Goal: Task Accomplishment & Management: Manage account settings

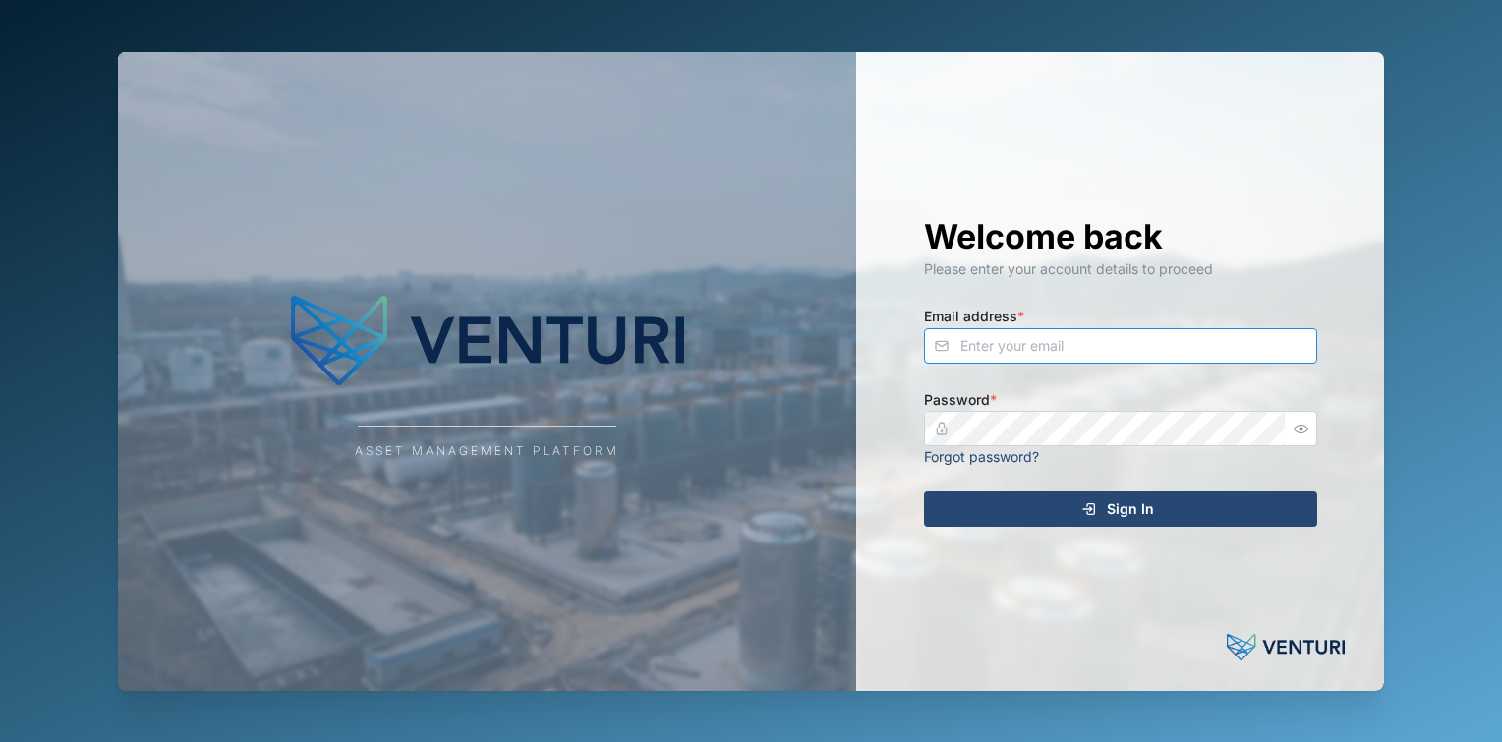
type input "fe-test-admin@venturi.io"
click at [1081, 490] on div "Welcome back Please enter your account details to proceed Email address * fe-te…" at bounding box center [1121, 371] width 472 height 639
click at [1057, 507] on div "Sign In" at bounding box center [1118, 508] width 362 height 33
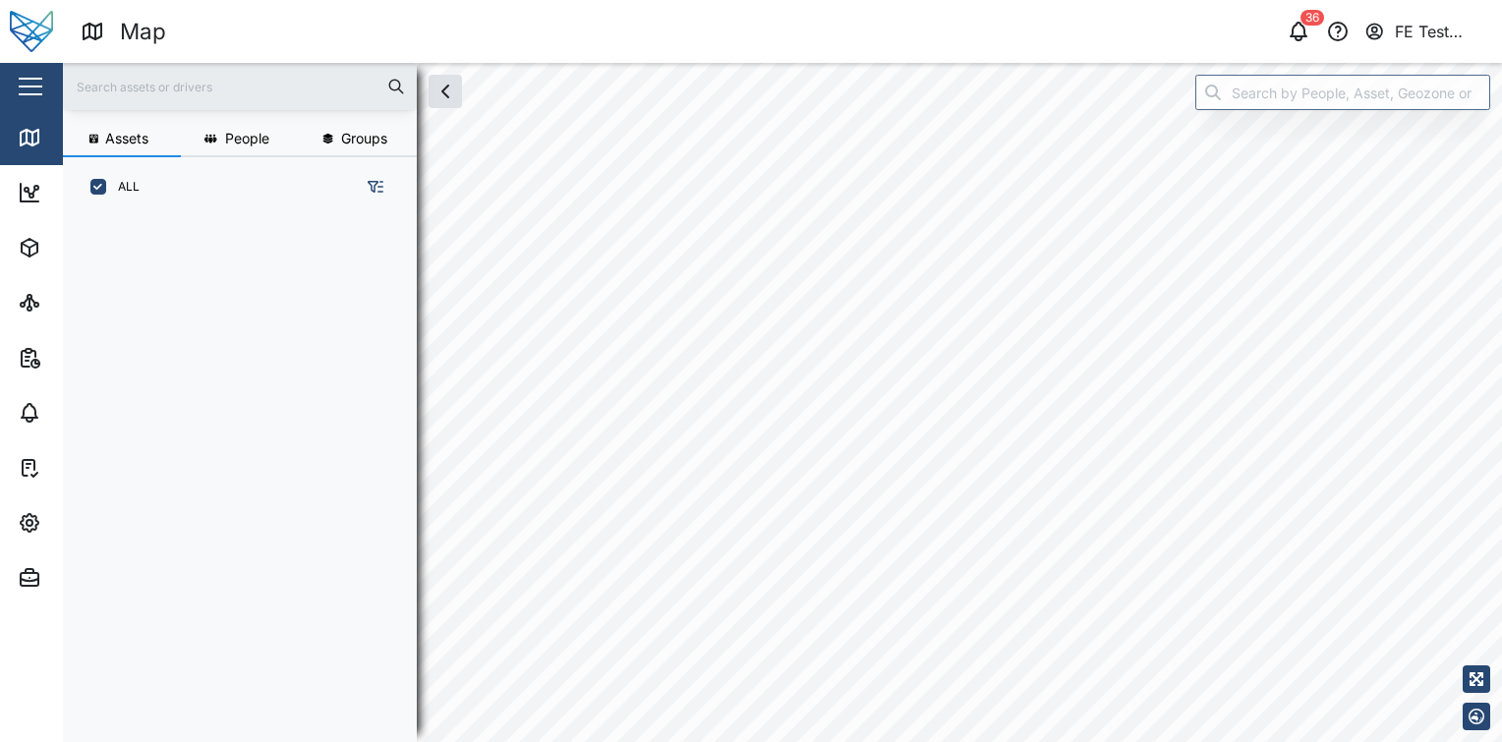
scroll to position [500, 307]
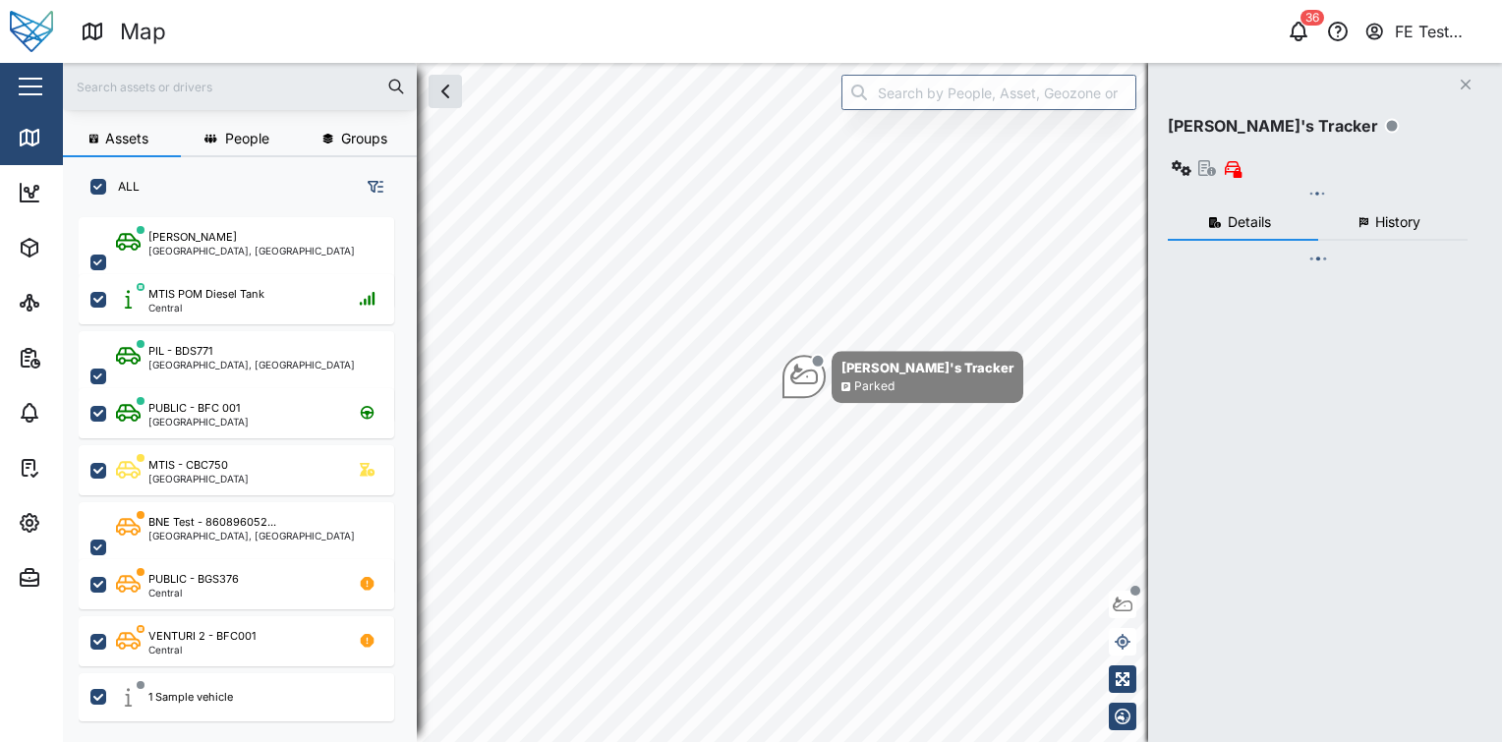
click at [8, 75] on div "Close" at bounding box center [128, 86] width 256 height 47
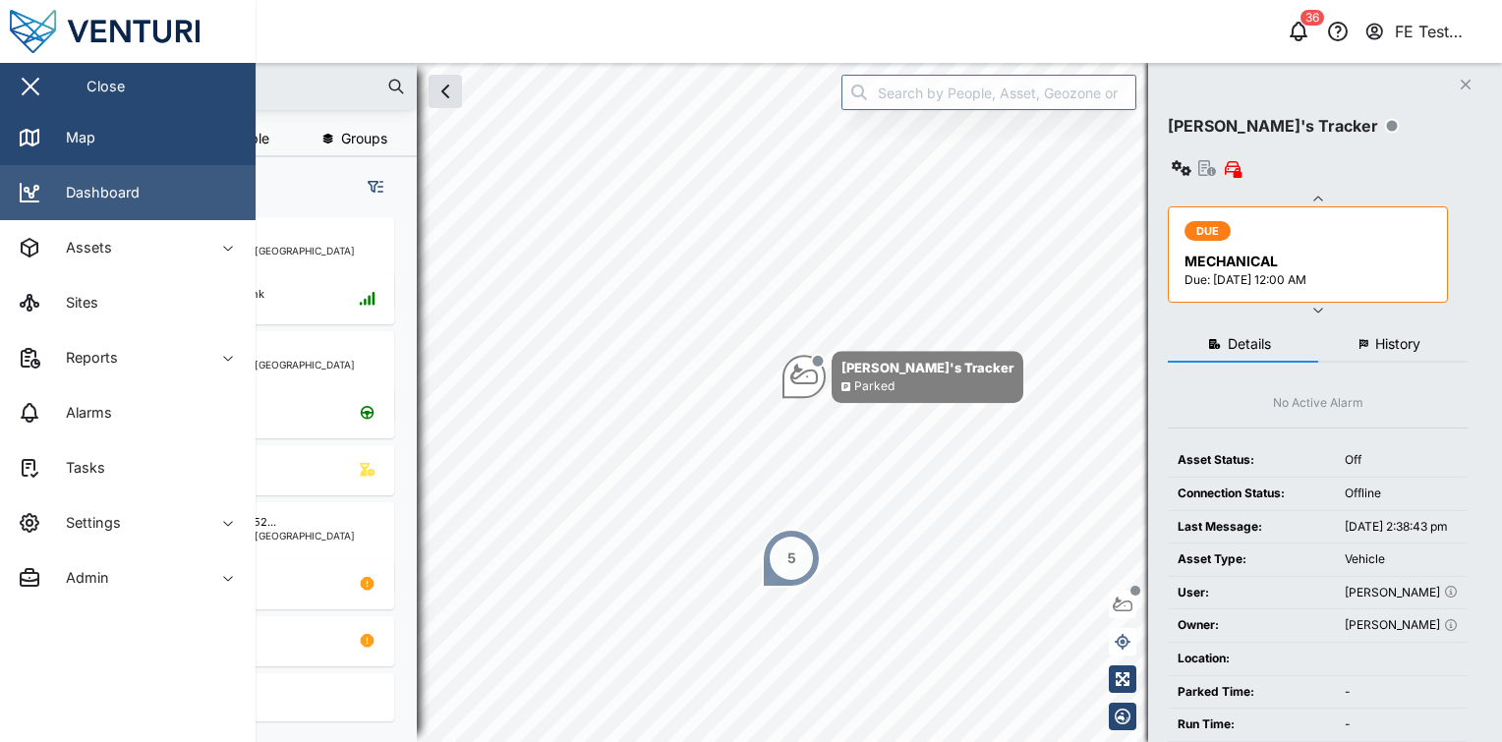
click at [125, 189] on div "Dashboard" at bounding box center [95, 193] width 88 height 22
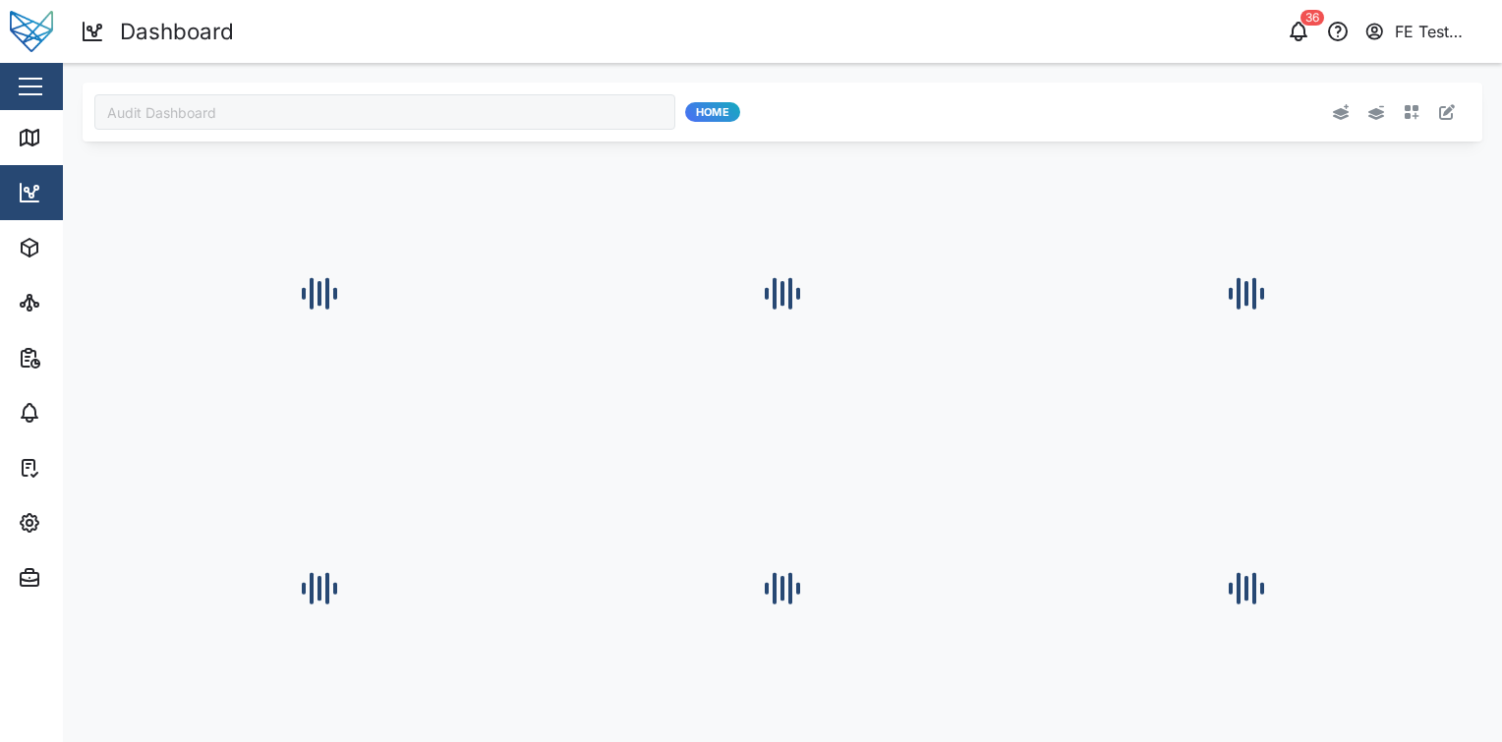
type input "Audit Dashboard"
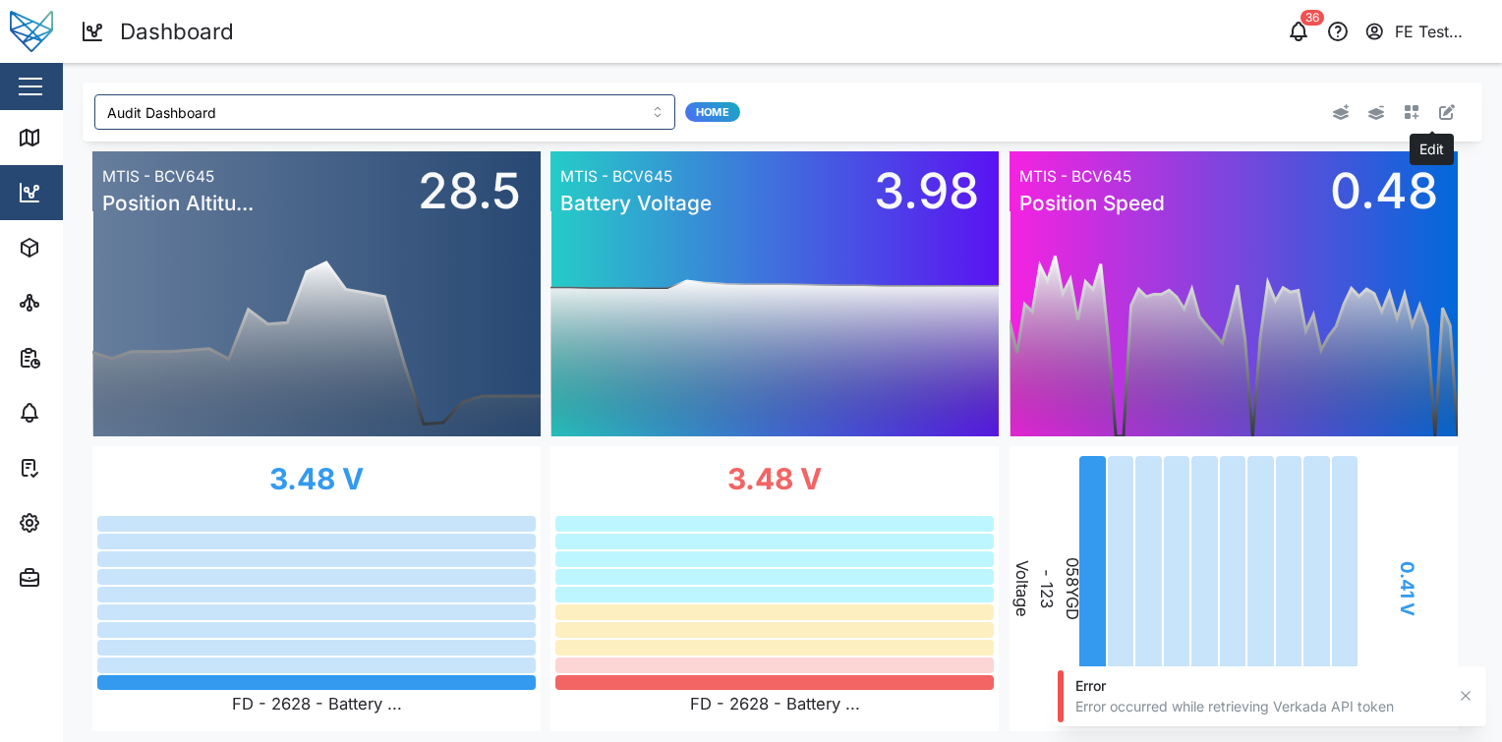
click at [1433, 110] on button "button" at bounding box center [1447, 112] width 28 height 28
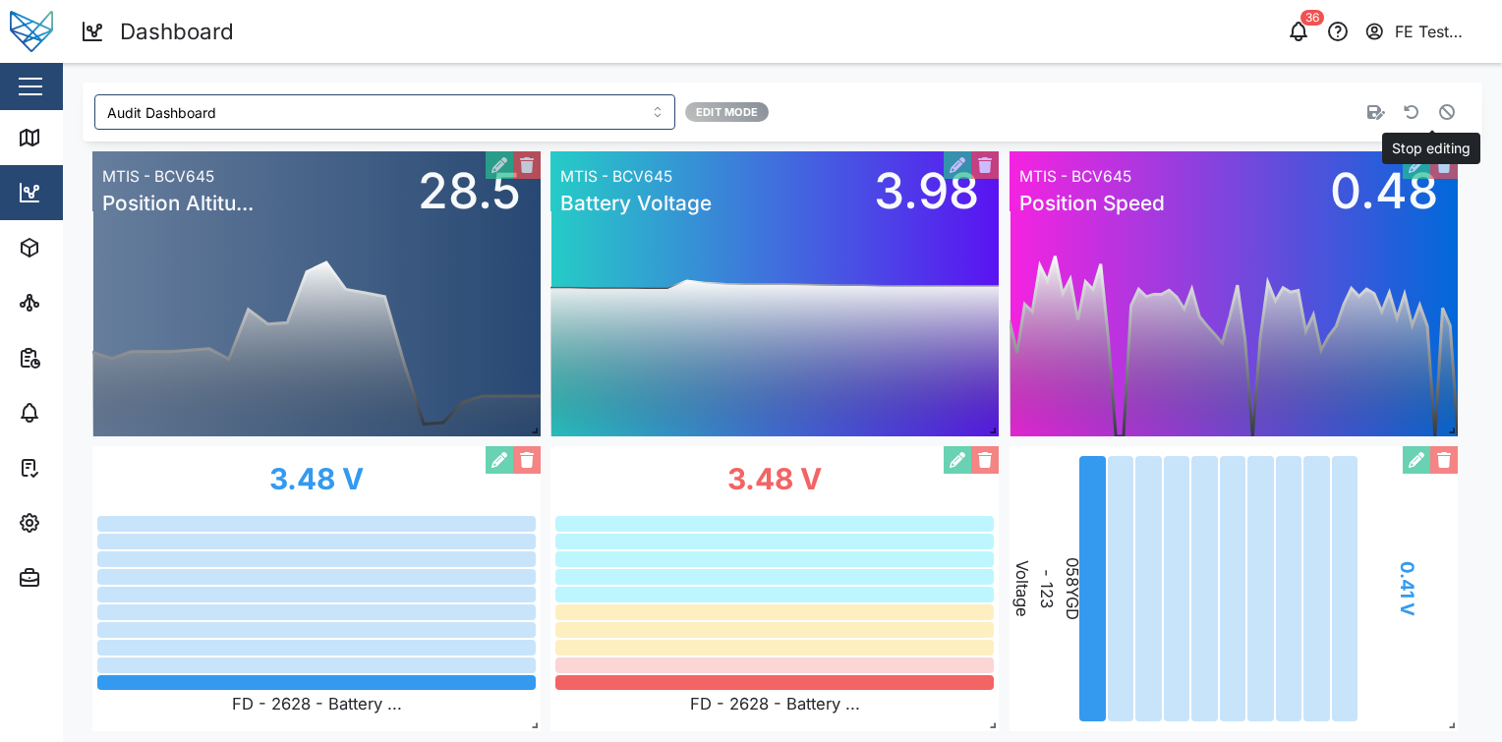
click at [1441, 106] on button "button" at bounding box center [1447, 112] width 28 height 28
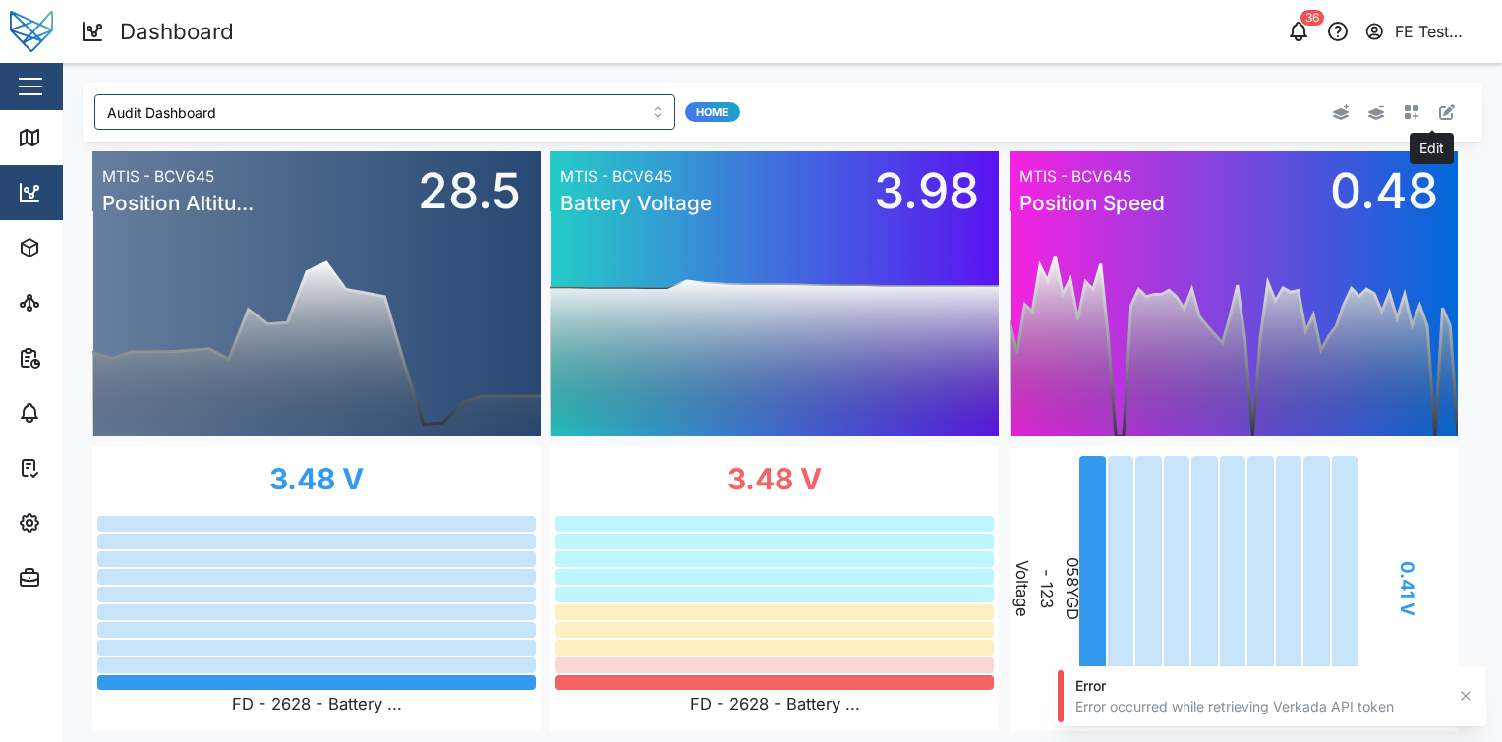
click at [1440, 105] on button "button" at bounding box center [1447, 112] width 28 height 28
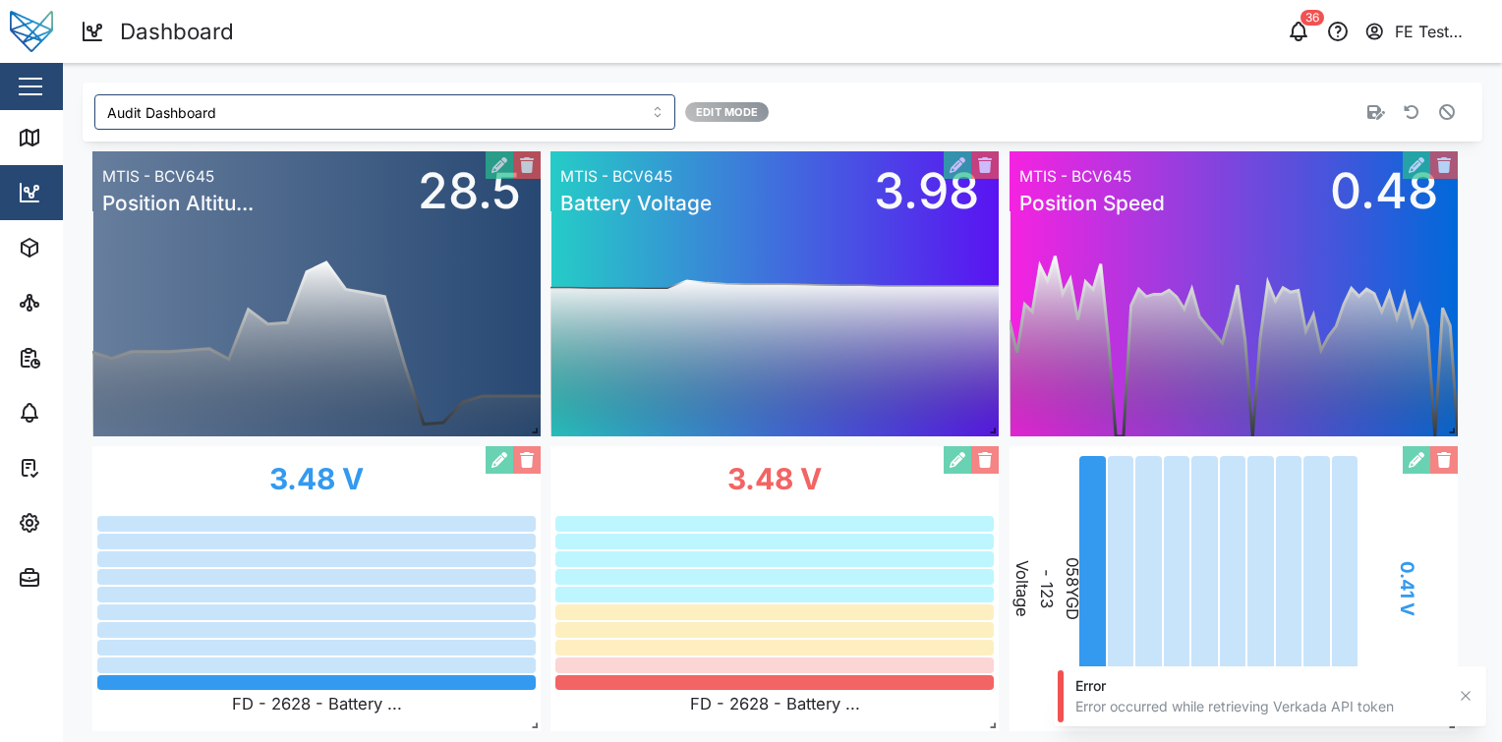
scroll to position [19, 0]
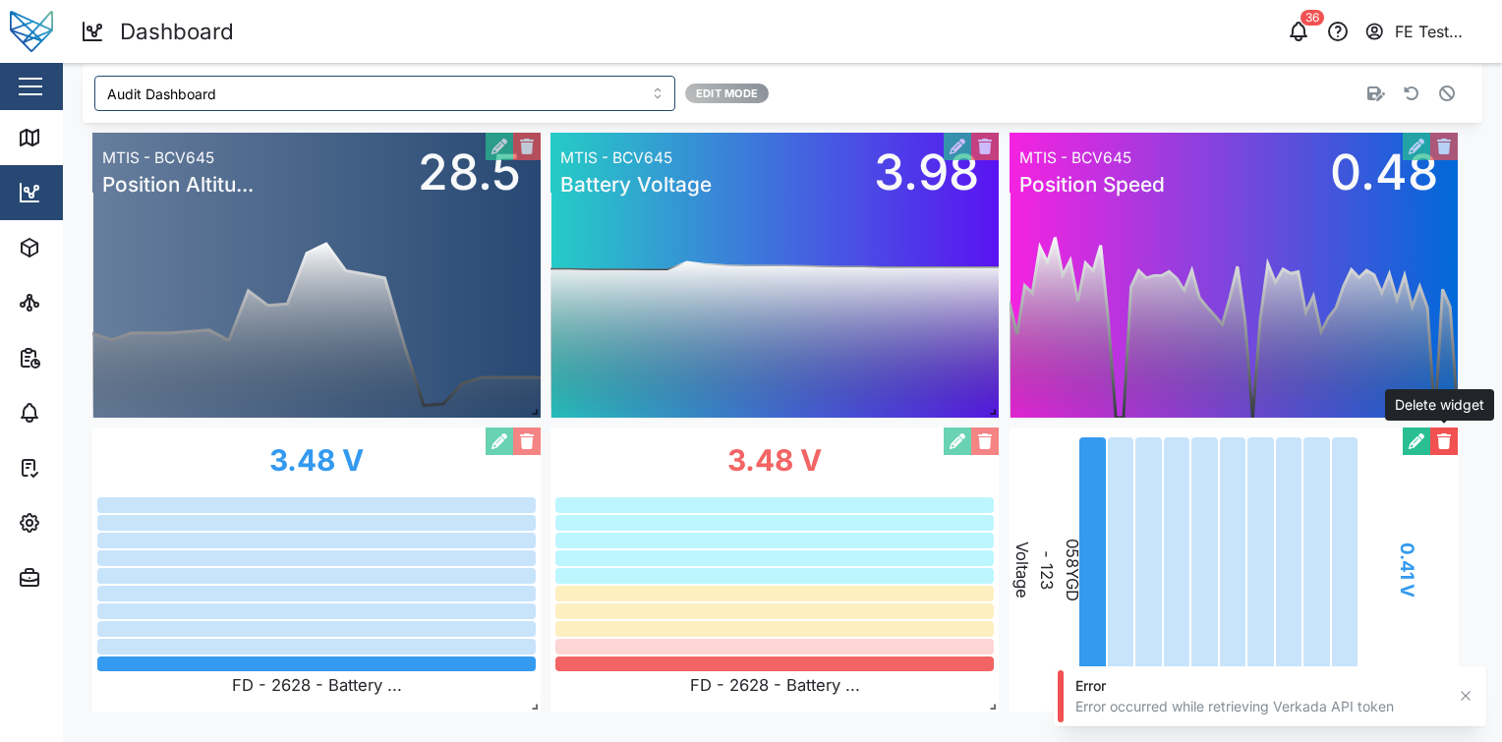
click at [1448, 431] on button "button" at bounding box center [1444, 442] width 28 height 28
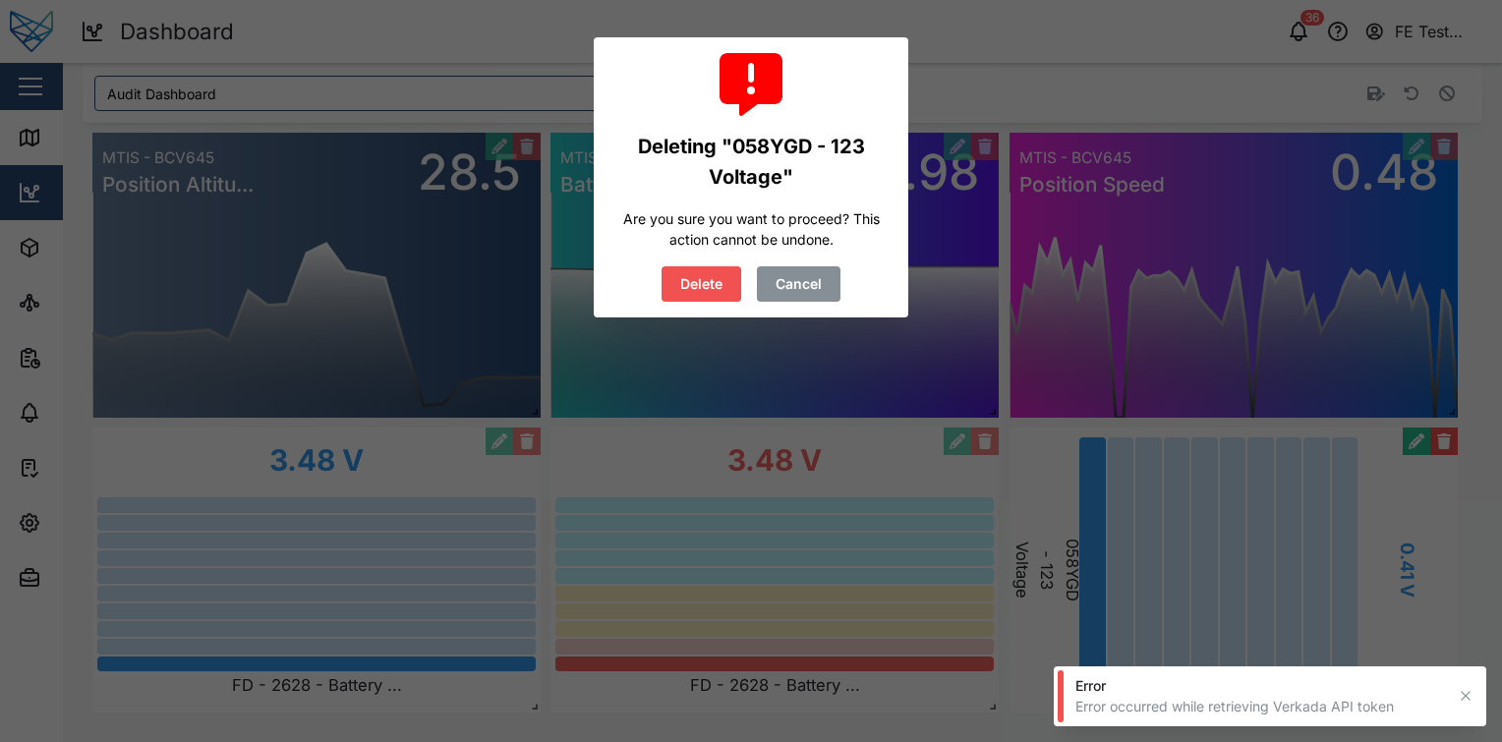
click at [662, 266] on button "Delete" at bounding box center [702, 283] width 80 height 35
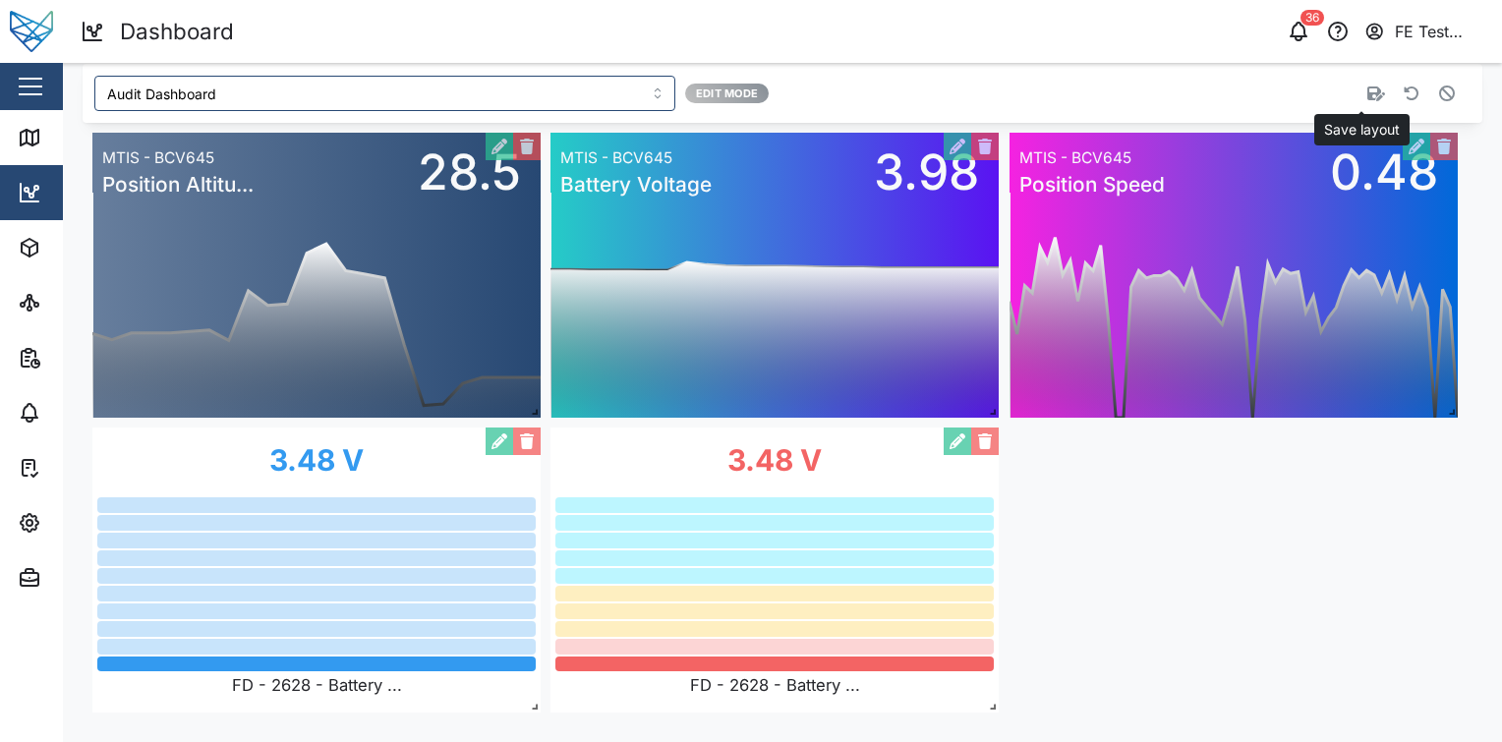
click at [1367, 98] on icon "button" at bounding box center [1376, 94] width 18 height 15
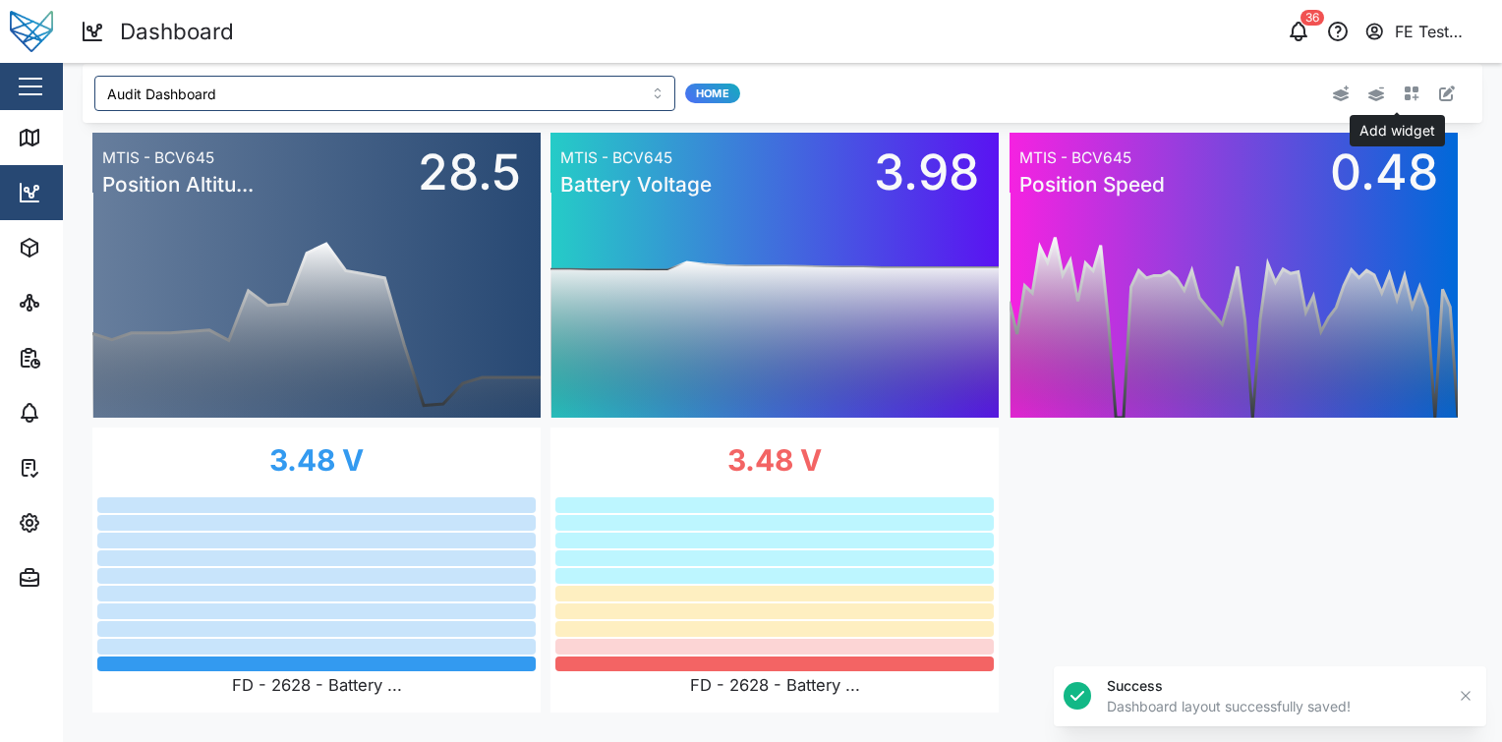
click at [1404, 98] on icon "button" at bounding box center [1412, 94] width 16 height 16
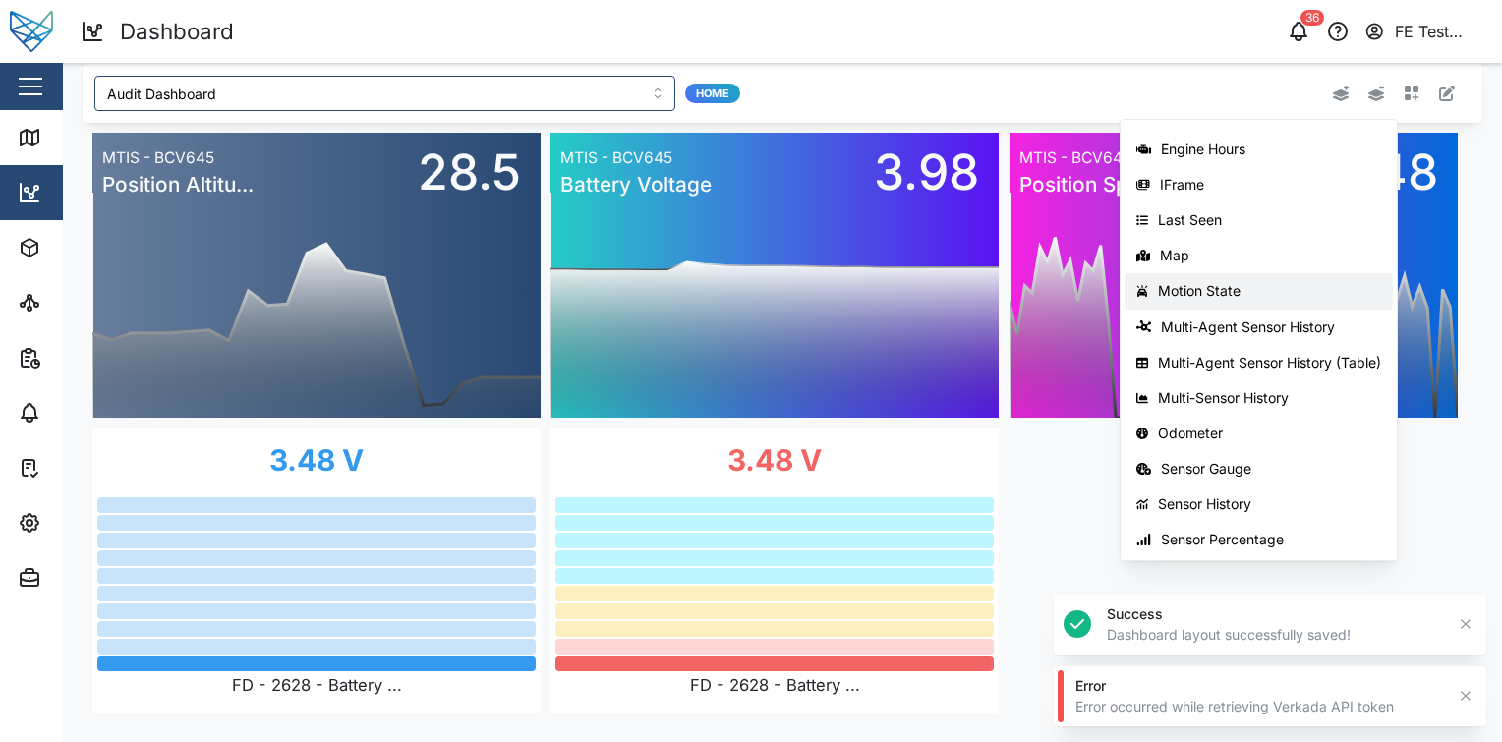
scroll to position [0, 0]
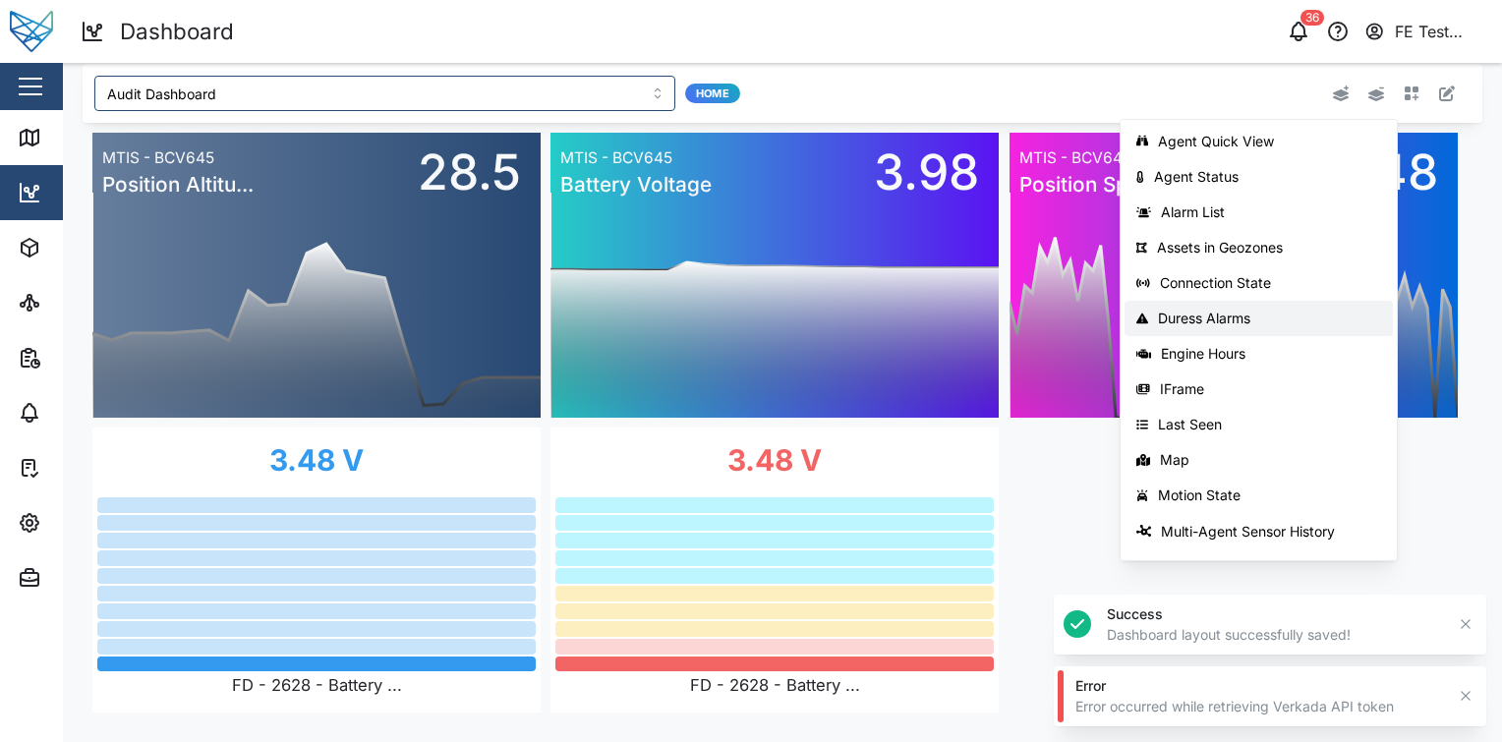
click at [1282, 319] on div "Duress Alarms" at bounding box center [1269, 319] width 223 height 16
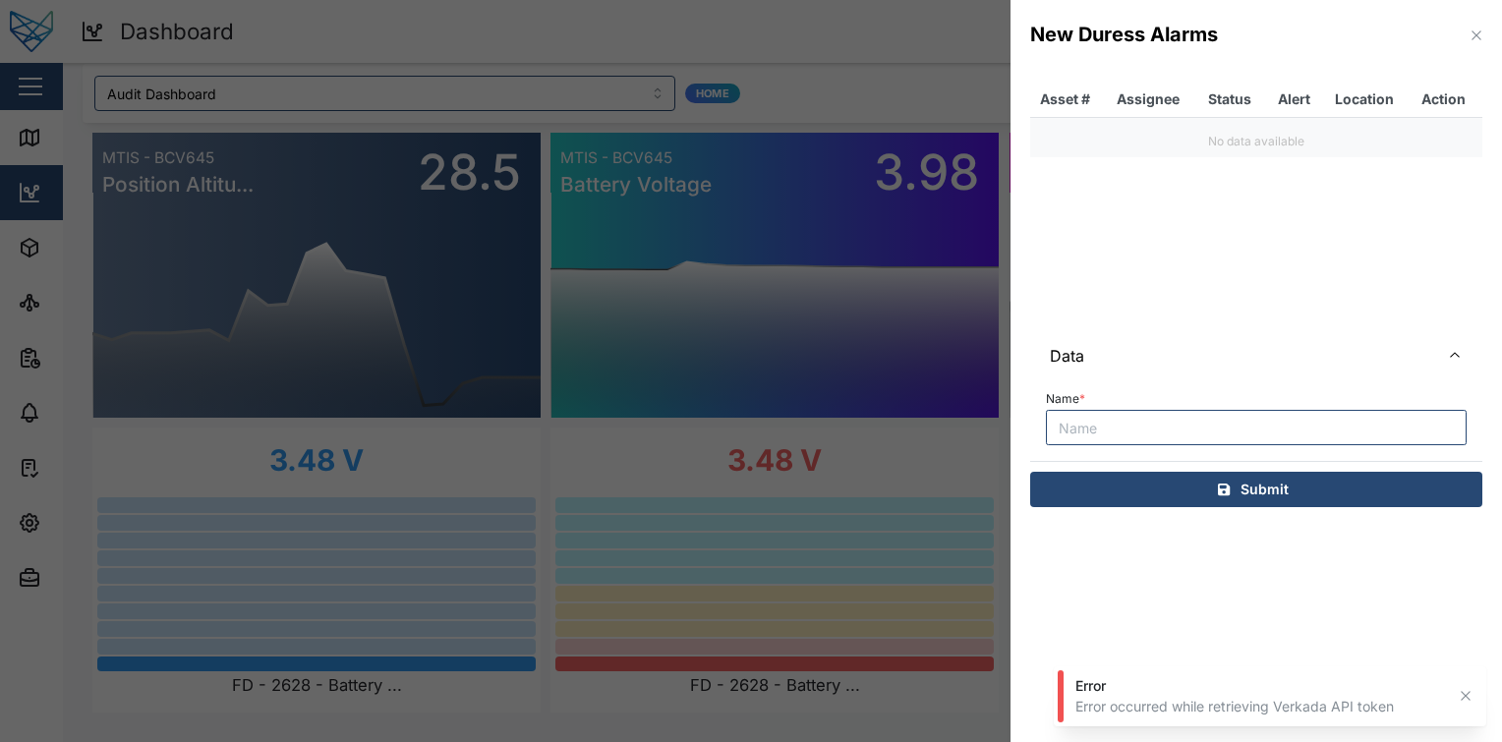
click at [1210, 421] on input "Name *" at bounding box center [1256, 427] width 421 height 35
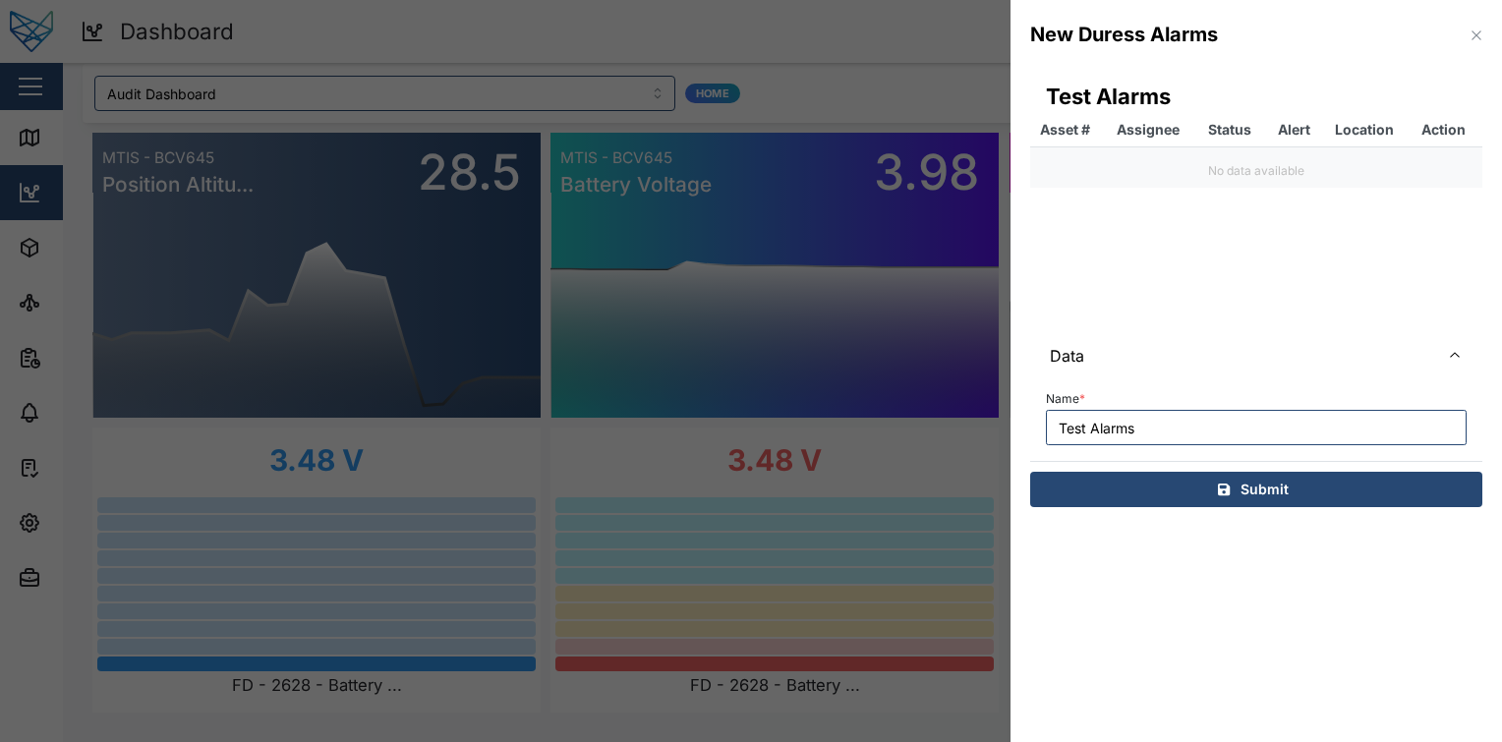
type input "Test Alarms"
click at [1298, 360] on span "Data" at bounding box center [1237, 355] width 374 height 49
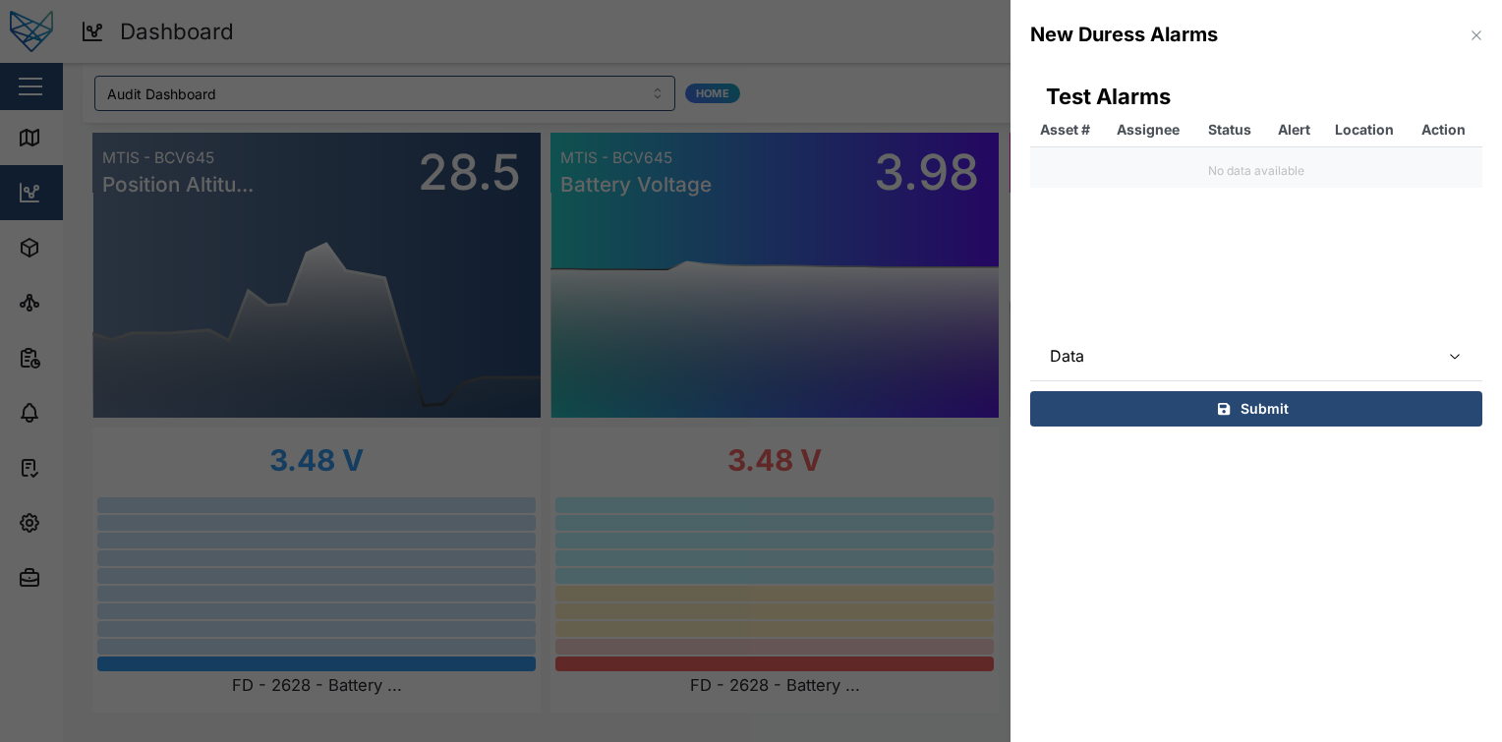
click at [1298, 360] on span "Data" at bounding box center [1237, 355] width 374 height 49
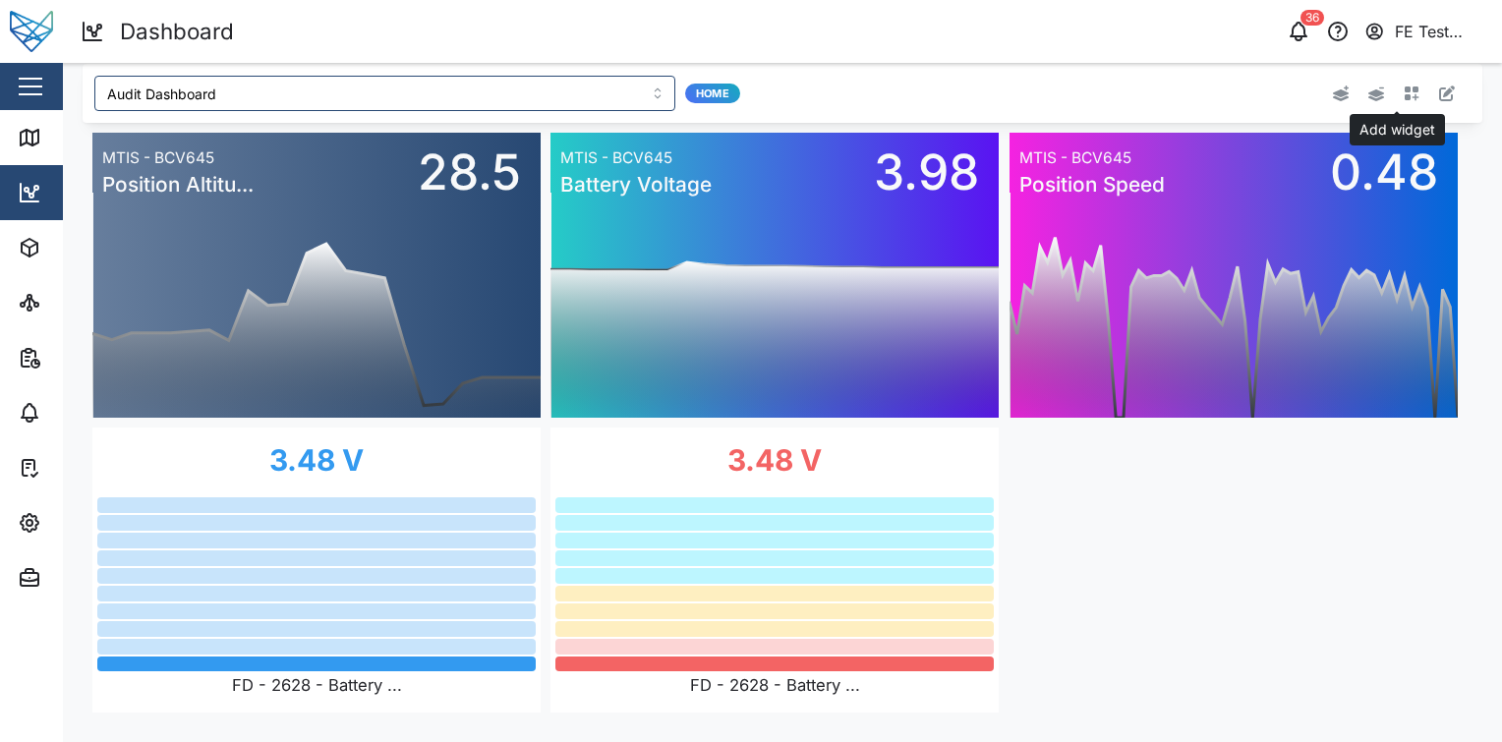
click at [1405, 96] on icon "button" at bounding box center [1412, 94] width 15 height 15
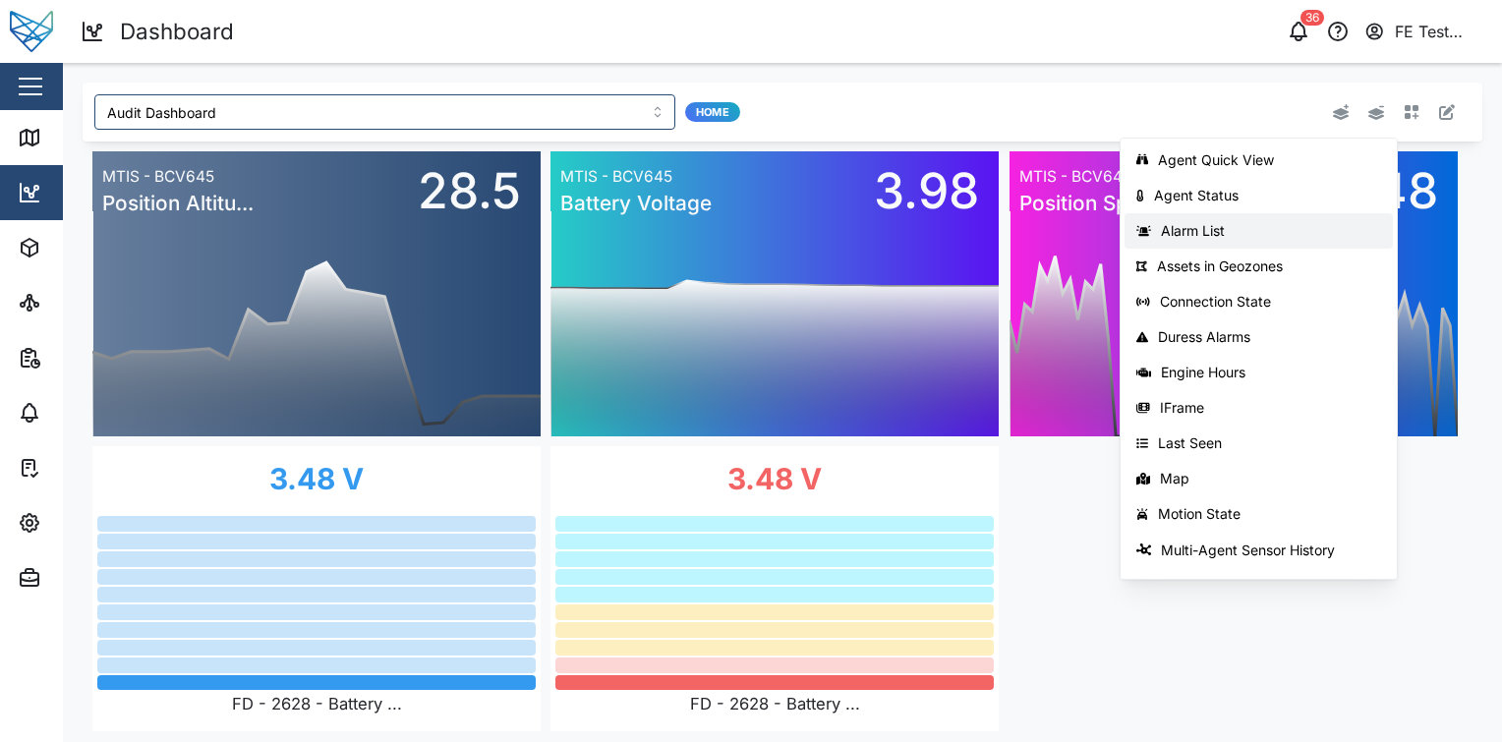
click at [1241, 223] on div "Alarm List" at bounding box center [1271, 231] width 220 height 16
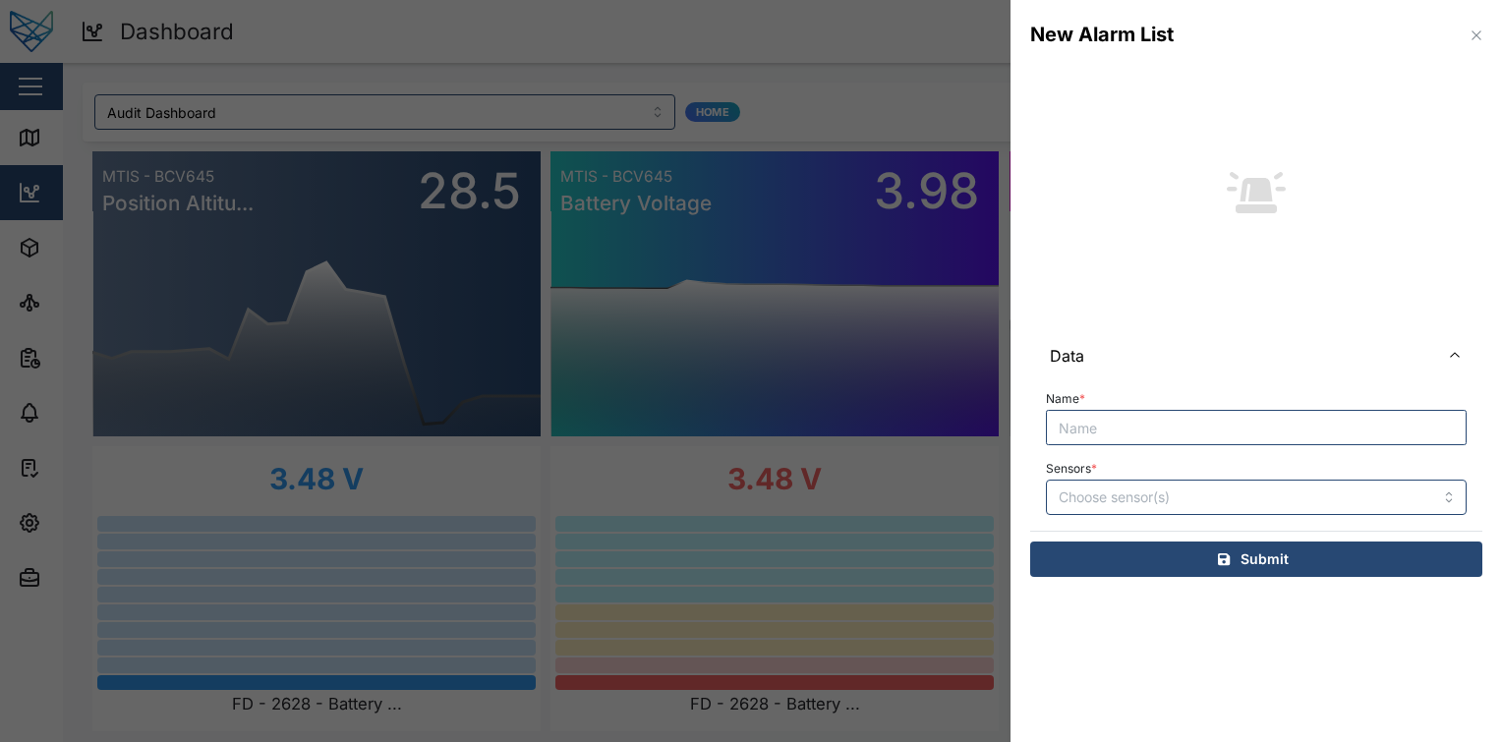
click at [1195, 440] on input "Name *" at bounding box center [1256, 427] width 421 height 35
type input "Tes"
type input "Active Alarms"
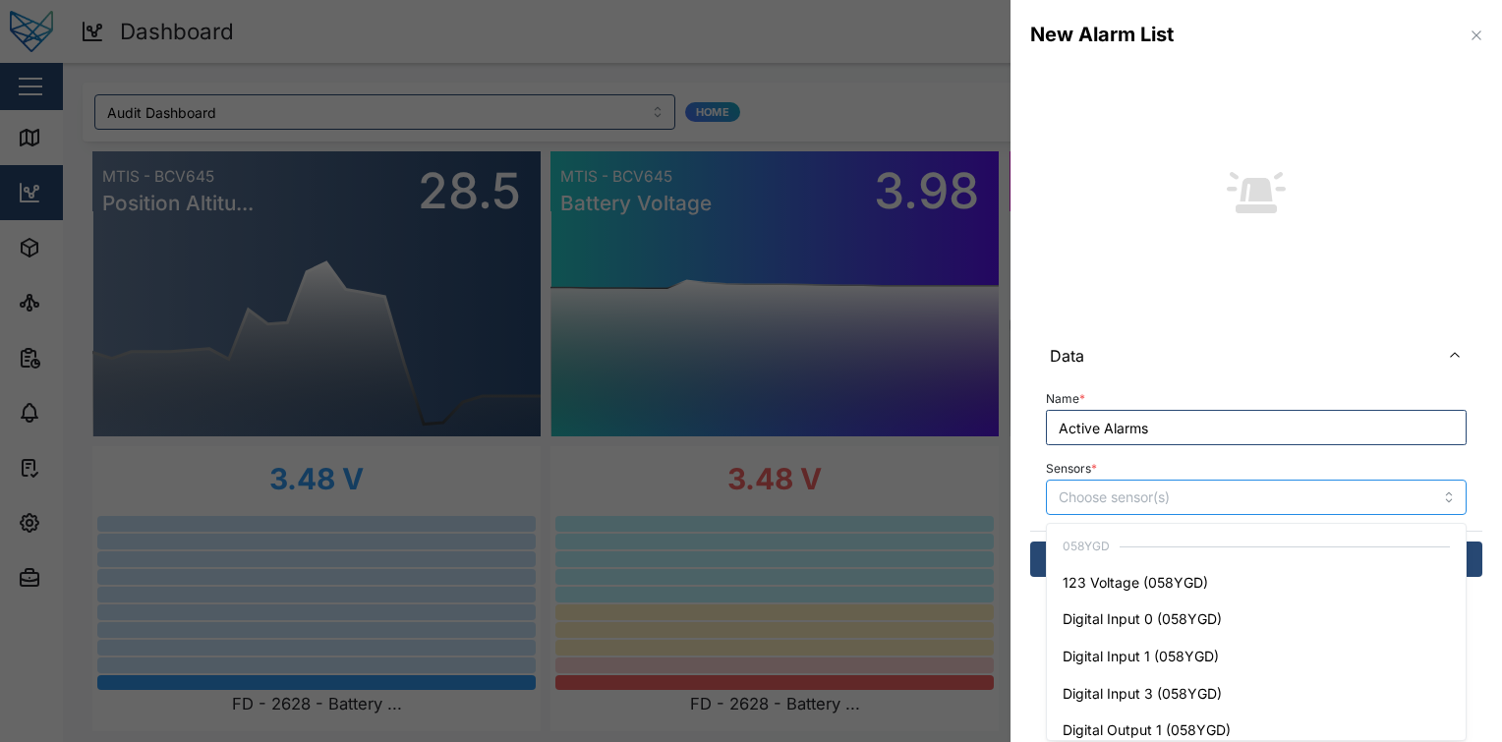
click at [1163, 487] on div at bounding box center [1226, 497] width 344 height 33
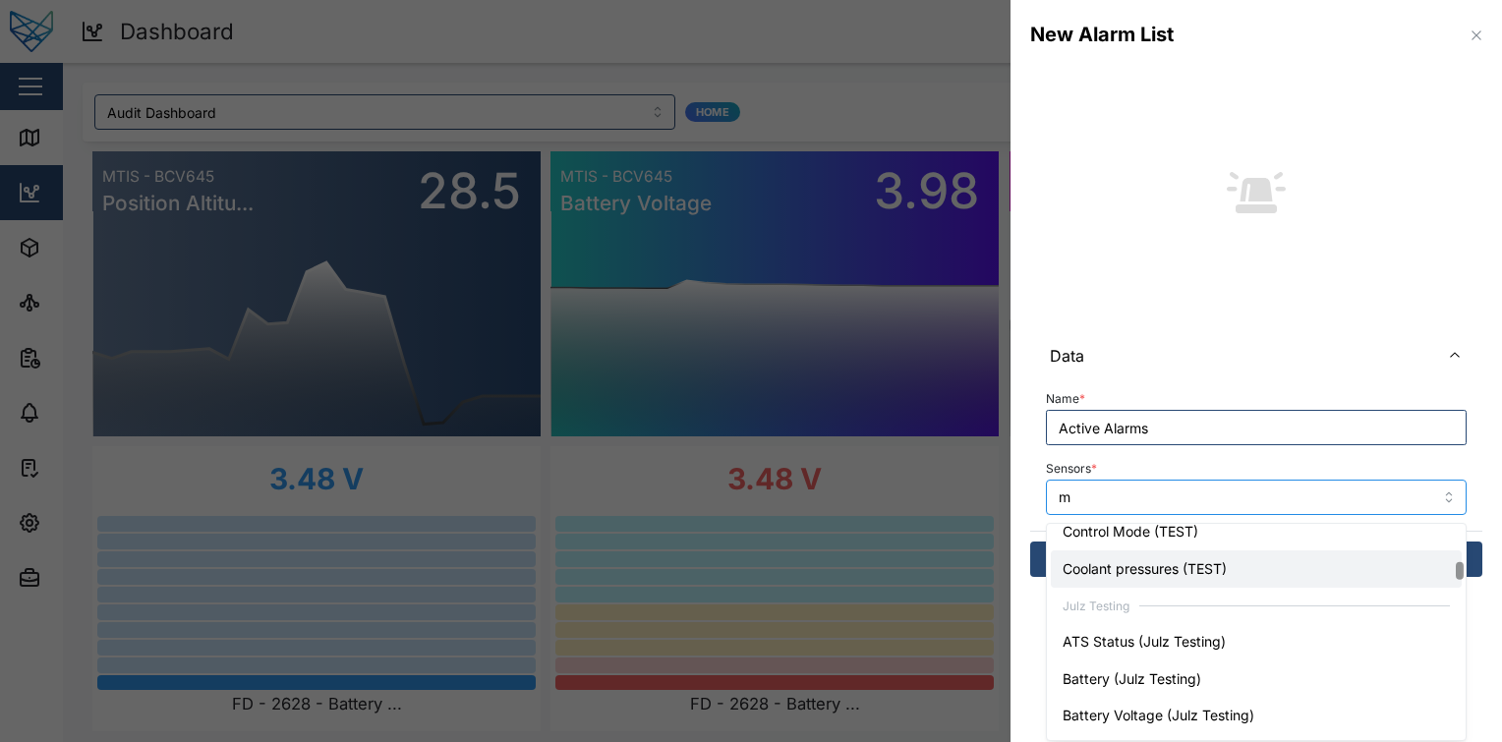
scroll to position [198, 0]
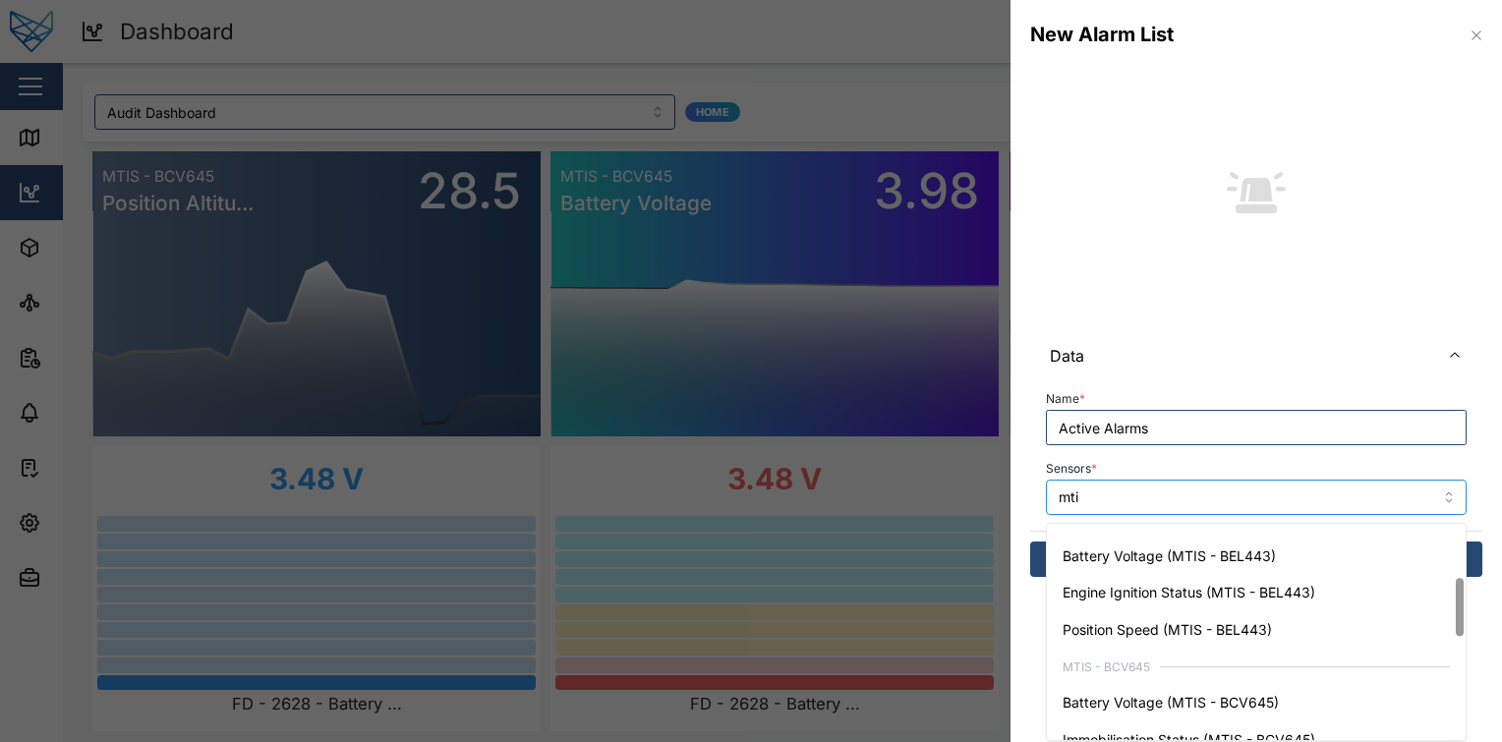
type input "mtis"
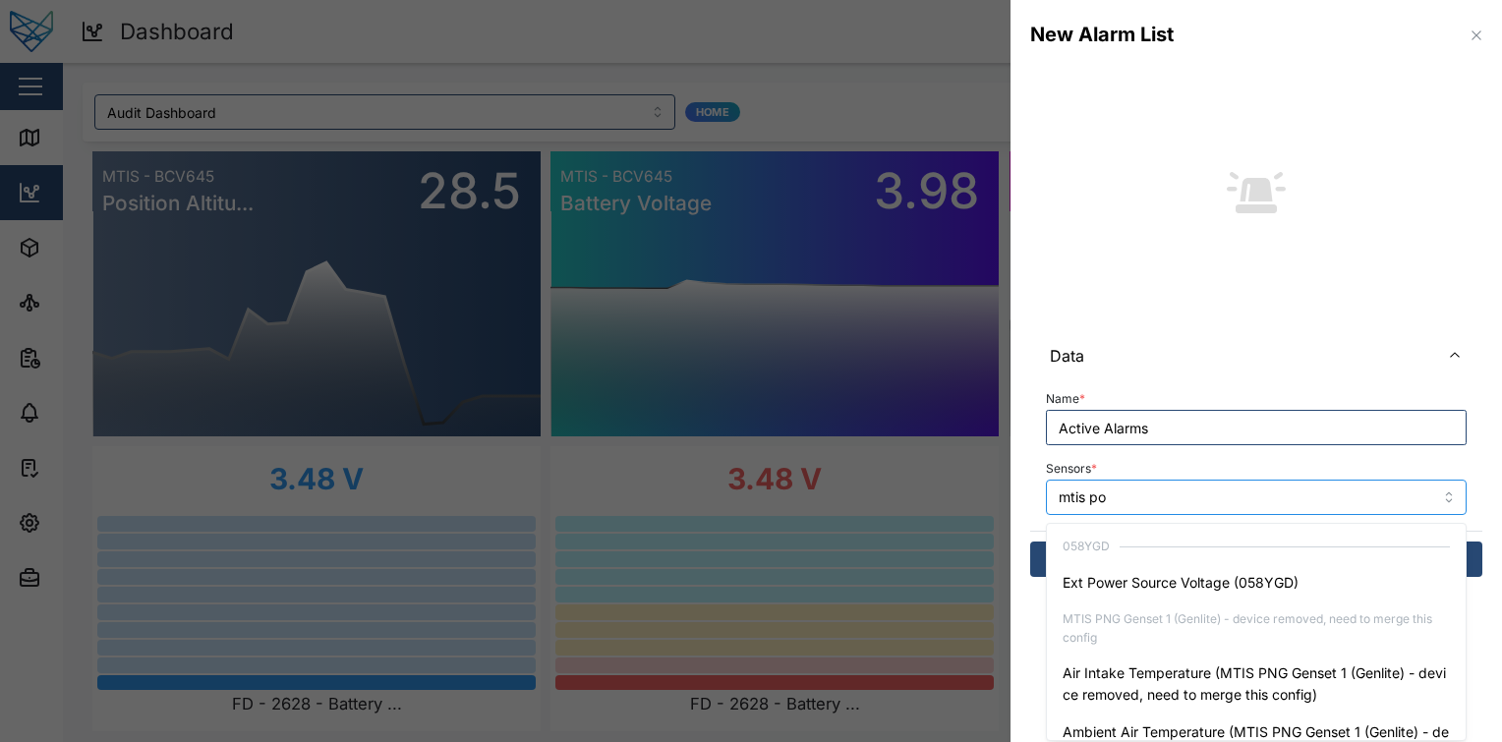
type input "mtis pom"
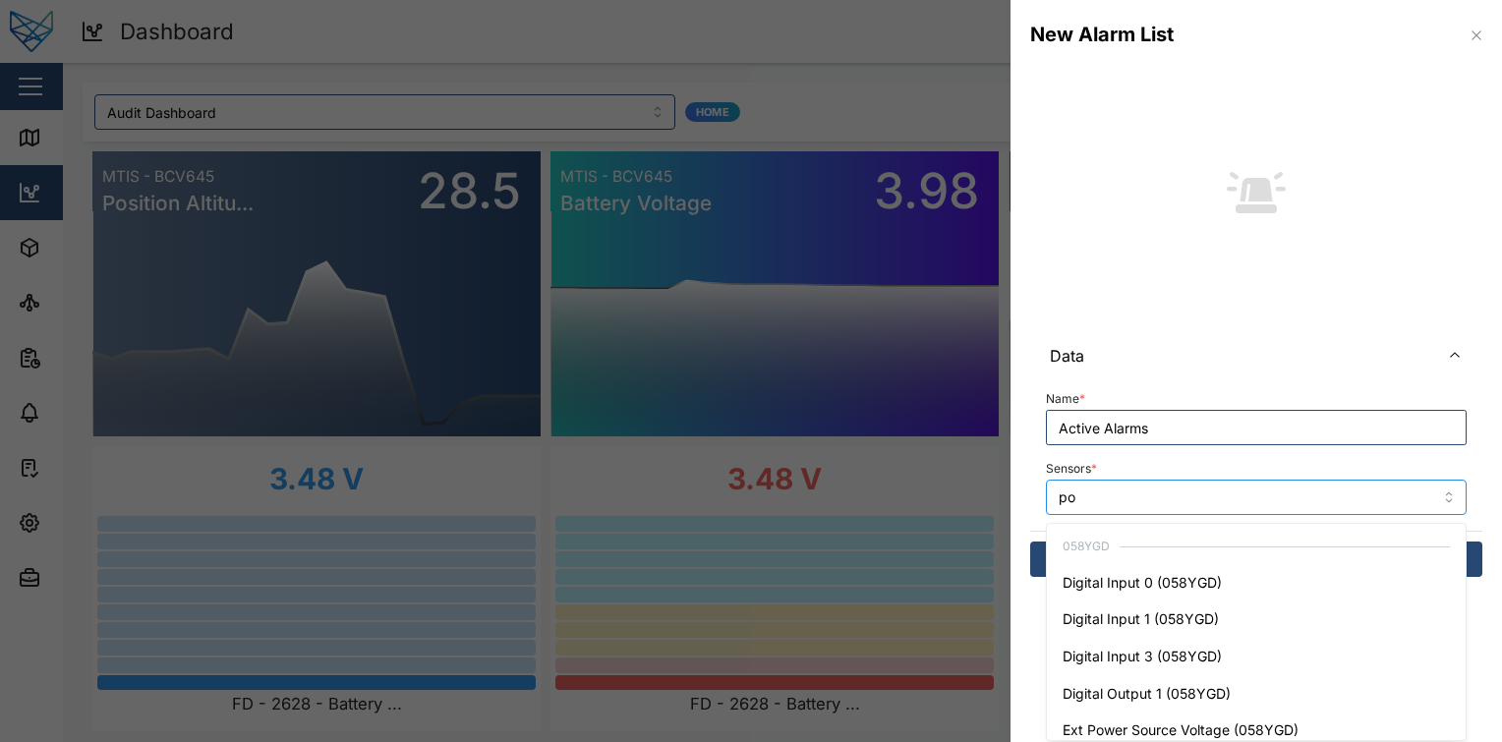
type input "pom"
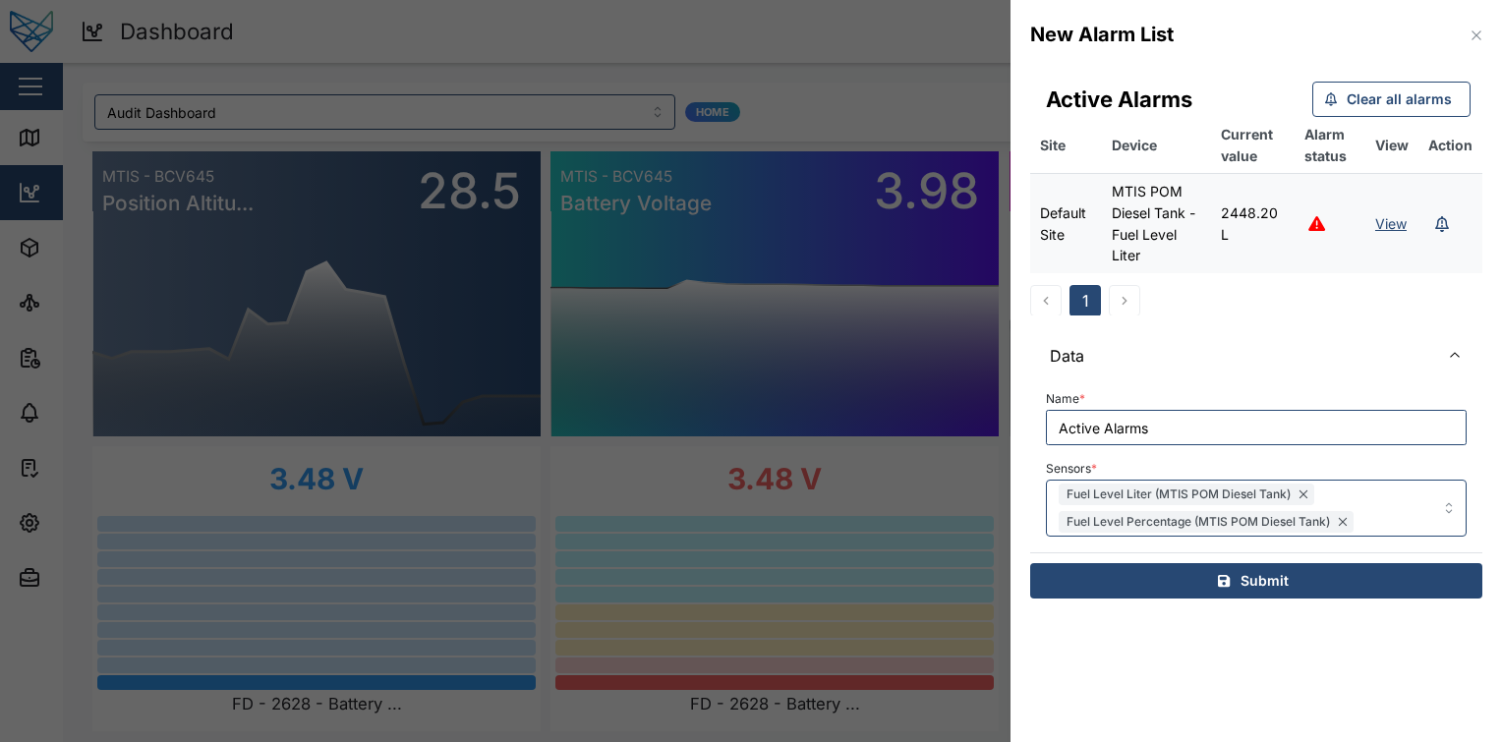
click at [1192, 640] on section "New Alarm List Active Alarms Clear all alarms Site Device Current value Alarm s…" at bounding box center [1255, 371] width 491 height 742
click at [1206, 574] on div "Submit" at bounding box center [1253, 580] width 421 height 33
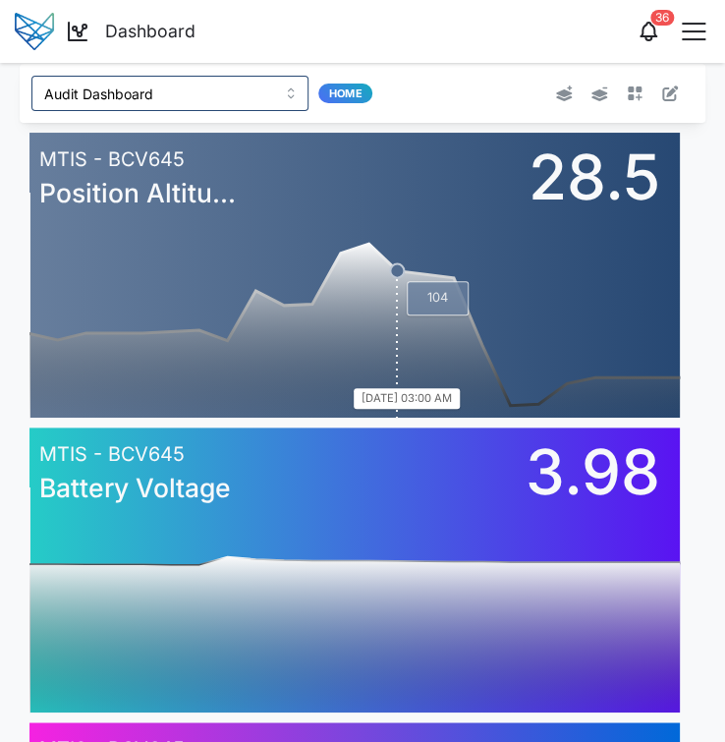
scroll to position [1198, 0]
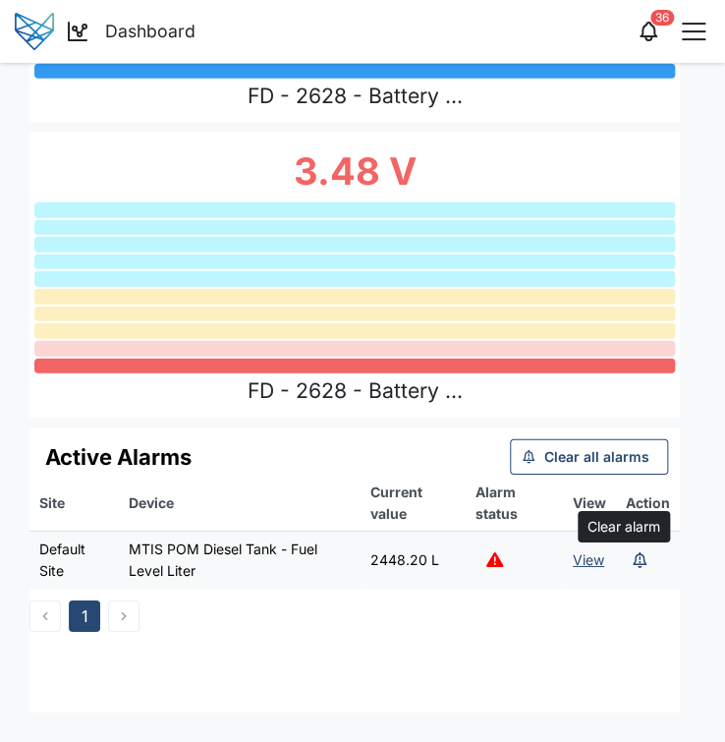
click at [634, 565] on icon "button" at bounding box center [640, 560] width 14 height 16
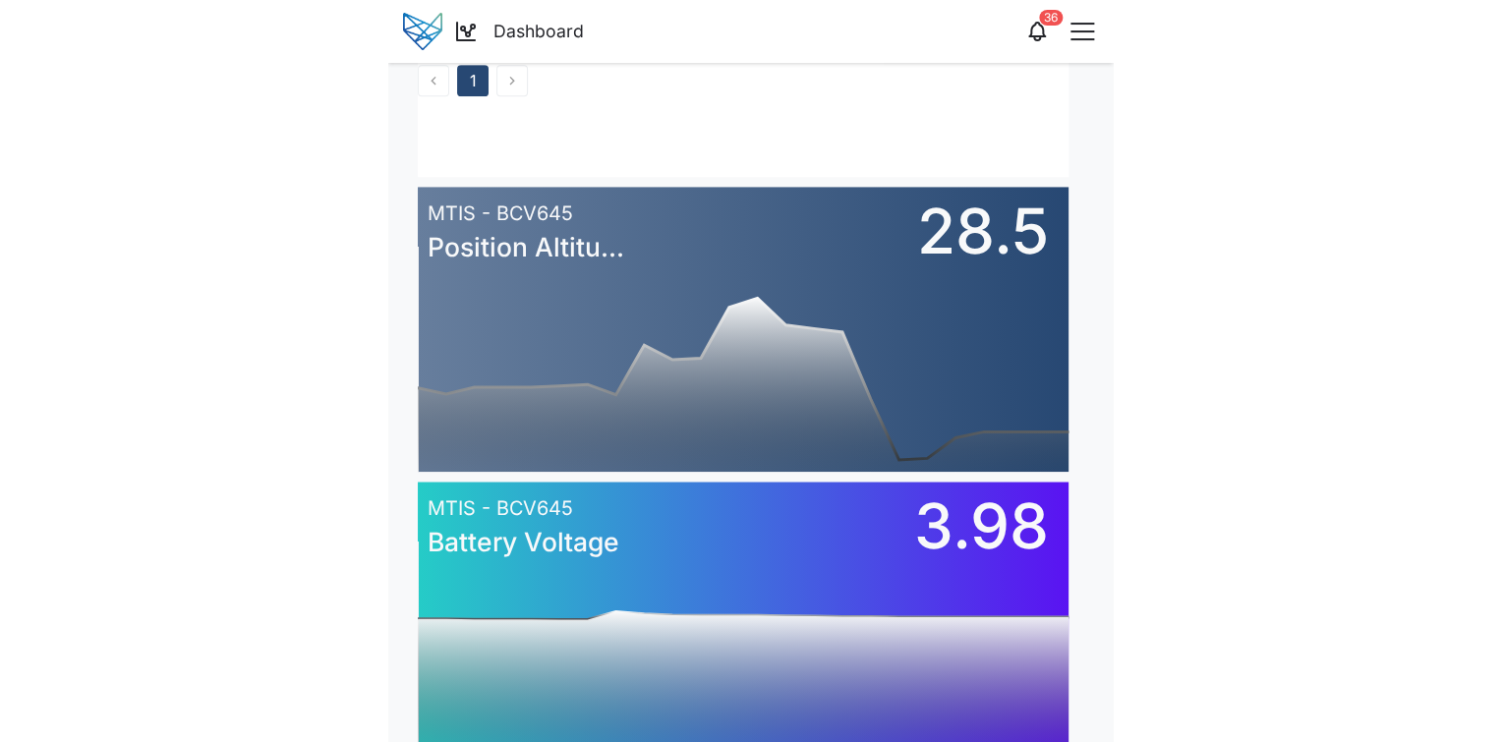
scroll to position [0, 0]
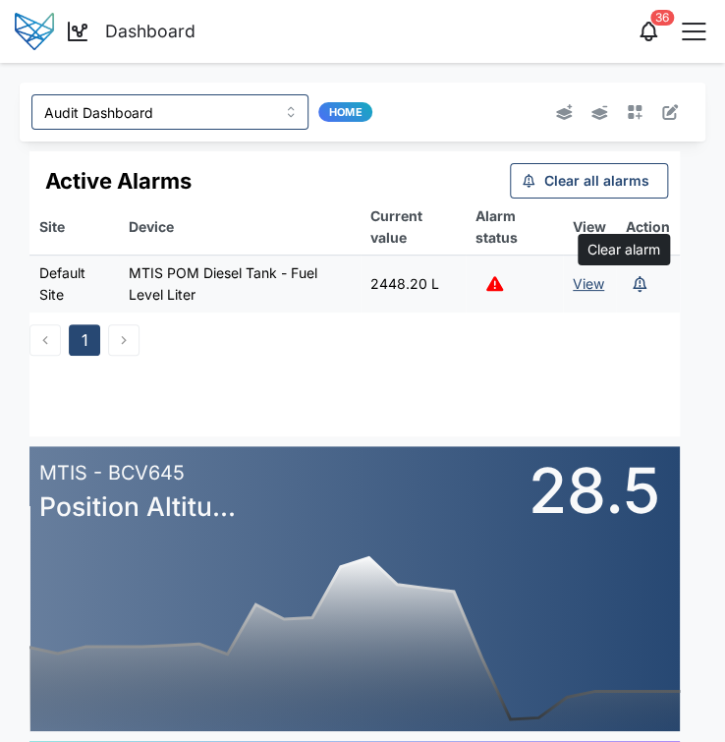
click at [636, 291] on icon "button" at bounding box center [640, 284] width 14 height 16
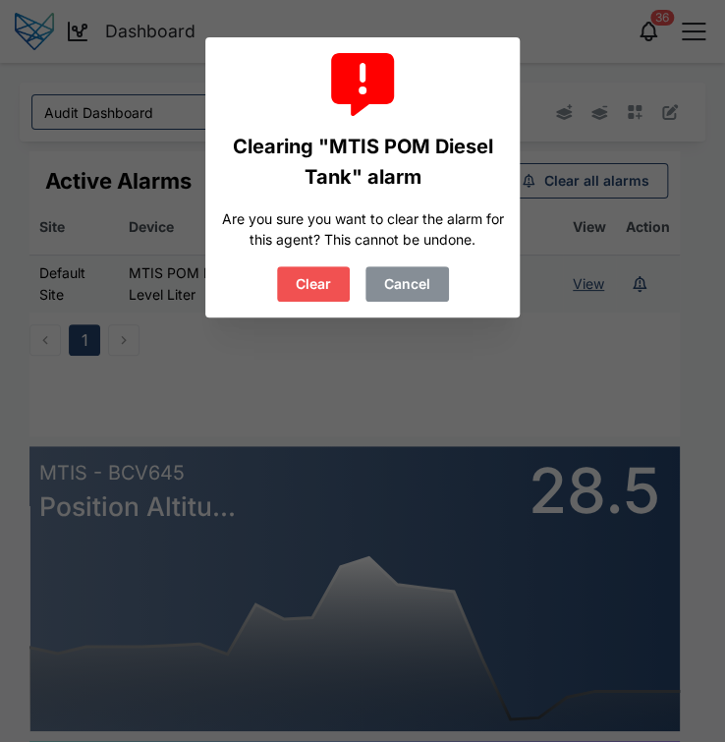
click at [318, 287] on span "Clear" at bounding box center [313, 283] width 35 height 33
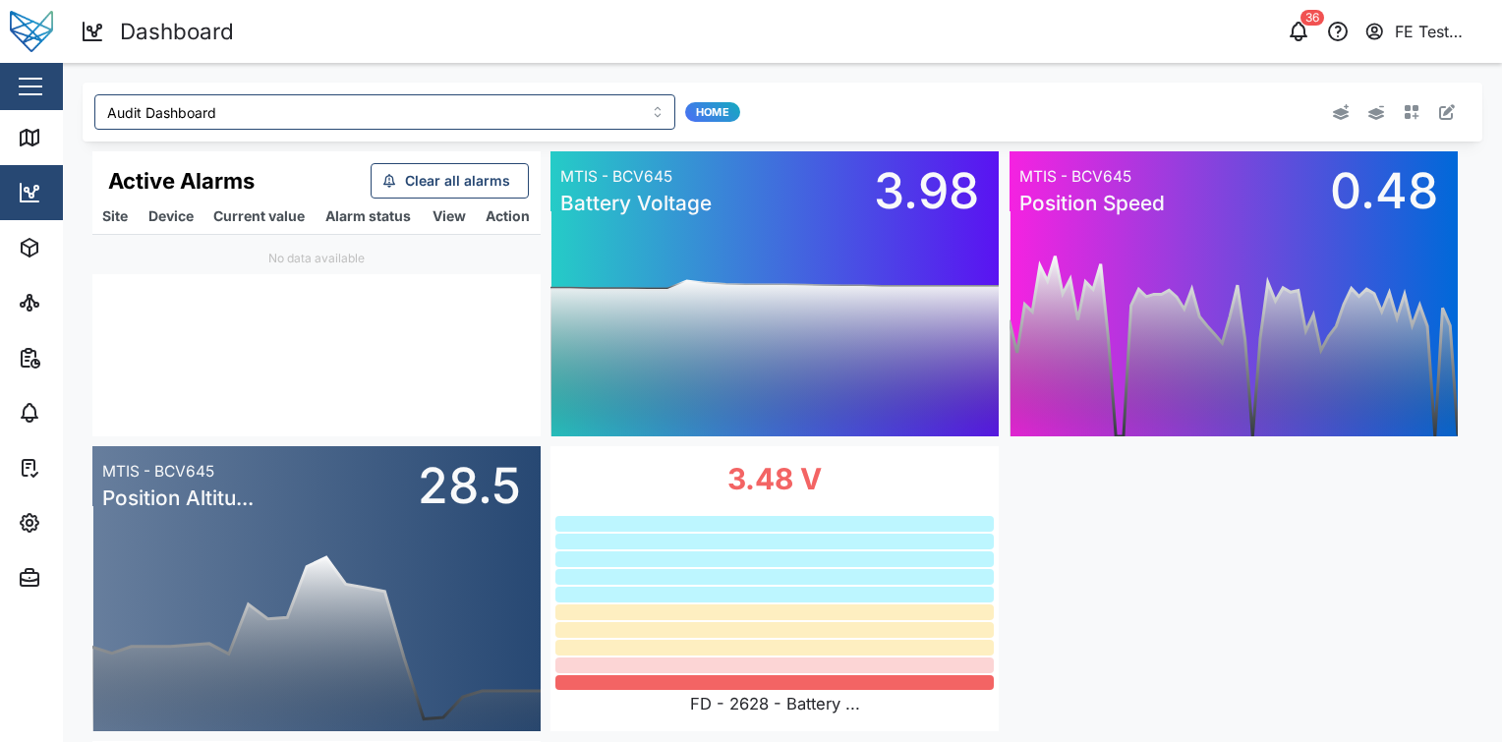
click at [1447, 107] on div at bounding box center [1188, 112] width 580 height 51
click at [1439, 109] on icon "button" at bounding box center [1447, 112] width 16 height 16
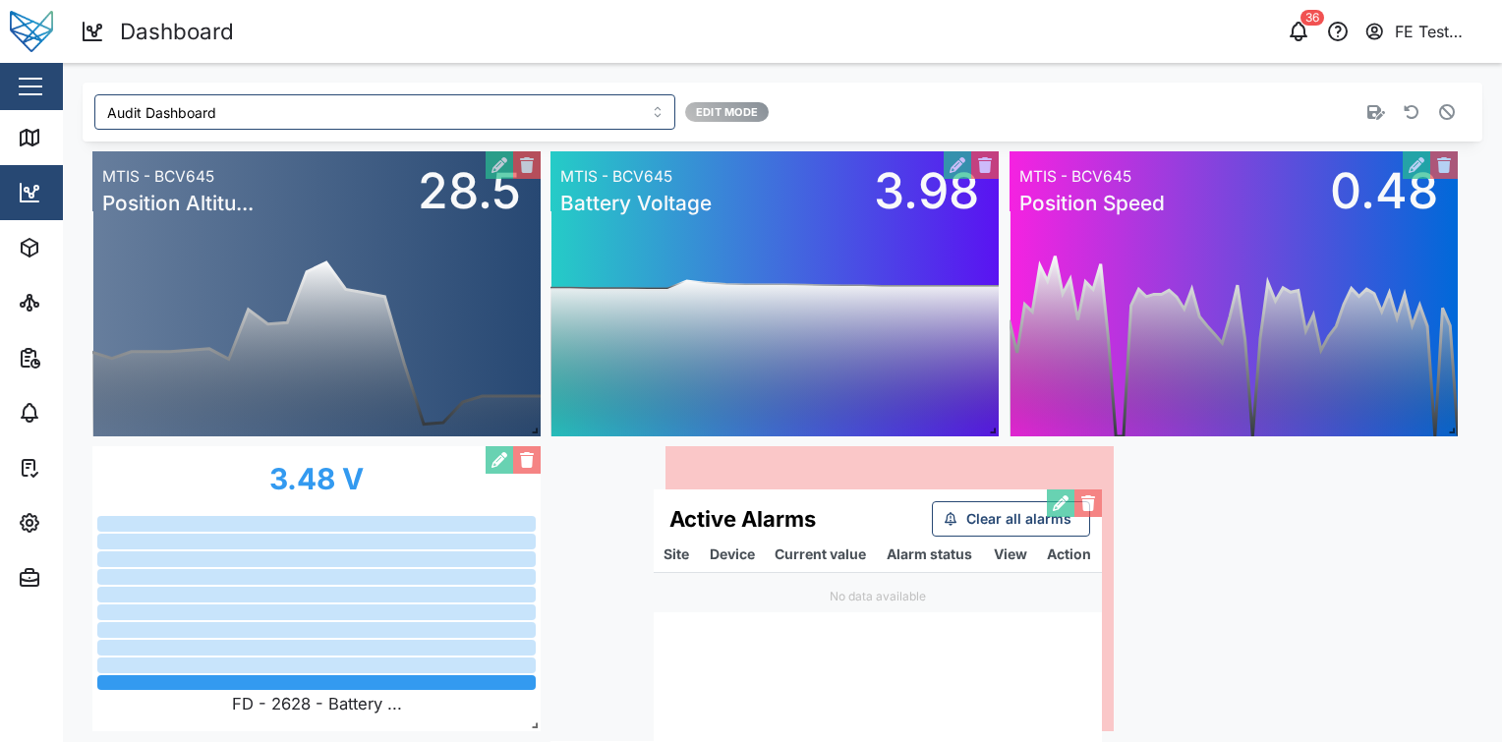
drag, startPoint x: 481, startPoint y: 262, endPoint x: 1042, endPoint y: 601, distance: 655.3
click at [1042, 601] on div "Active Alarms Clear all alarms Site Device Current value Alarm status View Acti…" at bounding box center [878, 632] width 448 height 285
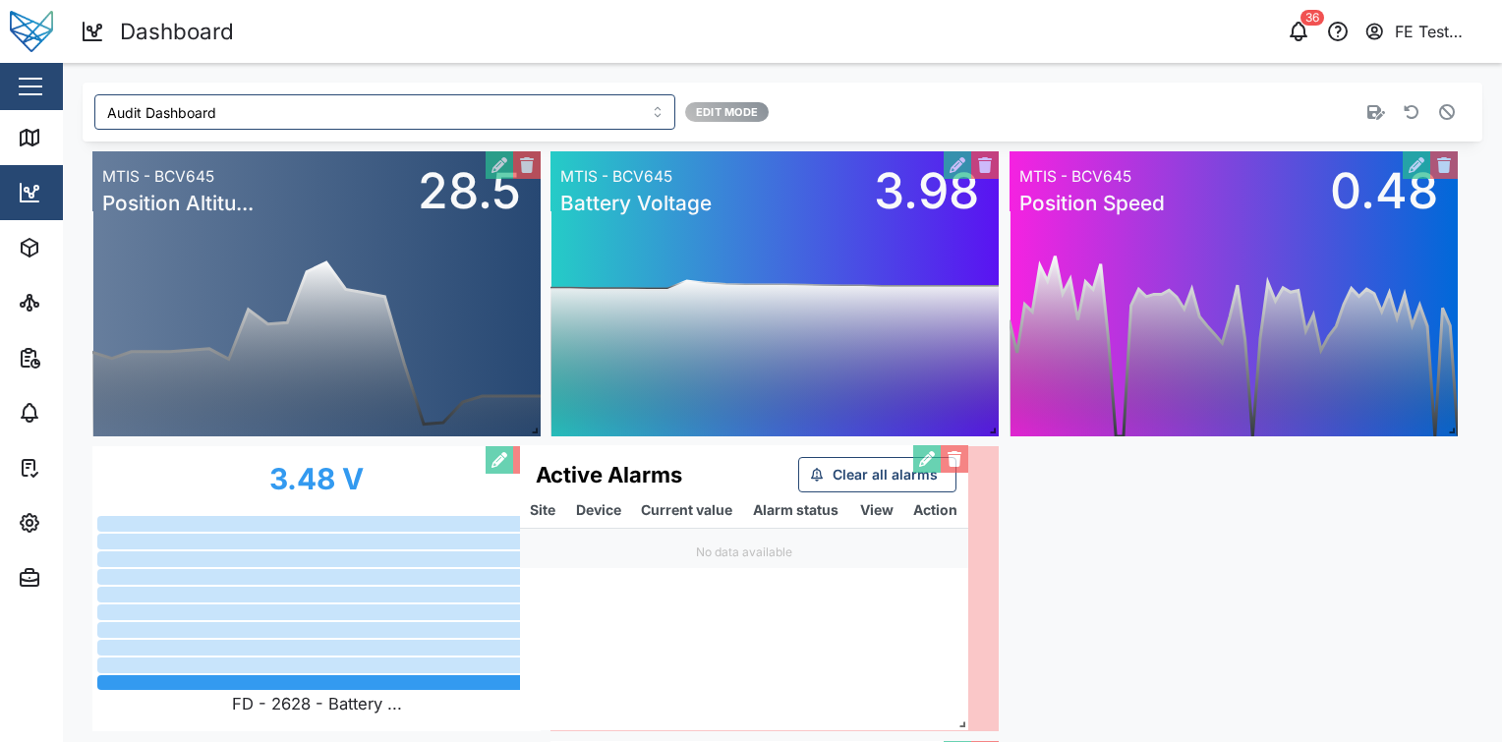
drag, startPoint x: 1055, startPoint y: 523, endPoint x: 914, endPoint y: 522, distance: 140.6
click at [914, 522] on div "Active Alarms Clear all alarms Site Device Current value Alarm status View Acti…" at bounding box center [744, 587] width 448 height 285
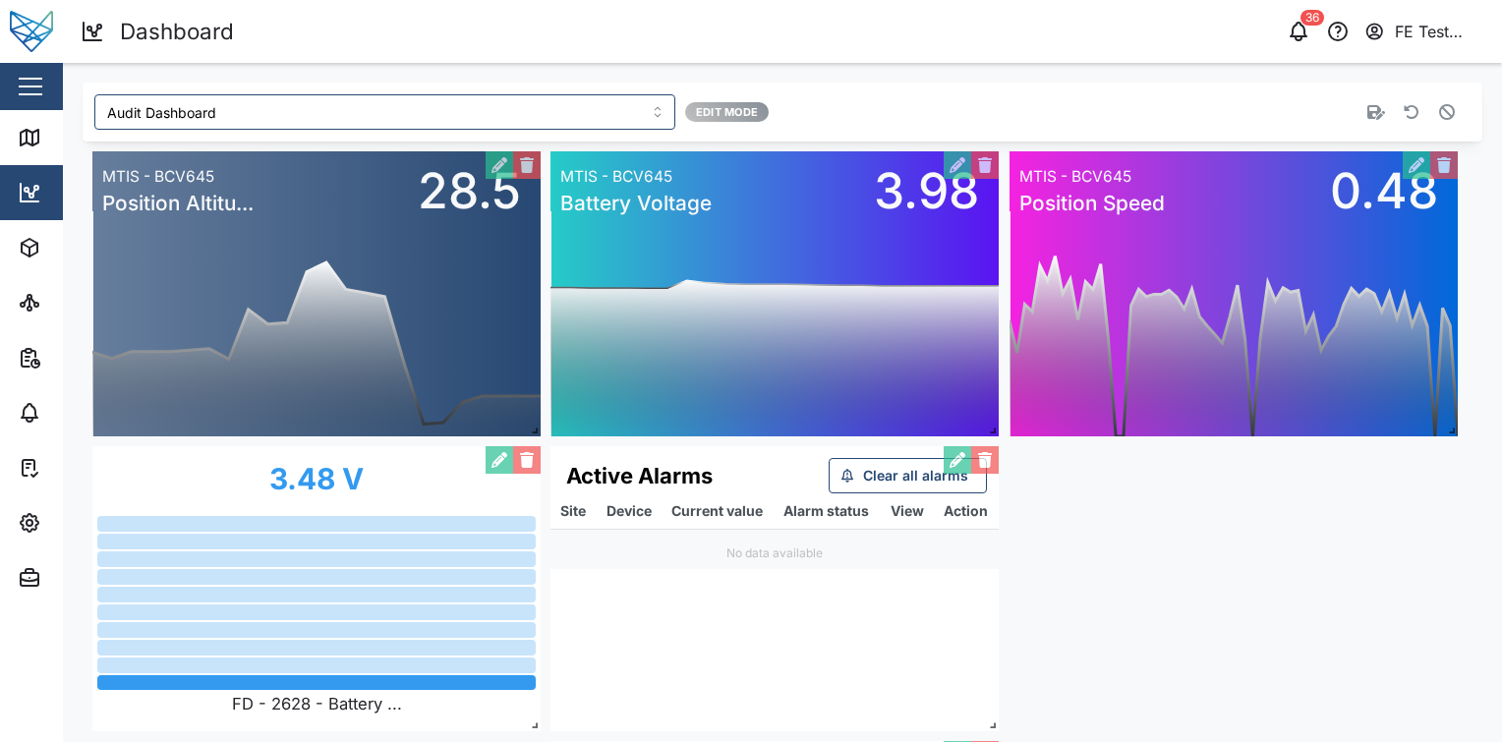
click at [1367, 118] on icon "button" at bounding box center [1376, 112] width 18 height 15
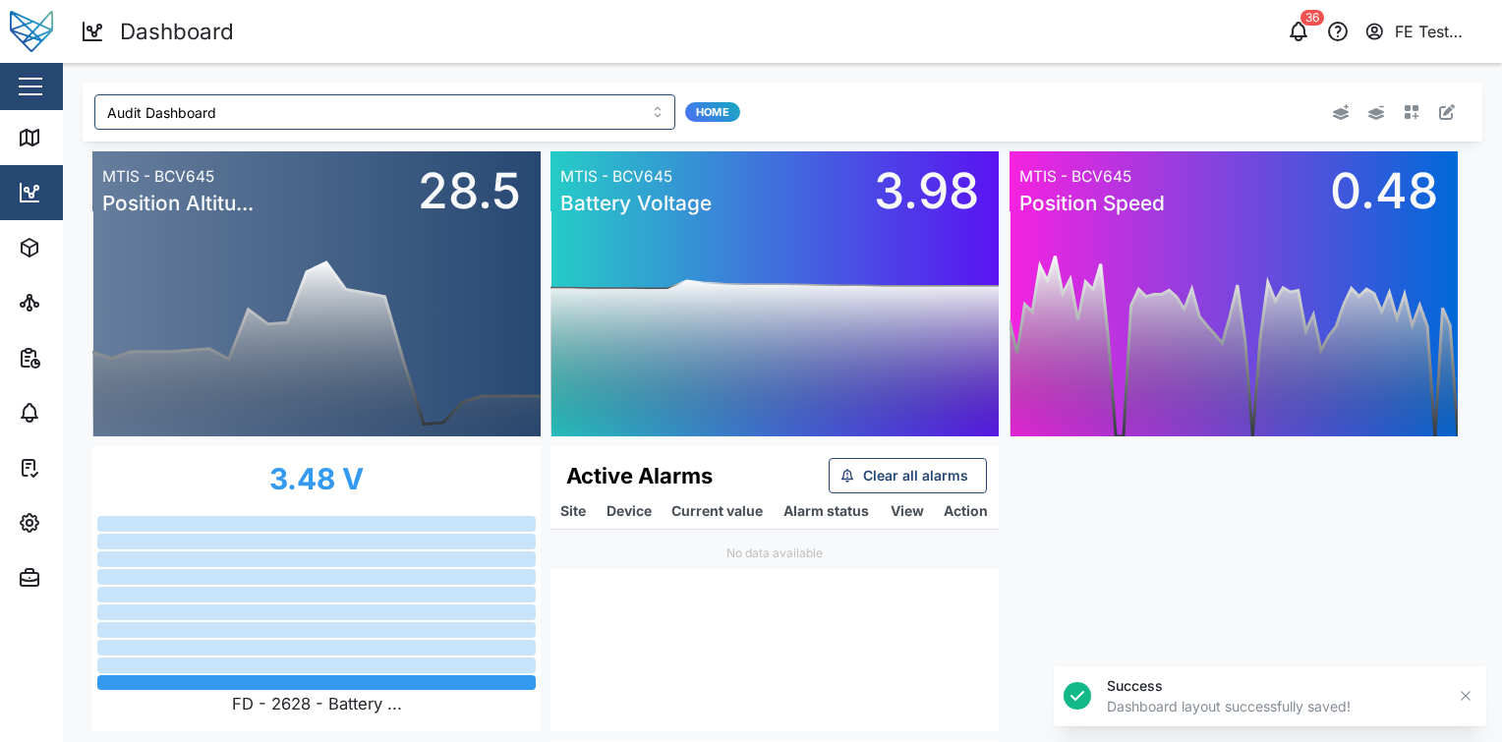
click at [1097, 574] on div "Active Alarms Clear all alarms Site Device Current value Alarm status View Acti…" at bounding box center [783, 589] width 1400 height 895
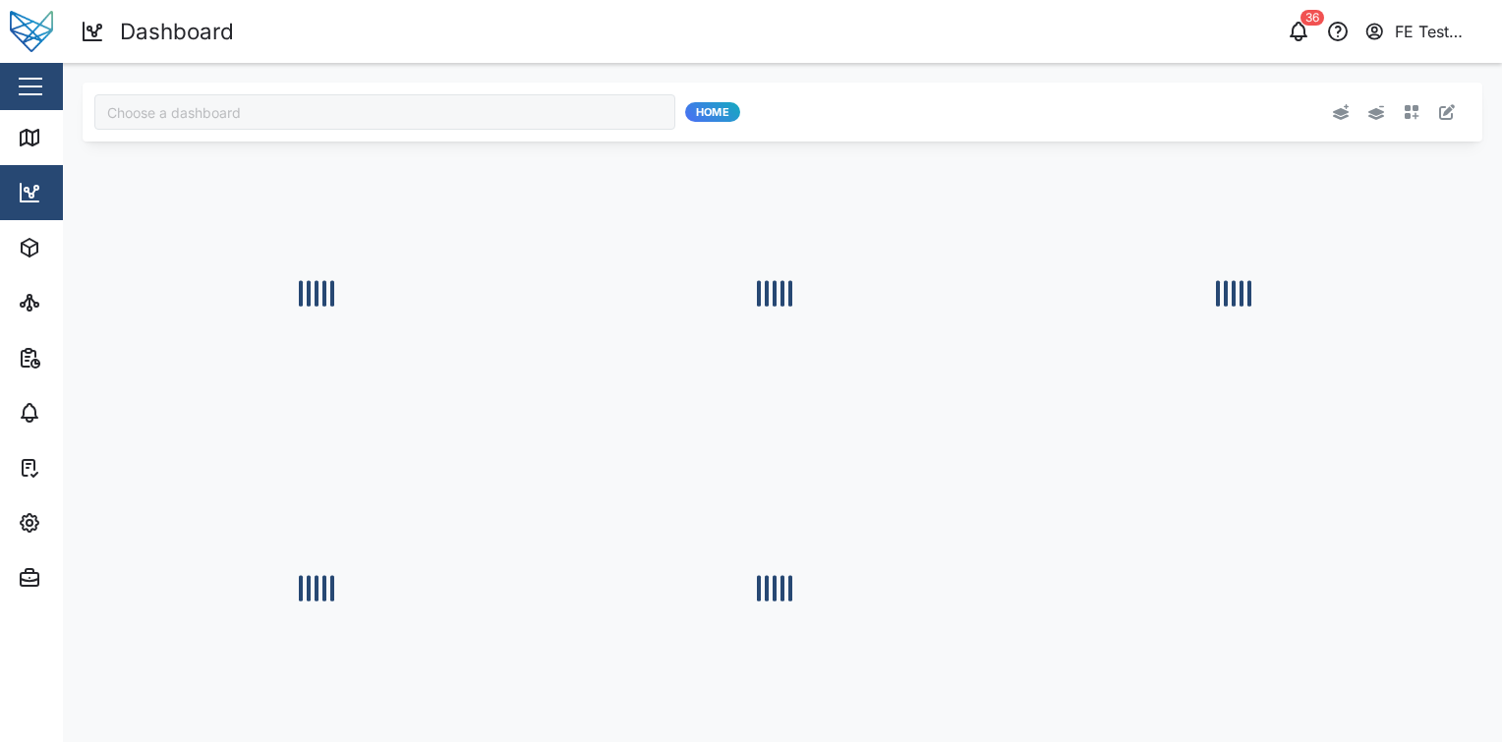
type input "Audit Dashboard"
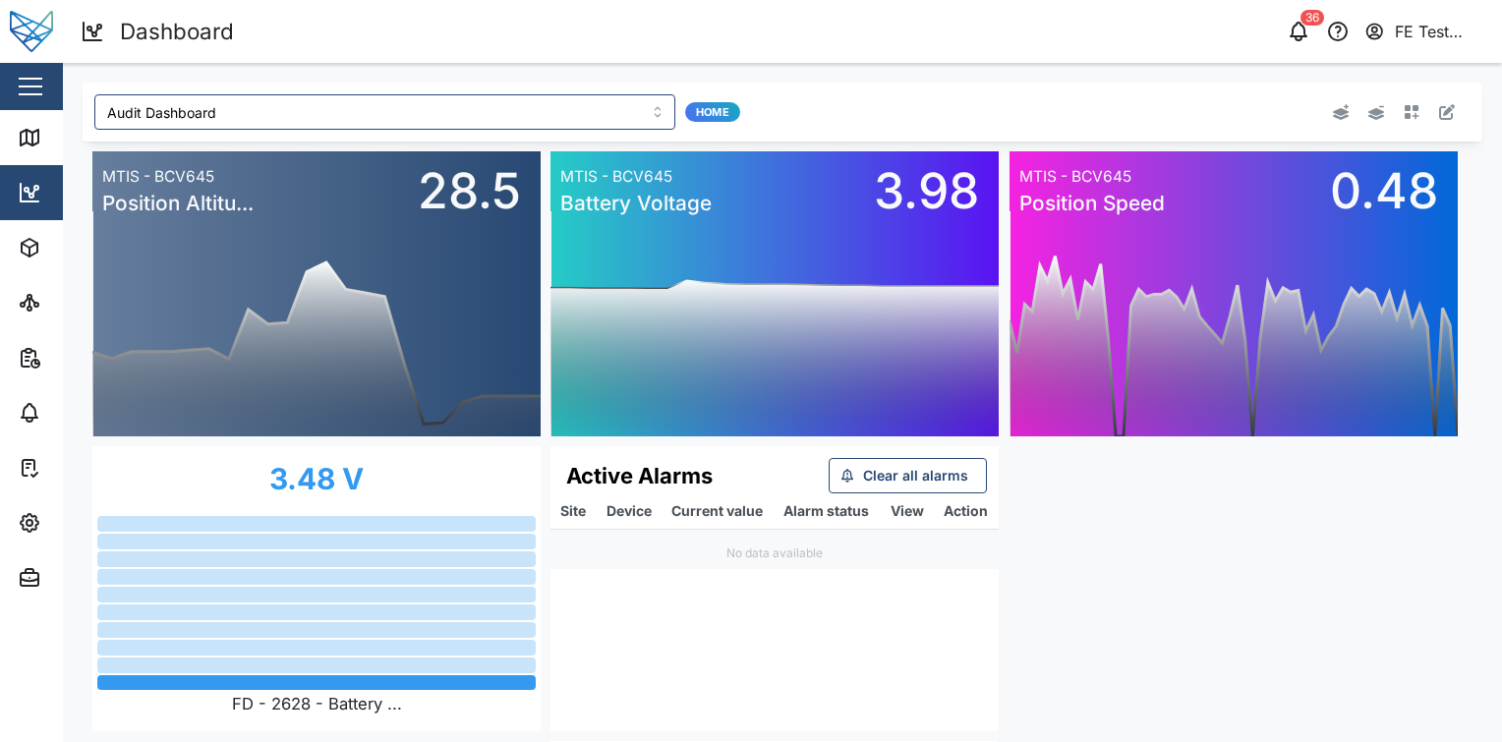
click at [1435, 125] on button "button" at bounding box center [1447, 112] width 28 height 28
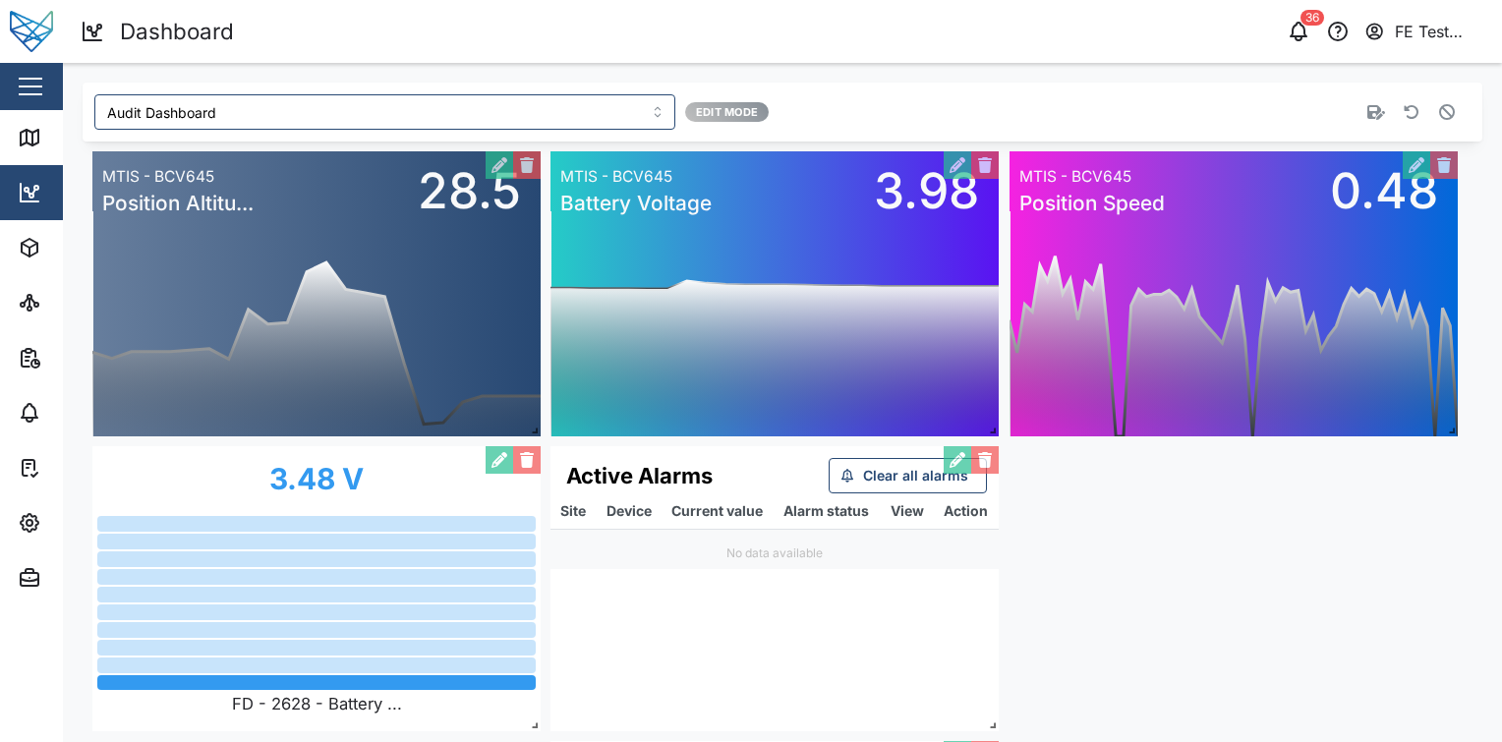
scroll to position [314, 0]
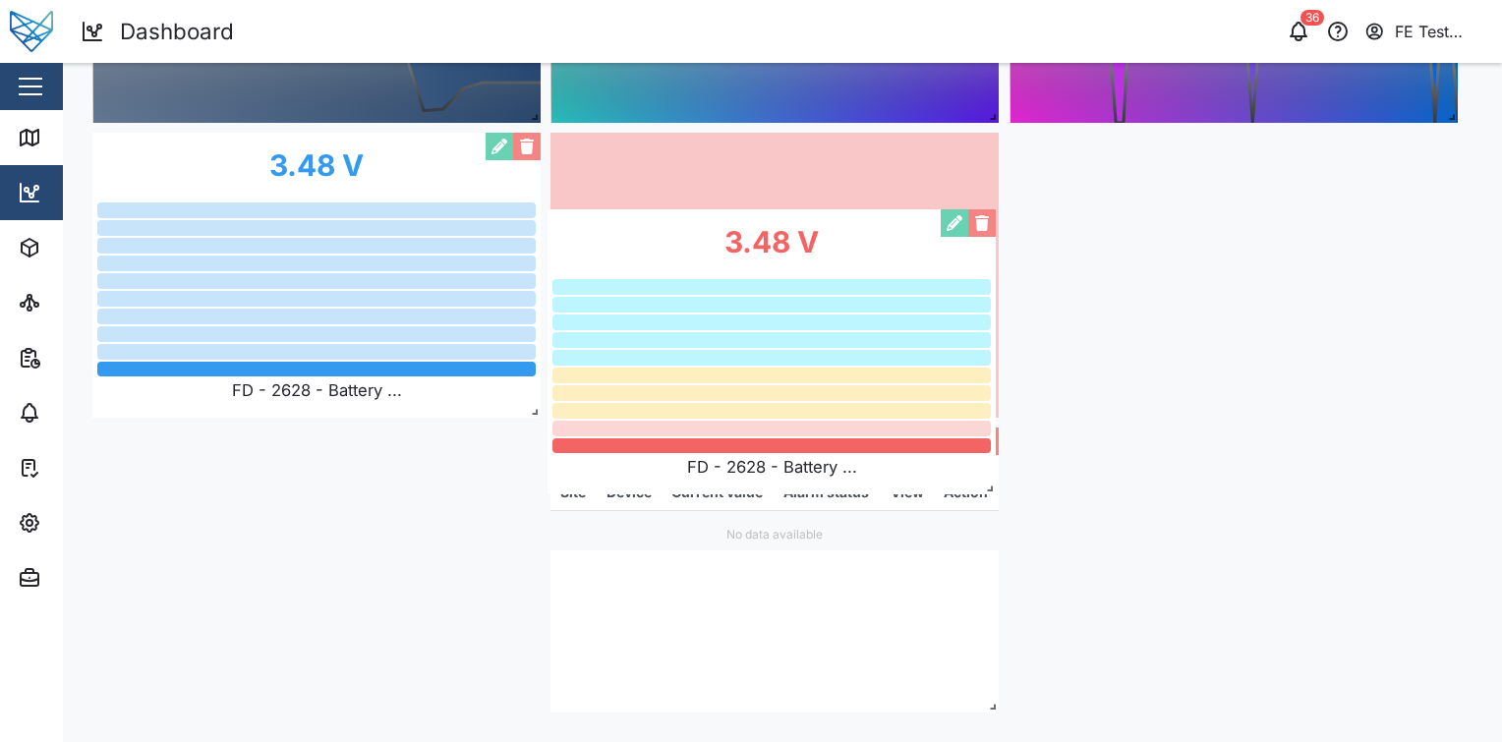
drag, startPoint x: 912, startPoint y: 516, endPoint x: 909, endPoint y: 298, distance: 218.2
click at [909, 298] on div "3.48 V FD - 2628 - Battery ..." at bounding box center [772, 351] width 448 height 285
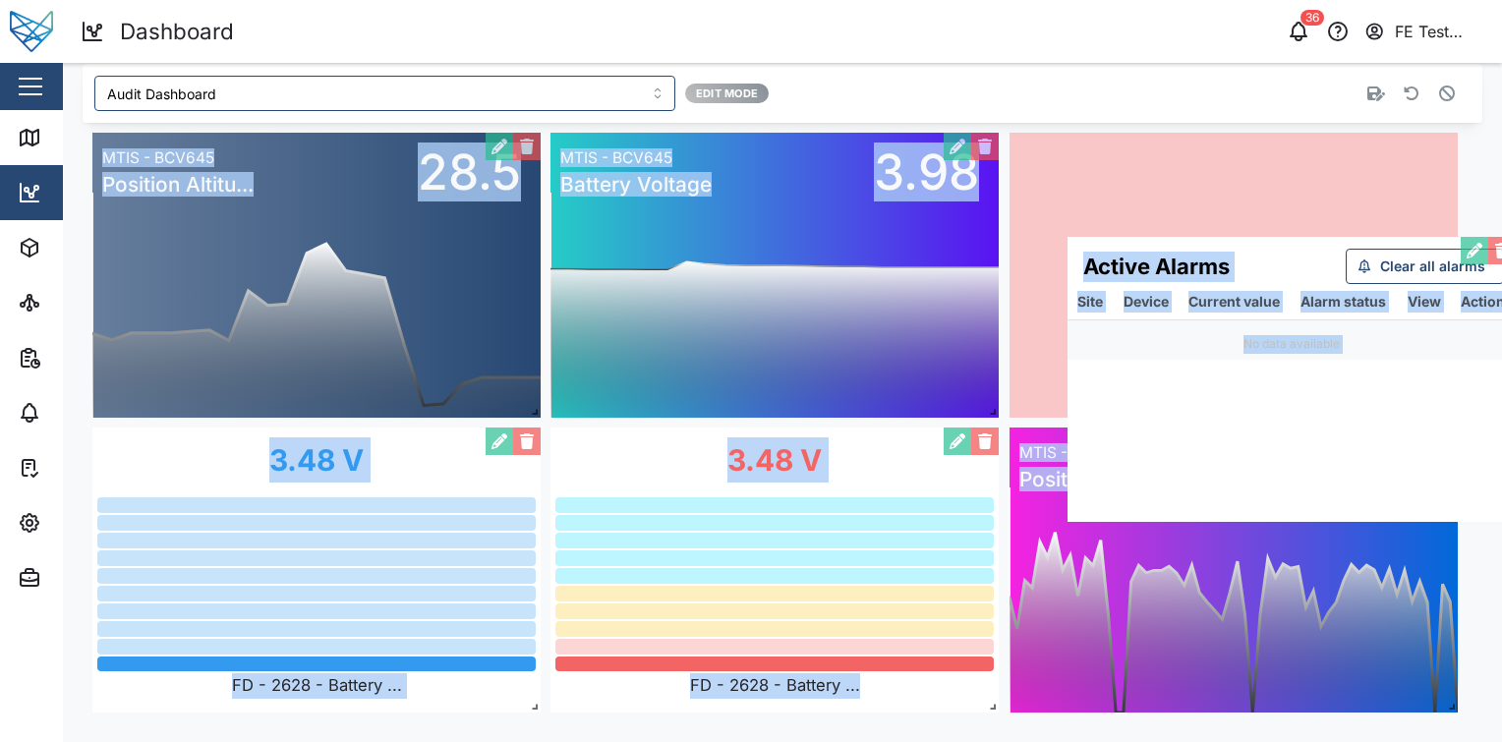
scroll to position [19, 0]
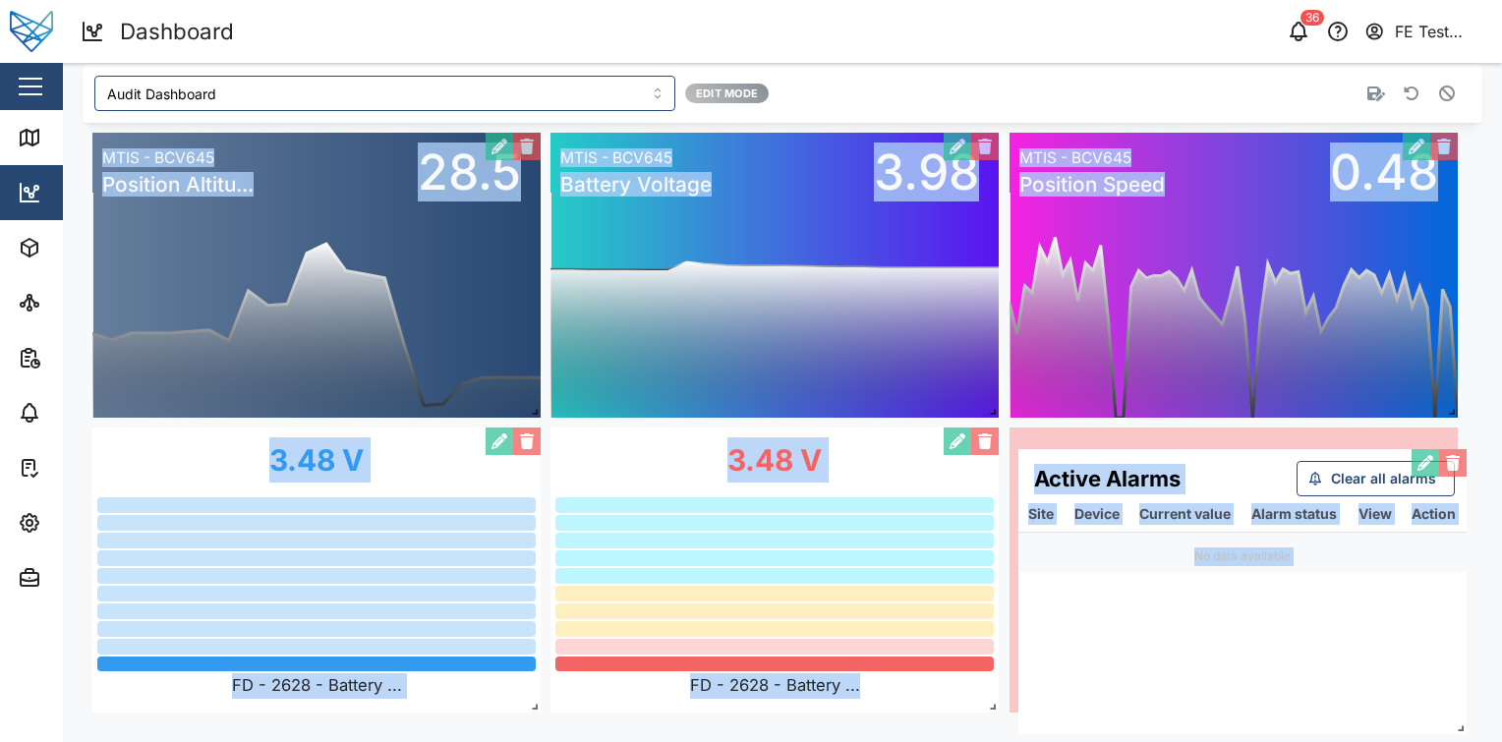
drag, startPoint x: 818, startPoint y: 454, endPoint x: 1290, endPoint y: 469, distance: 472.1
click at [1290, 469] on div "Active Alarms Clear all alarms Site Device Current value Alarm status View Acti…" at bounding box center [1242, 591] width 448 height 285
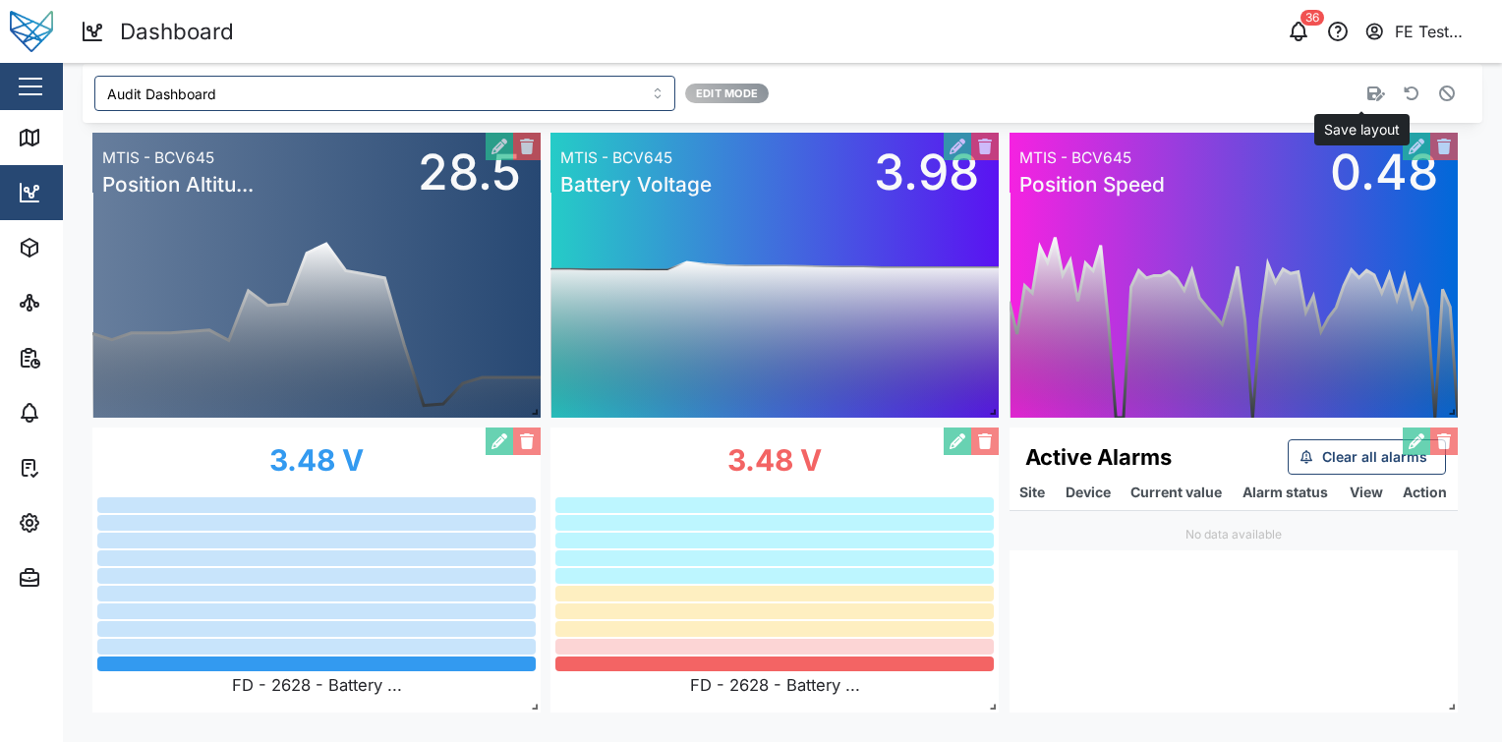
click at [1367, 87] on icon "button" at bounding box center [1376, 94] width 18 height 16
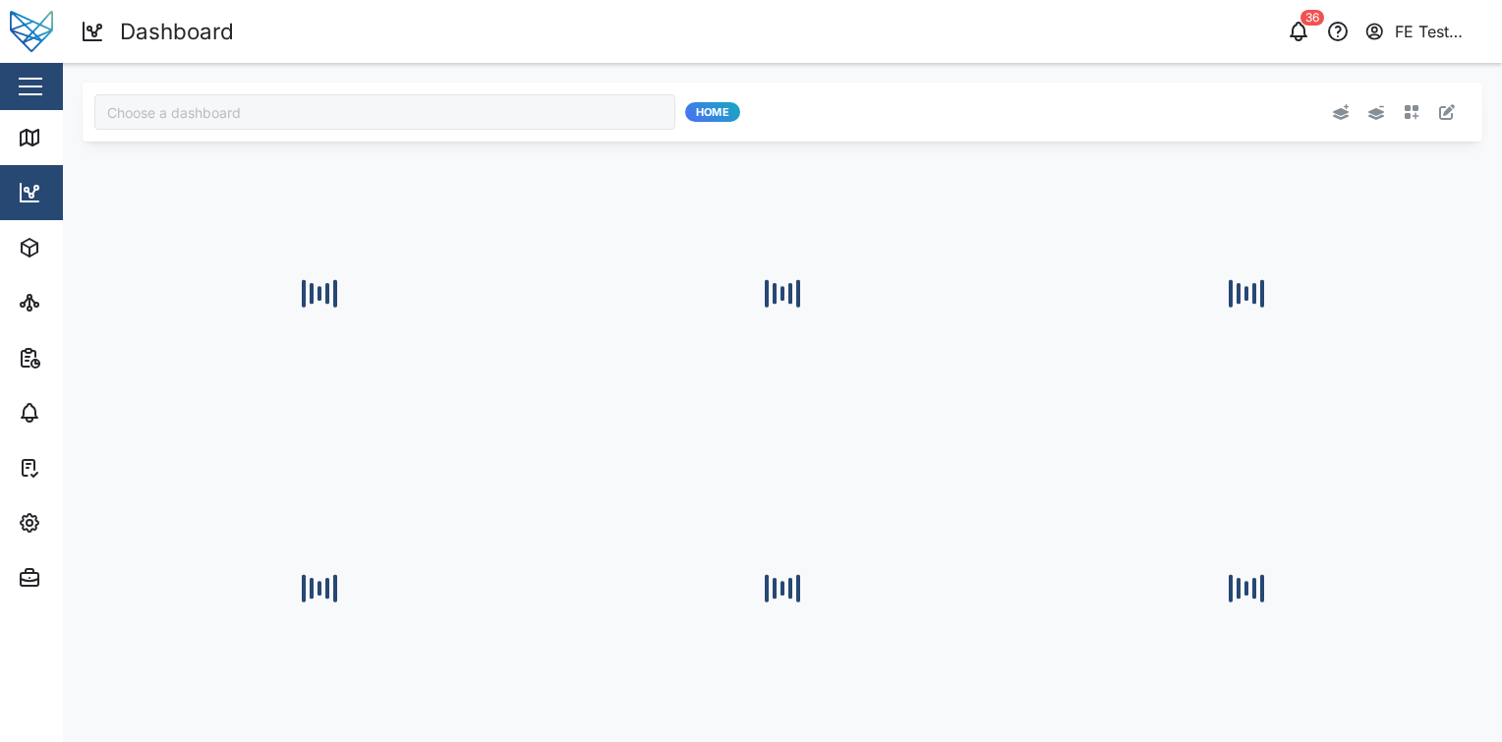
type input "Audit Dashboard"
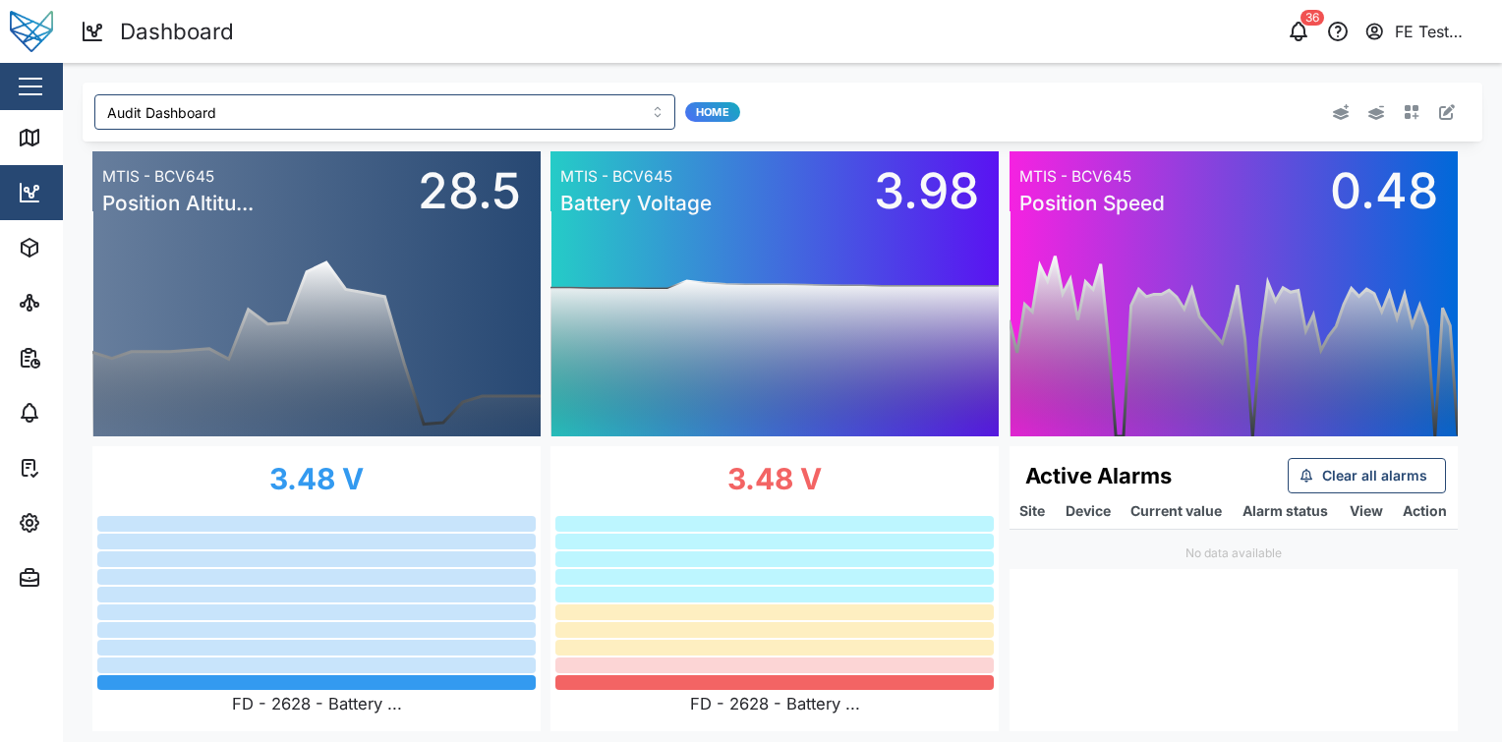
scroll to position [19, 0]
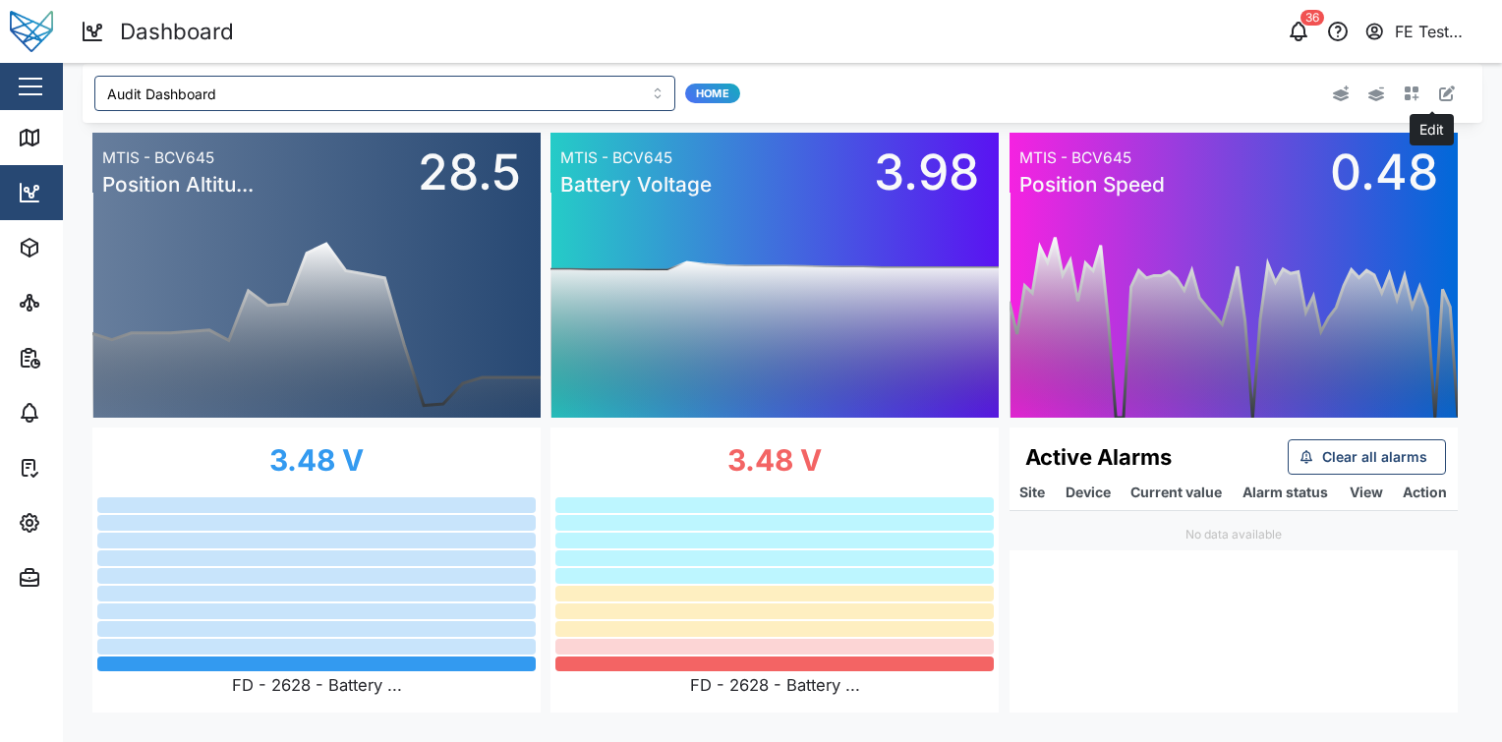
click at [1439, 96] on icon "button" at bounding box center [1447, 94] width 16 height 16
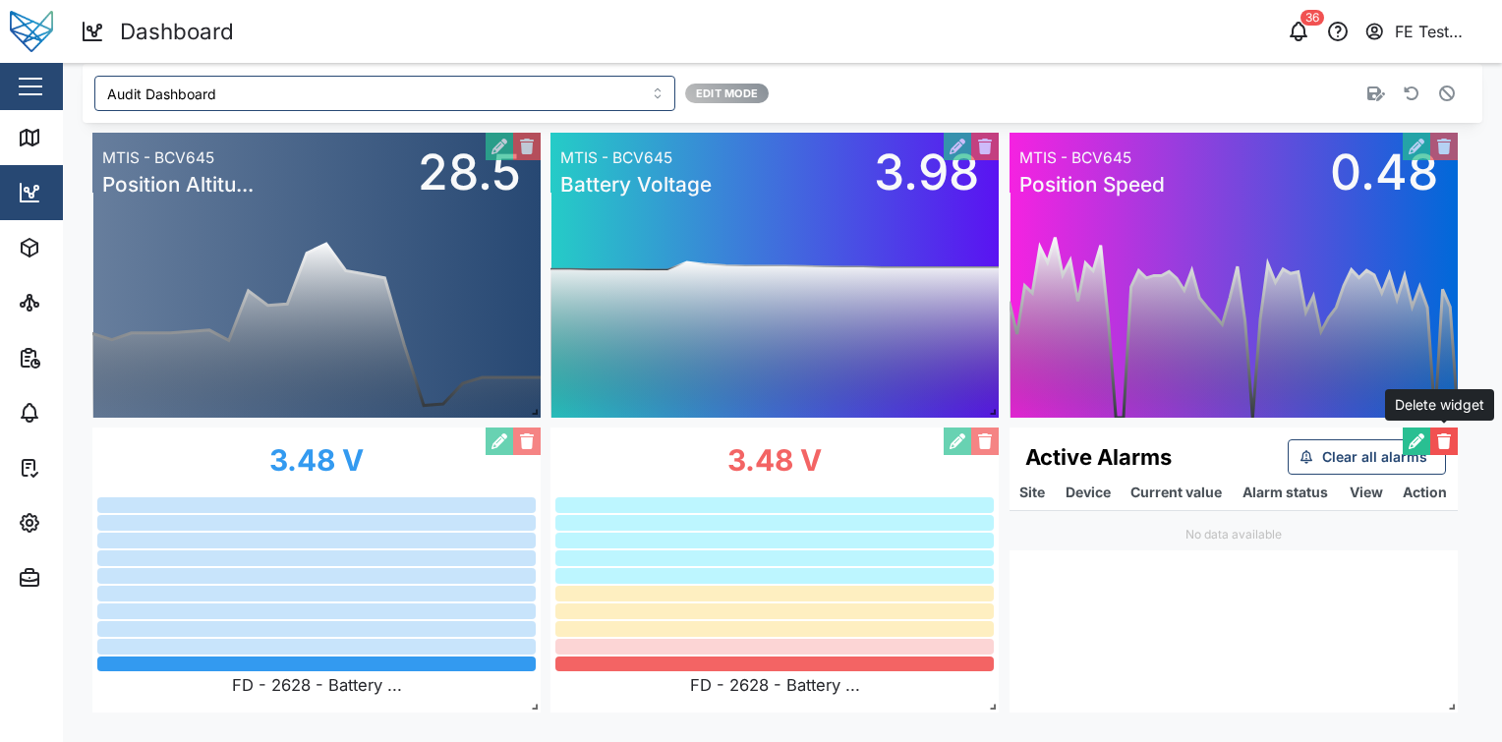
click at [1446, 435] on button "button" at bounding box center [1444, 442] width 28 height 28
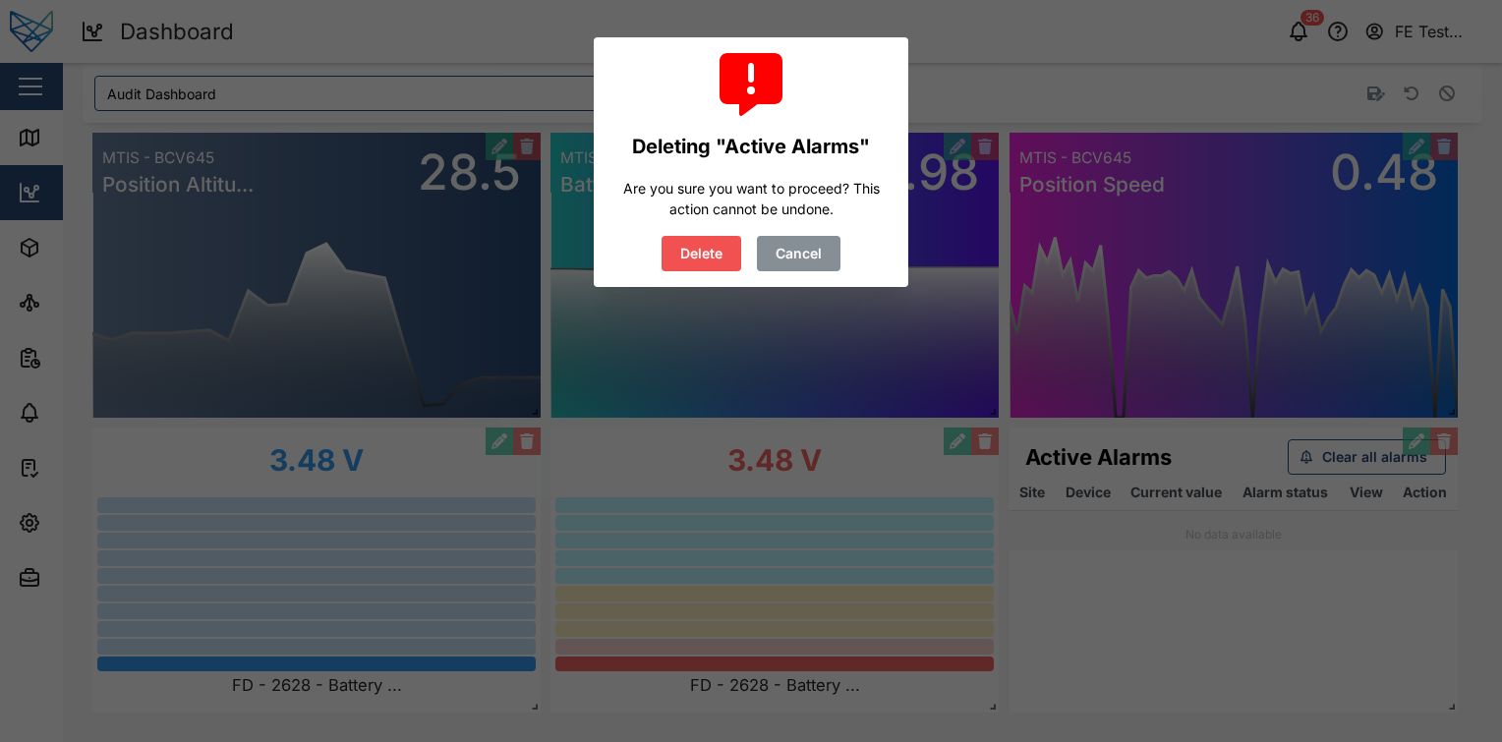
click at [662, 236] on button "Delete" at bounding box center [702, 253] width 80 height 35
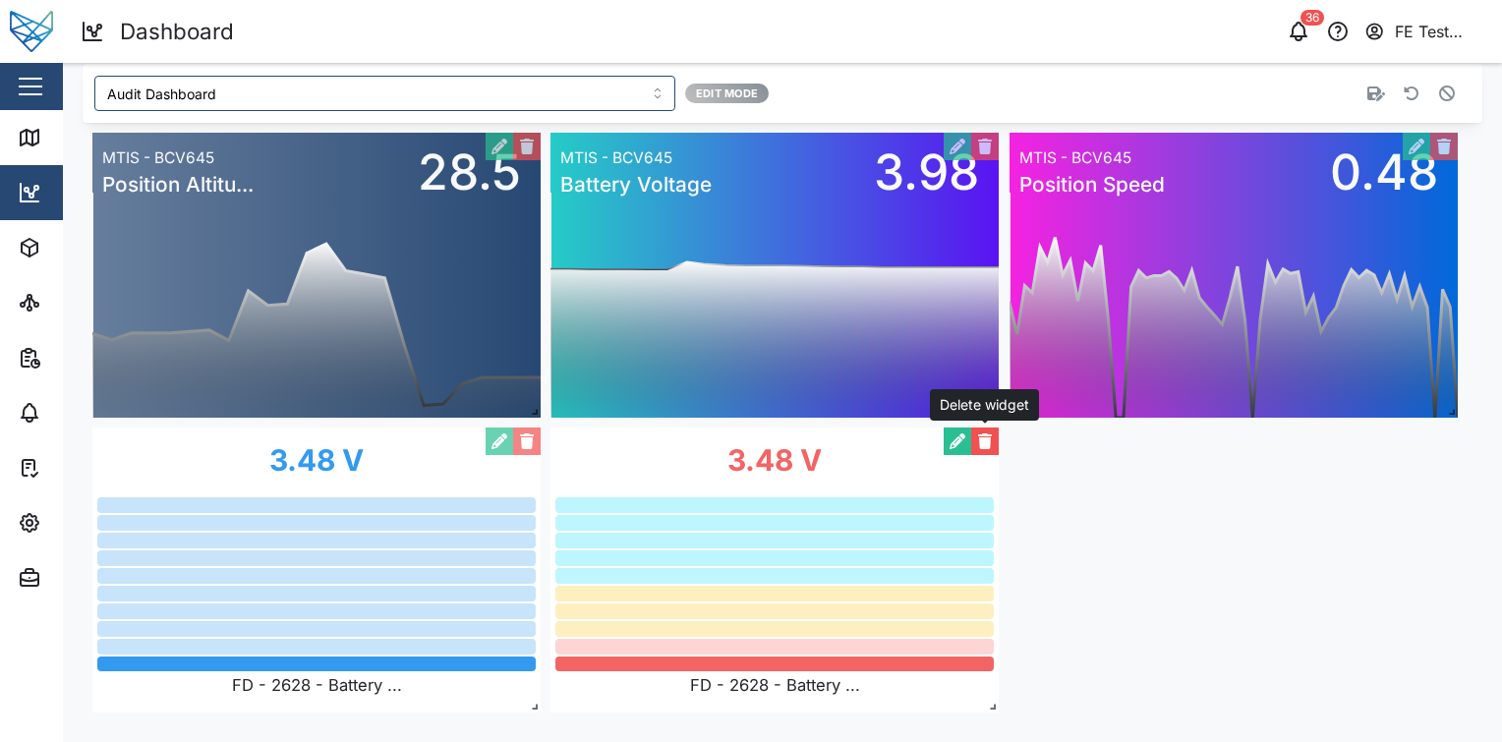
click at [984, 438] on button "button" at bounding box center [985, 442] width 28 height 28
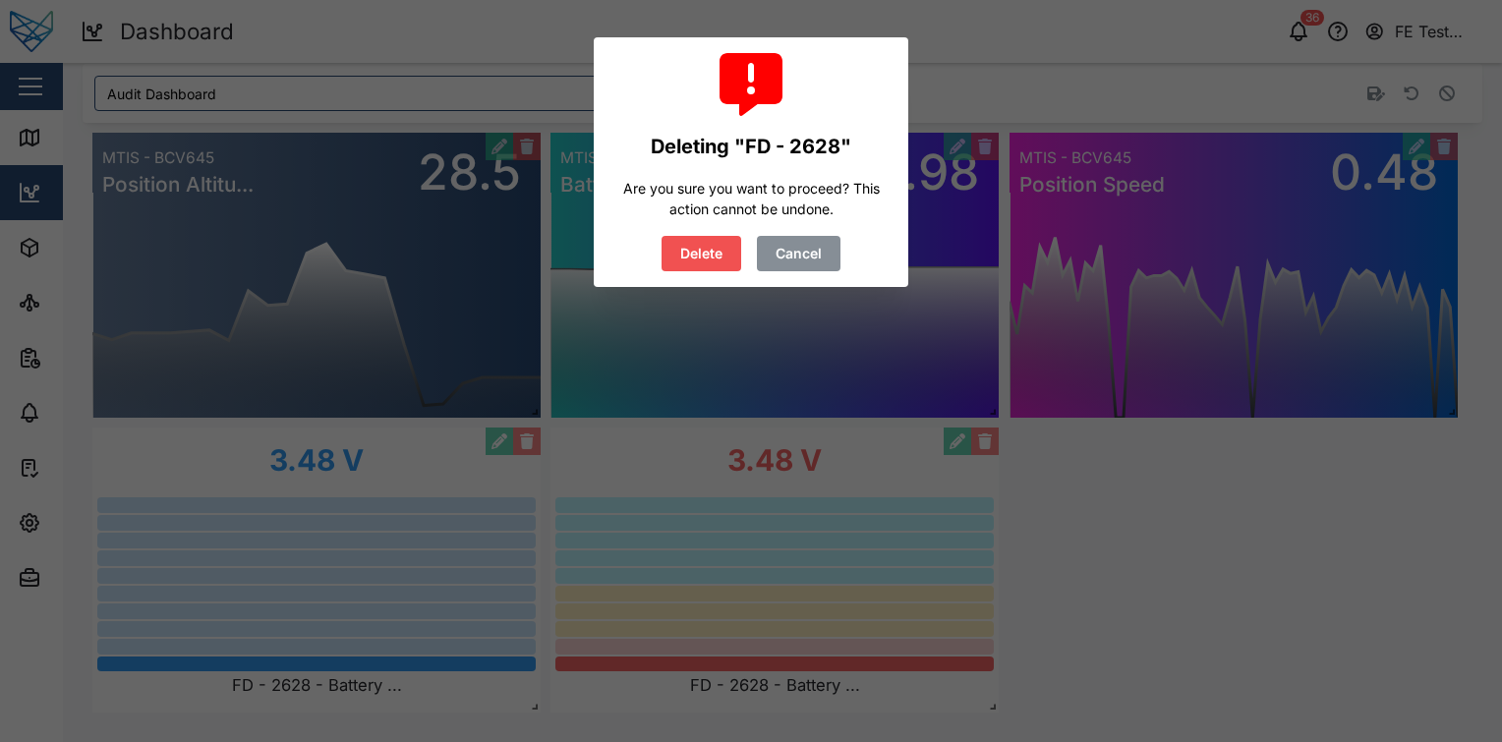
click at [794, 252] on span "Cancel" at bounding box center [799, 253] width 46 height 33
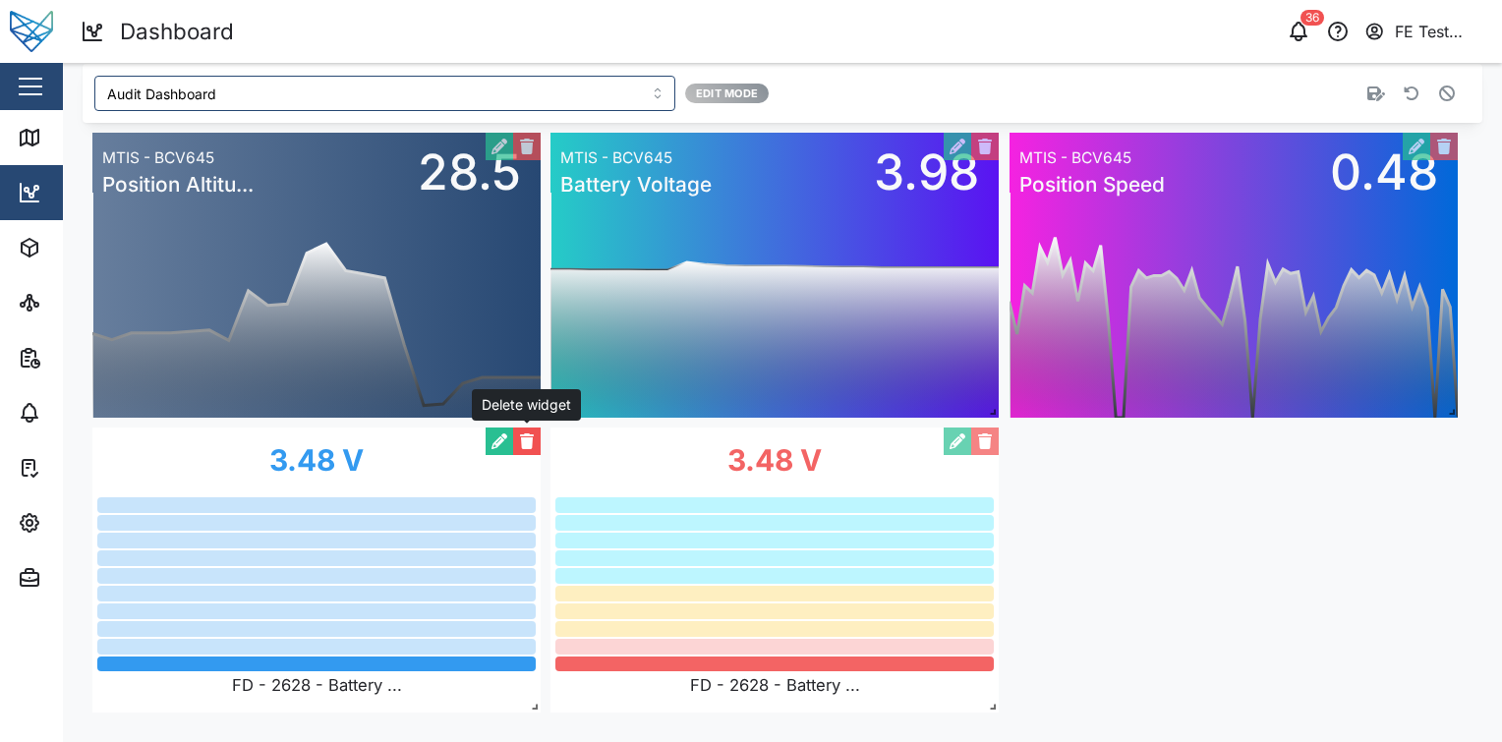
click at [520, 437] on button "button" at bounding box center [527, 442] width 28 height 28
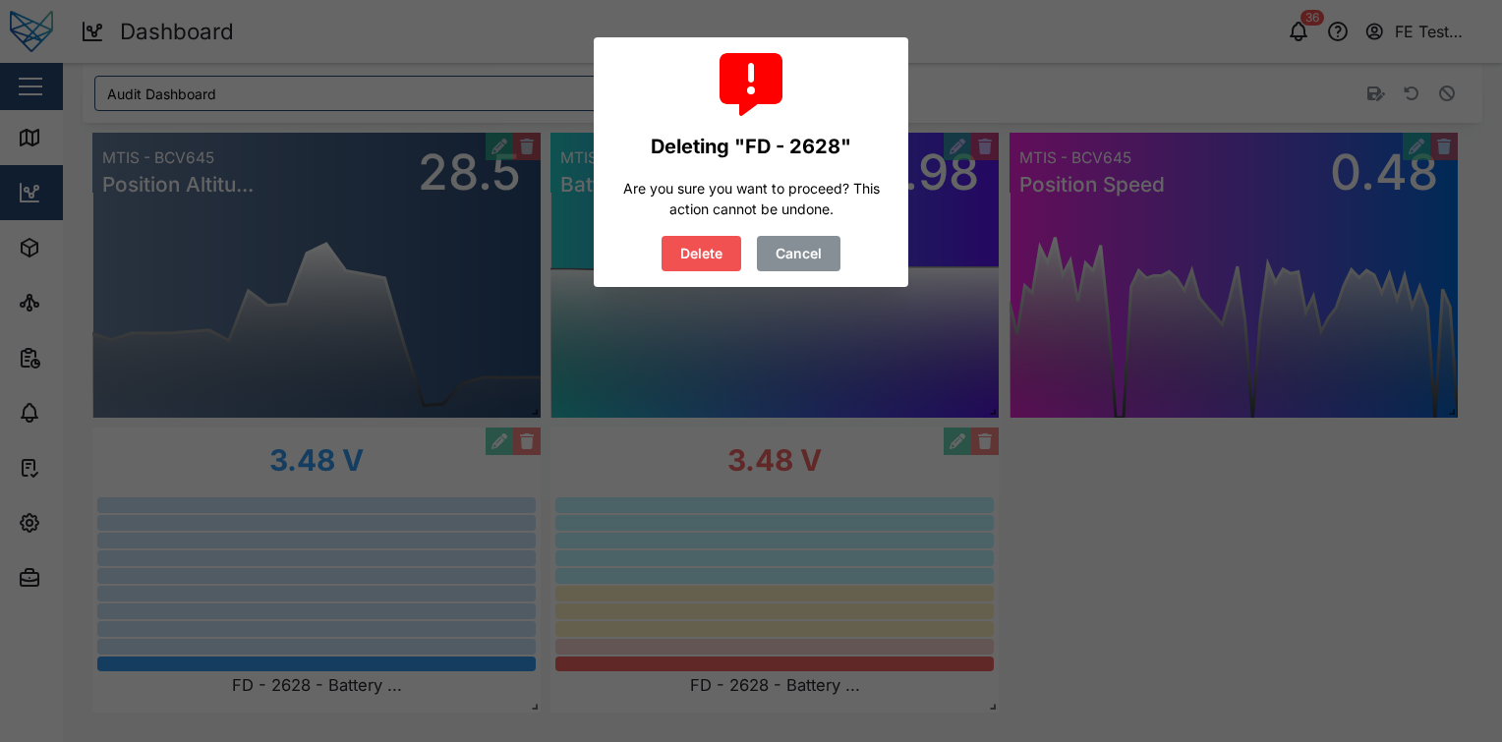
click at [700, 257] on span "Delete" at bounding box center [701, 253] width 42 height 33
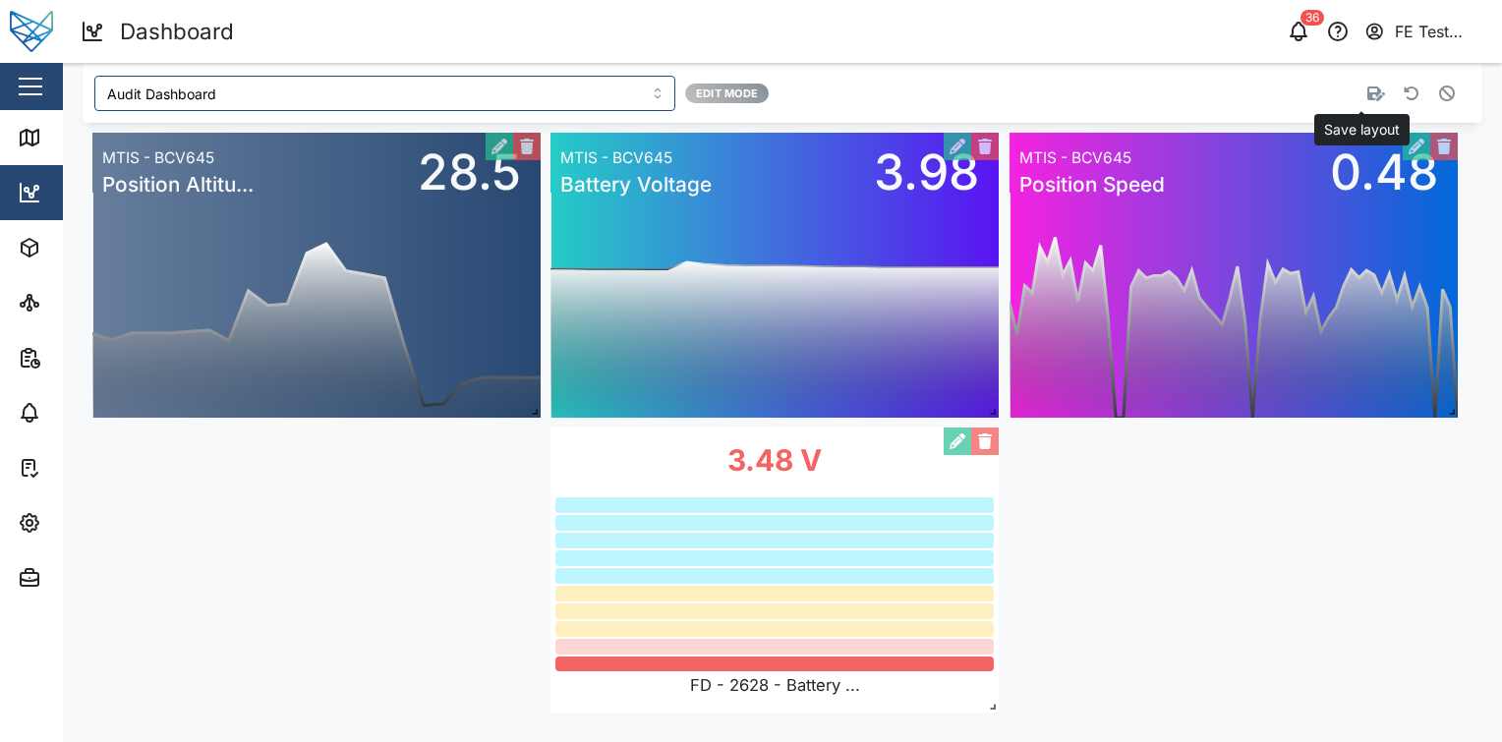
click at [1367, 89] on icon "button" at bounding box center [1376, 94] width 18 height 16
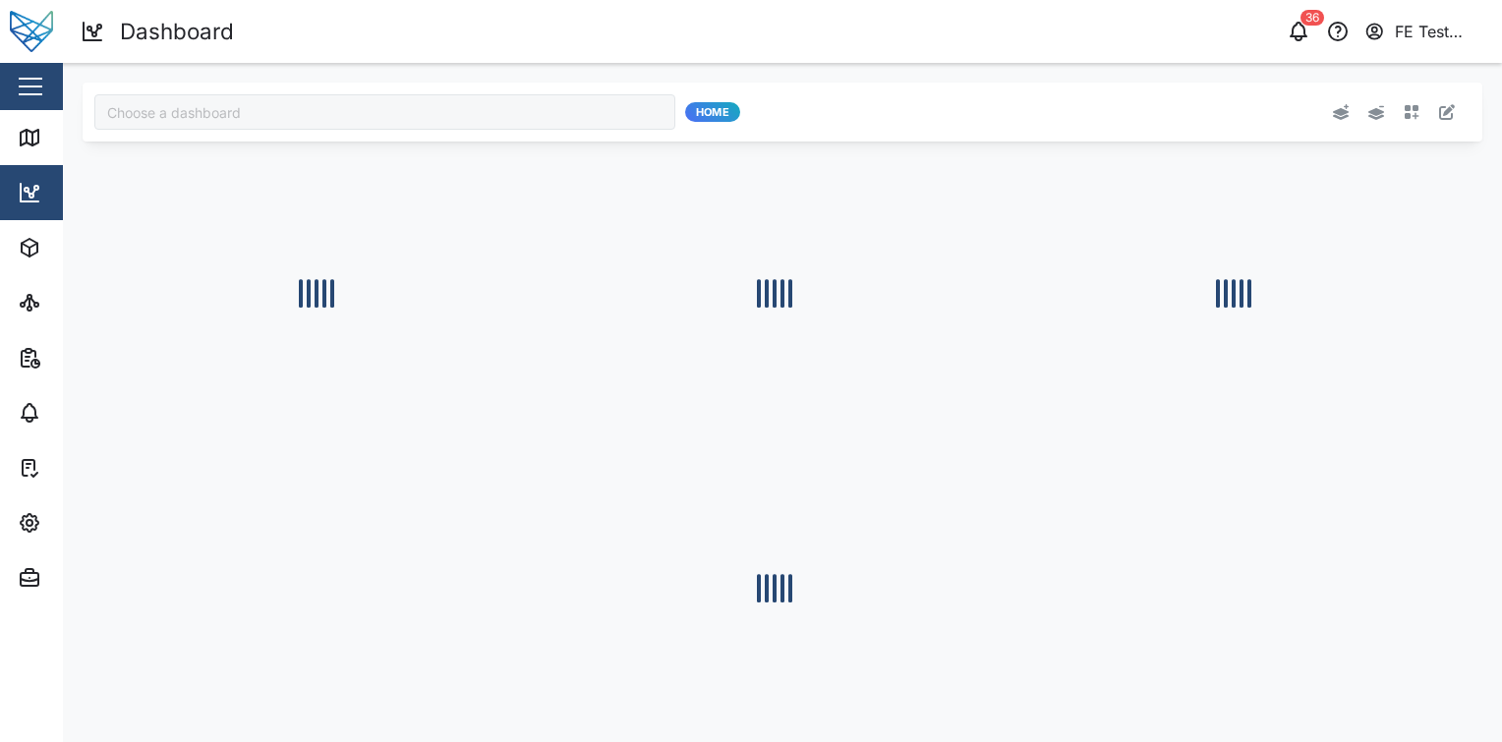
type input "Audit Dashboard"
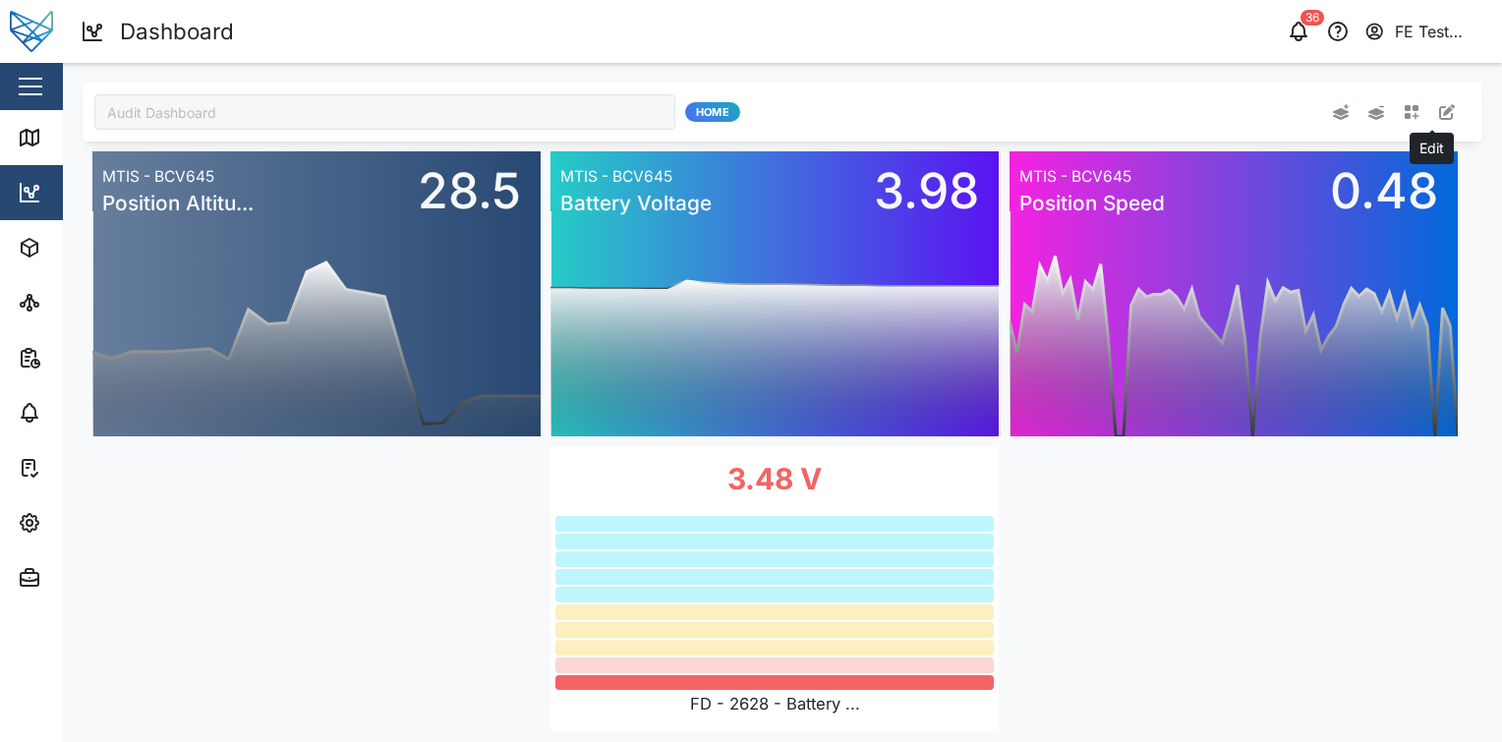
click at [1439, 107] on icon "button" at bounding box center [1447, 112] width 16 height 16
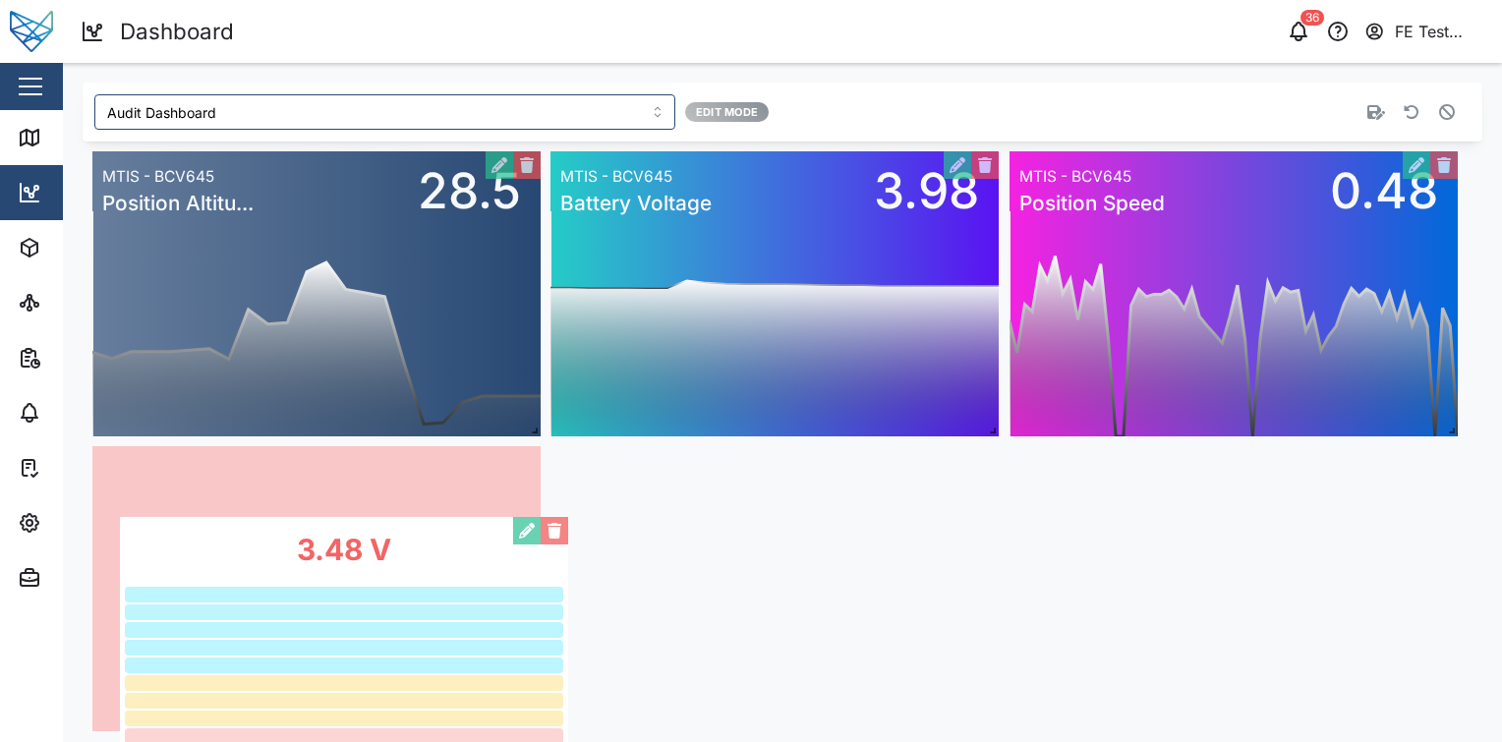
drag, startPoint x: 831, startPoint y: 541, endPoint x: 384, endPoint y: 591, distance: 449.1
click at [384, 591] on div "3.48 V FD - 2628 - Battery ..." at bounding box center [344, 659] width 448 height 285
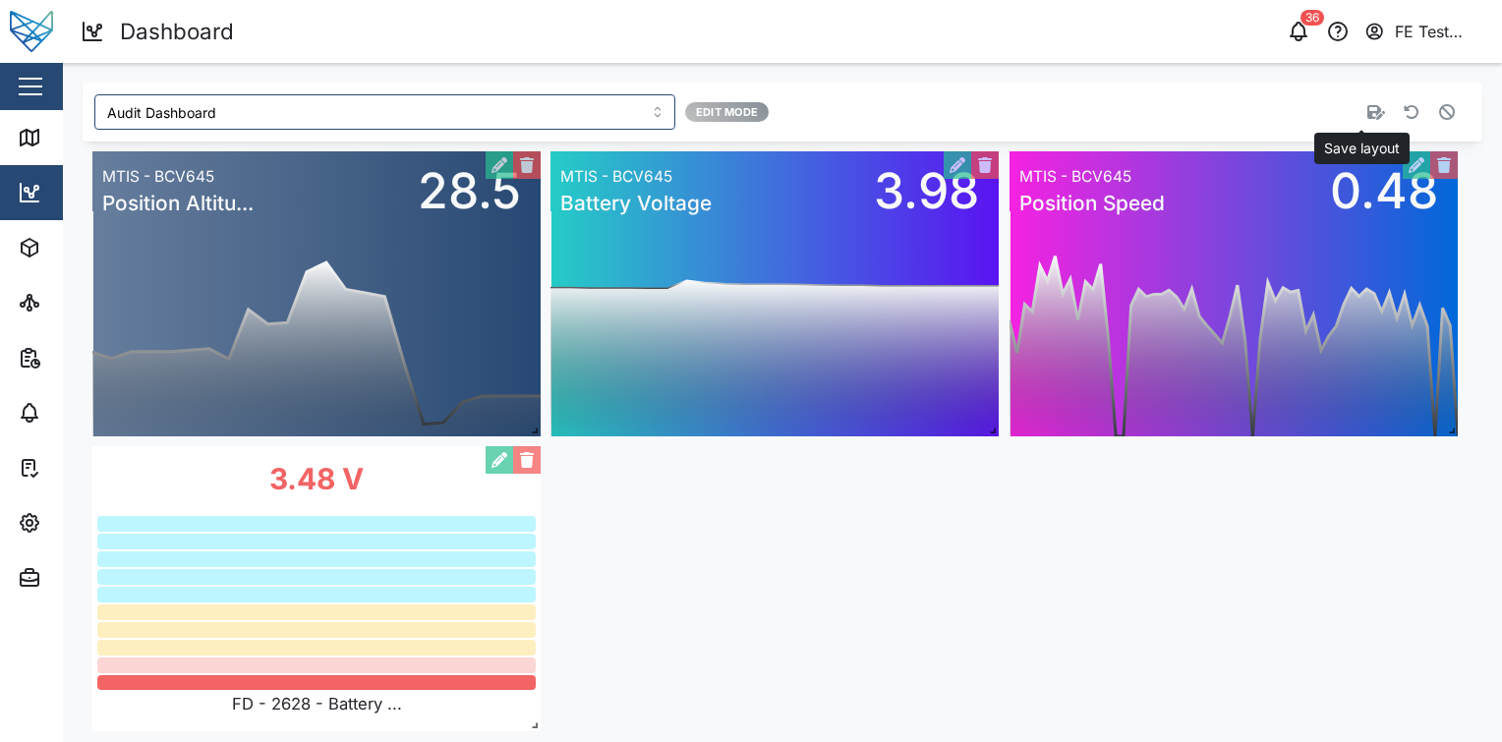
click at [1362, 102] on button "button" at bounding box center [1376, 112] width 28 height 28
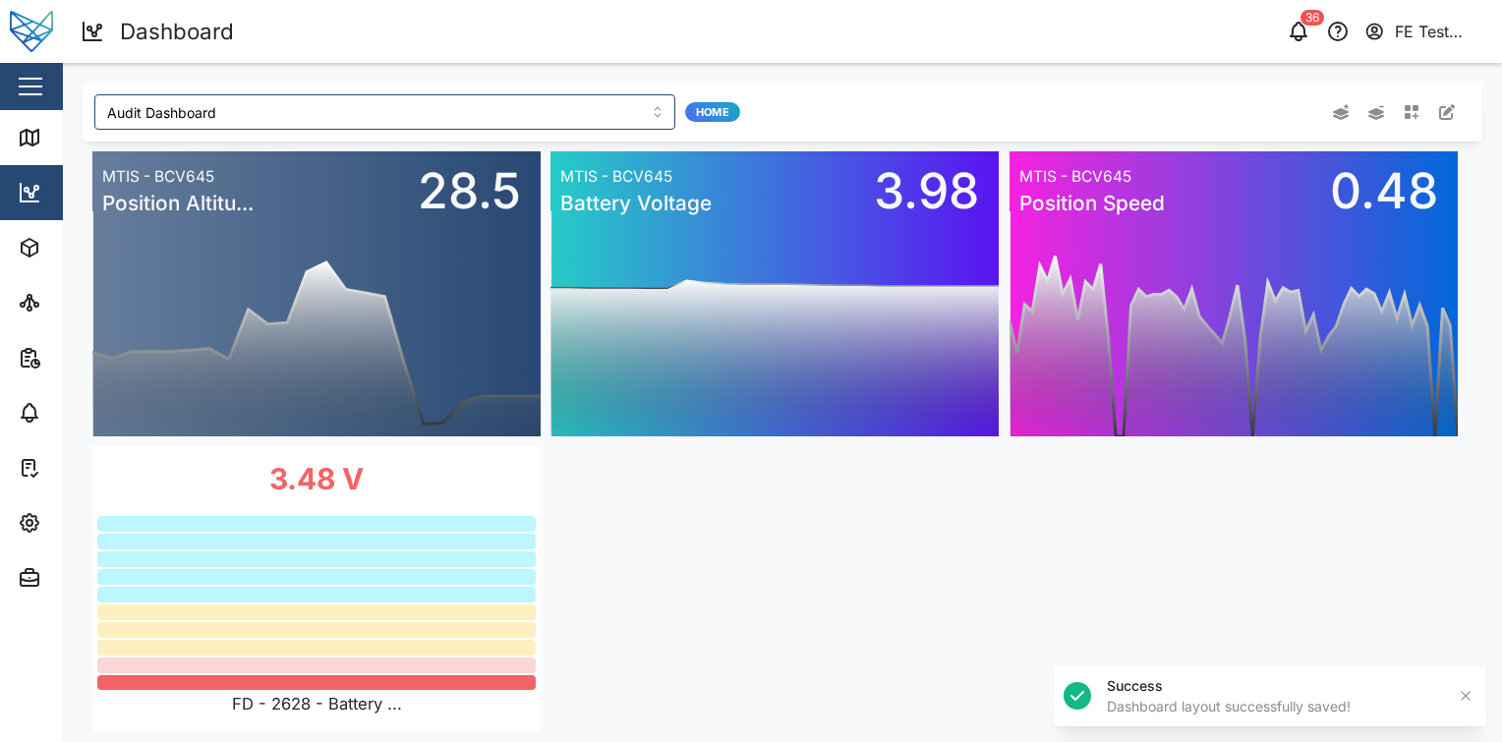
click at [806, 558] on div "0 20 40 60 80 100 120 140 160 06 PM Mon 08 06 AM 12 PM MTIS - BCV645 Position A…" at bounding box center [783, 442] width 1400 height 600
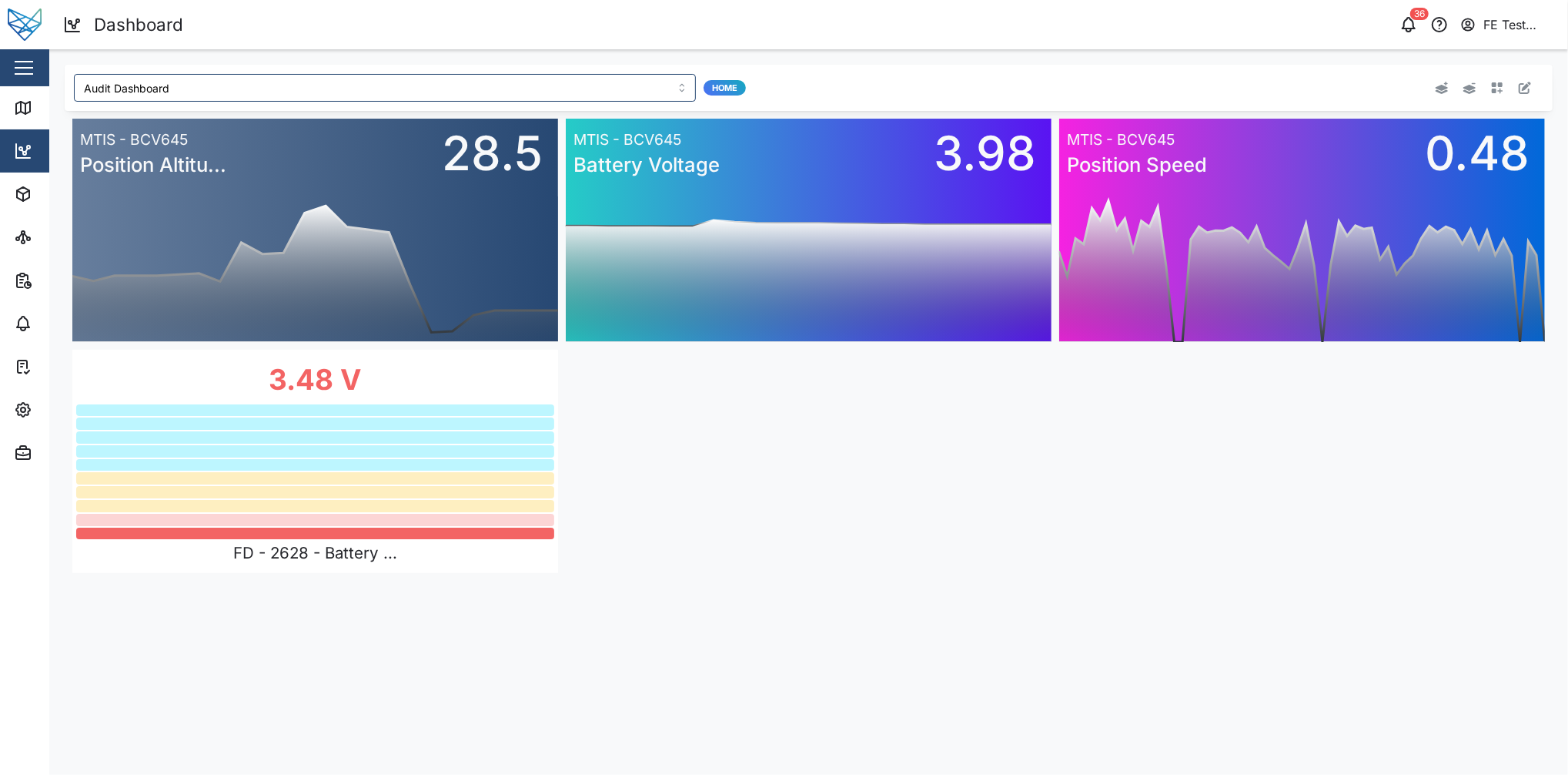
click at [1176, 88] on icon "button" at bounding box center [1525, 88] width 13 height 13
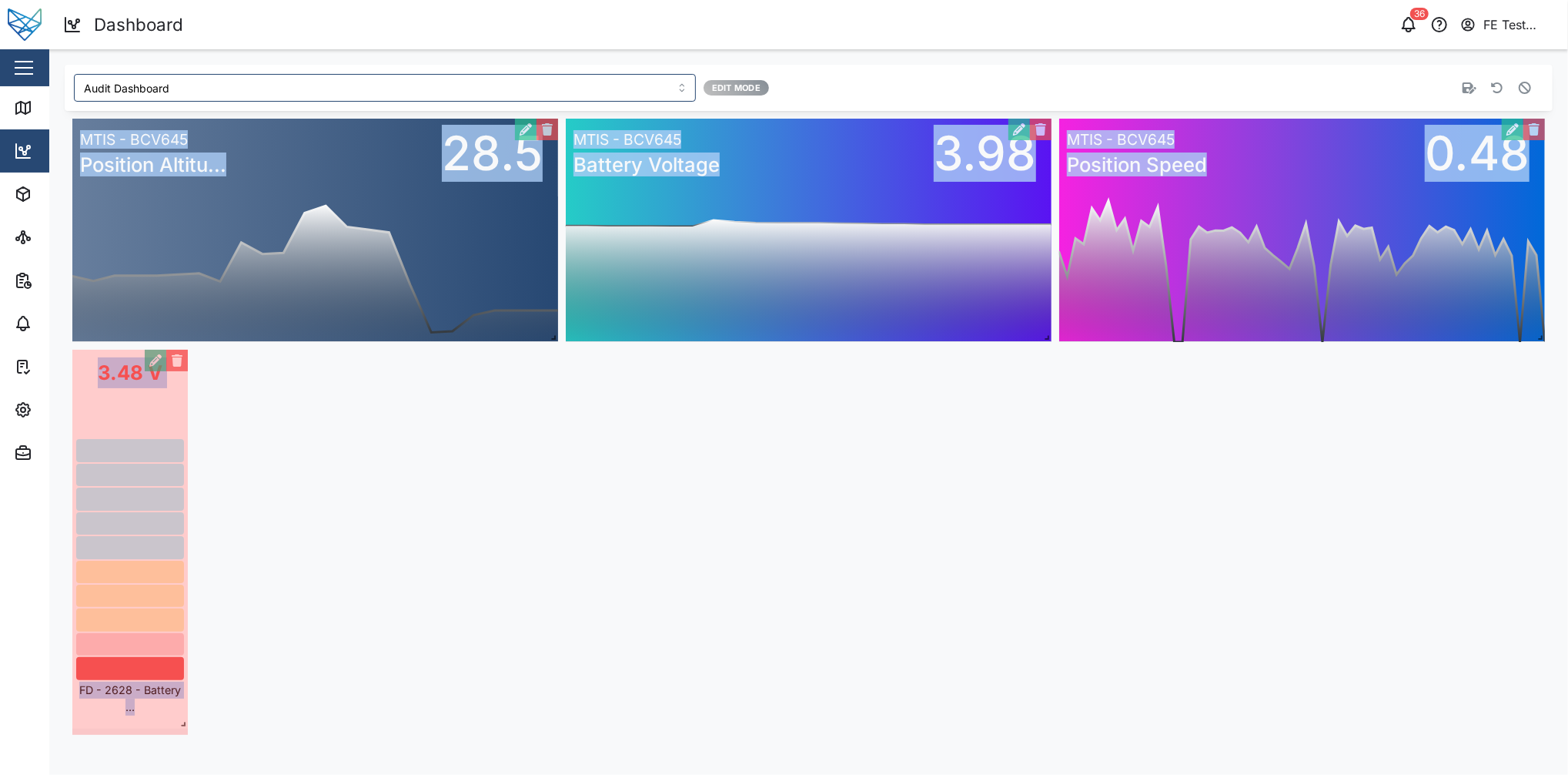
drag, startPoint x: 551, startPoint y: 567, endPoint x: 124, endPoint y: 722, distance: 454.3
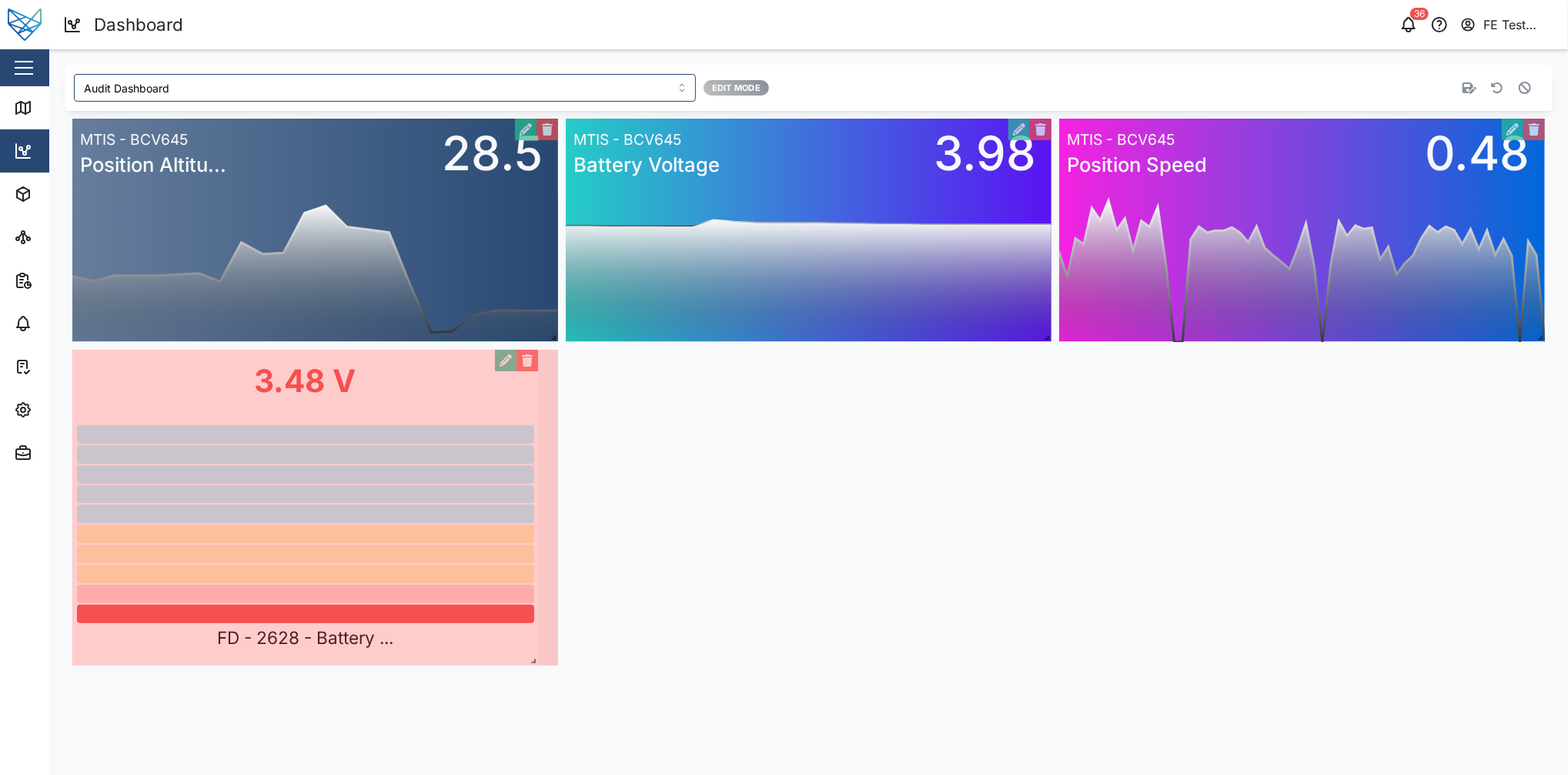
drag, startPoint x: 192, startPoint y: 728, endPoint x: 563, endPoint y: 667, distance: 376.0
click at [563, 581] on div "0 20 40 60 80 100 120 140 160 03 PM 06 PM 09 PM Mon 08 03 AM 06 AM 09 AM 12 PM …" at bounding box center [809, 393] width 1488 height 563
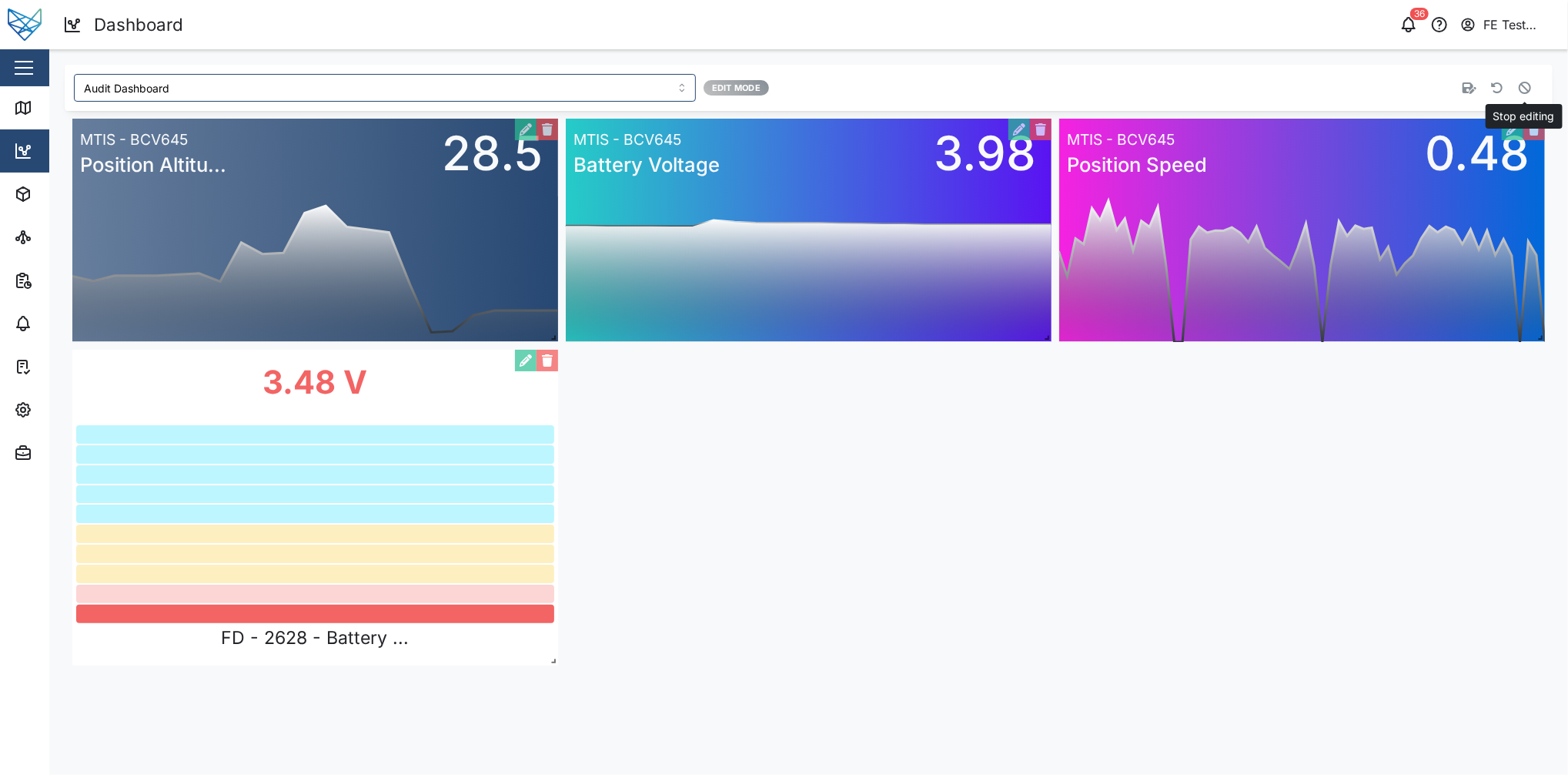
click at [1176, 79] on button "button" at bounding box center [1526, 88] width 22 height 22
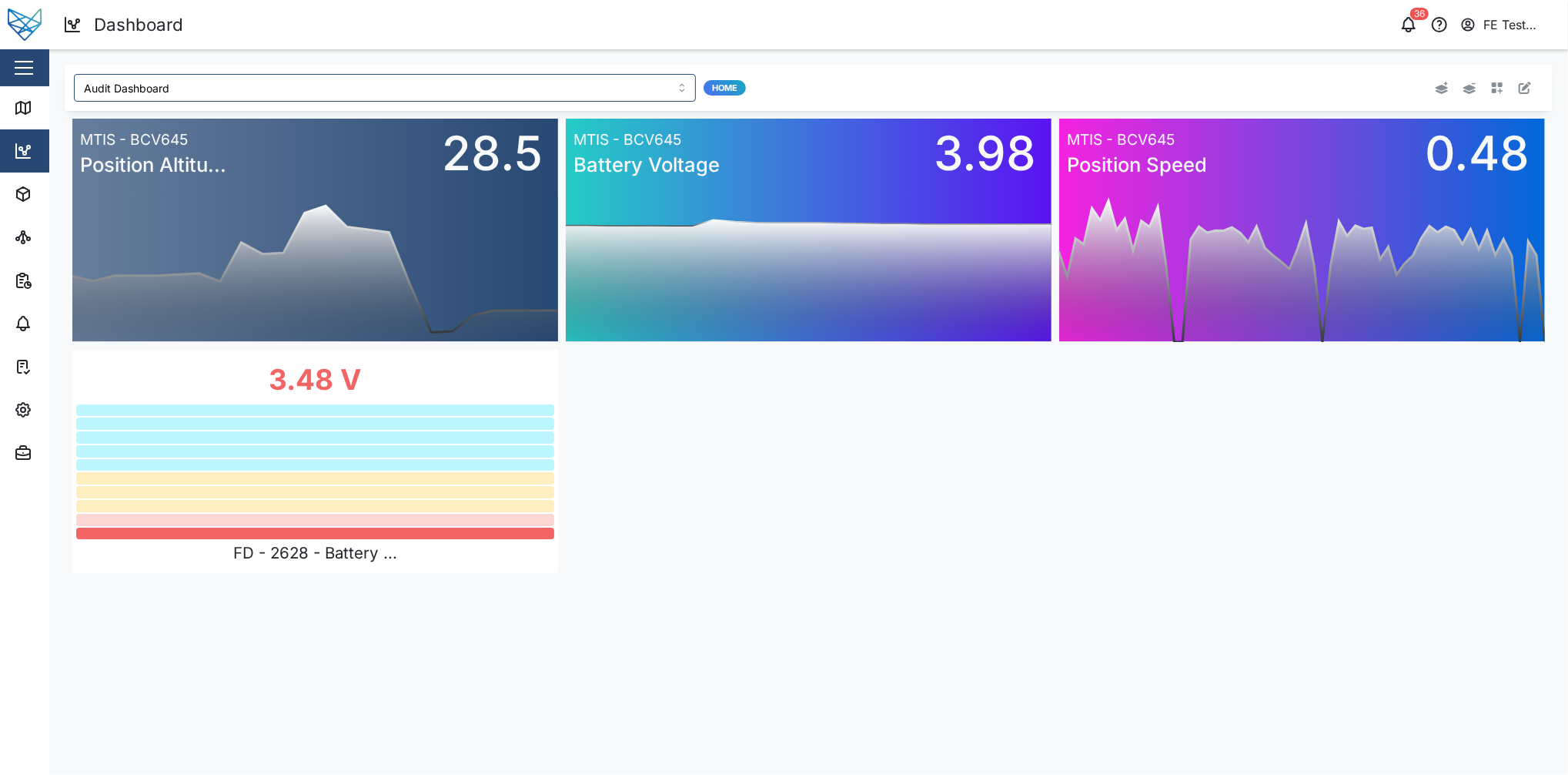
click at [1176, 89] on icon "button" at bounding box center [1498, 88] width 13 height 13
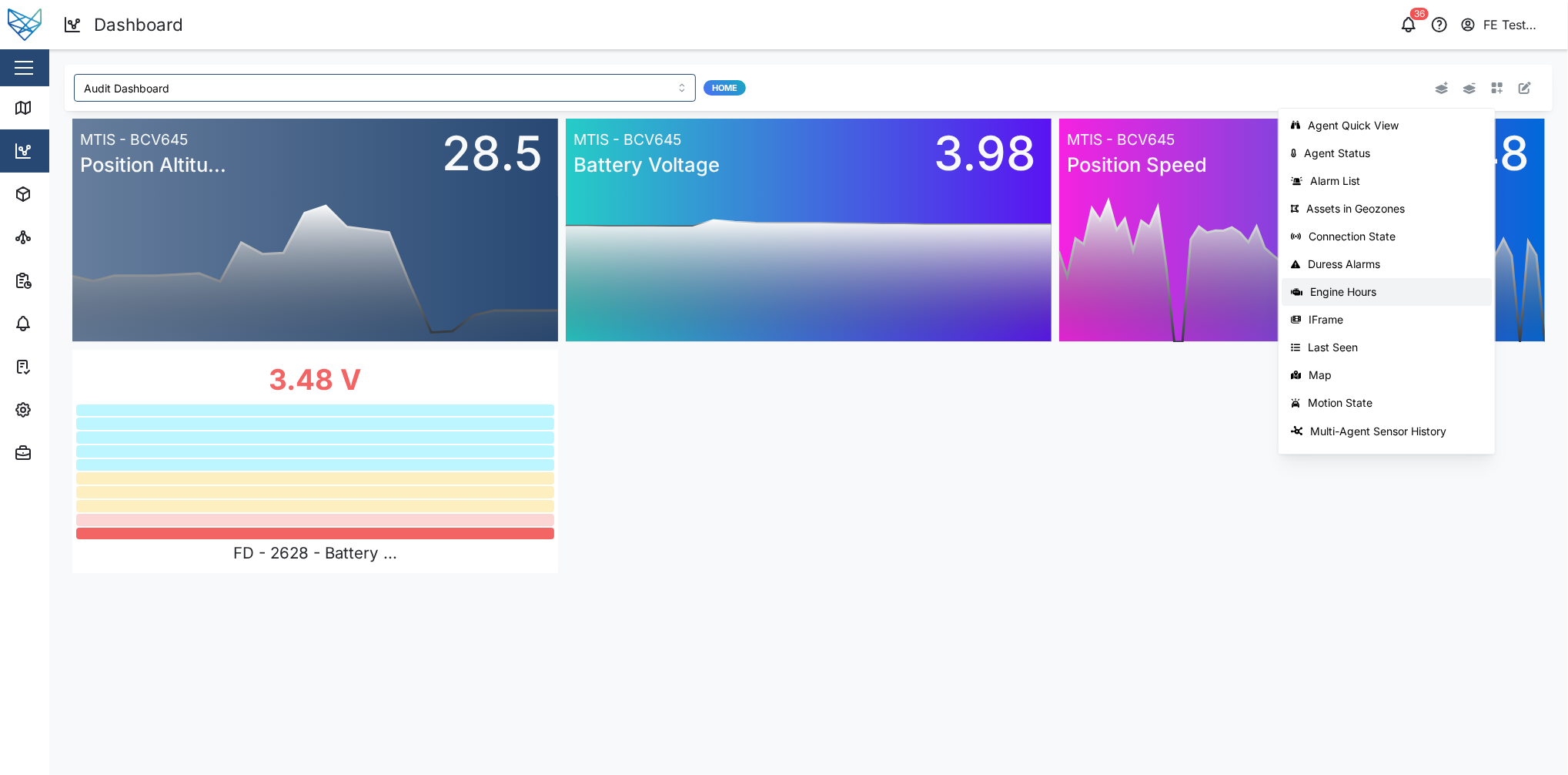
scroll to position [244, 0]
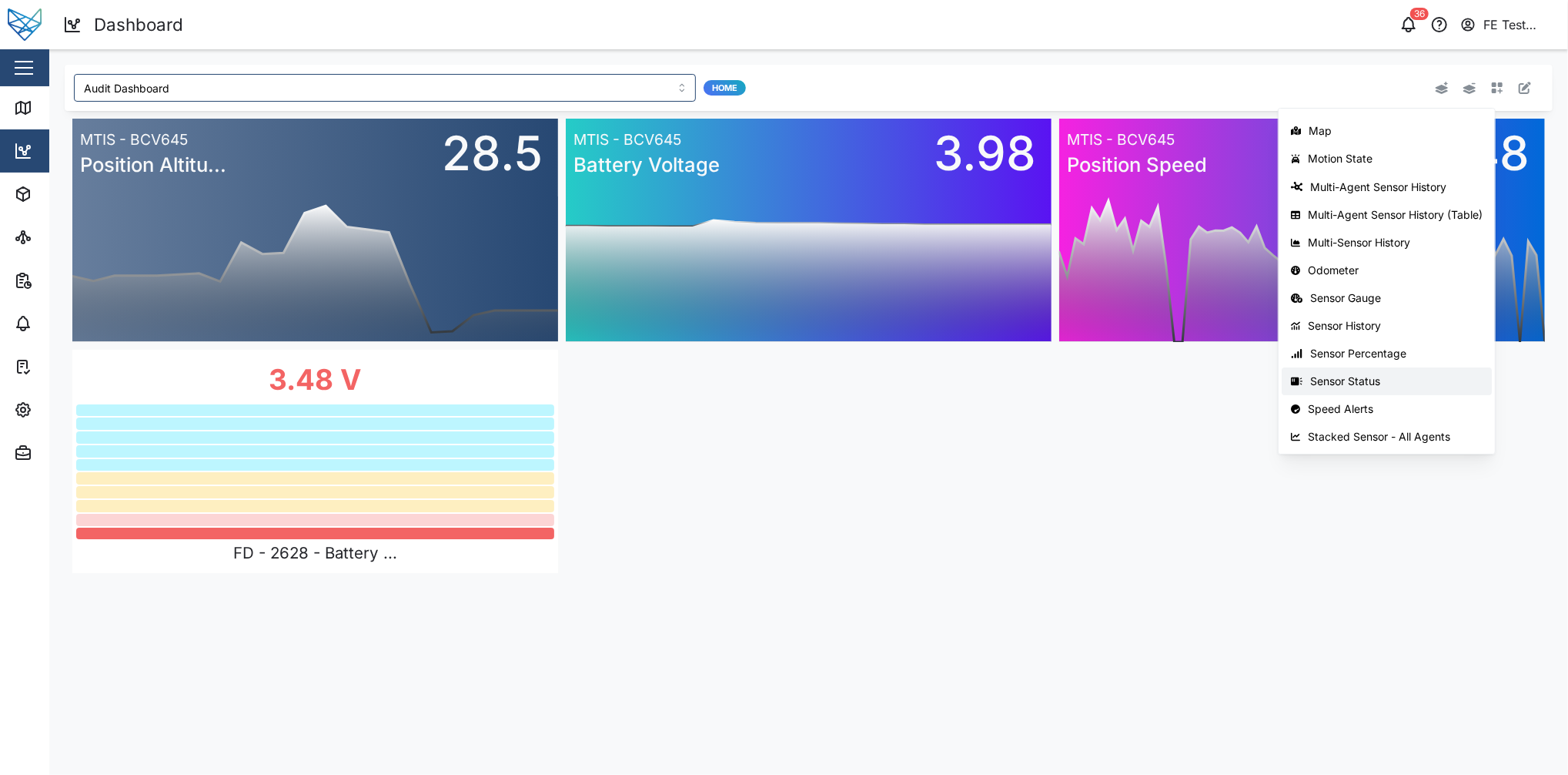
click at [1176, 372] on button "Sensor Status" at bounding box center [1387, 381] width 210 height 27
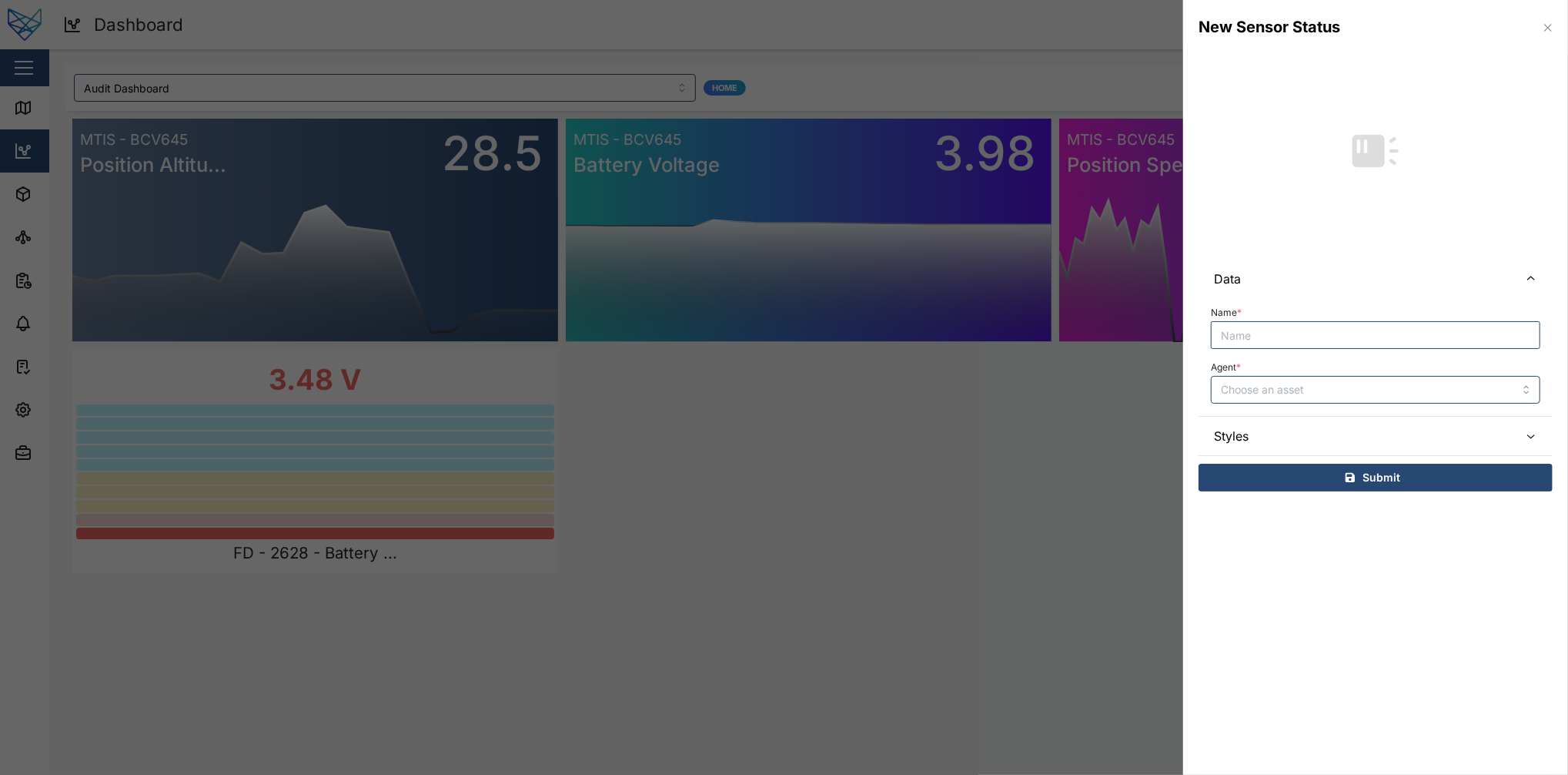
click at [1176, 339] on input "Name *" at bounding box center [1375, 335] width 330 height 27
type input "Test"
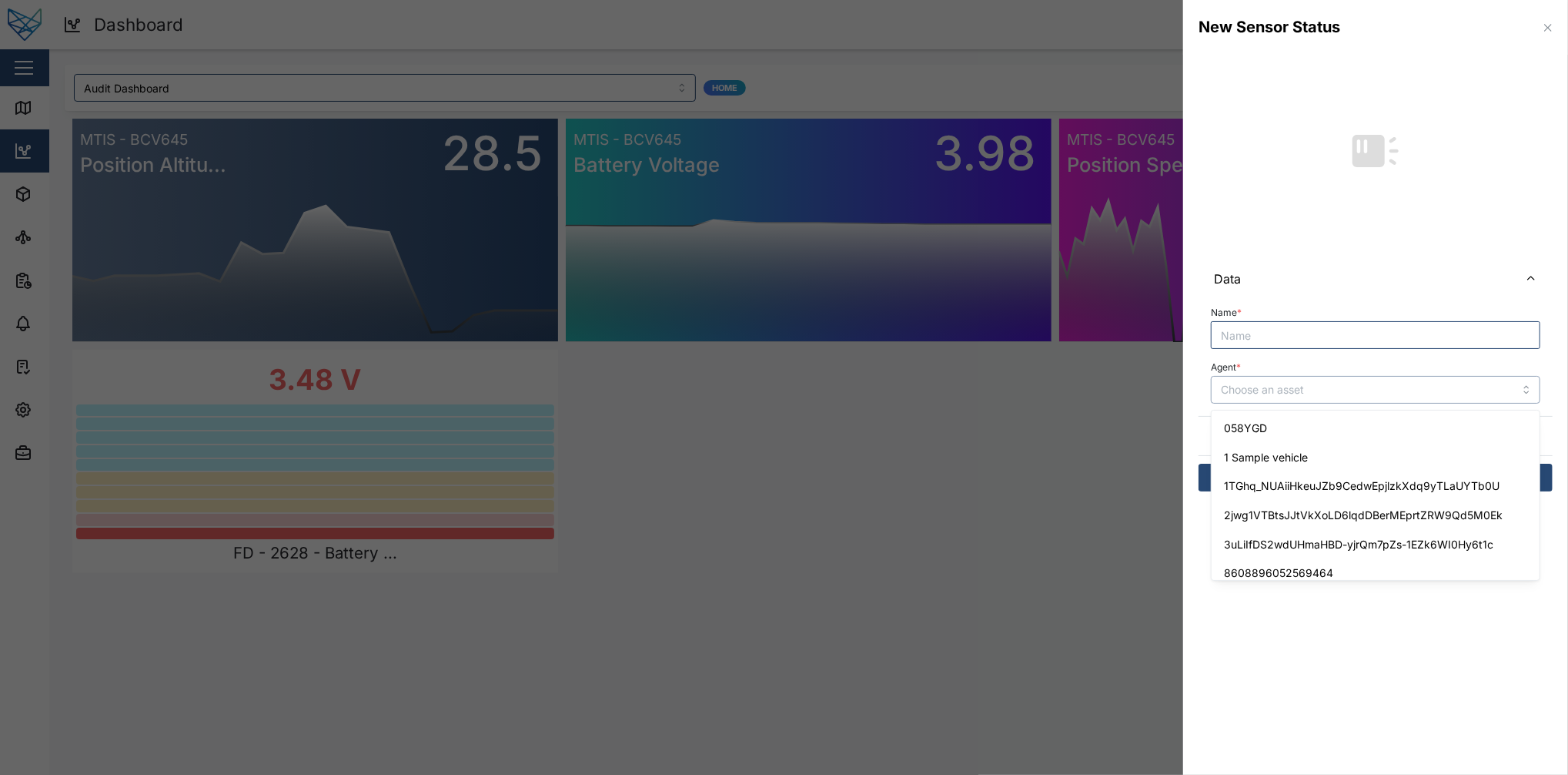
click at [1176, 400] on input "Agent *" at bounding box center [1375, 389] width 330 height 27
type input "058YGD"
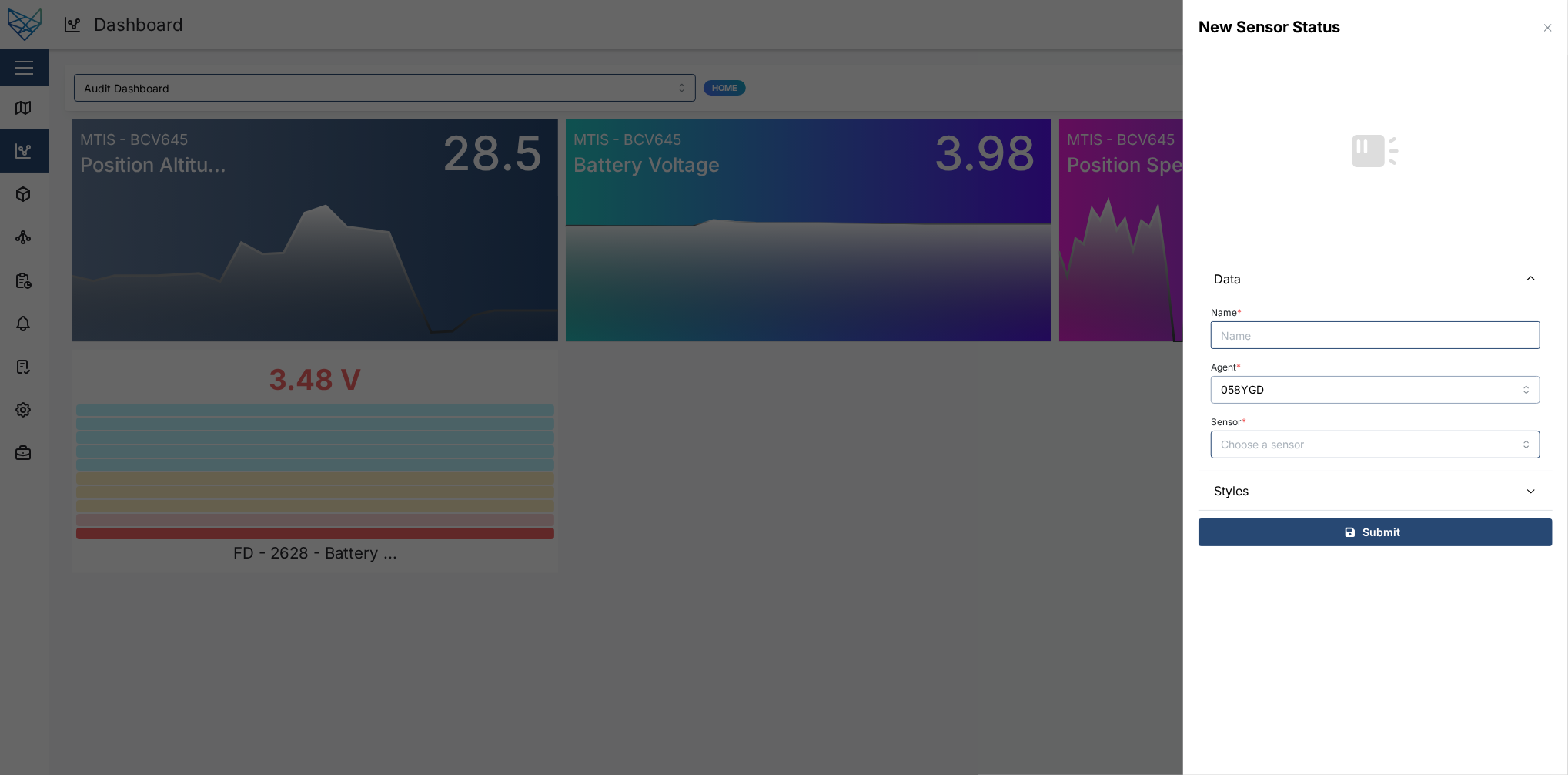
click at [1176, 397] on input "058YGD" at bounding box center [1375, 389] width 330 height 27
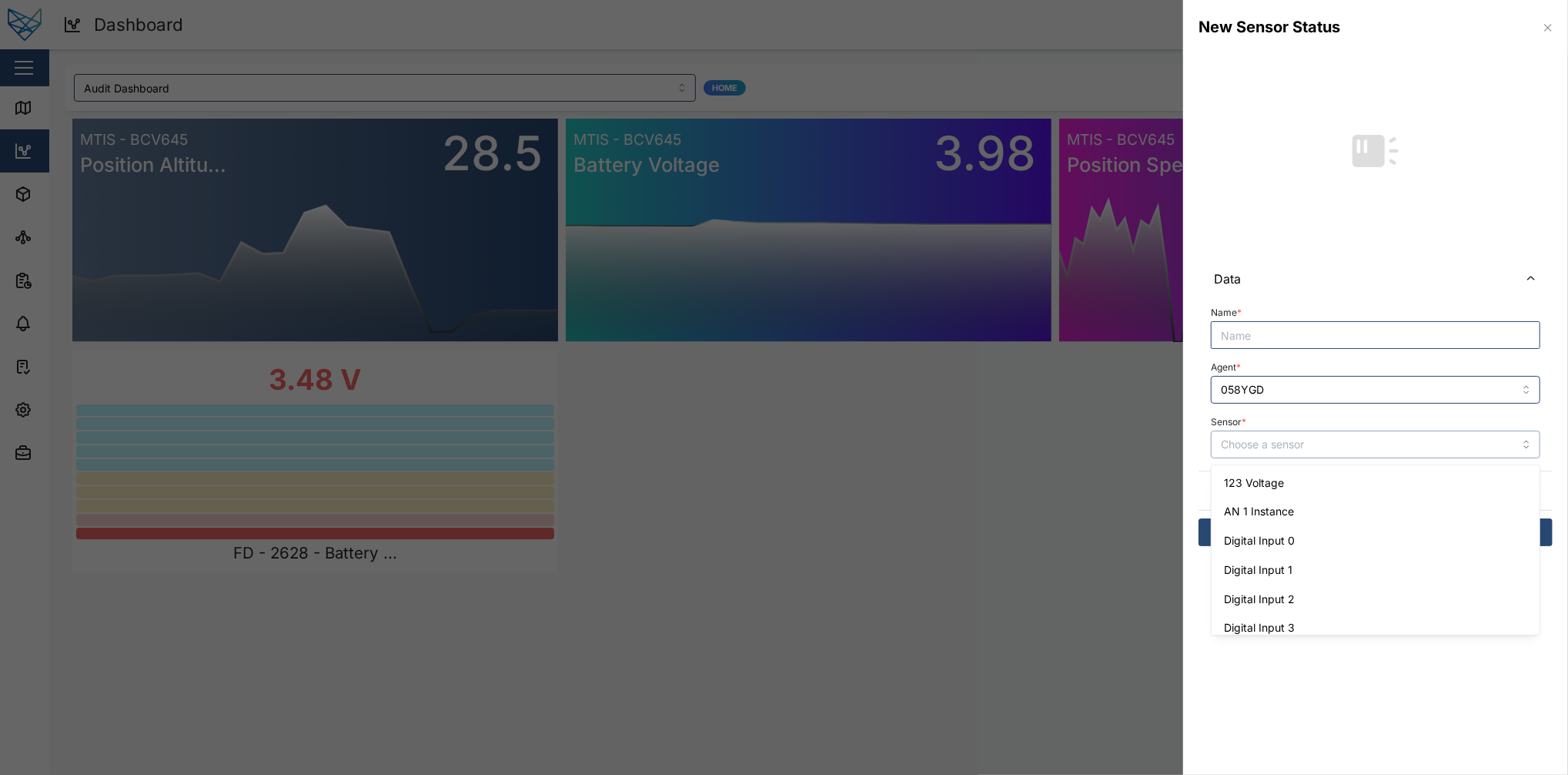
click at [1176, 450] on input "Sensor *" at bounding box center [1375, 444] width 330 height 27
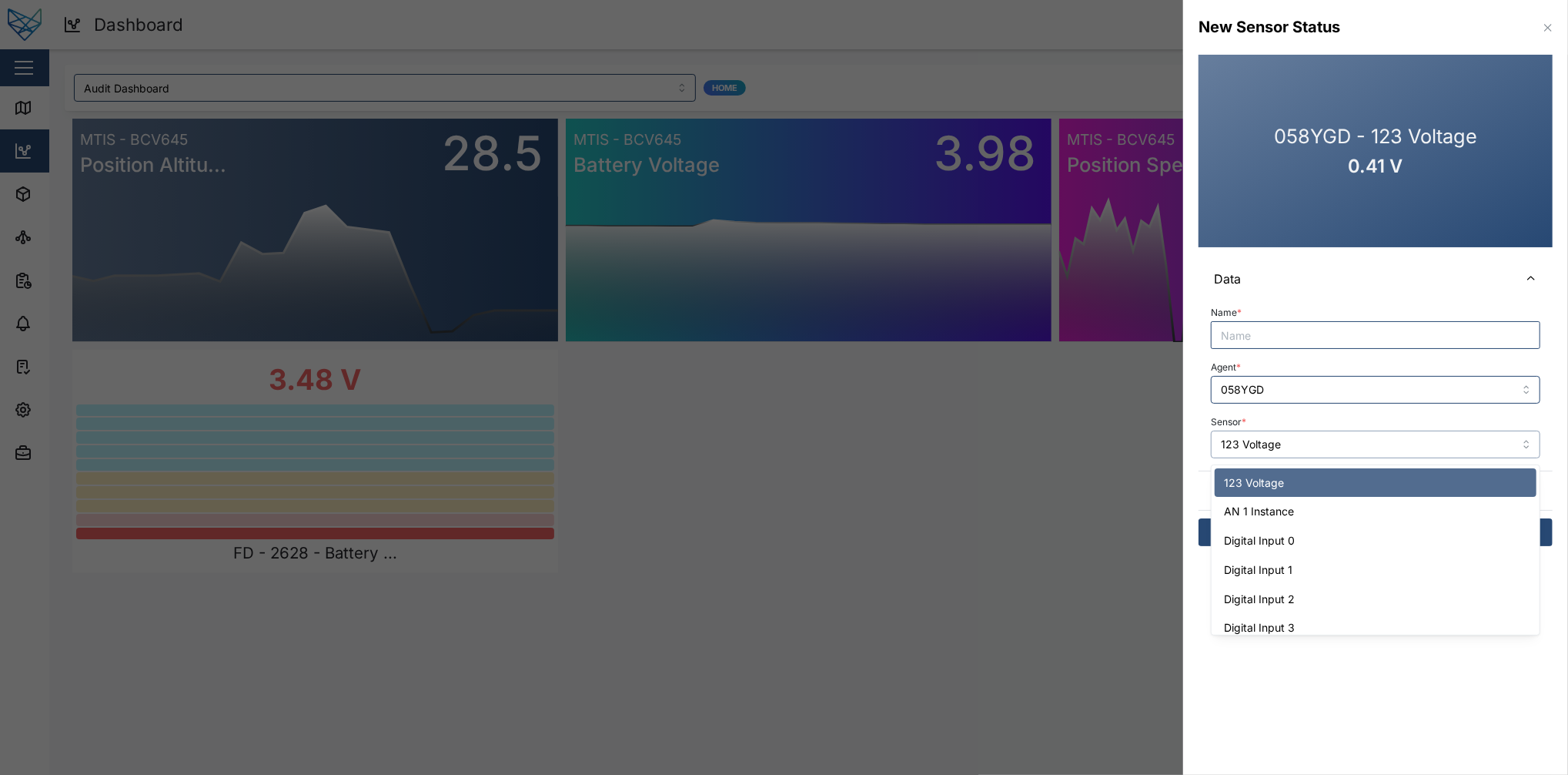
click at [1176, 451] on input "123 Voltage" at bounding box center [1375, 444] width 330 height 27
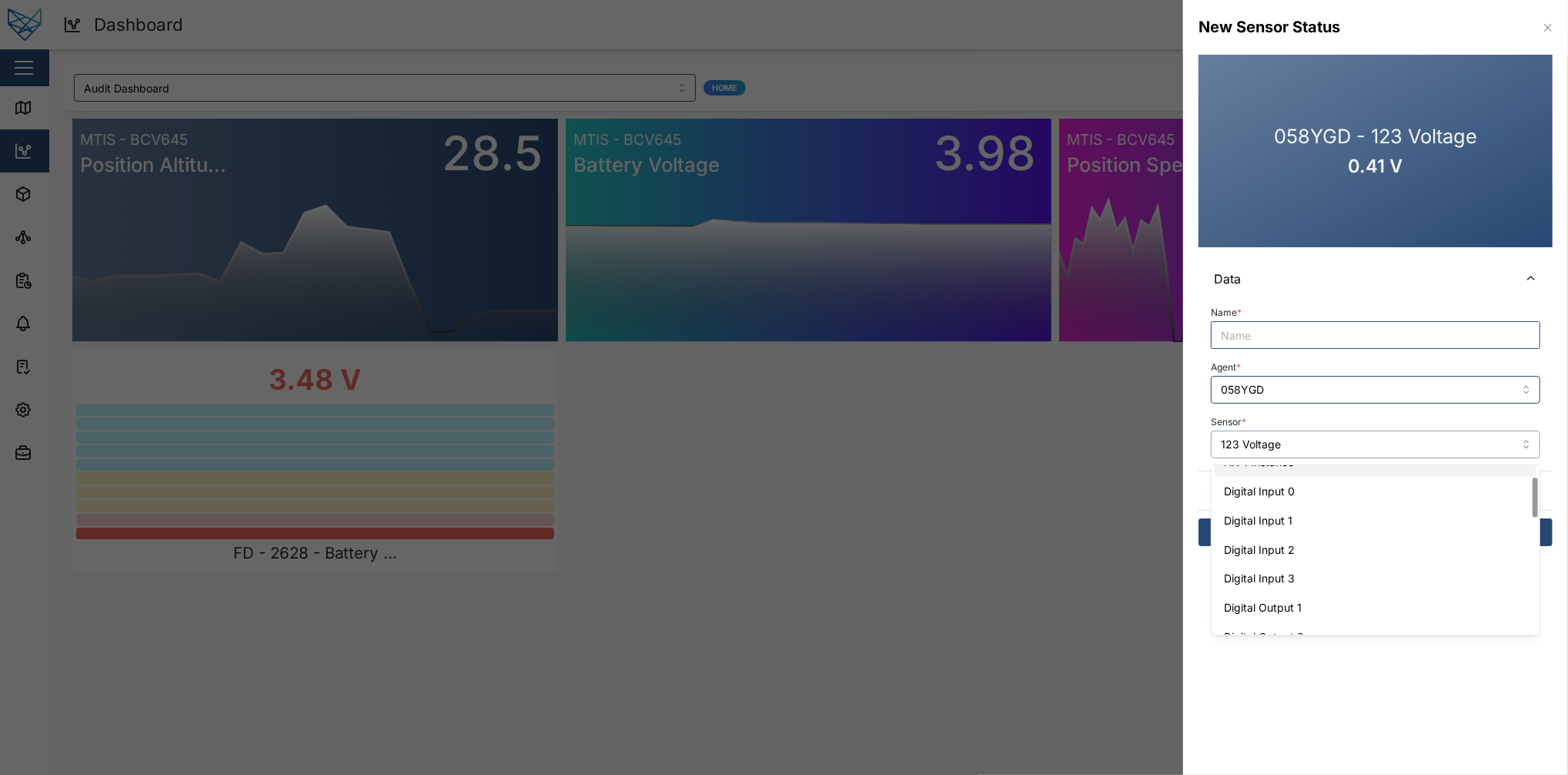
scroll to position [58, 0]
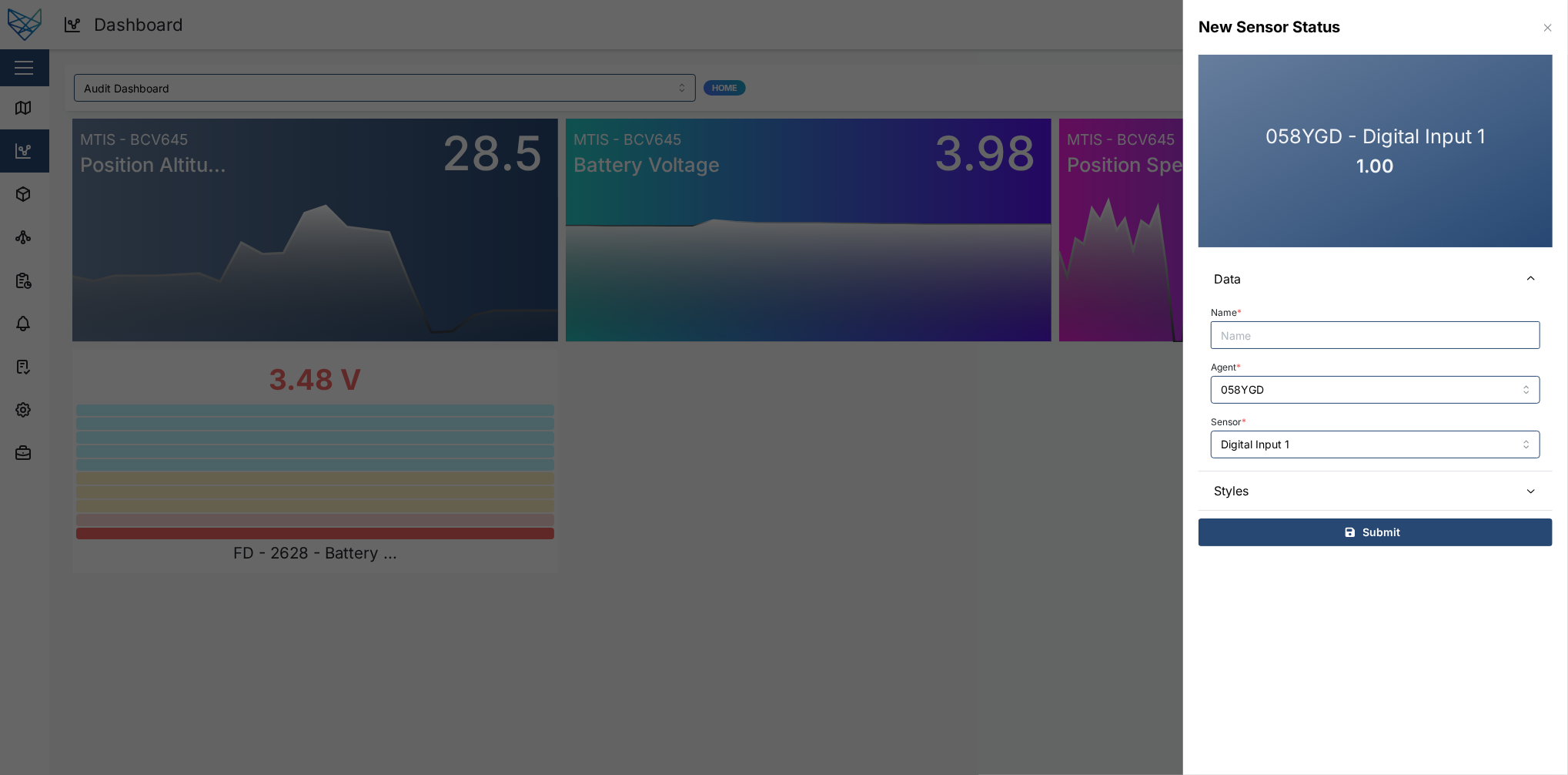
click at [1176, 428] on div "Sensor * Digital Input 1" at bounding box center [1375, 435] width 330 height 47
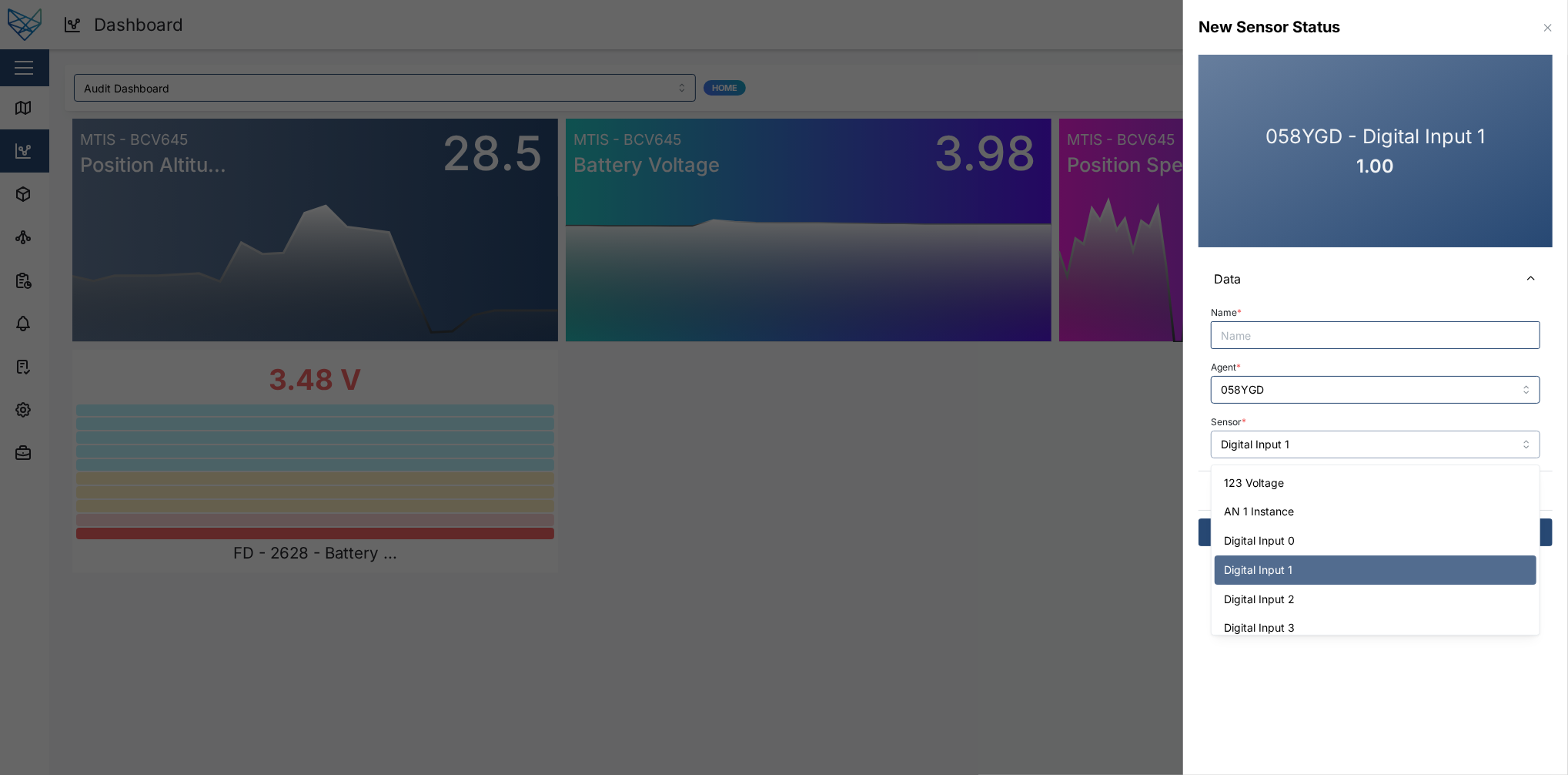
click at [1176, 433] on input "Digital Input 1" at bounding box center [1375, 444] width 330 height 27
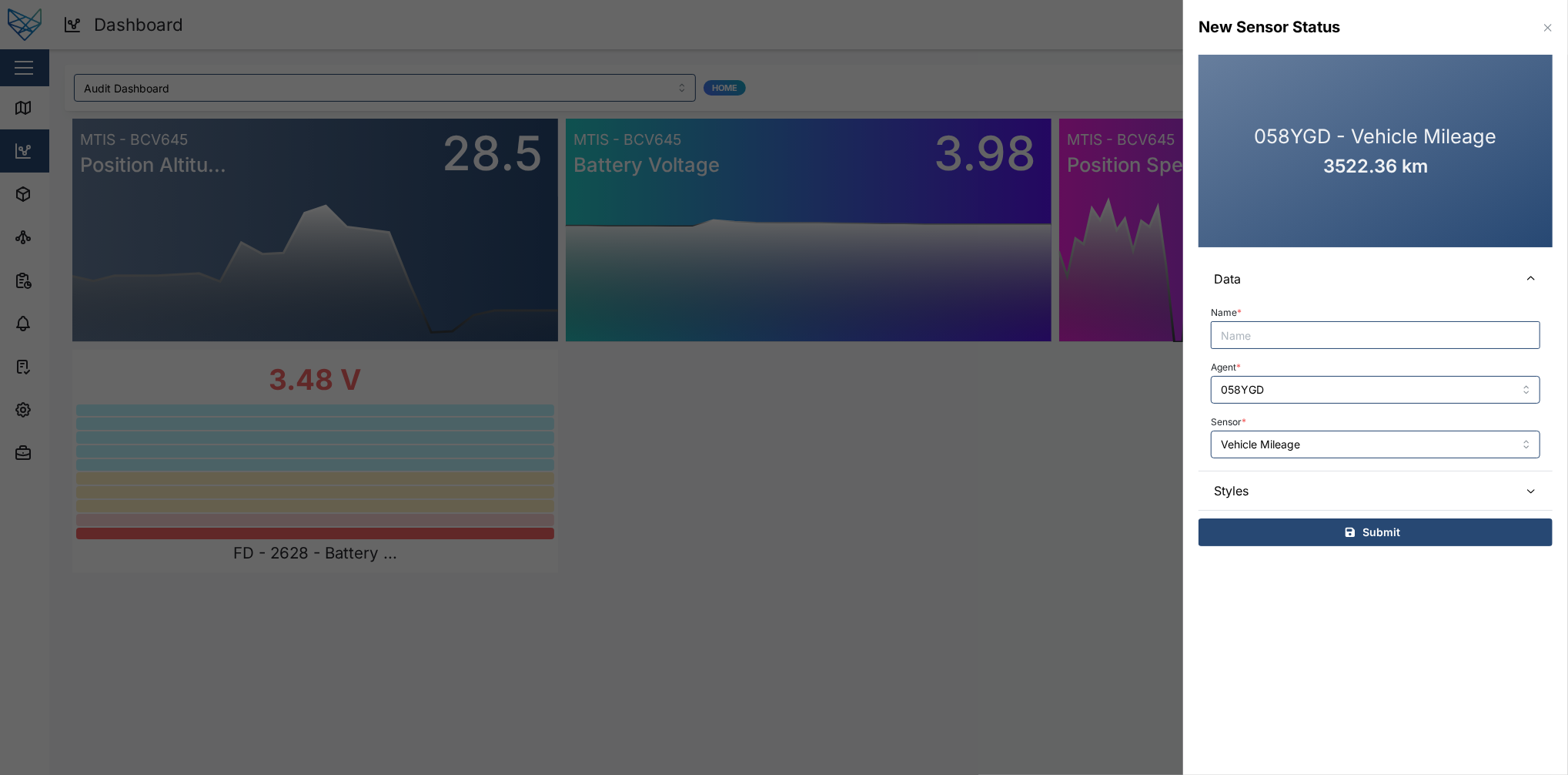
click at [1176, 460] on div "Name * Agent * 058YGD Sensor * Vehicle Mileage" at bounding box center [1375, 383] width 354 height 172
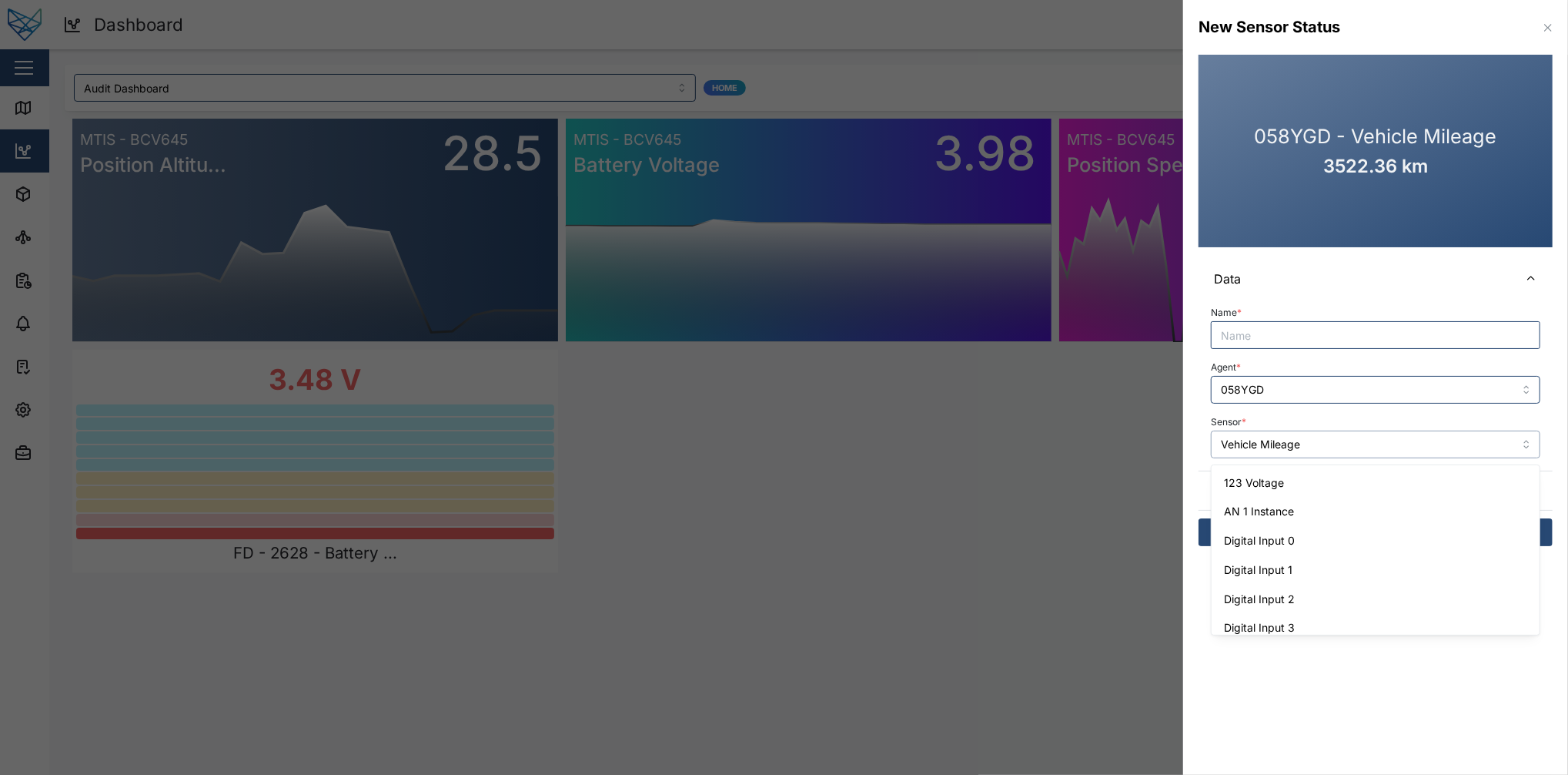
click at [1176, 447] on input "Vehicle Mileage" at bounding box center [1375, 444] width 330 height 27
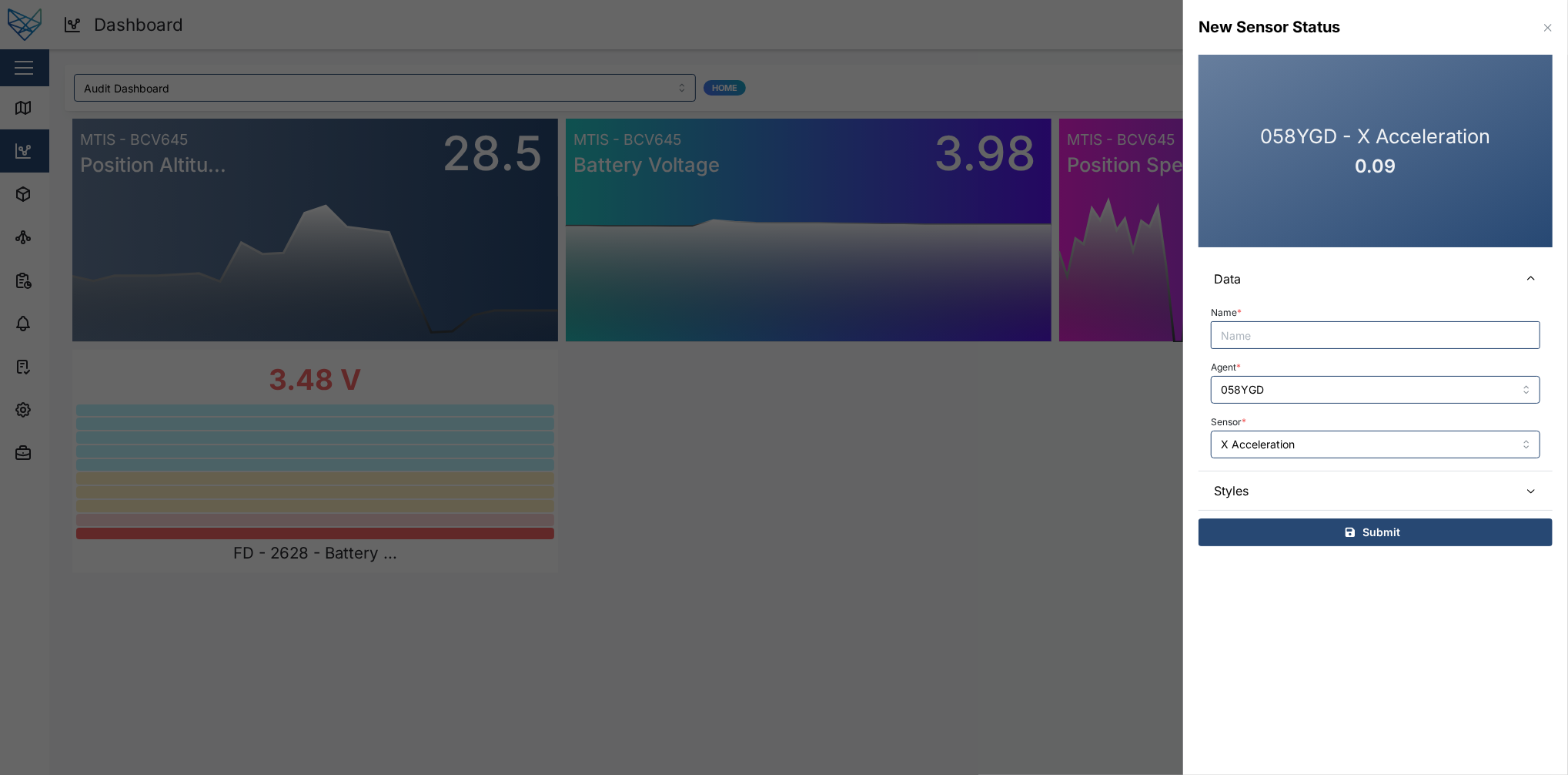
click at [1176, 458] on div "Name * Agent * 058YGD Sensor * X Acceleration" at bounding box center [1375, 383] width 354 height 172
click at [1176, 436] on input "X Acceleration" at bounding box center [1375, 444] width 330 height 27
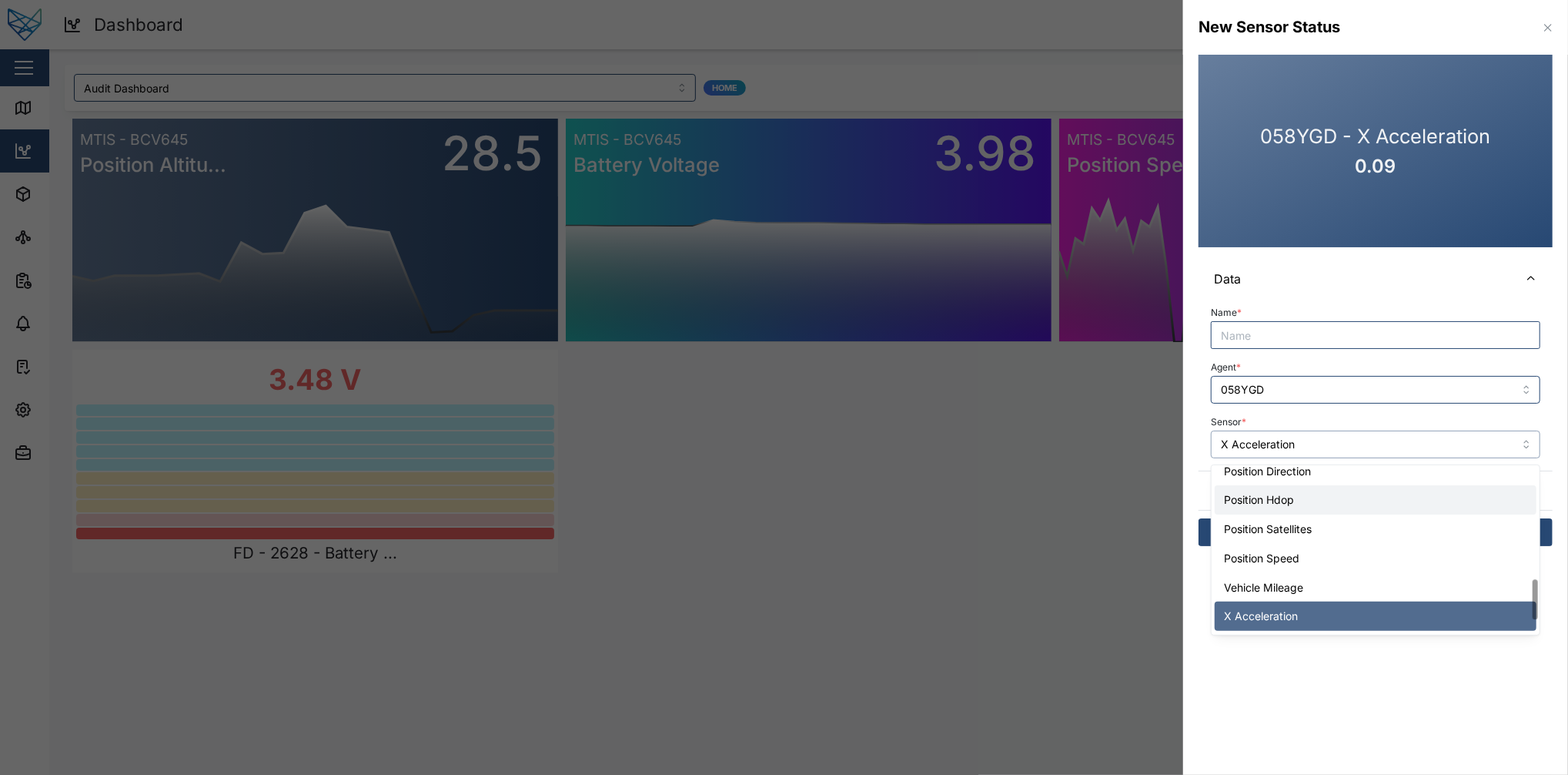
scroll to position [0, 0]
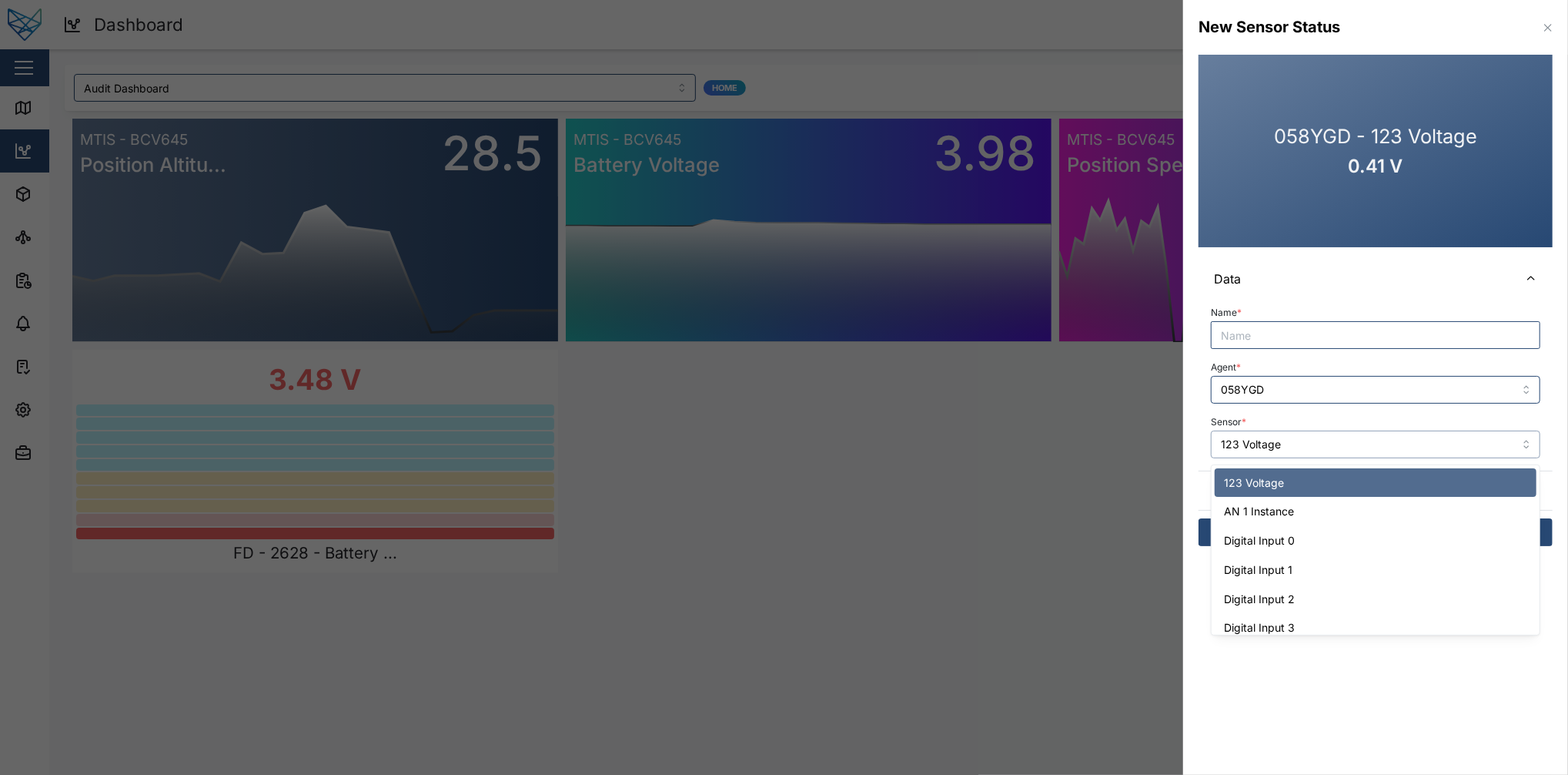
click at [1176, 436] on input "123 Voltage" at bounding box center [1375, 444] width 330 height 27
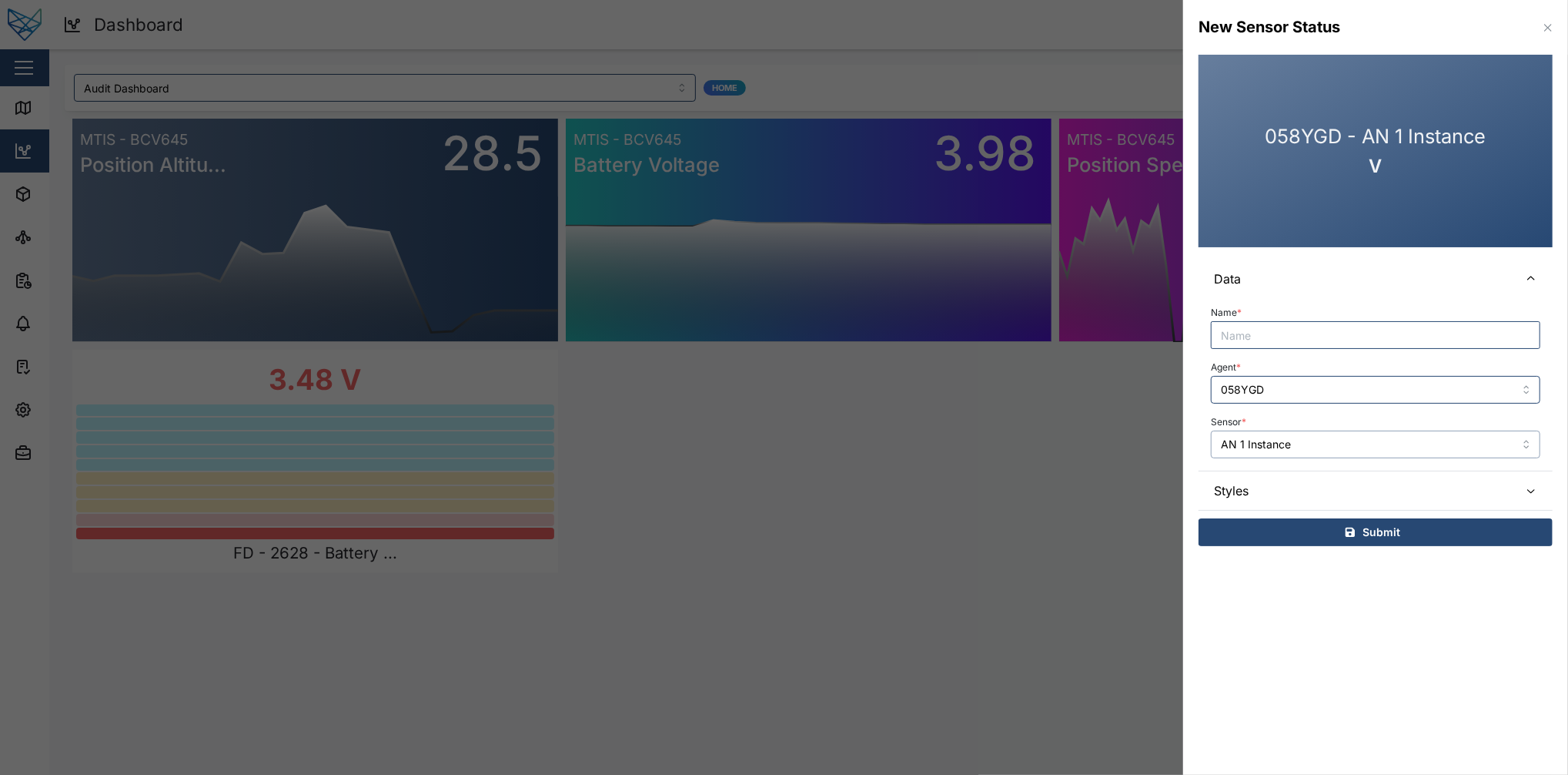
click at [1176, 447] on input "AN 1 Instance" at bounding box center [1375, 444] width 330 height 27
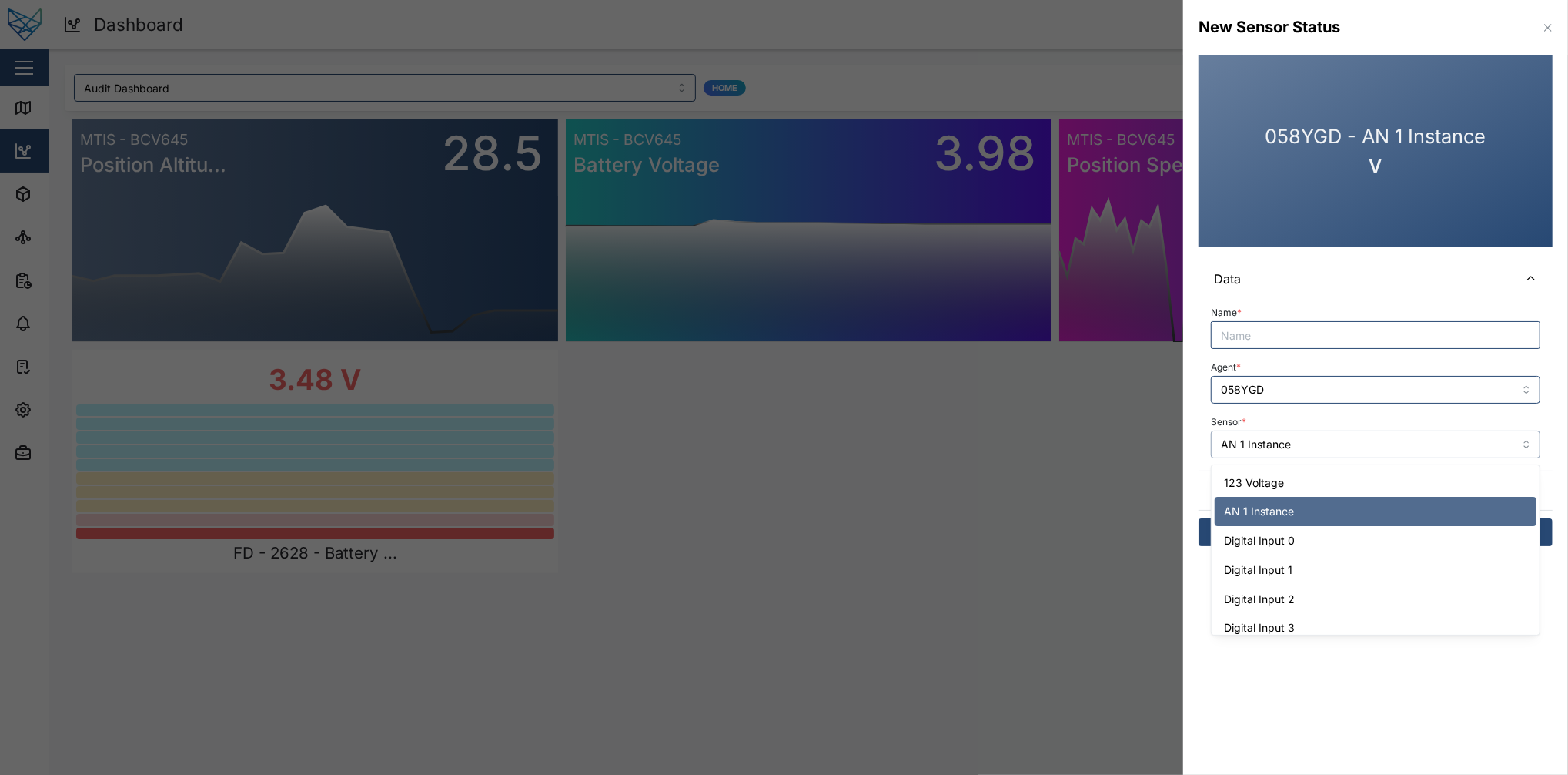
click at [1176, 456] on input "AN 1 Instance" at bounding box center [1375, 444] width 330 height 27
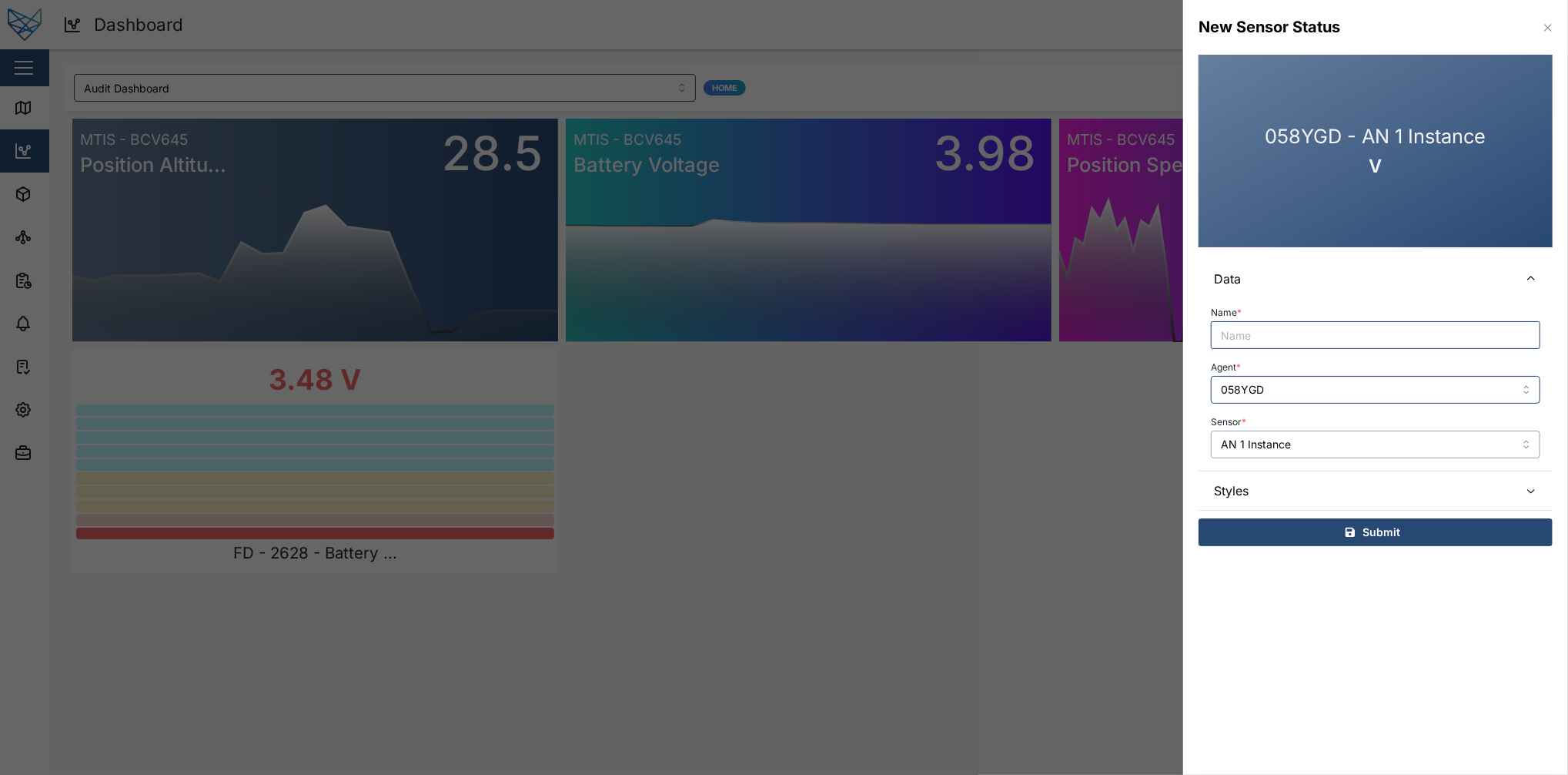
click at [1176, 442] on input "AN 1 Instance" at bounding box center [1375, 444] width 330 height 27
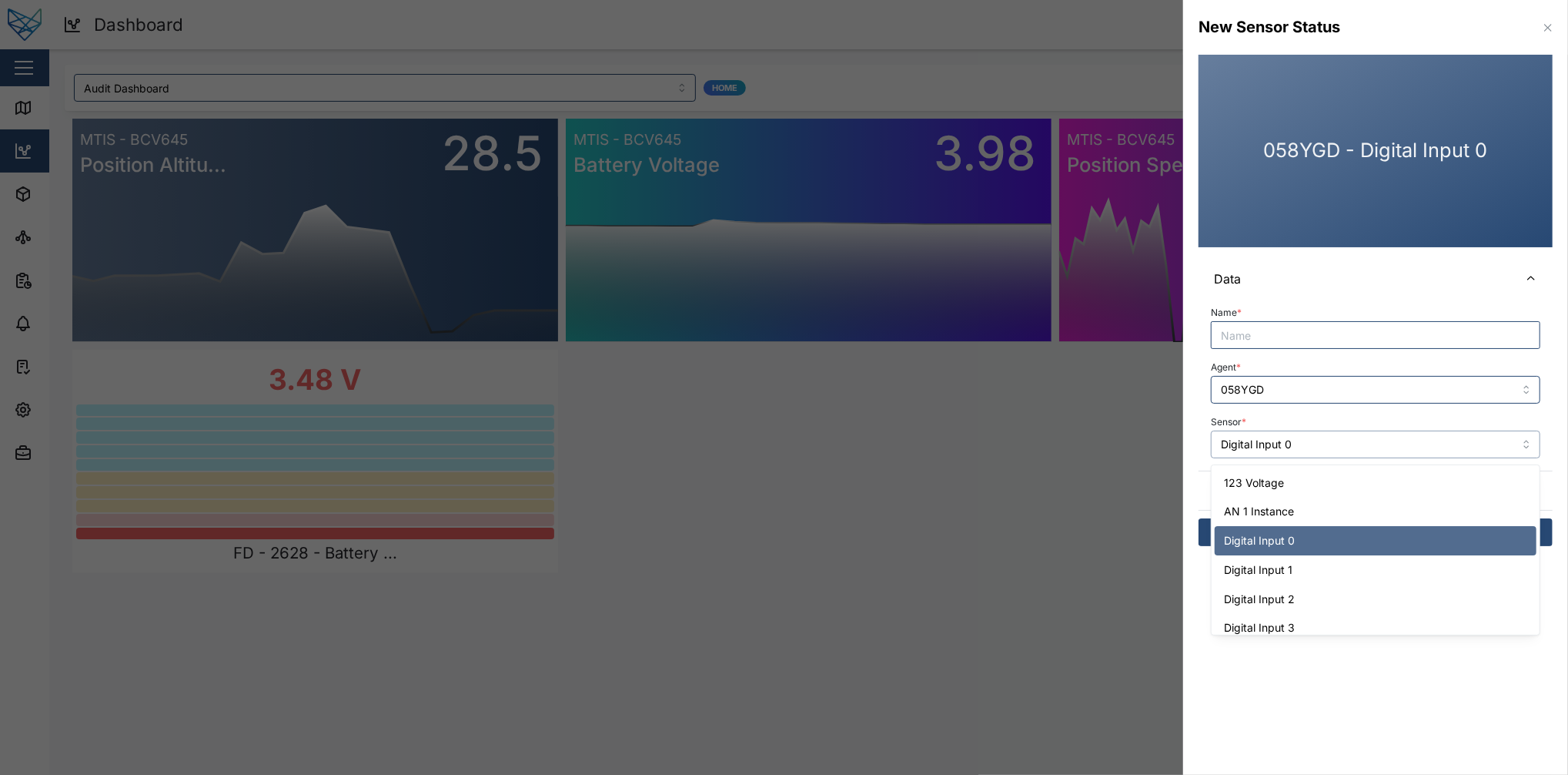
click at [1176, 435] on input "Digital Input 0" at bounding box center [1375, 444] width 330 height 27
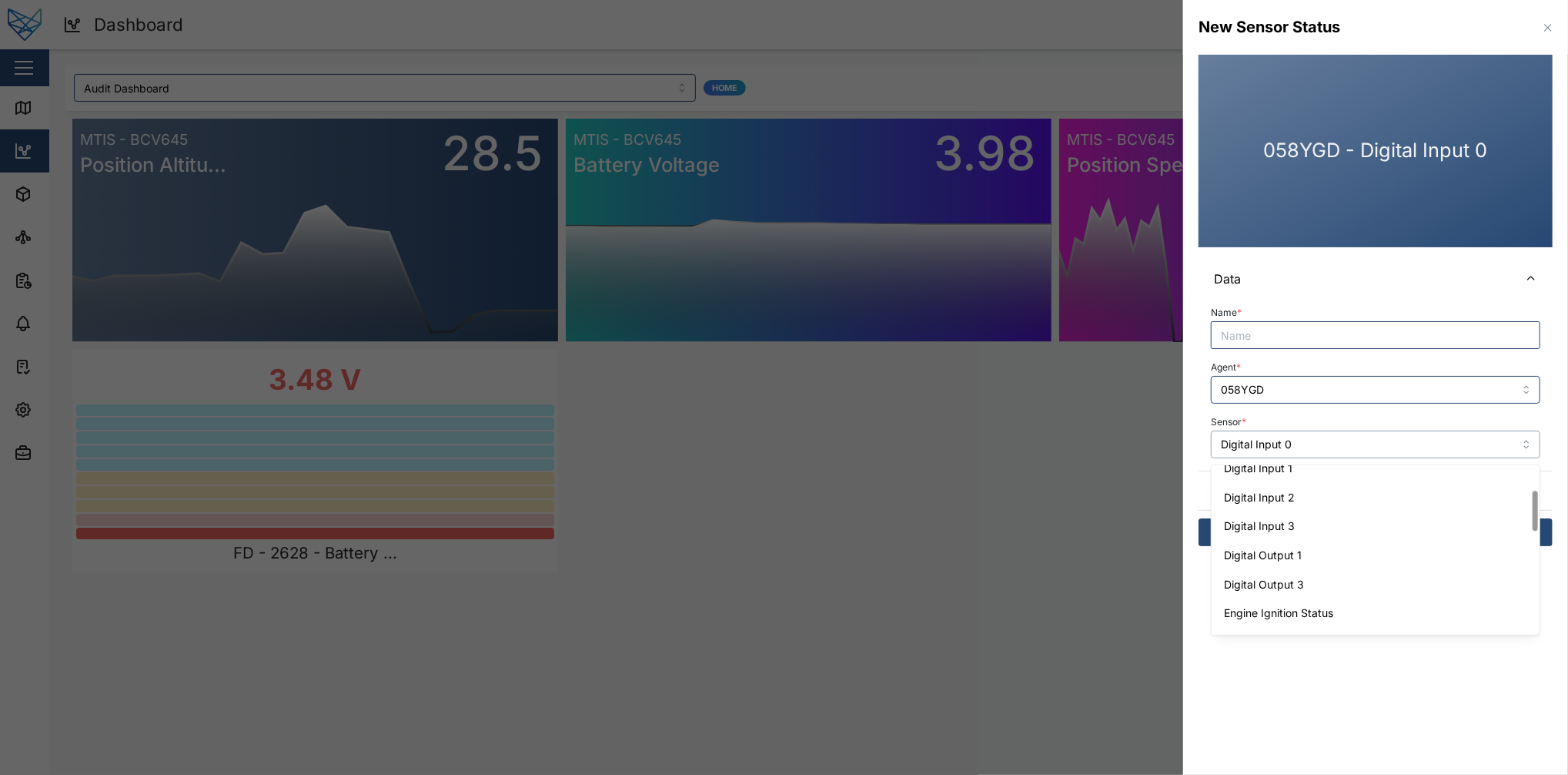
scroll to position [103, 0]
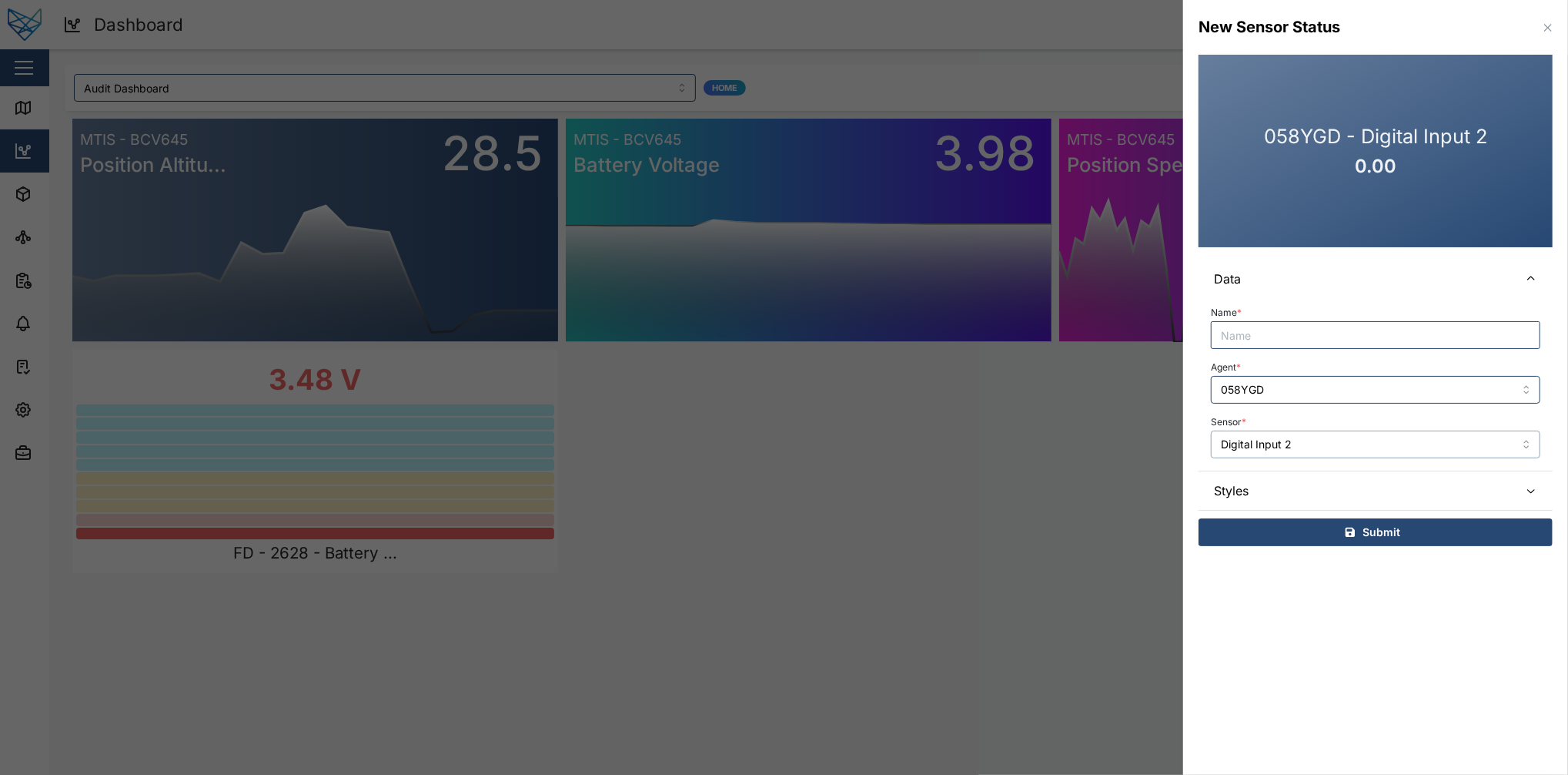
click at [1176, 445] on input "Digital Input 2" at bounding box center [1375, 444] width 330 height 27
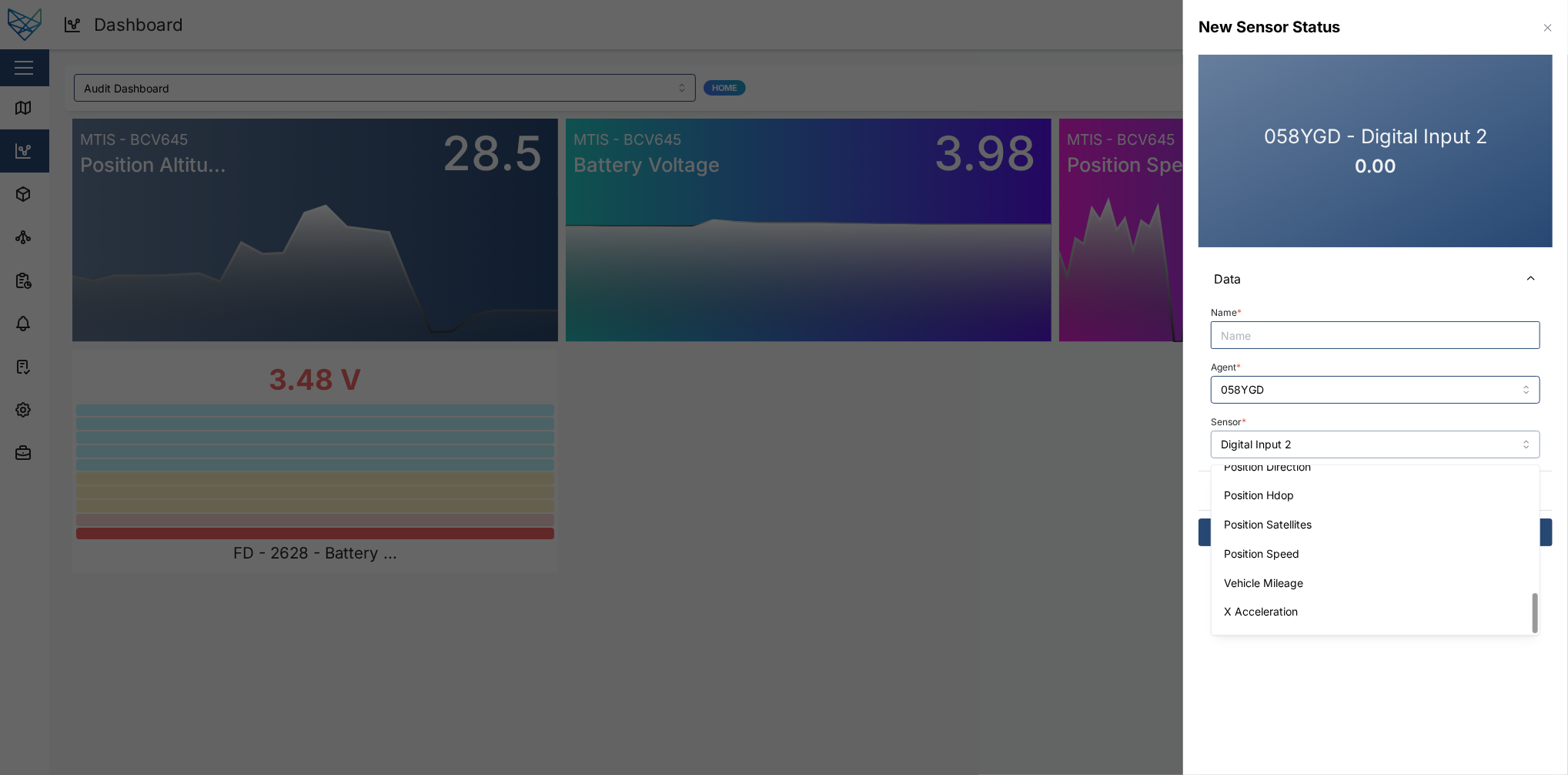
scroll to position [534, 0]
type input "Vehicle Mileage"
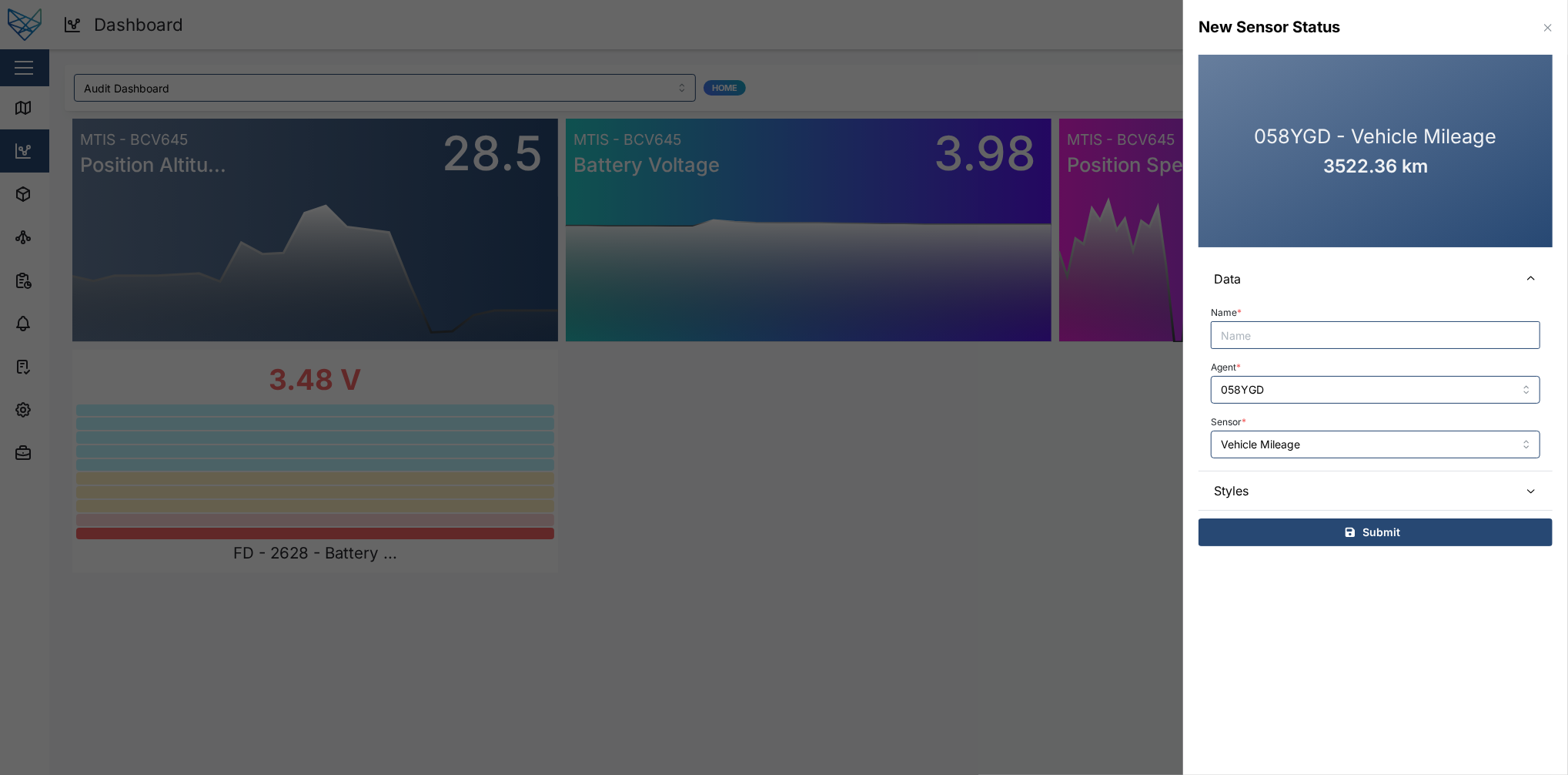
click at [1176, 493] on span "Styles" at bounding box center [1360, 491] width 293 height 38
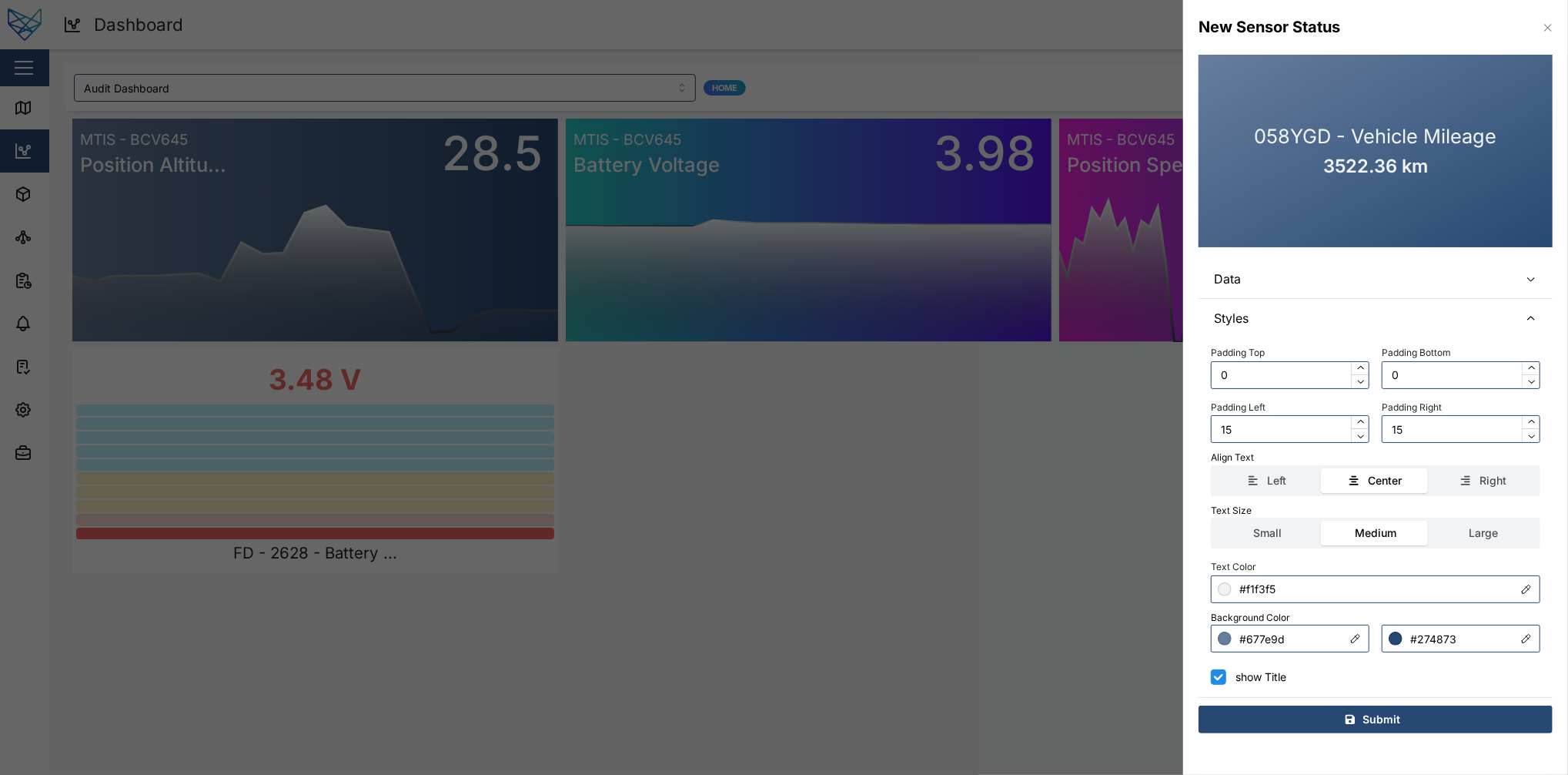
click at [1013, 458] on div at bounding box center [784, 387] width 1568 height 775
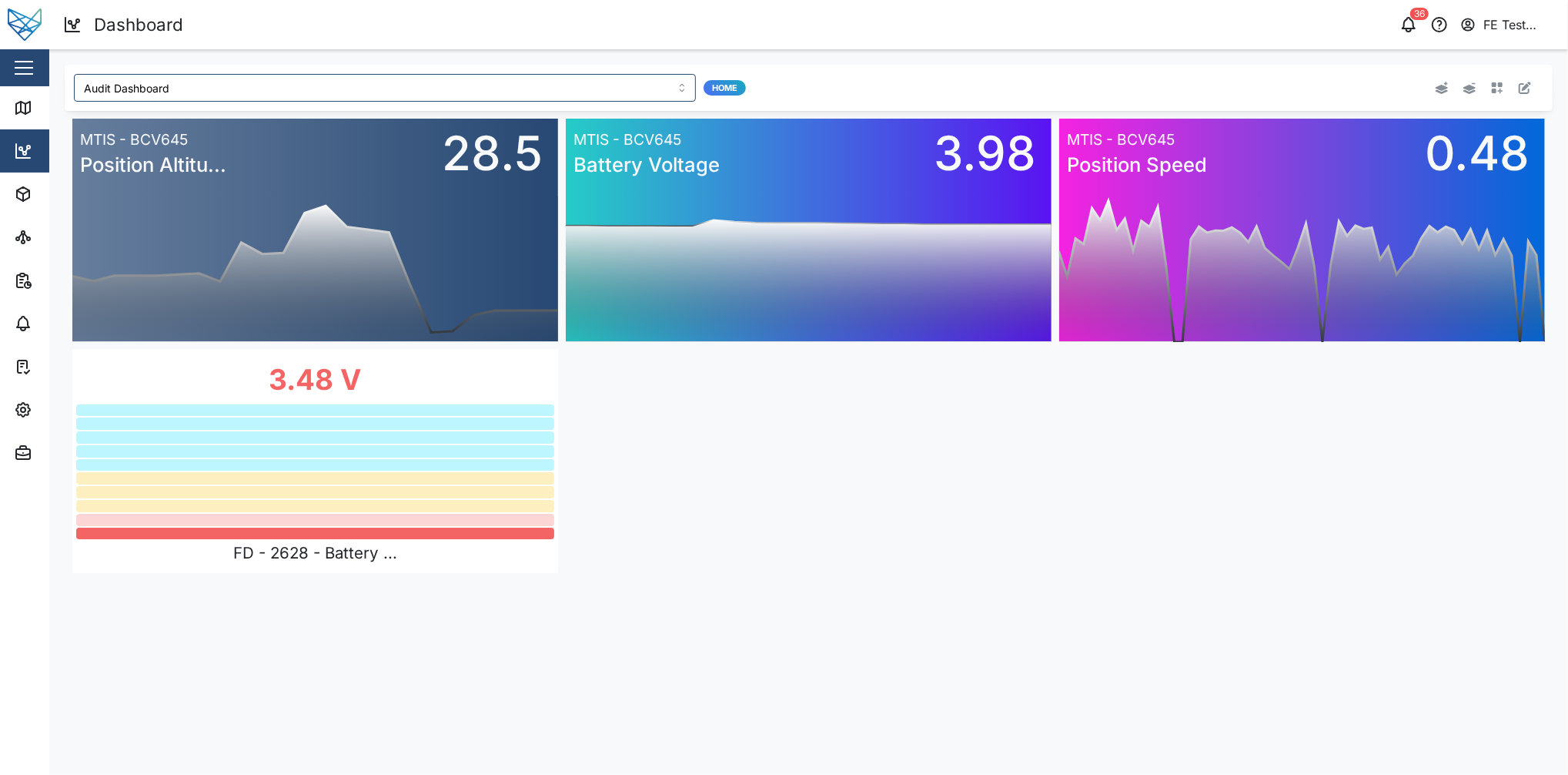
click at [1176, 74] on div at bounding box center [1237, 87] width 598 height 27
click at [1176, 78] on button "button" at bounding box center [1526, 88] width 22 height 22
click at [543, 350] on button "button" at bounding box center [547, 360] width 22 height 22
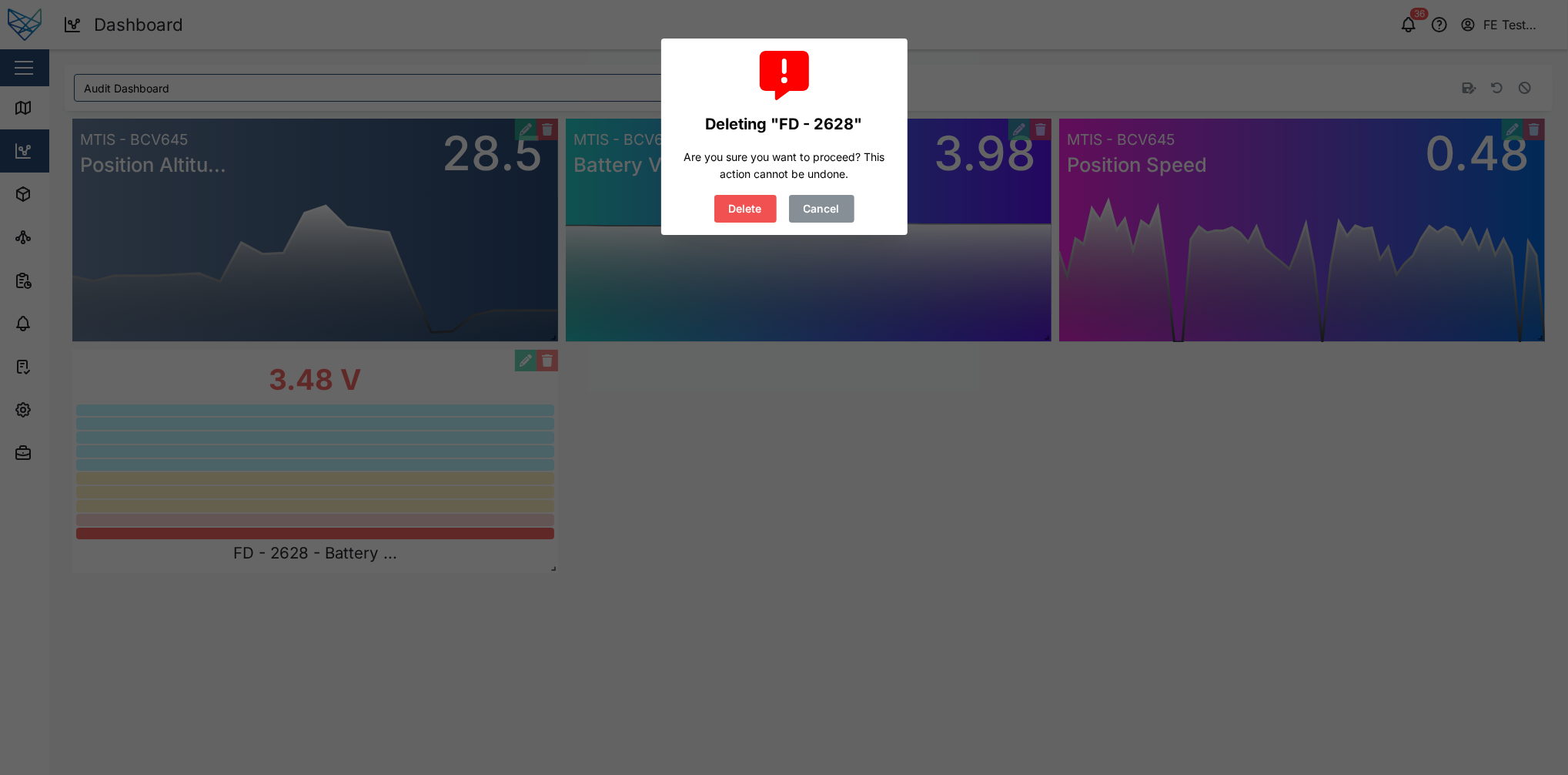
click at [789, 206] on button "Cancel" at bounding box center [822, 208] width 66 height 27
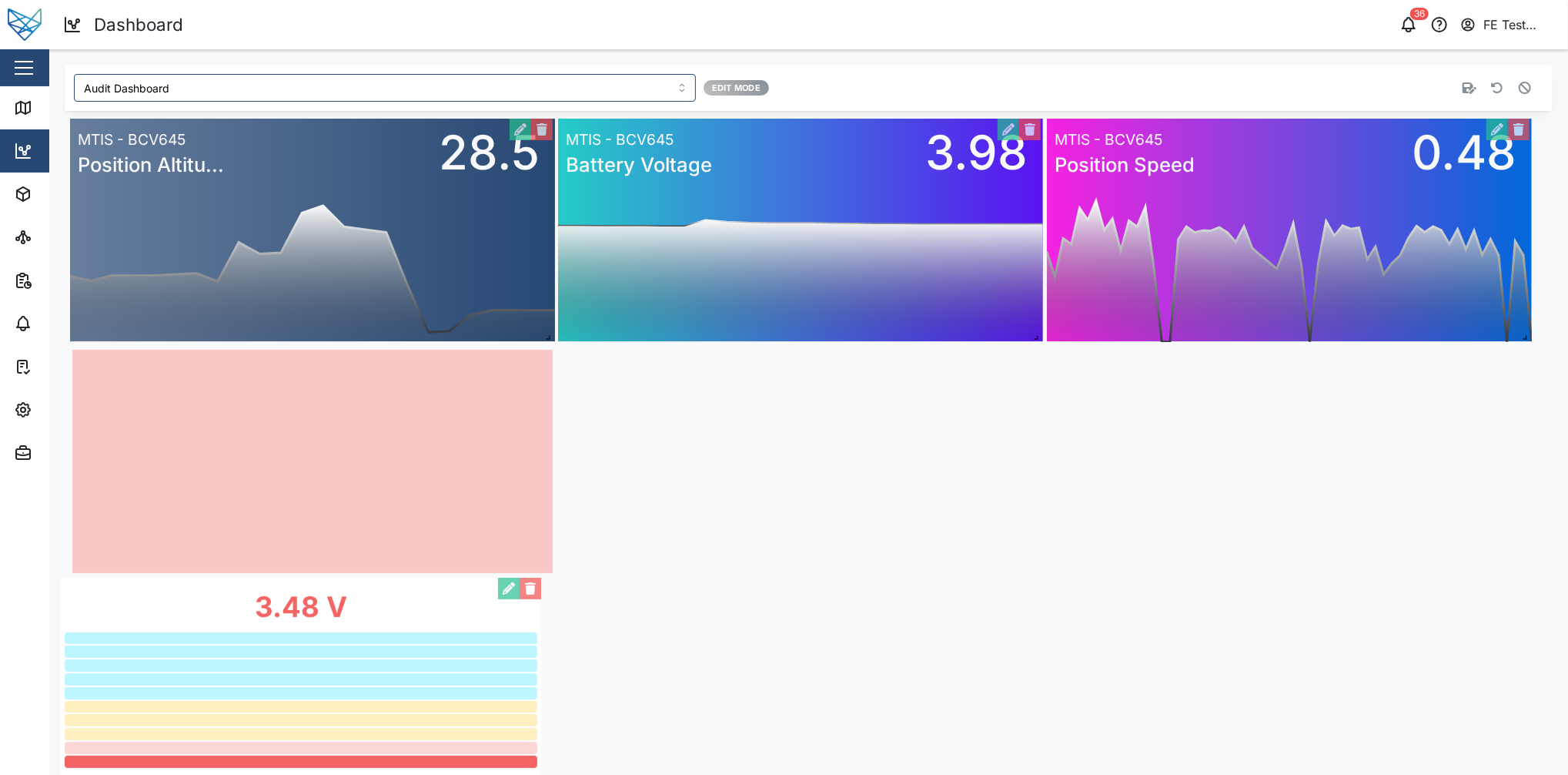
drag, startPoint x: 414, startPoint y: 467, endPoint x: 403, endPoint y: 699, distance: 232.3
click at [403, 581] on div "3.48 V FD - 2628 - Battery ..." at bounding box center [301, 689] width 480 height 223
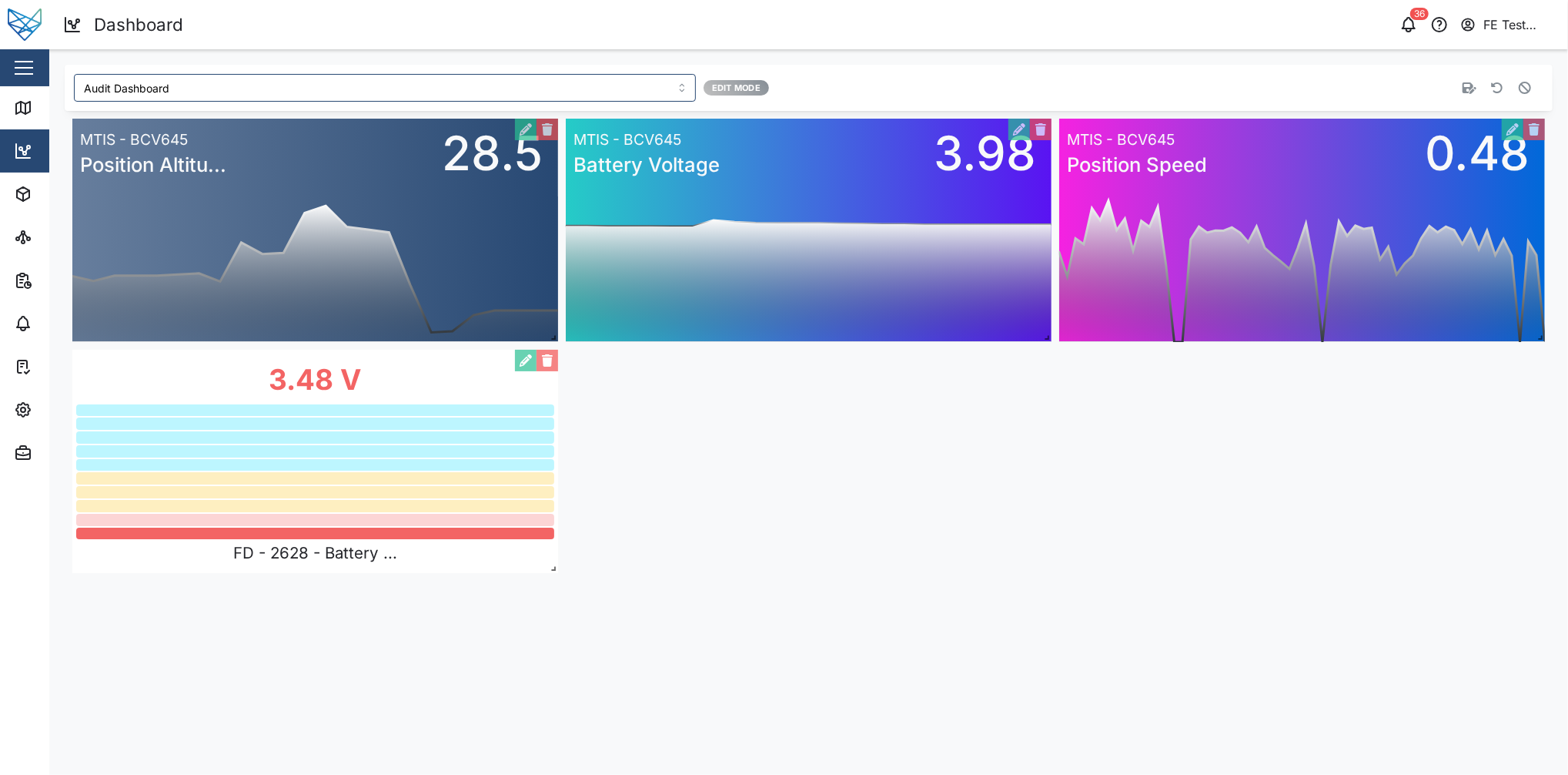
click at [1176, 96] on button "button" at bounding box center [1526, 88] width 22 height 22
click at [1176, 89] on icon "button" at bounding box center [1498, 88] width 12 height 12
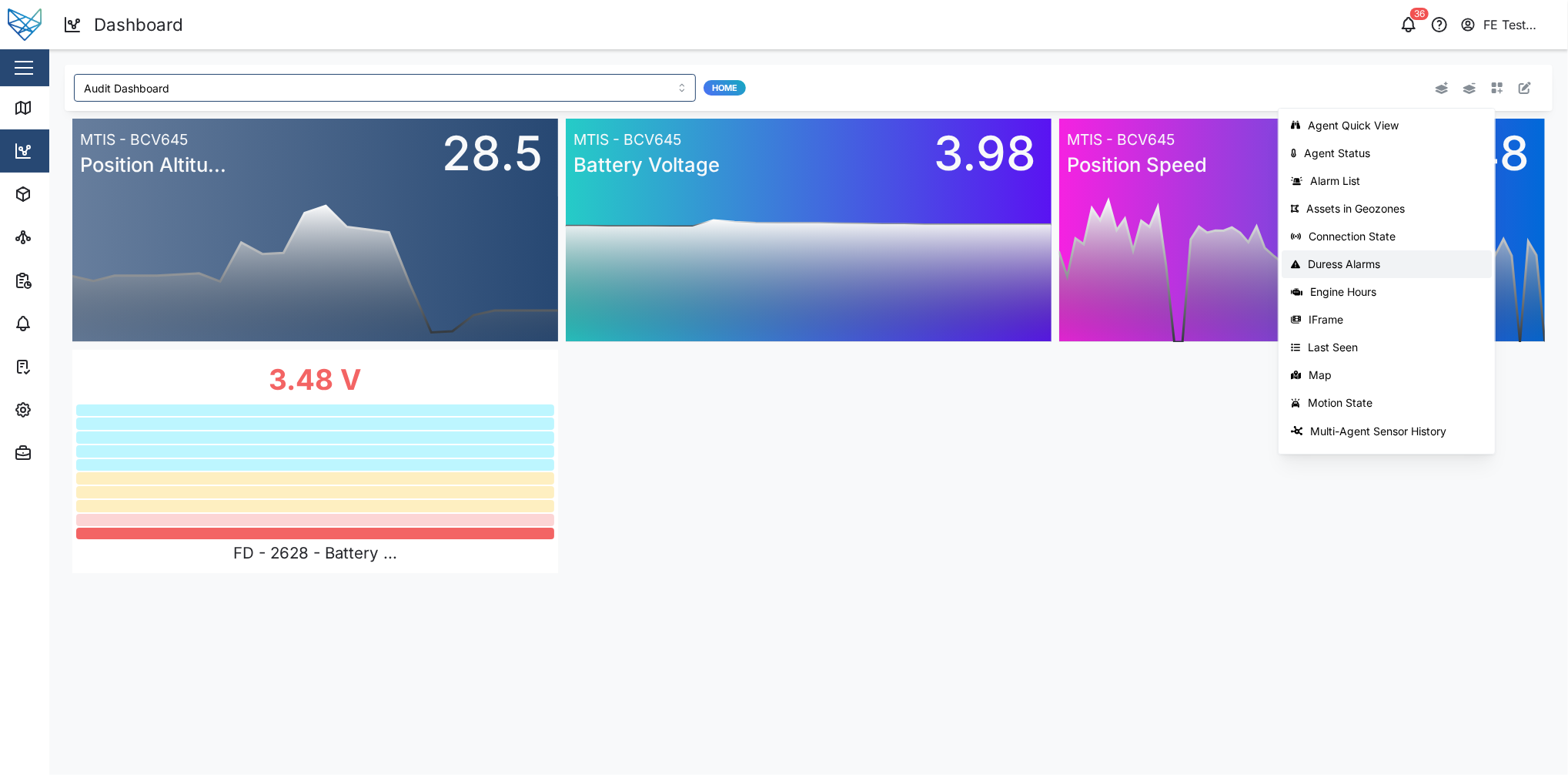
scroll to position [244, 0]
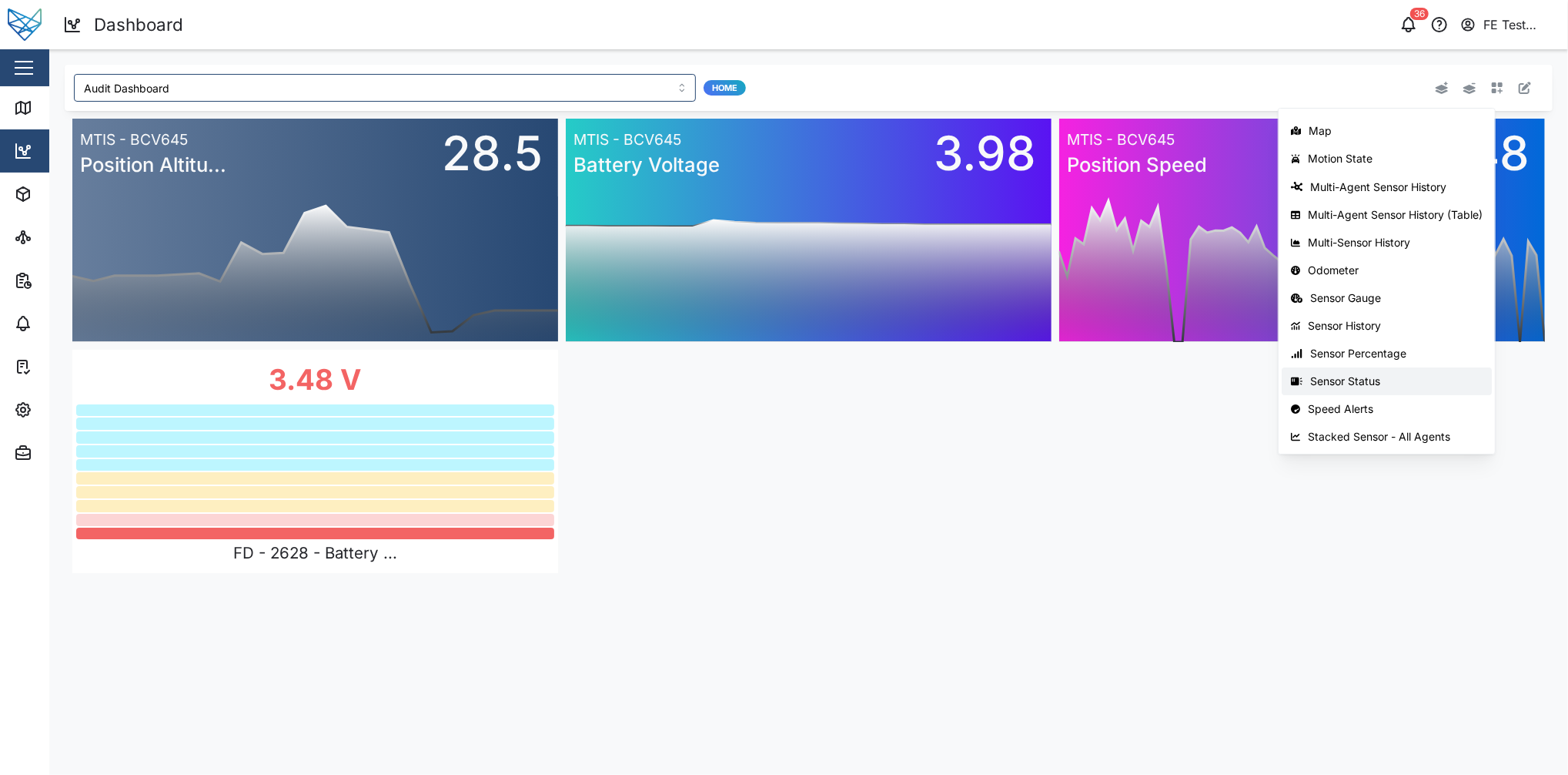
click at [1176, 385] on div "Sensor Status" at bounding box center [1396, 382] width 172 height 13
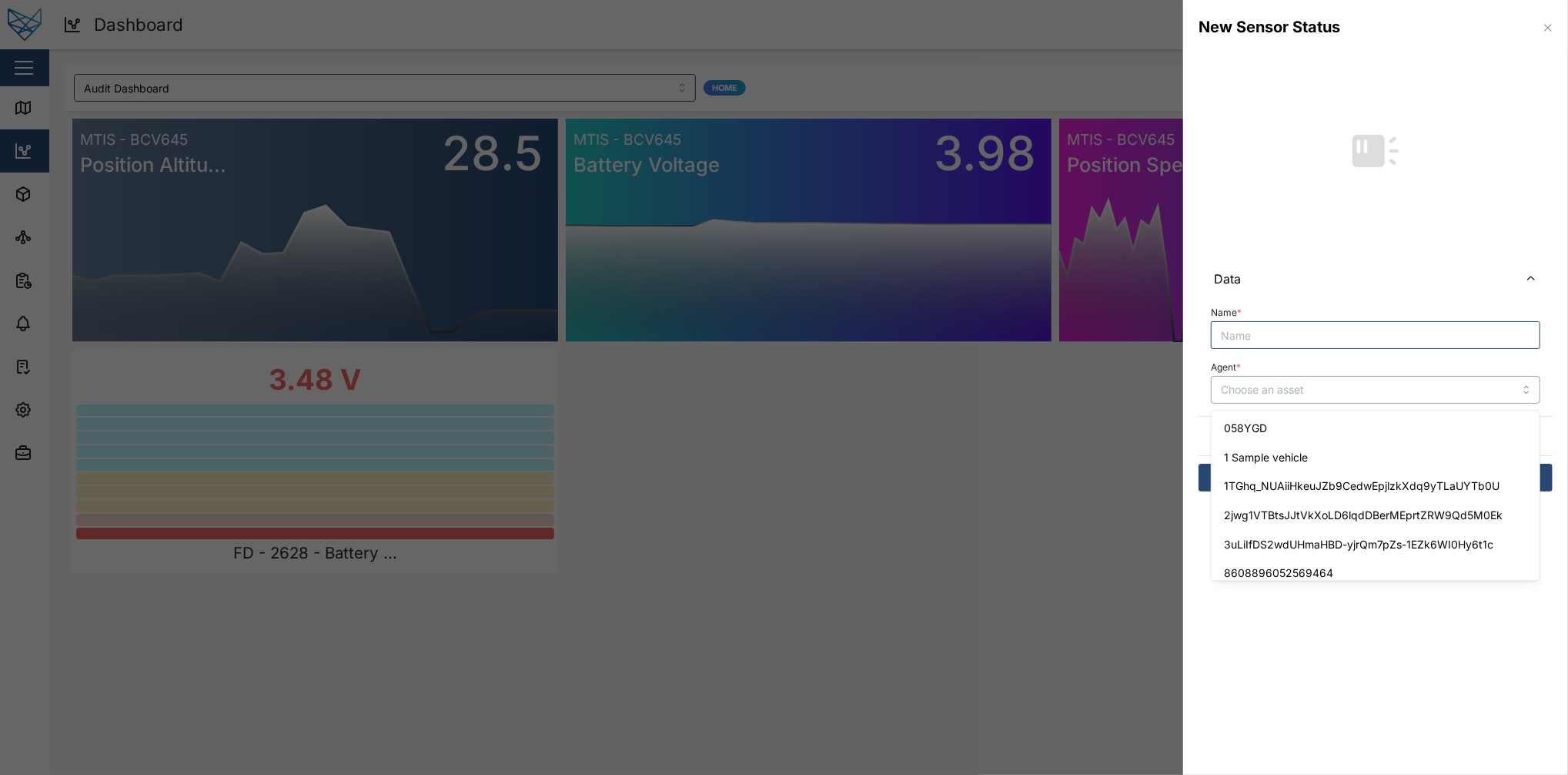
click at [1176, 398] on input "Agent *" at bounding box center [1375, 389] width 330 height 27
type input "058YGD"
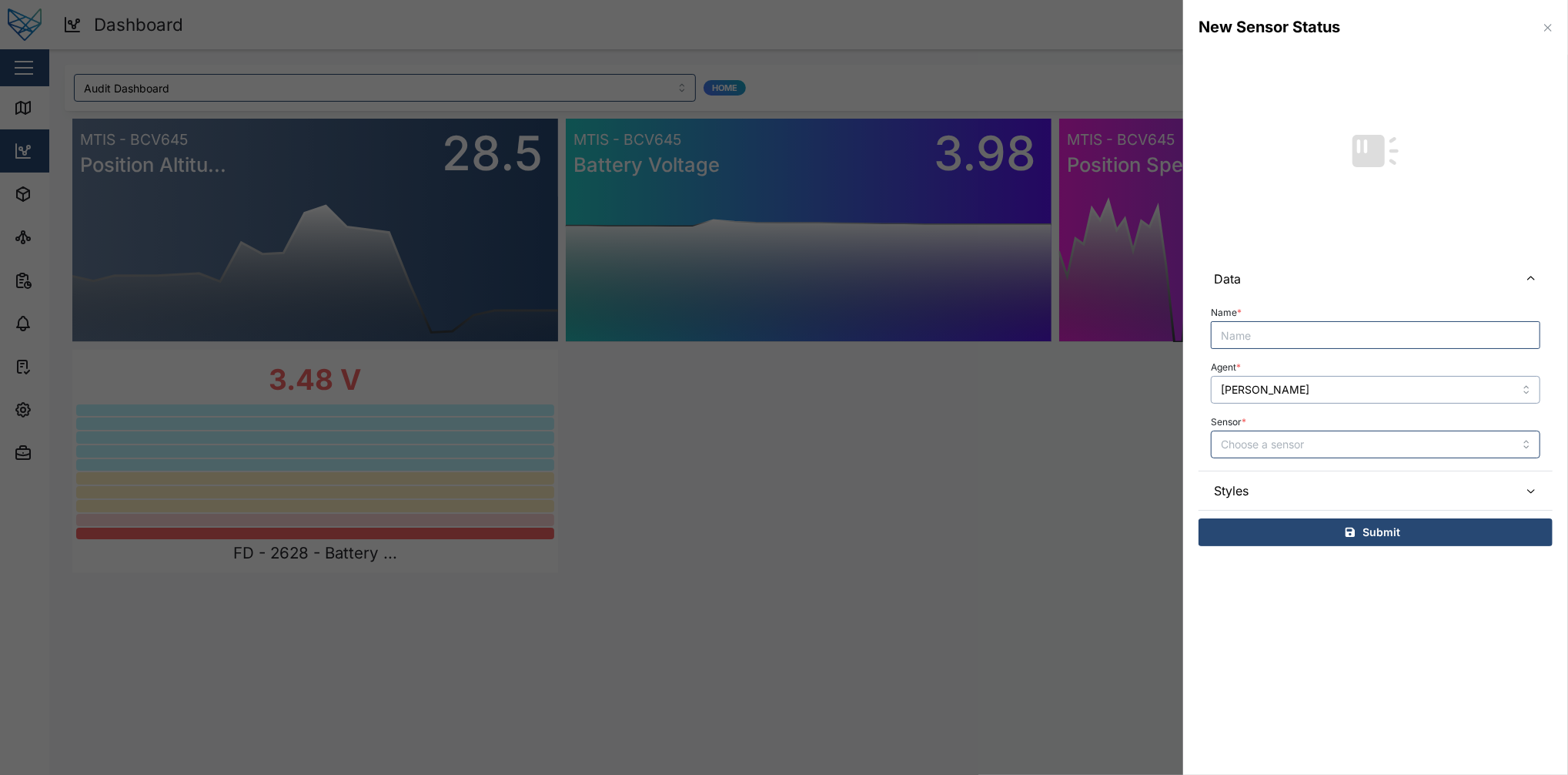
type input "Liam Audi"
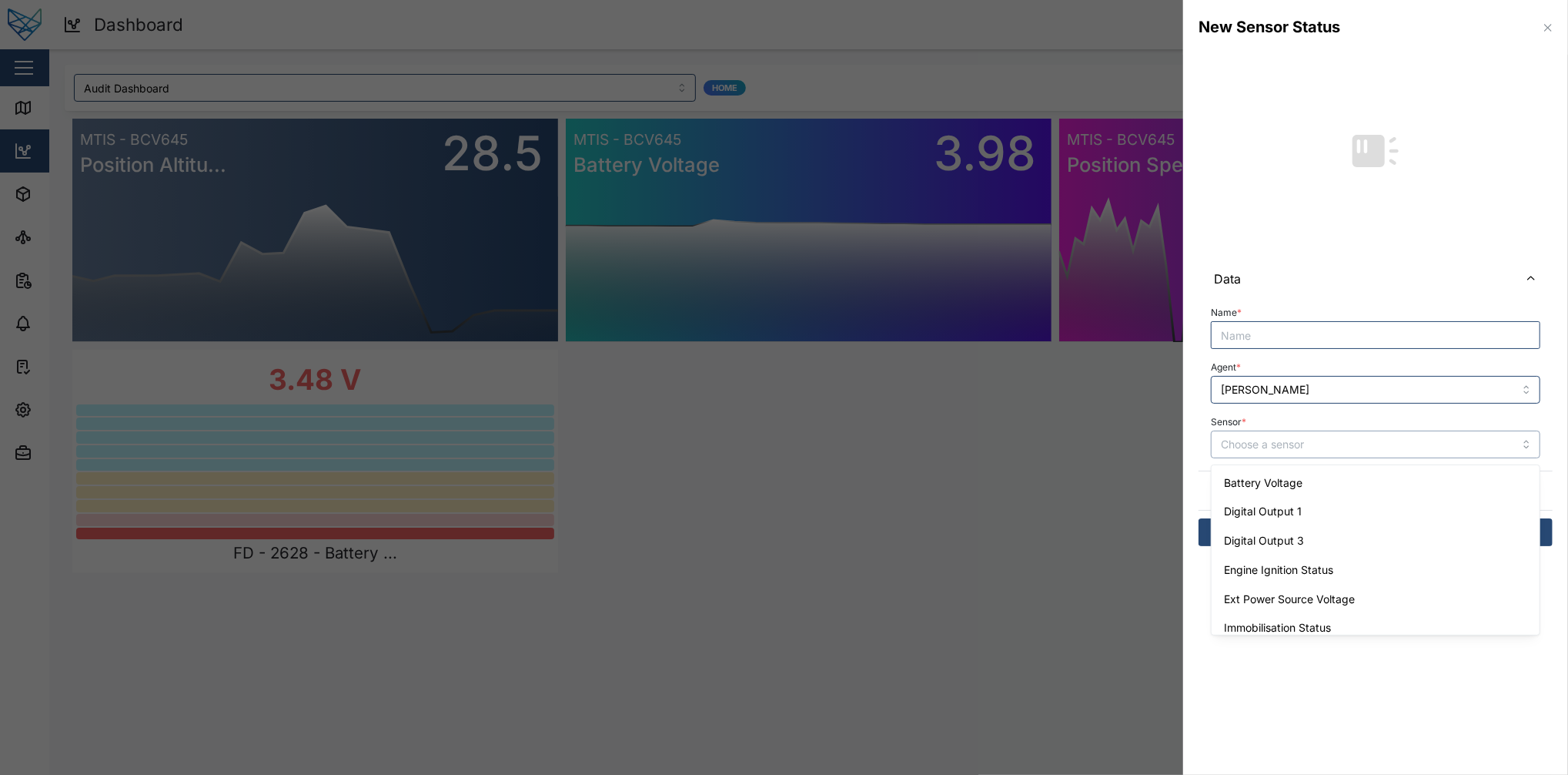
click at [1176, 446] on input "Sensor *" at bounding box center [1375, 444] width 330 height 27
type input "Battery Voltage"
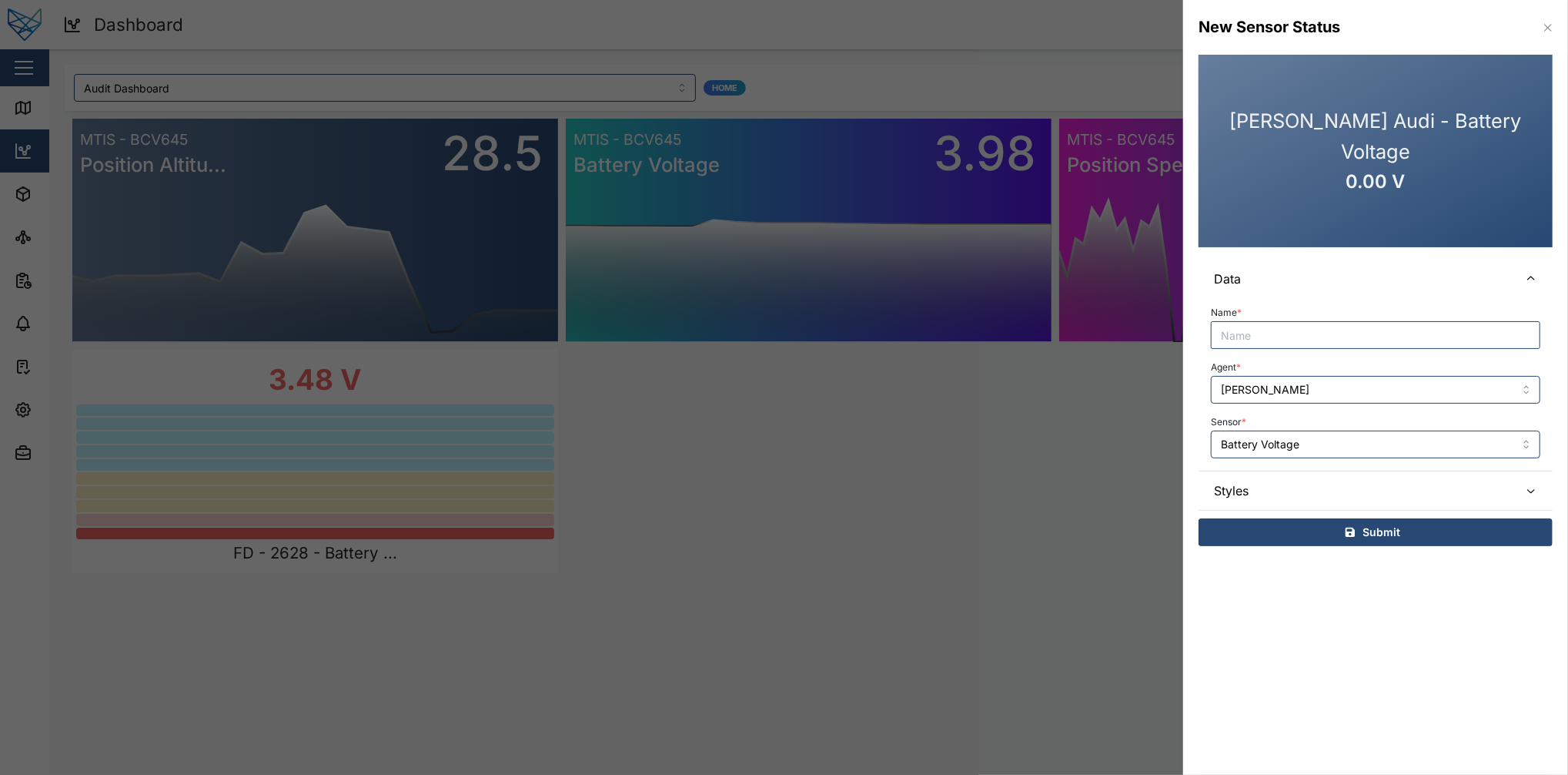
click at [1176, 427] on div "Sensor * Battery Voltage" at bounding box center [1375, 435] width 330 height 47
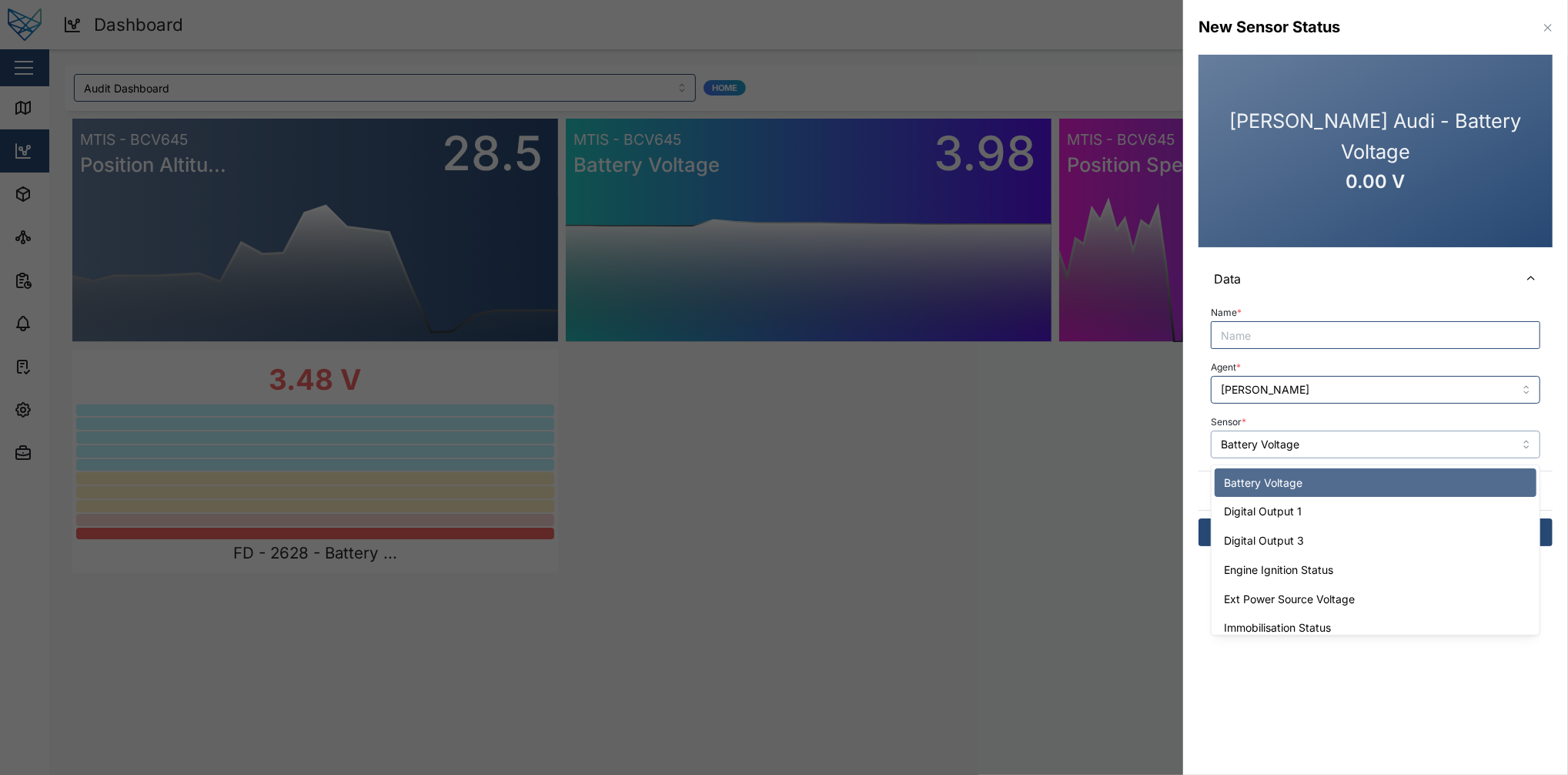
click at [1176, 444] on input "Battery Voltage" at bounding box center [1375, 444] width 330 height 27
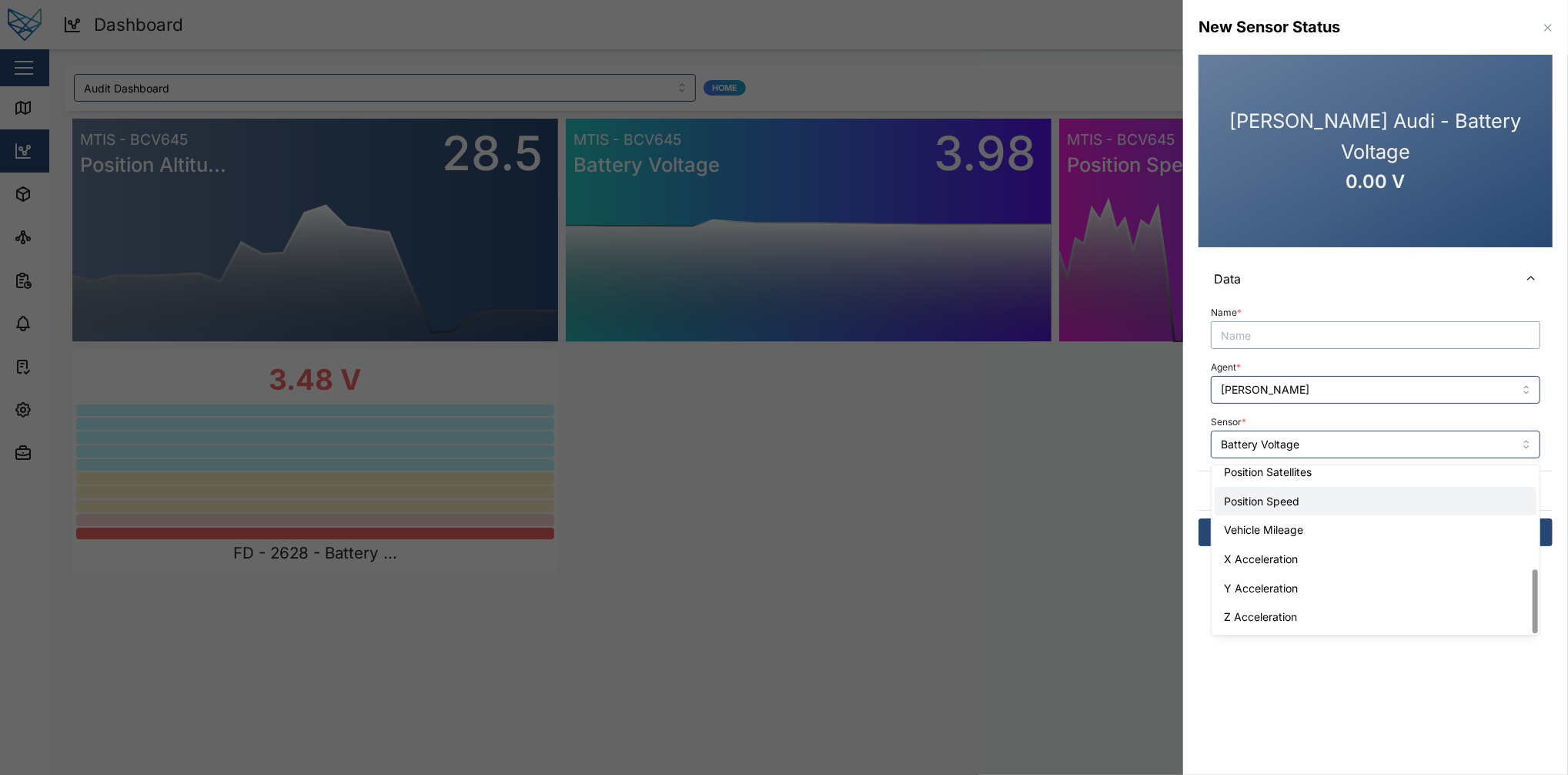
click at [1176, 342] on input "Name *" at bounding box center [1375, 335] width 330 height 27
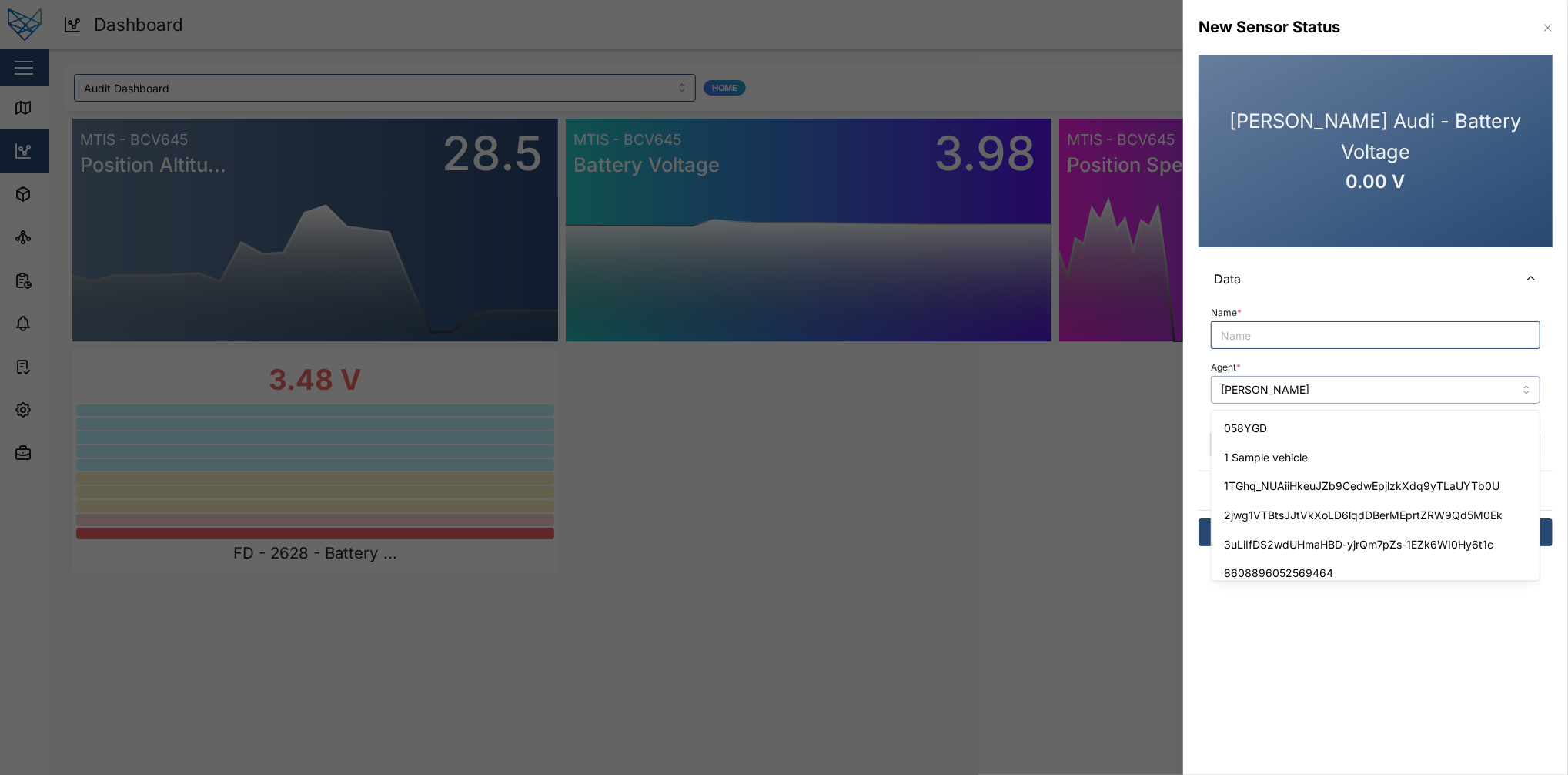
click at [1176, 383] on input "Liam Audi" at bounding box center [1375, 389] width 330 height 27
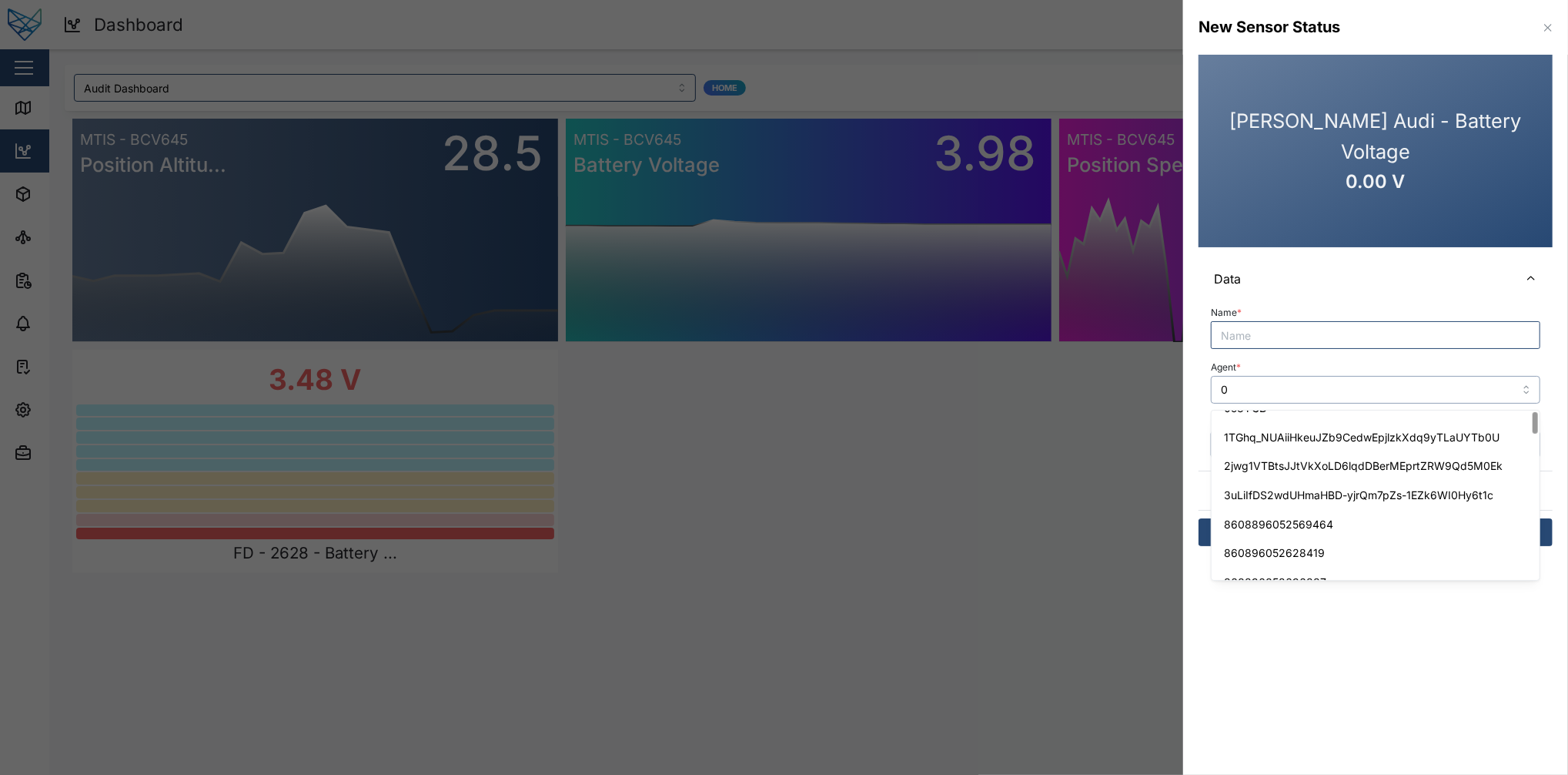
scroll to position [0, 0]
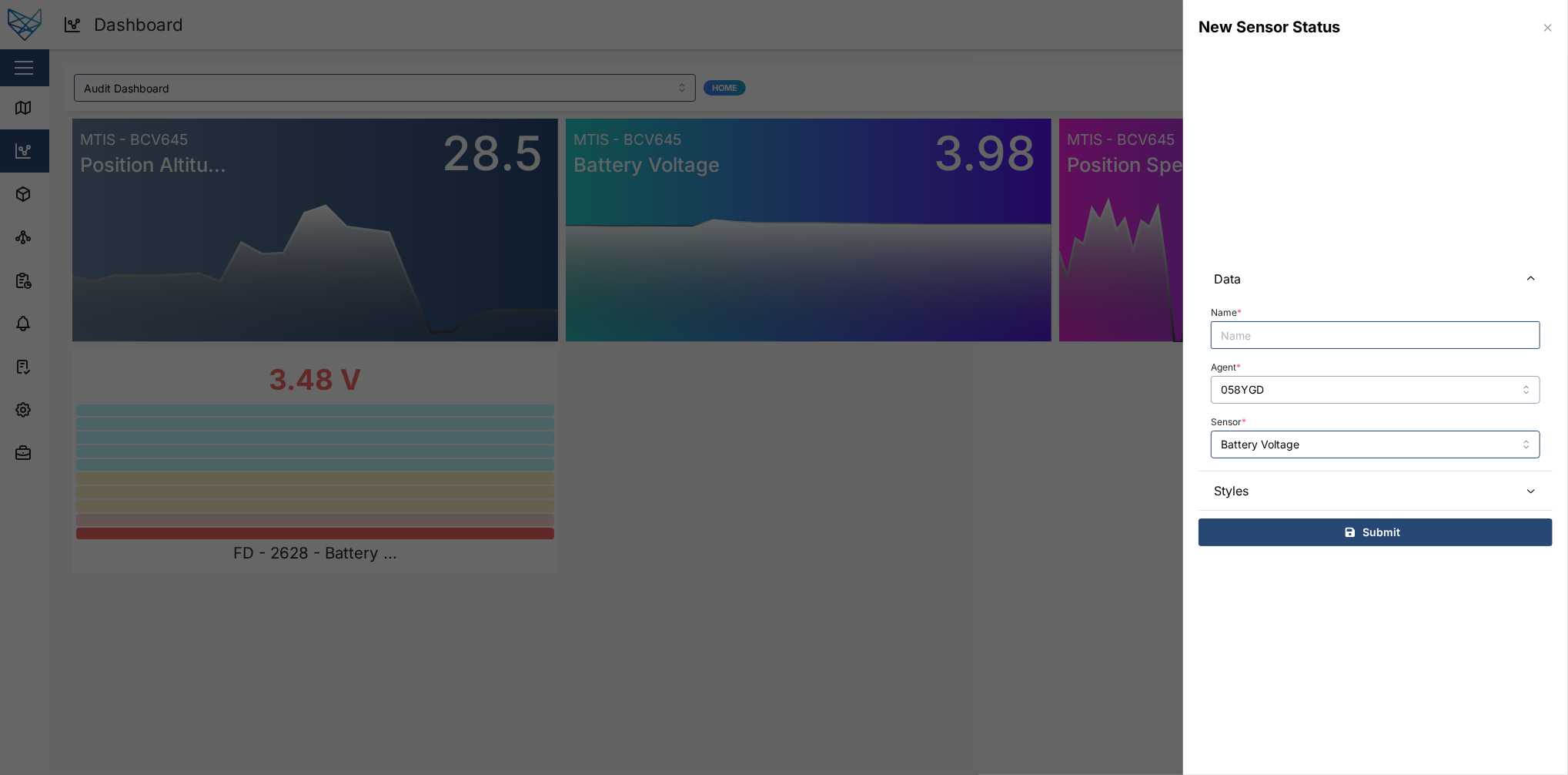
type input "058YGD"
click at [1176, 448] on input "Battery Voltage" at bounding box center [1375, 444] width 330 height 27
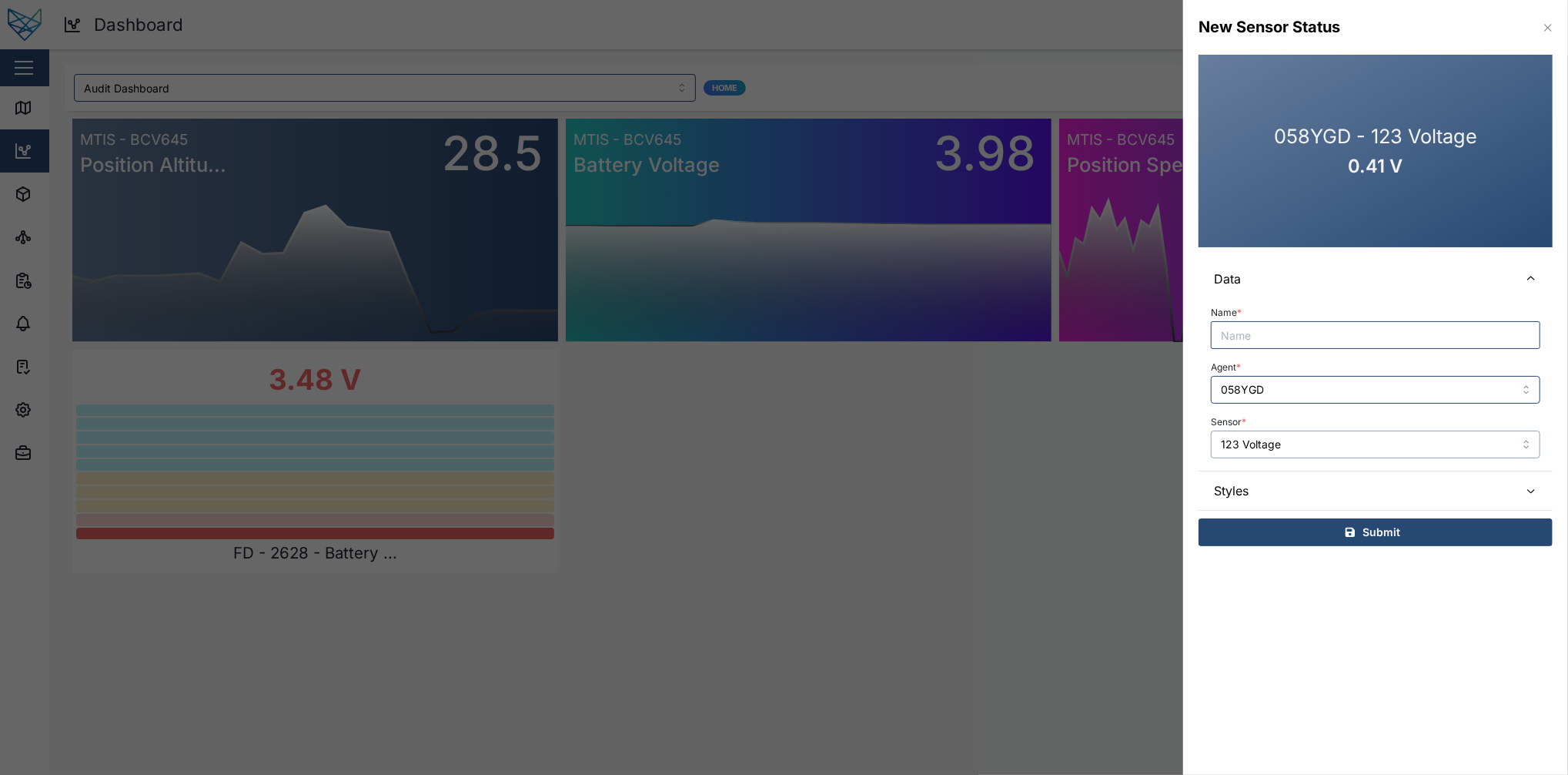
click at [1176, 444] on input "123 Voltage" at bounding box center [1375, 444] width 330 height 27
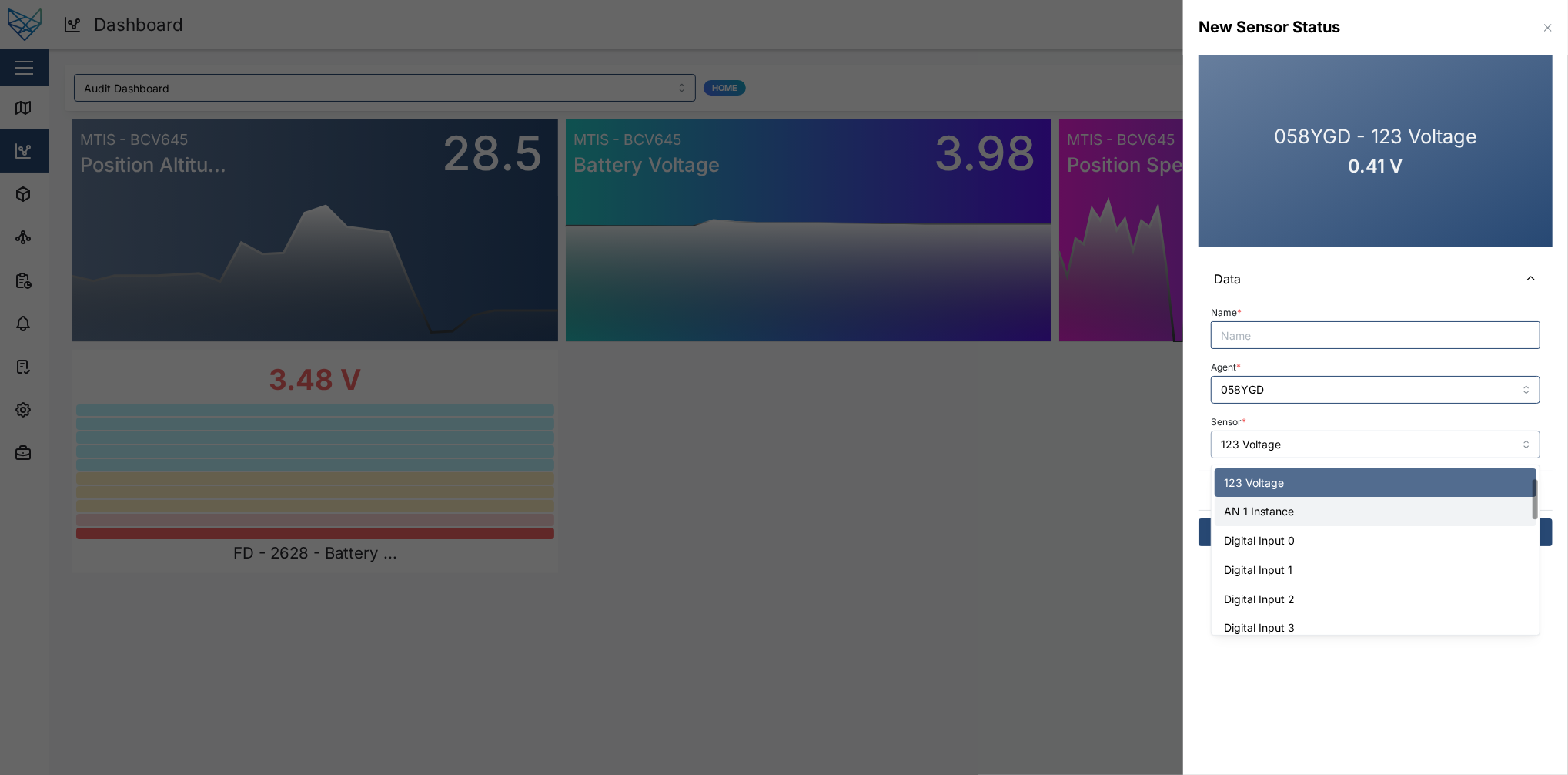
scroll to position [57, 0]
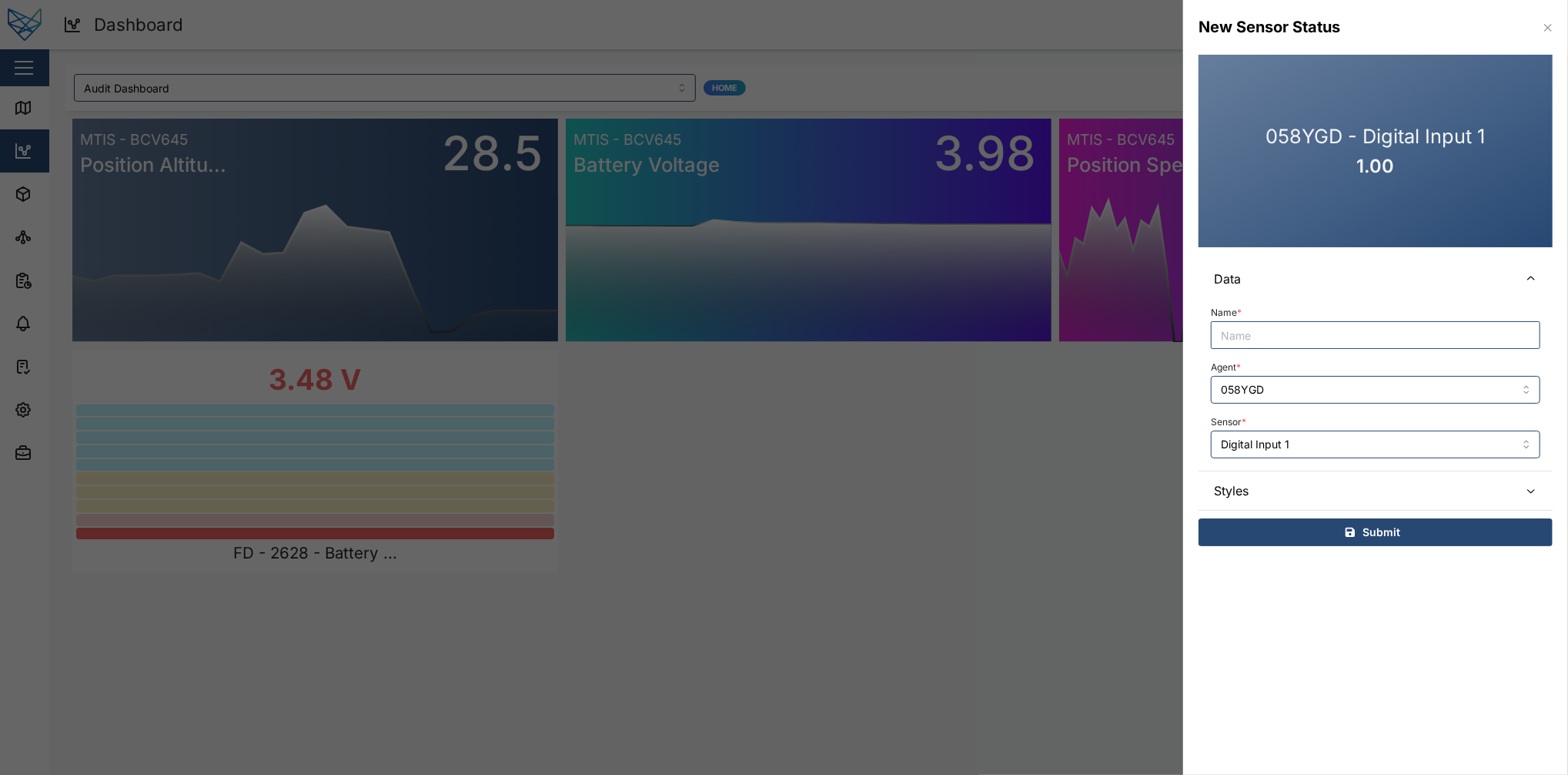
click at [1176, 465] on div "Name * Agent * 058YGD Sensor * Digital Input 1" at bounding box center [1375, 383] width 354 height 172
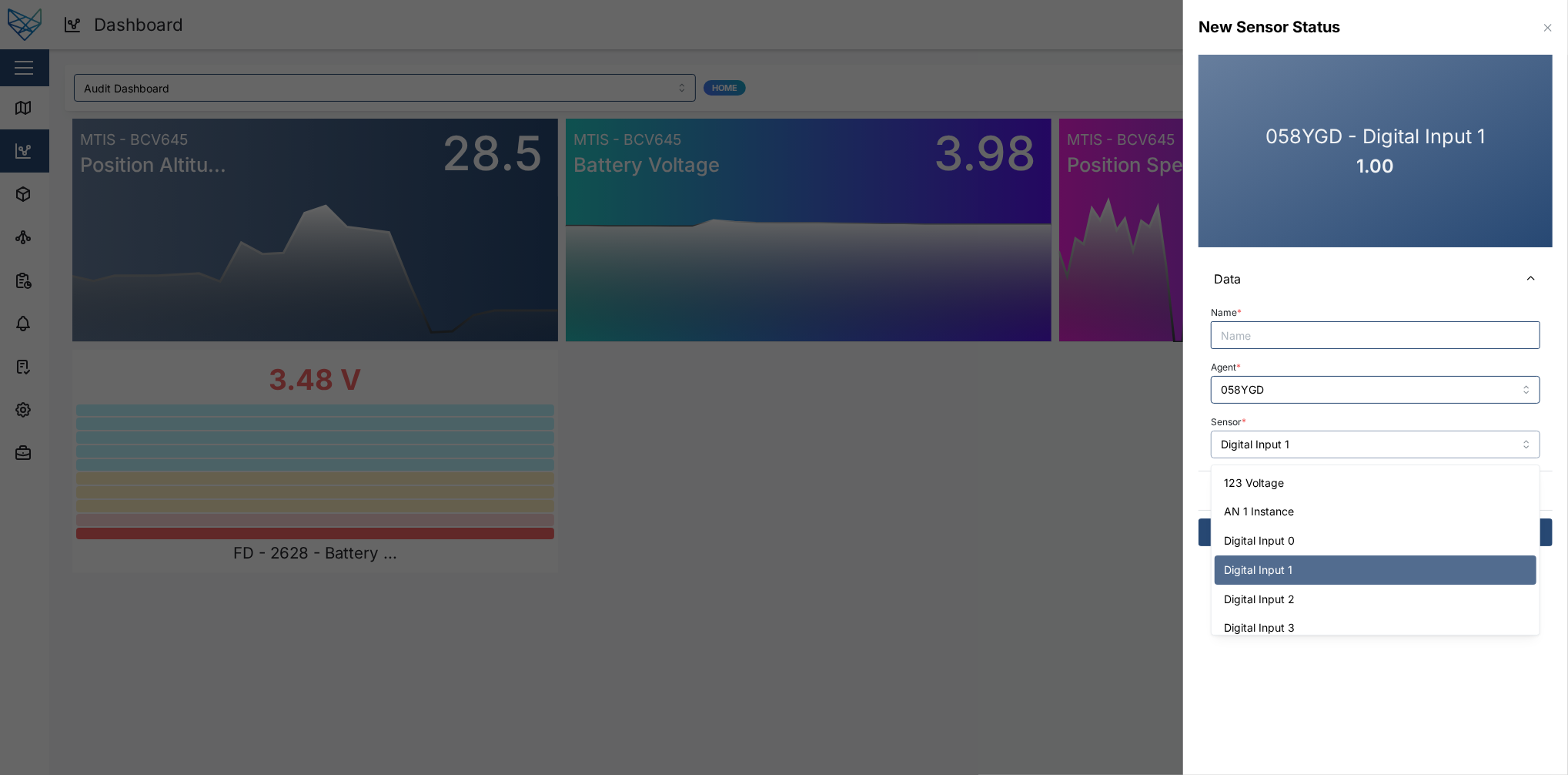
click at [1176, 440] on input "Digital Input 1" at bounding box center [1375, 444] width 330 height 27
type input "123 Voltage"
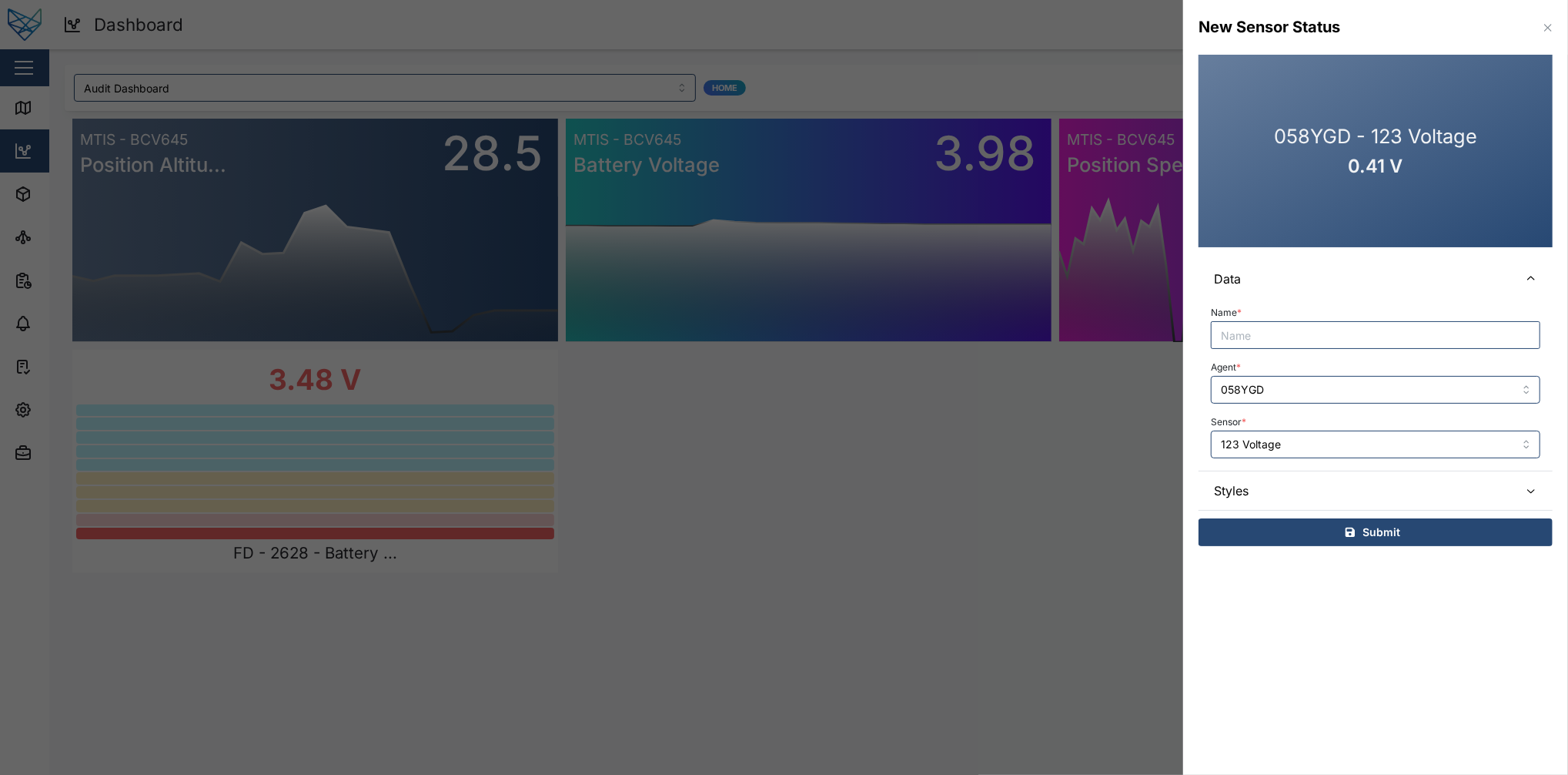
click at [1176, 483] on span "Styles" at bounding box center [1360, 491] width 293 height 38
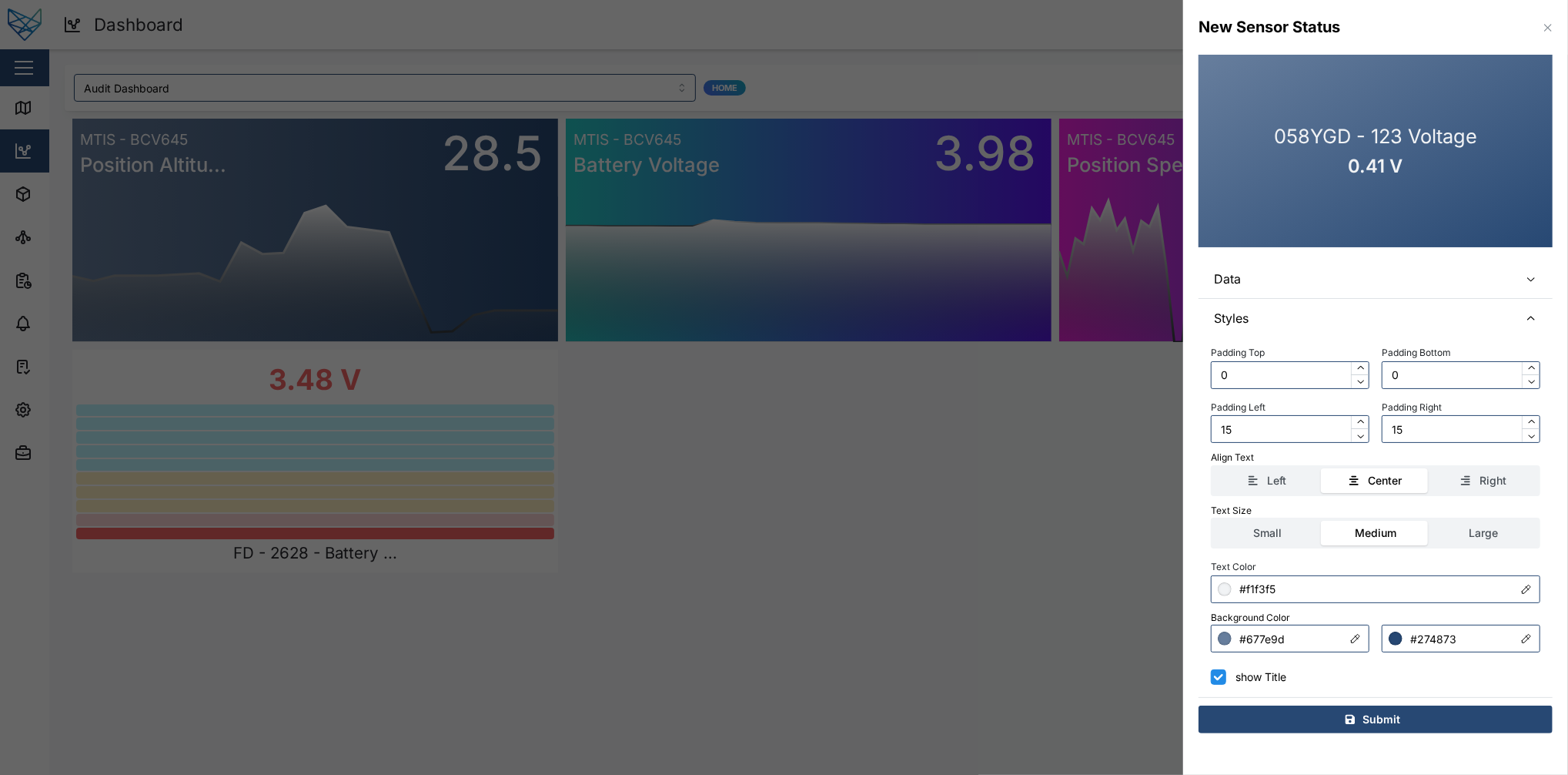
click at [1176, 581] on input "show Title" at bounding box center [1219, 677] width 16 height 16
checkbox input "true"
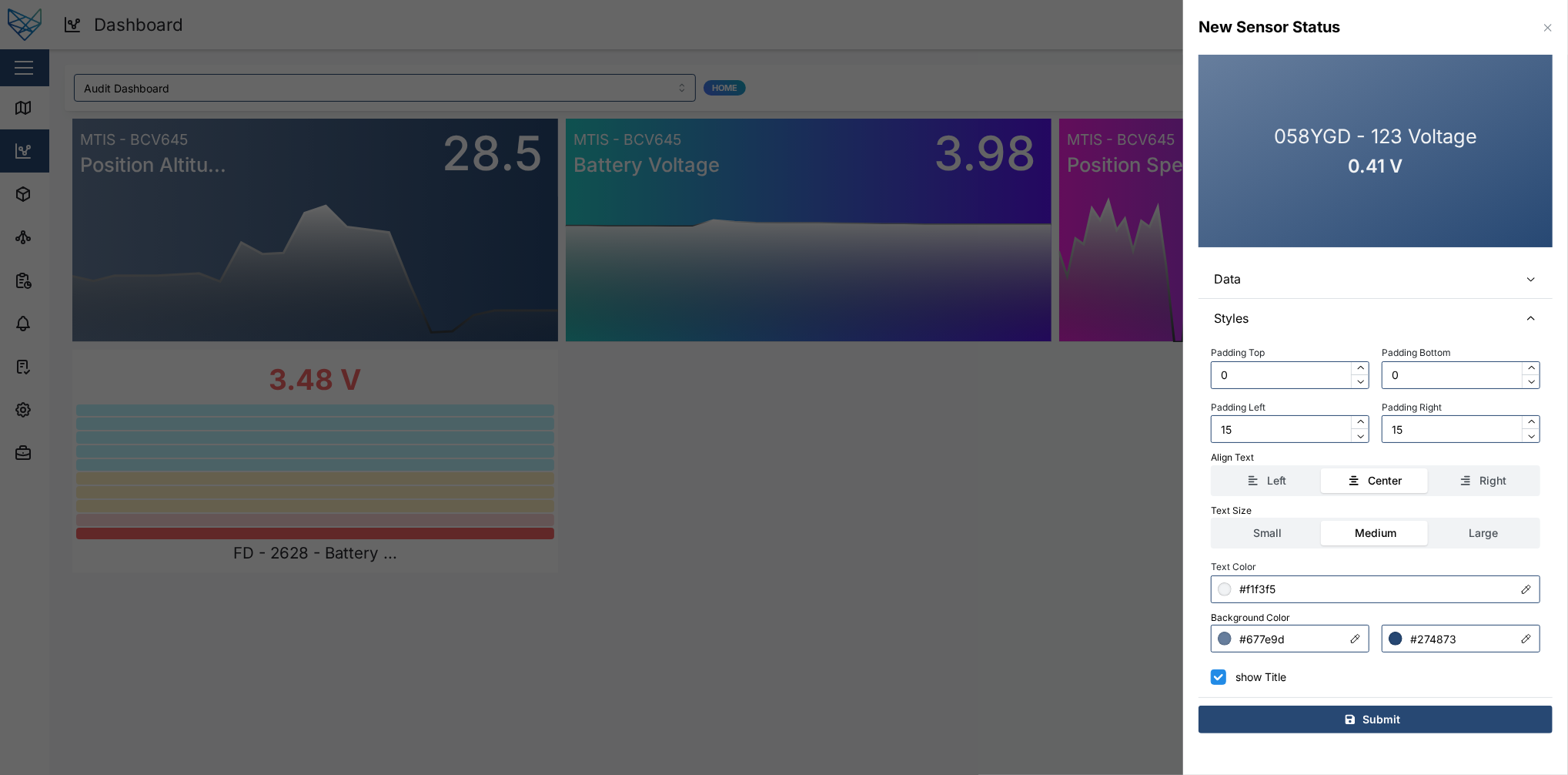
click at [1176, 581] on div "Submit" at bounding box center [1373, 719] width 330 height 26
click at [1176, 287] on span "Data" at bounding box center [1360, 278] width 293 height 38
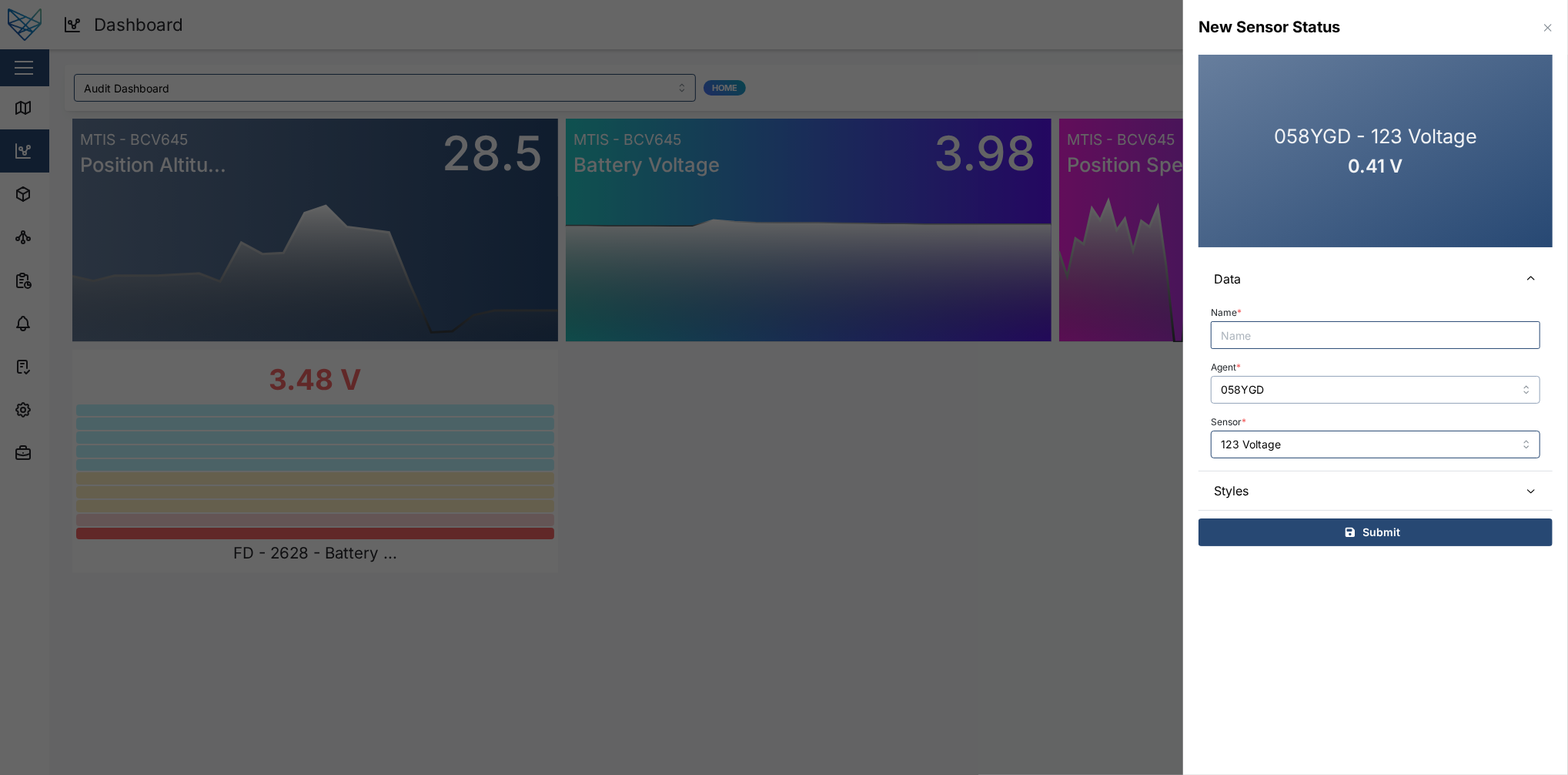
click at [1176, 381] on input "058YGD" at bounding box center [1375, 389] width 330 height 27
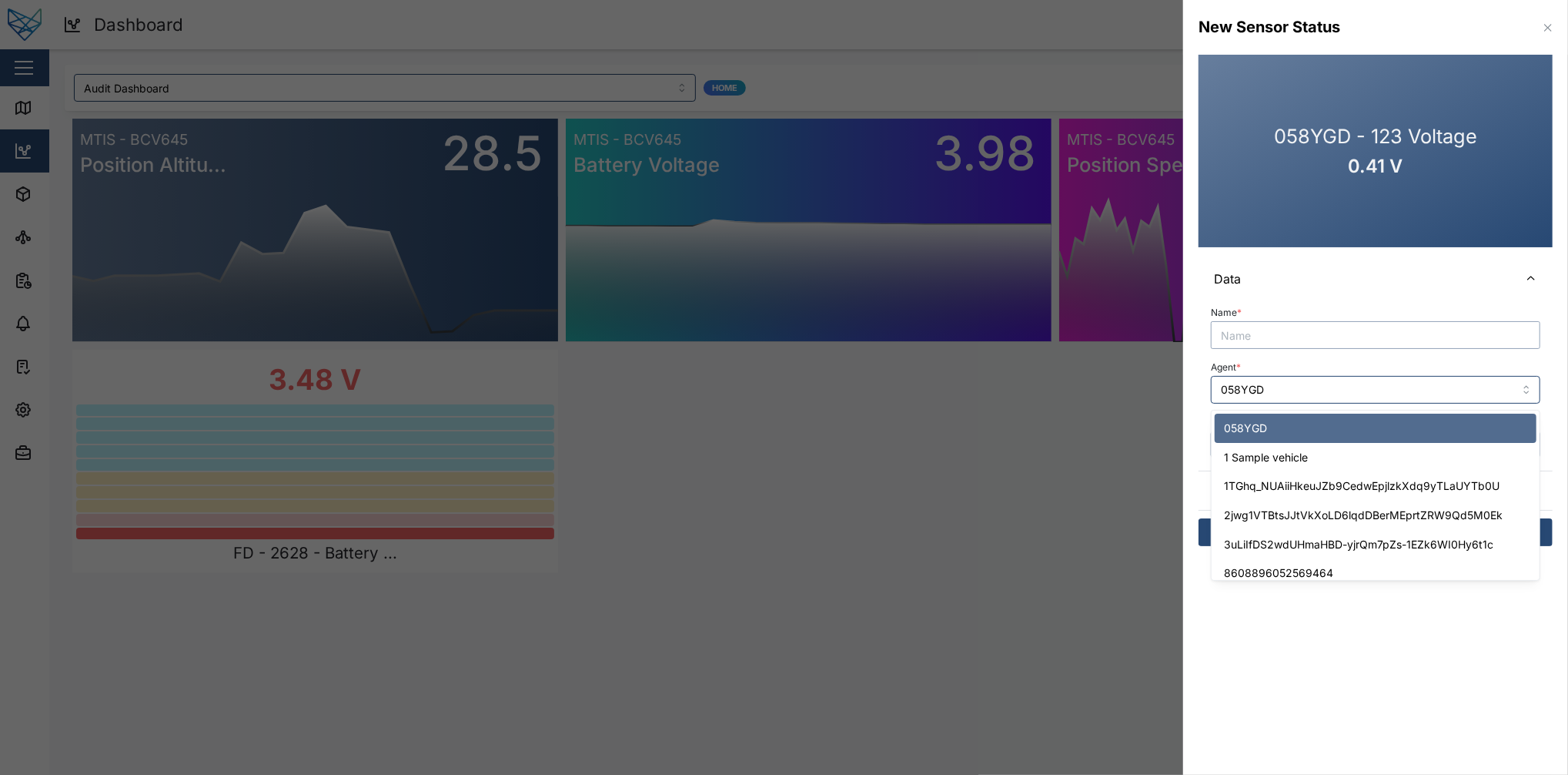
click at [1176, 331] on input "Name *" at bounding box center [1375, 335] width 330 height 27
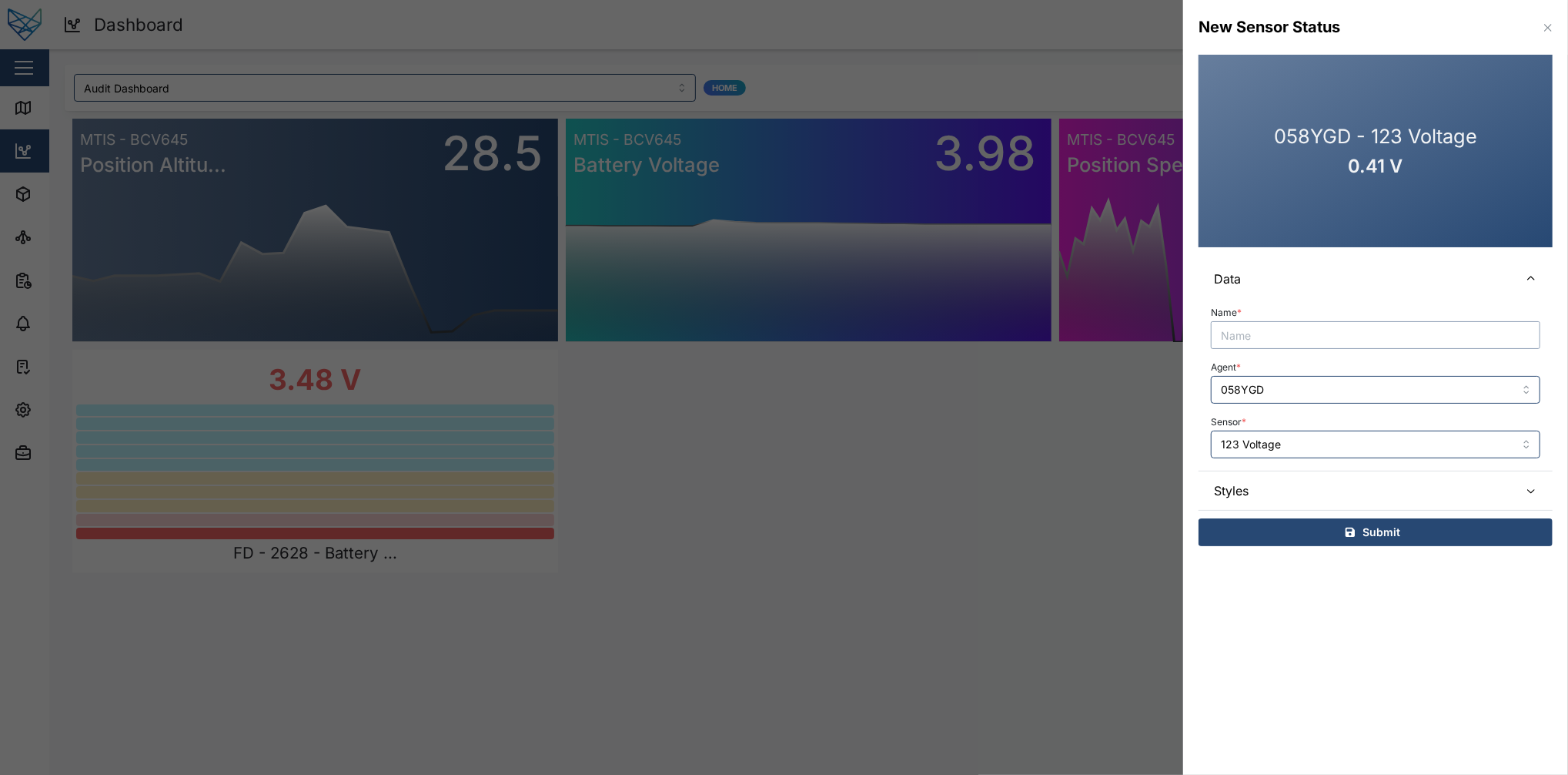
paste input "058YGD"
click at [1176, 446] on input "123 Voltage" at bounding box center [1375, 444] width 330 height 27
click at [1176, 325] on input "058YGD -" at bounding box center [1375, 335] width 330 height 27
paste input "123 Voltage"
type input "058YGD - 123 Voltage"
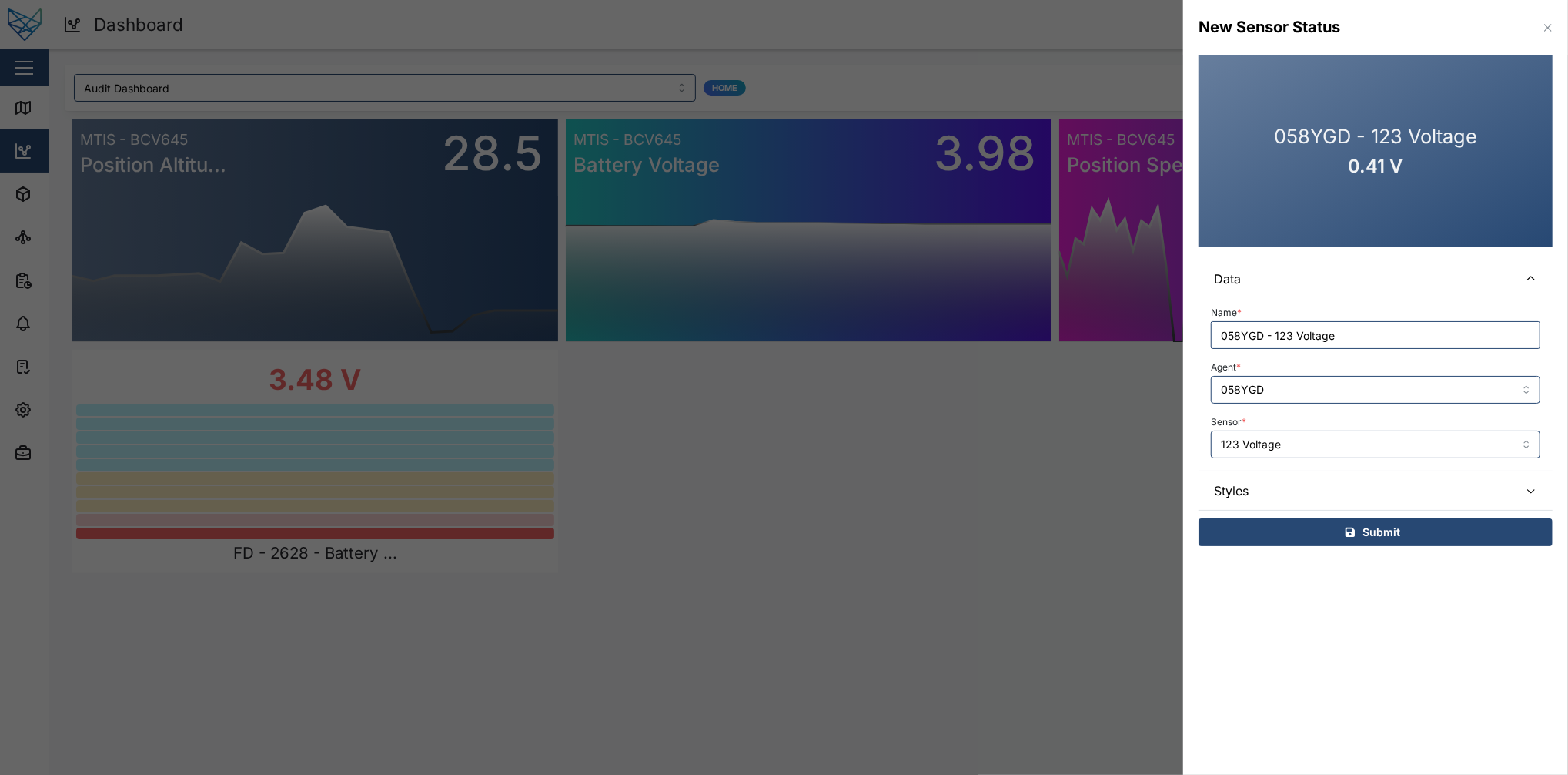
click at [1176, 528] on div "Submit" at bounding box center [1373, 532] width 330 height 26
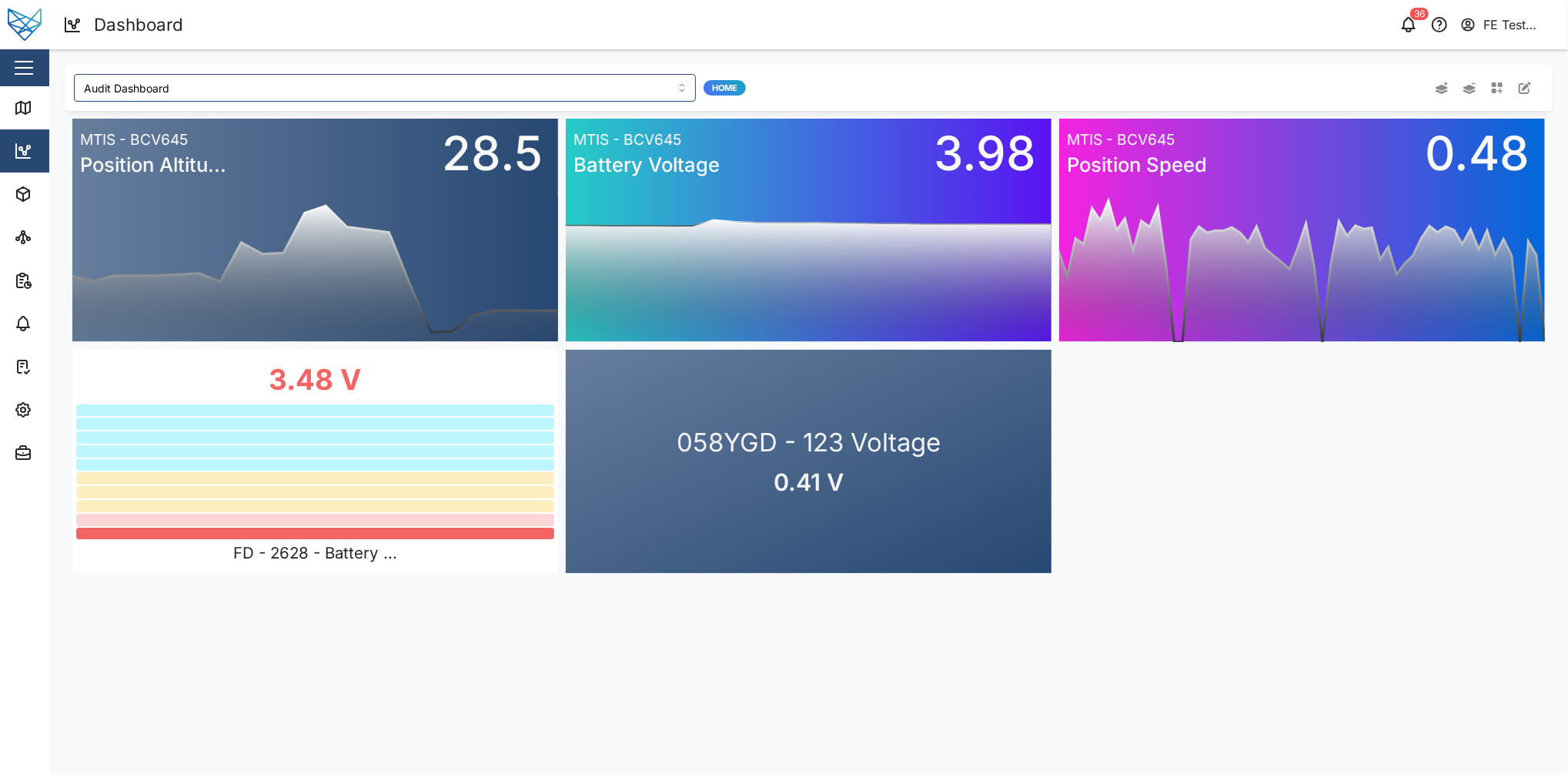
click at [1176, 76] on div at bounding box center [1237, 87] width 598 height 27
click at [1176, 81] on button "button" at bounding box center [1526, 88] width 22 height 22
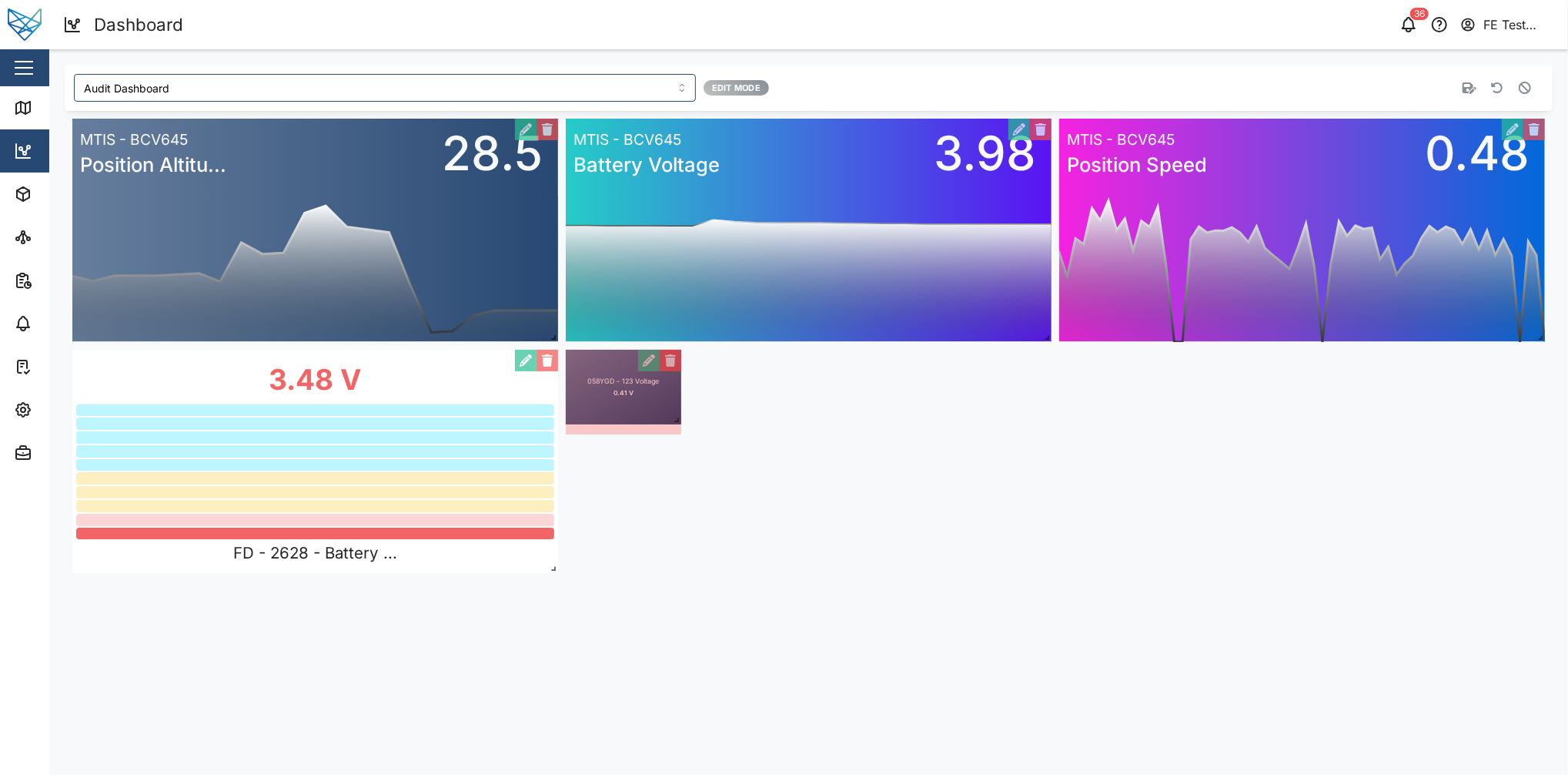
drag, startPoint x: 1051, startPoint y: 566, endPoint x: 659, endPoint y: 416, distance: 419.7
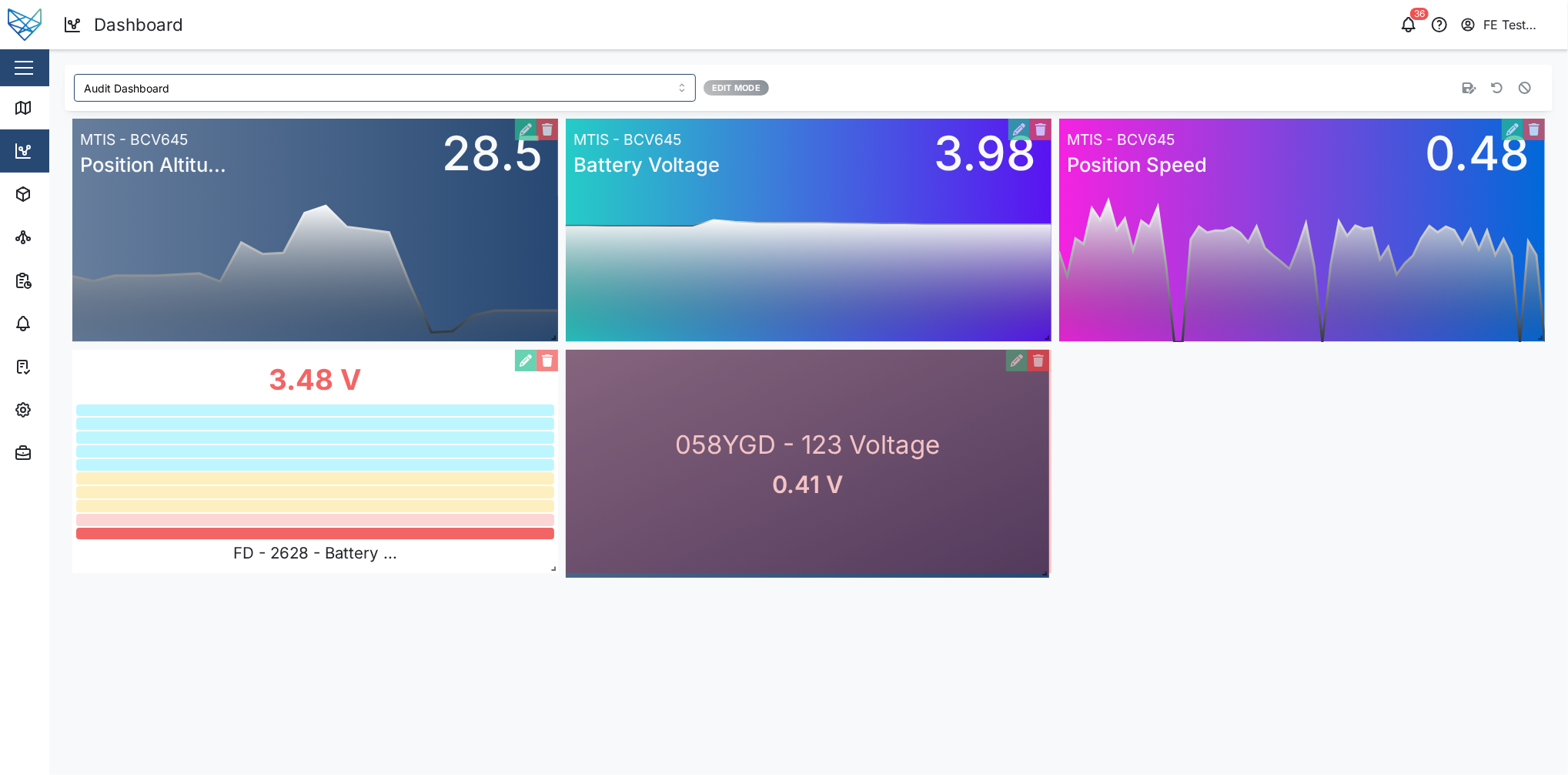
drag, startPoint x: 677, startPoint y: 426, endPoint x: 1046, endPoint y: 566, distance: 394.7
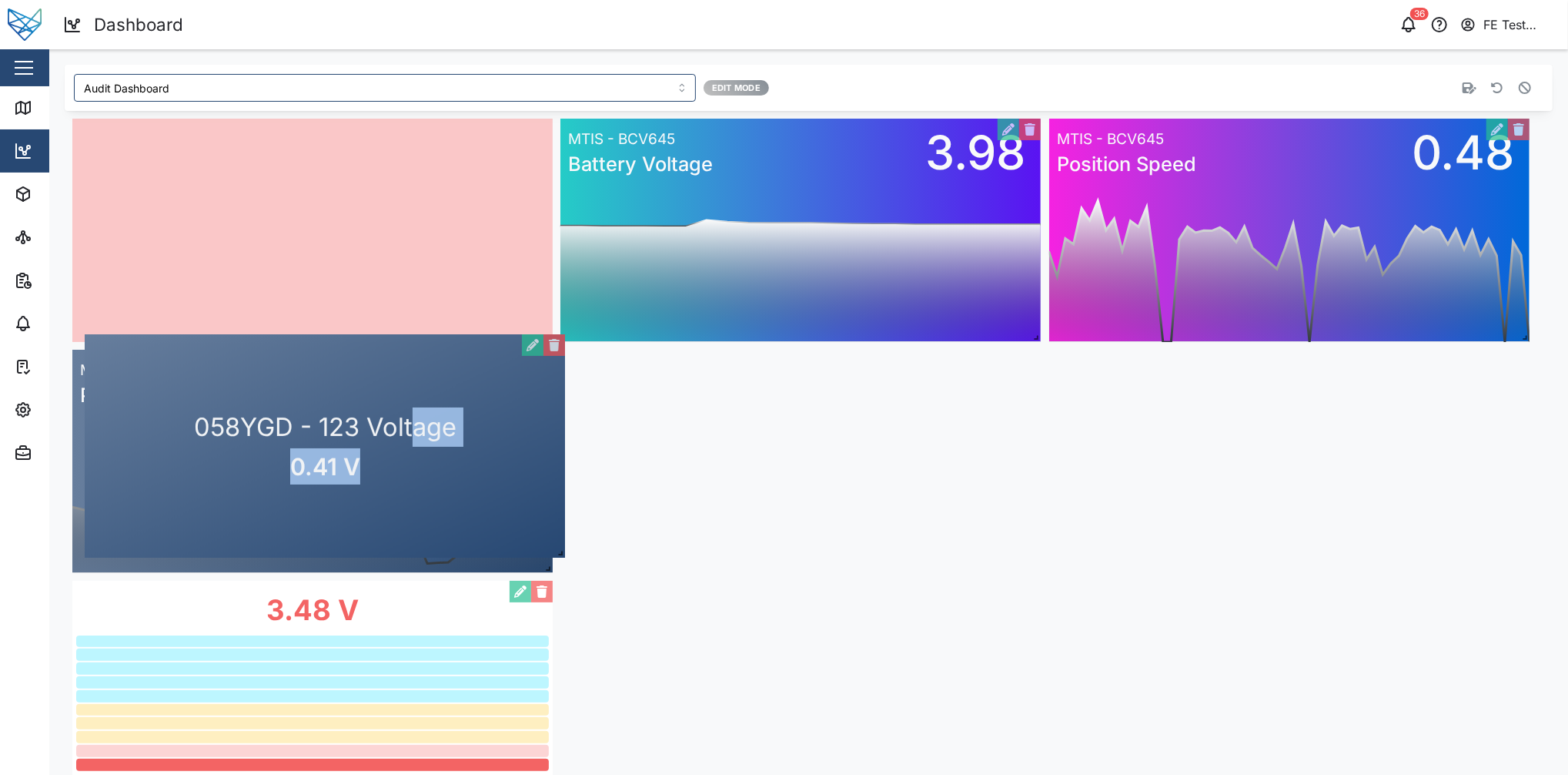
drag, startPoint x: 896, startPoint y: 478, endPoint x: 377, endPoint y: 465, distance: 519.2
click at [377, 465] on div "058YGD - 123 Voltage 0.41 V" at bounding box center [324, 446] width 480 height 223
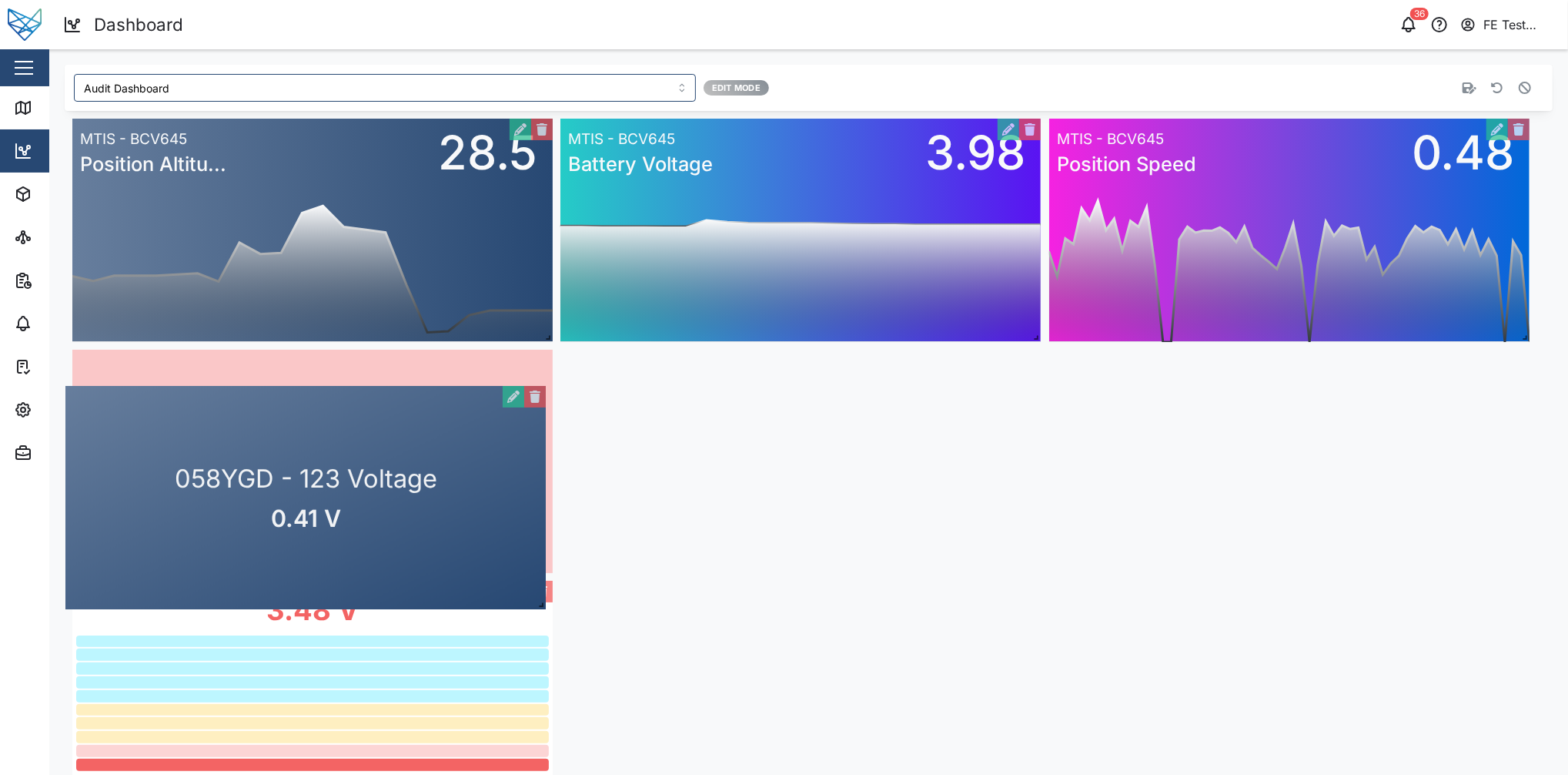
drag, startPoint x: 446, startPoint y: 186, endPoint x: 445, endPoint y: 426, distance: 240.0
click at [445, 426] on div "058YGD - 123 Voltage 0.41 V" at bounding box center [305, 497] width 480 height 223
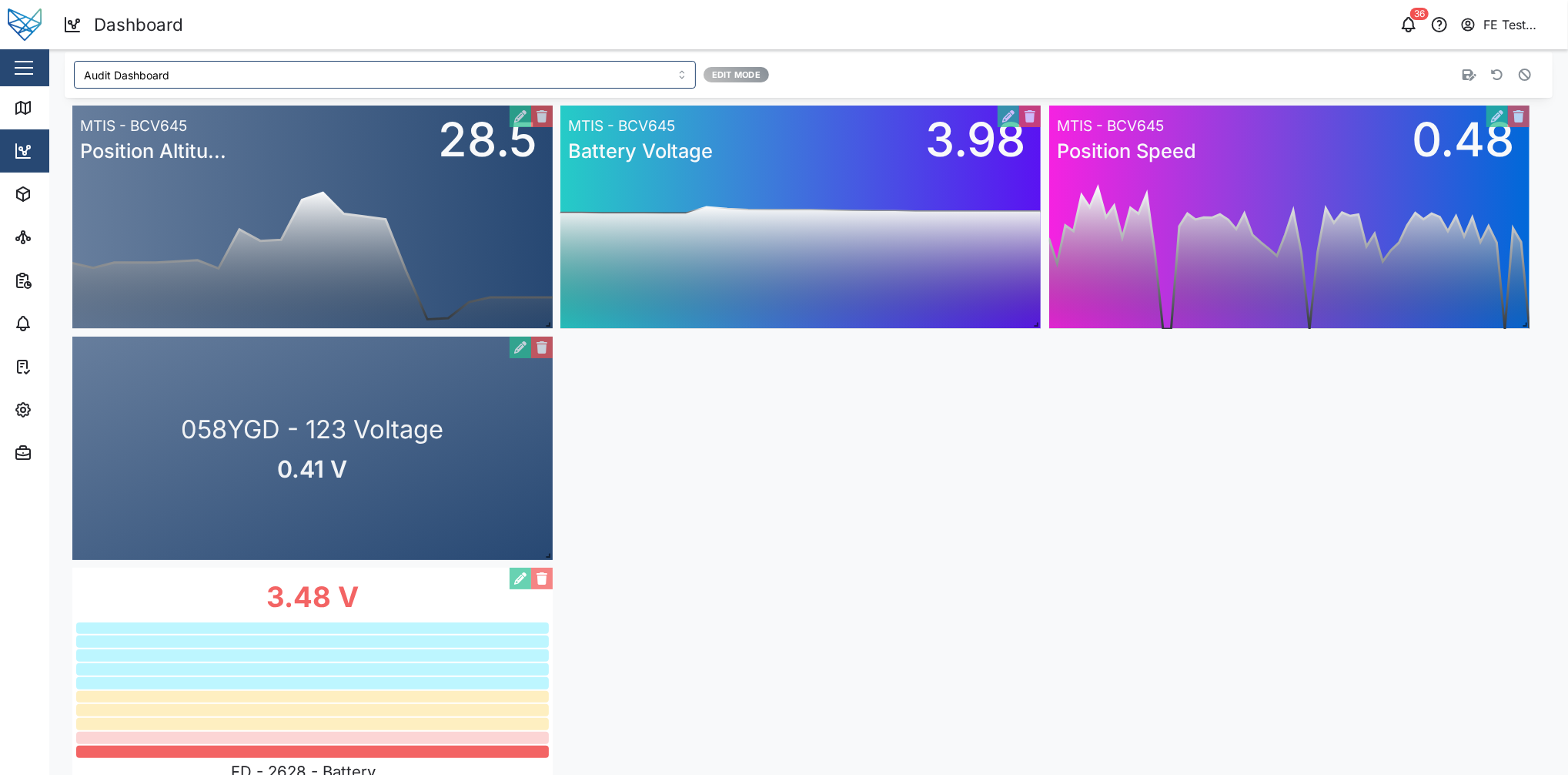
scroll to position [0, 0]
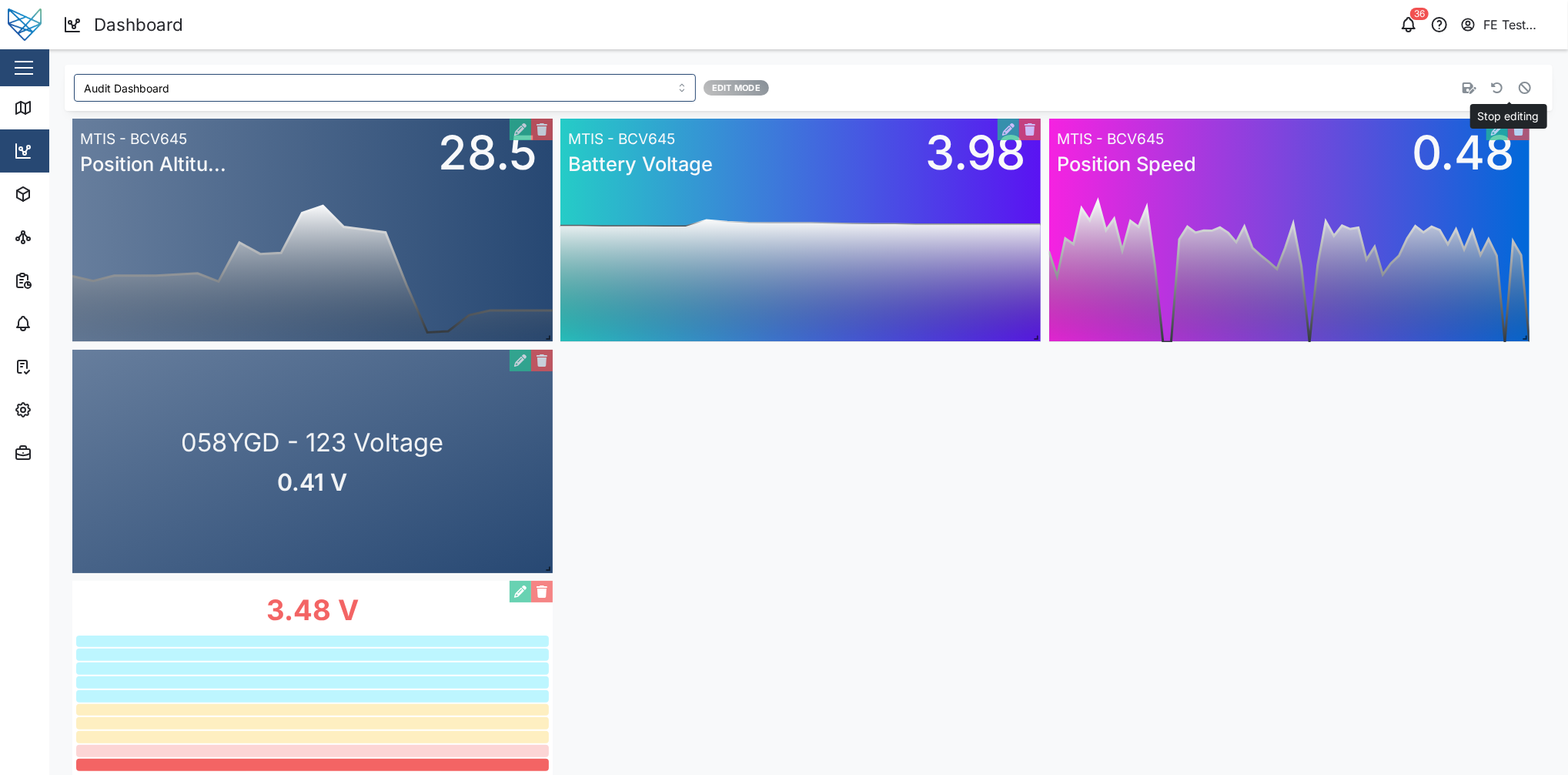
click at [1176, 84] on icon "button" at bounding box center [1525, 88] width 13 height 13
click at [1176, 84] on icon "button" at bounding box center [1498, 88] width 12 height 12
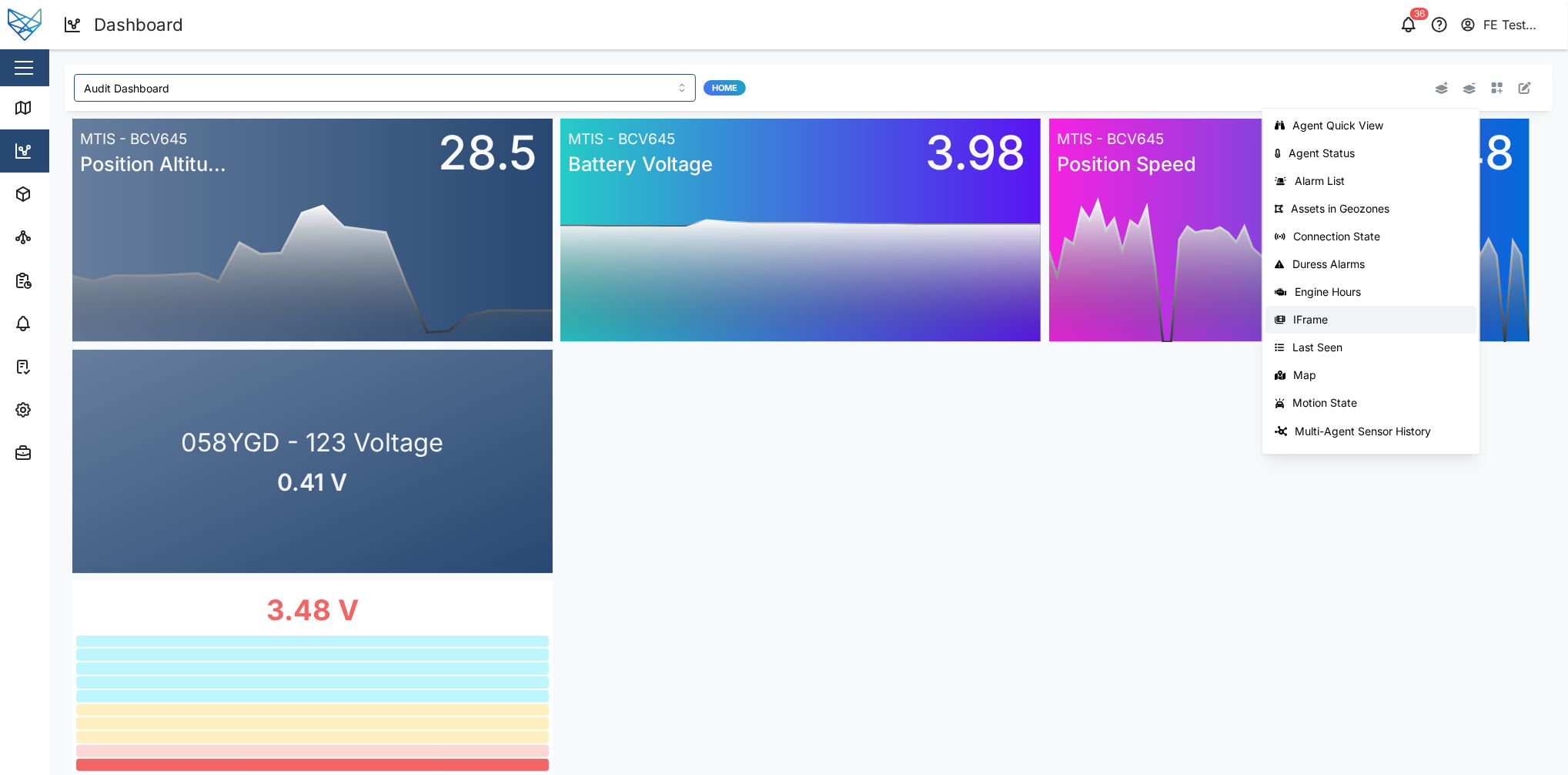
scroll to position [244, 0]
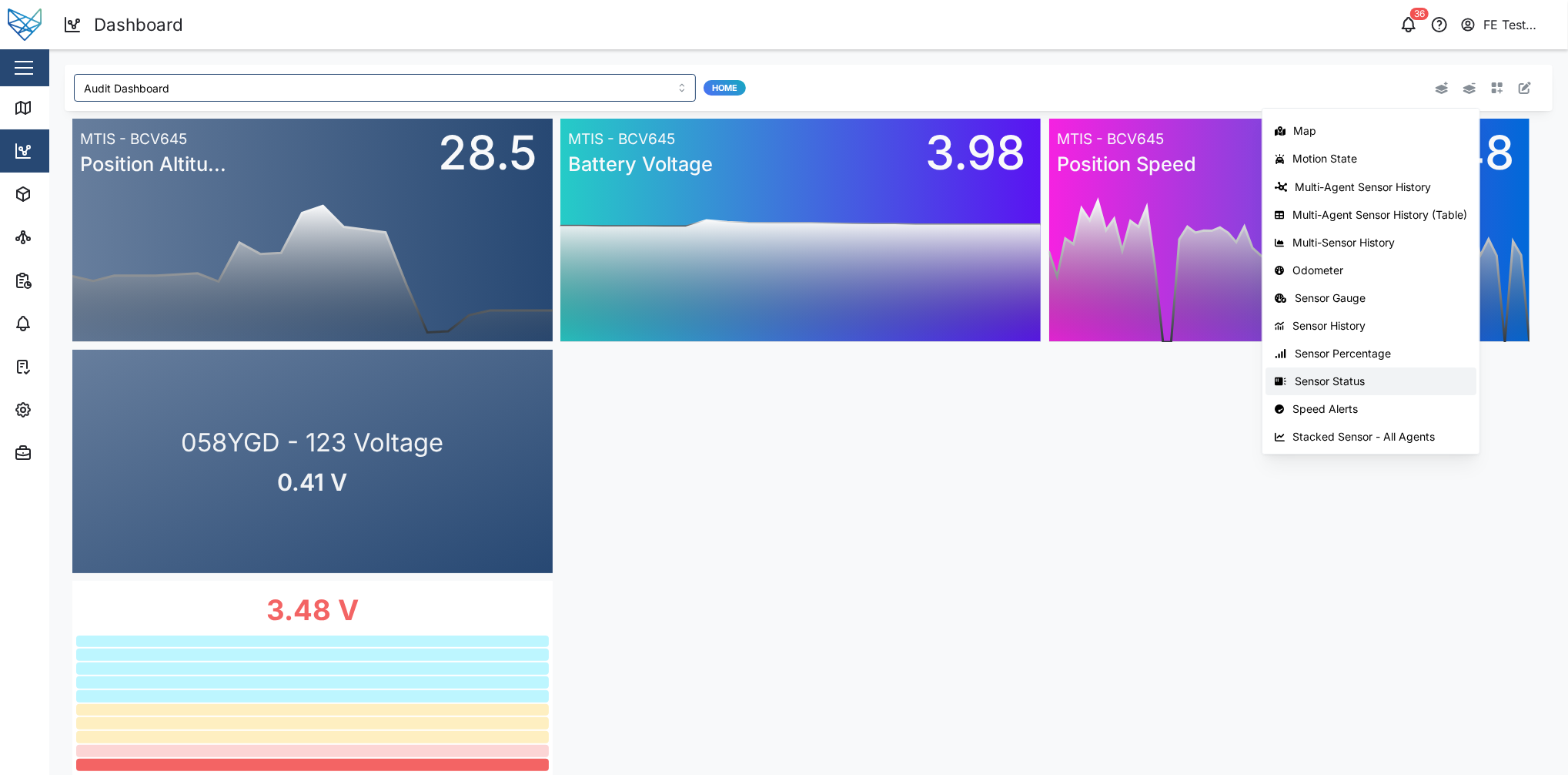
click at [1176, 371] on button "Sensor Status" at bounding box center [1371, 381] width 210 height 27
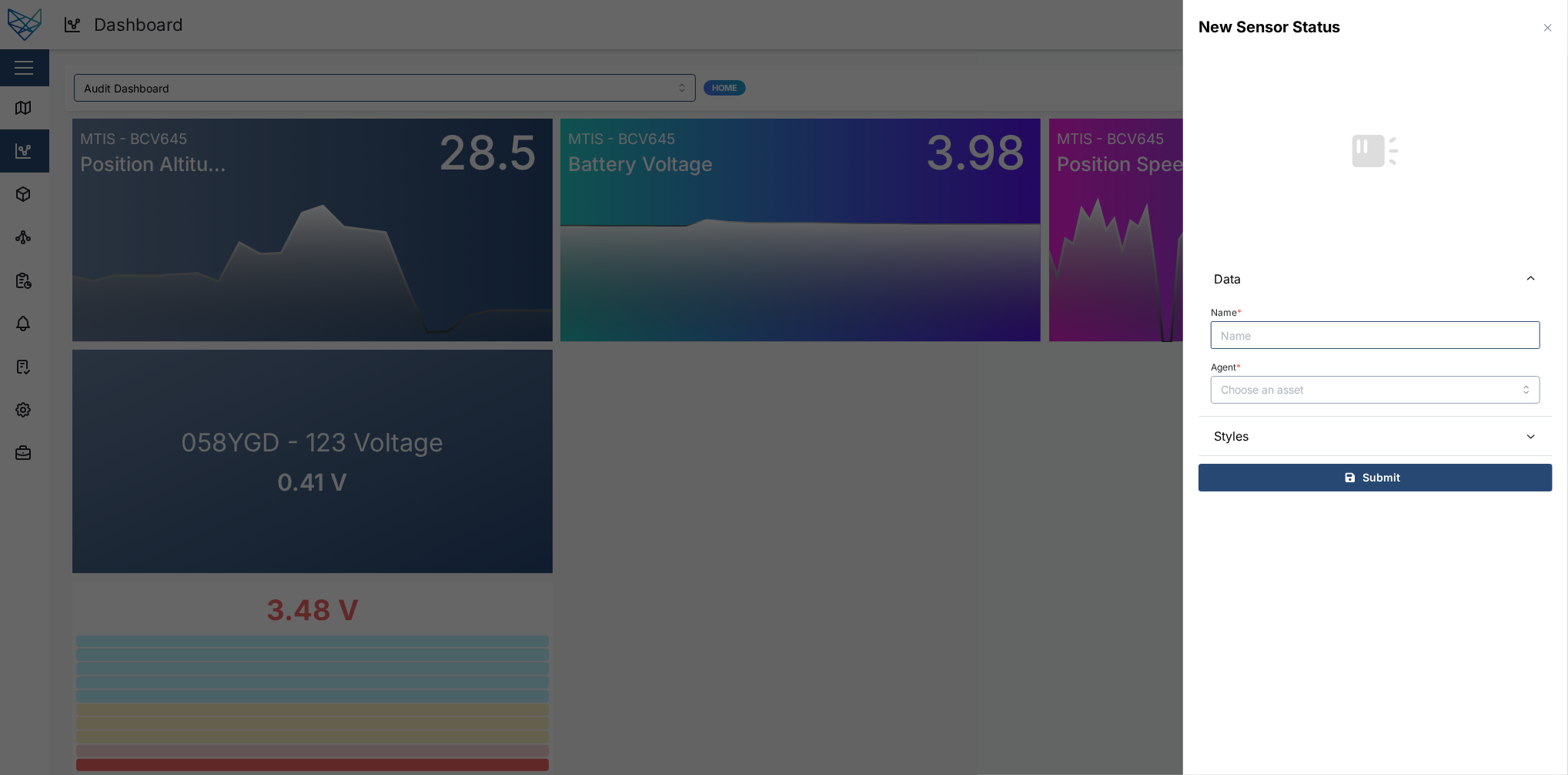
click at [1176, 400] on input "Agent *" at bounding box center [1375, 389] width 330 height 27
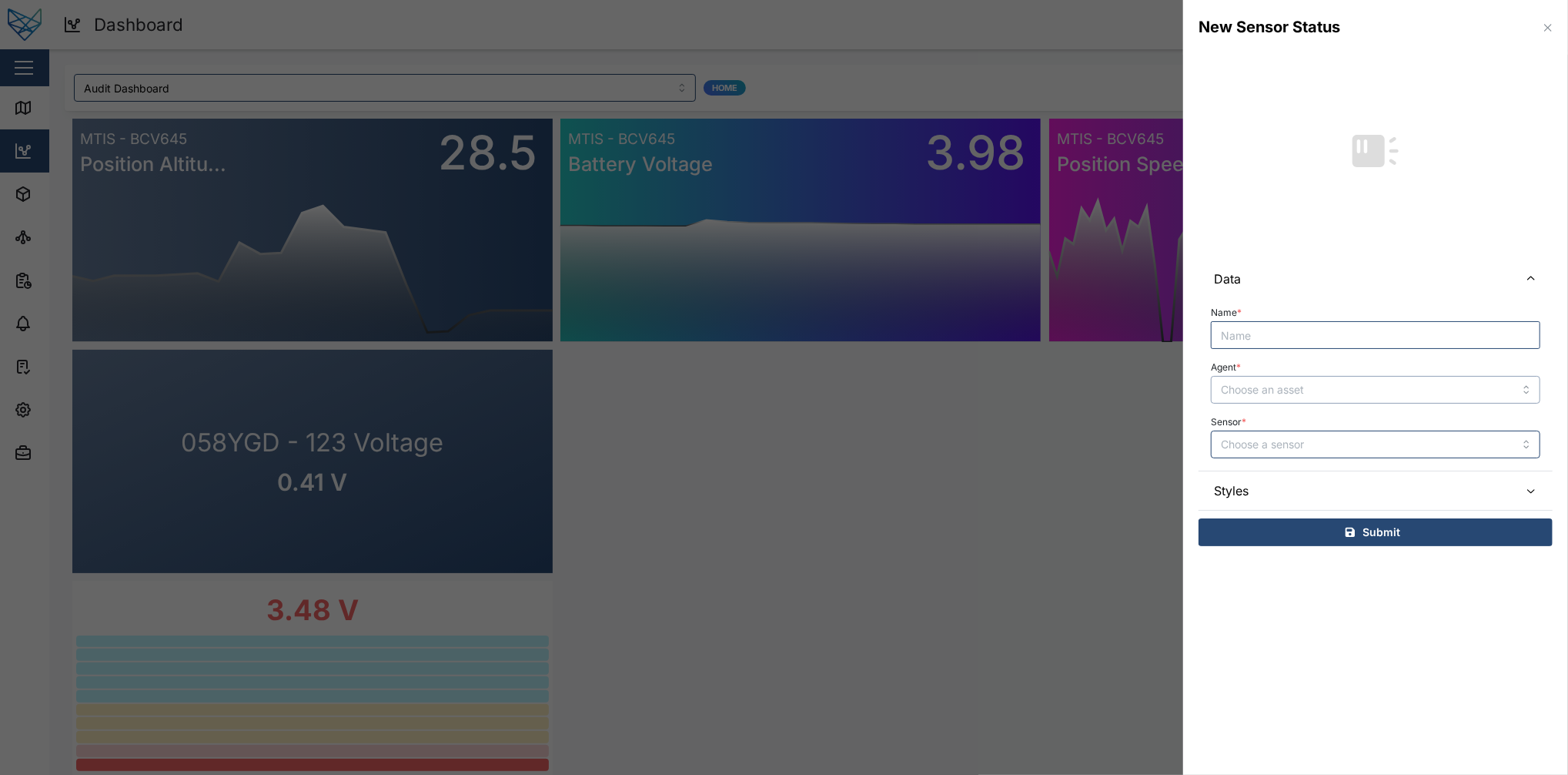
type input "058YGD"
click at [1176, 451] on input "Sensor *" at bounding box center [1375, 444] width 330 height 27
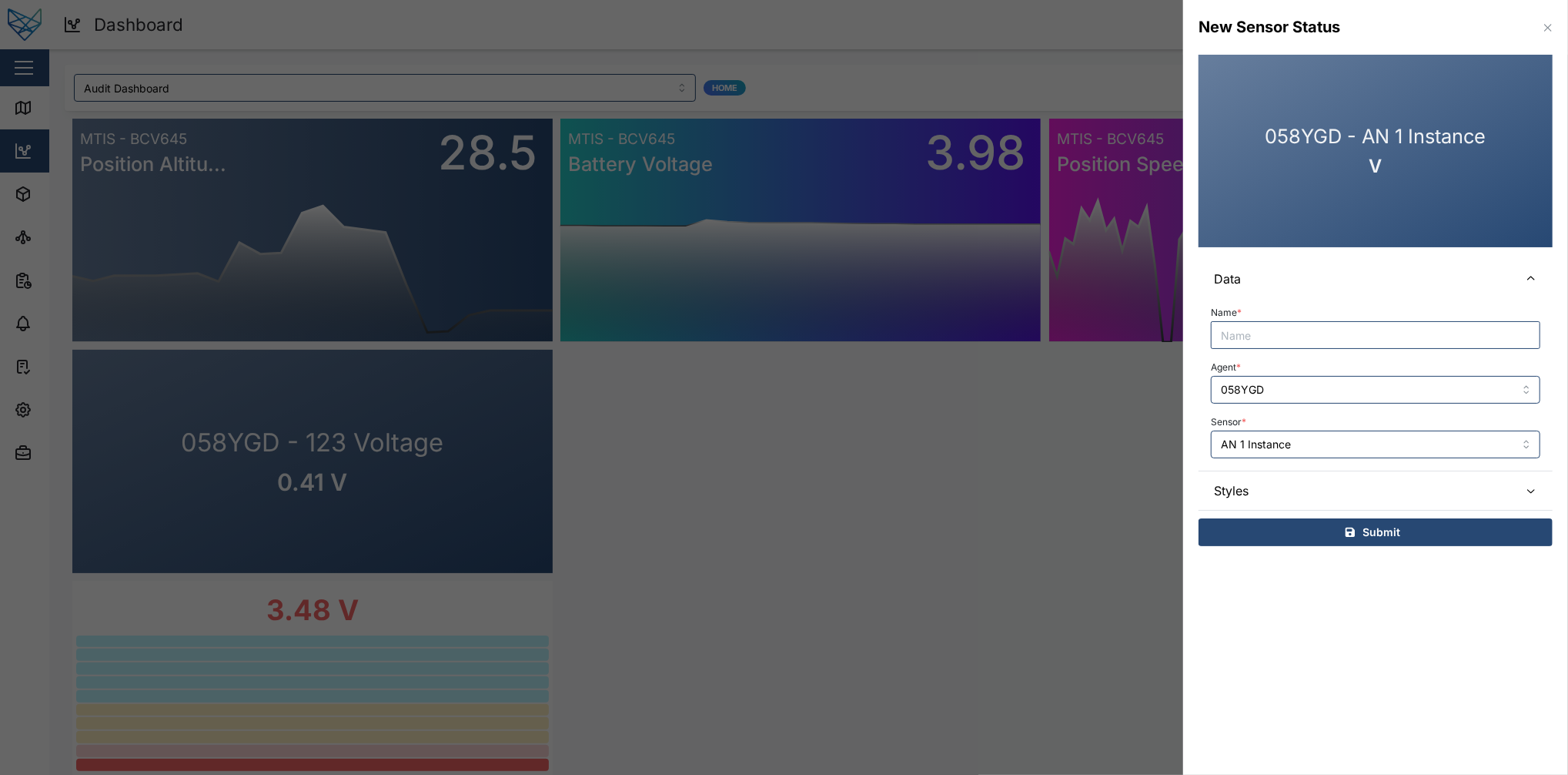
click at [1176, 469] on div "Name * Agent * 058YGD Sensor * AN 1 Instance" at bounding box center [1375, 383] width 354 height 172
click at [1176, 454] on input "AN 1 Instance" at bounding box center [1375, 444] width 330 height 27
click at [1176, 447] on input "Digital Input 0" at bounding box center [1375, 444] width 330 height 27
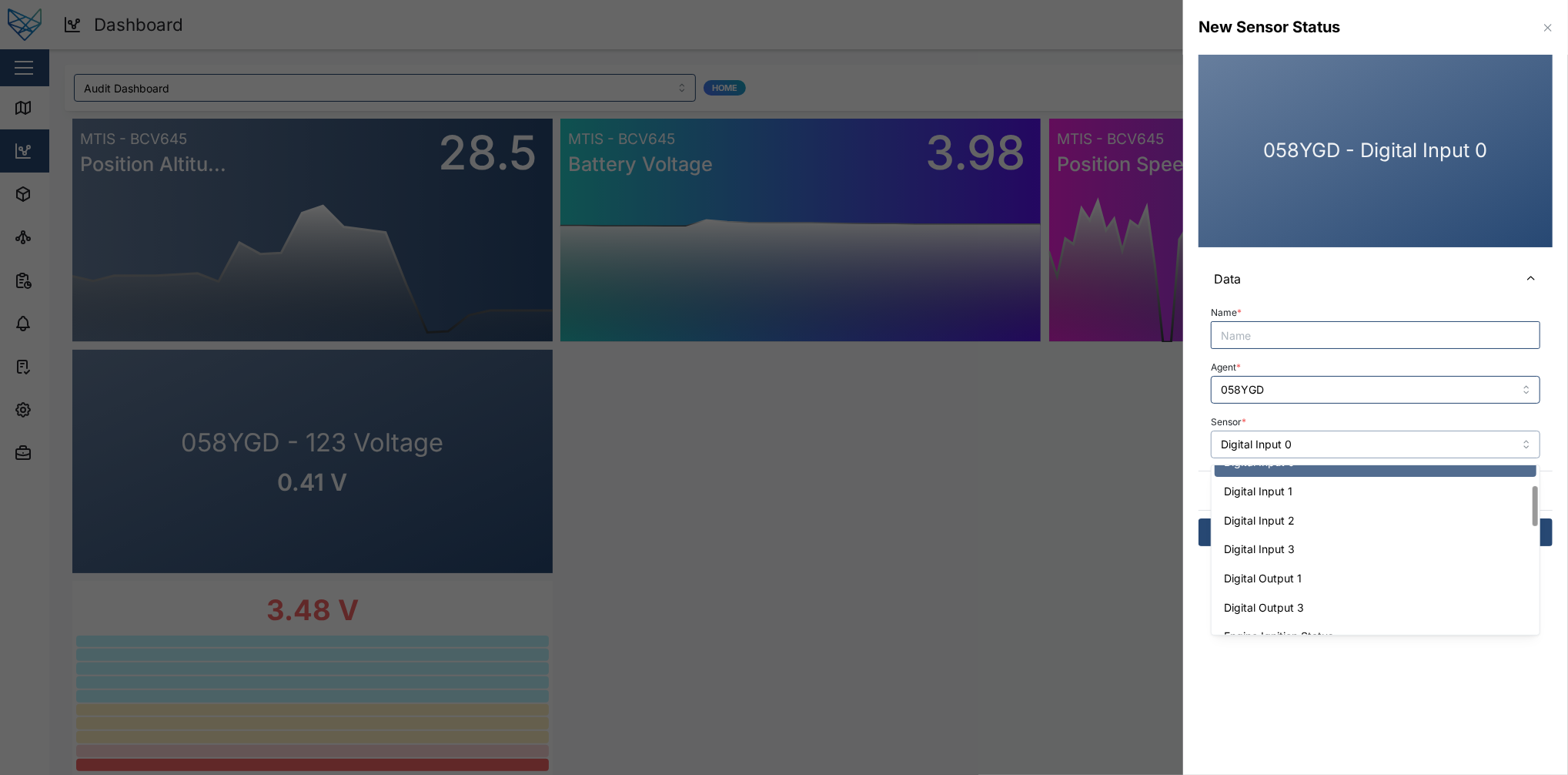
scroll to position [81, 0]
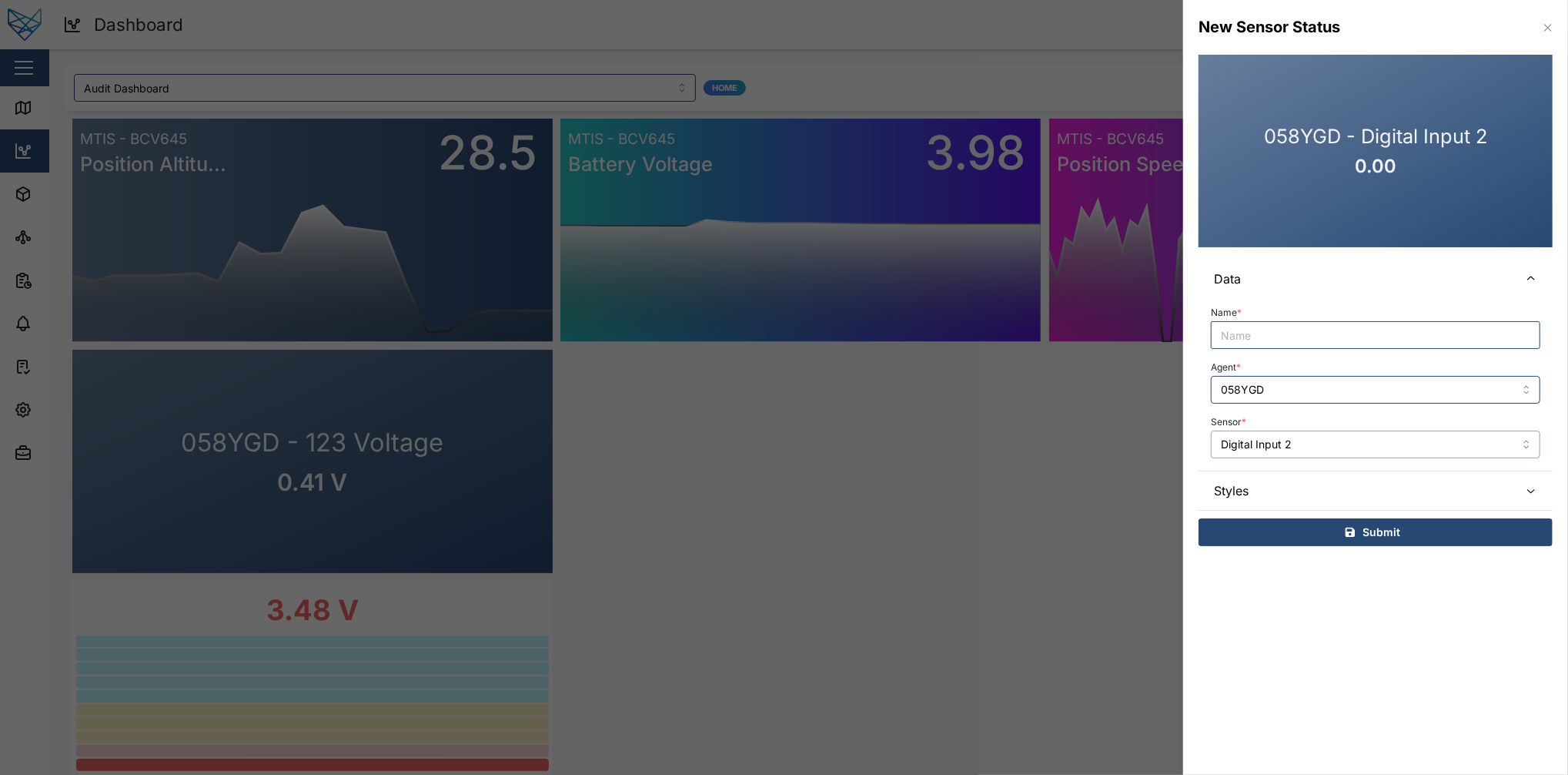
click at [1176, 447] on input "Digital Input 2" at bounding box center [1375, 444] width 330 height 27
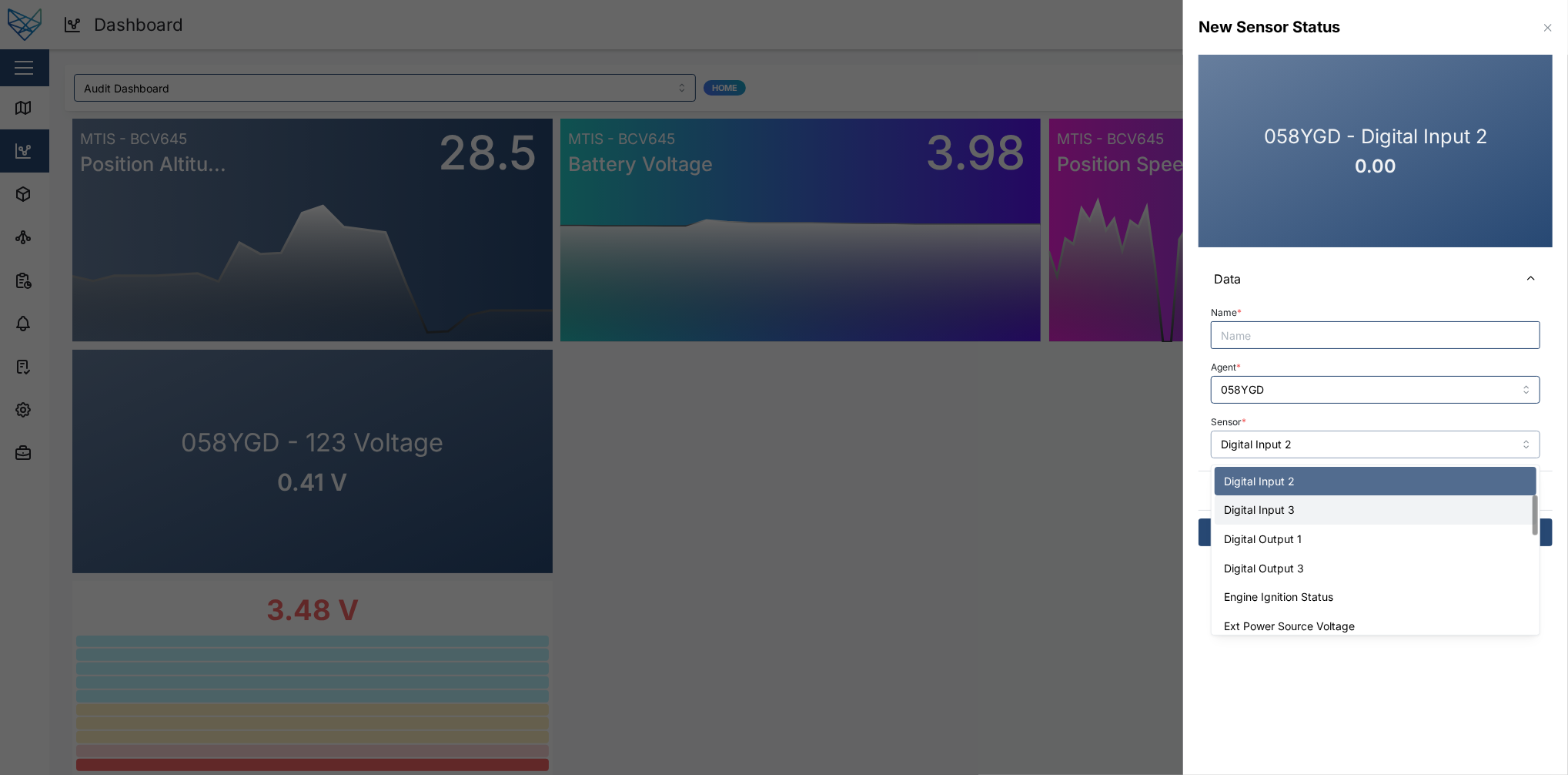
scroll to position [188, 0]
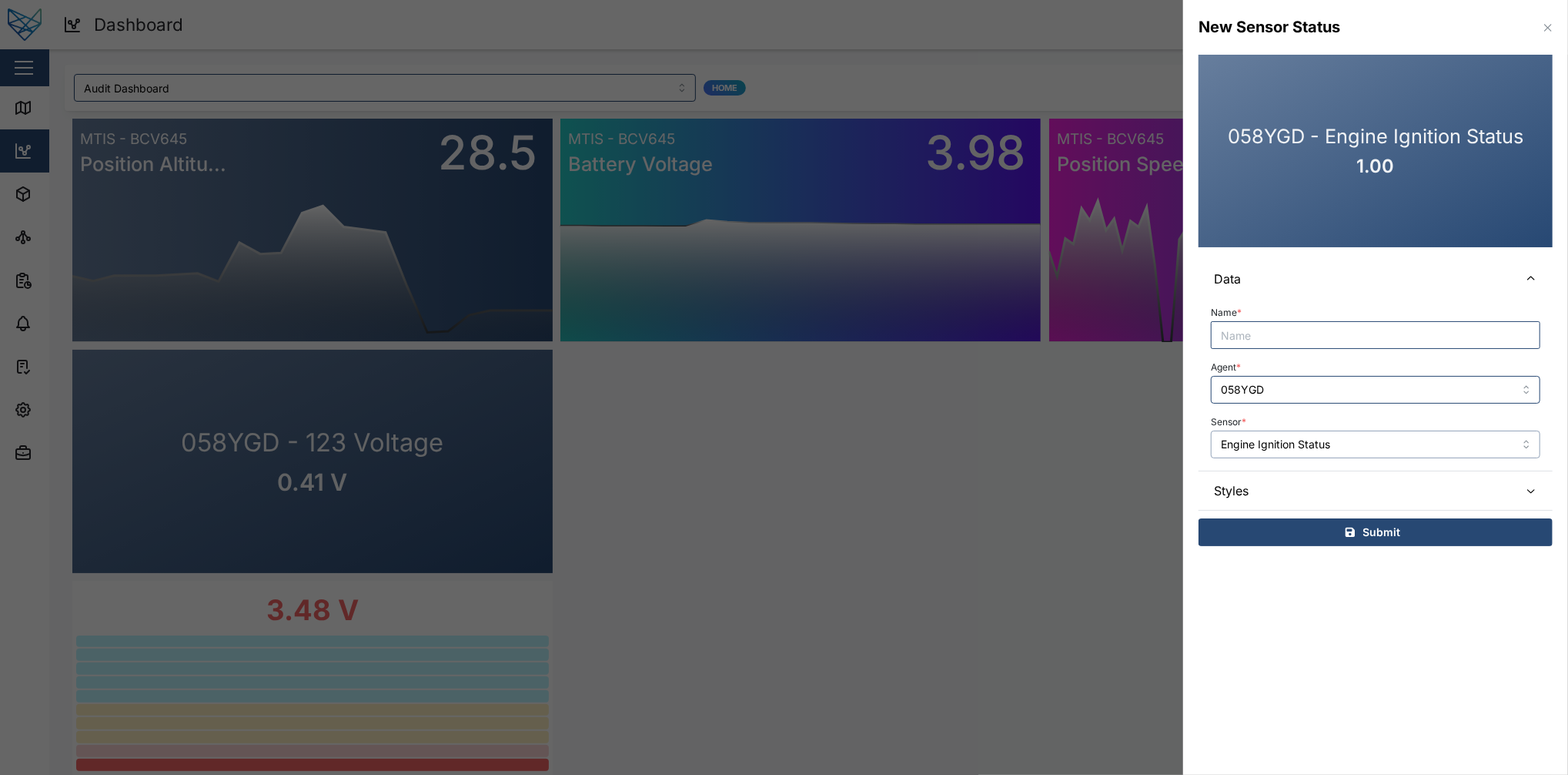
click at [1176, 431] on input "Engine Ignition Status" at bounding box center [1375, 444] width 330 height 27
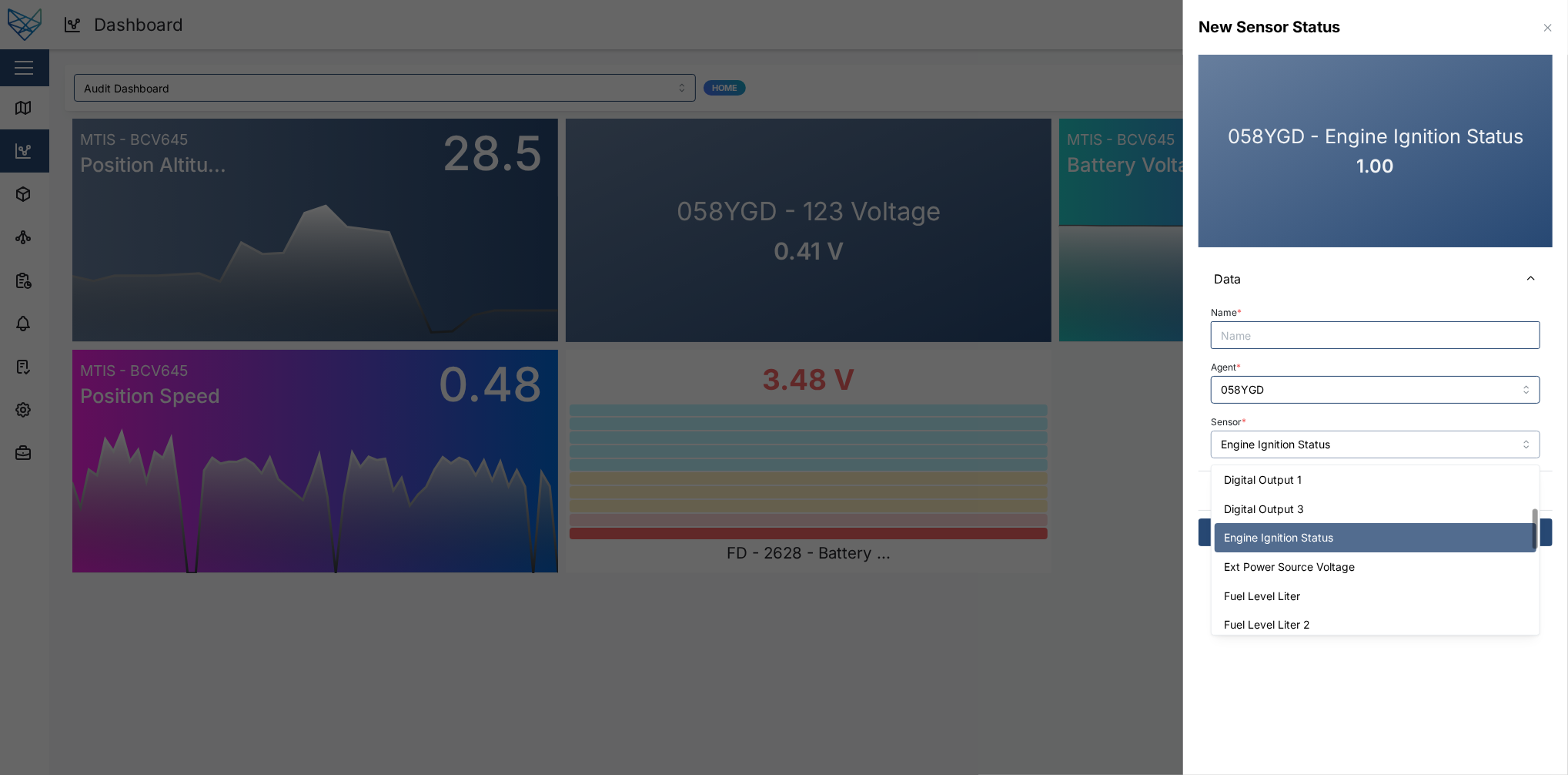
scroll to position [176, 0]
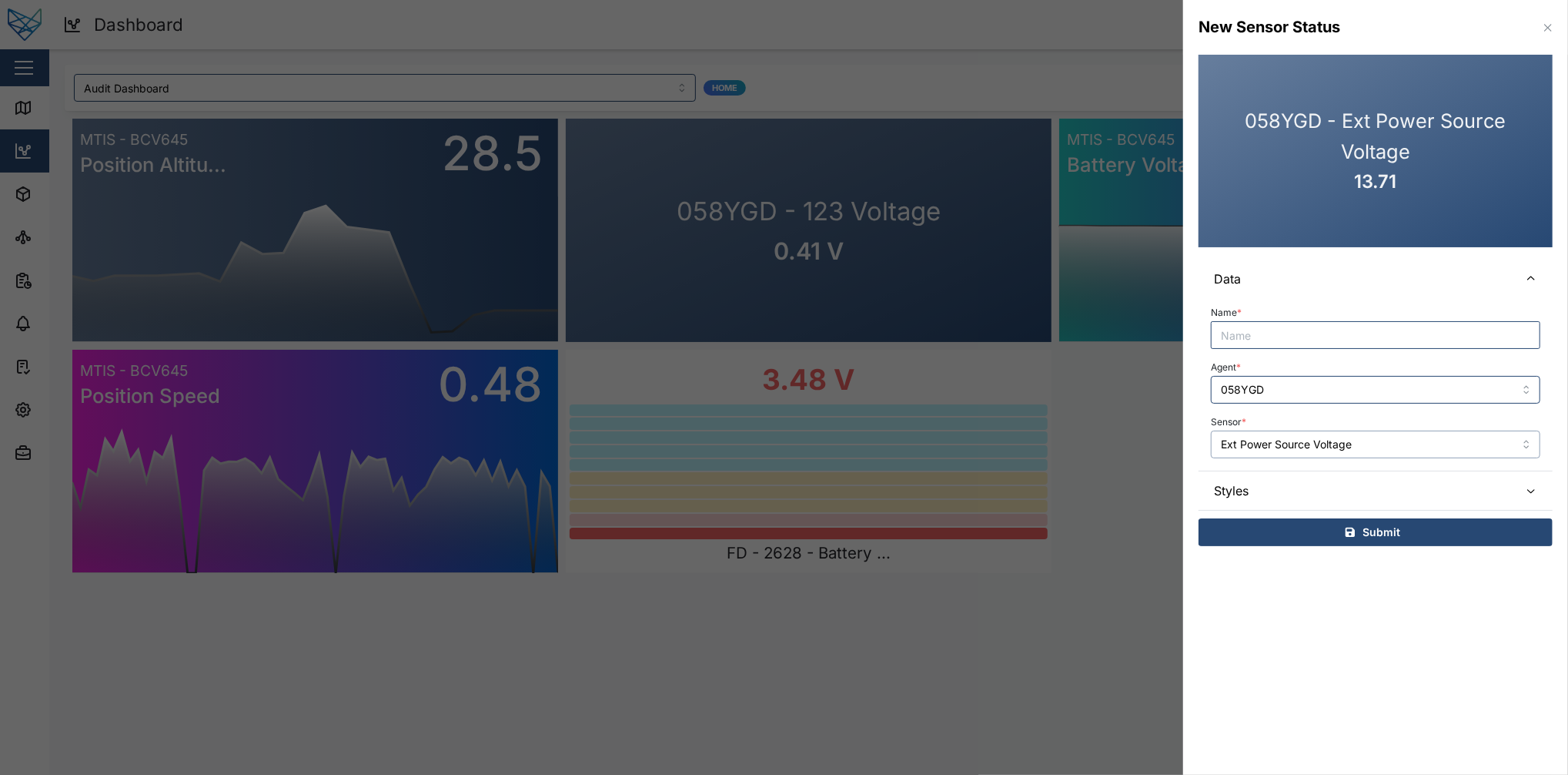
click at [1176, 444] on input "Ext Power Source Voltage" at bounding box center [1375, 444] width 330 height 27
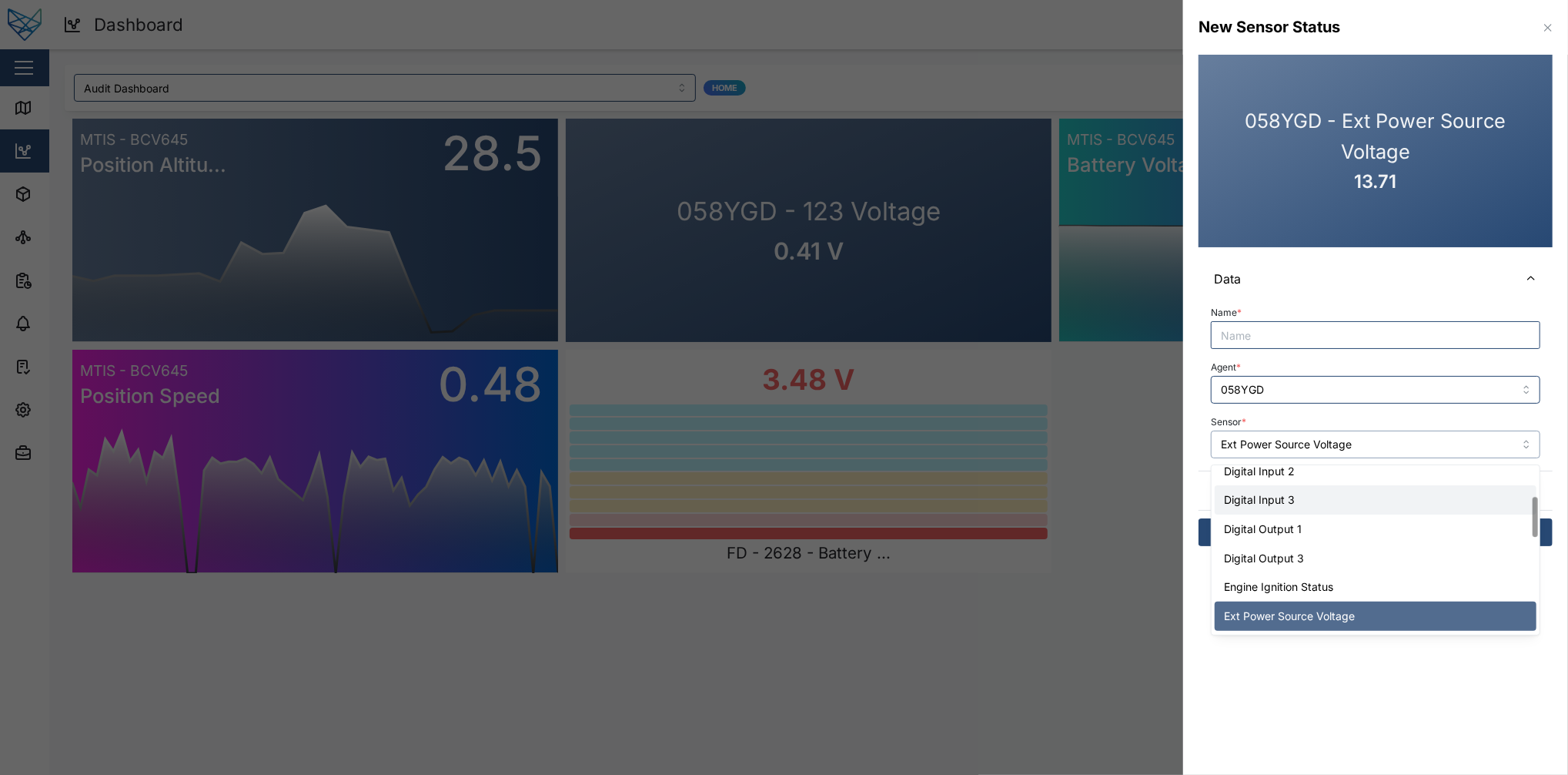
scroll to position [186, 0]
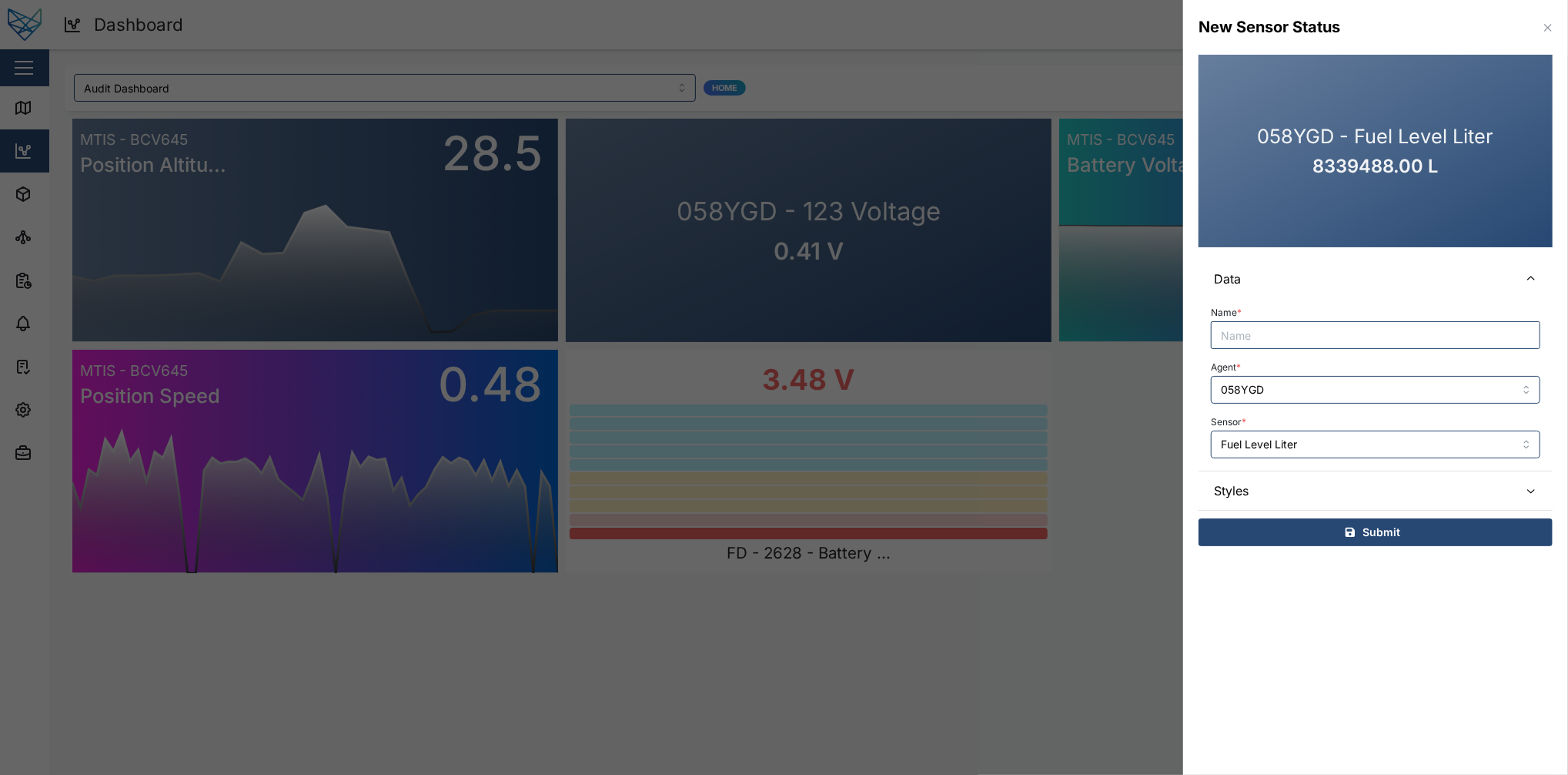
click at [1176, 476] on span "Styles" at bounding box center [1360, 491] width 293 height 38
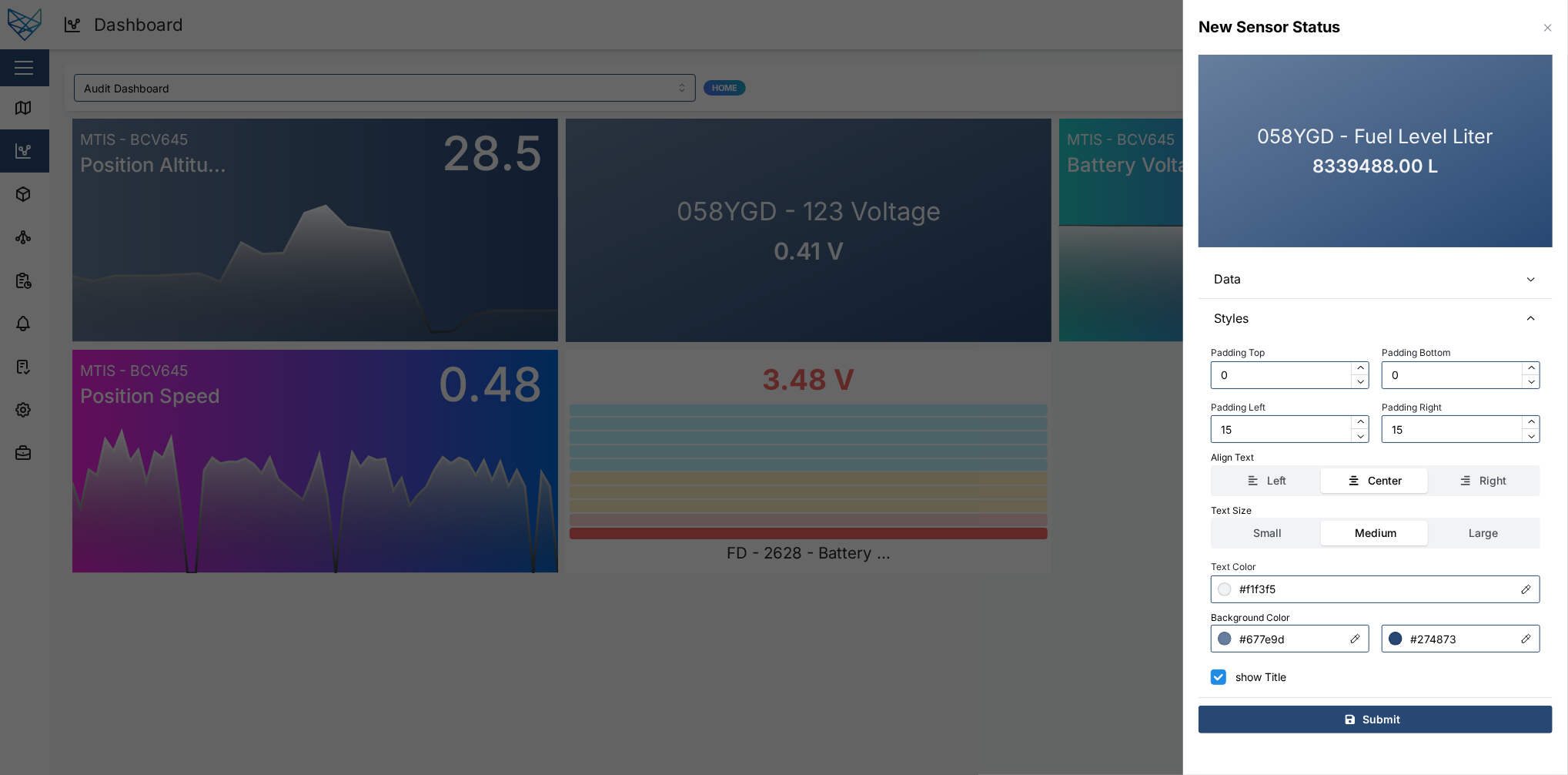
click at [1176, 316] on span "Styles" at bounding box center [1360, 317] width 293 height 38
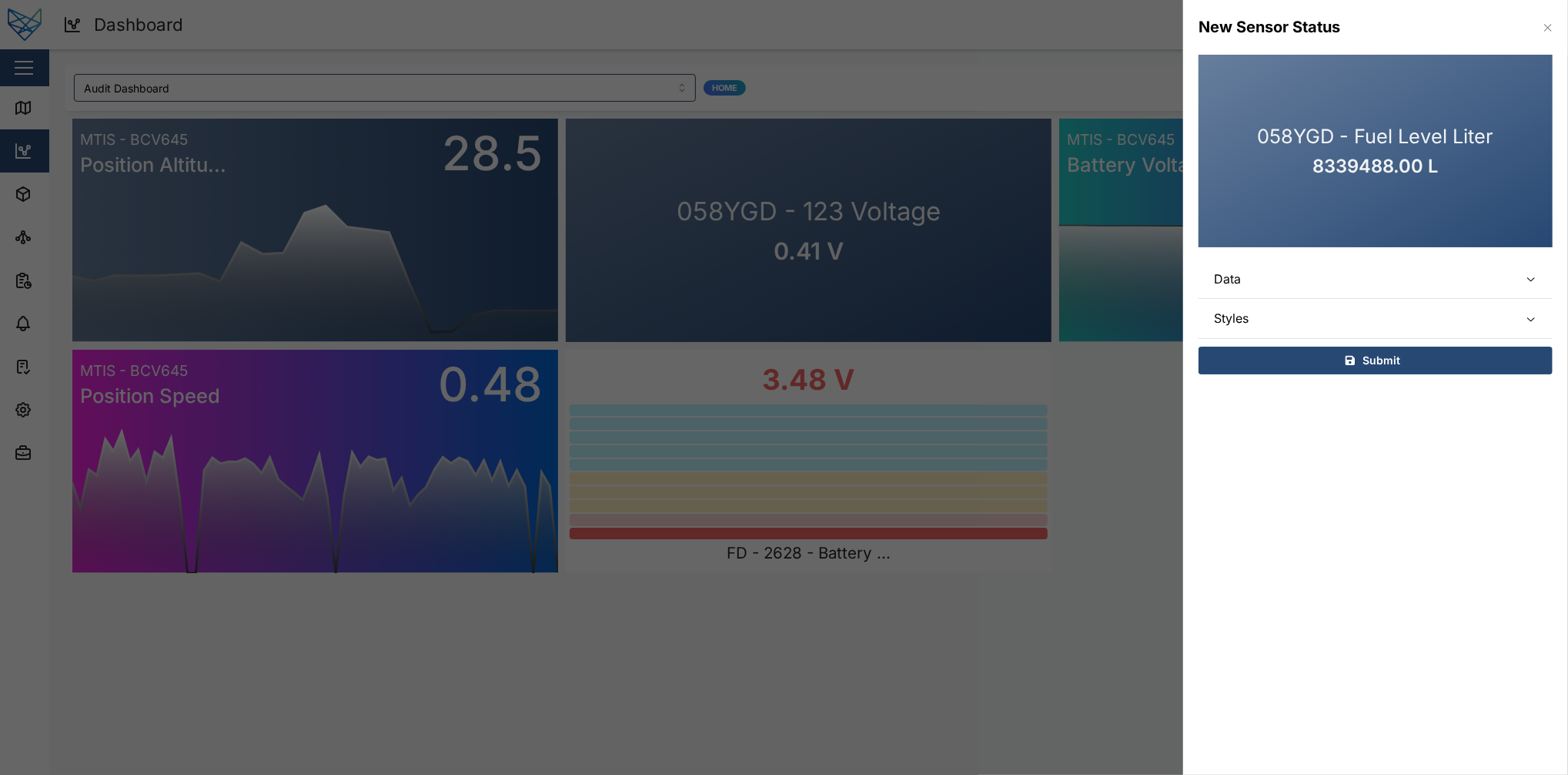
click at [1176, 285] on span "Data" at bounding box center [1360, 278] width 293 height 38
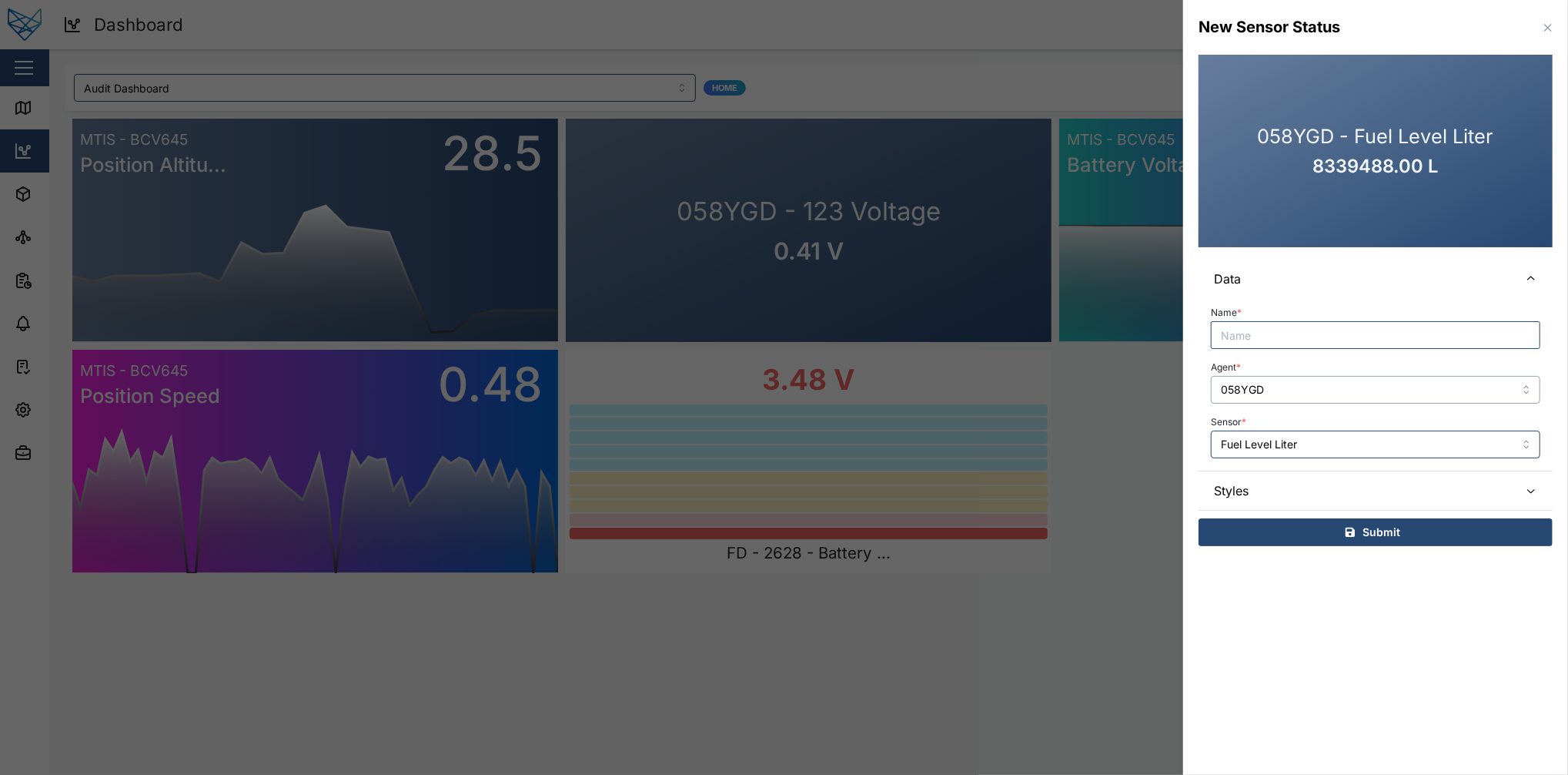
click at [1176, 395] on input "058YGD" at bounding box center [1375, 389] width 330 height 27
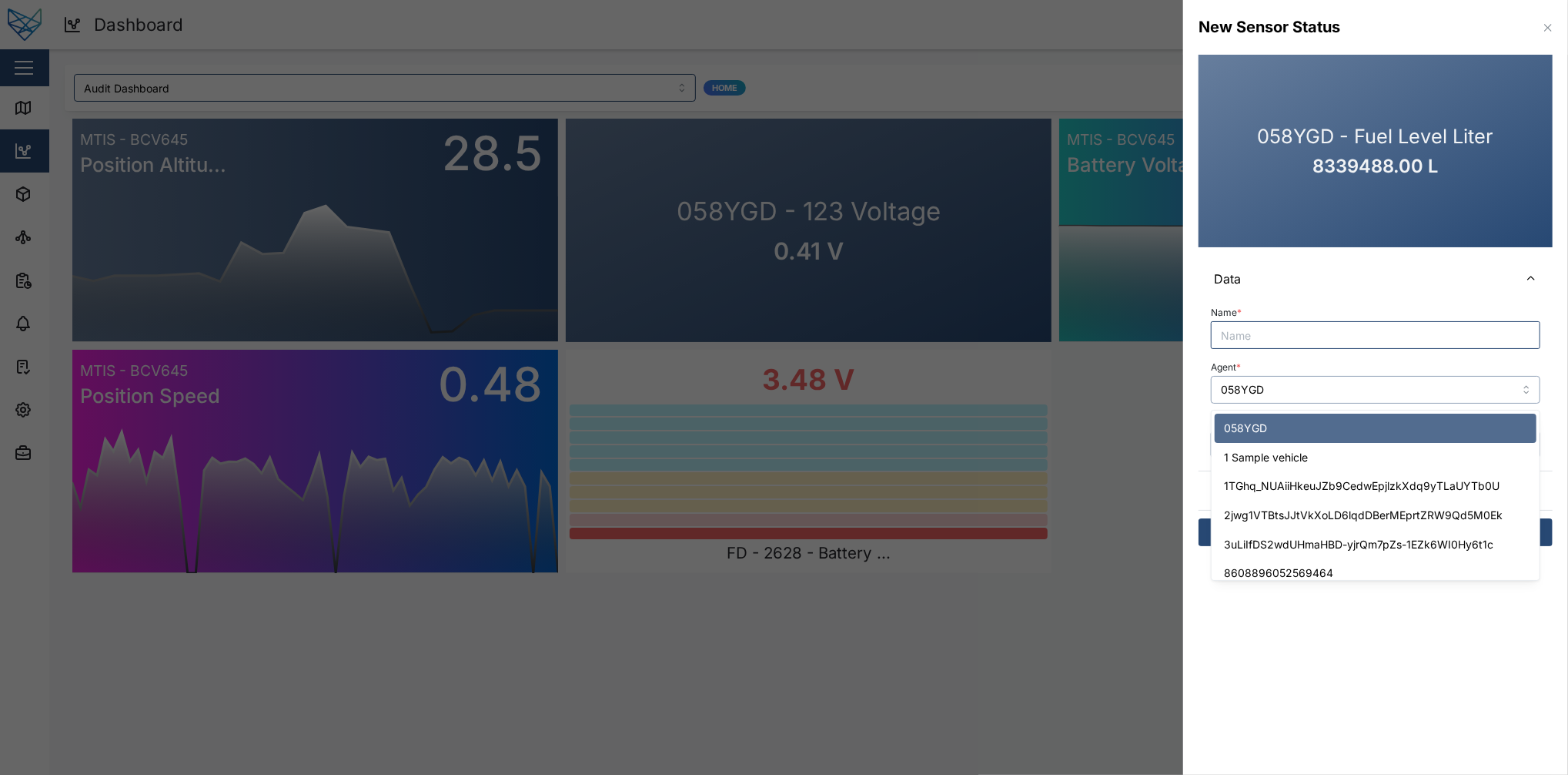
click at [1176, 395] on input "058YGD" at bounding box center [1375, 389] width 330 height 27
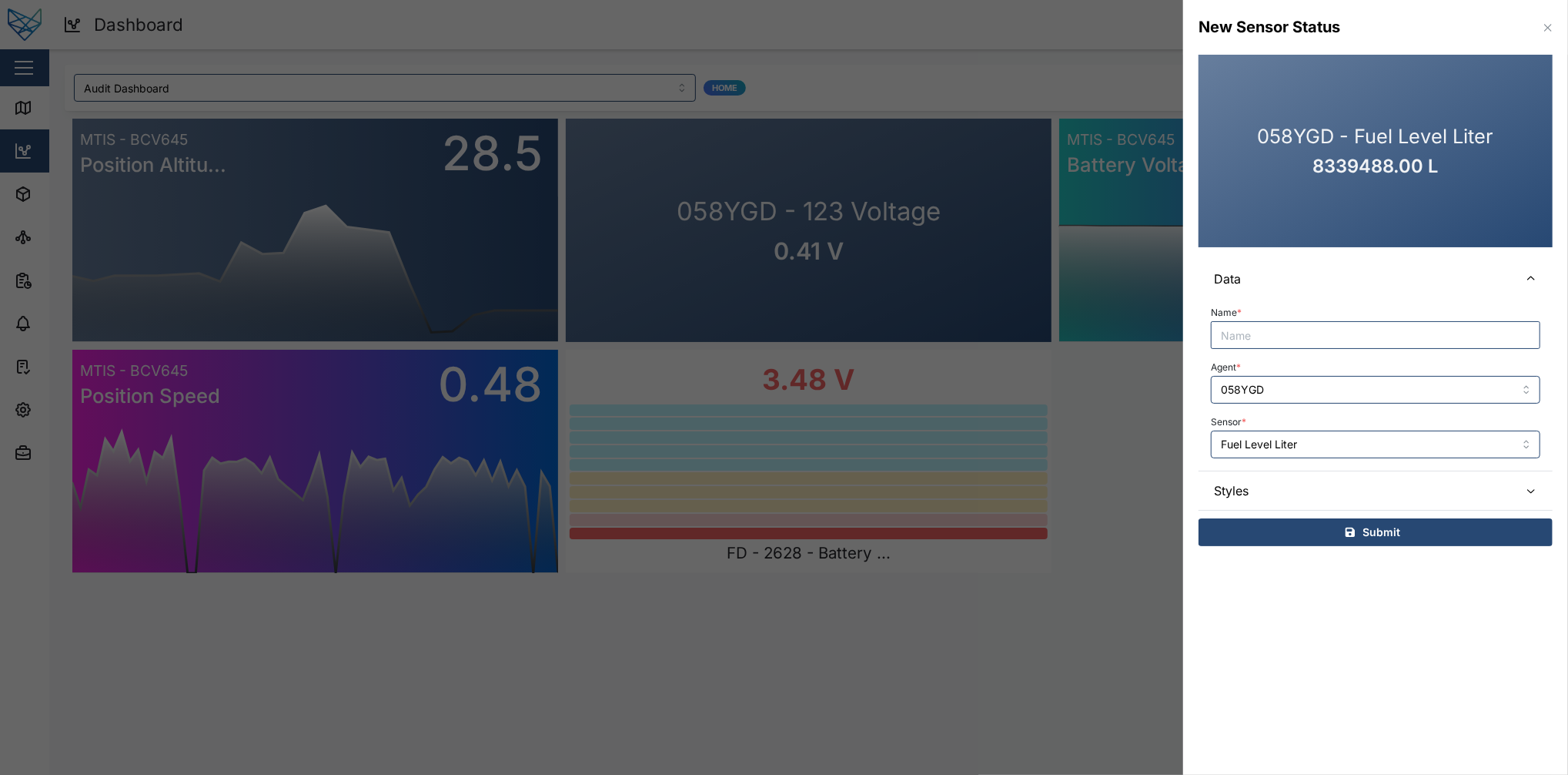
click at [1176, 461] on div "Name * Agent * 058YGD Sensor * Fuel Level Liter" at bounding box center [1375, 383] width 354 height 172
click at [1176, 450] on input "Fuel Level Liter" at bounding box center [1375, 444] width 330 height 27
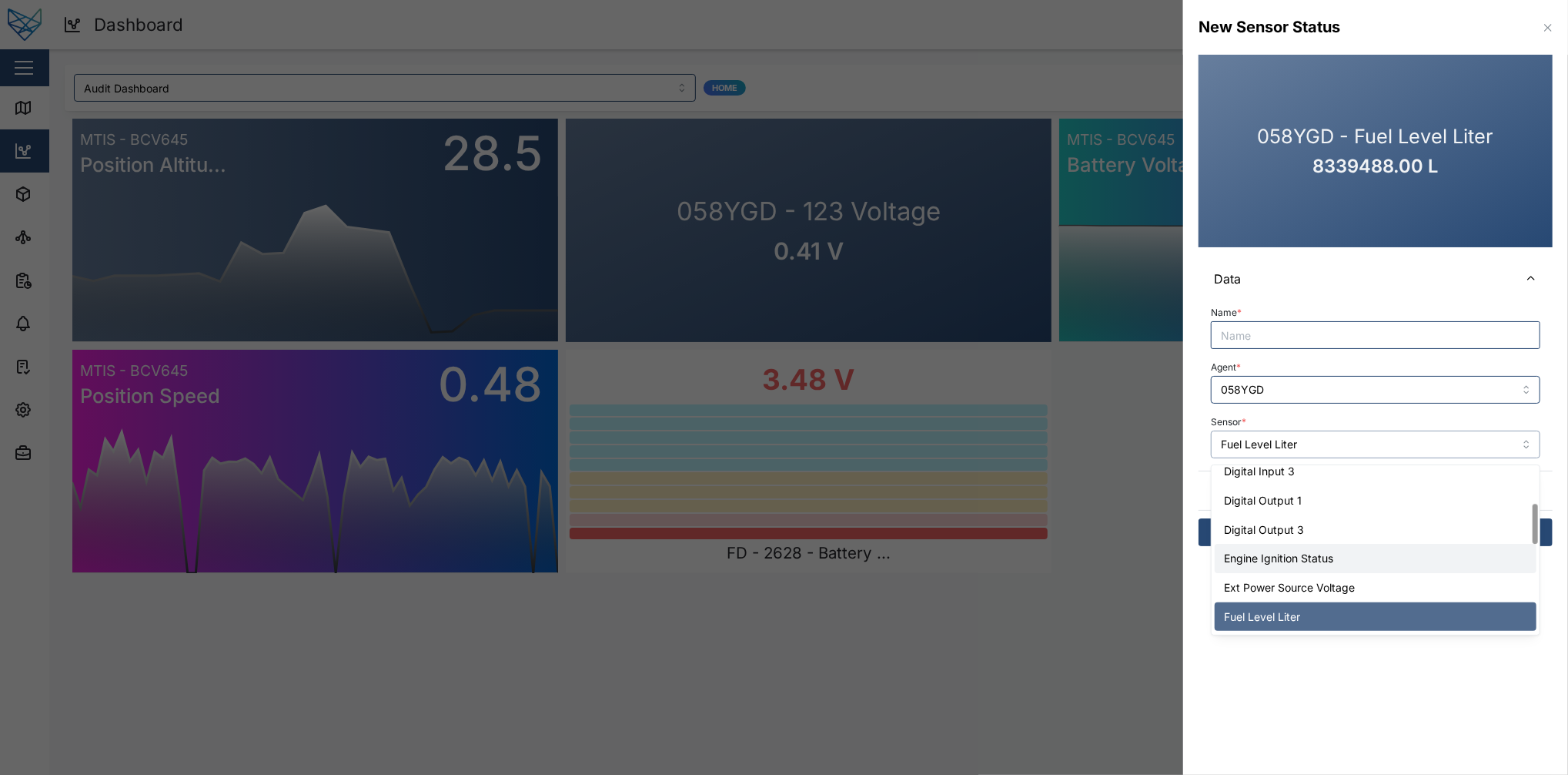
scroll to position [244, 0]
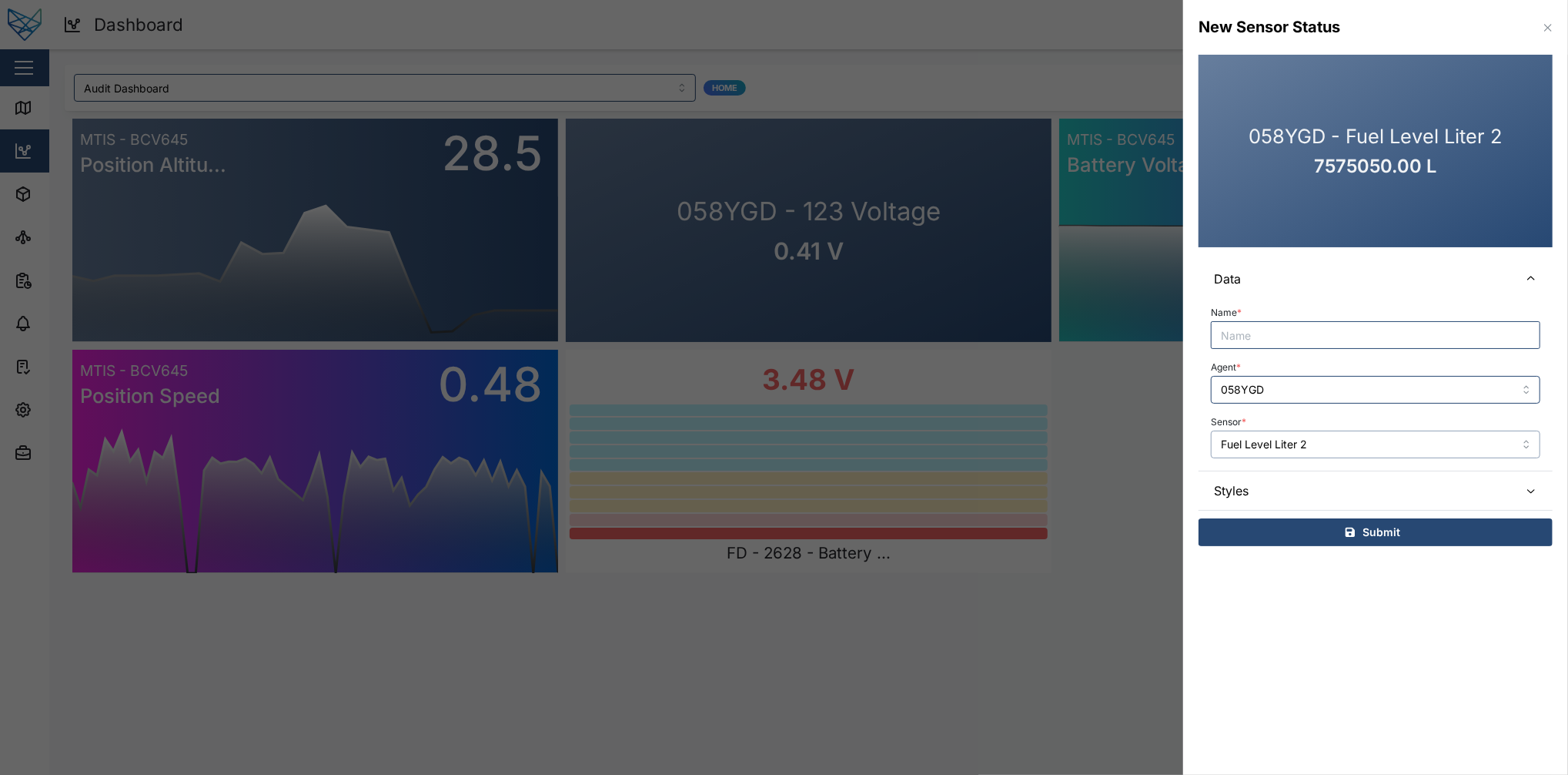
click at [1176, 454] on input "Fuel Level Liter 2" at bounding box center [1375, 444] width 330 height 27
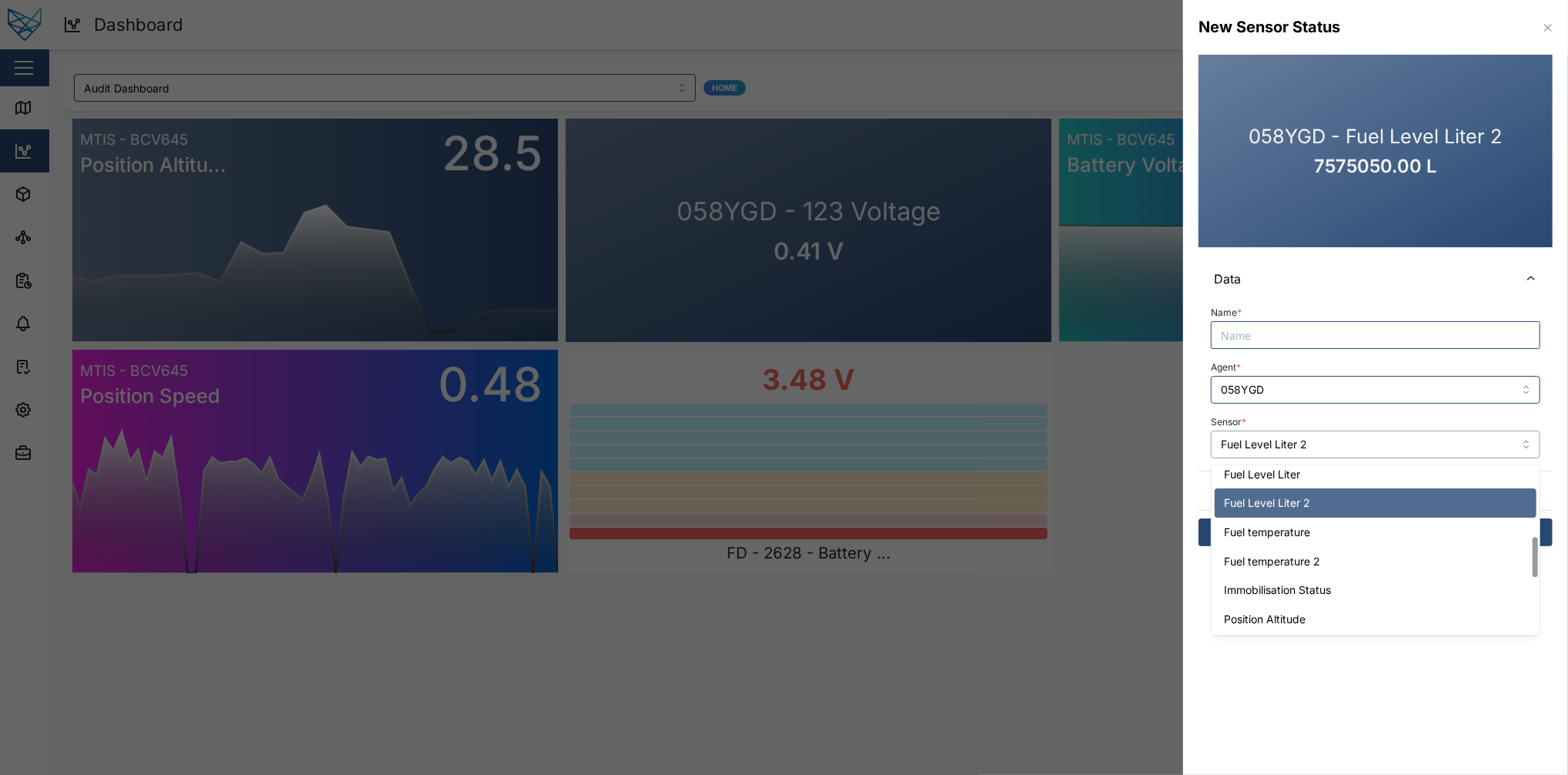
scroll to position [297, 0]
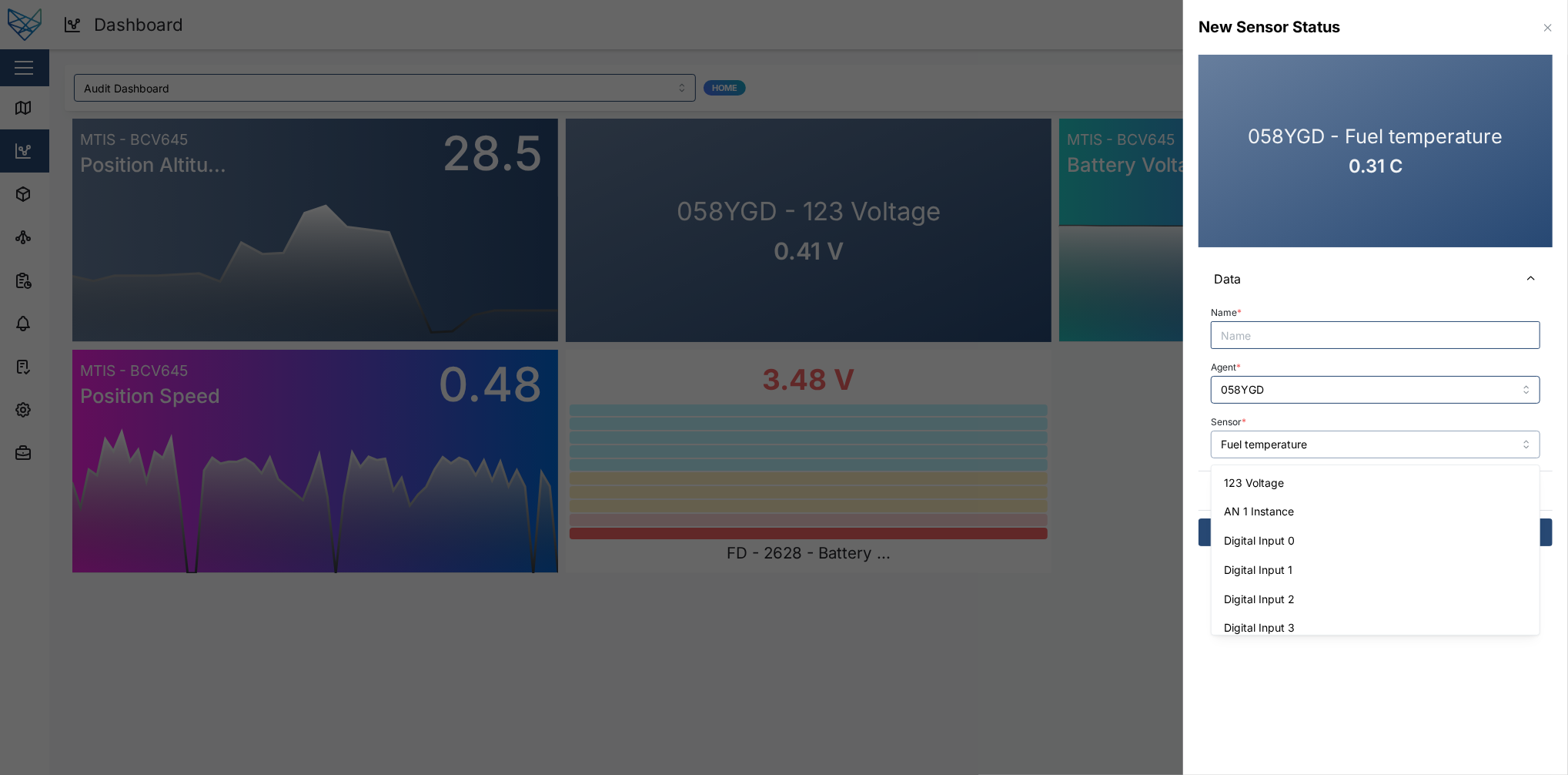
click at [1176, 440] on input "Fuel temperature" at bounding box center [1375, 444] width 330 height 27
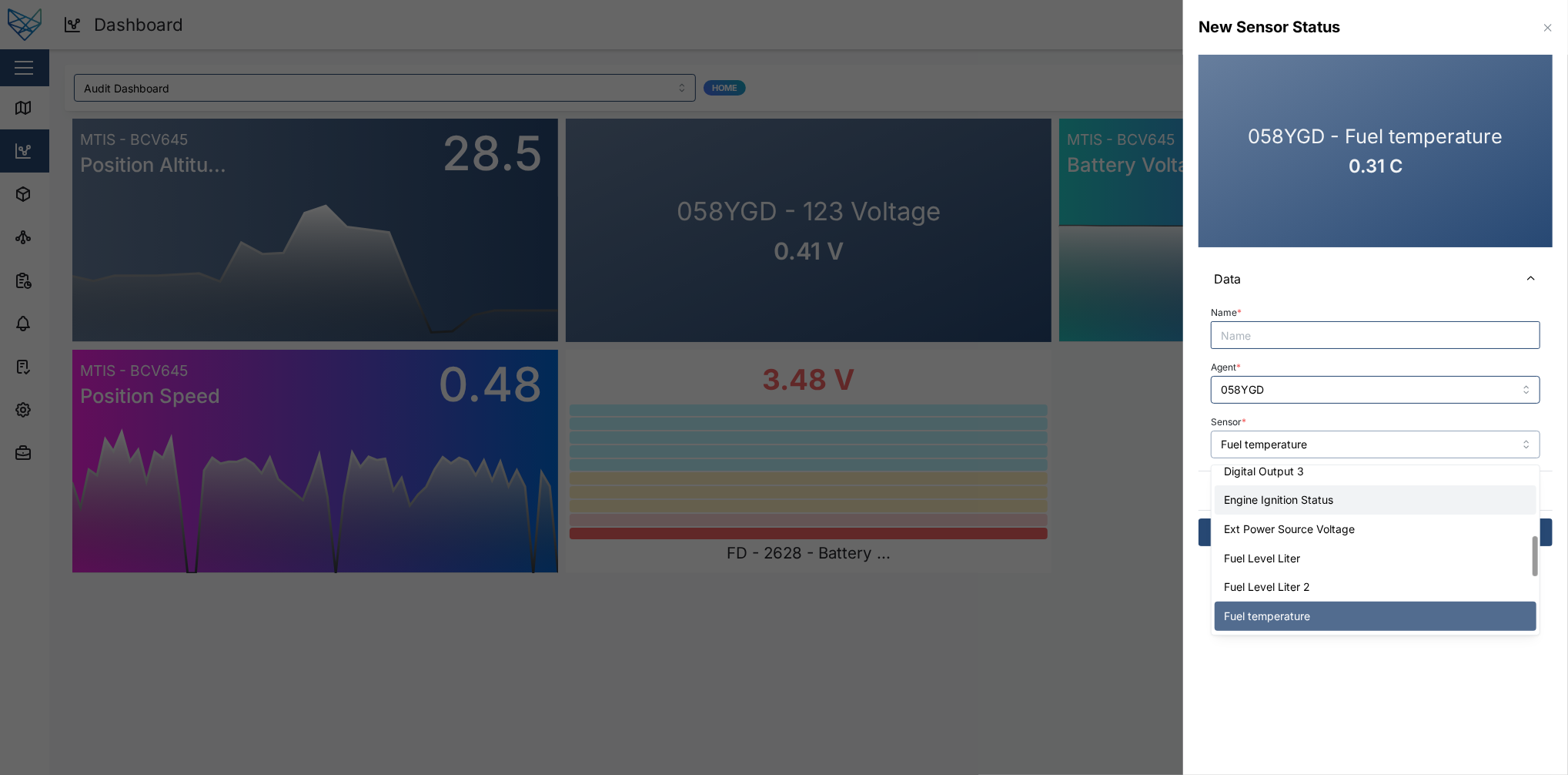
scroll to position [293, 0]
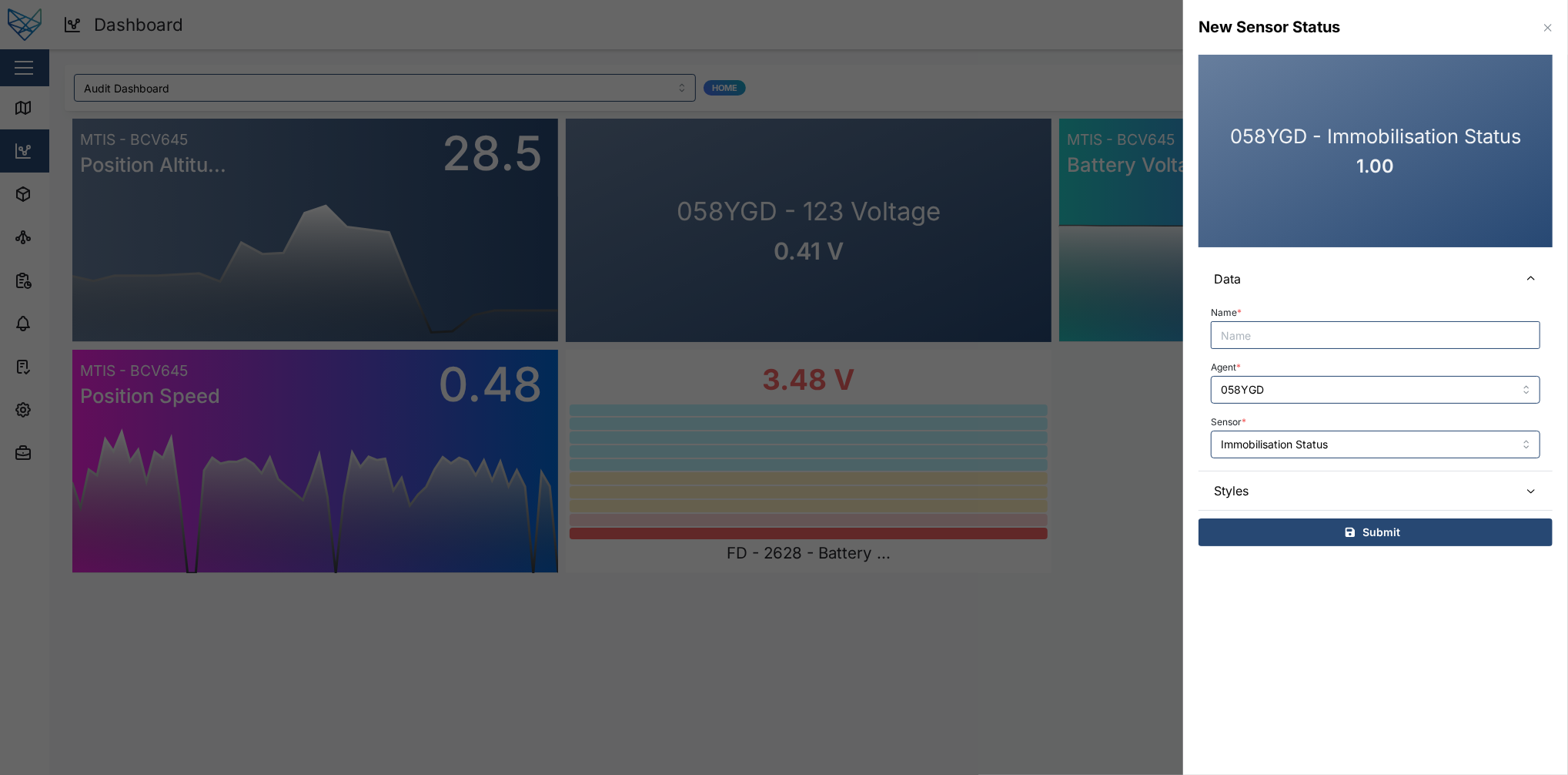
click at [1176, 462] on div "Name * Agent * 058YGD Sensor * Immobilisation Status" at bounding box center [1375, 383] width 354 height 172
click at [1176, 451] on input "Immobilisation Status" at bounding box center [1375, 444] width 330 height 27
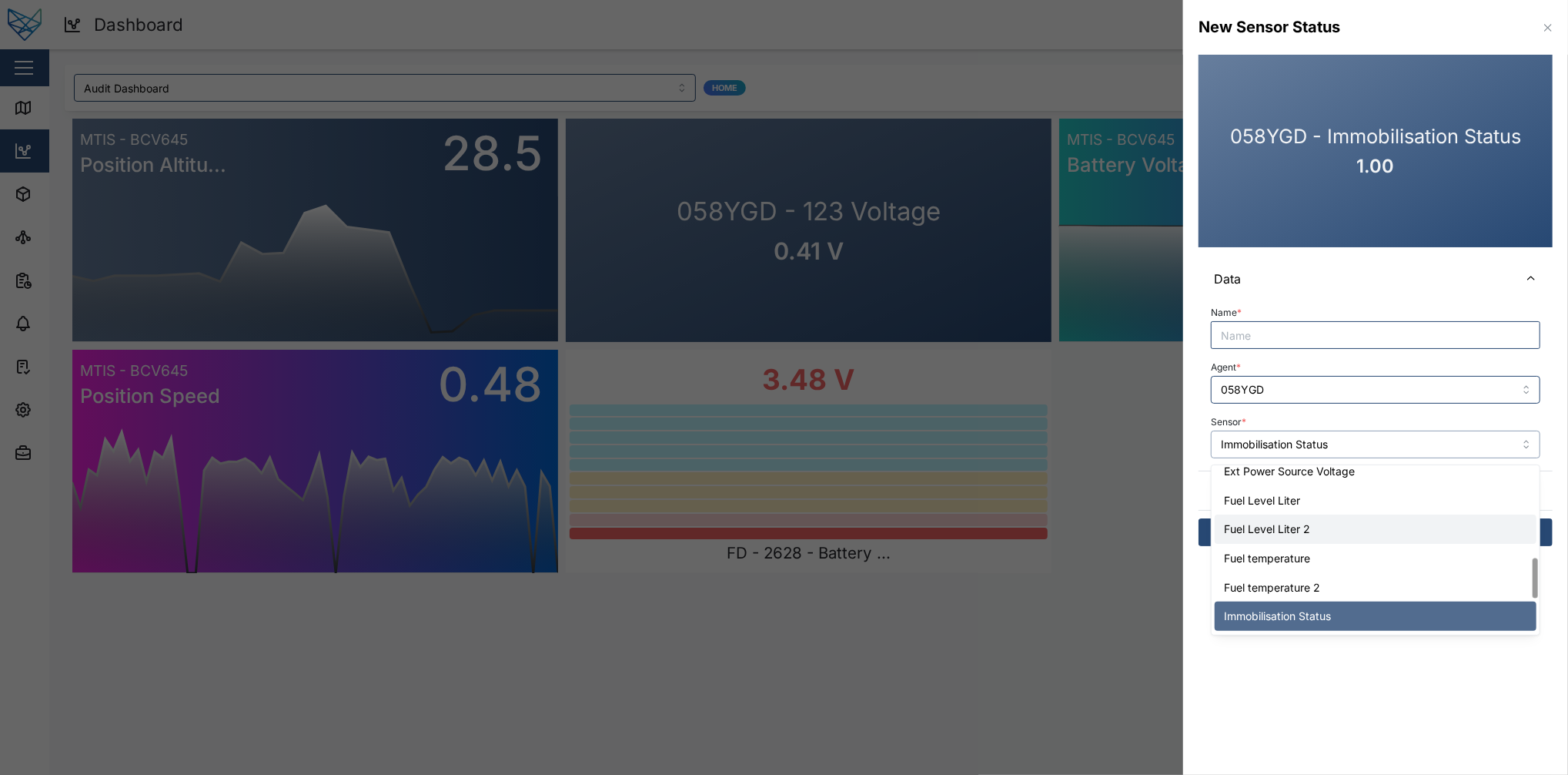
scroll to position [388, 0]
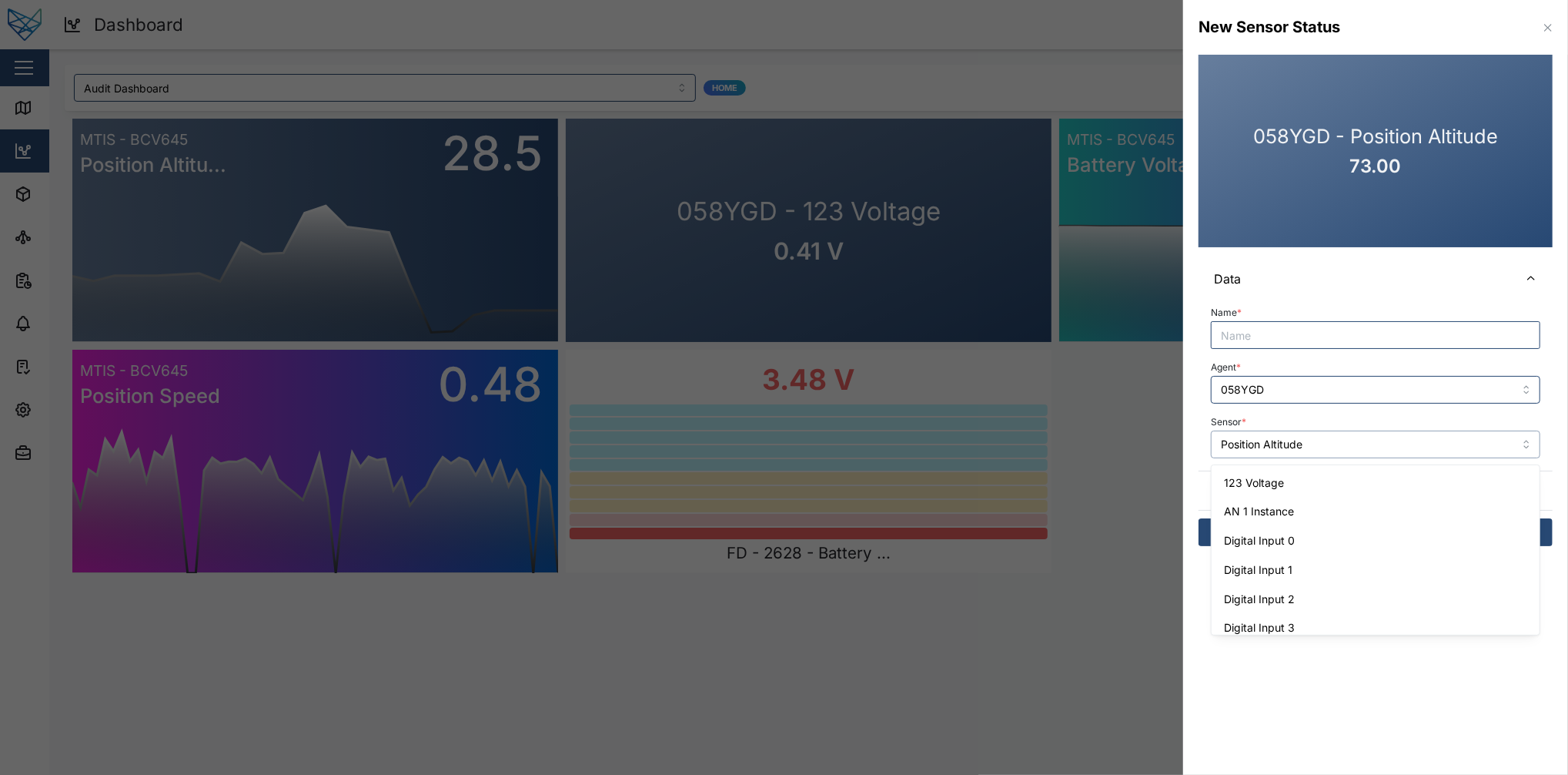
click at [1176, 454] on input "Position Altitude" at bounding box center [1375, 444] width 330 height 27
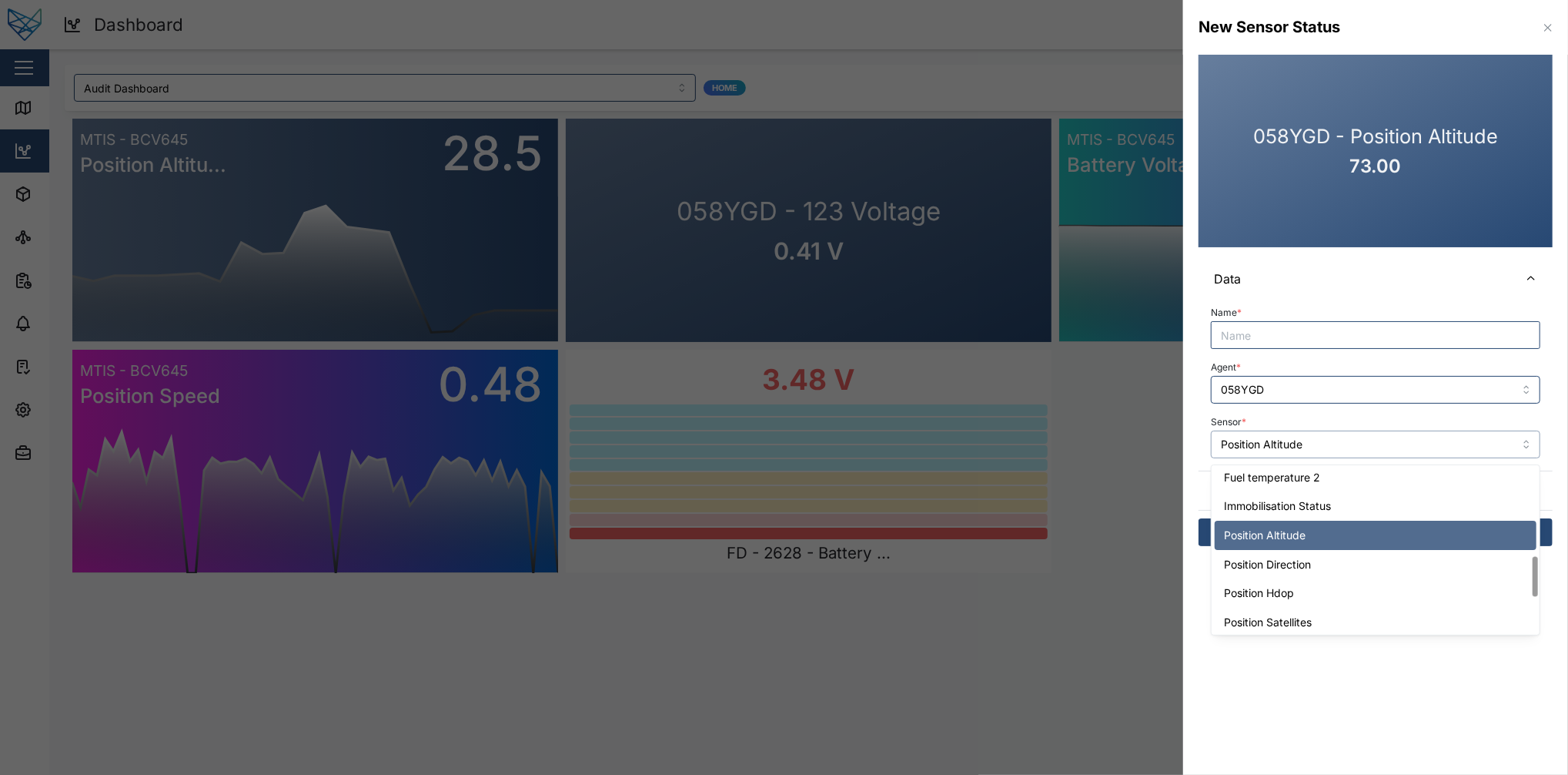
scroll to position [391, 0]
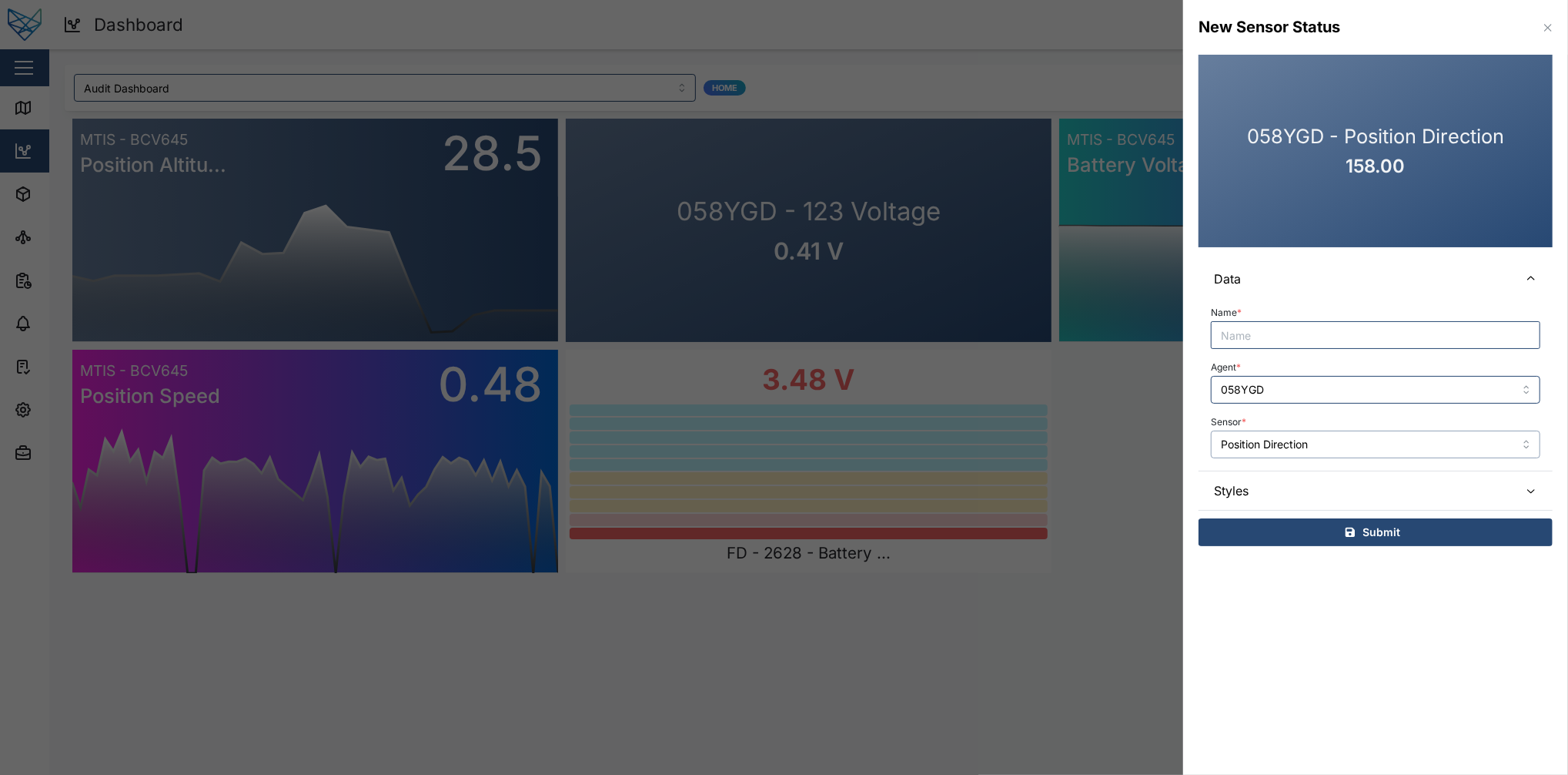
click at [1176, 441] on input "Position Direction" at bounding box center [1375, 444] width 330 height 27
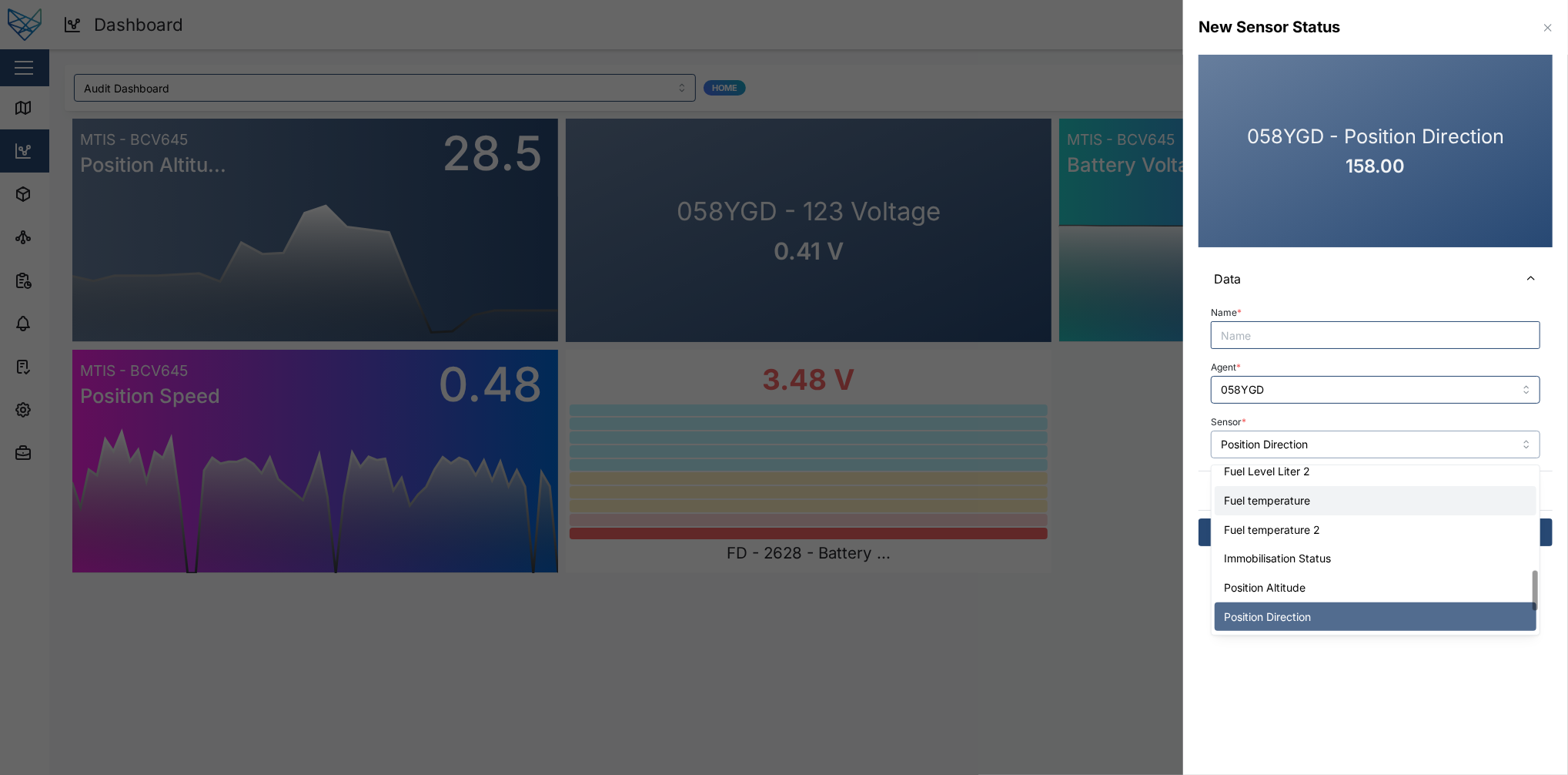
scroll to position [481, 0]
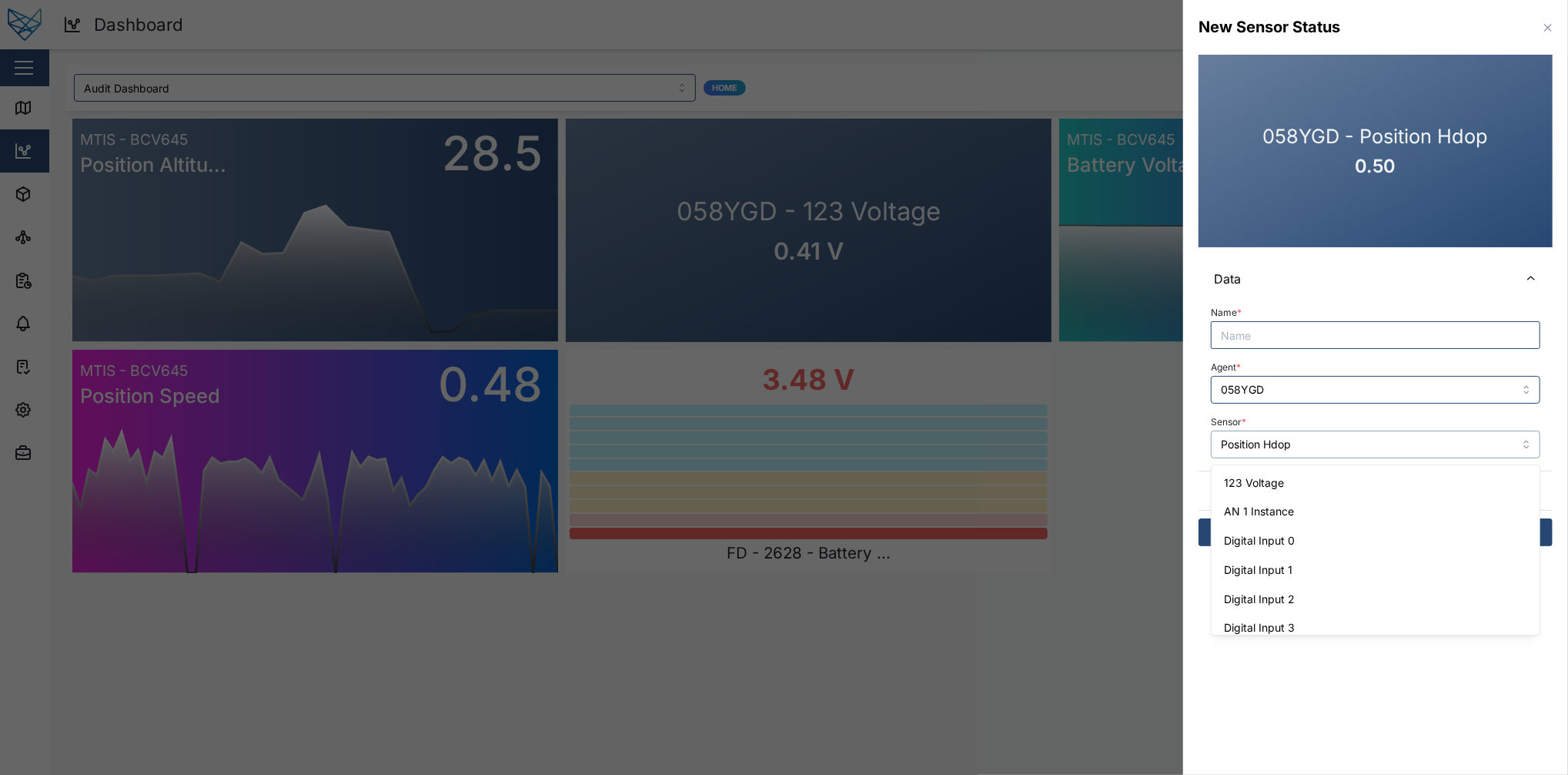
click at [1176, 444] on input "Position Hdop" at bounding box center [1375, 444] width 330 height 27
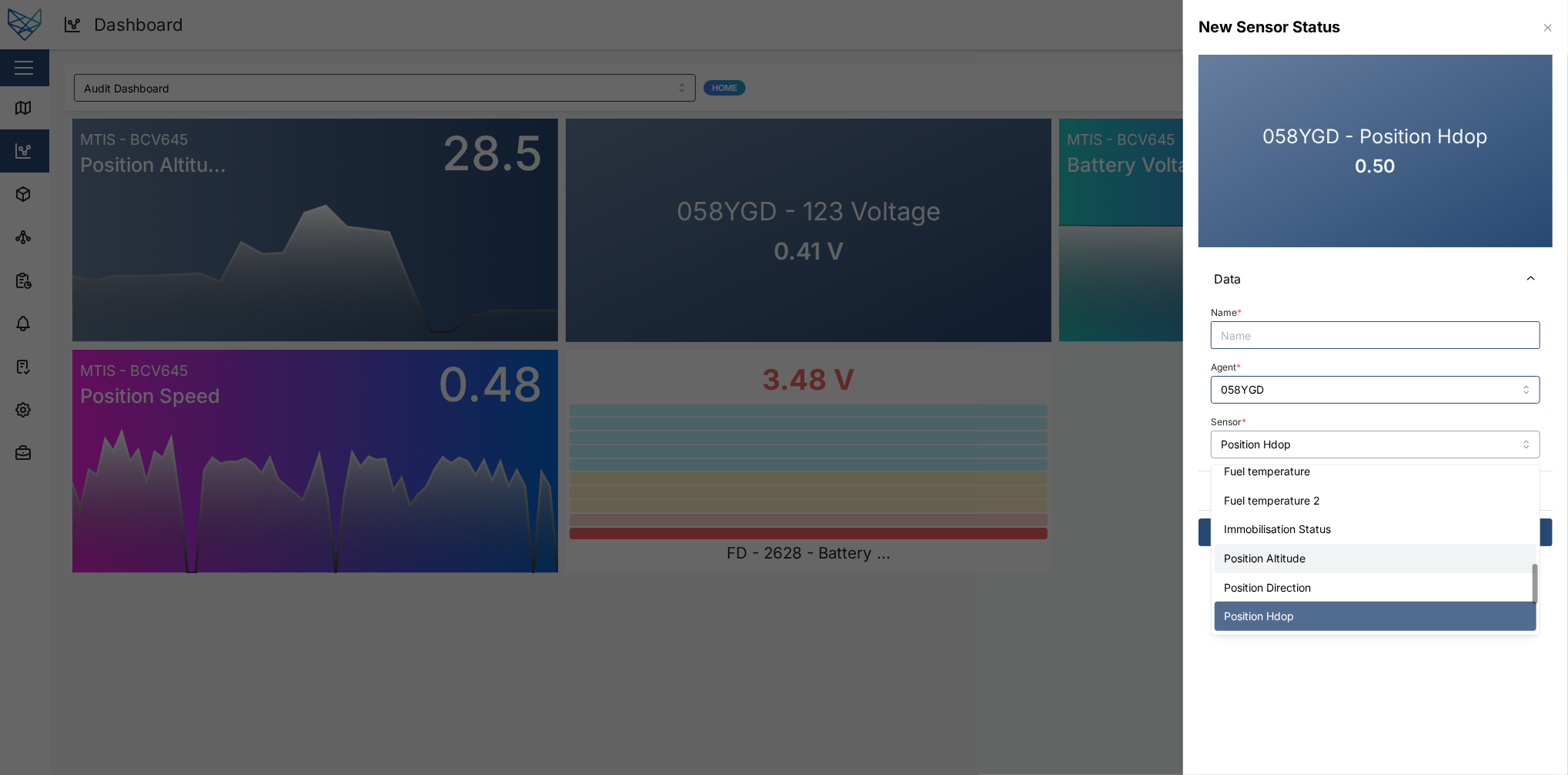
scroll to position [458, 0]
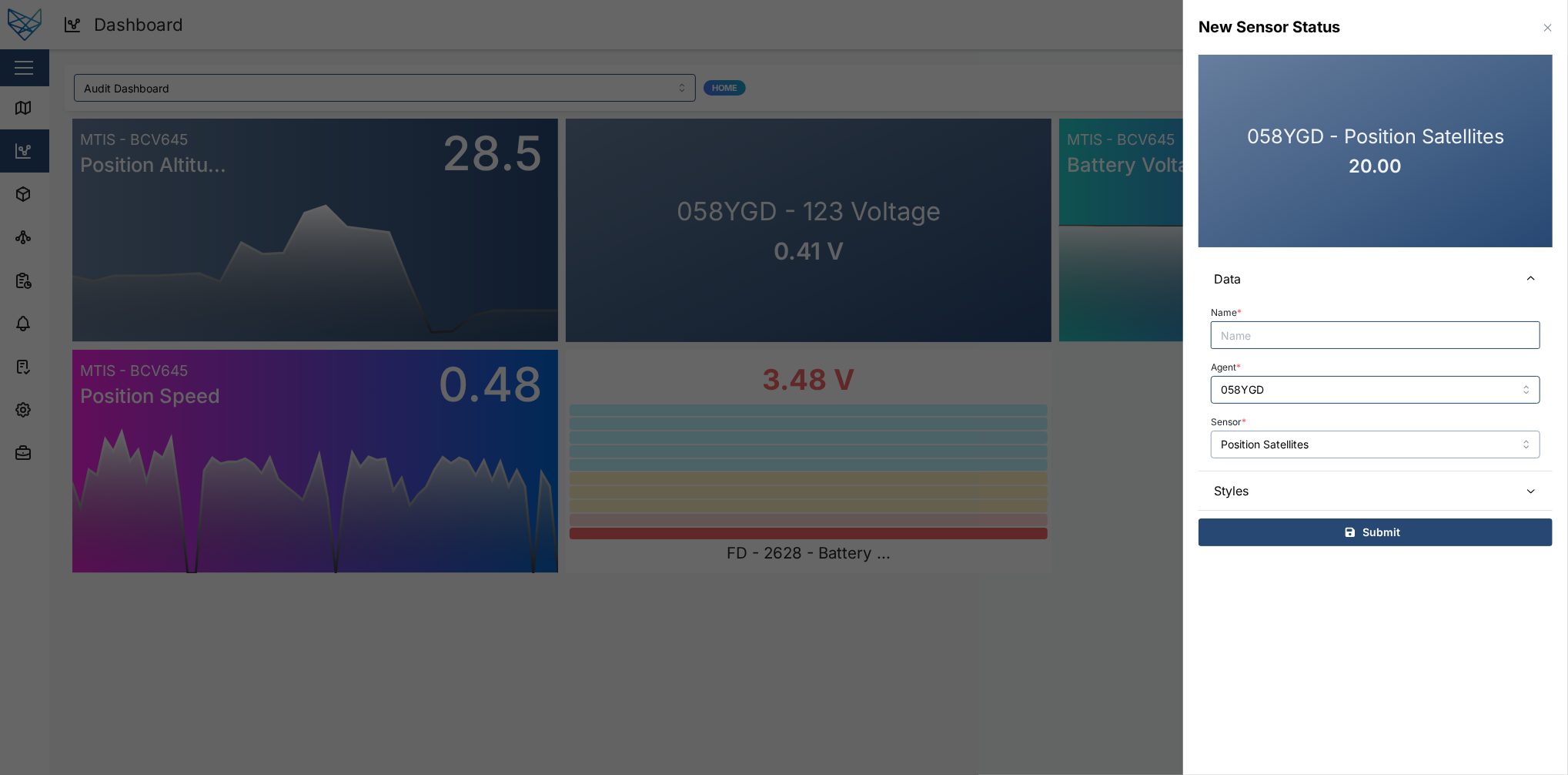
click at [1176, 433] on input "Position Satellites" at bounding box center [1375, 444] width 330 height 27
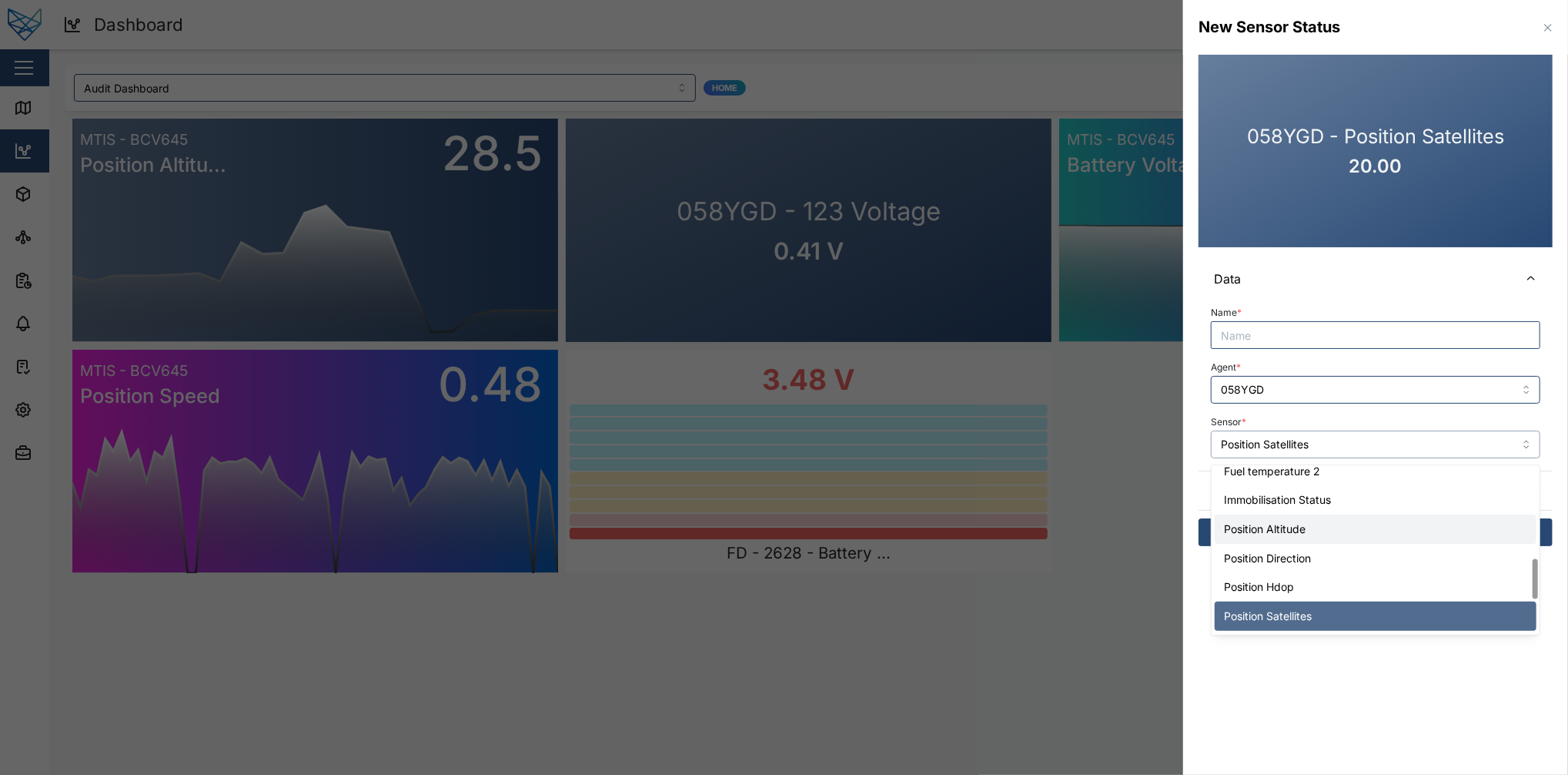
scroll to position [534, 0]
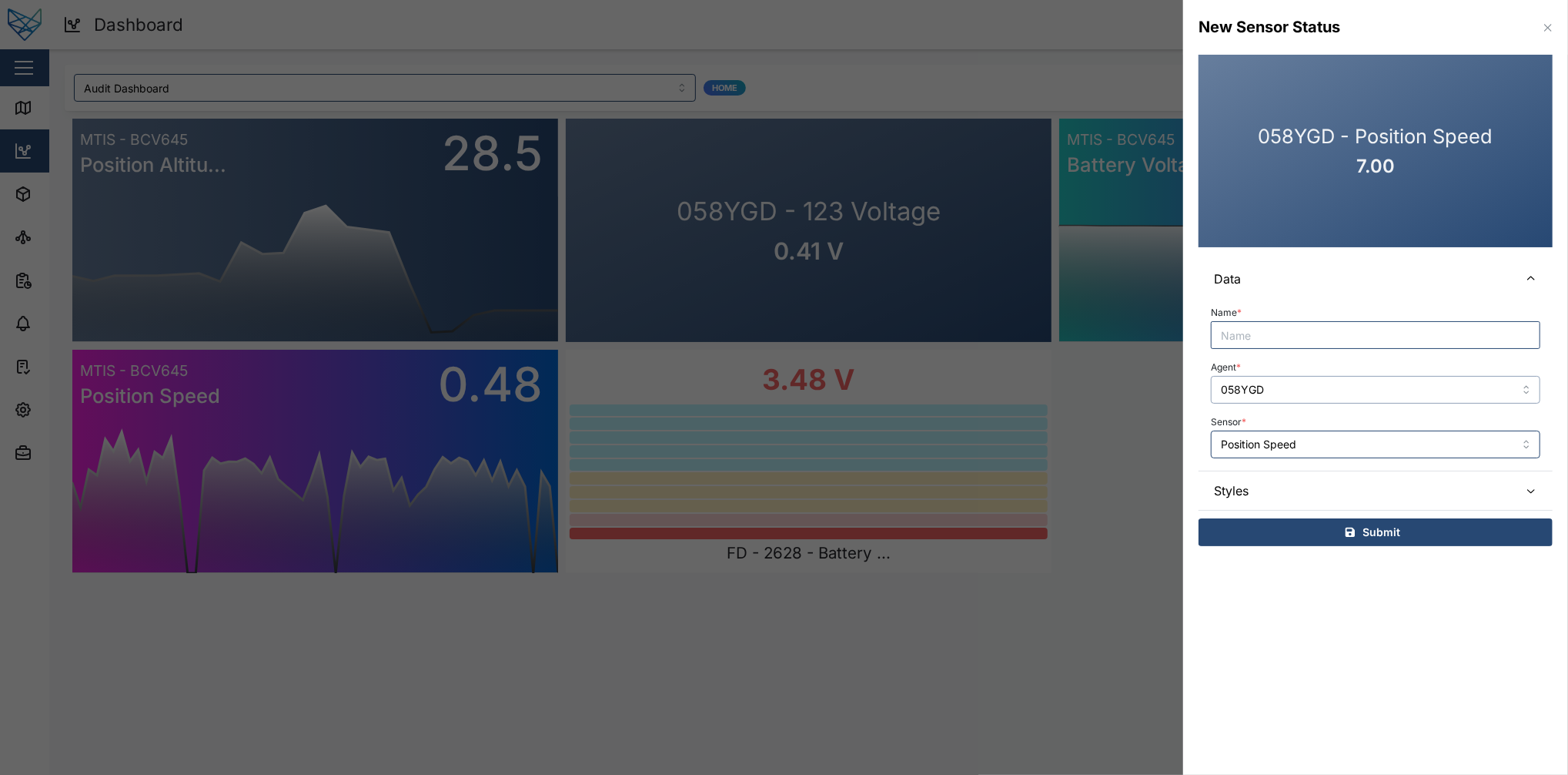
click at [1176, 398] on input "058YGD" at bounding box center [1375, 389] width 330 height 27
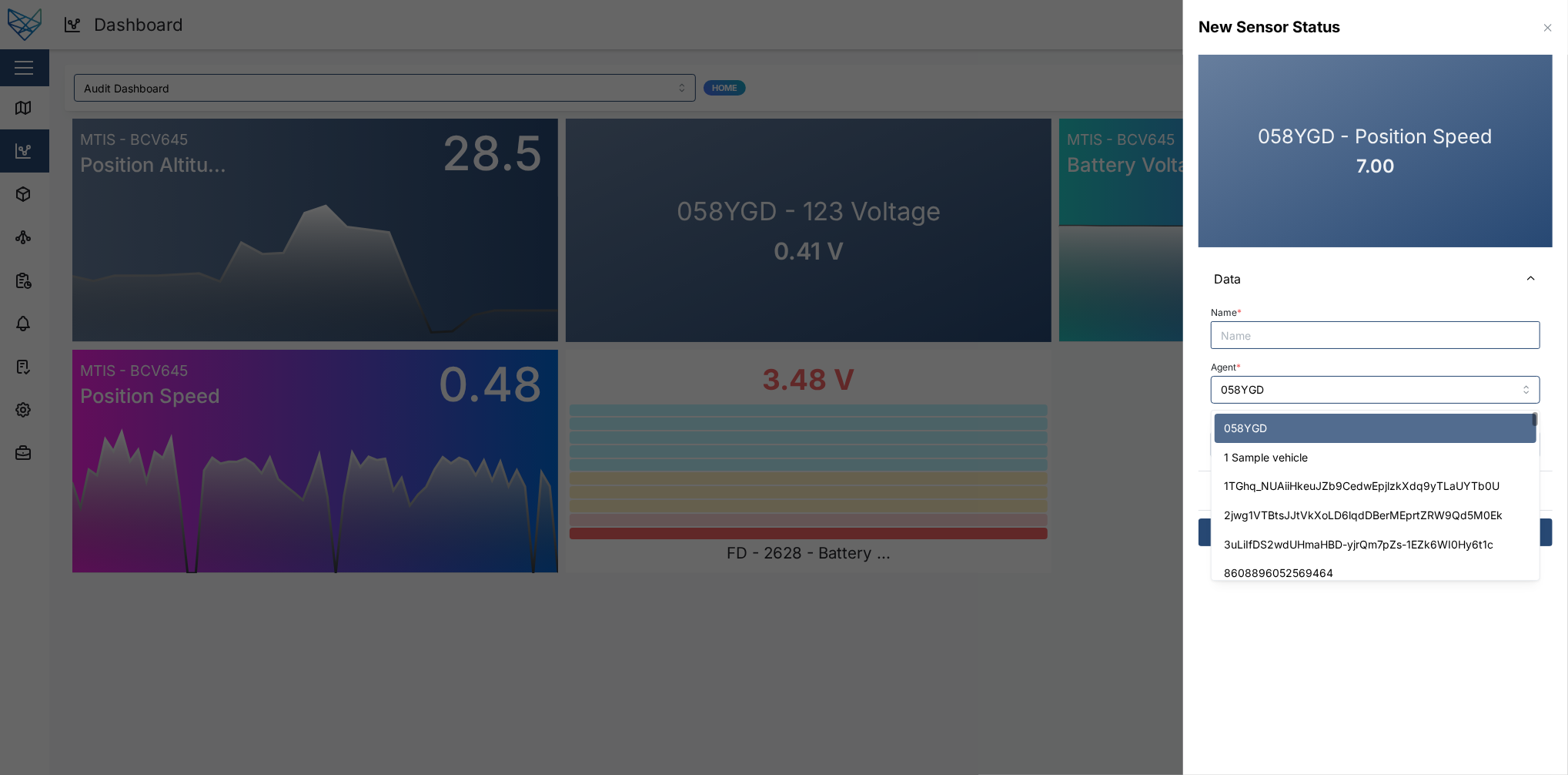
click at [1176, 321] on div "Name *" at bounding box center [1375, 325] width 330 height 47
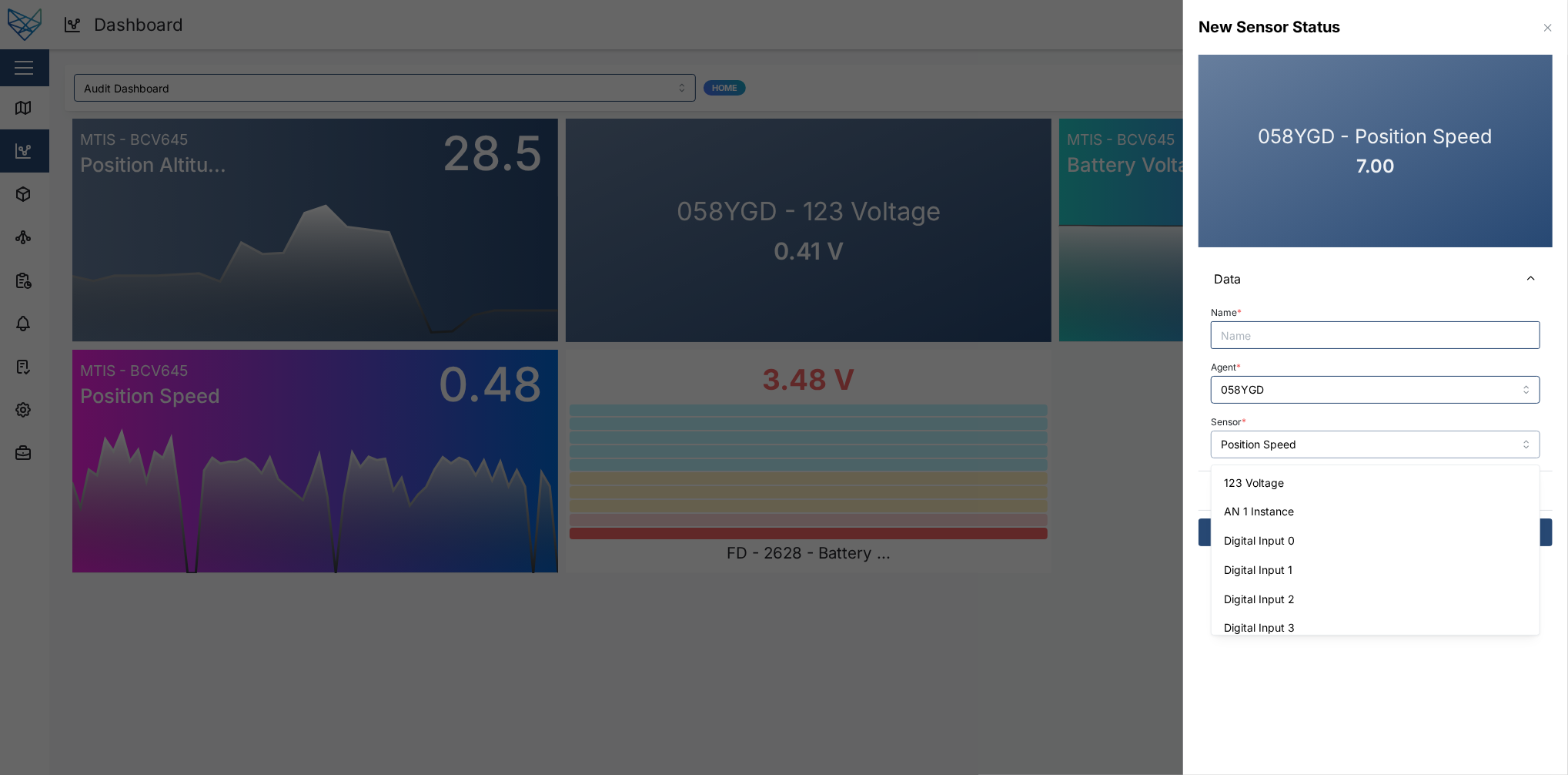
click at [1176, 441] on input "Position Speed" at bounding box center [1375, 444] width 330 height 27
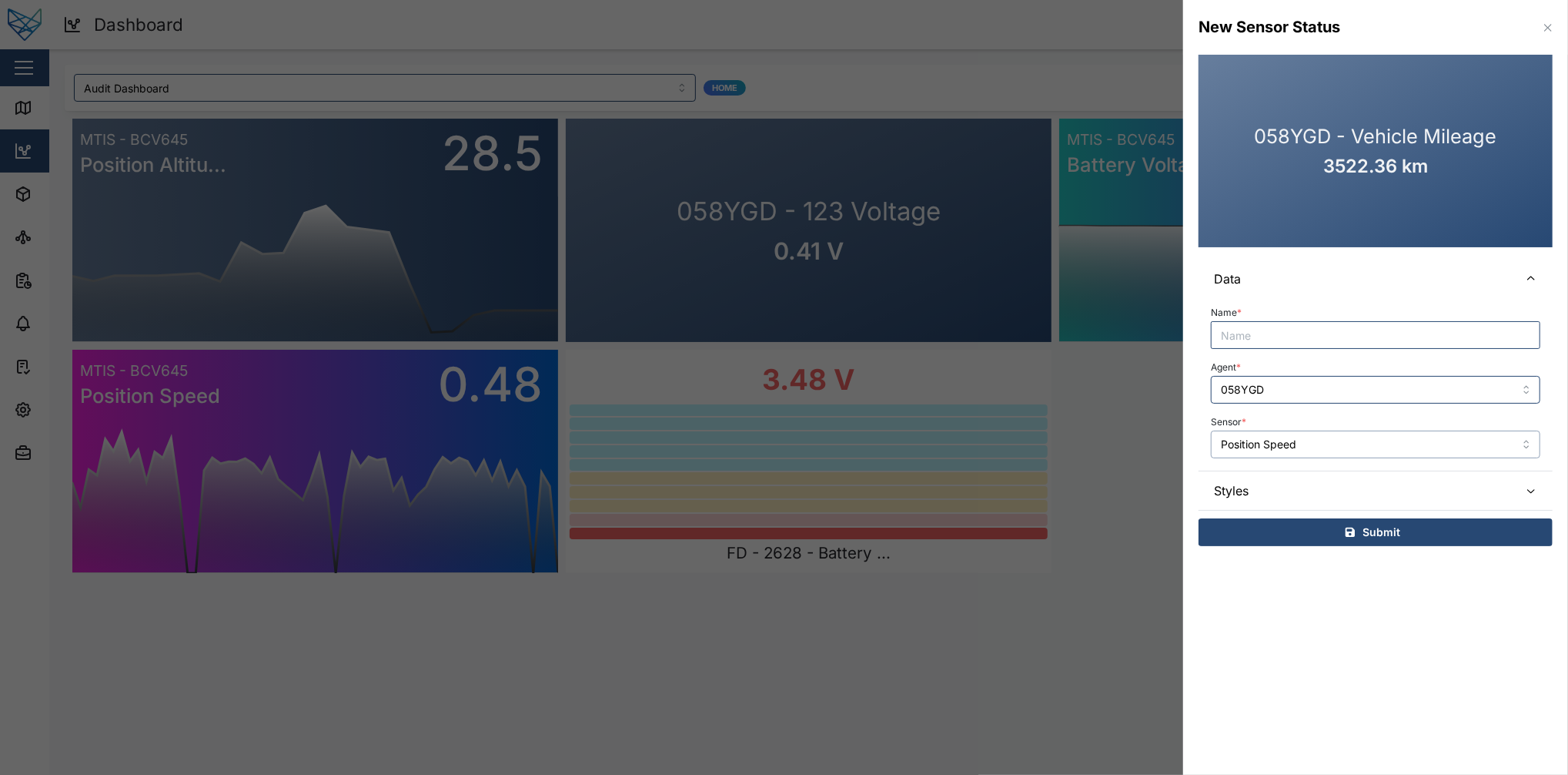
type input "Vehicle Mileage"
click at [1176, 520] on span "Submit" at bounding box center [1382, 532] width 38 height 26
click at [1176, 404] on div "Name * Agent * 058YGD Sensor * Vehicle Mileage" at bounding box center [1375, 379] width 330 height 156
click at [1176, 394] on input "058YGD" at bounding box center [1375, 389] width 330 height 27
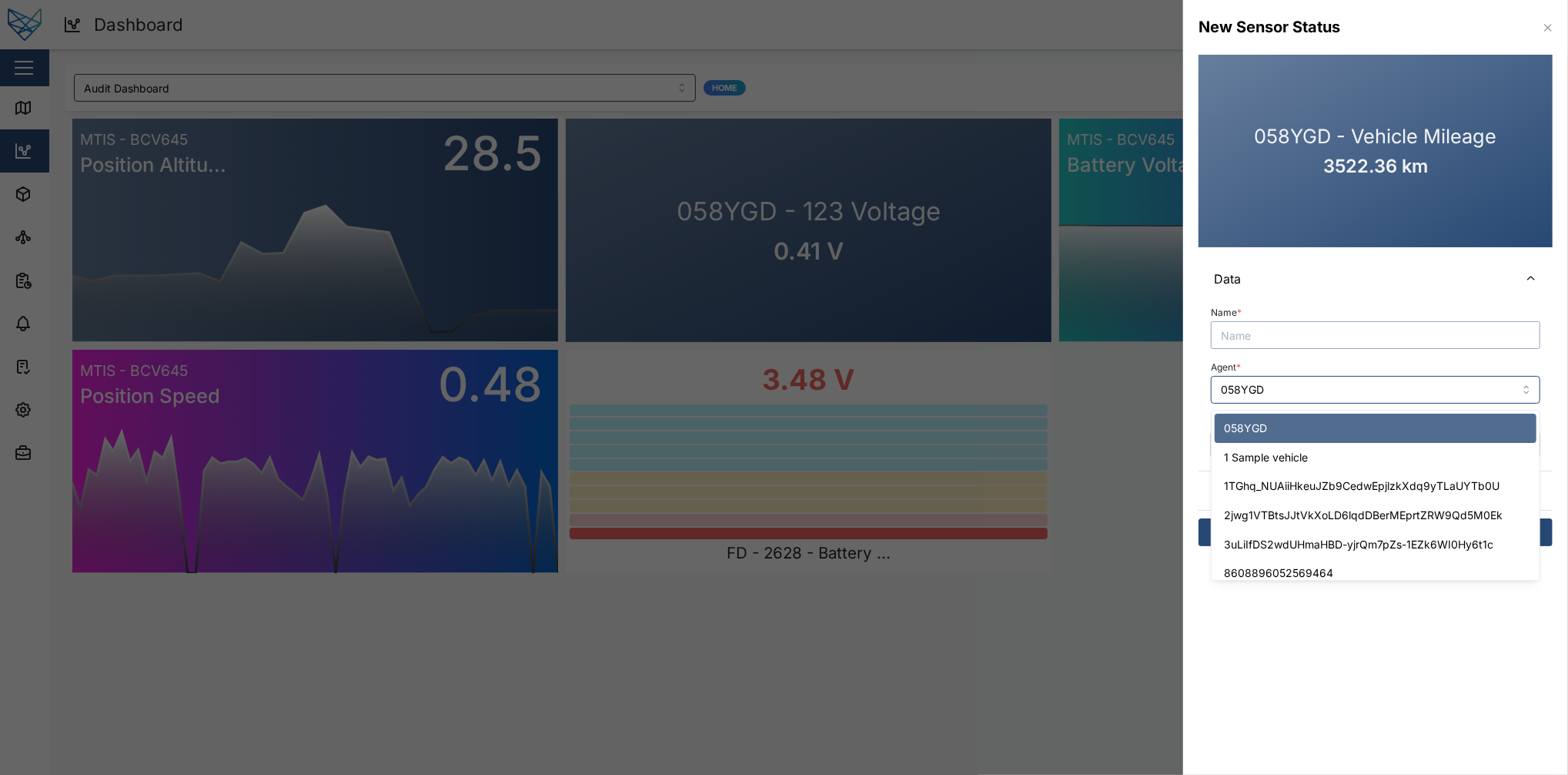
click at [1176, 321] on input "Name *" at bounding box center [1375, 335] width 330 height 27
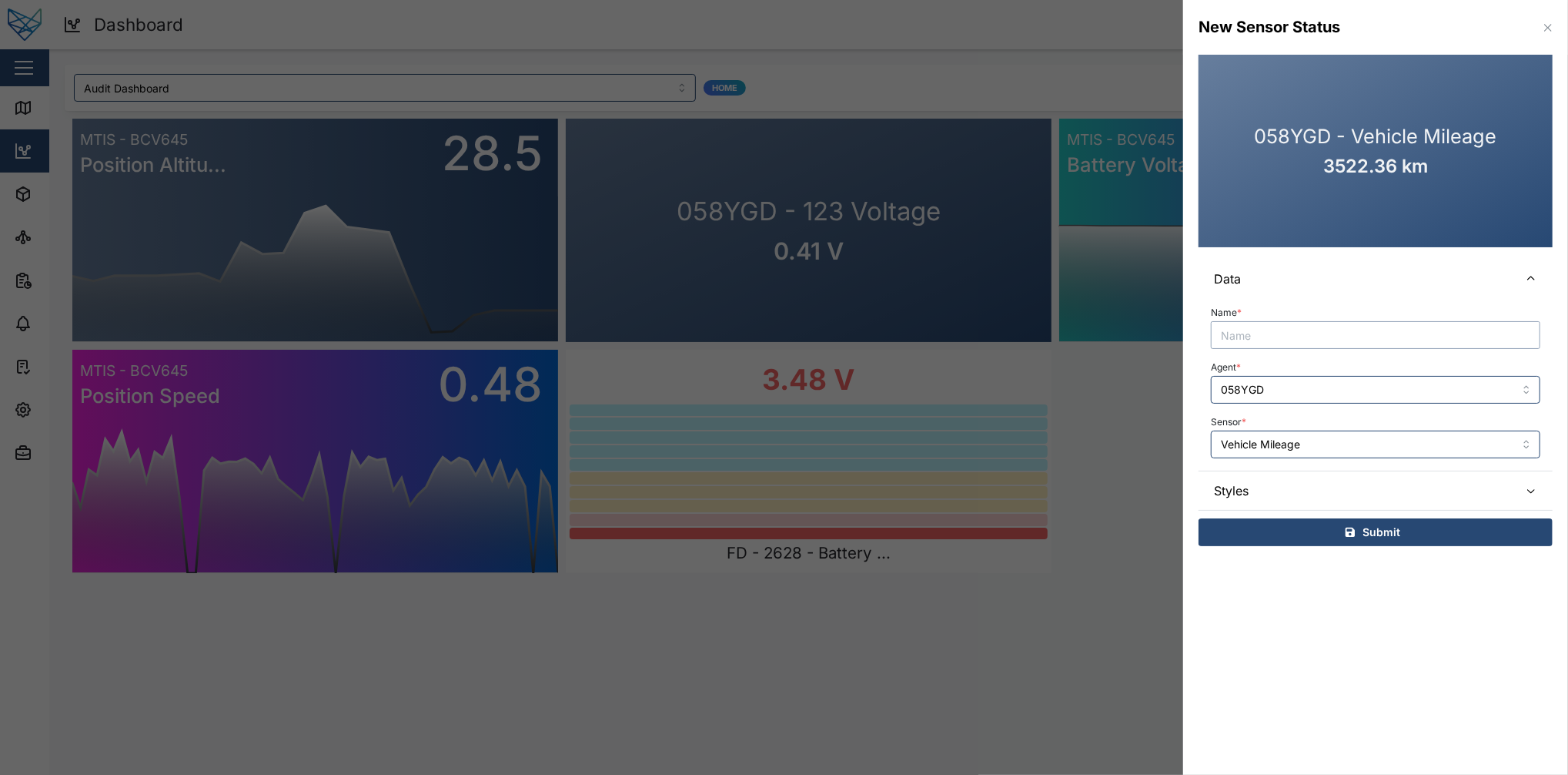
paste input "058YGD"
type input "058YGD - Mileage"
click at [1176, 488] on span "Styles" at bounding box center [1360, 491] width 293 height 38
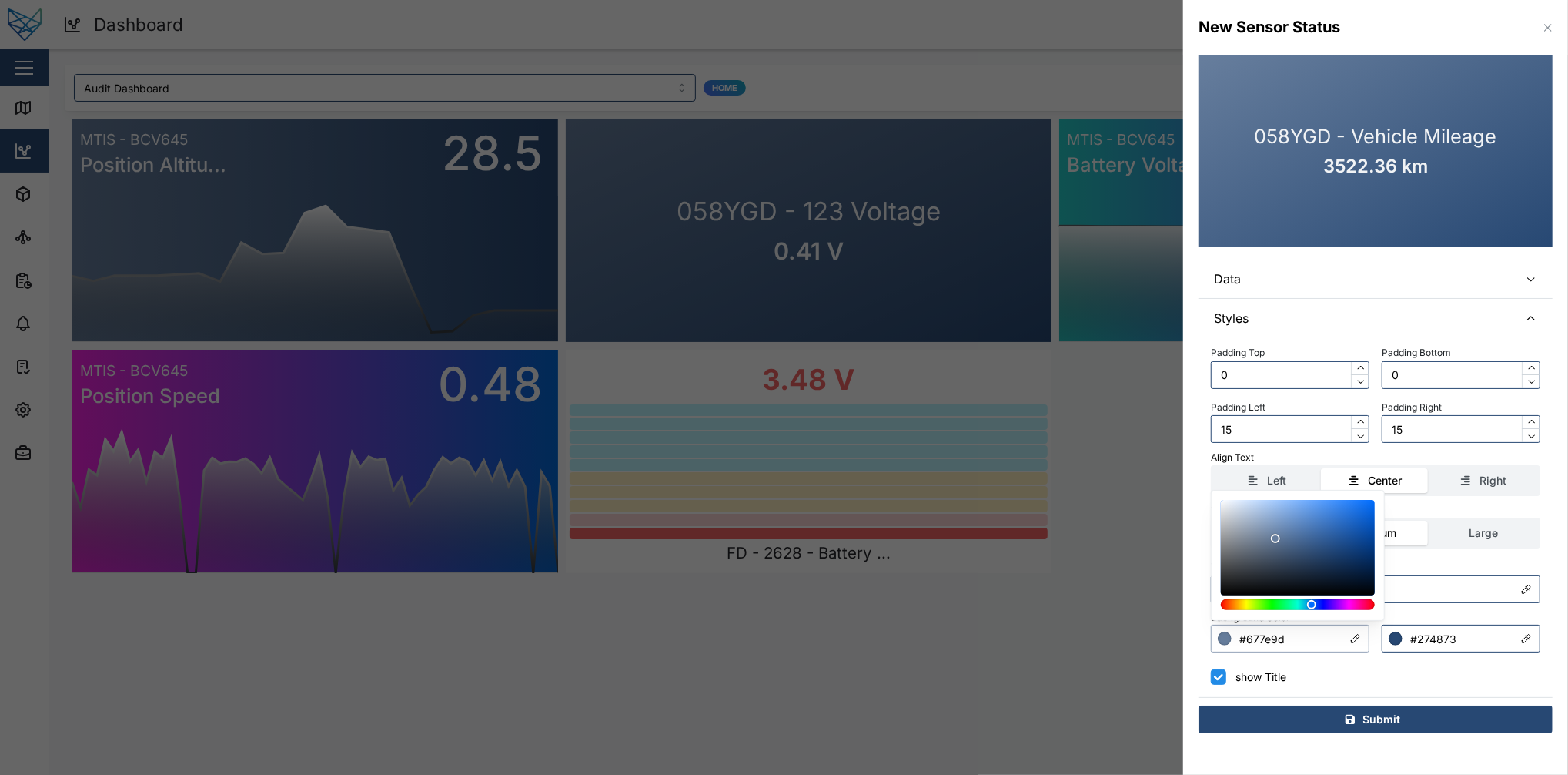
click at [1176, 581] on input "#677e9d" at bounding box center [1290, 638] width 158 height 27
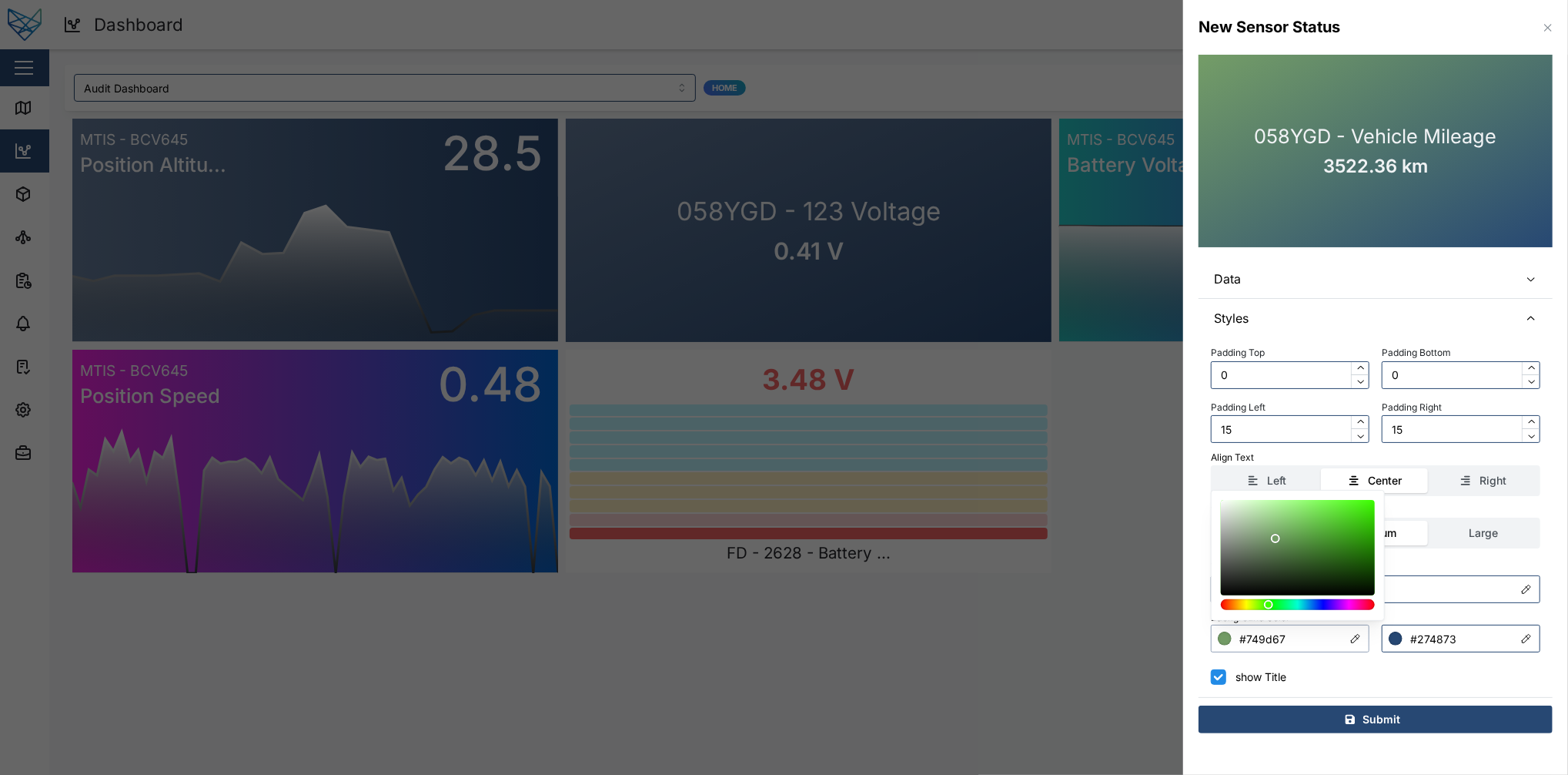
click at [1176, 581] on div at bounding box center [1298, 605] width 143 height 11
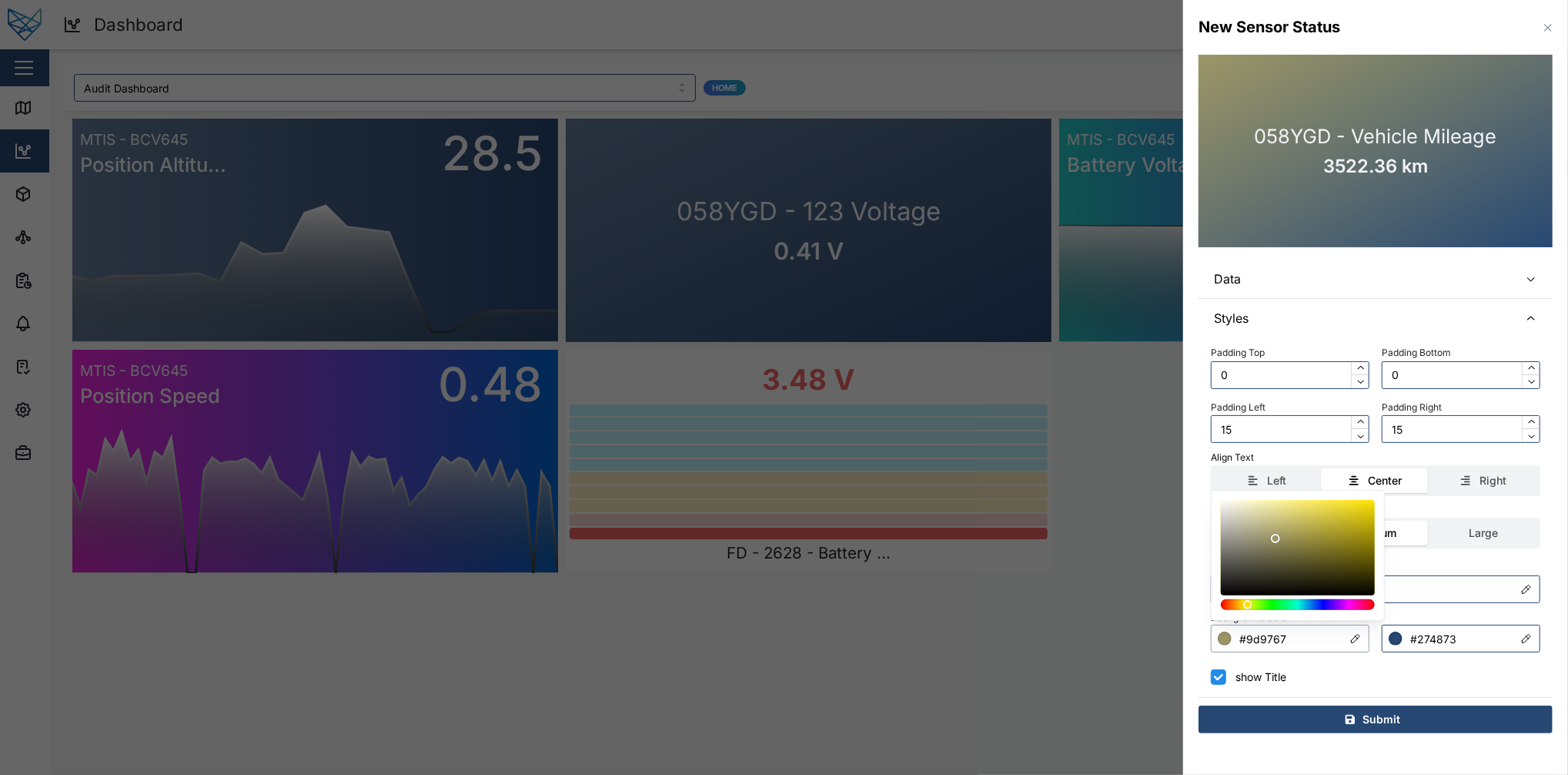
click at [1176, 581] on div at bounding box center [1248, 605] width 9 height 9
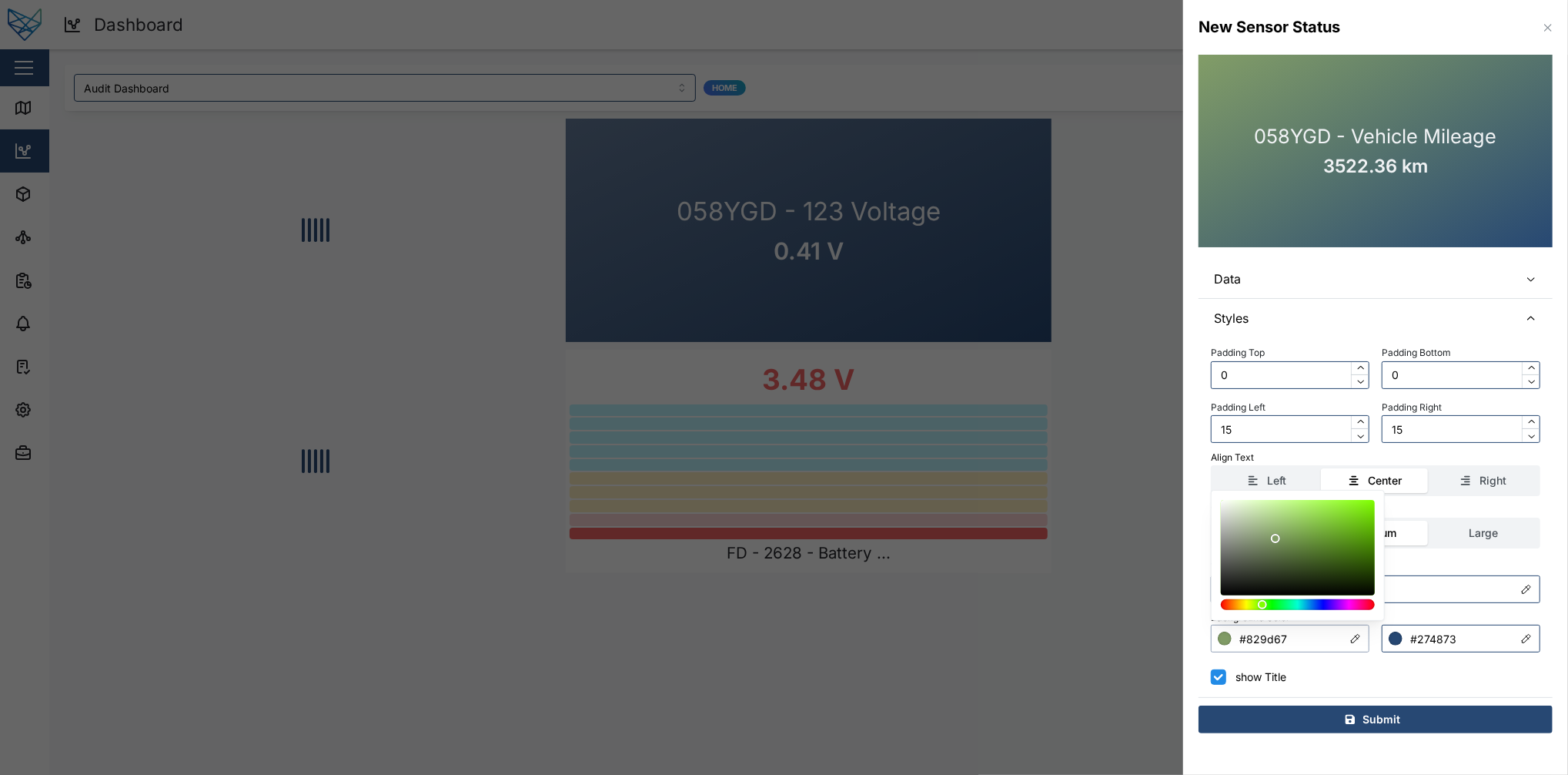
click at [1176, 581] on div at bounding box center [1298, 605] width 143 height 11
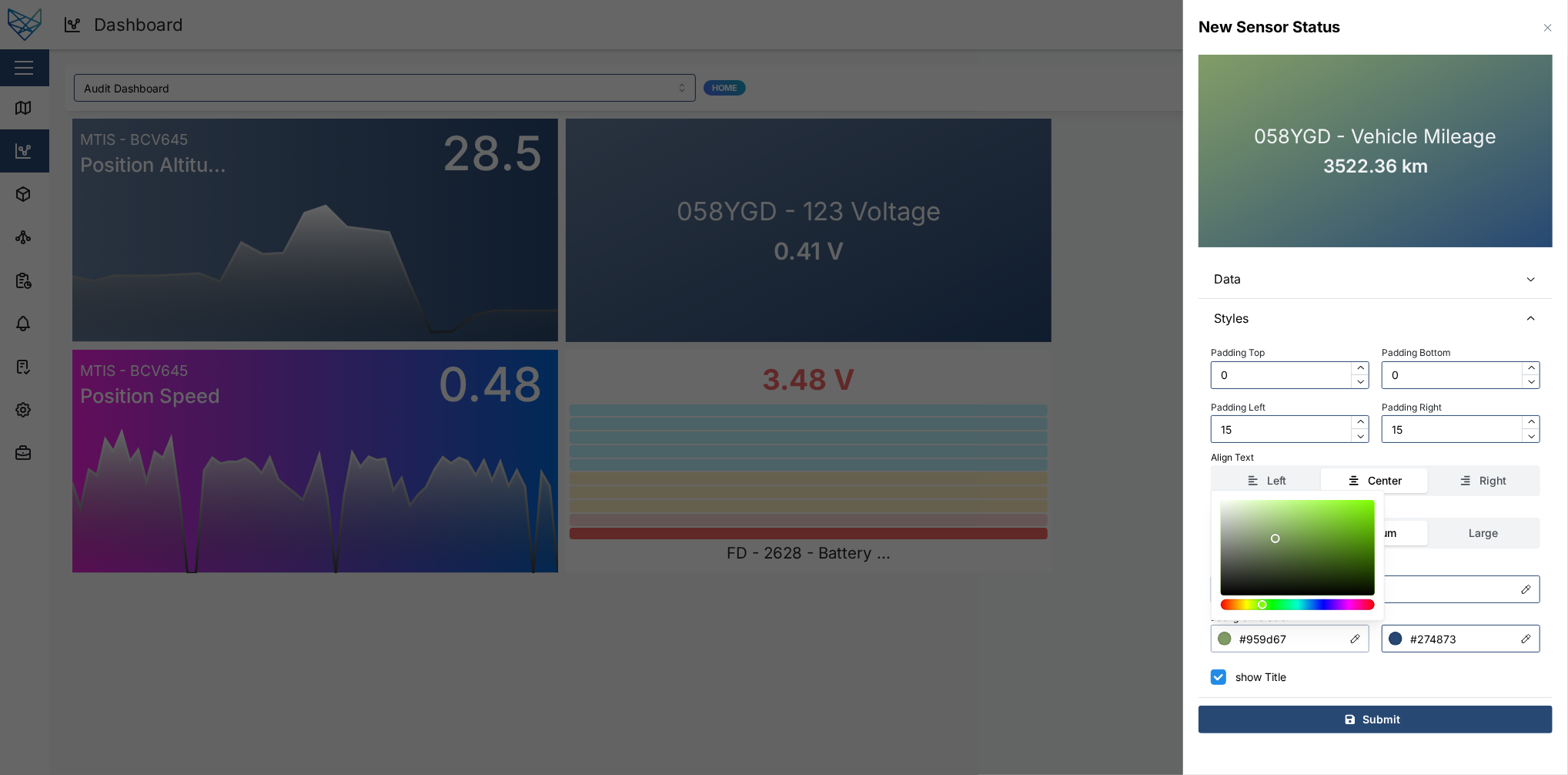
click at [1176, 581] on div at bounding box center [1298, 605] width 143 height 11
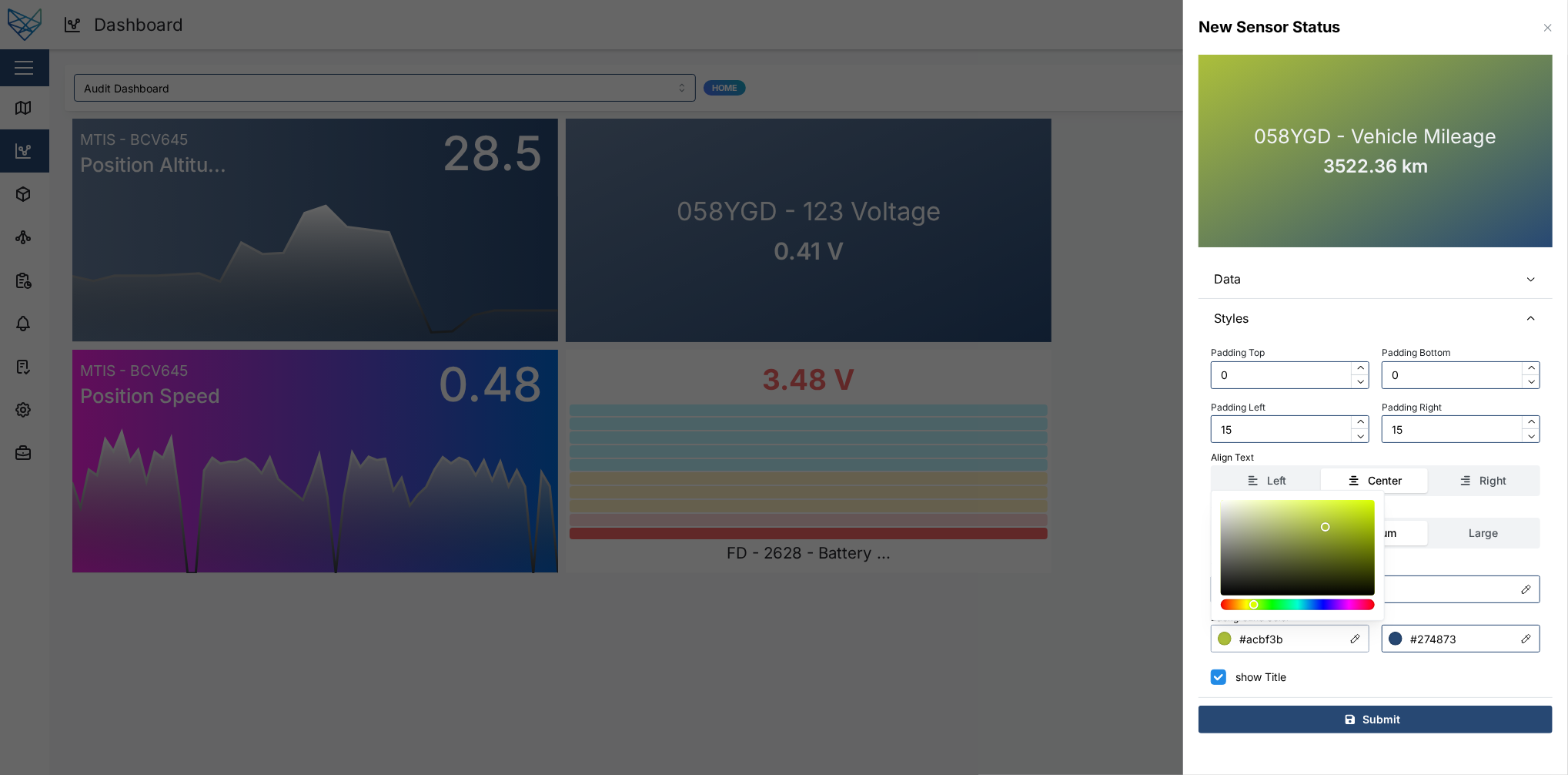
type input "#afc23c"
drag, startPoint x: 1318, startPoint y: 536, endPoint x: 1326, endPoint y: 526, distance: 12.8
click at [1176, 526] on div at bounding box center [1298, 548] width 143 height 85
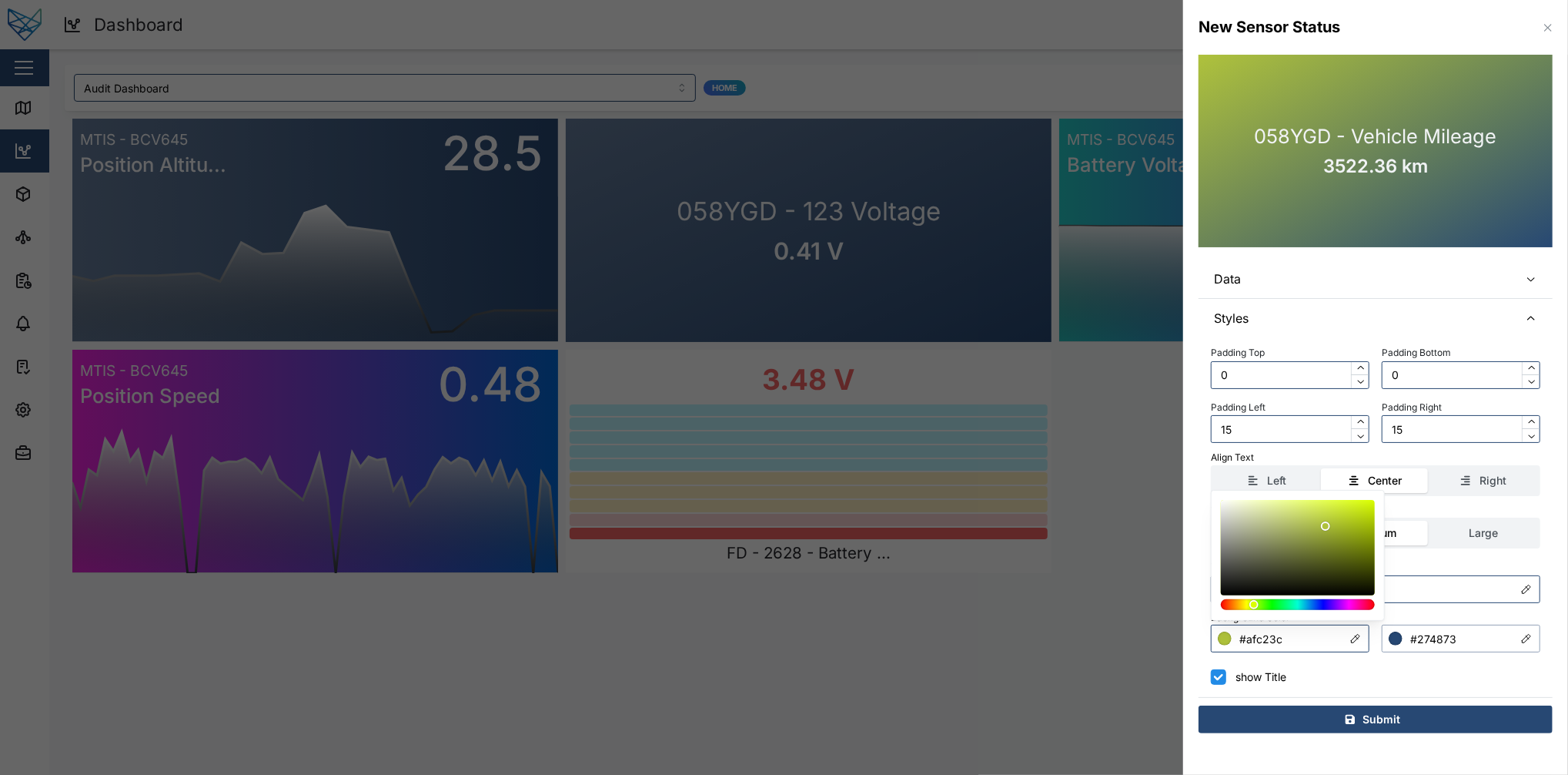
click at [1176, 581] on input "#274873" at bounding box center [1461, 638] width 158 height 27
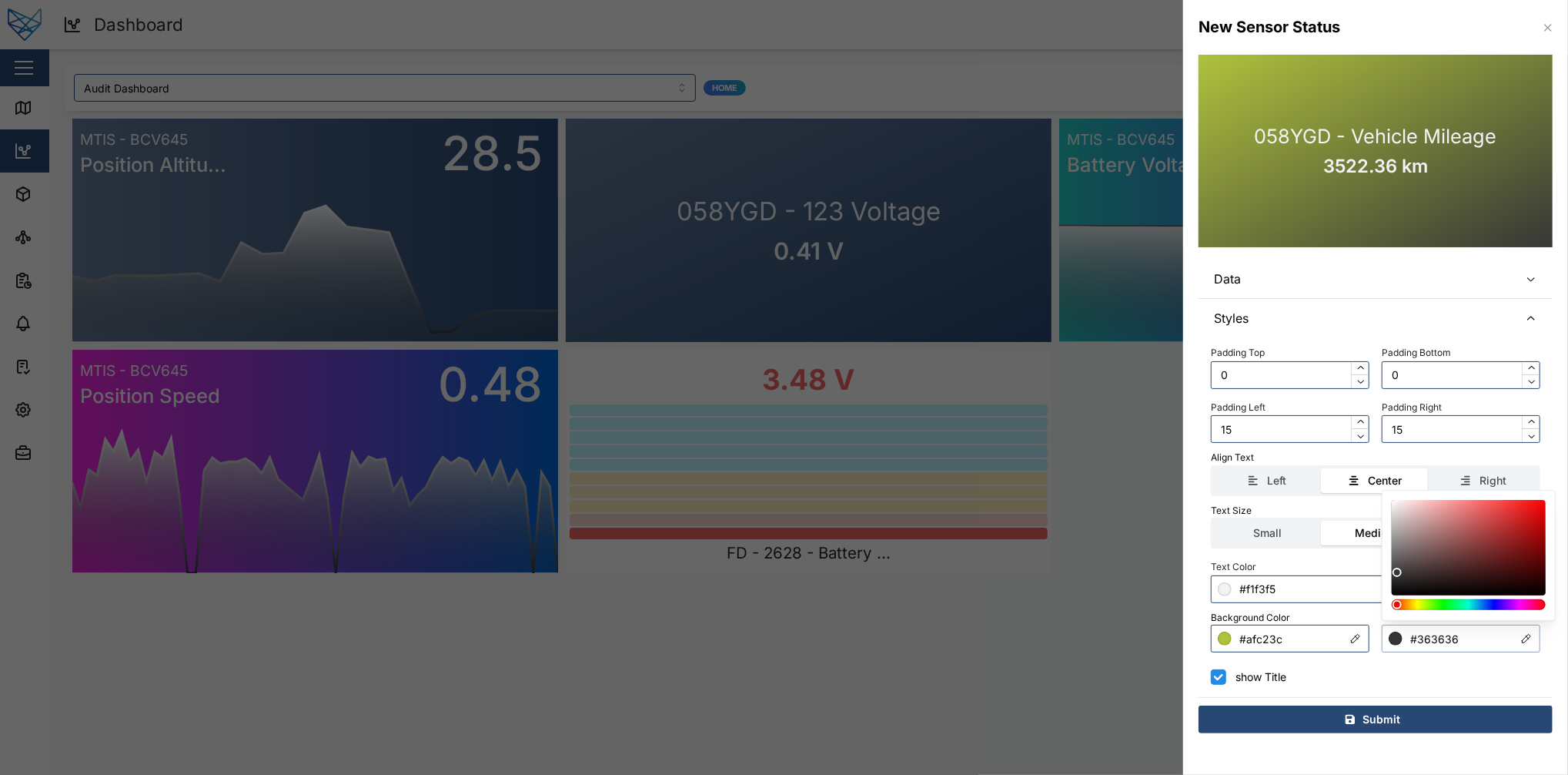
drag, startPoint x: 1494, startPoint y: 534, endPoint x: 1364, endPoint y: 572, distance: 135.4
click at [1176, 572] on body "Dashboard 36 FE Test Admin Close Map Dashboard Assets ATS Camera Generator Pers…" at bounding box center [784, 387] width 1568 height 775
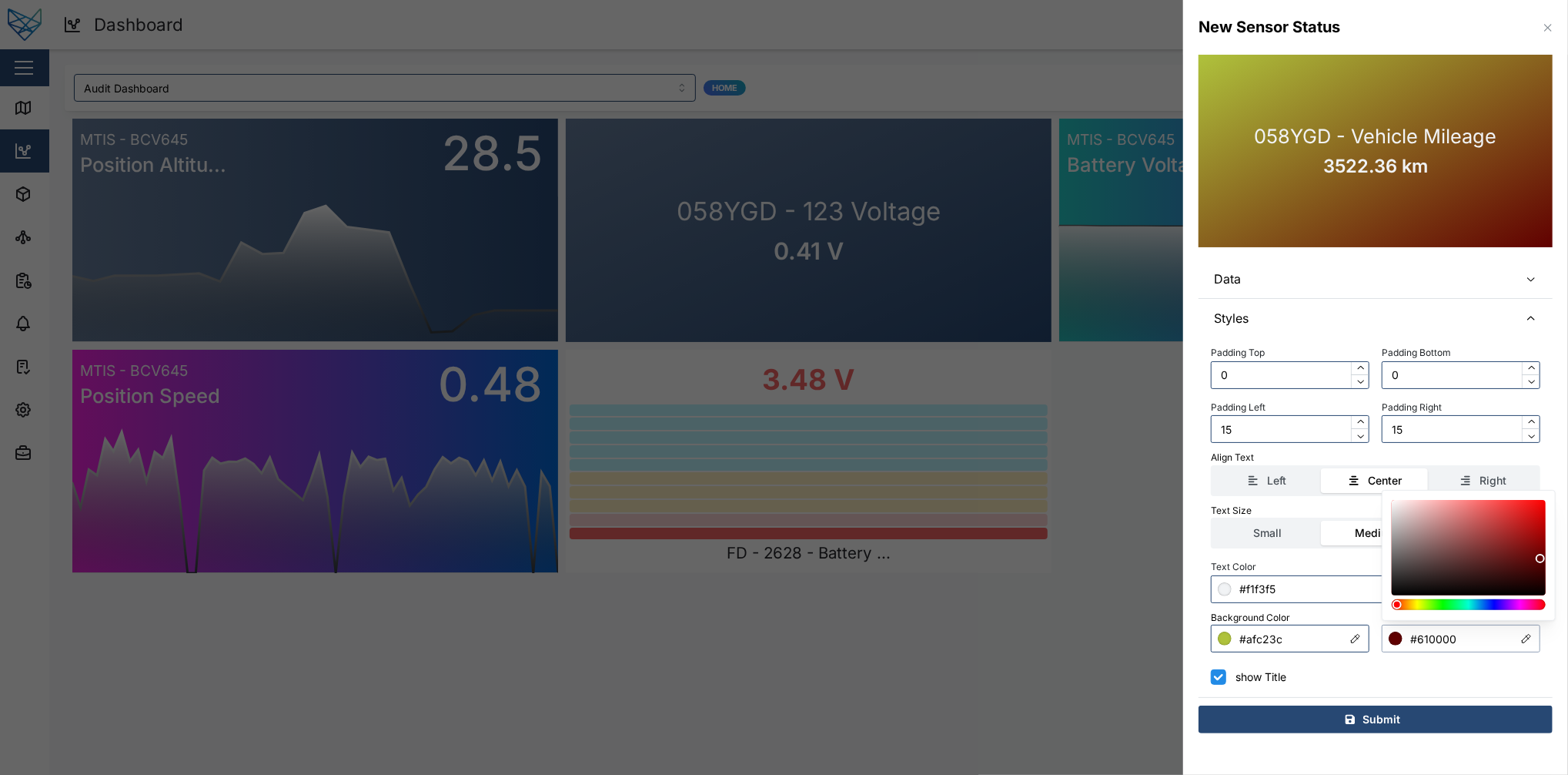
drag, startPoint x: 1443, startPoint y: 555, endPoint x: 1555, endPoint y: 559, distance: 112.1
click at [1176, 559] on div at bounding box center [1469, 555] width 174 height 131
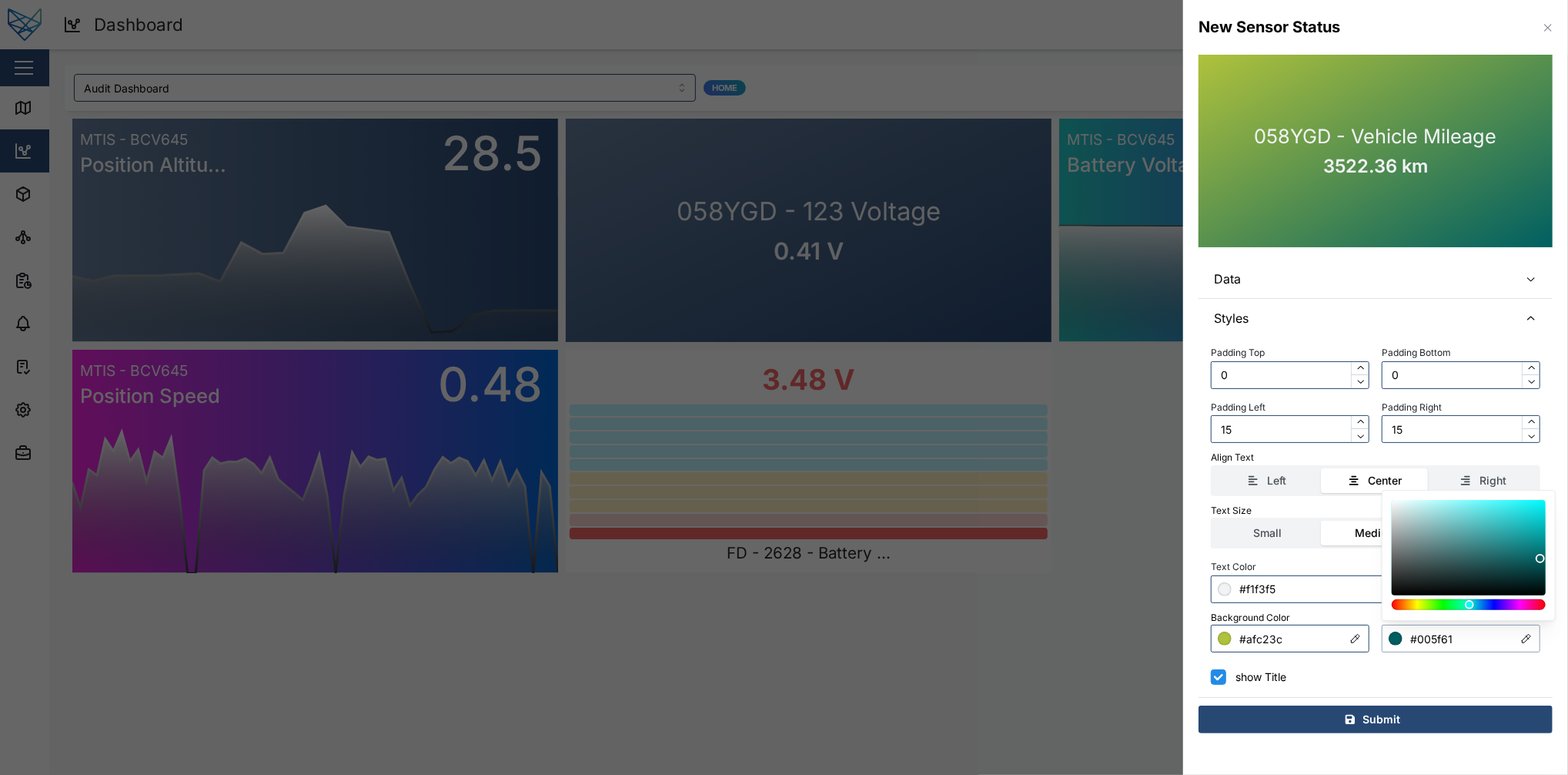
click at [1176, 581] on div at bounding box center [1469, 605] width 143 height 11
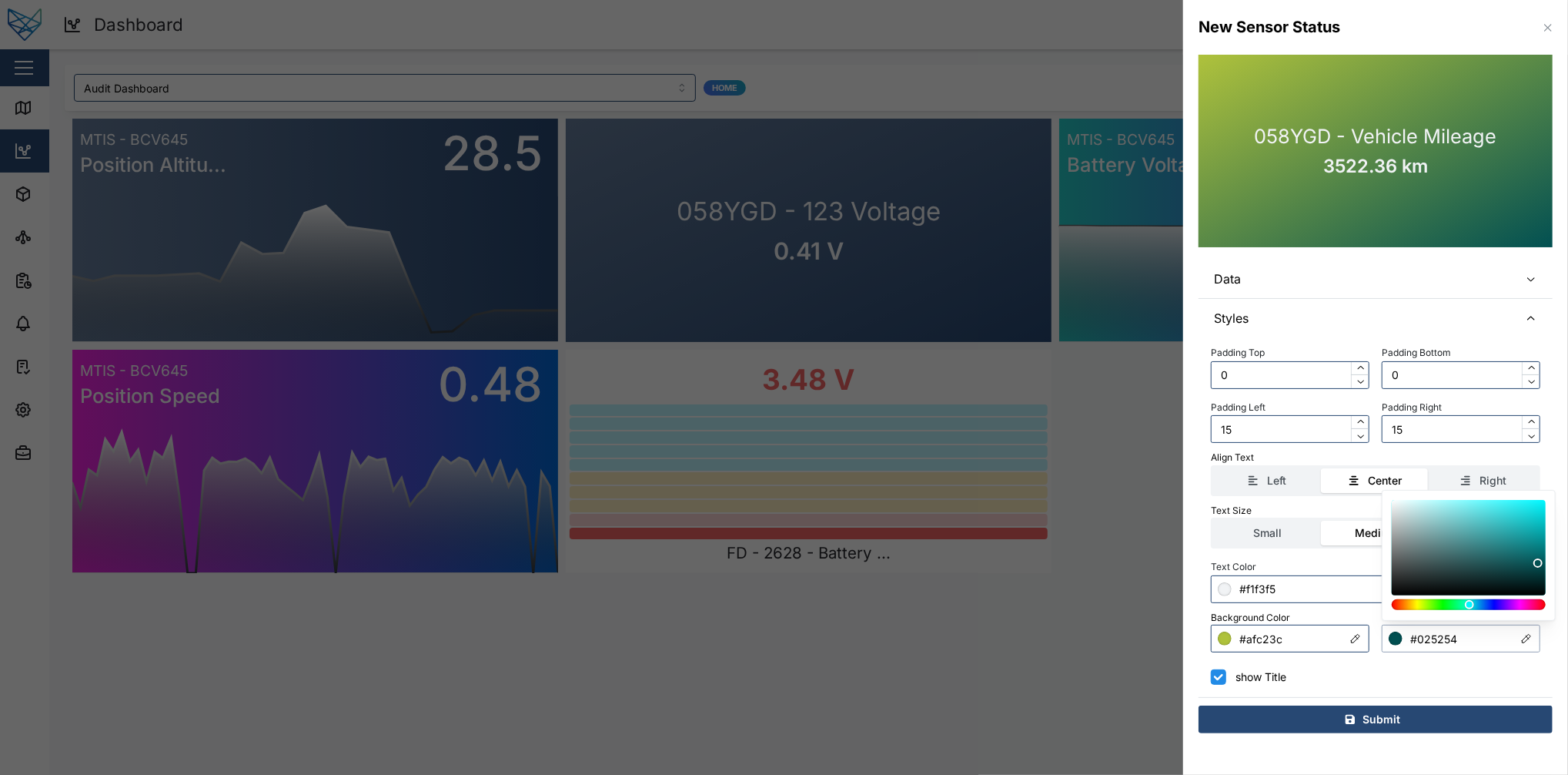
drag, startPoint x: 1486, startPoint y: 520, endPoint x: 1537, endPoint y: 563, distance: 66.7
click at [1176, 563] on div at bounding box center [1469, 548] width 143 height 85
type input "#01484a"
click at [1176, 566] on div at bounding box center [1538, 566] width 9 height 9
click at [1176, 581] on input "#f1f3f5" at bounding box center [1375, 588] width 330 height 27
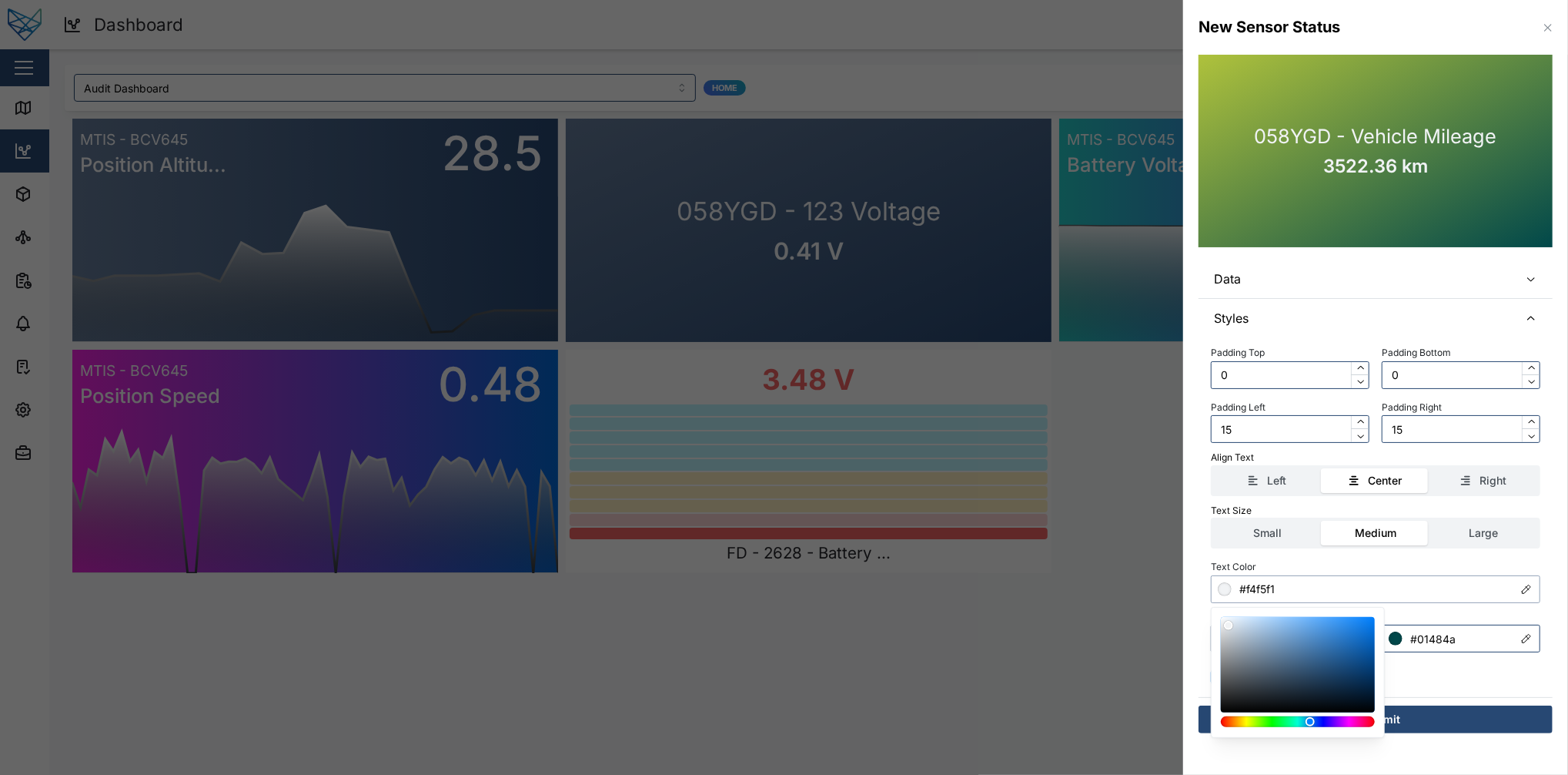
click at [1176, 581] on div at bounding box center [1298, 722] width 143 height 11
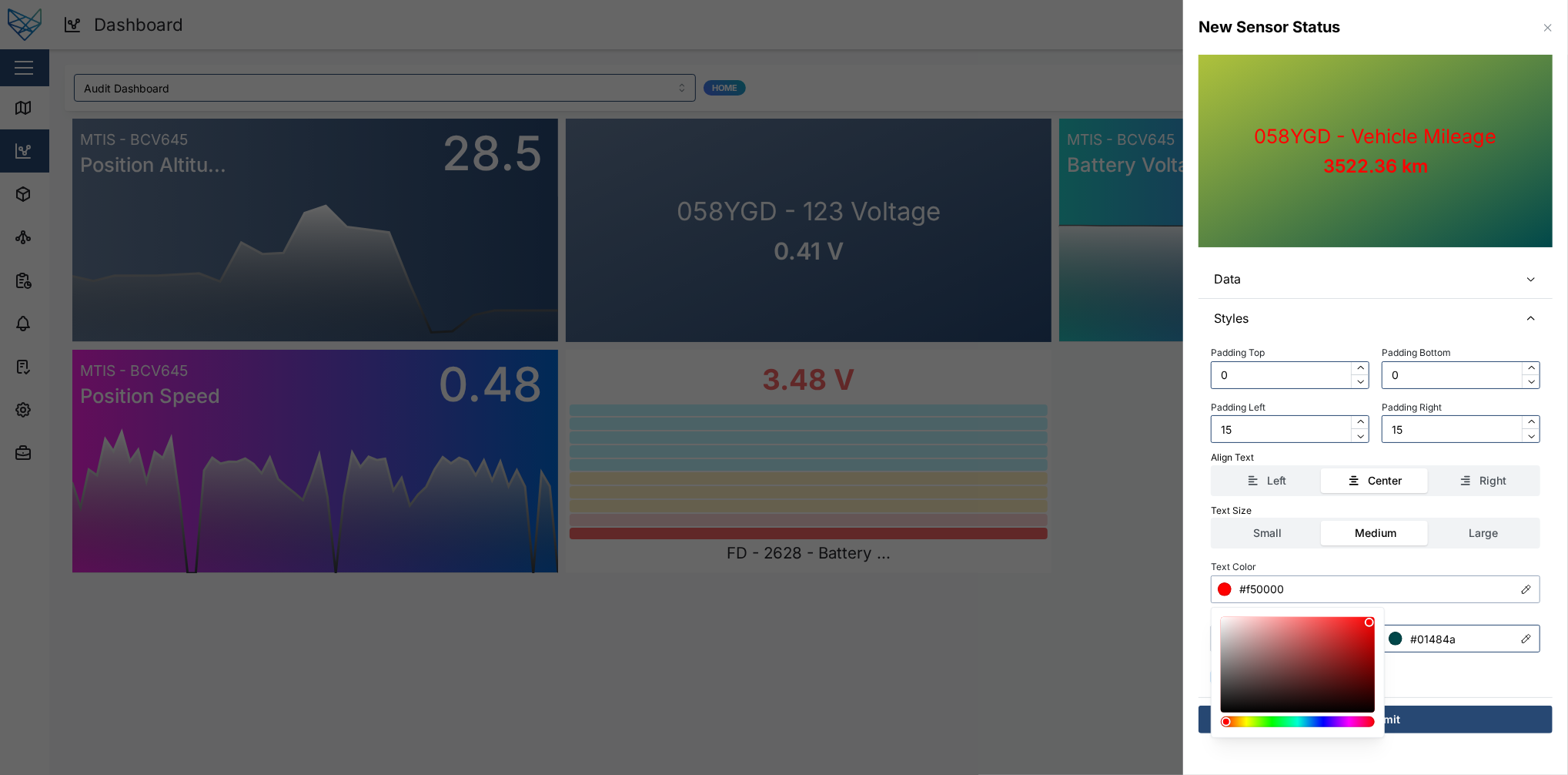
drag, startPoint x: 1310, startPoint y: 651, endPoint x: 1383, endPoint y: 625, distance: 77.5
click at [1176, 581] on div at bounding box center [1298, 672] width 174 height 131
click at [1176, 581] on div "show Title" at bounding box center [1375, 677] width 330 height 16
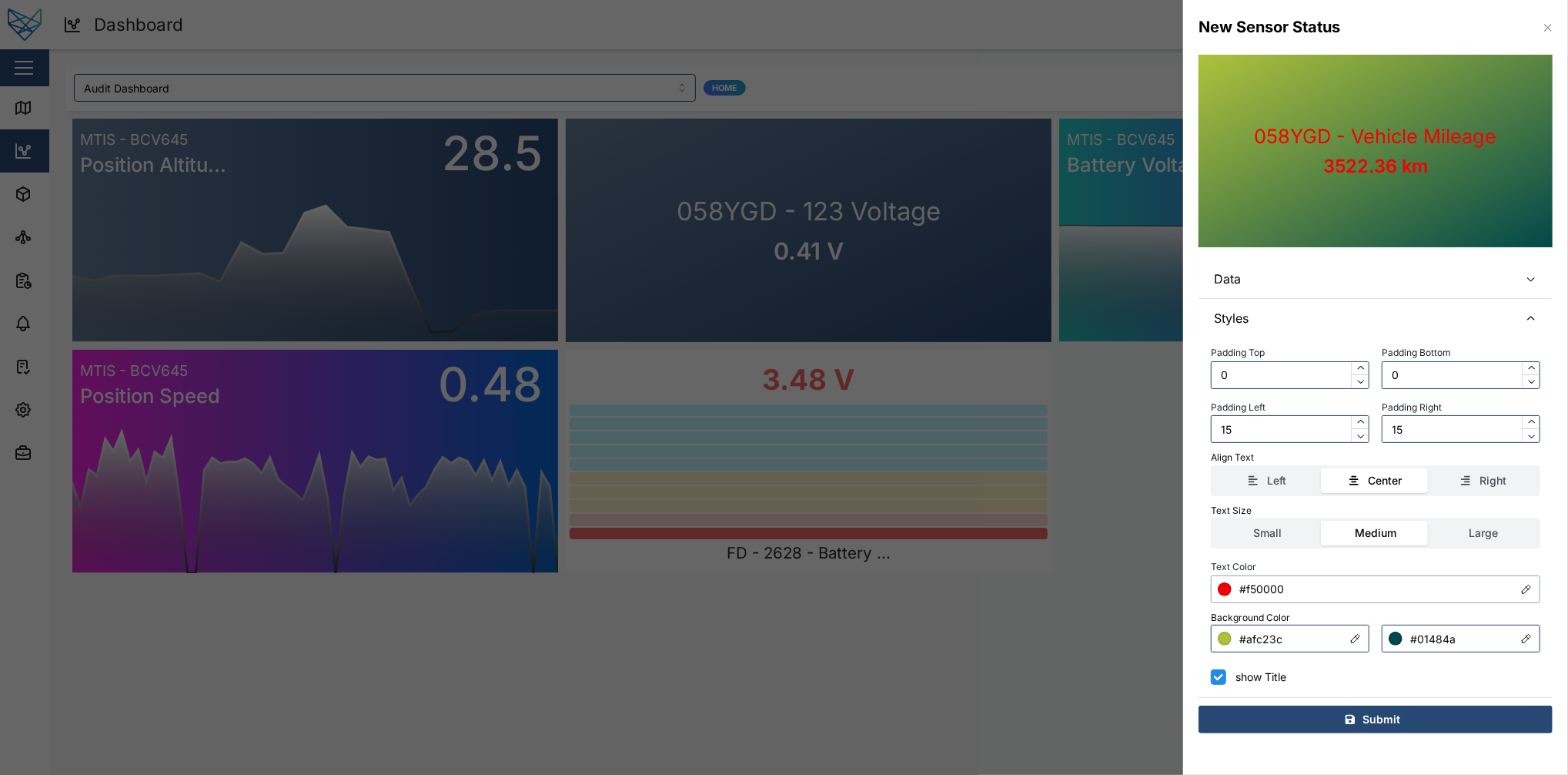
click at [1176, 581] on input "#f50000" at bounding box center [1375, 588] width 330 height 27
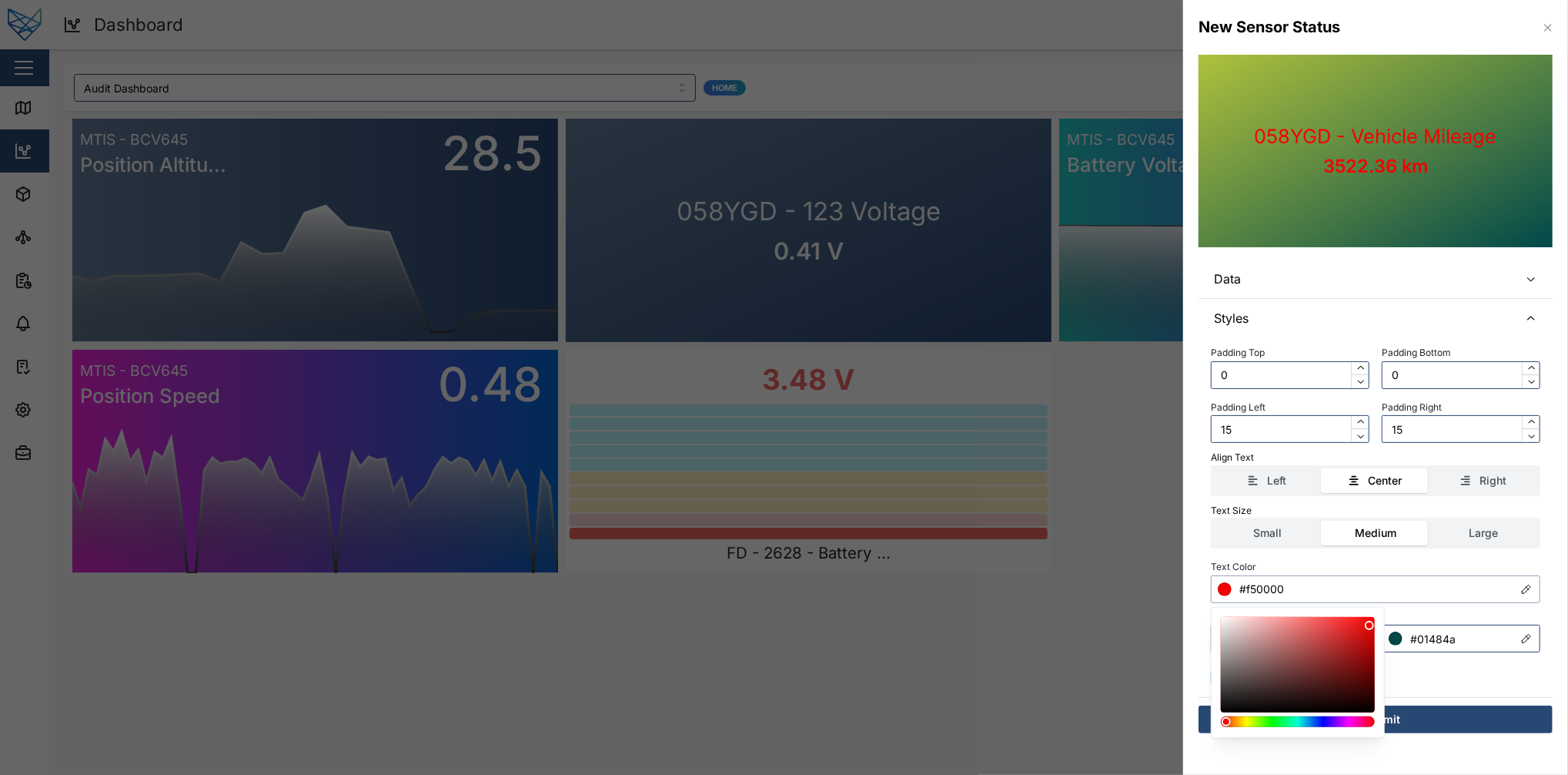
drag, startPoint x: 1245, startPoint y: 729, endPoint x: 1270, endPoint y: 715, distance: 28.7
click at [1176, 581] on div at bounding box center [1298, 672] width 174 height 131
click at [1176, 581] on div at bounding box center [1298, 719] width 153 height 16
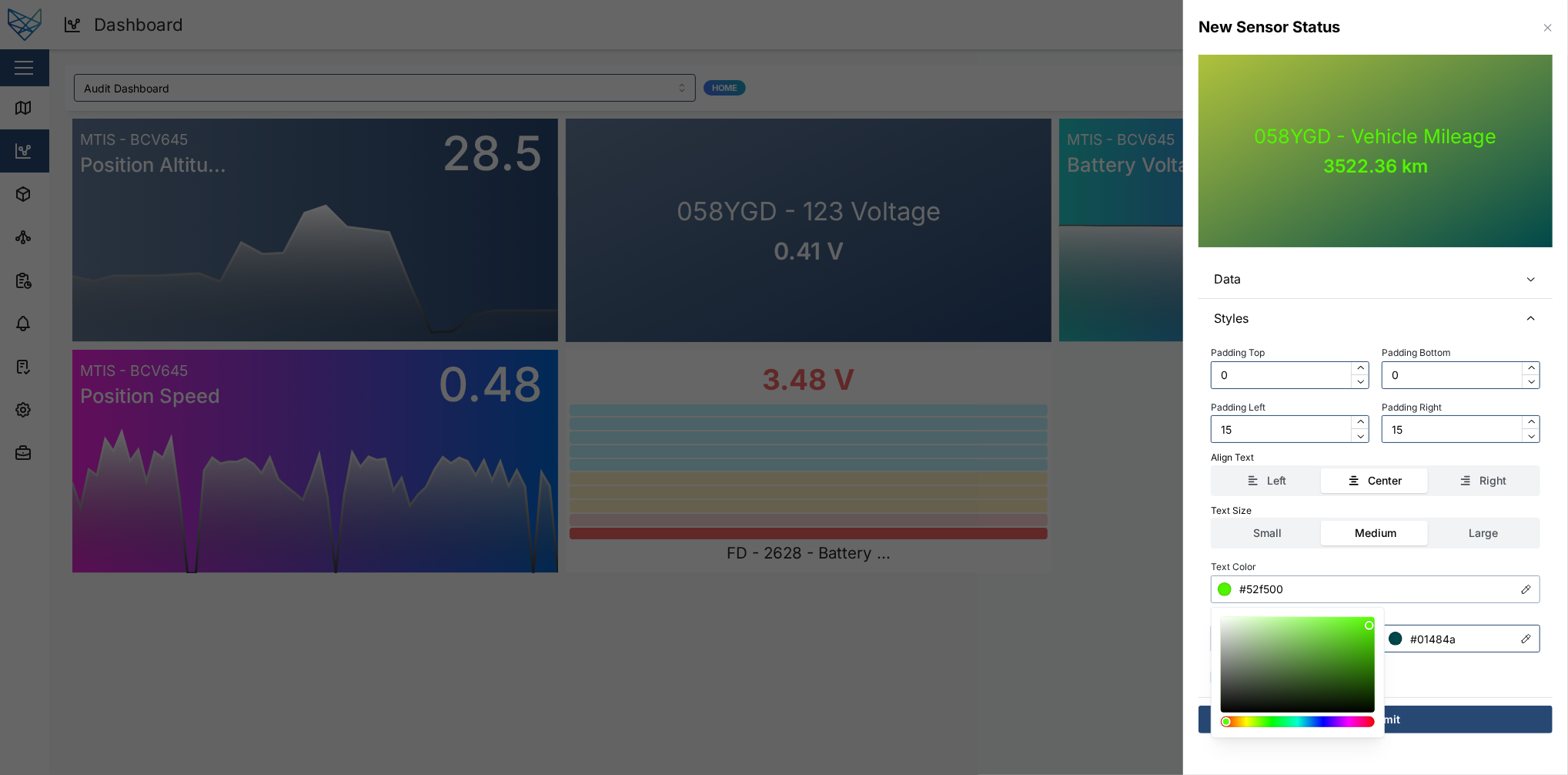
click at [1176, 581] on div at bounding box center [1298, 722] width 143 height 11
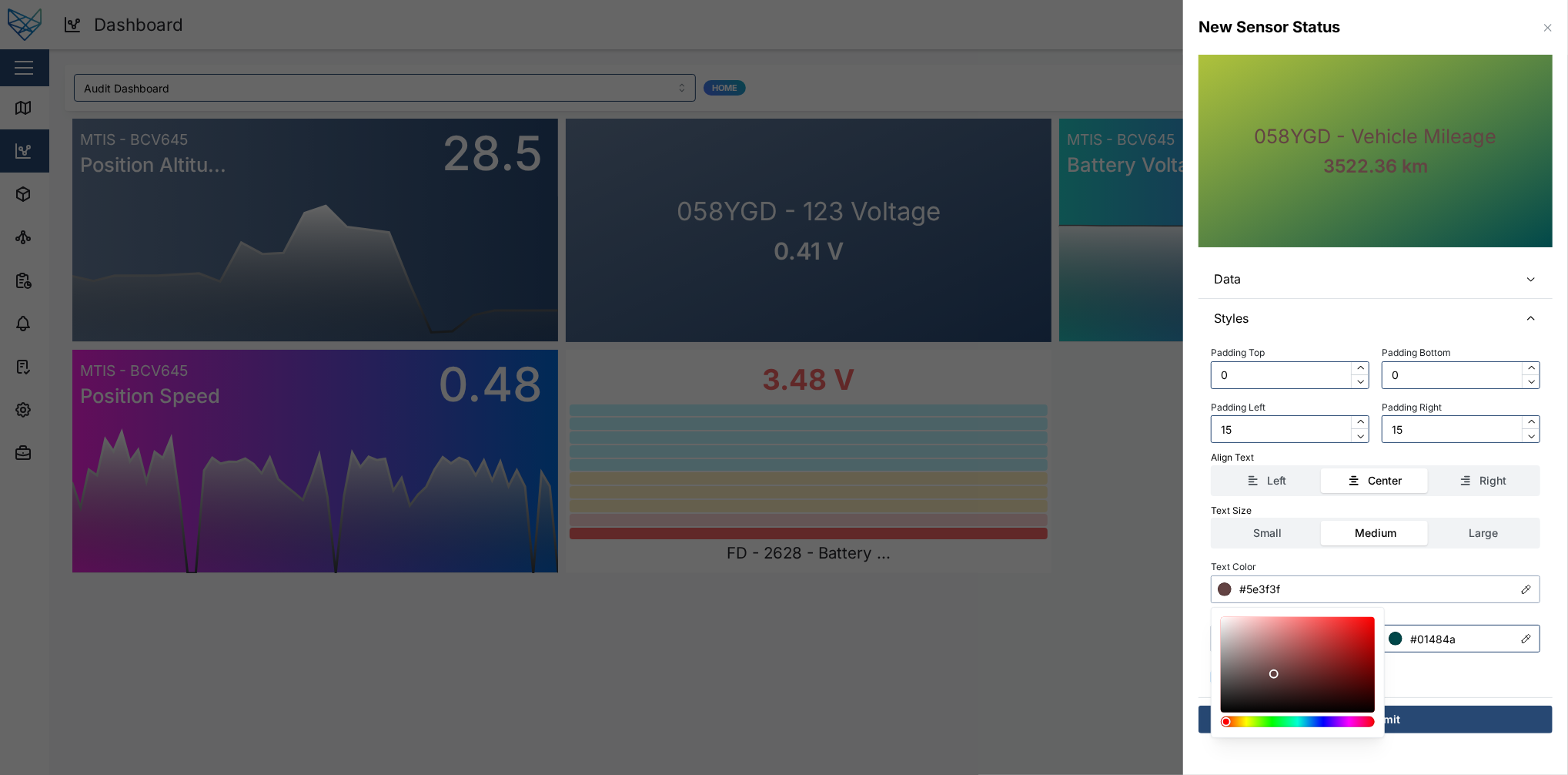
drag, startPoint x: 1324, startPoint y: 675, endPoint x: 1274, endPoint y: 676, distance: 50.0
click at [1176, 581] on div at bounding box center [1298, 665] width 143 height 85
click at [1176, 581] on div at bounding box center [1298, 719] width 153 height 16
click at [1176, 581] on div at bounding box center [1298, 722] width 143 height 11
click at [1176, 581] on div at bounding box center [1298, 665] width 143 height 85
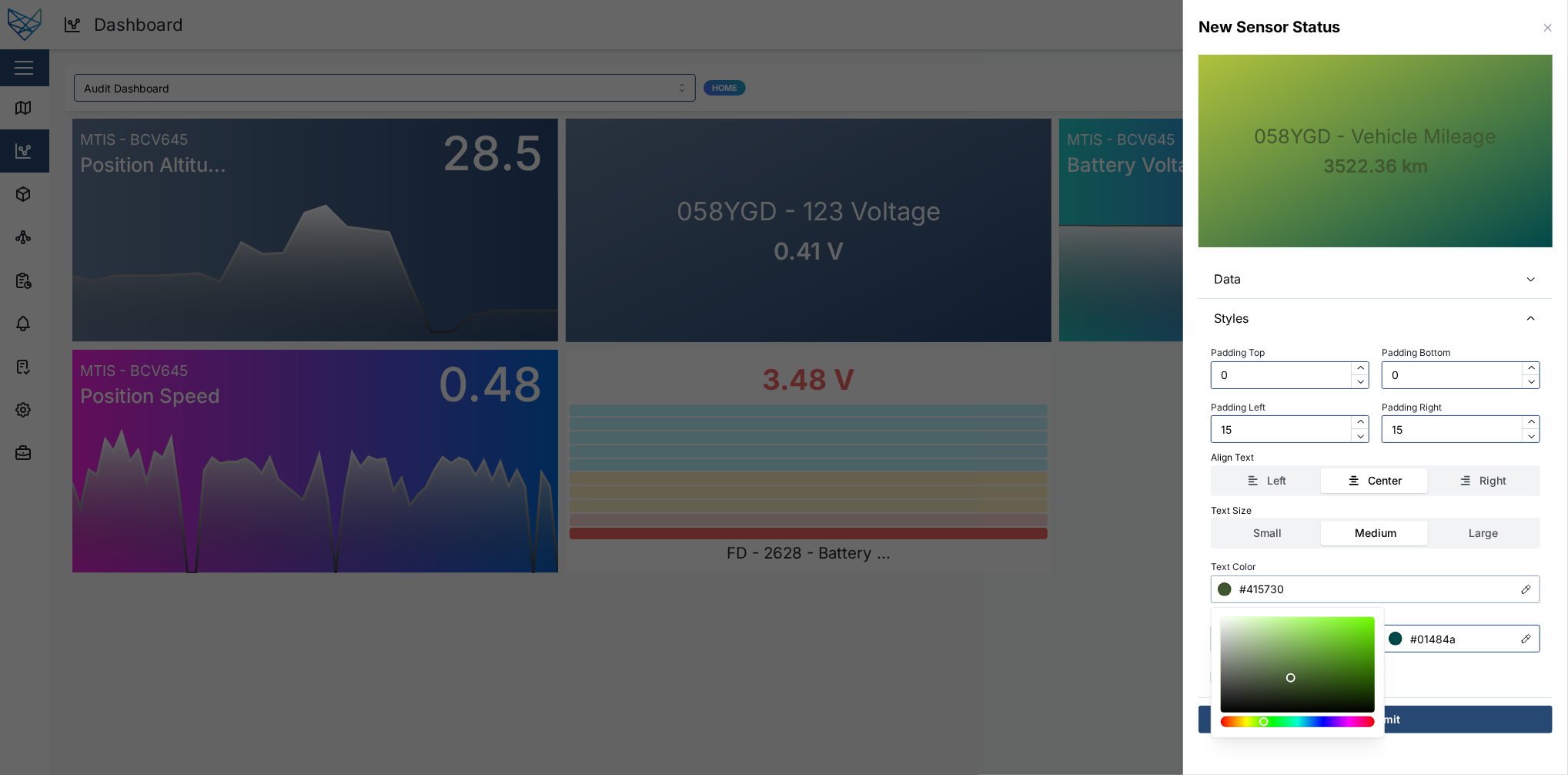
click at [1176, 581] on div at bounding box center [1292, 678] width 9 height 9
click at [1176, 581] on div at bounding box center [1298, 665] width 143 height 85
click at [1176, 581] on div at bounding box center [1349, 678] width 9 height 9
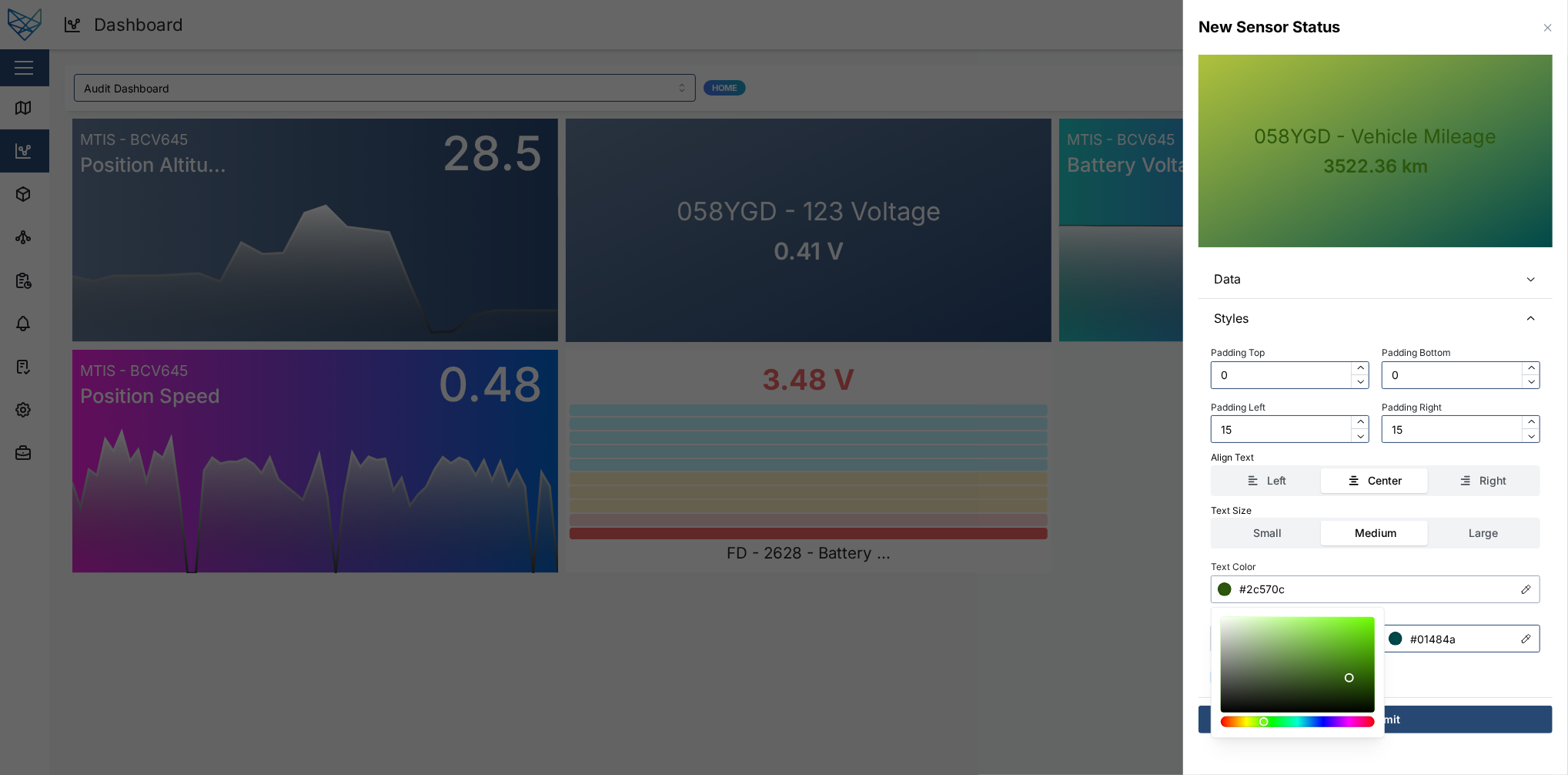
click at [1176, 581] on div at bounding box center [1349, 678] width 9 height 9
click at [1176, 581] on div at bounding box center [1298, 665] width 143 height 85
click at [1176, 581] on div at bounding box center [1360, 689] width 9 height 9
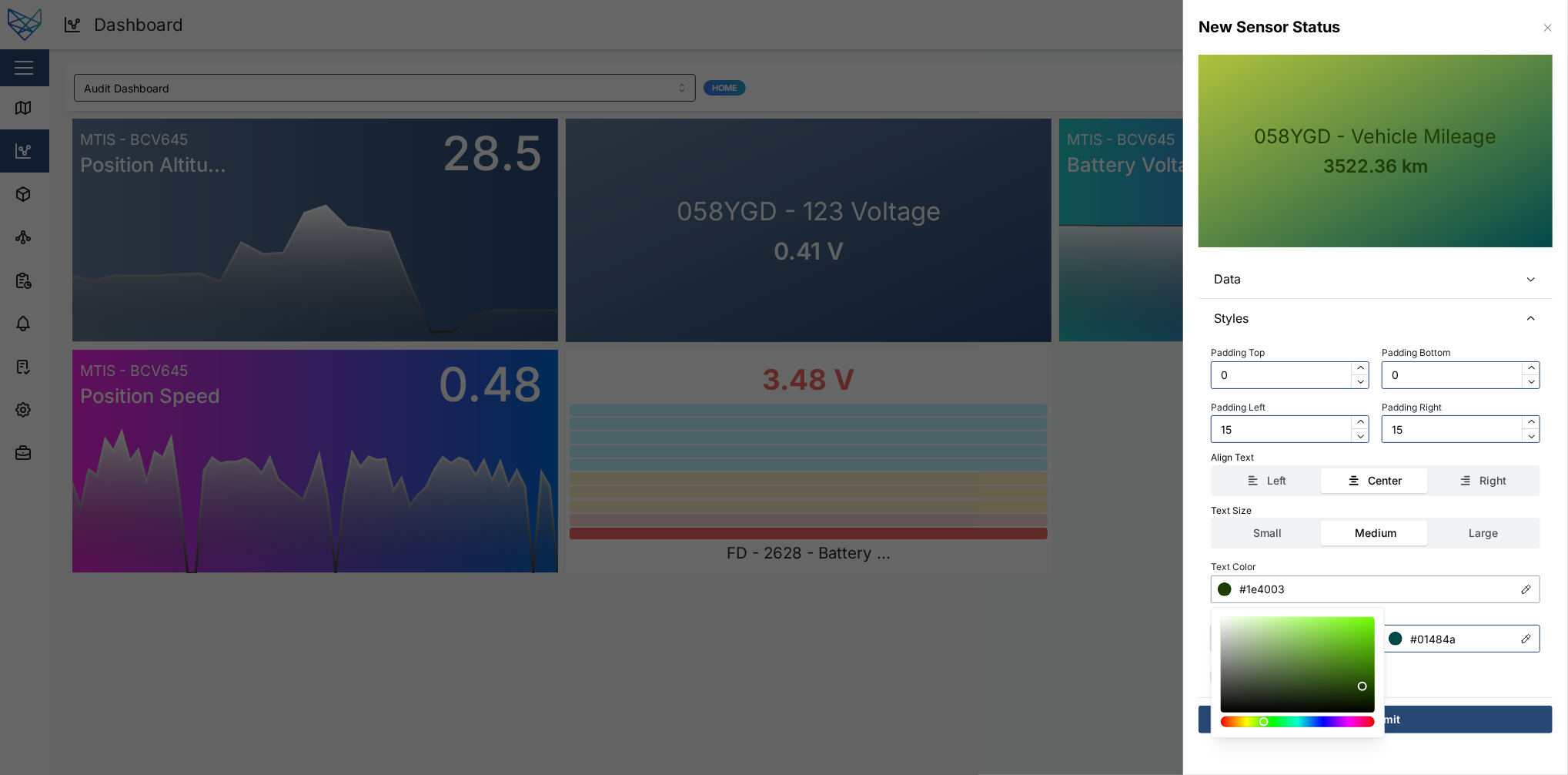
click at [1176, 581] on div at bounding box center [1363, 686] width 9 height 9
type input "#213b0b"
drag, startPoint x: 1355, startPoint y: 658, endPoint x: 1342, endPoint y: 688, distance: 32.7
click at [1176, 581] on div at bounding box center [1298, 665] width 143 height 85
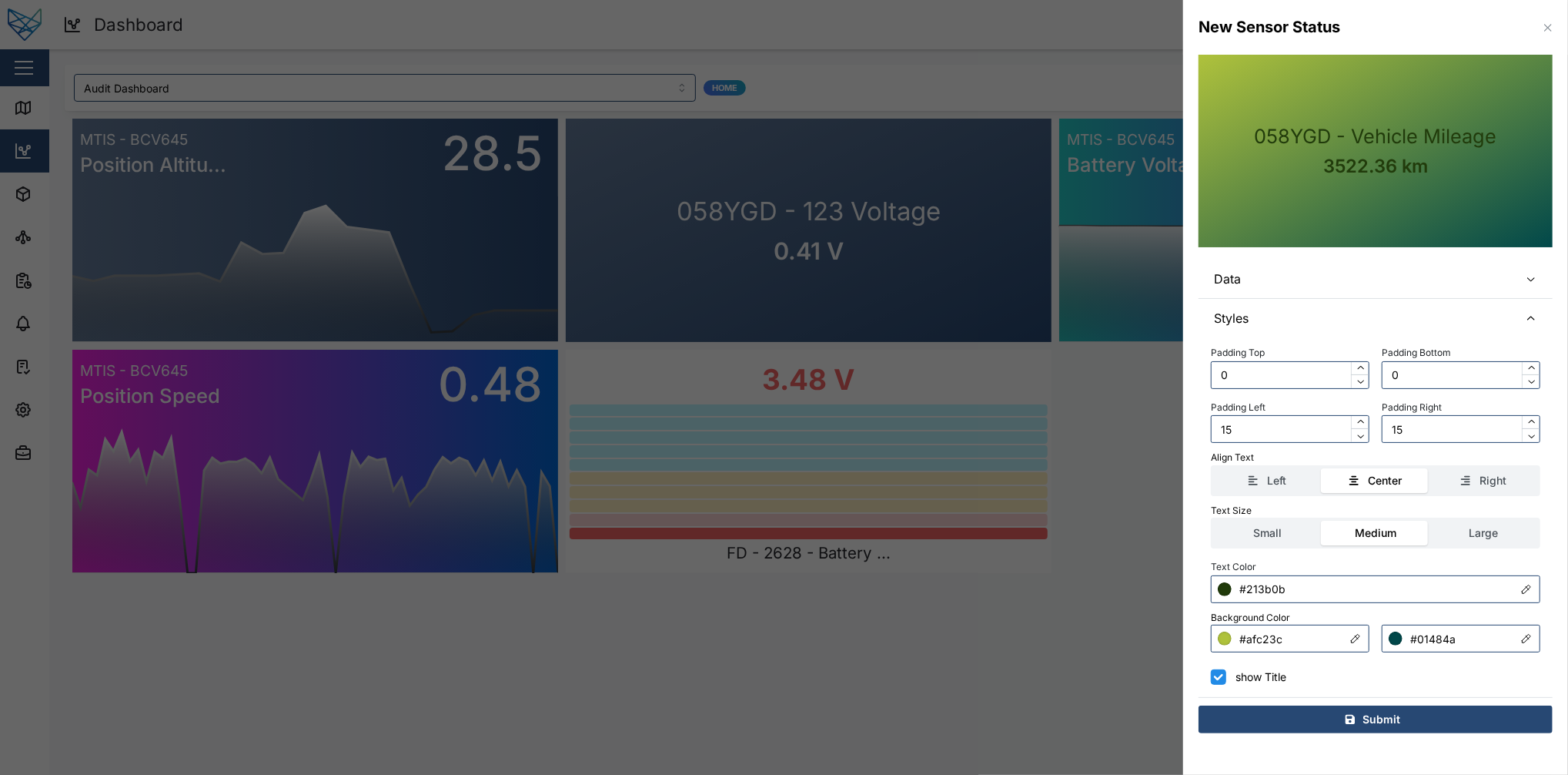
click at [1176, 581] on div "show Title" at bounding box center [1375, 677] width 330 height 16
drag, startPoint x: 1437, startPoint y: 673, endPoint x: 1422, endPoint y: 718, distance: 47.4
click at [1176, 581] on div "Submit" at bounding box center [1373, 719] width 330 height 26
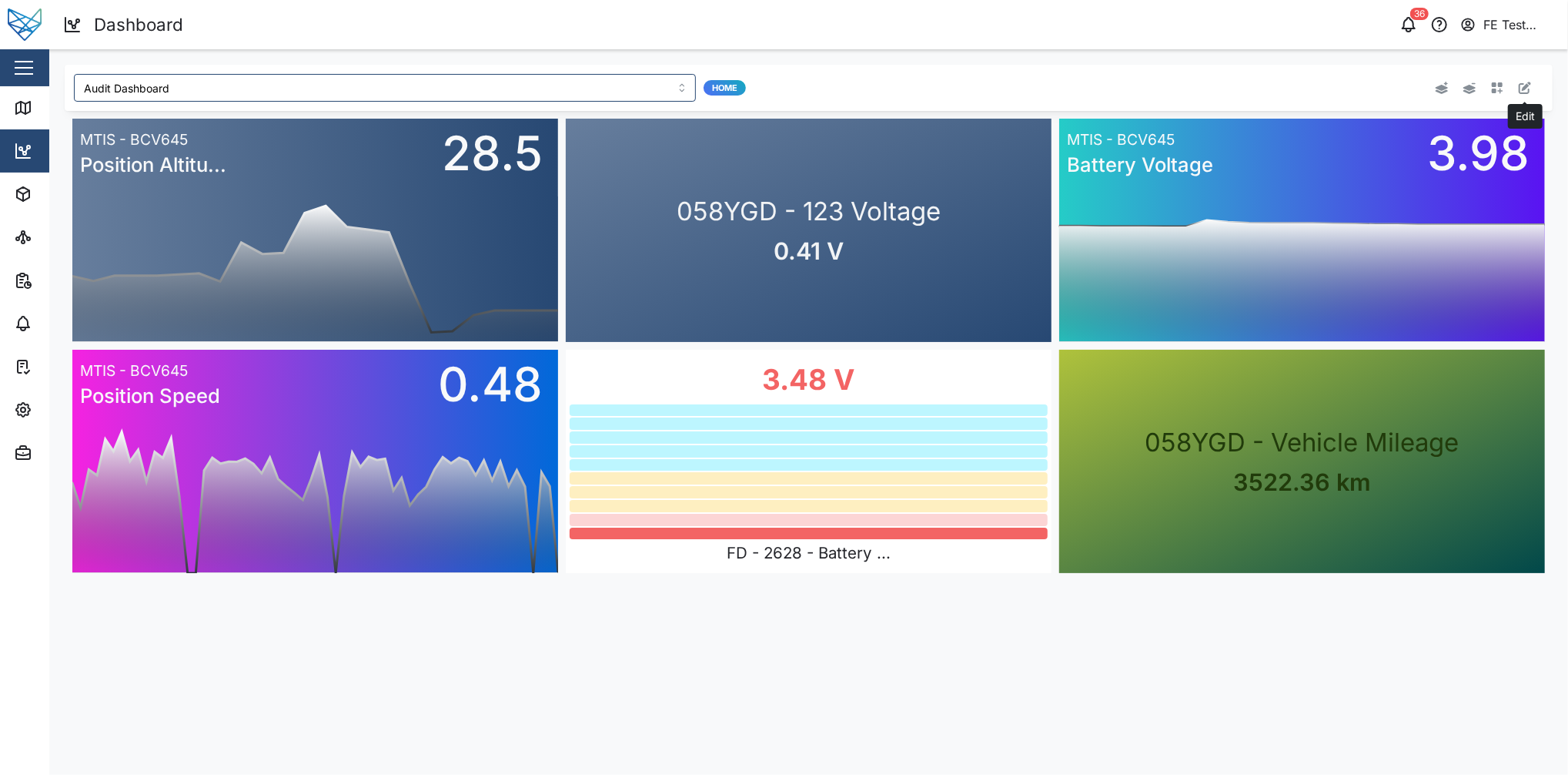
click at [1176, 91] on icon "button" at bounding box center [1525, 88] width 13 height 13
click at [1176, 348] on div "0 20 40 60 80 100 120 140 160 03 PM 06 PM 09 PM Mon 08 03 AM 06 AM 09 AM 12 PM …" at bounding box center [809, 346] width 1488 height 470
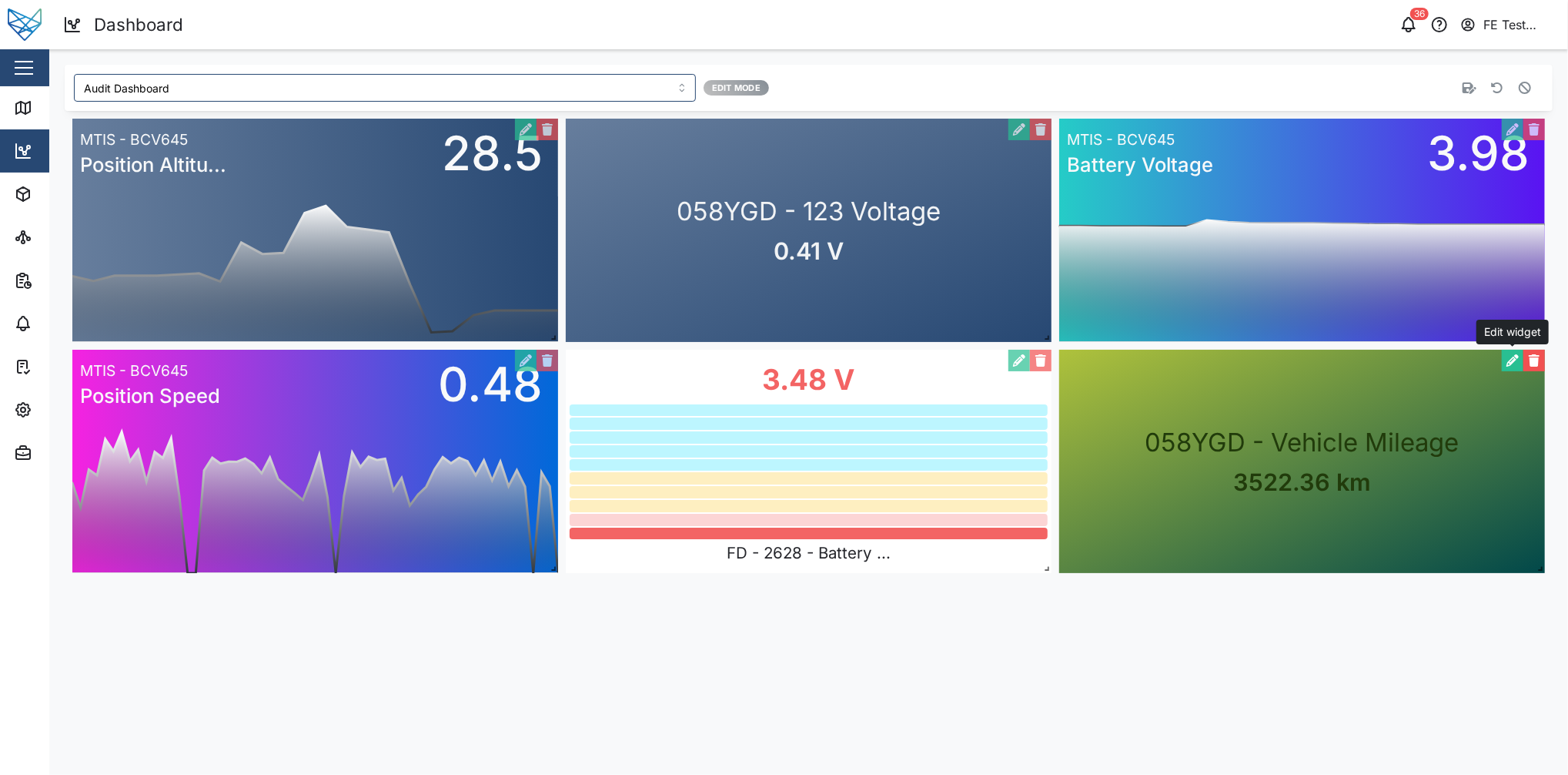
click at [1176, 360] on button "button" at bounding box center [1513, 360] width 22 height 22
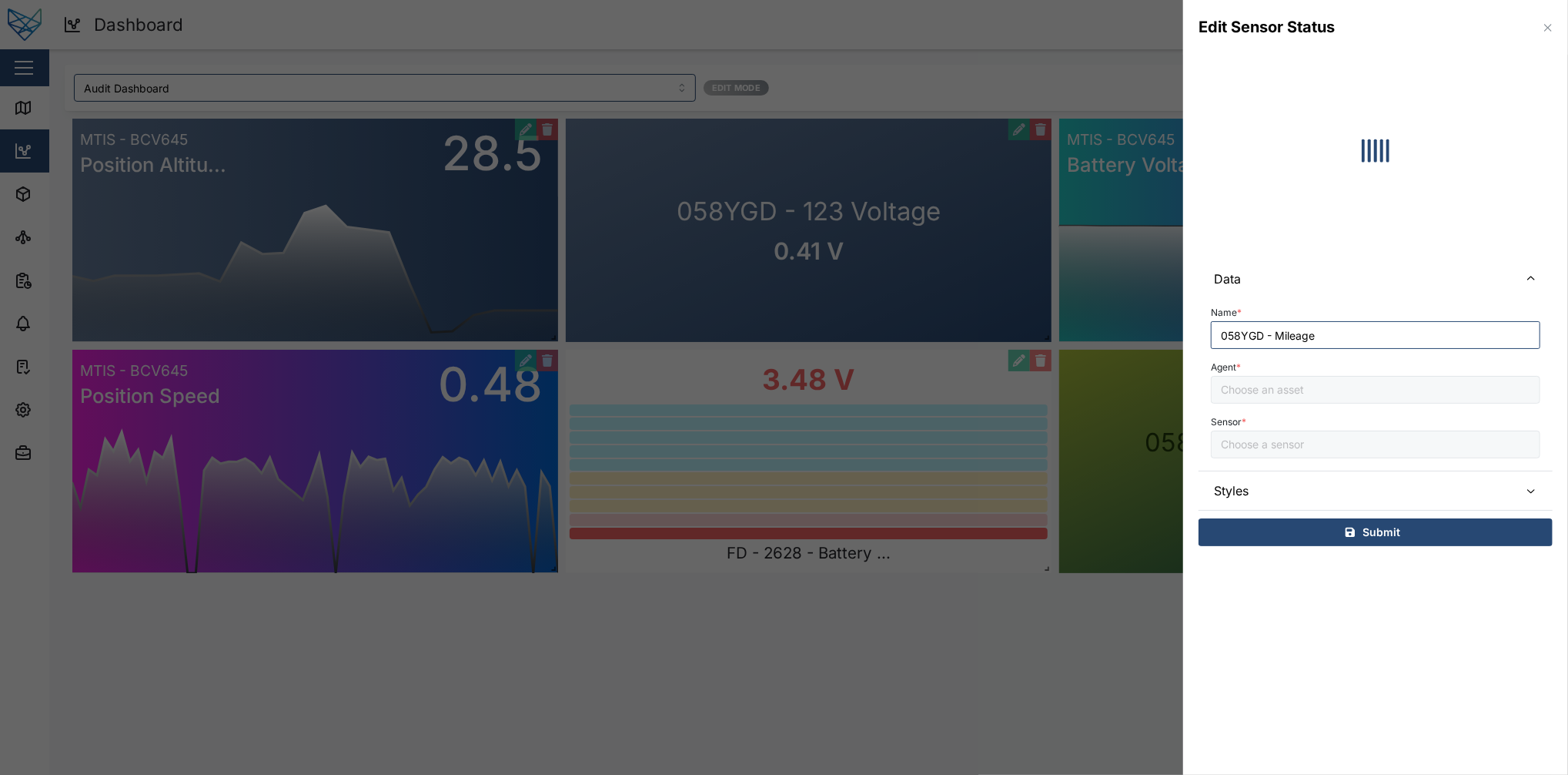
type input "Vehicle Mileage"
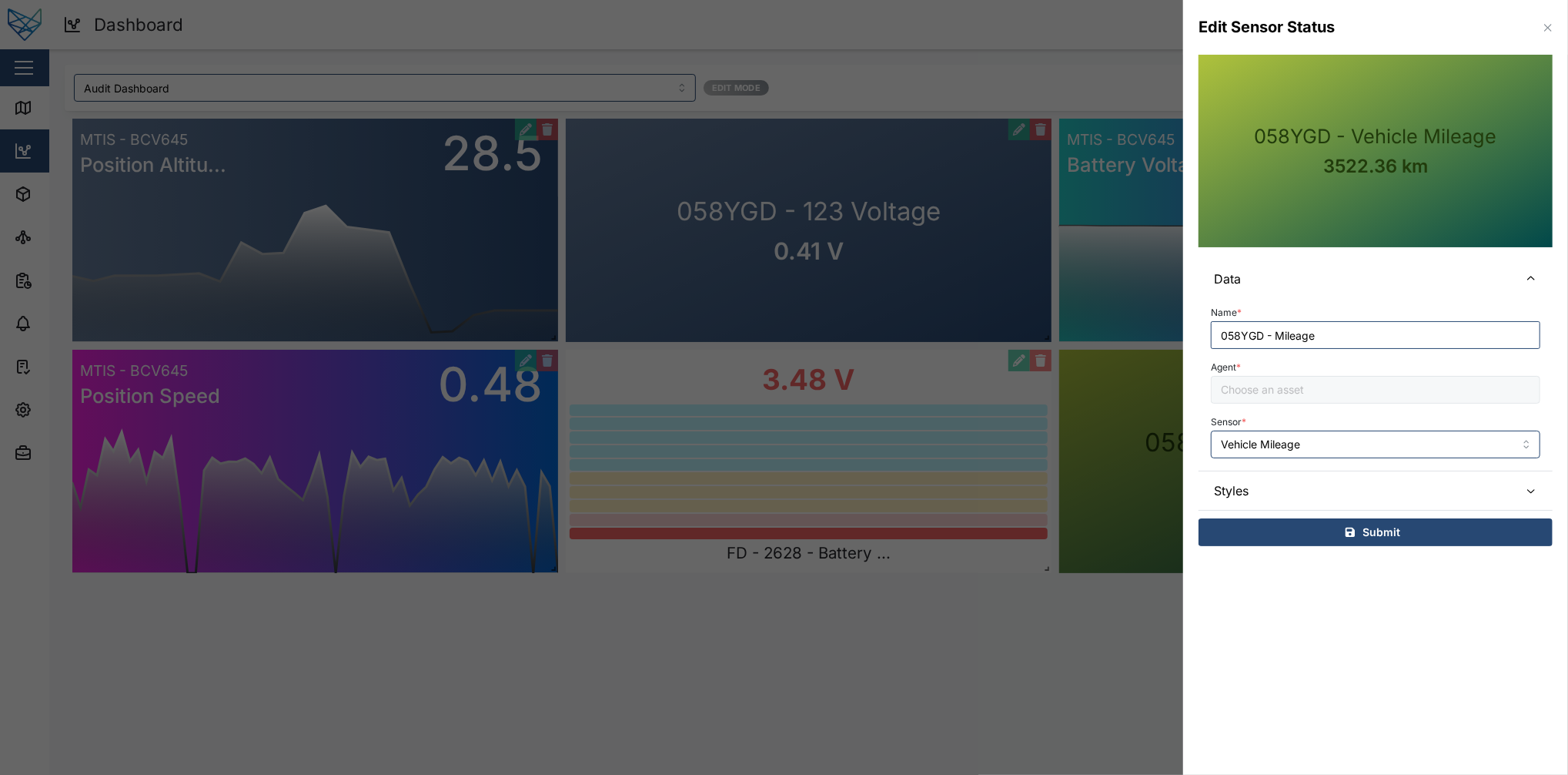
type input "058YGD"
click at [1176, 498] on span "Styles" at bounding box center [1360, 491] width 293 height 38
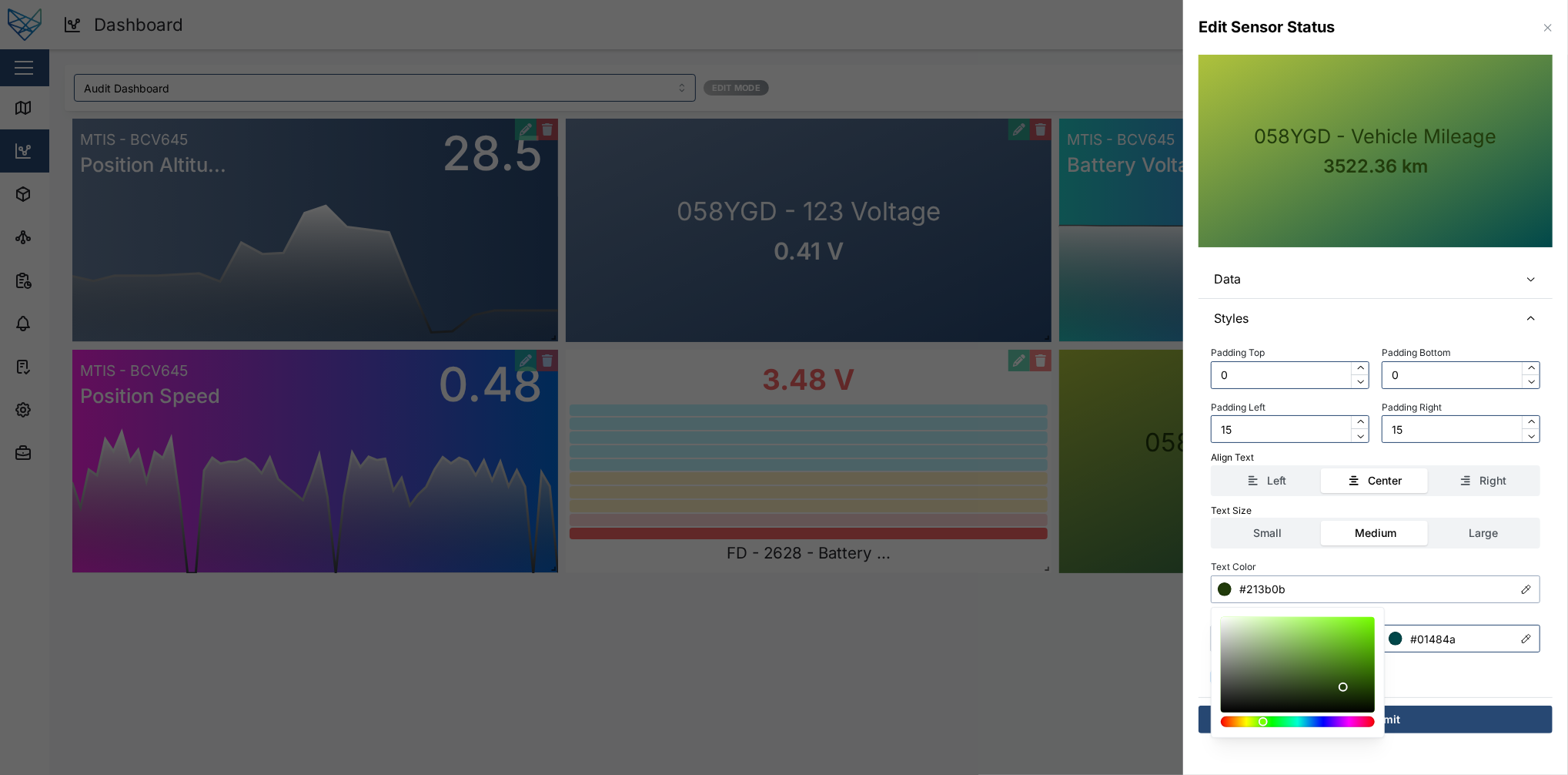
click at [1176, 581] on input "#213b0b" at bounding box center [1375, 588] width 330 height 27
click at [1176, 581] on div at bounding box center [1298, 722] width 143 height 11
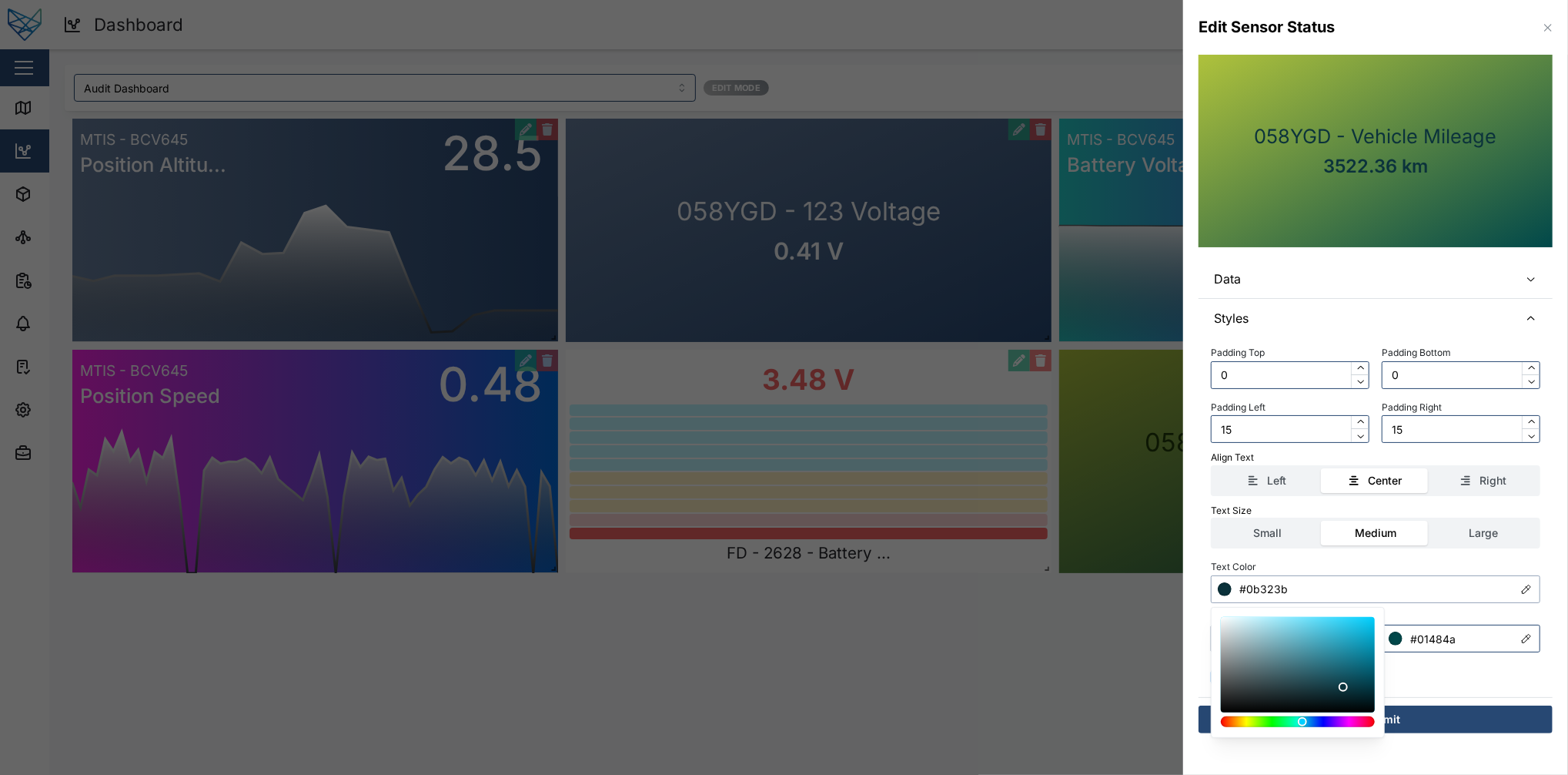
type input "#3197ad"
click at [1176, 581] on div at bounding box center [1298, 665] width 143 height 85
click at [1176, 568] on div "Text Color #3197ad" at bounding box center [1375, 580] width 330 height 47
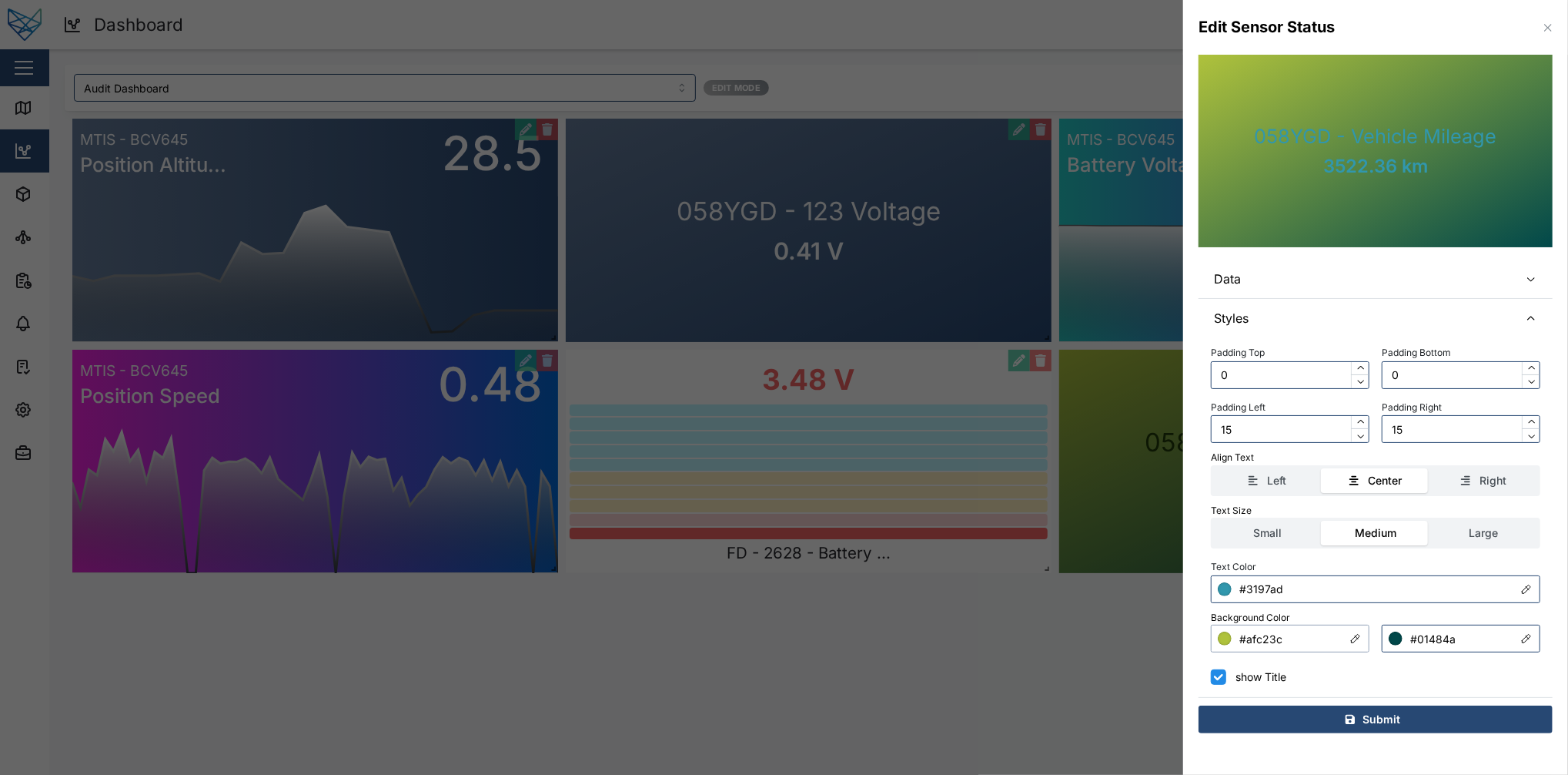
click at [1176, 581] on input "#afc23c" at bounding box center [1290, 638] width 158 height 27
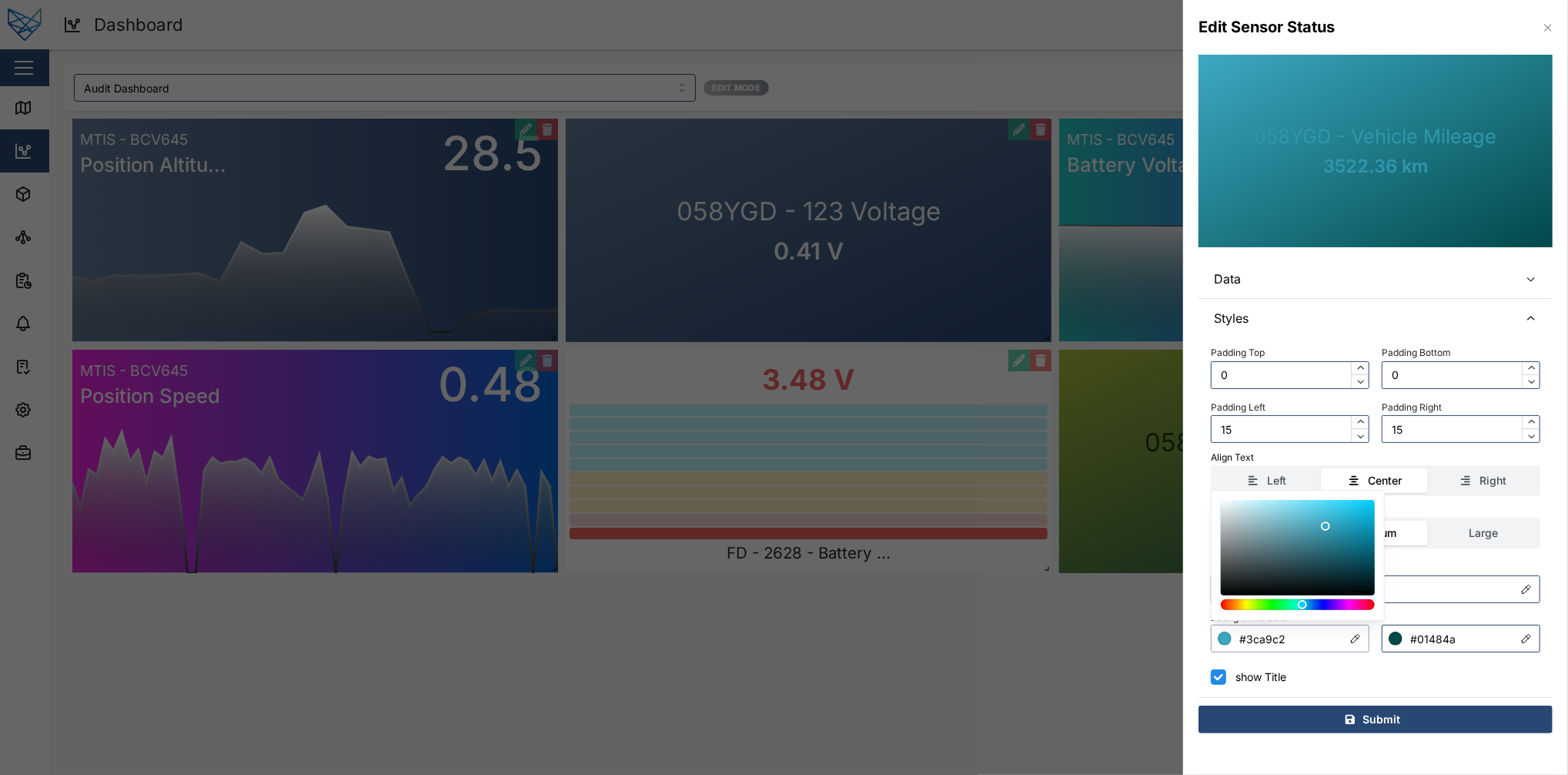
click at [1176, 581] on div at bounding box center [1298, 605] width 143 height 11
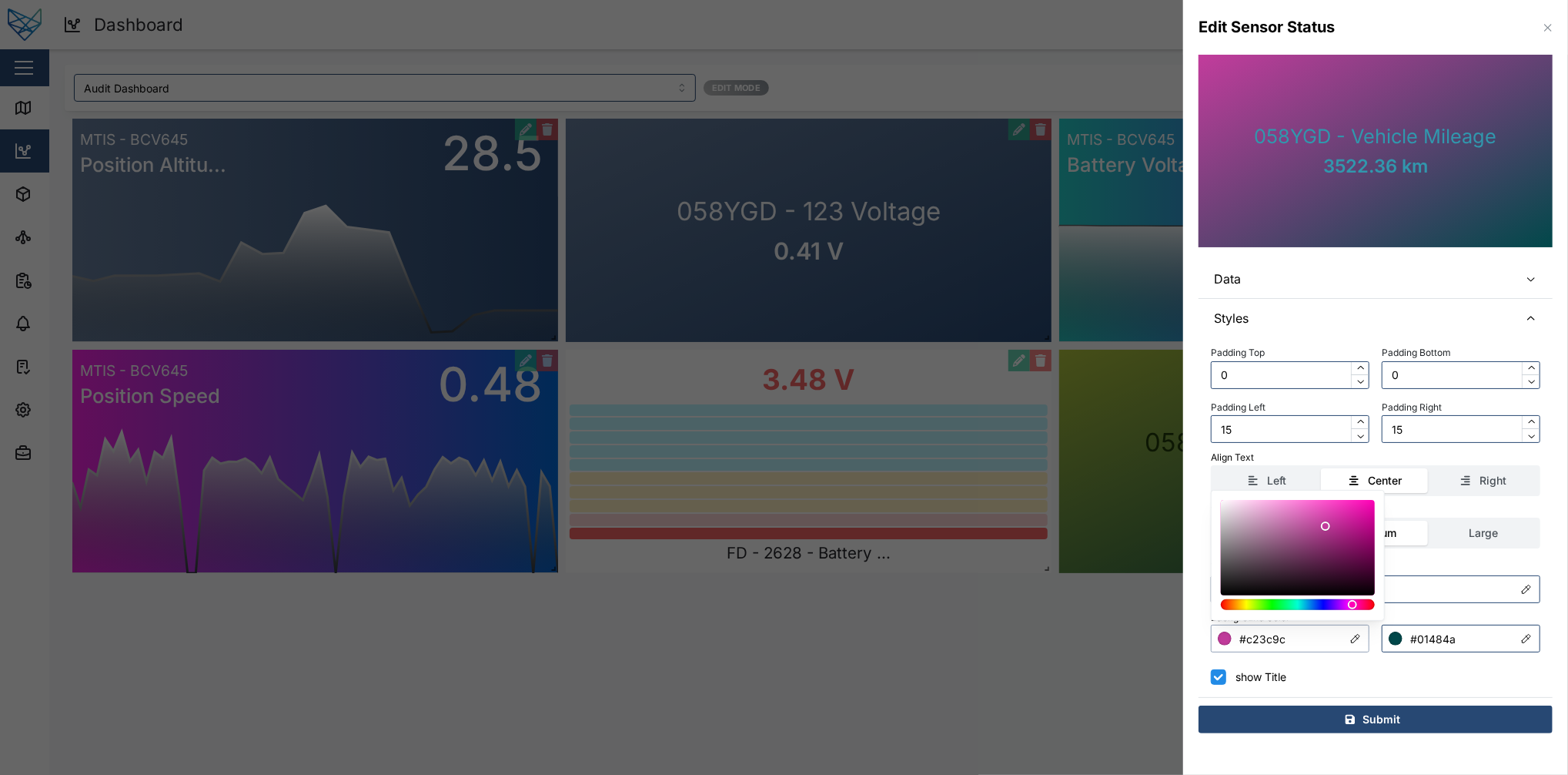
drag, startPoint x: 1302, startPoint y: 601, endPoint x: 1353, endPoint y: 607, distance: 51.4
click at [1176, 581] on div at bounding box center [1298, 605] width 143 height 11
type input "#b73cc2"
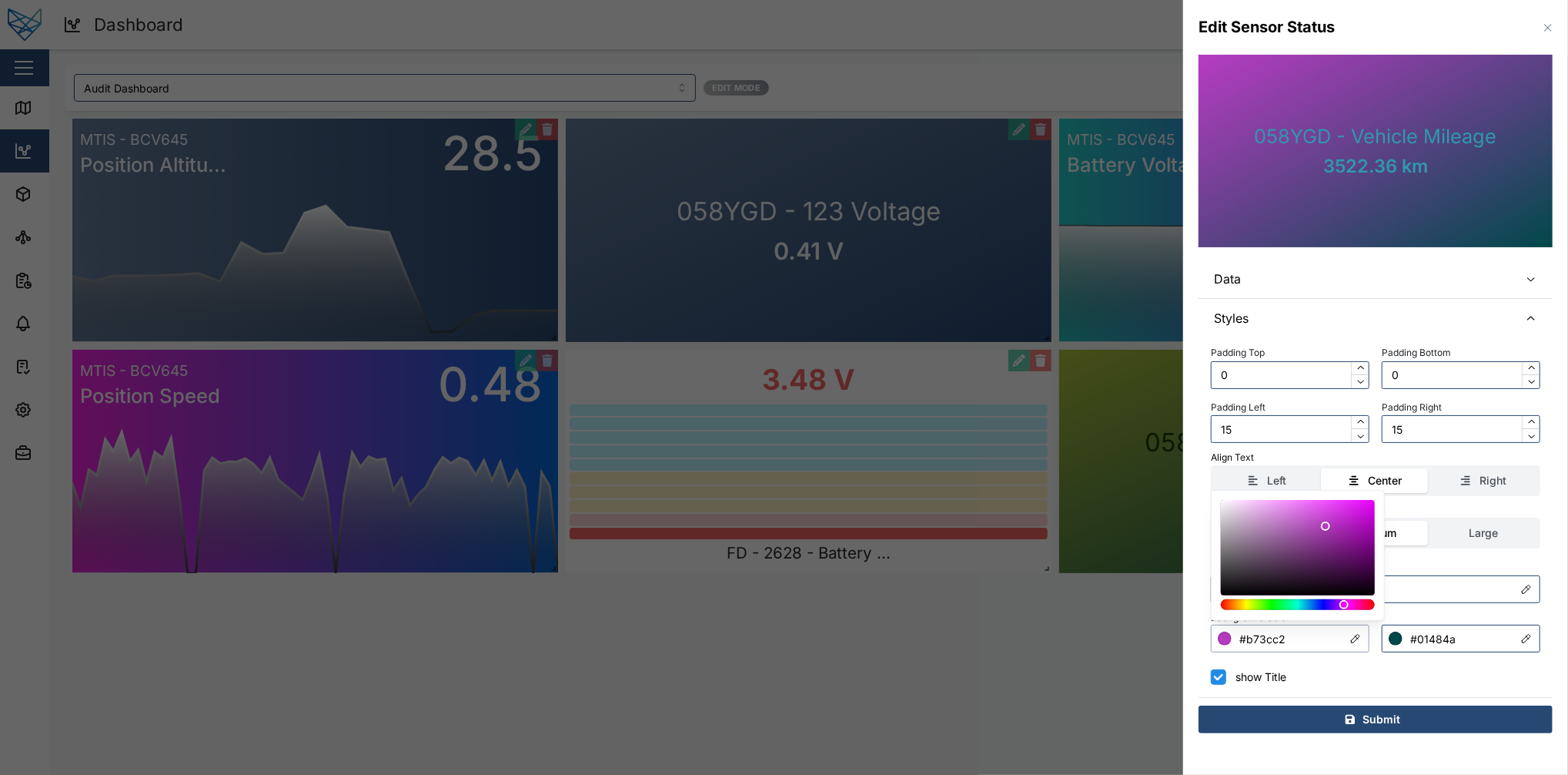
click at [1176, 581] on div at bounding box center [1298, 605] width 143 height 11
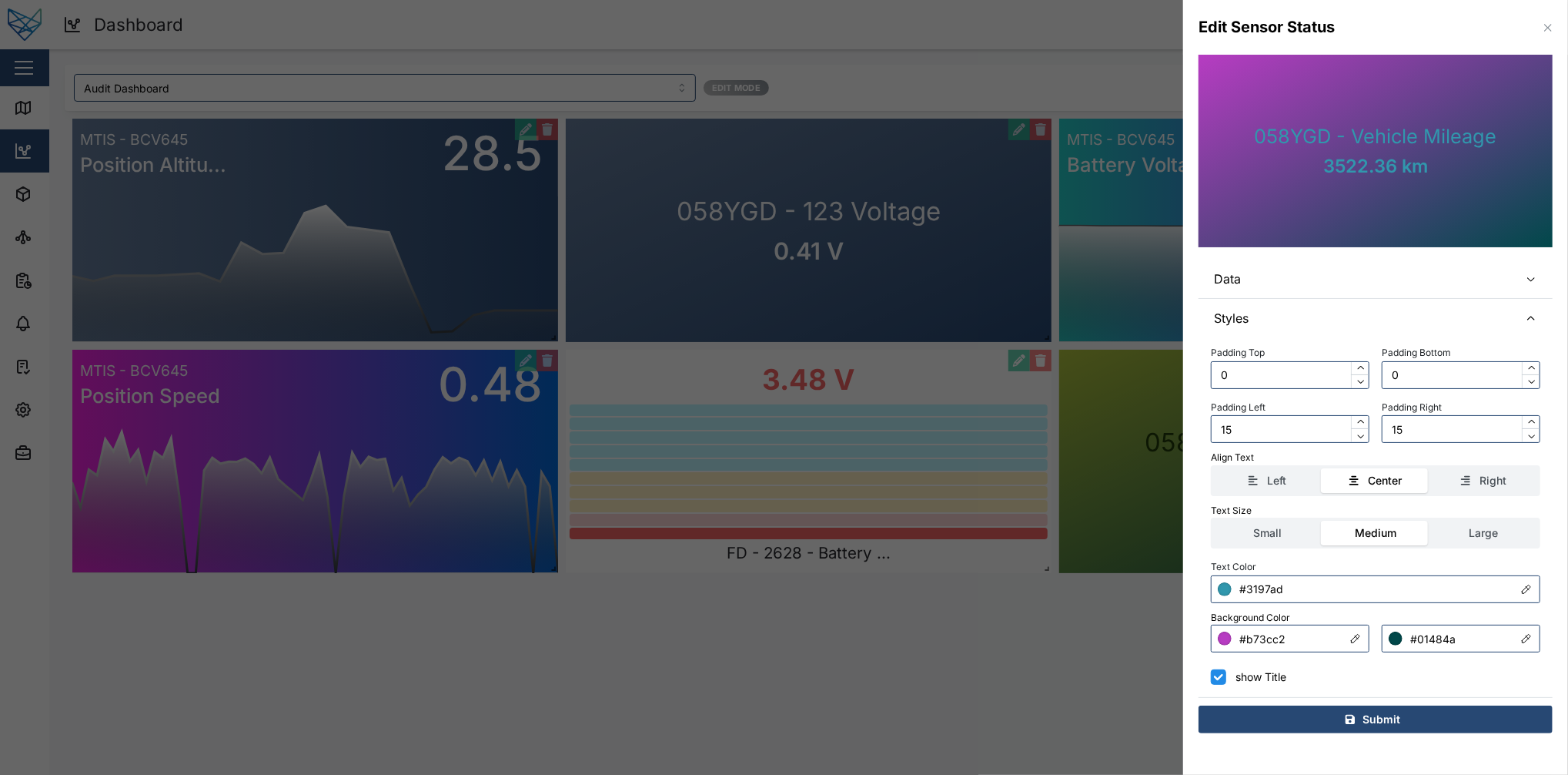
click at [1176, 486] on div "Center" at bounding box center [1375, 481] width 92 height 17
click at [1176, 469] on input "Center" at bounding box center [1322, 469] width 0 height 0
click at [1176, 581] on input "#01484a" at bounding box center [1461, 638] width 158 height 27
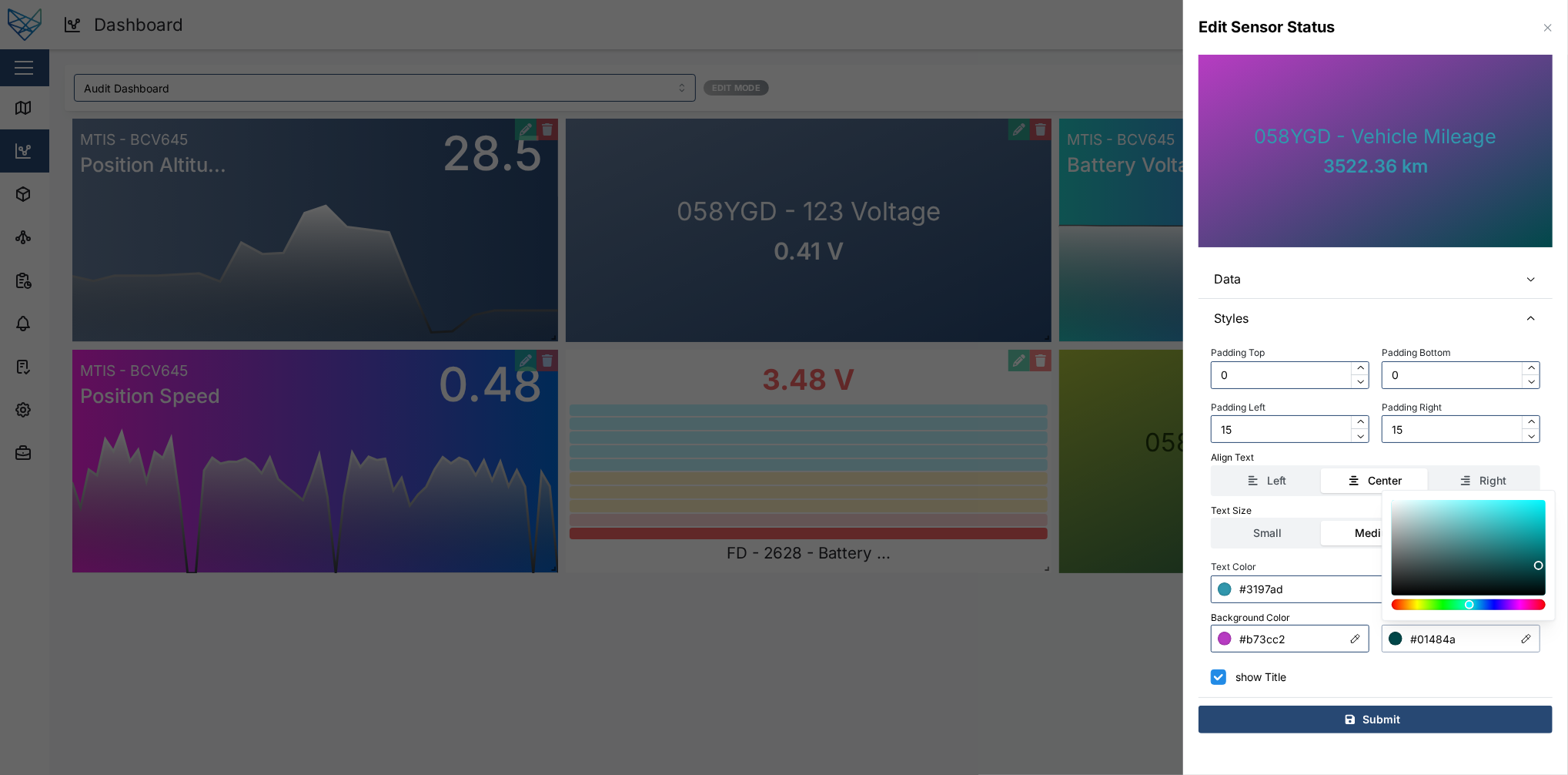
click at [1176, 581] on div at bounding box center [1469, 555] width 174 height 131
click at [1176, 581] on div at bounding box center [1469, 605] width 143 height 11
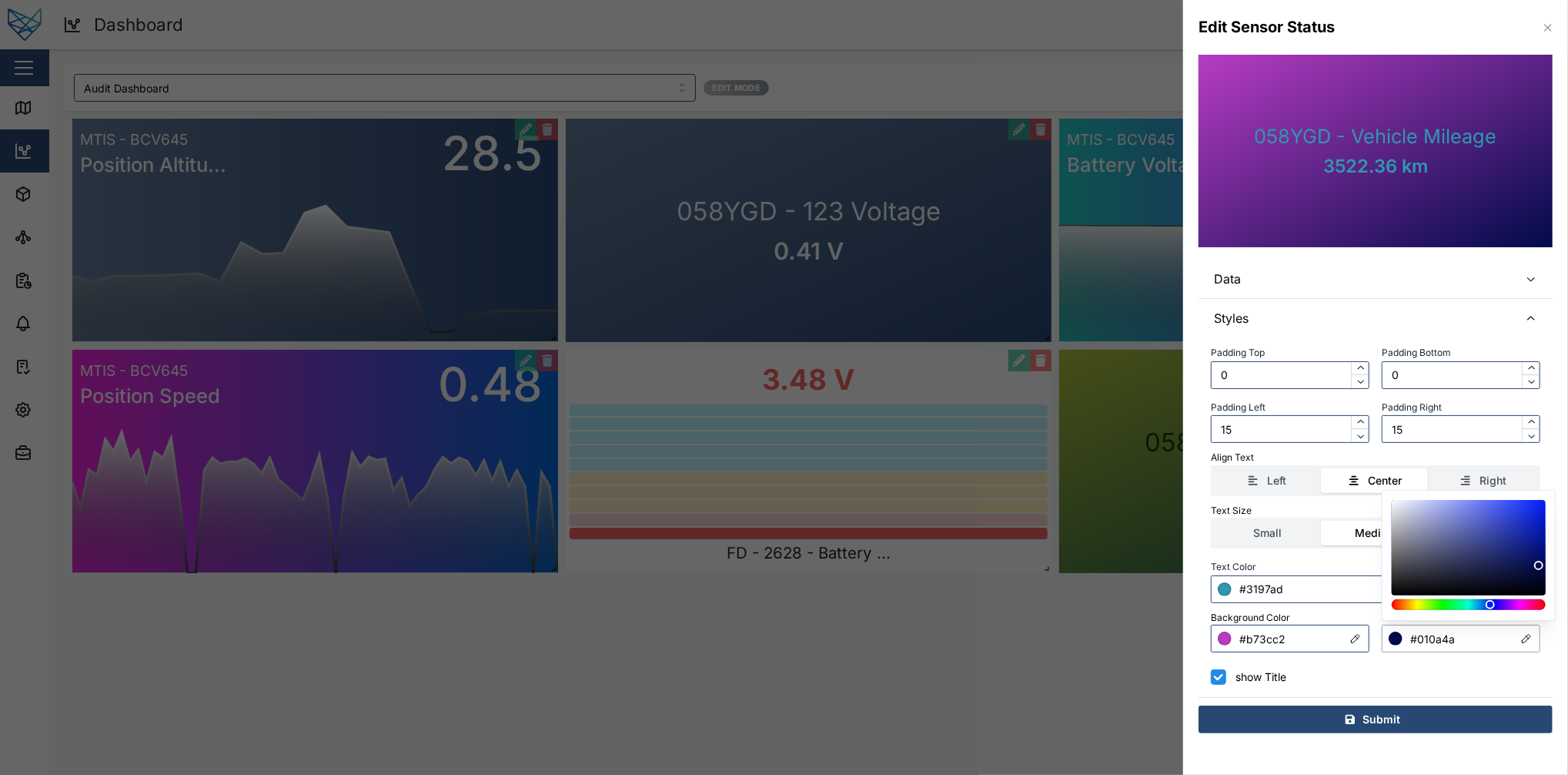
click at [1176, 581] on div at bounding box center [1490, 605] width 9 height 9
type input "#01074a"
drag, startPoint x: 1490, startPoint y: 607, endPoint x: 1491, endPoint y: 627, distance: 20.0
click at [1176, 581] on body "Dashboard 36 FE Test Admin Close Map Dashboard Assets ATS Camera Generator Pers…" at bounding box center [784, 387] width 1568 height 775
click at [1176, 581] on input "#b73cc2" at bounding box center [1290, 638] width 158 height 27
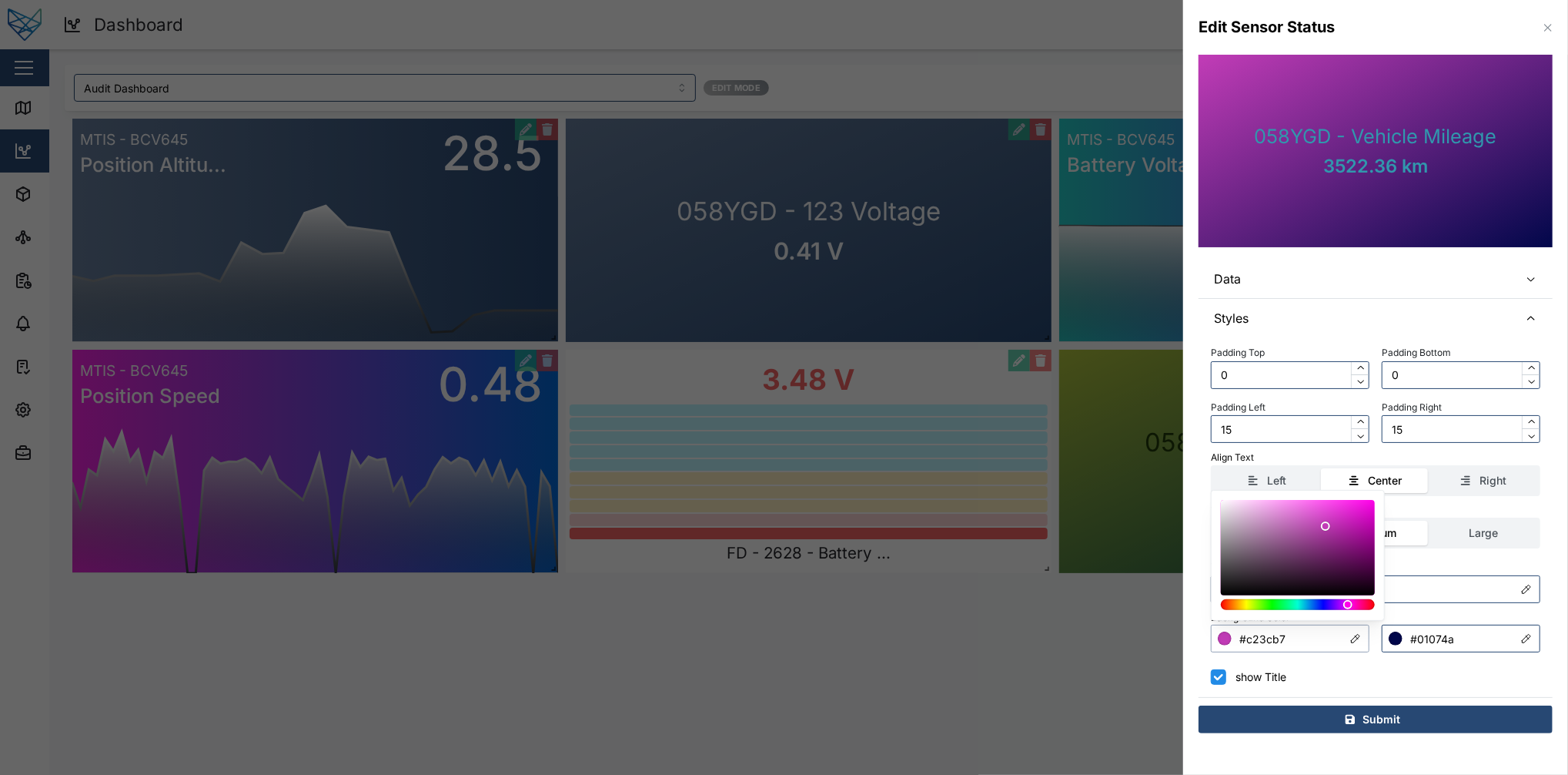
click at [1176, 581] on div at bounding box center [1348, 605] width 9 height 9
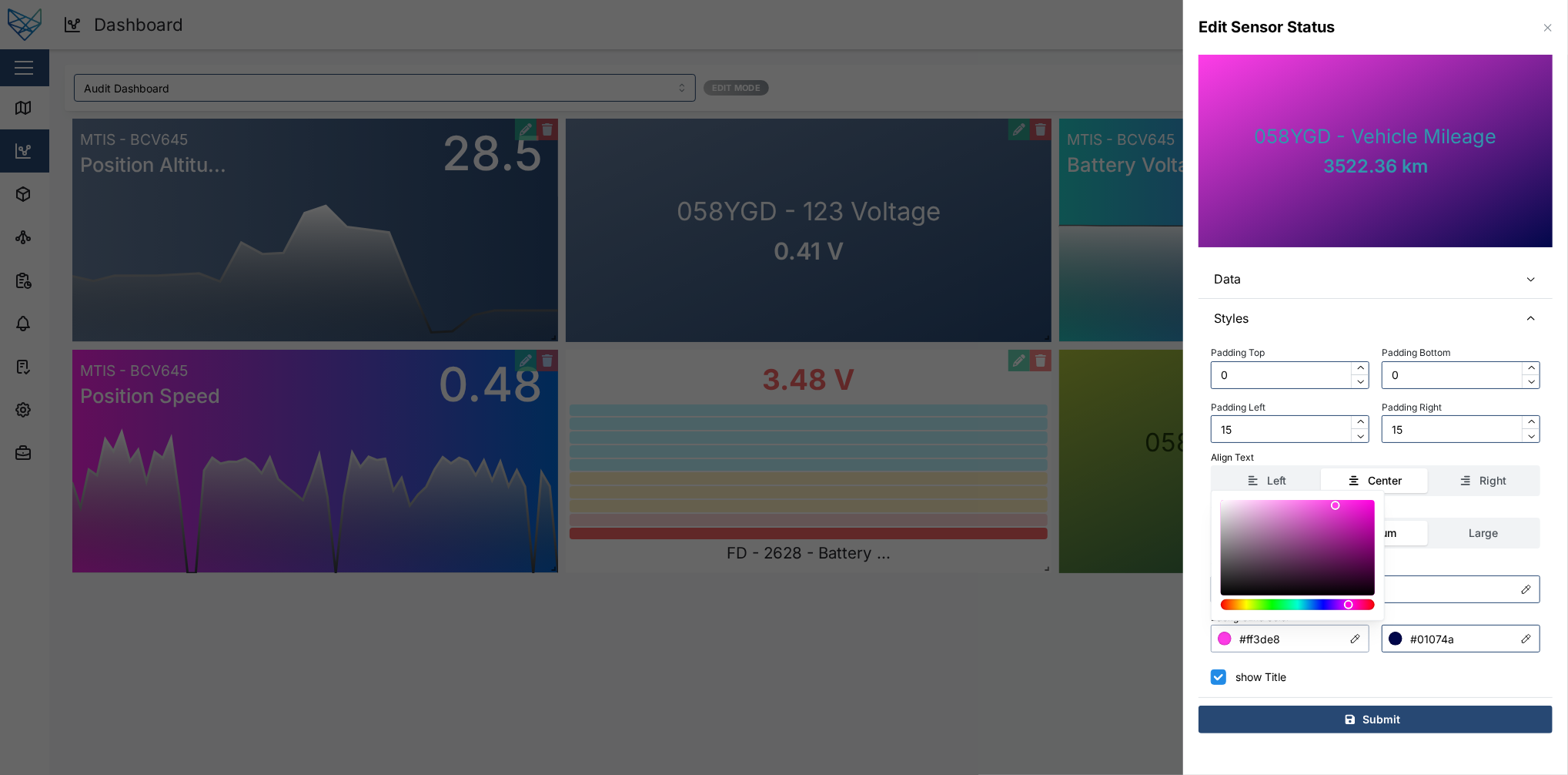
type input "#ff40e8"
drag, startPoint x: 1343, startPoint y: 522, endPoint x: 1334, endPoint y: 486, distance: 37.1
click at [1176, 486] on body "Dashboard 36 FE Test Admin Close Map Dashboard Assets ATS Camera Generator Pers…" at bounding box center [784, 387] width 1568 height 775
click at [1176, 568] on div "Text Color #3197ad" at bounding box center [1375, 580] width 330 height 47
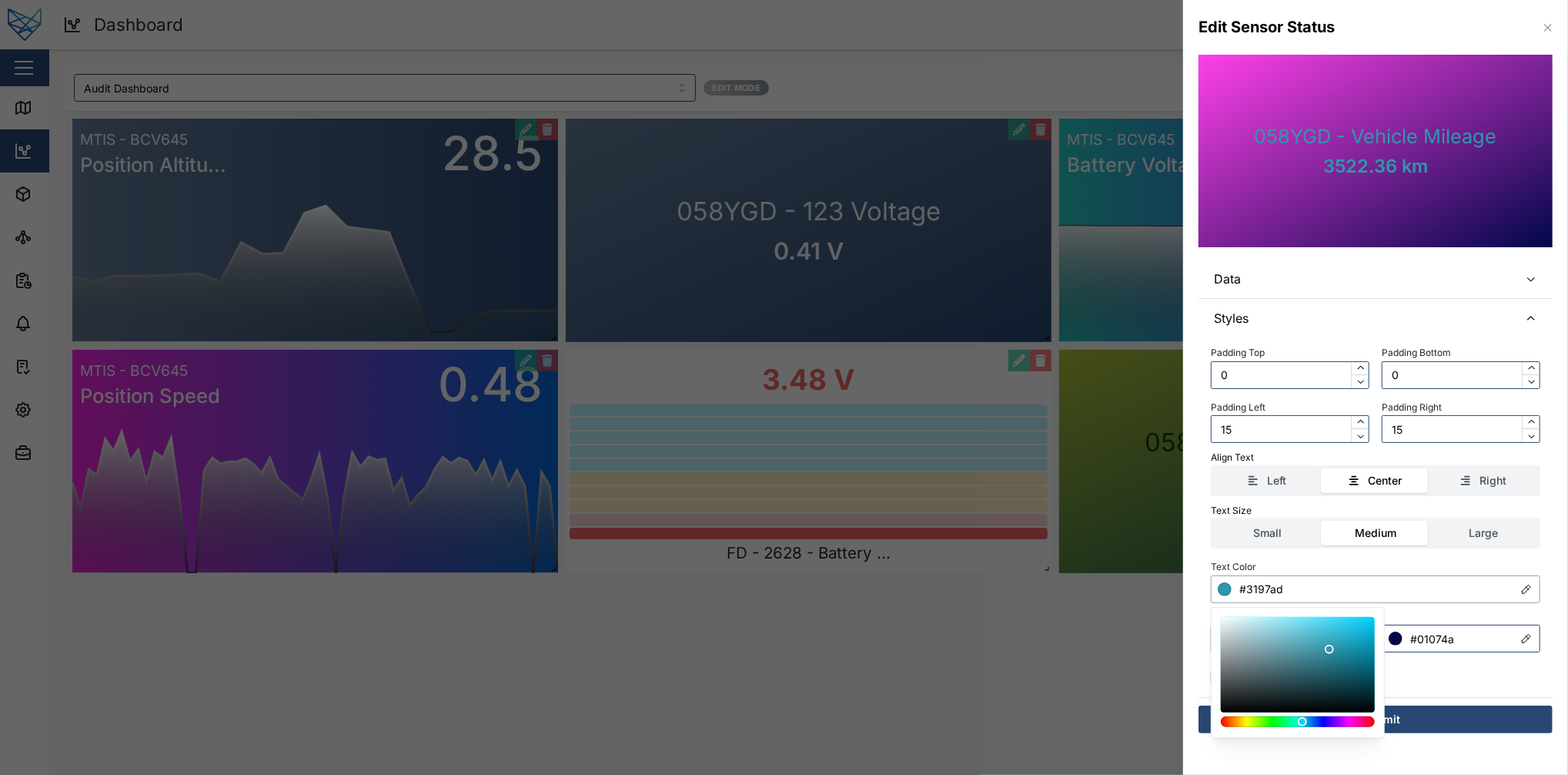
click at [1176, 581] on input "#3197ad" at bounding box center [1375, 588] width 330 height 27
type input "#ffffff"
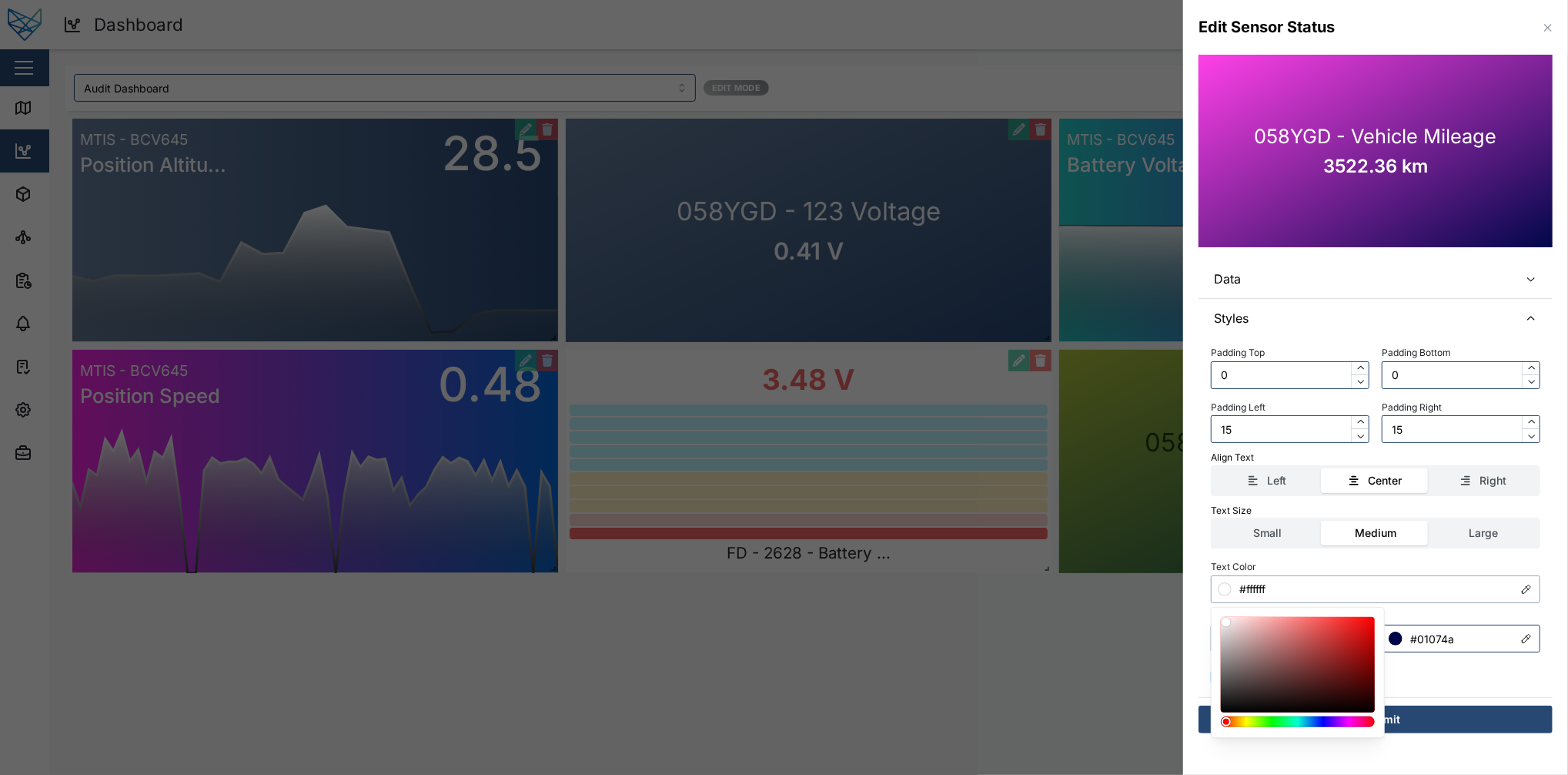
drag, startPoint x: 1237, startPoint y: 622, endPoint x: 1151, endPoint y: 618, distance: 86.1
click at [1151, 581] on body "Dashboard 36 FE Test Admin Close Map Dashboard Assets ATS Camera Generator Pers…" at bounding box center [784, 387] width 1568 height 775
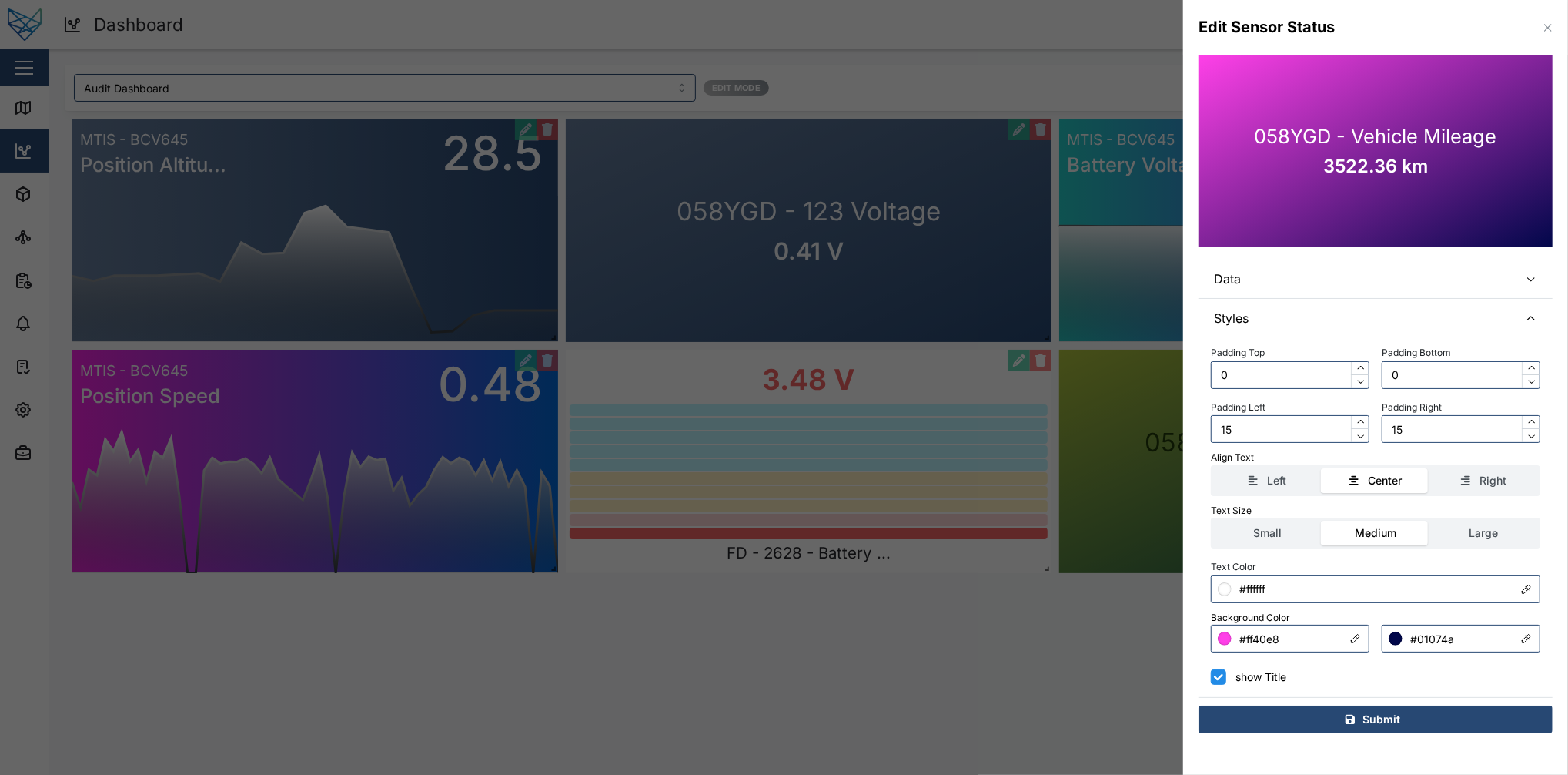
click at [1176, 581] on div "Padding Top 0 Padding Bottom 0 Padding Left 15 Padding Right 15 Align Text Left…" at bounding box center [1375, 518] width 354 height 360
click at [1176, 581] on span "Submit" at bounding box center [1382, 719] width 38 height 26
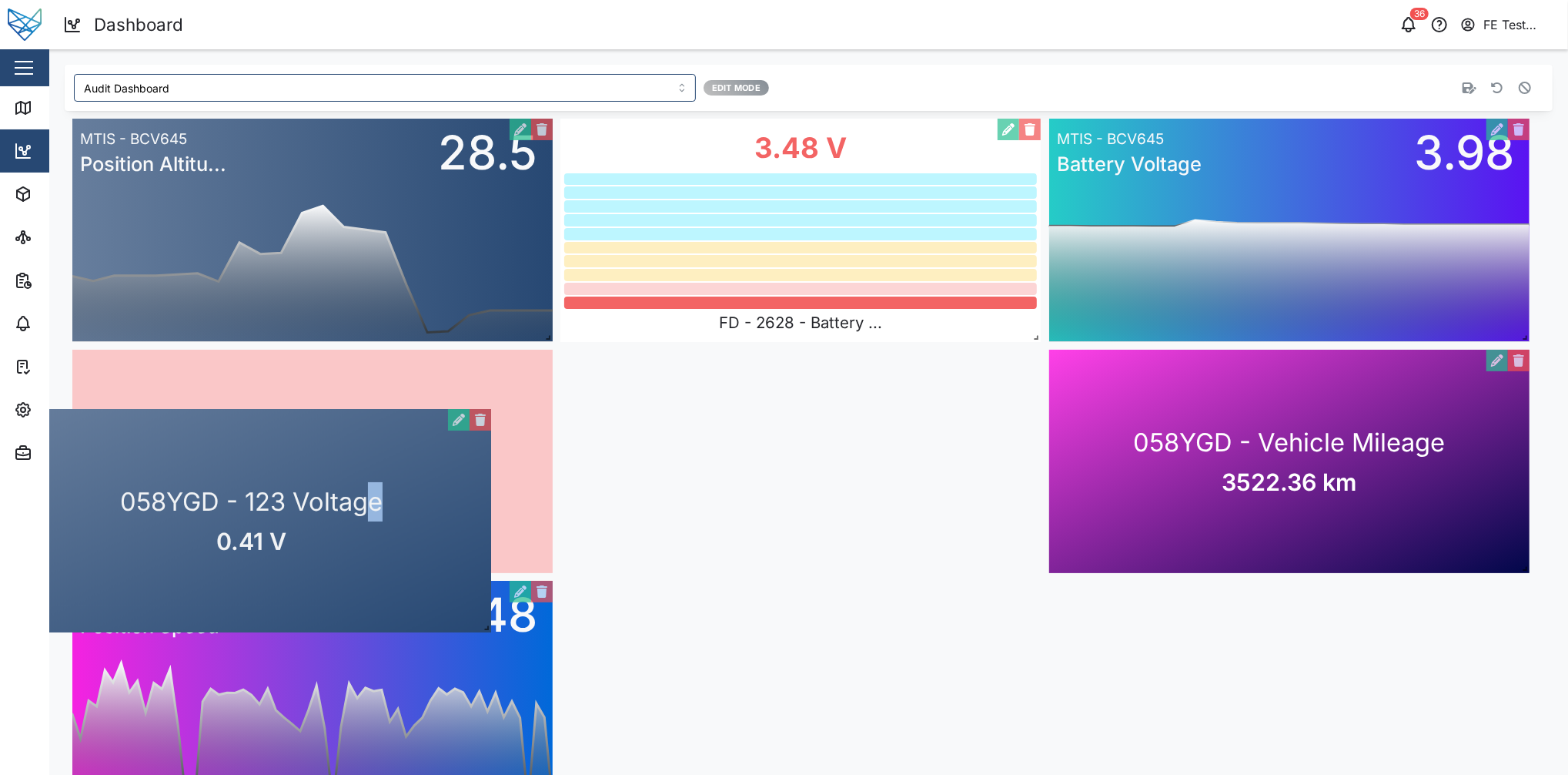
drag, startPoint x: 934, startPoint y: 254, endPoint x: 362, endPoint y: 550, distance: 644.0
click at [362, 550] on div "058YGD - 123 Voltage 0.41 V" at bounding box center [251, 520] width 480 height 223
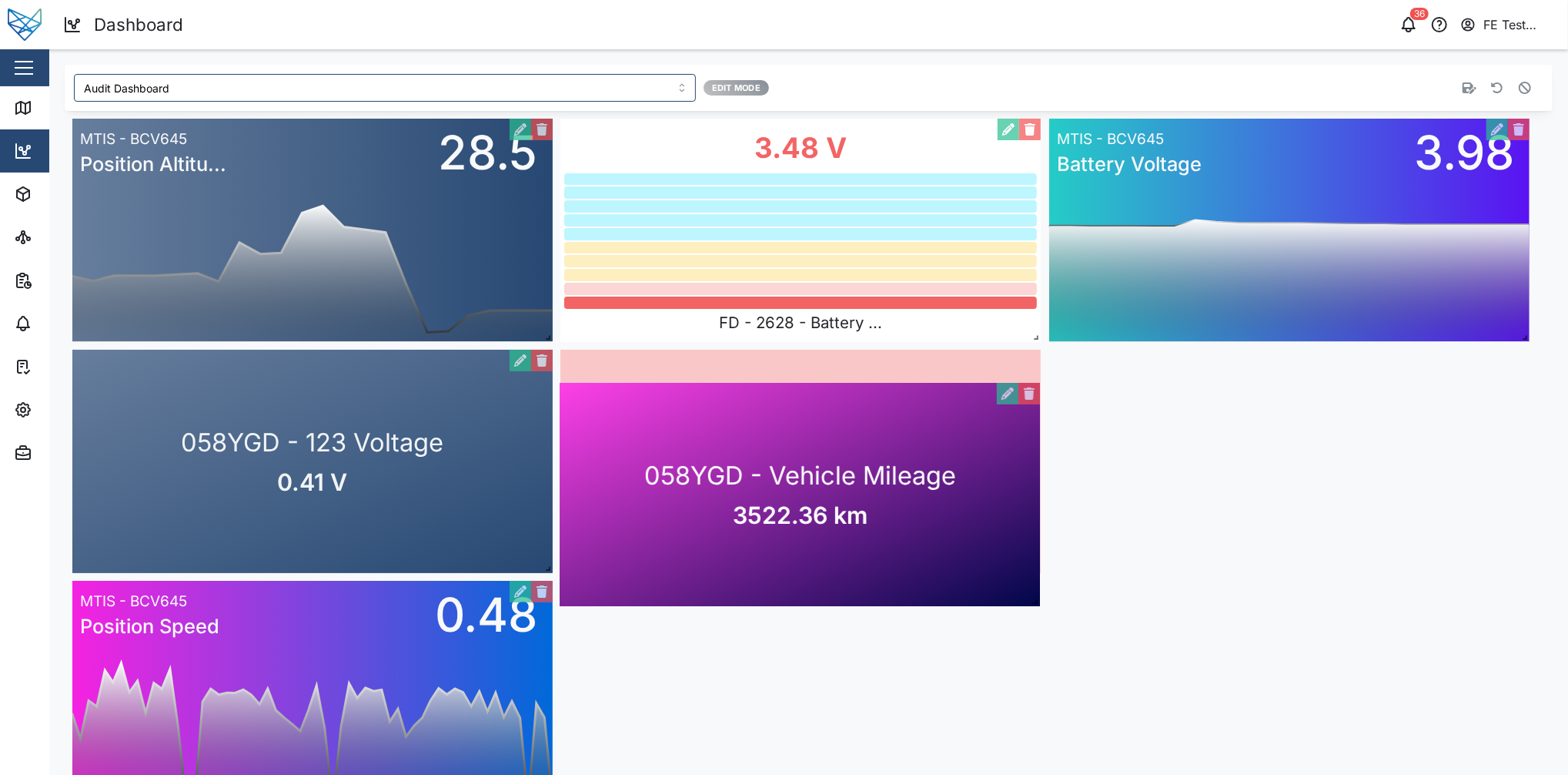
drag, startPoint x: 1246, startPoint y: 444, endPoint x: 757, endPoint y: 476, distance: 490.0
click at [757, 476] on div "058YGD - Vehicle Mileage 3522.36 km" at bounding box center [800, 494] width 480 height 223
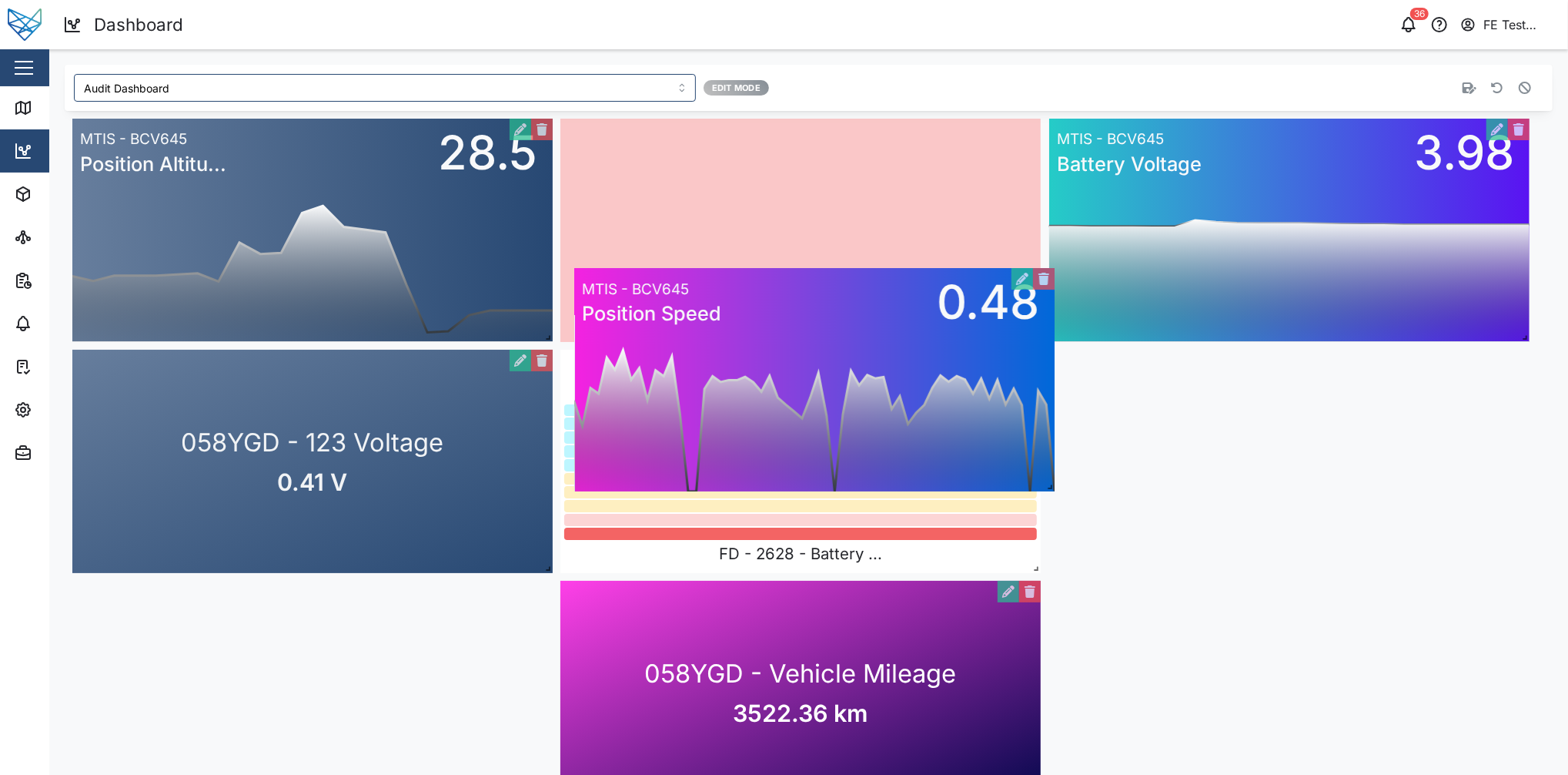
drag, startPoint x: 428, startPoint y: 661, endPoint x: 928, endPoint y: 349, distance: 589.4
click at [928, 349] on div "0 5 10 15 20 25 30 35 40 45 50 55 Mon 11 Wed 13 Fri 15 Aug 17 Tue 19 Thu 21 Sat…" at bounding box center [814, 379] width 480 height 223
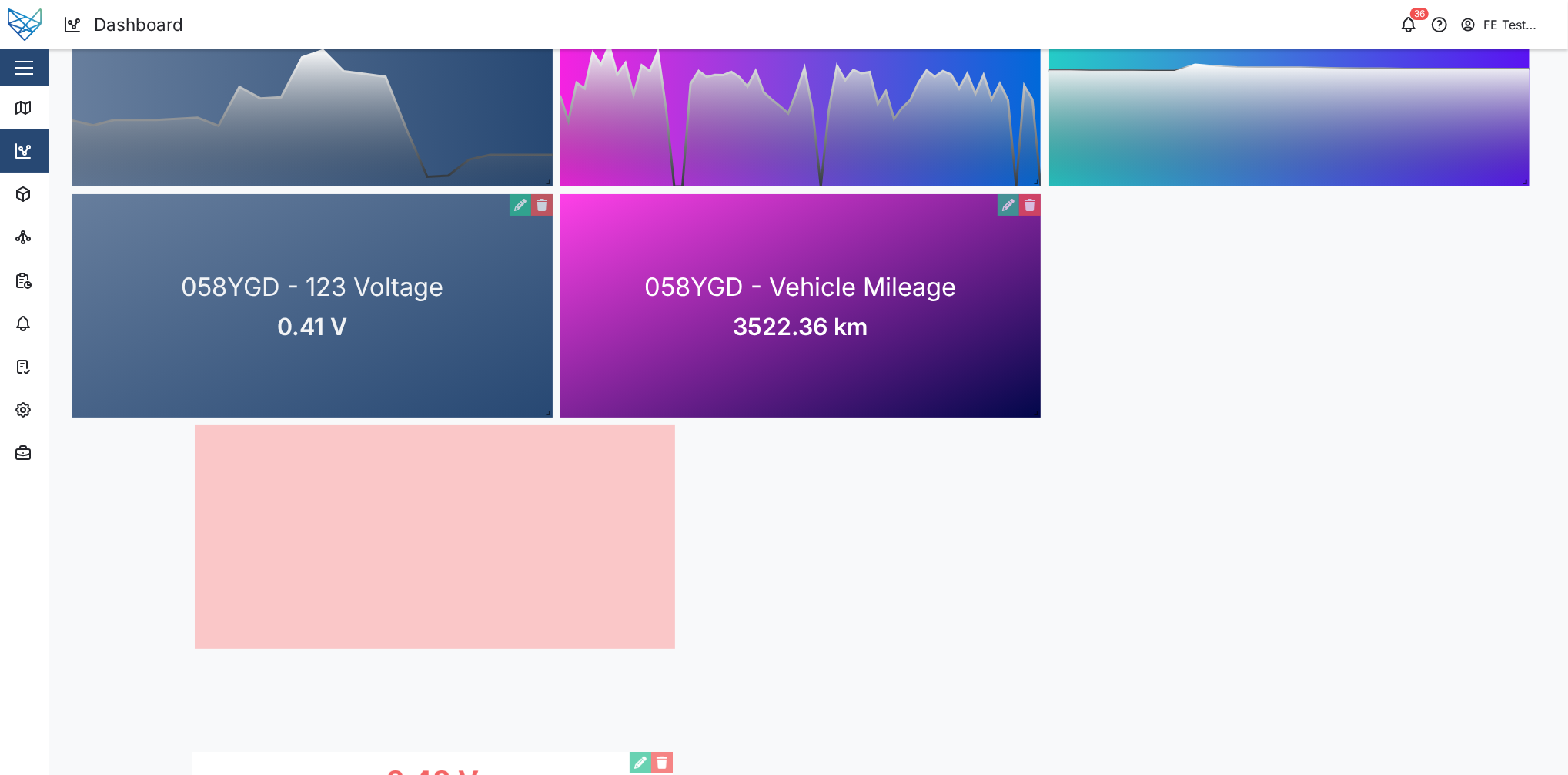
scroll to position [52, 0]
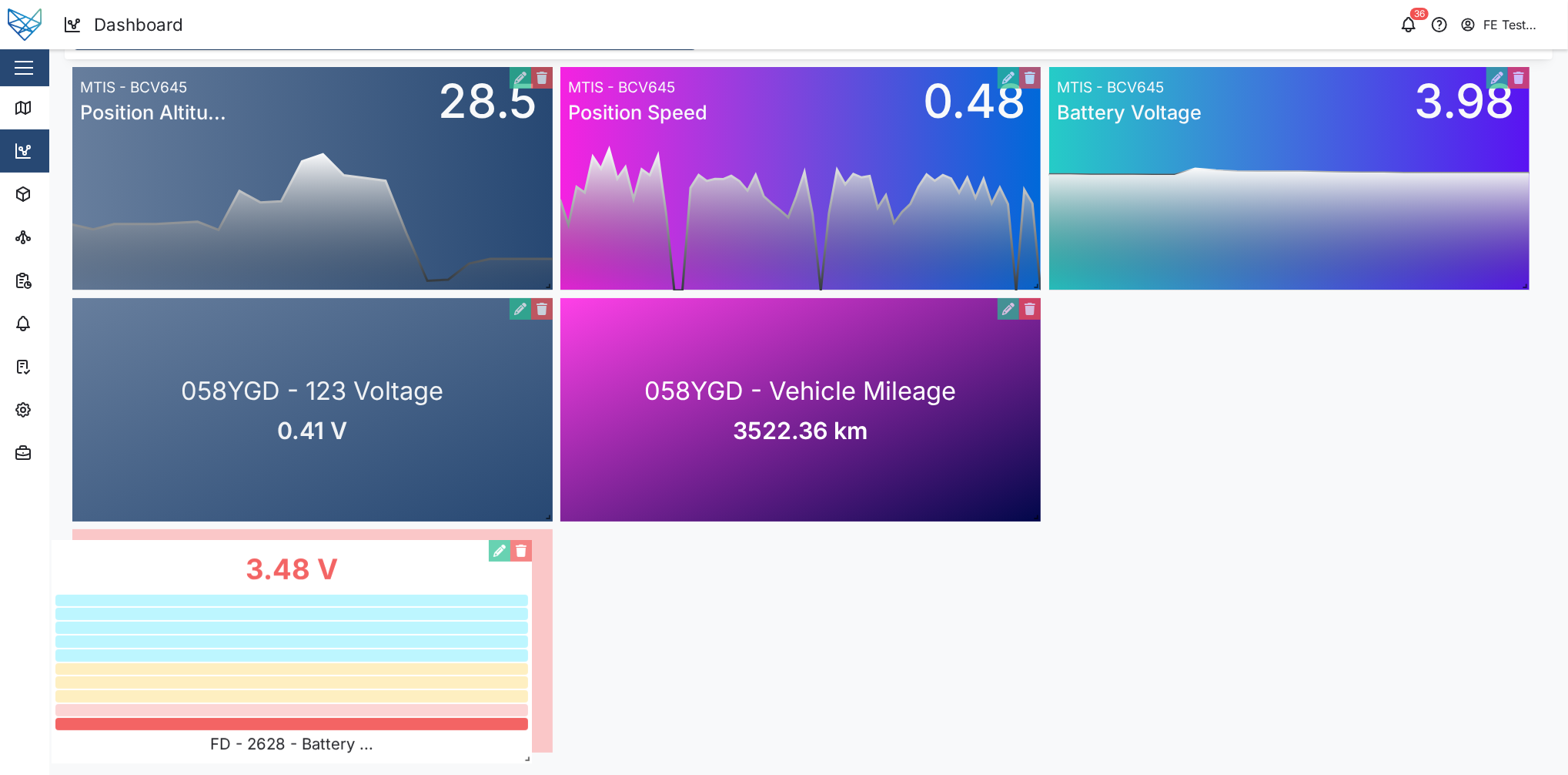
drag, startPoint x: 867, startPoint y: 457, endPoint x: 370, endPoint y: 634, distance: 527.6
click at [370, 581] on div "3.48 V FD - 2628 - Battery ..." at bounding box center [291, 651] width 480 height 223
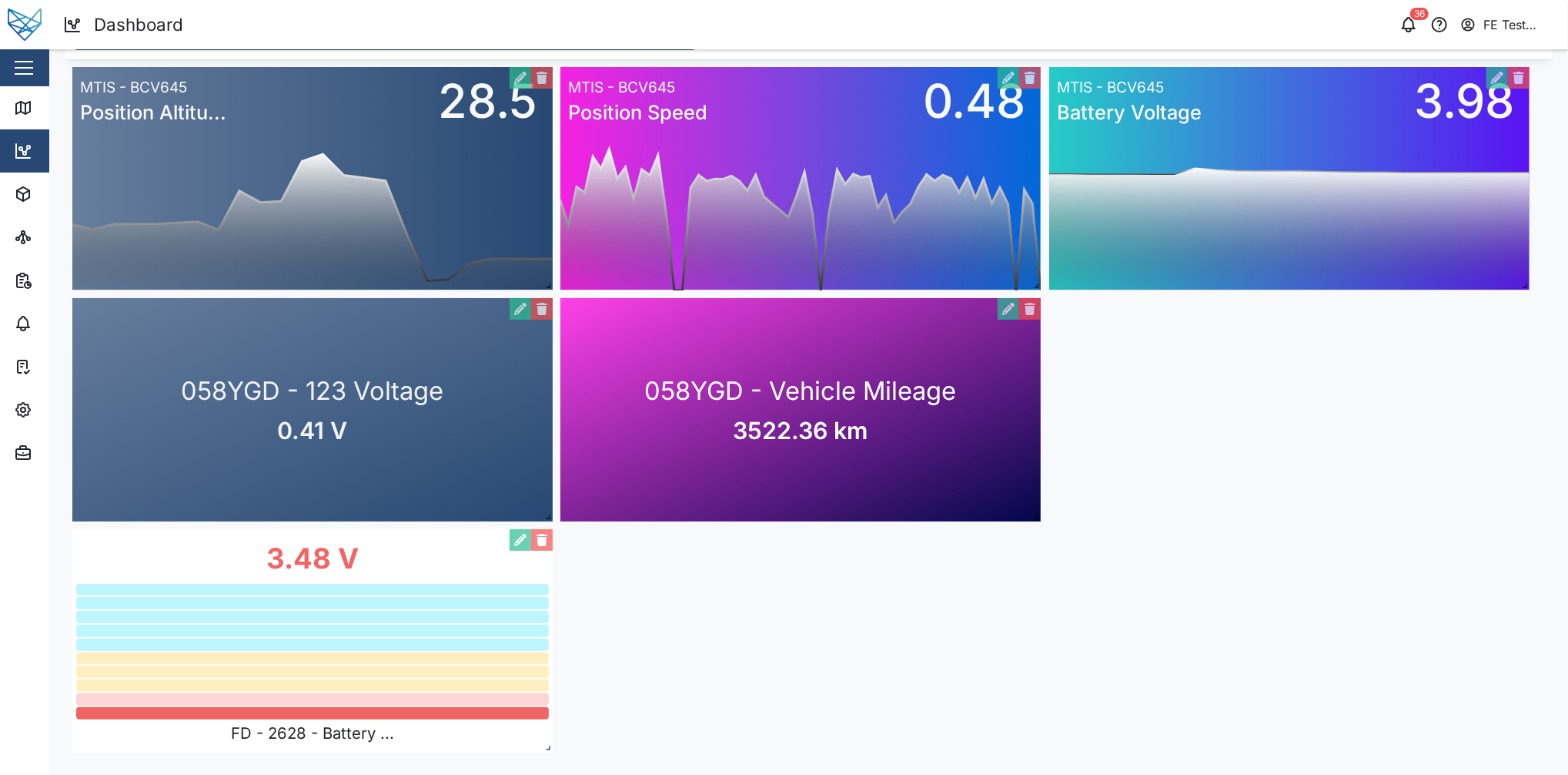
scroll to position [0, 0]
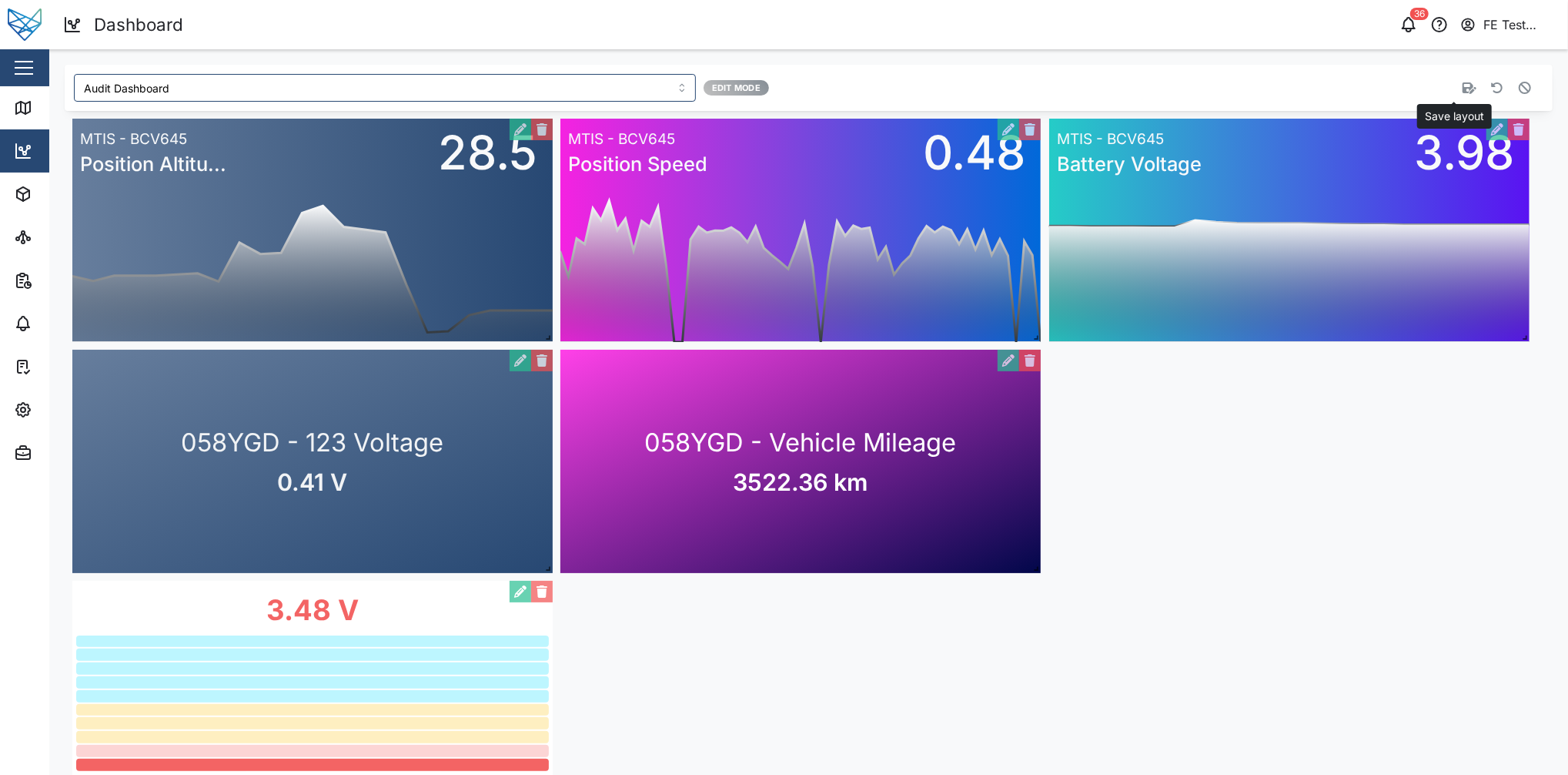
click at [1176, 96] on button "button" at bounding box center [1470, 88] width 22 height 22
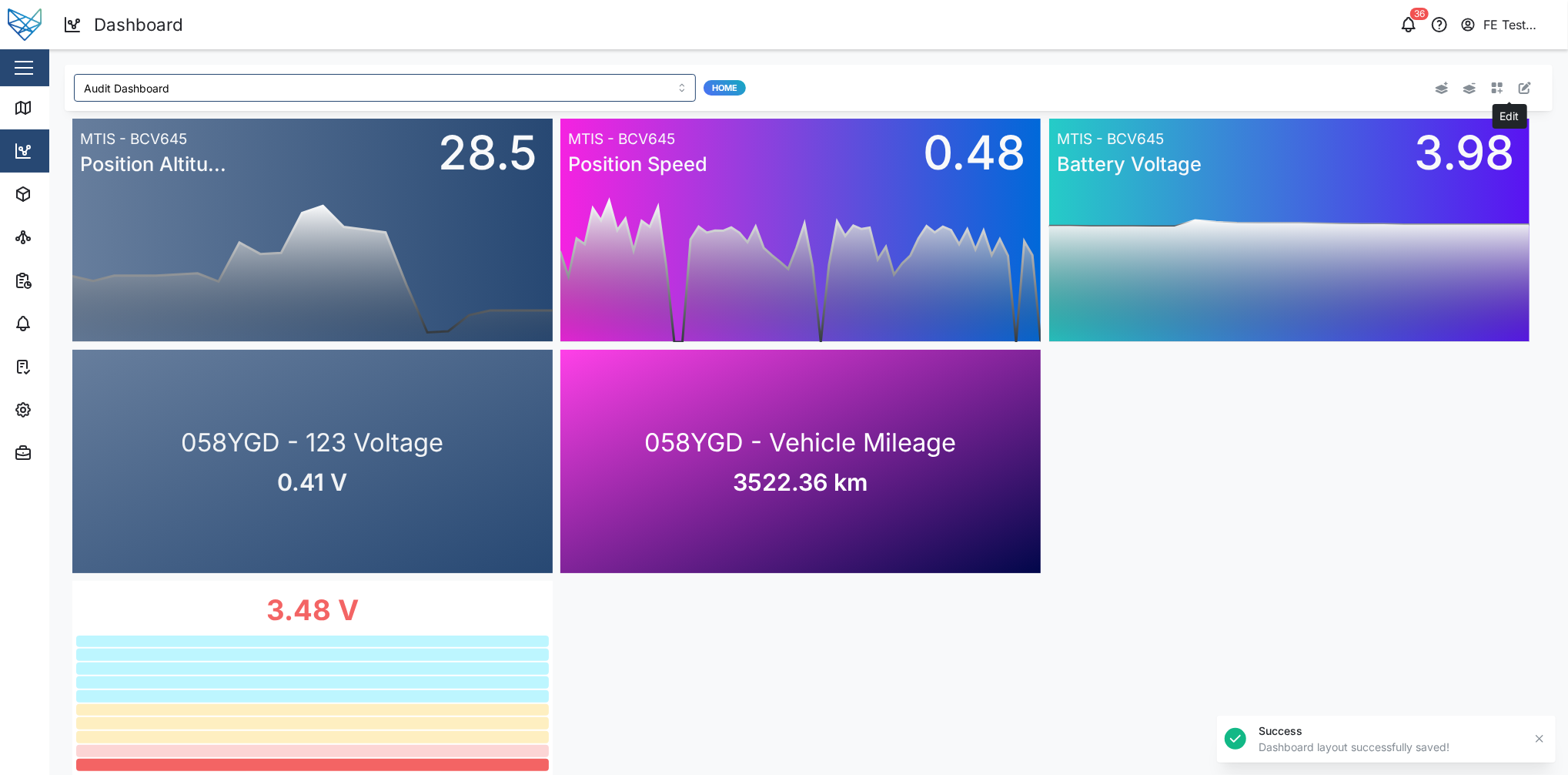
click at [1176, 85] on icon "button" at bounding box center [1525, 88] width 13 height 13
click at [1176, 85] on button "button" at bounding box center [1526, 88] width 22 height 22
click at [1176, 83] on icon "button" at bounding box center [1498, 88] width 13 height 13
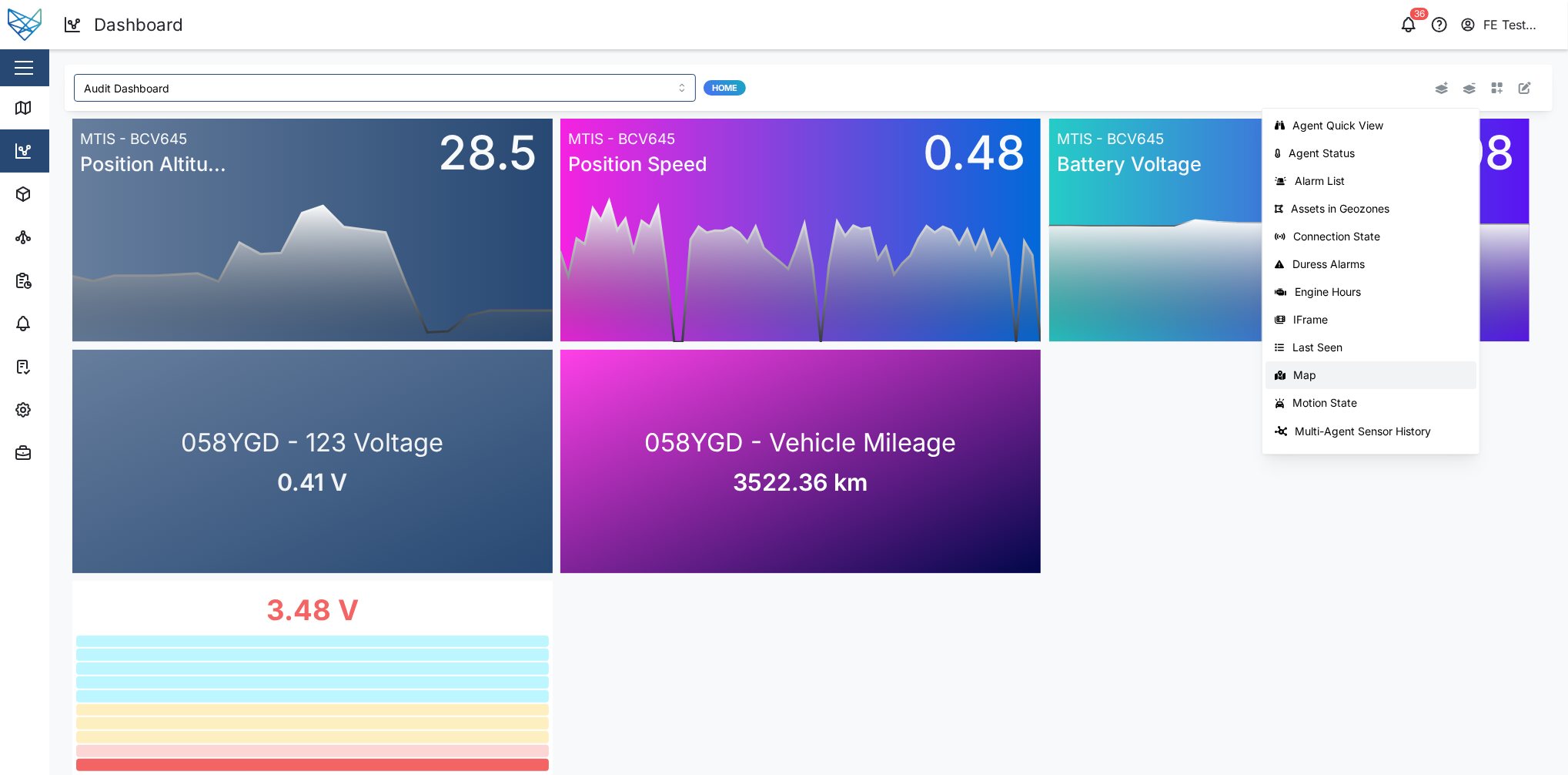
scroll to position [244, 0]
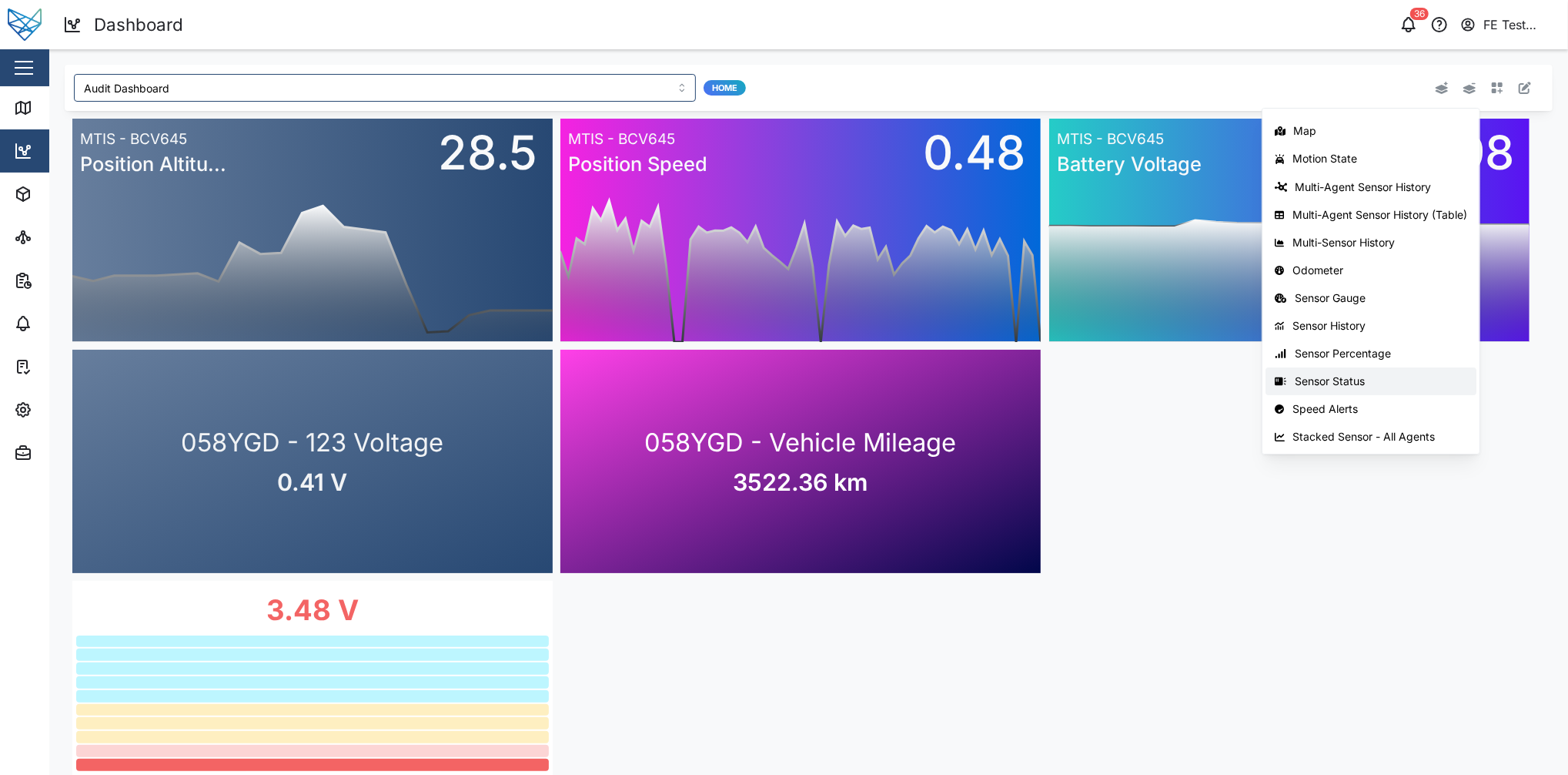
click at [1176, 377] on div "Sensor Status" at bounding box center [1381, 382] width 172 height 13
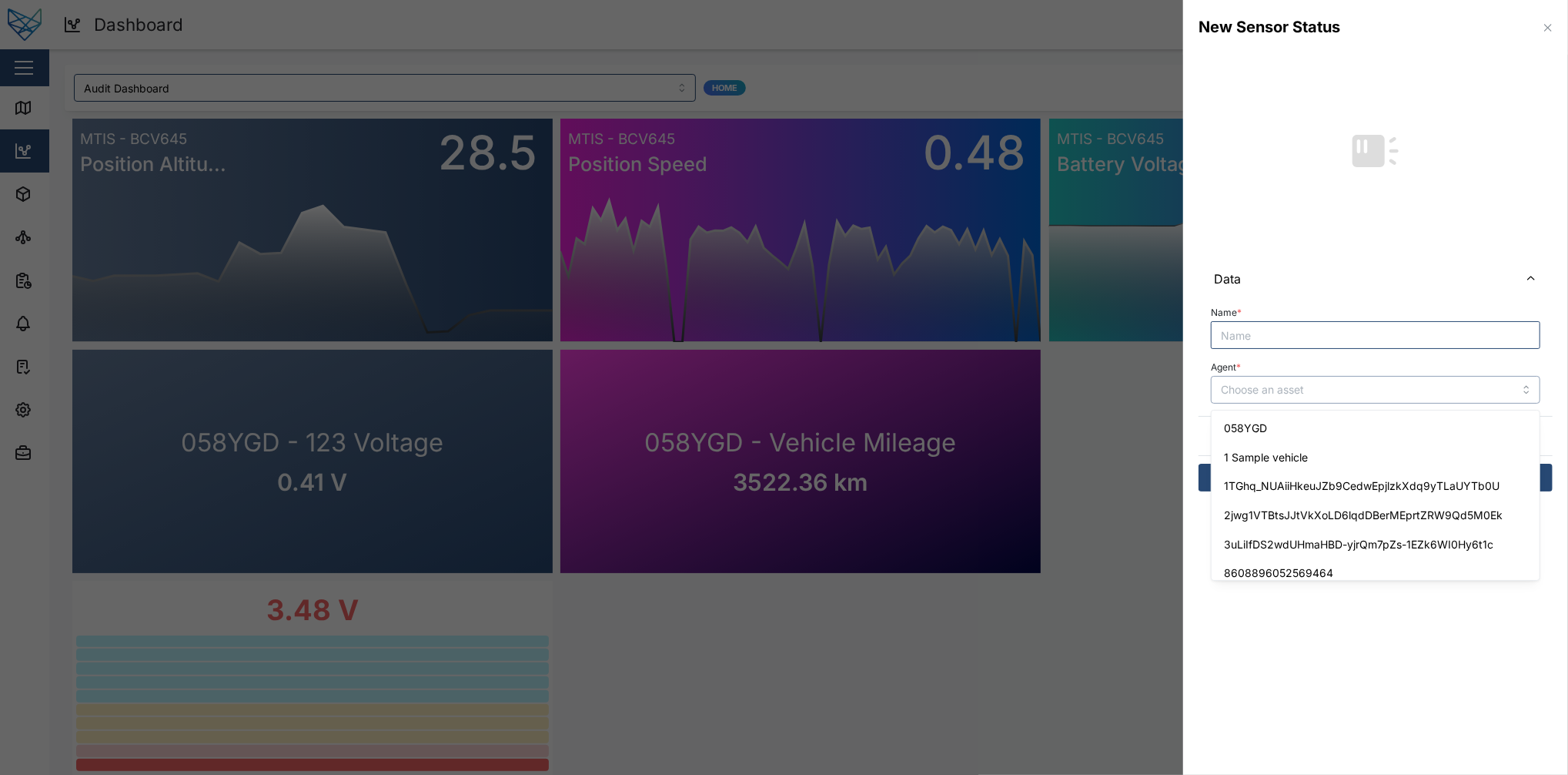
click at [1176, 389] on input "Agent *" at bounding box center [1375, 389] width 330 height 27
type input "058YGD"
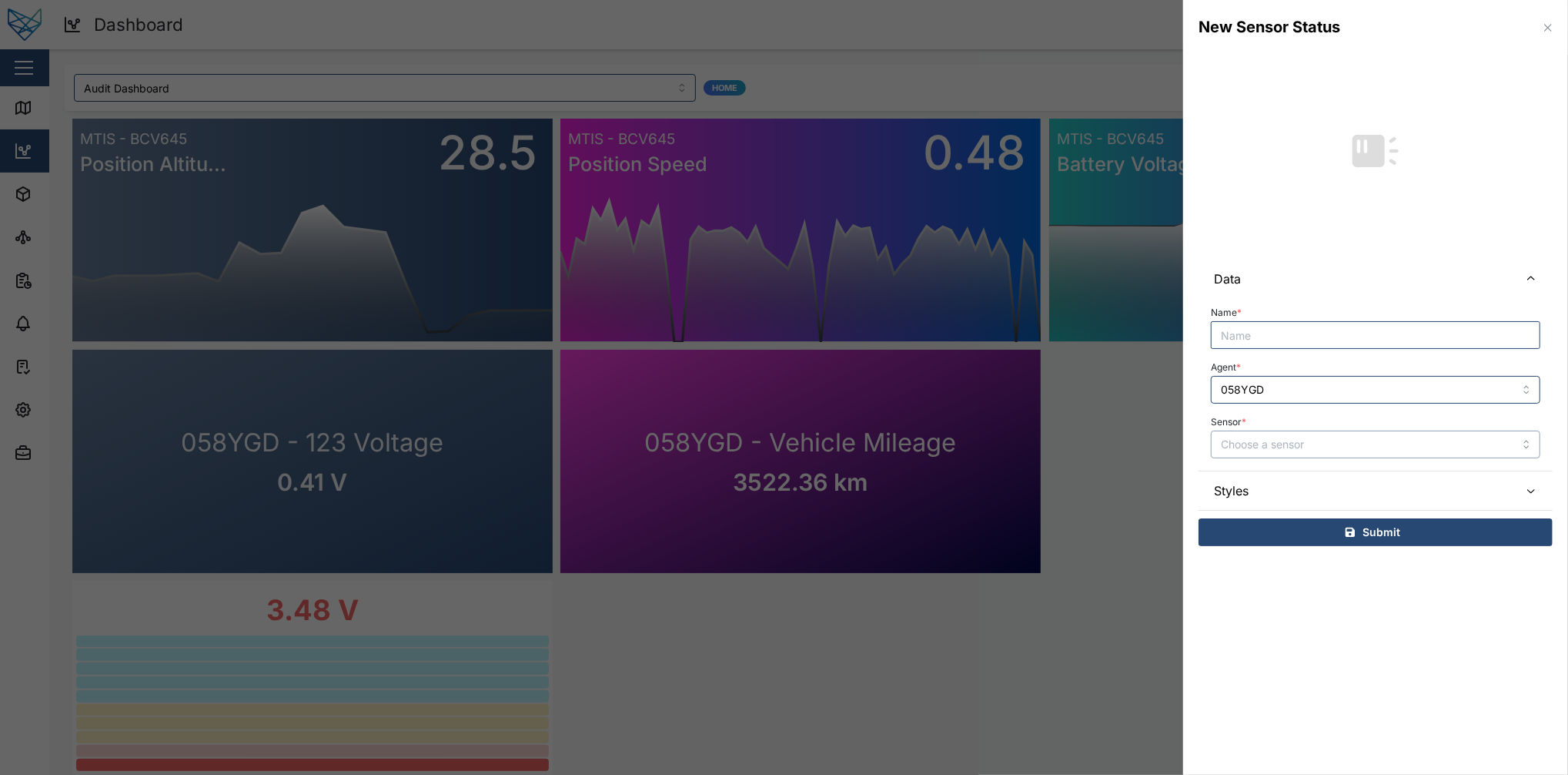
click at [1176, 440] on input "Sensor *" at bounding box center [1375, 444] width 330 height 27
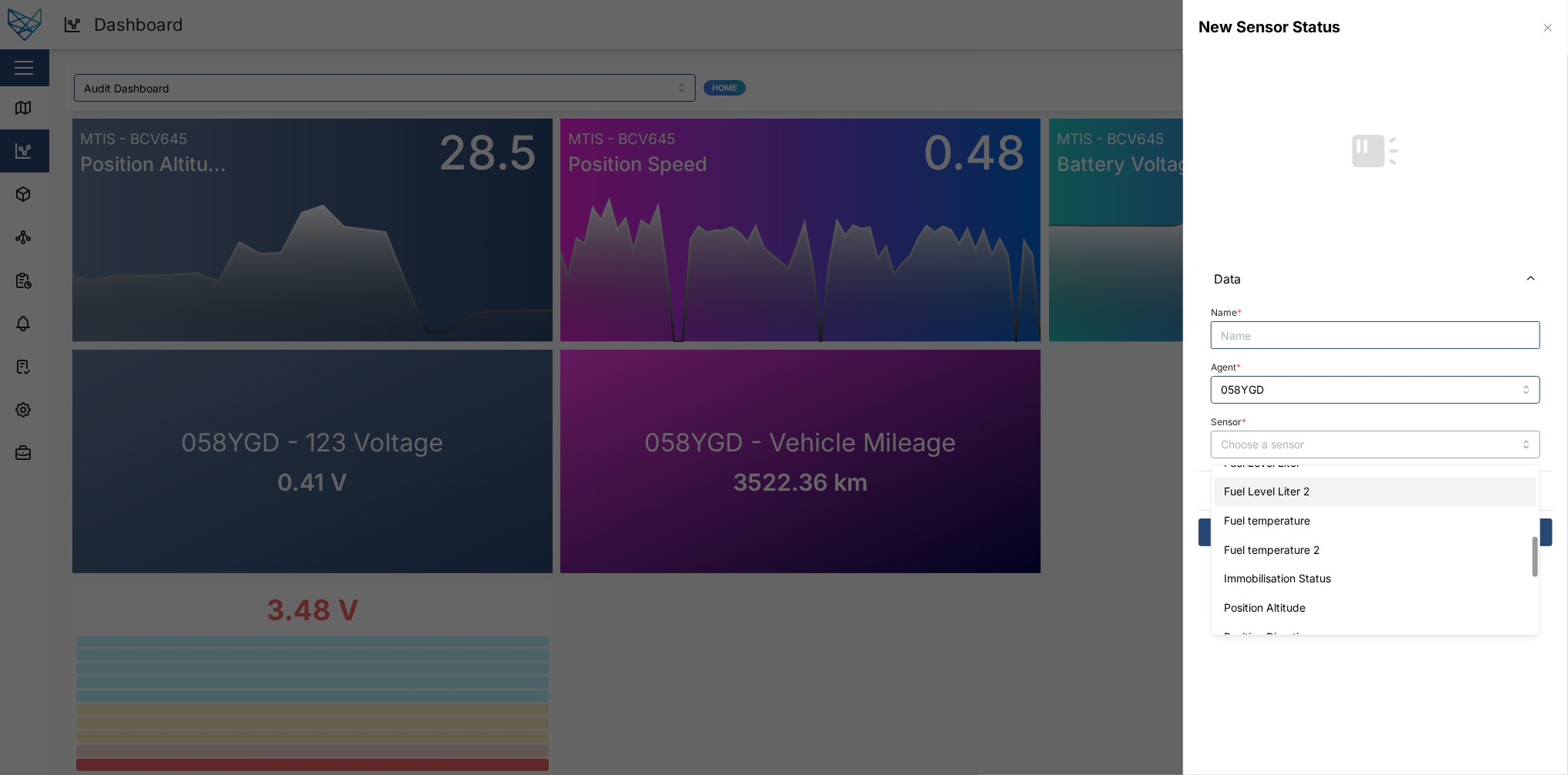
scroll to position [286, 0]
type input "Fuel Level Liter"
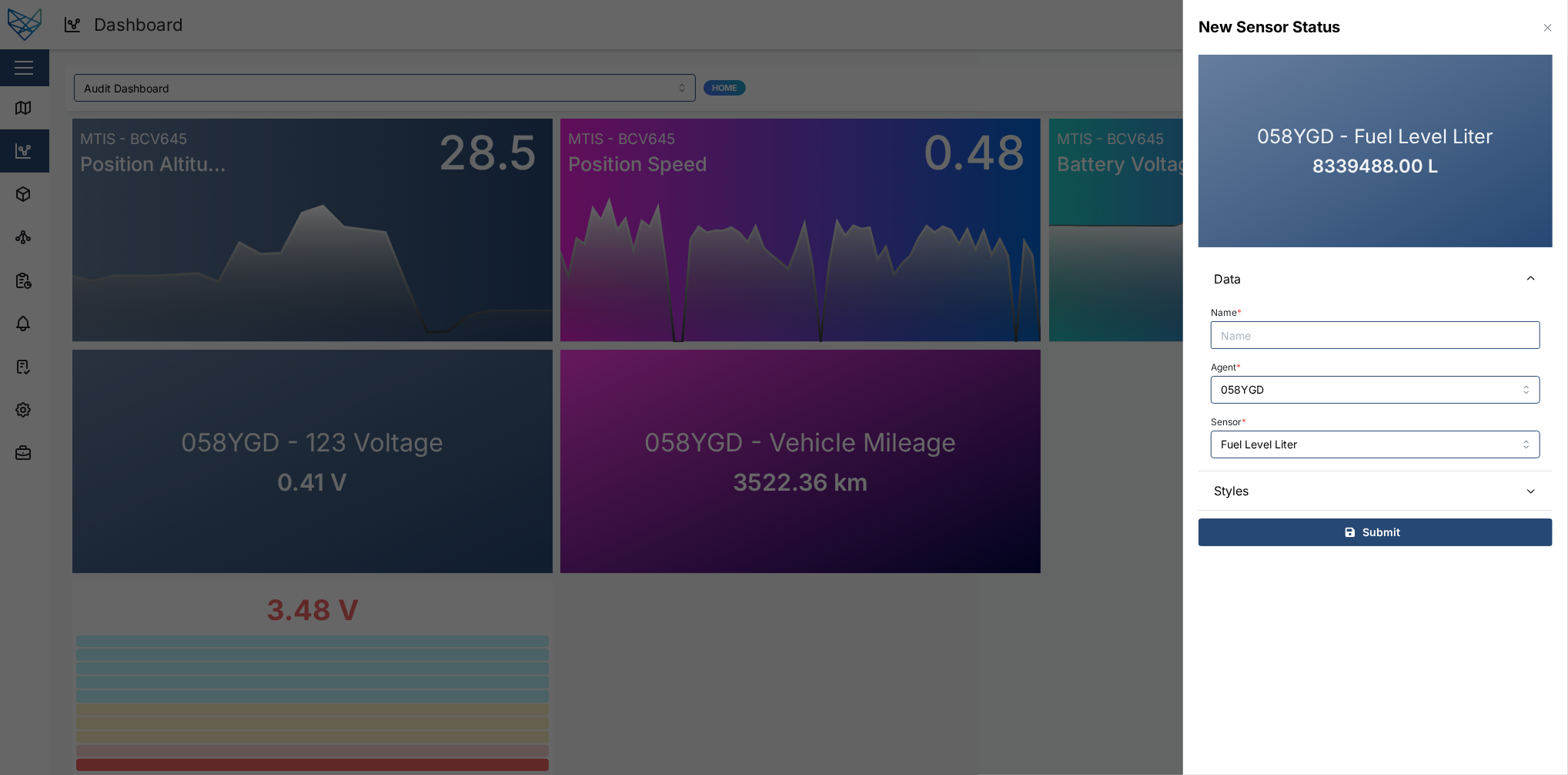
click at [1176, 487] on span "Styles" at bounding box center [1360, 491] width 293 height 38
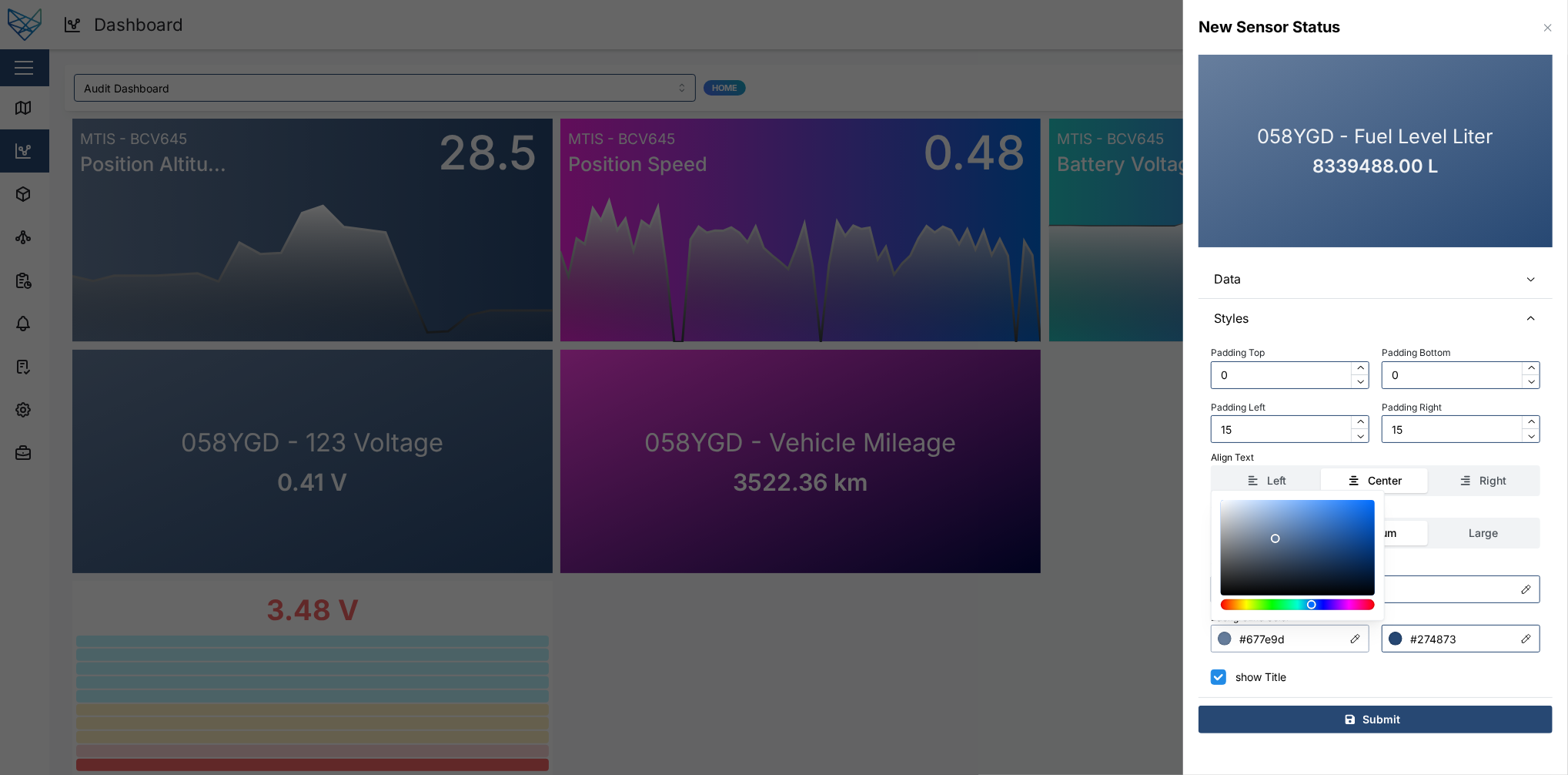
click at [1176, 581] on input "#677e9d" at bounding box center [1290, 638] width 158 height 27
click at [1176, 581] on div at bounding box center [1298, 605] width 143 height 11
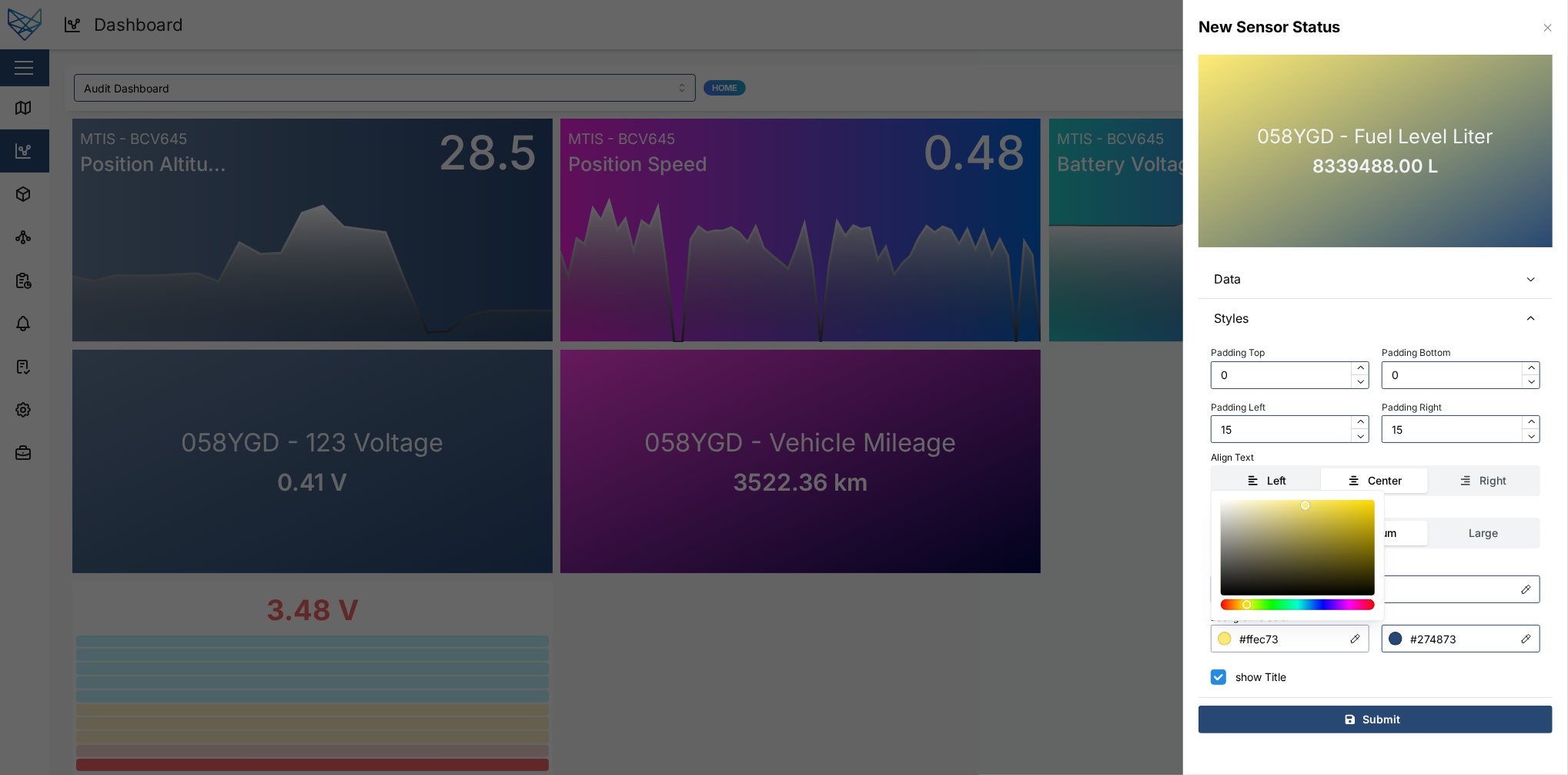
type input "#ffec75"
drag, startPoint x: 1297, startPoint y: 526, endPoint x: 1304, endPoint y: 473, distance: 53.5
click at [1176, 473] on body "Dashboard 36 FE Test Admin Close Map Dashboard Assets ATS Camera Generator Pers…" at bounding box center [784, 387] width 1568 height 775
click at [1176, 581] on div "Background Color" at bounding box center [1375, 617] width 330 height 15
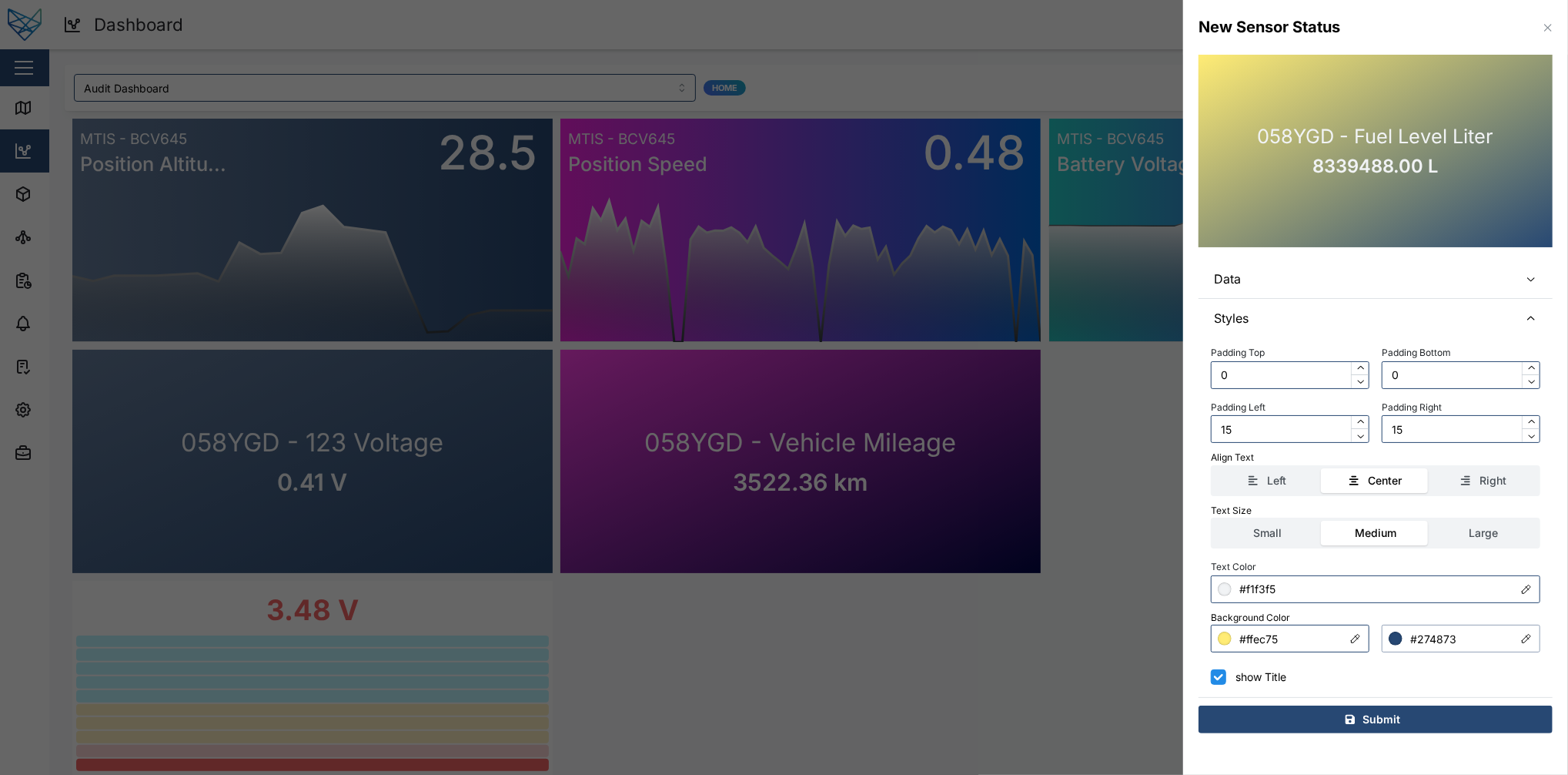
click at [1176, 581] on input "#274873" at bounding box center [1461, 638] width 158 height 27
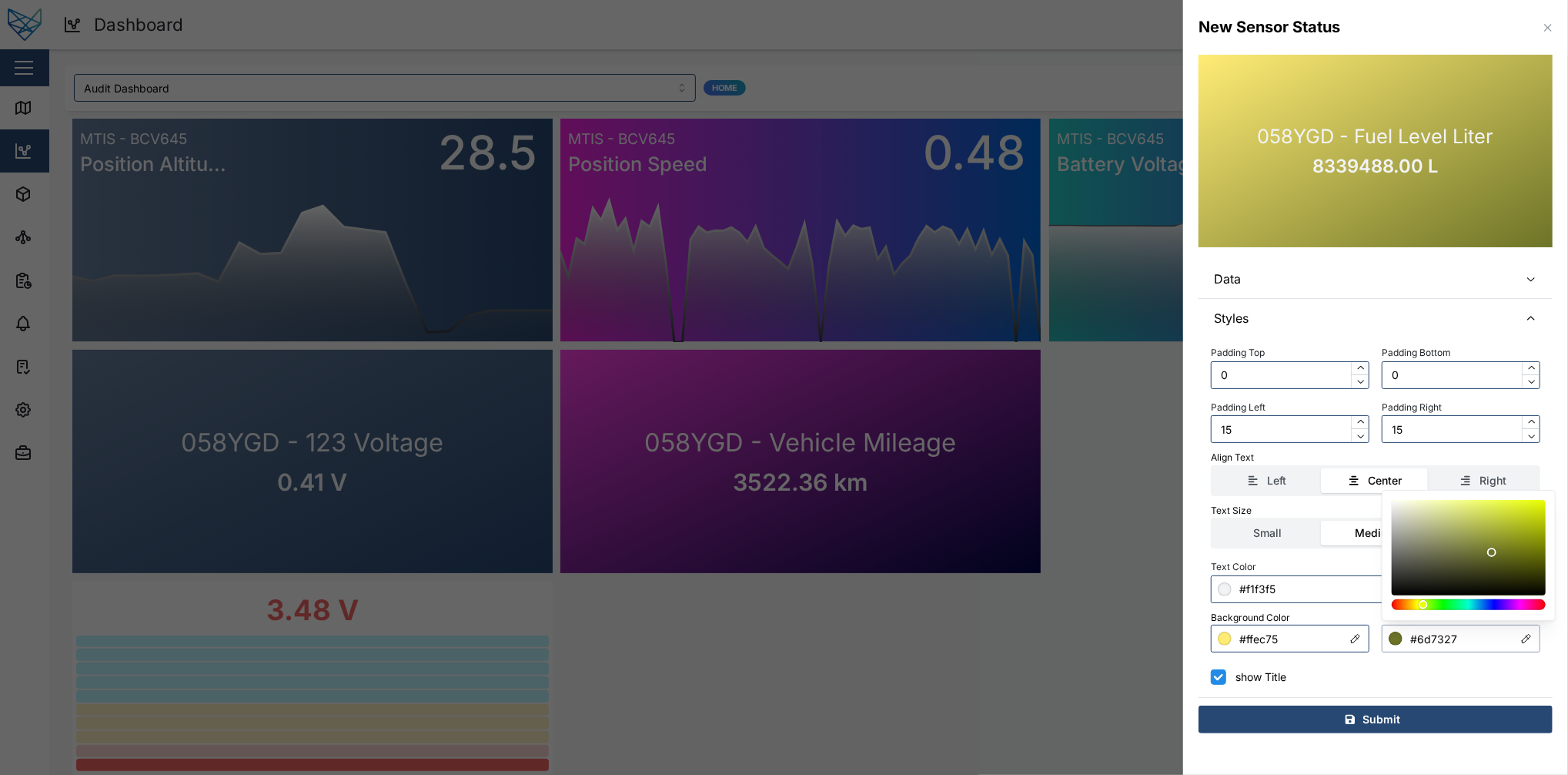
click at [1176, 581] on div at bounding box center [1469, 605] width 143 height 11
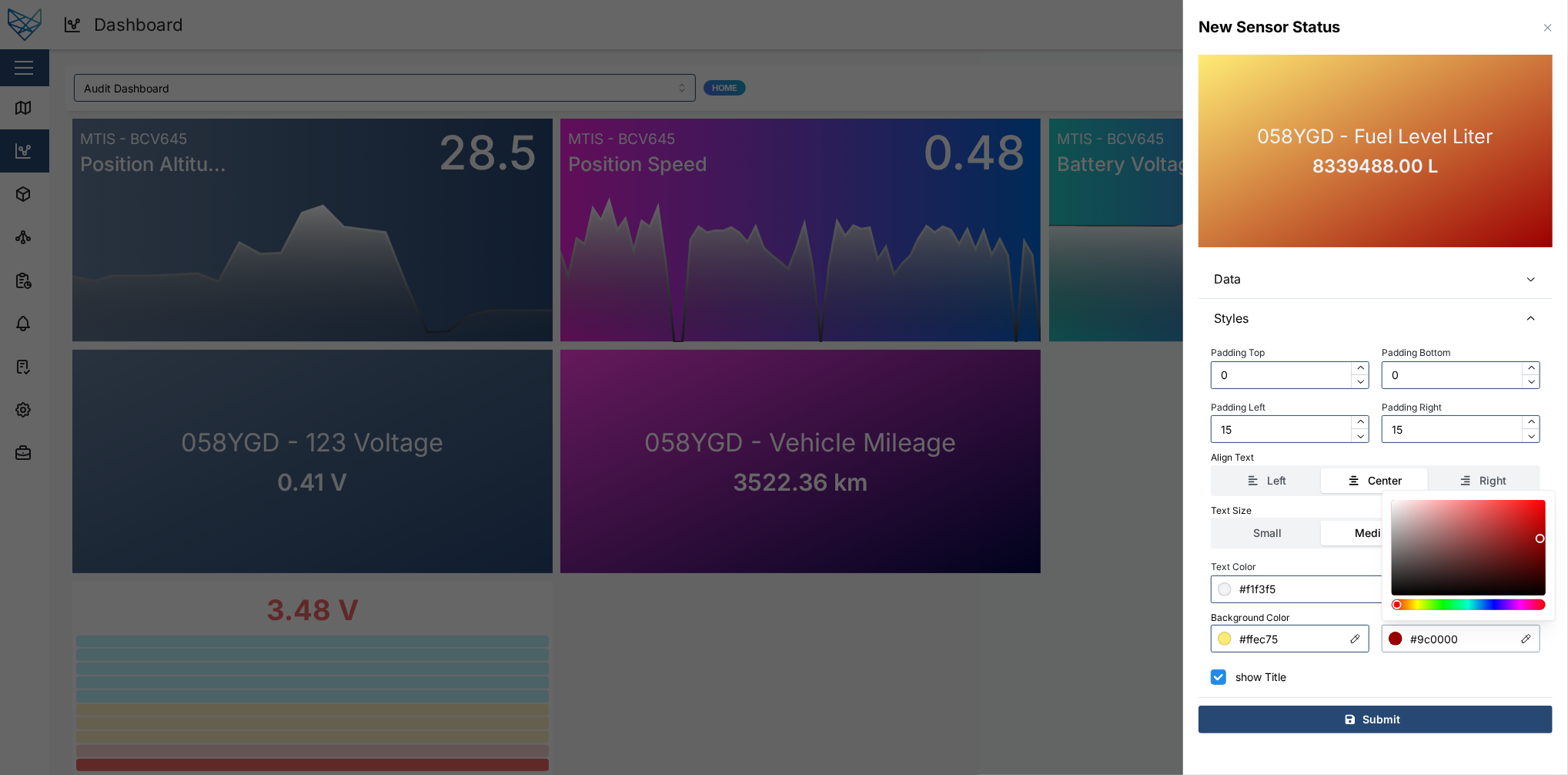
drag, startPoint x: 1508, startPoint y: 531, endPoint x: 1568, endPoint y: 538, distance: 60.4
click at [1176, 538] on html "Dashboard 36 FE Test Admin Close Map Dashboard Assets ATS Camera Generator Pers…" at bounding box center [784, 387] width 1568 height 775
click at [1176, 581] on div at bounding box center [1469, 605] width 143 height 11
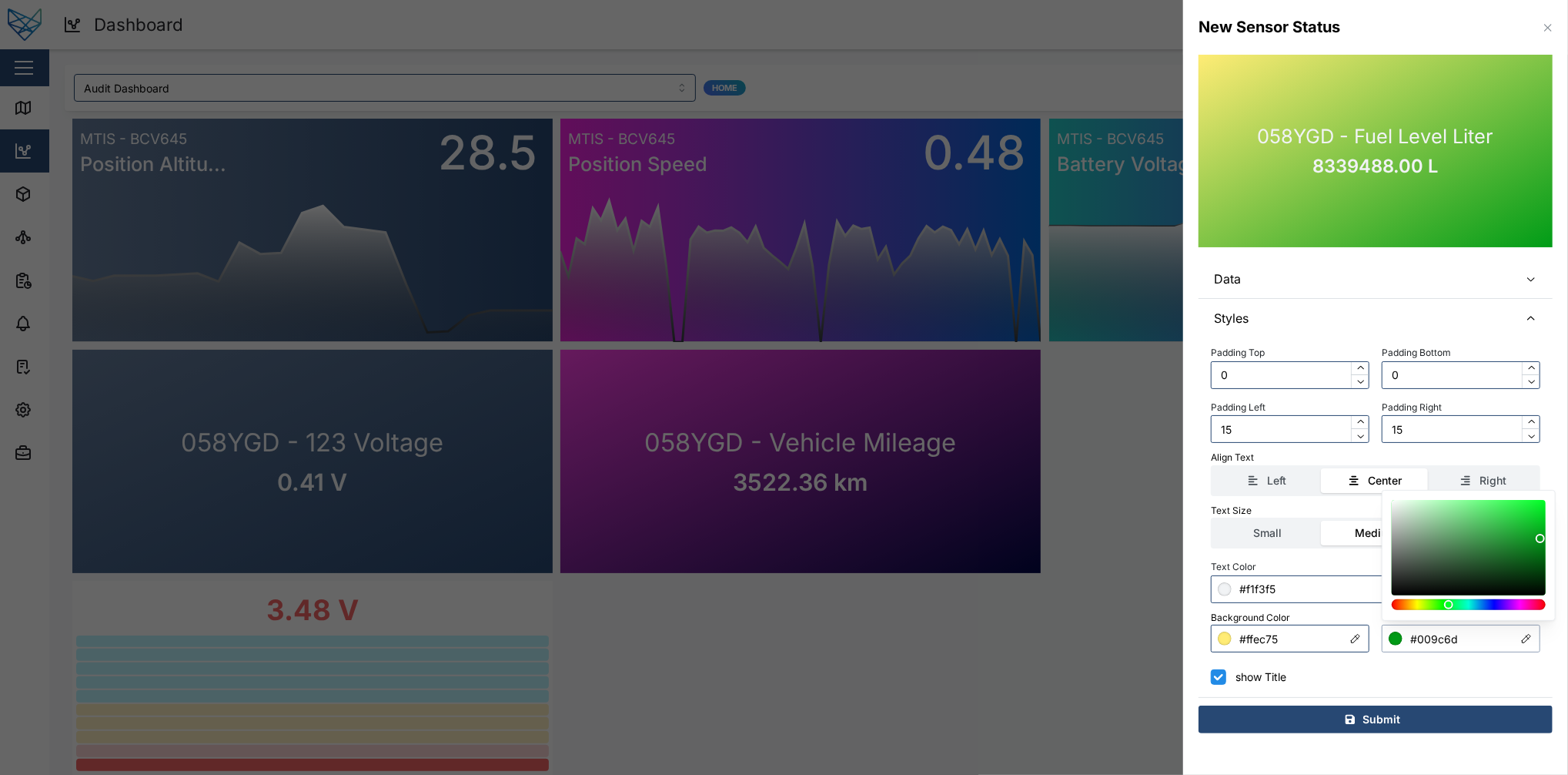
click at [1176, 581] on div at bounding box center [1469, 605] width 143 height 11
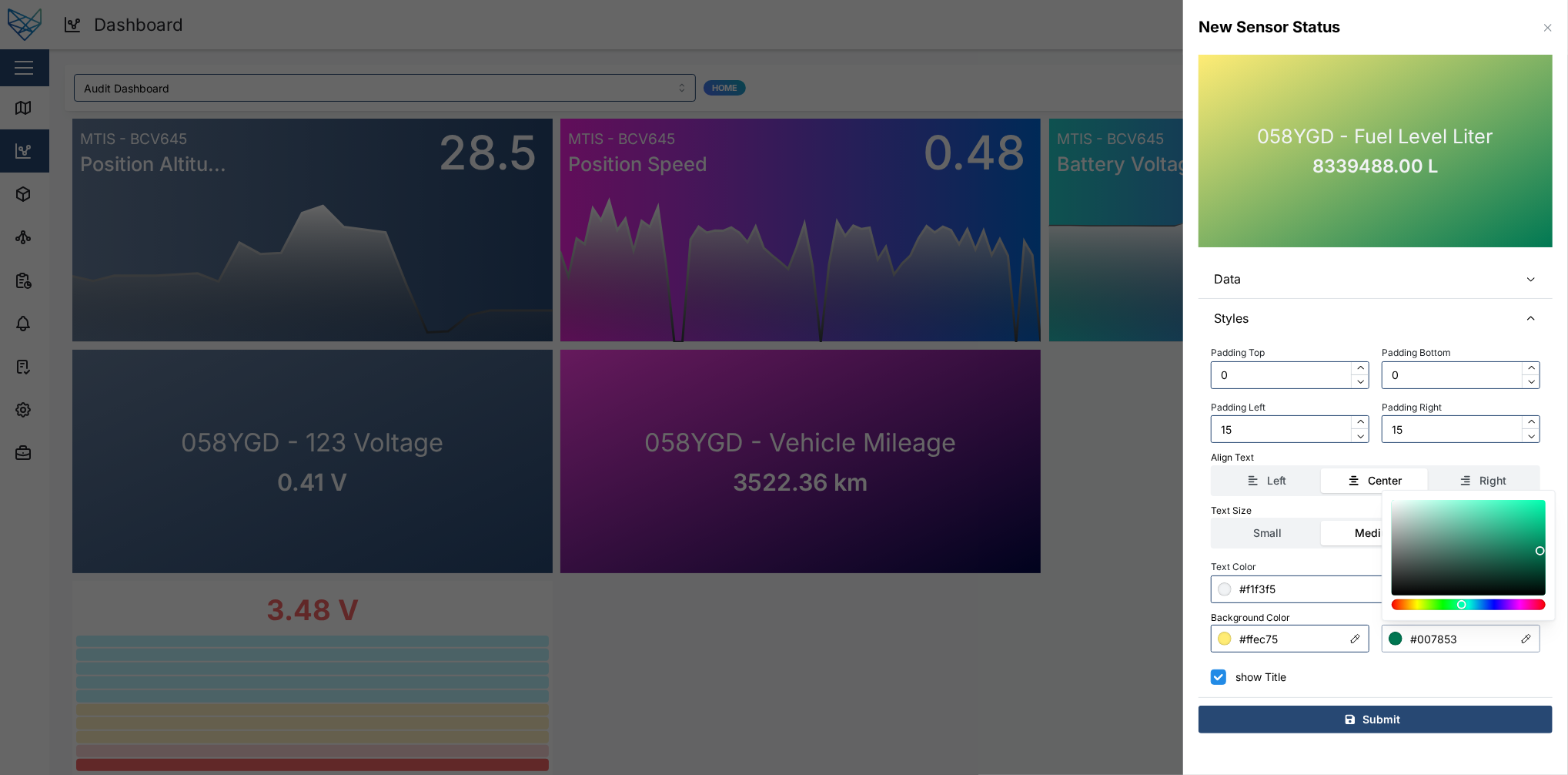
drag, startPoint x: 1471, startPoint y: 513, endPoint x: 1555, endPoint y: 551, distance: 92.2
click at [1176, 551] on div at bounding box center [1469, 555] width 174 height 131
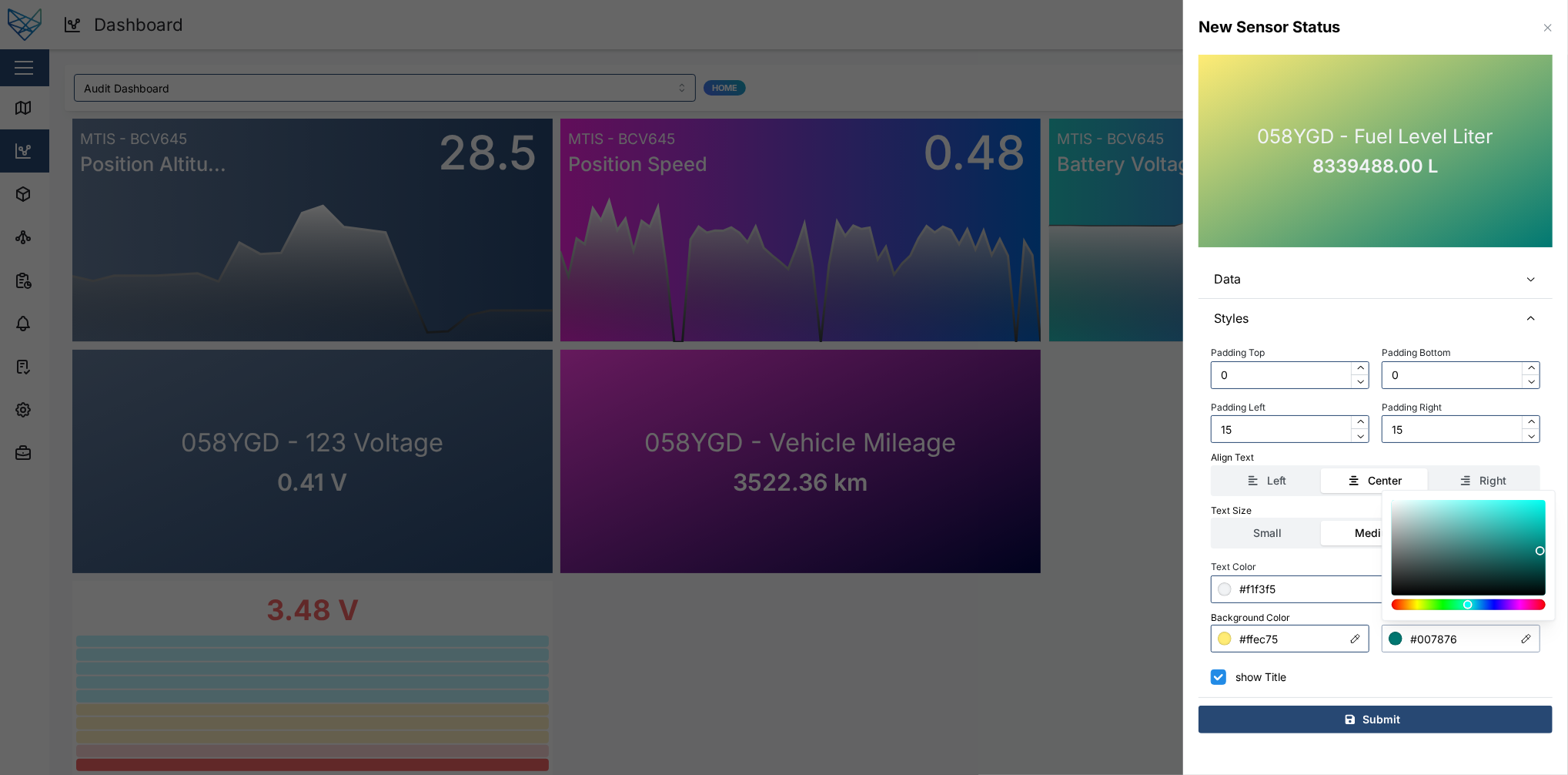
type input "#007278"
click at [1176, 581] on div at bounding box center [1469, 605] width 143 height 11
click at [1176, 581] on input "#ffec75" at bounding box center [1290, 638] width 158 height 27
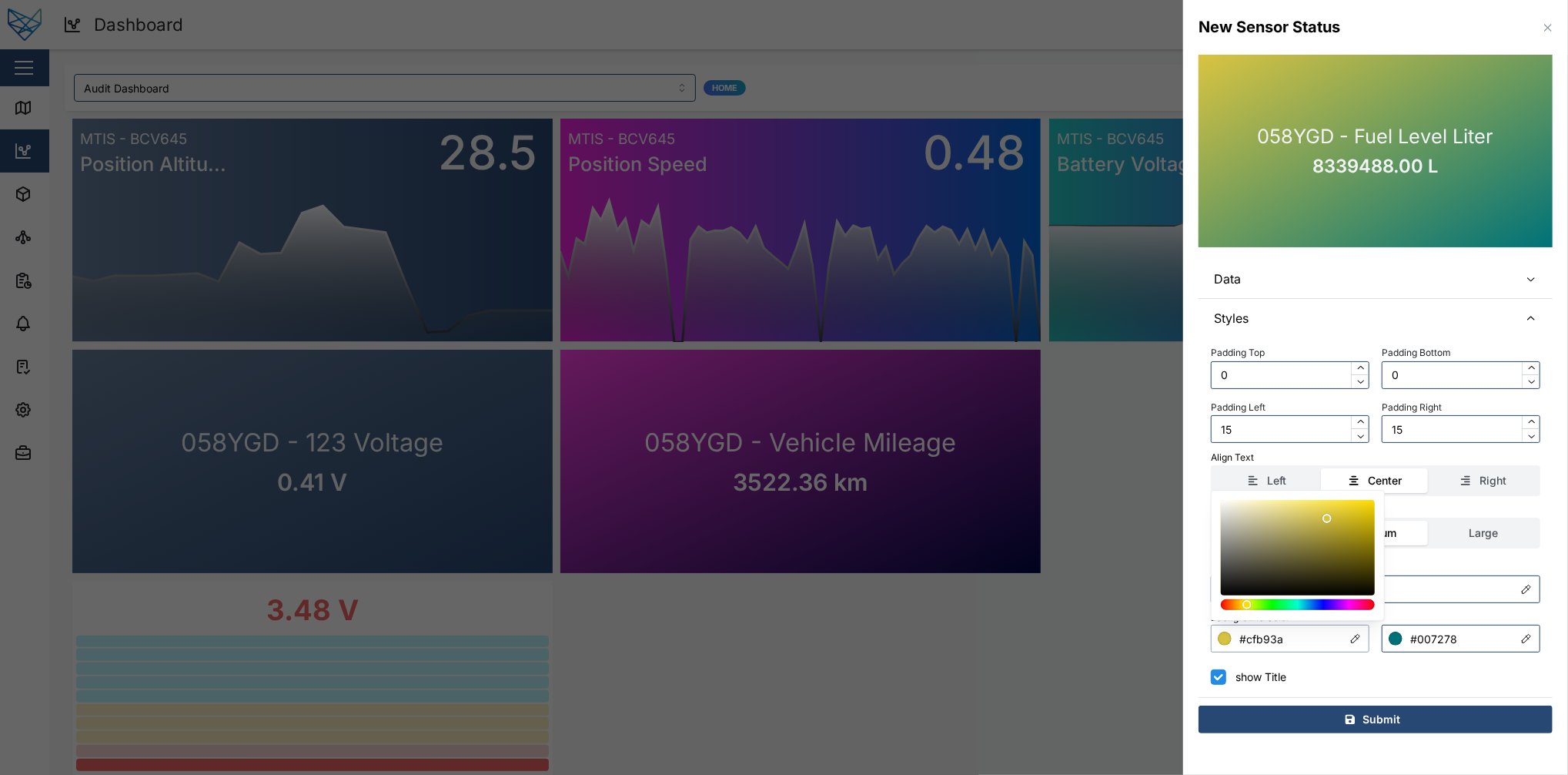
type input "#ccb639"
drag, startPoint x: 1316, startPoint y: 509, endPoint x: 1331, endPoint y: 522, distance: 19.8
click at [1176, 522] on div at bounding box center [1298, 548] width 143 height 85
click at [1176, 581] on div "show Title" at bounding box center [1375, 677] width 330 height 16
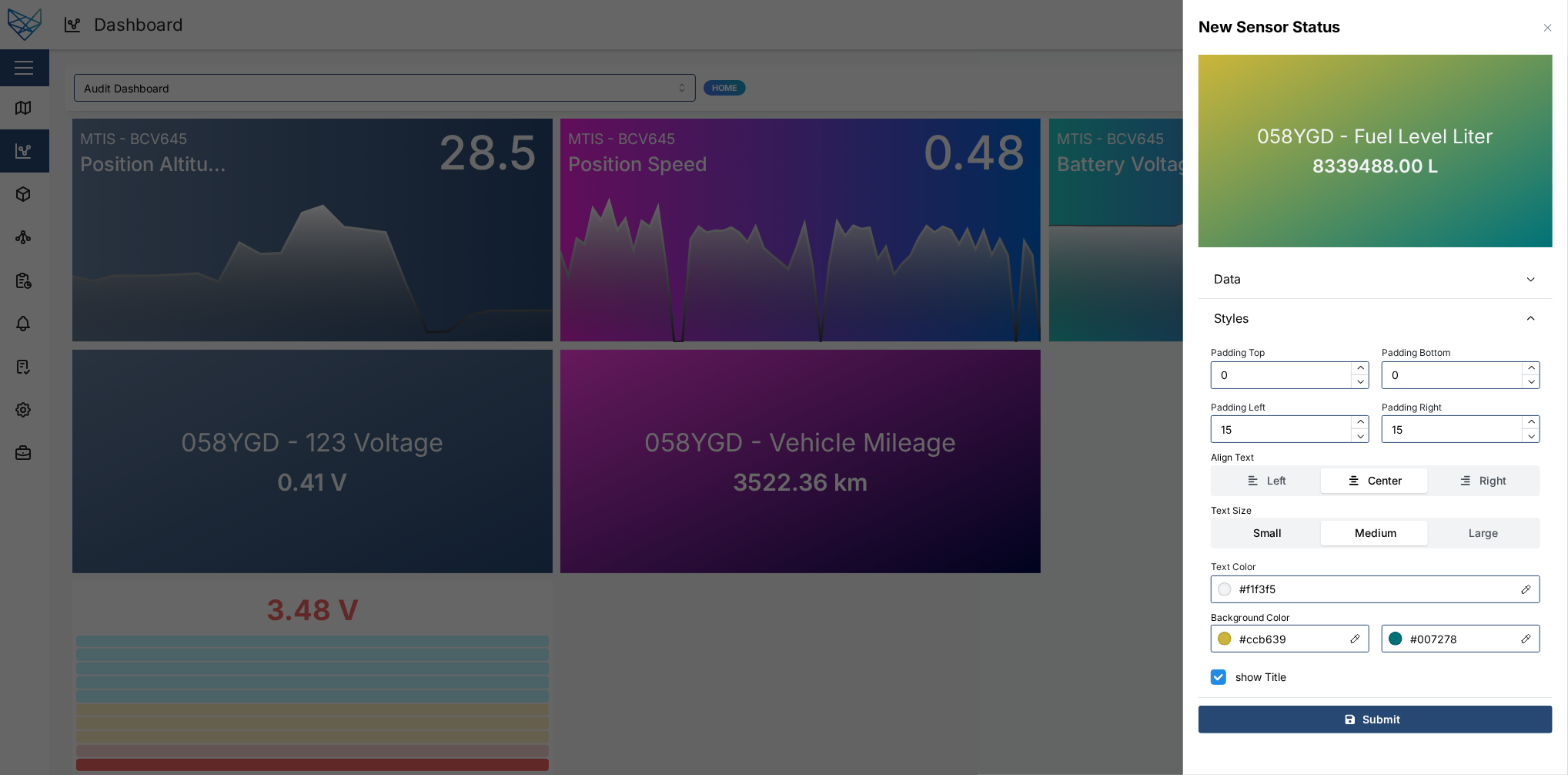
click at [1176, 535] on label "Small" at bounding box center [1267, 532] width 107 height 24
click at [1176, 520] on input "Small" at bounding box center [1214, 520] width 0 height 0
click at [1176, 525] on label "Medium" at bounding box center [1375, 532] width 107 height 24
click at [1176, 520] on input "Medium" at bounding box center [1322, 520] width 0 height 0
click at [1176, 531] on label "Small" at bounding box center [1267, 532] width 107 height 24
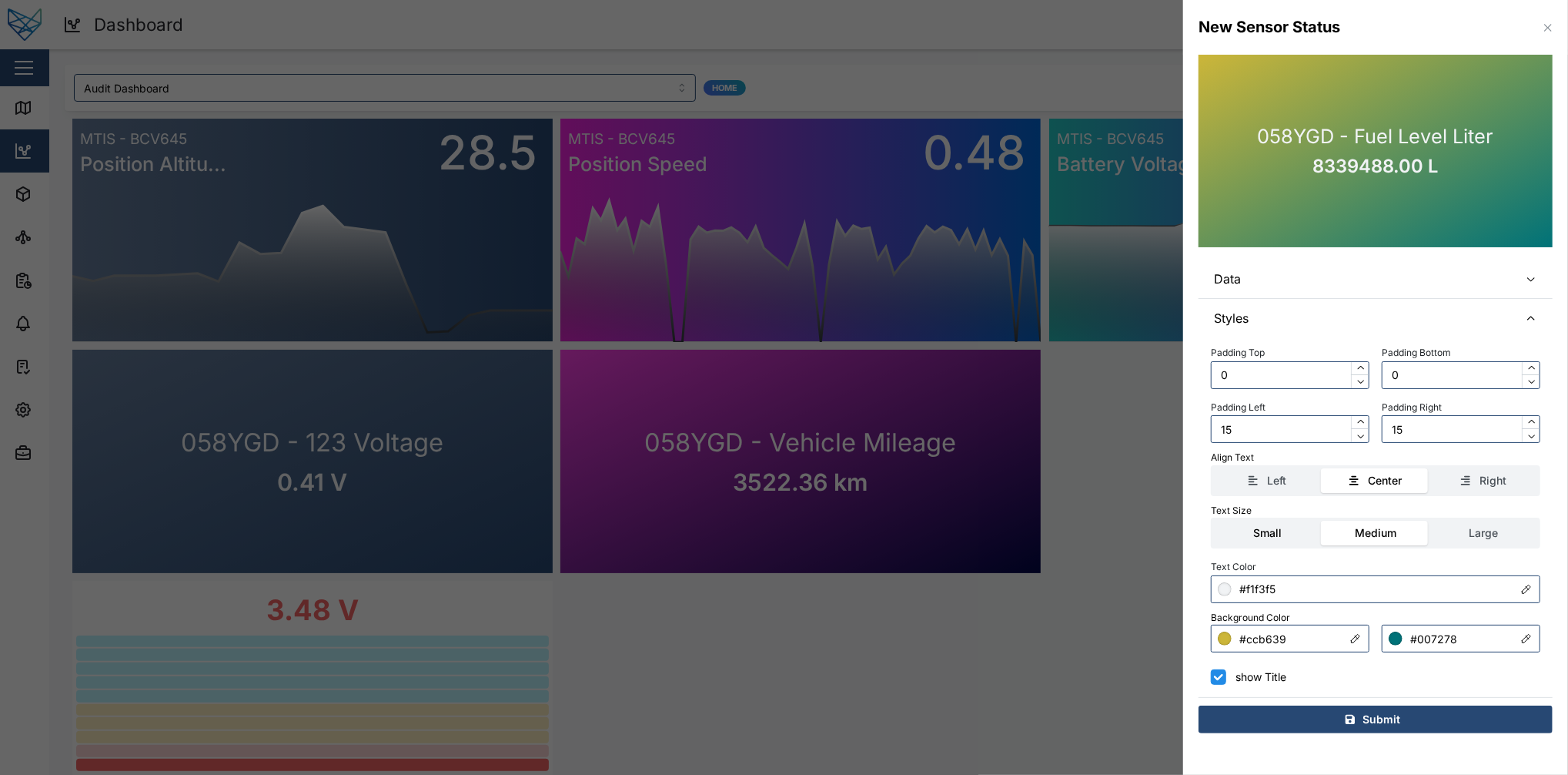
click at [1176, 520] on input "Small" at bounding box center [1214, 520] width 0 height 0
click at [1176, 473] on div "Left" at bounding box center [1267, 481] width 92 height 17
click at [1176, 469] on input "Left" at bounding box center [1214, 469] width 0 height 0
click at [1176, 467] on div "Left Center Right" at bounding box center [1375, 480] width 330 height 31
click at [1176, 469] on label "Center" at bounding box center [1375, 480] width 107 height 24
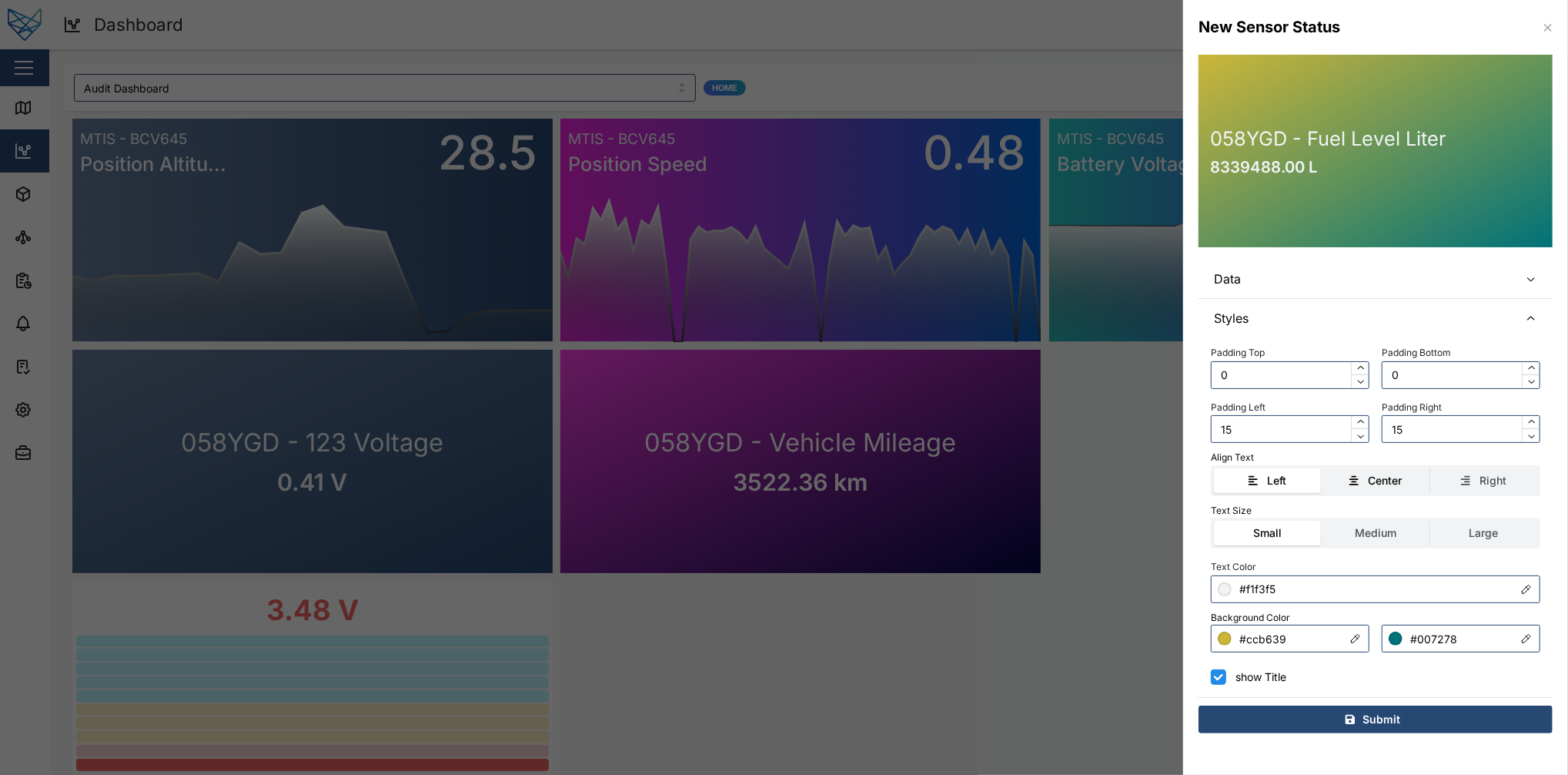
click at [1176, 469] on input "Center" at bounding box center [1322, 469] width 0 height 0
click at [1176, 463] on div "Align Text" at bounding box center [1375, 458] width 330 height 15
click at [1176, 473] on div "Right" at bounding box center [1493, 481] width 27 height 17
click at [1176, 469] on input "Right" at bounding box center [1430, 469] width 0 height 0
click at [1176, 486] on div "Left" at bounding box center [1277, 481] width 20 height 17
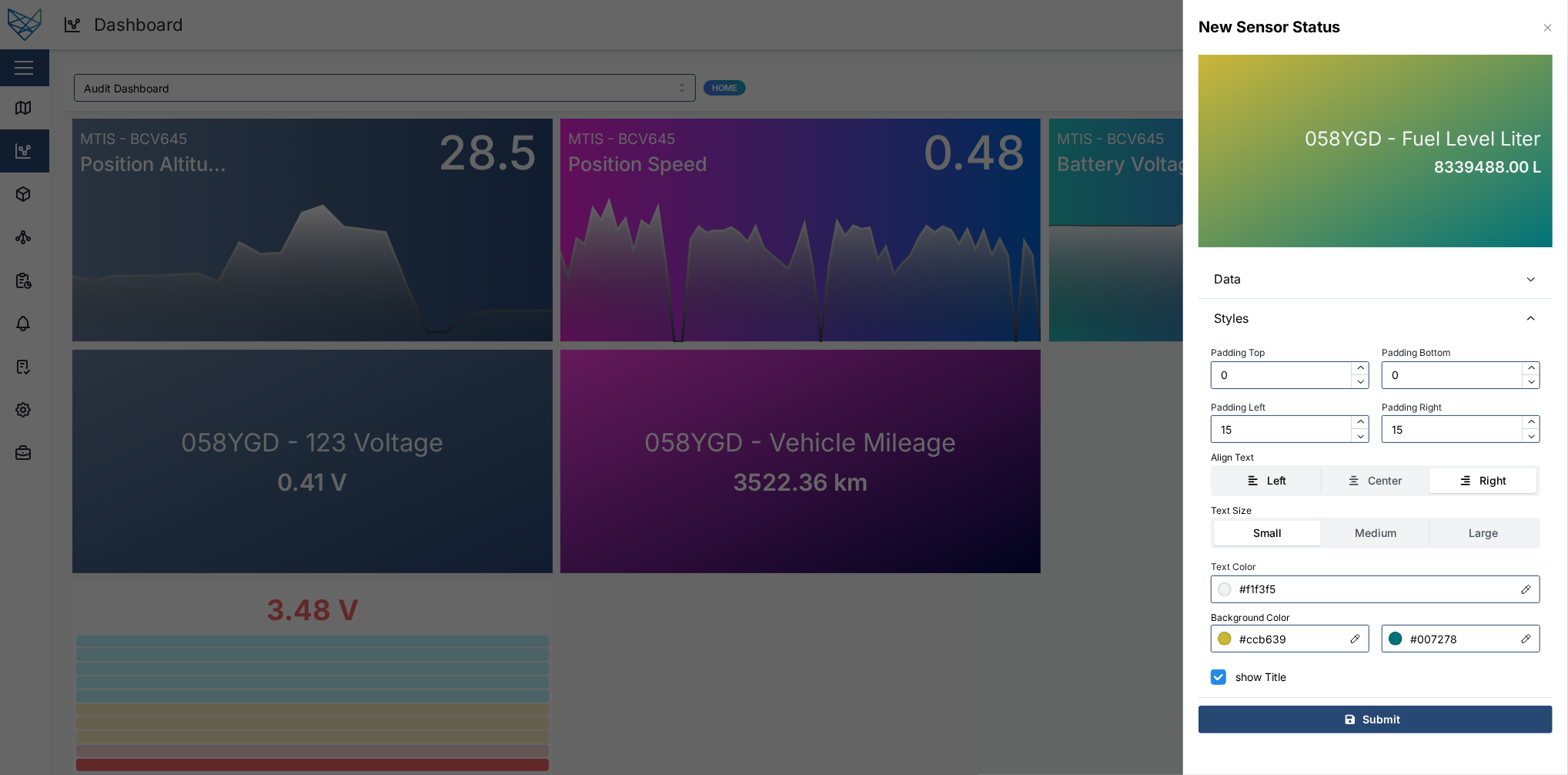
click at [1176, 469] on input "Left" at bounding box center [1214, 469] width 0 height 0
click at [1176, 433] on input "15" at bounding box center [1290, 429] width 158 height 27
type input "1"
type input "50"
click at [1176, 382] on input "0" at bounding box center [1290, 375] width 158 height 27
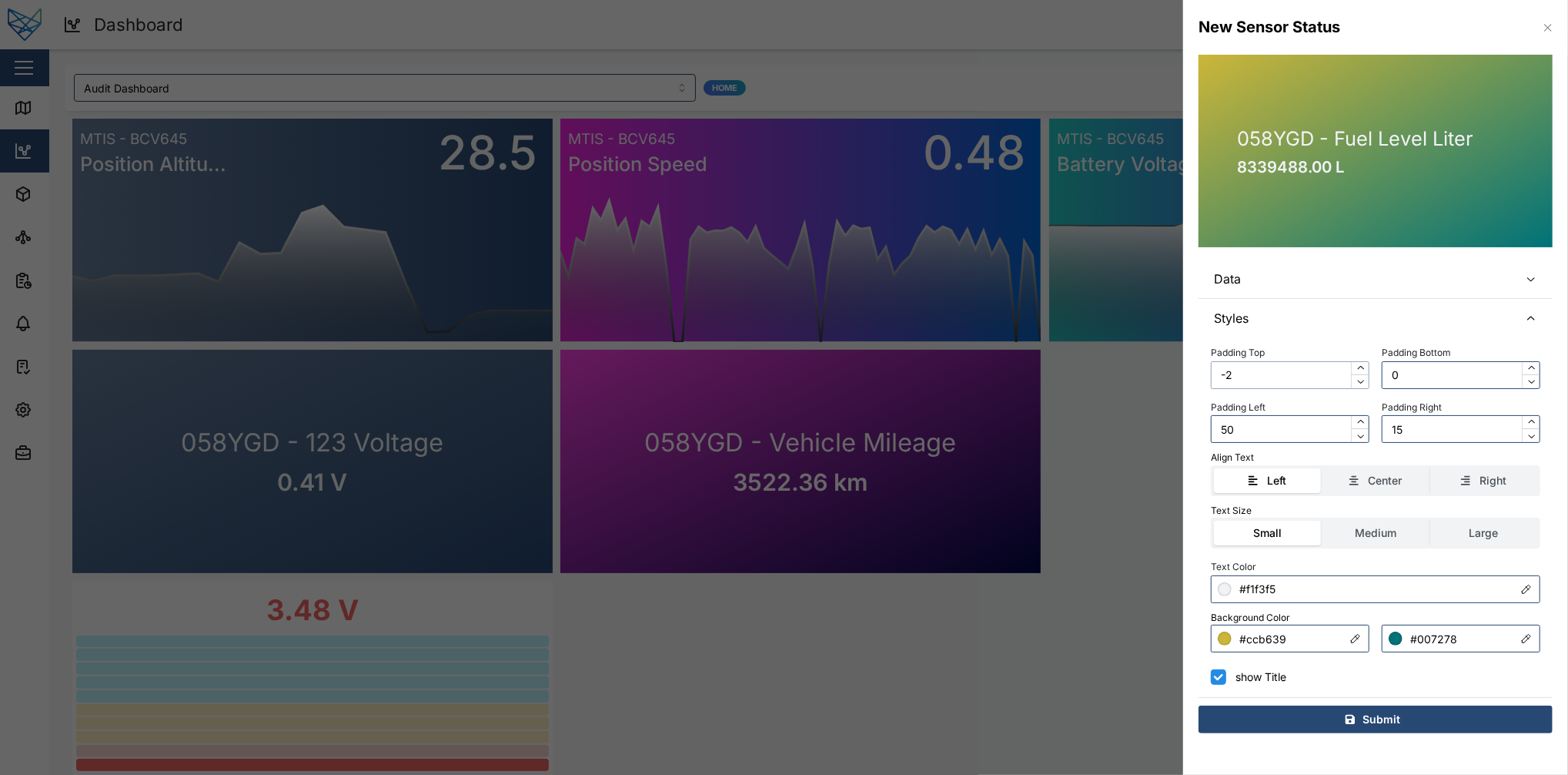
type input "-"
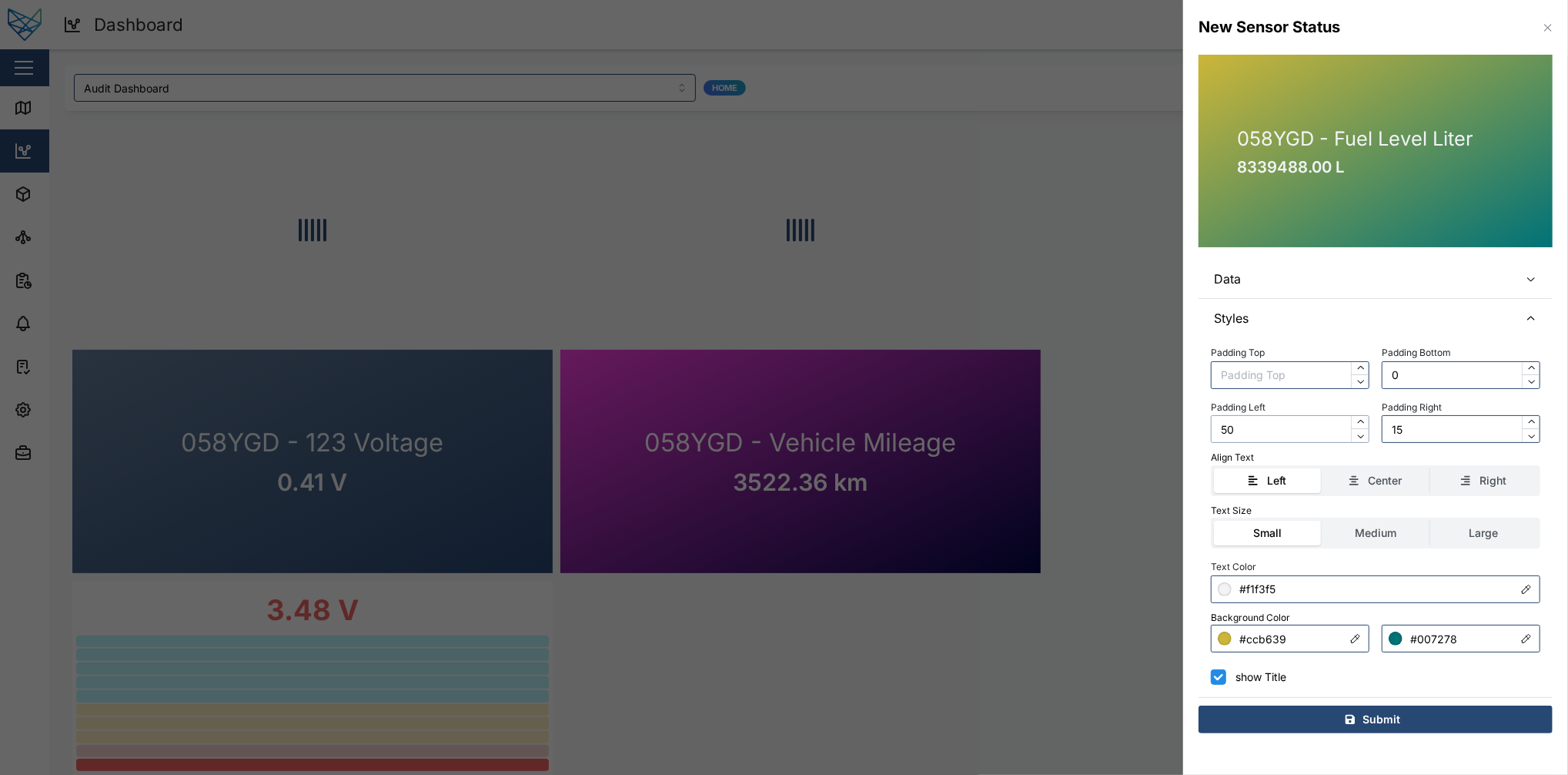
click at [1176, 429] on input "50" at bounding box center [1290, 429] width 158 height 27
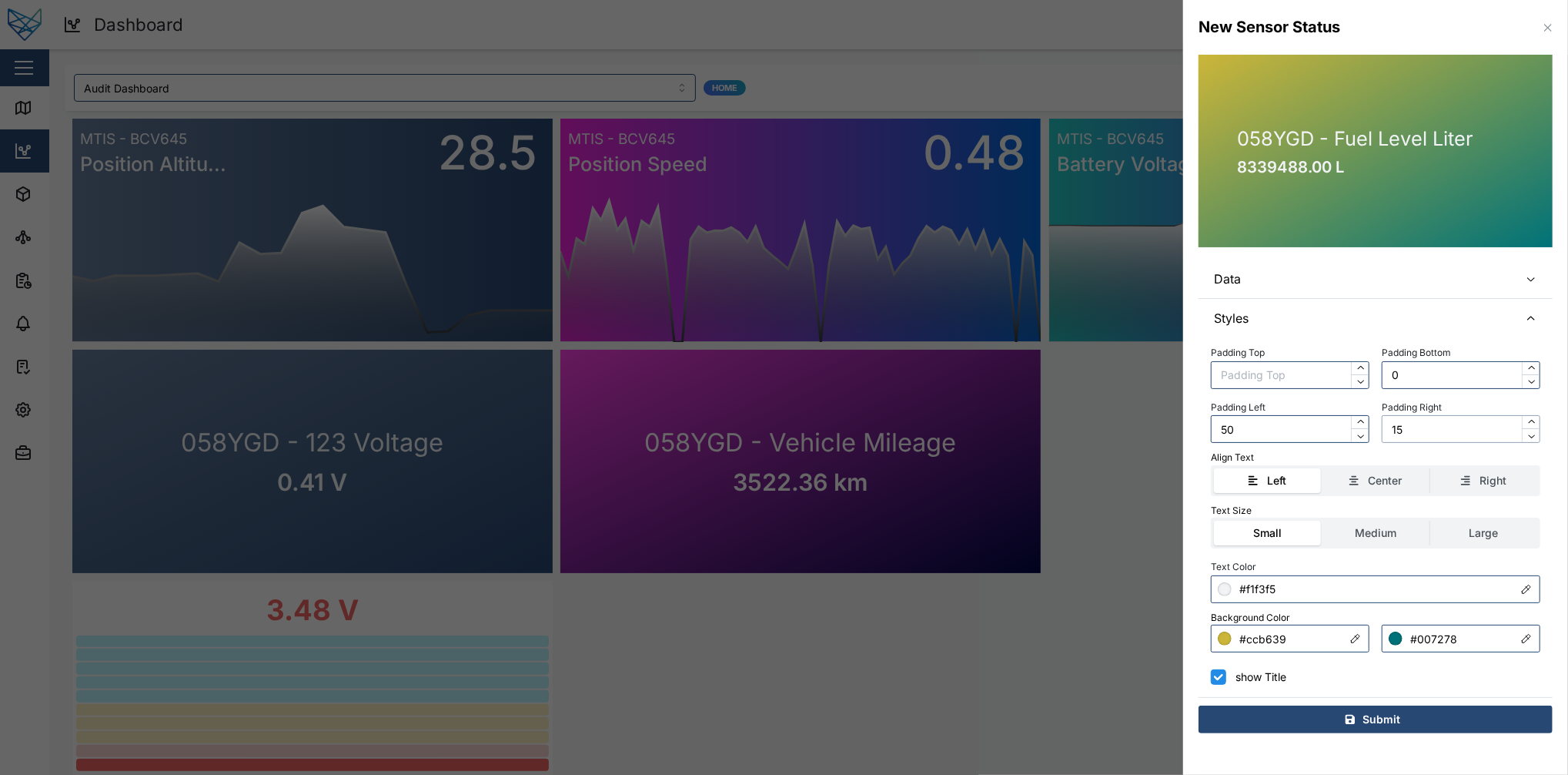
click at [1176, 419] on input "15" at bounding box center [1461, 429] width 158 height 27
click at [1176, 425] on input "50" at bounding box center [1290, 429] width 158 height 27
type input "5"
type input "6"
type input "4"
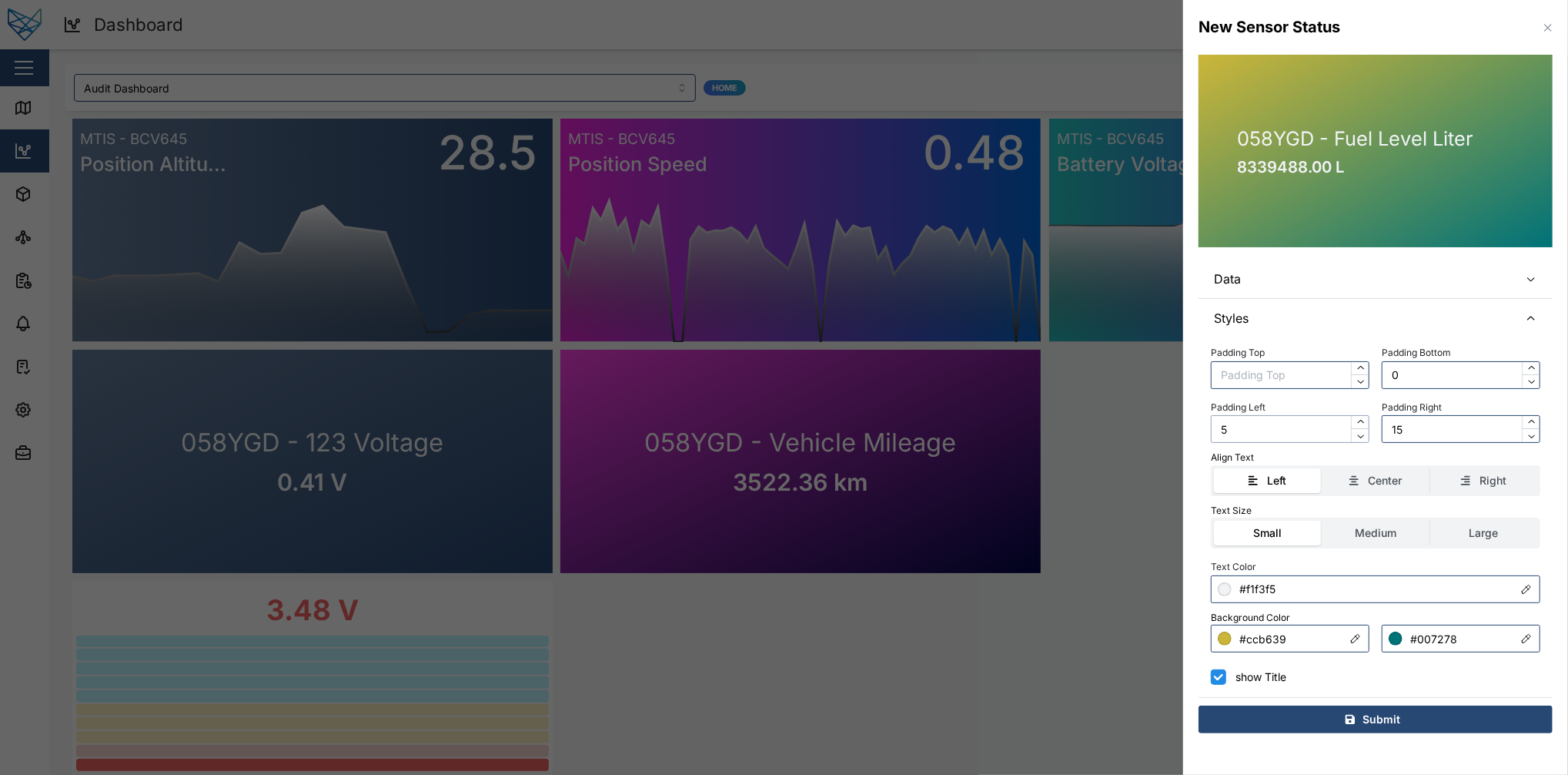
type input "50"
click at [1176, 403] on div "Padding Left 50" at bounding box center [1290, 420] width 158 height 47
click at [1176, 528] on label "Medium" at bounding box center [1375, 532] width 107 height 24
click at [1176, 520] on input "Medium" at bounding box center [1322, 520] width 0 height 0
click at [1176, 538] on label "Small" at bounding box center [1267, 532] width 107 height 24
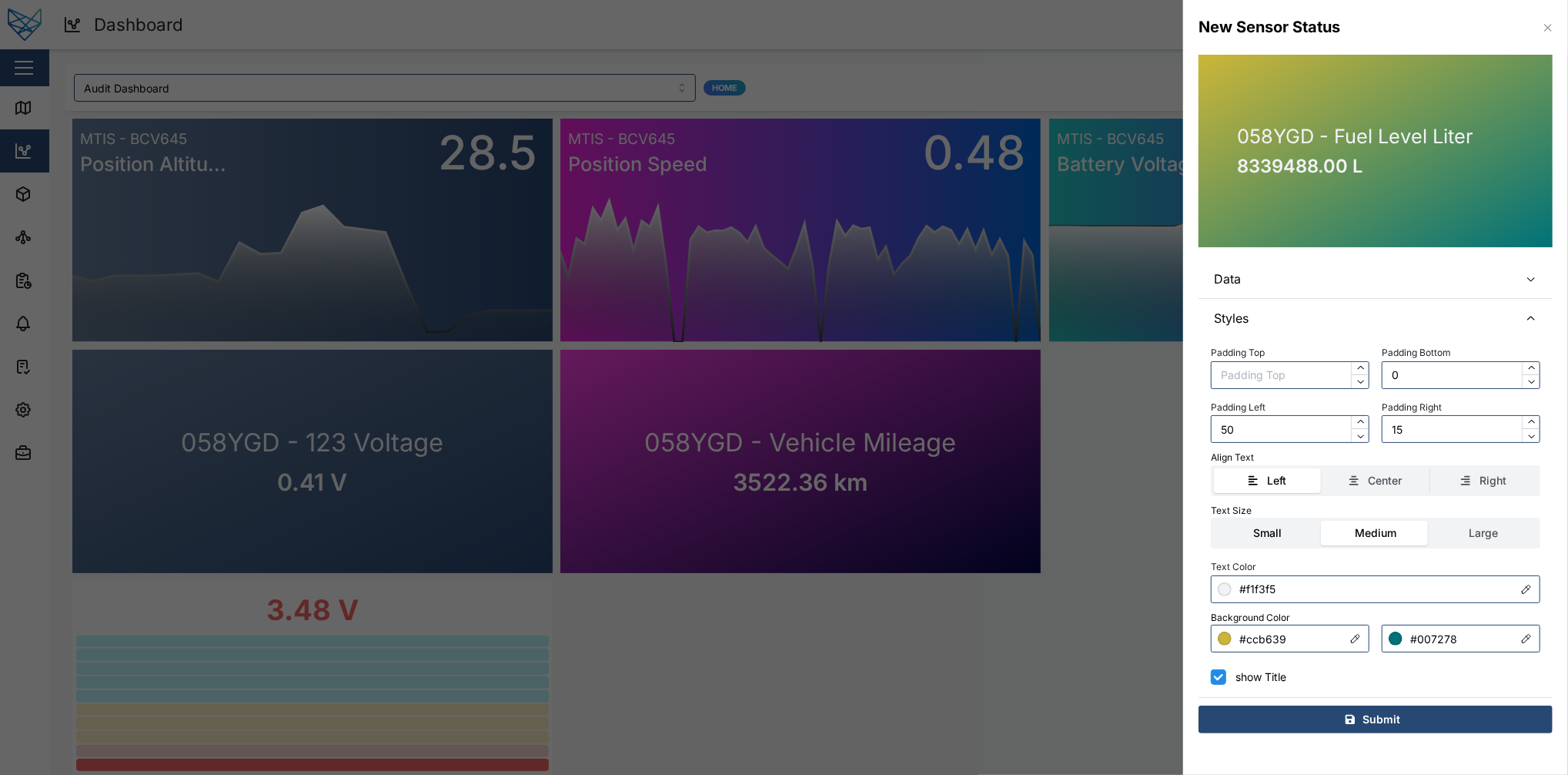
click at [1176, 520] on input "Small" at bounding box center [1214, 520] width 0 height 0
click at [1176, 527] on label "Medium" at bounding box center [1375, 532] width 107 height 24
click at [1176, 520] on input "Medium" at bounding box center [1322, 520] width 0 height 0
click at [1176, 581] on div "Submit" at bounding box center [1373, 719] width 330 height 26
click at [1176, 581] on label "show Title" at bounding box center [1256, 677] width 60 height 16
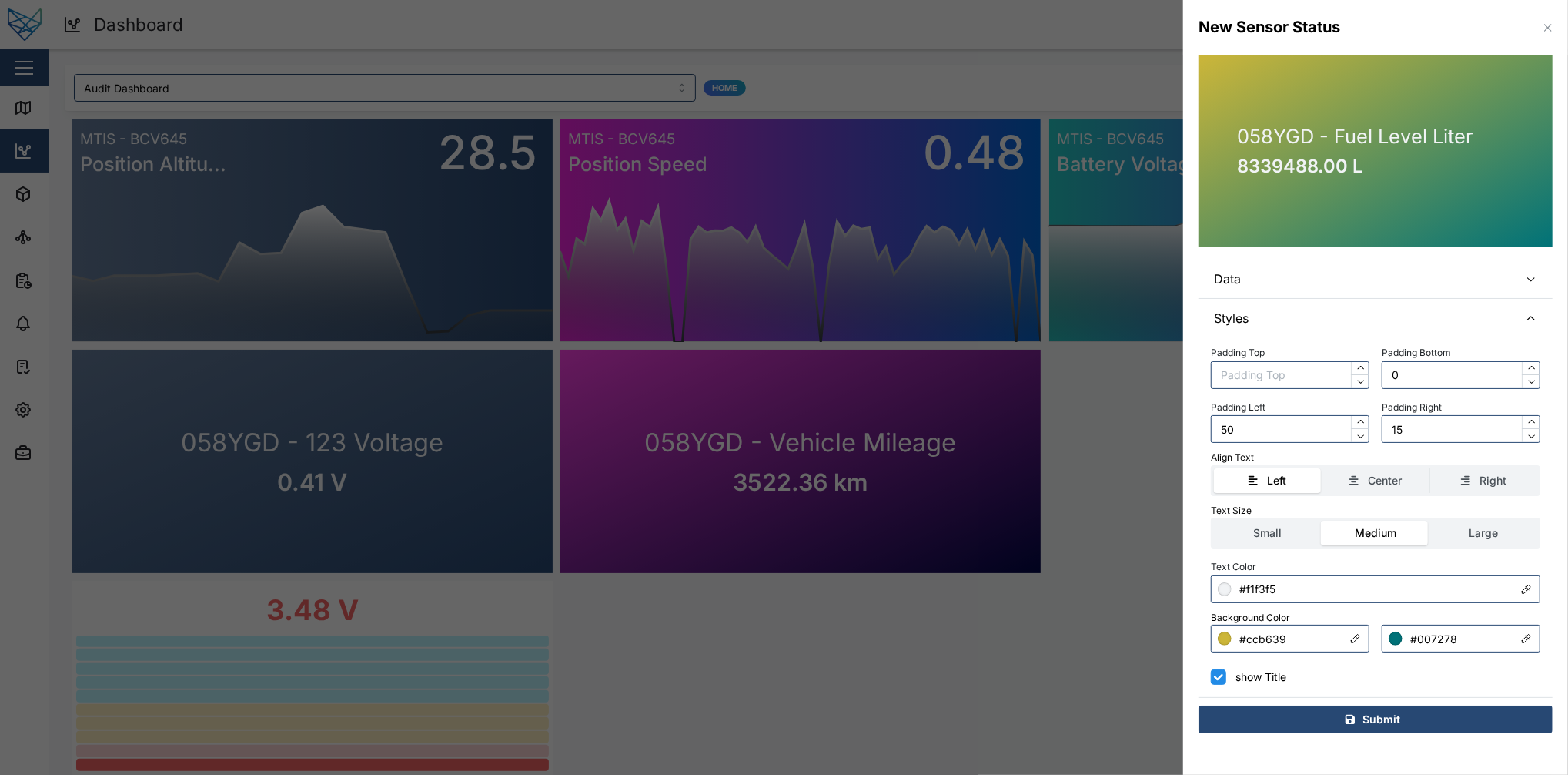
click at [1176, 581] on input "show Title" at bounding box center [1219, 677] width 16 height 16
click at [1176, 581] on label "show Title" at bounding box center [1256, 677] width 60 height 16
click at [1176, 581] on input "show Title" at bounding box center [1219, 677] width 16 height 16
checkbox input "true"
drag, startPoint x: 1236, startPoint y: 674, endPoint x: 1298, endPoint y: 717, distance: 75.5
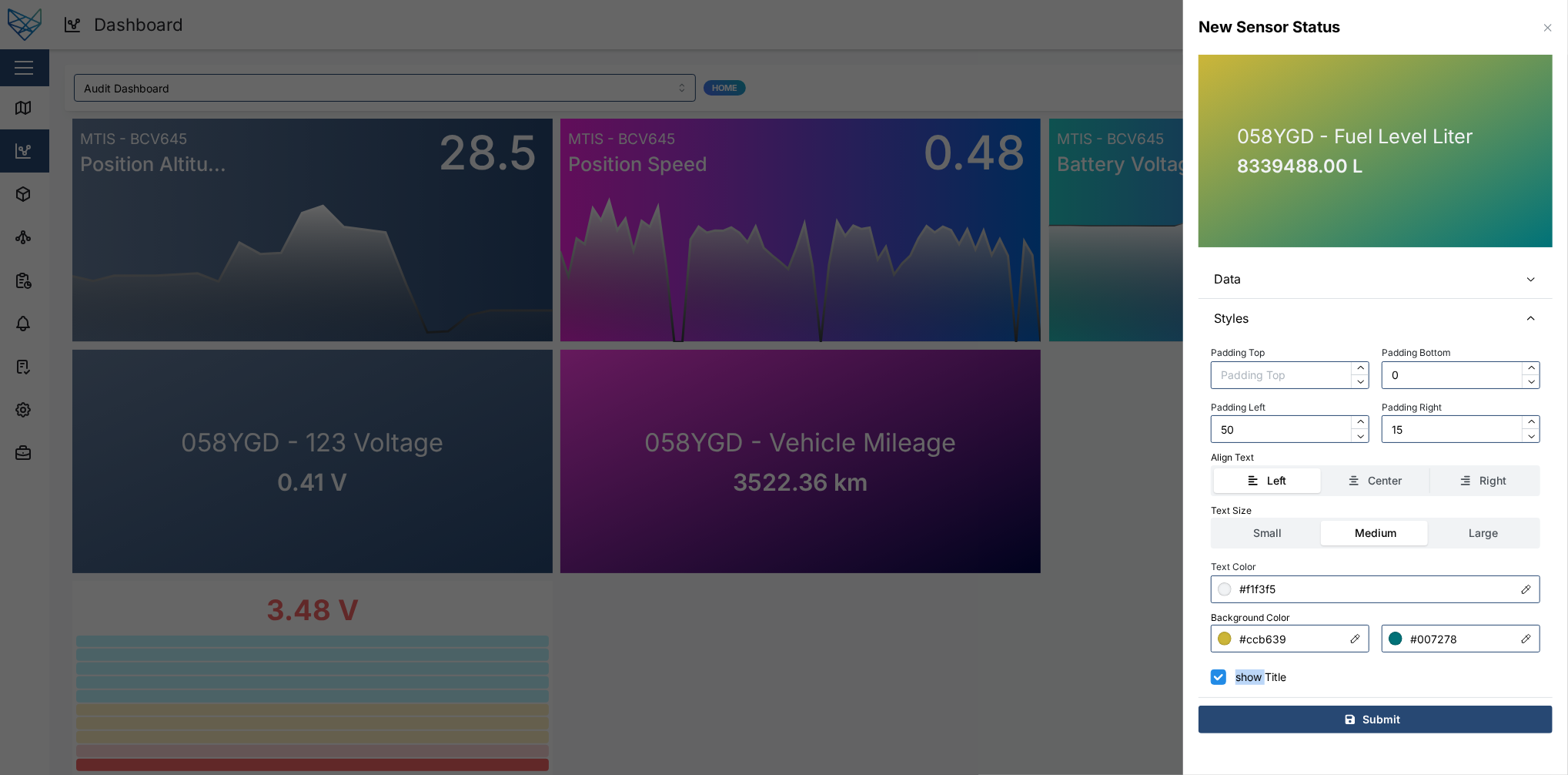
click at [1176, 581] on div "Submit" at bounding box center [1373, 719] width 330 height 26
click at [1176, 311] on span "Styles" at bounding box center [1360, 317] width 293 height 38
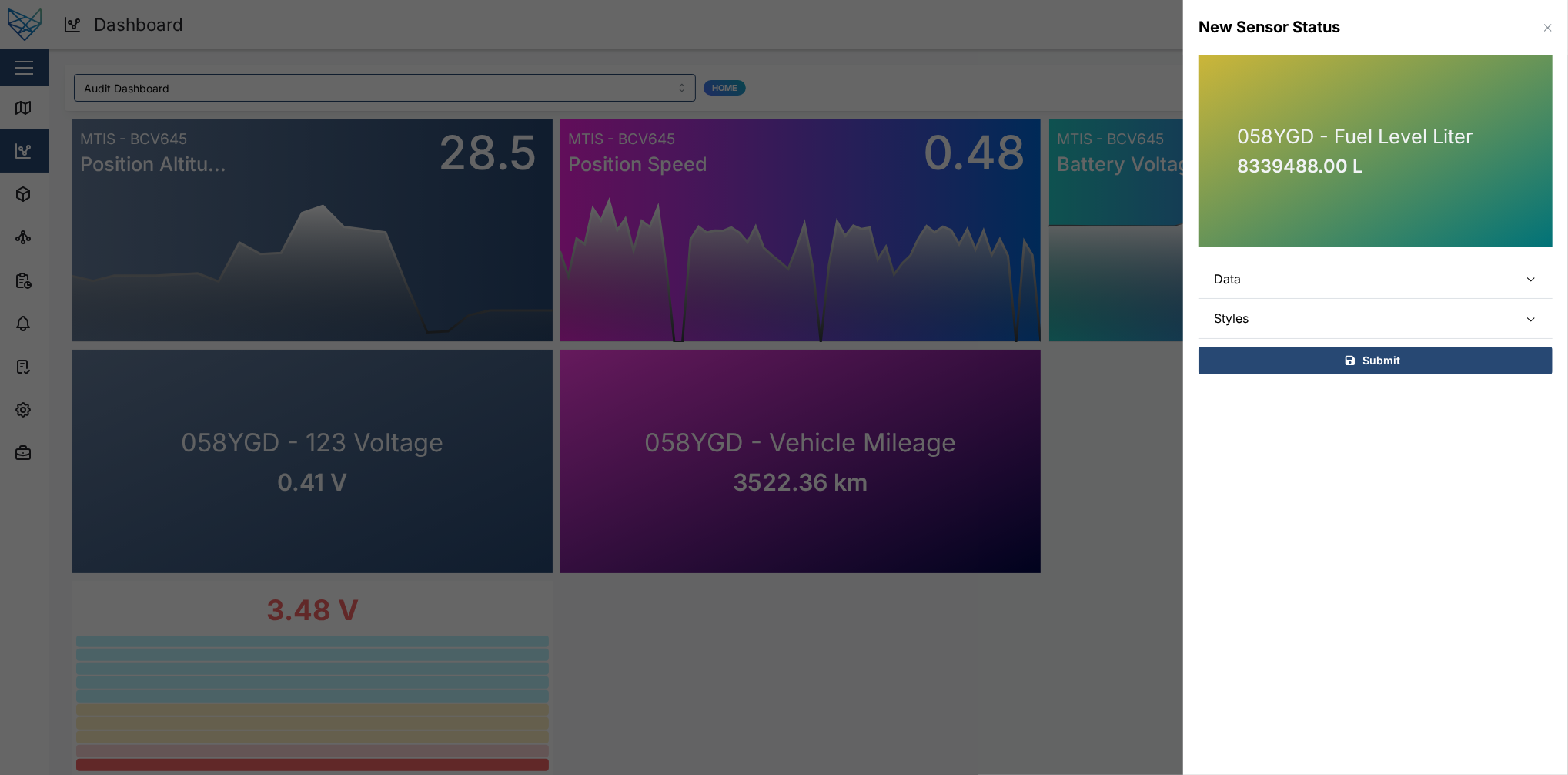
click at [1176, 262] on span "Data" at bounding box center [1360, 278] width 293 height 38
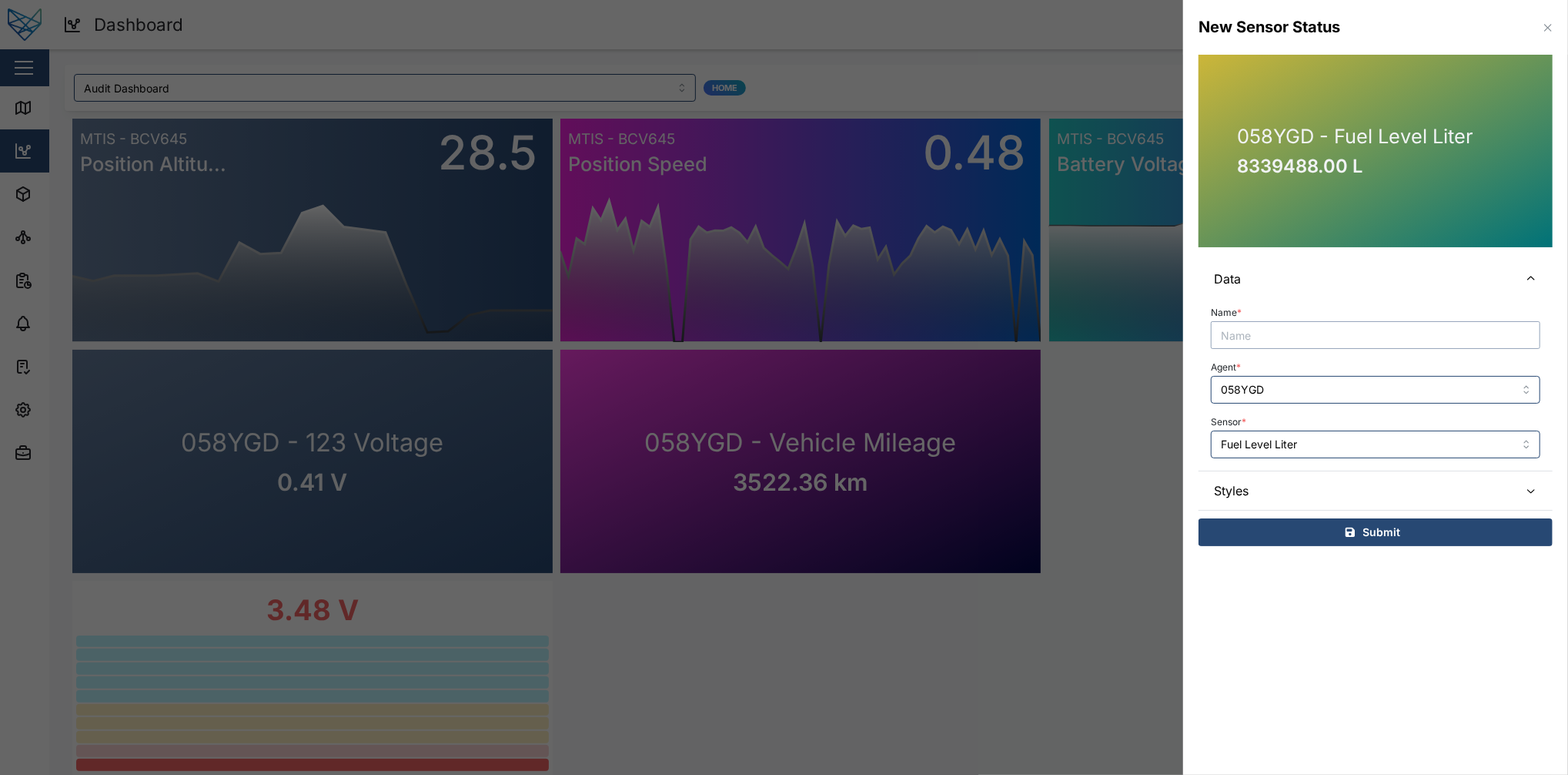
click at [1176, 340] on input "Name *" at bounding box center [1375, 335] width 330 height 27
click at [1176, 390] on input "058YGD" at bounding box center [1375, 389] width 330 height 27
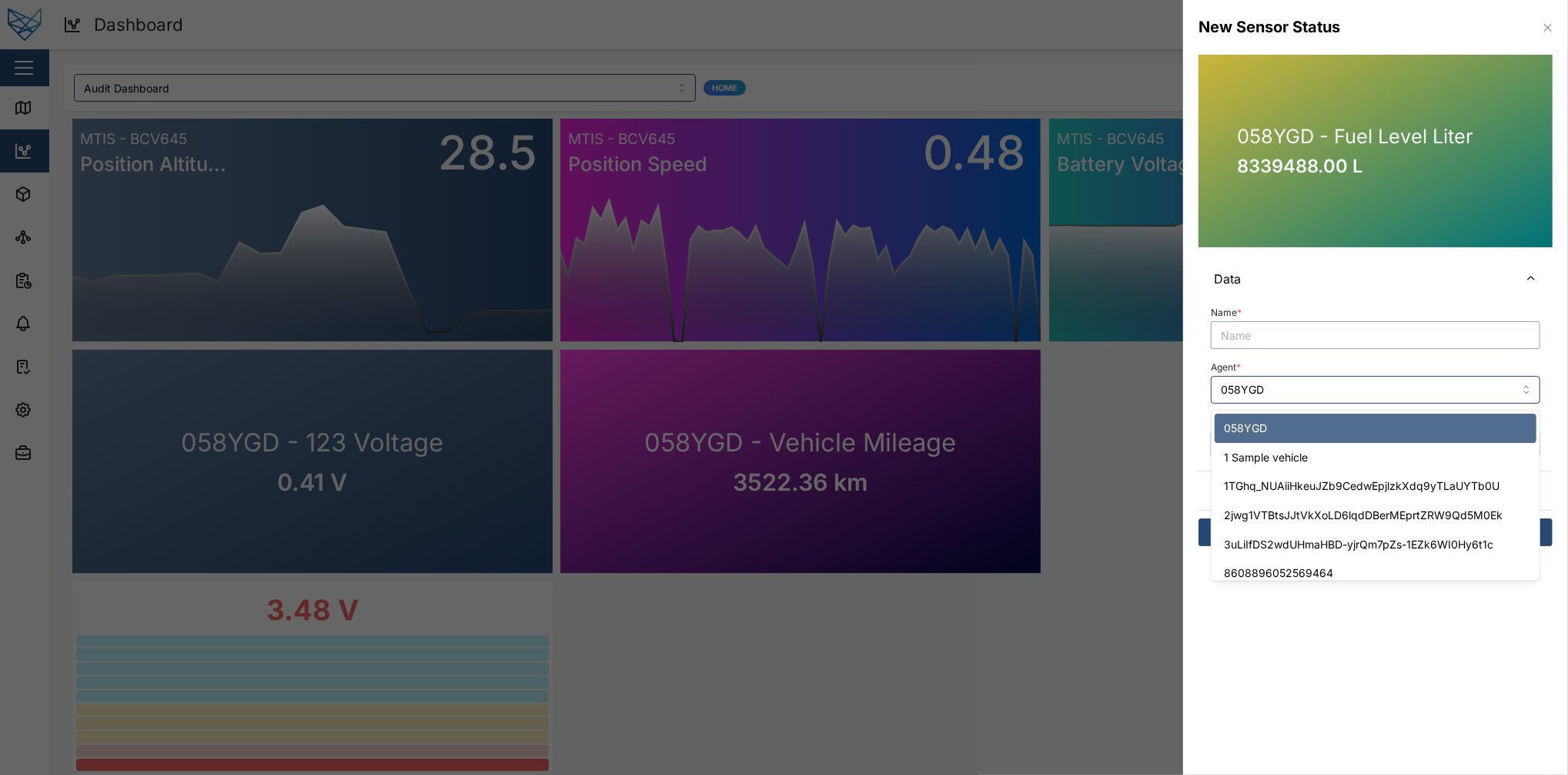
click at [1176, 326] on input "Name *" at bounding box center [1375, 335] width 330 height 27
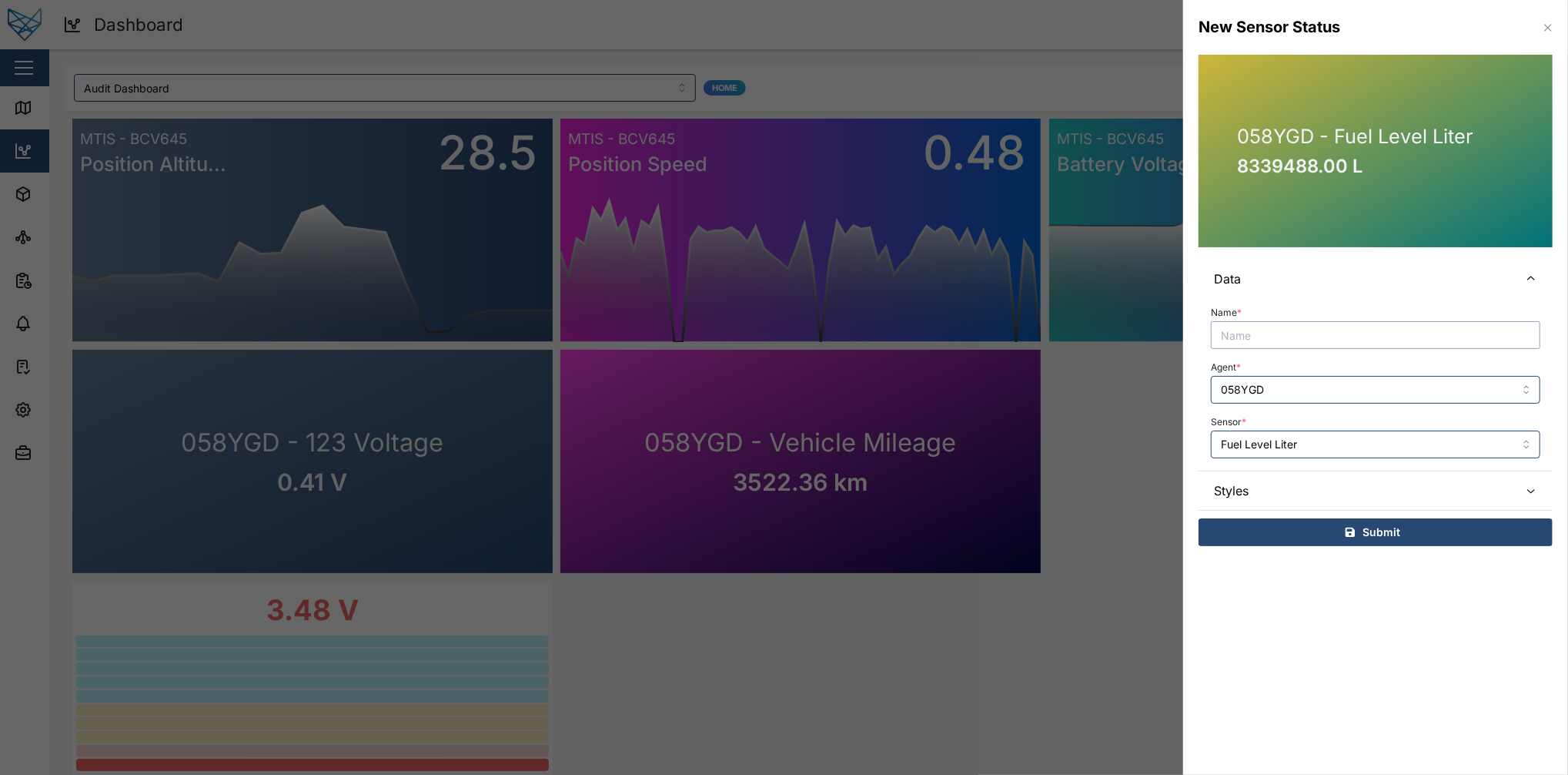
paste input "058YGD"
click at [1176, 396] on input "058YGD" at bounding box center [1375, 389] width 330 height 27
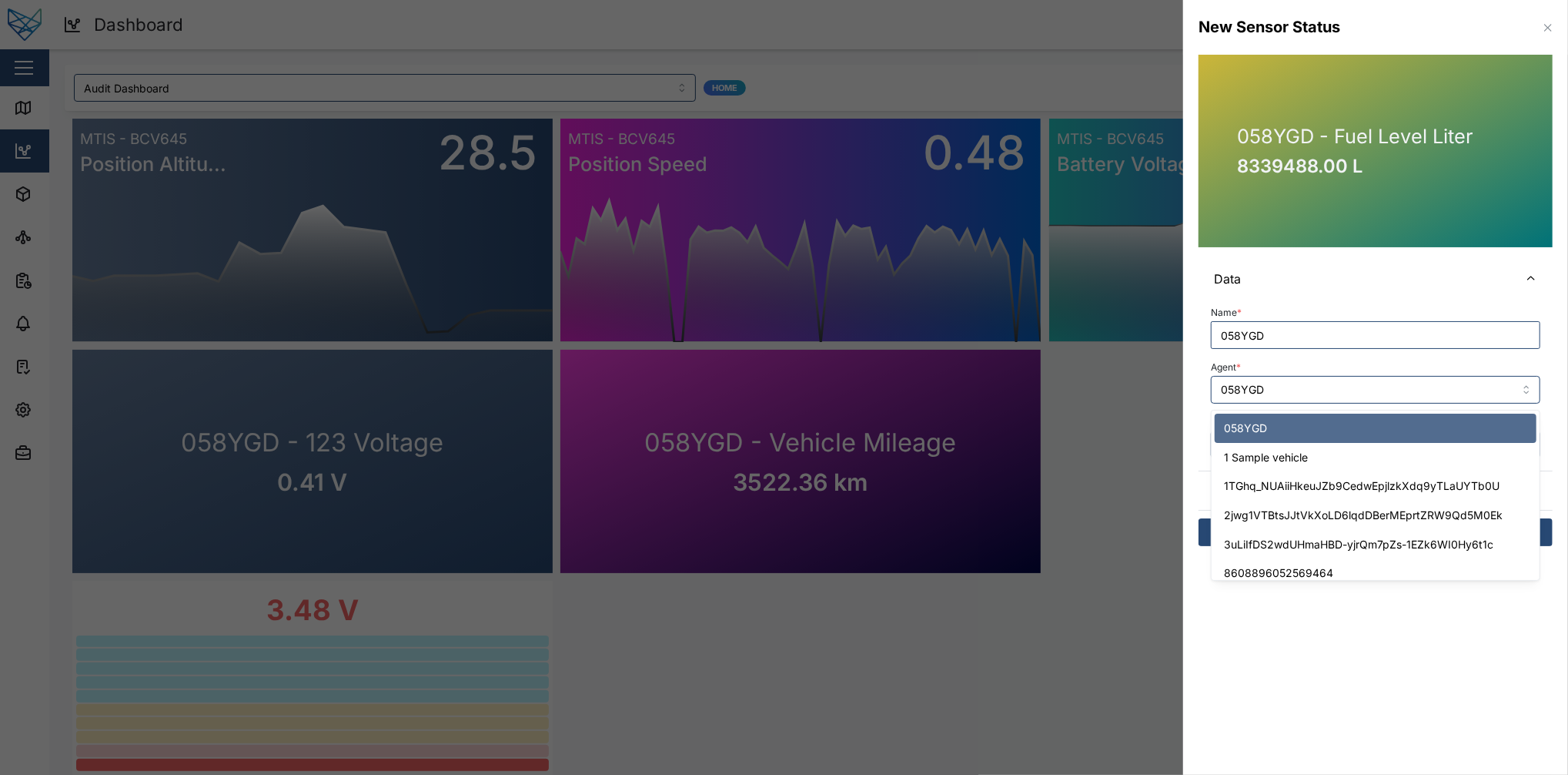
click at [1176, 374] on div "Agent * 058YGD" at bounding box center [1375, 380] width 330 height 47
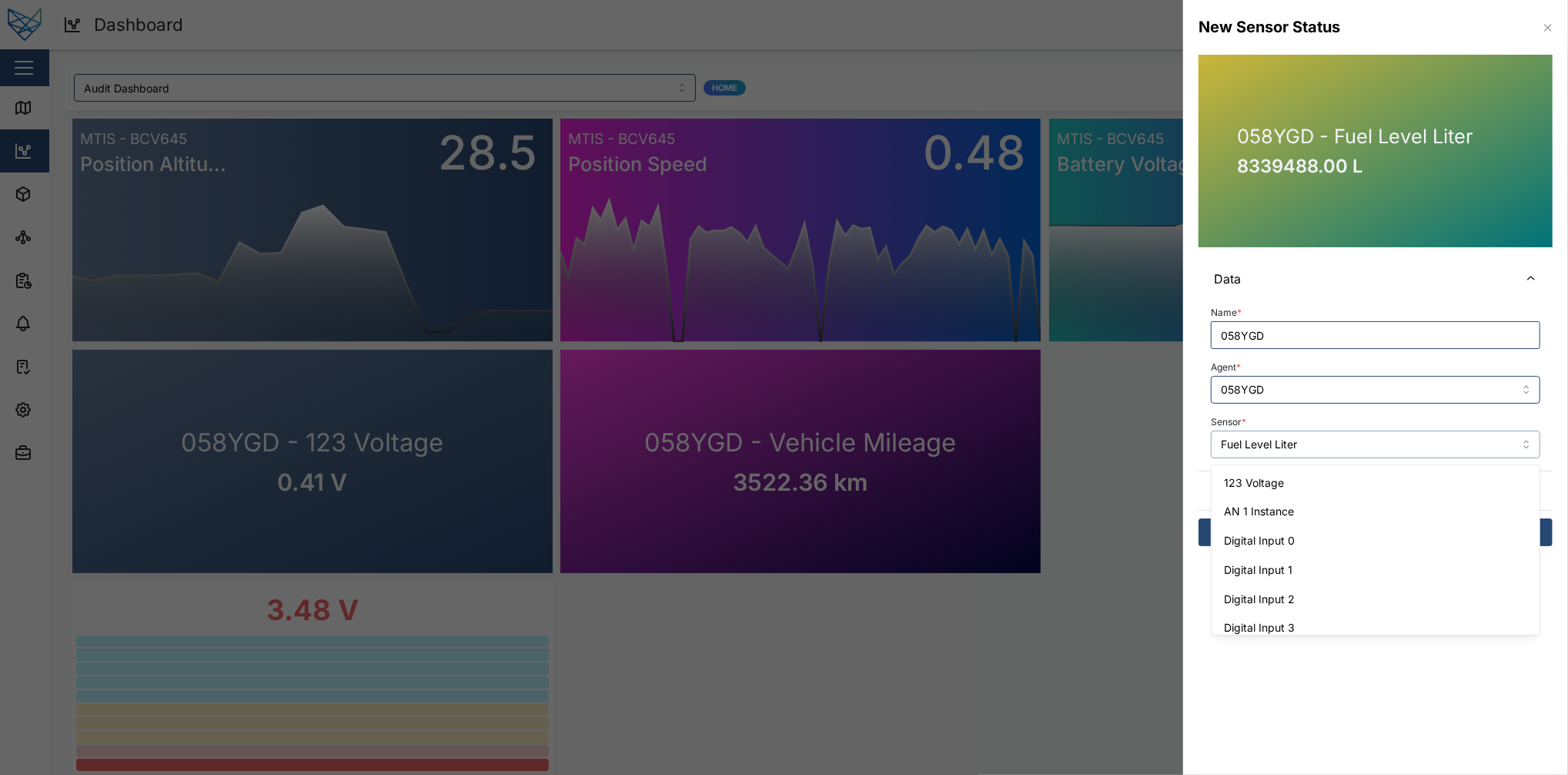
click at [1176, 437] on input "Fuel Level Liter" at bounding box center [1375, 444] width 330 height 27
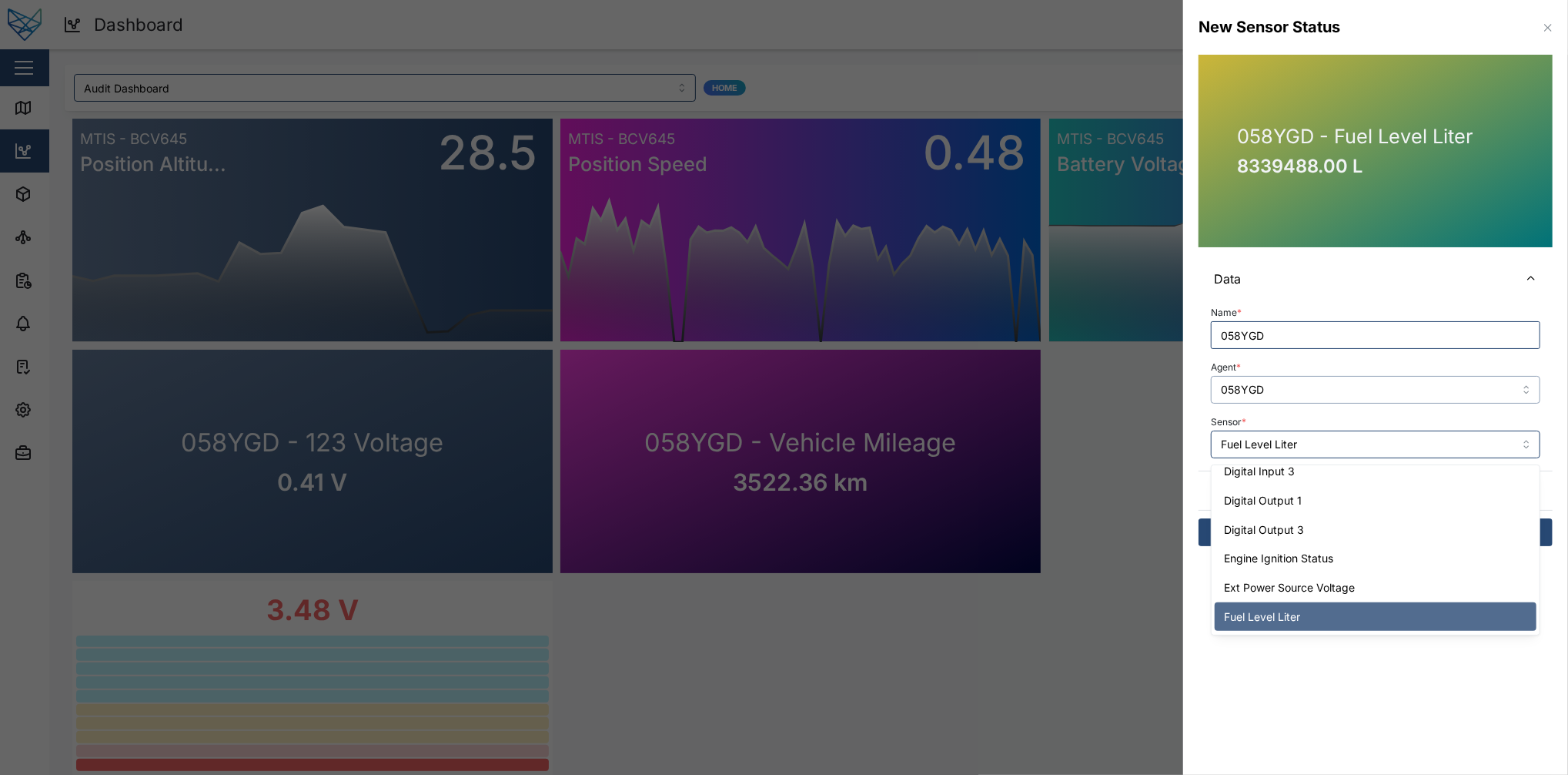
click at [1176, 397] on input "058YGD" at bounding box center [1375, 389] width 330 height 27
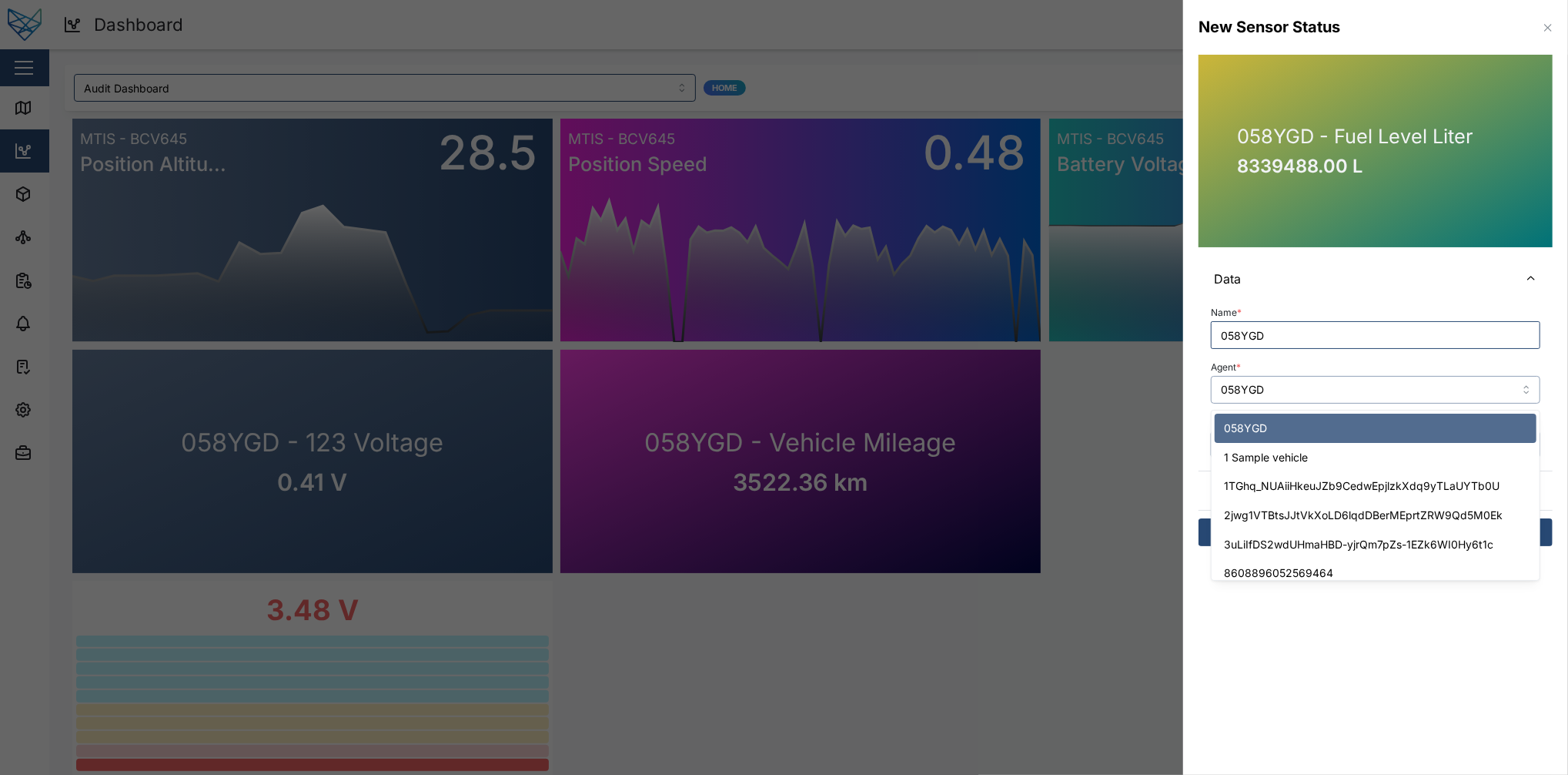
click at [1176, 378] on input "058YGD" at bounding box center [1375, 389] width 330 height 27
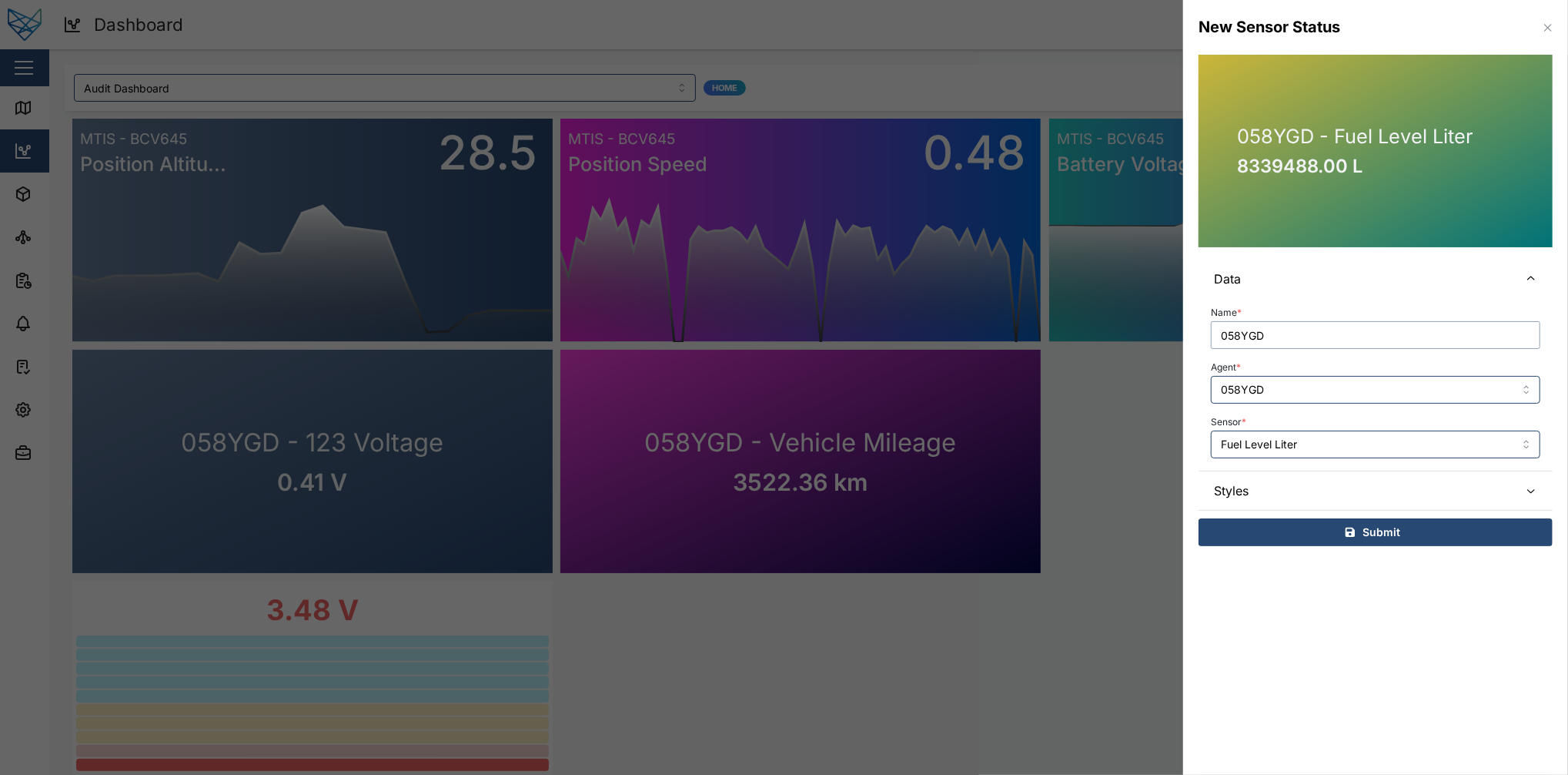
click at [1176, 337] on input "058YGD" at bounding box center [1375, 335] width 330 height 27
paste input "Fuel Level Liter"
type input "058YGD - Fuel Level Liter"
click at [1176, 539] on div "Submit" at bounding box center [1373, 532] width 330 height 26
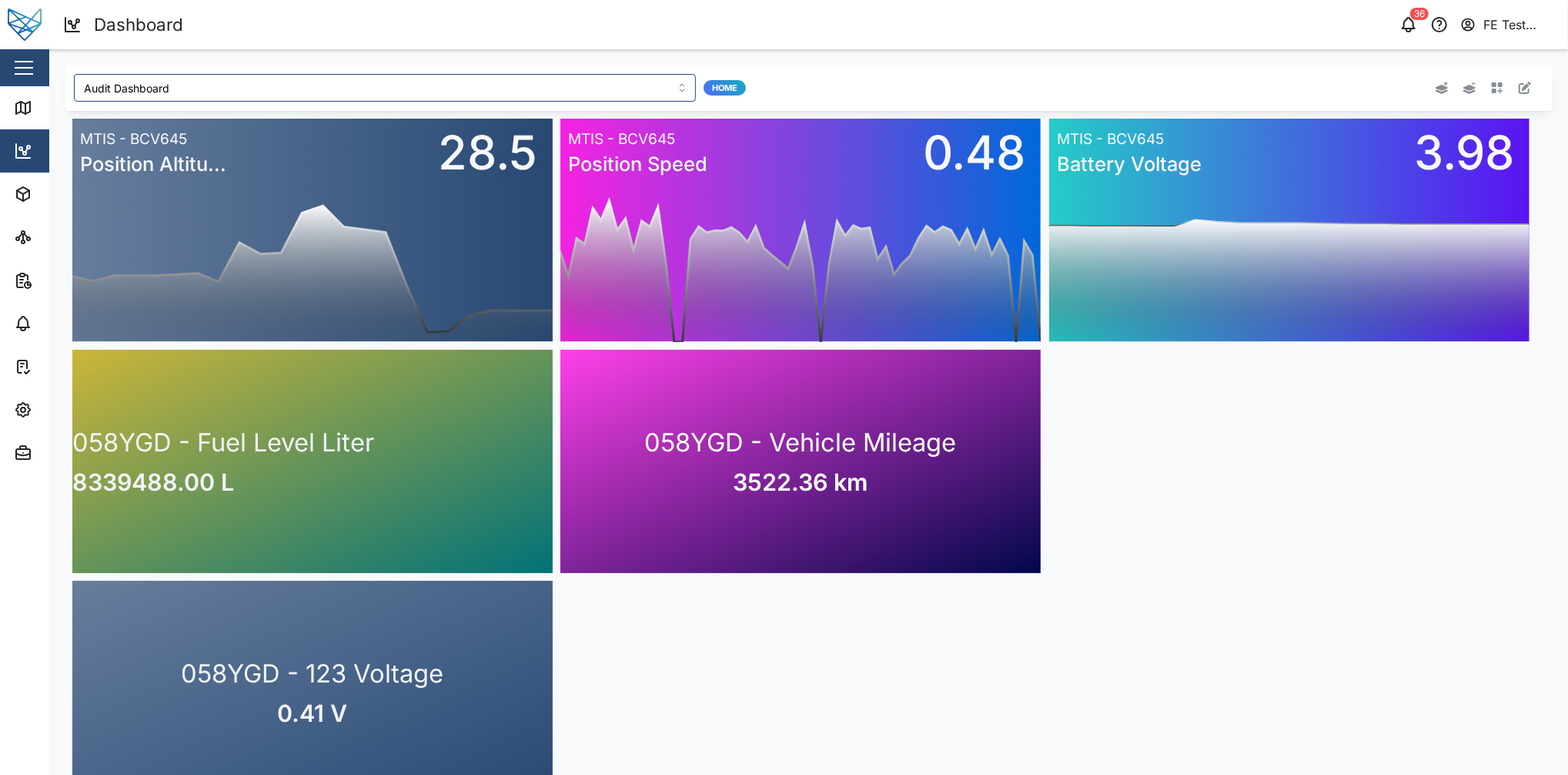
click at [1176, 89] on icon "button" at bounding box center [1525, 88] width 13 height 13
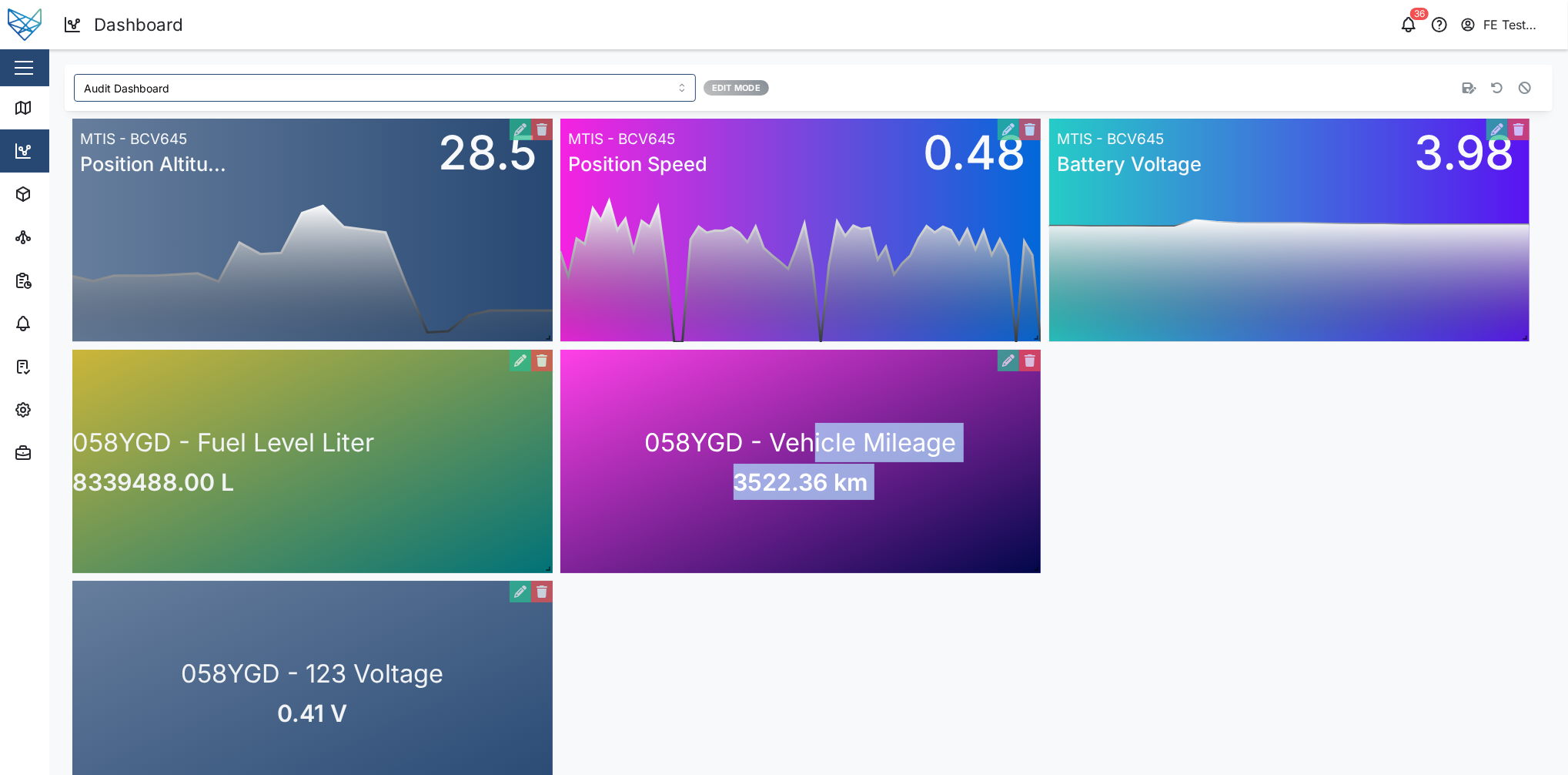
click at [746, 342] on div "0 5 10 15 20 25 30 35 40 45 50 55 Mon 11 Wed 13 Fri 15 Aug 17 Tue 19 Thu 21 Sat…" at bounding box center [800, 230] width 480 height 223
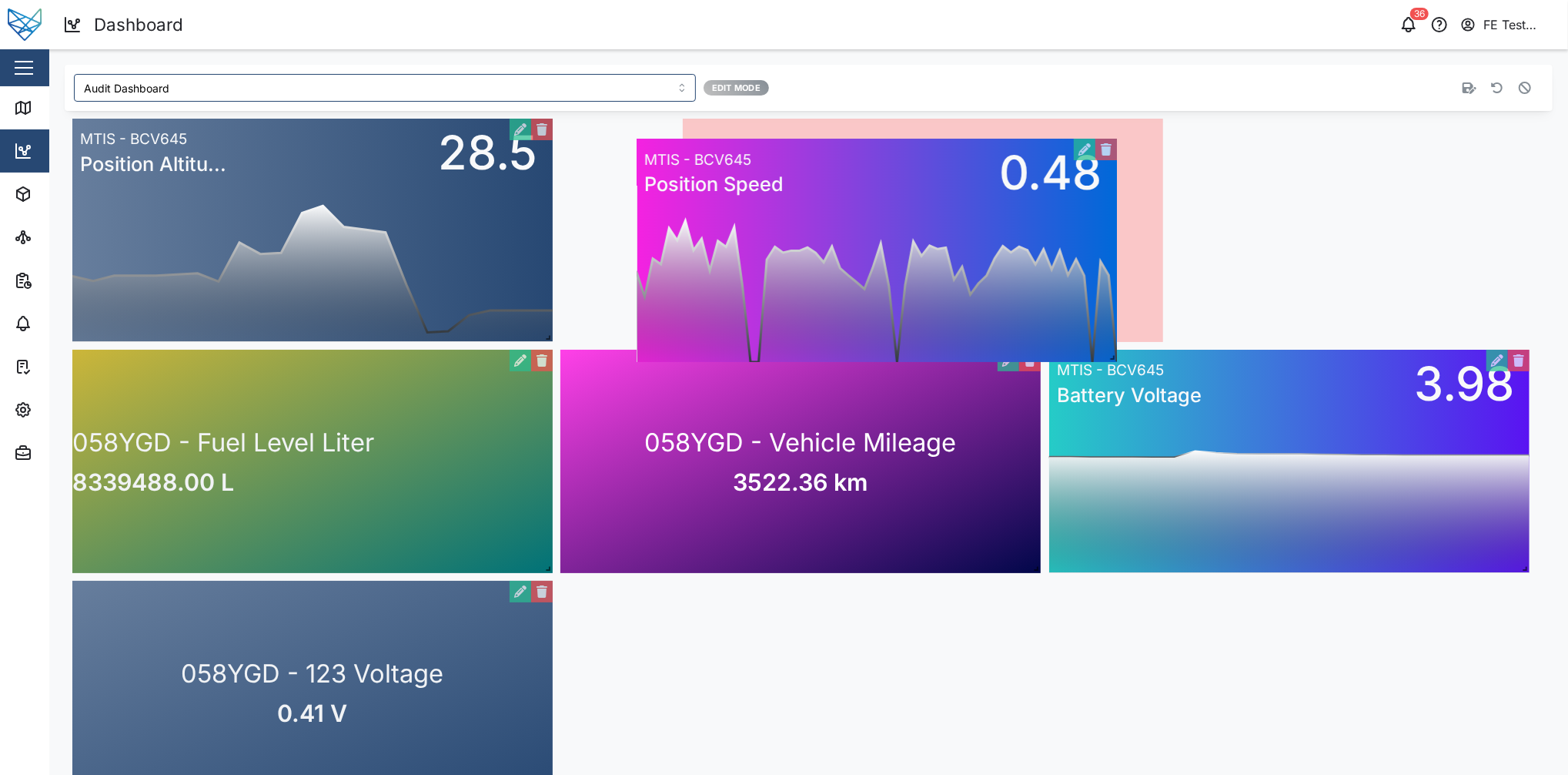
drag, startPoint x: 757, startPoint y: 285, endPoint x: 955, endPoint y: 305, distance: 199.0
click at [955, 305] on div "0 5 10 15 20 25 30 35 40 45 50 55 Mon 11 Wed 13 Fri 15 Aug 17 Tue 19 Thu 21 Sat…" at bounding box center [876, 250] width 480 height 223
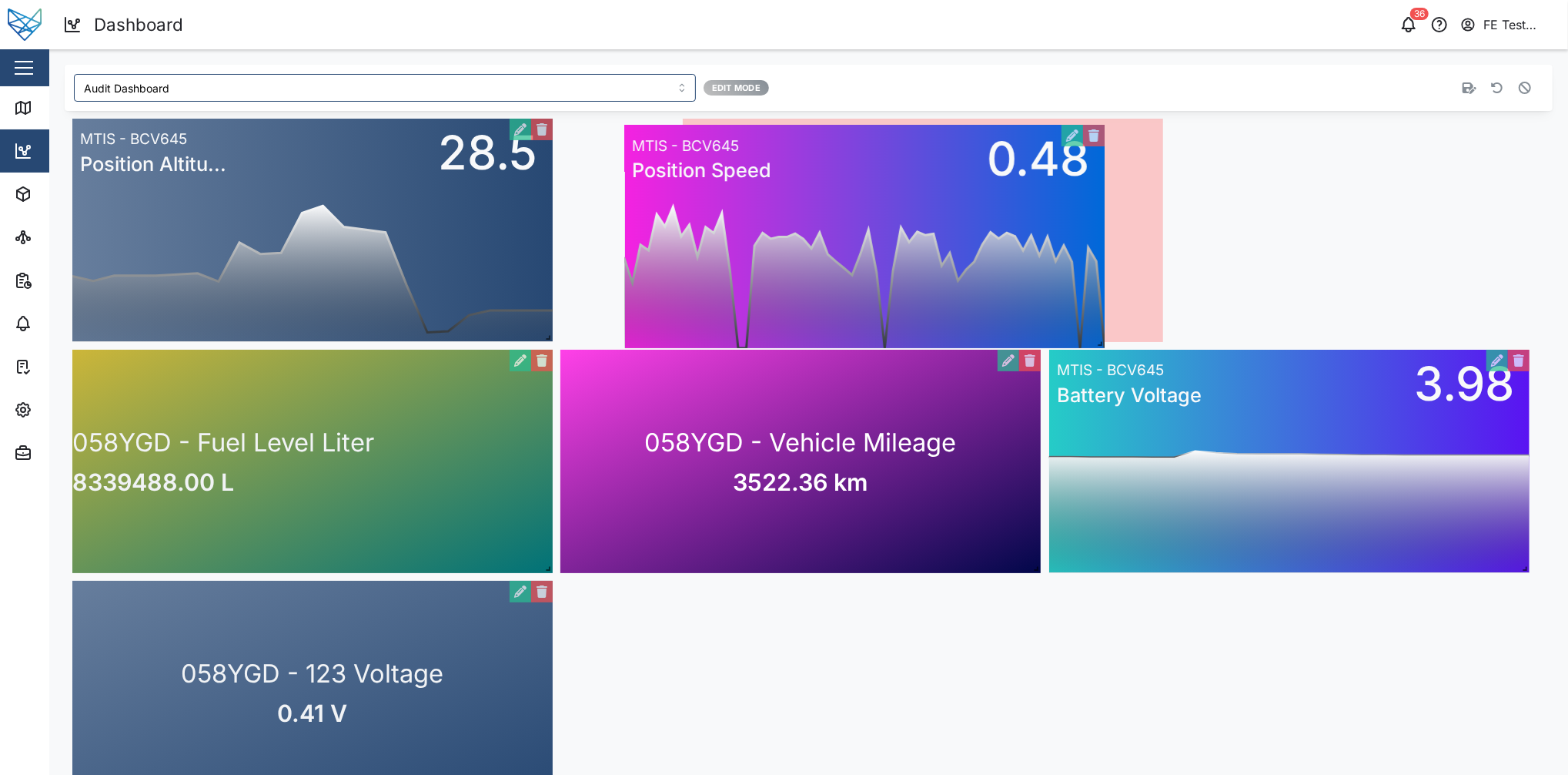
drag, startPoint x: 954, startPoint y: 248, endPoint x: 847, endPoint y: 249, distance: 107.0
click at [847, 249] on div "0 5 10 15 20 25 30 35 40 45 50 55 Mon 11 Wed 13 Fri 15 Aug 17 Tue 19 Thu 21 Sat…" at bounding box center [864, 236] width 480 height 223
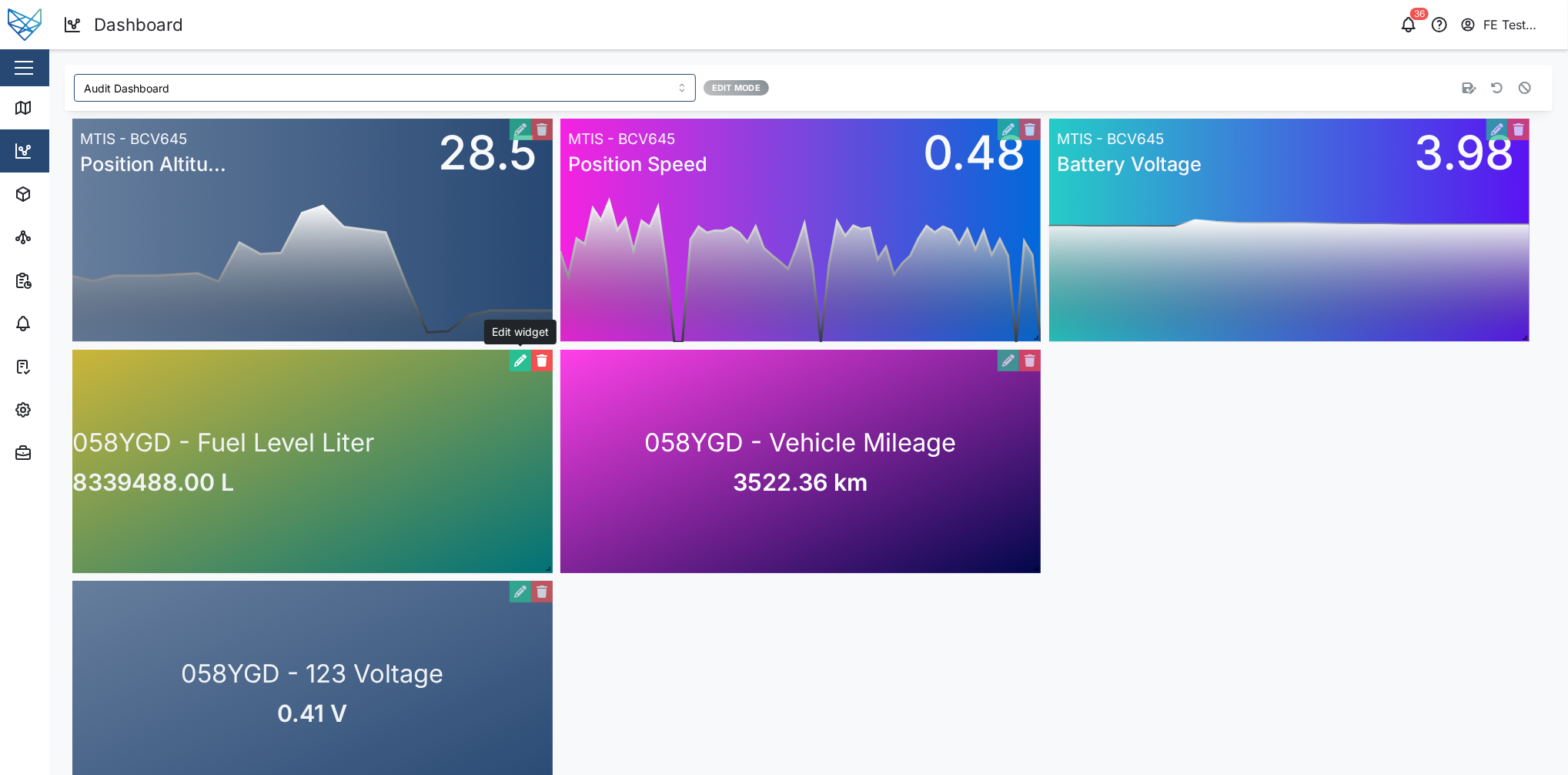
click at [523, 354] on button "button" at bounding box center [521, 360] width 22 height 22
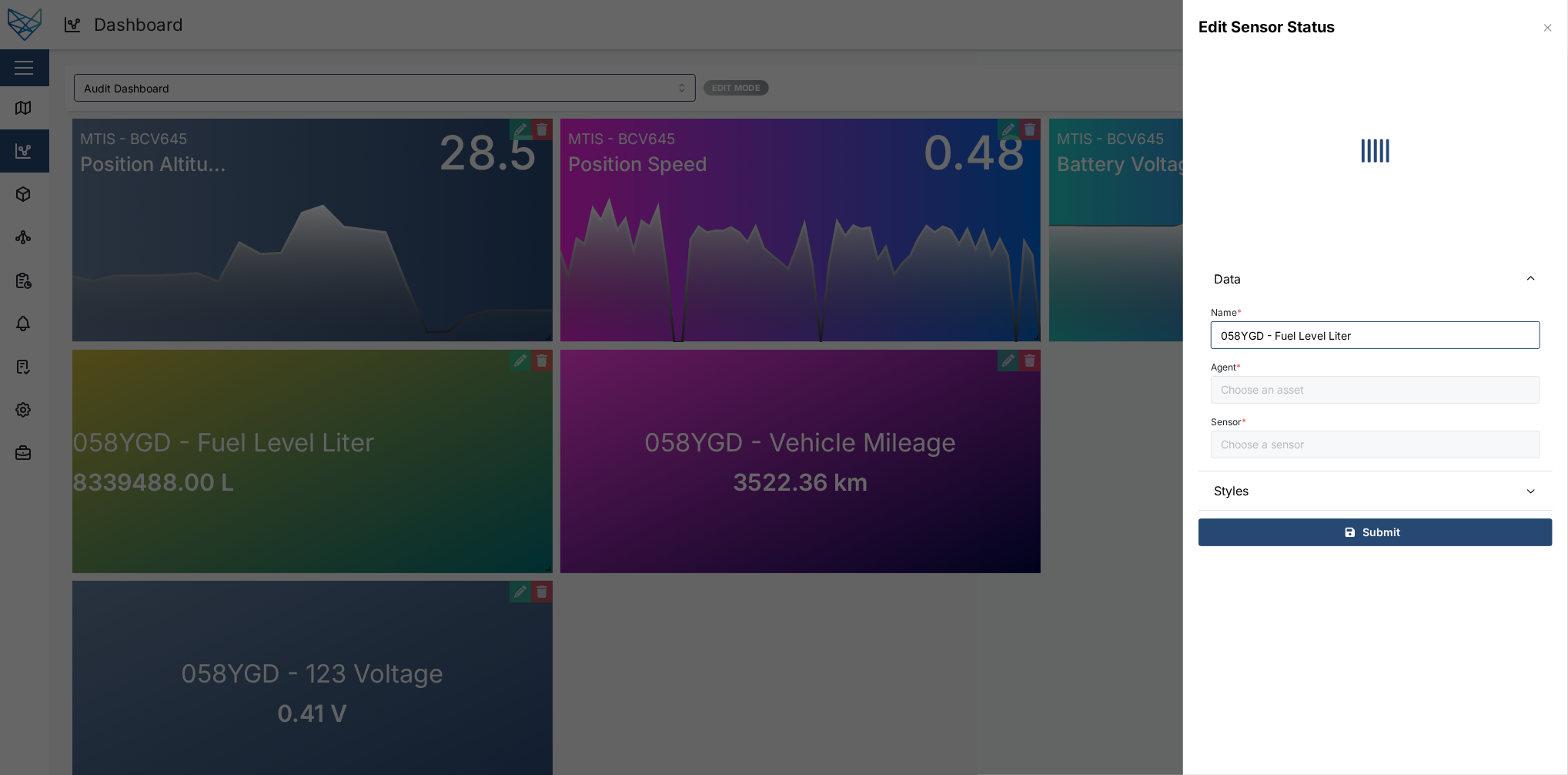
type input "Fuel Level Liter"
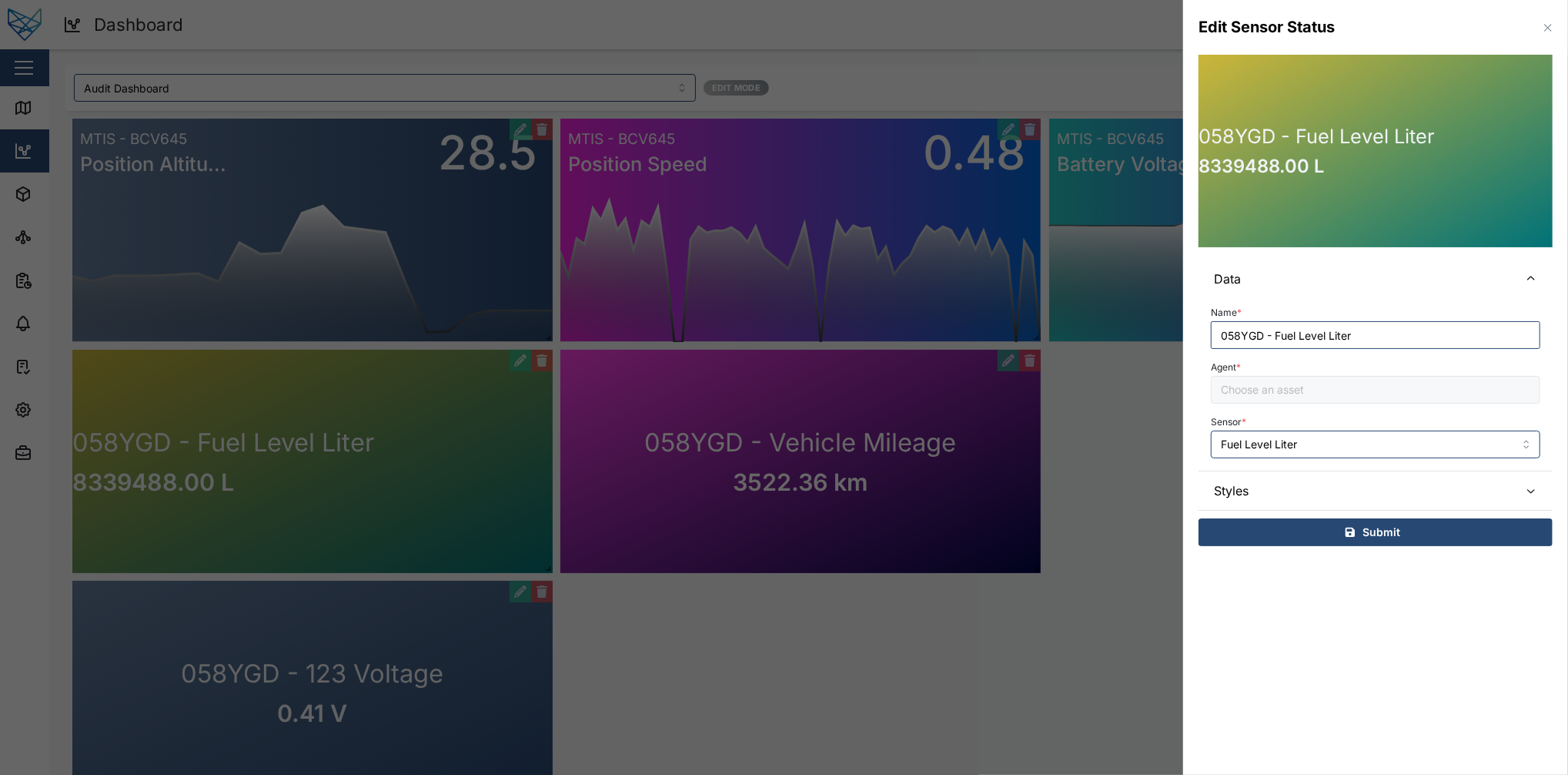
type input "058YGD"
click at [1176, 494] on span "Styles" at bounding box center [1360, 491] width 293 height 38
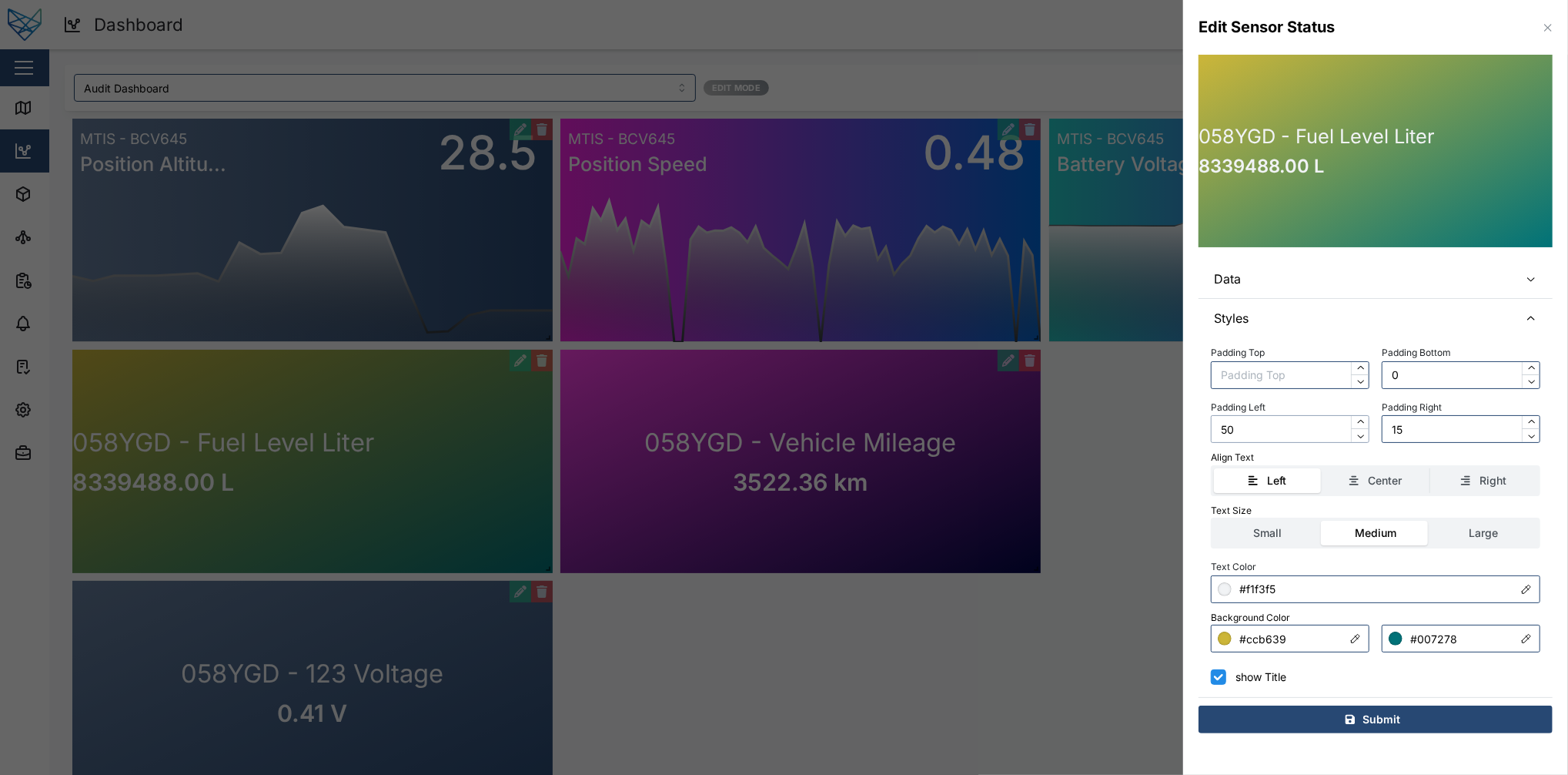
click at [1176, 433] on input "50" at bounding box center [1290, 429] width 158 height 27
click at [1176, 397] on div "Padding Left 100" at bounding box center [1290, 420] width 158 height 47
click at [1176, 484] on div "Center" at bounding box center [1375, 481] width 92 height 17
click at [1176, 469] on input "Center" at bounding box center [1322, 469] width 0 height 0
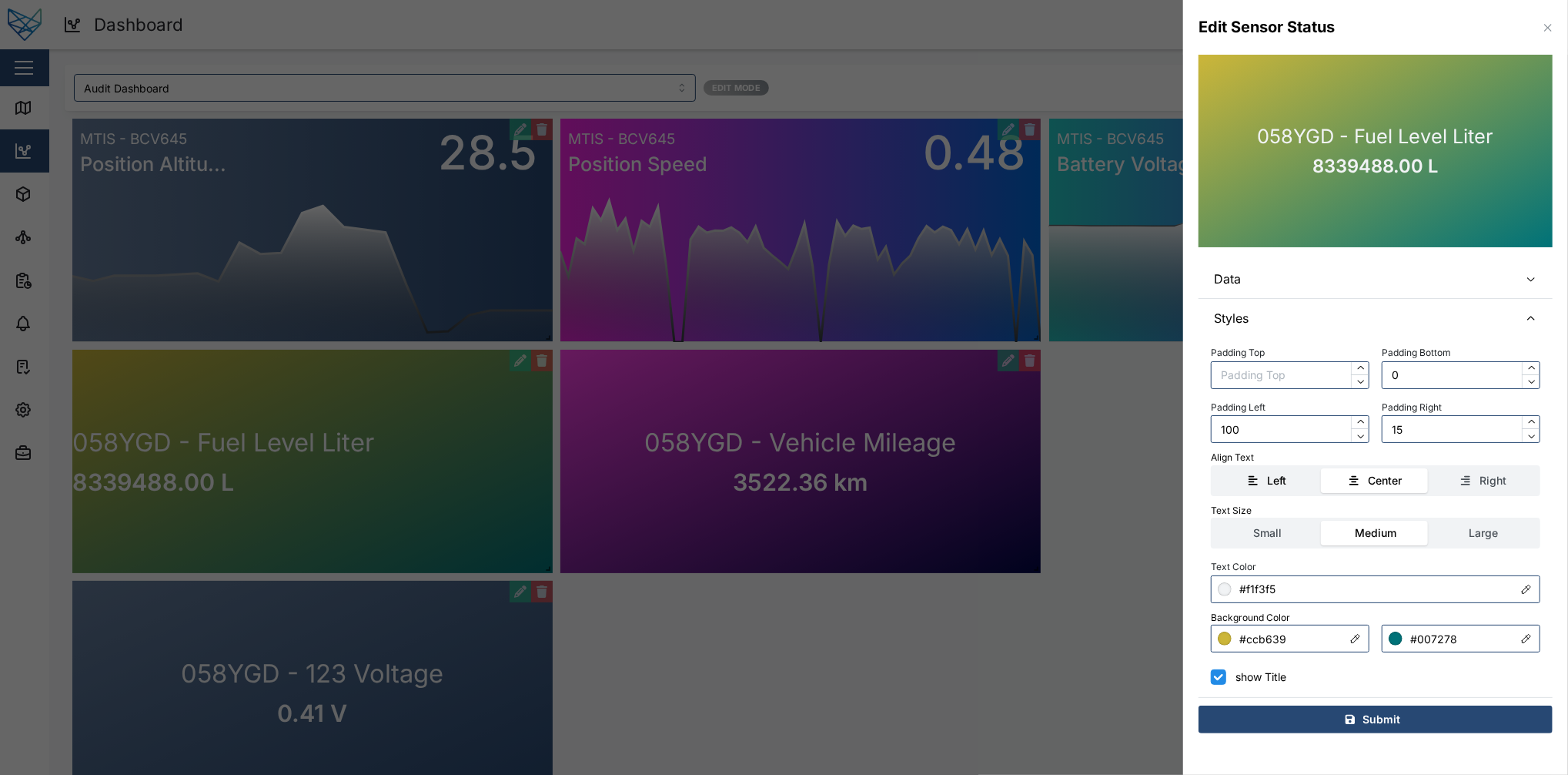
click at [1176, 482] on div "Left" at bounding box center [1277, 481] width 20 height 17
click at [1176, 469] on input "Left" at bounding box center [1214, 469] width 0 height 0
click at [1176, 479] on icon at bounding box center [1354, 480] width 9 height 9
click at [1176, 469] on input "Center" at bounding box center [1322, 469] width 0 height 0
click at [1176, 427] on input "100" at bounding box center [1290, 429] width 158 height 27
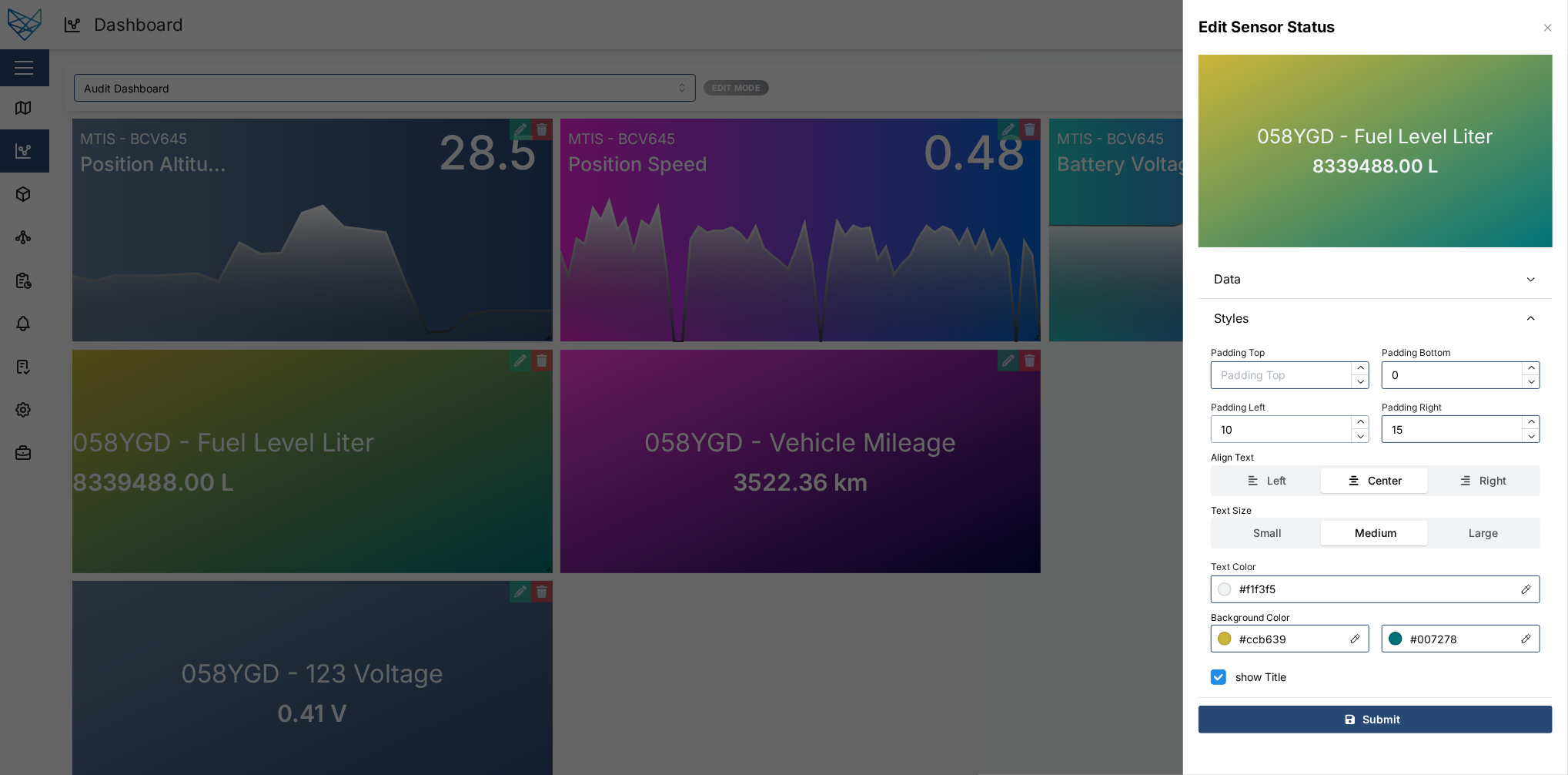
type input "1"
type input "15"
click at [1176, 581] on div "Submit" at bounding box center [1373, 719] width 330 height 26
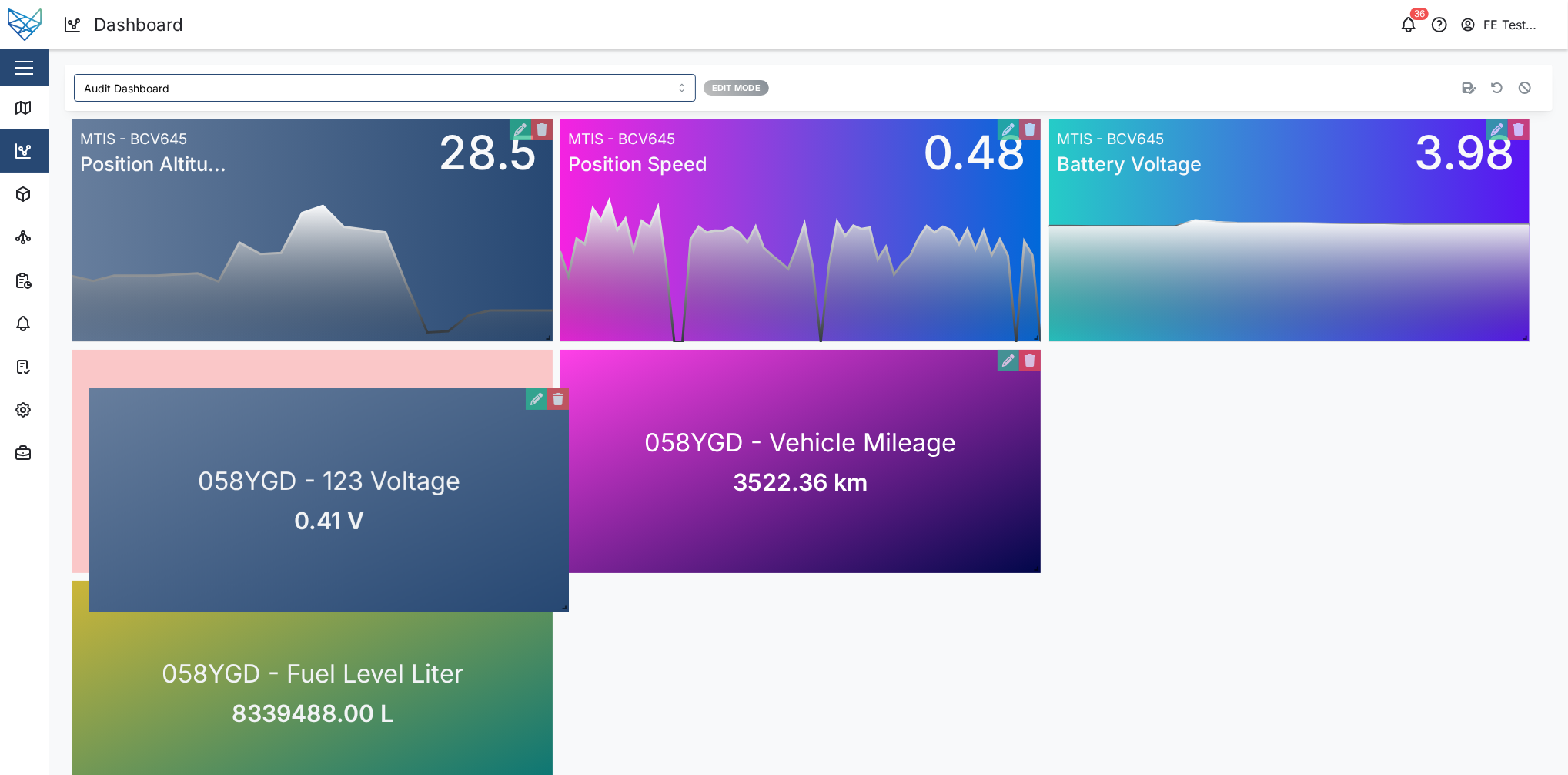
drag, startPoint x: 320, startPoint y: 690, endPoint x: 337, endPoint y: 498, distance: 192.8
click at [337, 498] on div "058YGD - 123 Voltage 0.41 V" at bounding box center [328, 499] width 480 height 223
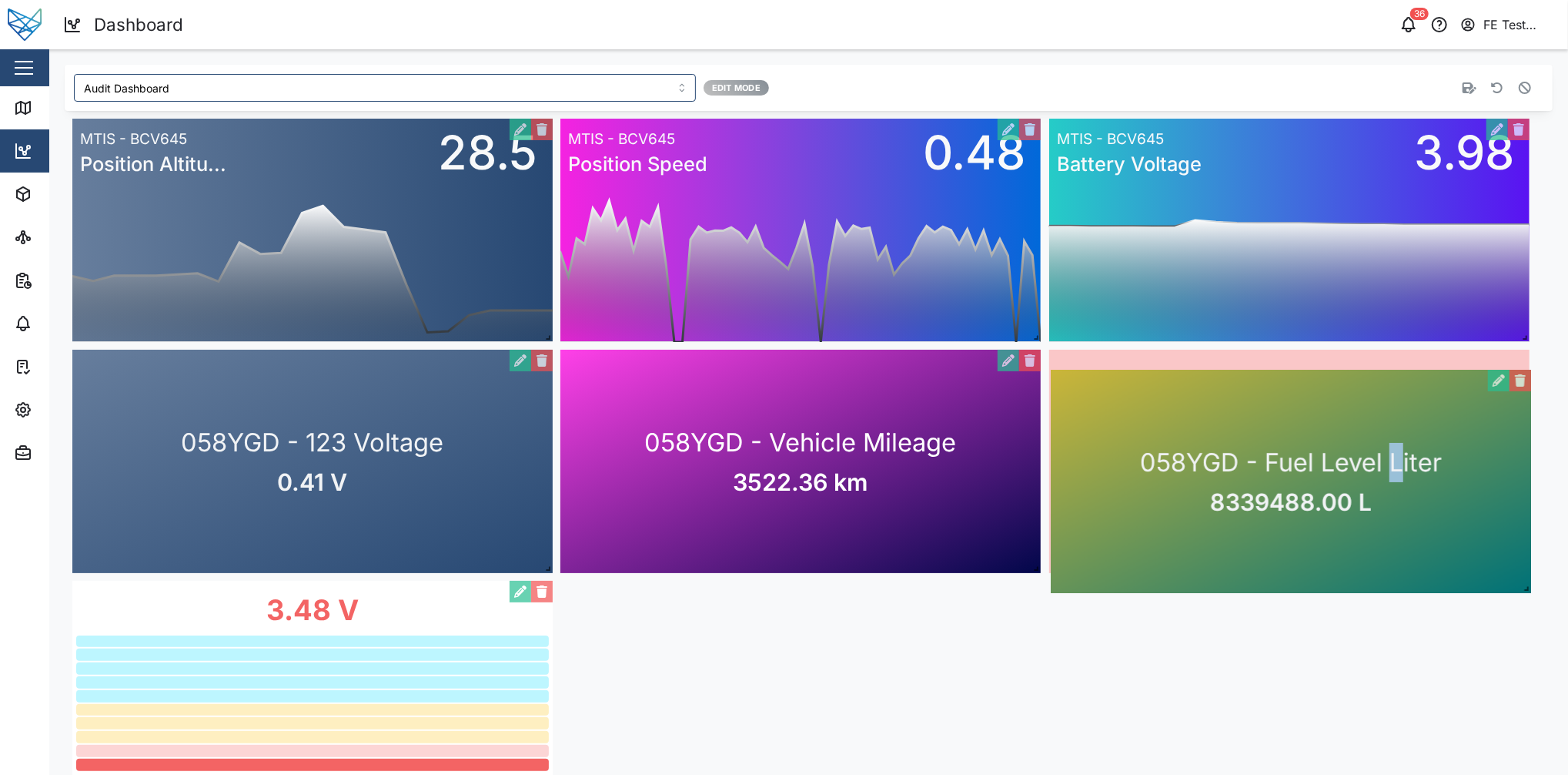
drag, startPoint x: 417, startPoint y: 634, endPoint x: 1393, endPoint y: 421, distance: 999.0
click at [1176, 421] on div "058YGD - Fuel Level Liter 8339488.00 L" at bounding box center [1291, 481] width 480 height 223
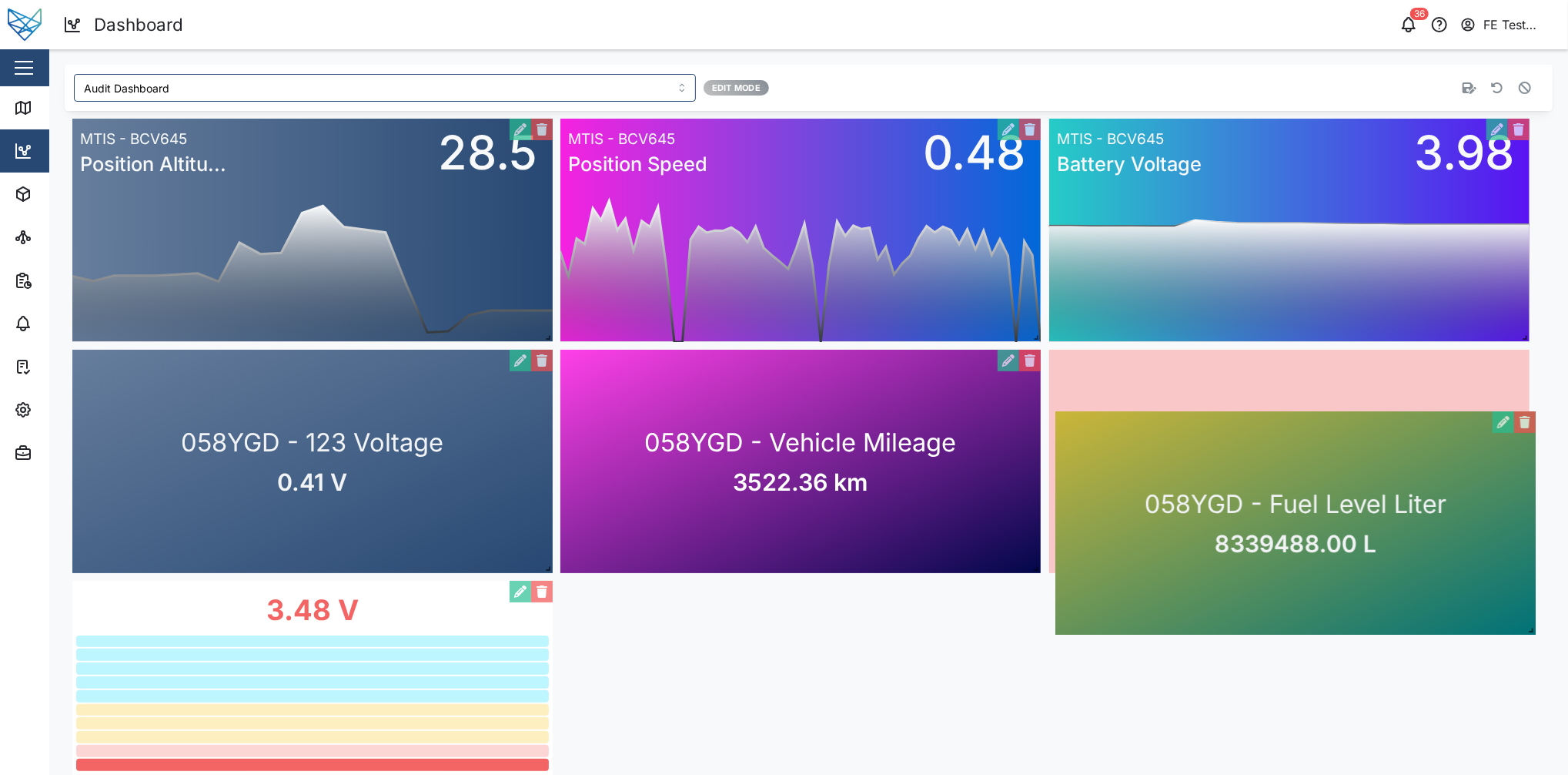
drag, startPoint x: 1393, startPoint y: 421, endPoint x: 1405, endPoint y: 477, distance: 57.3
click at [1176, 477] on div "058YGD - Fuel Level Liter 8339488.00 L" at bounding box center [1295, 523] width 480 height 223
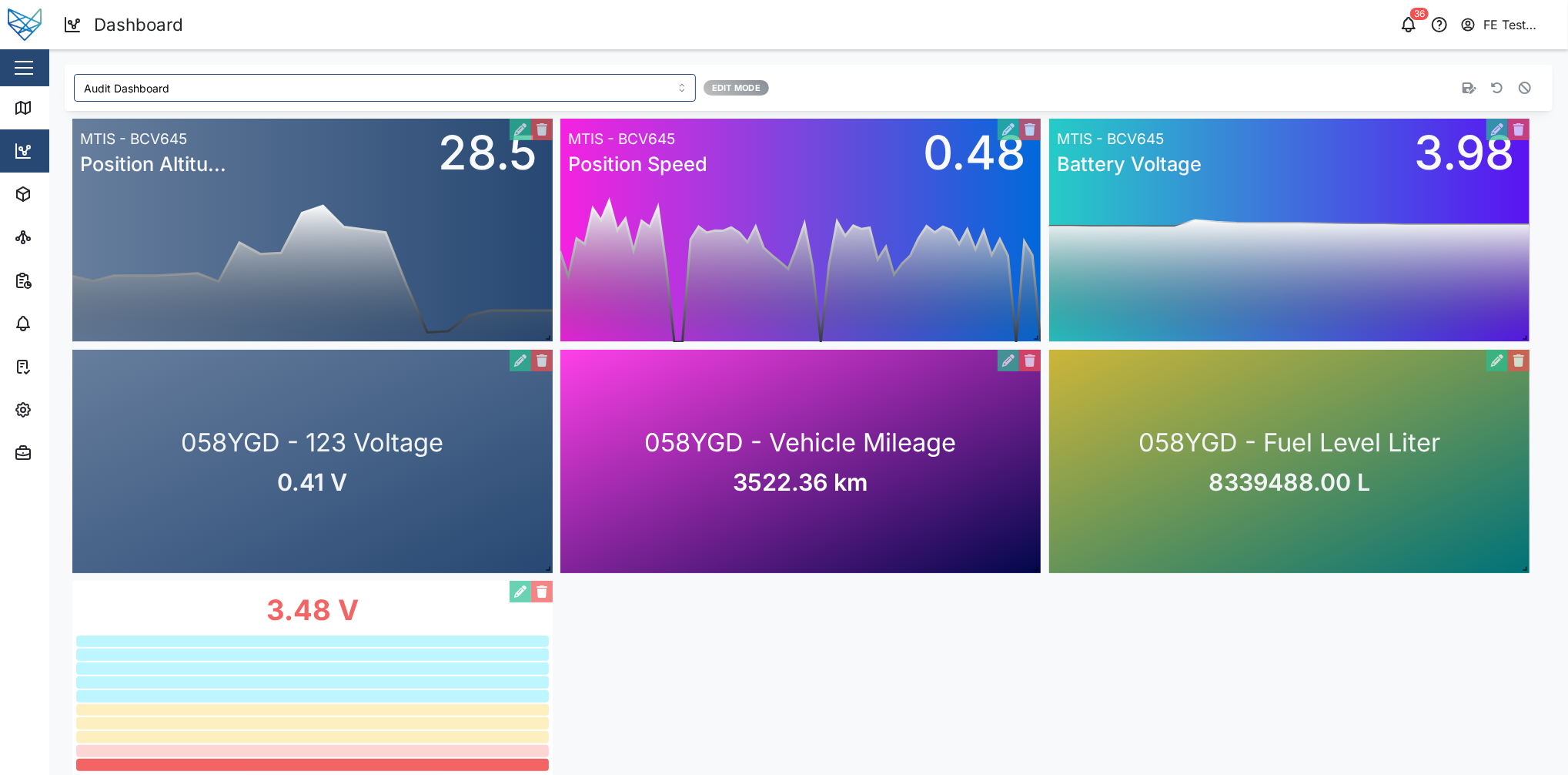
click at [1176, 581] on div "0 20 40 60 80 100 120 140 160 03 PM 06 PM 09 PM Mon 08 03 AM 06 AM 09 AM 12 PM …" at bounding box center [809, 462] width 1488 height 701
click at [1176, 88] on icon "button" at bounding box center [1470, 88] width 14 height 12
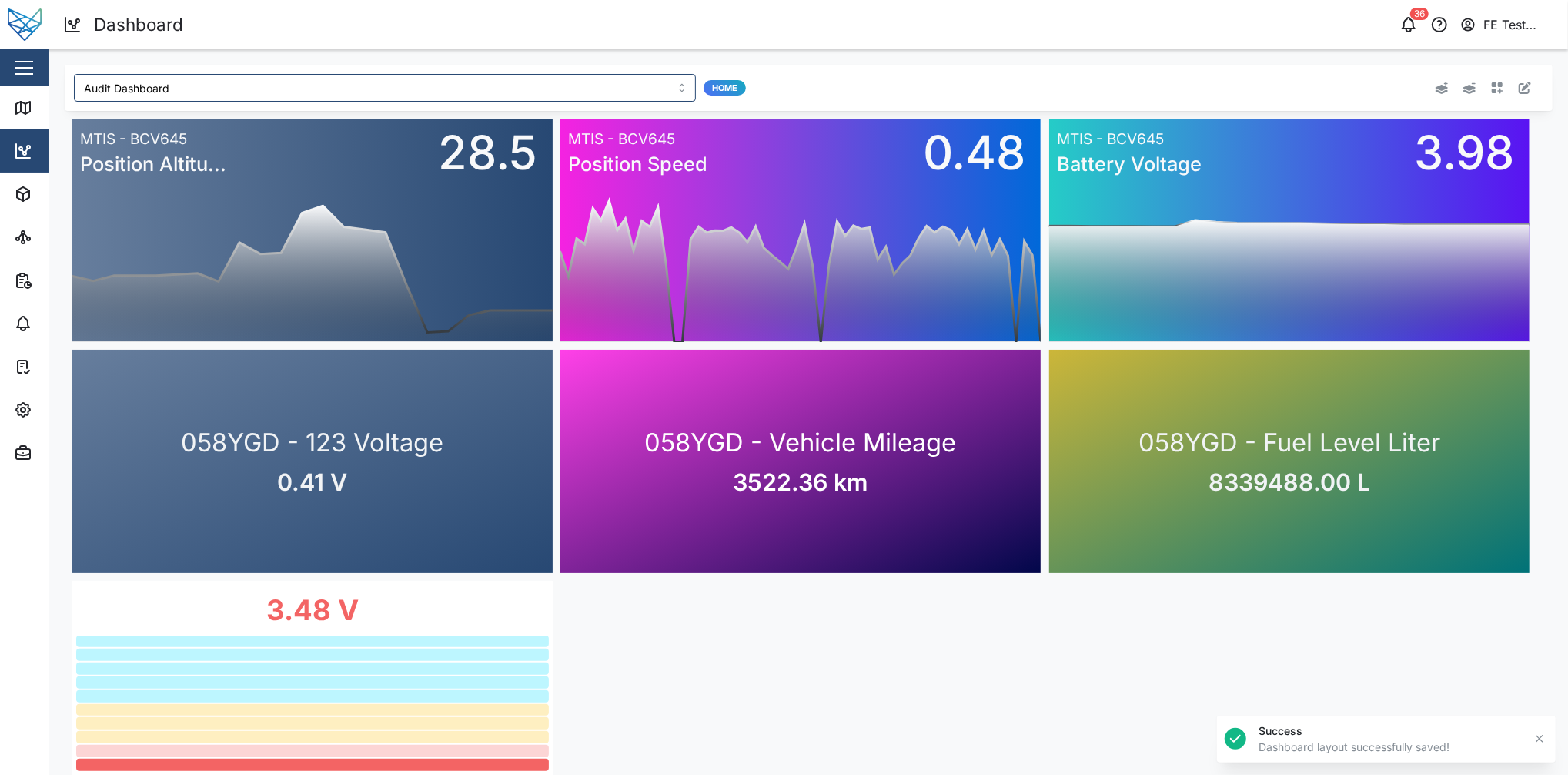
click at [962, 581] on div "0 20 40 60 80 100 120 140 160 03 PM 06 PM 09 PM Mon 08 03 AM 06 AM 09 AM 12 PM …" at bounding box center [809, 462] width 1488 height 701
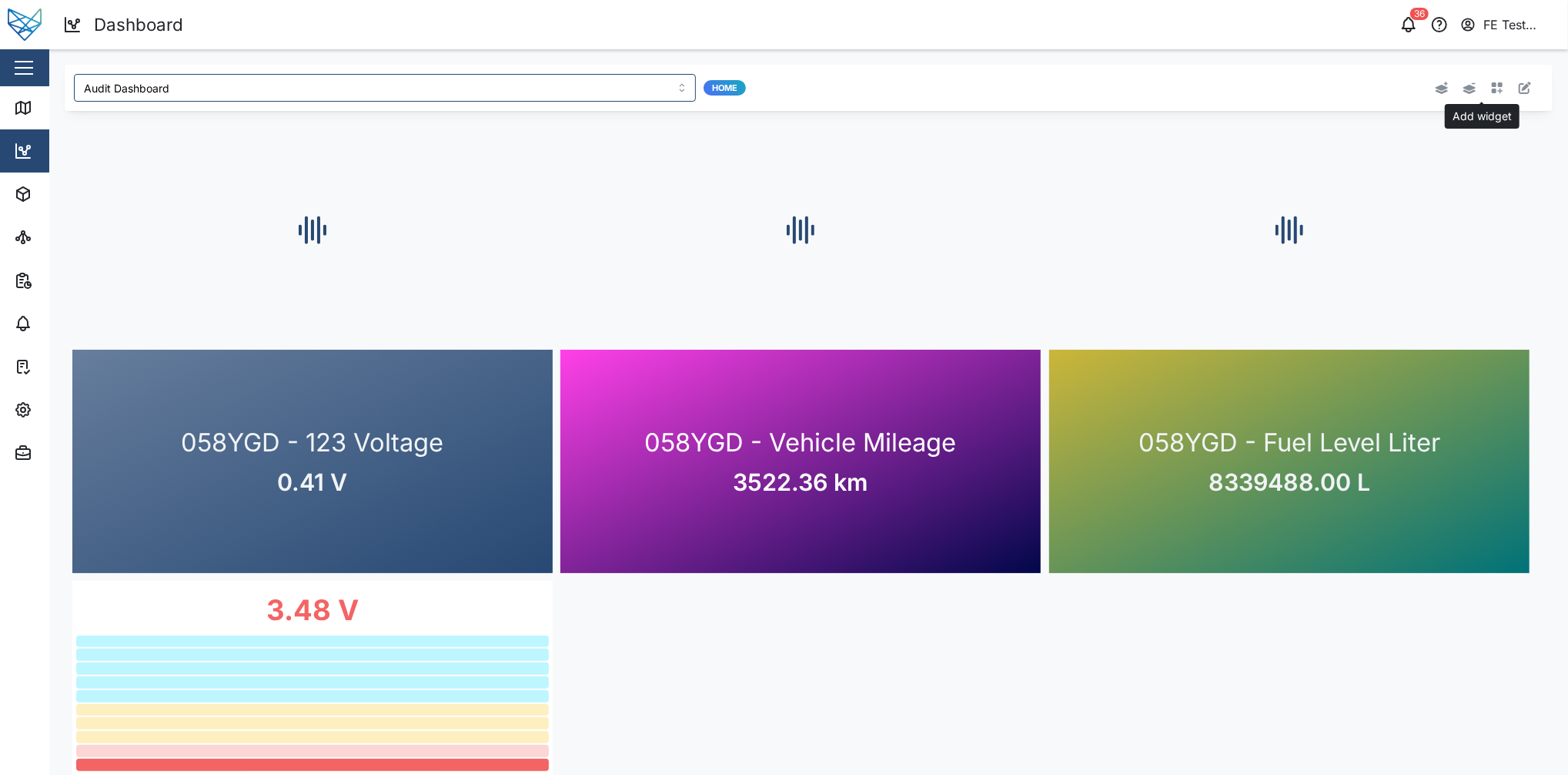
click at [1176, 89] on icon "button" at bounding box center [1498, 88] width 13 height 13
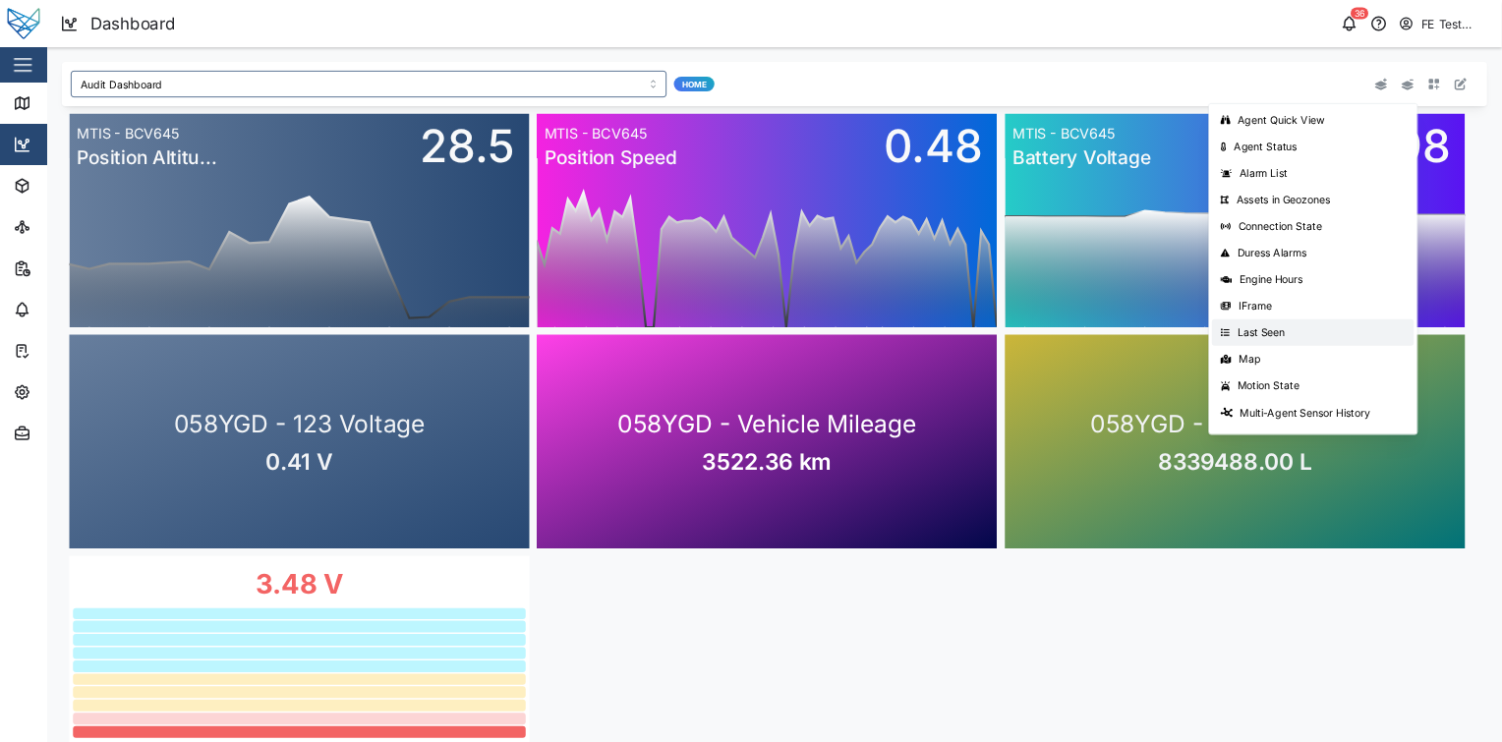
scroll to position [312, 0]
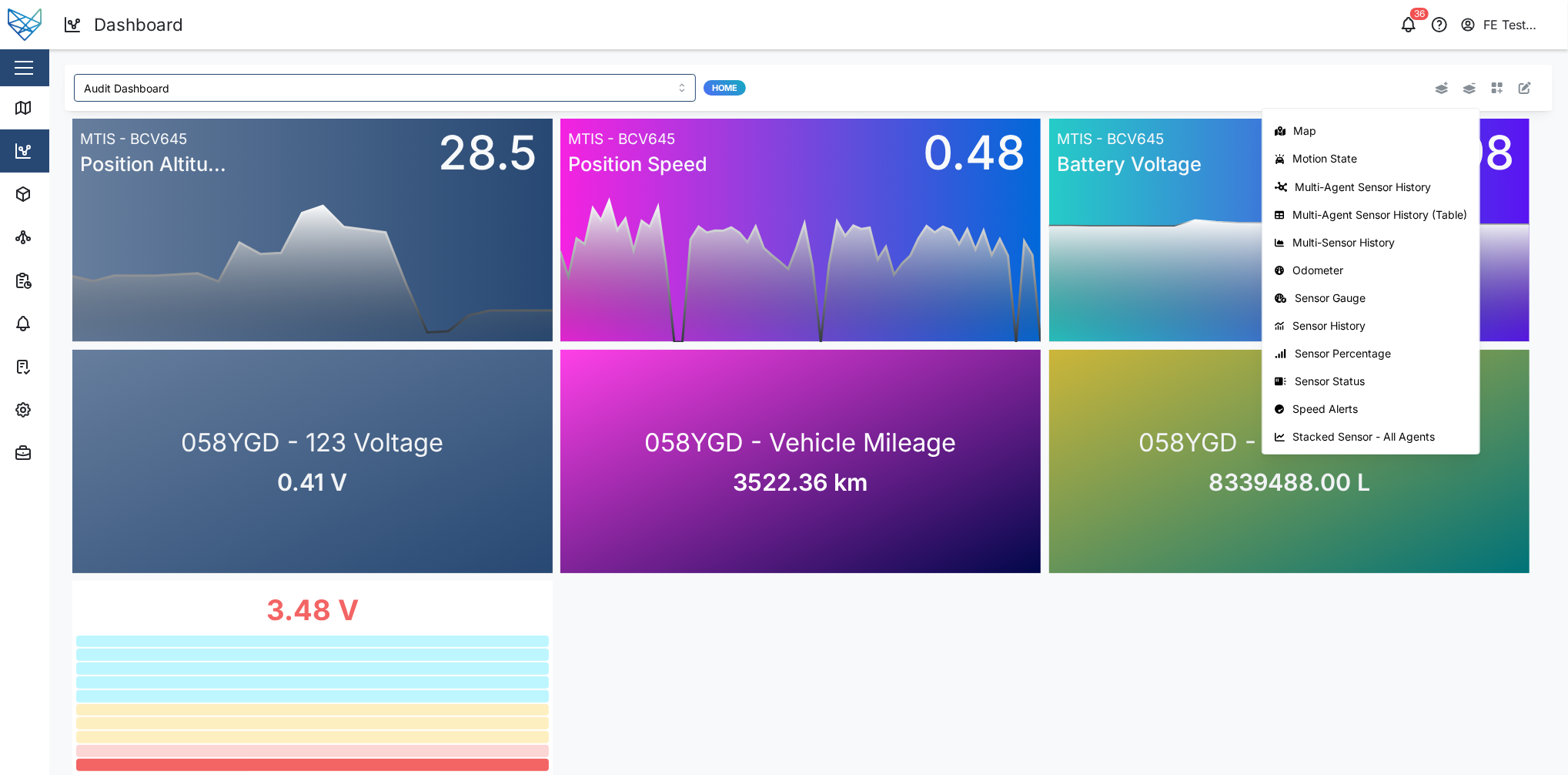
click at [840, 581] on div "0 20 40 60 80 100 120 140 160 03 PM 06 PM 09 PM Mon 08 03 AM 06 AM 09 AM 12 PM …" at bounding box center [809, 462] width 1488 height 701
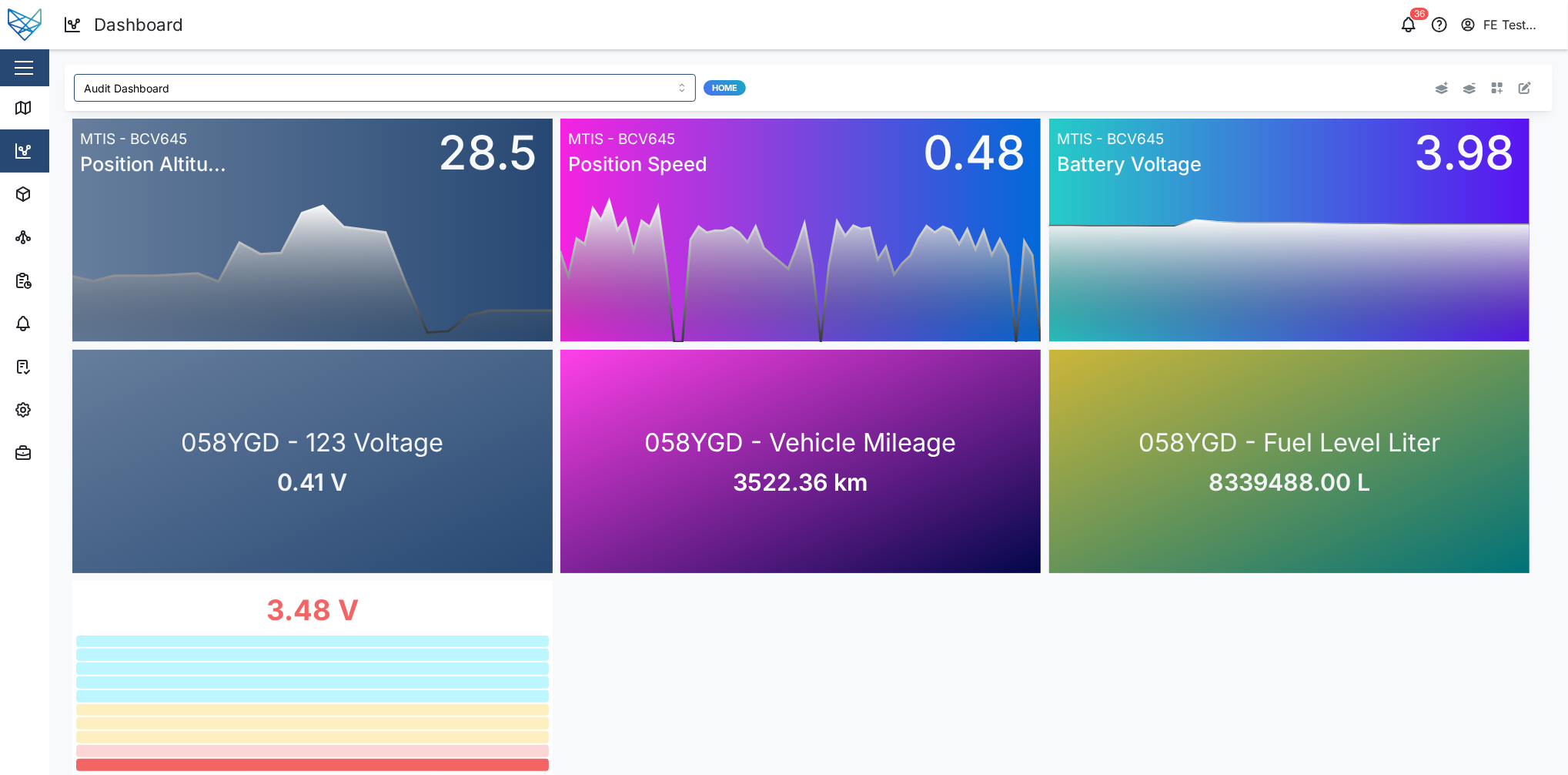
click at [906, 581] on div "0 20 40 60 80 100 120 140 160 03 PM 06 PM 09 PM Mon 08 03 AM 06 AM 09 AM 12 PM …" at bounding box center [809, 462] width 1488 height 701
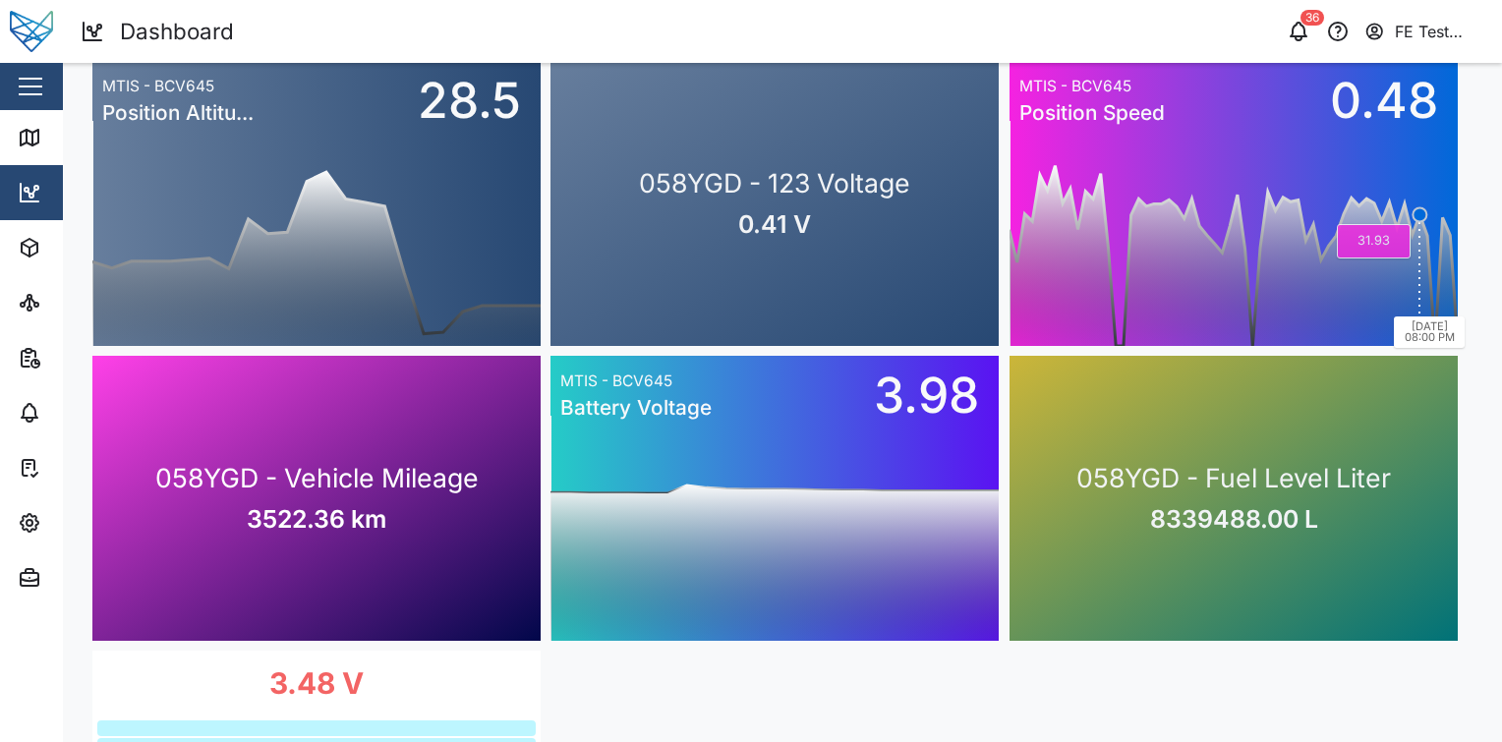
scroll to position [0, 0]
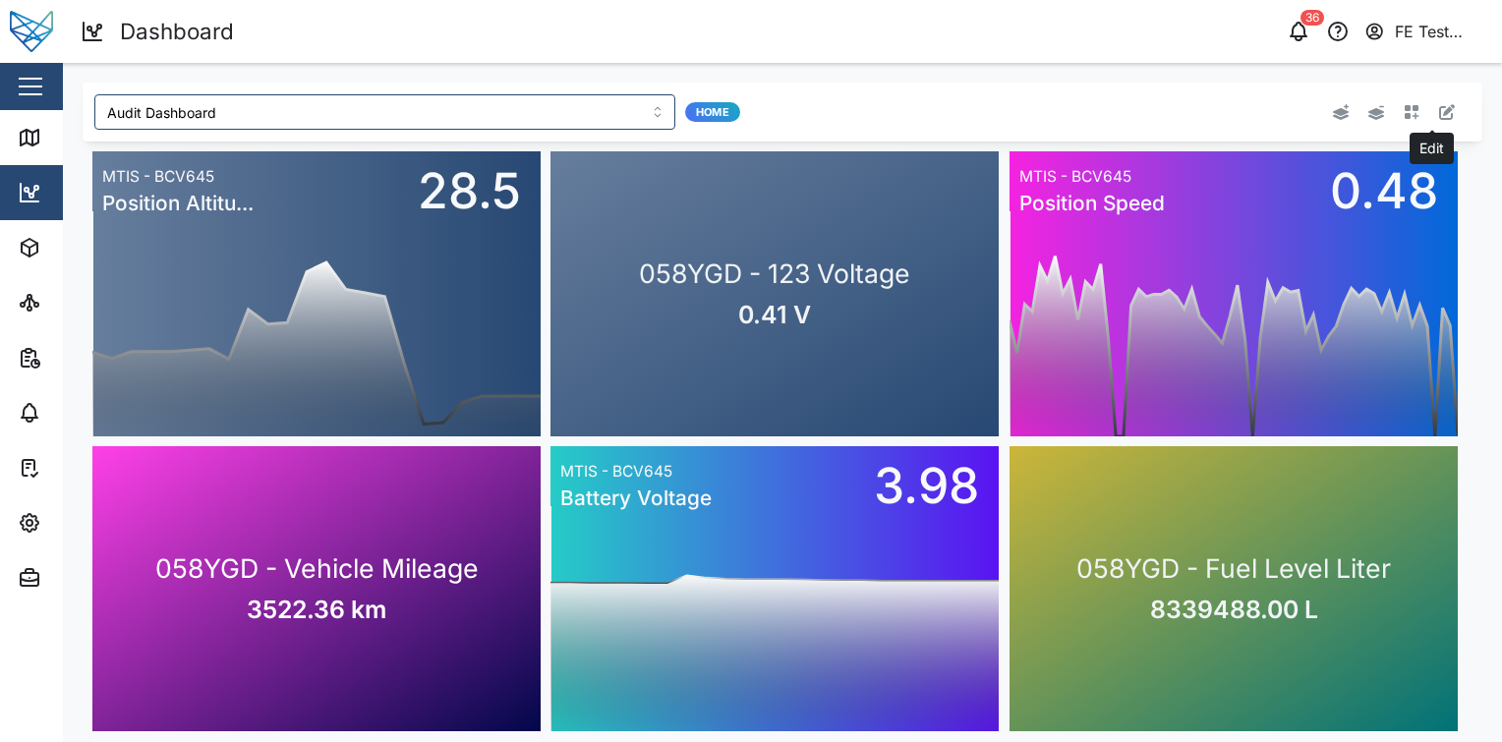
click at [1439, 111] on icon "button" at bounding box center [1447, 112] width 16 height 16
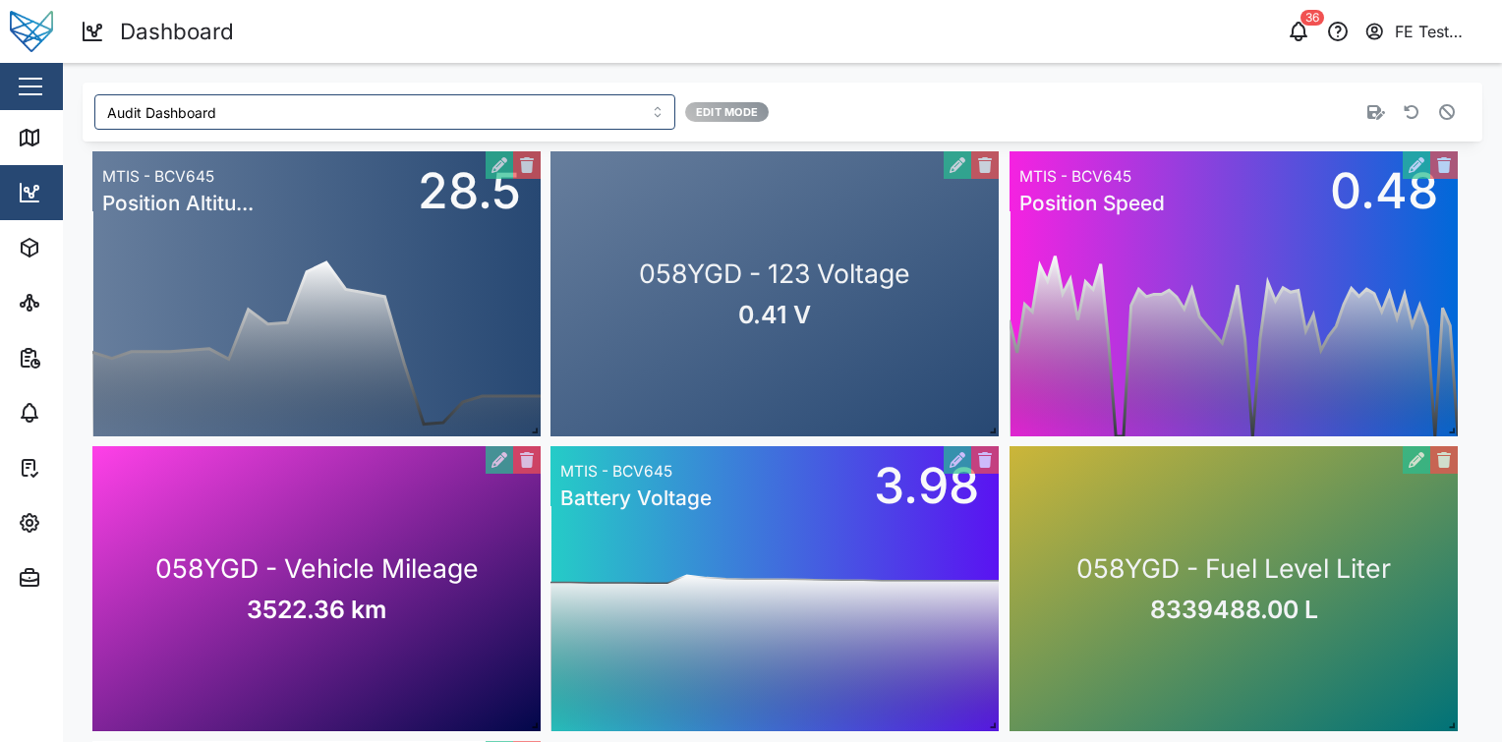
scroll to position [90, 0]
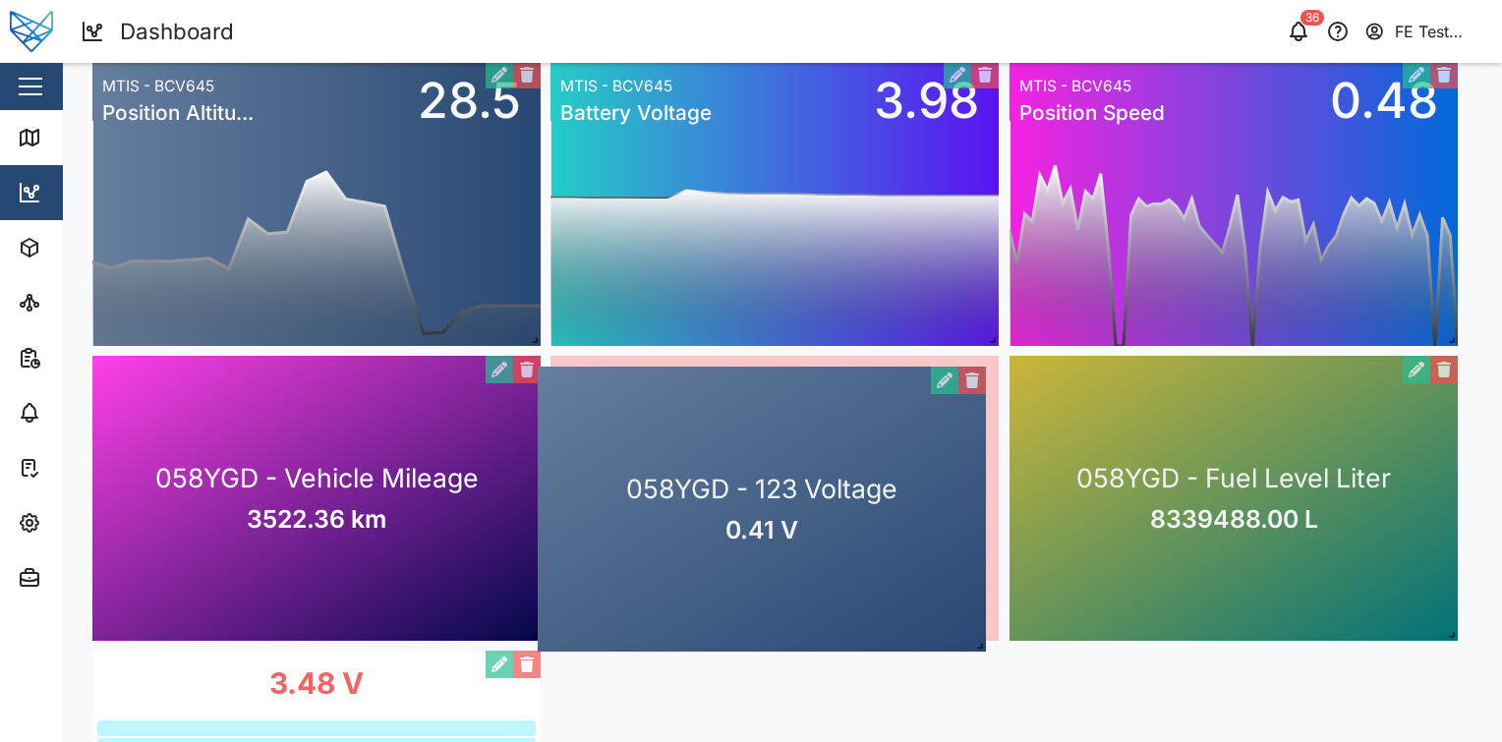
drag, startPoint x: 721, startPoint y: 260, endPoint x: 708, endPoint y: 566, distance: 307.0
click at [708, 566] on div "058YGD - 123 Voltage 0.41 V" at bounding box center [762, 509] width 448 height 285
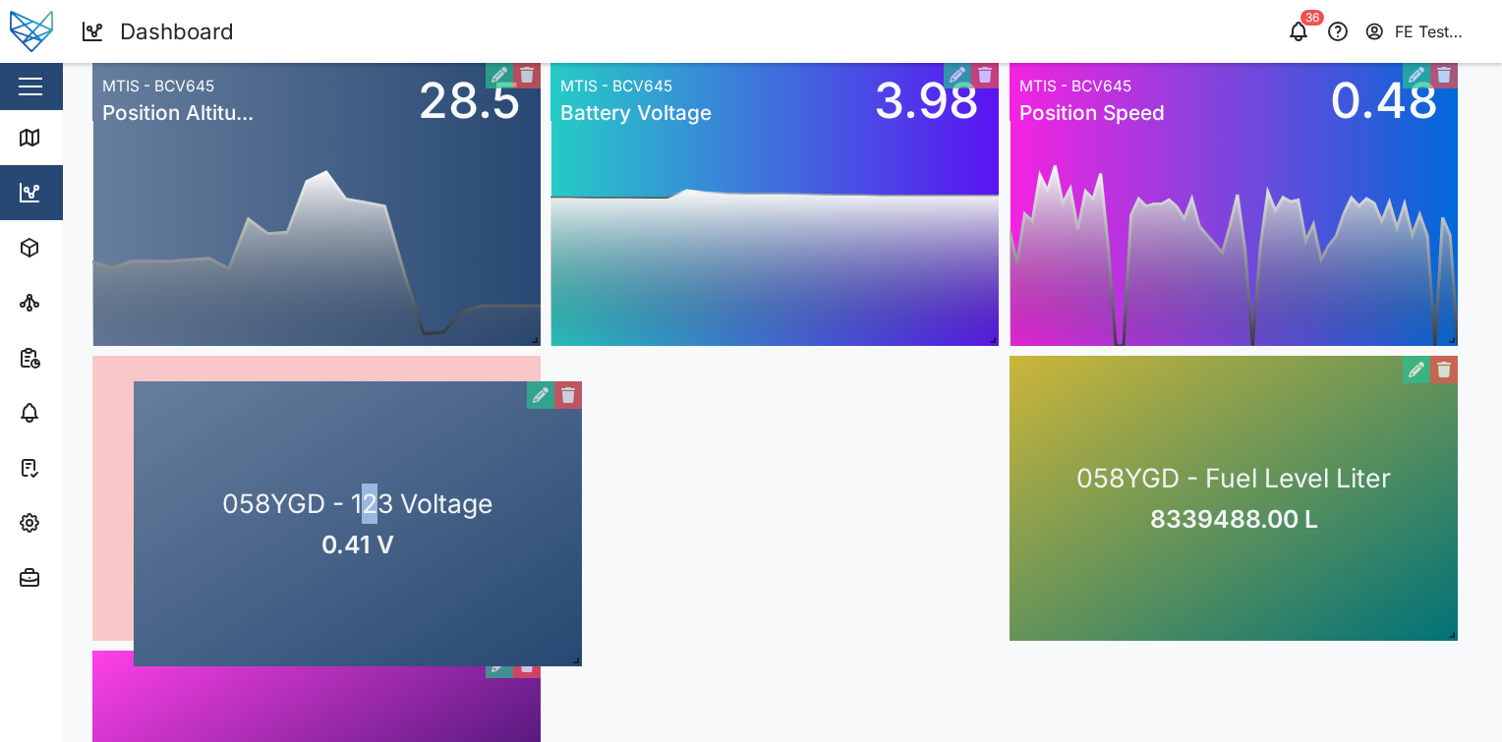
drag, startPoint x: 787, startPoint y: 493, endPoint x: 332, endPoint y: 502, distance: 455.2
click at [332, 502] on div "058YGD - 123 Voltage 0.41 V" at bounding box center [358, 523] width 448 height 285
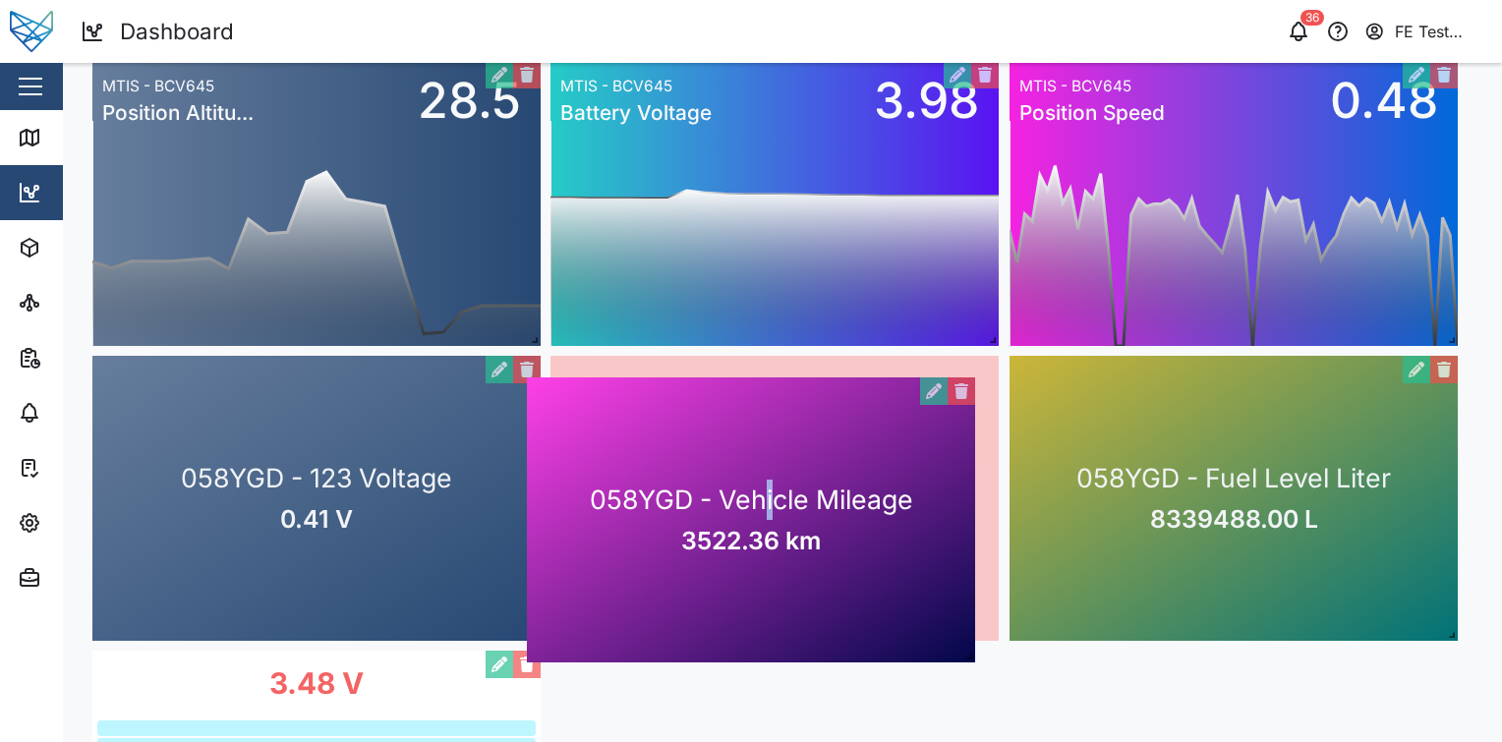
drag, startPoint x: 332, startPoint y: 663, endPoint x: 789, endPoint y: 371, distance: 542.4
click at [789, 377] on div "058YGD - Vehicle Mileage 3522.36 km" at bounding box center [751, 519] width 448 height 285
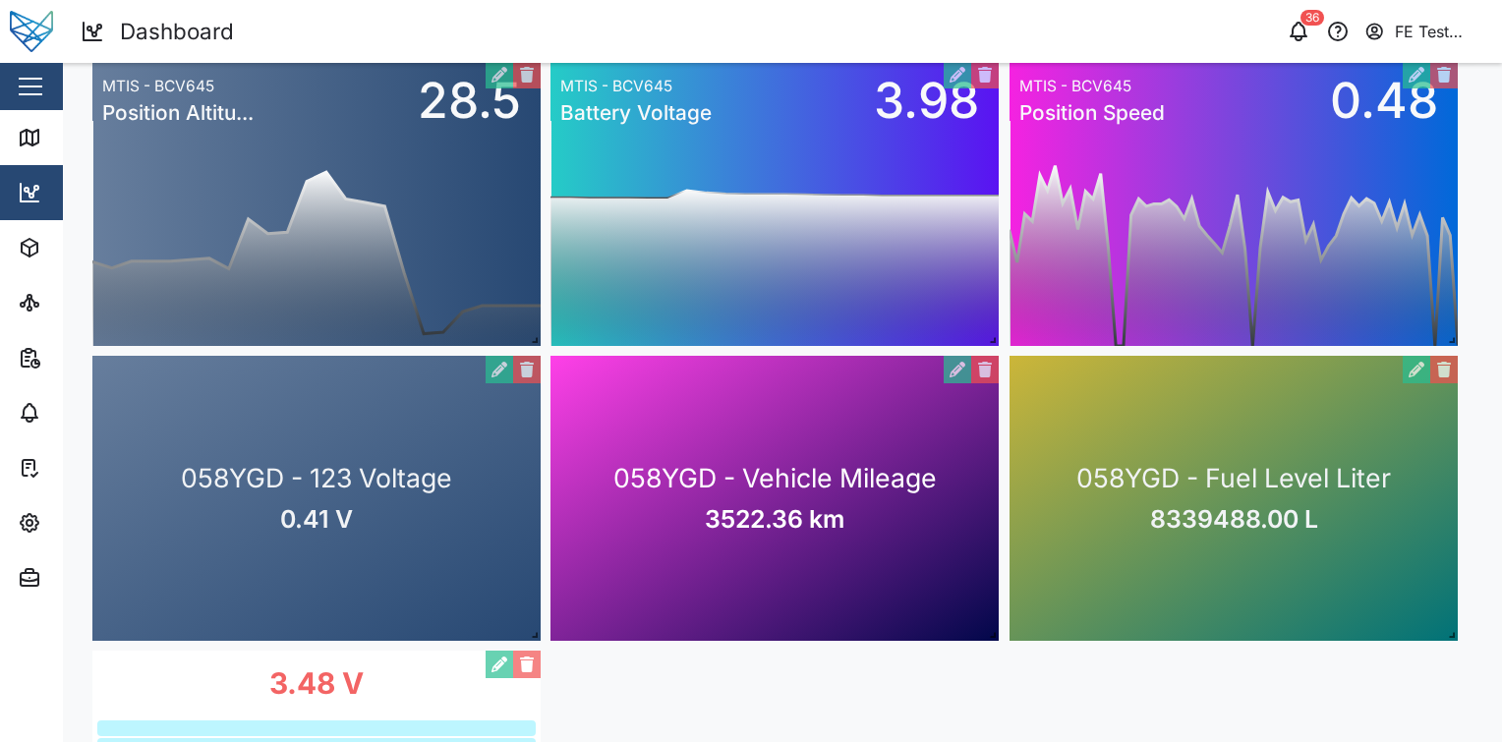
scroll to position [0, 0]
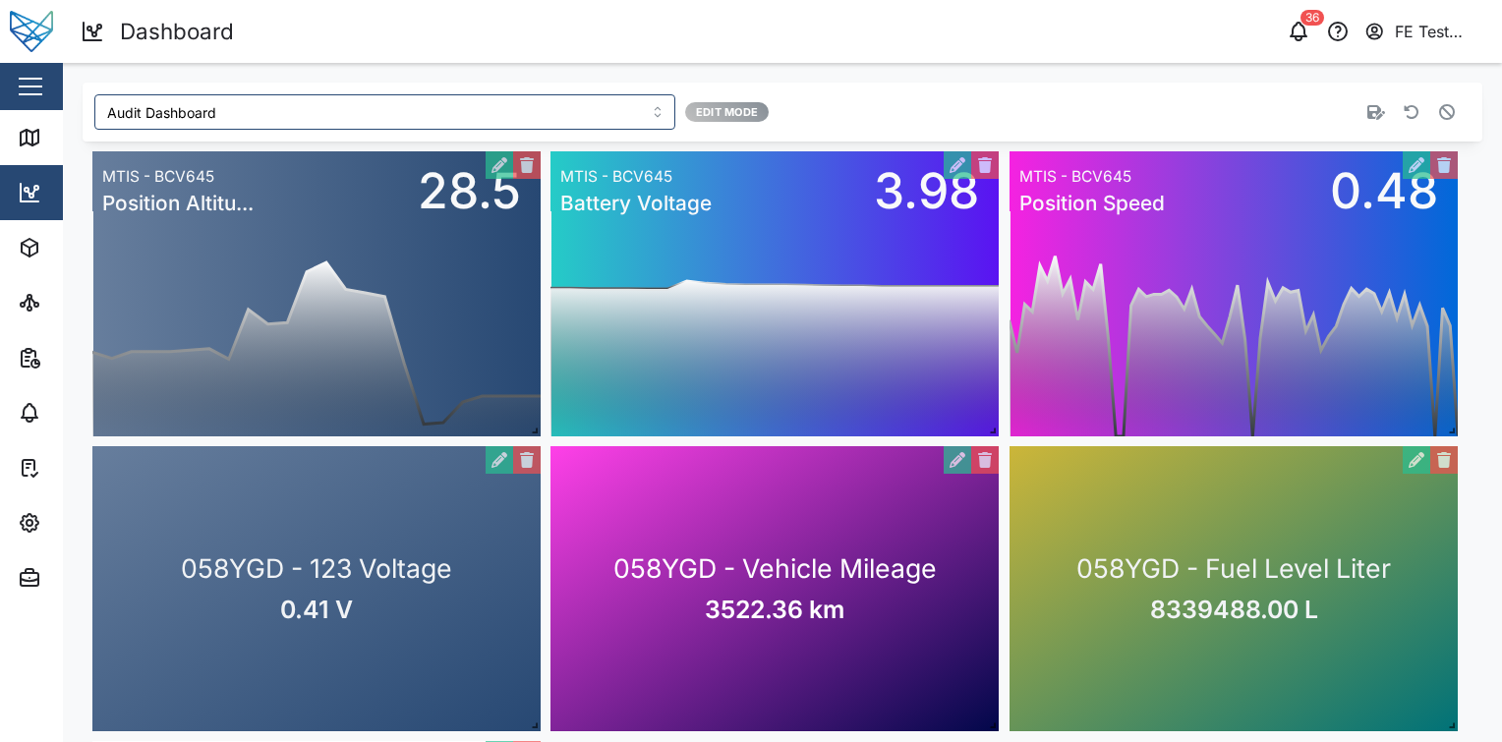
click at [1360, 126] on div at bounding box center [1183, 111] width 554 height 35
click at [1362, 120] on button "button" at bounding box center [1376, 112] width 28 height 28
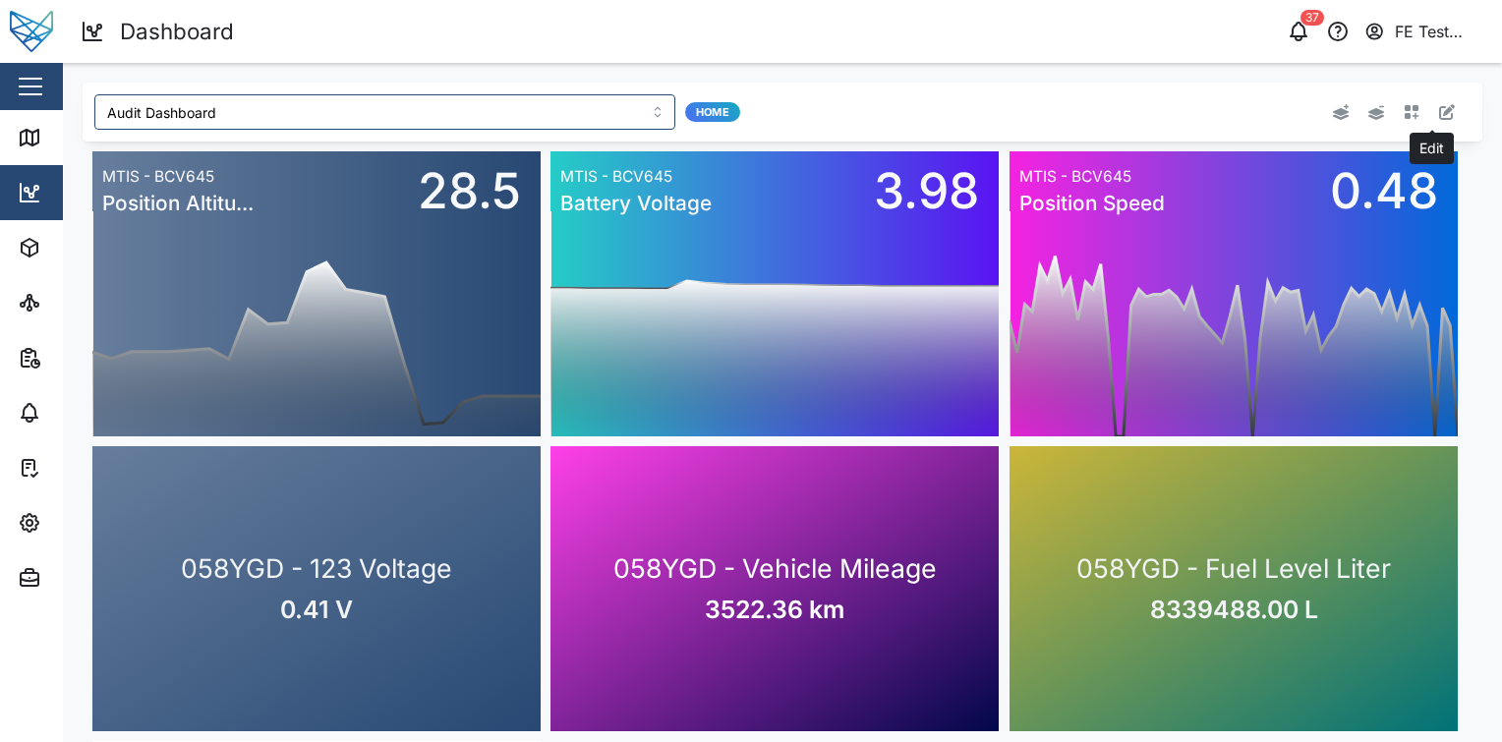
click at [1439, 115] on icon "button" at bounding box center [1447, 112] width 16 height 16
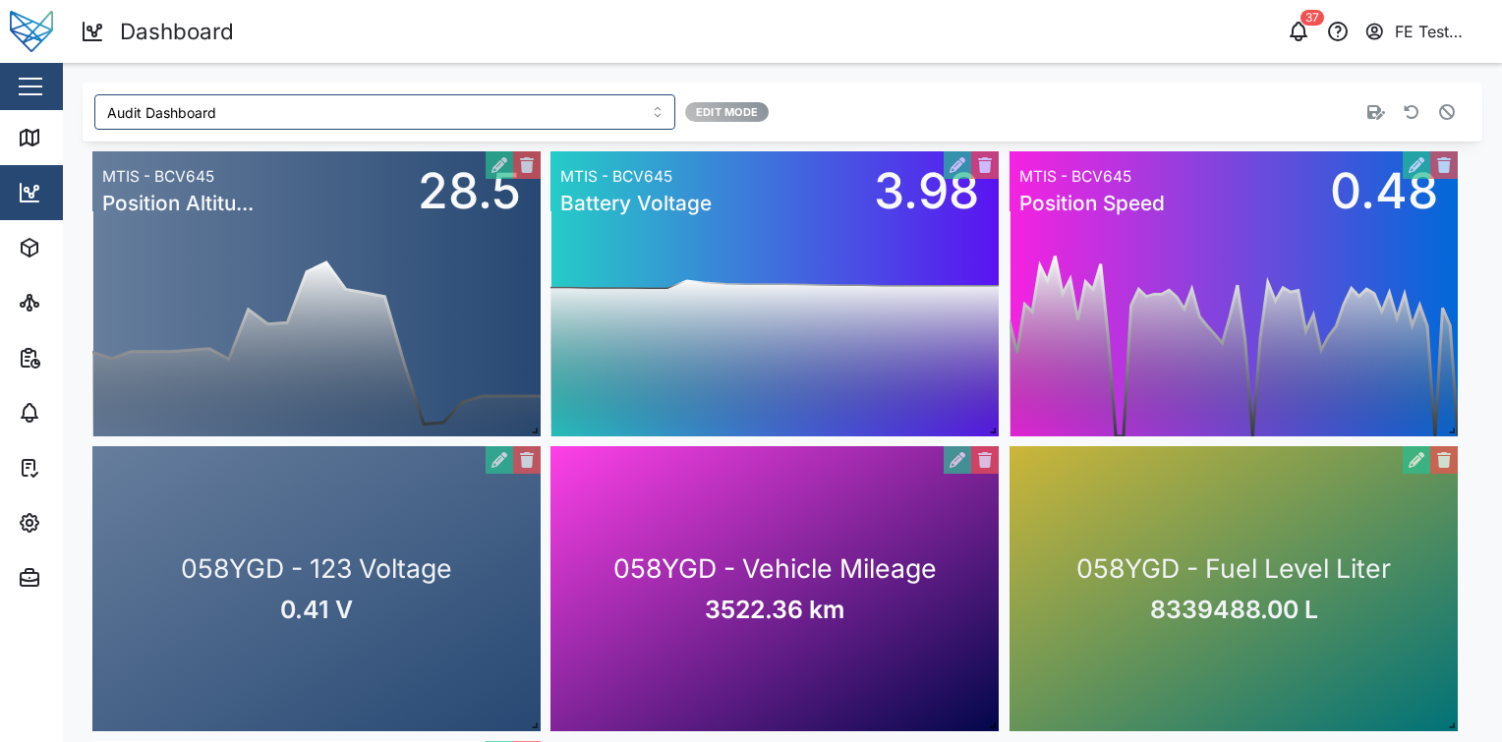
scroll to position [93, 0]
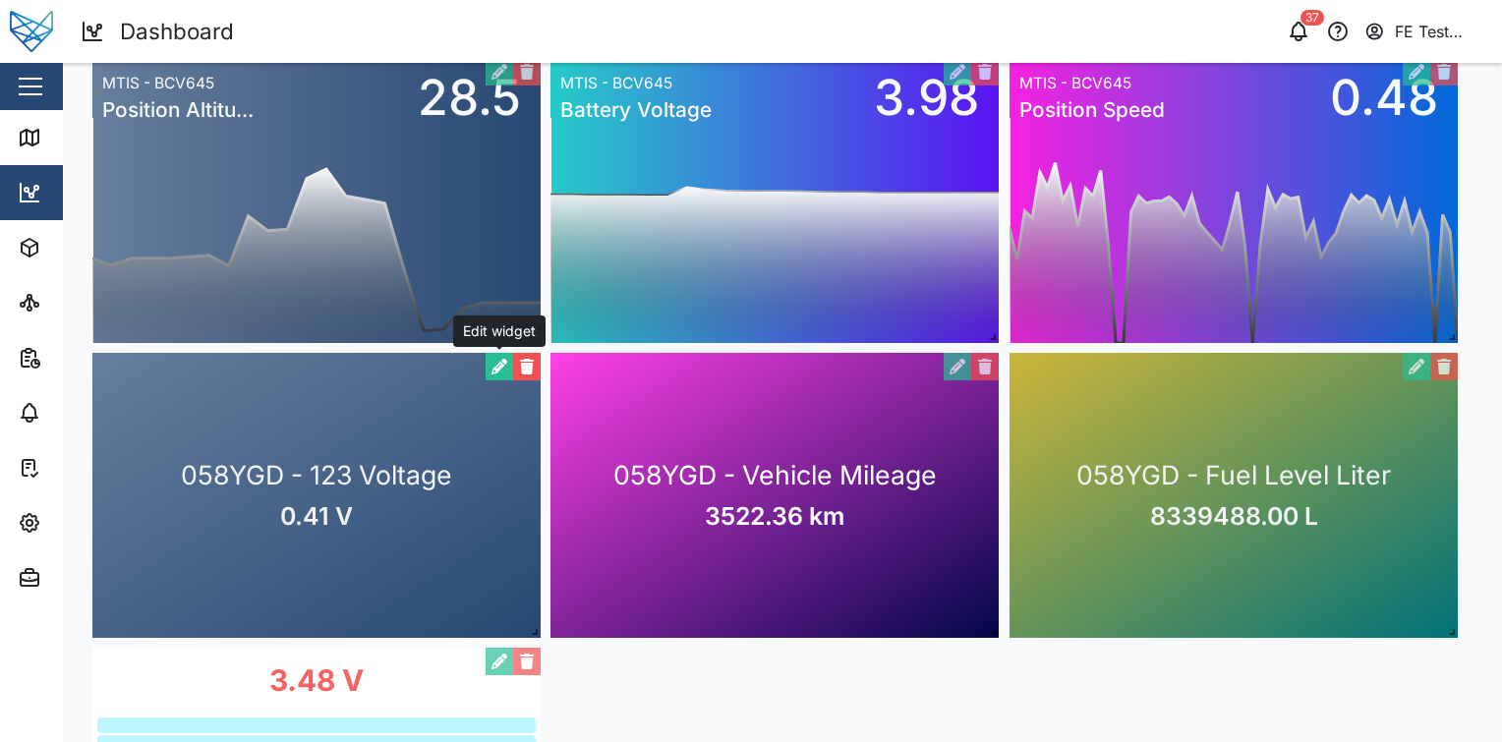
click at [494, 368] on button "button" at bounding box center [500, 367] width 28 height 28
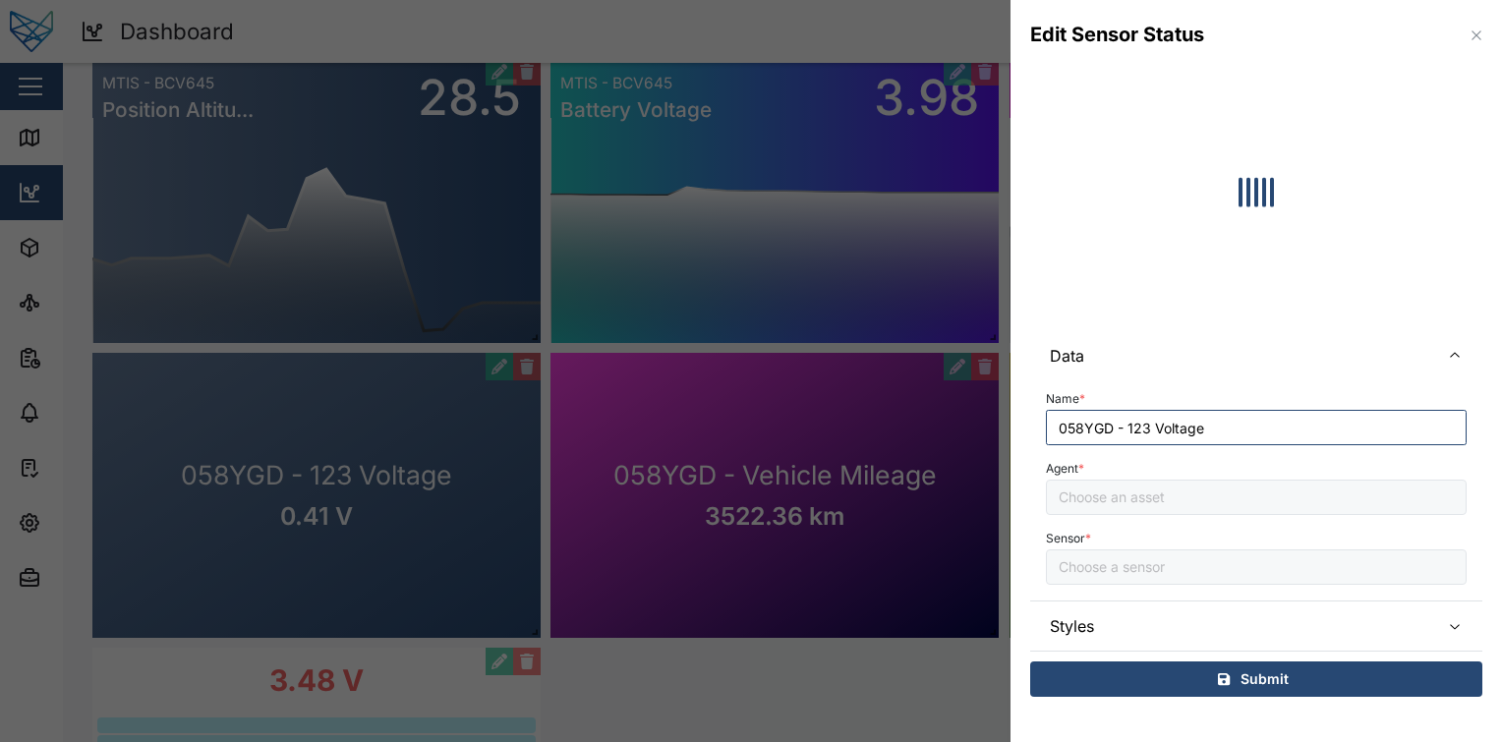
type input "123 Voltage"
type input "058YGD"
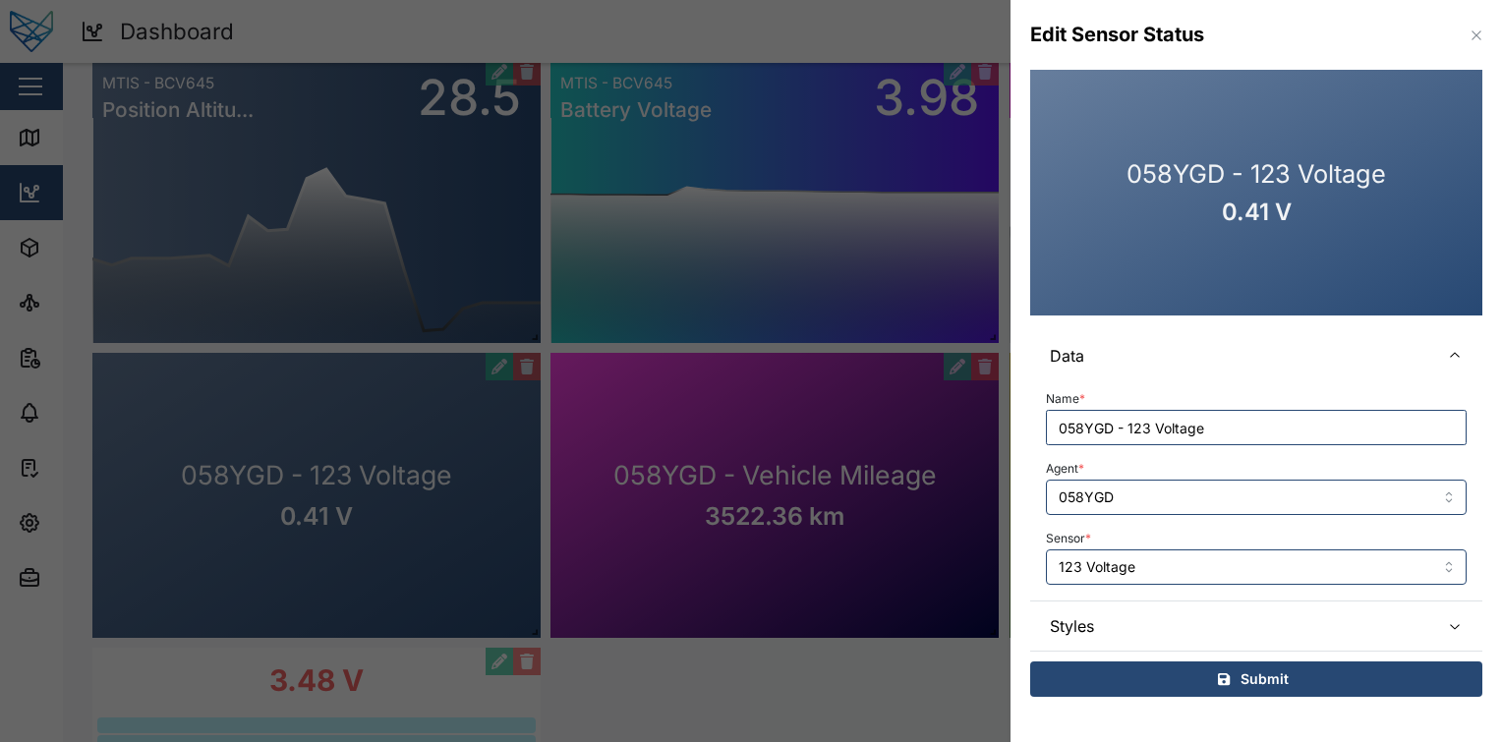
click at [1151, 623] on span "Styles" at bounding box center [1237, 626] width 374 height 49
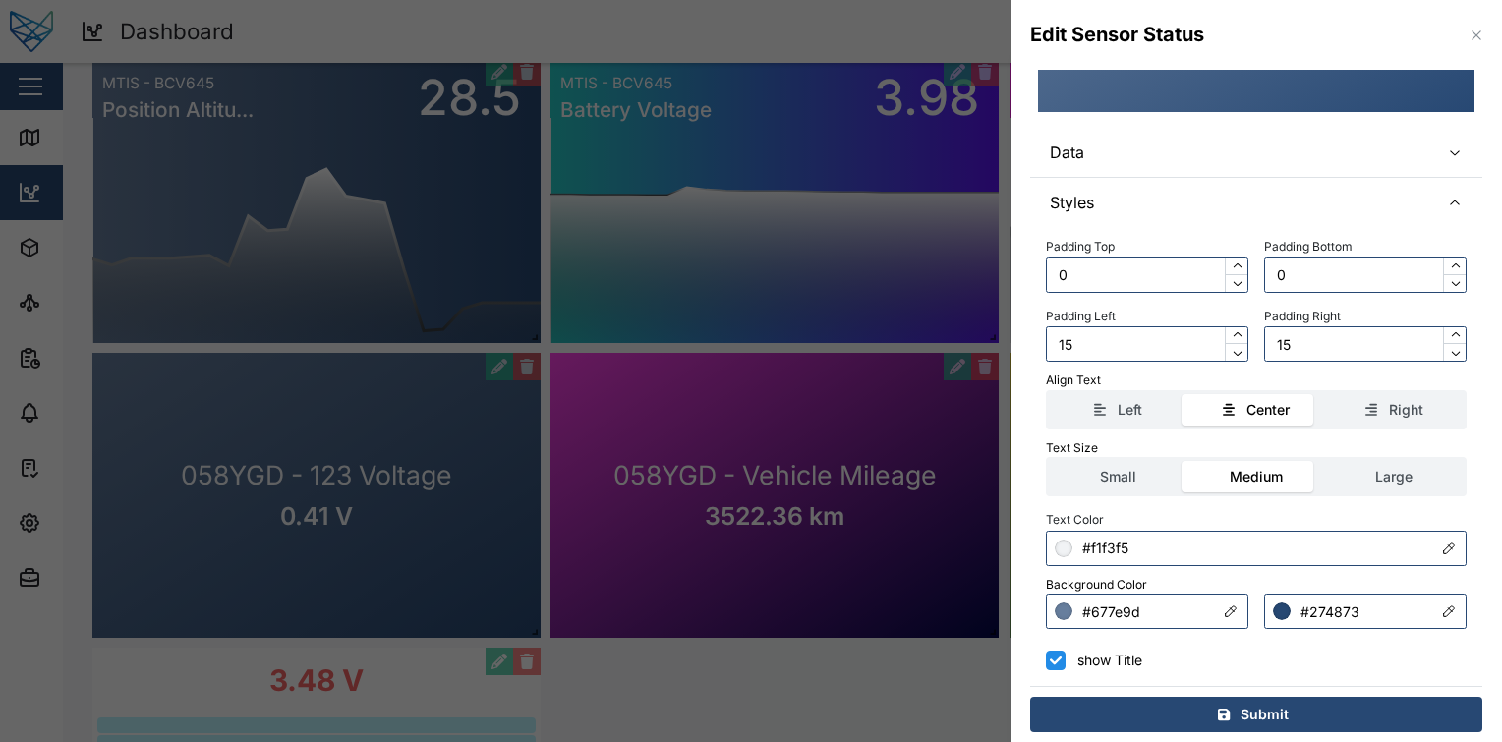
scroll to position [212, 0]
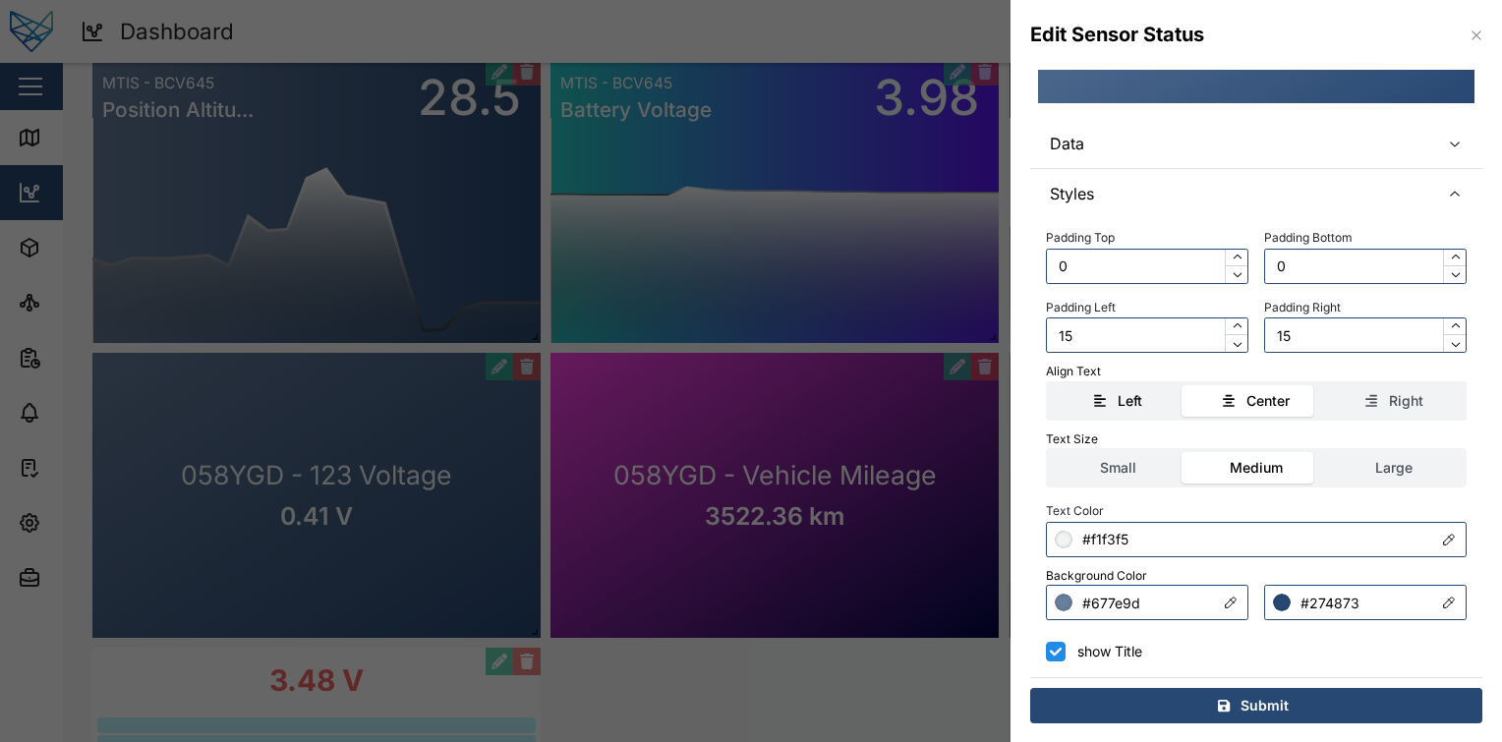
click at [1103, 413] on label "Left" at bounding box center [1118, 400] width 137 height 31
click at [1050, 385] on input "Left" at bounding box center [1050, 385] width 0 height 0
click at [1275, 411] on label "Center" at bounding box center [1255, 400] width 137 height 31
click at [1187, 385] on input "Center" at bounding box center [1187, 385] width 0 height 0
click at [1395, 387] on label "Right" at bounding box center [1394, 400] width 137 height 31
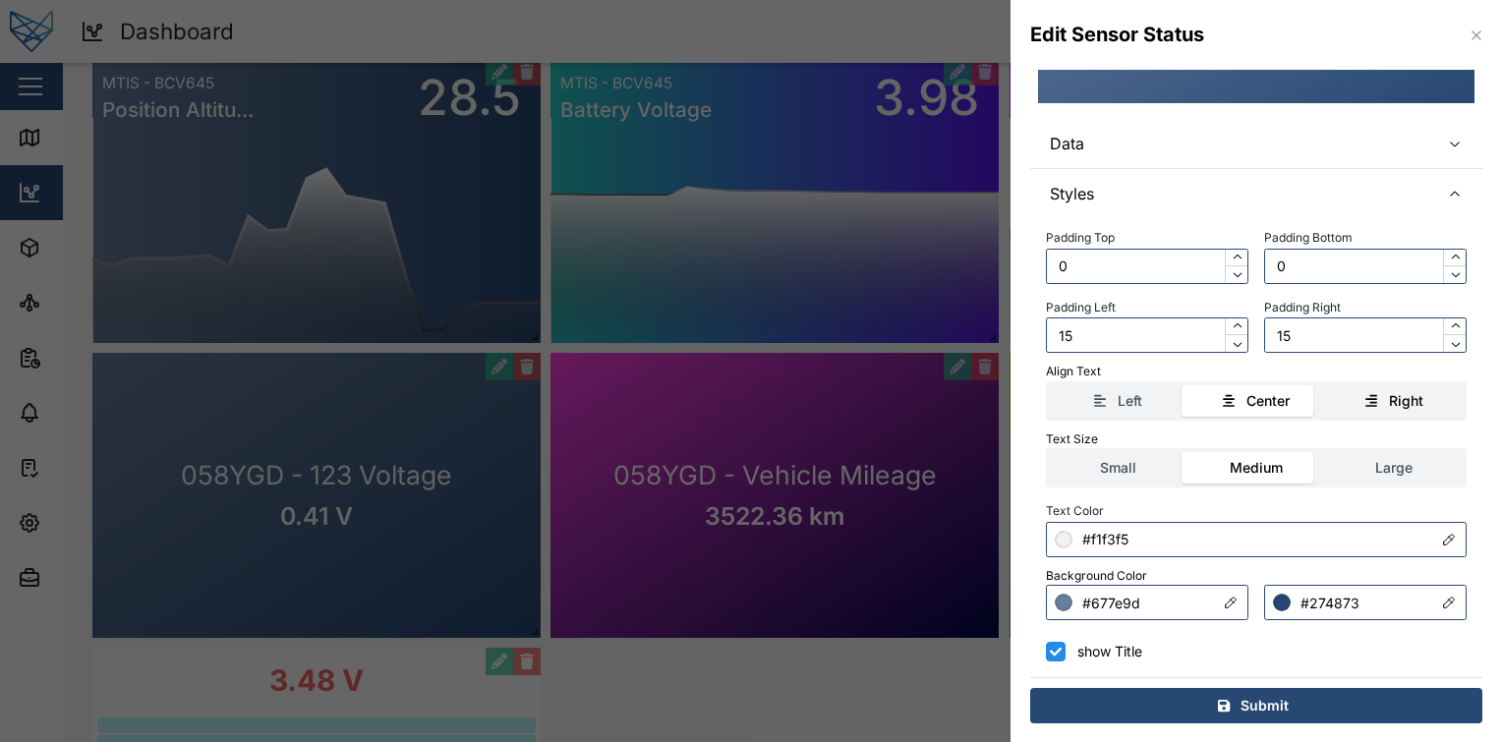
click at [1326, 385] on input "Right" at bounding box center [1326, 385] width 0 height 0
click at [1273, 400] on div "Center" at bounding box center [1267, 401] width 43 height 22
click at [1187, 385] on input "Center" at bounding box center [1187, 385] width 0 height 0
click at [1052, 649] on input "show Title" at bounding box center [1056, 652] width 20 height 20
click at [1042, 655] on div "Padding Top 0 Padding Bottom 0 Padding Left 15 Padding Right 15 Align Text Left…" at bounding box center [1256, 448] width 452 height 459
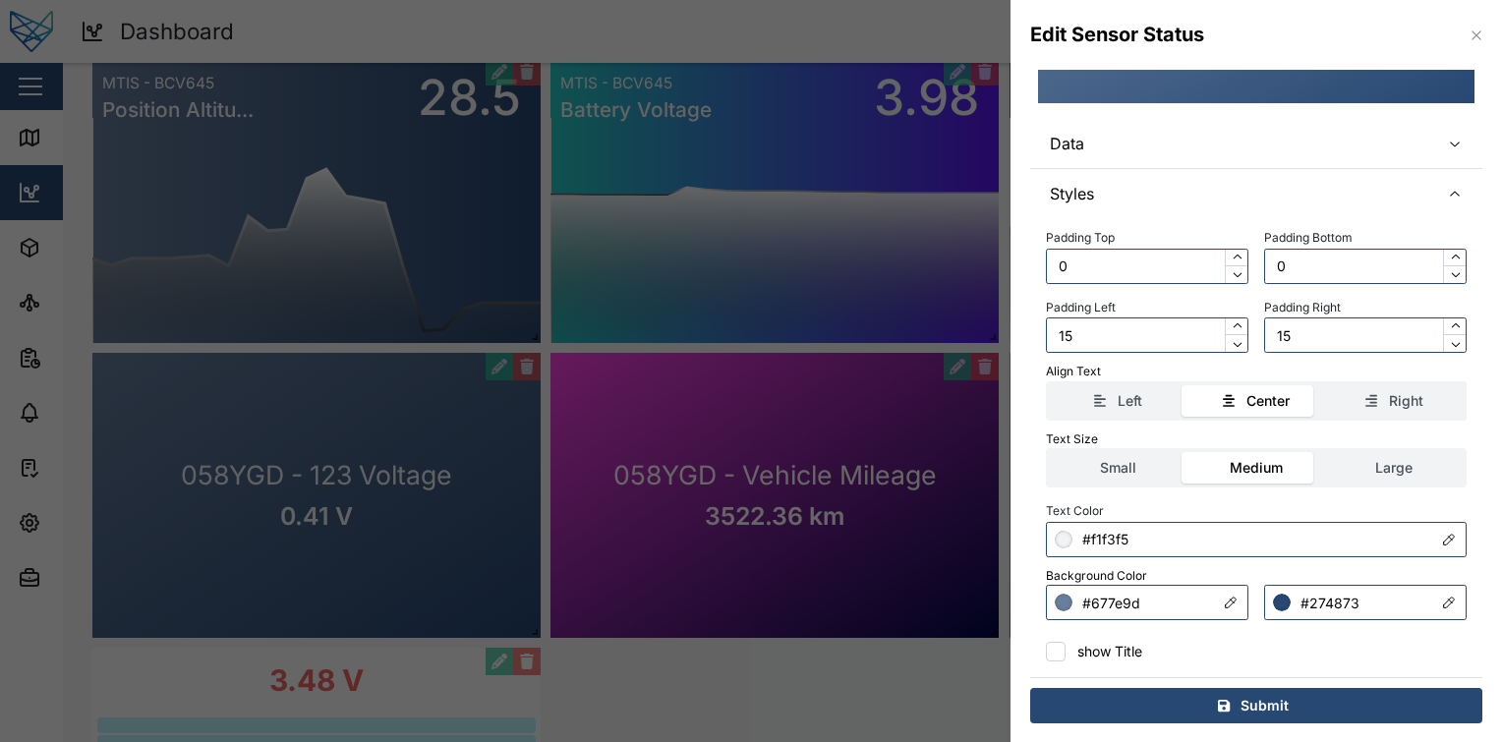
click at [1045, 655] on div "Padding Top 0 Padding Bottom 0 Padding Left 15 Padding Right 15 Align Text Left…" at bounding box center [1256, 448] width 452 height 459
click at [1057, 652] on input "show Title" at bounding box center [1056, 652] width 20 height 20
click at [1055, 658] on input "show Title" at bounding box center [1056, 652] width 20 height 20
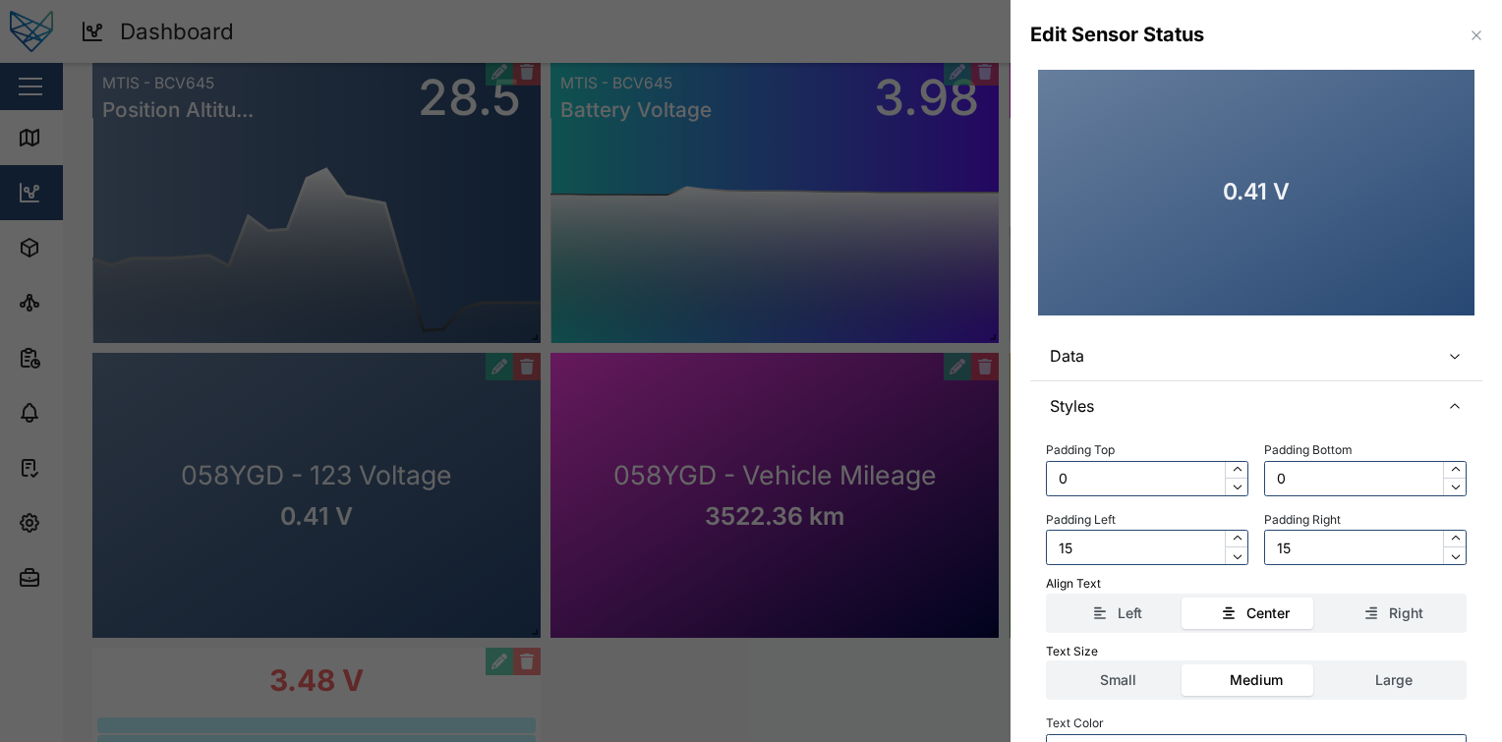
scroll to position [212, 0]
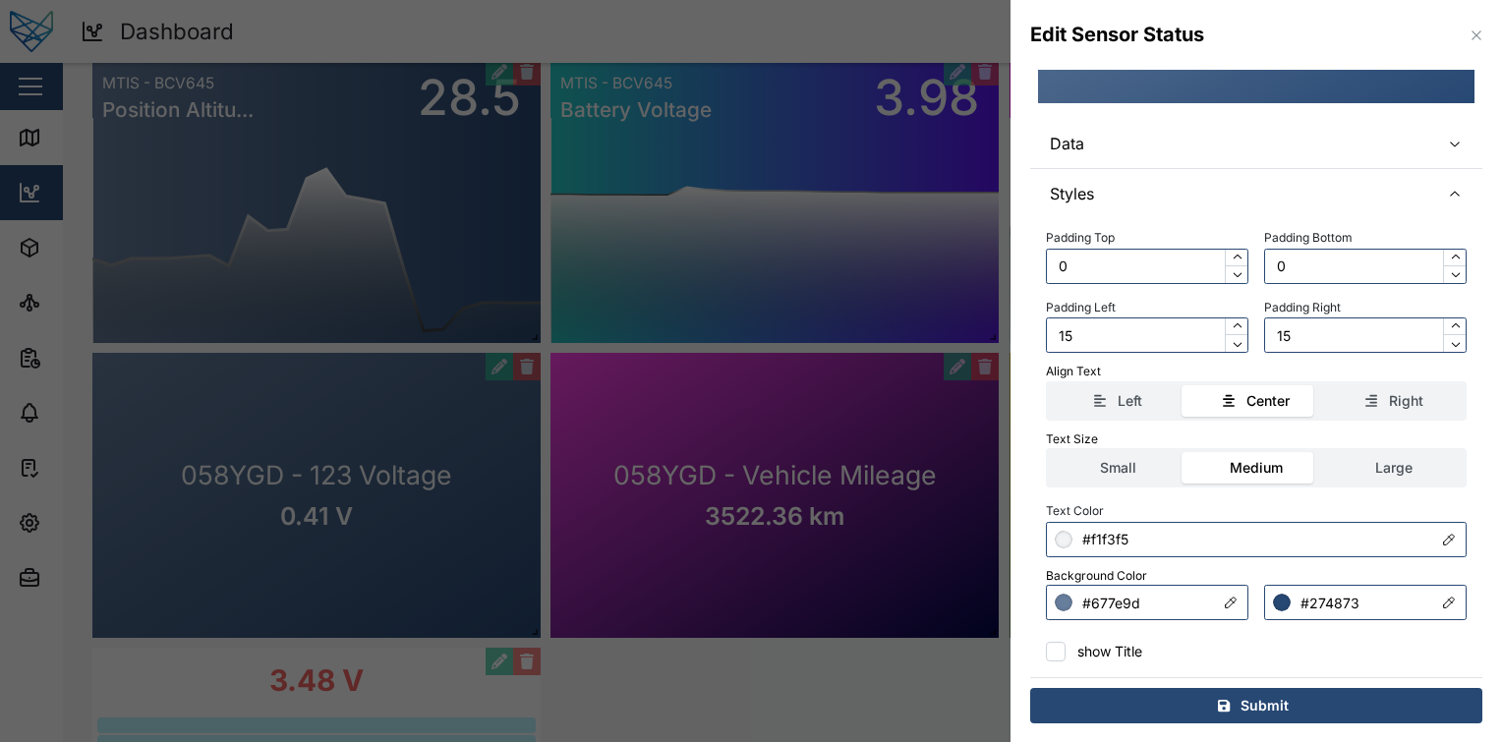
click at [1058, 656] on input "show Title" at bounding box center [1056, 652] width 20 height 20
checkbox input "true"
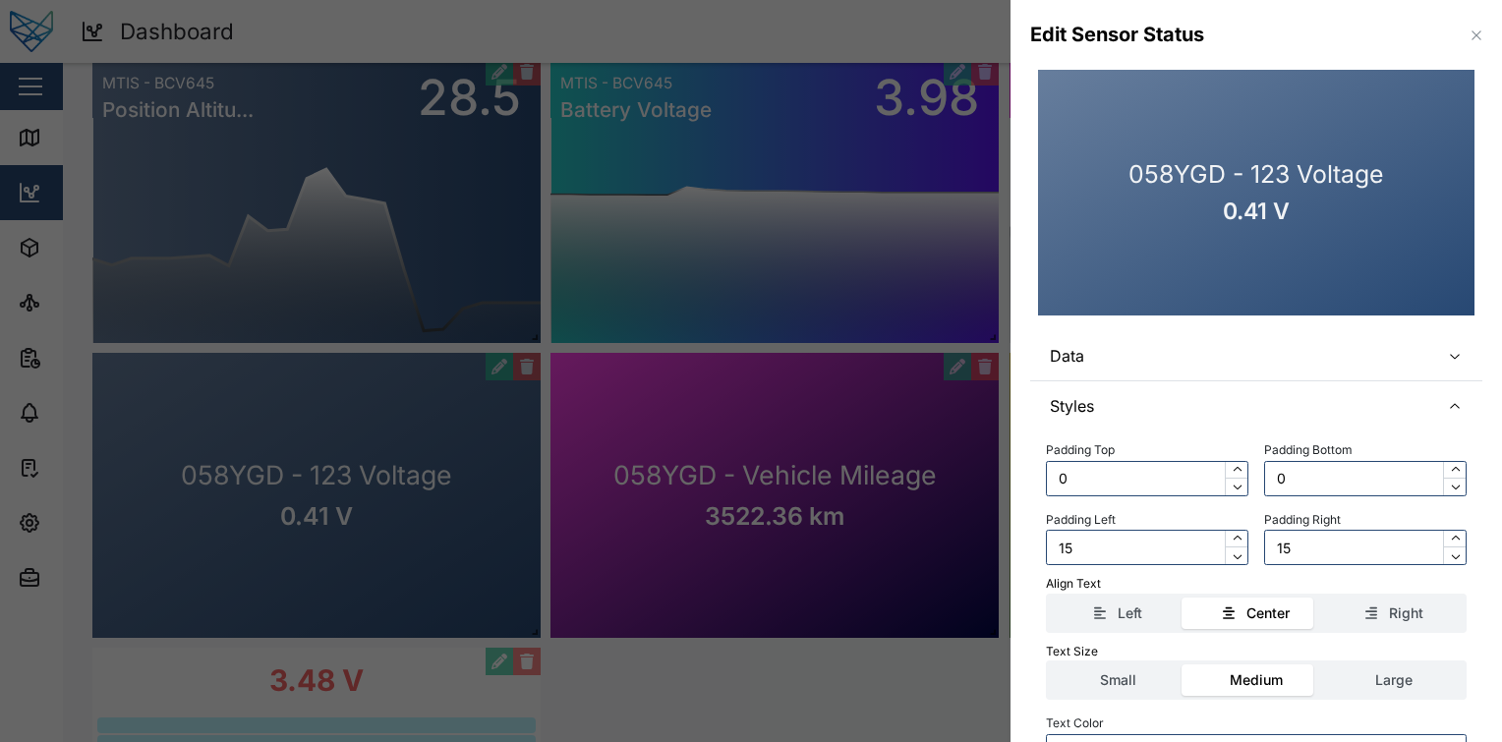
click at [1181, 334] on span "Data" at bounding box center [1237, 355] width 374 height 49
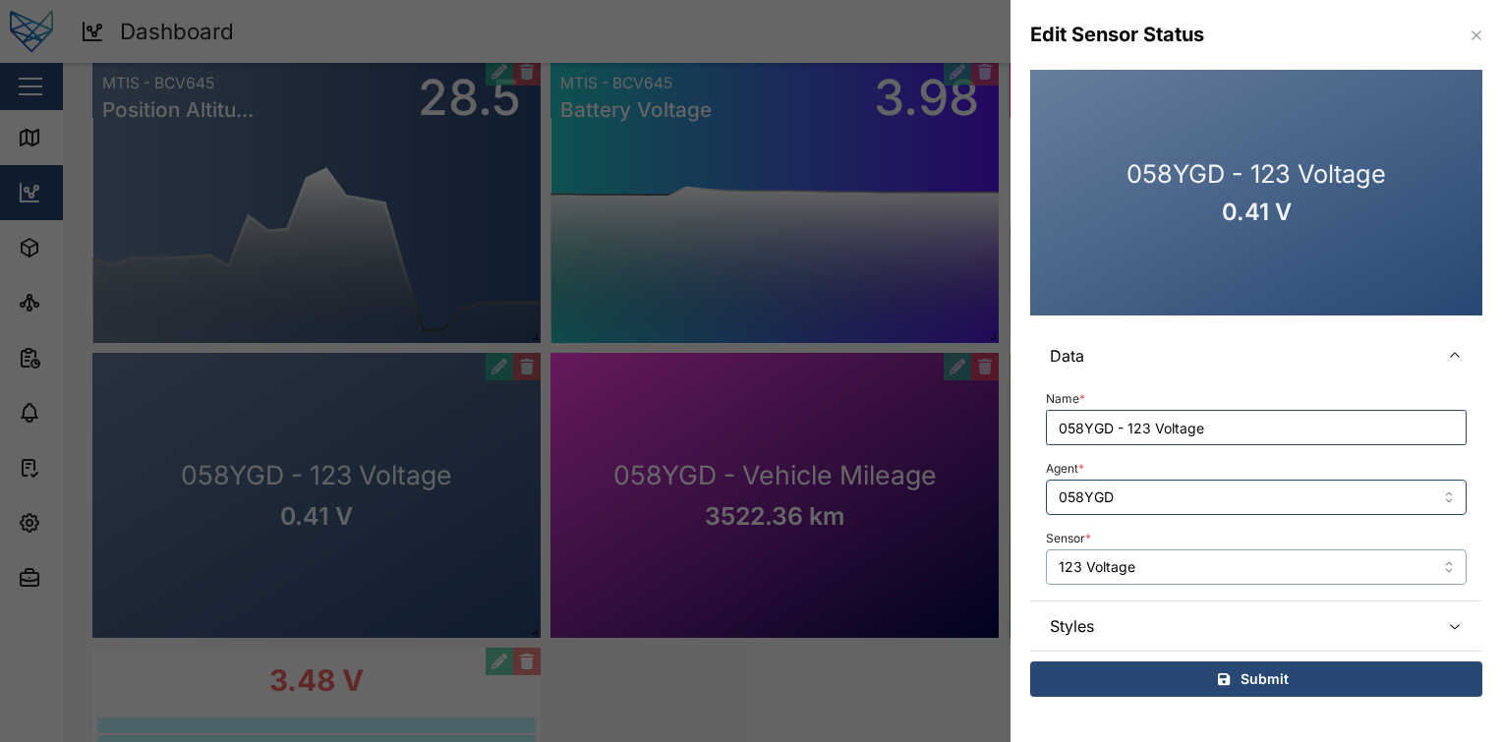
click at [1104, 555] on input "123 Voltage" at bounding box center [1256, 566] width 421 height 35
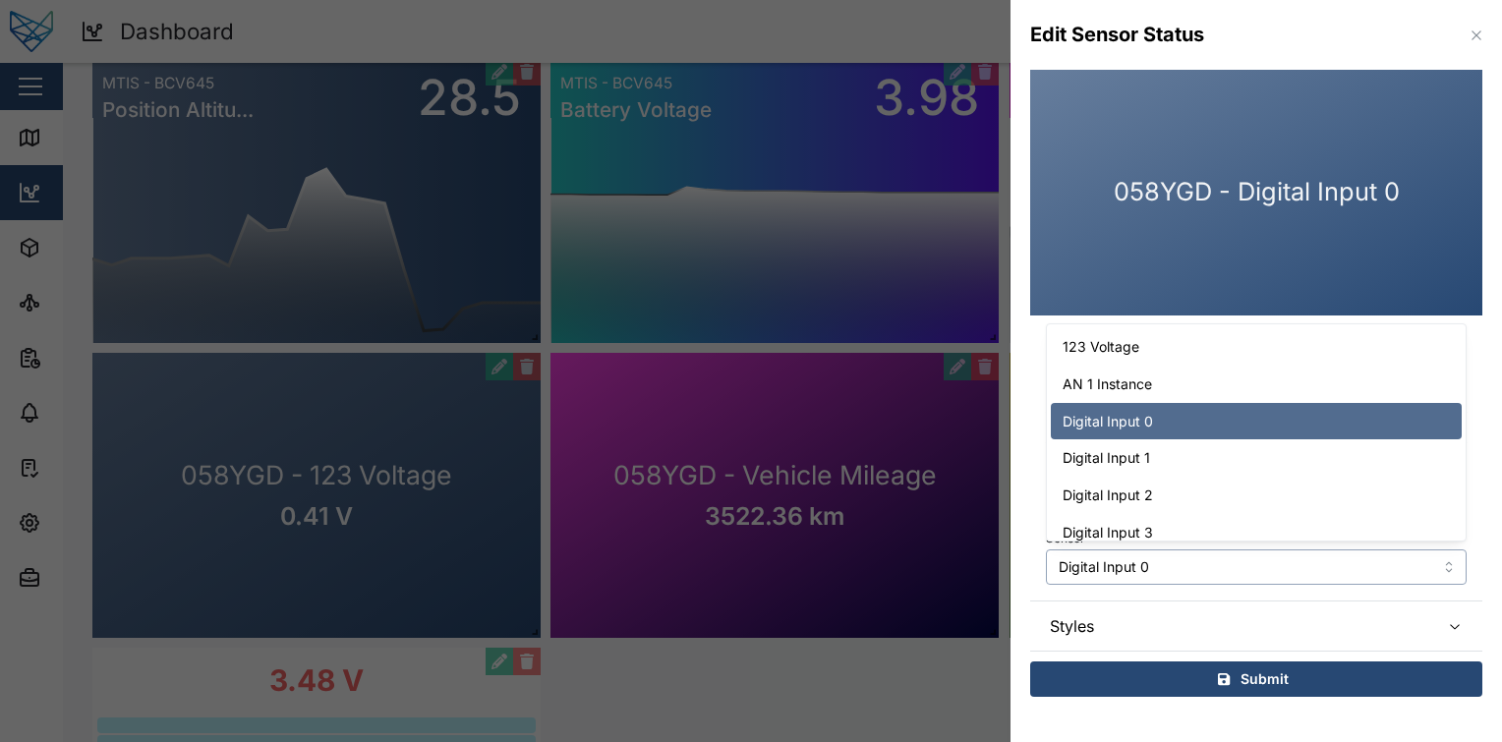
click at [1142, 574] on input "Digital Input 0" at bounding box center [1256, 566] width 421 height 35
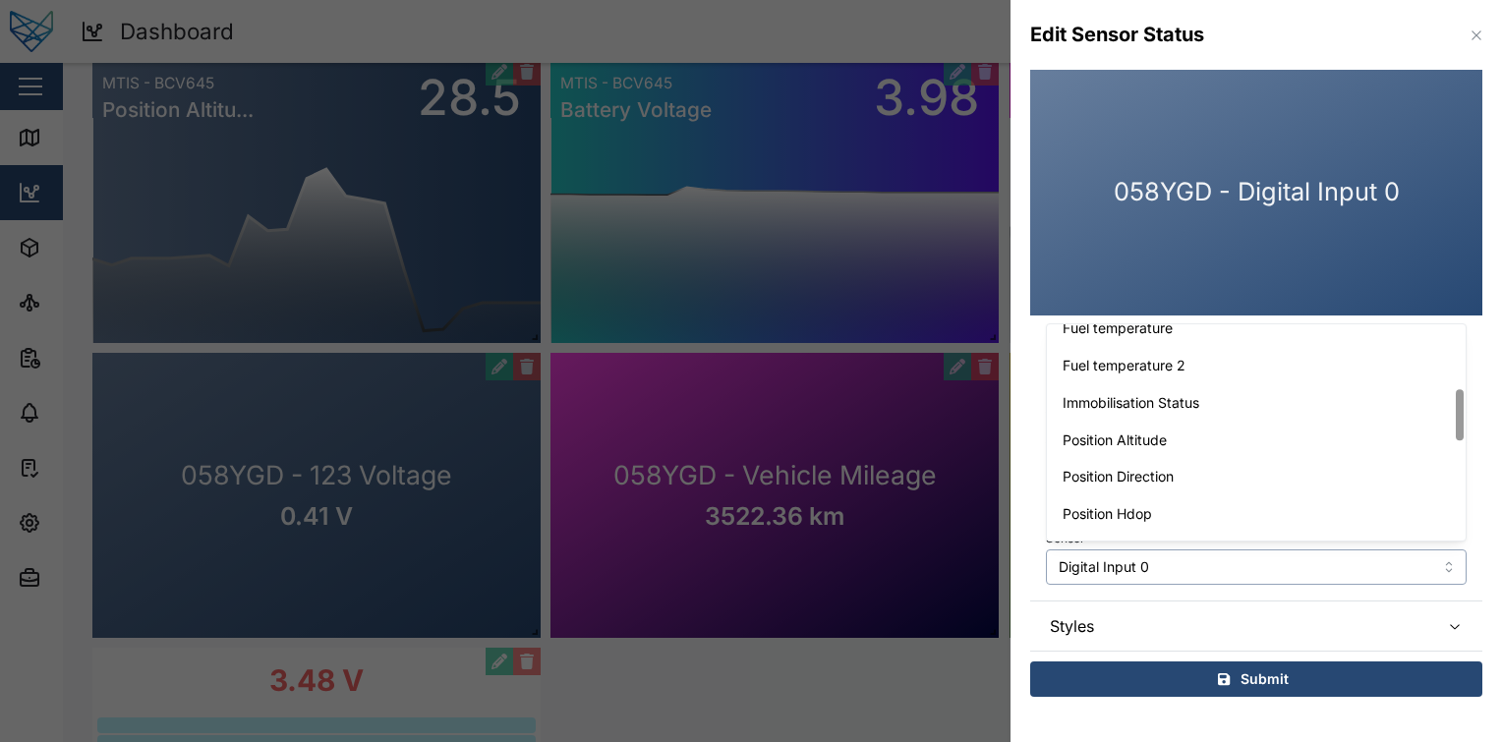
scroll to position [566, 0]
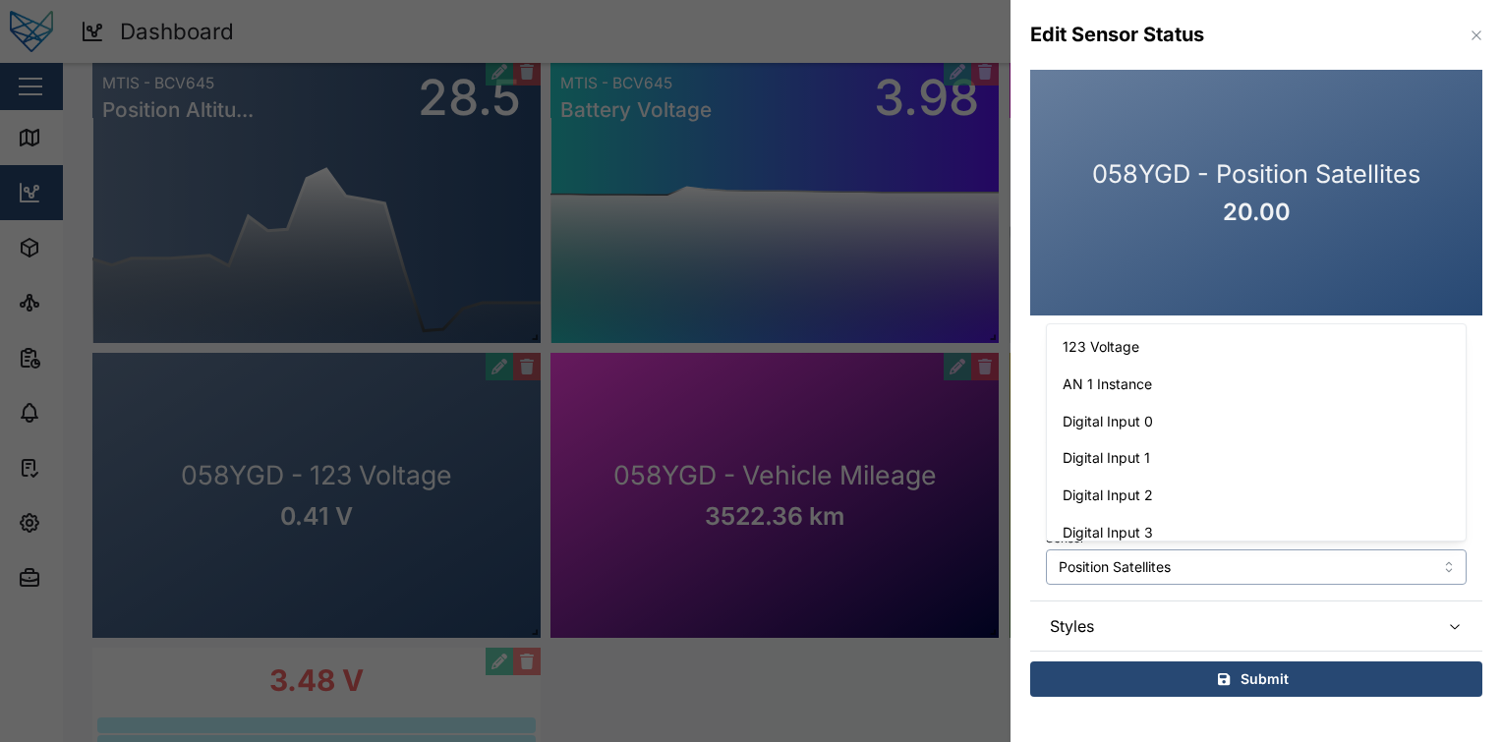
click at [1147, 554] on input "Position Satellites" at bounding box center [1256, 566] width 421 height 35
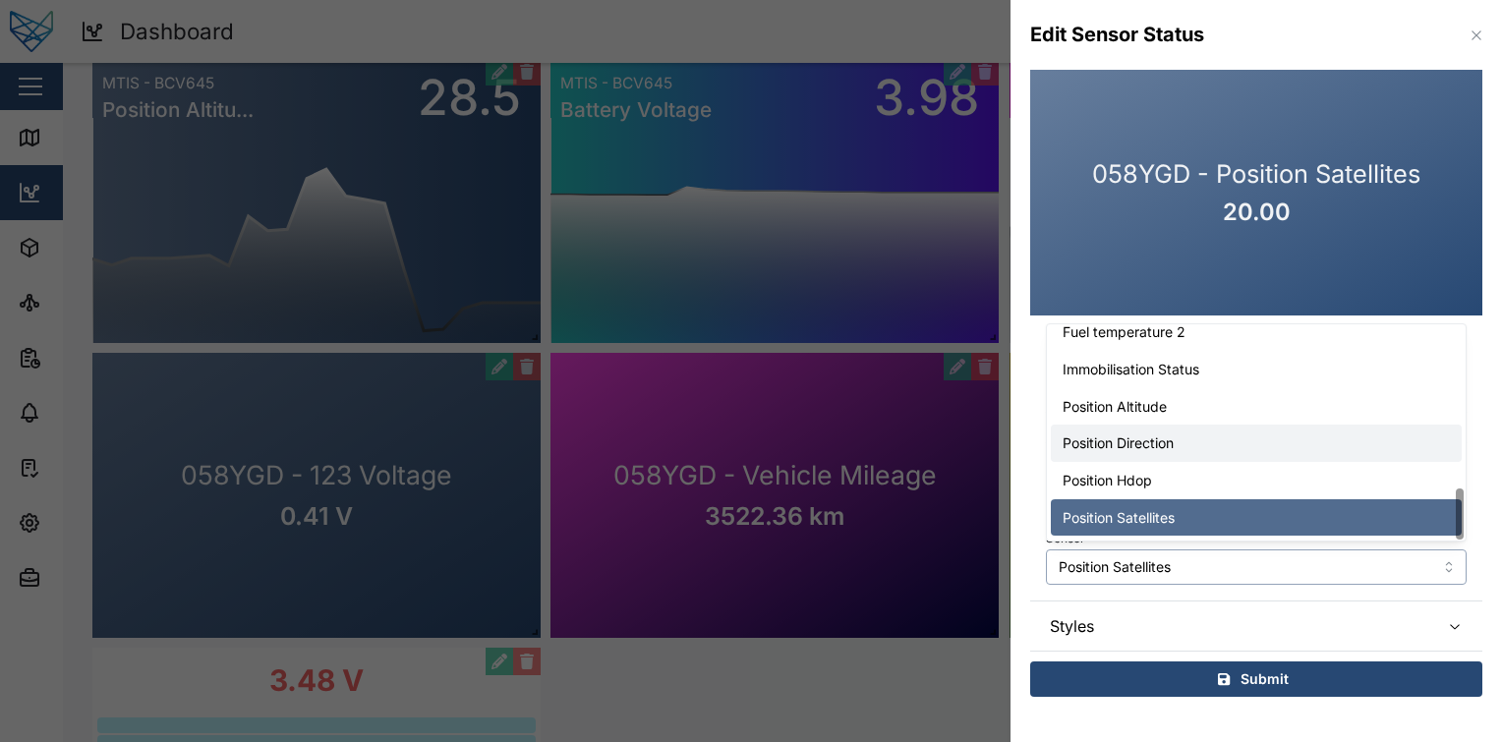
scroll to position [680, 0]
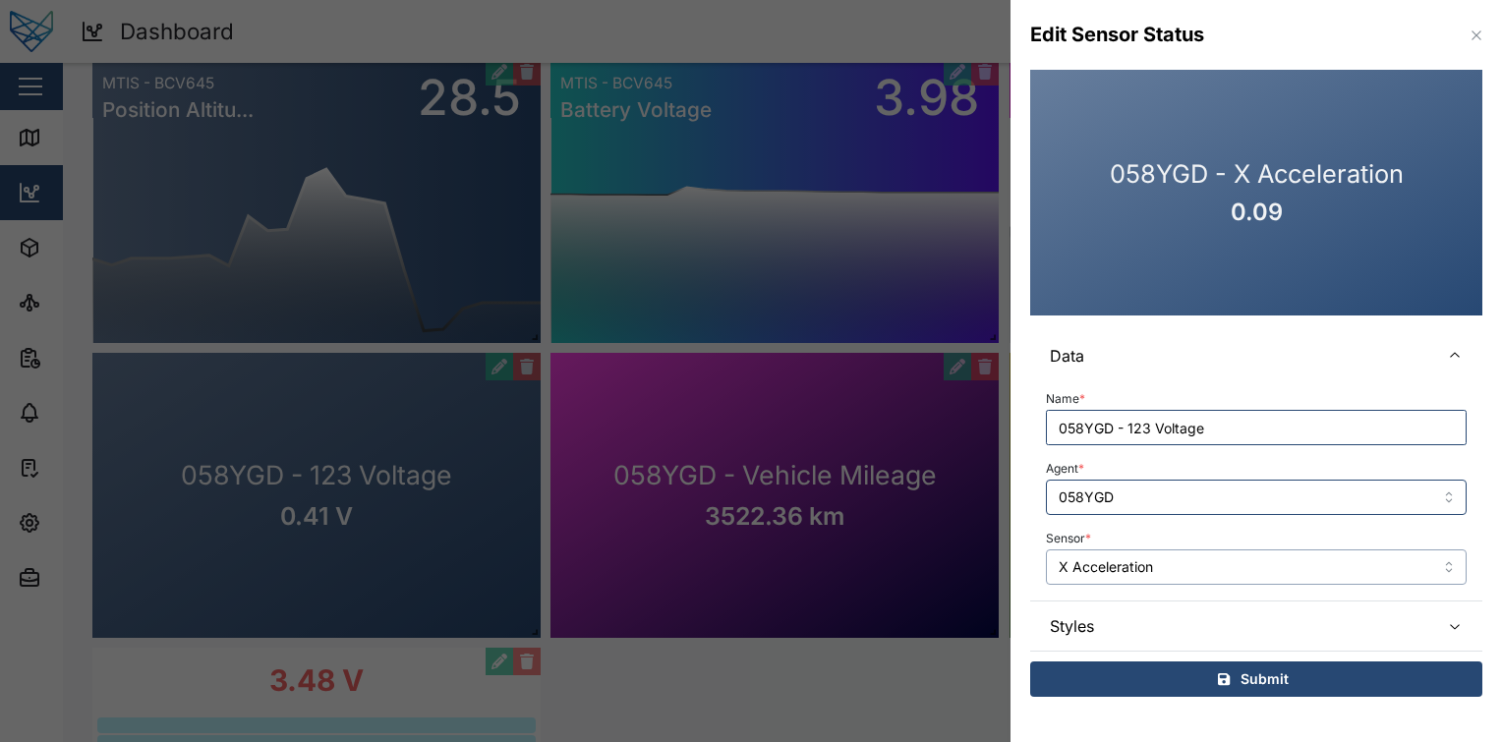
click at [1193, 574] on input "X Acceleration" at bounding box center [1256, 566] width 421 height 35
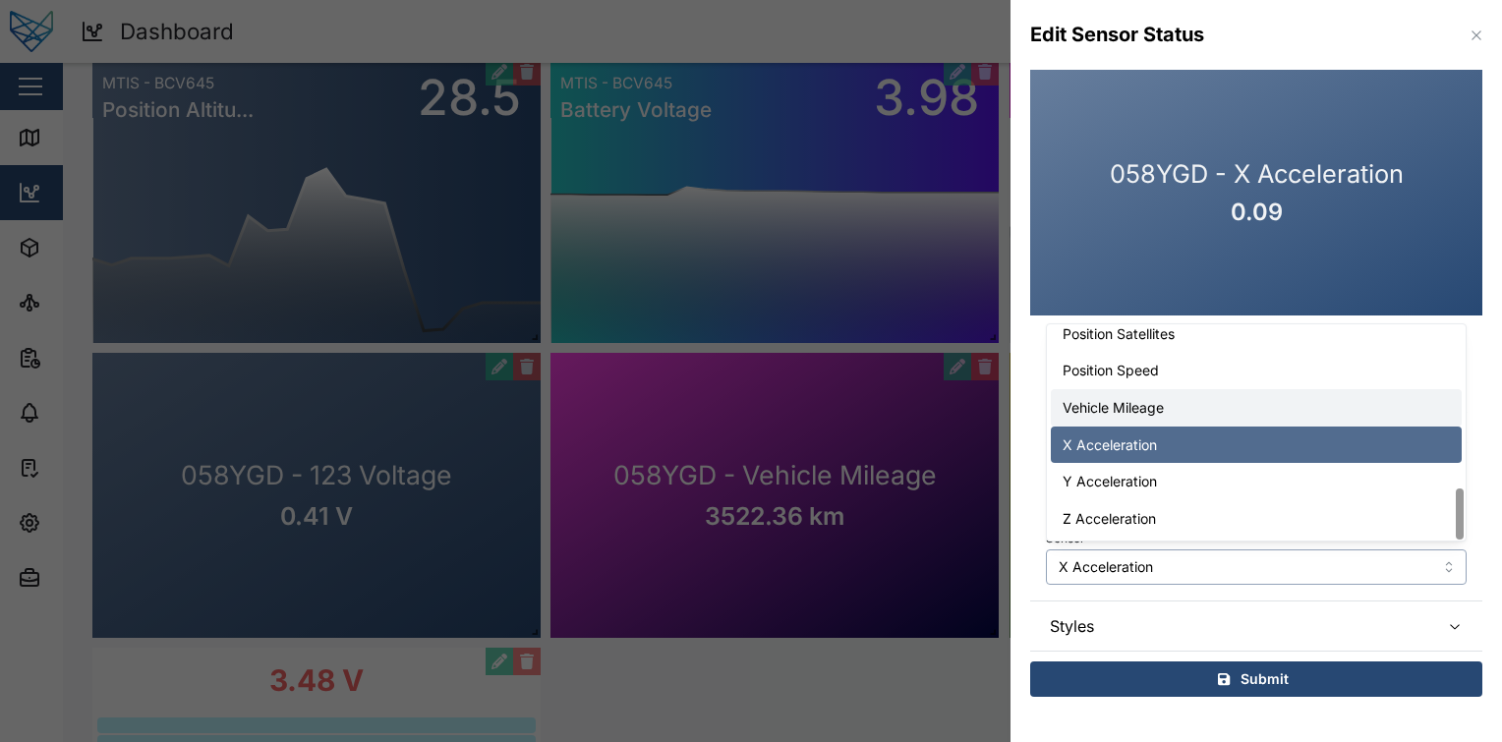
type input "Y Acceleration"
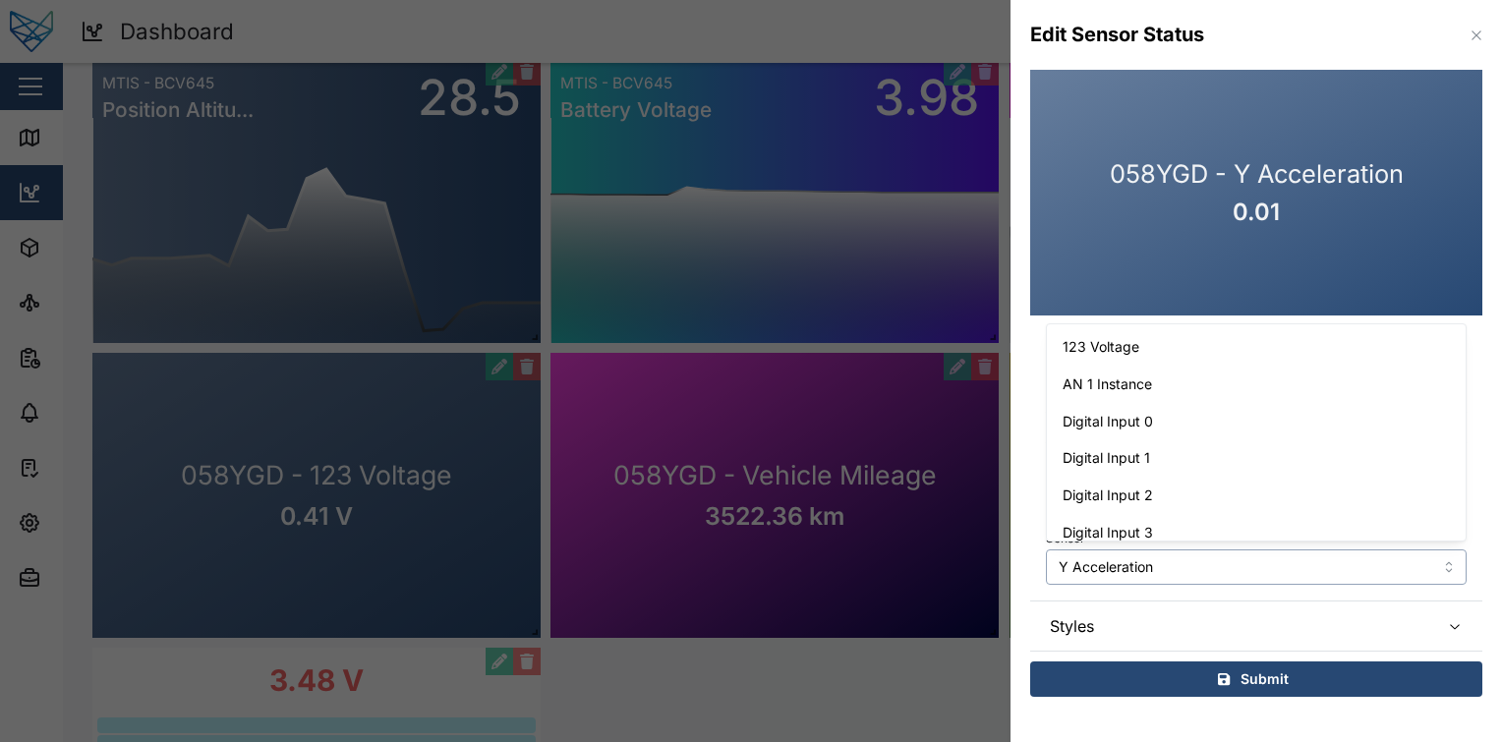
scroll to position [645, 0]
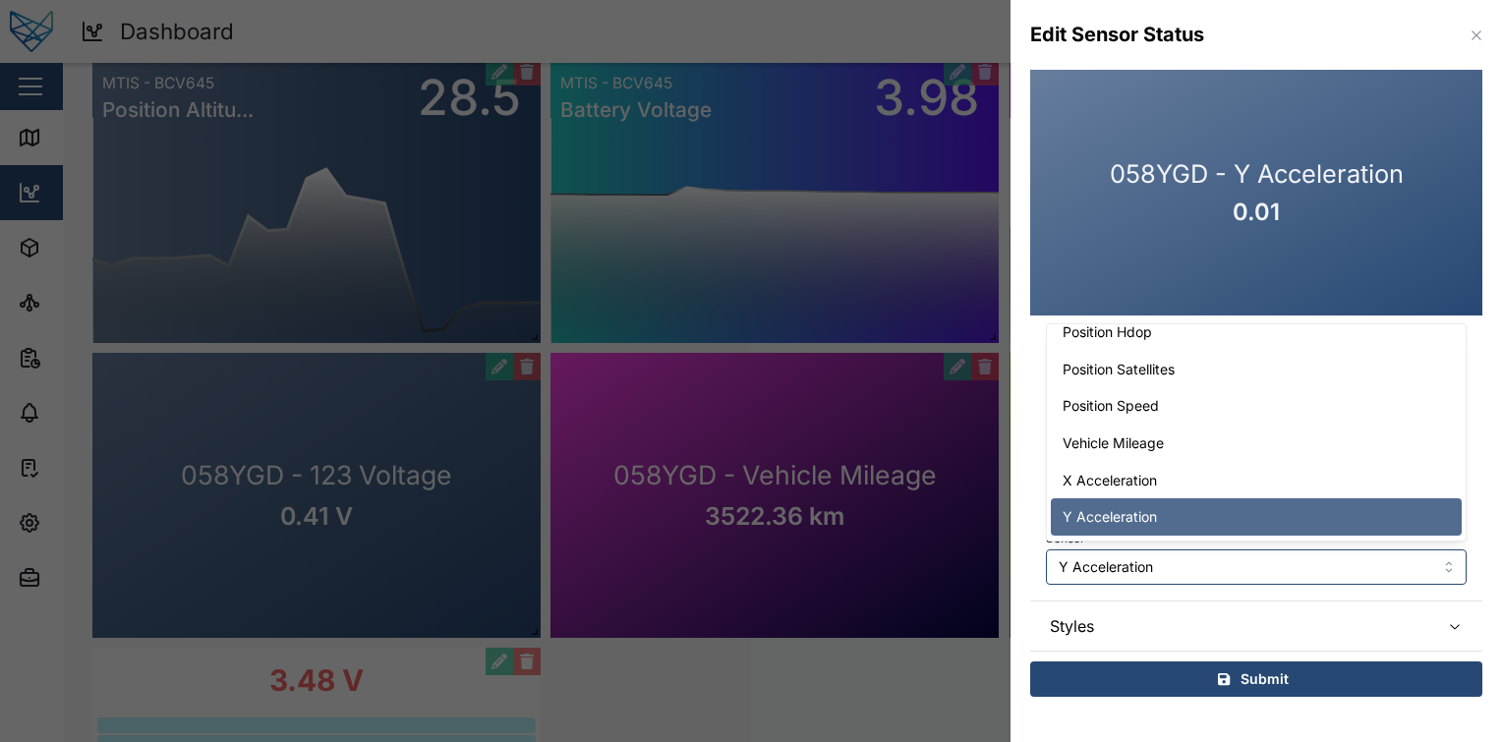
click at [1469, 37] on icon "button" at bounding box center [1477, 36] width 16 height 16
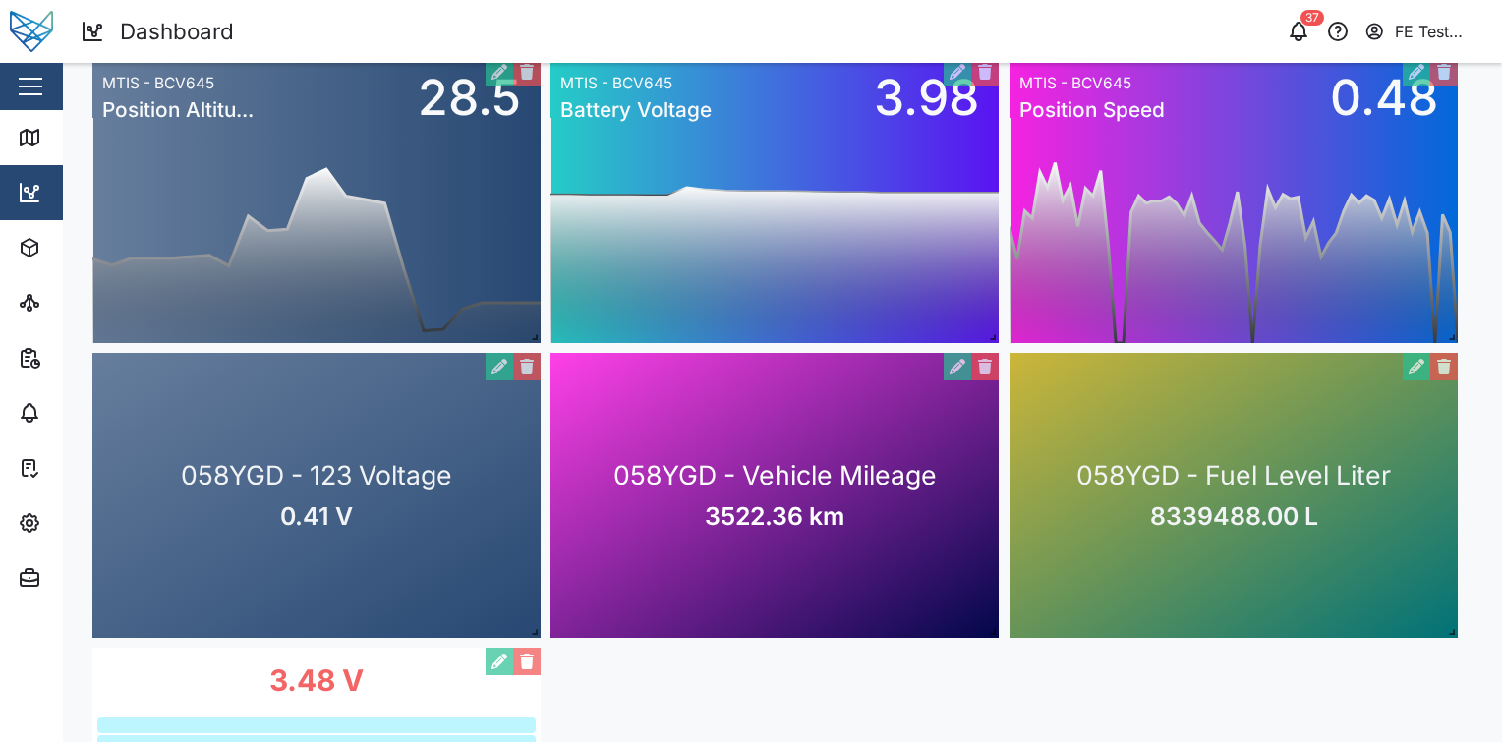
scroll to position [0, 0]
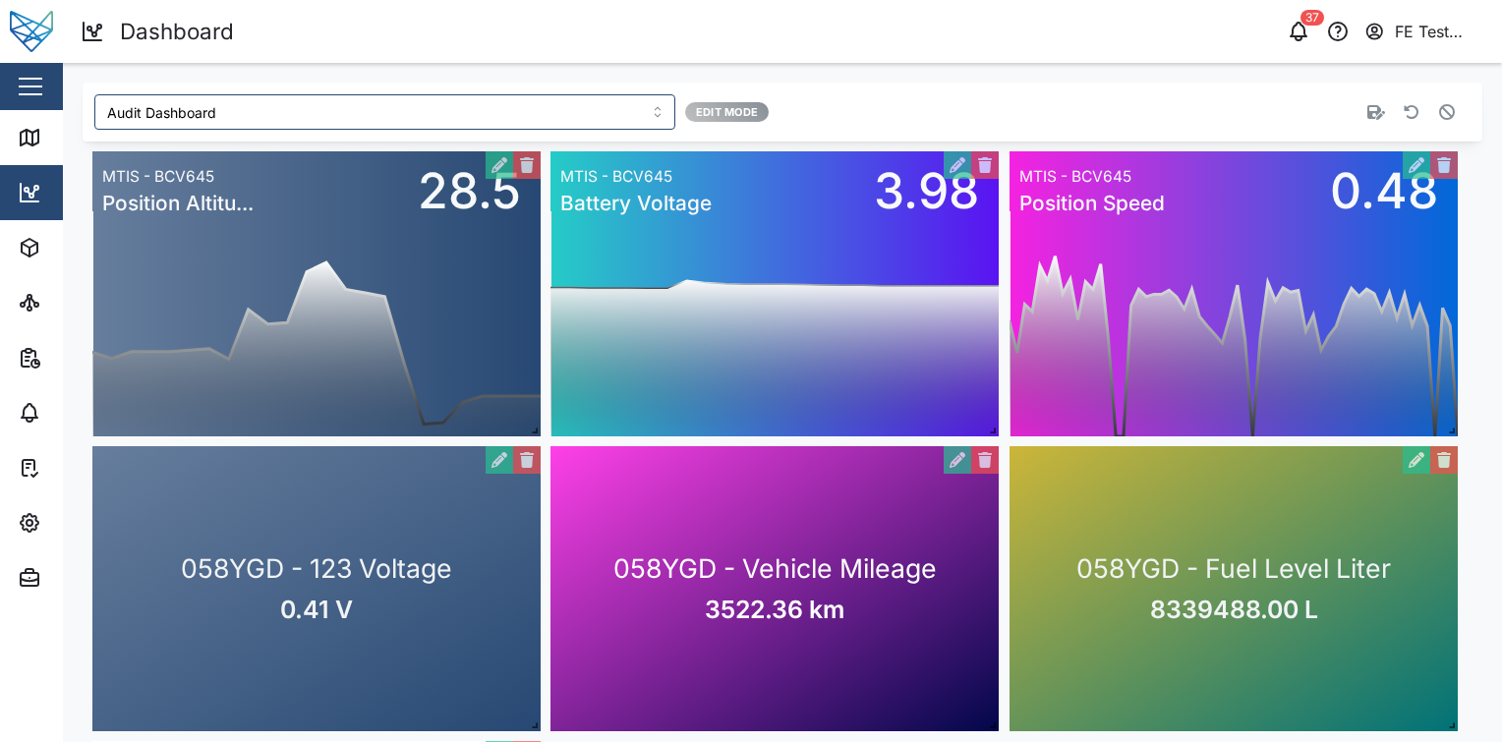
click at [1439, 108] on icon "button" at bounding box center [1447, 112] width 16 height 16
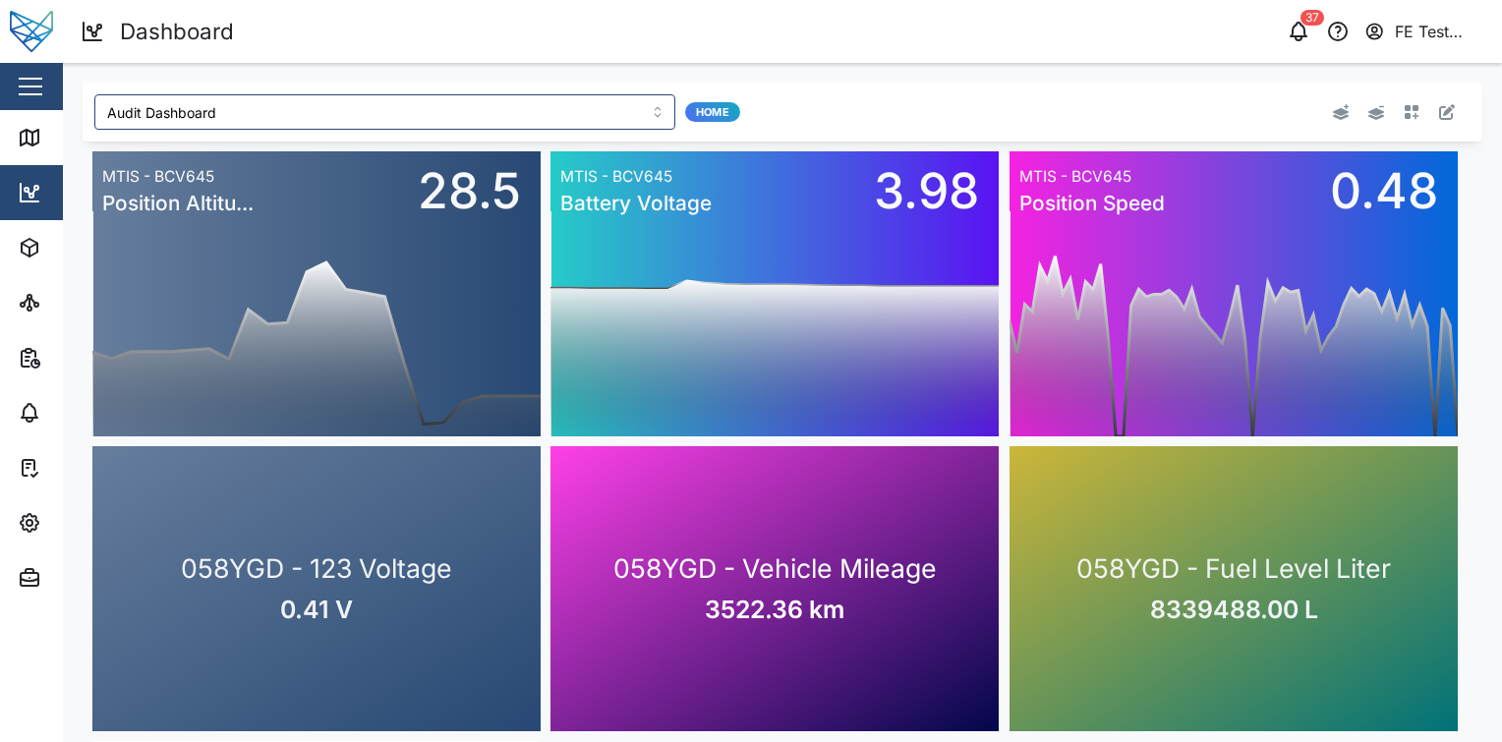
click at [1412, 114] on div at bounding box center [1183, 111] width 554 height 35
click at [1409, 114] on button "button" at bounding box center [1412, 112] width 28 height 28
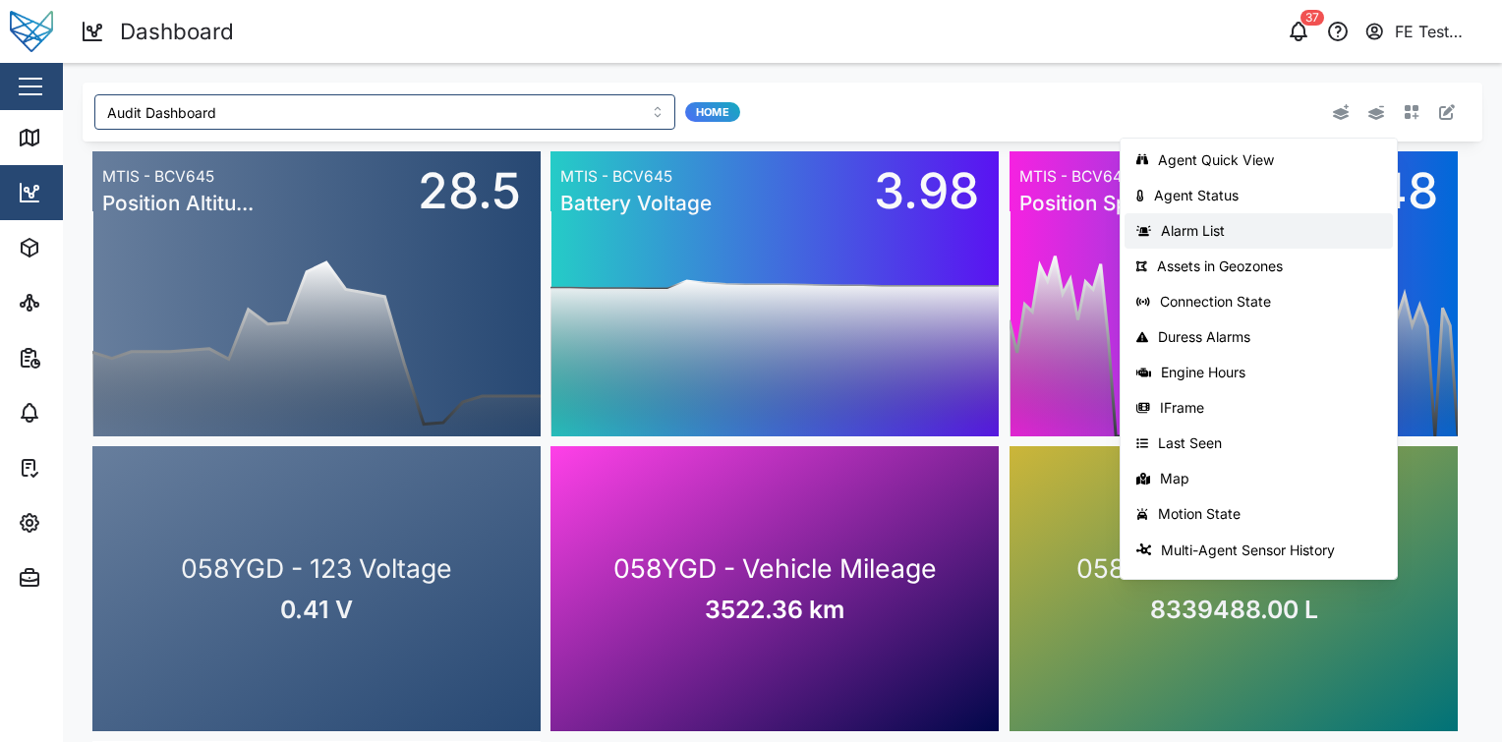
scroll to position [312, 0]
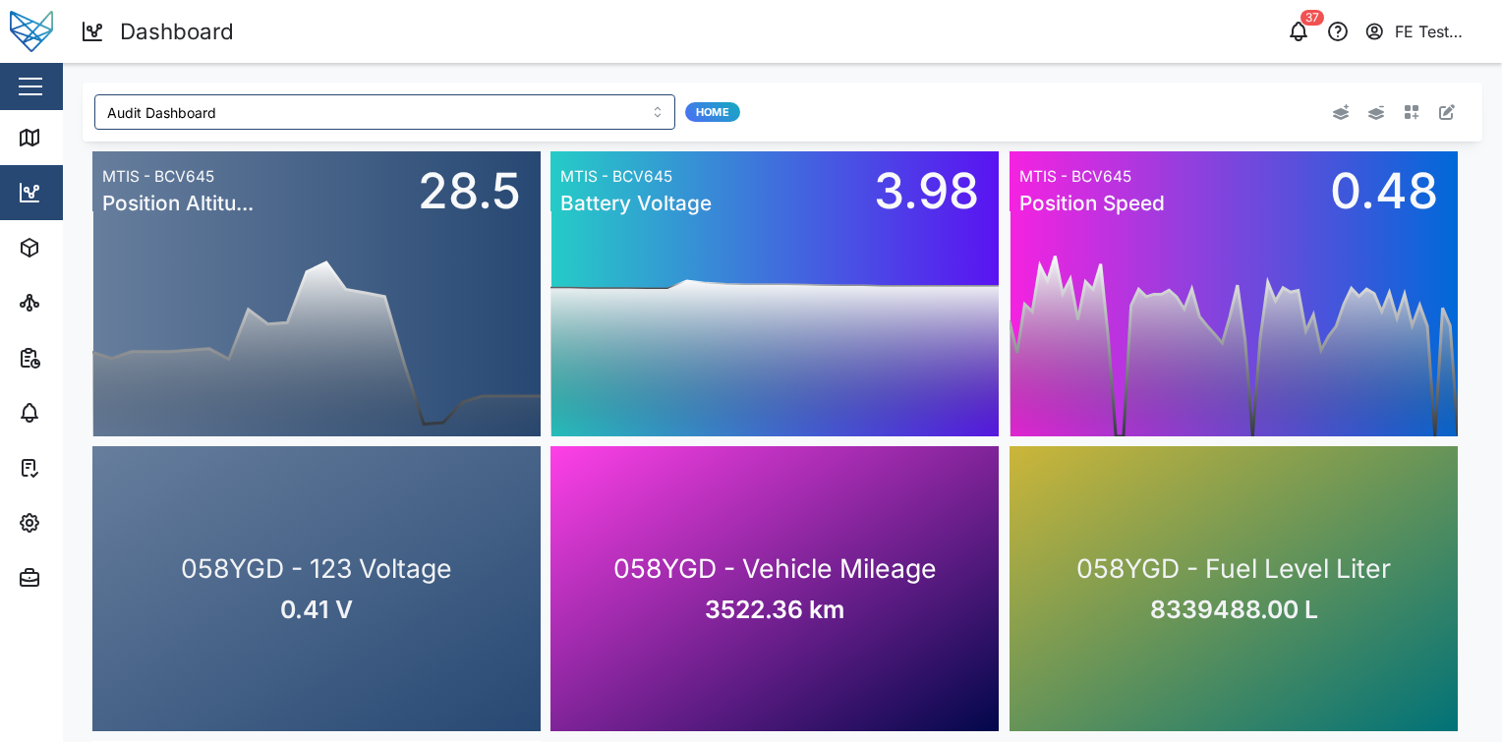
click at [917, 108] on div "Agent Quick View Agent Status Alarm List Assets in Geozones Connection State Du…" at bounding box center [1183, 111] width 554 height 35
click at [1439, 107] on icon "button" at bounding box center [1447, 112] width 16 height 16
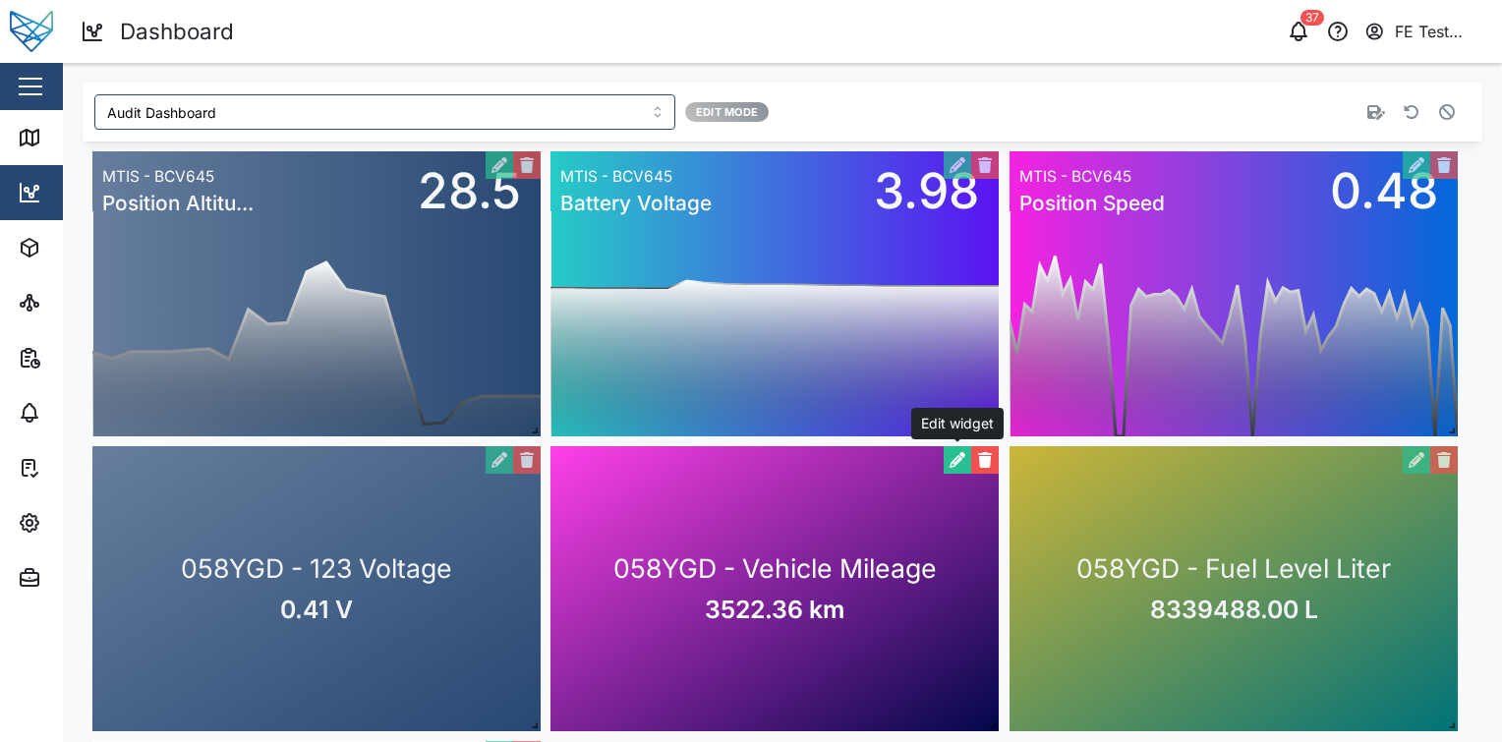
click at [952, 450] on button "button" at bounding box center [958, 460] width 28 height 28
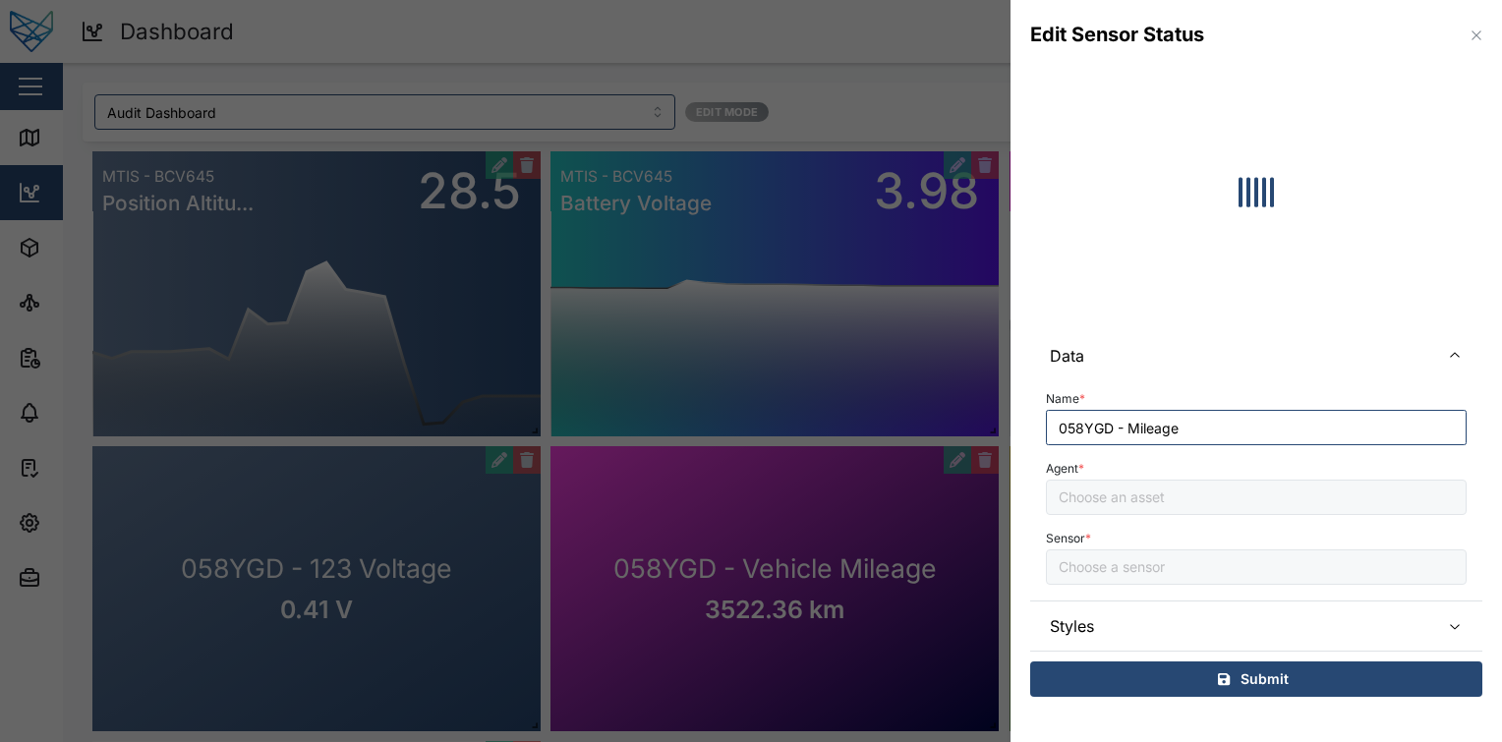
type input "Vehicle Mileage"
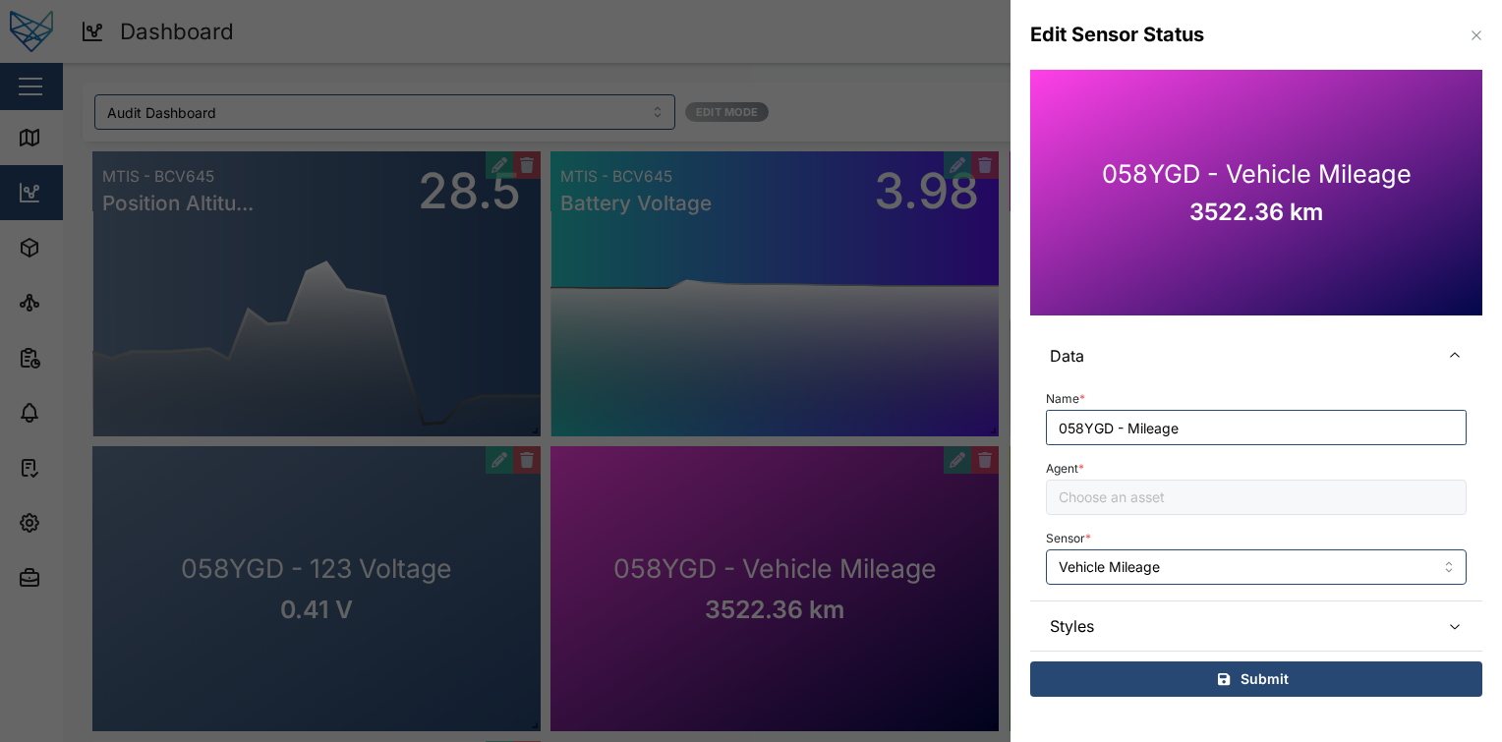
type input "058YGD"
click at [1163, 612] on span "Styles" at bounding box center [1237, 626] width 374 height 49
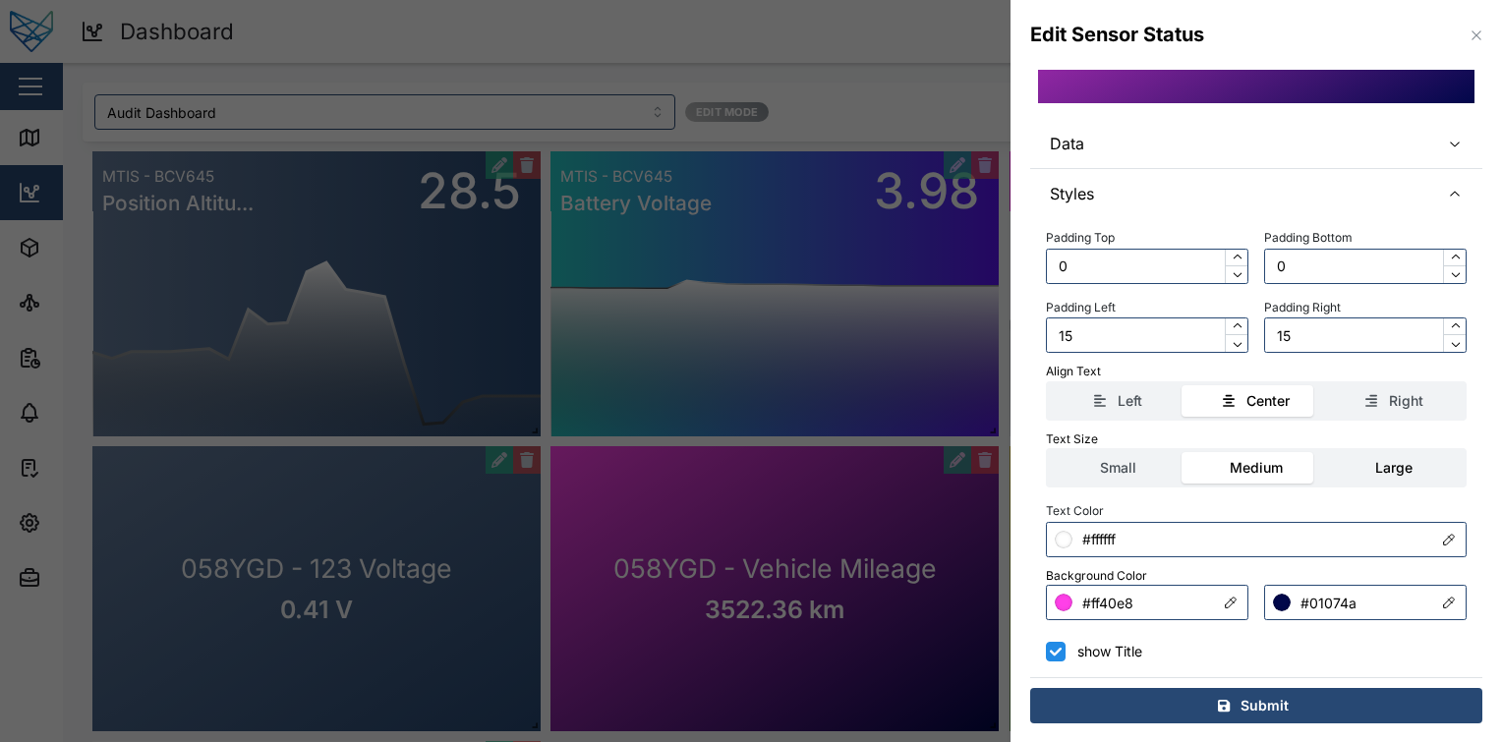
scroll to position [0, 0]
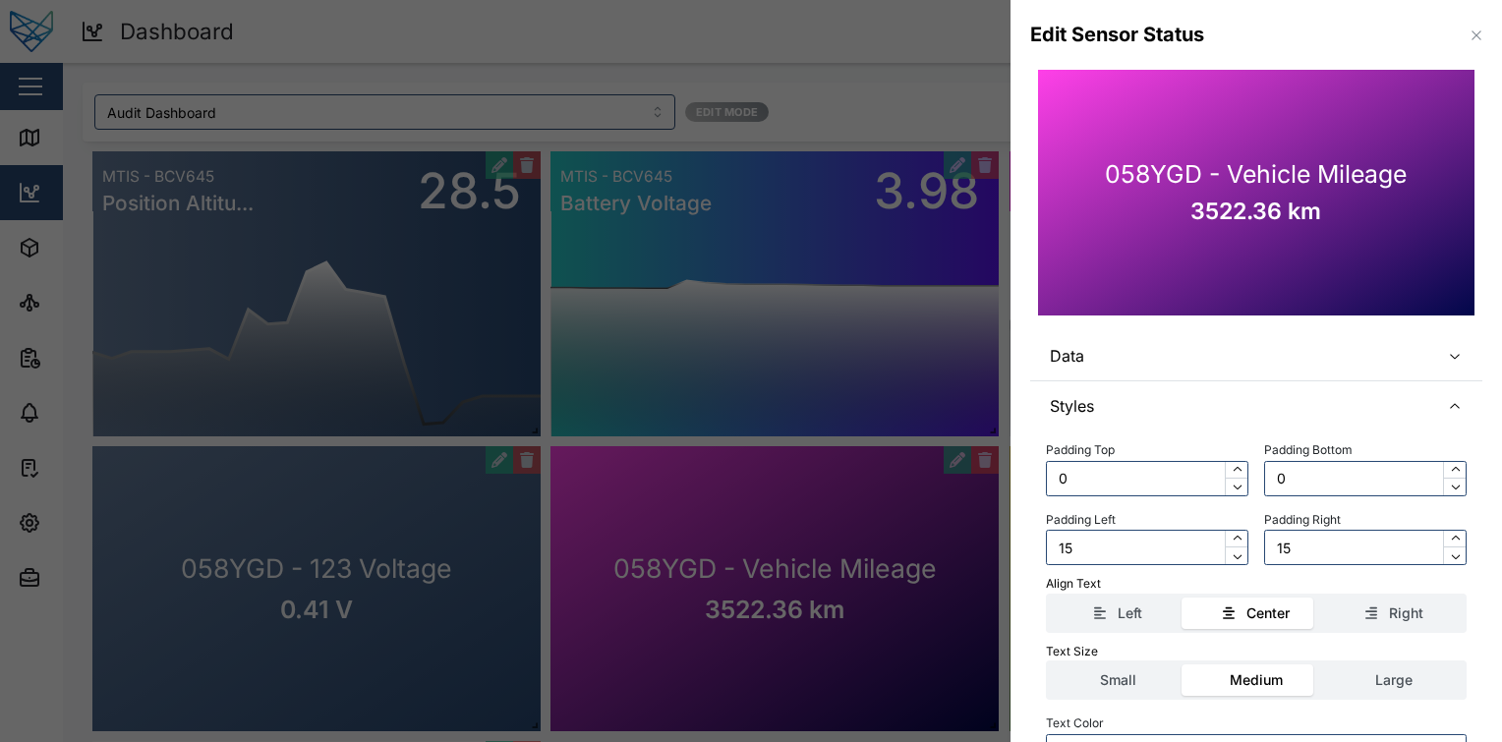
click at [1469, 29] on icon "button" at bounding box center [1477, 36] width 16 height 16
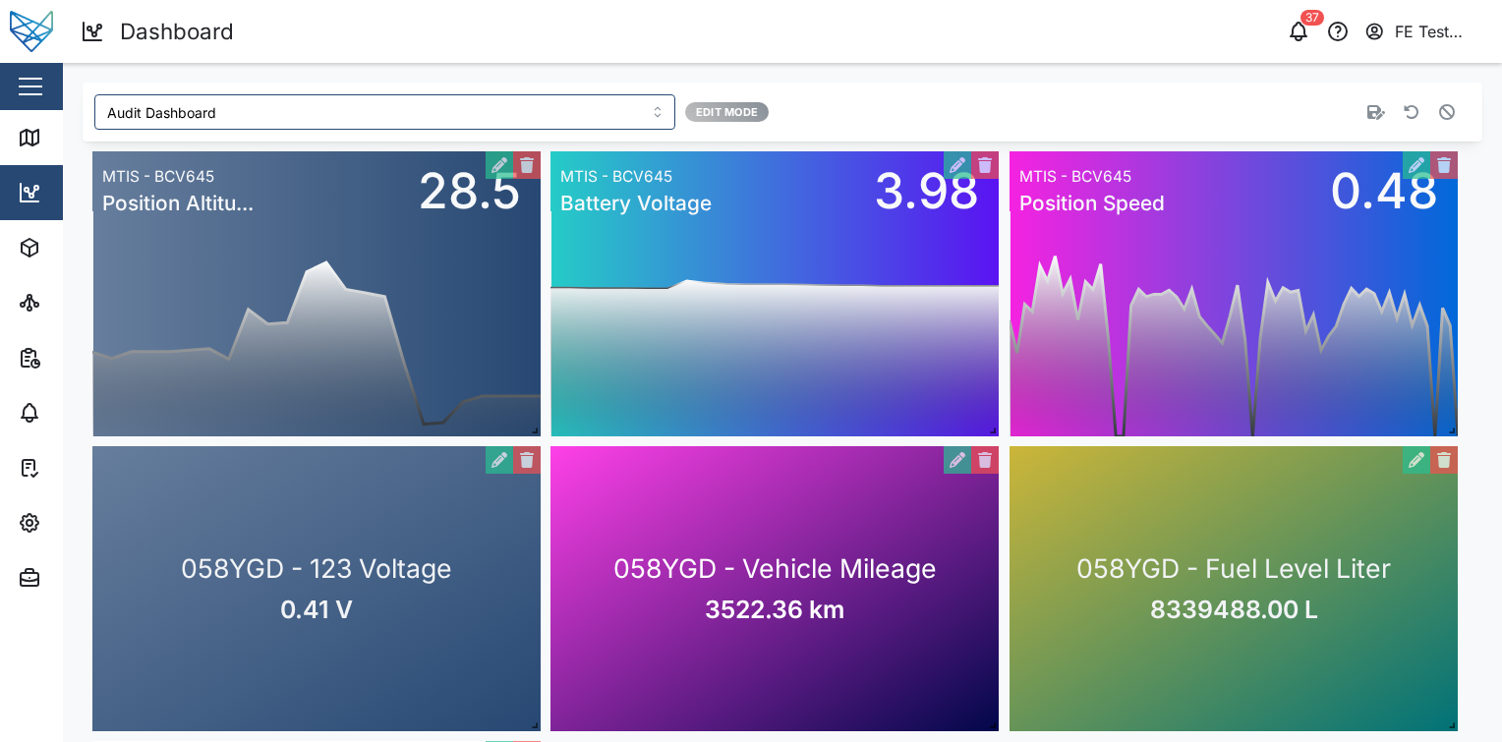
click at [1447, 104] on div at bounding box center [1188, 112] width 580 height 51
click at [1441, 107] on button "button" at bounding box center [1447, 112] width 28 height 28
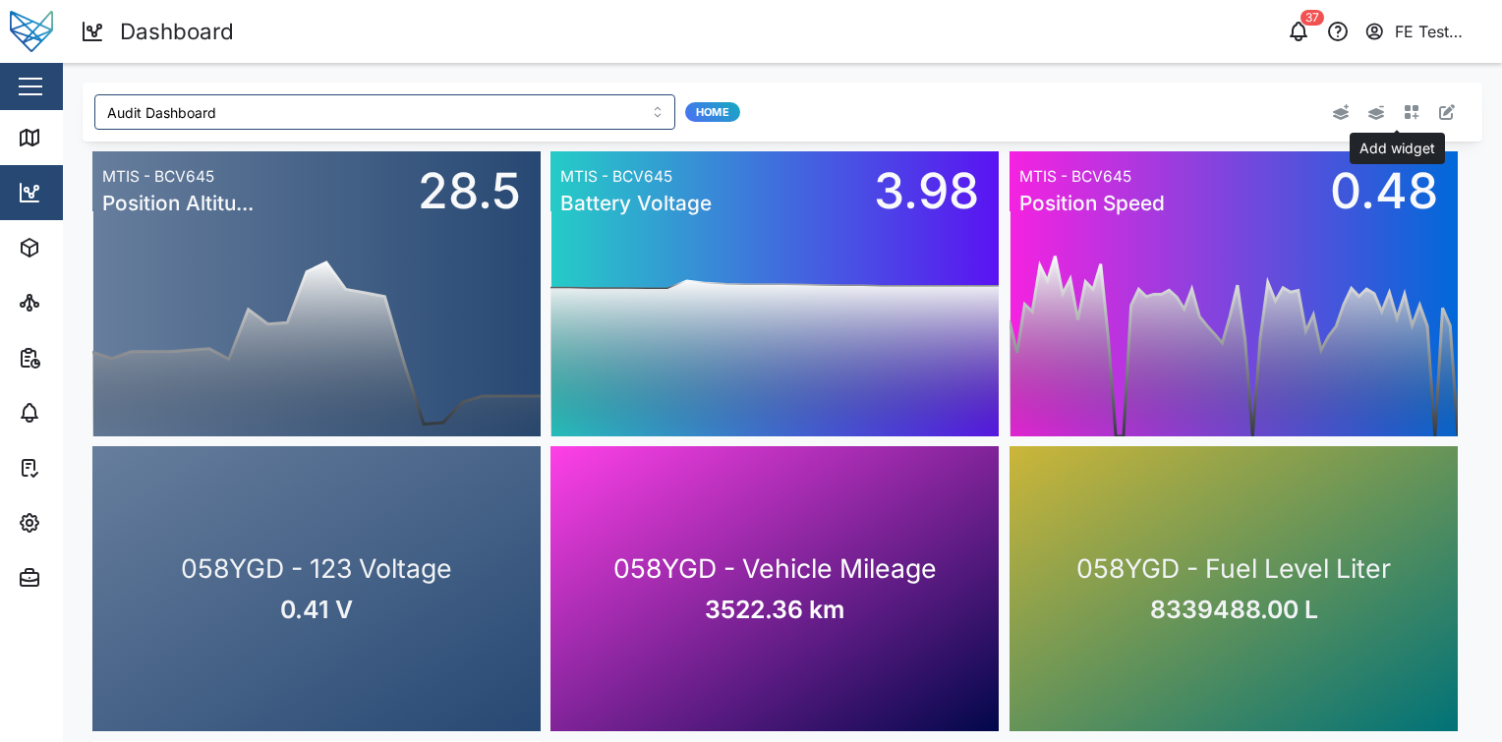
click at [1404, 110] on icon "button" at bounding box center [1412, 112] width 16 height 16
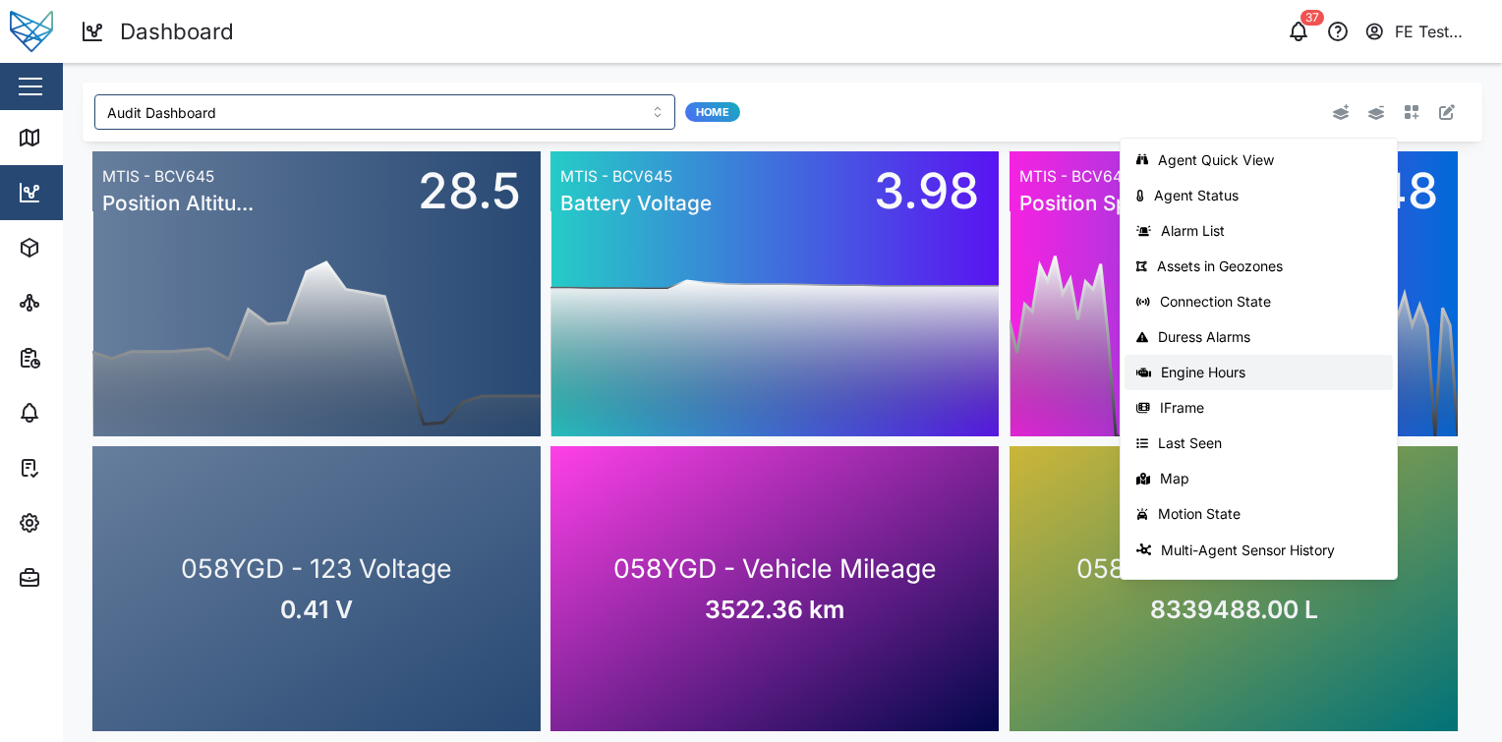
scroll to position [312, 0]
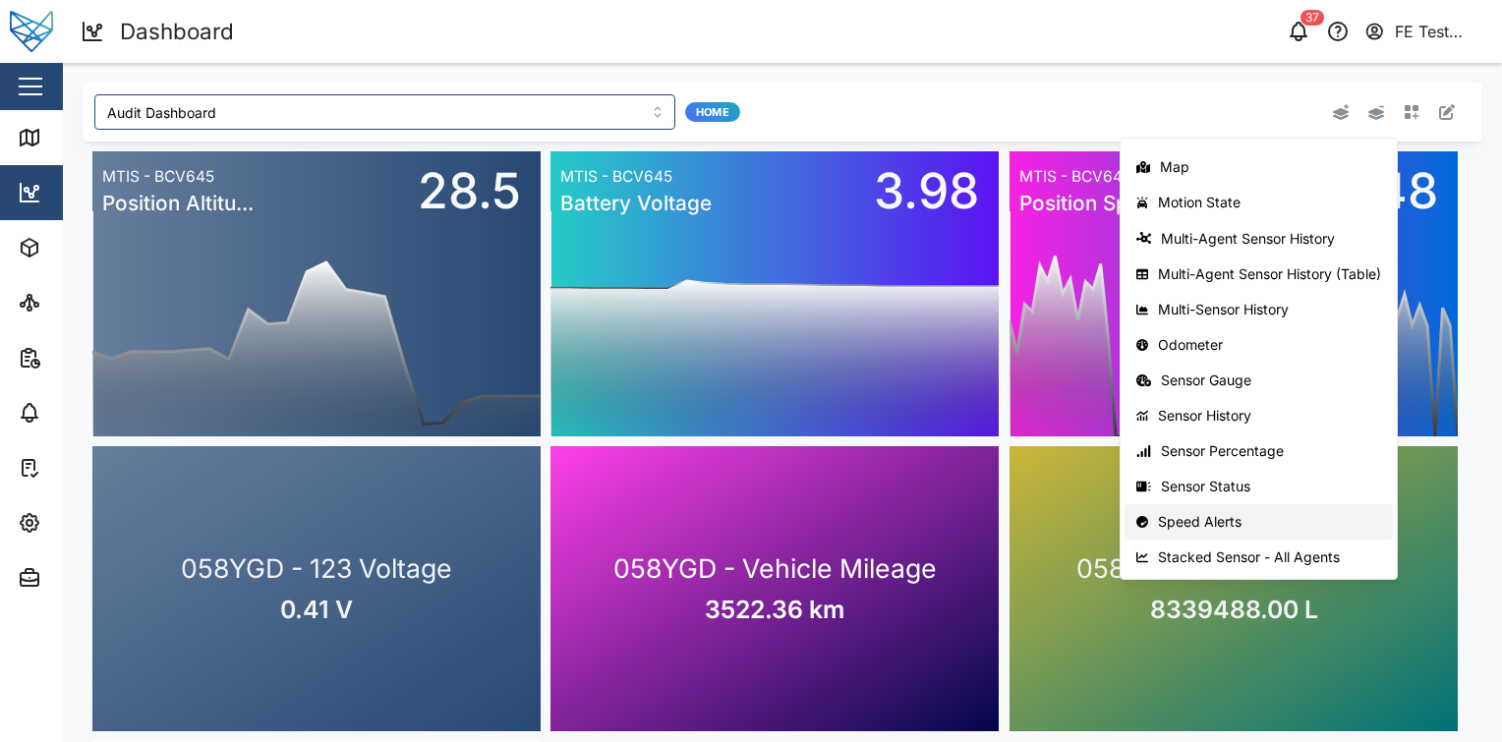
click at [1220, 515] on div "Speed Alerts" at bounding box center [1269, 522] width 223 height 16
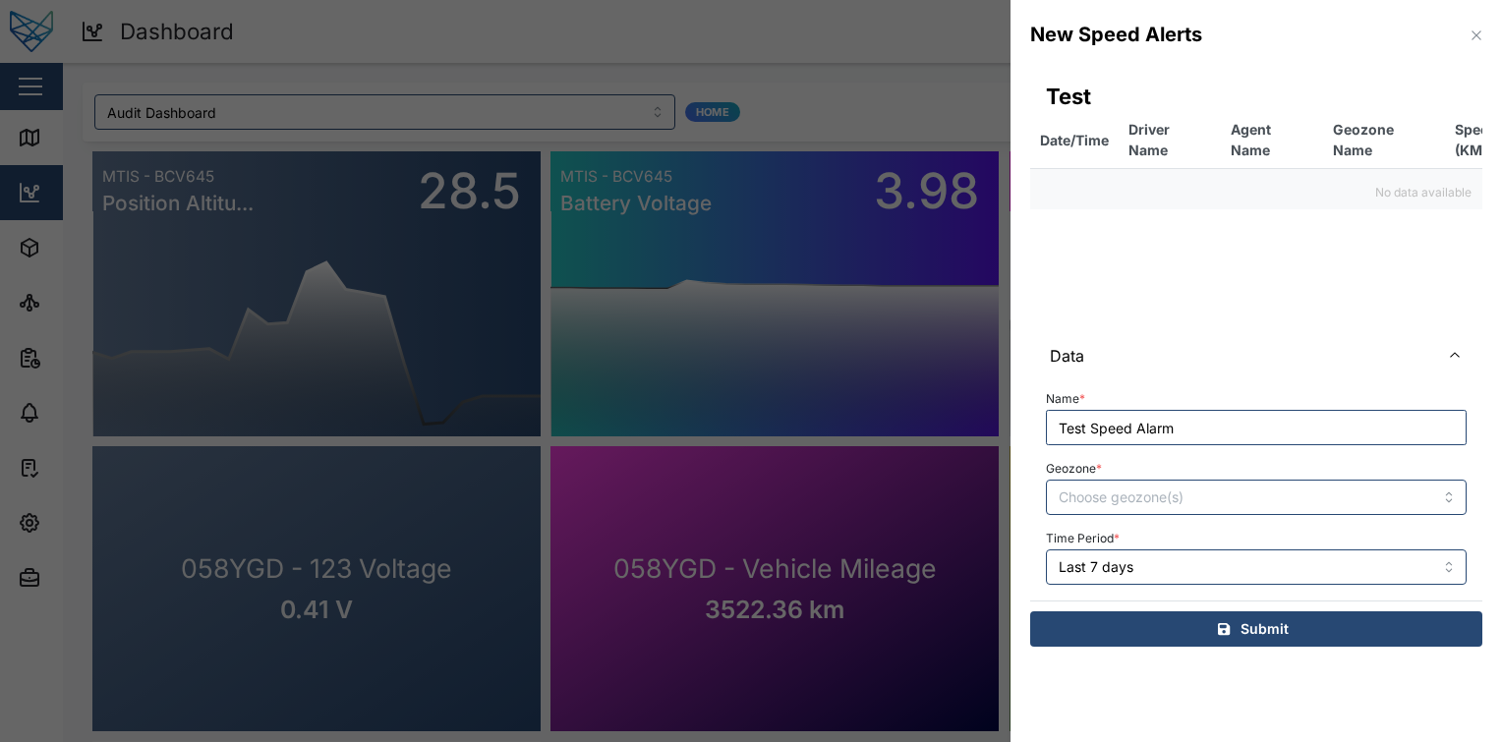
type input "Test Speed Alarms"
type input "Speed Alerts"
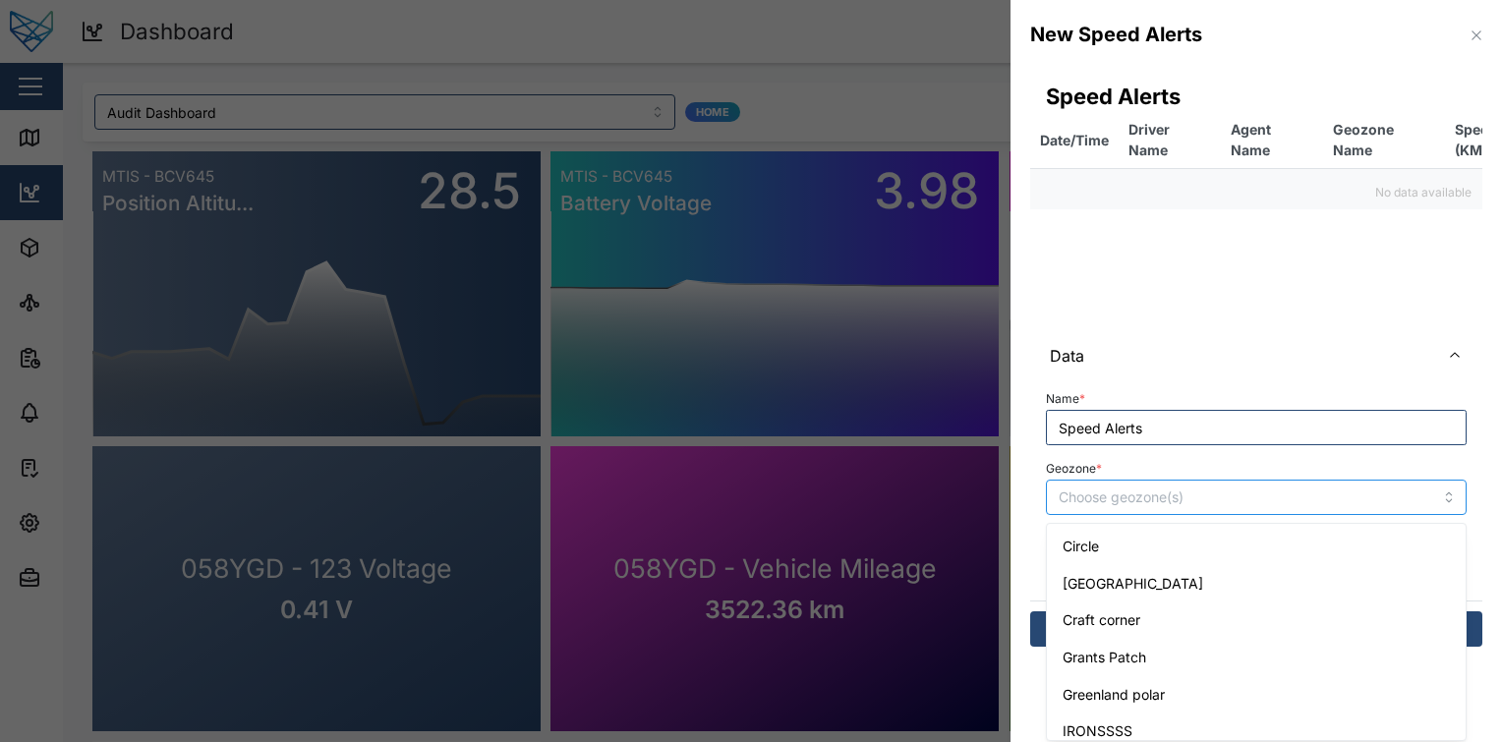
click at [1197, 480] on div at bounding box center [1256, 497] width 421 height 35
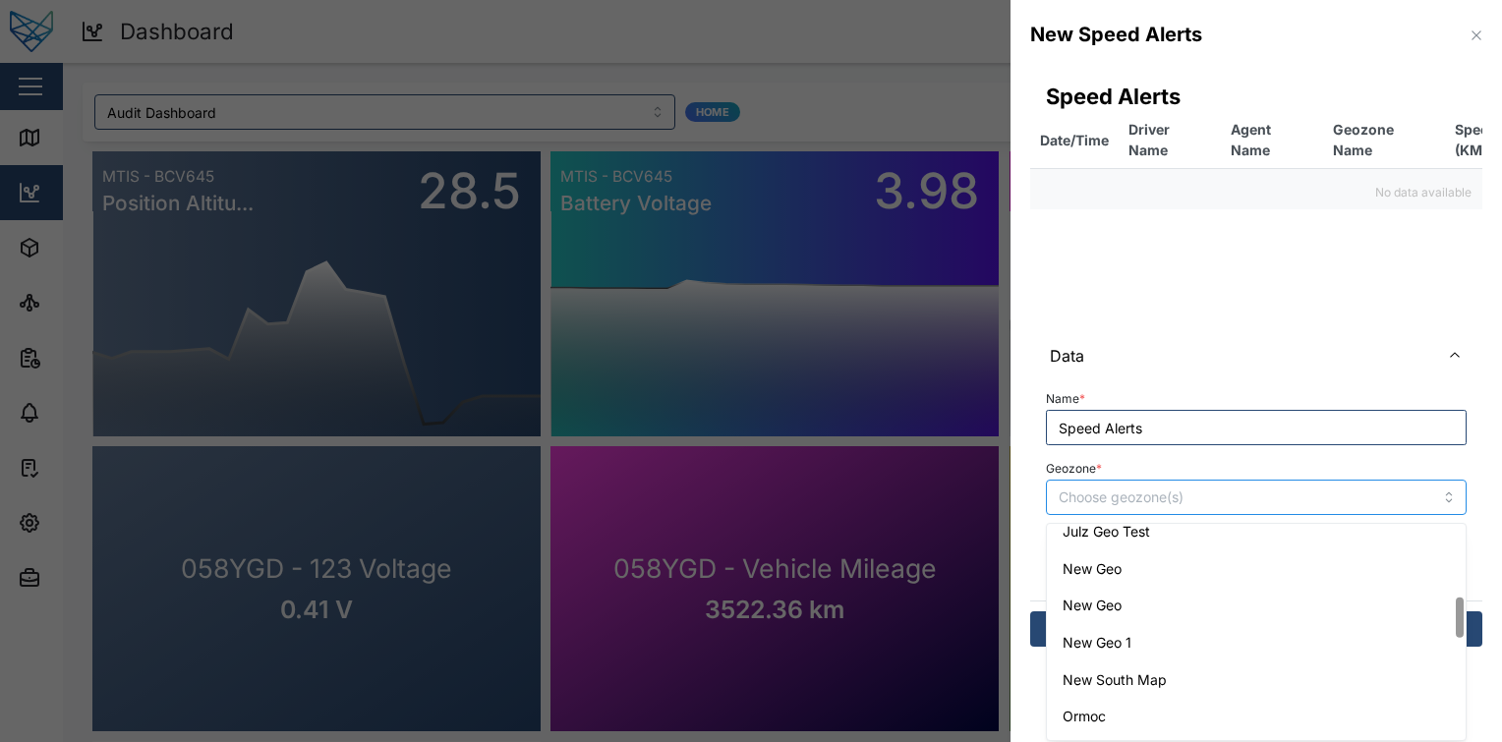
scroll to position [393, 0]
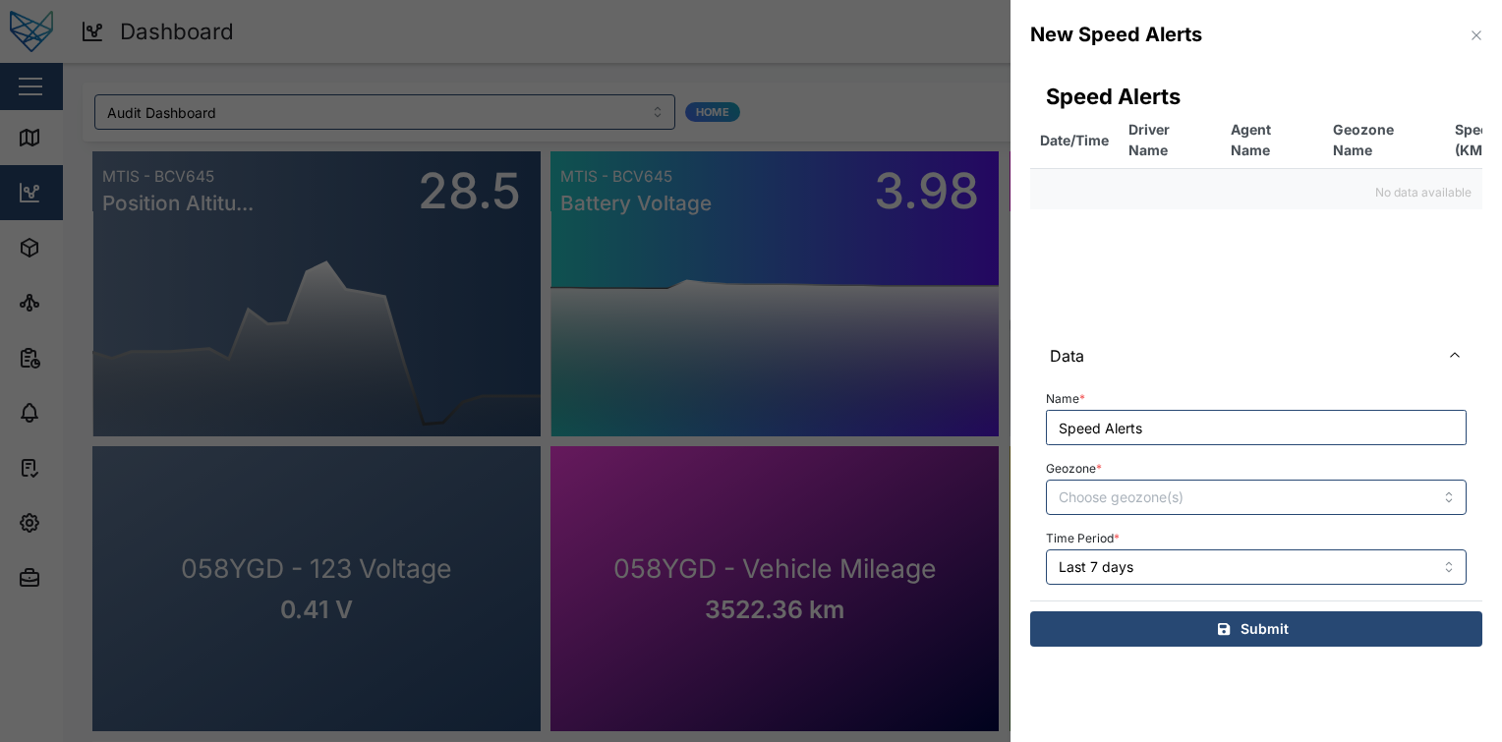
click at [1200, 468] on div "Geozone *" at bounding box center [1256, 485] width 421 height 60
click at [1160, 497] on input "Geozone *" at bounding box center [1228, 498] width 339 height 16
type input "defa"
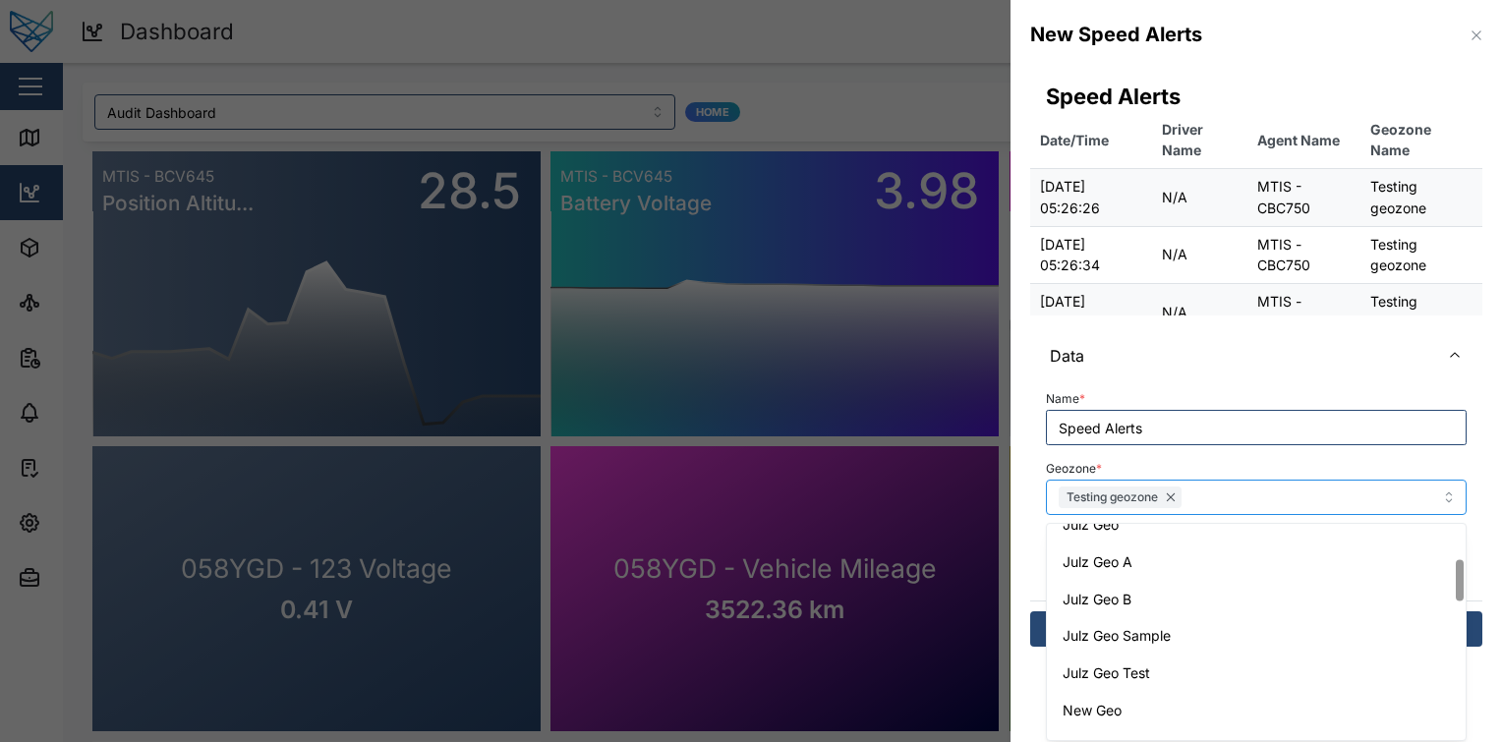
scroll to position [118, 0]
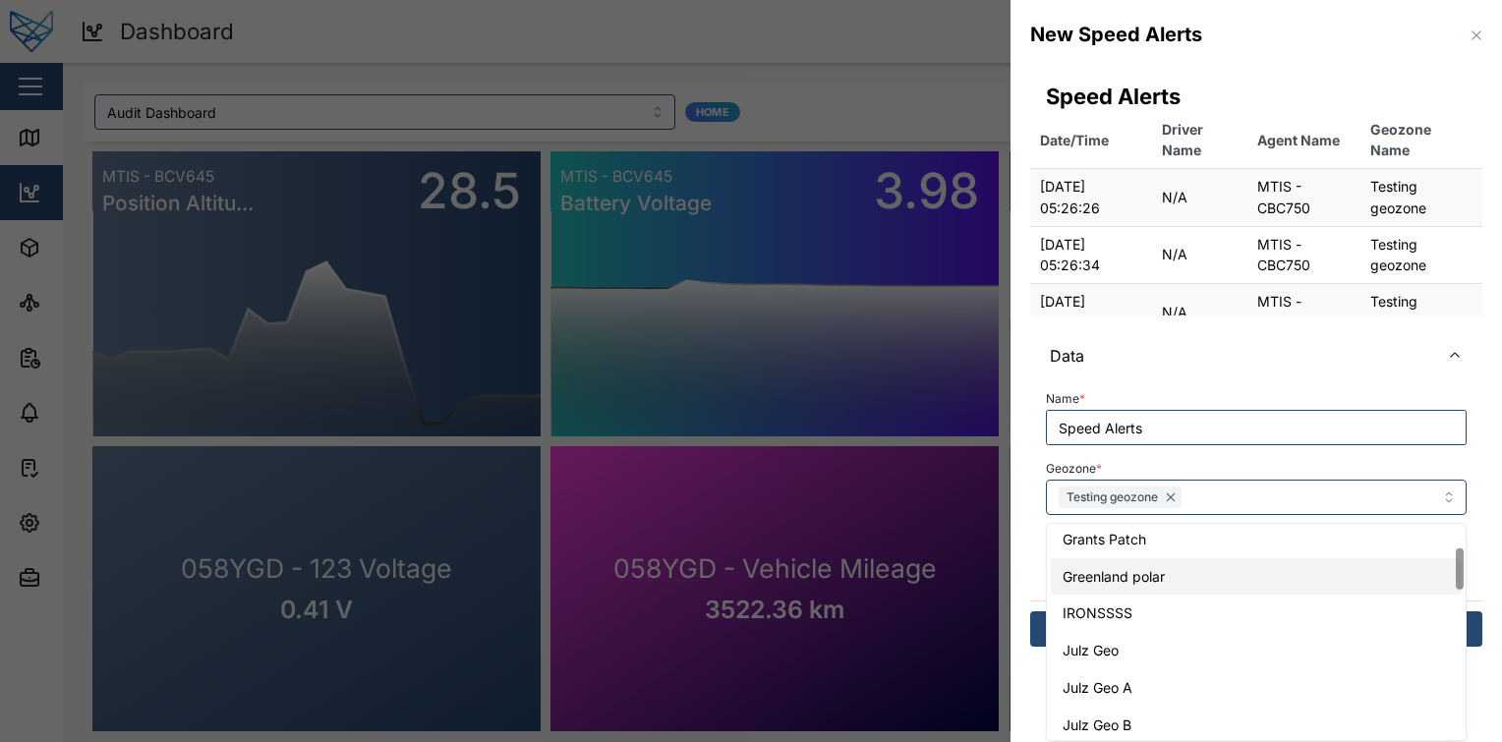
click at [1200, 468] on div "Geozone * Testing geozone Circle Cornwall St Zone Craft corner Grants Patch Gre…" at bounding box center [1256, 485] width 421 height 60
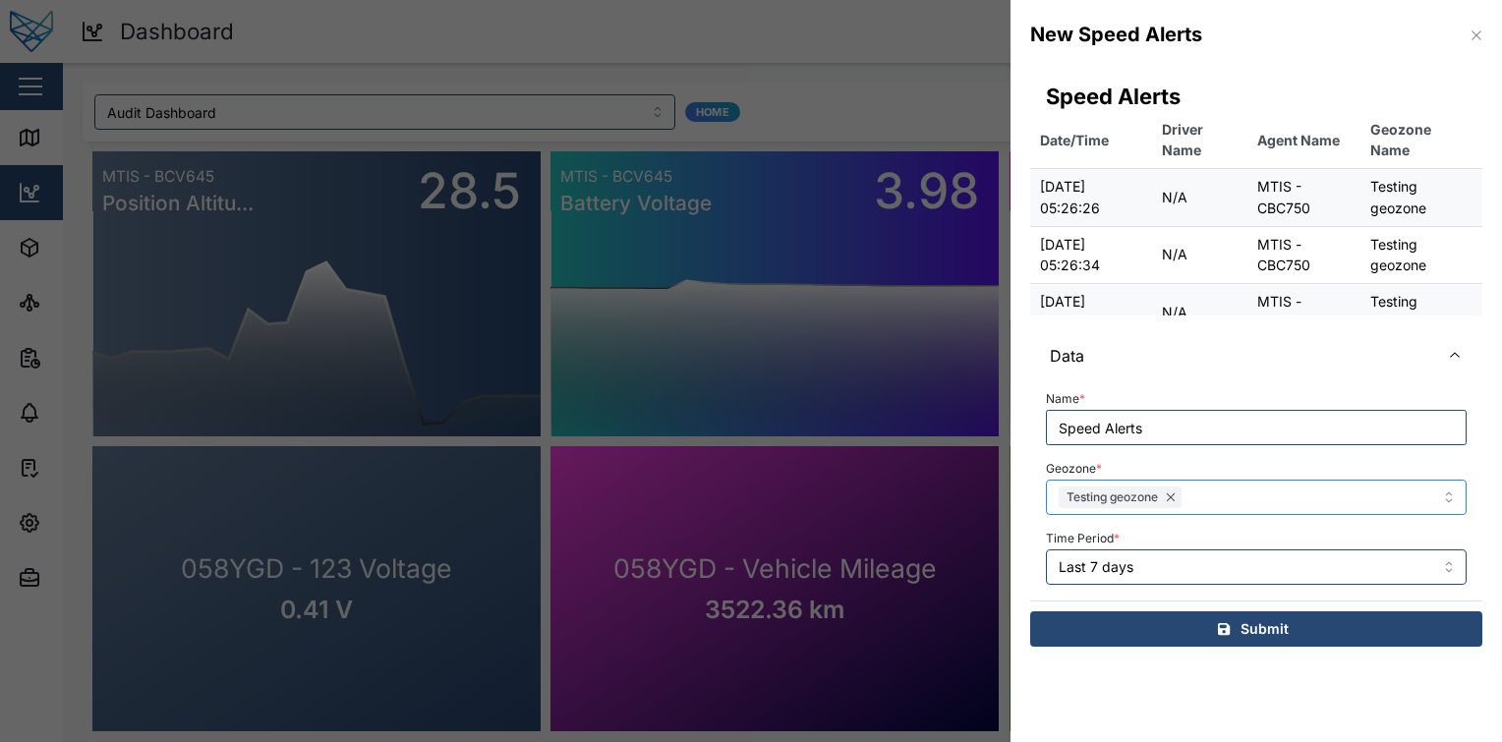
click at [1204, 497] on div "Testing geozone" at bounding box center [1226, 497] width 344 height 33
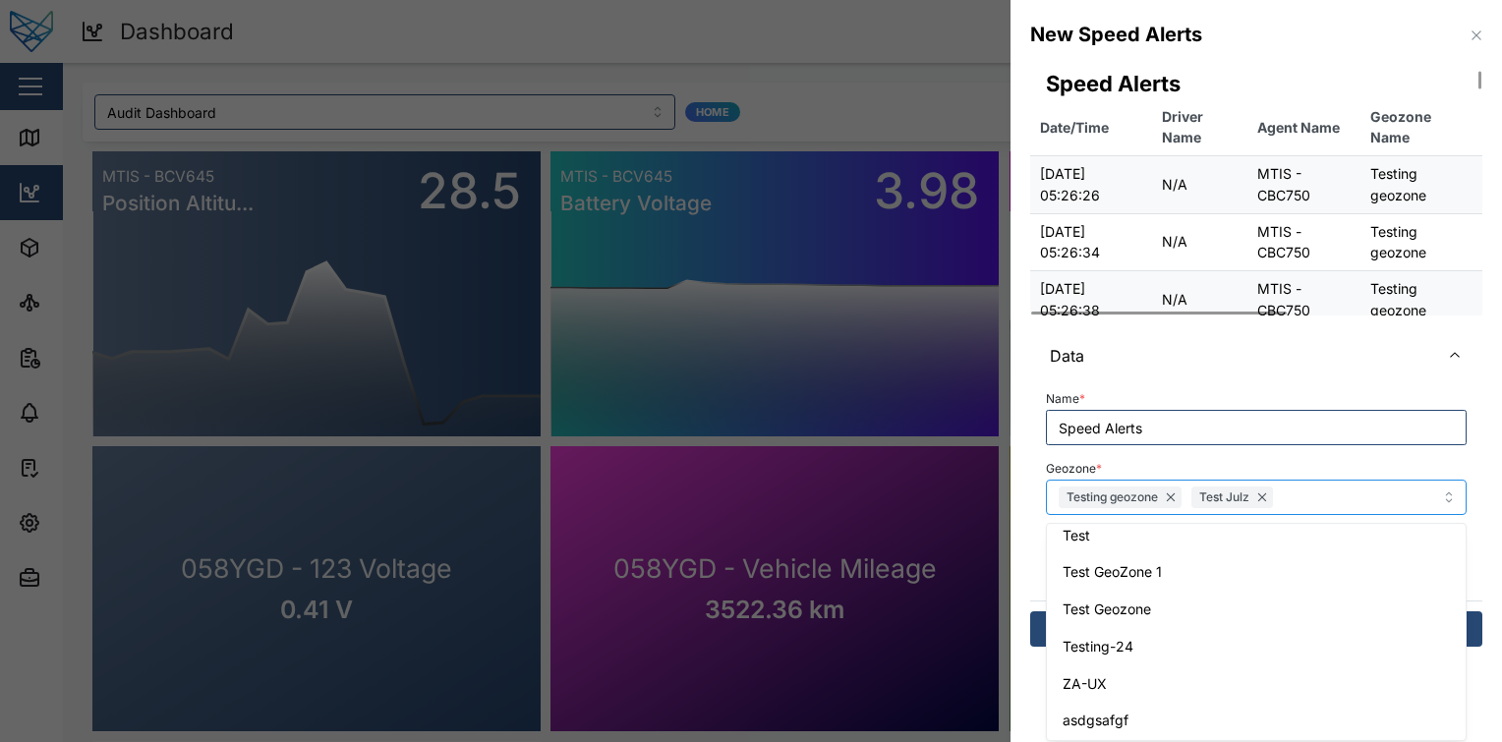
scroll to position [0, 0]
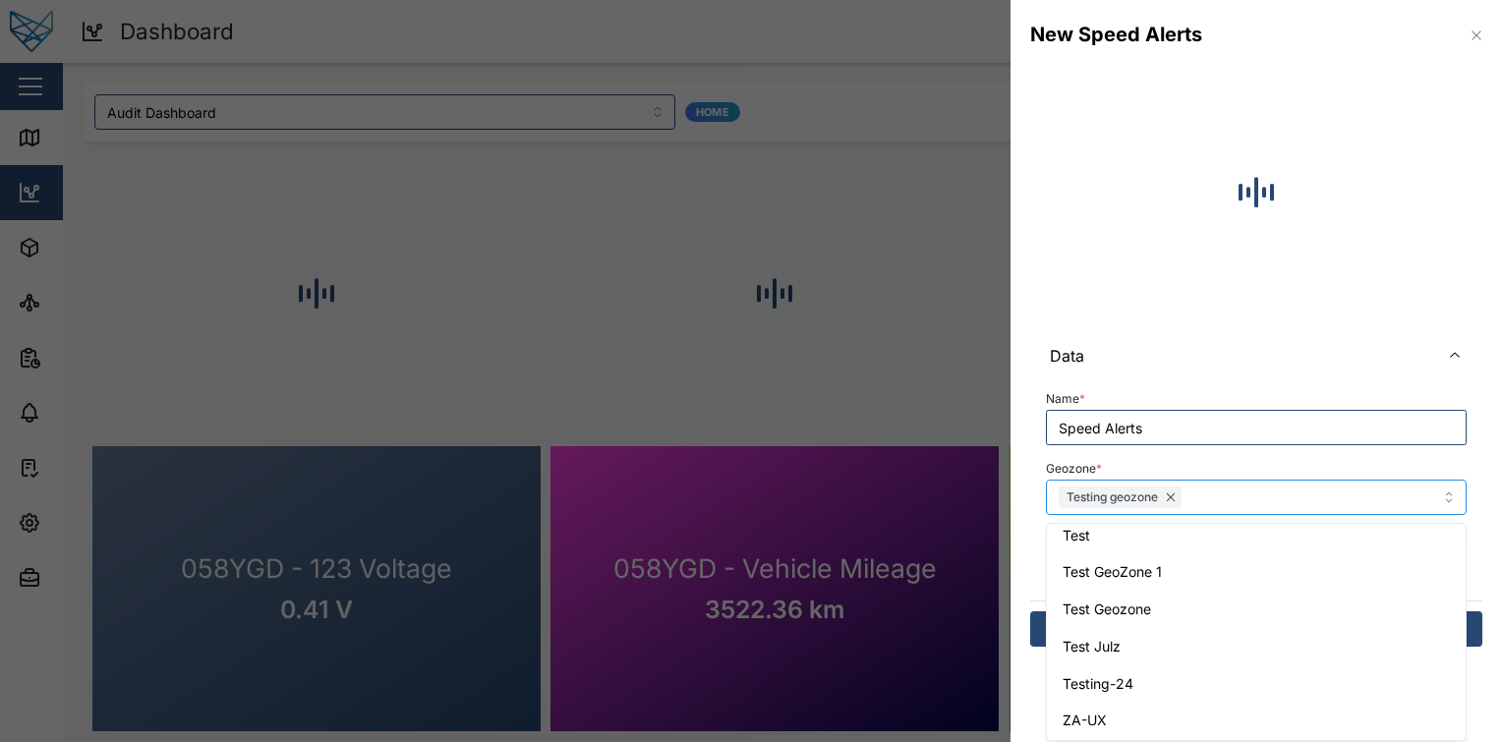
click at [1240, 499] on div "Testing geozone" at bounding box center [1226, 497] width 344 height 33
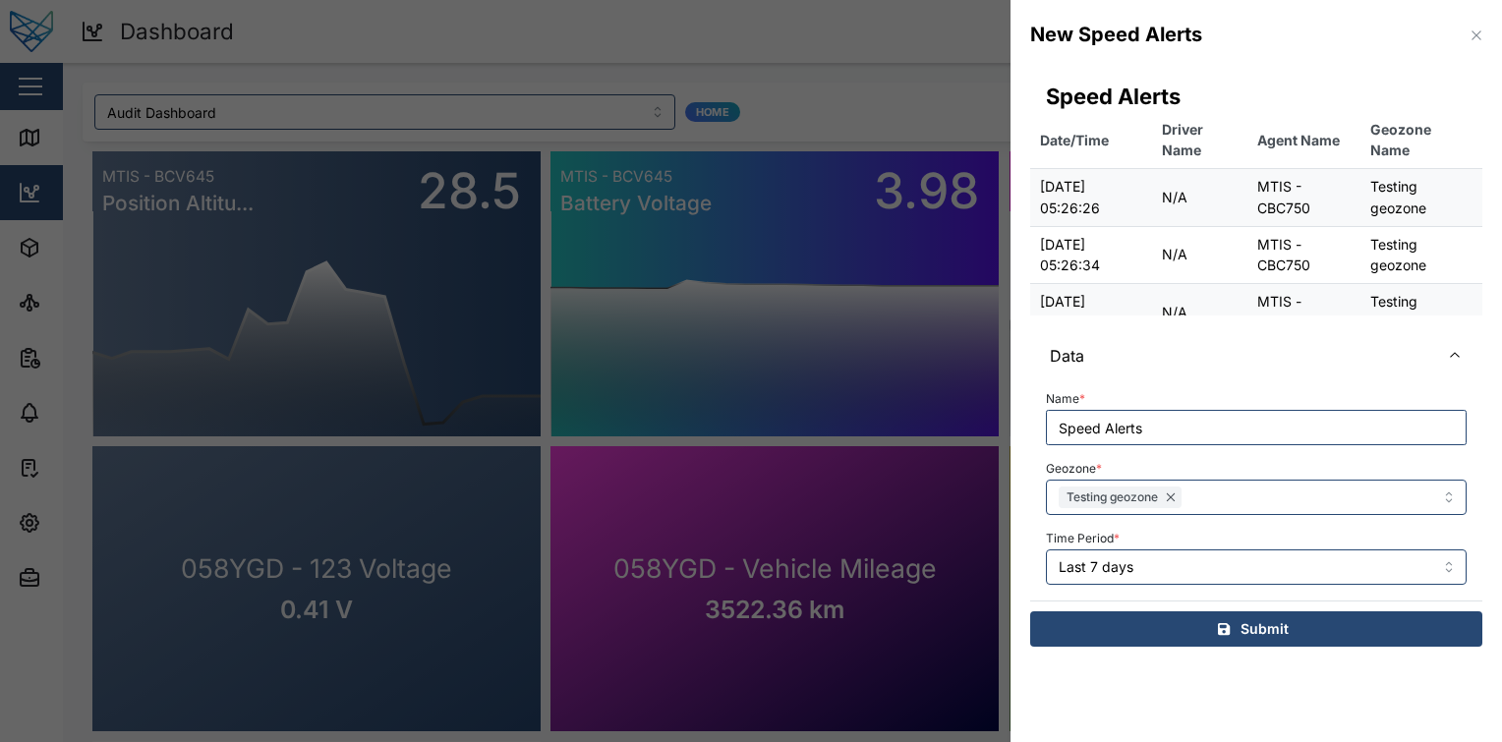
click at [1274, 478] on div "Geozone * Testing geozone" at bounding box center [1256, 485] width 421 height 60
click at [1263, 487] on div "Testing geozone" at bounding box center [1226, 497] width 344 height 33
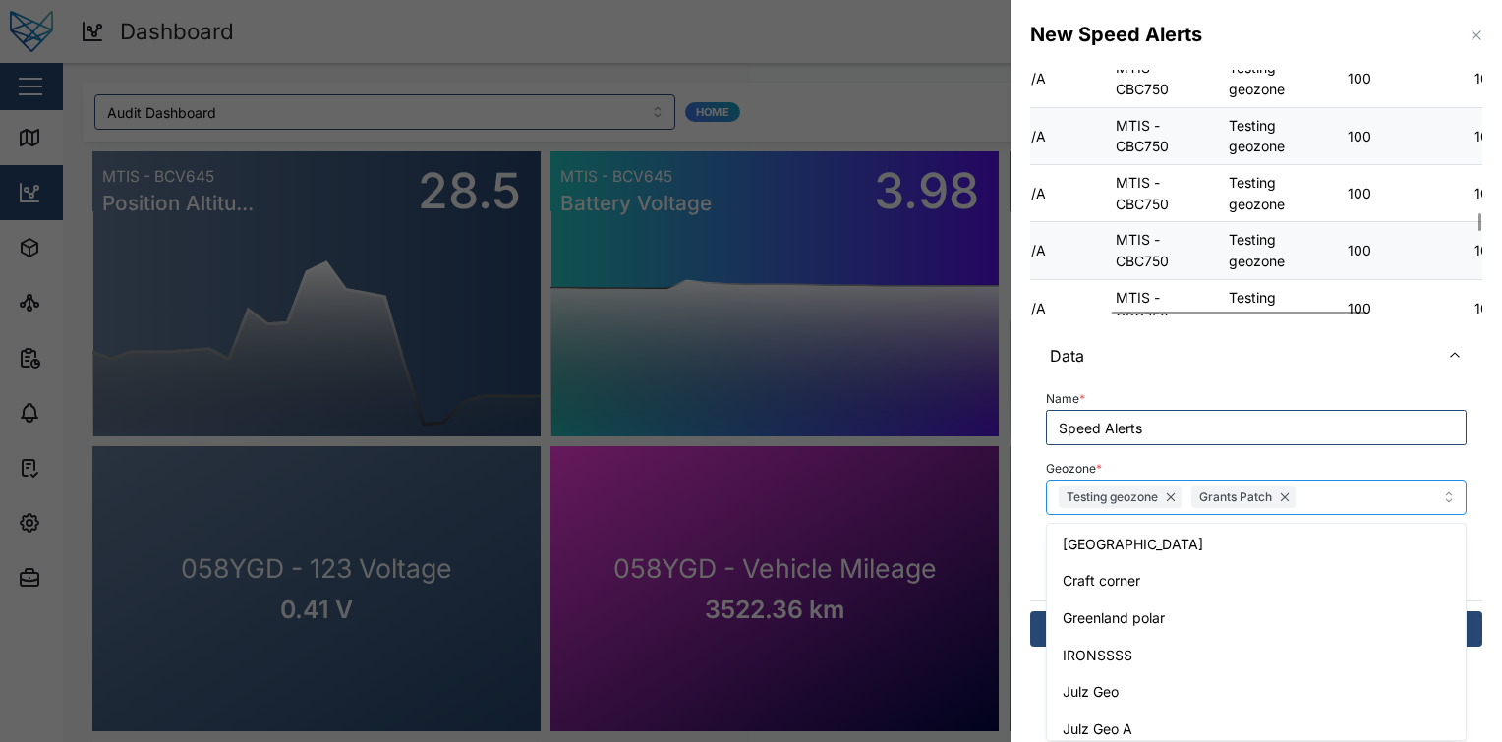
scroll to position [4211, 142]
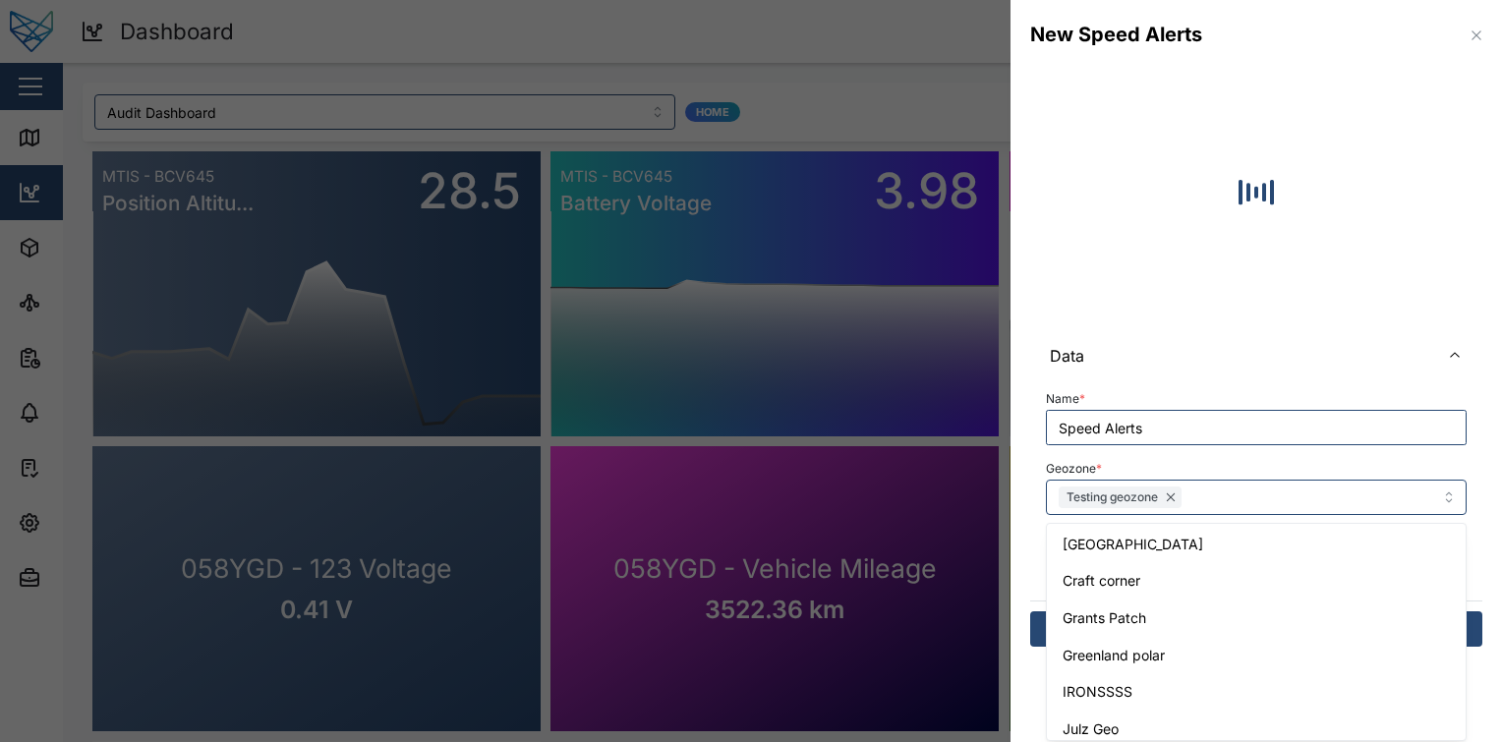
click at [1340, 478] on div "Geozone * Testing geozone Circle Cornwall St Zone Craft corner Grants Patch Gre…" at bounding box center [1256, 485] width 421 height 60
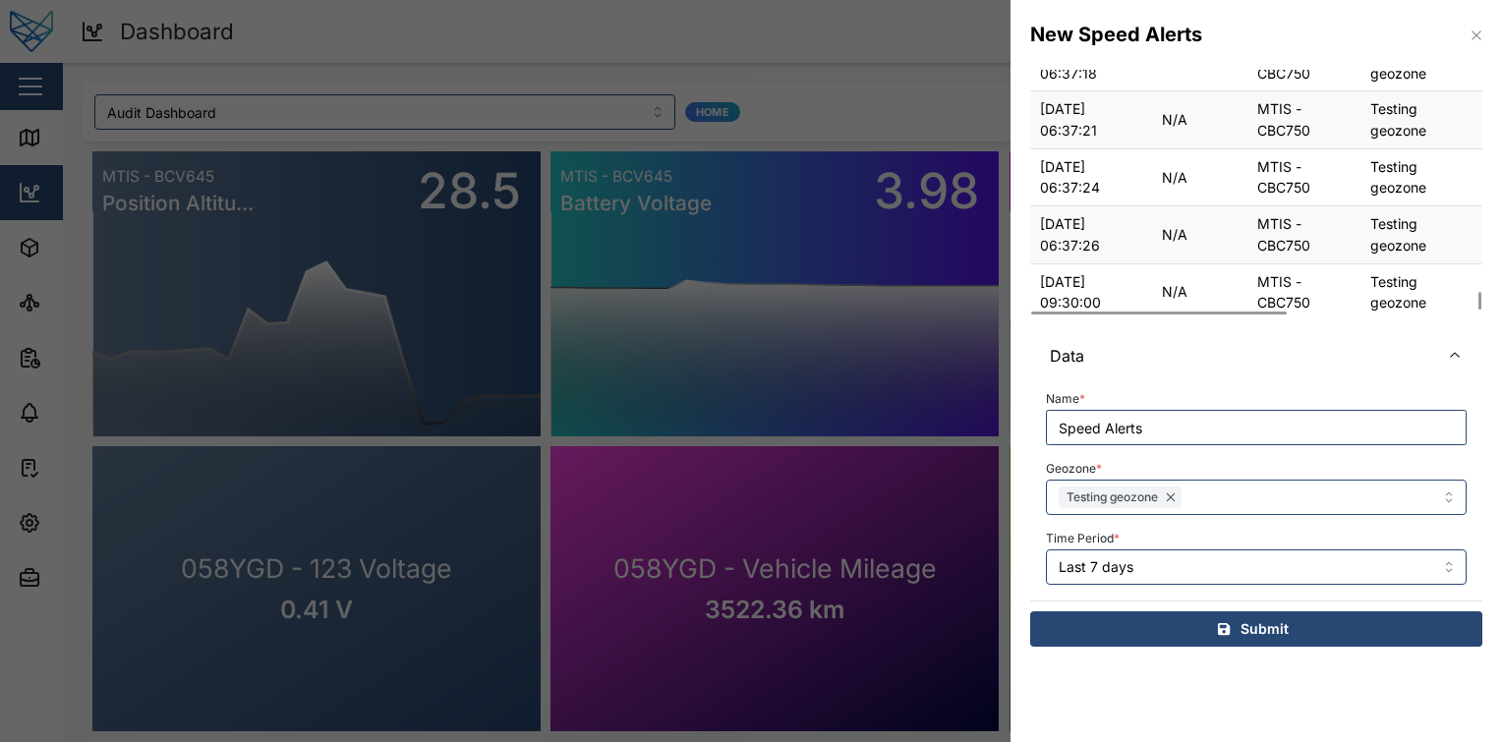
scroll to position [6488, 0]
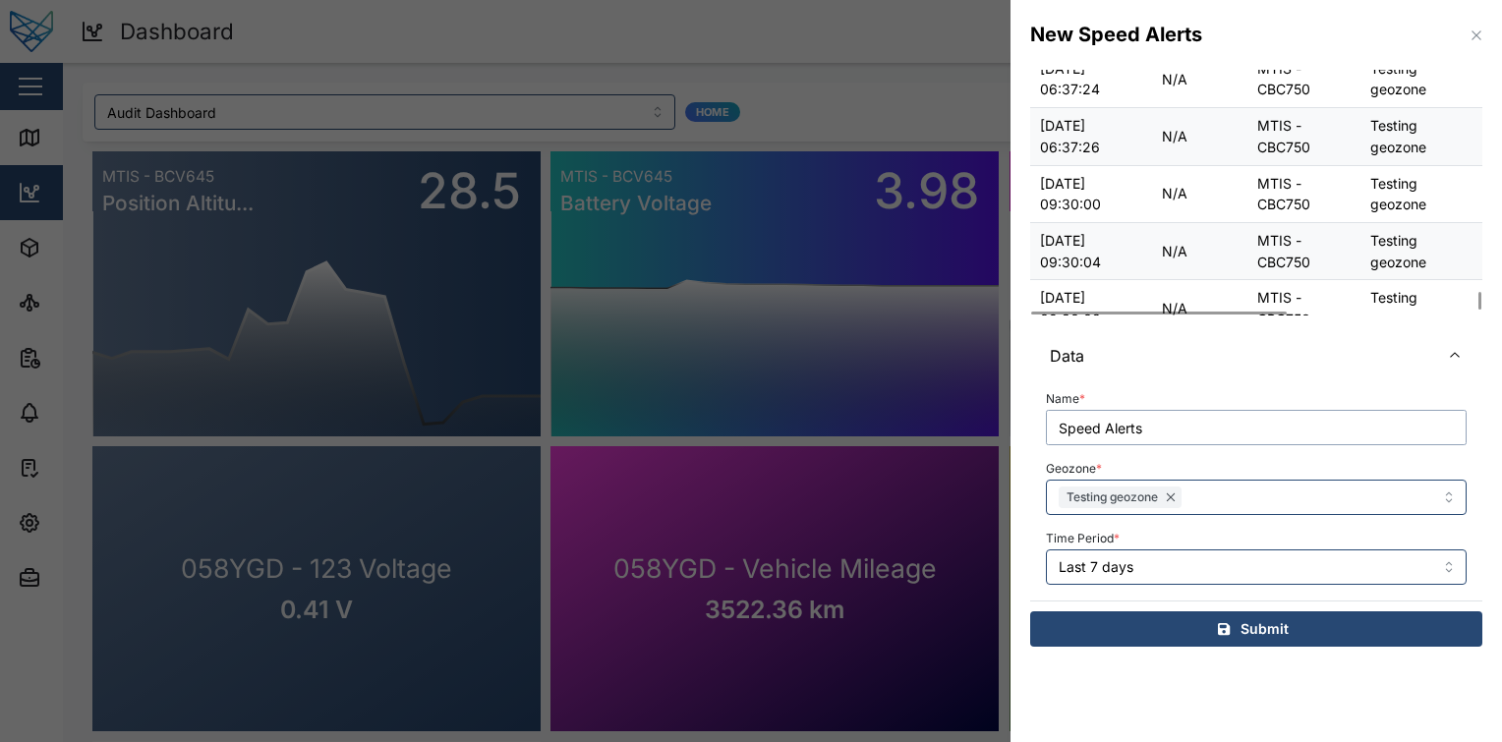
click at [1058, 433] on input "Speed Alerts" at bounding box center [1256, 427] width 421 height 35
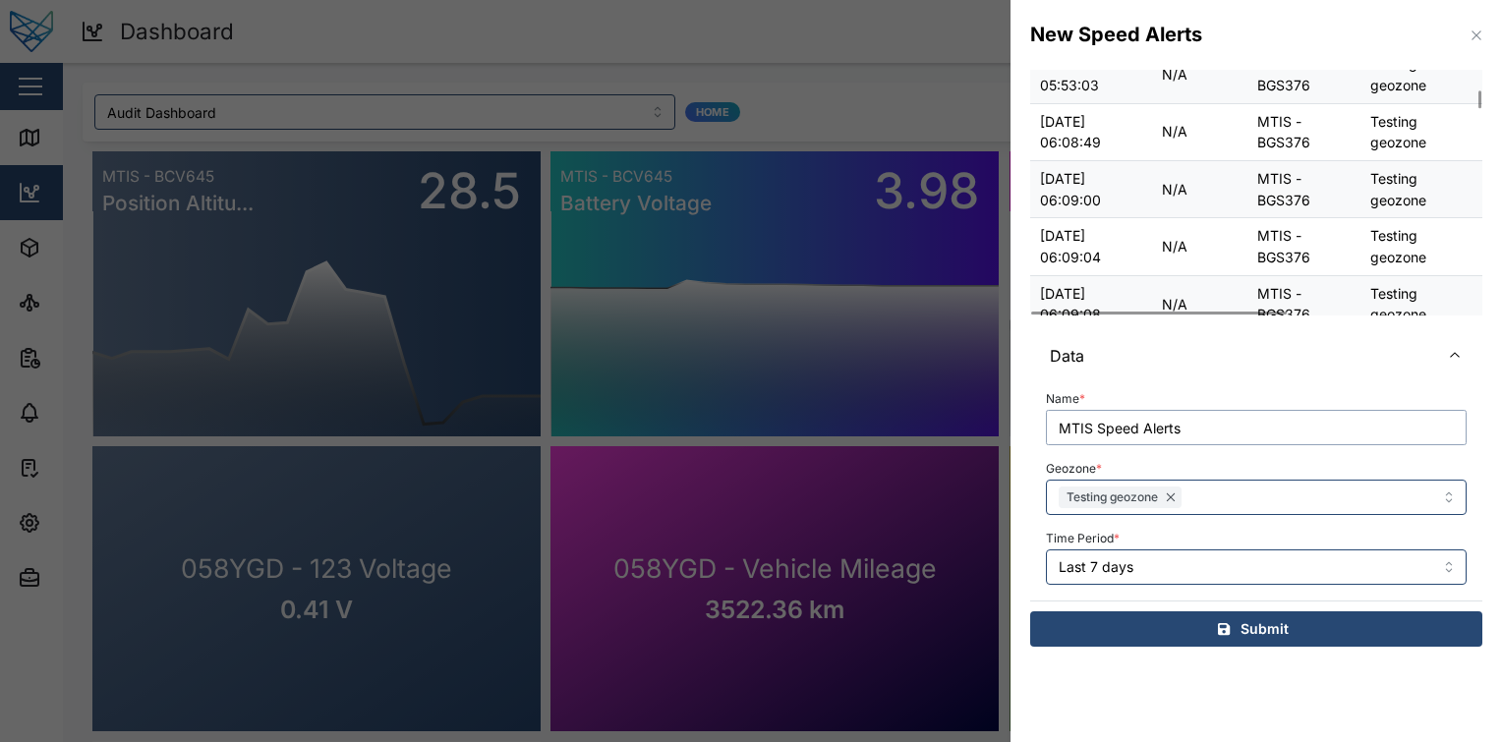
scroll to position [0, 0]
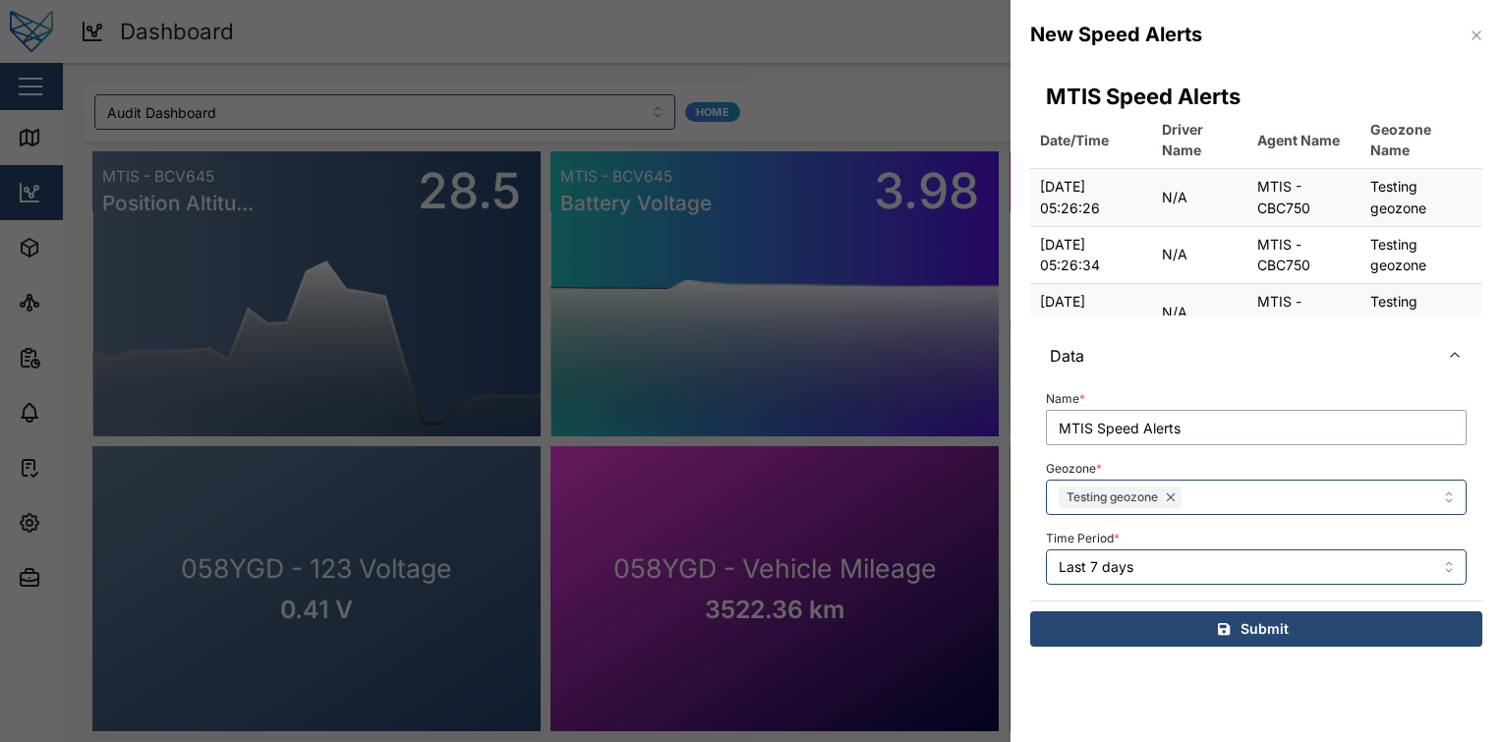
type input "MTIS Speed Alerts"
click at [1211, 472] on div "Geozone * Testing geozone" at bounding box center [1256, 485] width 421 height 60
click at [1211, 610] on div "Data Name * MTIS Speed Alerts Geozone * Testing geozone Time Period * Last 7 da…" at bounding box center [1256, 489] width 452 height 316
click at [1191, 626] on div "Submit" at bounding box center [1253, 628] width 421 height 33
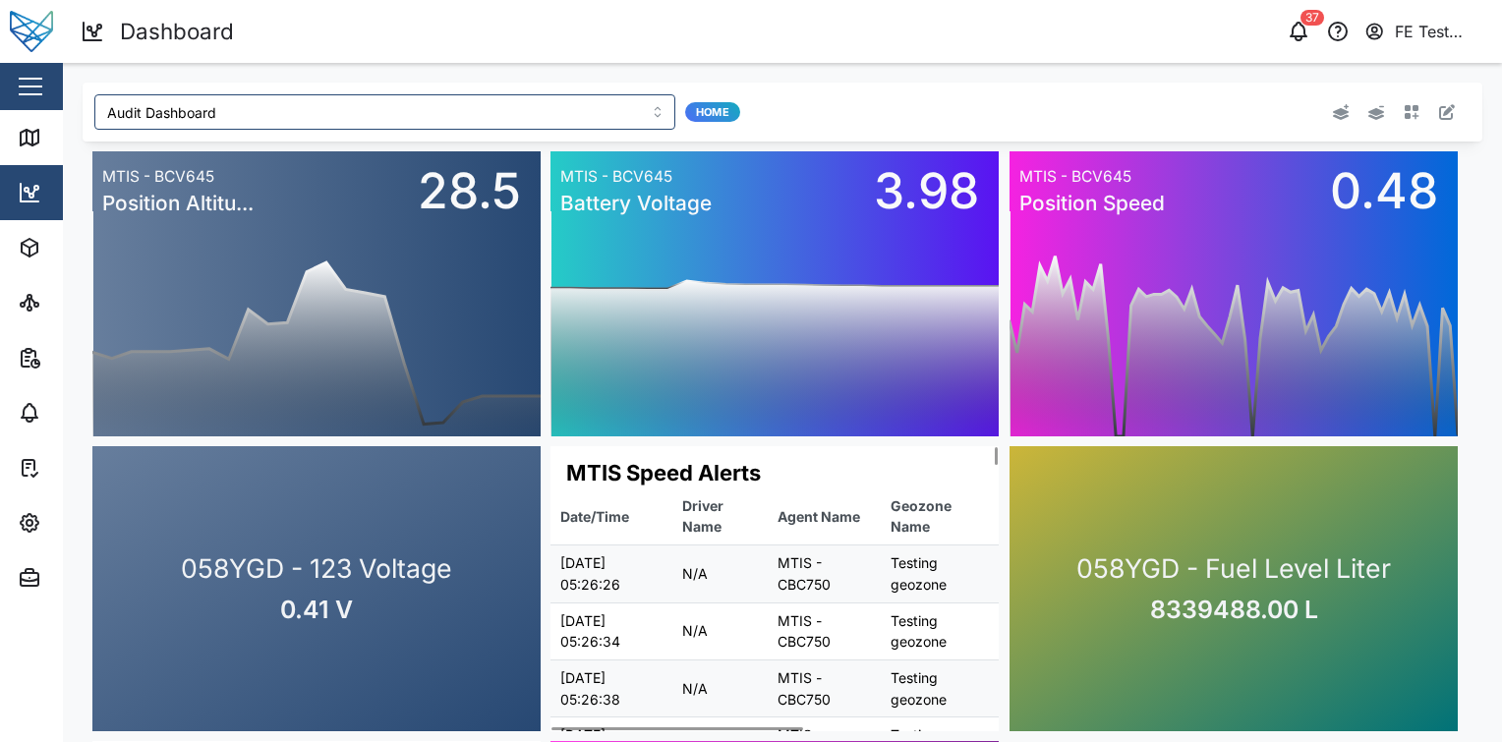
click at [1437, 43] on div "FE Test Admin" at bounding box center [1440, 32] width 90 height 25
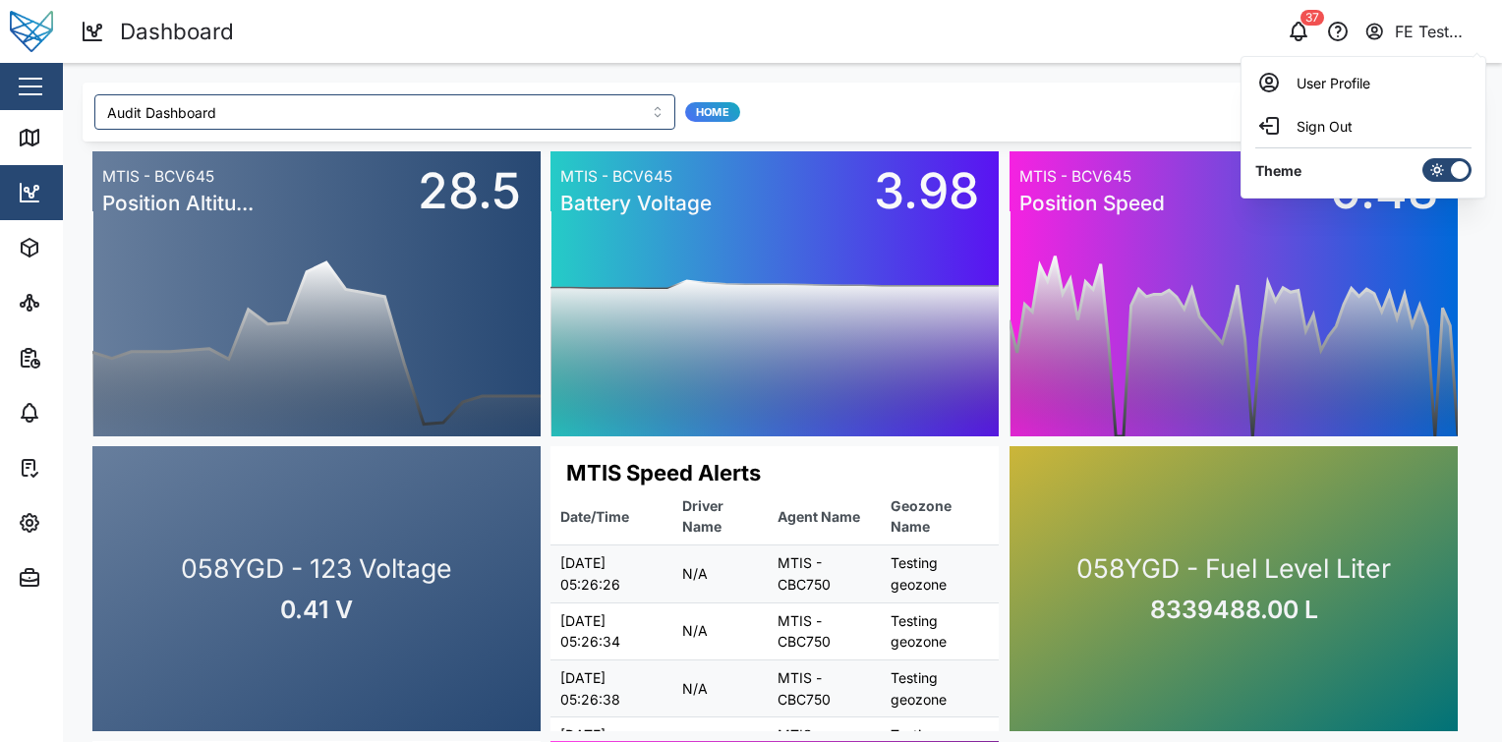
click at [1435, 166] on icon at bounding box center [1437, 170] width 16 height 16
click at [1422, 158] on input "checkbox" at bounding box center [1422, 158] width 0 height 0
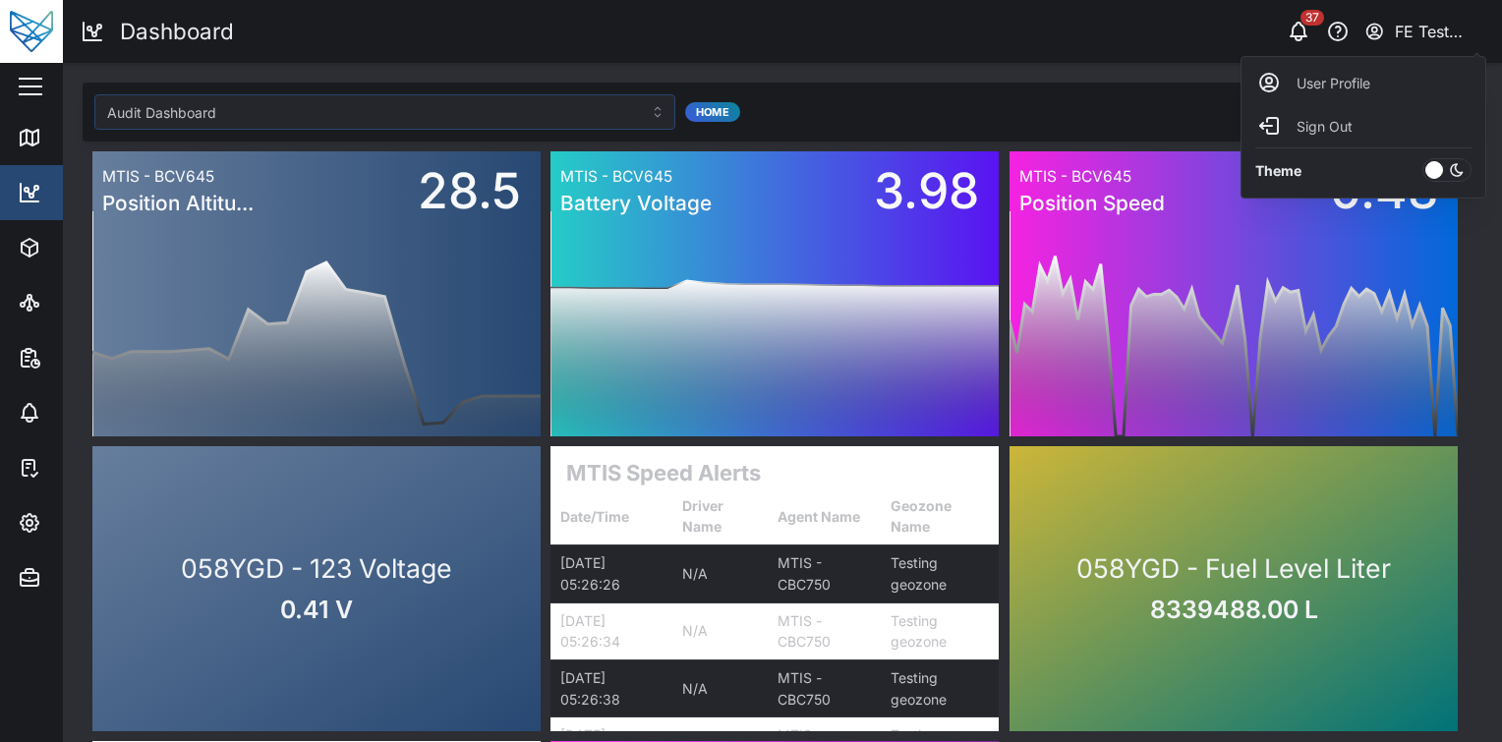
click at [1435, 166] on div at bounding box center [1434, 170] width 18 height 18
click at [1422, 158] on input "checkbox" at bounding box center [1422, 158] width 0 height 0
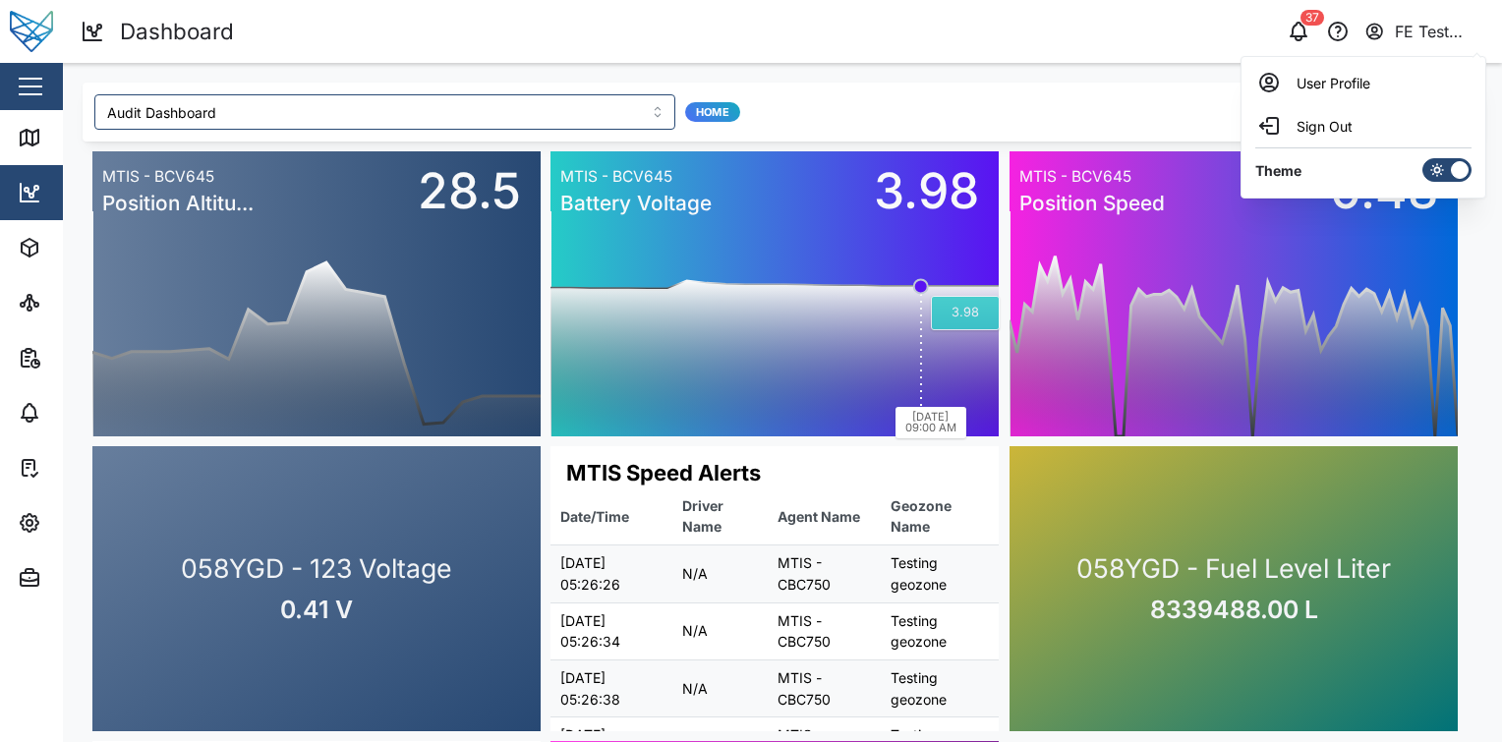
click at [885, 362] on rect at bounding box center [774, 323] width 448 height 226
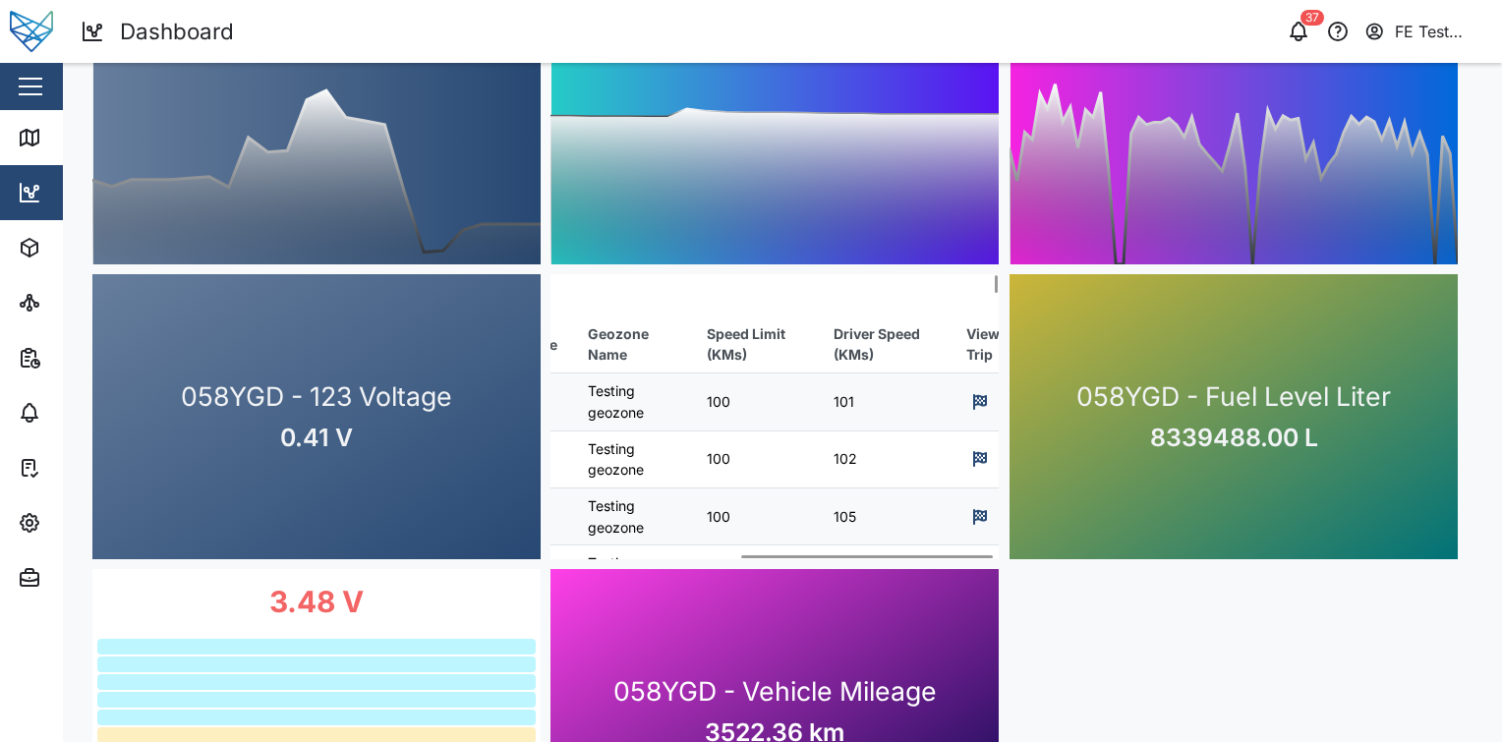
scroll to position [0, 338]
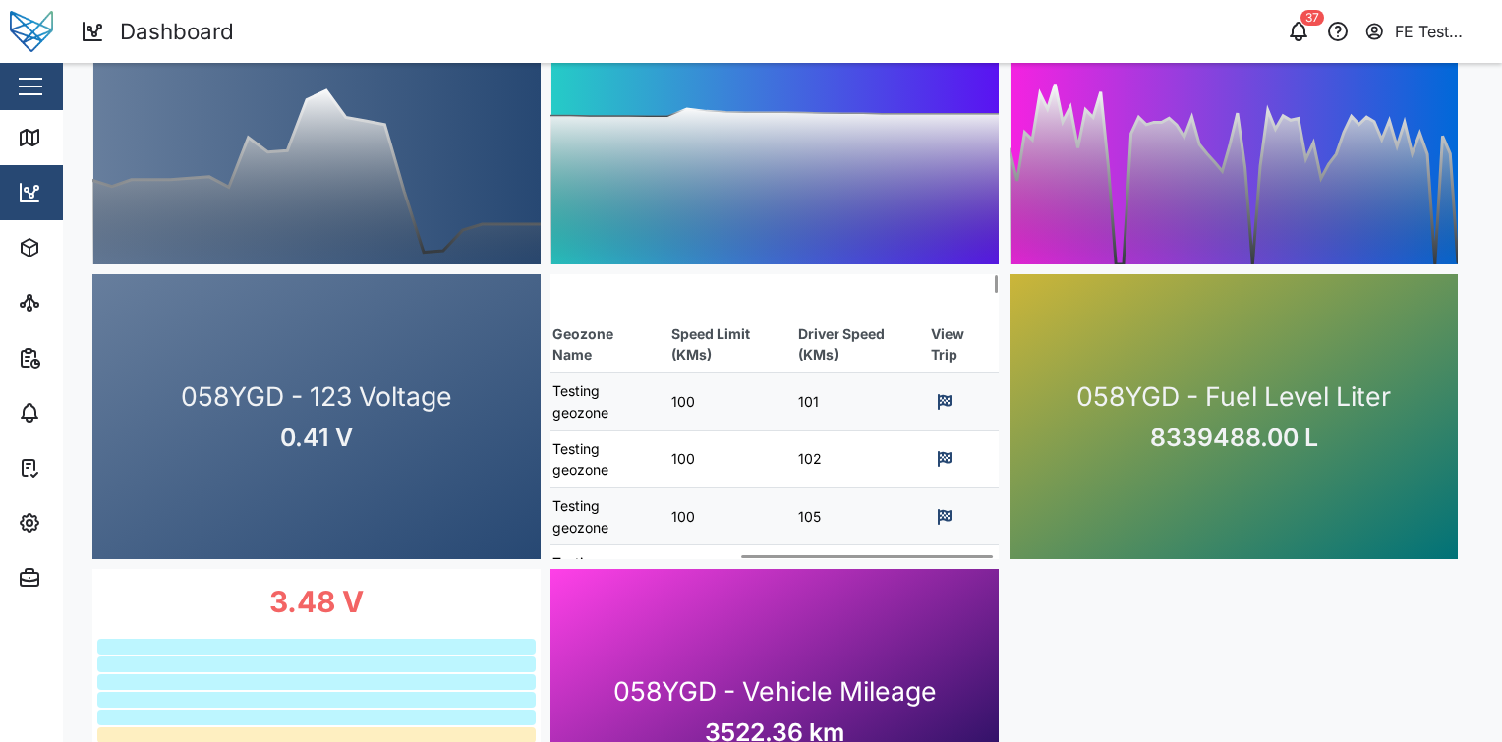
click at [941, 400] on icon at bounding box center [945, 402] width 14 height 16
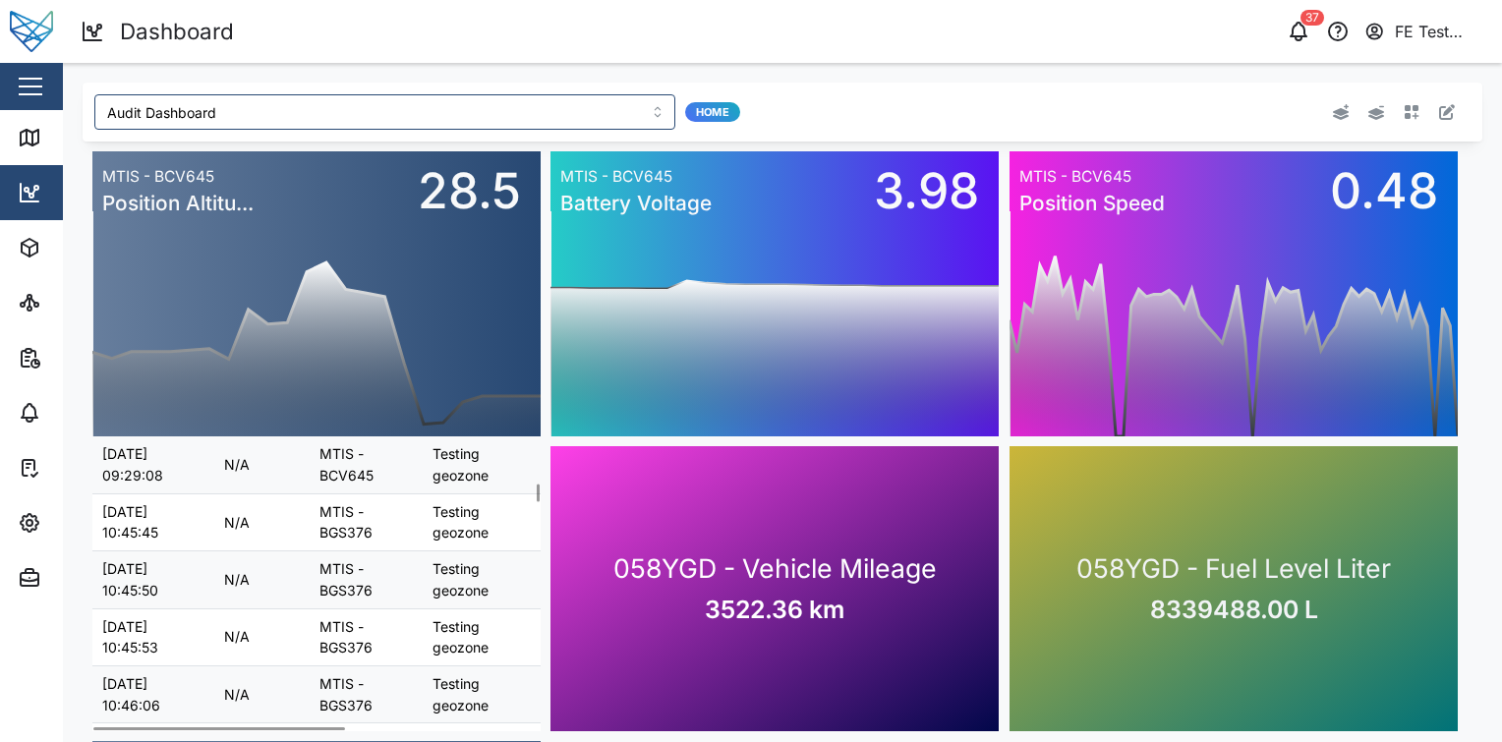
scroll to position [0, 0]
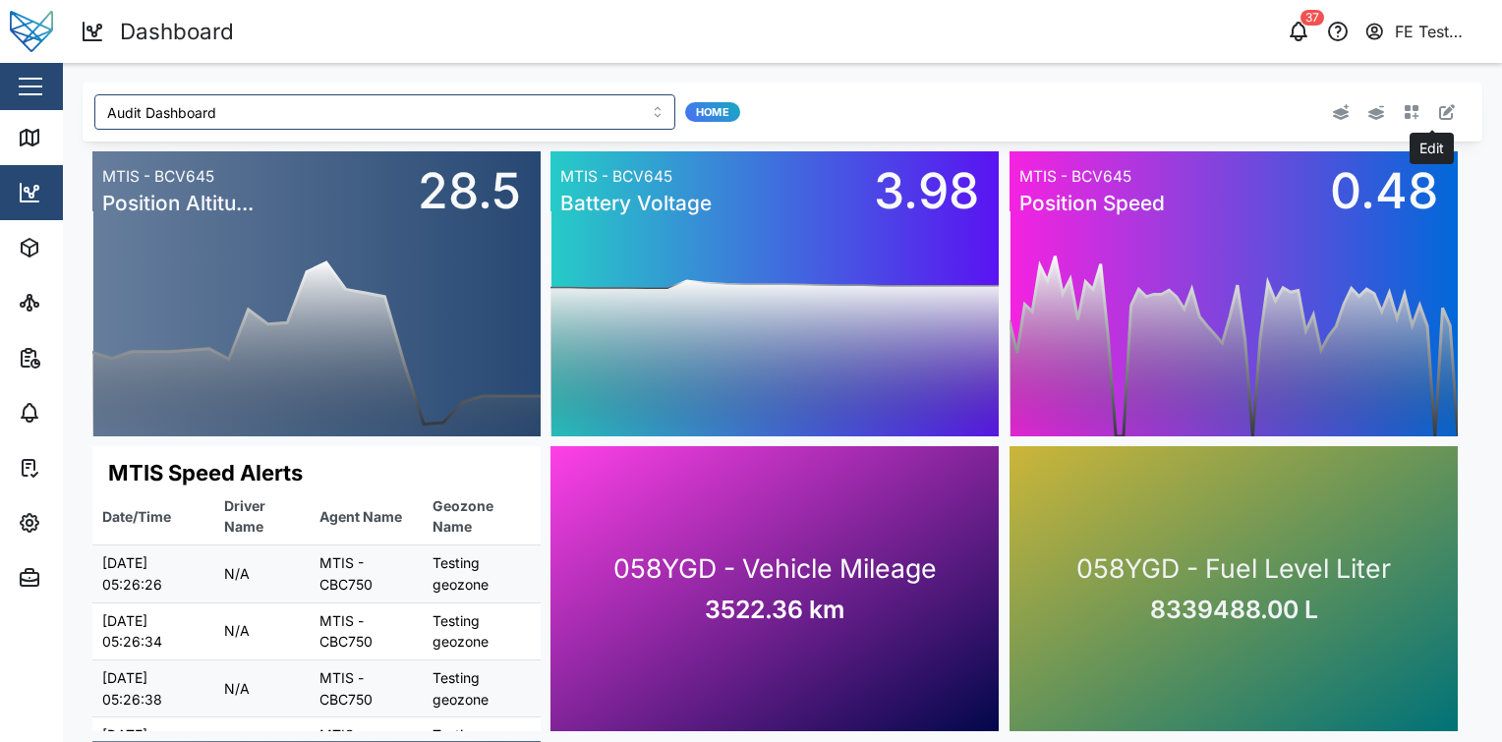
click at [1439, 105] on icon "button" at bounding box center [1447, 112] width 16 height 16
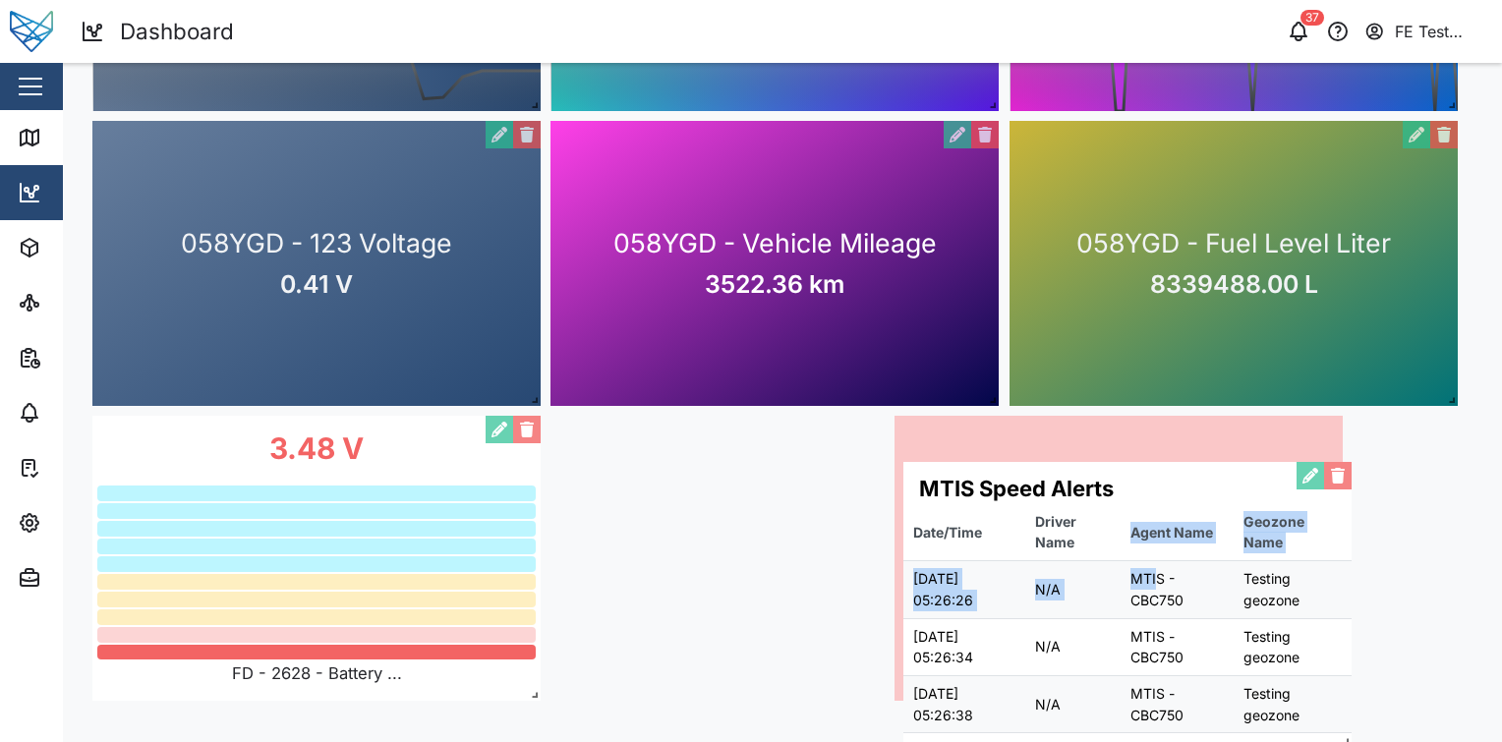
scroll to position [314, 0]
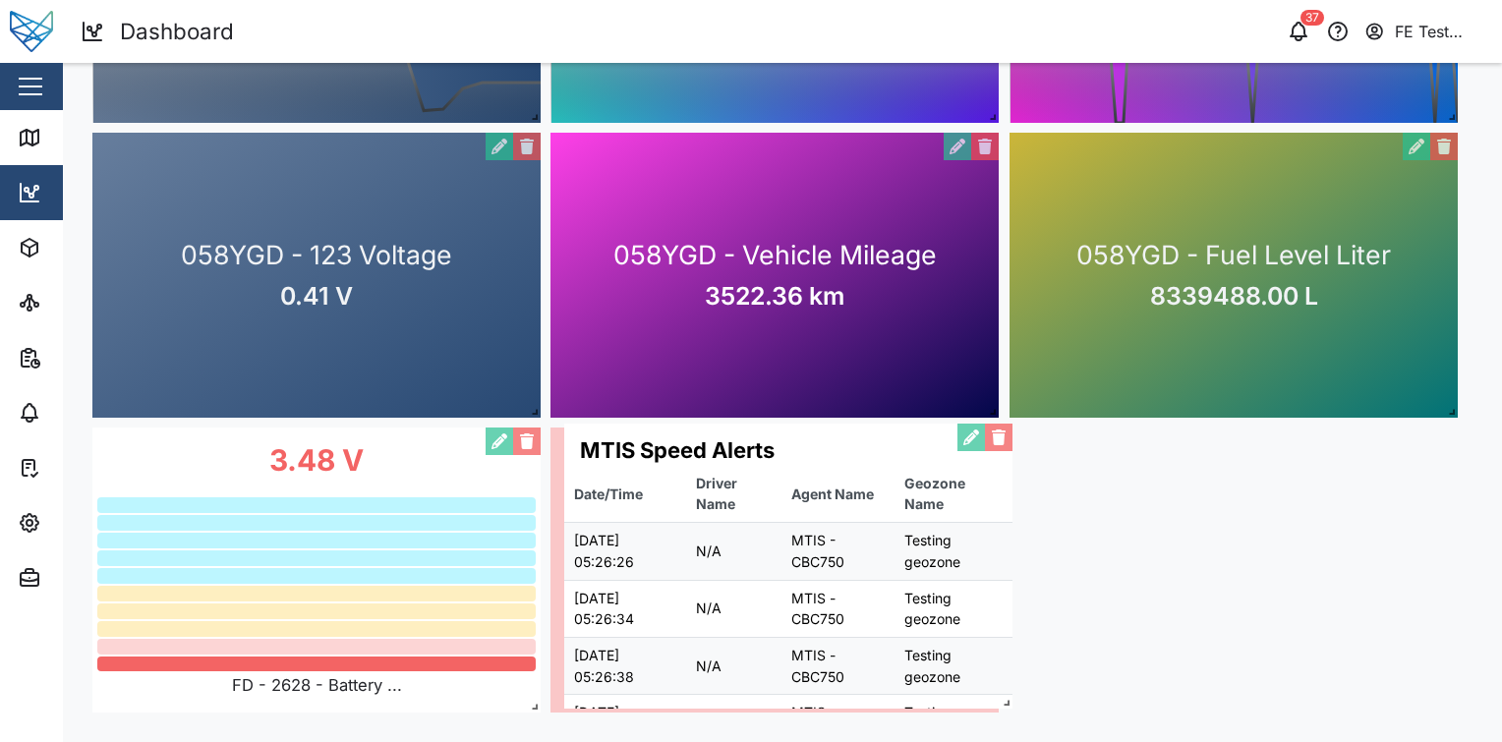
drag, startPoint x: 365, startPoint y: 232, endPoint x: 831, endPoint y: 533, distance: 554.6
click at [831, 533] on div "MTIS Speed Alerts Date/Time Driver Name Agent Name Geozone Name Speed Limit (KM…" at bounding box center [788, 566] width 448 height 285
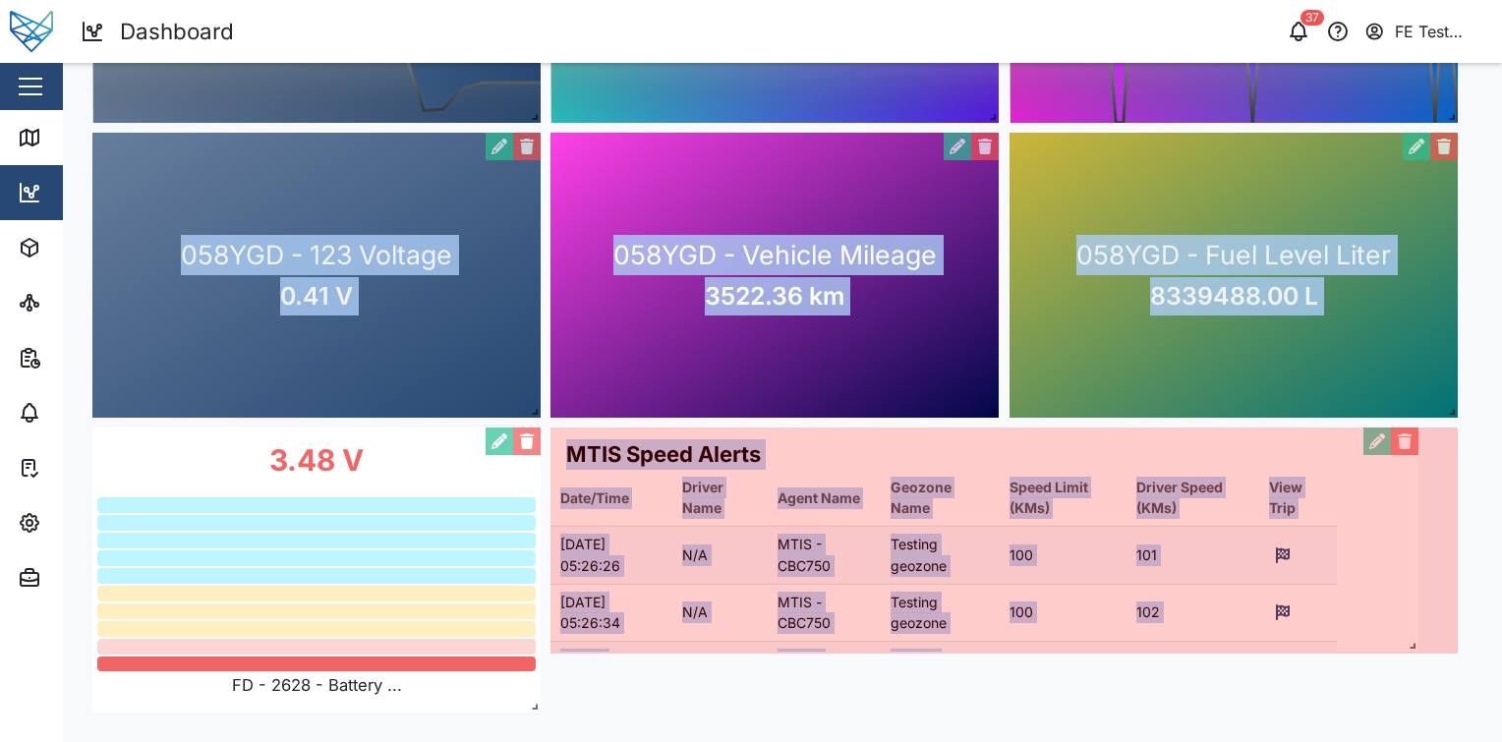
drag, startPoint x: 987, startPoint y: 703, endPoint x: 1448, endPoint y: 654, distance: 463.6
click at [1448, 654] on div "0 20 40 60 80 100 120 140 160 06 PM Mon 08 06 AM 12 PM MTIS - BCV645 Position A…" at bounding box center [783, 275] width 1400 height 895
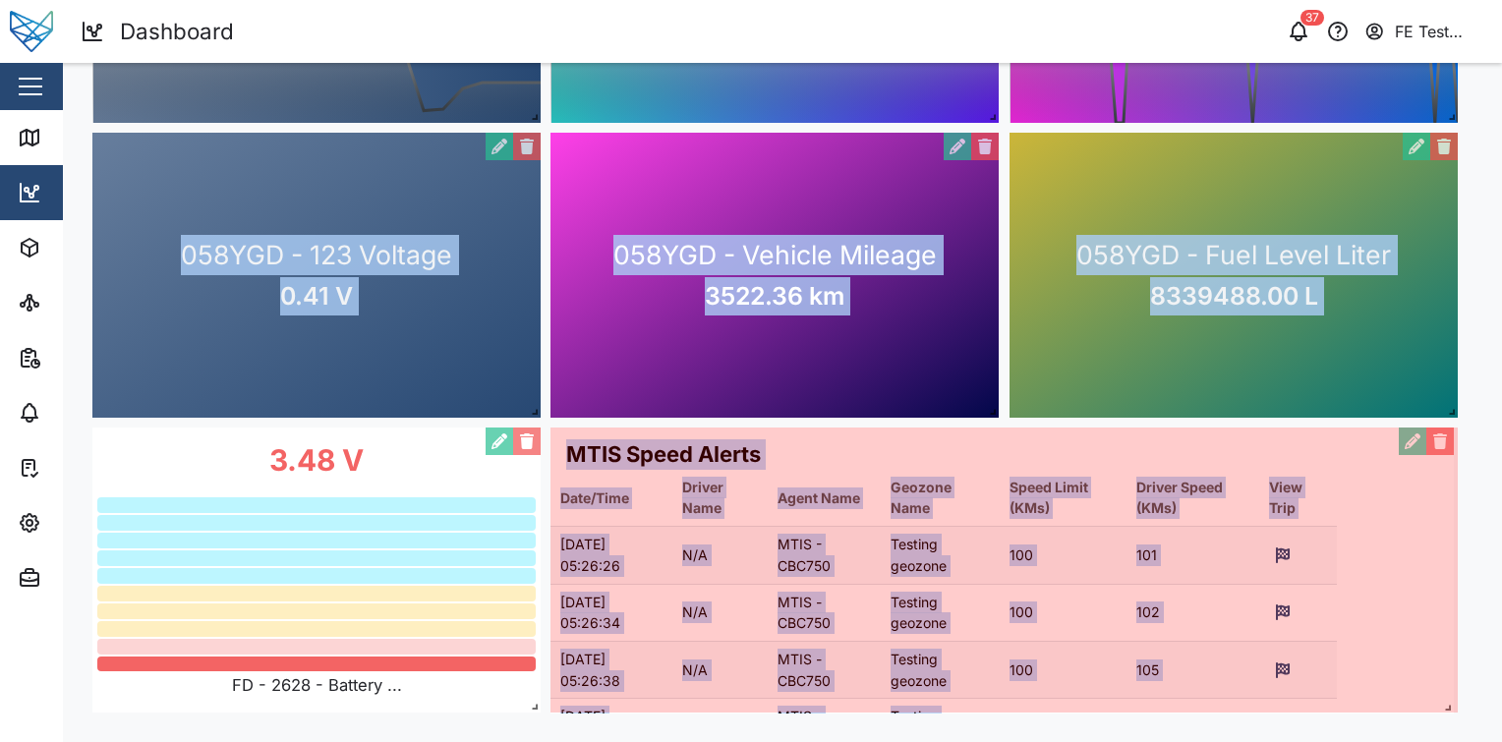
drag, startPoint x: 1448, startPoint y: 645, endPoint x: 1439, endPoint y: 734, distance: 89.9
click at [1439, 734] on div "Audit Dashboard Edit Mode 0 20 40 60 80 100 120 140 160 06 PM Mon 08 06 AM 12 P…" at bounding box center [782, 245] width 1439 height 993
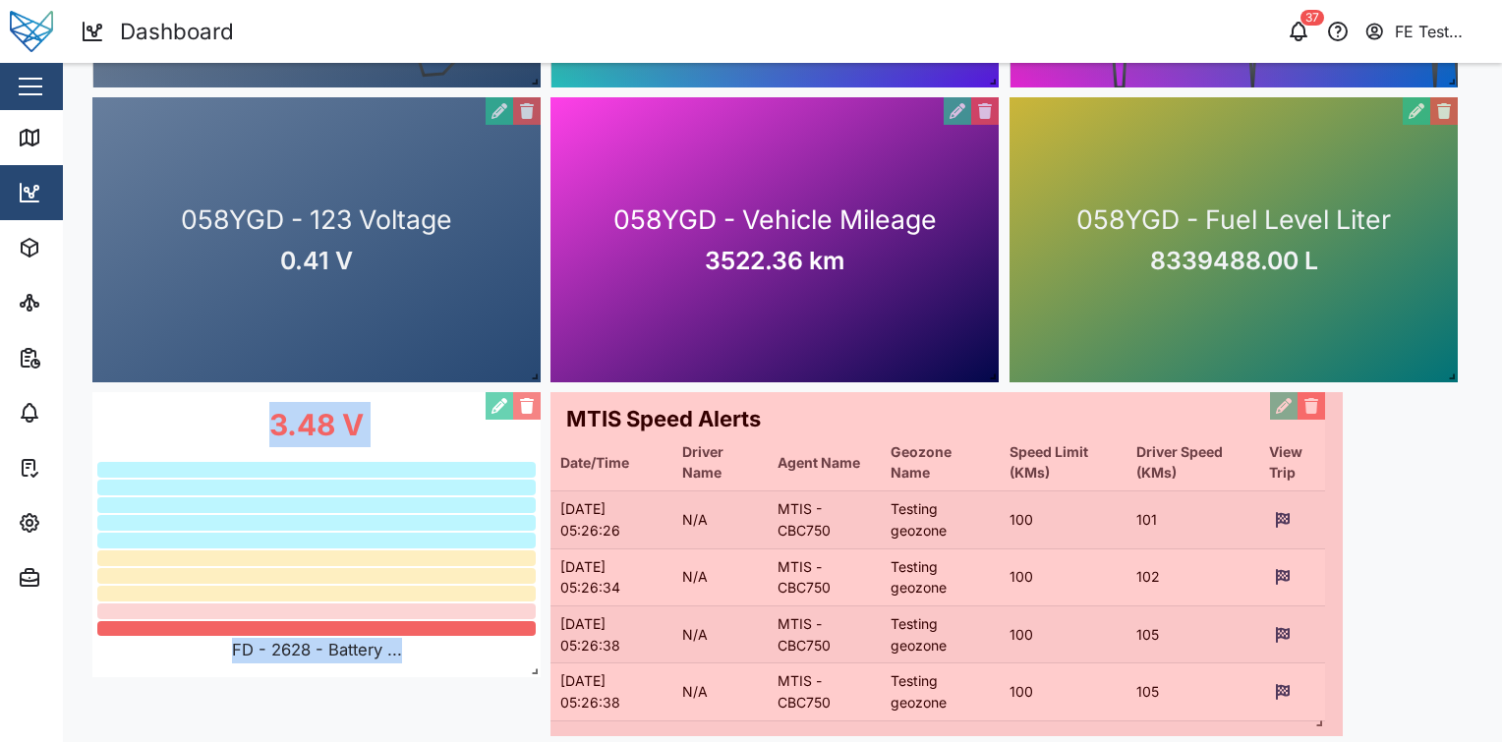
drag, startPoint x: 1454, startPoint y: 706, endPoint x: 1320, endPoint y: 735, distance: 136.9
click at [1320, 735] on div "Audit Dashboard Edit Mode 0 20 40 60 80 100 120 140 160 06 PM Mon 08 06 AM 12 P…" at bounding box center [782, 240] width 1439 height 1052
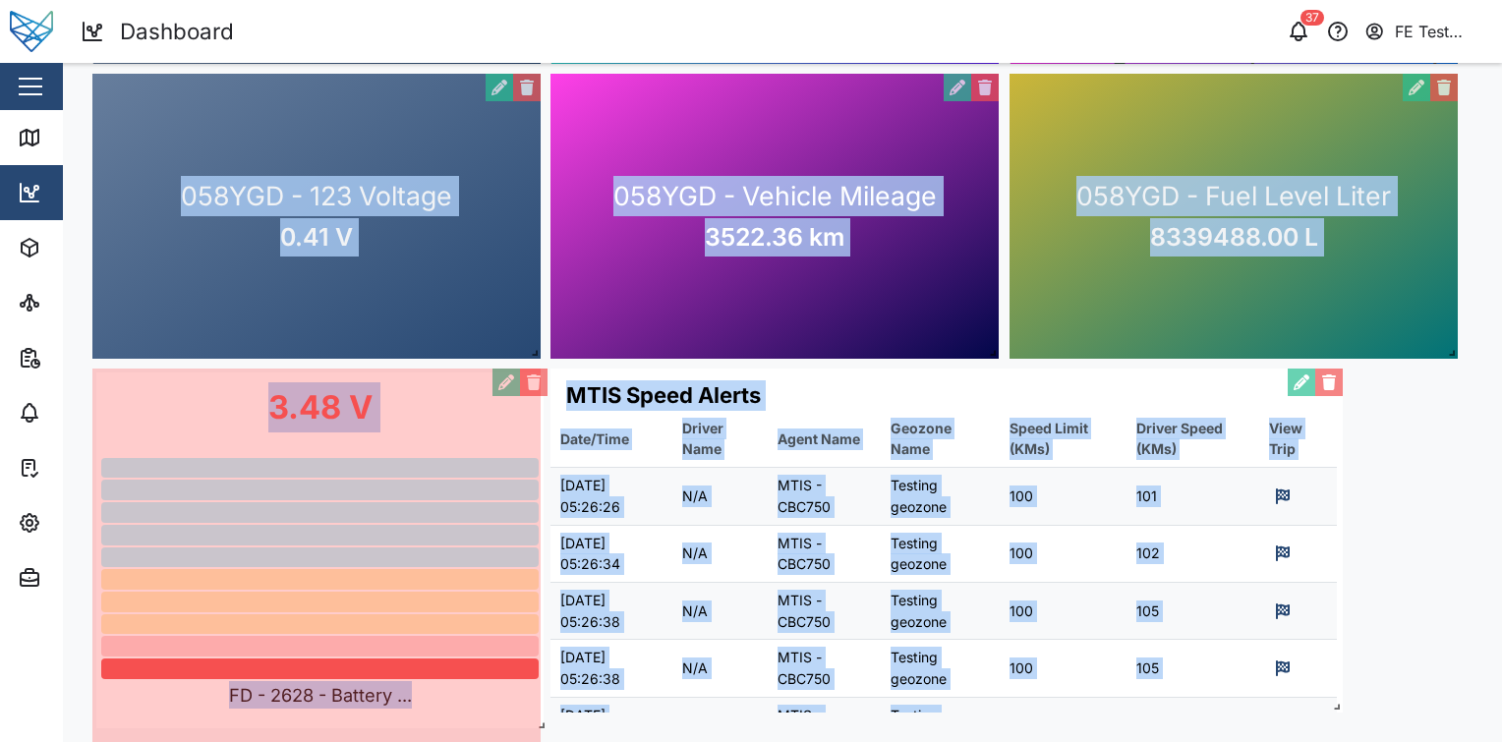
scroll to position [401, 0]
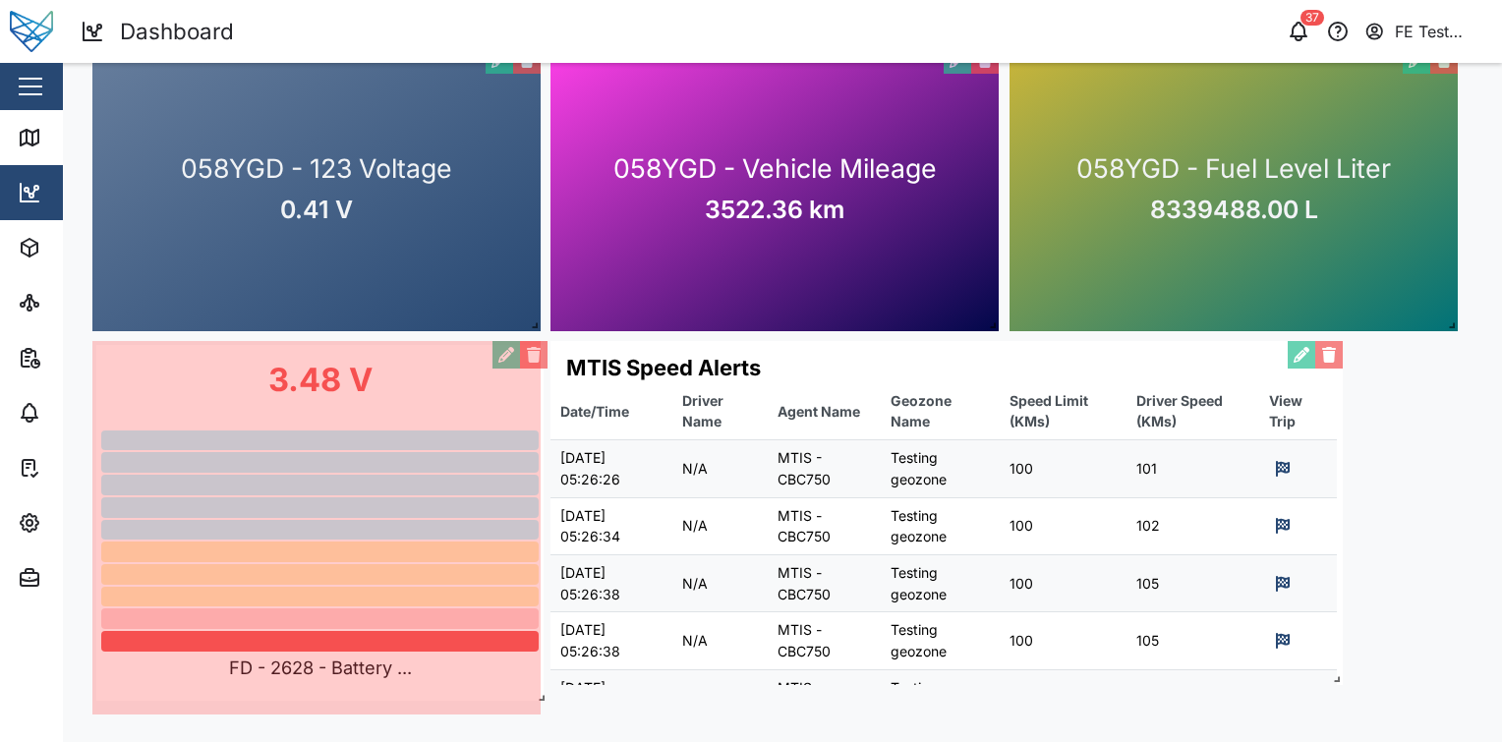
drag, startPoint x: 531, startPoint y: 646, endPoint x: 535, endPoint y: 730, distance: 84.6
click at [535, 730] on div "Audit Dashboard Edit Mode 0 20 40 60 80 100 120 140 160 06 PM Mon 08 06 AM 12 P…" at bounding box center [782, 202] width 1439 height 1081
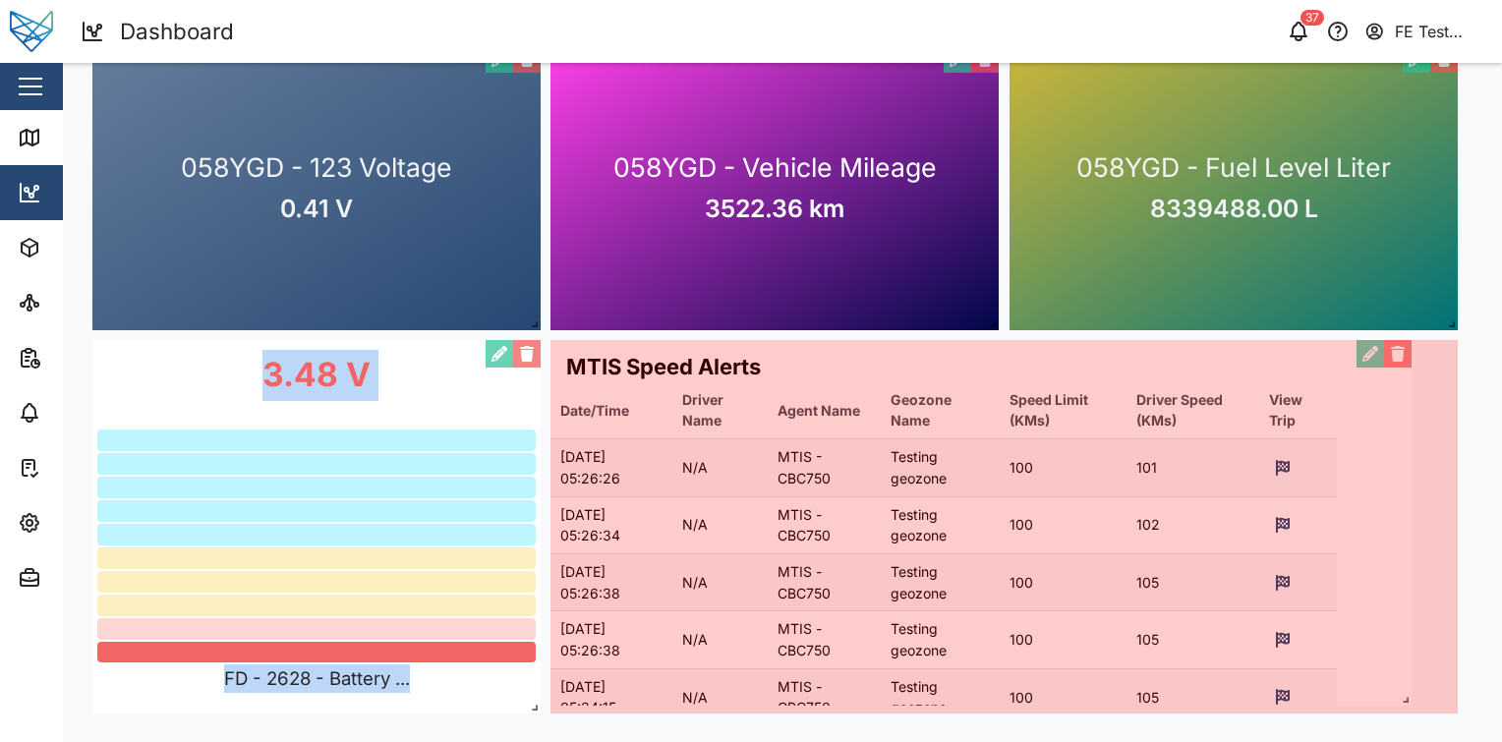
drag, startPoint x: 1333, startPoint y: 673, endPoint x: 1402, endPoint y: 695, distance: 72.1
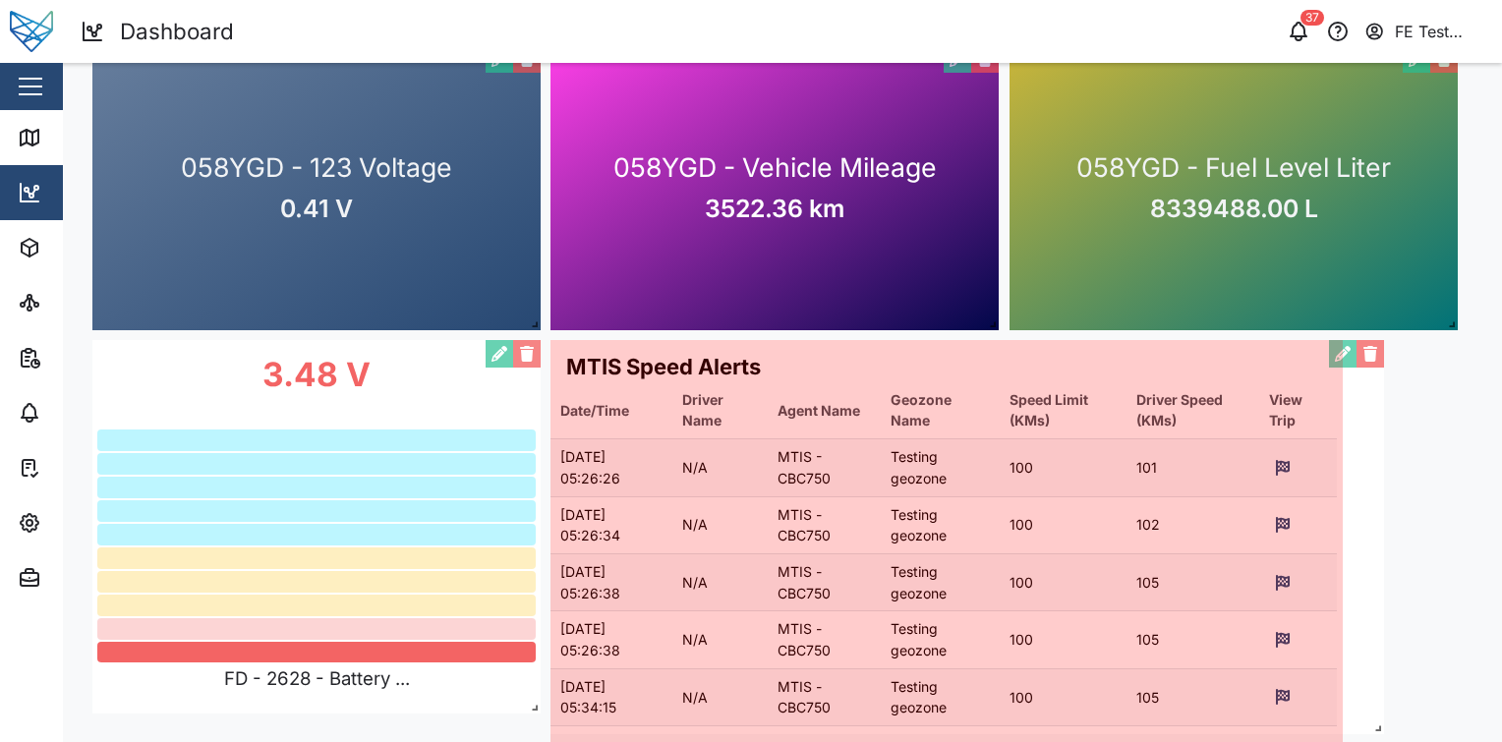
drag, startPoint x: 1447, startPoint y: 702, endPoint x: 1373, endPoint y: 722, distance: 76.6
click at [1373, 722] on span at bounding box center [1374, 725] width 20 height 20
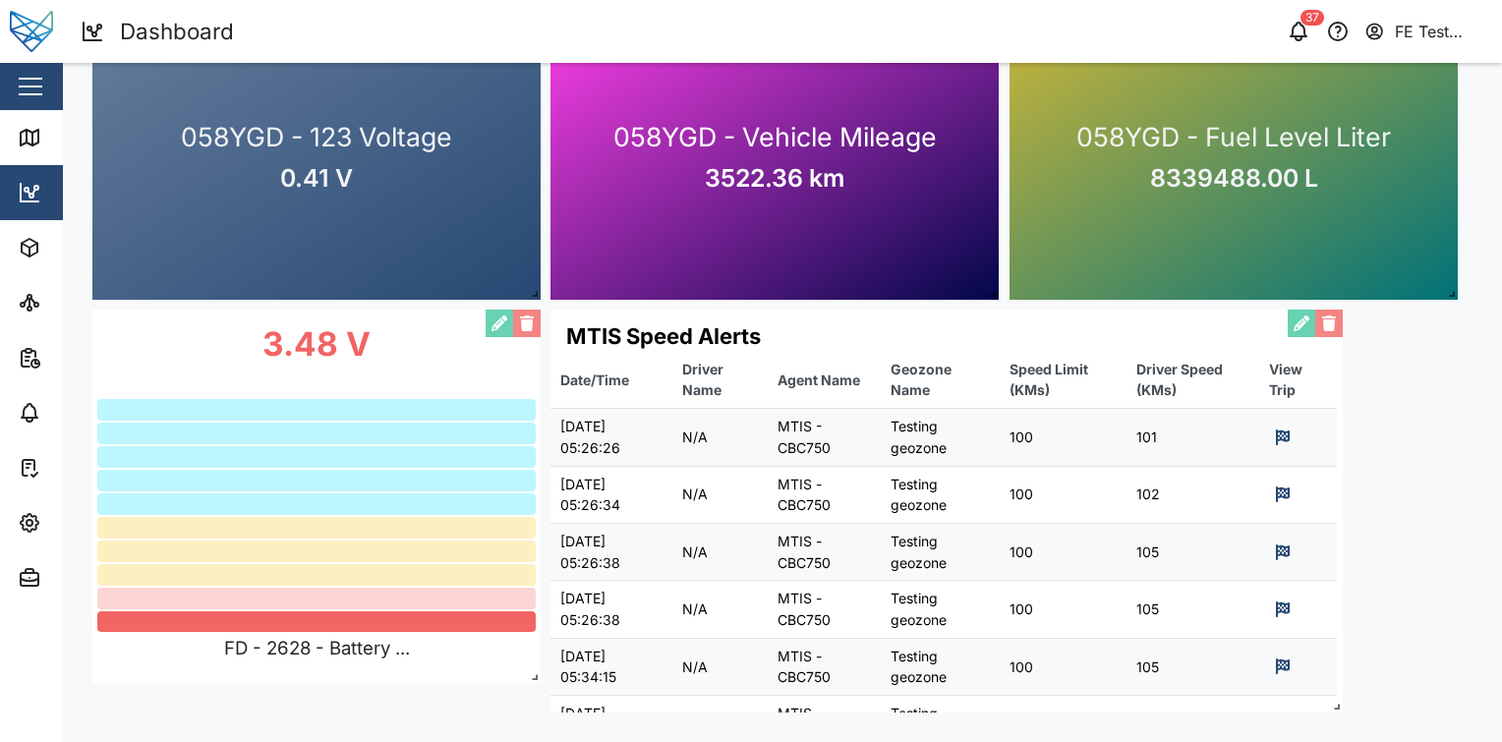
scroll to position [0, 0]
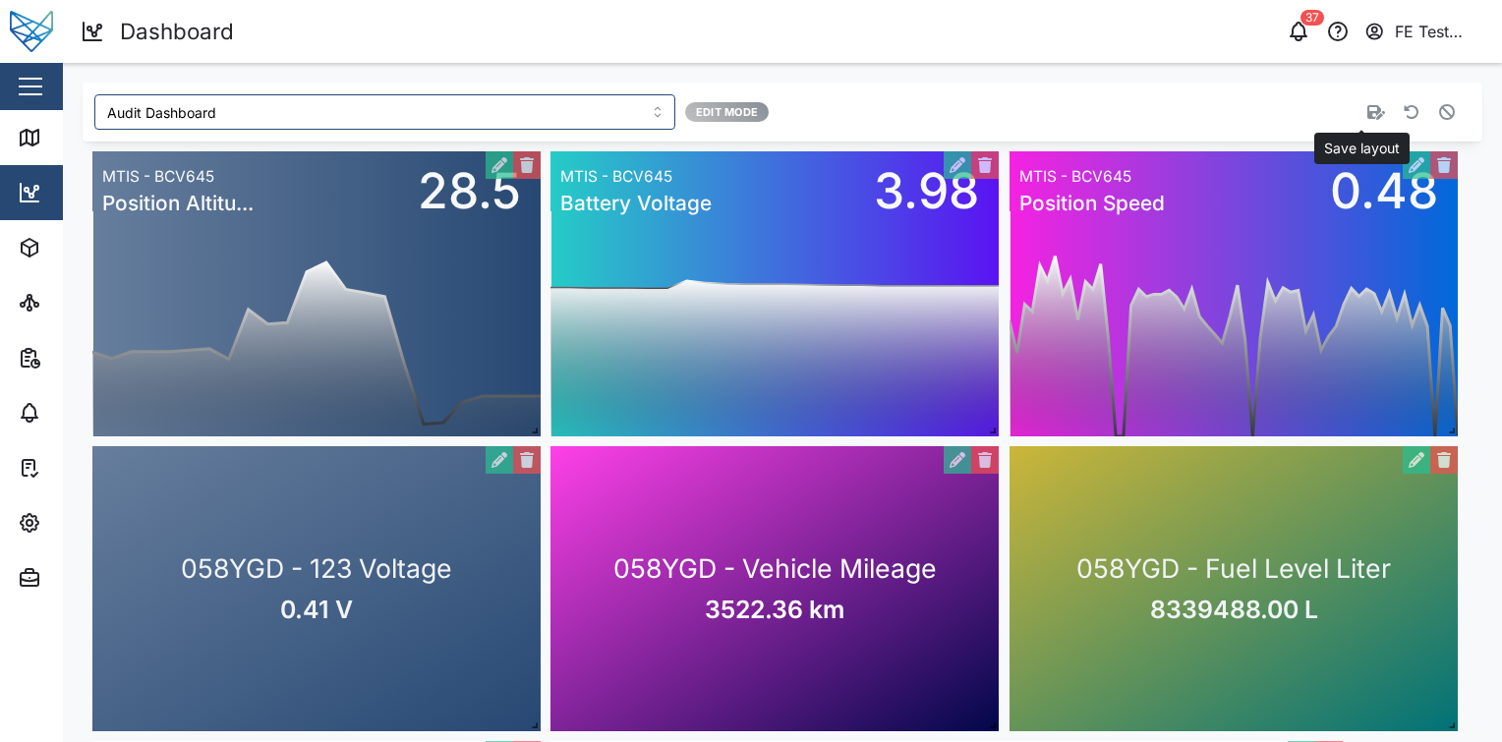
click at [1367, 114] on icon "button" at bounding box center [1376, 112] width 18 height 15
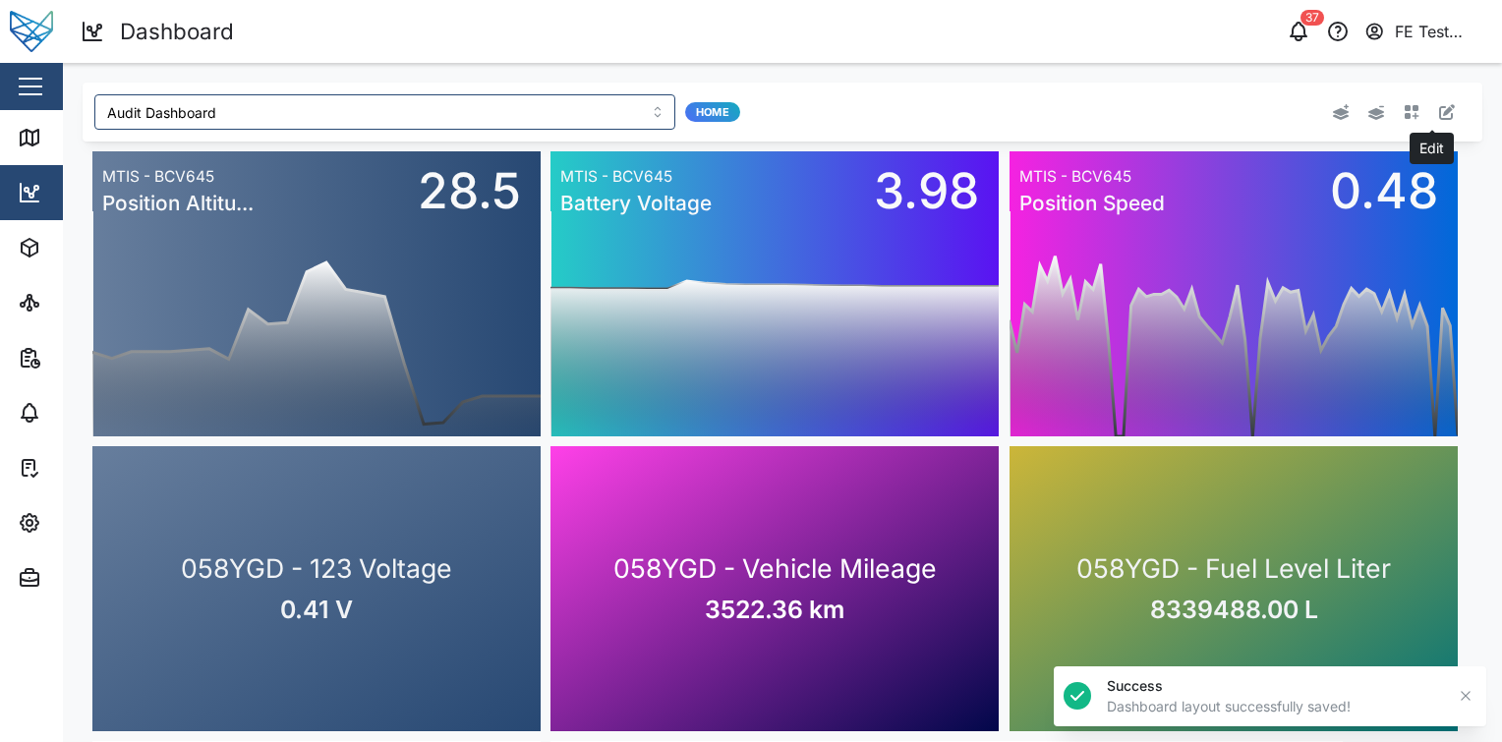
click at [1441, 114] on button "button" at bounding box center [1447, 112] width 28 height 28
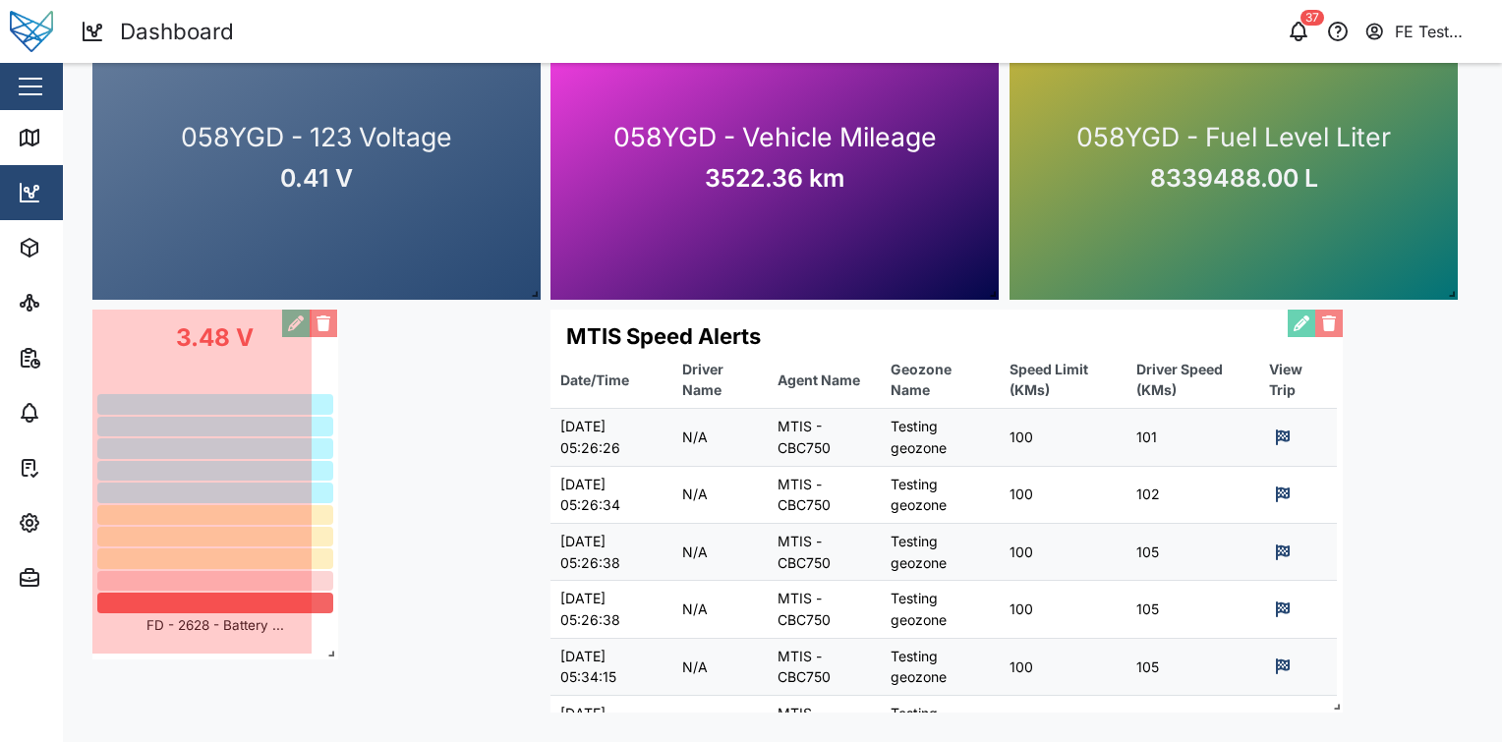
scroll to position [432, 0]
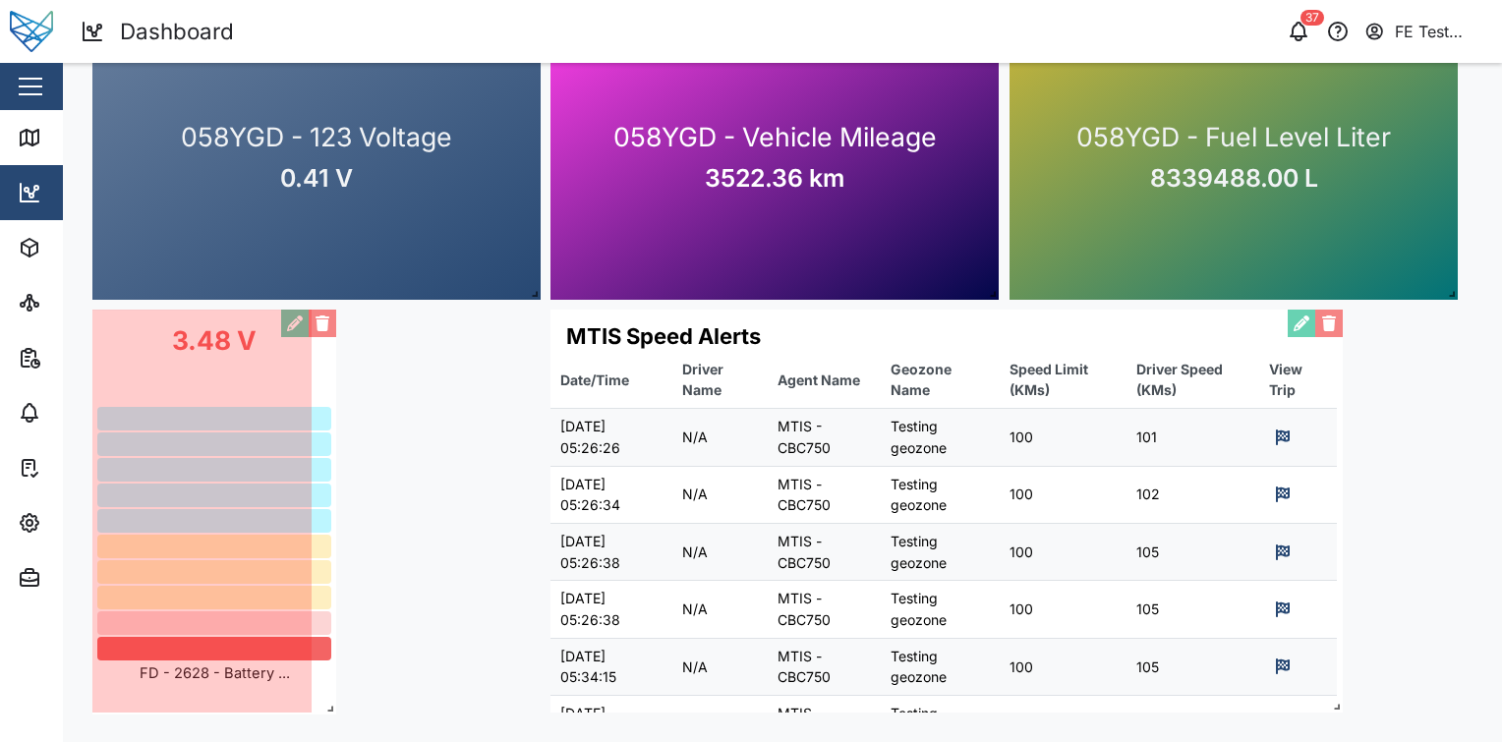
drag, startPoint x: 539, startPoint y: 676, endPoint x: 336, endPoint y: 708, distance: 204.9
click at [336, 708] on span at bounding box center [327, 705] width 20 height 20
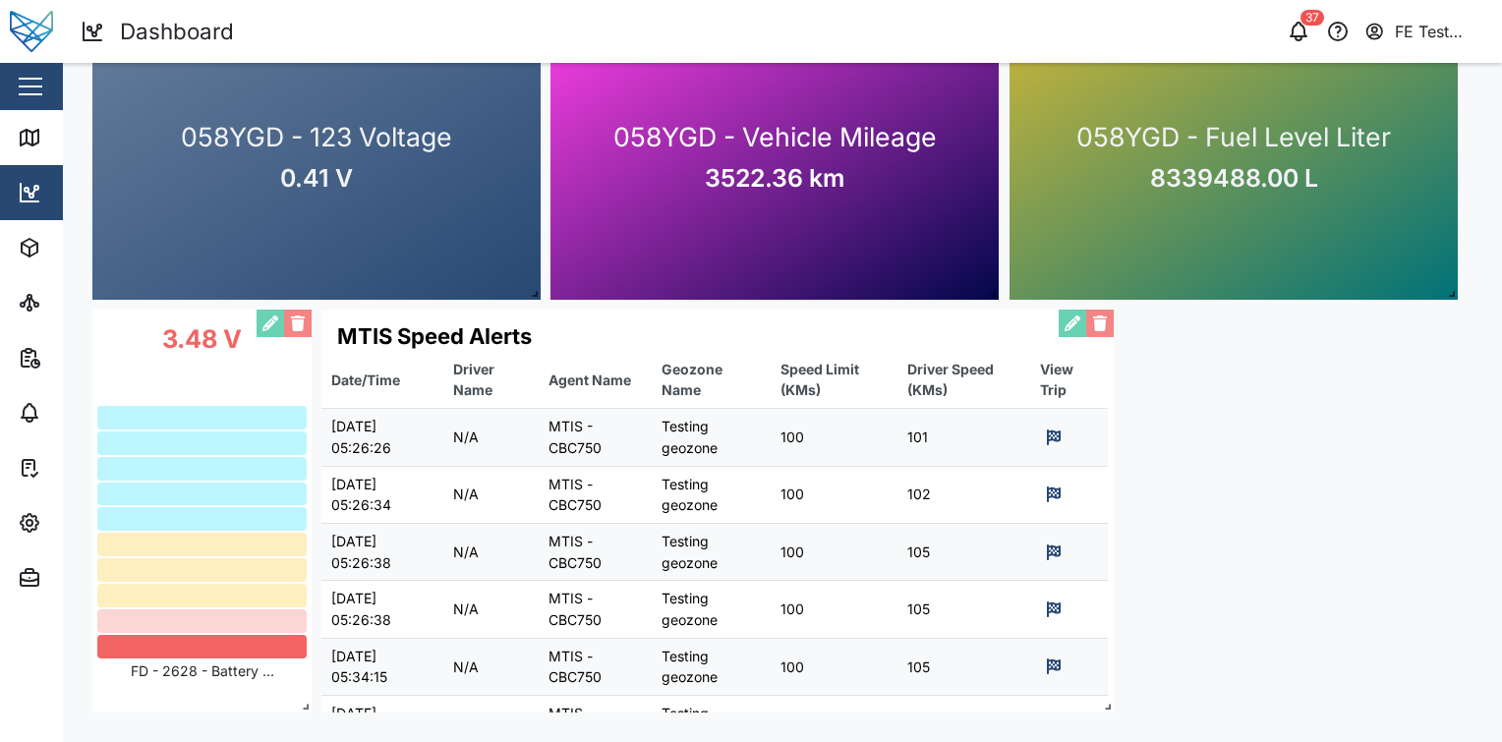
drag, startPoint x: 779, startPoint y: 523, endPoint x: 549, endPoint y: 523, distance: 230.0
click at [549, 523] on div "MTIS Speed Alerts Date/Time Driver Name Agent Name Geozone Name Speed Limit (KM…" at bounding box center [717, 511] width 792 height 403
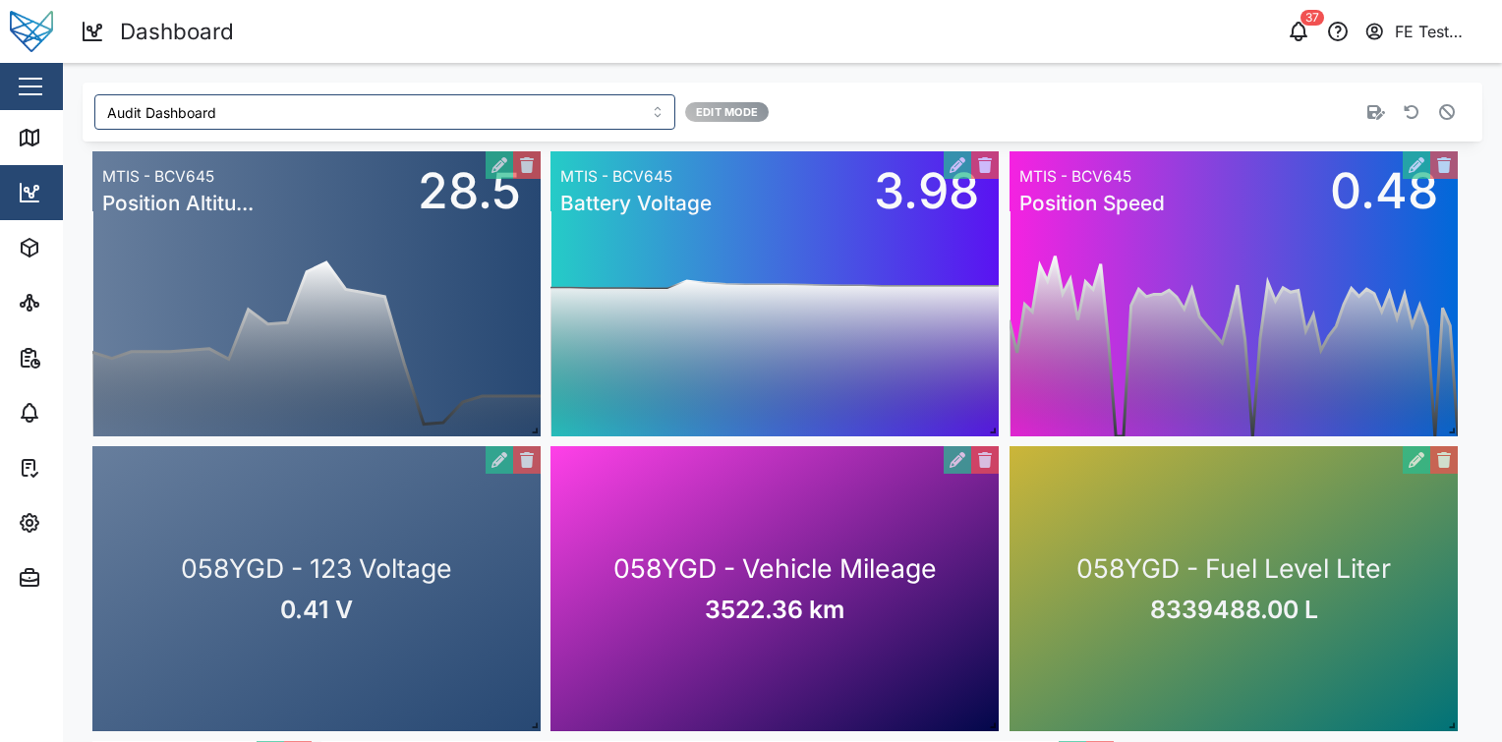
scroll to position [0, 0]
click at [1366, 99] on button "button" at bounding box center [1376, 112] width 28 height 28
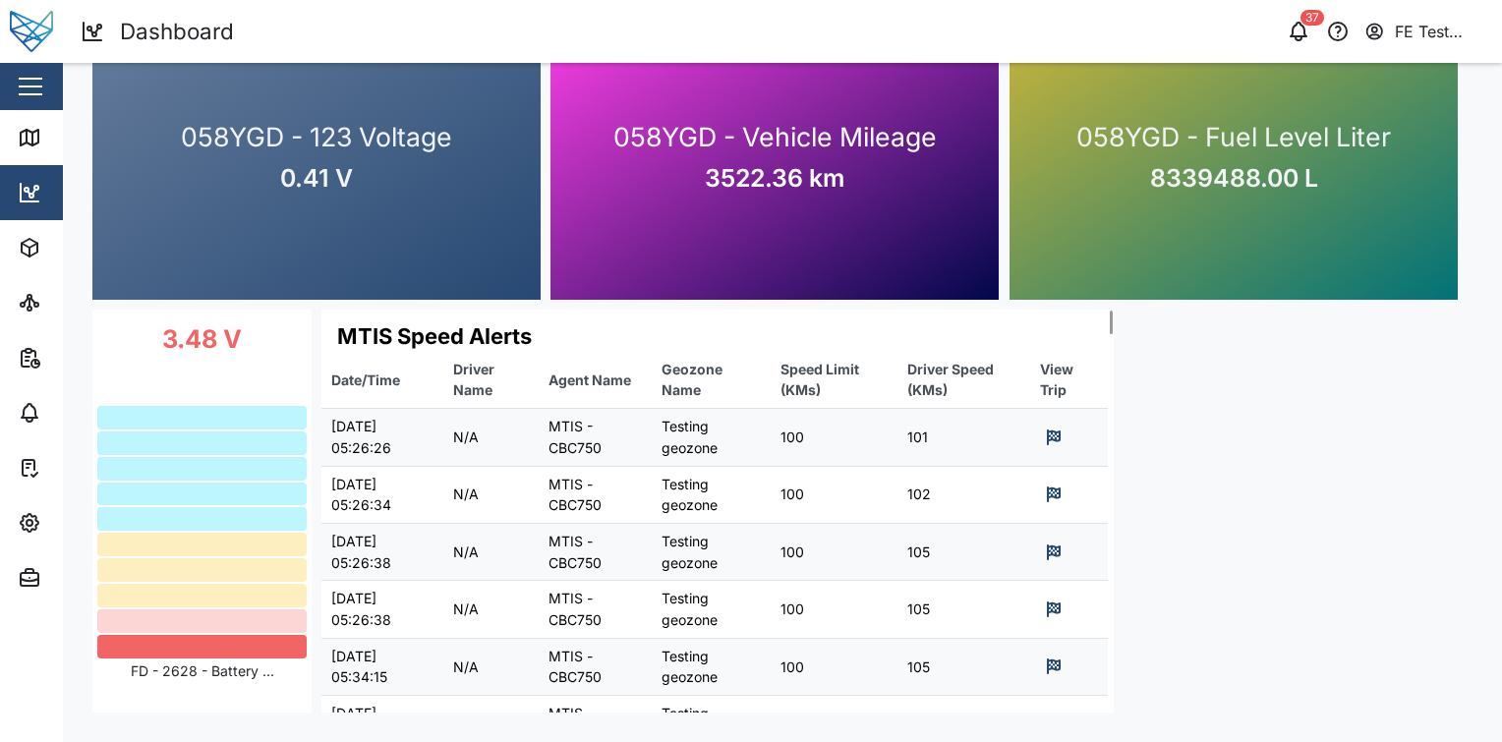
click at [1136, 468] on div "0 20 40 60 80 100 120 140 160 06 PM Mon 08 06 AM 12 PM MTIS - BCV645 Position A…" at bounding box center [783, 216] width 1400 height 1012
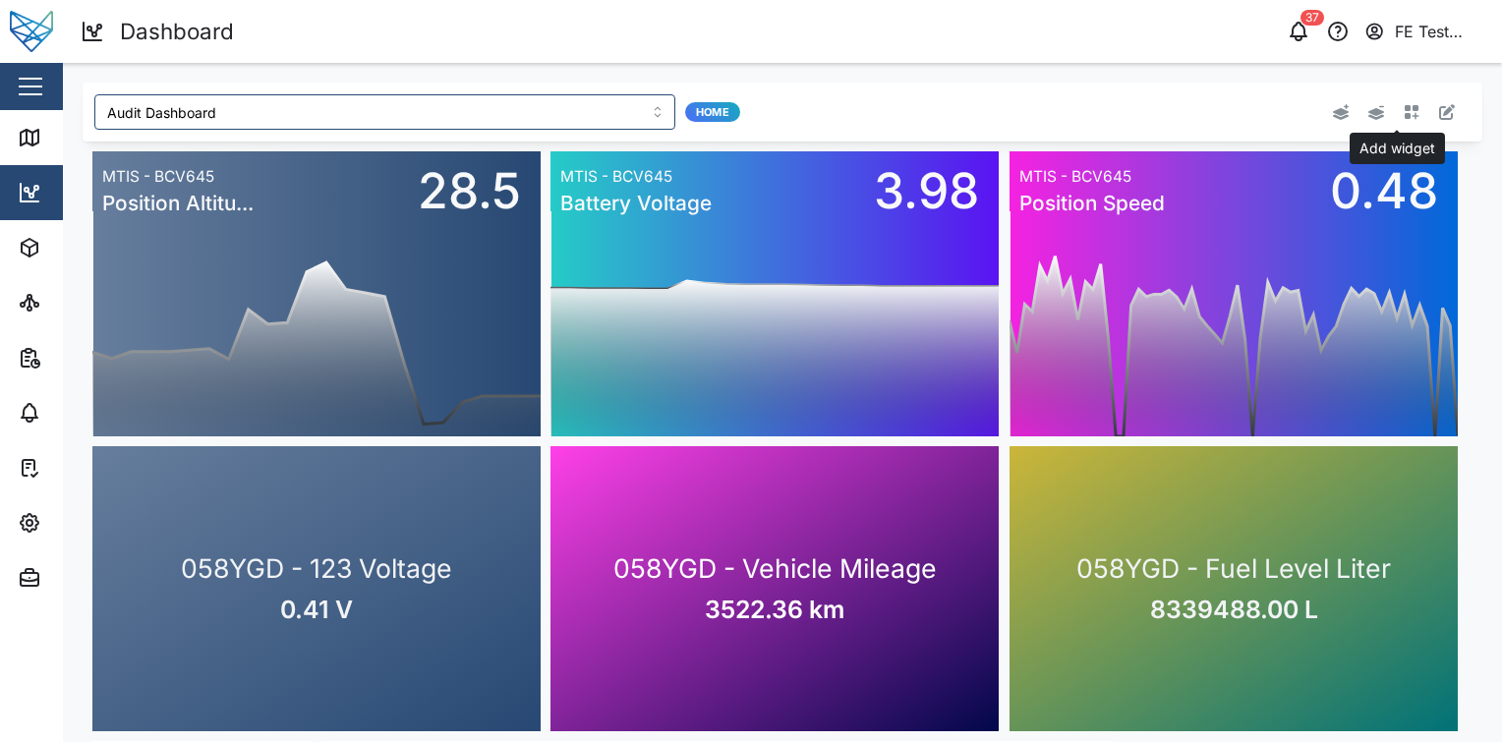
click at [1404, 106] on icon "button" at bounding box center [1412, 112] width 16 height 16
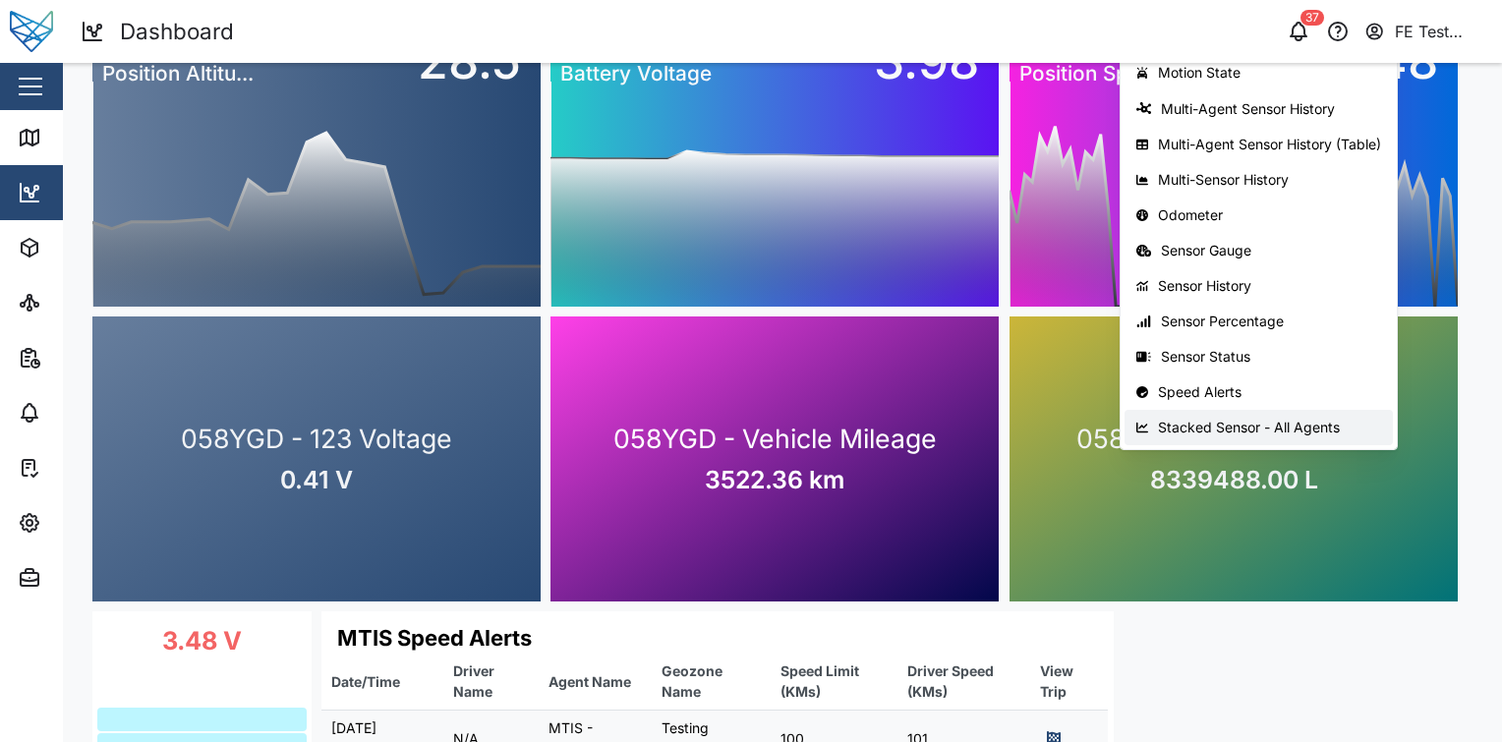
scroll to position [134, 0]
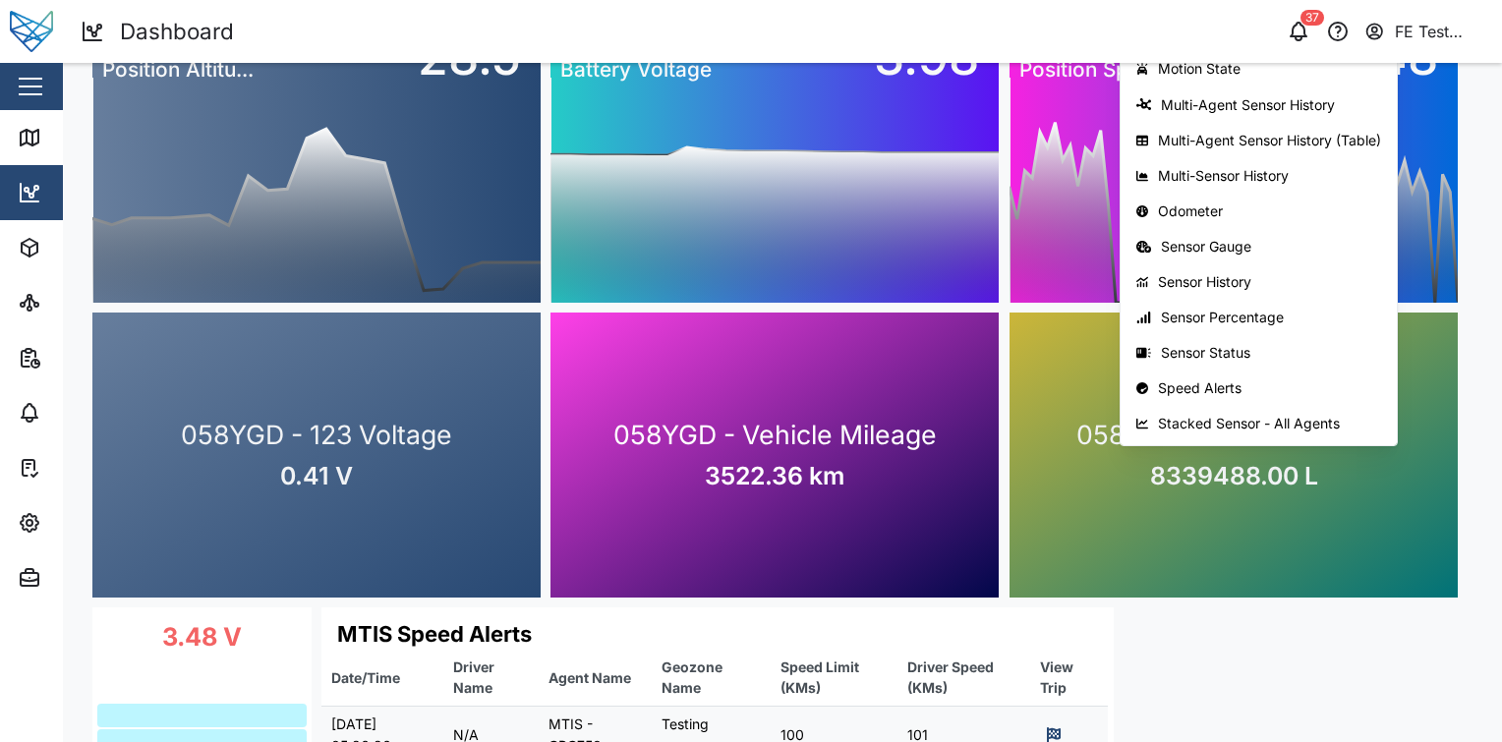
click at [1309, 653] on div "0 20 40 60 80 100 120 140 160 06 PM Mon 08 06 AM 12 PM MTIS - BCV645 Position A…" at bounding box center [783, 514] width 1400 height 1012
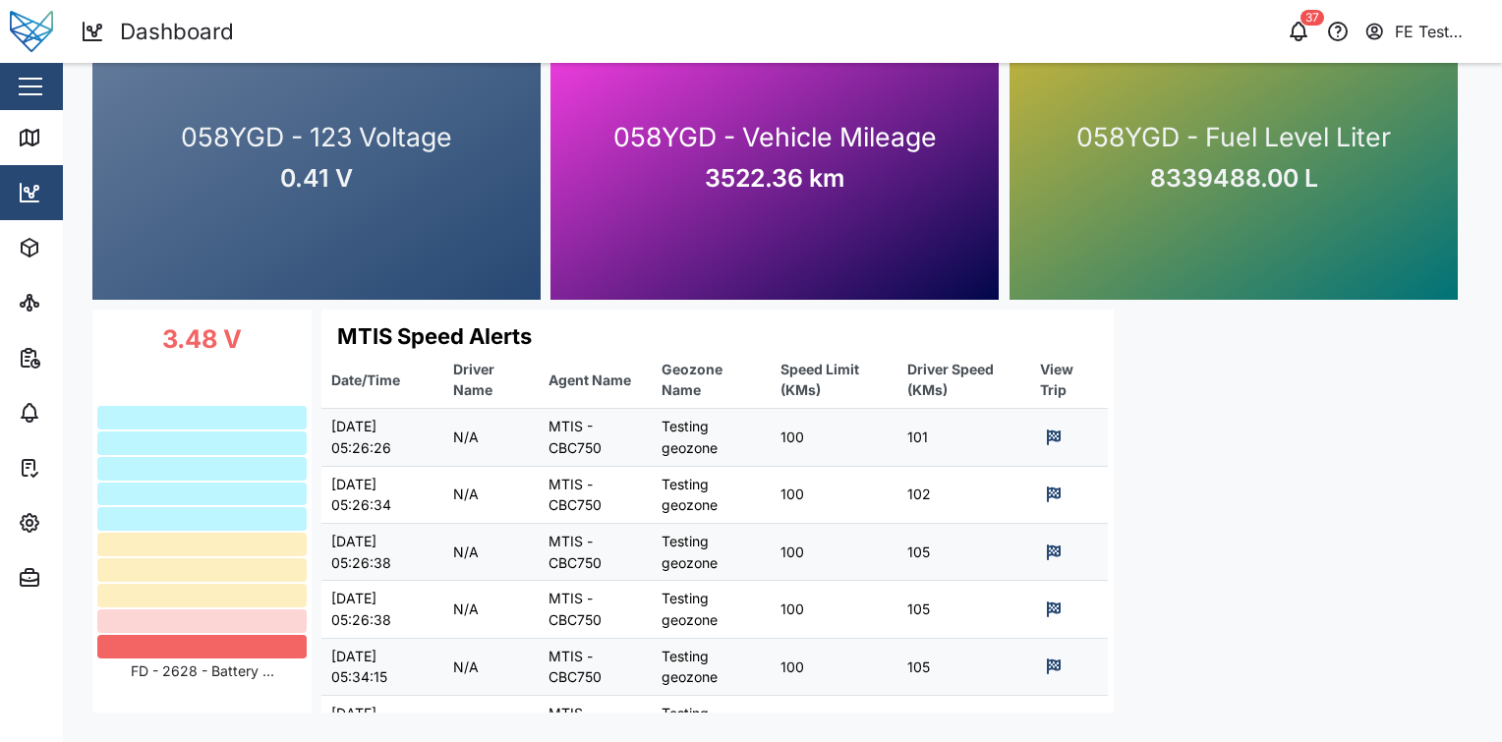
scroll to position [0, 0]
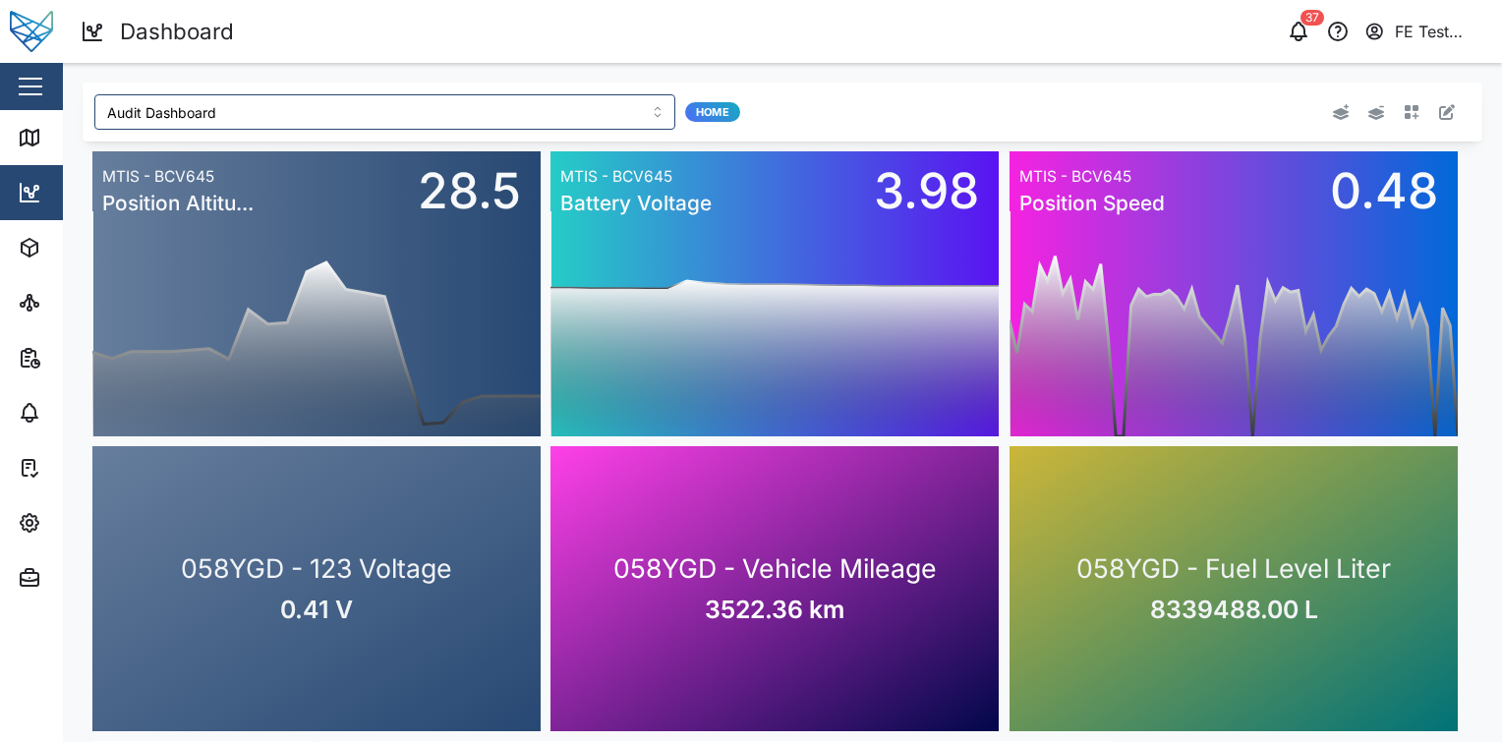
click at [1433, 98] on button "button" at bounding box center [1447, 112] width 28 height 28
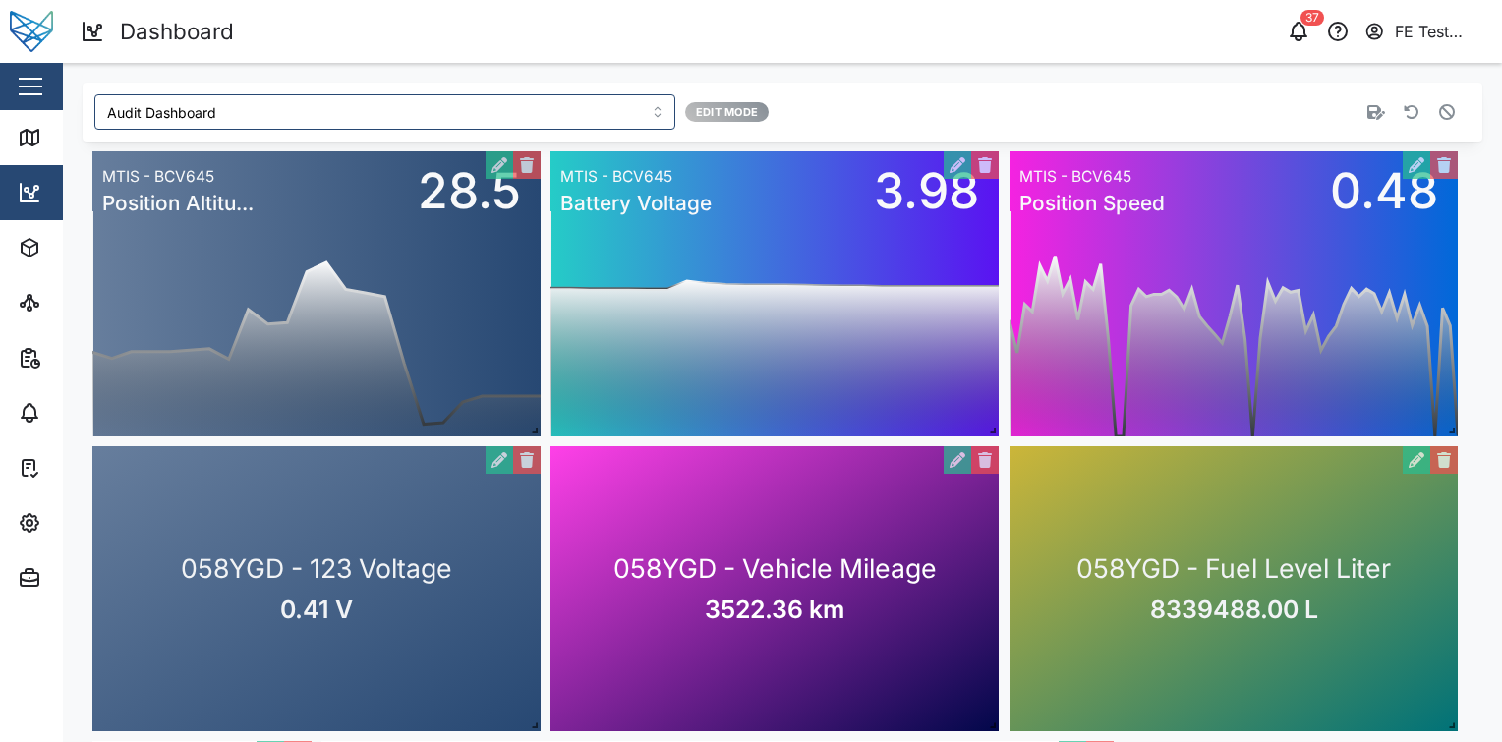
scroll to position [432, 0]
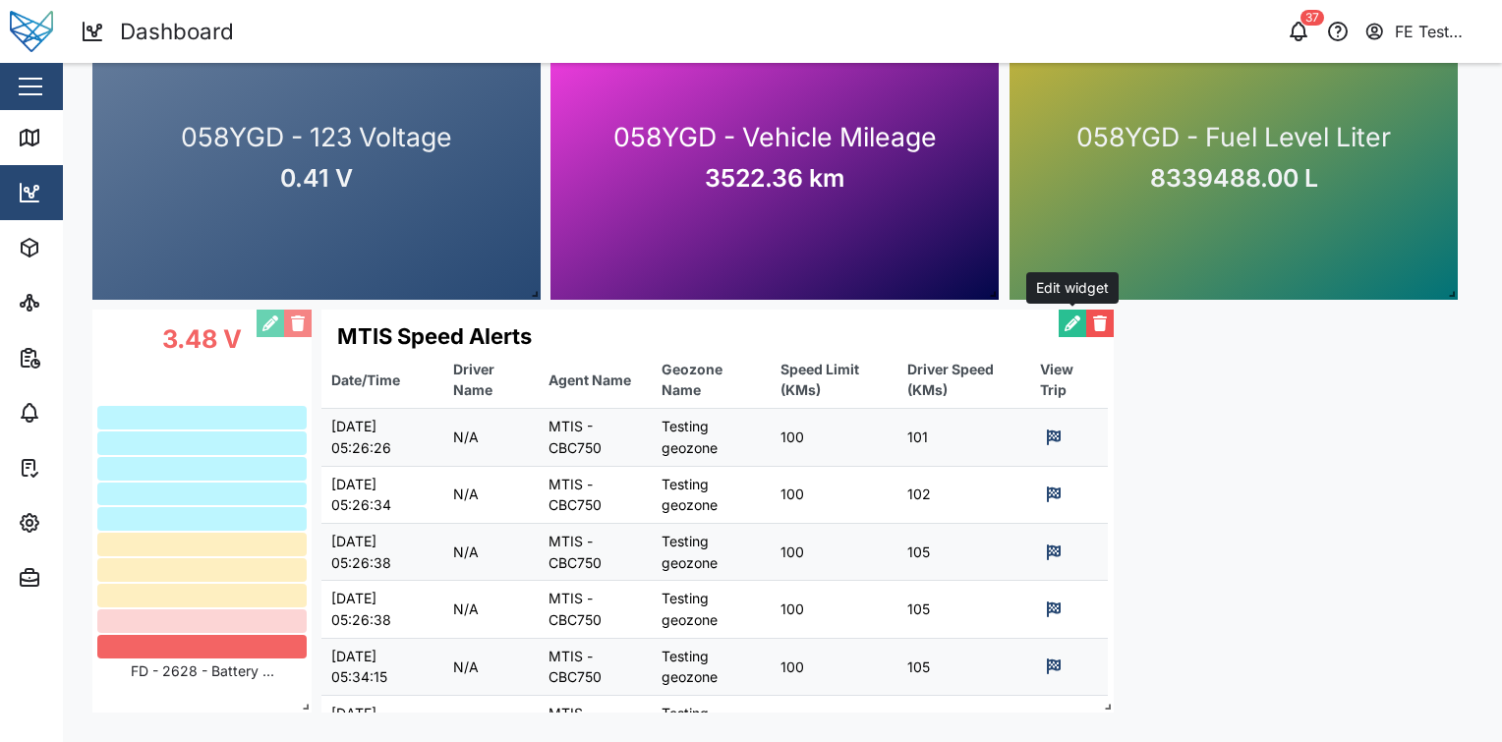
click at [1070, 326] on button "button" at bounding box center [1073, 324] width 28 height 28
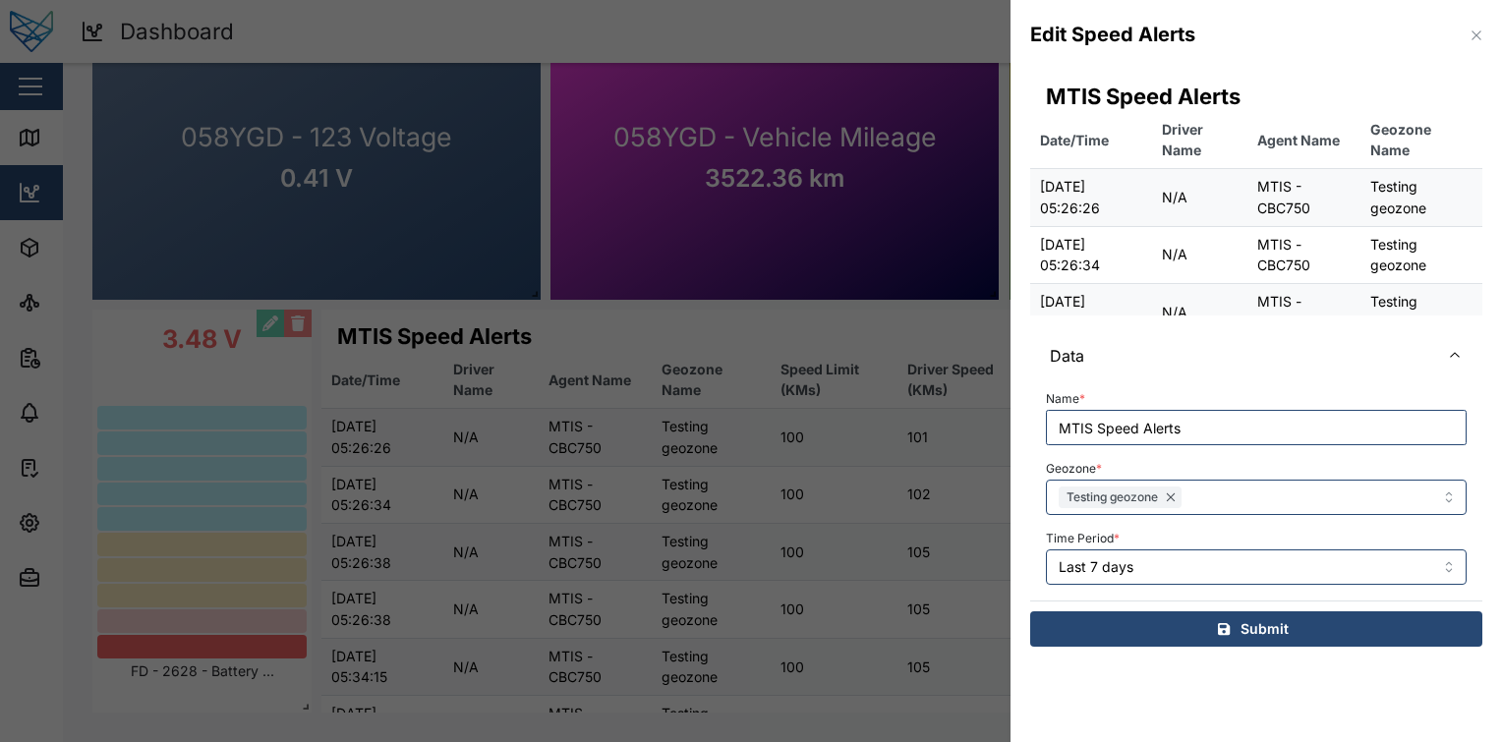
click at [914, 461] on div at bounding box center [751, 371] width 1502 height 742
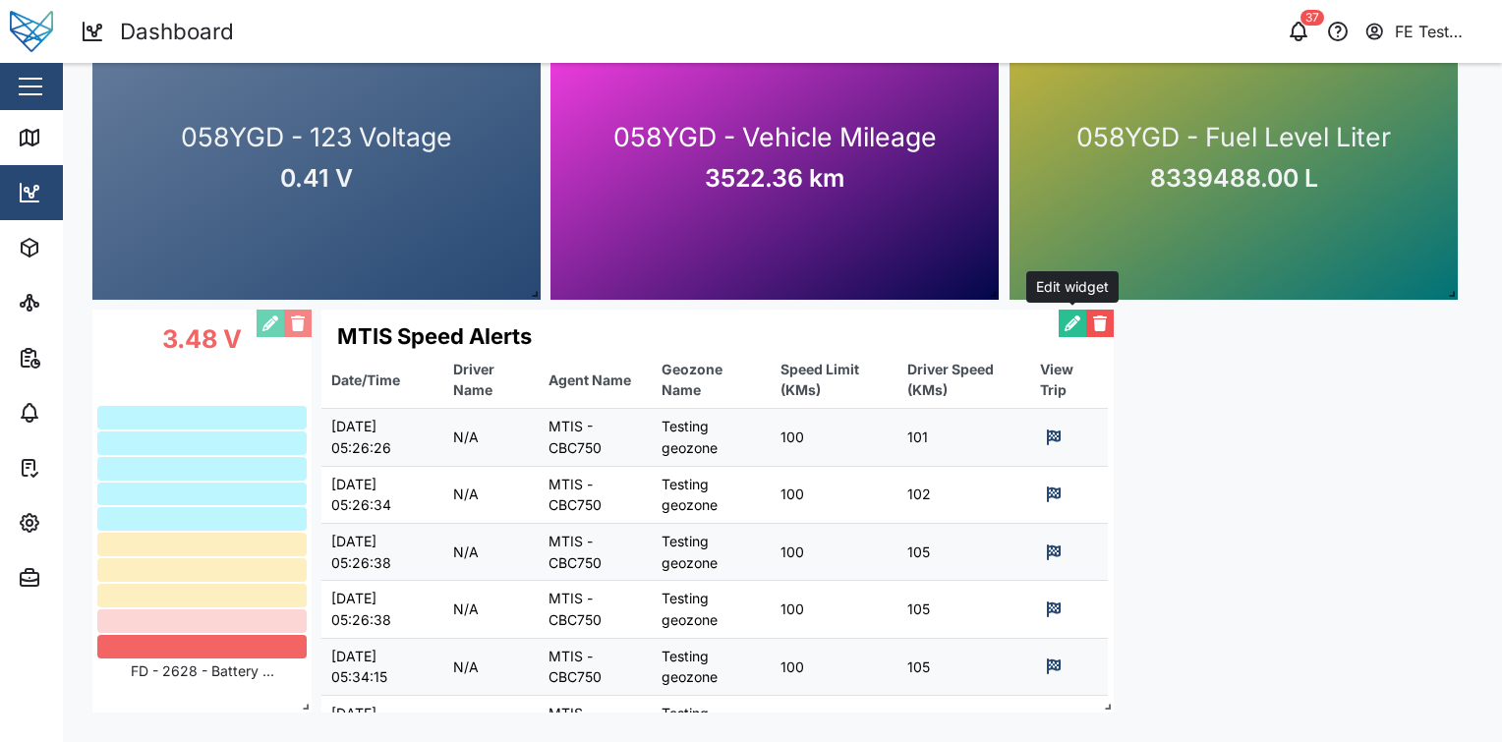
click at [1069, 322] on button "button" at bounding box center [1073, 324] width 28 height 28
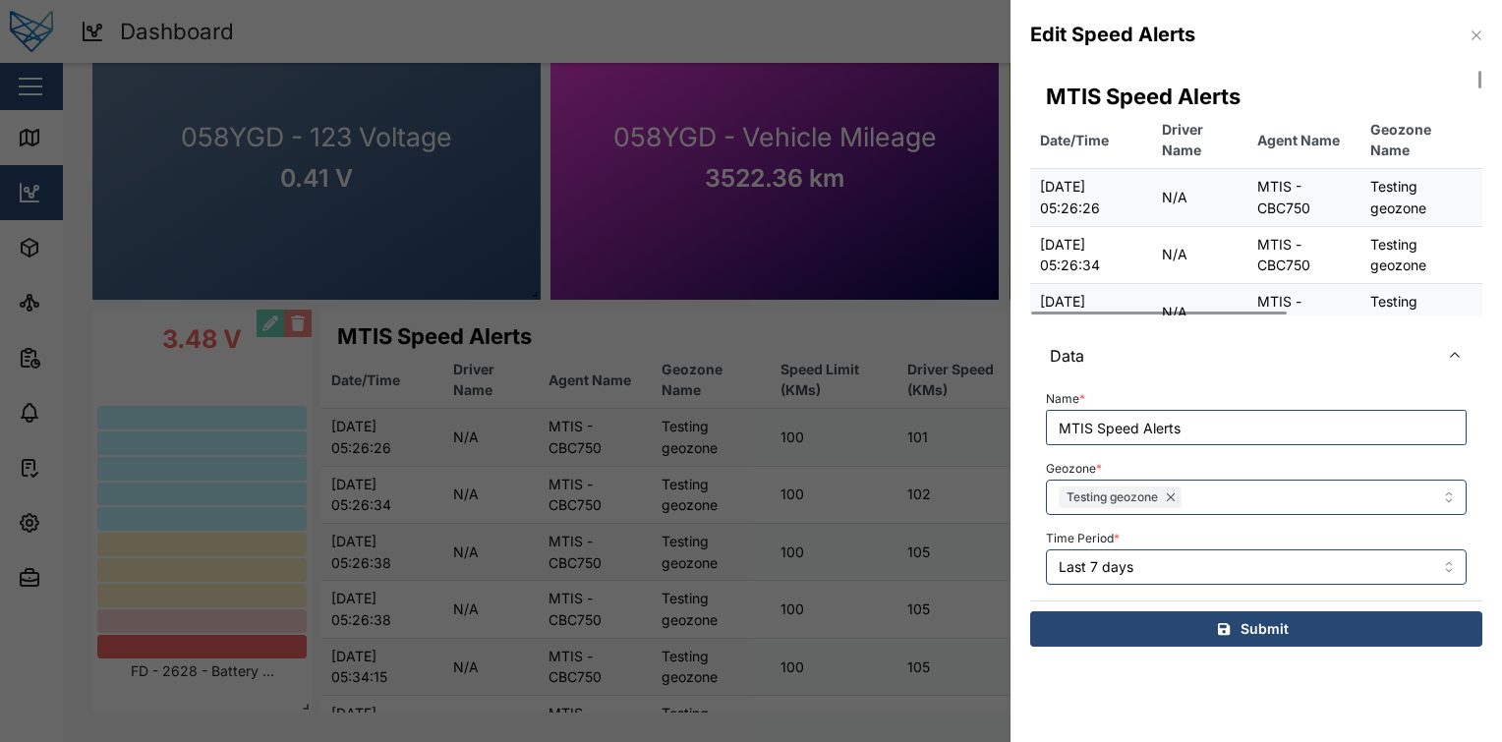
click at [1479, 34] on icon "button" at bounding box center [1477, 36] width 16 height 16
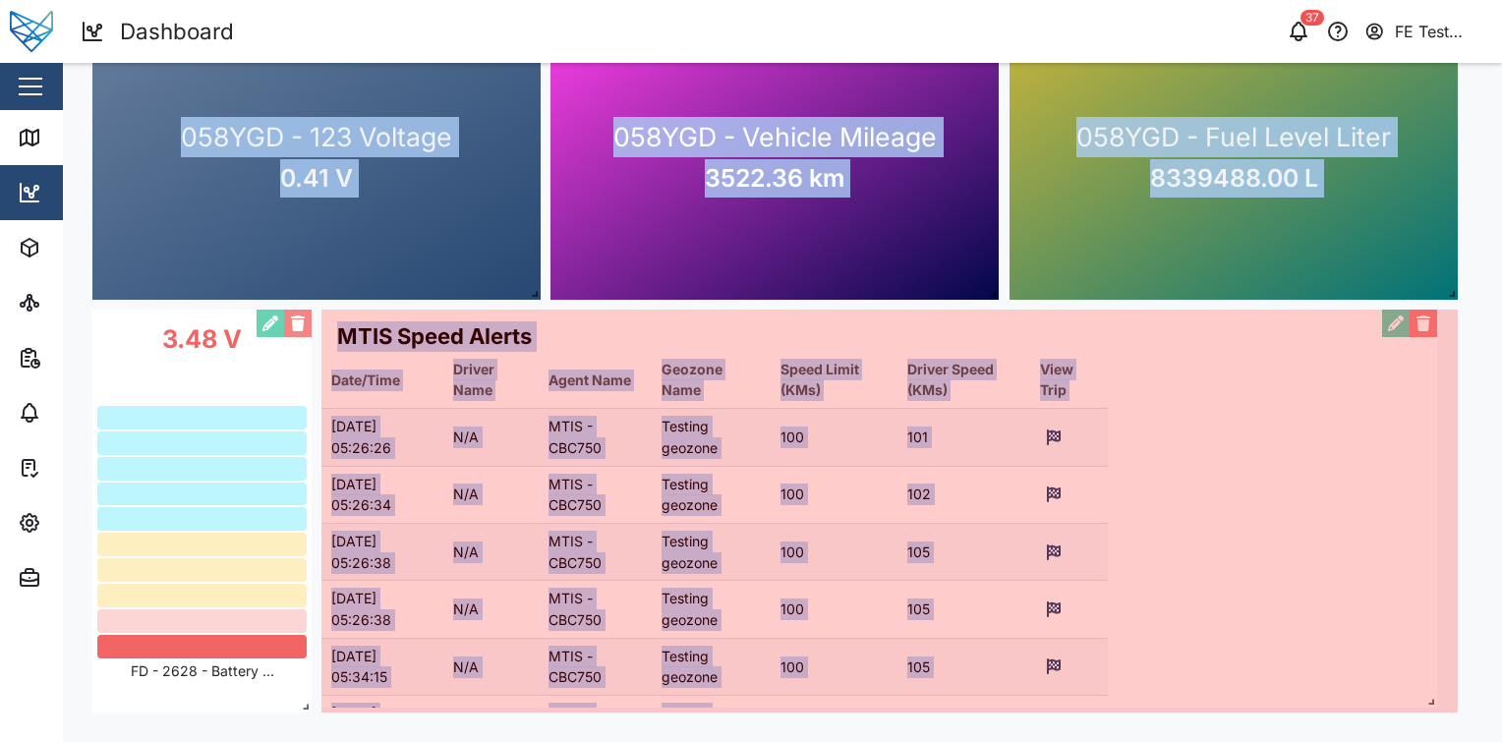
drag, startPoint x: 1109, startPoint y: 710, endPoint x: 1490, endPoint y: 701, distance: 381.5
click at [1490, 701] on main "Audit Dashboard Edit Mode 0 20 40 60 80 100 120 140 160 06 PM Mon 08 06 AM 12 P…" at bounding box center [782, 402] width 1439 height 679
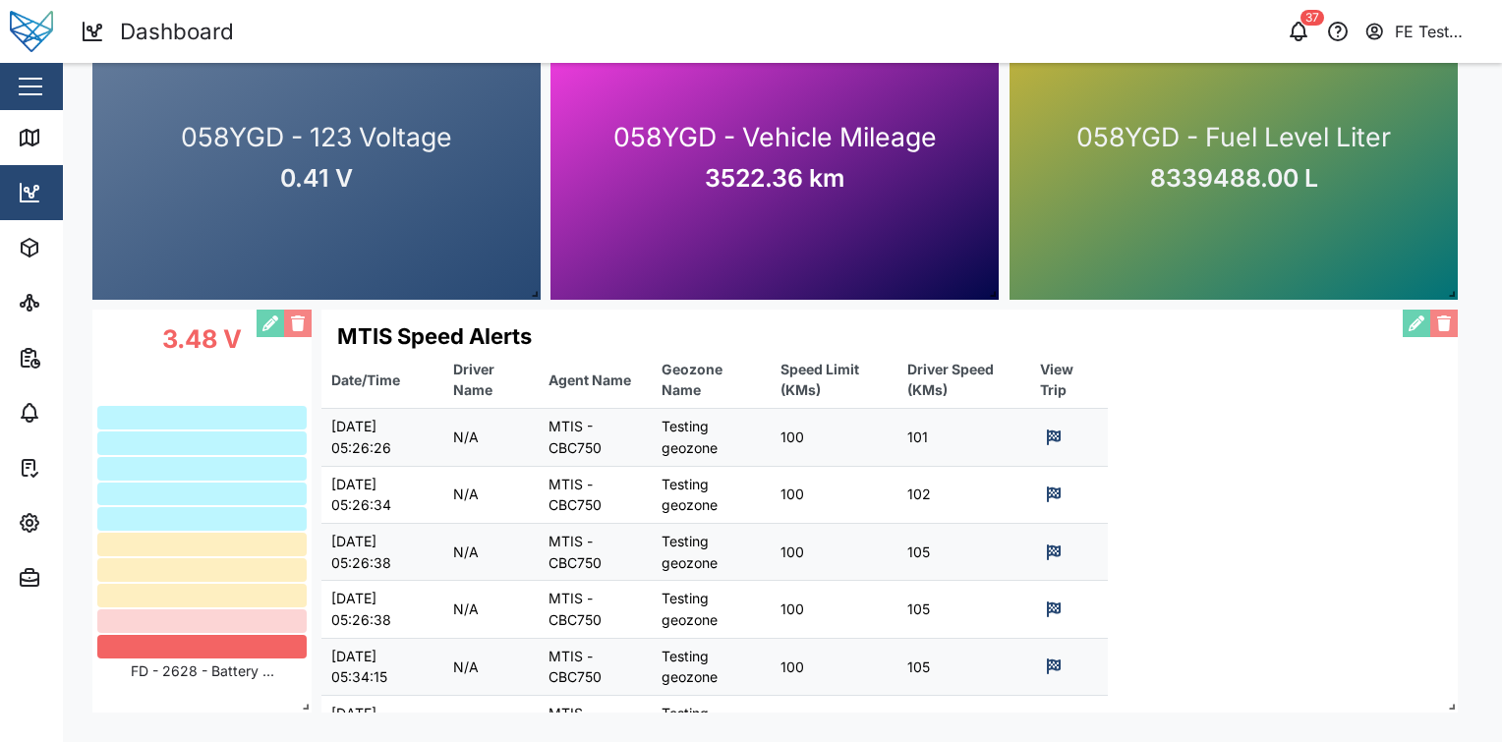
scroll to position [0, 0]
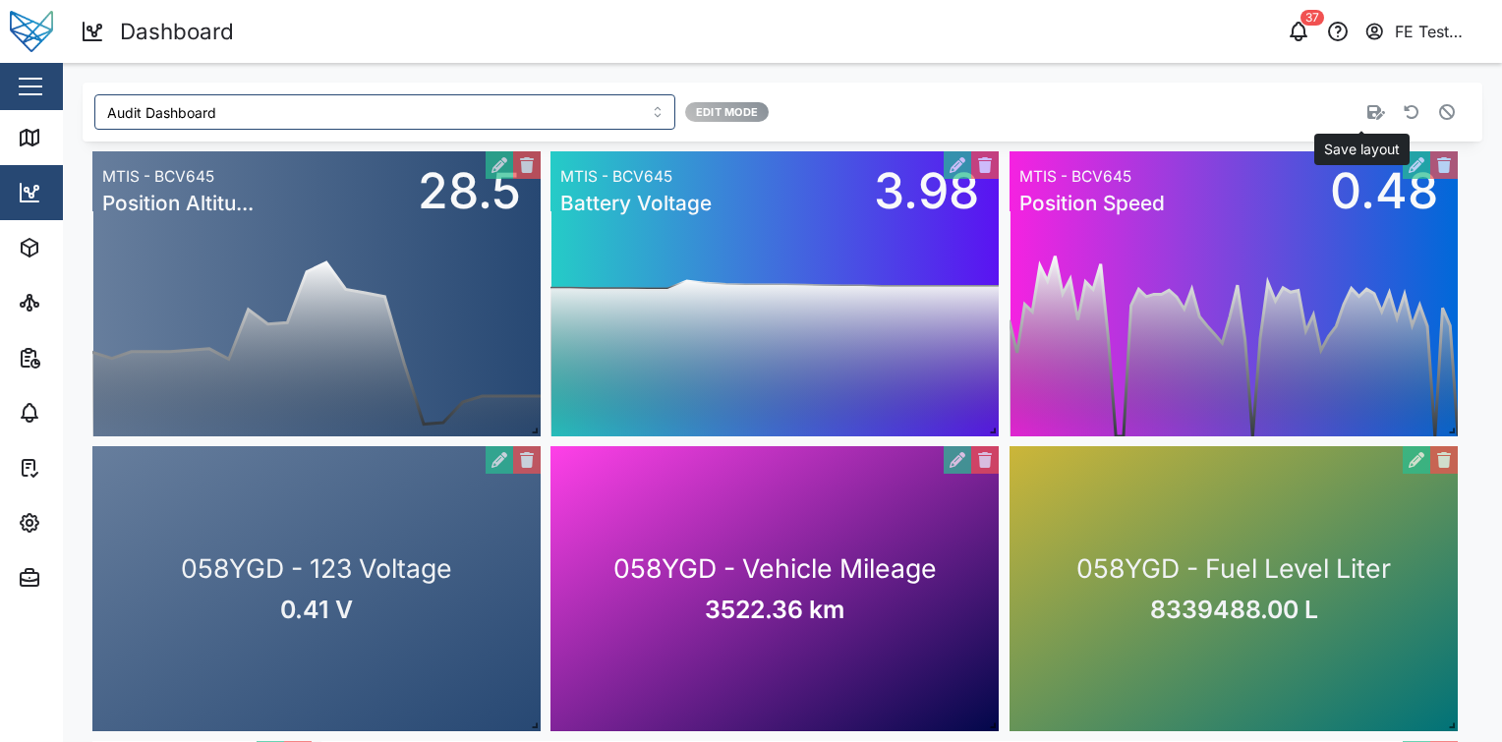
click at [1367, 114] on icon "button" at bounding box center [1376, 112] width 18 height 15
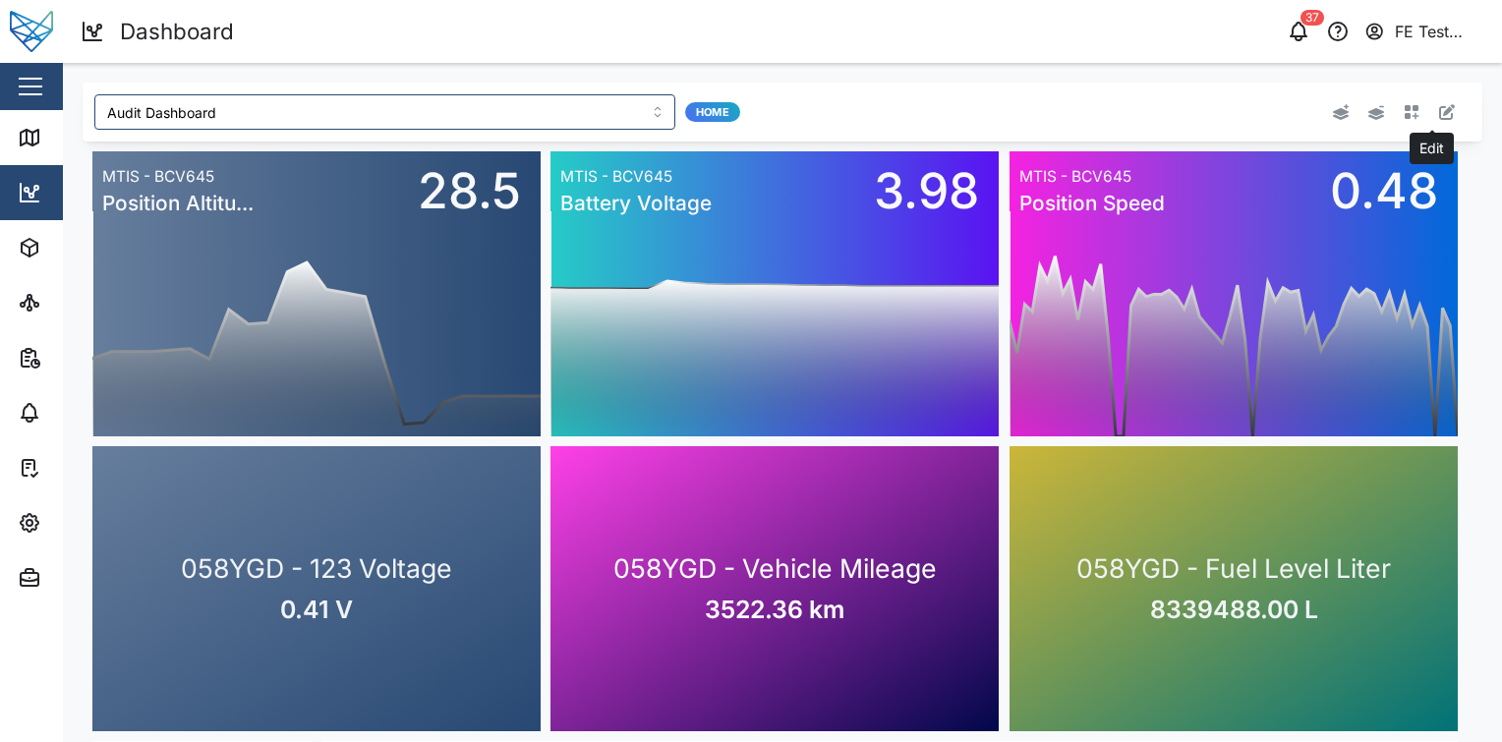
click at [1405, 116] on icon "button" at bounding box center [1412, 112] width 15 height 15
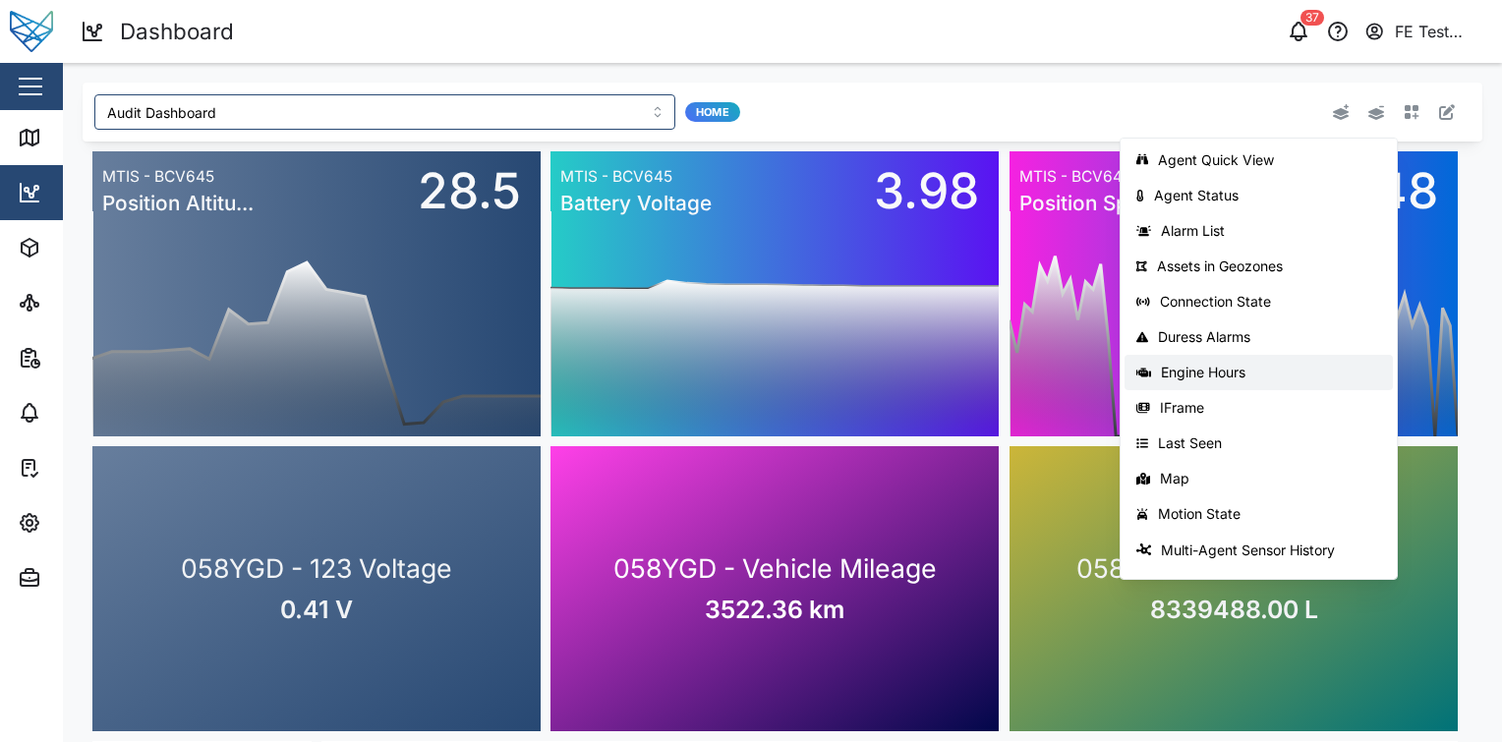
scroll to position [312, 0]
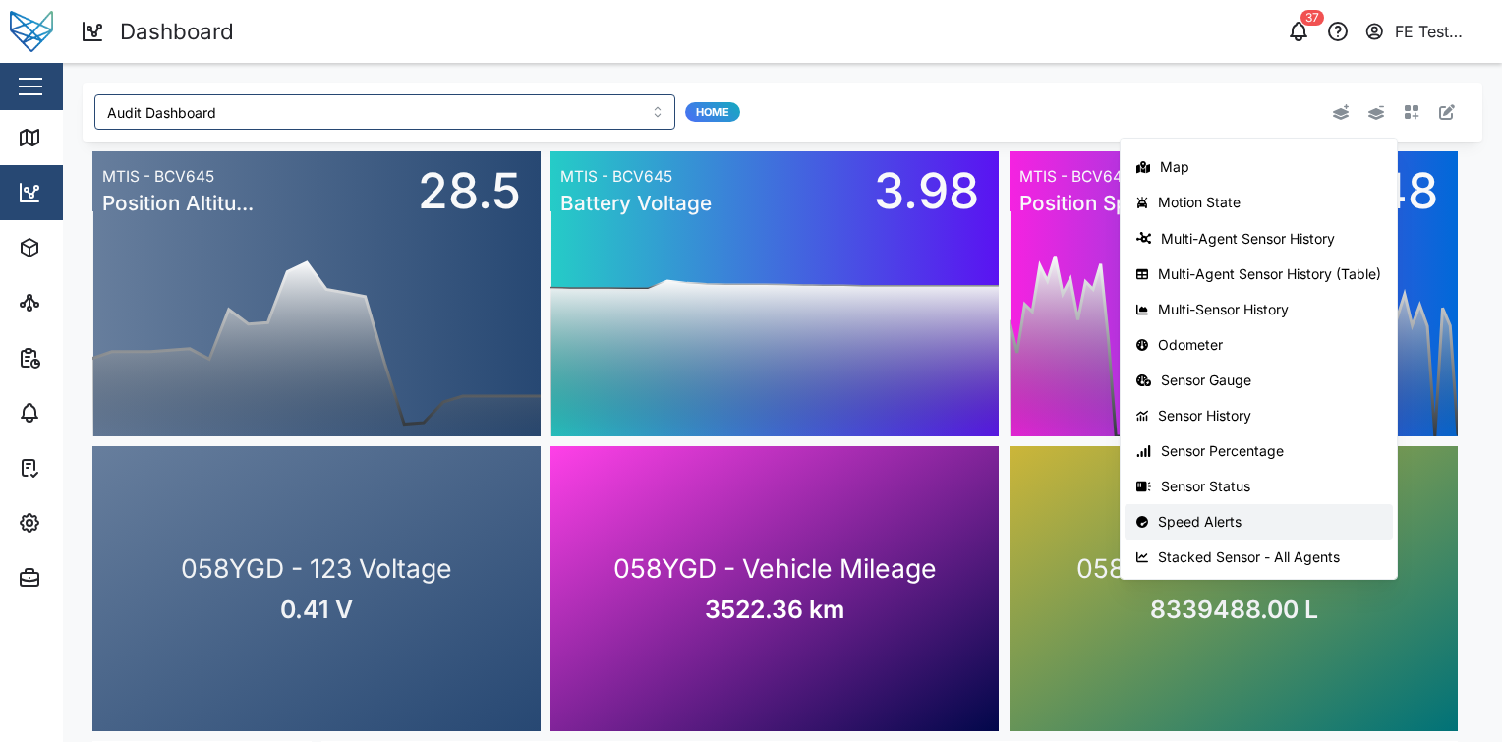
click at [1249, 549] on div "Stacked Sensor - All Agents" at bounding box center [1269, 557] width 223 height 16
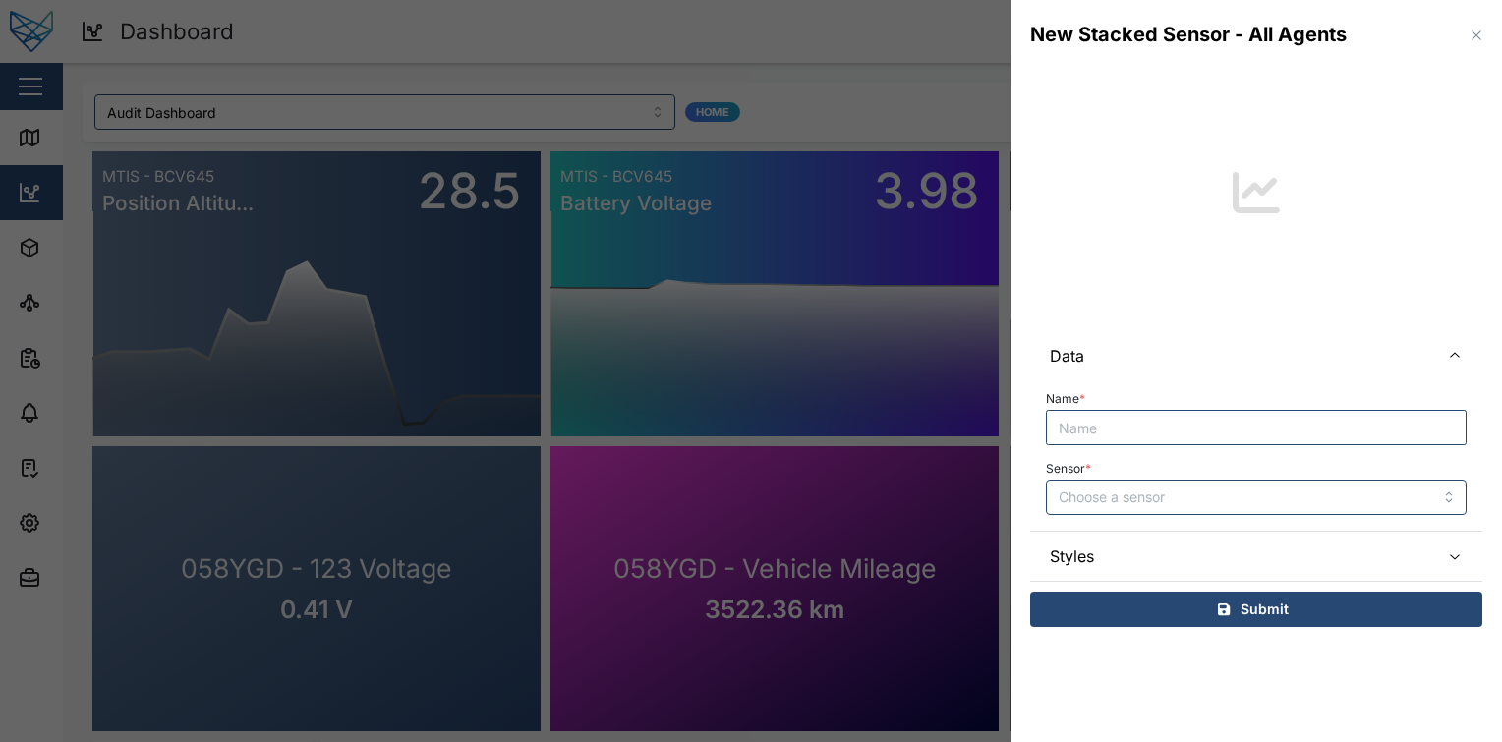
click at [1482, 50] on div "New Stacked Sensor - All Agents" at bounding box center [1255, 35] width 491 height 70
click at [1470, 34] on icon "button" at bounding box center [1477, 36] width 16 height 16
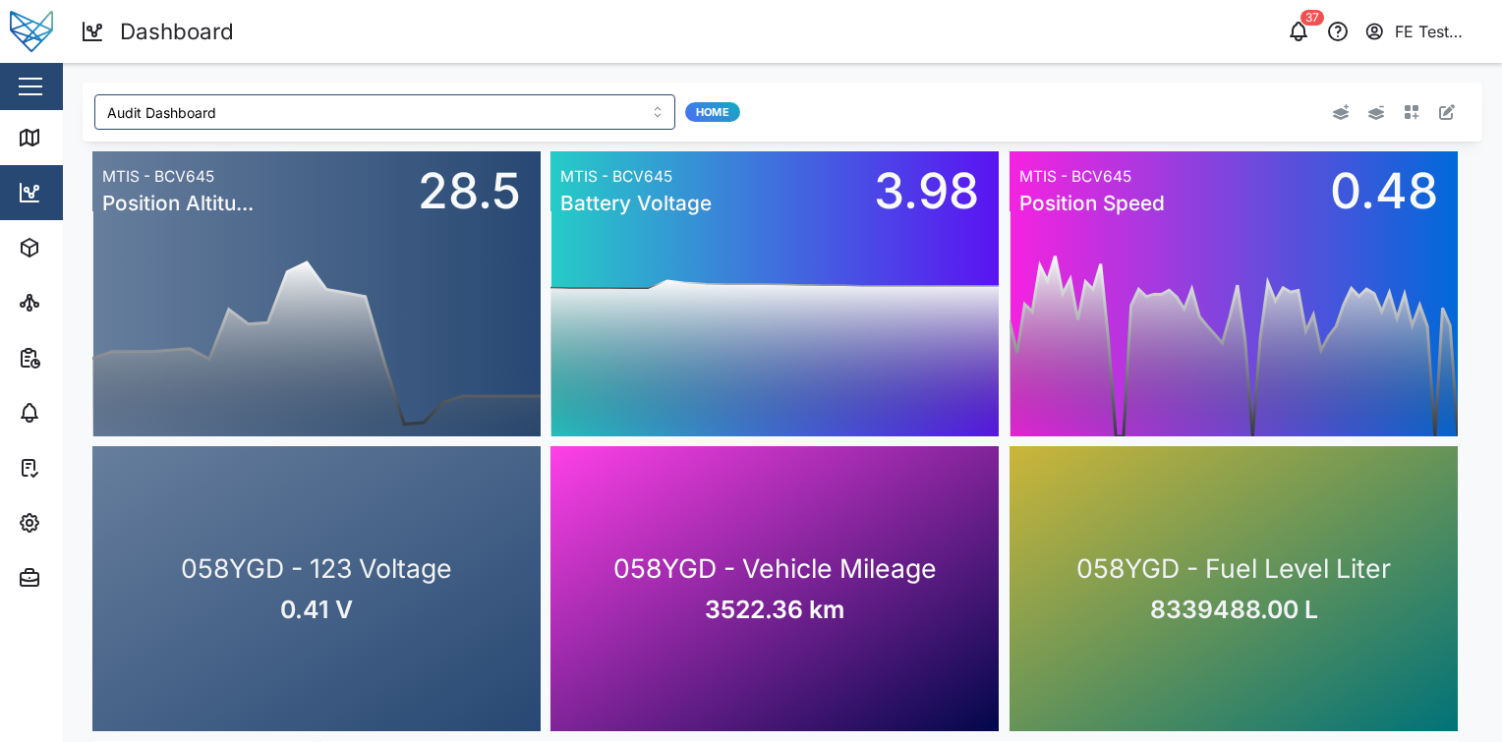
click at [1404, 110] on icon "button" at bounding box center [1412, 112] width 16 height 16
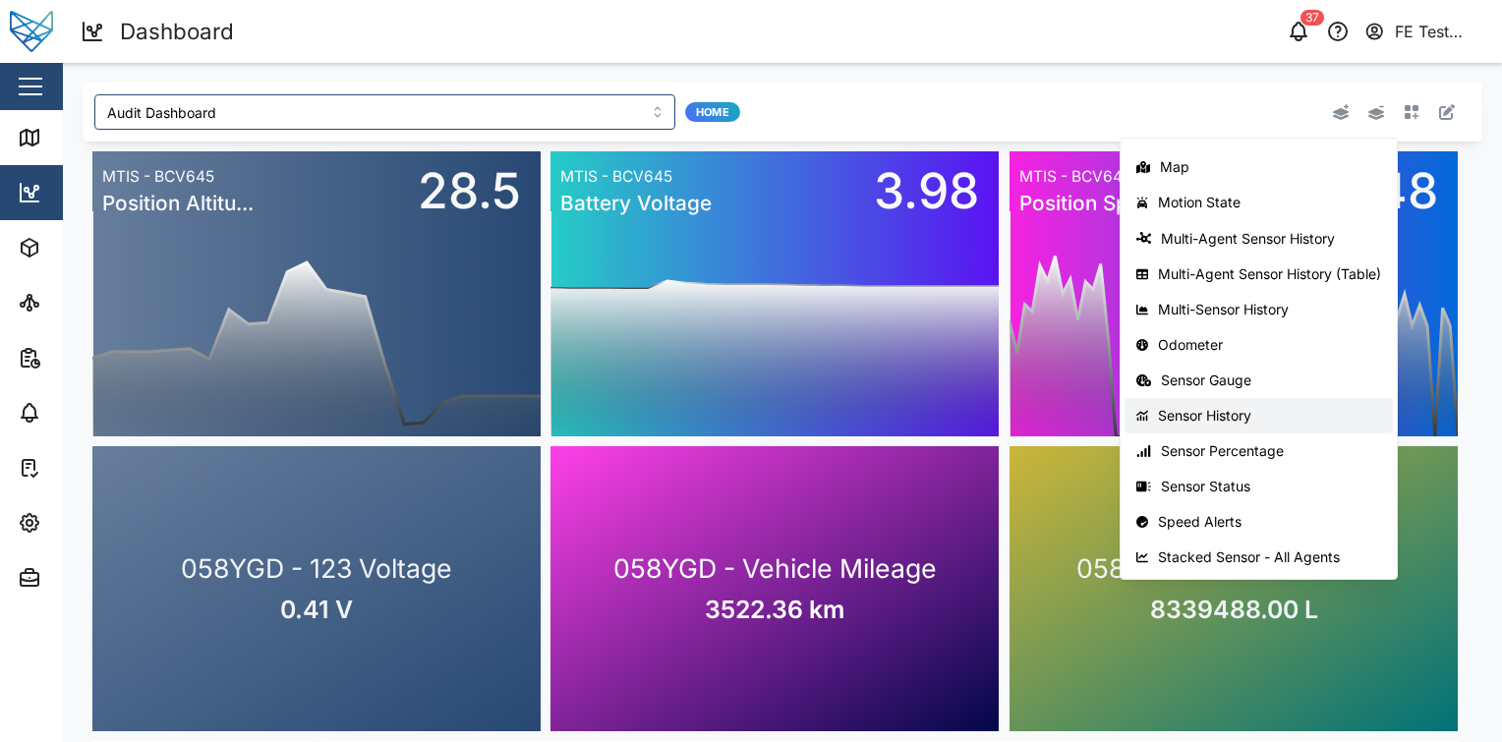
scroll to position [311, 0]
click at [1292, 550] on div "Stacked Sensor - All Agents" at bounding box center [1269, 558] width 223 height 16
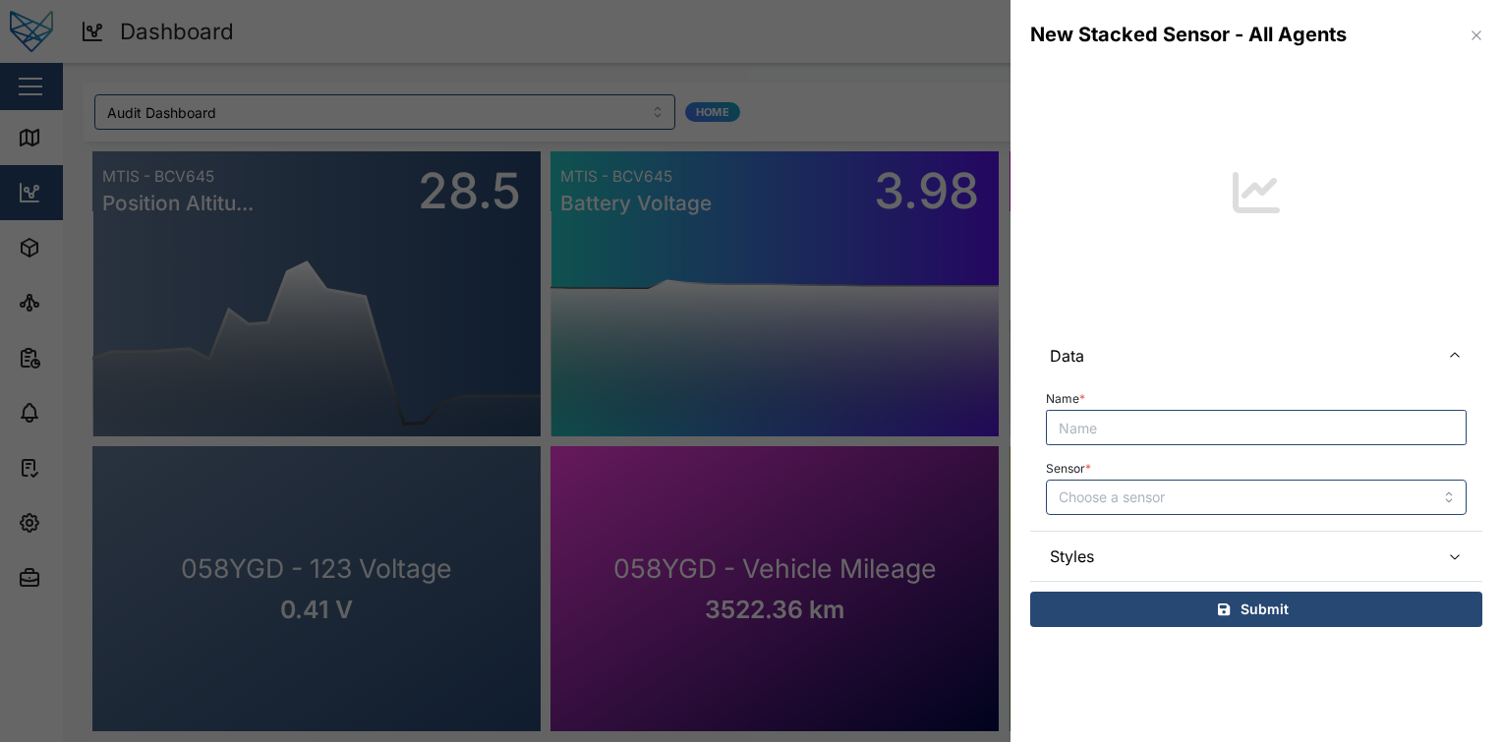
click at [1283, 432] on input "Name *" at bounding box center [1256, 427] width 421 height 35
click at [1262, 516] on div "Name * Sensor *" at bounding box center [1256, 455] width 452 height 150
click at [1270, 511] on input "Sensor *" at bounding box center [1256, 497] width 421 height 35
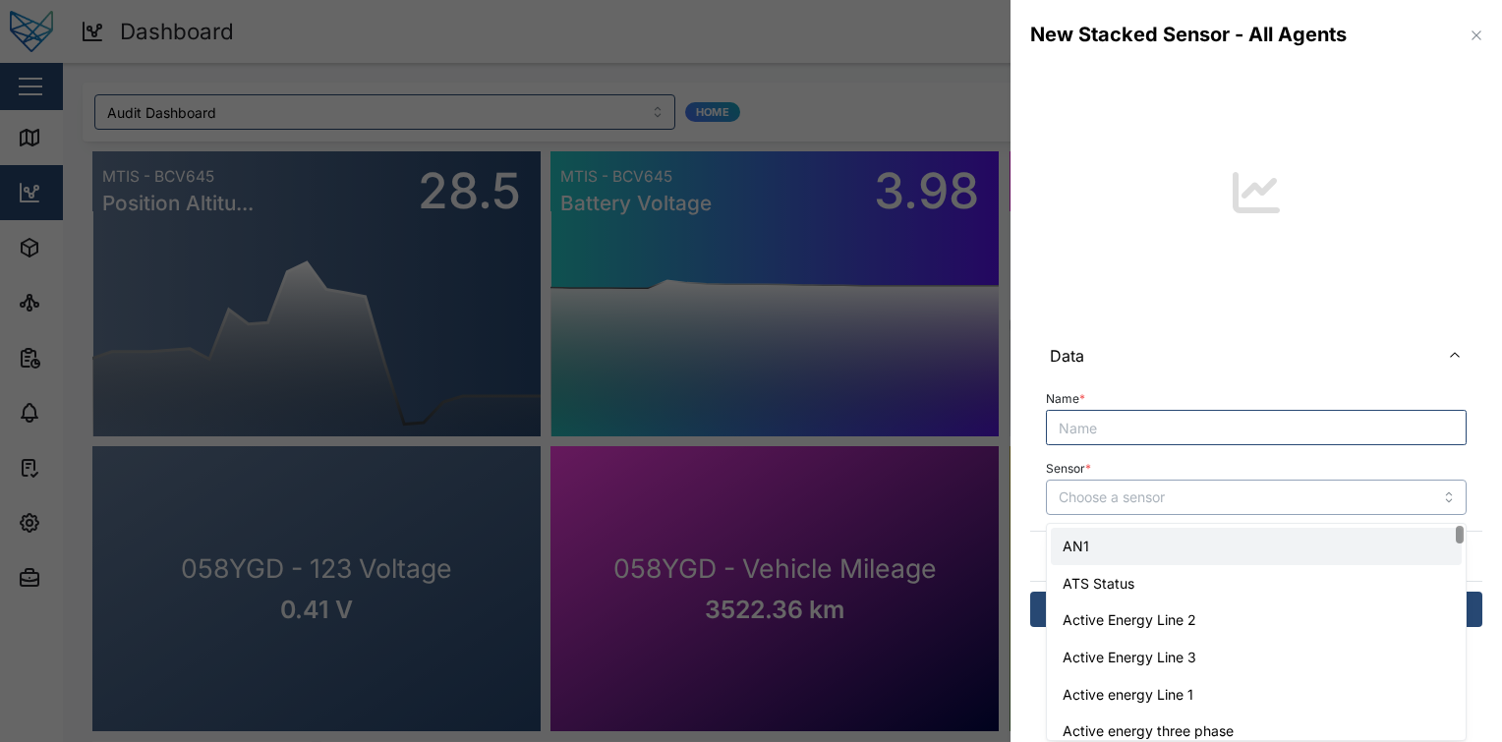
type input "AN1"
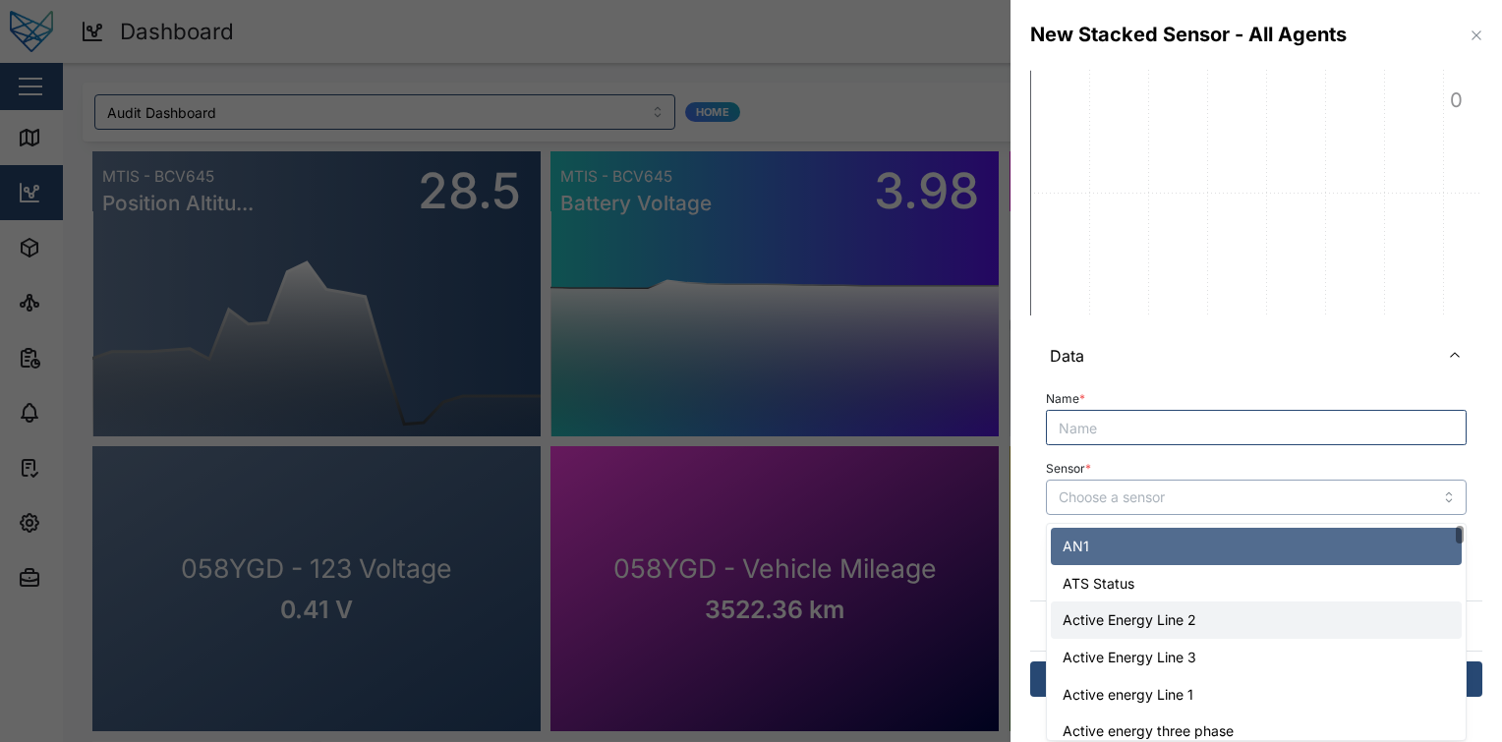
type input "Active Energy Line 2"
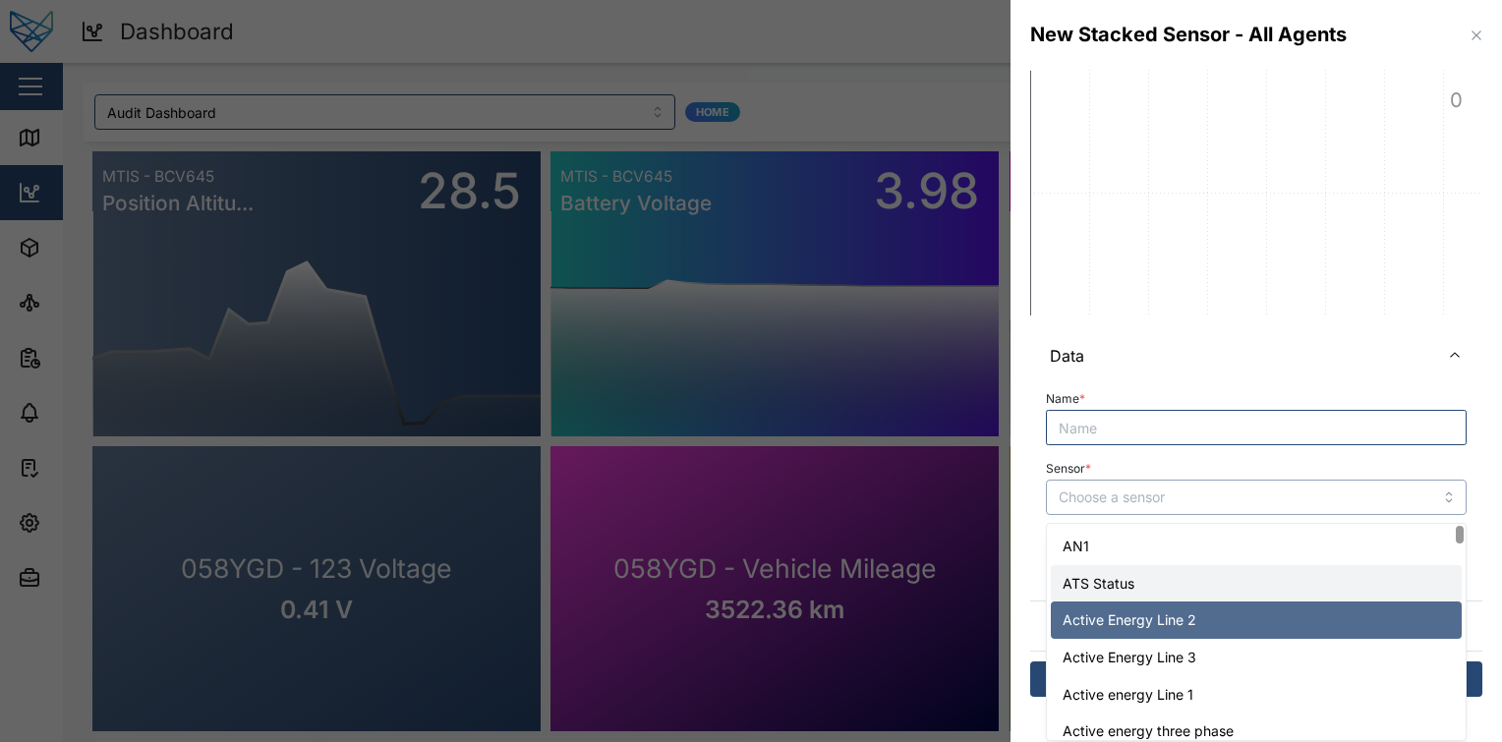
type input "0"
type input "5"
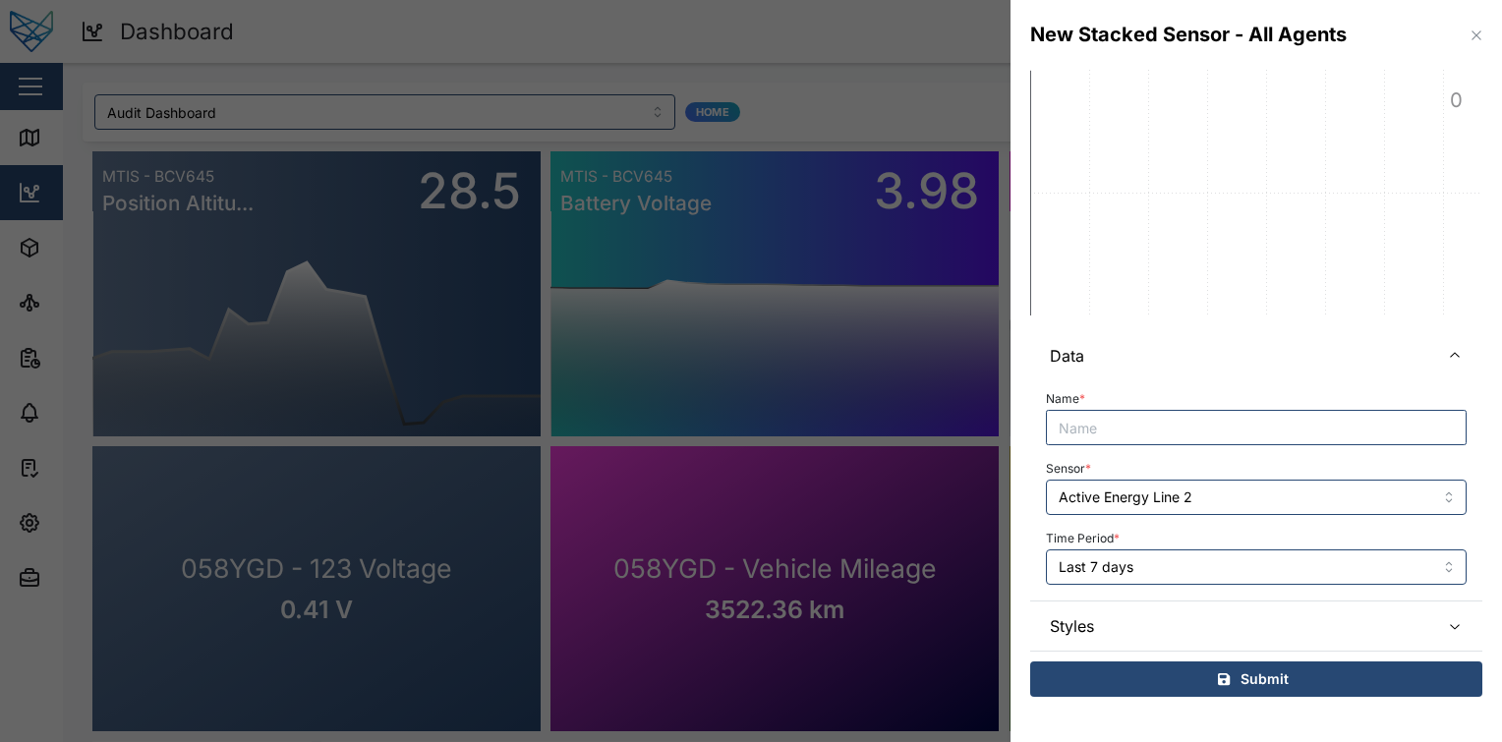
click at [1163, 462] on div "Sensor * Active Energy Line 2" at bounding box center [1256, 485] width 421 height 60
click at [1195, 488] on input "Active Energy Line 2" at bounding box center [1256, 497] width 421 height 35
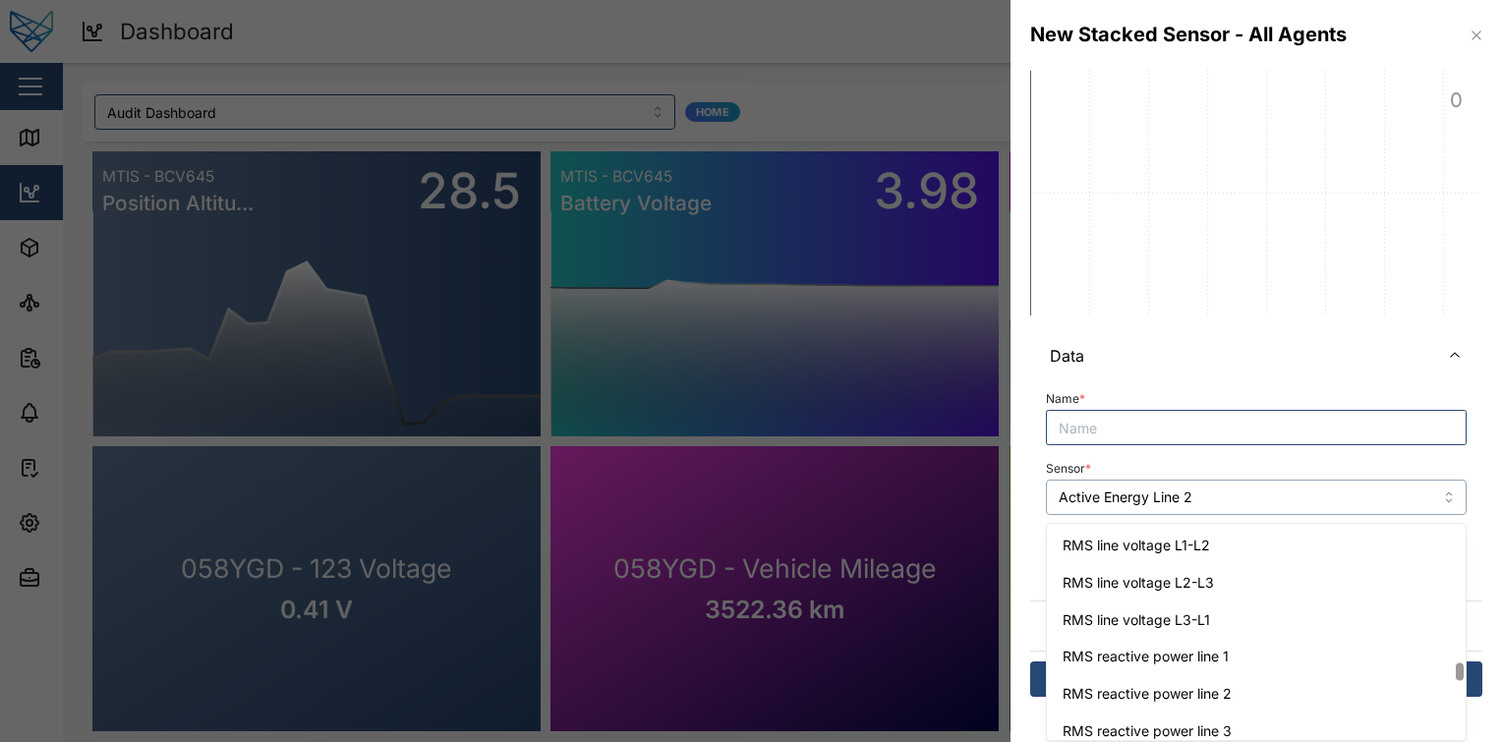
scroll to position [5003, 0]
type input "RMS line voltage L3-L1"
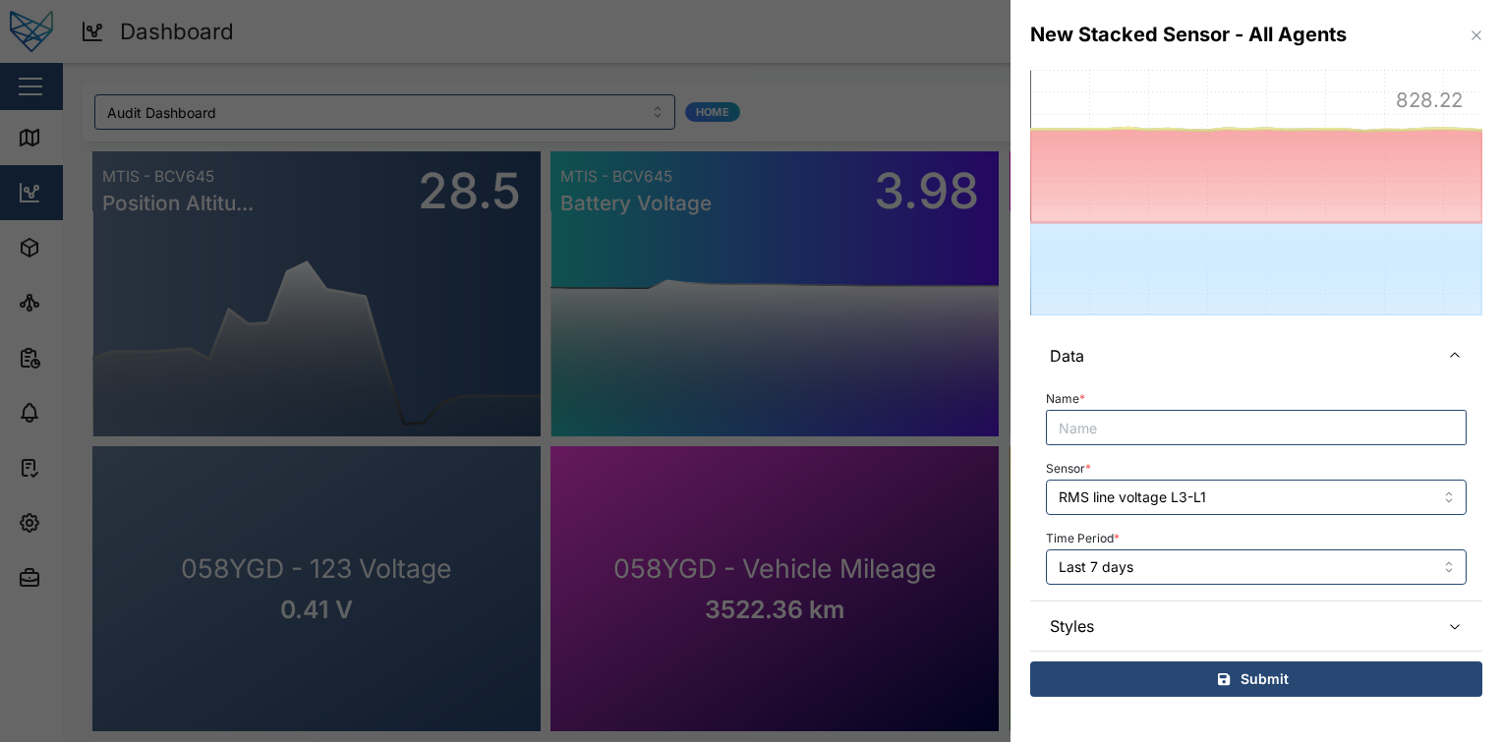
click at [1177, 621] on span "Styles" at bounding box center [1237, 626] width 374 height 49
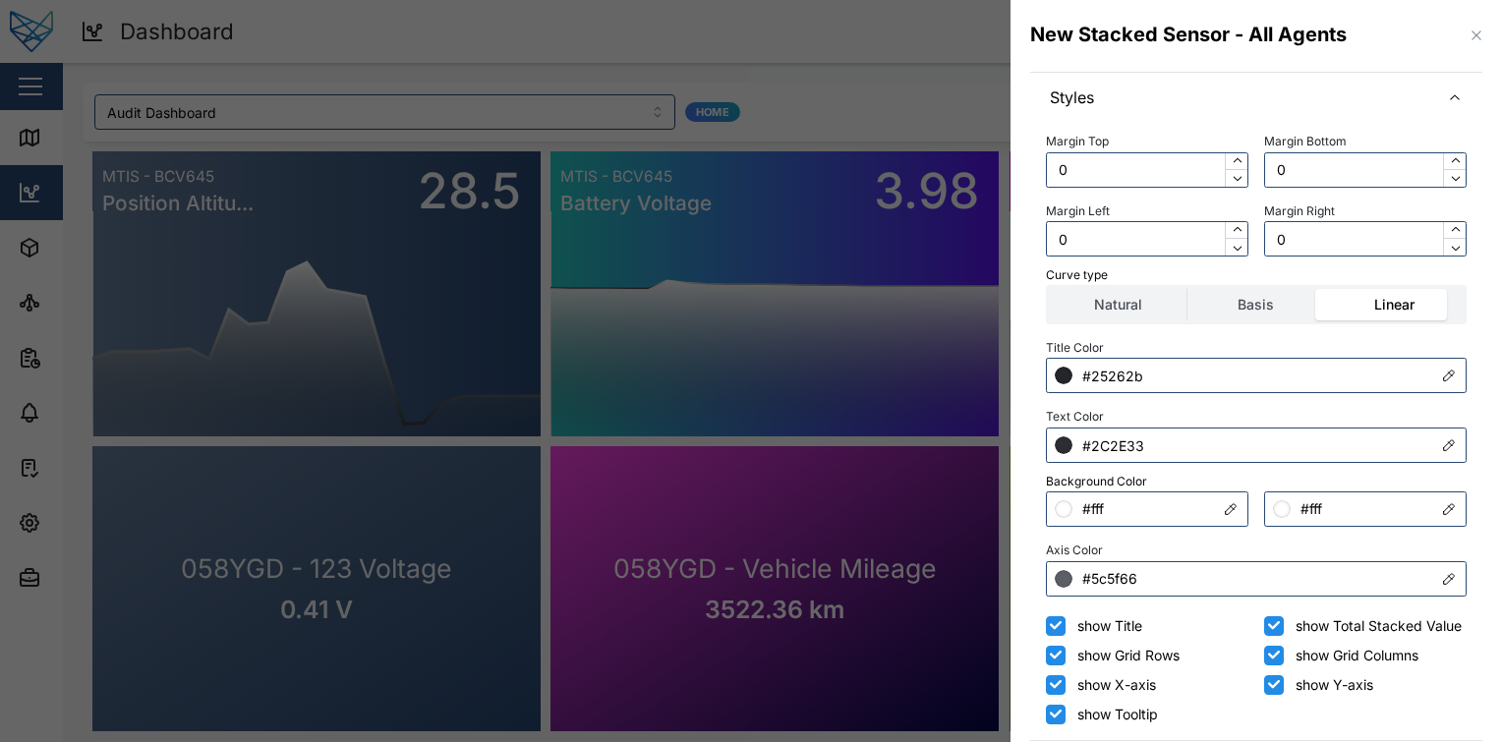
scroll to position [0, 0]
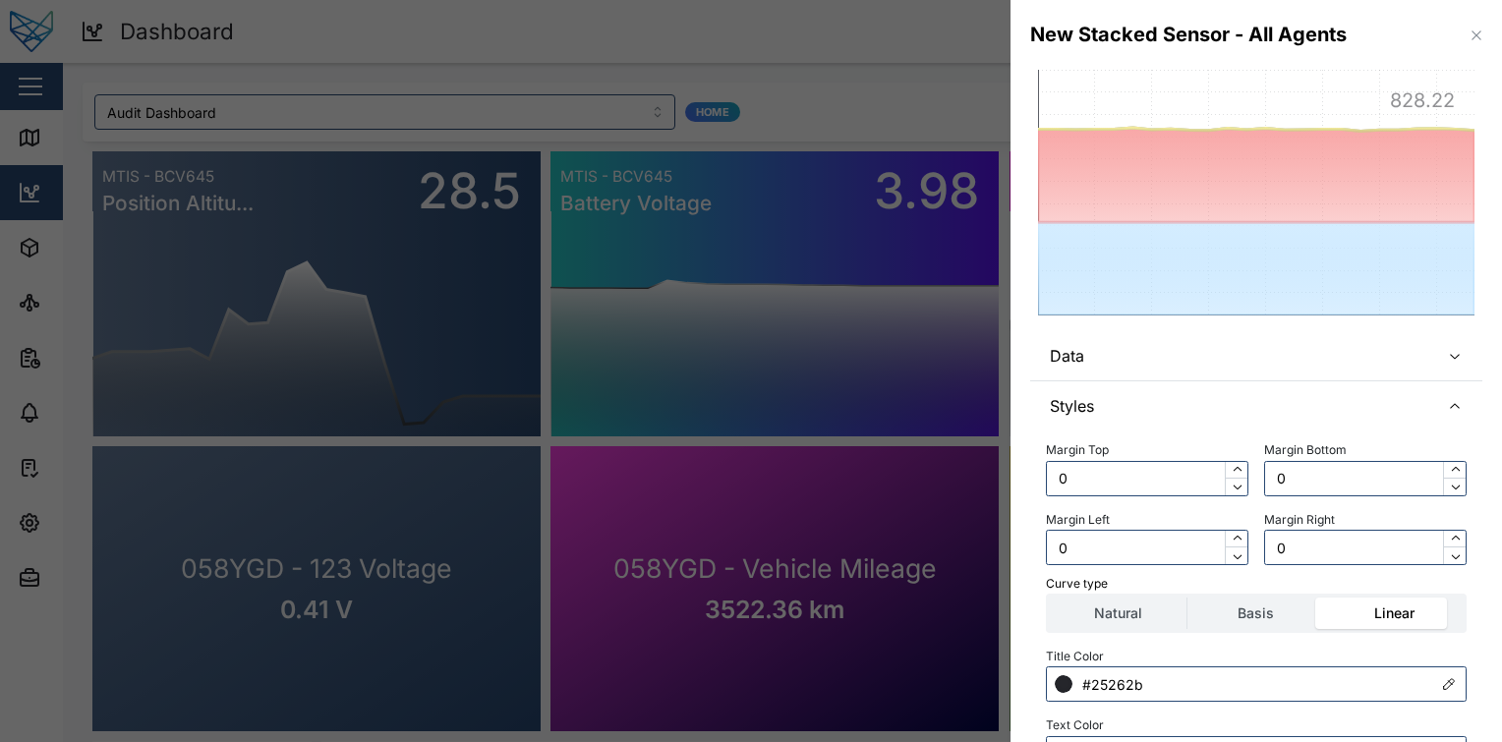
click at [1202, 355] on span "Data" at bounding box center [1237, 355] width 374 height 49
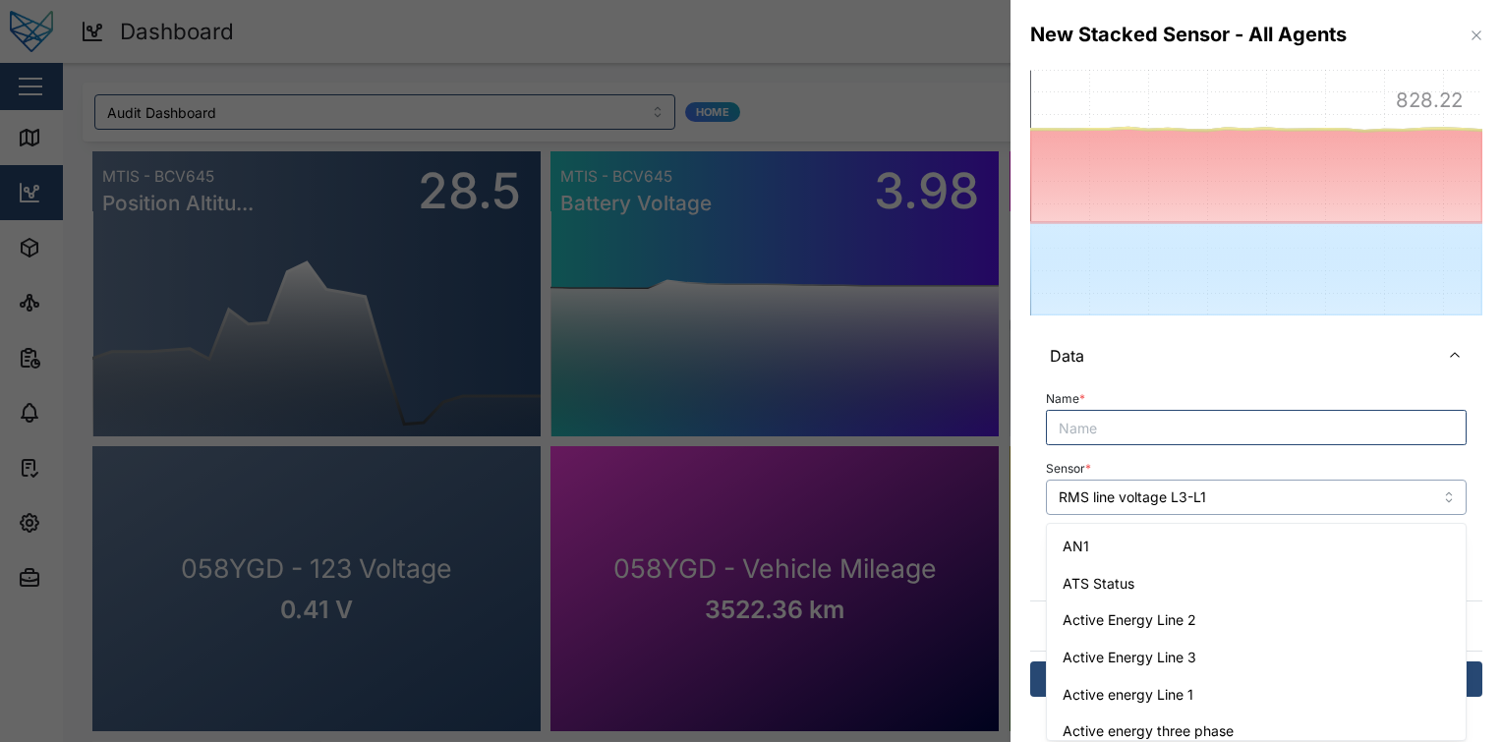
click at [1241, 502] on input "RMS line voltage L3-L1" at bounding box center [1256, 497] width 421 height 35
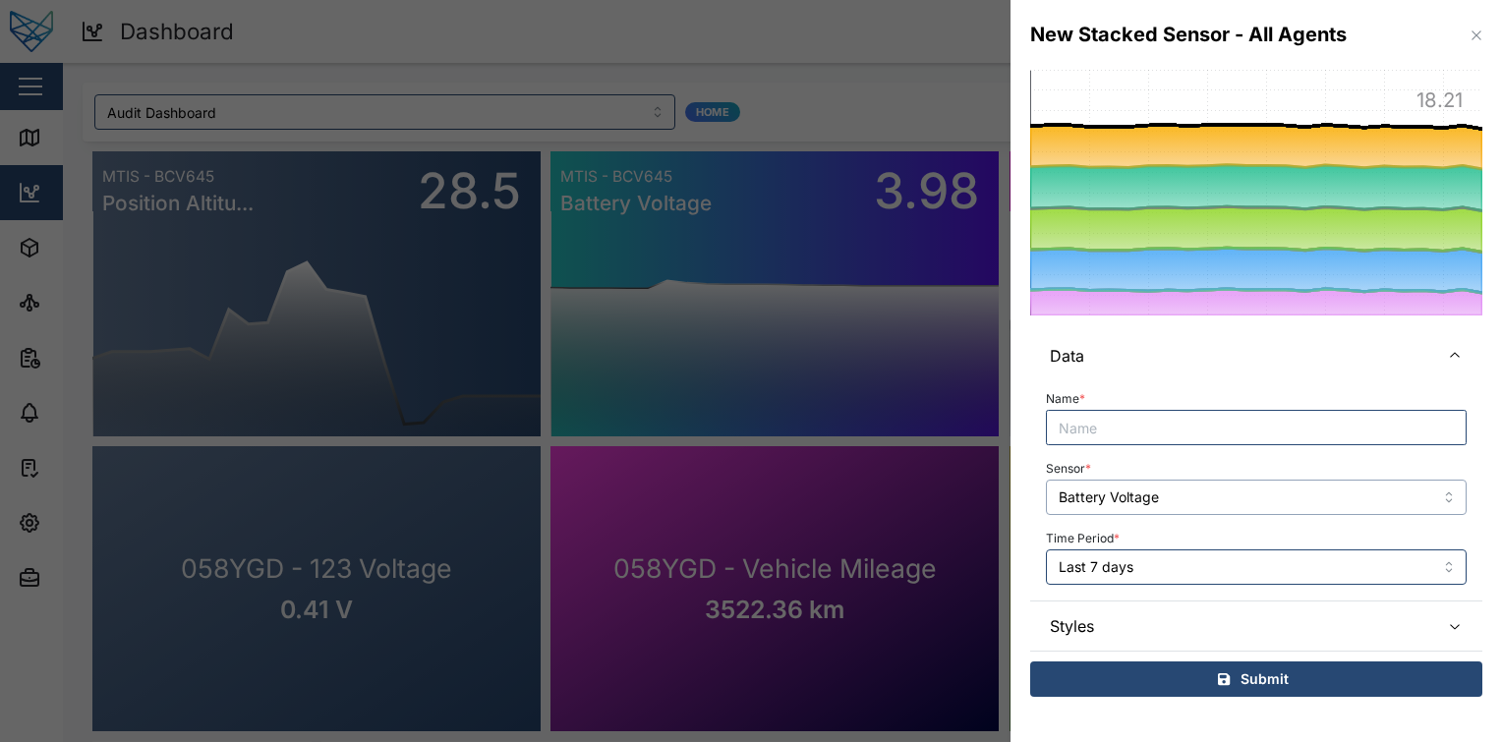
click at [1166, 497] on input "Battery Voltage" at bounding box center [1256, 497] width 421 height 35
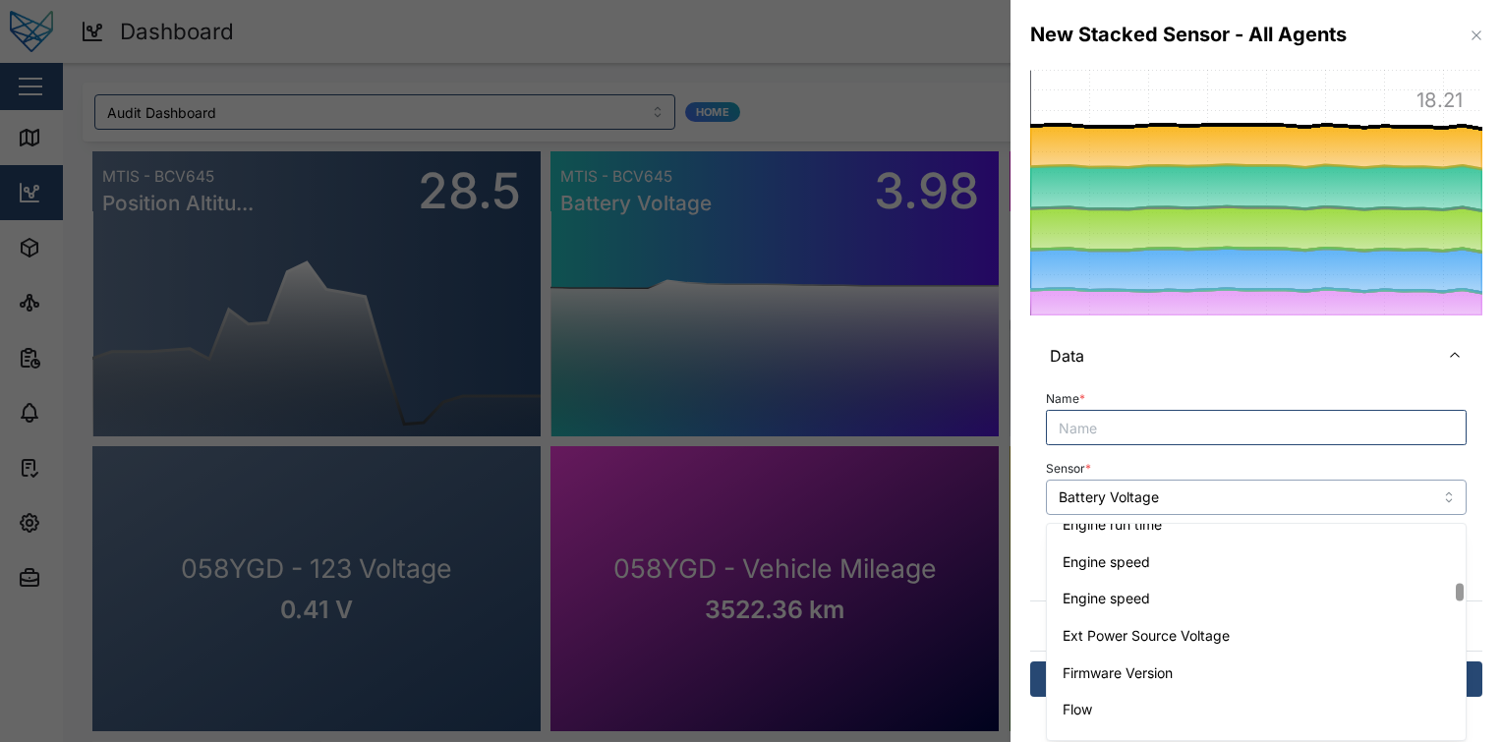
scroll to position [2058, 0]
type input "Engine speed"
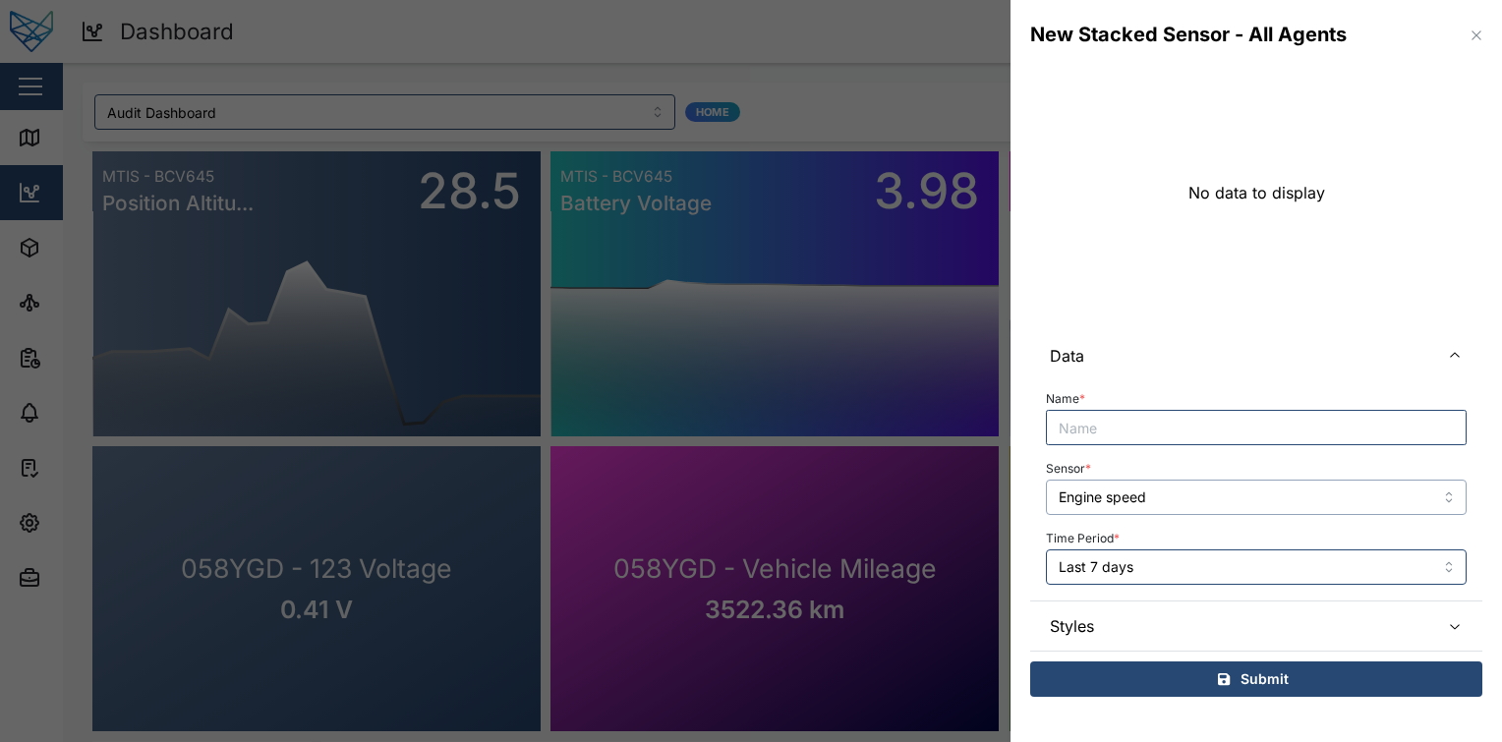
click at [1209, 482] on input "Engine speed" at bounding box center [1256, 497] width 421 height 35
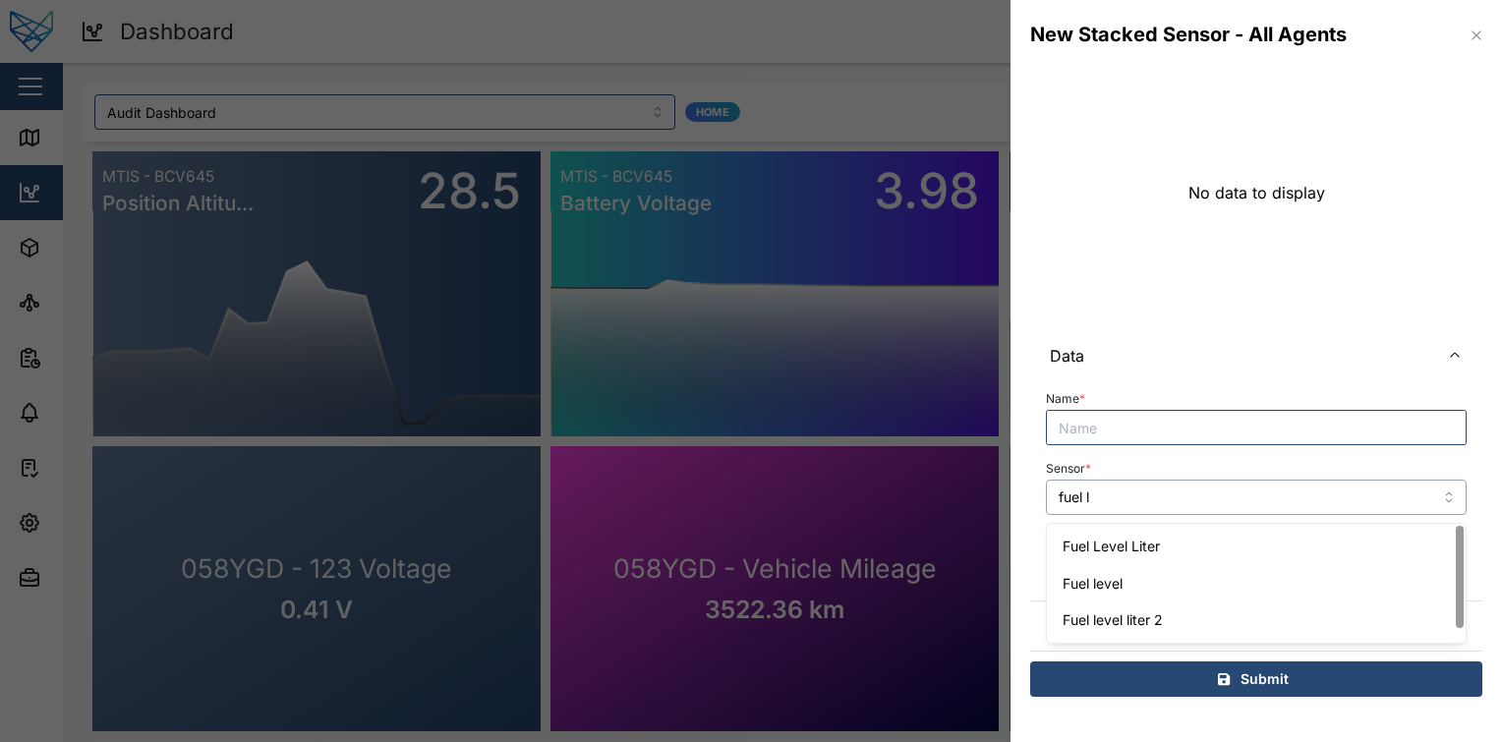
scroll to position [0, 0]
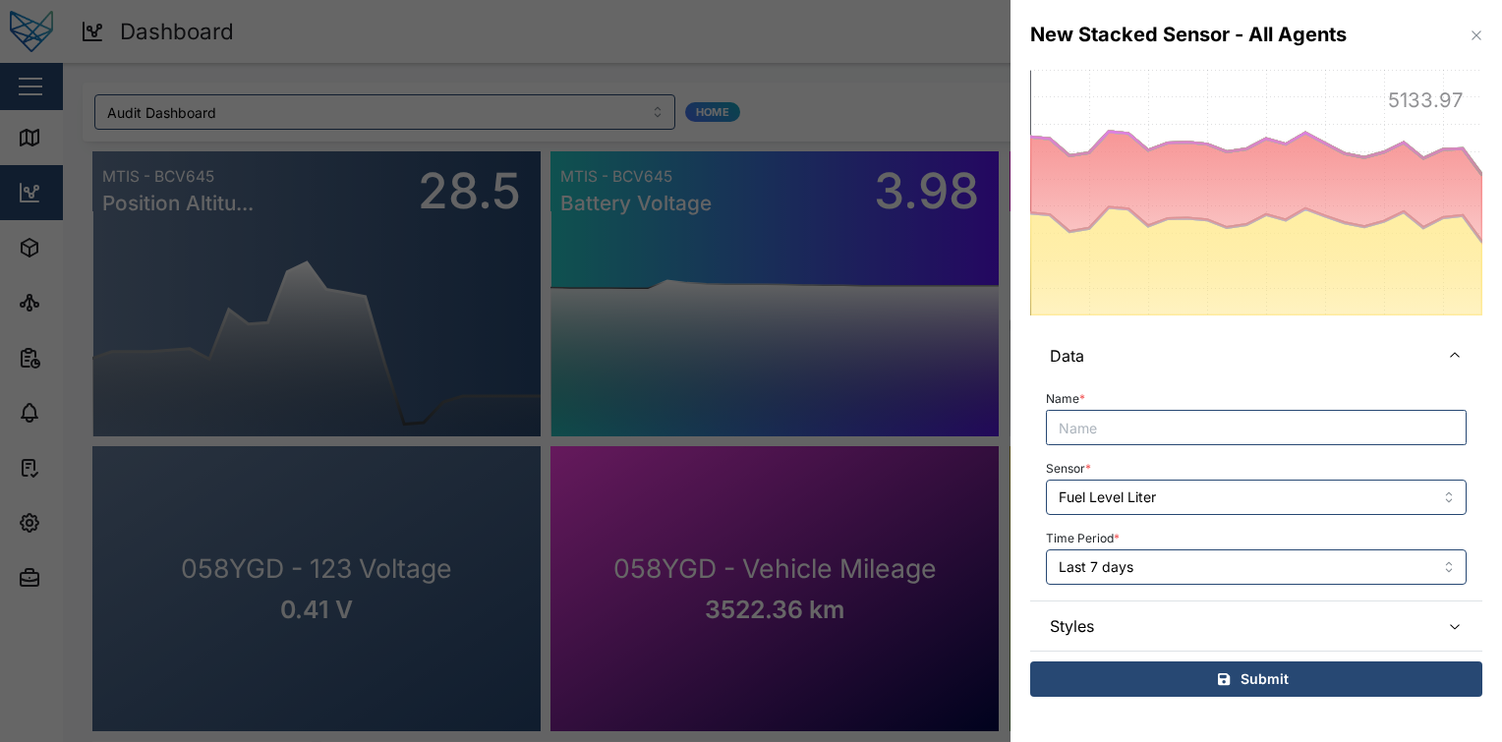
click at [1160, 614] on span "Styles" at bounding box center [1237, 626] width 374 height 49
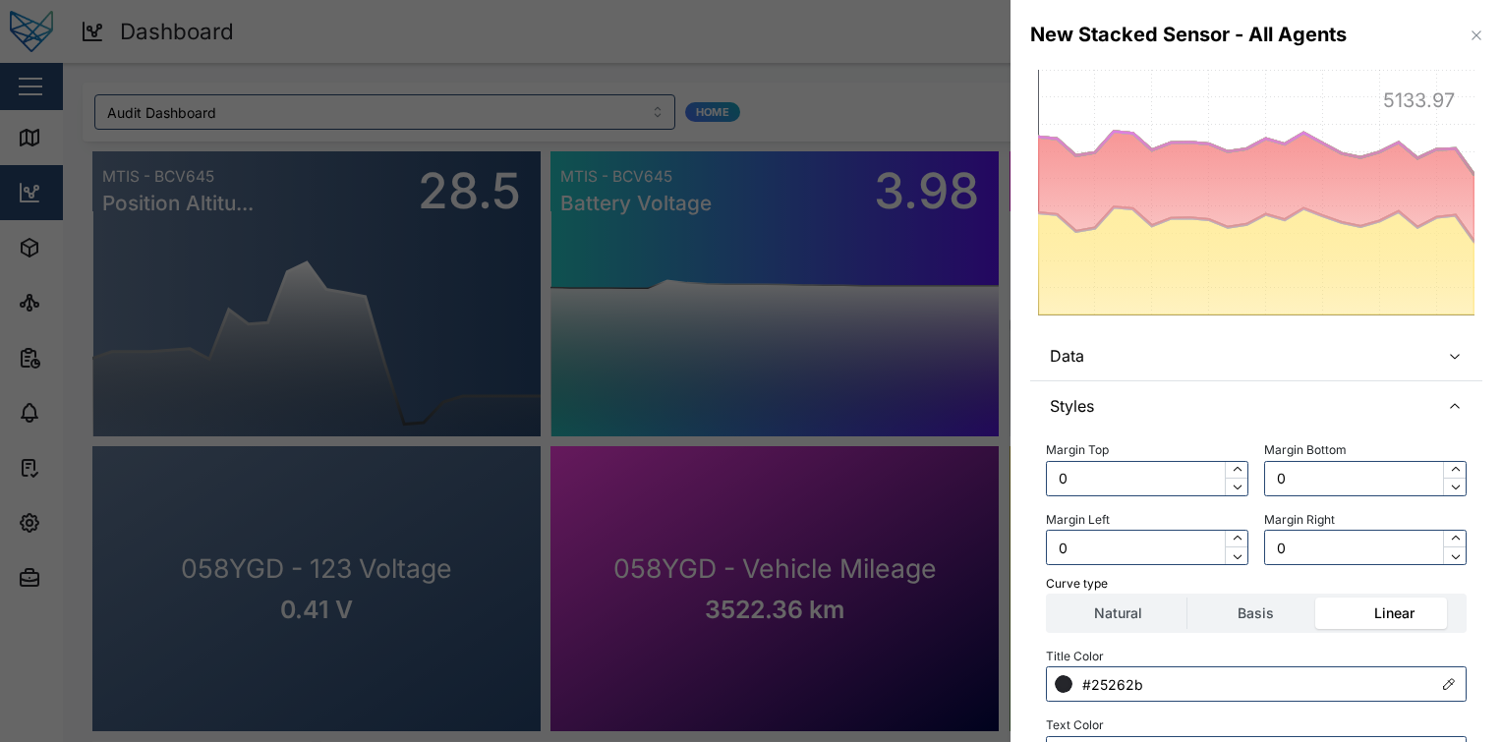
click at [1224, 355] on span "Data" at bounding box center [1237, 355] width 374 height 49
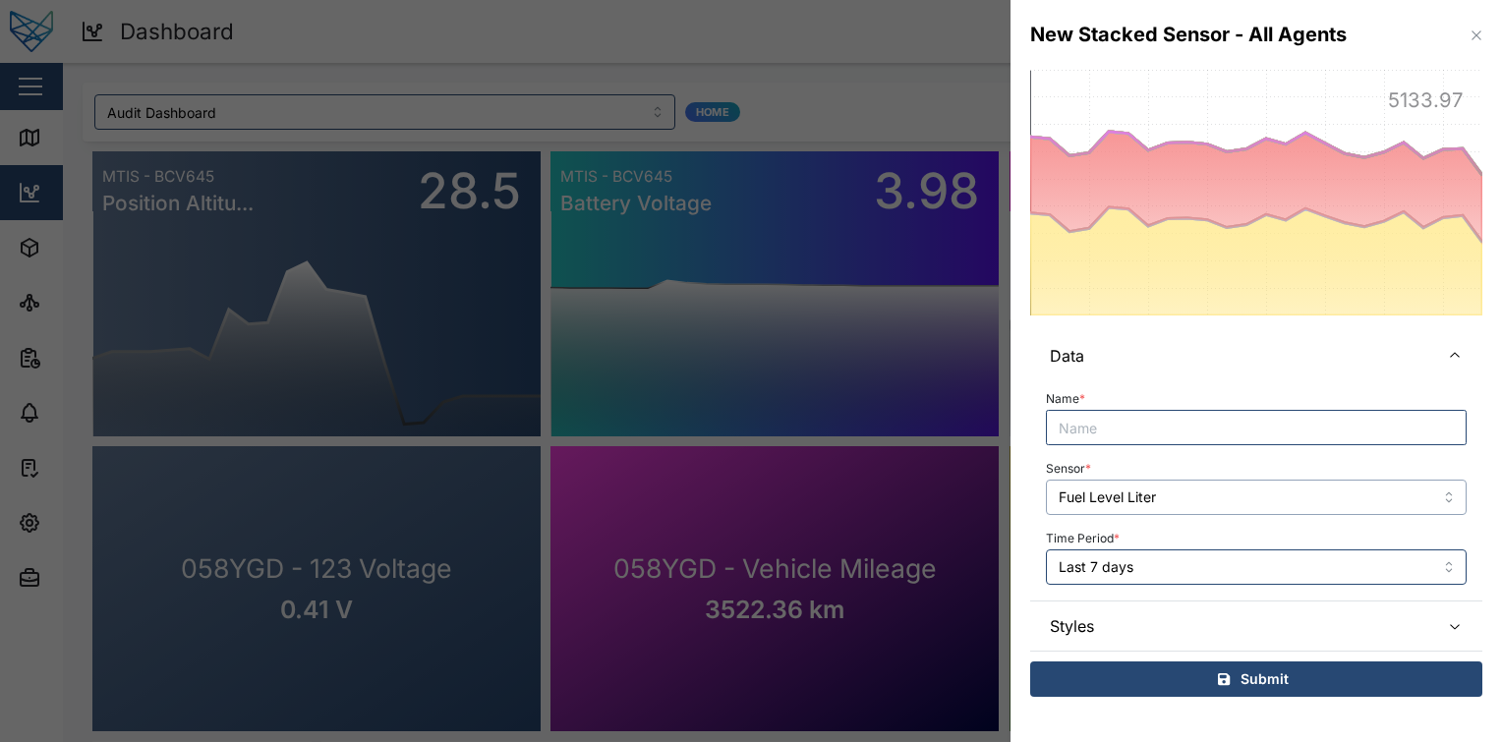
click at [1184, 509] on input "Fuel Level Liter" at bounding box center [1256, 497] width 421 height 35
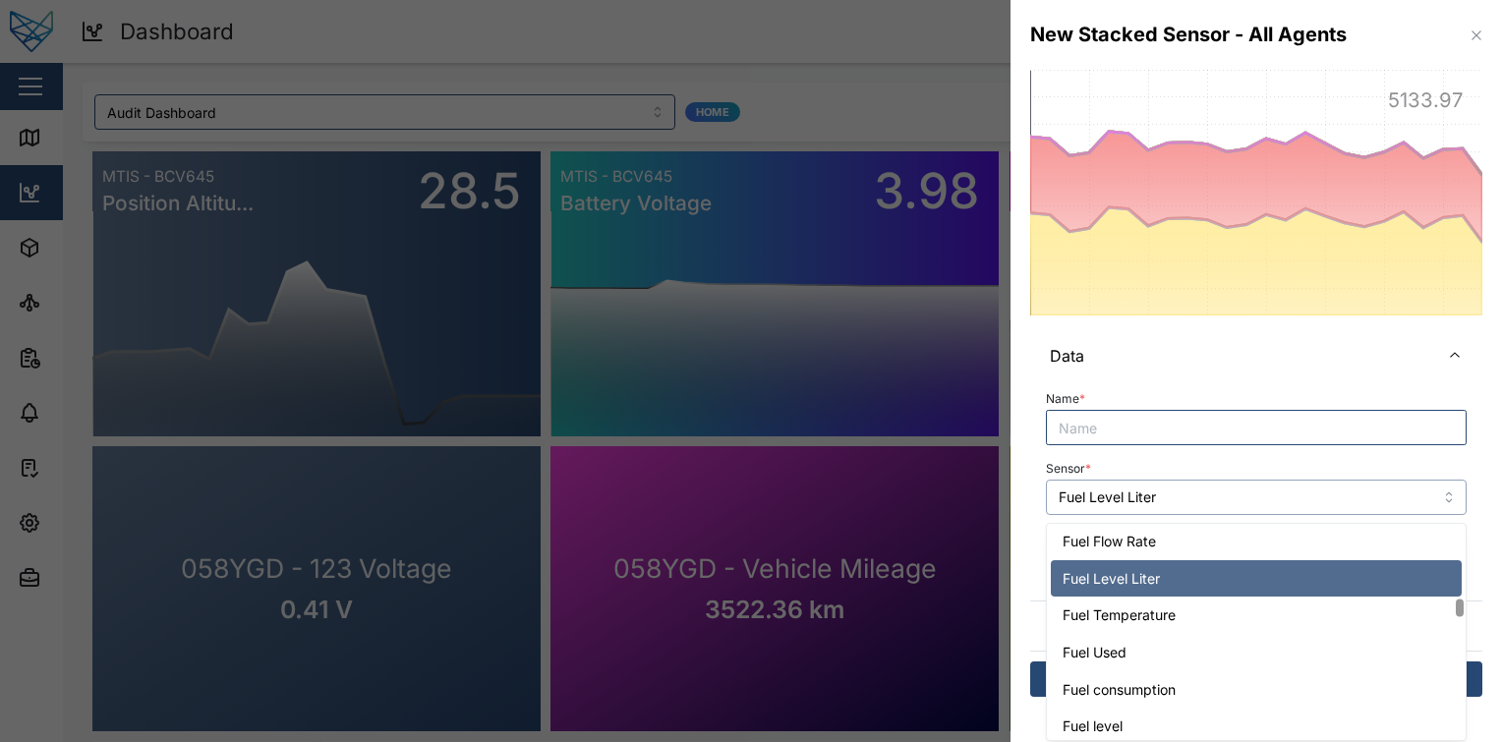
scroll to position [2371, 0]
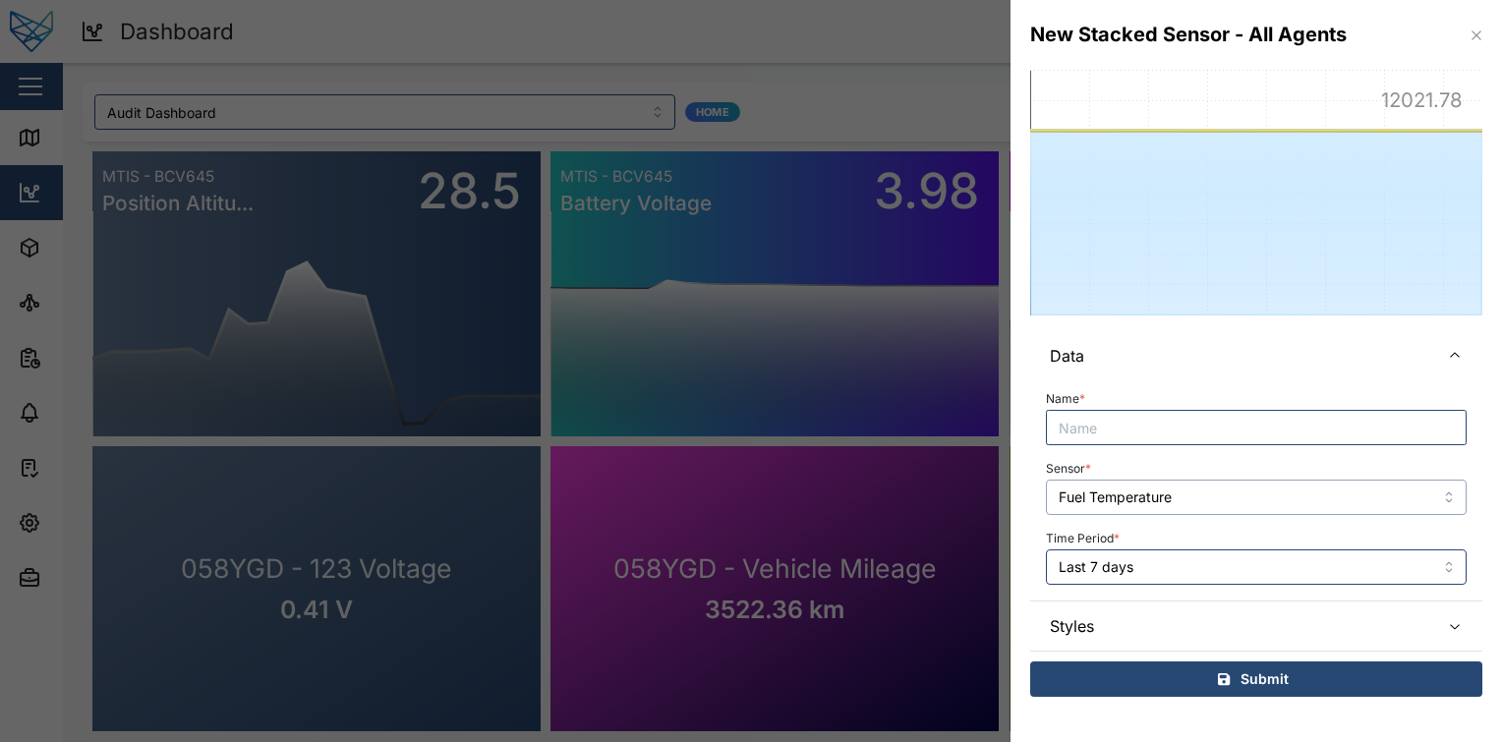
click at [1160, 495] on input "Fuel Temperature" at bounding box center [1256, 497] width 421 height 35
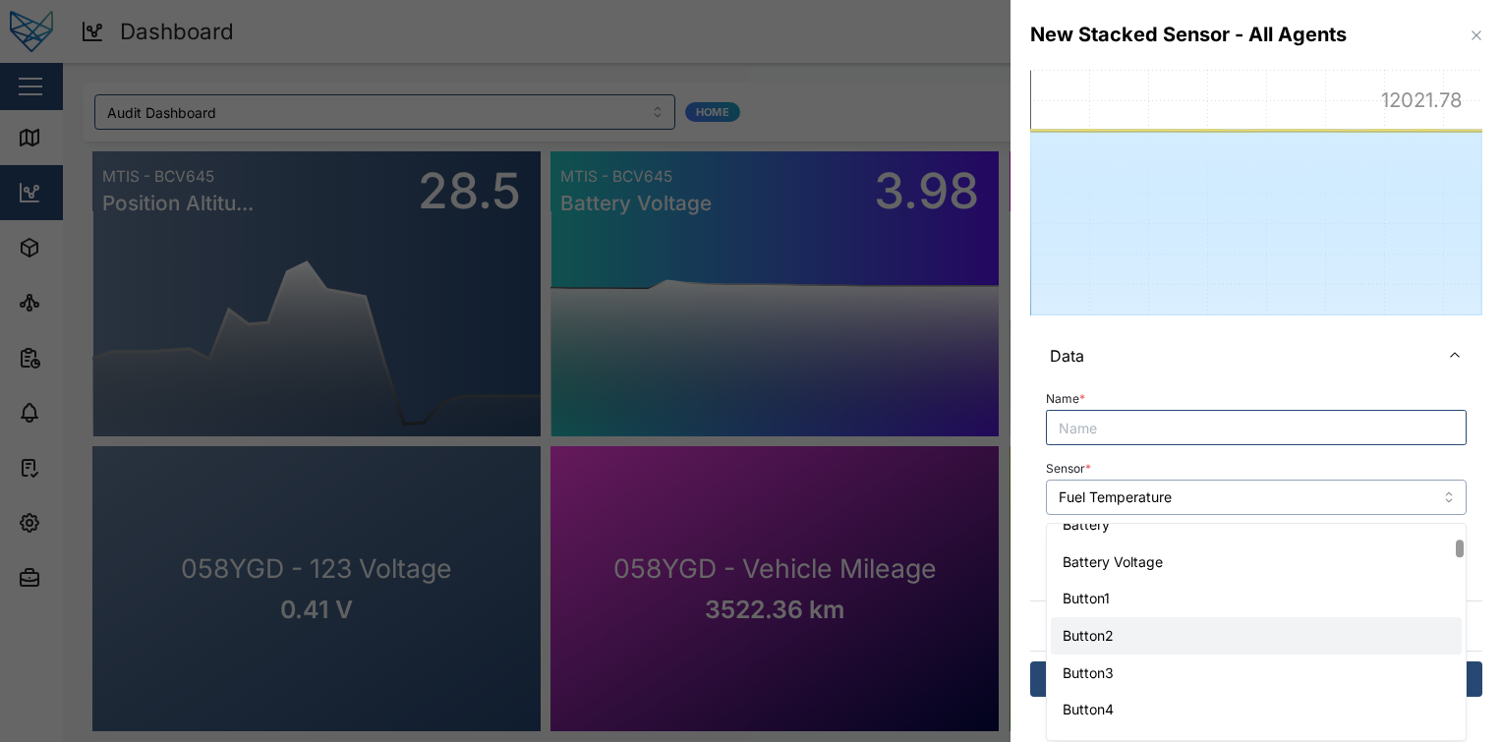
scroll to position [503, 0]
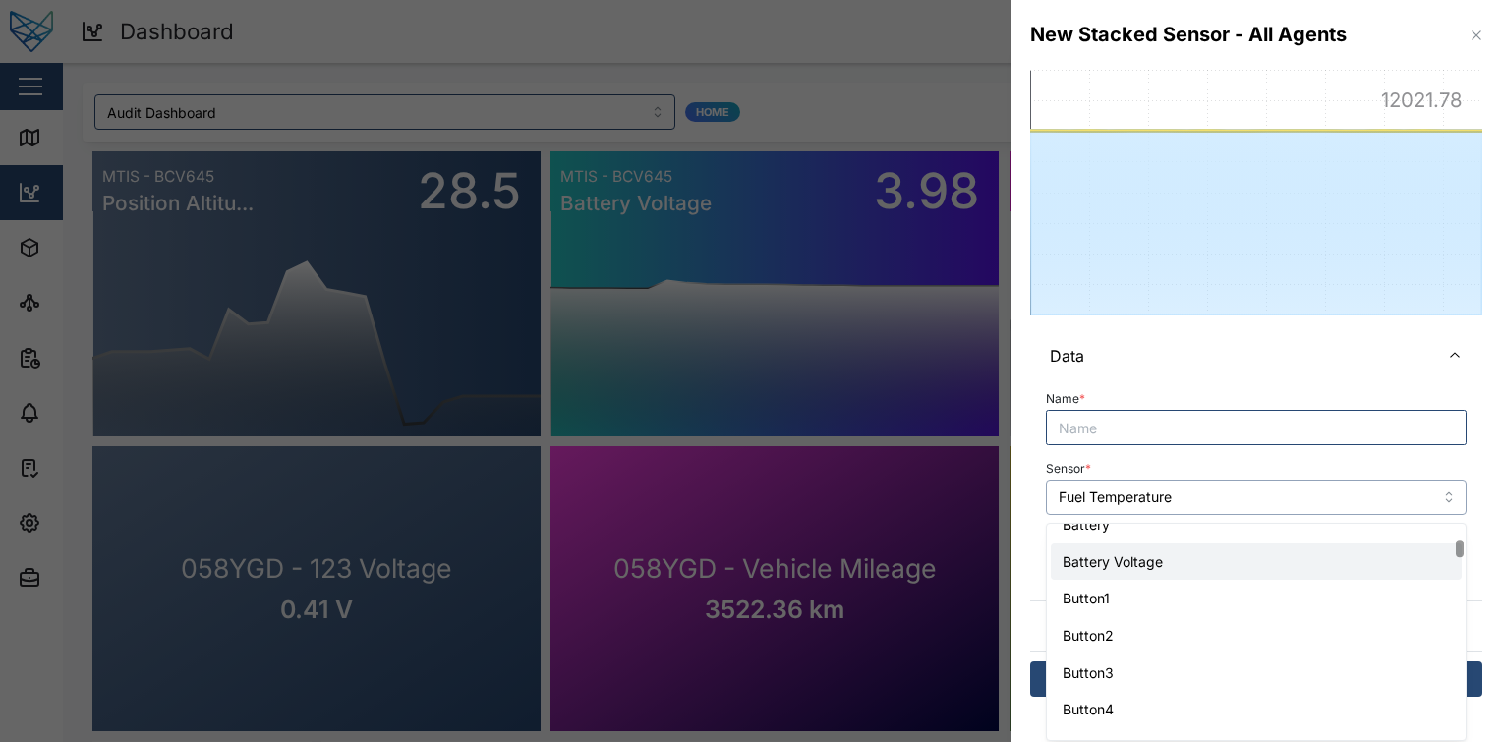
type input "Battery Voltage"
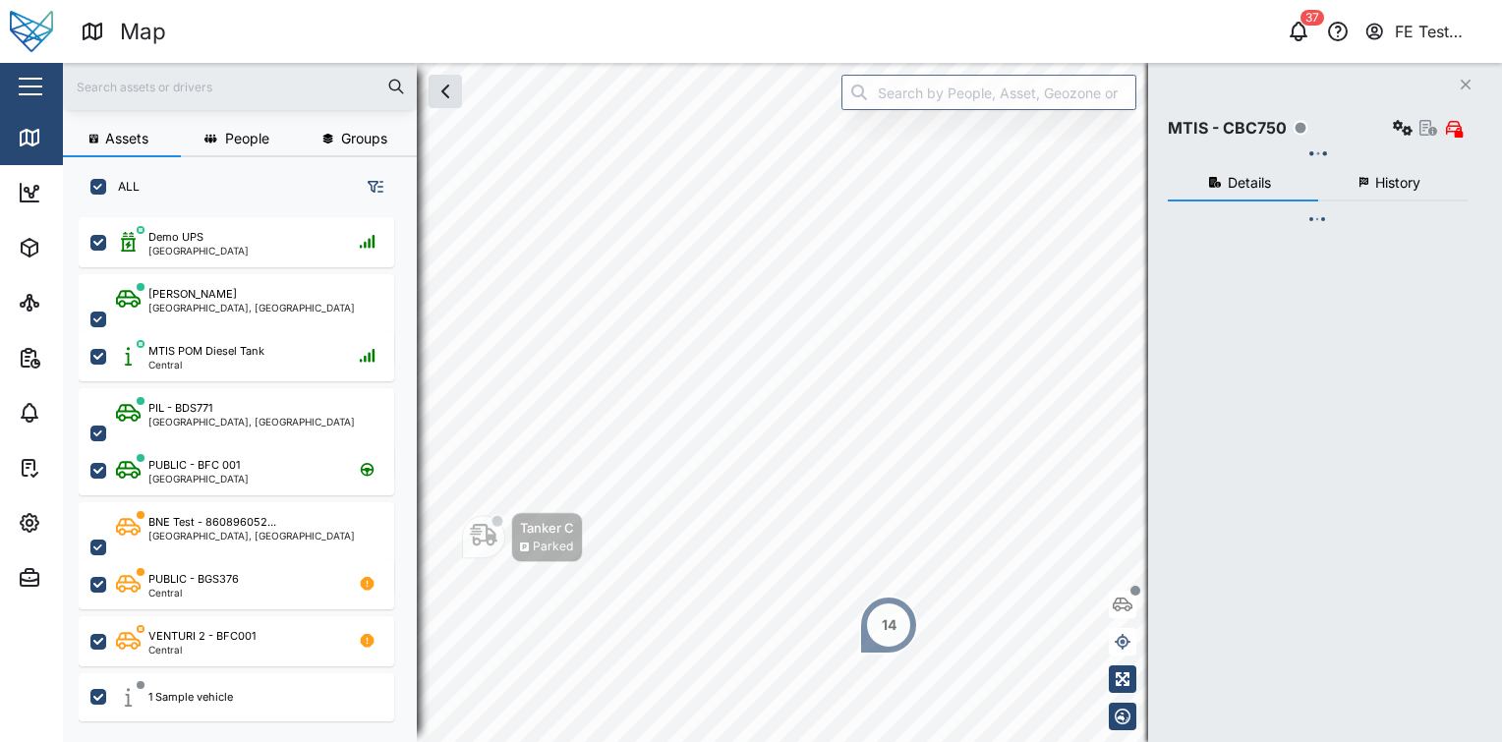
scroll to position [500, 307]
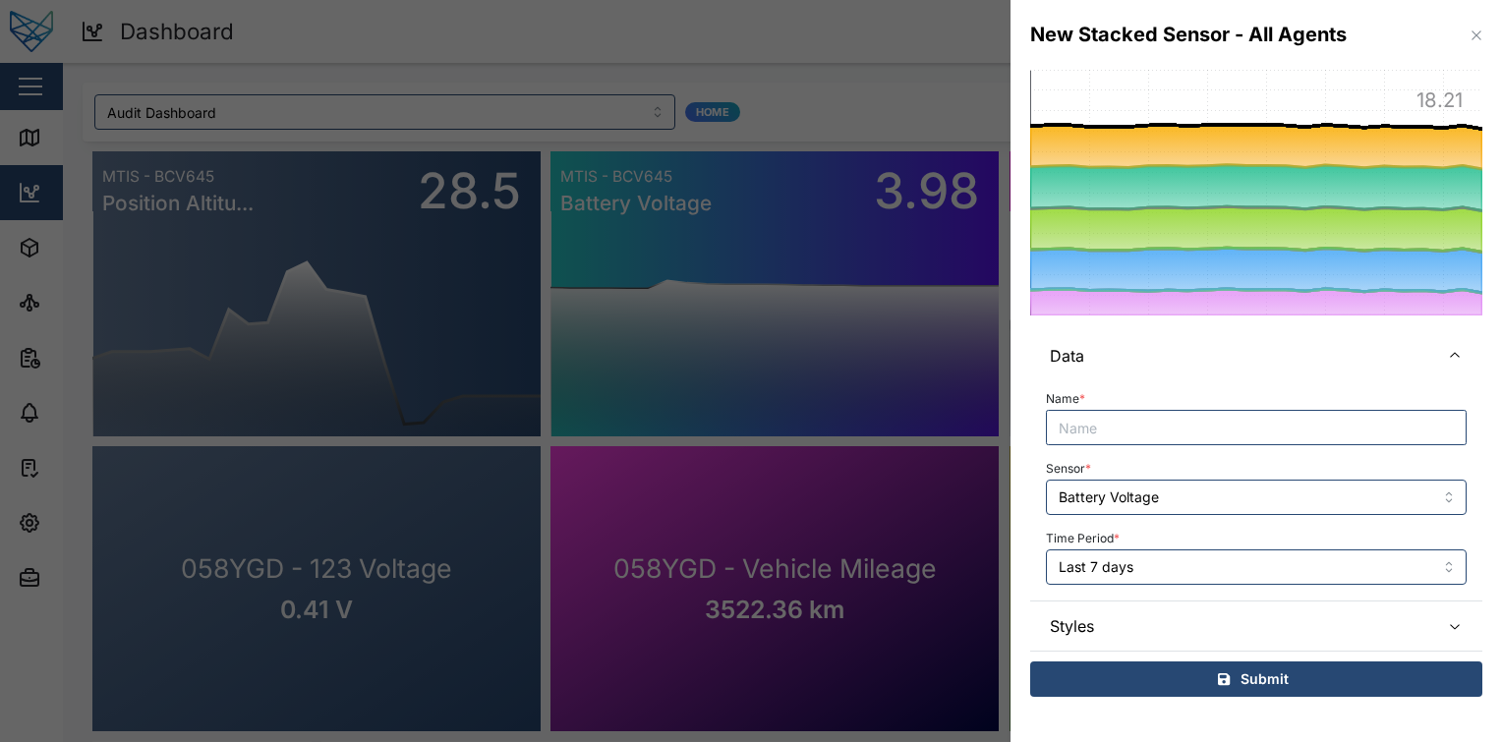
click at [1186, 512] on input "Battery Voltage" at bounding box center [1256, 497] width 421 height 35
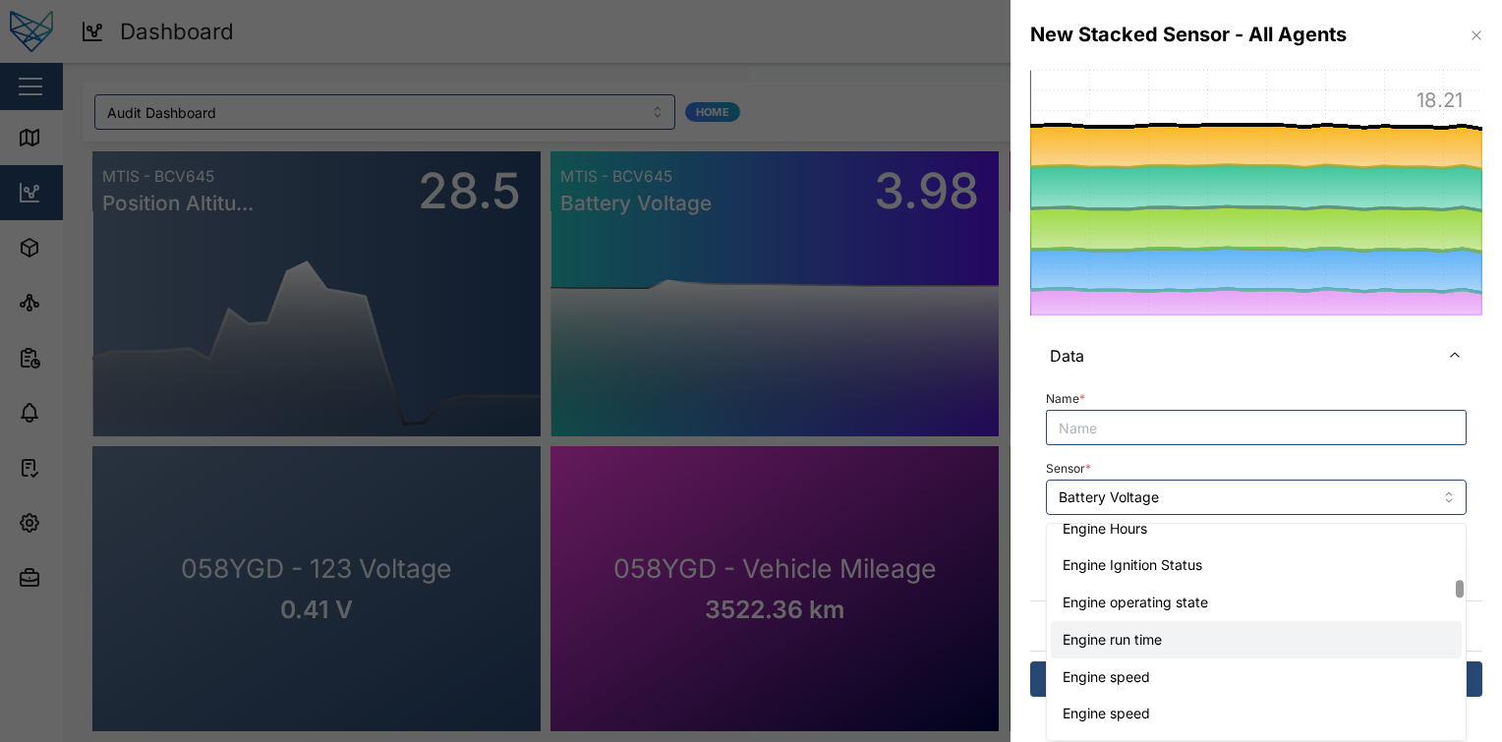
scroll to position [1909, 0]
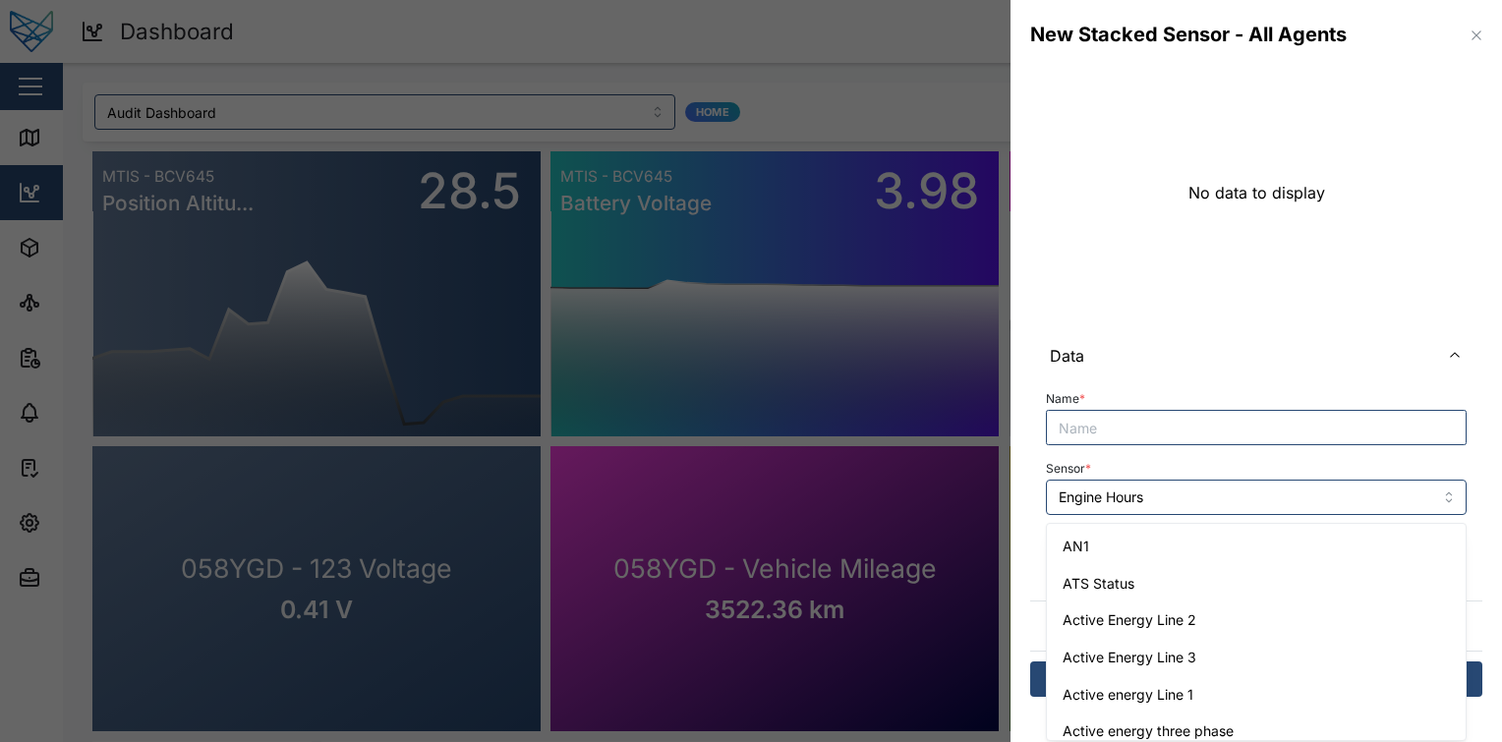
click at [1227, 496] on input "Engine Hours" at bounding box center [1256, 497] width 421 height 35
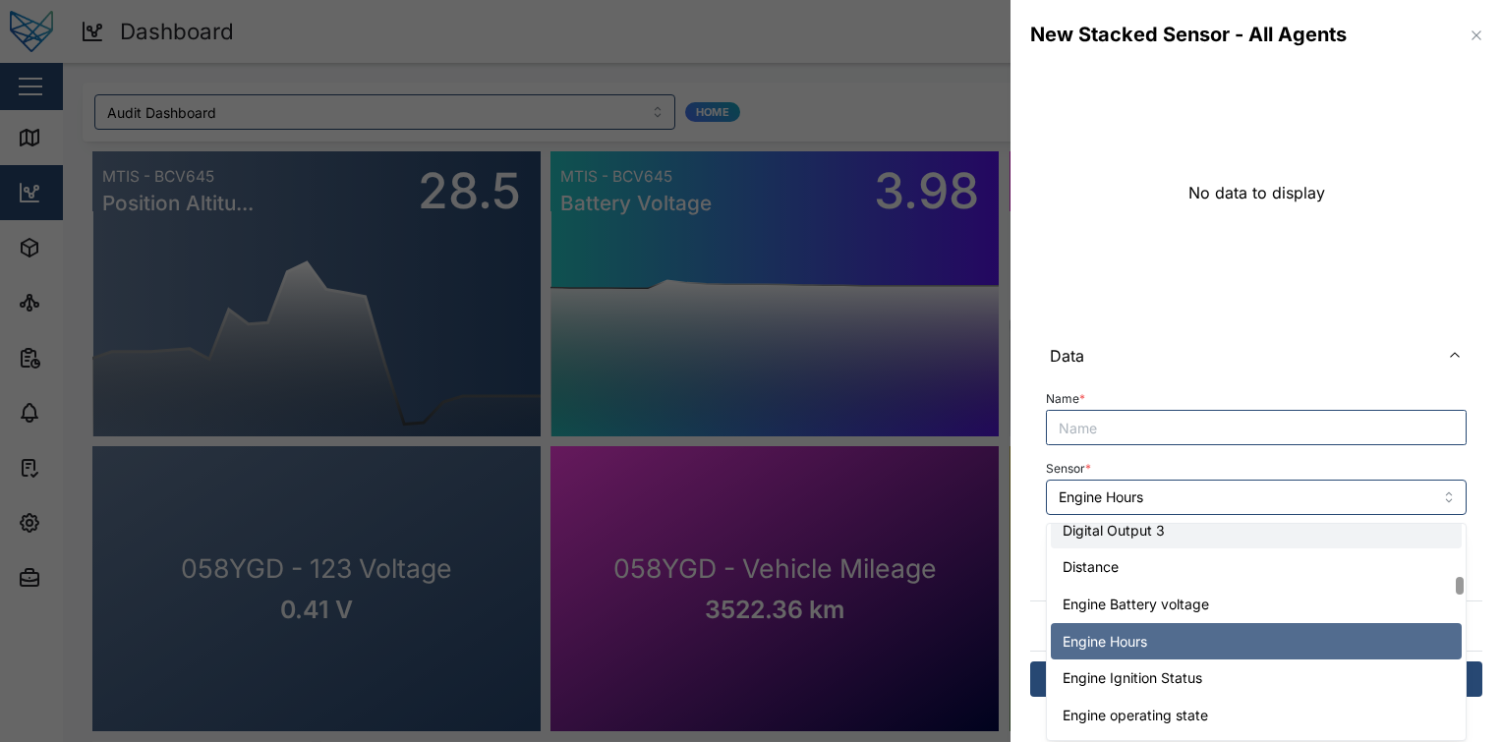
scroll to position [1834, 0]
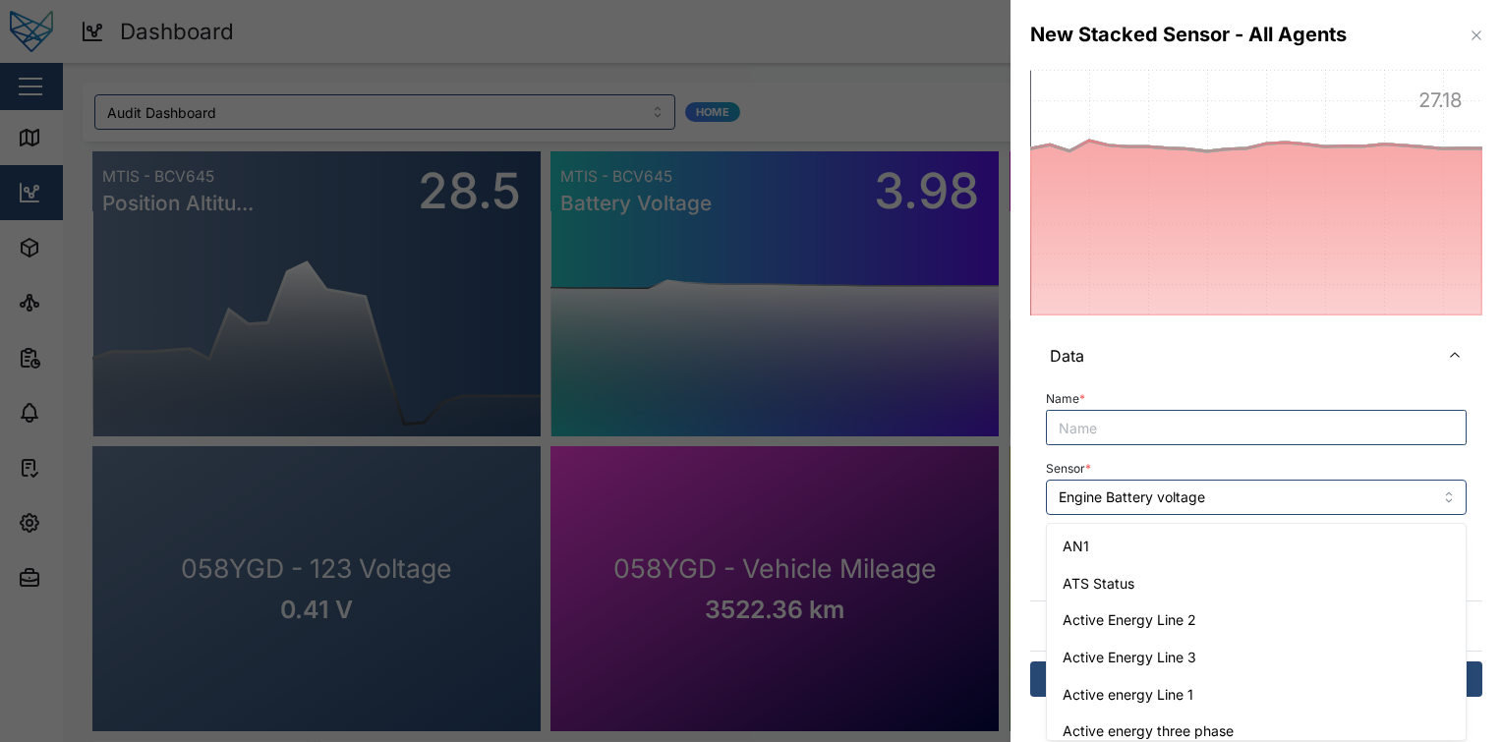
click at [1266, 491] on input "Engine Battery voltage" at bounding box center [1256, 497] width 421 height 35
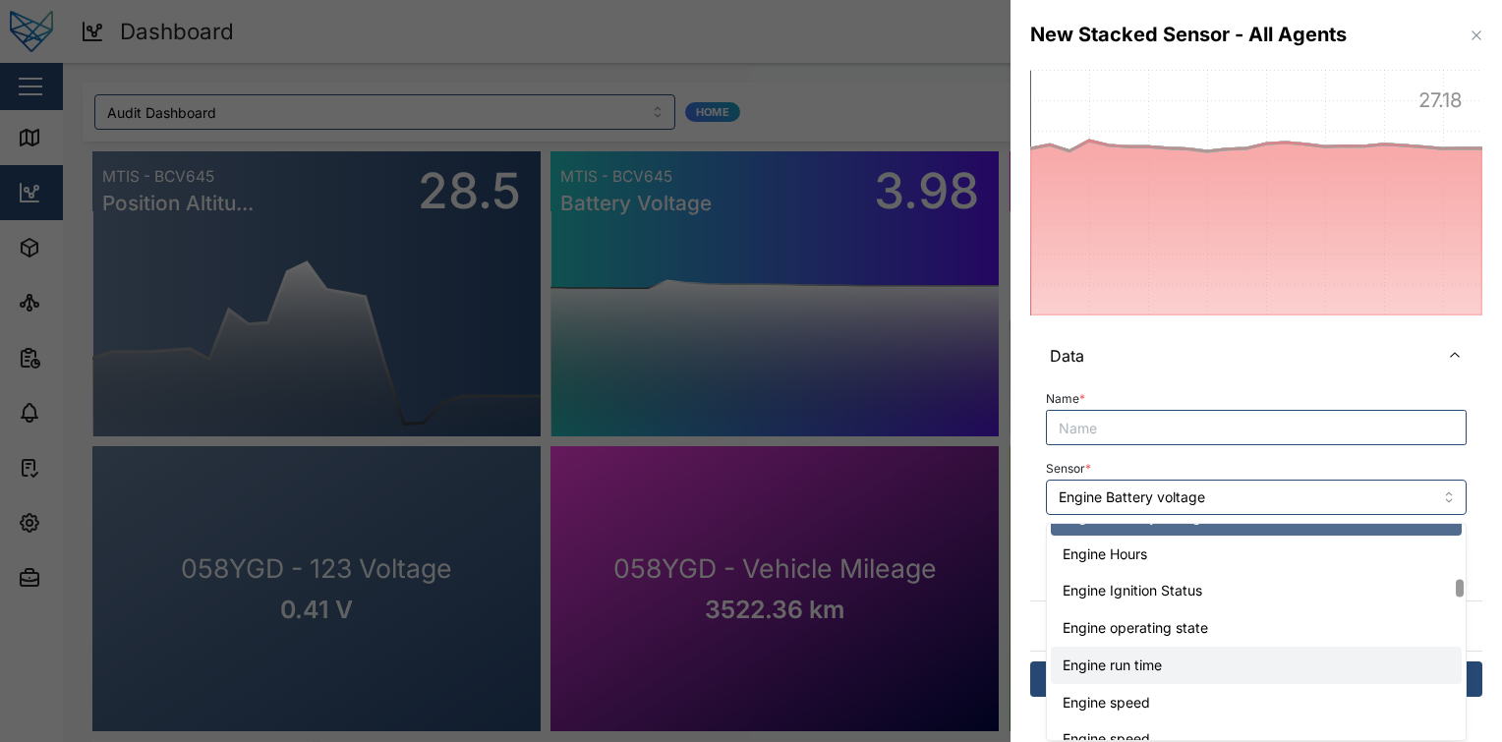
scroll to position [1919, 0]
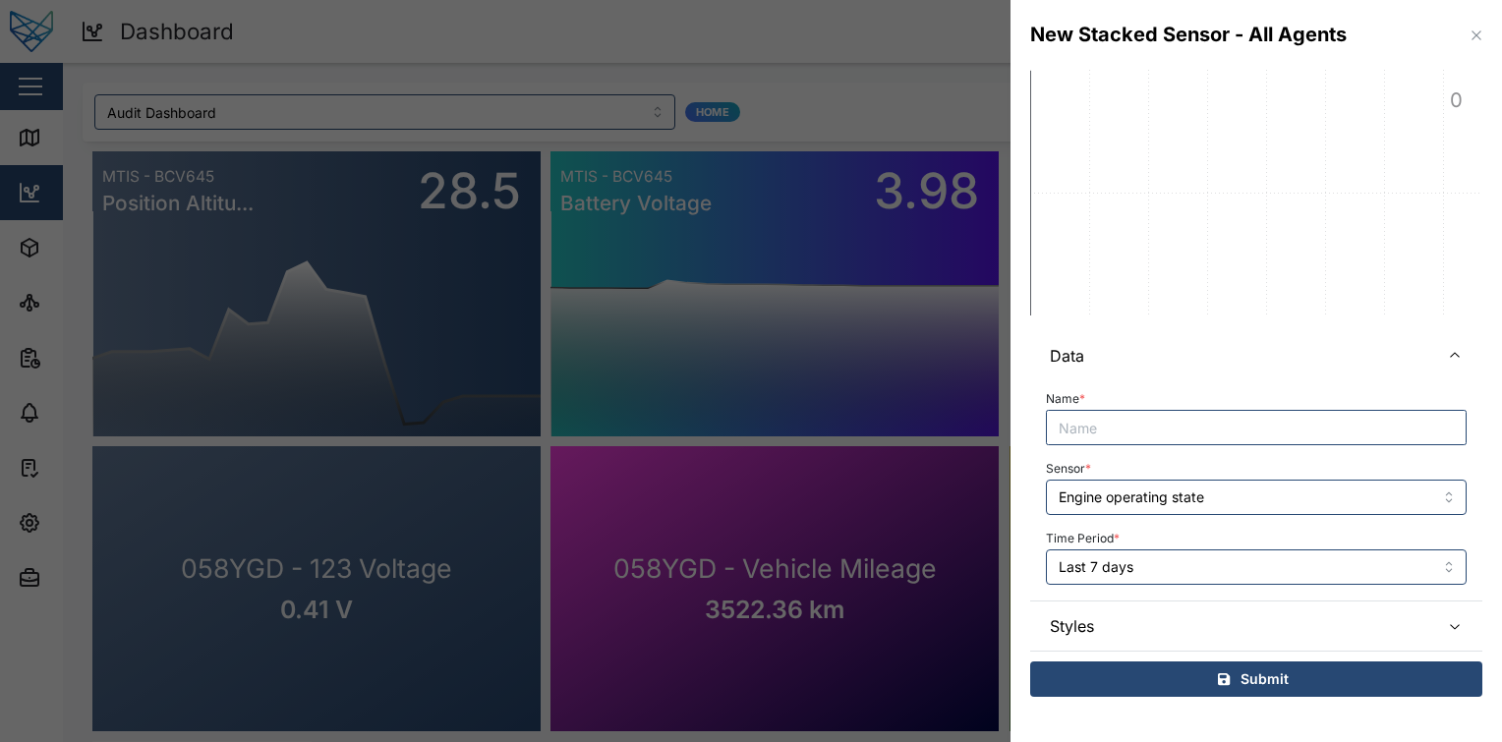
click at [1247, 491] on input "Engine operating state" at bounding box center [1256, 497] width 421 height 35
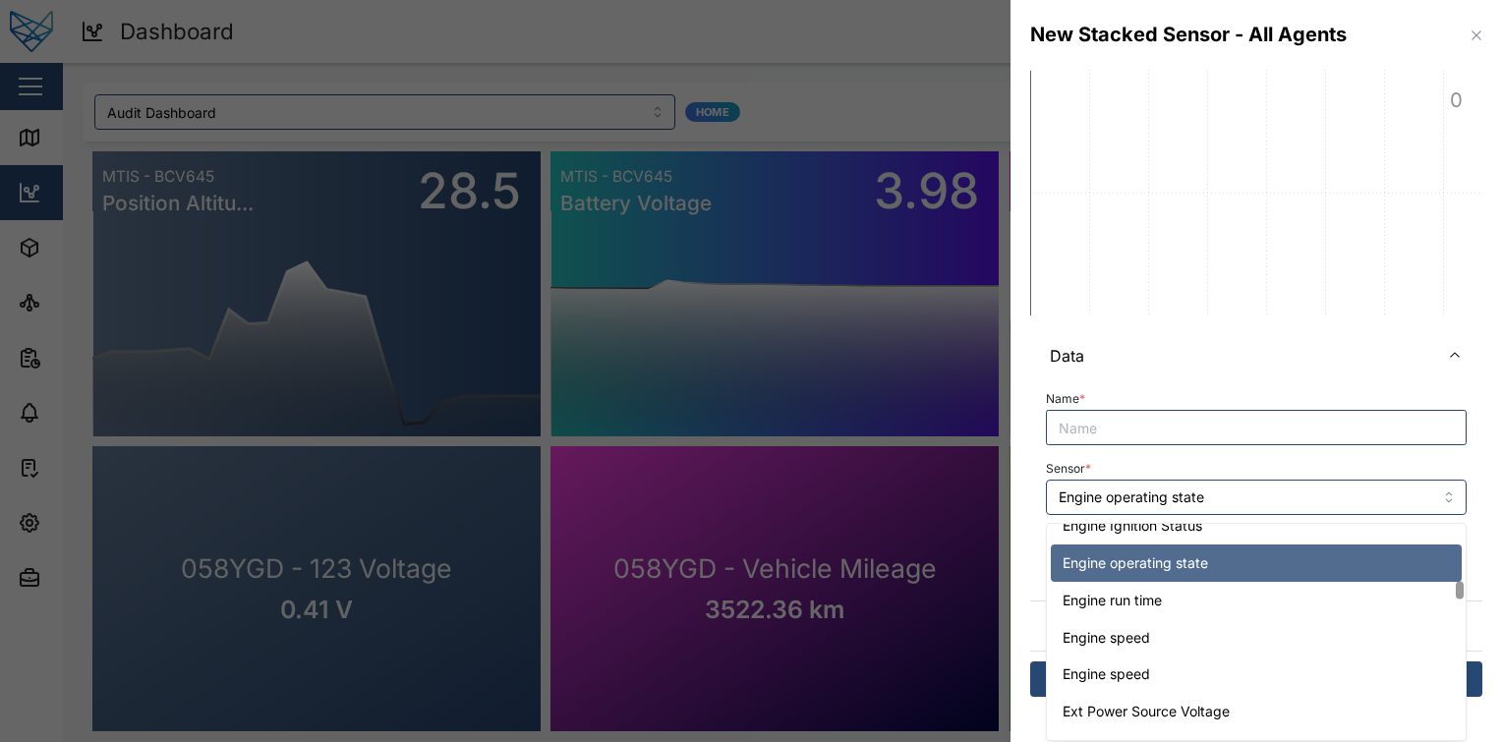
scroll to position [1992, 0]
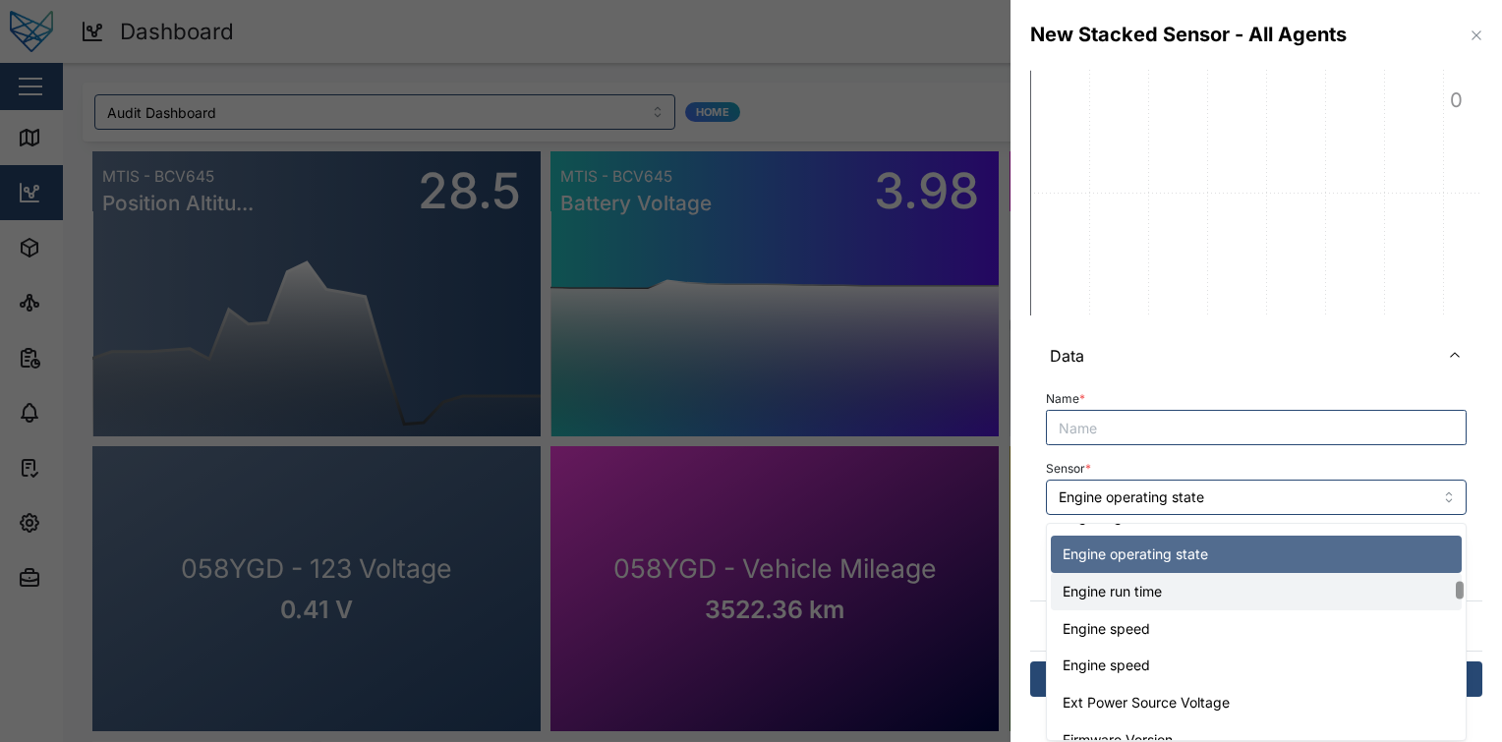
type input "Engine run time"
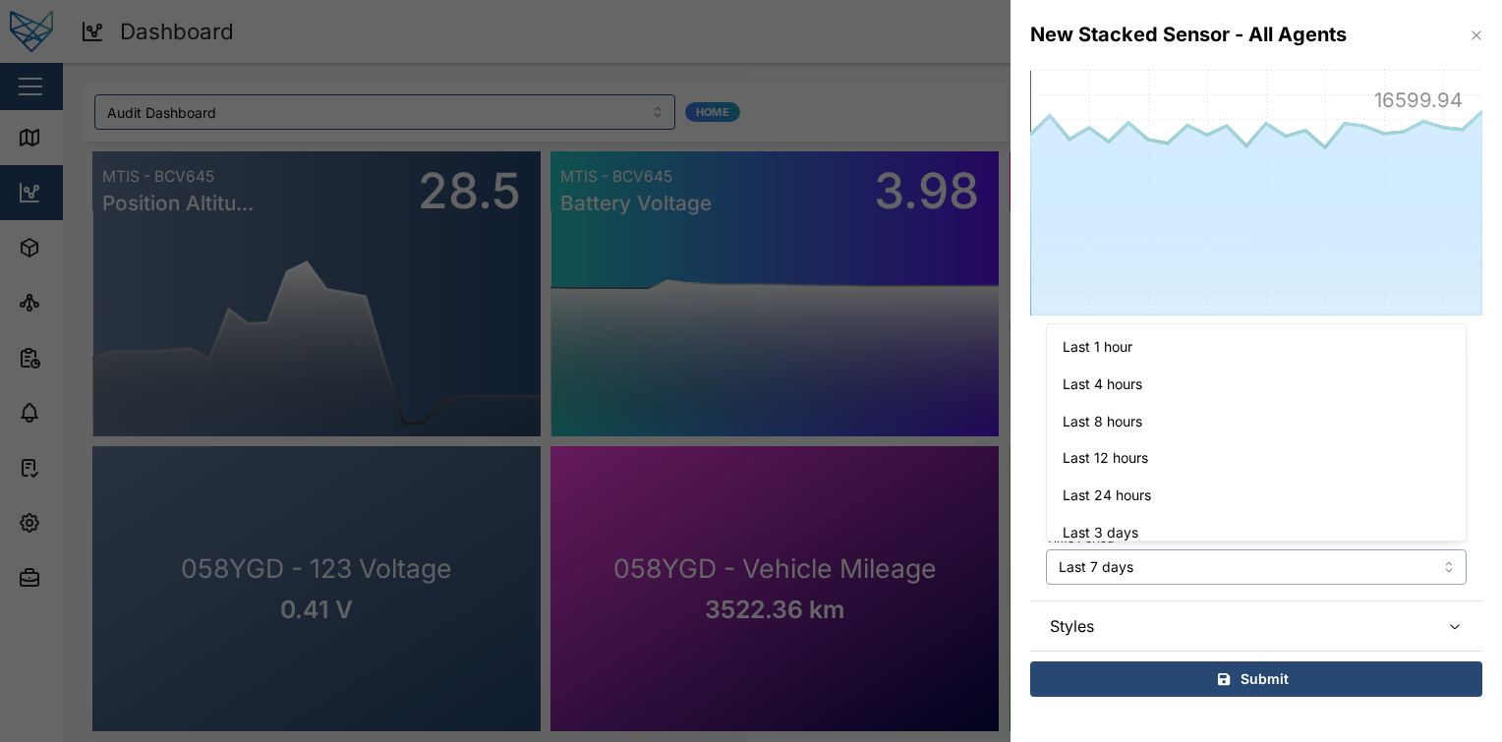
click at [1168, 569] on input "Last 7 days" at bounding box center [1256, 566] width 421 height 35
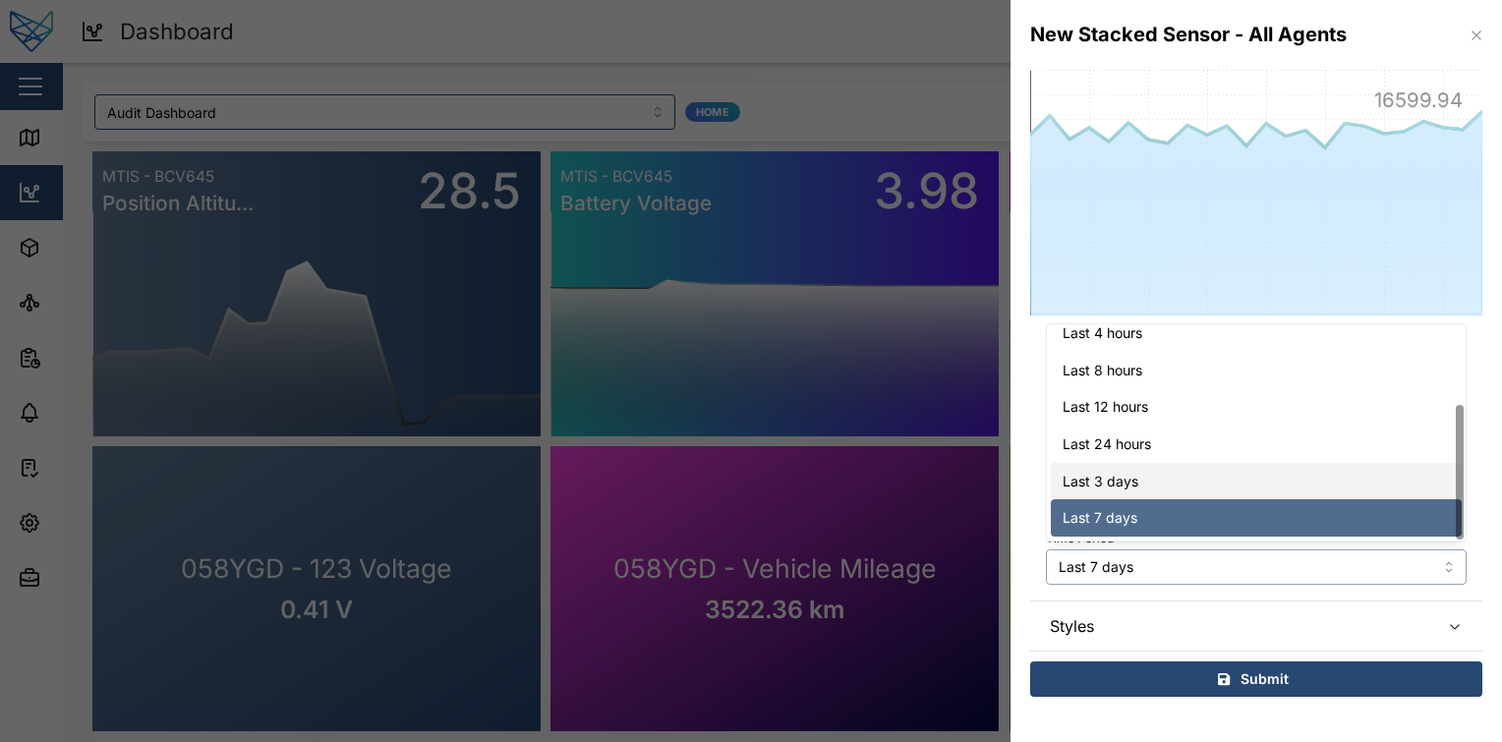
scroll to position [125, 0]
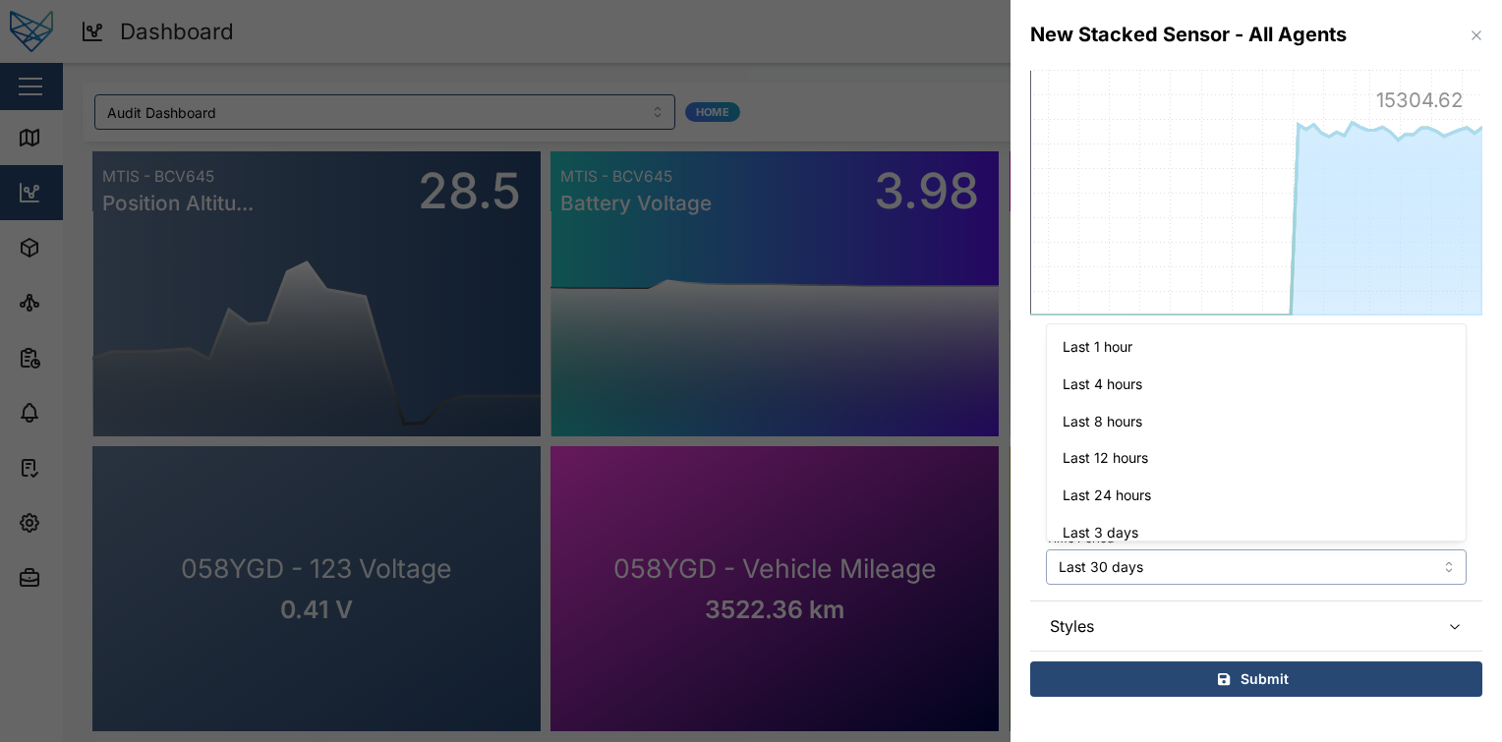
click at [1191, 576] on input "Last 30 days" at bounding box center [1256, 566] width 421 height 35
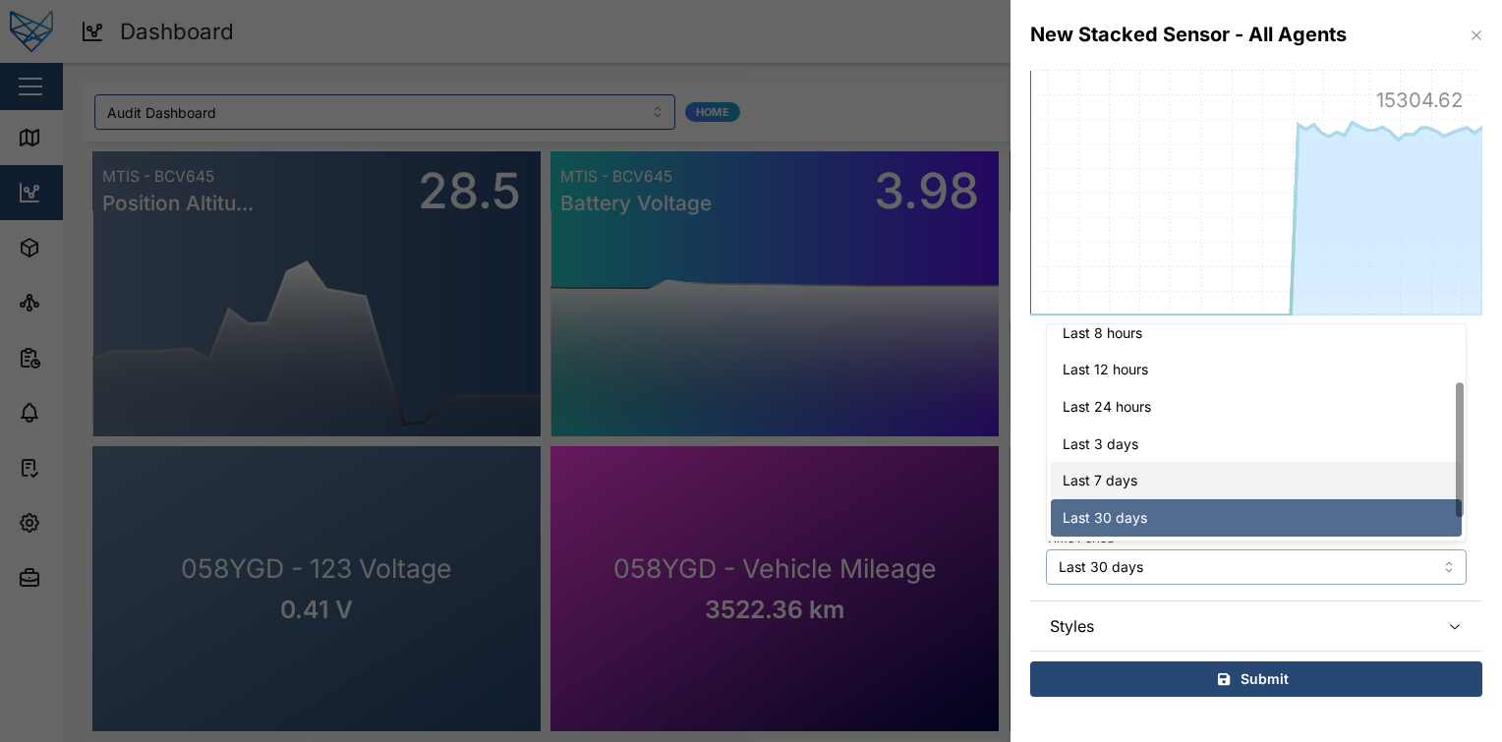
type input "Last 7 days"
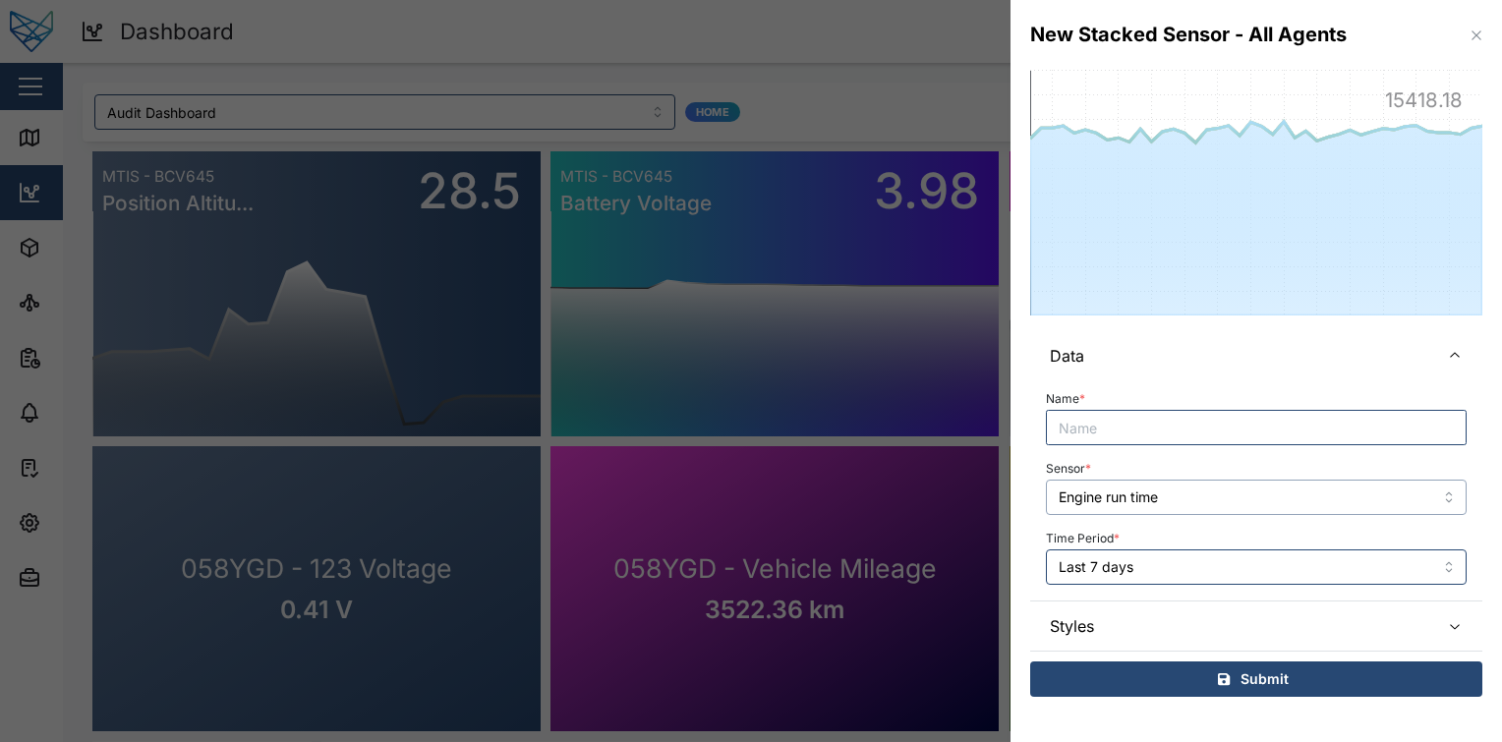
click at [1230, 506] on input "Engine run time" at bounding box center [1256, 497] width 421 height 35
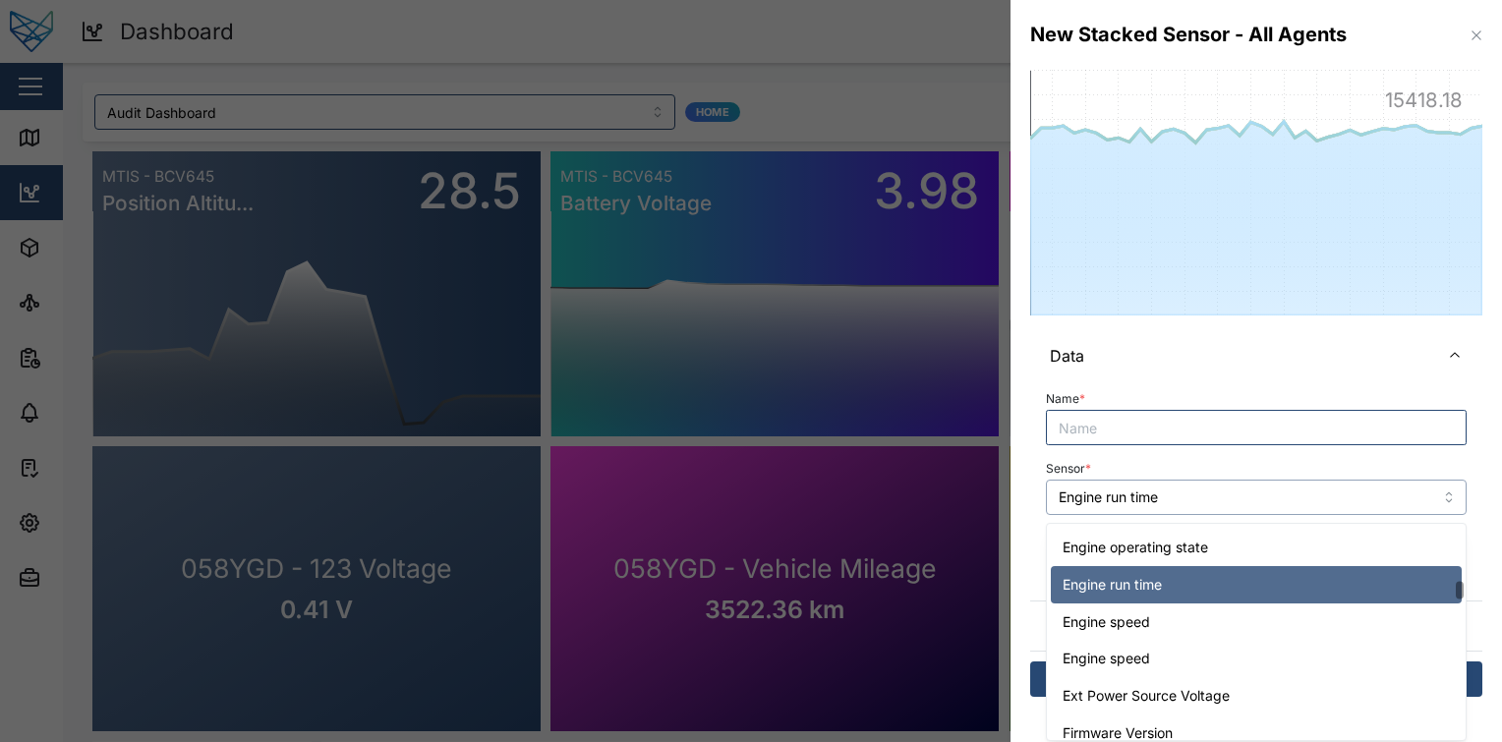
scroll to position [2000, 0]
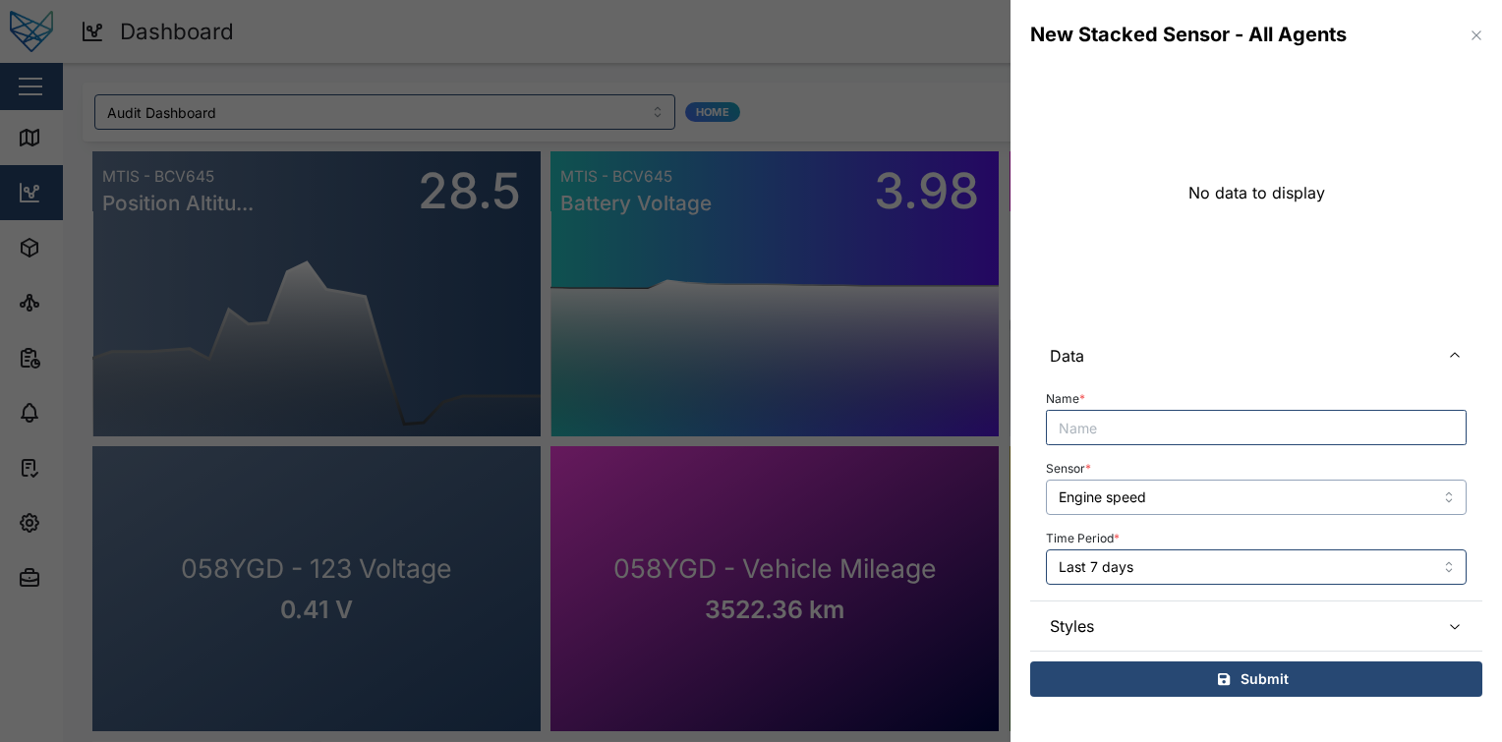
click at [1242, 493] on input "Engine speed" at bounding box center [1256, 497] width 421 height 35
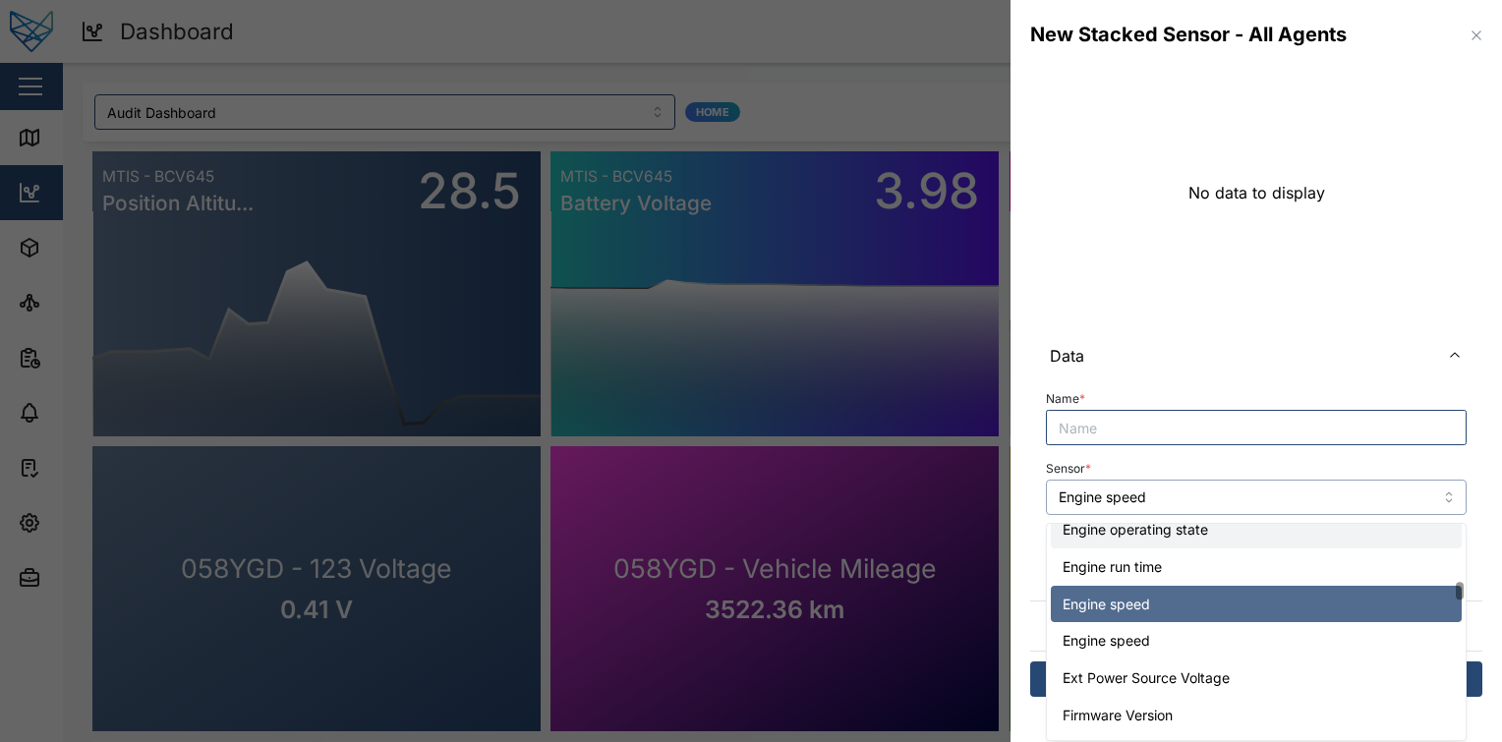
scroll to position [2018, 0]
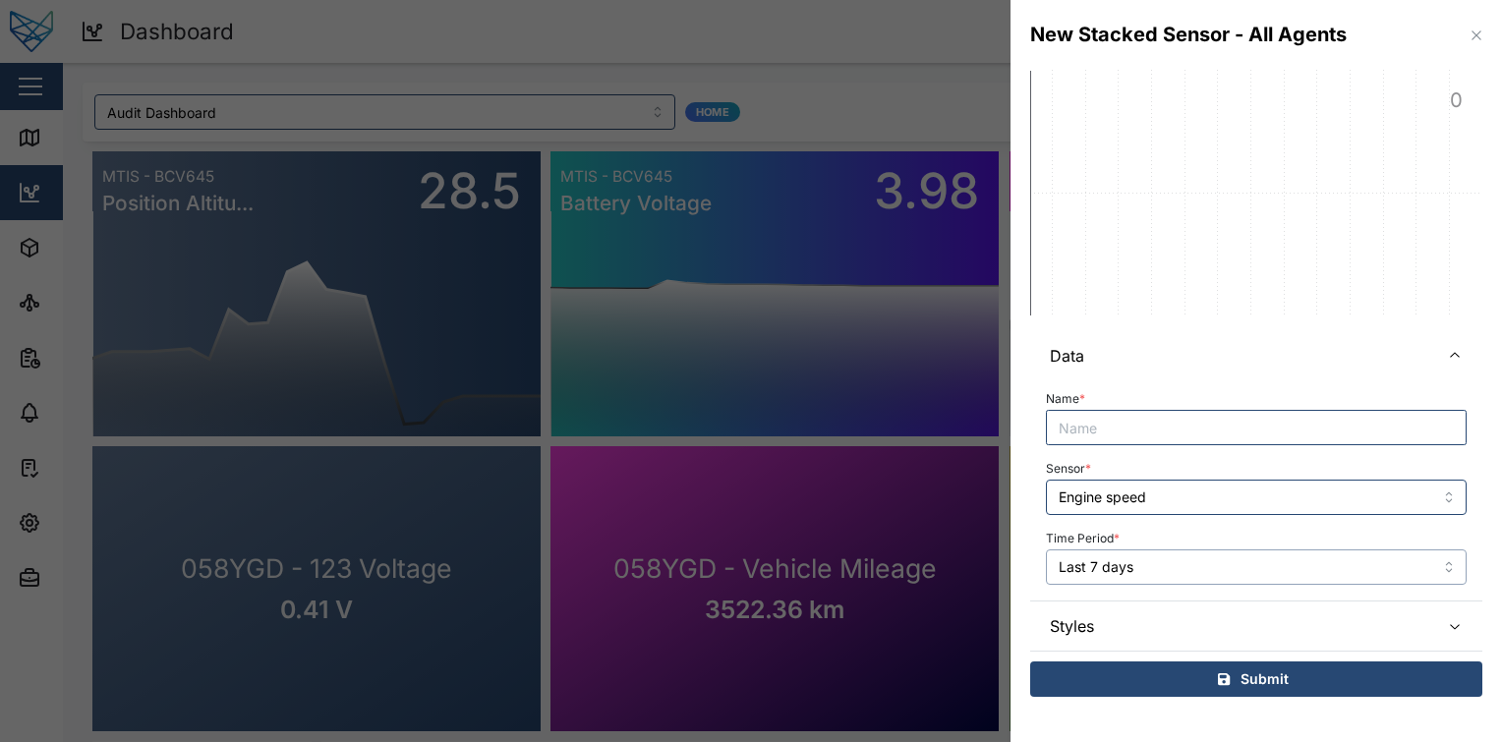
click at [1227, 567] on input "Last 7 days" at bounding box center [1256, 566] width 421 height 35
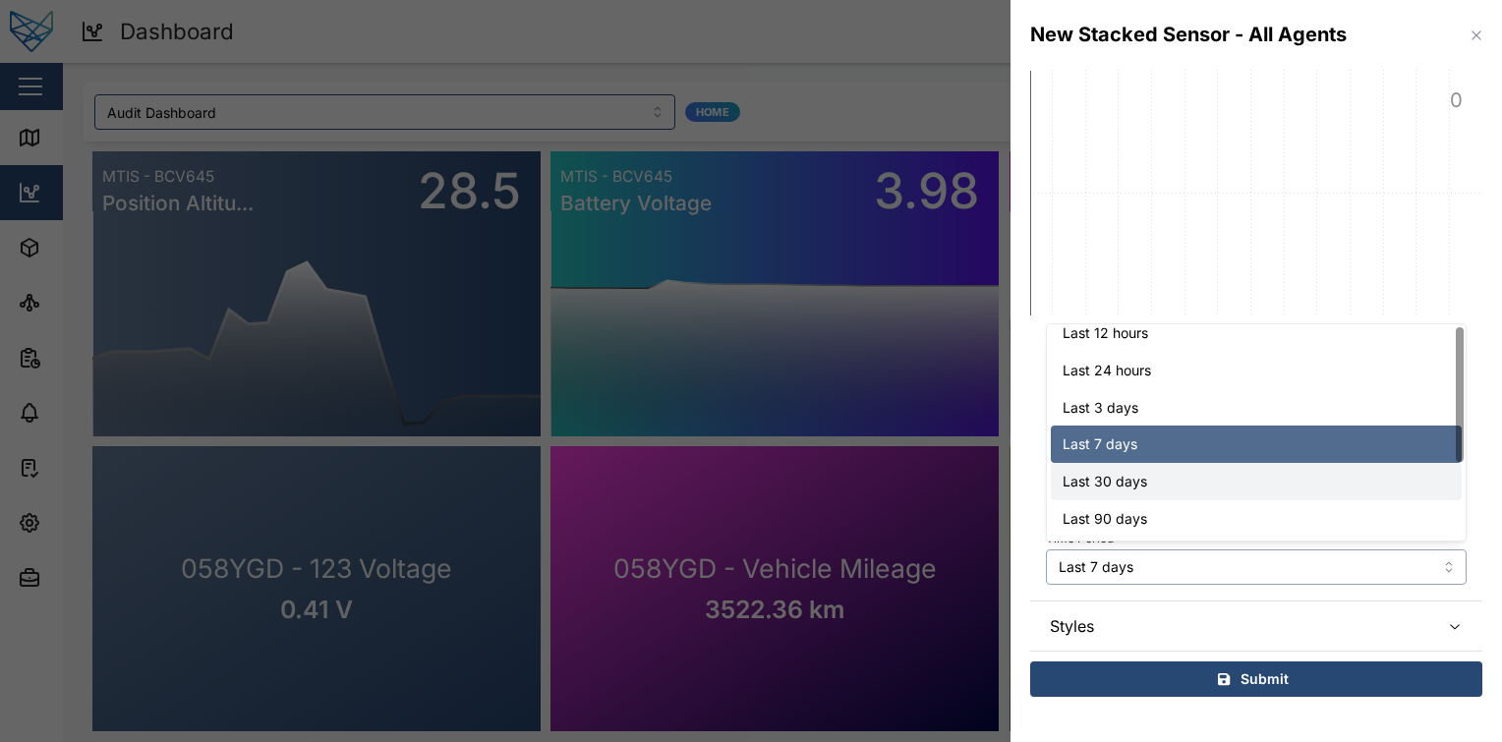
scroll to position [0, 0]
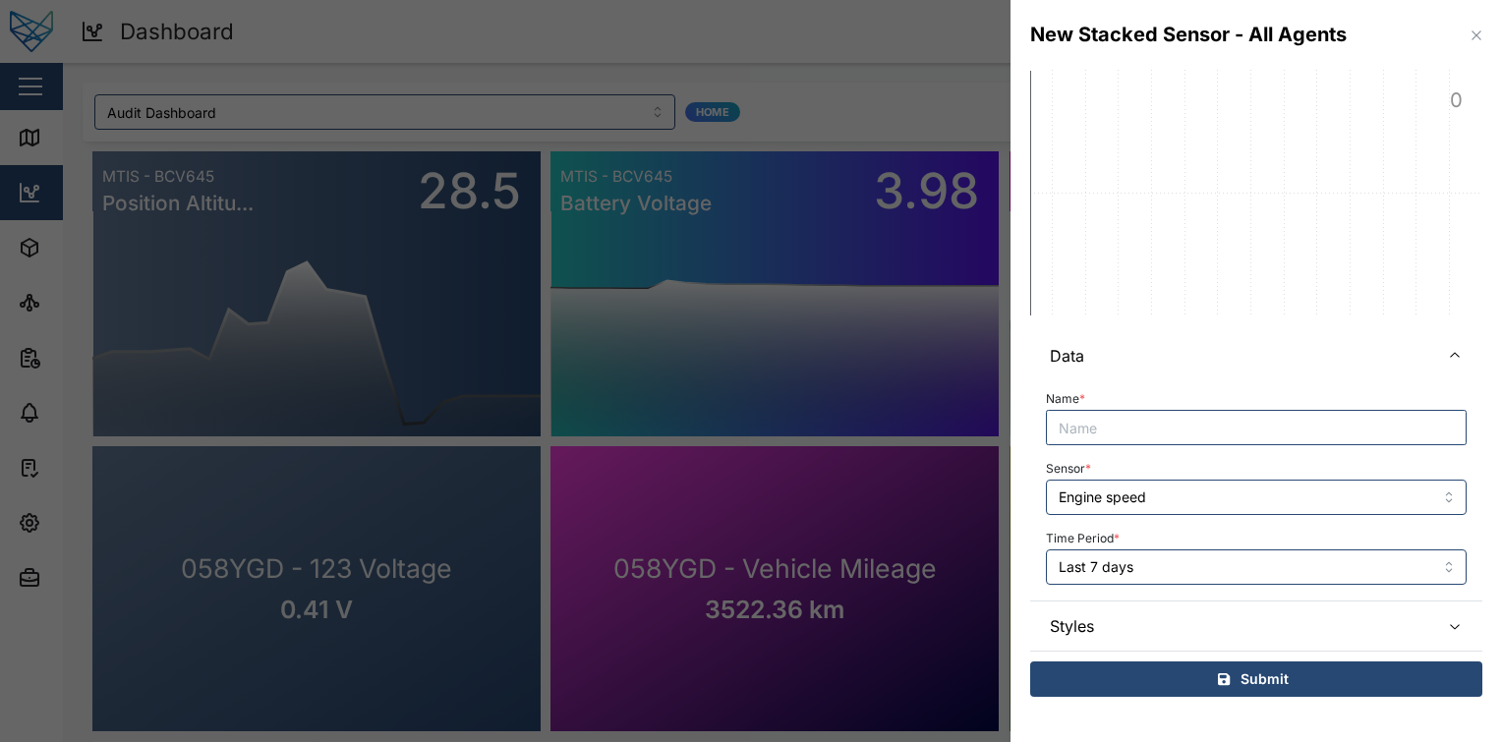
click at [1210, 610] on span "Styles" at bounding box center [1237, 626] width 374 height 49
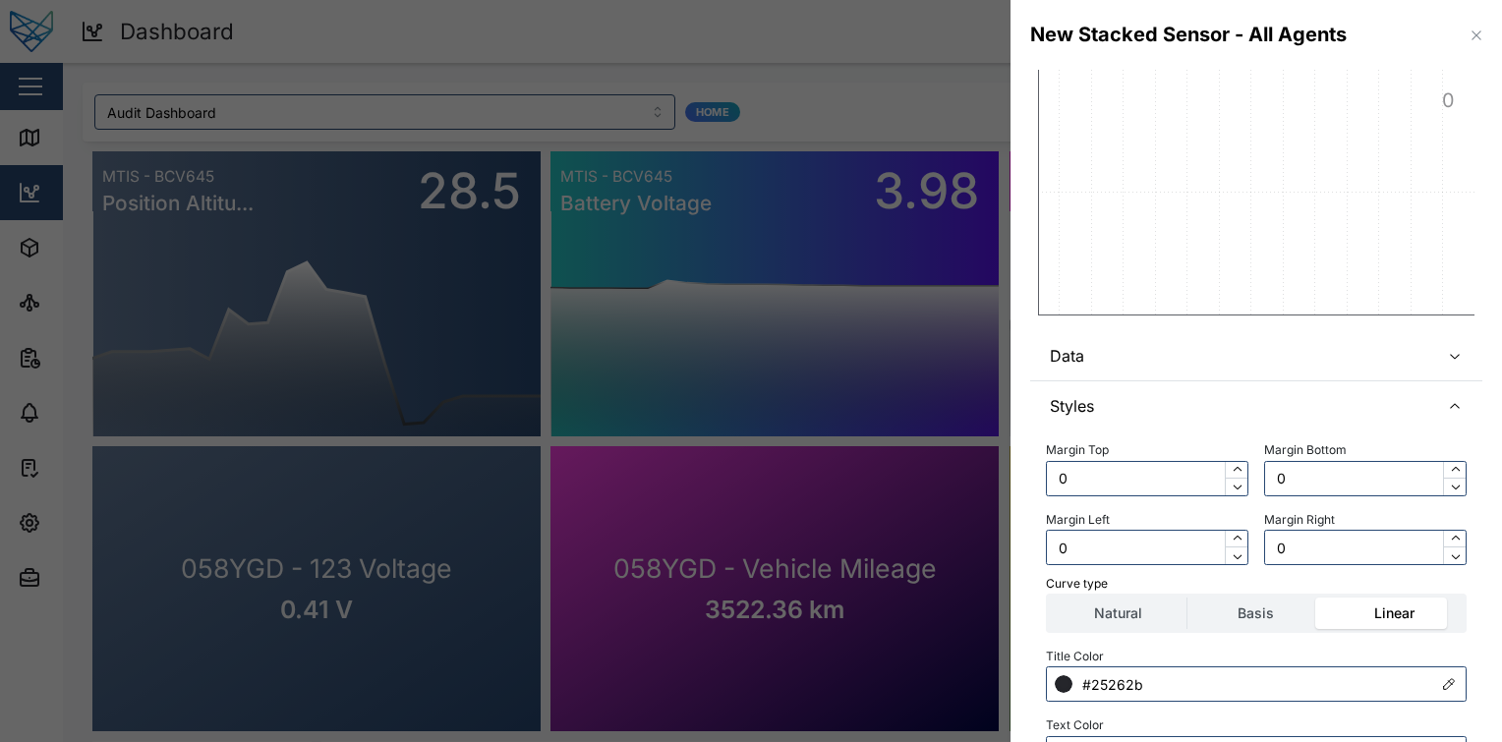
click at [1223, 366] on span "Data" at bounding box center [1237, 355] width 374 height 49
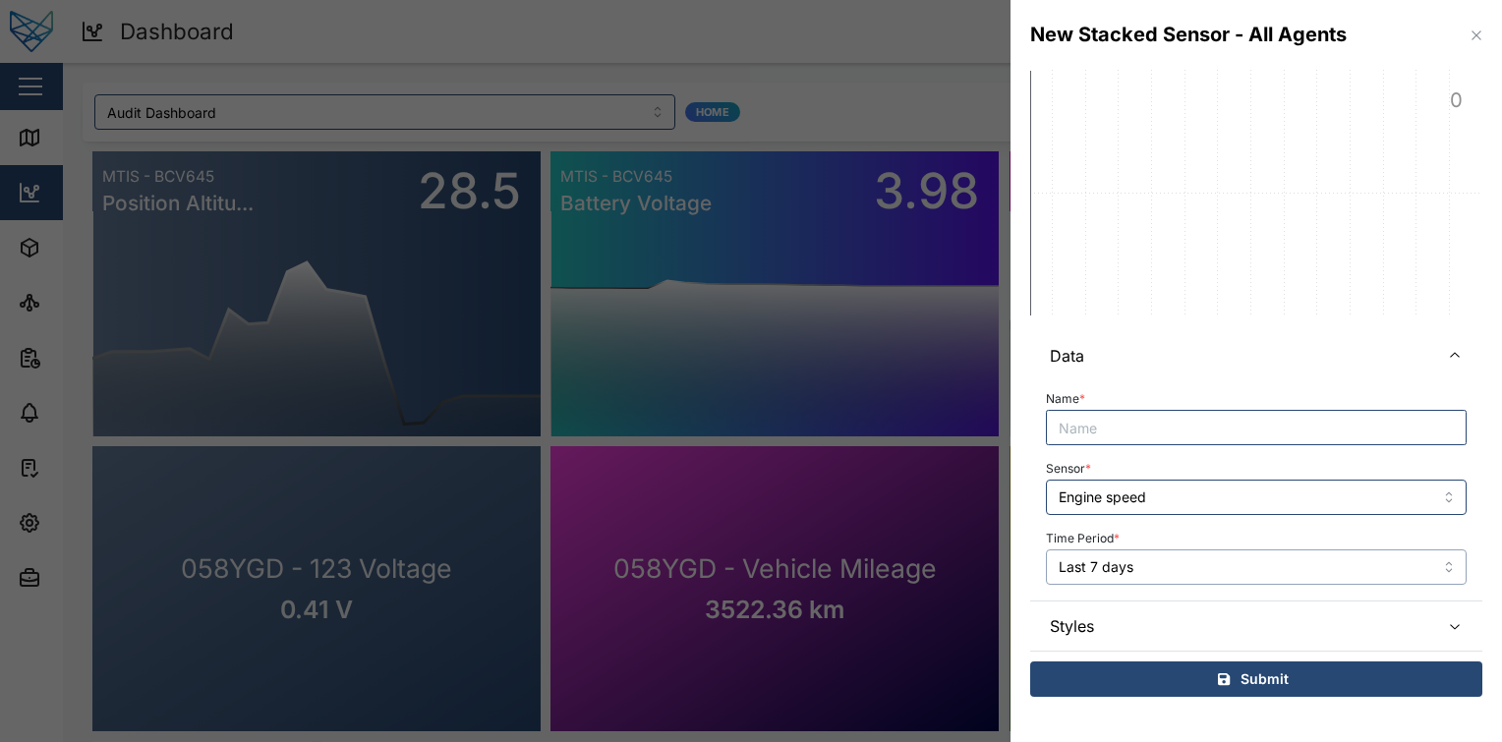
click at [1189, 566] on input "Last 7 days" at bounding box center [1256, 566] width 421 height 35
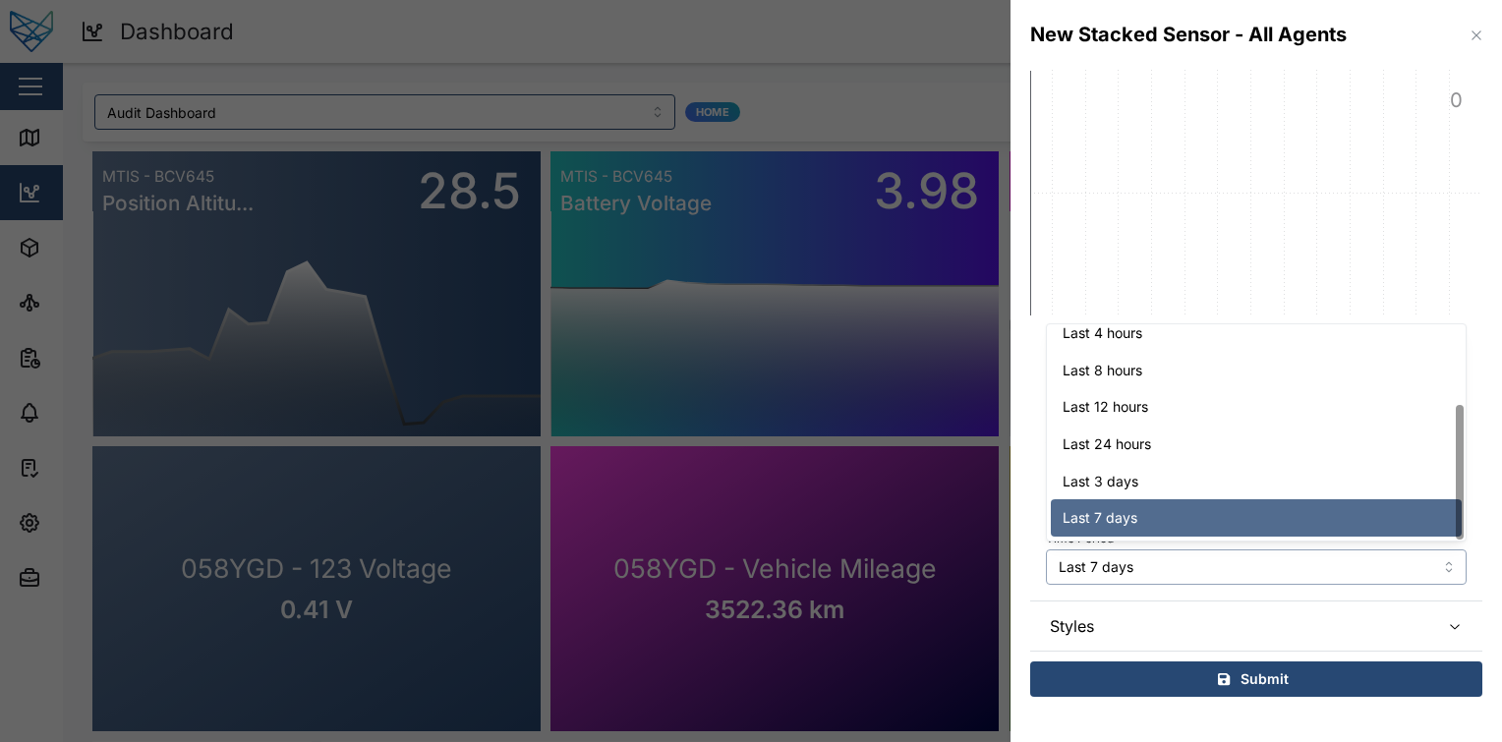
scroll to position [125, 0]
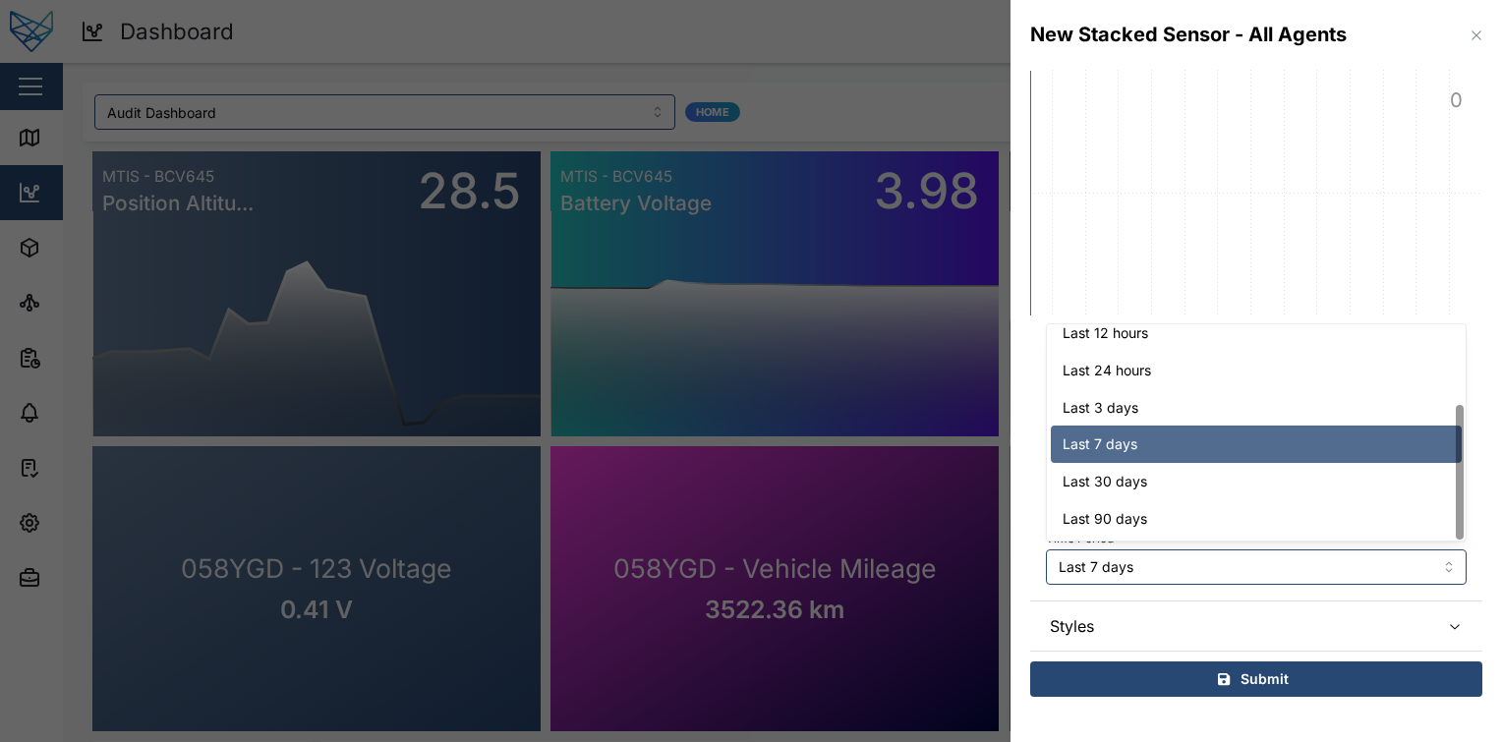
click at [1166, 590] on div "Name * Sensor * Engine speed Time Period * Last 7 days" at bounding box center [1256, 489] width 452 height 219
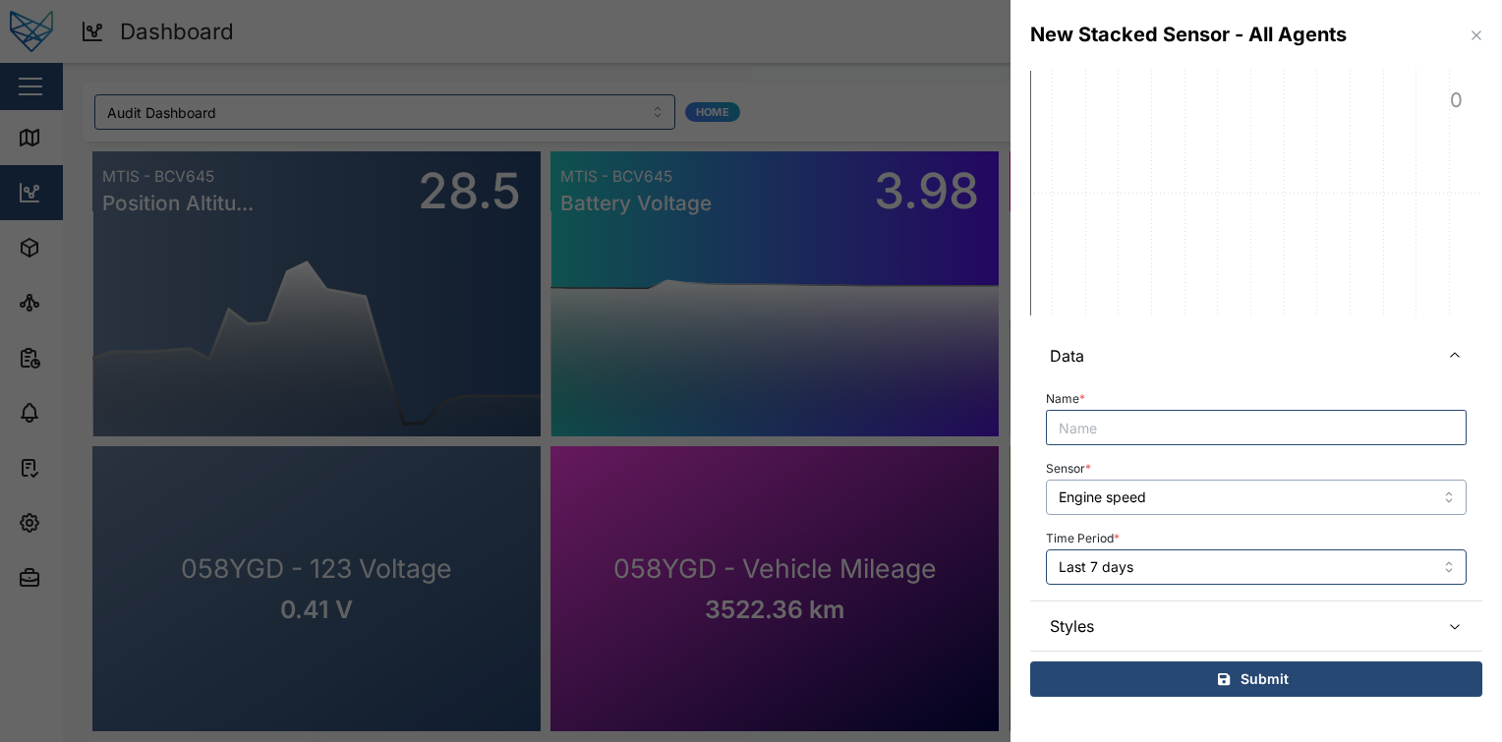
click at [1250, 491] on input "Engine speed" at bounding box center [1256, 497] width 421 height 35
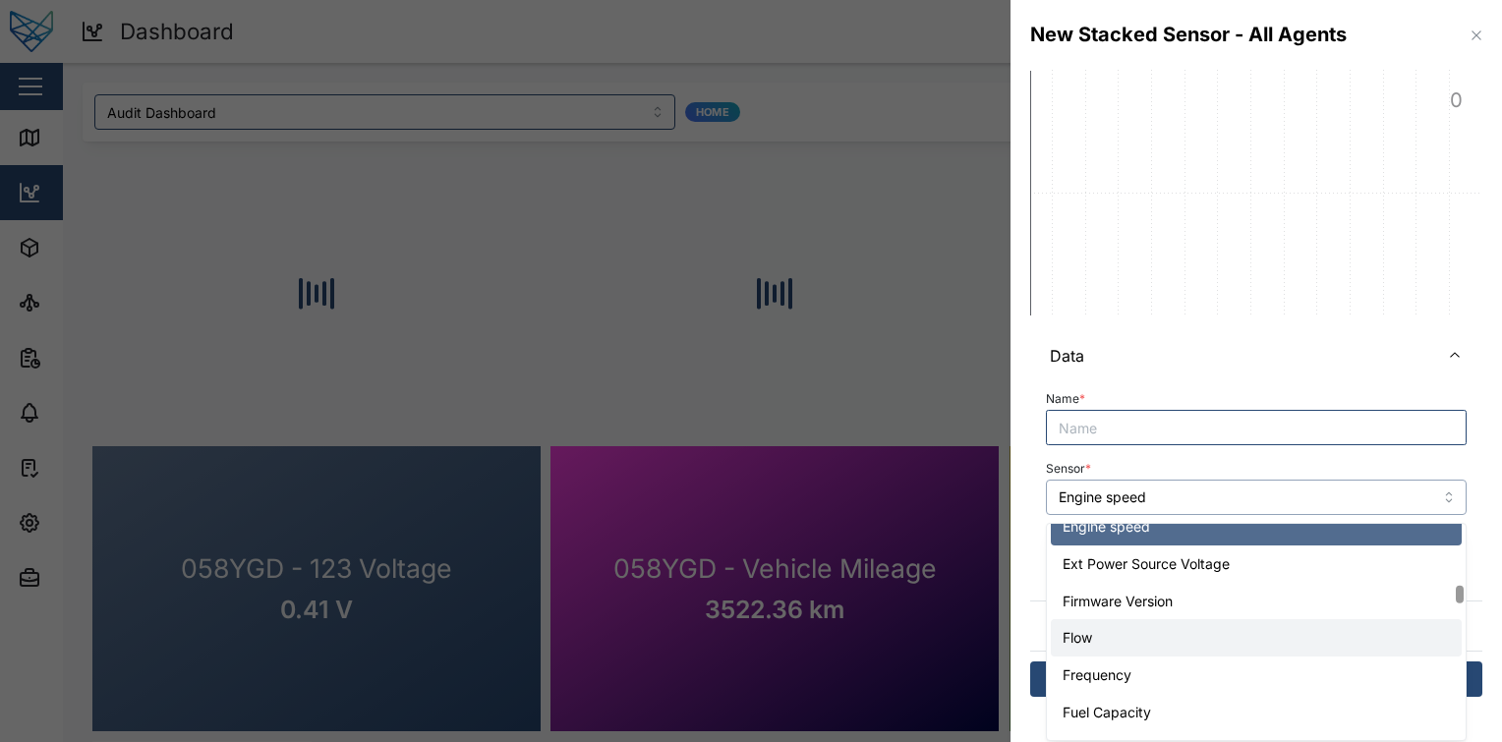
scroll to position [2138, 0]
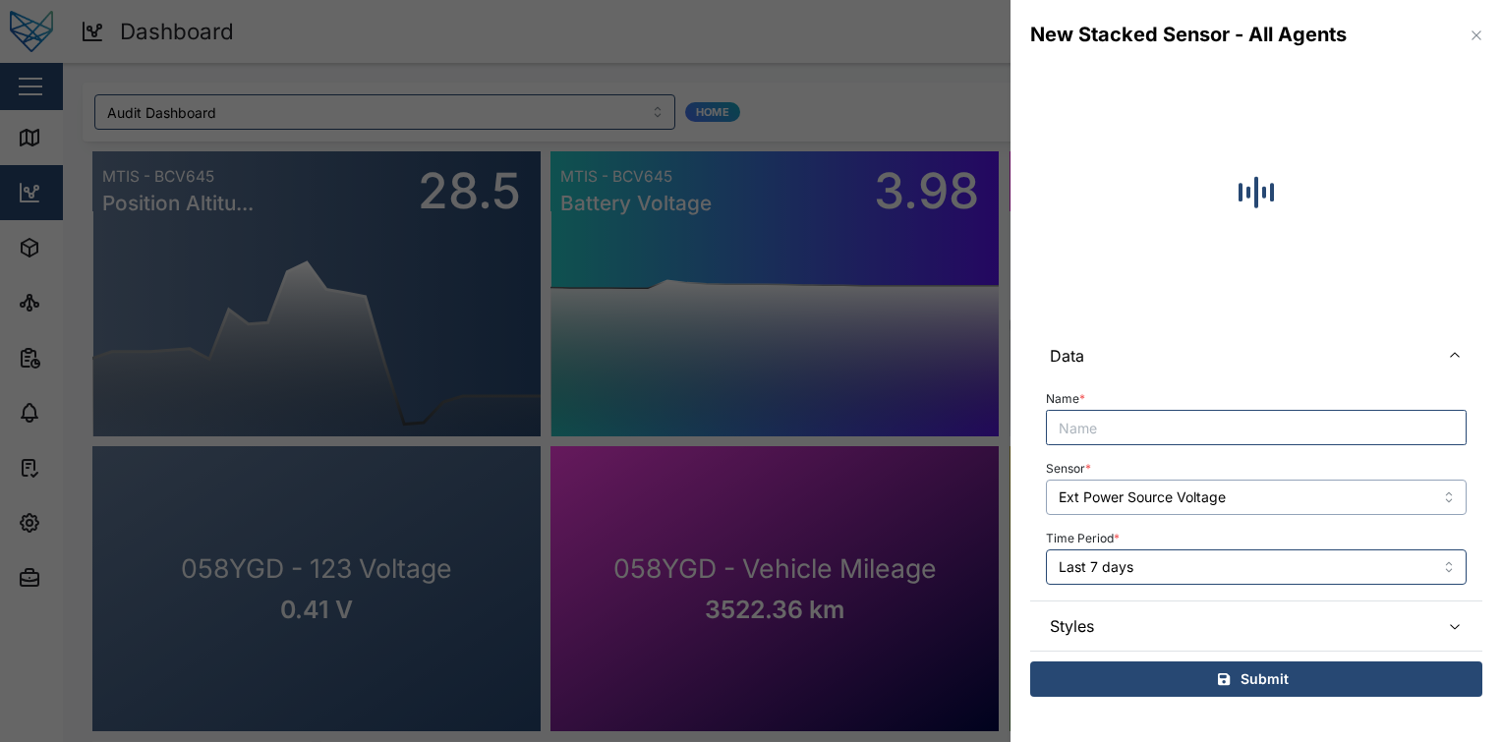
click at [1276, 482] on input "Ext Power Source Voltage" at bounding box center [1256, 497] width 421 height 35
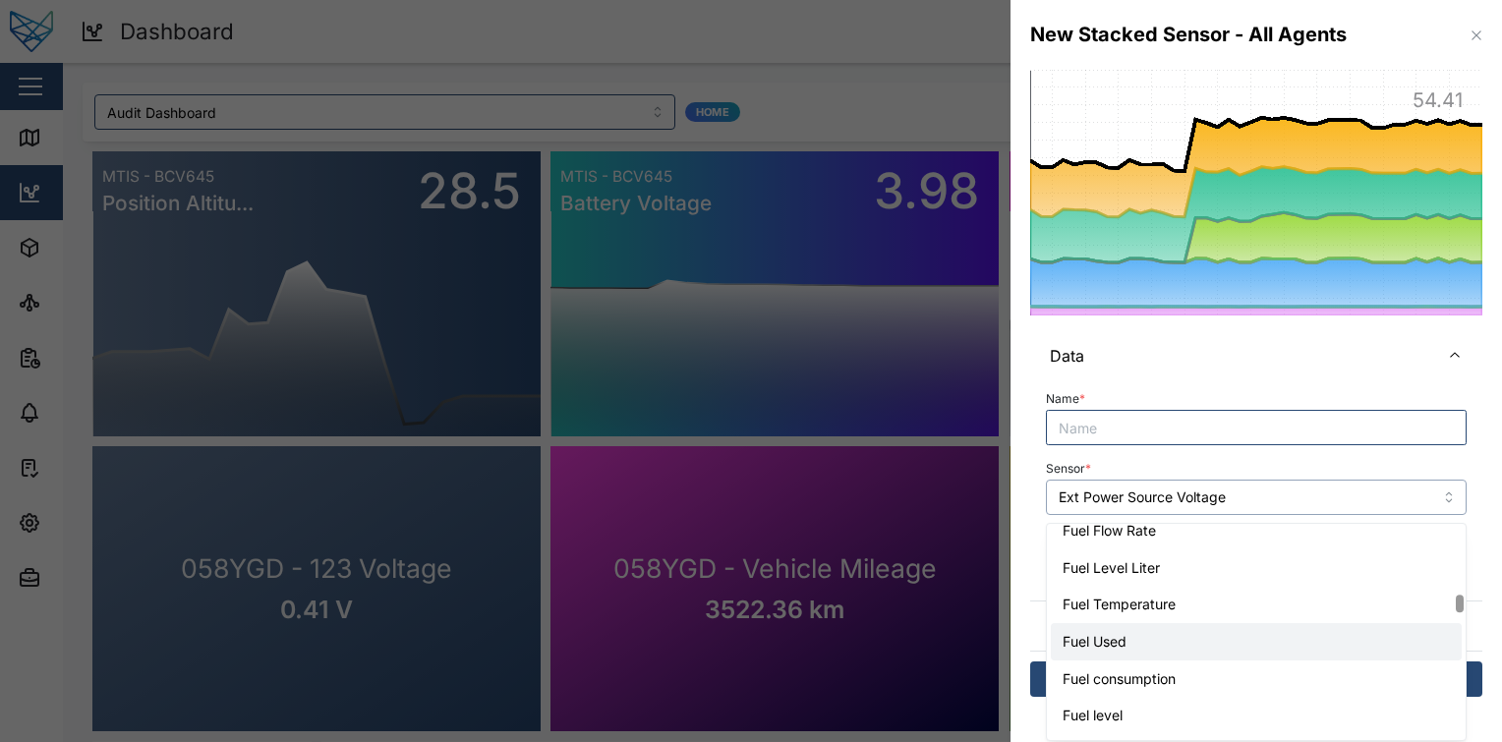
scroll to position [2481, 0]
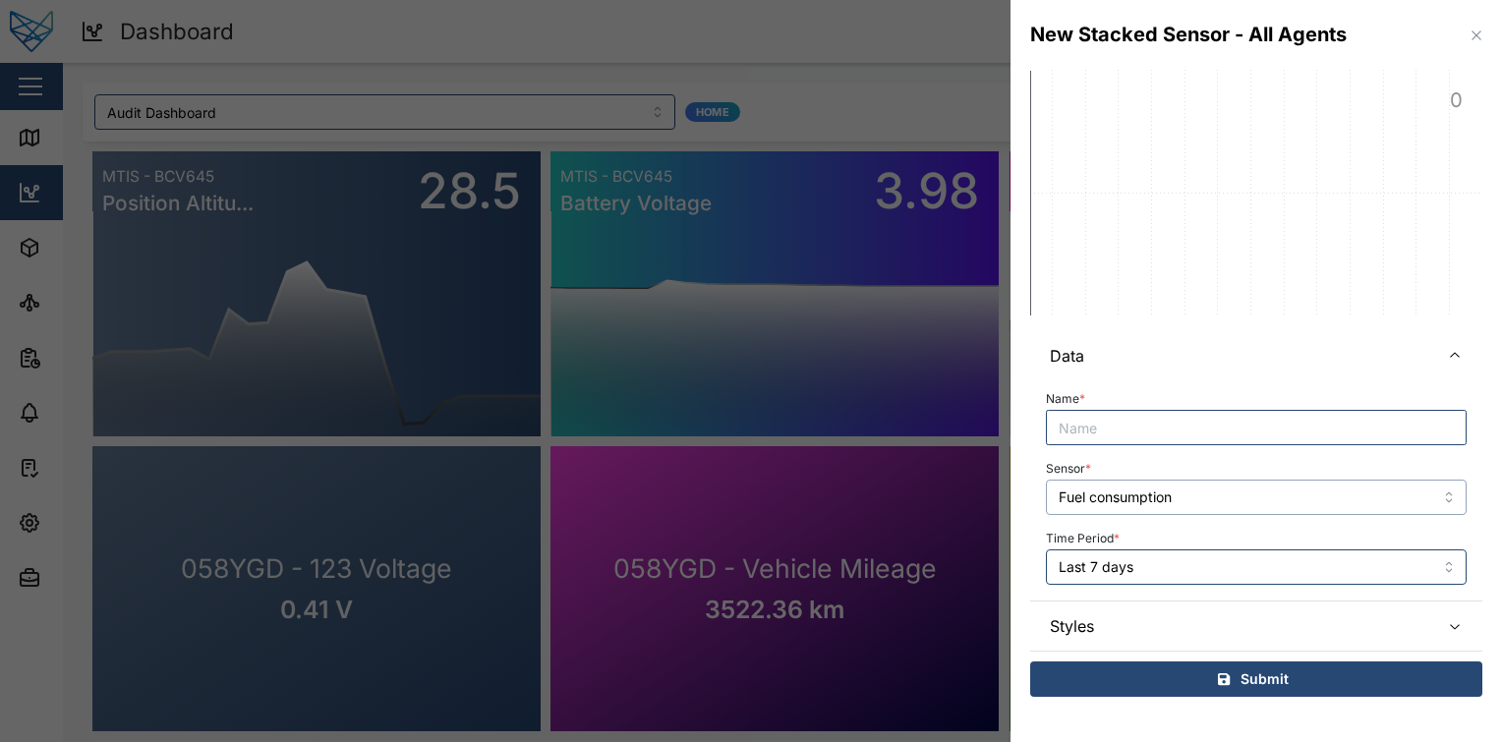
click at [1208, 502] on input "Fuel consumption" at bounding box center [1256, 497] width 421 height 35
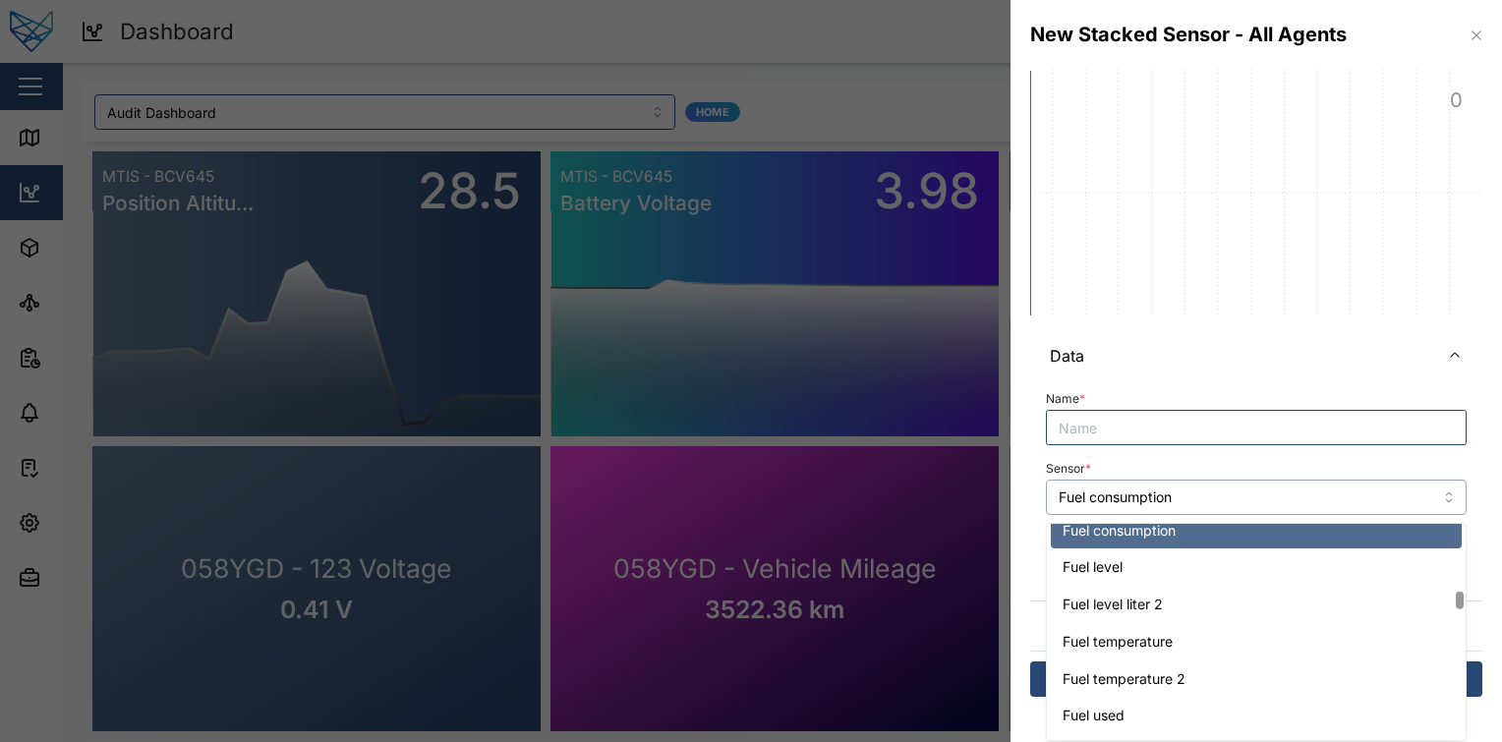
scroll to position [2542, 0]
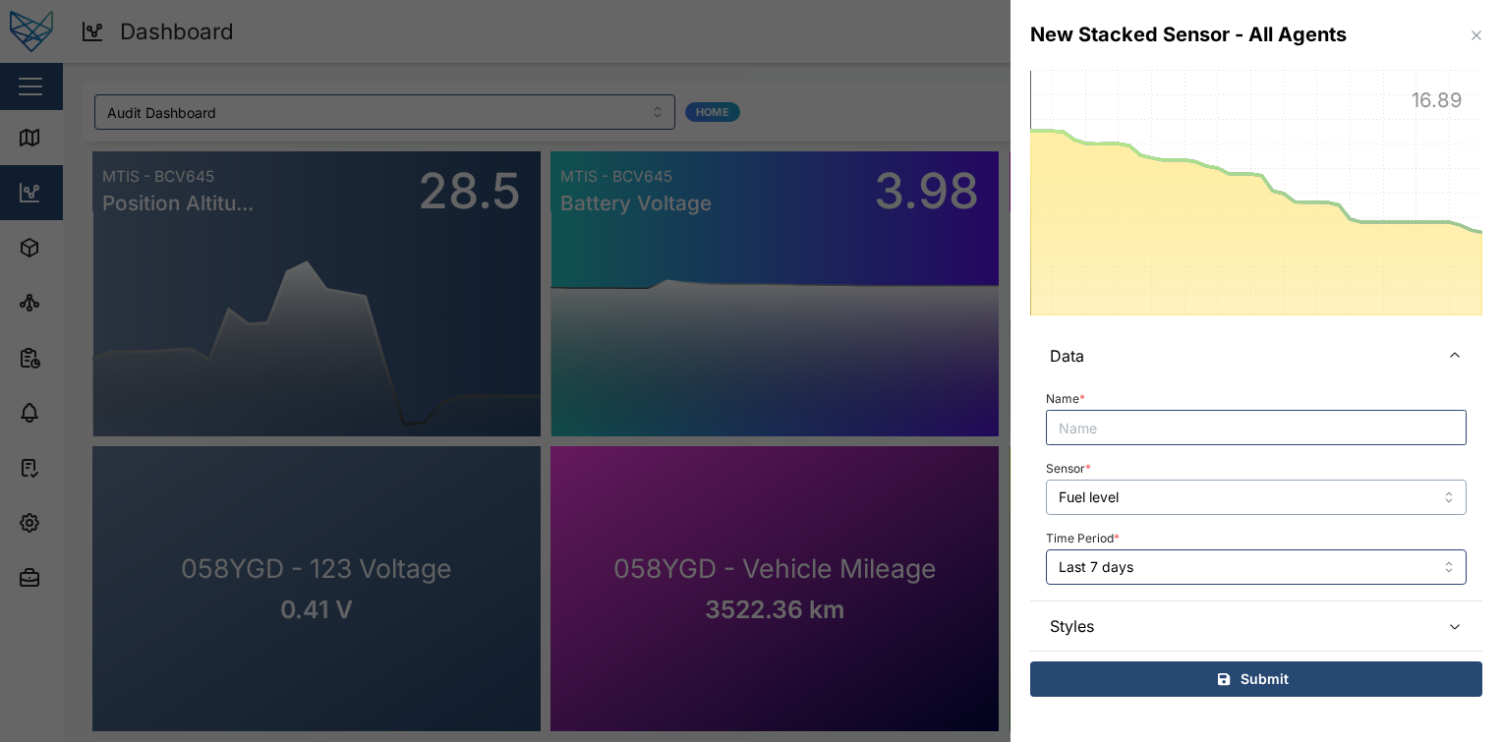
click at [1225, 504] on input "Fuel level" at bounding box center [1256, 497] width 421 height 35
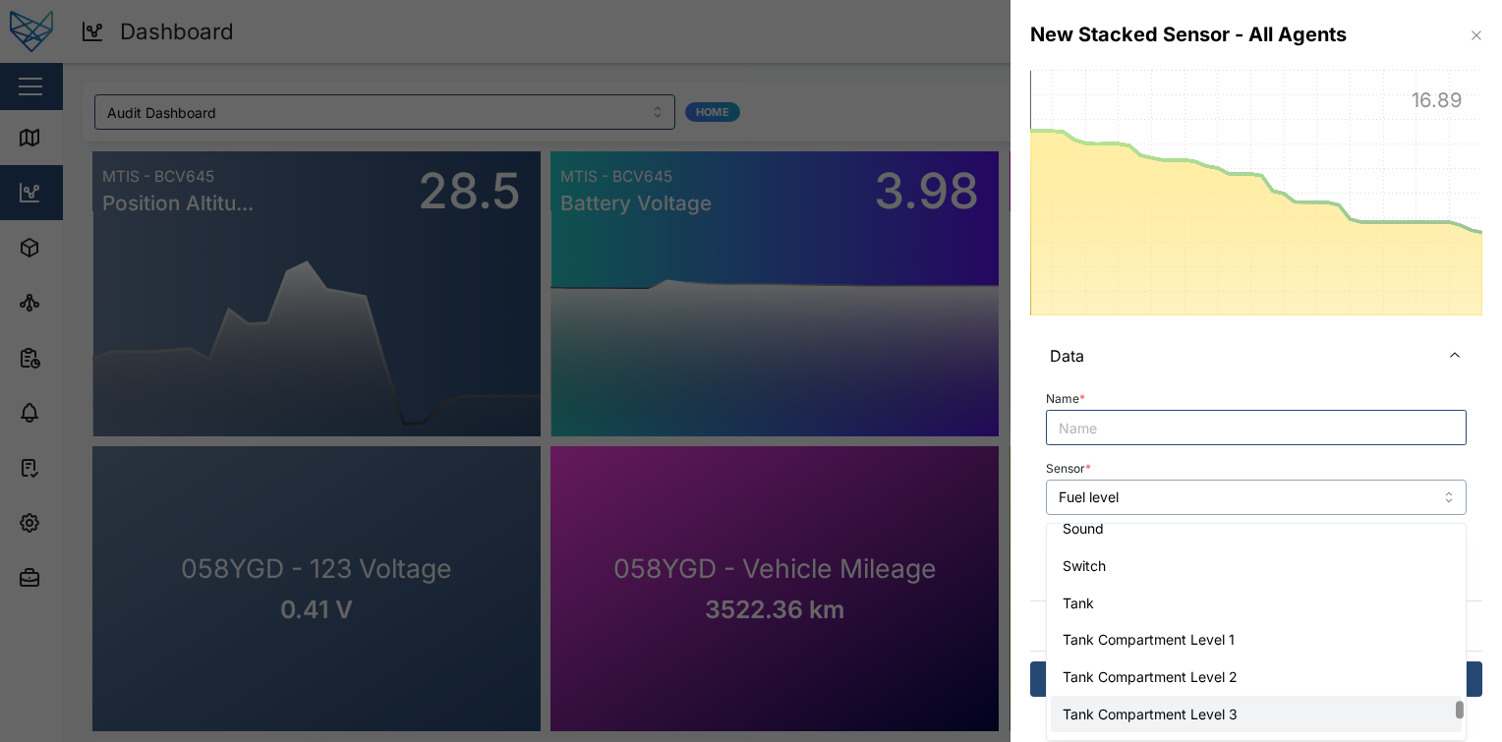
scroll to position [6277, 0]
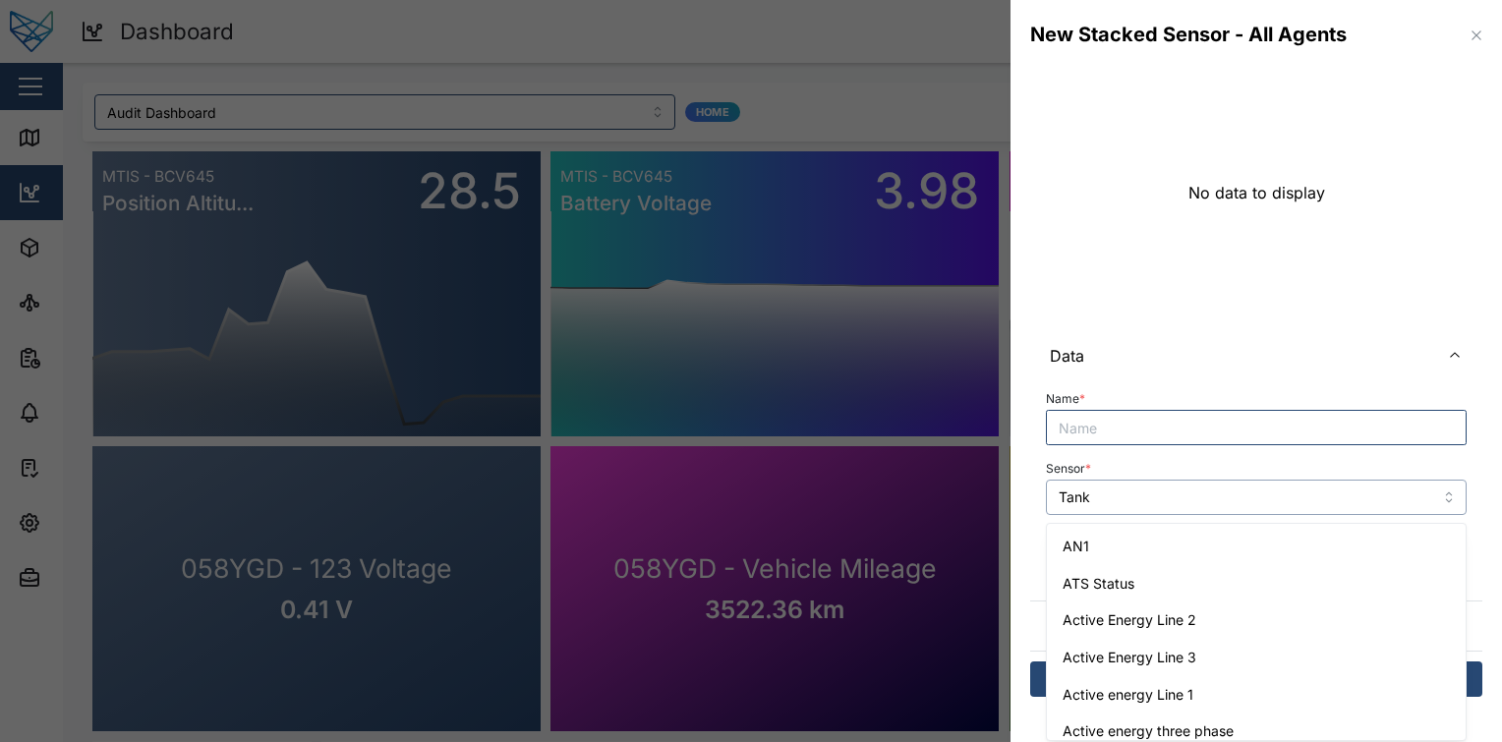
click at [1164, 505] on input "Tank" at bounding box center [1256, 497] width 421 height 35
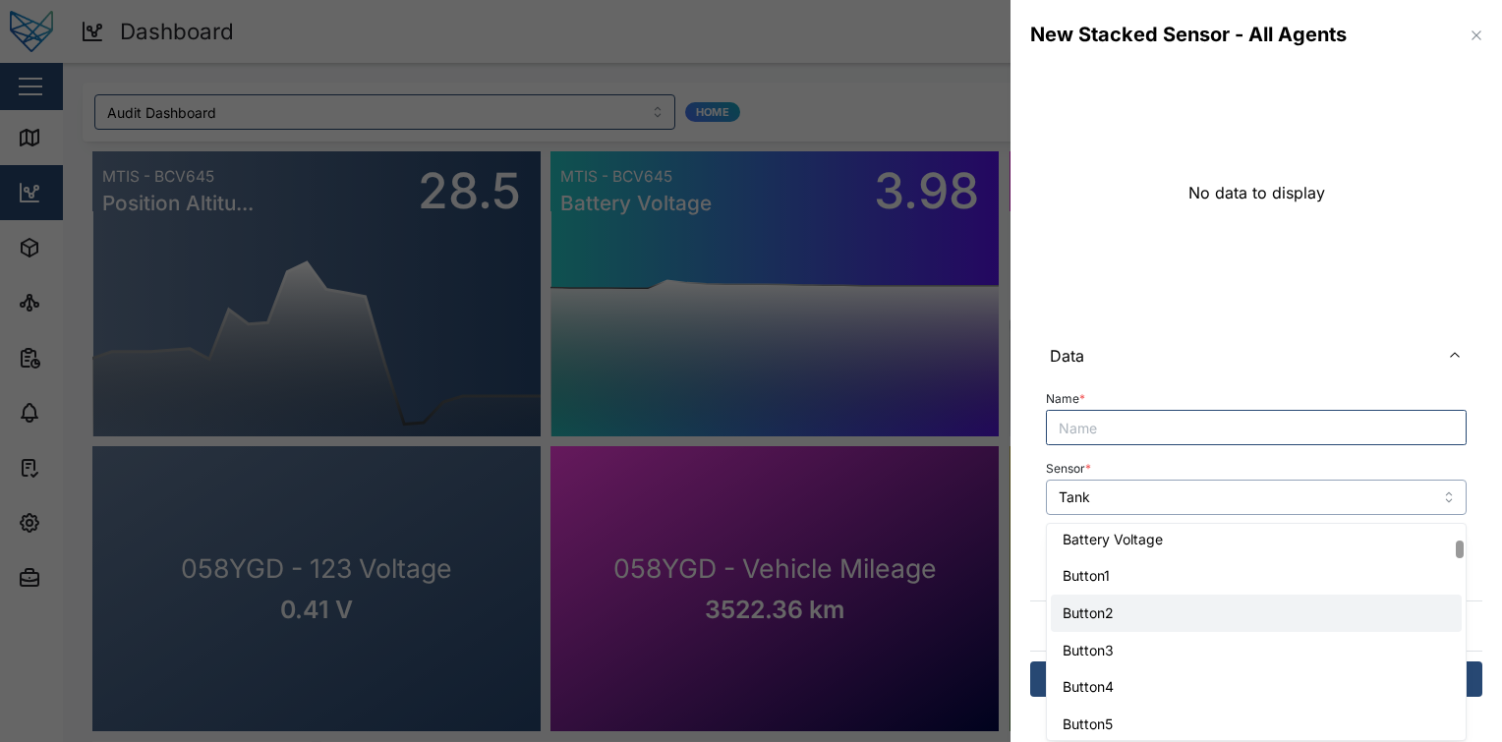
scroll to position [525, 0]
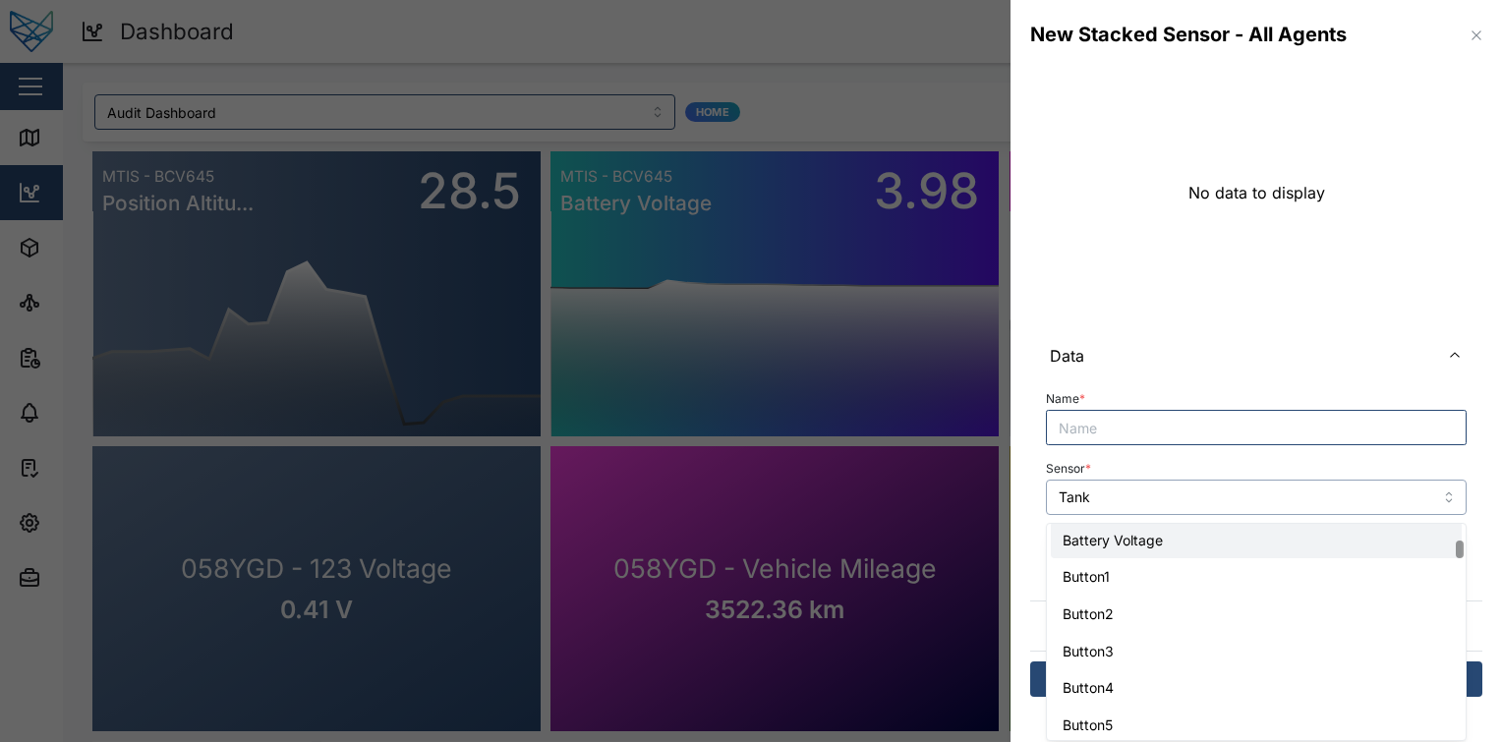
type input "Battery Voltage"
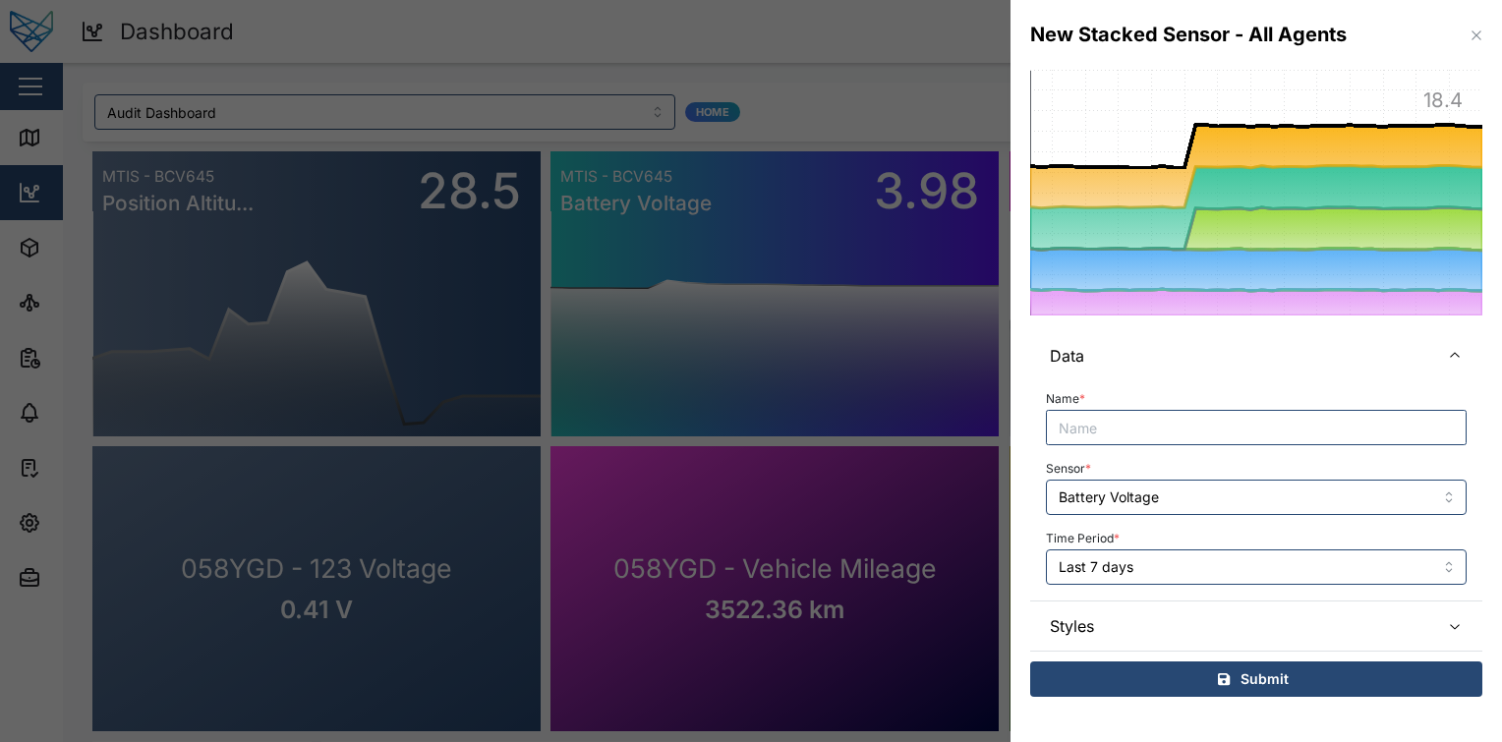
click at [1234, 633] on span "Styles" at bounding box center [1237, 626] width 374 height 49
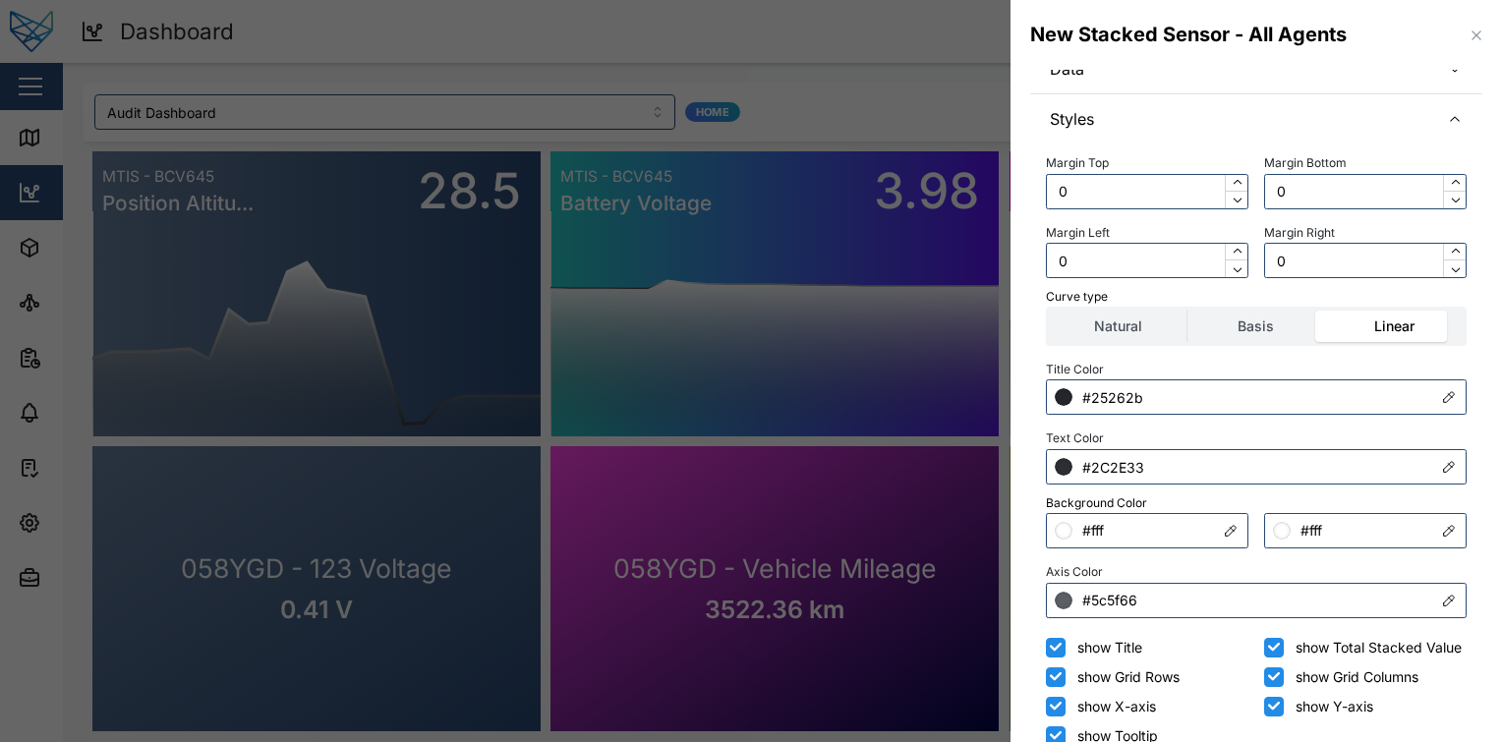
scroll to position [295, 0]
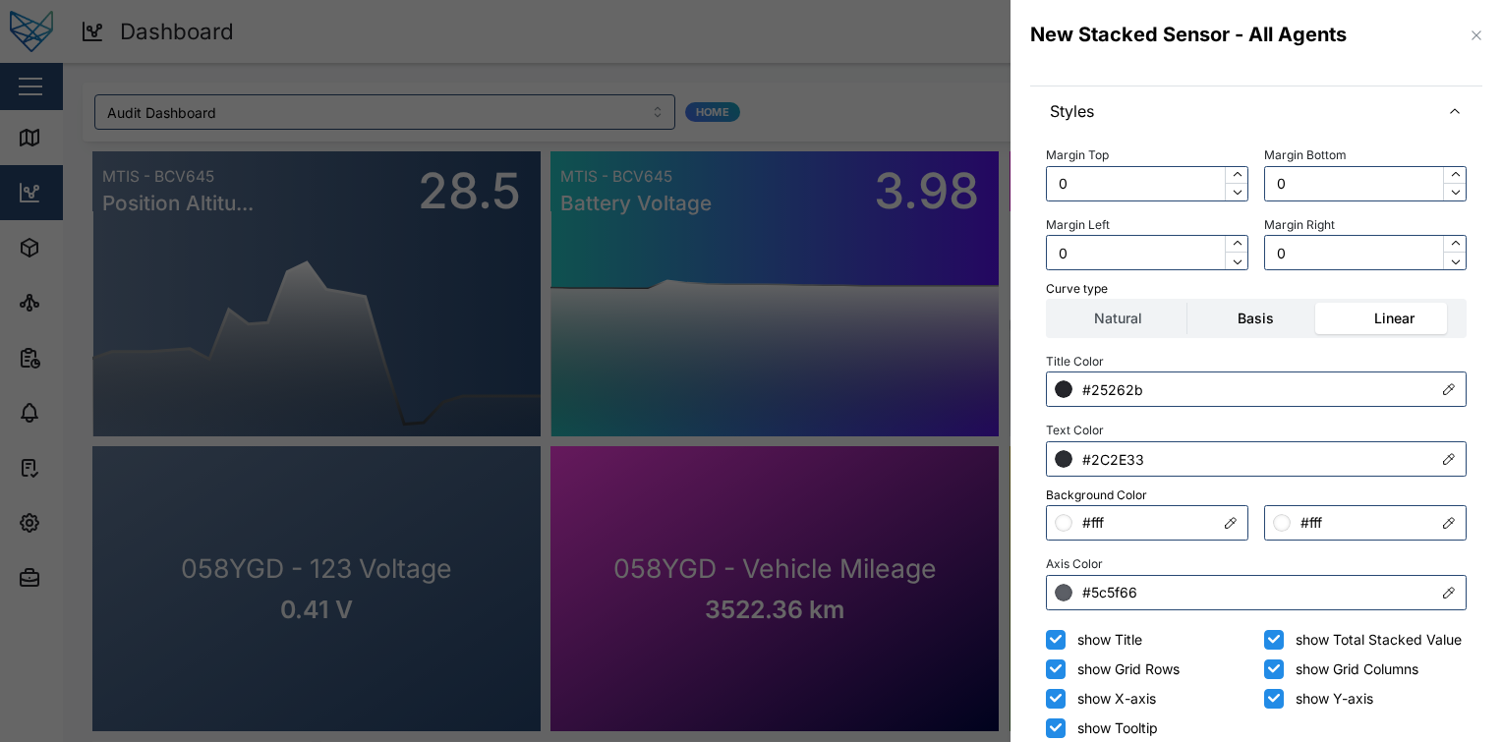
click at [1239, 322] on label "Basis" at bounding box center [1255, 318] width 137 height 31
click at [1187, 303] on input "Basis" at bounding box center [1187, 303] width 0 height 0
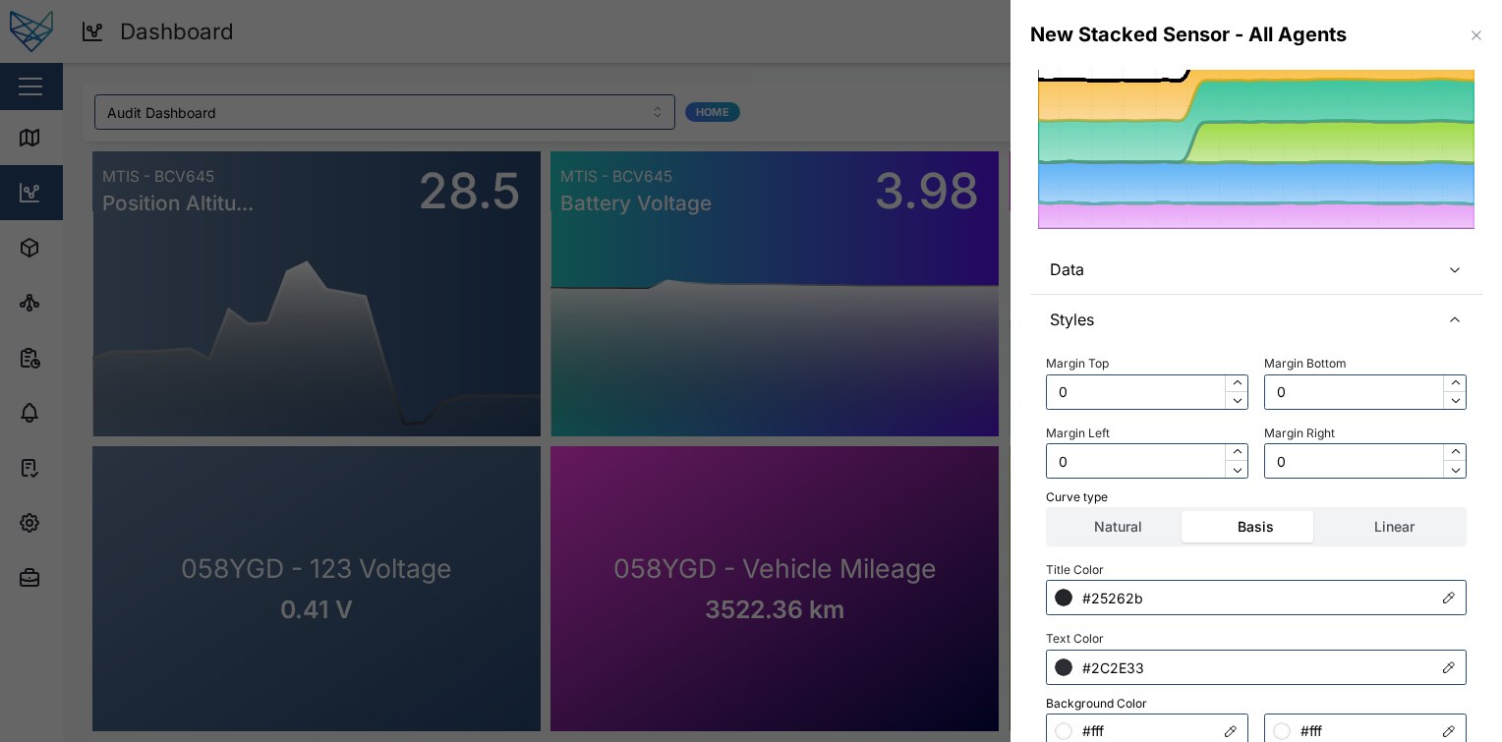
scroll to position [0, 0]
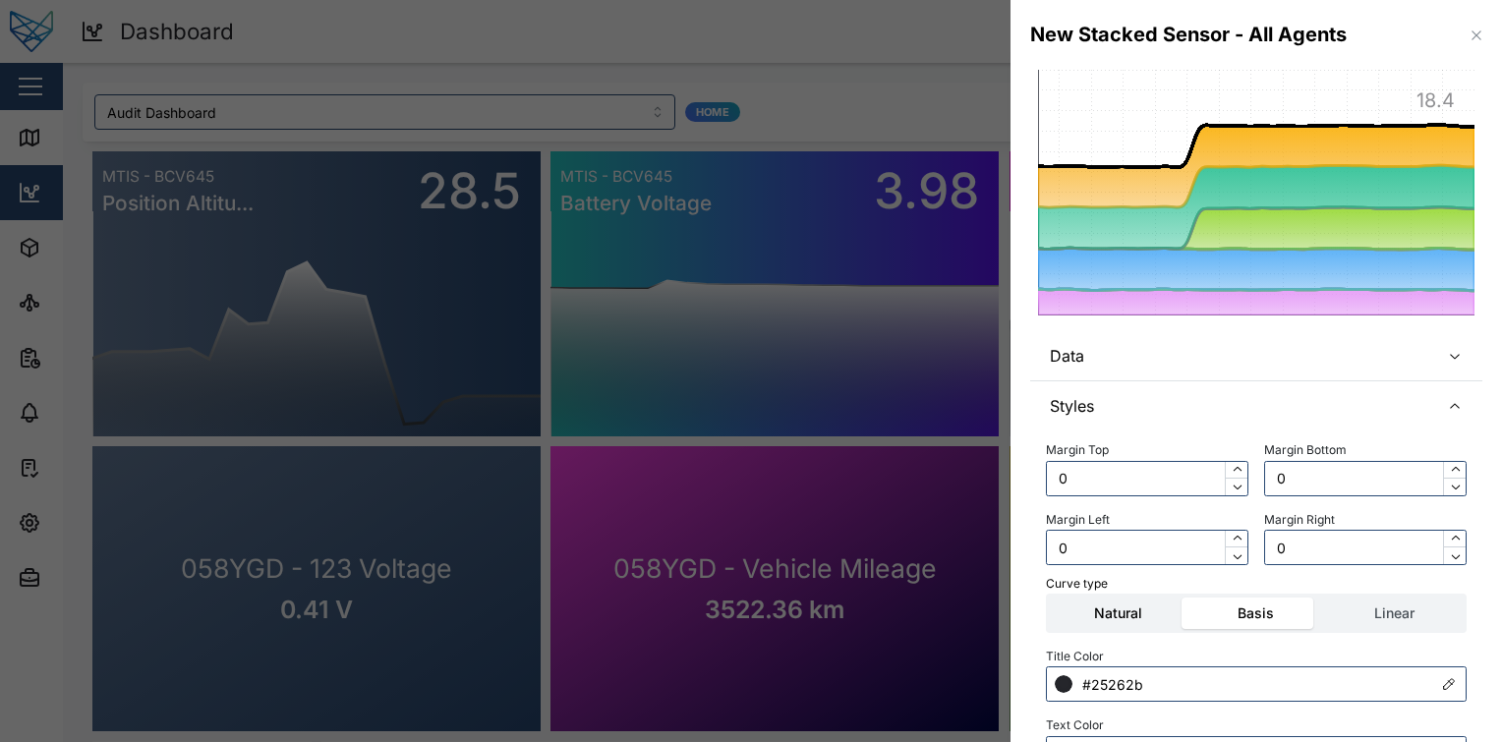
click at [1144, 621] on label "Natural" at bounding box center [1118, 613] width 137 height 31
click at [1050, 598] on input "Natural" at bounding box center [1050, 598] width 0 height 0
click at [1335, 606] on label "Linear" at bounding box center [1394, 613] width 137 height 31
click at [1326, 598] on input "Linear" at bounding box center [1326, 598] width 0 height 0
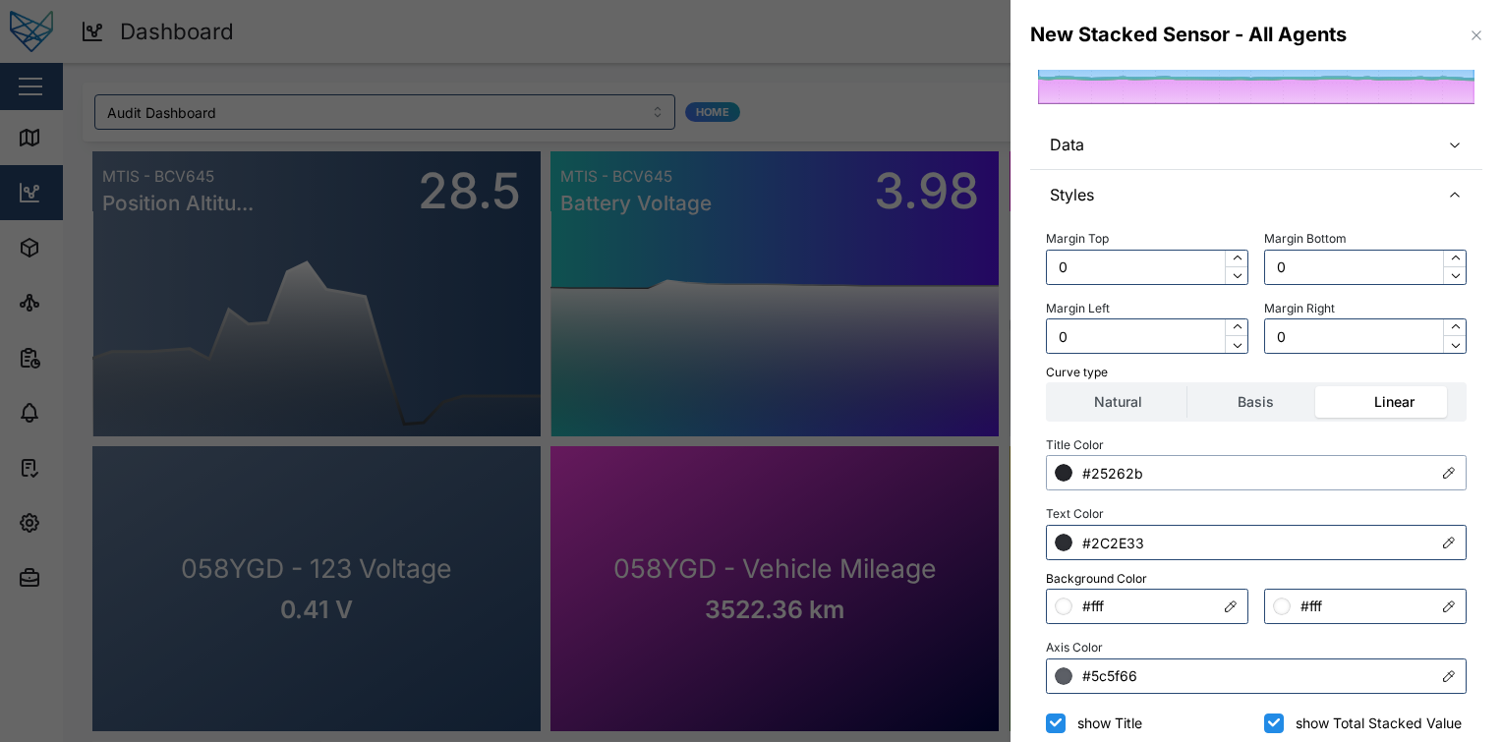
click at [1216, 487] on input "#25262b" at bounding box center [1256, 472] width 421 height 35
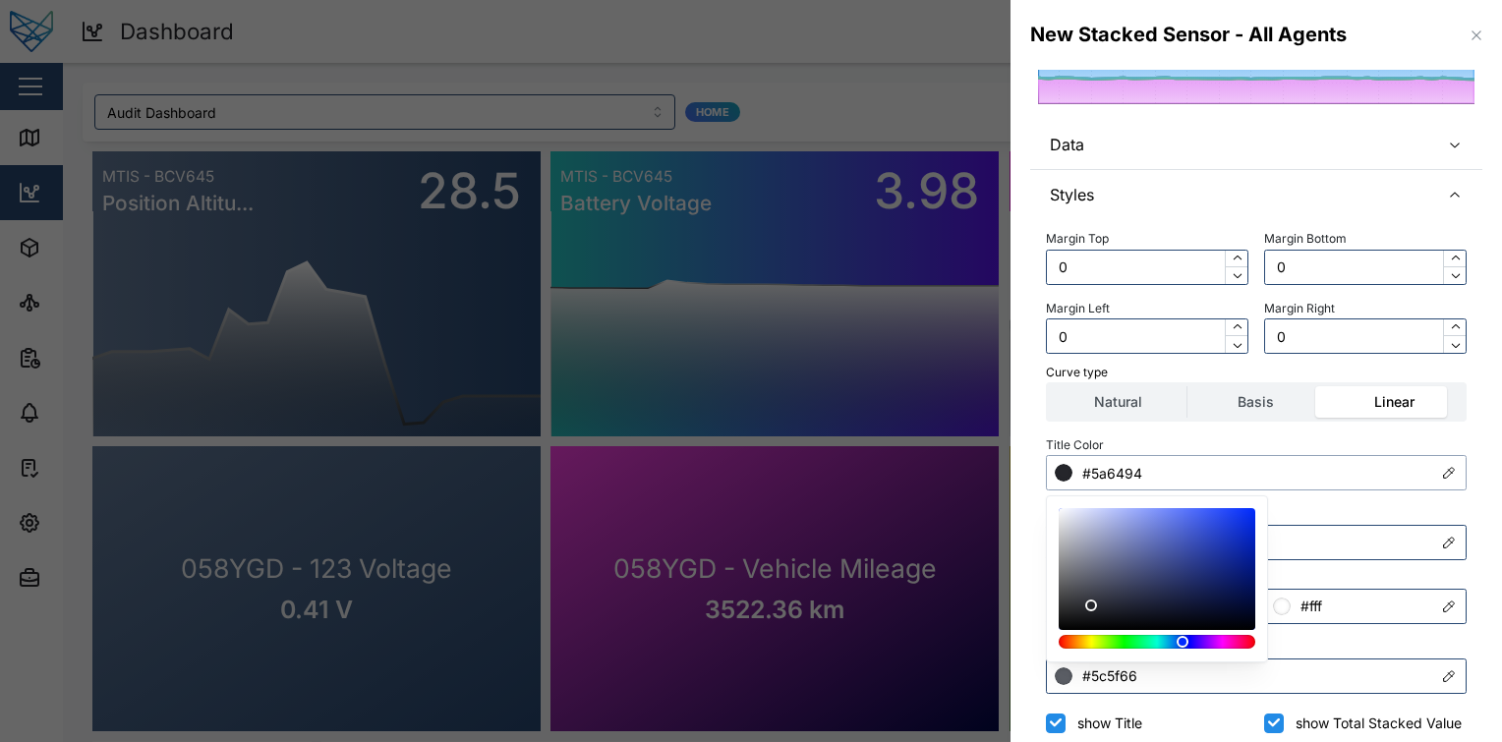
click at [1136, 560] on div at bounding box center [1157, 569] width 183 height 108
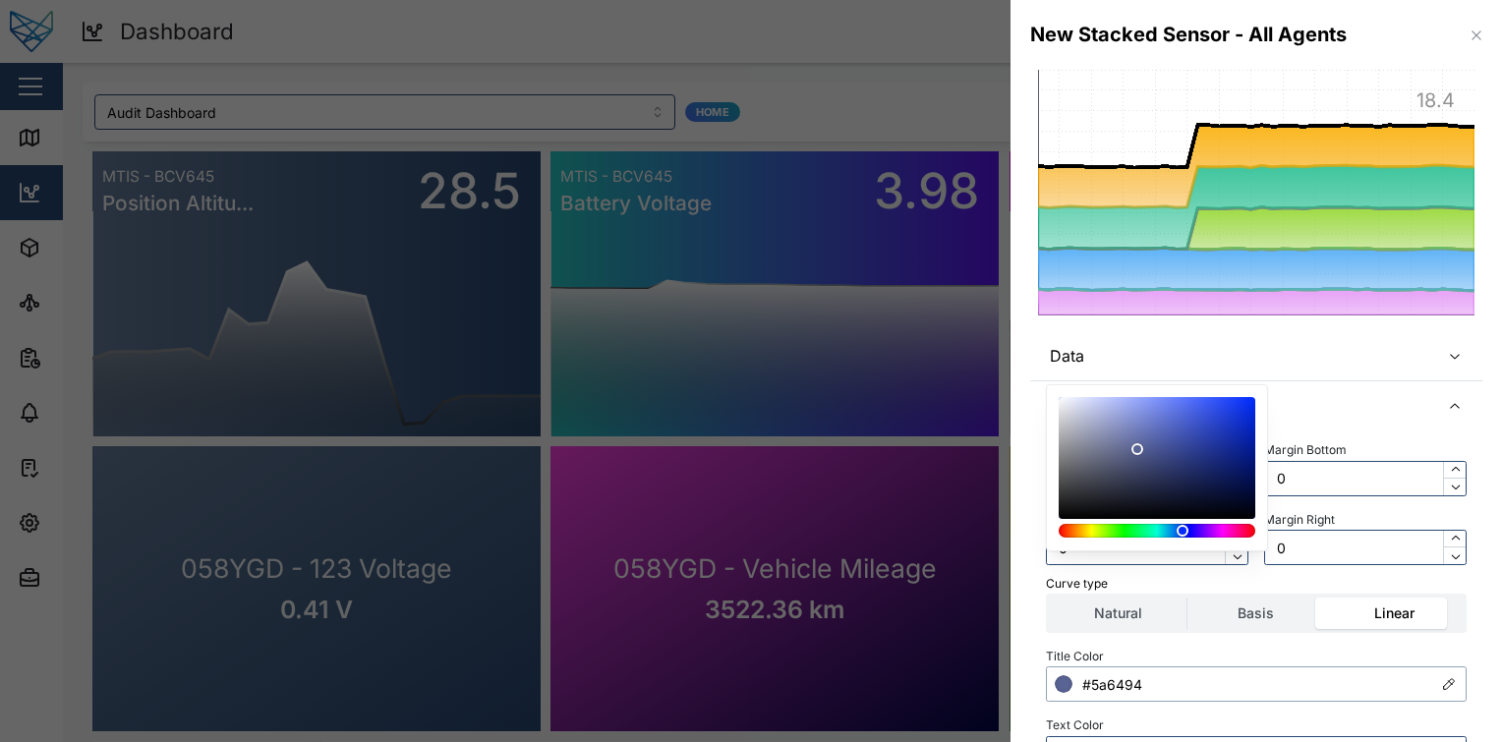
scroll to position [112, 0]
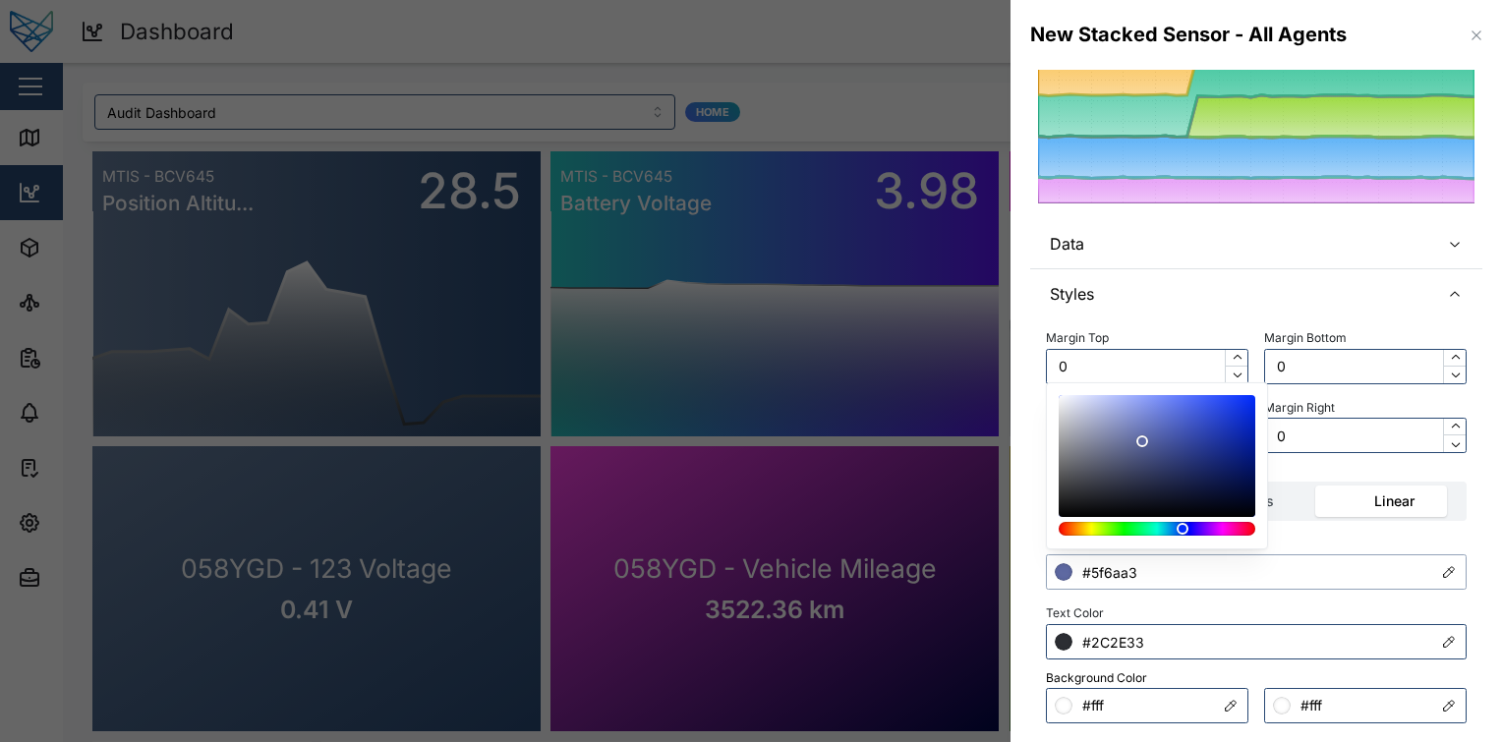
click at [1142, 441] on div at bounding box center [1157, 456] width 183 height 108
click at [1231, 558] on input "#5f6aa3" at bounding box center [1256, 571] width 421 height 35
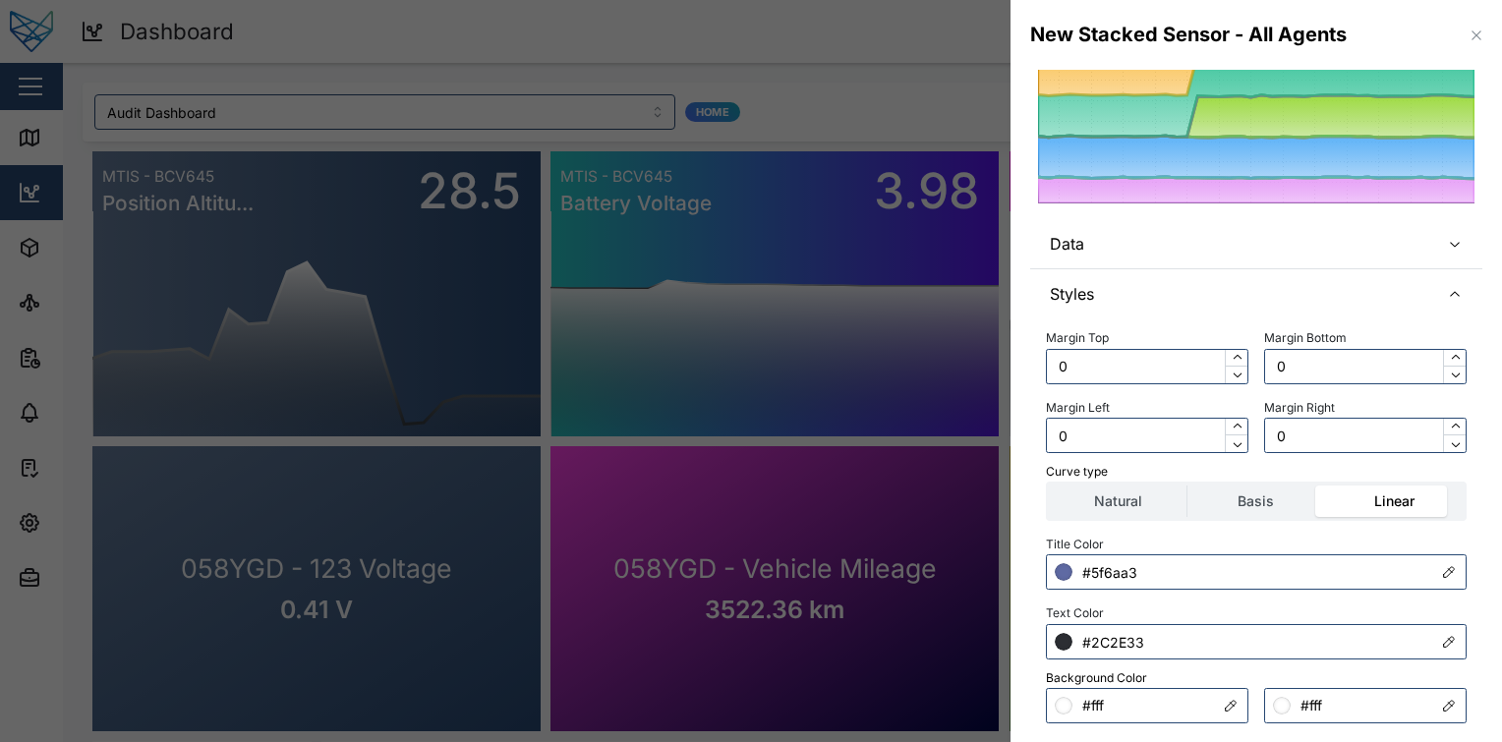
click at [1204, 617] on div "Text Color #2C2E33" at bounding box center [1256, 630] width 421 height 60
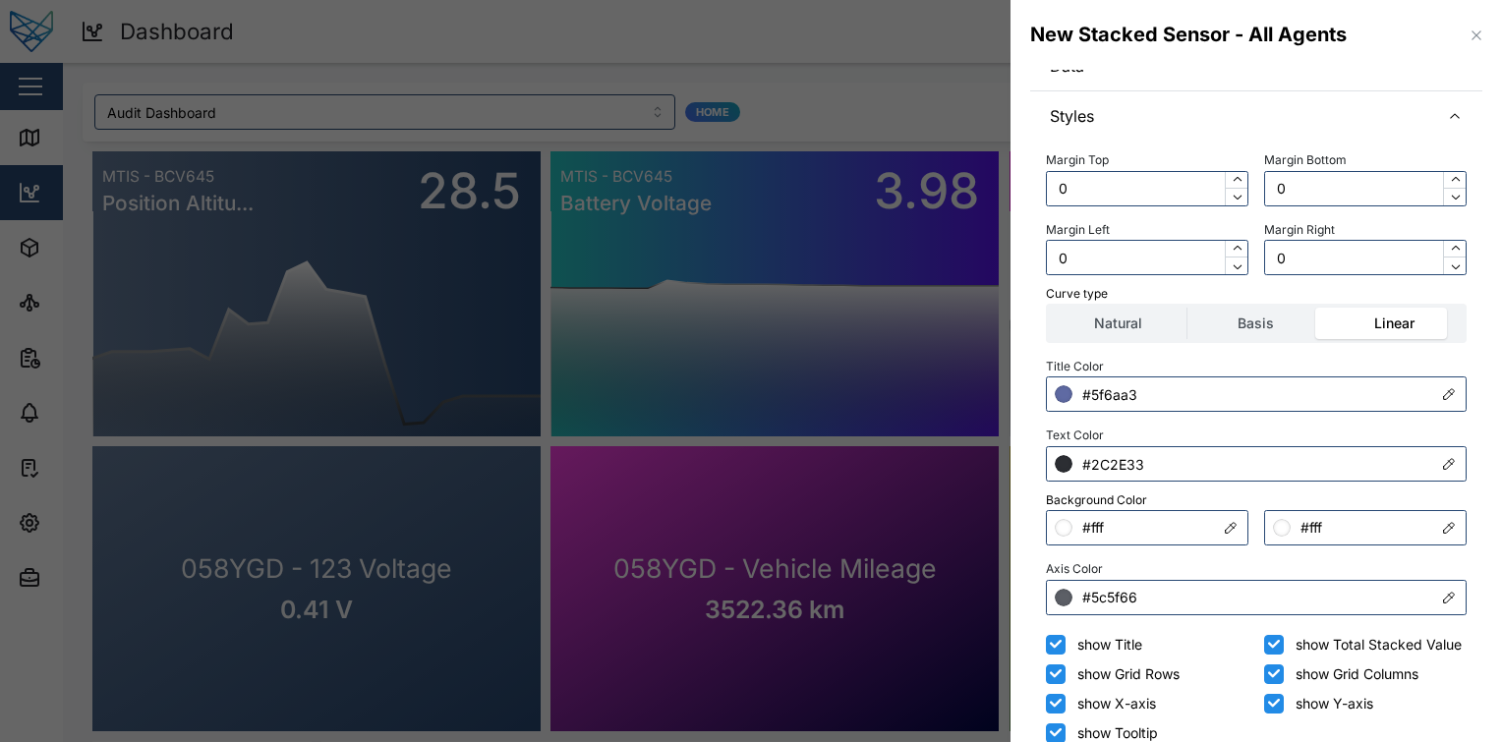
scroll to position [291, 0]
click at [1195, 400] on input "#5f6aa3" at bounding box center [1256, 392] width 421 height 35
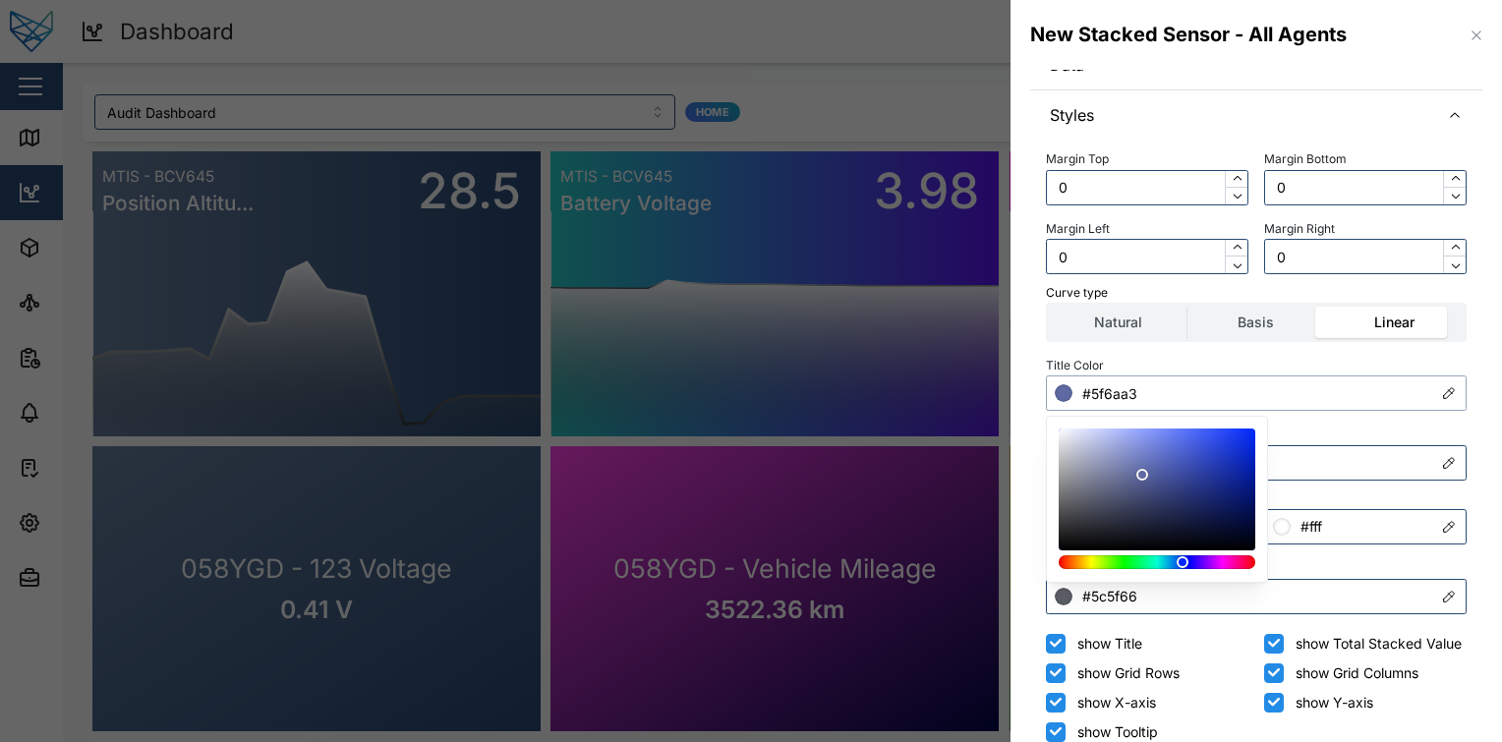
click at [1142, 569] on div at bounding box center [1157, 500] width 197 height 142
click at [1142, 560] on div at bounding box center [1157, 562] width 183 height 14
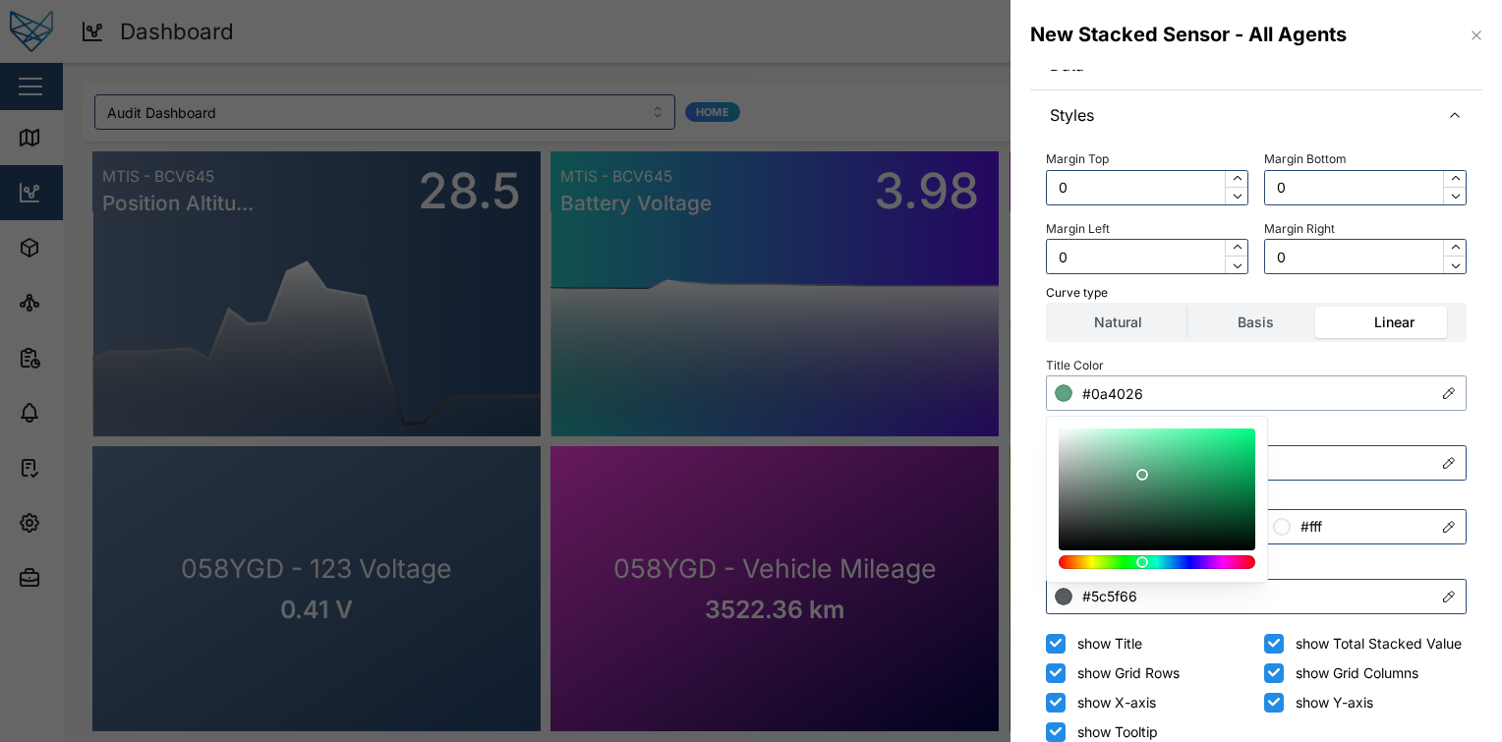
click at [1219, 517] on div at bounding box center [1157, 489] width 183 height 108
type input "#41f09b"
click at [1199, 442] on div at bounding box center [1157, 489] width 183 height 108
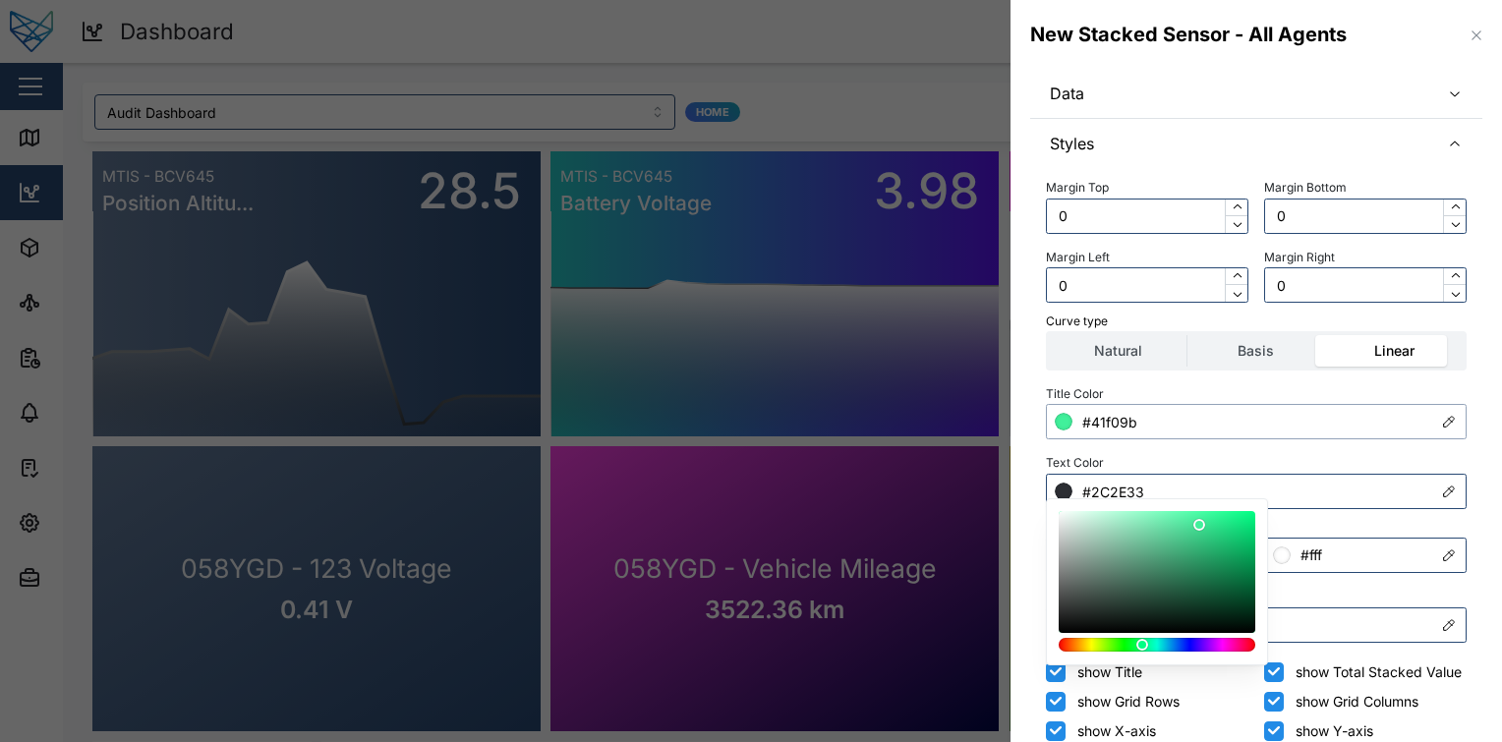
scroll to position [263, 0]
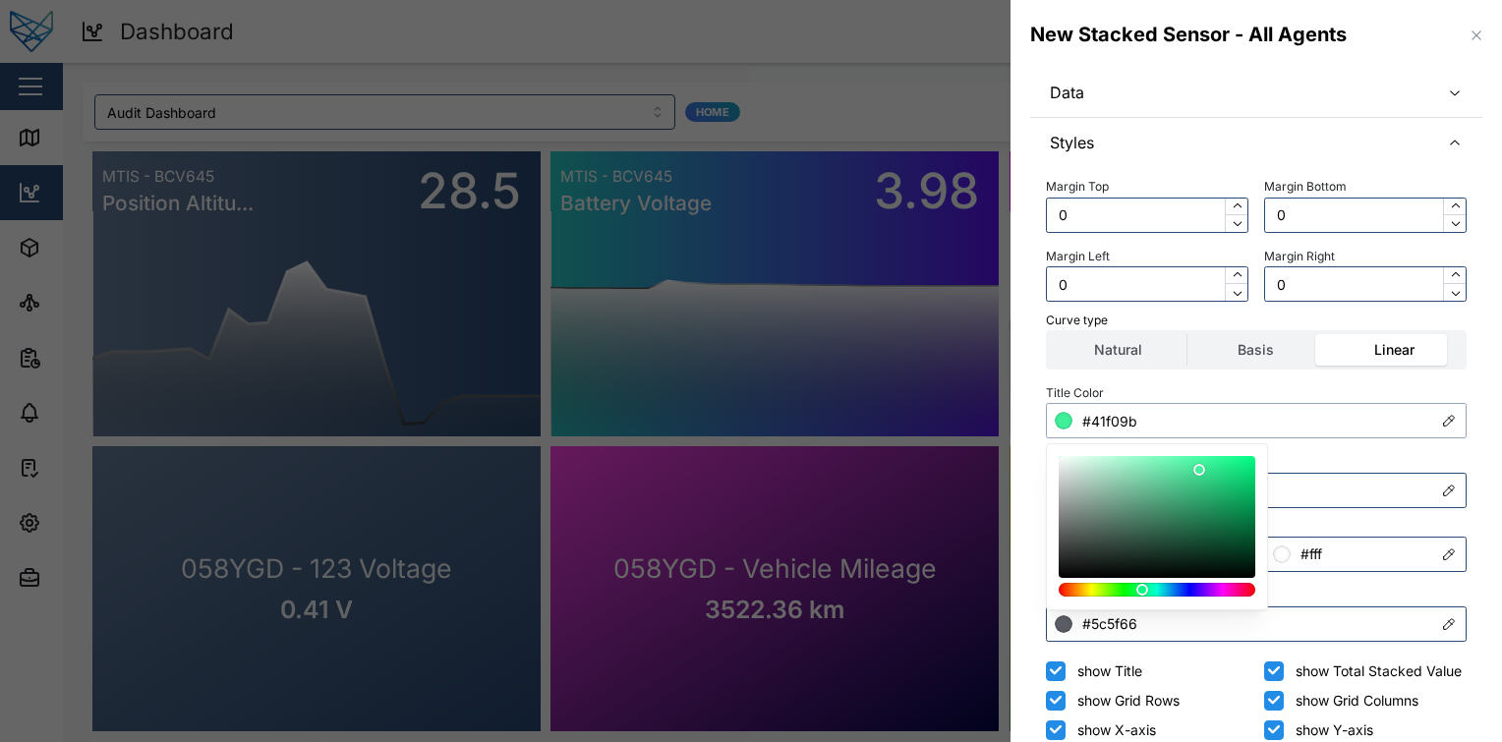
click at [1274, 427] on input "#41f09b" at bounding box center [1256, 420] width 421 height 35
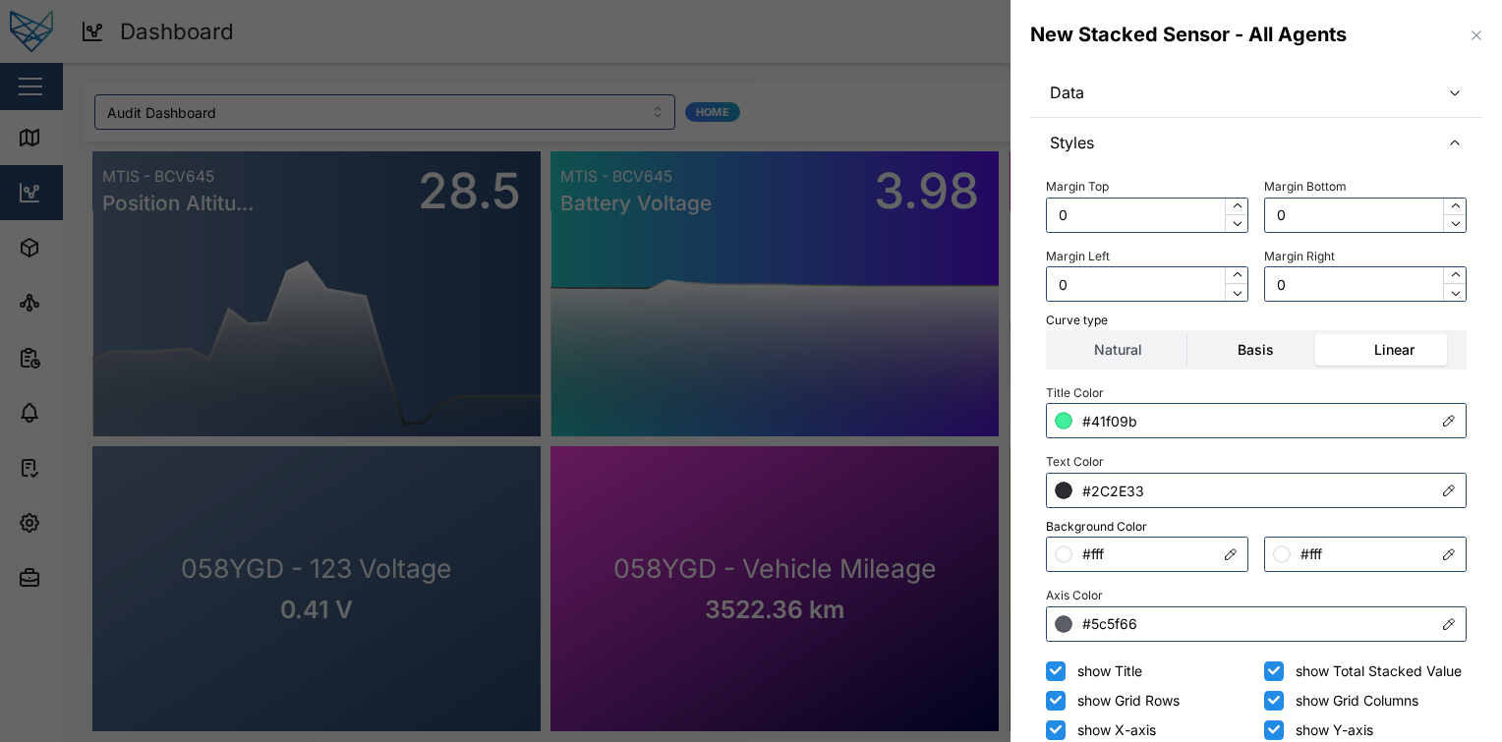
click at [1266, 341] on label "Basis" at bounding box center [1255, 349] width 137 height 31
click at [1187, 334] on input "Basis" at bounding box center [1187, 334] width 0 height 0
click at [1403, 353] on label "Linear" at bounding box center [1394, 349] width 137 height 31
click at [1326, 334] on input "Linear" at bounding box center [1326, 334] width 0 height 0
click at [1163, 507] on input "#2C2E33" at bounding box center [1256, 490] width 421 height 35
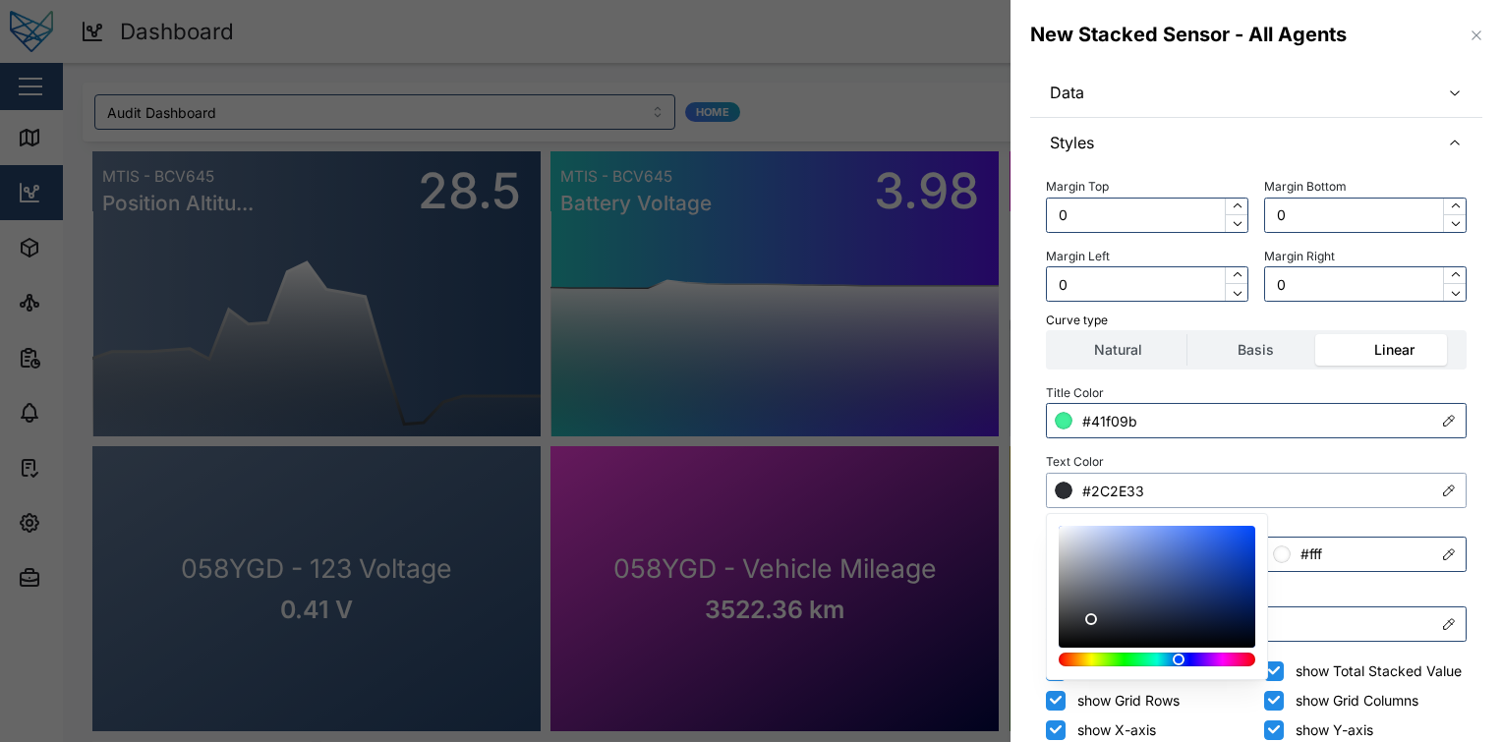
click at [1342, 495] on input "#2C2E33" at bounding box center [1256, 490] width 421 height 35
click at [1290, 465] on div "Text Color #2C2E33" at bounding box center [1256, 478] width 421 height 60
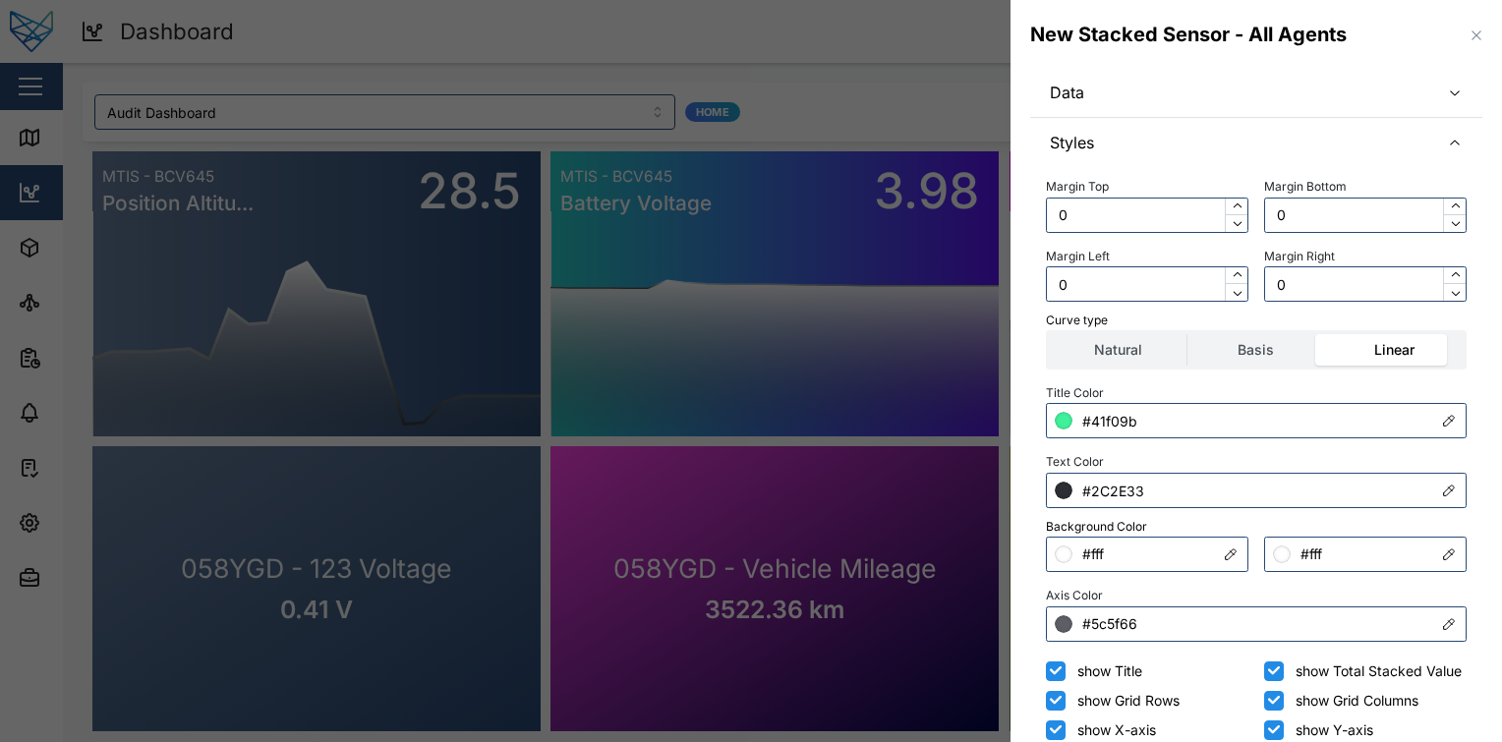
scroll to position [391, 0]
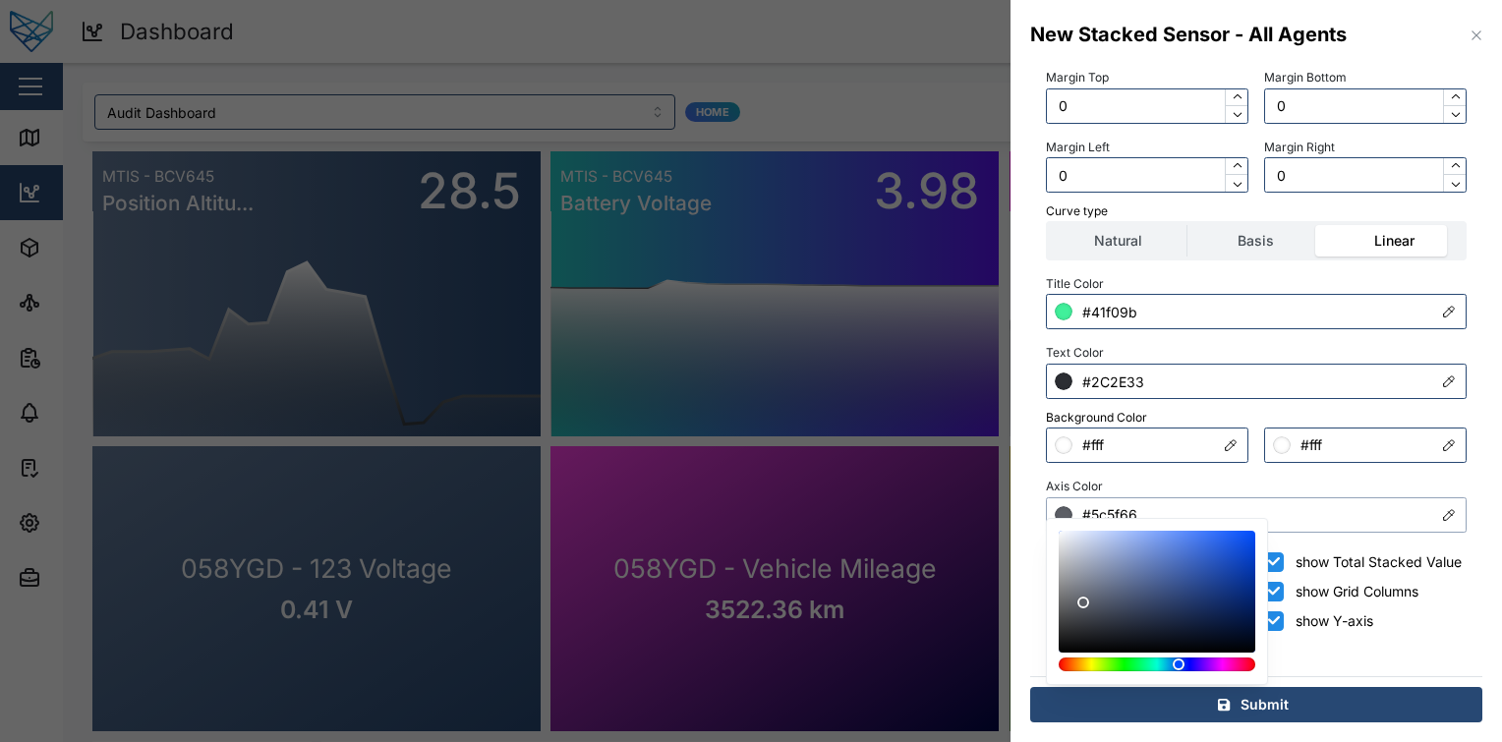
click at [1172, 497] on input "#5c5f66" at bounding box center [1256, 514] width 421 height 35
drag, startPoint x: 1127, startPoint y: 555, endPoint x: 1042, endPoint y: 529, distance: 89.5
click at [1042, 529] on body "Dashboard 37 FE Test Admin Close Map Dashboard Assets ATS Camera Generator Pers…" at bounding box center [751, 371] width 1502 height 742
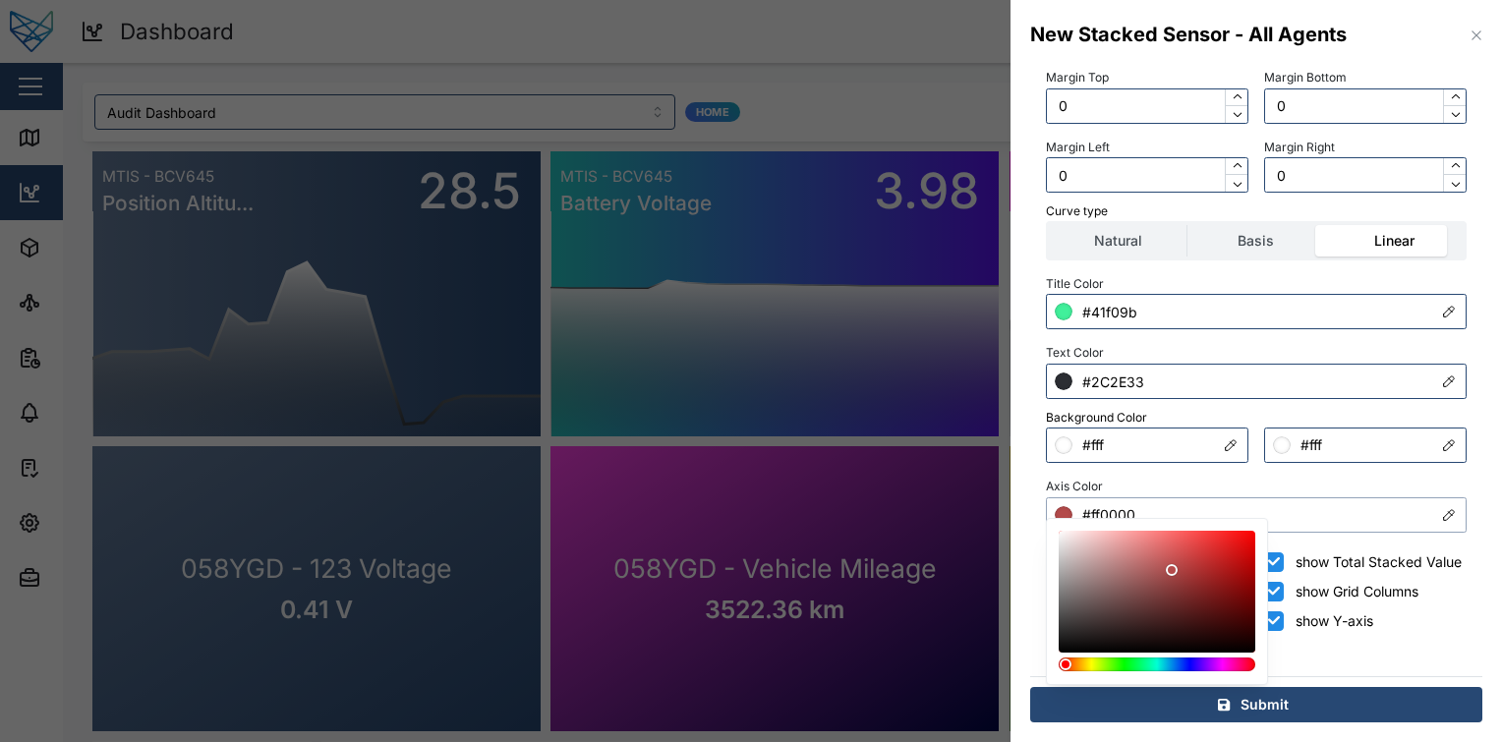
drag, startPoint x: 1171, startPoint y: 570, endPoint x: 1346, endPoint y: 527, distance: 180.2
click at [1346, 527] on body "Dashboard 37 FE Test Admin Close Map Dashboard Assets ATS Camera Generator Pers…" at bounding box center [751, 371] width 1502 height 742
type input "#ffffff"
drag, startPoint x: 1136, startPoint y: 557, endPoint x: 983, endPoint y: 518, distance: 158.3
click at [983, 518] on body "Dashboard 37 FE Test Admin Close Map Dashboard Assets ATS Camera Generator Pers…" at bounding box center [751, 371] width 1502 height 742
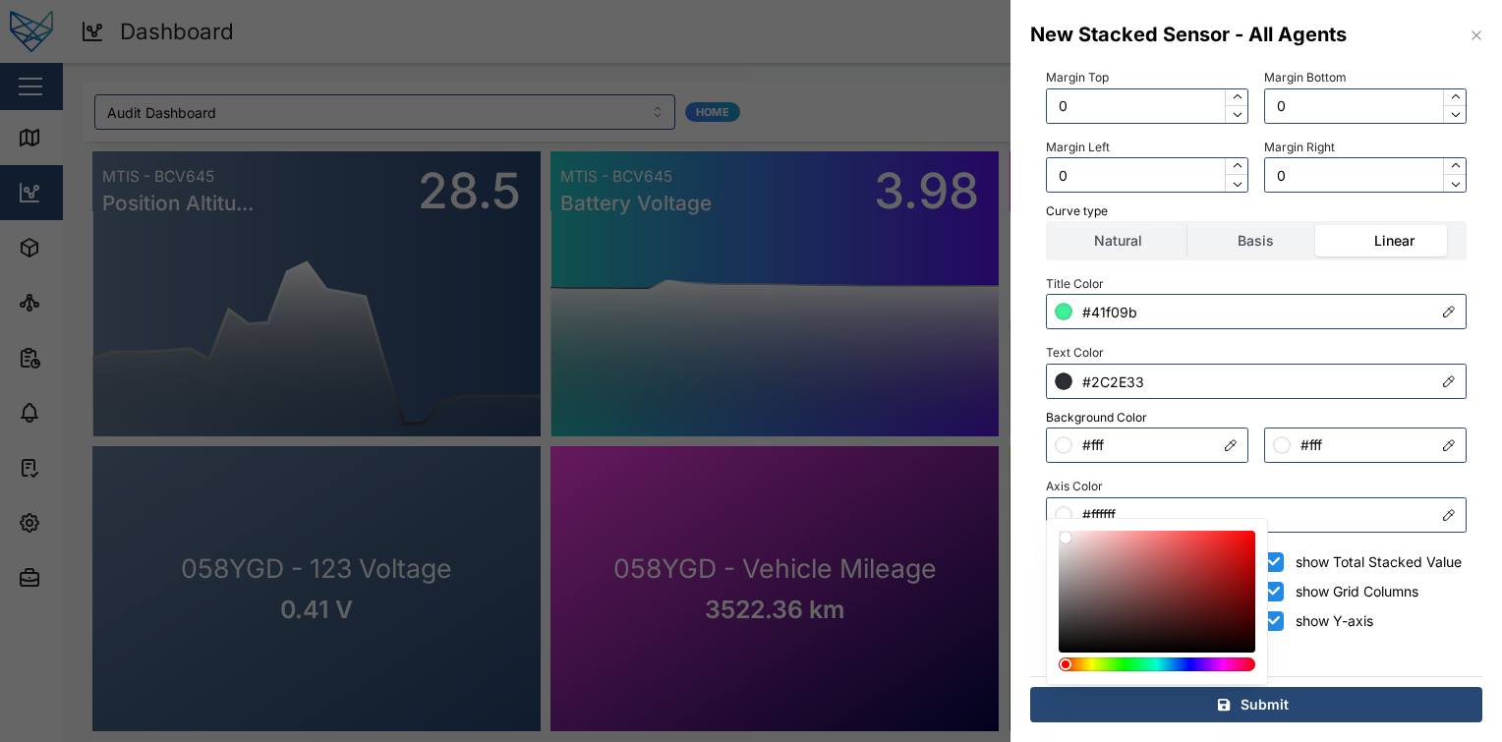
click at [1212, 473] on div "Axis Color #ffffff" at bounding box center [1256, 503] width 421 height 60
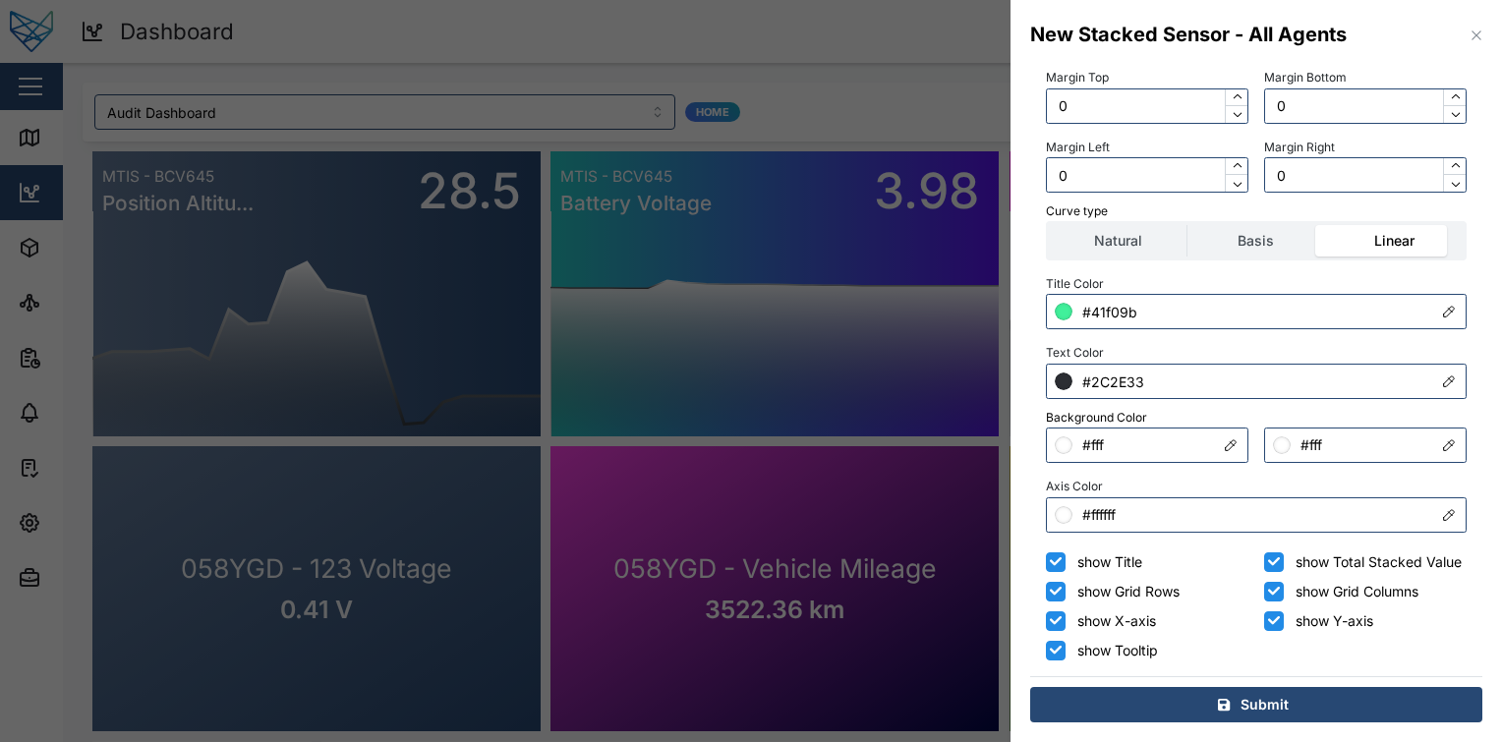
click at [1266, 552] on input "show Total Stacked Value" at bounding box center [1274, 562] width 20 height 20
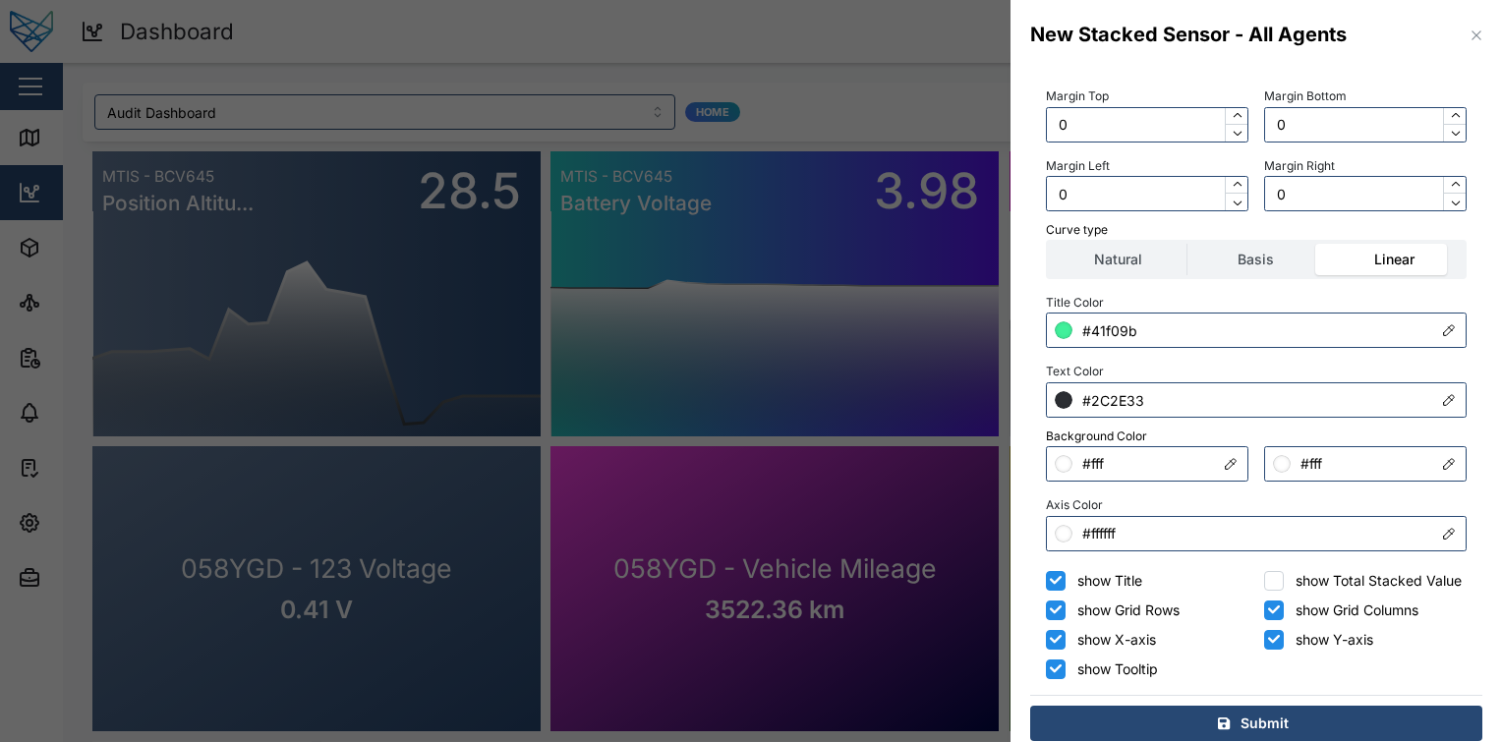
scroll to position [360, 0]
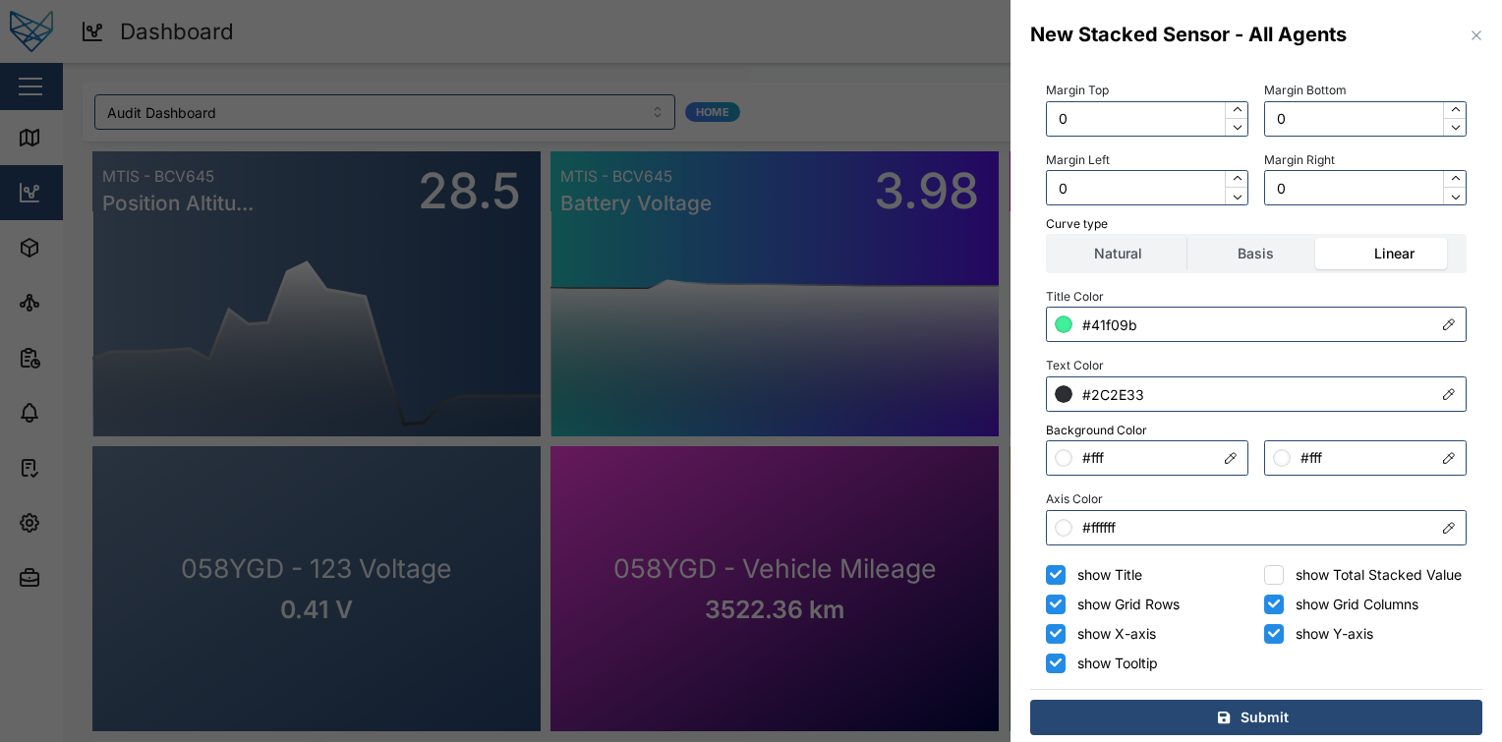
click at [1268, 578] on input "show Total Stacked Value" at bounding box center [1274, 575] width 20 height 20
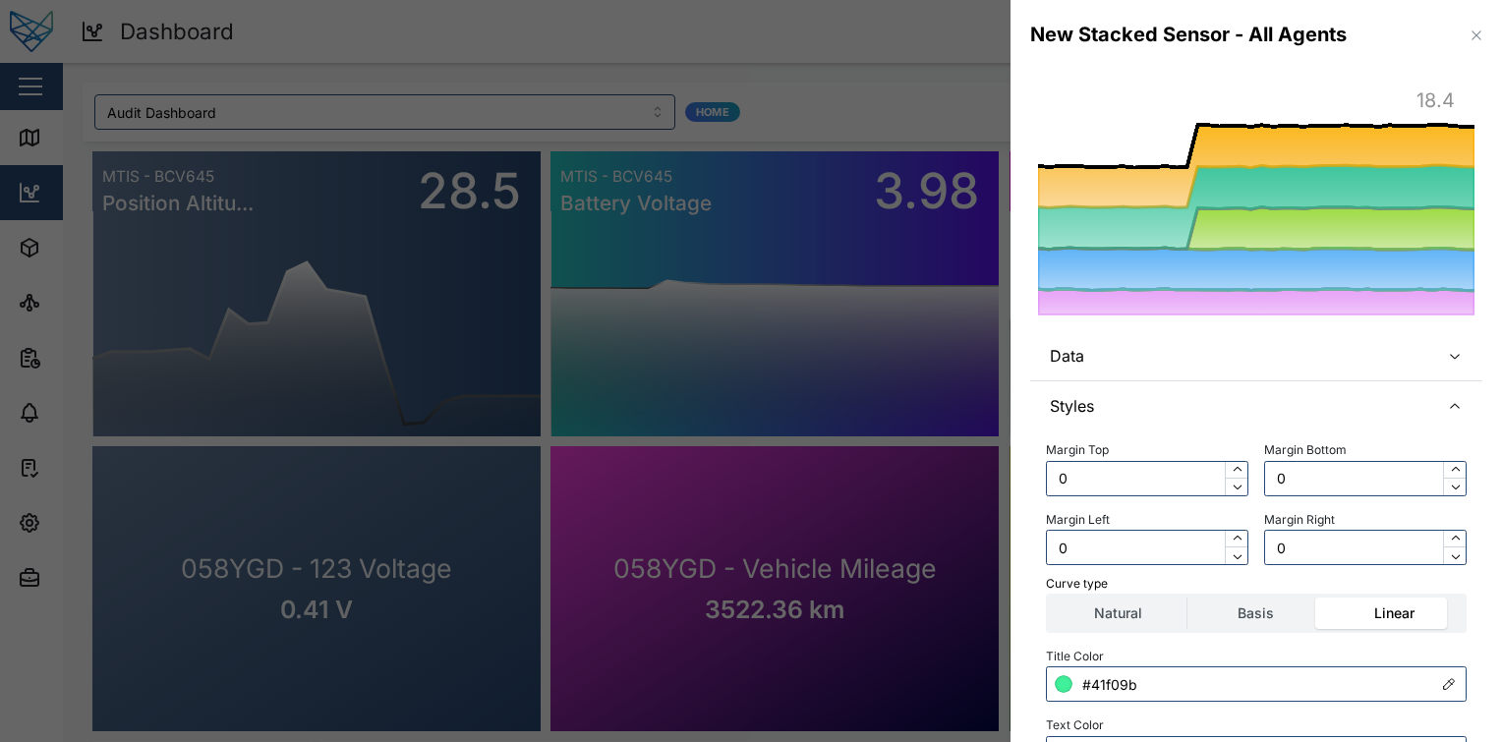
scroll to position [391, 0]
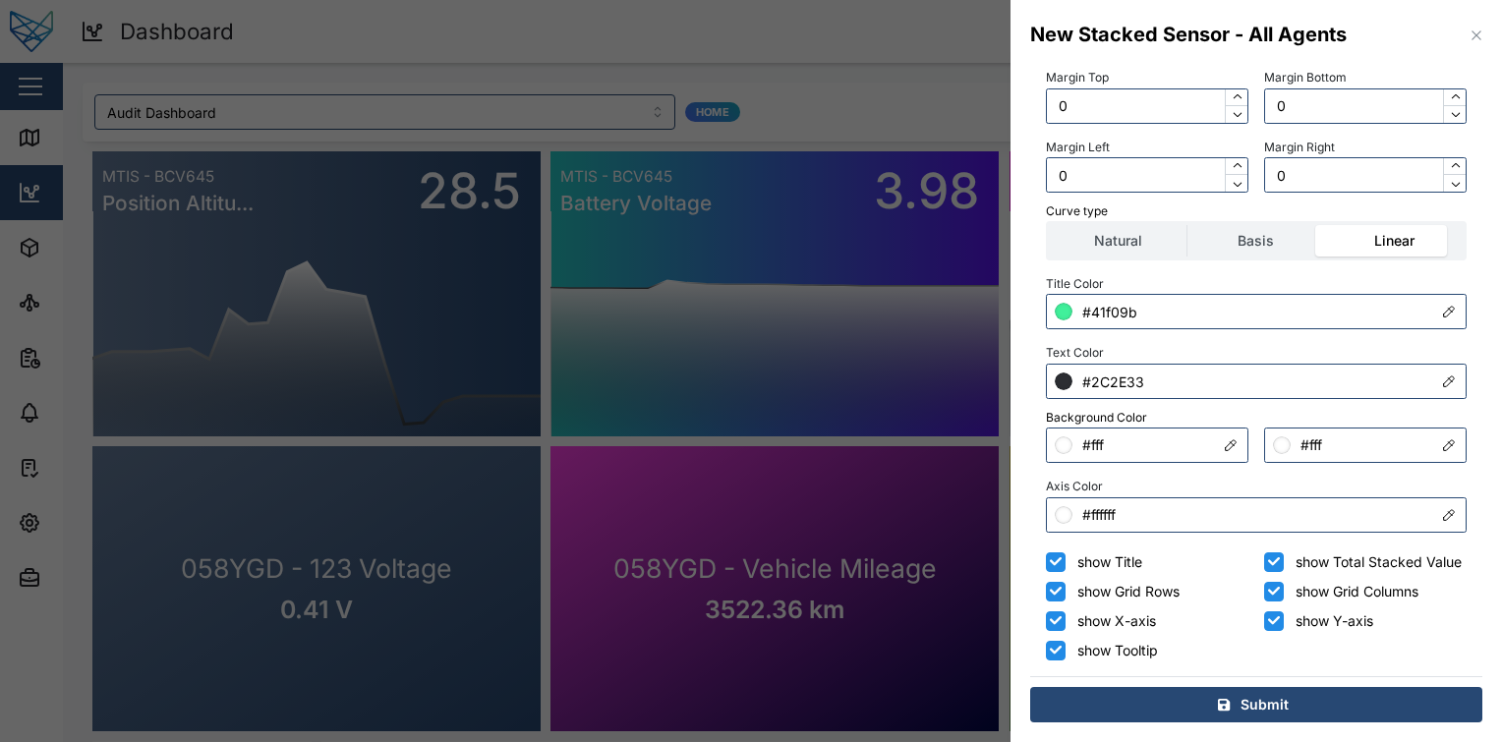
click at [1265, 552] on input "show Total Stacked Value" at bounding box center [1274, 562] width 20 height 20
checkbox input "false"
click at [1264, 598] on input "show Grid Columns" at bounding box center [1274, 592] width 20 height 20
checkbox input "false"
click at [1264, 630] on input "show Y-axis" at bounding box center [1274, 621] width 20 height 20
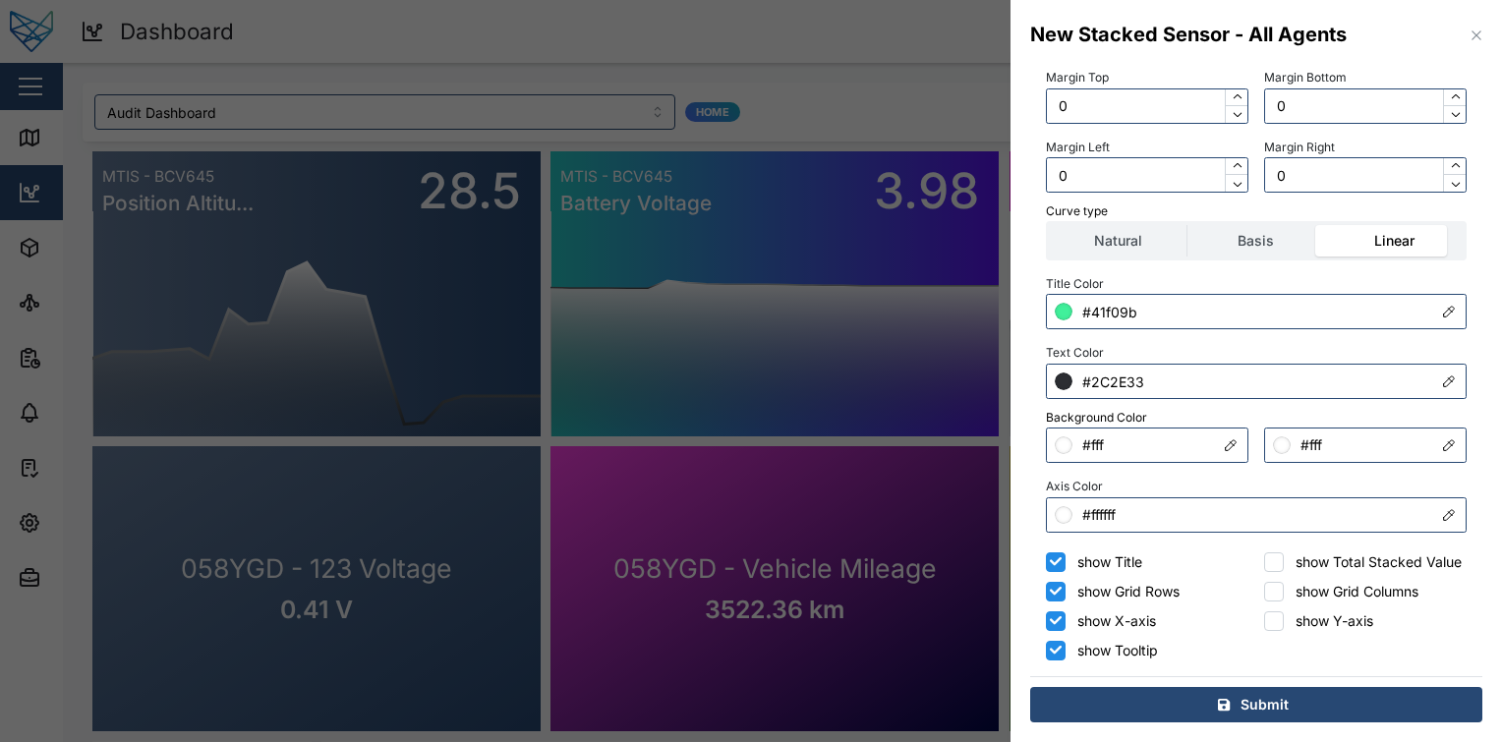
checkbox input "false"
click at [1054, 552] on input "show Title" at bounding box center [1056, 562] width 20 height 20
checkbox input "false"
click at [1055, 592] on input "show Grid Rows" at bounding box center [1056, 592] width 20 height 20
checkbox input "false"
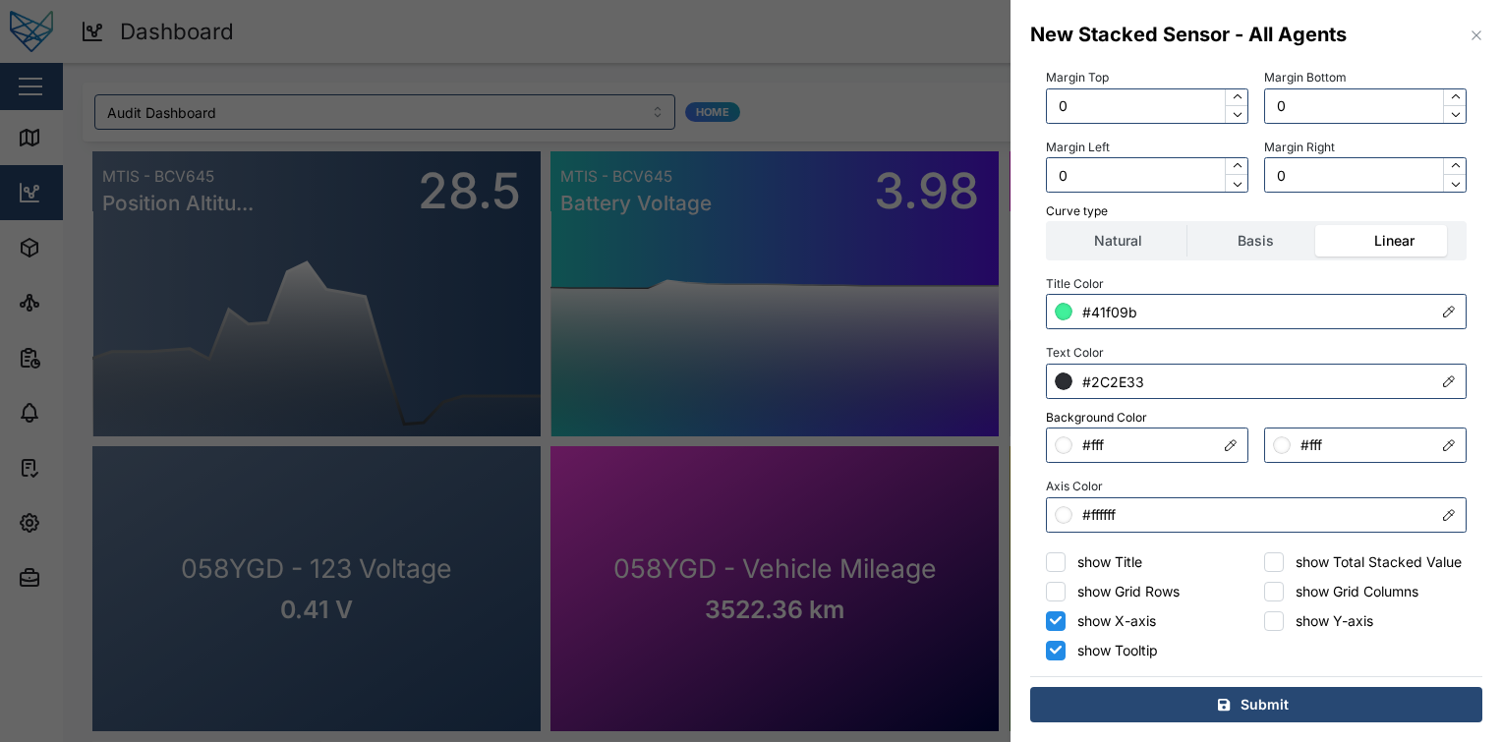
click at [1055, 613] on input "show X-axis" at bounding box center [1056, 621] width 20 height 20
checkbox input "false"
click at [1056, 652] on input "show Tooltip" at bounding box center [1056, 651] width 20 height 20
checkbox input "false"
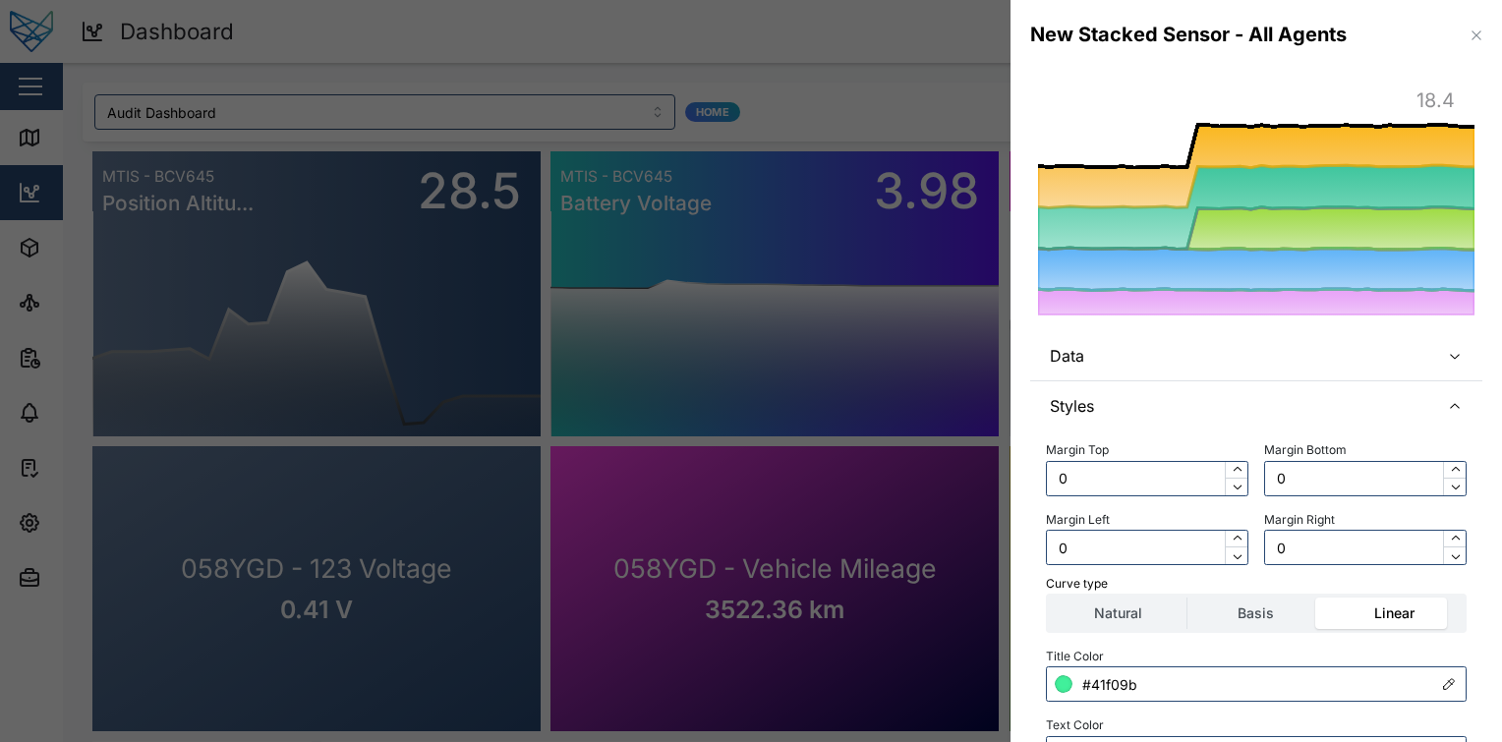
click at [1178, 174] on icon at bounding box center [1256, 167] width 437 height 84
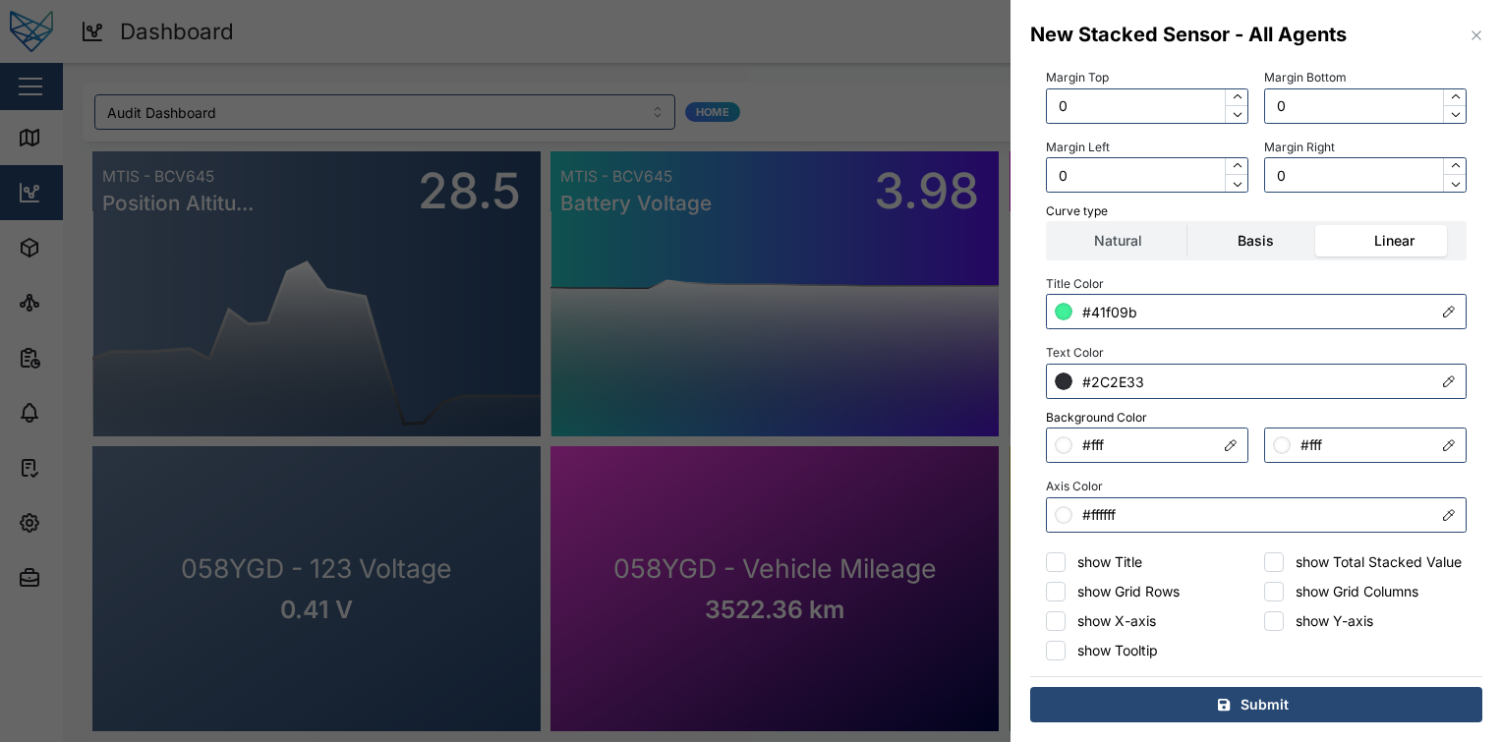
click at [1271, 225] on label "Basis" at bounding box center [1255, 240] width 137 height 31
click at [1187, 225] on input "Basis" at bounding box center [1187, 225] width 0 height 0
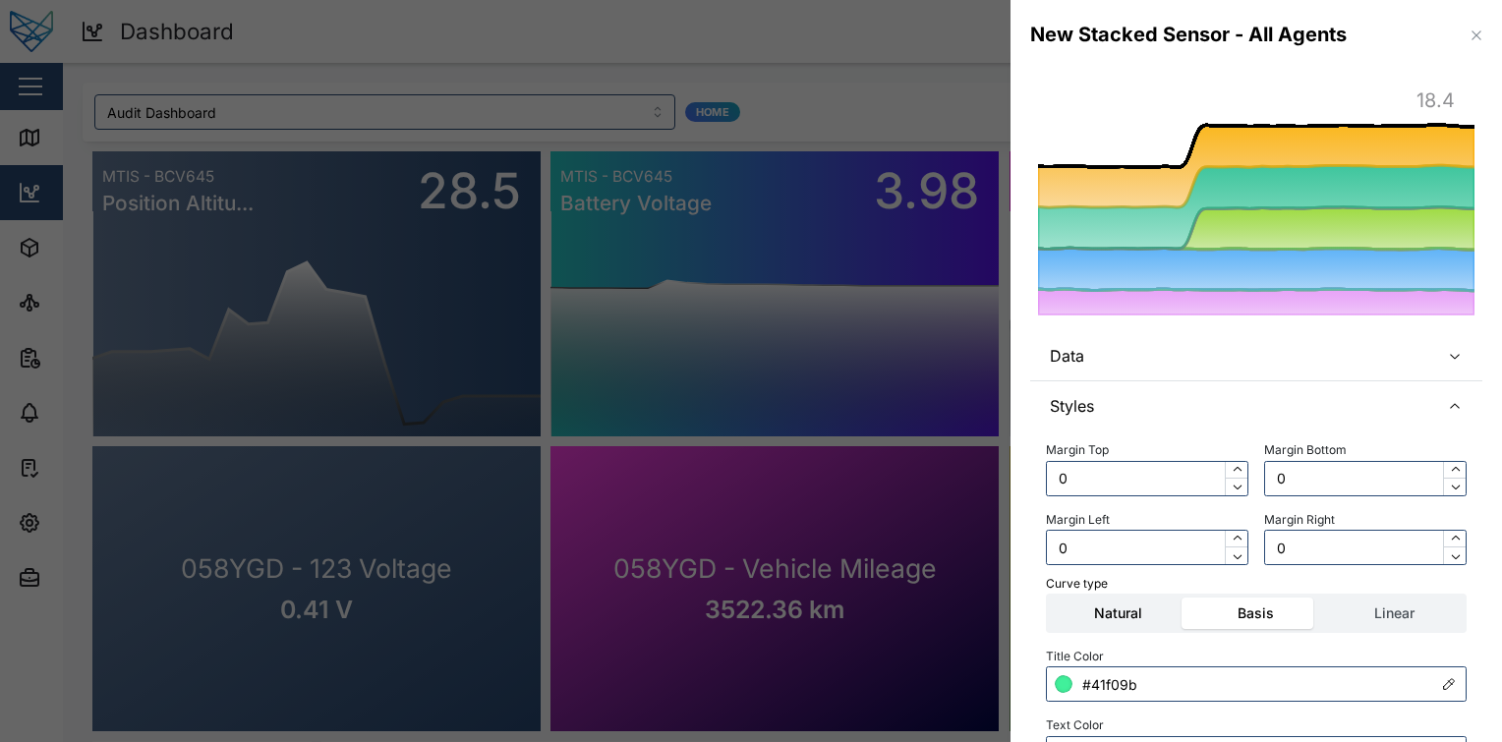
click at [1126, 623] on label "Natural" at bounding box center [1118, 613] width 137 height 31
click at [1050, 598] on input "Natural" at bounding box center [1050, 598] width 0 height 0
click at [1374, 632] on div "Natural Basis Linear" at bounding box center [1256, 613] width 421 height 39
click at [1415, 609] on label "Linear" at bounding box center [1394, 613] width 137 height 31
click at [1326, 598] on input "Linear" at bounding box center [1326, 598] width 0 height 0
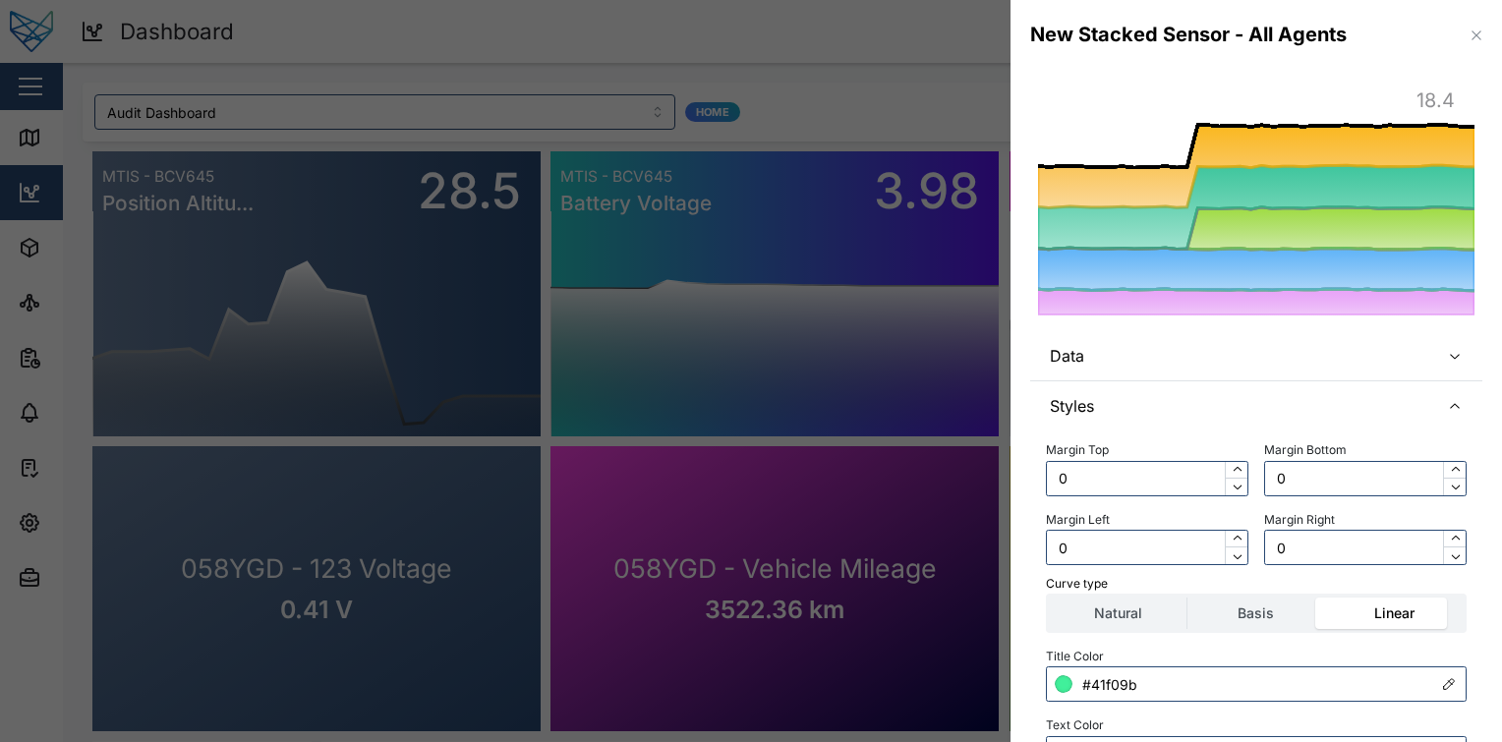
click at [1198, 393] on span "Styles" at bounding box center [1237, 405] width 374 height 49
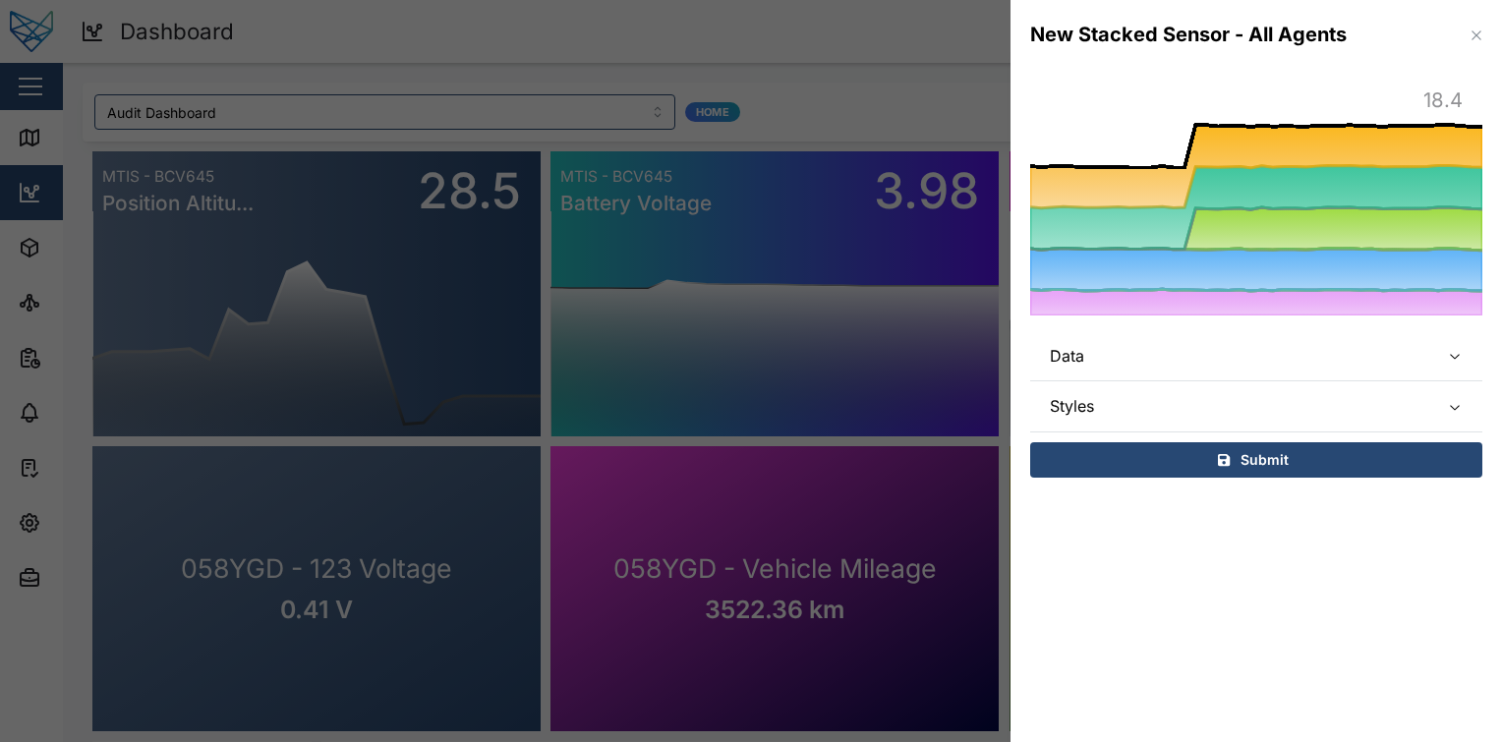
click at [1256, 350] on span "Data" at bounding box center [1237, 355] width 374 height 49
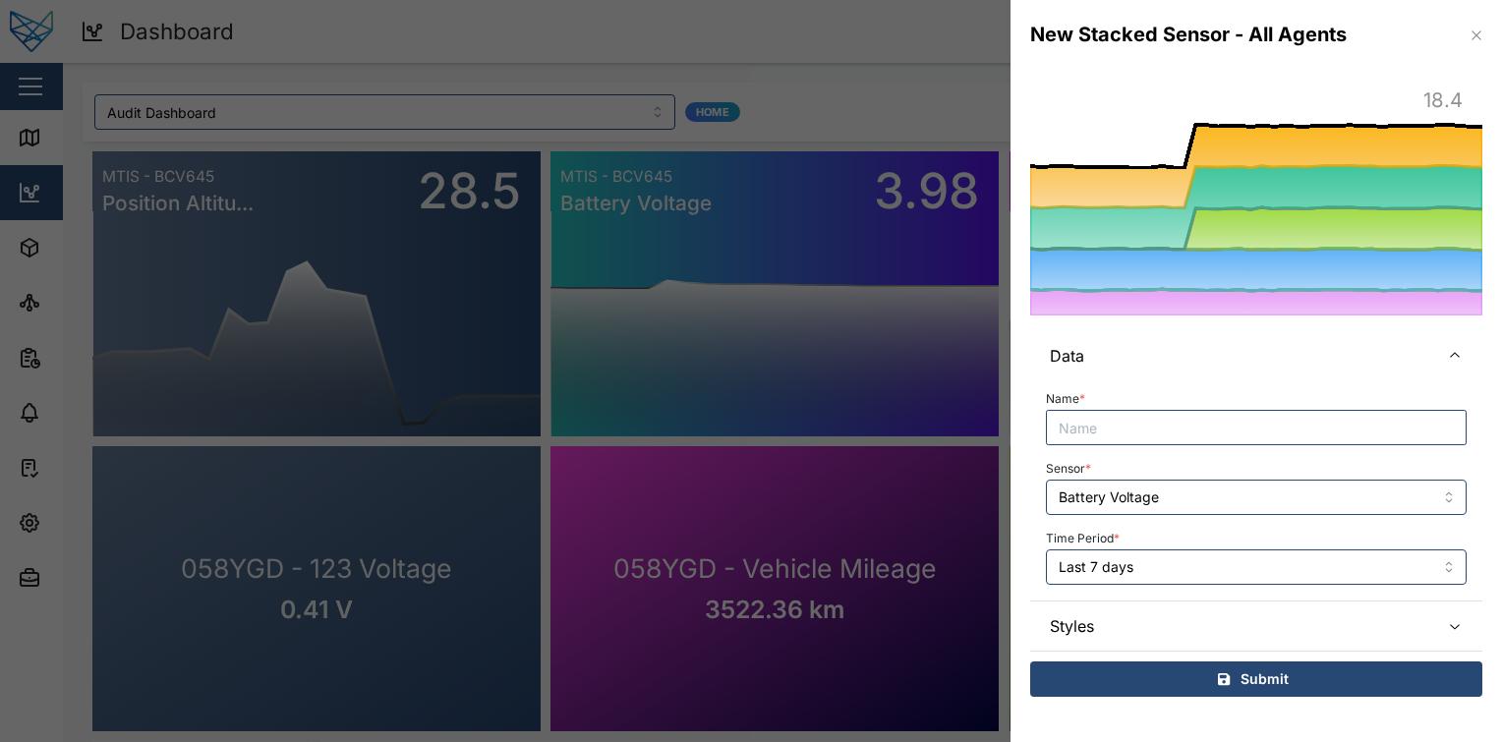
click at [1256, 350] on span "Data" at bounding box center [1237, 355] width 374 height 49
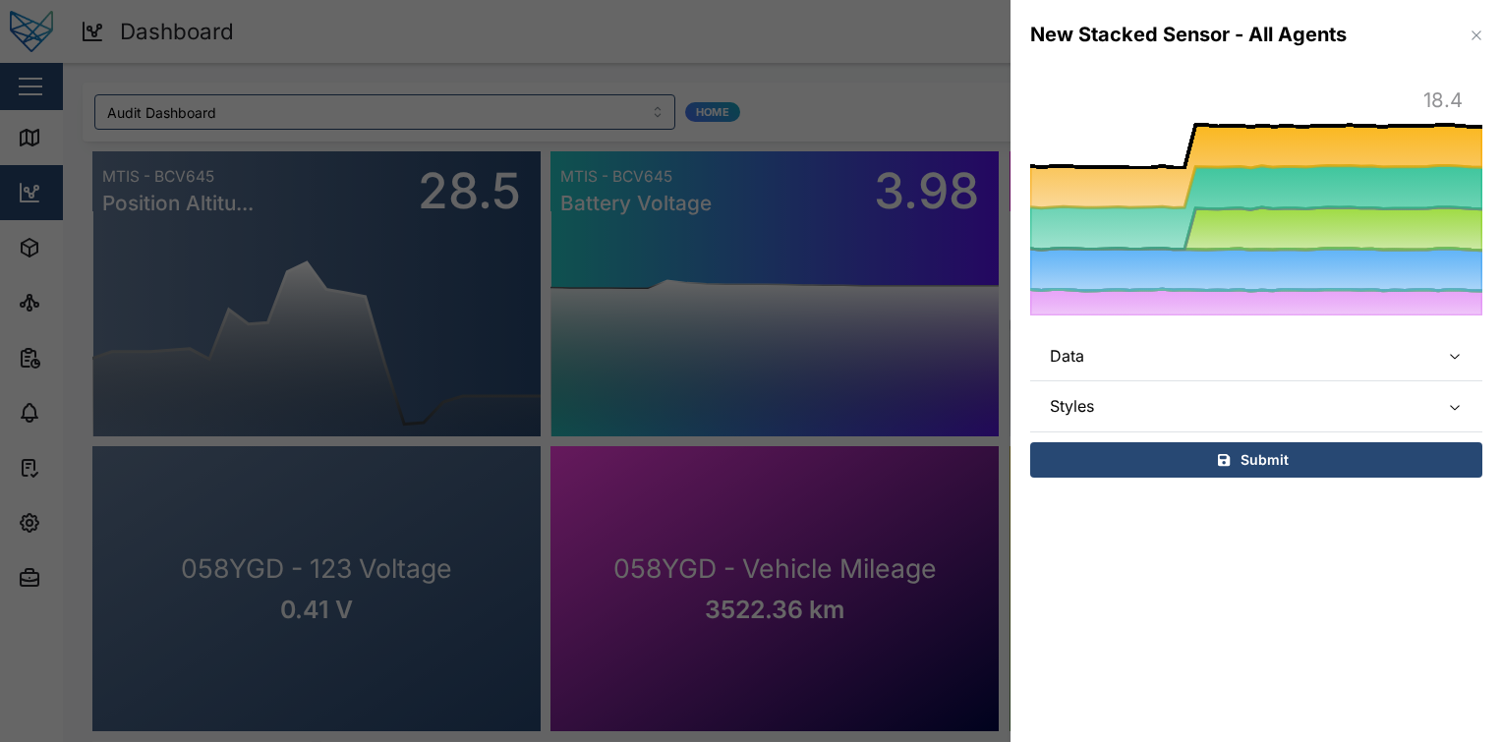
click at [1249, 405] on span "Styles" at bounding box center [1237, 405] width 374 height 49
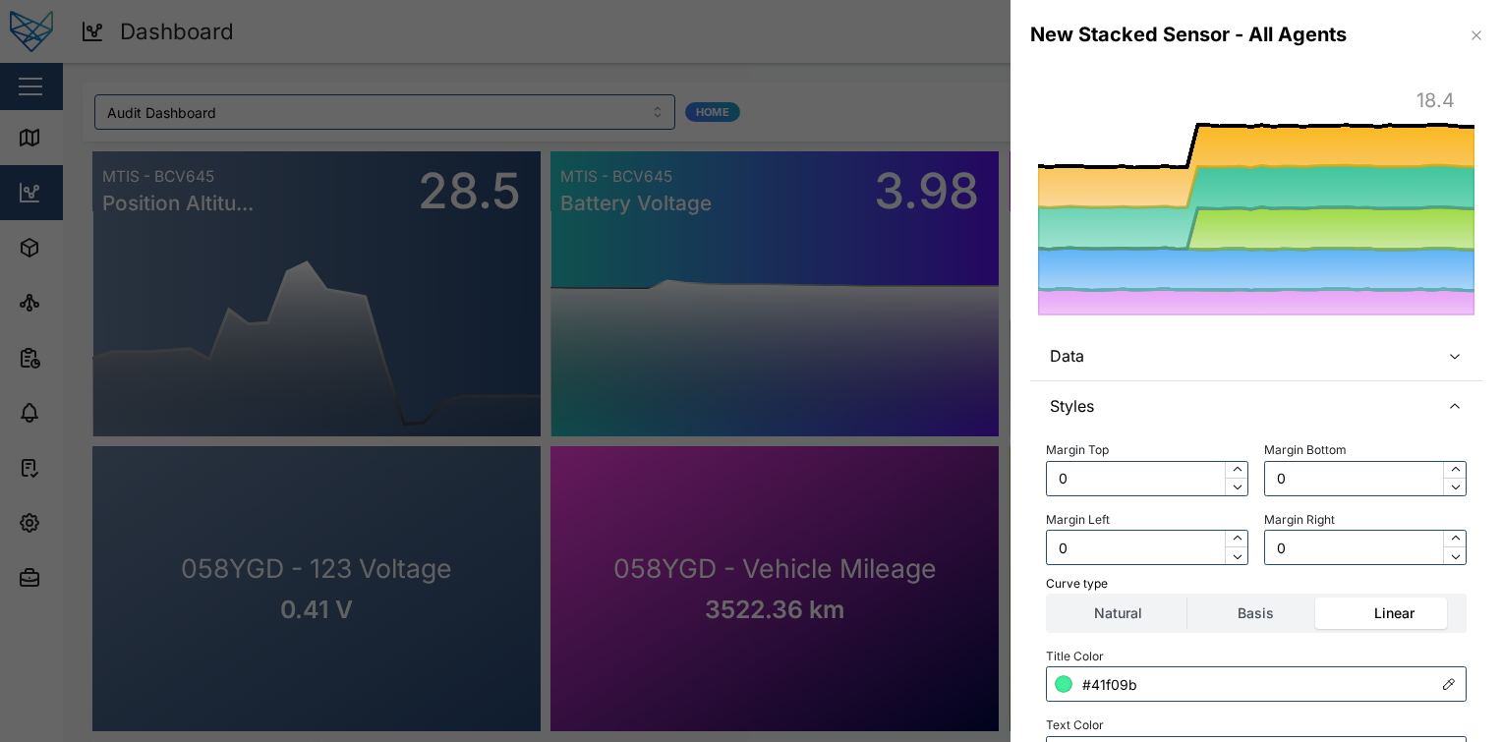
scroll to position [391, 0]
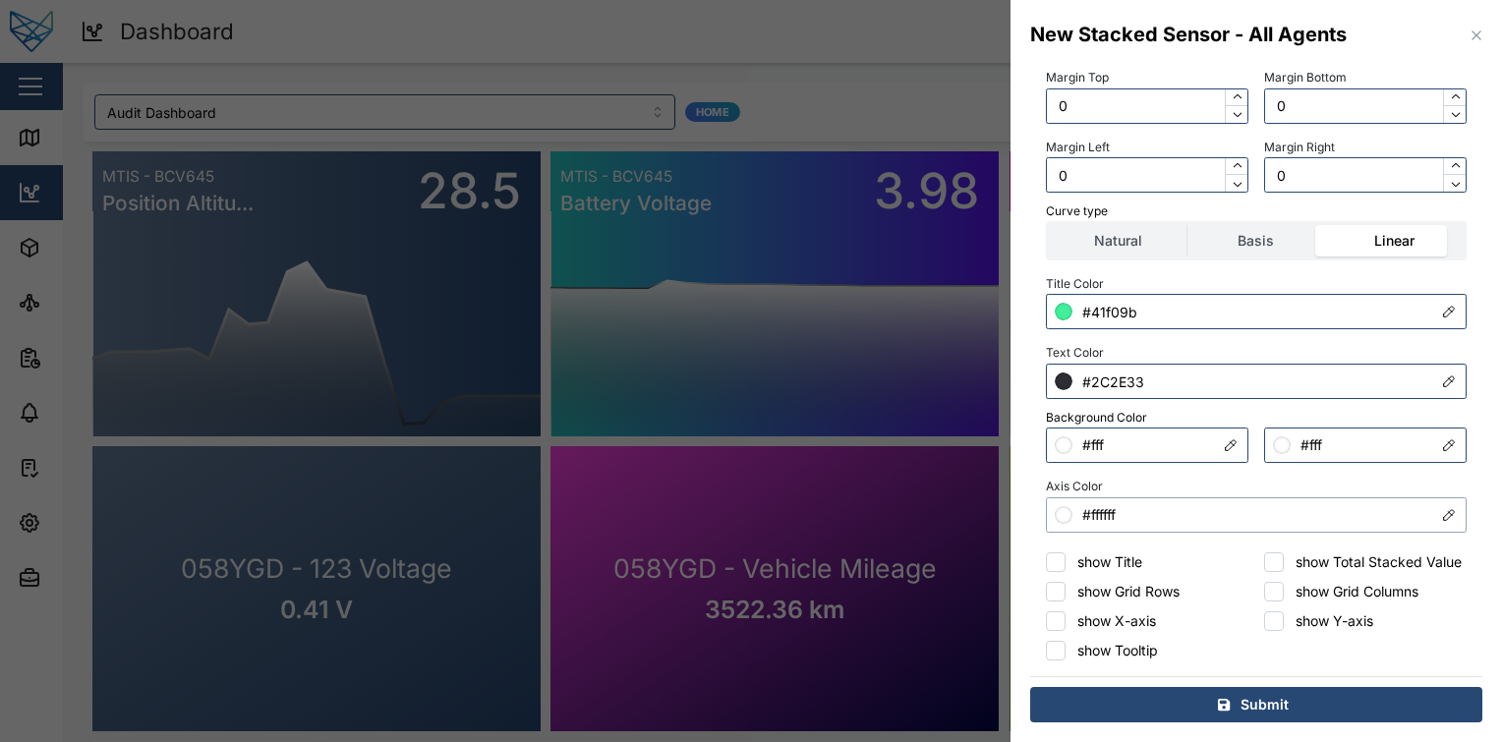
click at [1170, 502] on input "#ffffff" at bounding box center [1256, 514] width 421 height 35
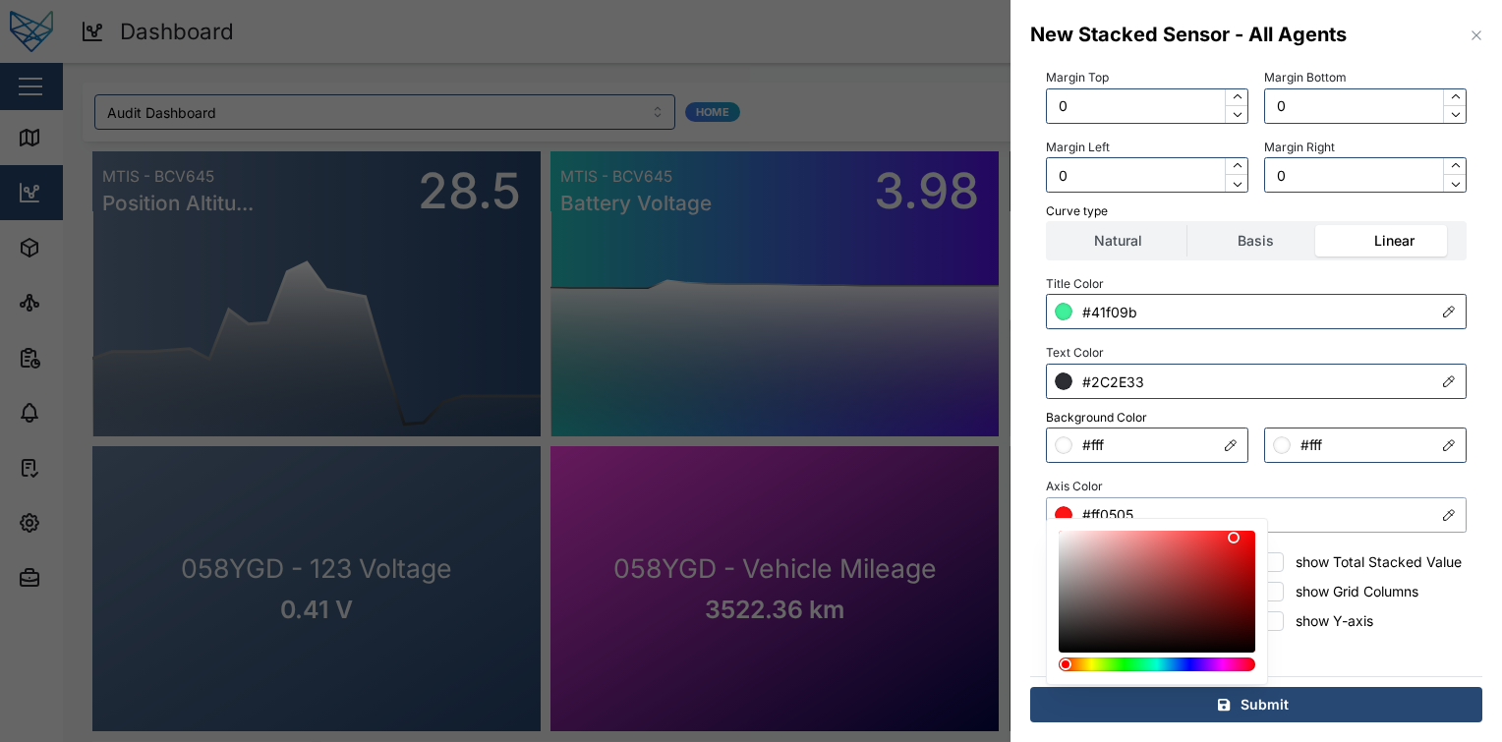
drag, startPoint x: 1171, startPoint y: 550, endPoint x: 1249, endPoint y: 507, distance: 89.7
click at [1249, 507] on body "Dashboard 37 FE Test Admin Close Map Dashboard Assets ATS Camera Generator Pers…" at bounding box center [751, 371] width 1502 height 742
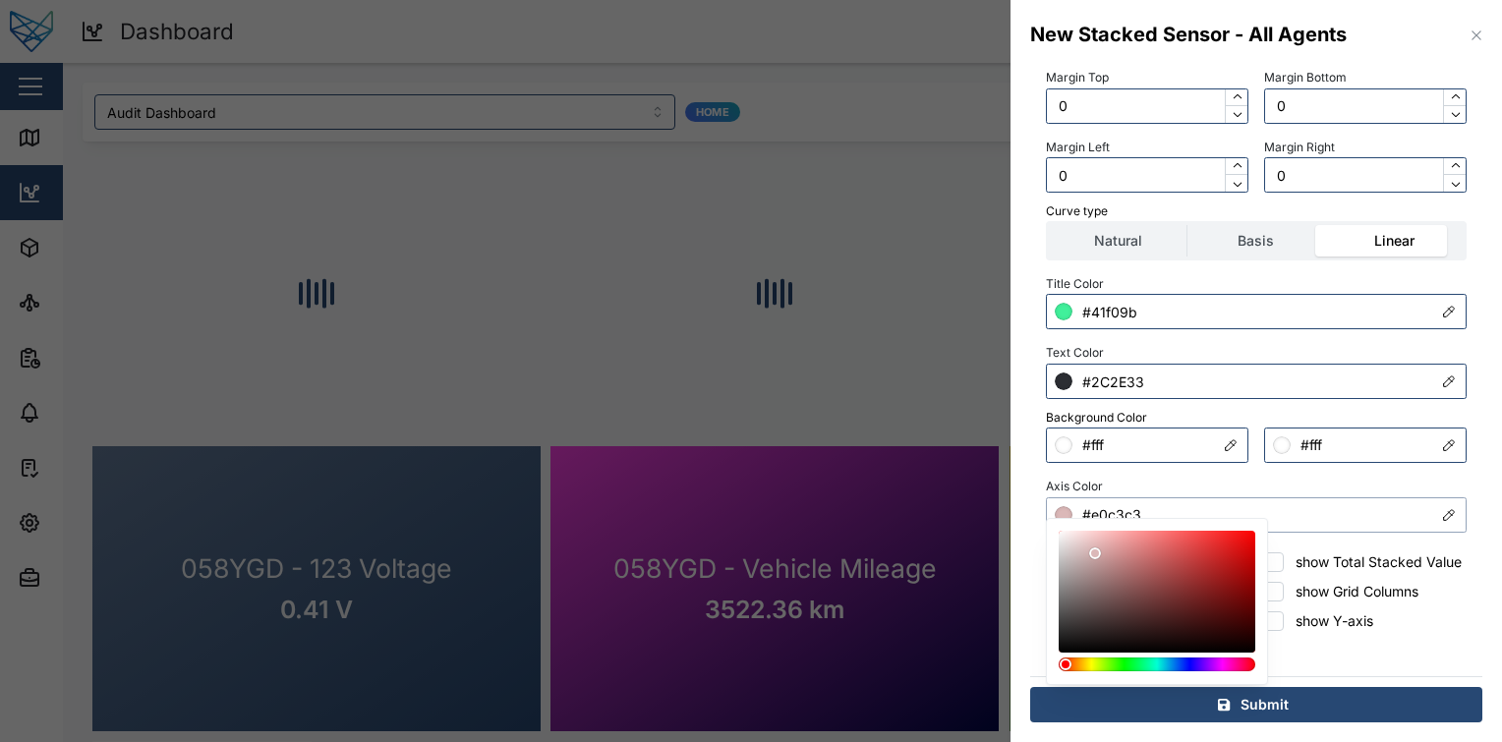
type input "#ffffff"
drag, startPoint x: 1094, startPoint y: 552, endPoint x: 959, endPoint y: 478, distance: 154.0
click at [959, 478] on body "Dashboard 37 FE Test Admin Close Map Dashboard Assets ATS Camera Generator Pers…" at bounding box center [751, 371] width 1502 height 742
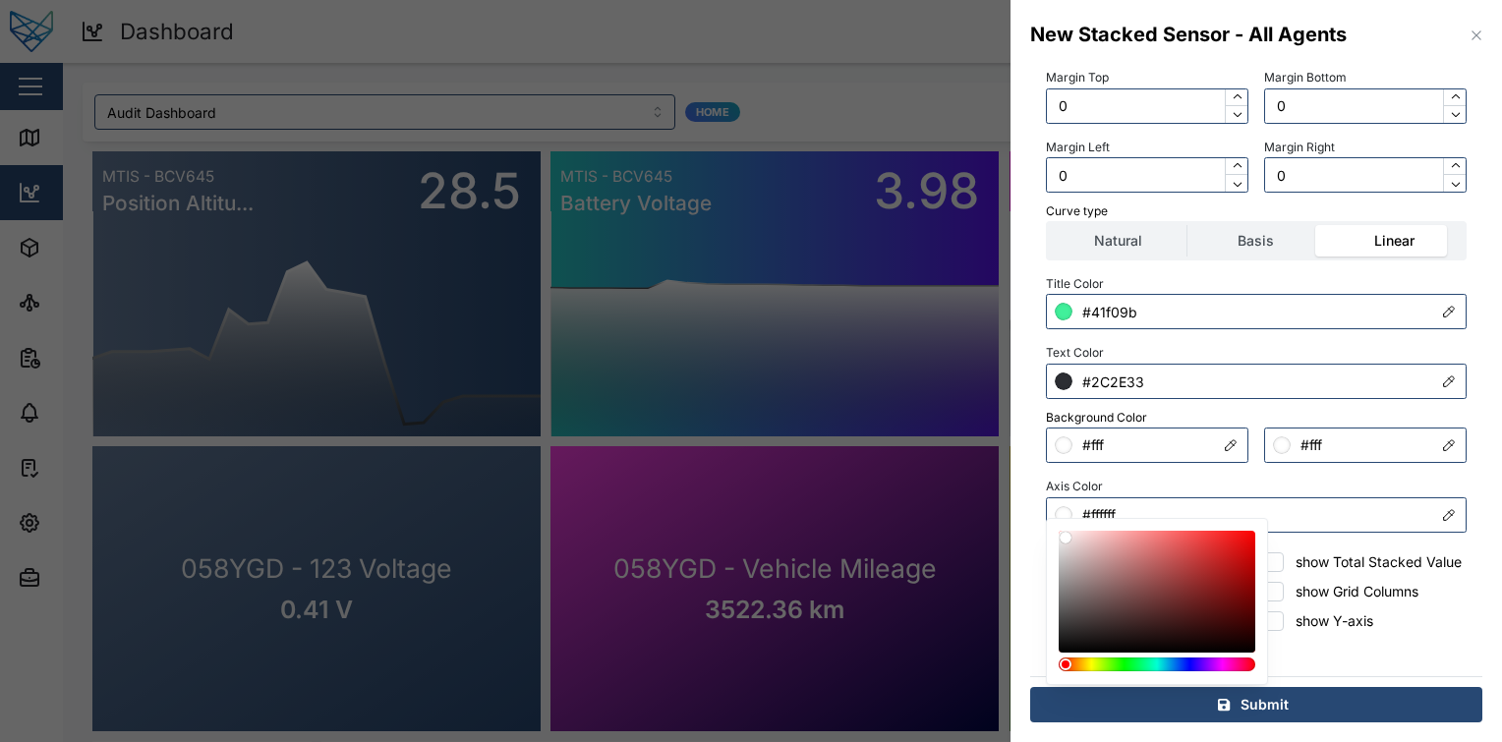
click at [1159, 450] on div "Title Color #41f09b Text Color #2C2E33 Background Color #fff #fff Axis Color #f…" at bounding box center [1256, 401] width 421 height 262
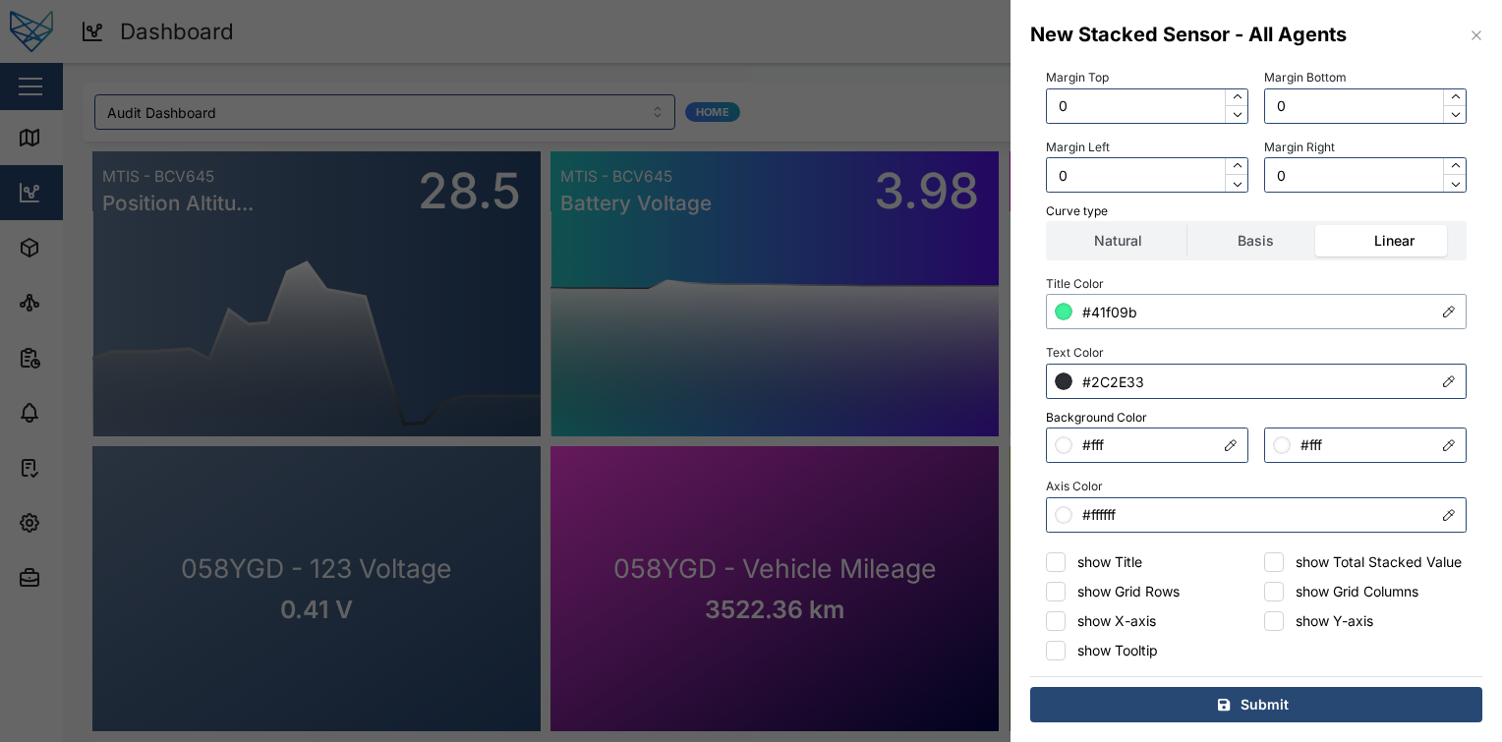
click at [1175, 294] on input "#41f09b" at bounding box center [1256, 311] width 421 height 35
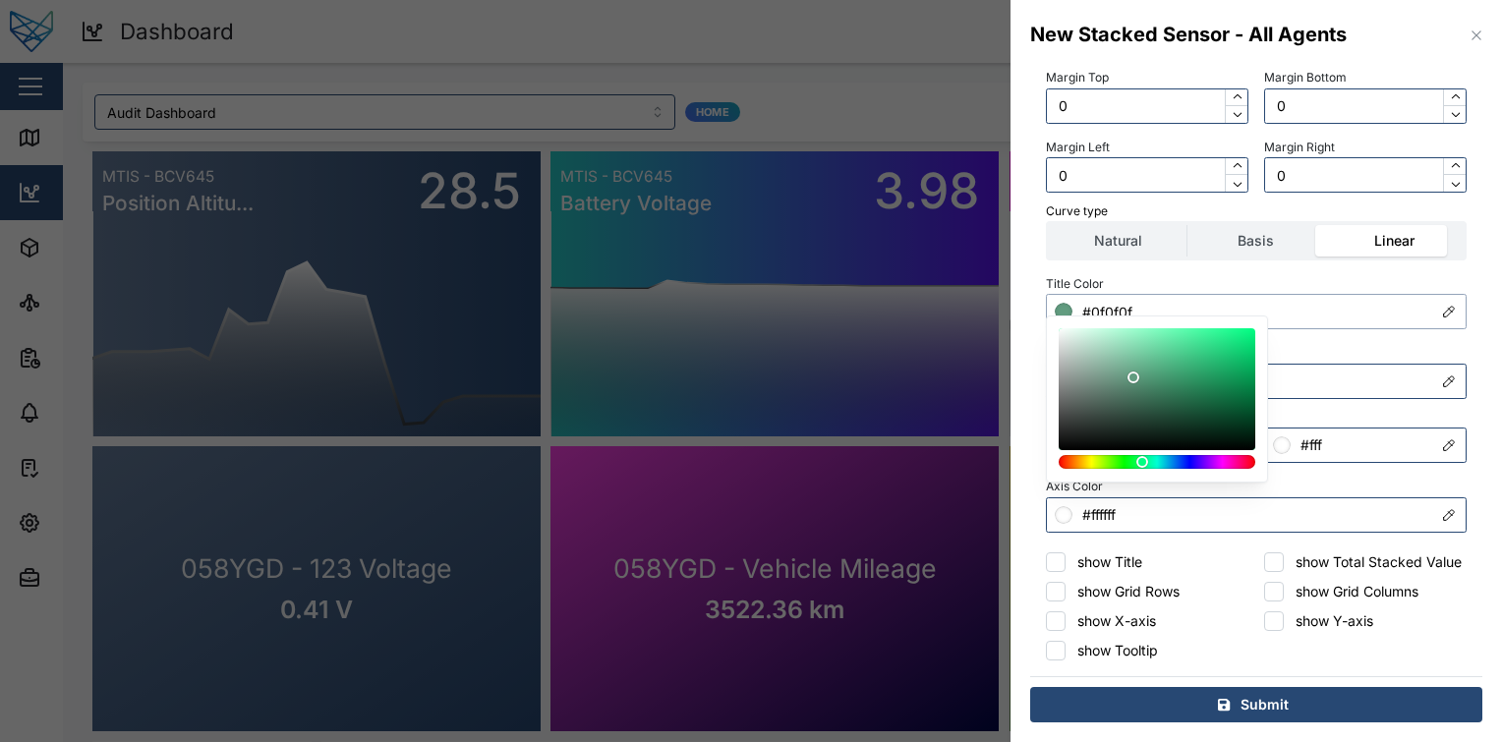
type input "#000000"
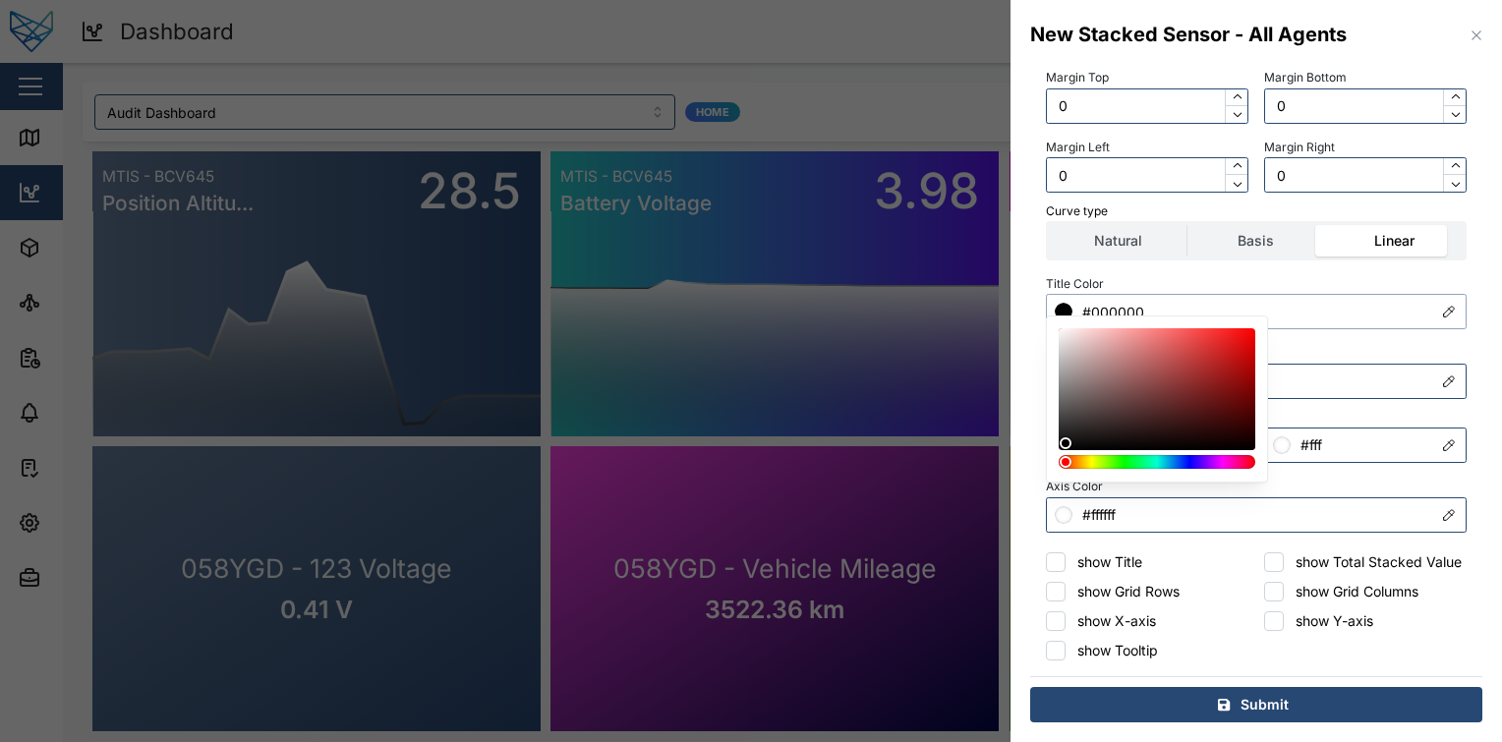
drag, startPoint x: 1133, startPoint y: 377, endPoint x: 1018, endPoint y: 488, distance: 159.2
click at [1018, 488] on body "Dashboard 37 FE Test Admin Close Map Dashboard Assets ATS Camera Generator Pers…" at bounding box center [751, 371] width 1502 height 742
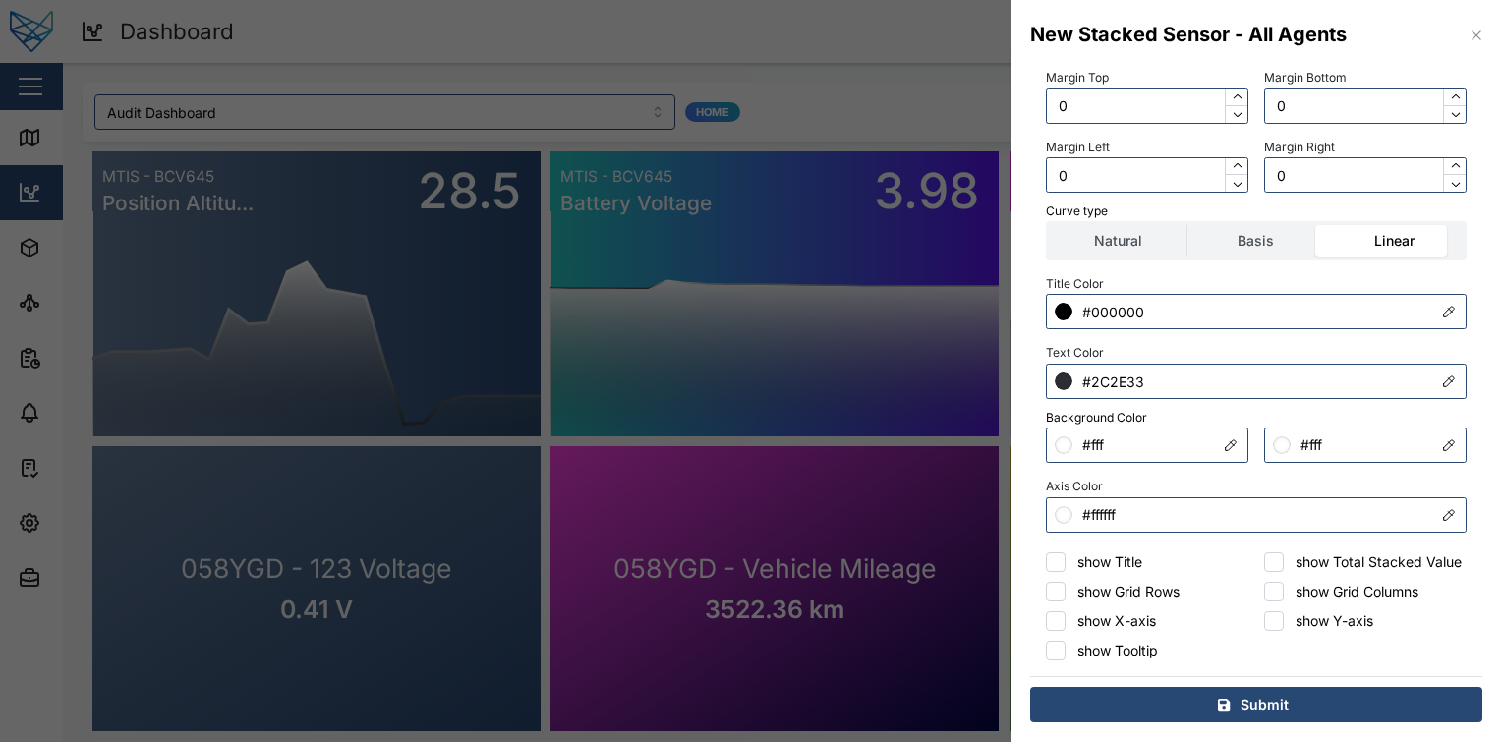
click at [1324, 318] on div "Title Color #000000 Text Color #2C2E33 Background Color #fff #fff Axis Color #f…" at bounding box center [1256, 401] width 421 height 262
click at [1260, 699] on span "Submit" at bounding box center [1265, 704] width 48 height 33
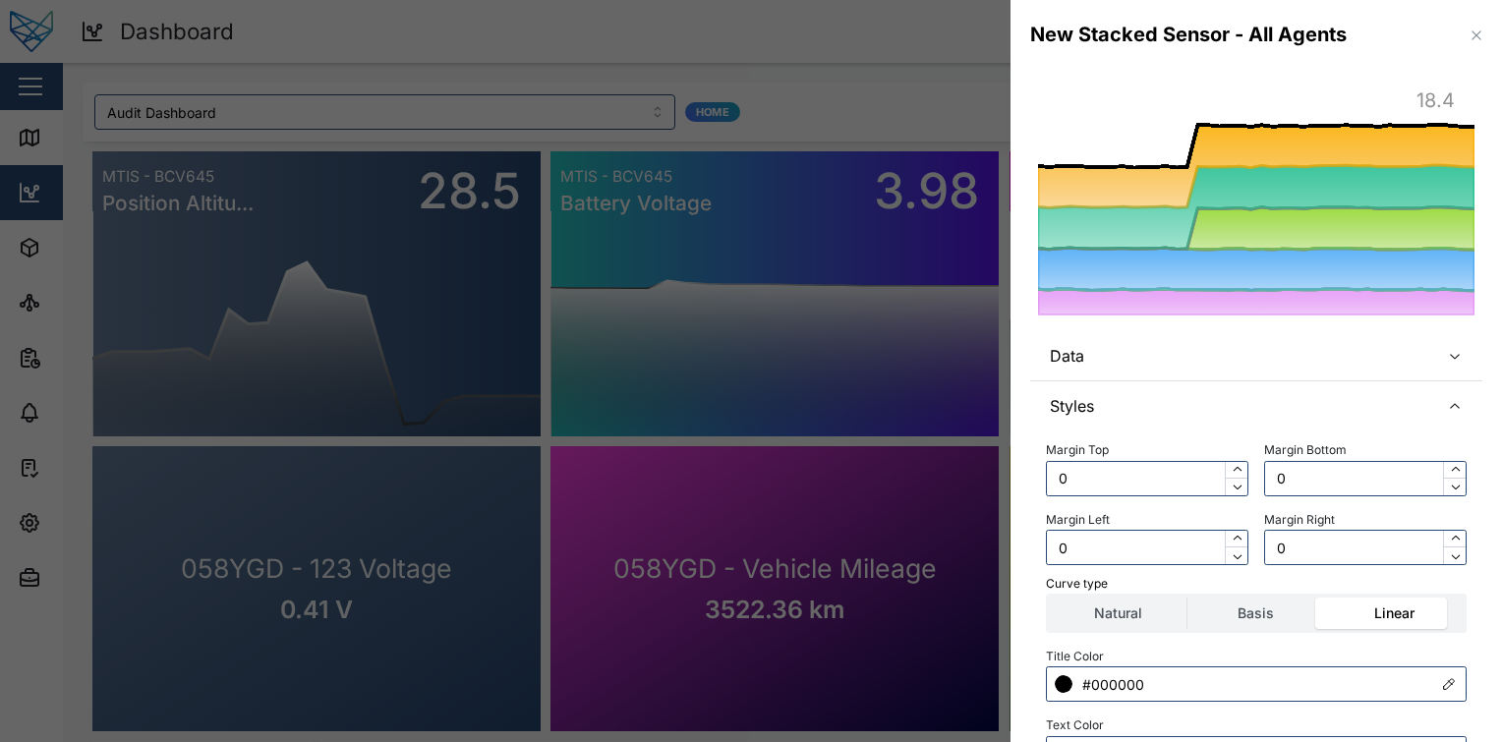
click at [1235, 364] on span "Data" at bounding box center [1237, 355] width 374 height 49
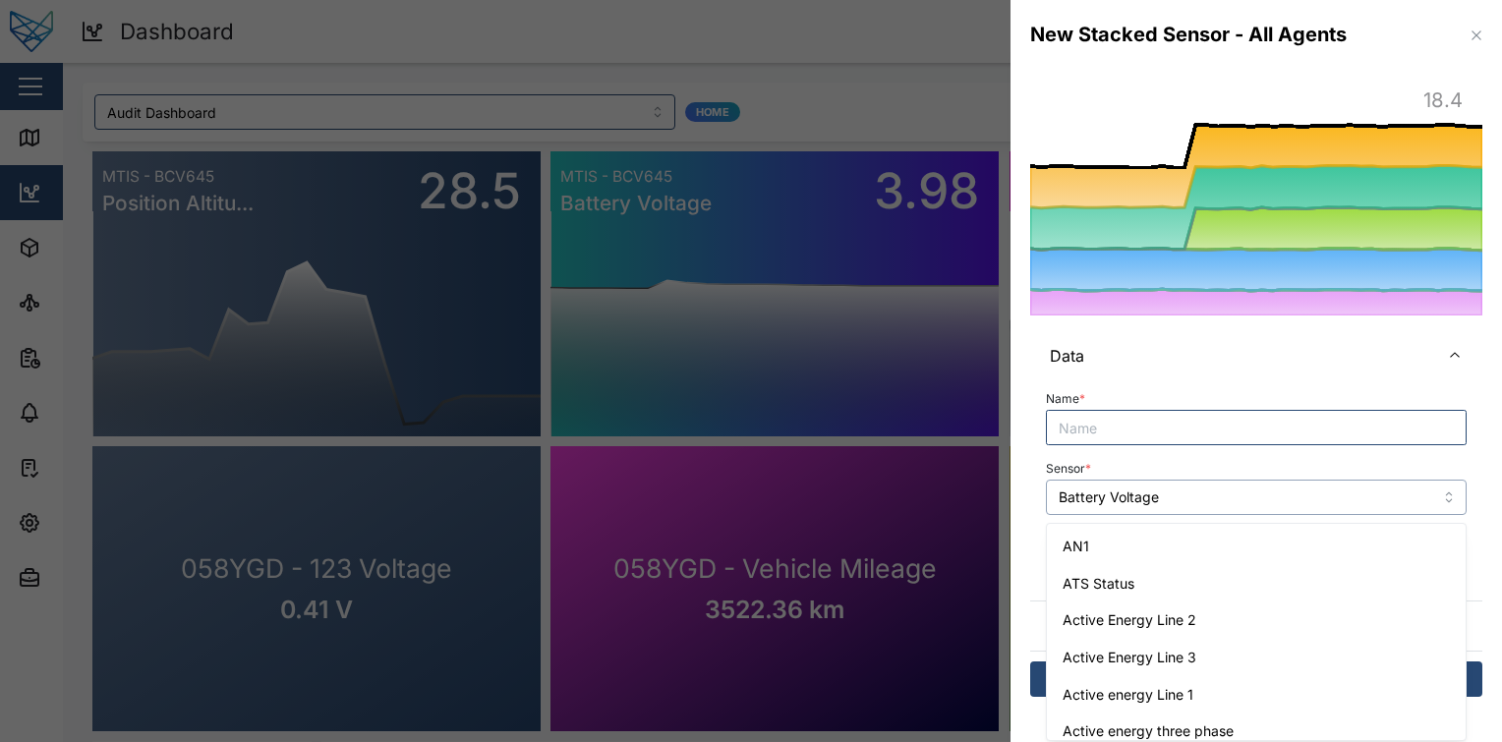
click at [1185, 510] on input "Battery Voltage" at bounding box center [1256, 497] width 421 height 35
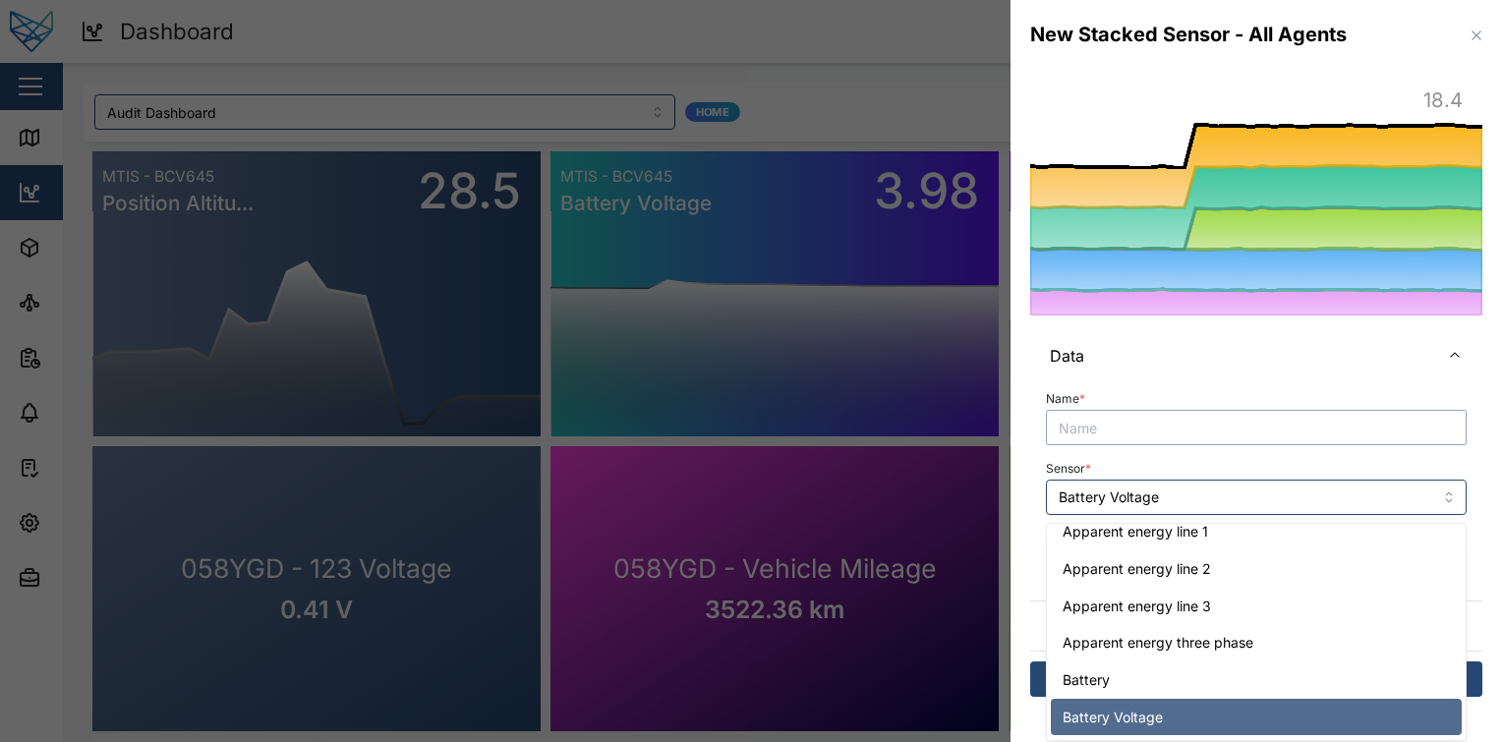
click at [1242, 417] on input "Name *" at bounding box center [1256, 427] width 421 height 35
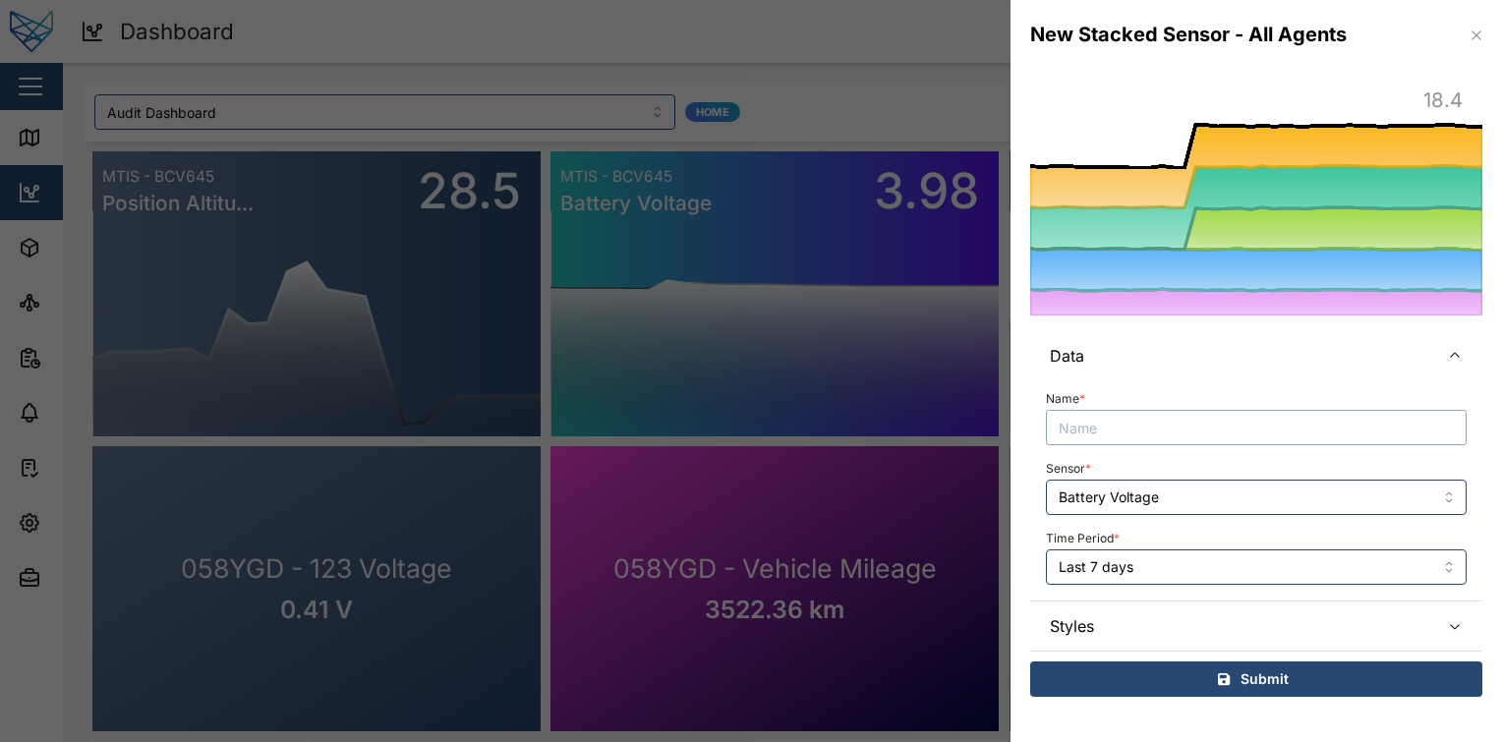
paste input "Battery Voltage"
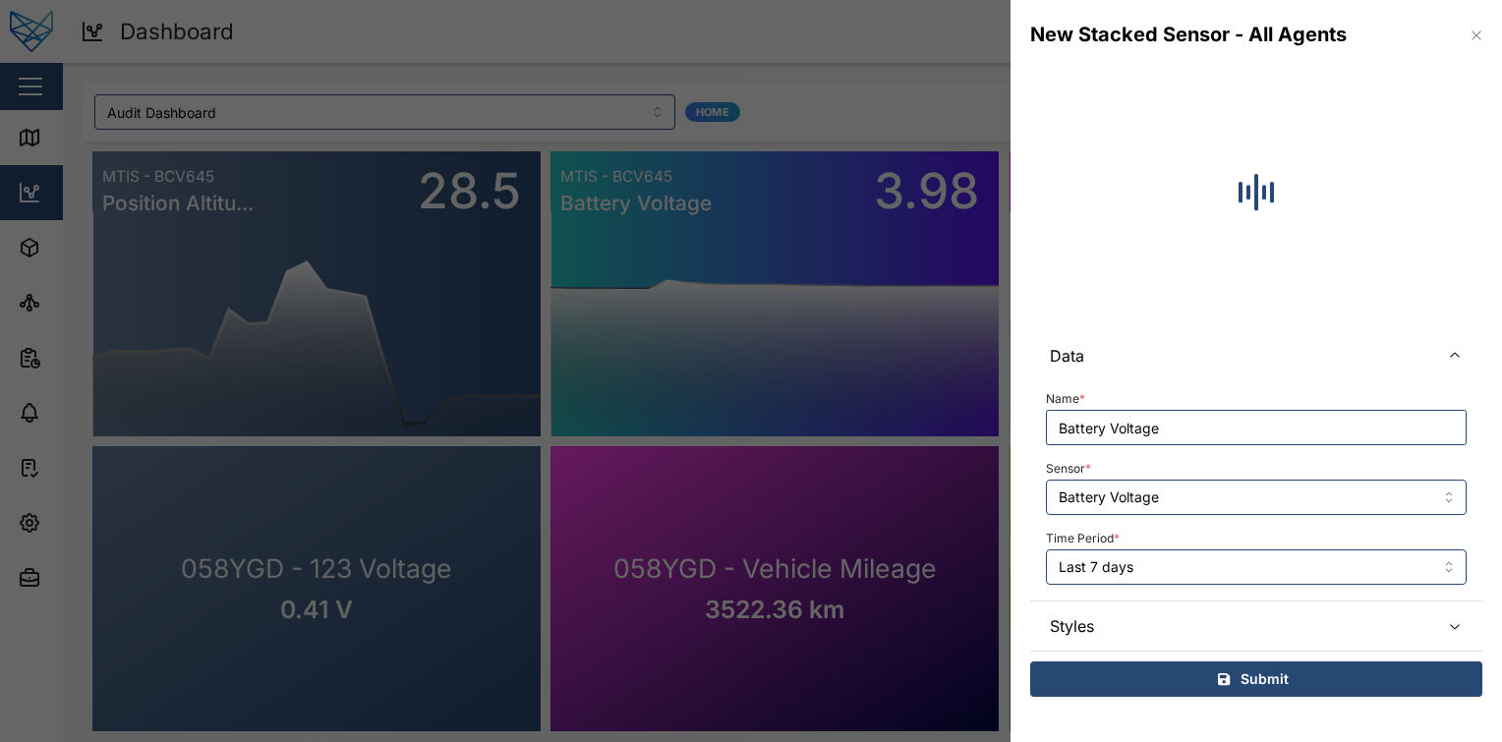
click at [1486, 407] on div "Data Name * Battery Voltage Sensor * Battery Voltage Time Period * Last 7 days …" at bounding box center [1255, 393] width 491 height 647
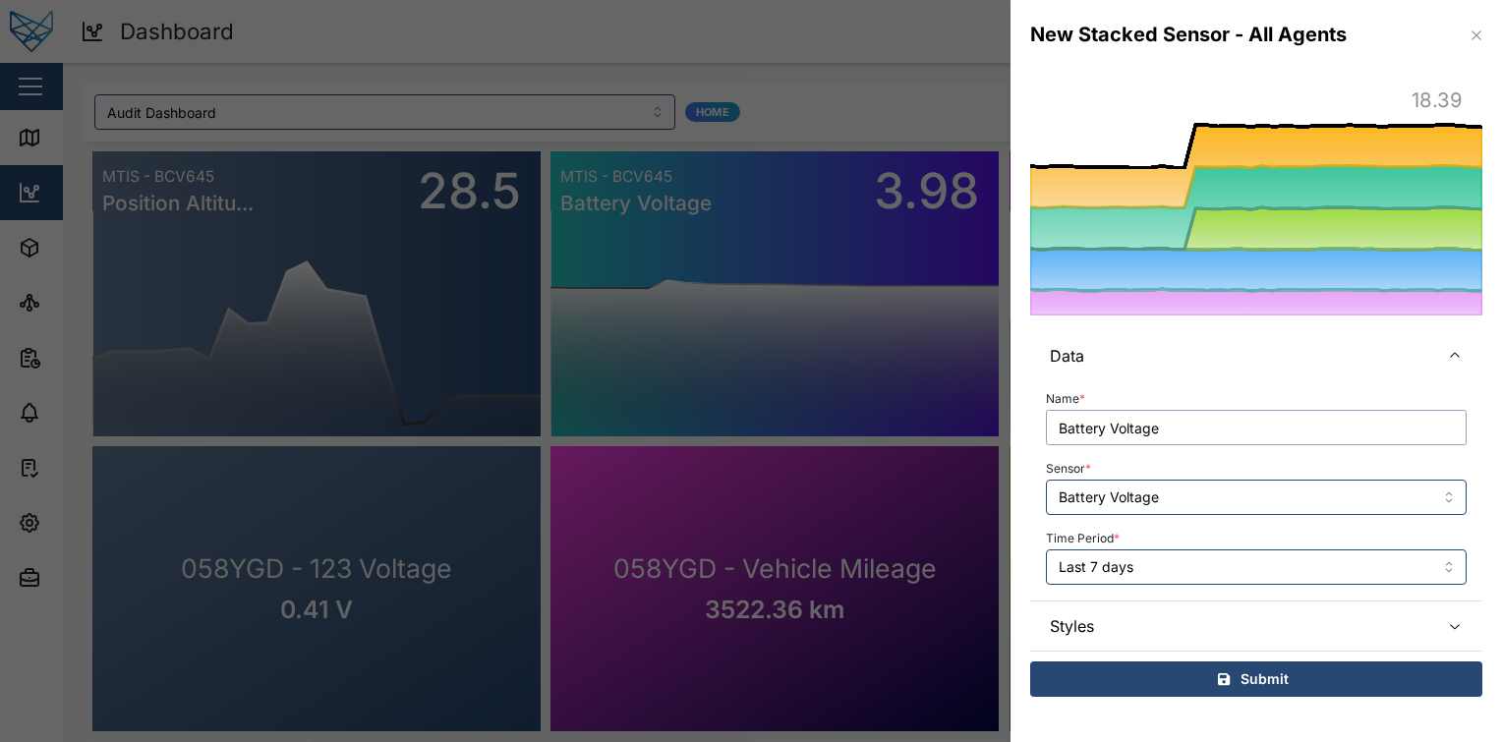
click at [1234, 435] on input "Battery Voltage" at bounding box center [1256, 427] width 421 height 35
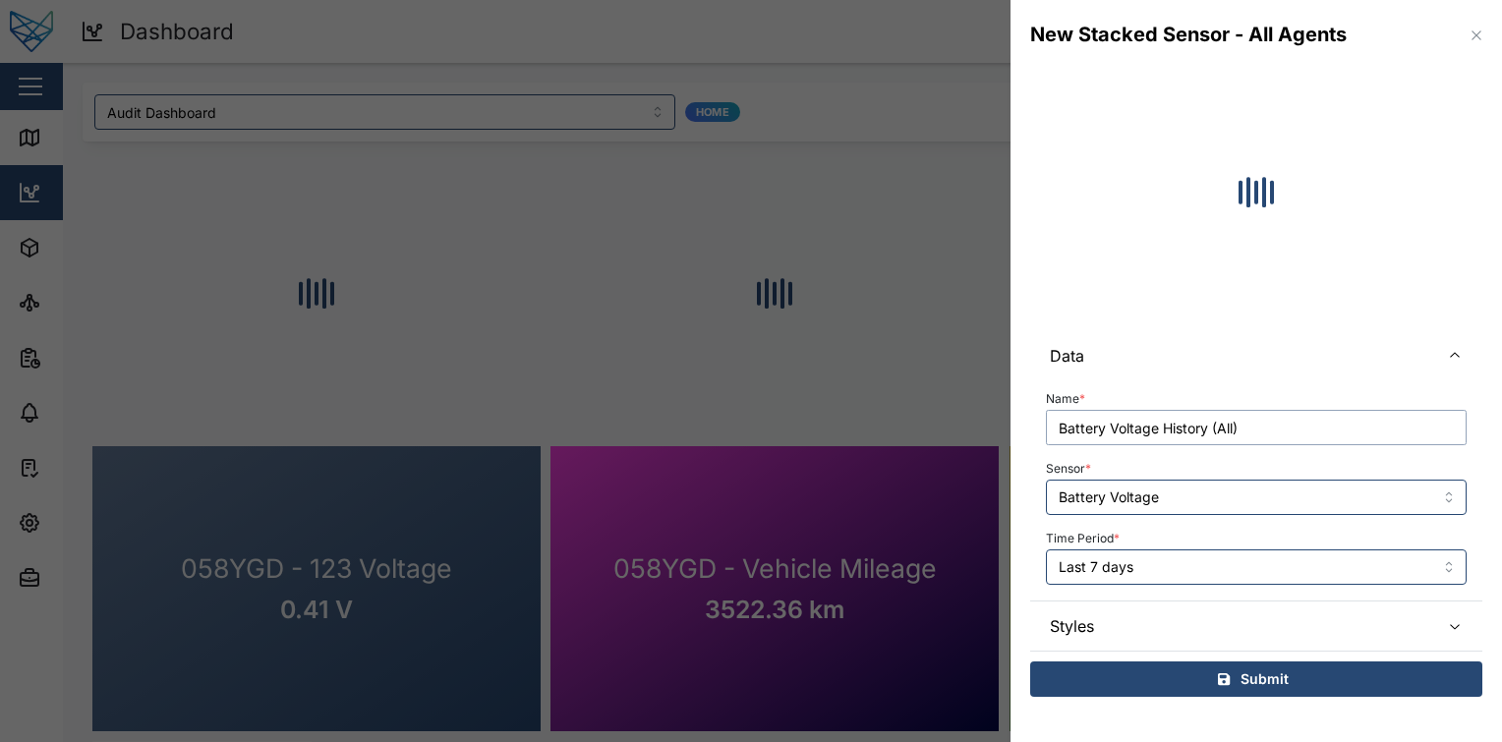
type input "Battery Voltage History (All)"
click at [1494, 435] on div "Data Name * Battery Voltage History (All) Sensor * Battery Voltage Time Period …" at bounding box center [1255, 393] width 491 height 647
click at [1307, 673] on div "Submit" at bounding box center [1253, 679] width 421 height 33
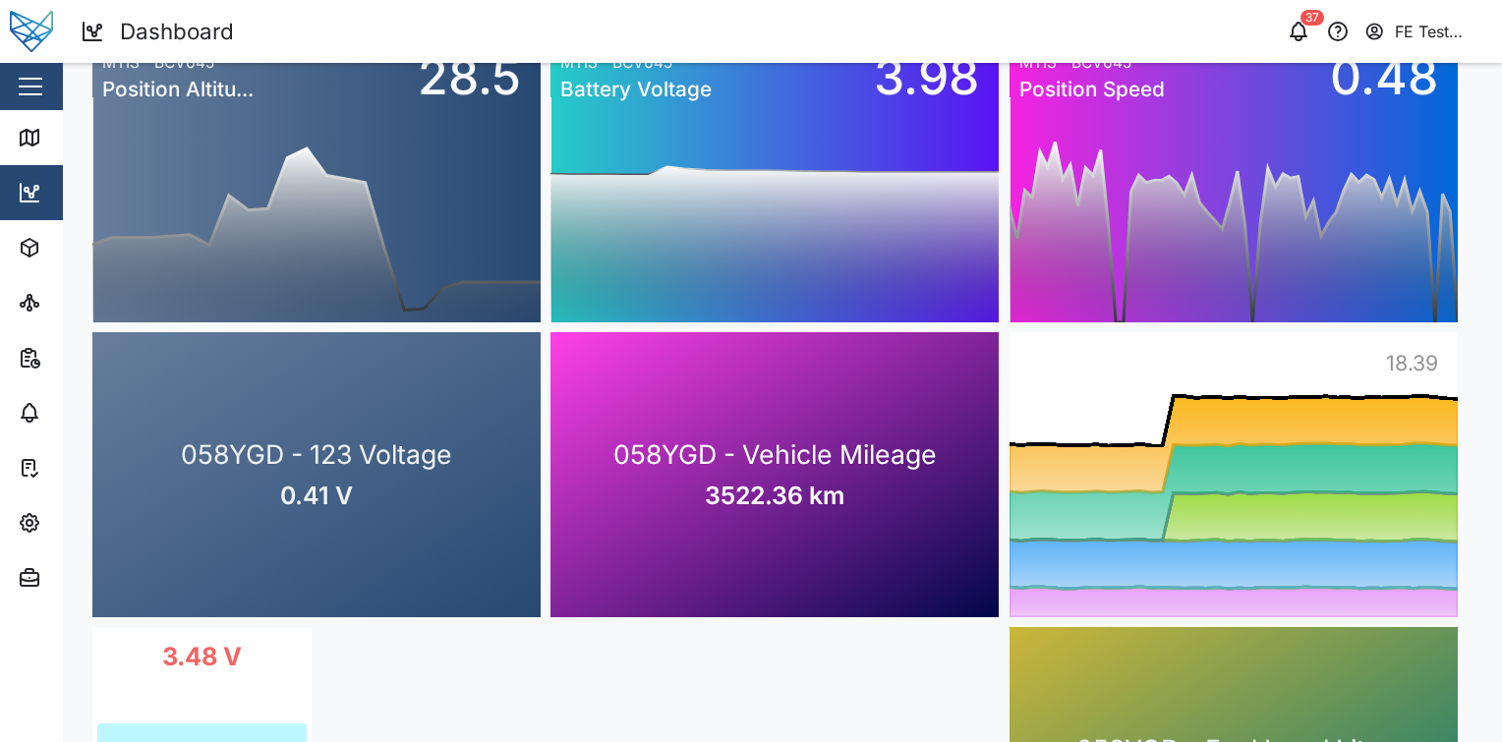
scroll to position [0, 0]
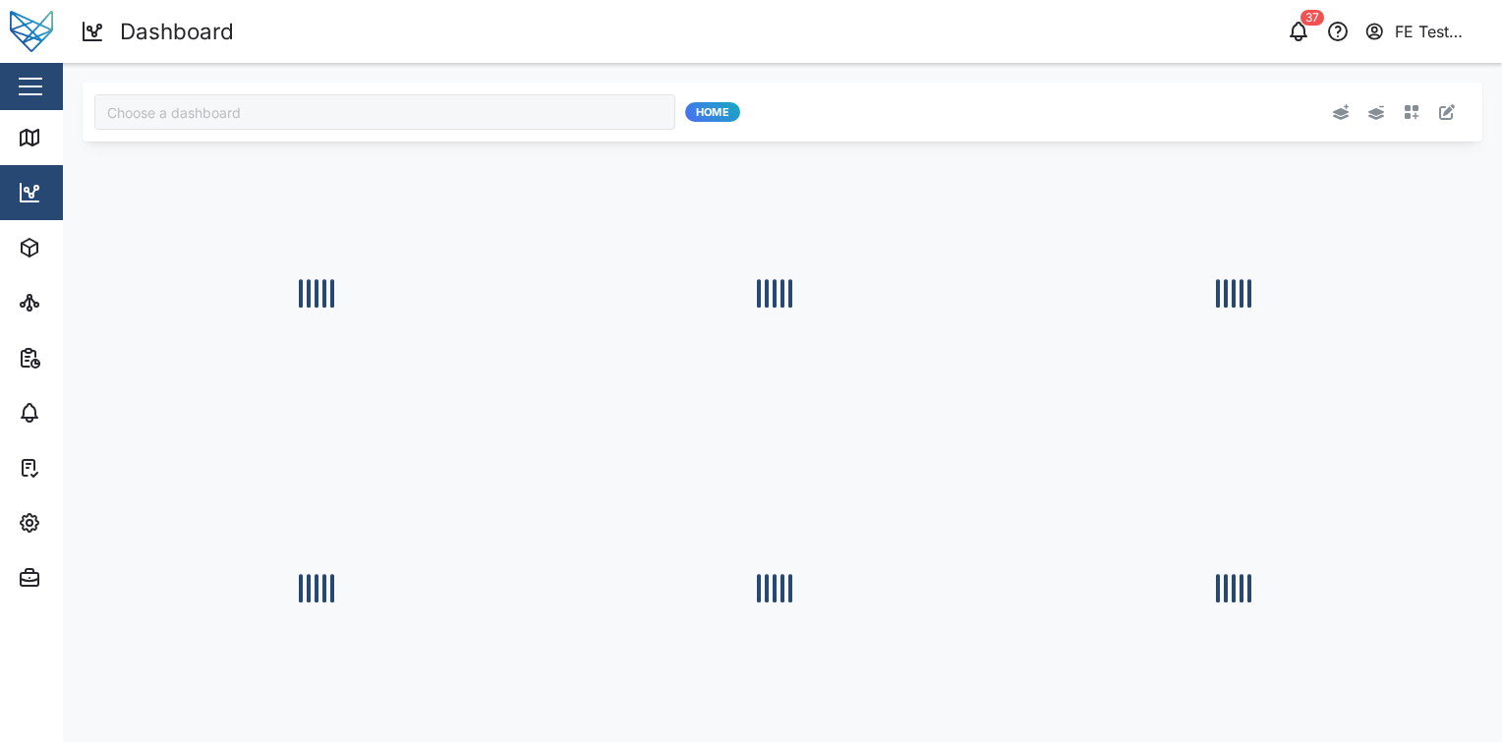
type input "Audit Dashboard"
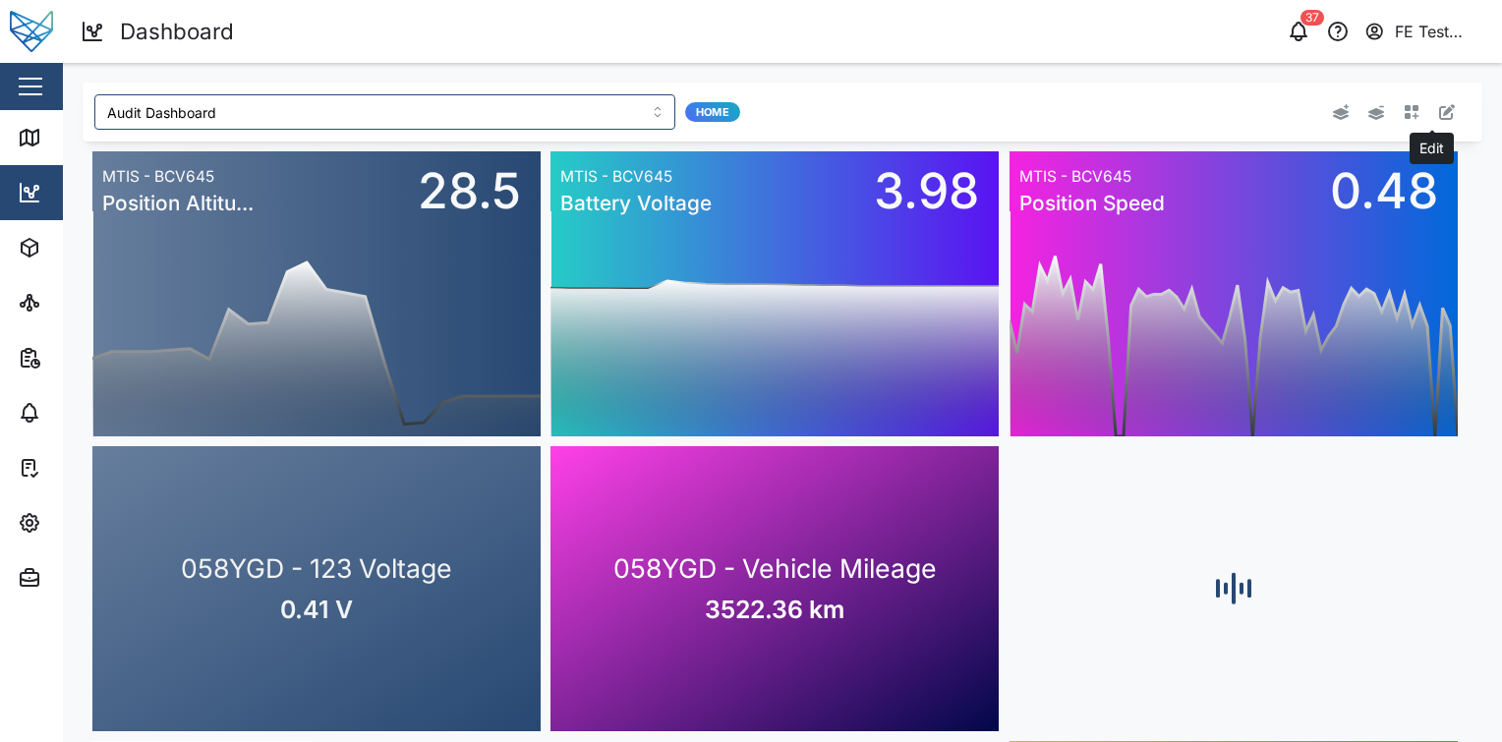
click at [1439, 107] on icon "button" at bounding box center [1447, 112] width 16 height 16
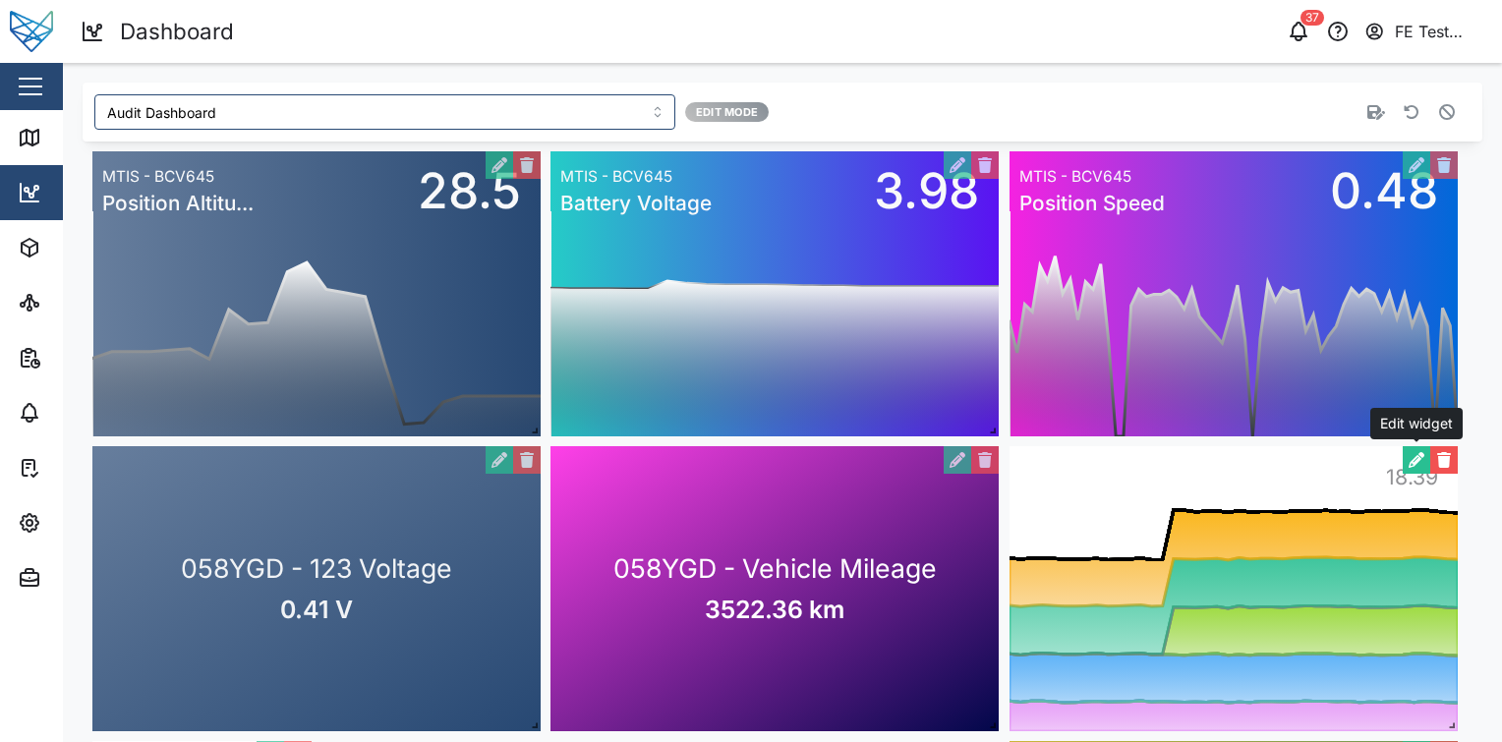
click at [1415, 459] on button "button" at bounding box center [1417, 460] width 28 height 28
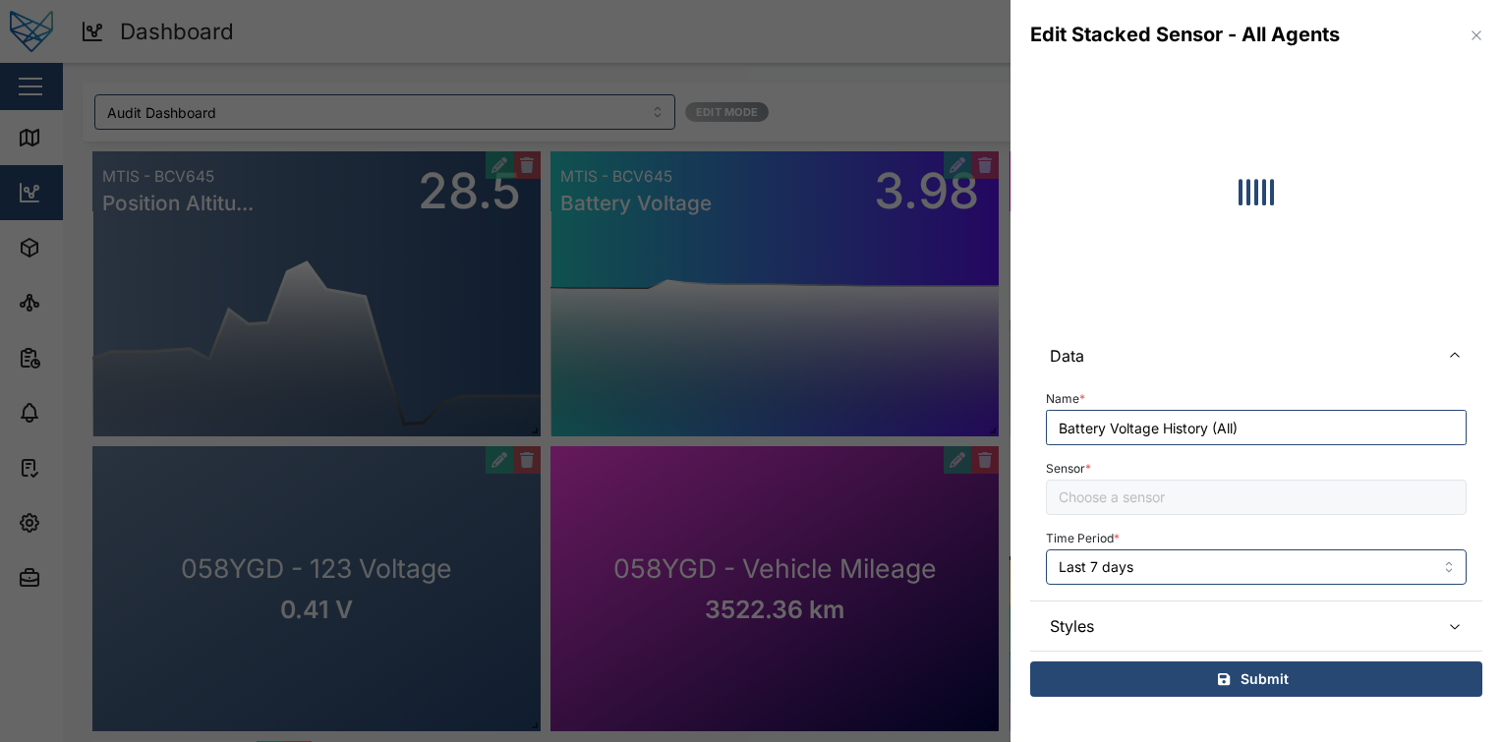
type input "Battery Voltage"
click at [1230, 620] on span "Styles" at bounding box center [1237, 626] width 374 height 49
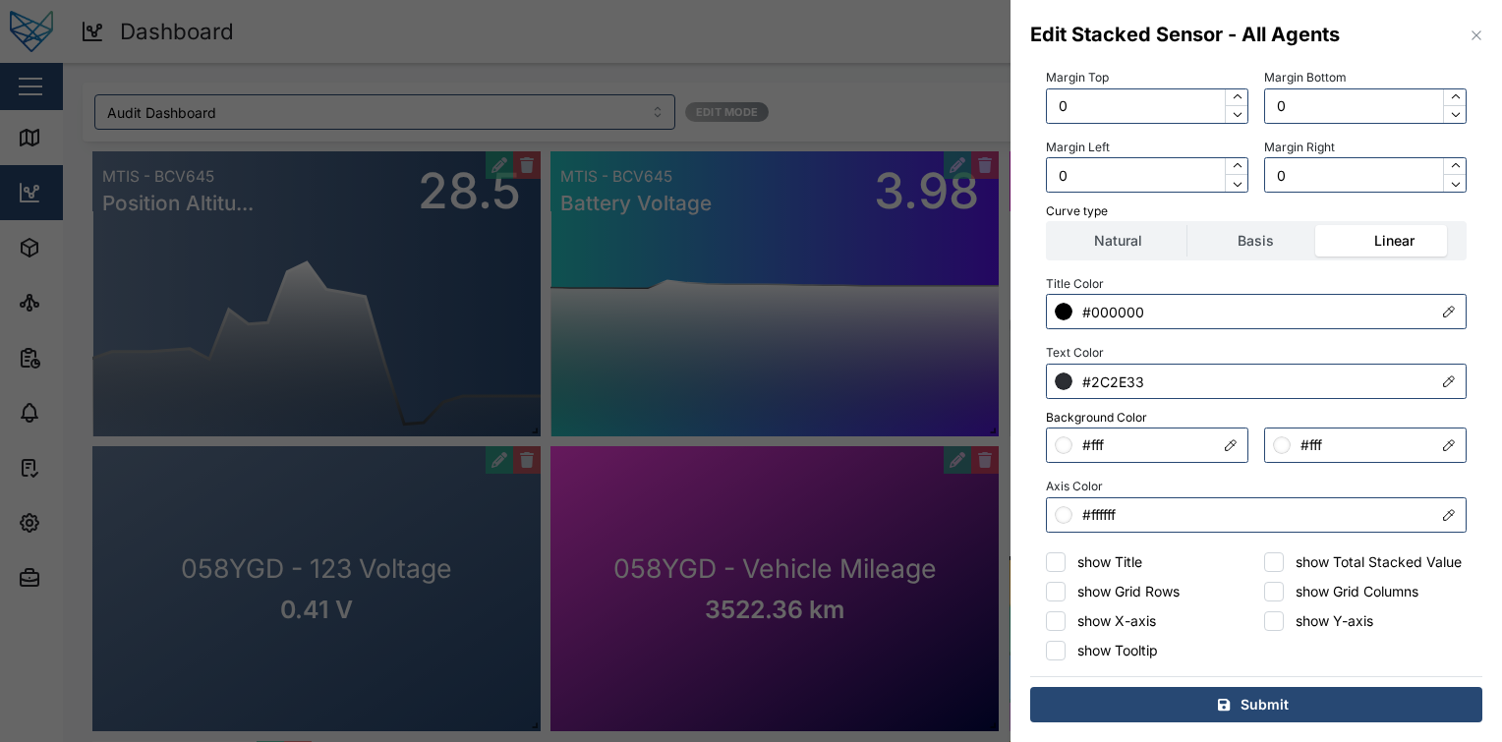
scroll to position [391, 0]
click at [1093, 654] on label "show Tooltip" at bounding box center [1112, 651] width 92 height 20
click at [1066, 654] on input "show Tooltip" at bounding box center [1056, 651] width 20 height 20
checkbox input "true"
click at [1113, 627] on label "show X-axis" at bounding box center [1111, 621] width 90 height 20
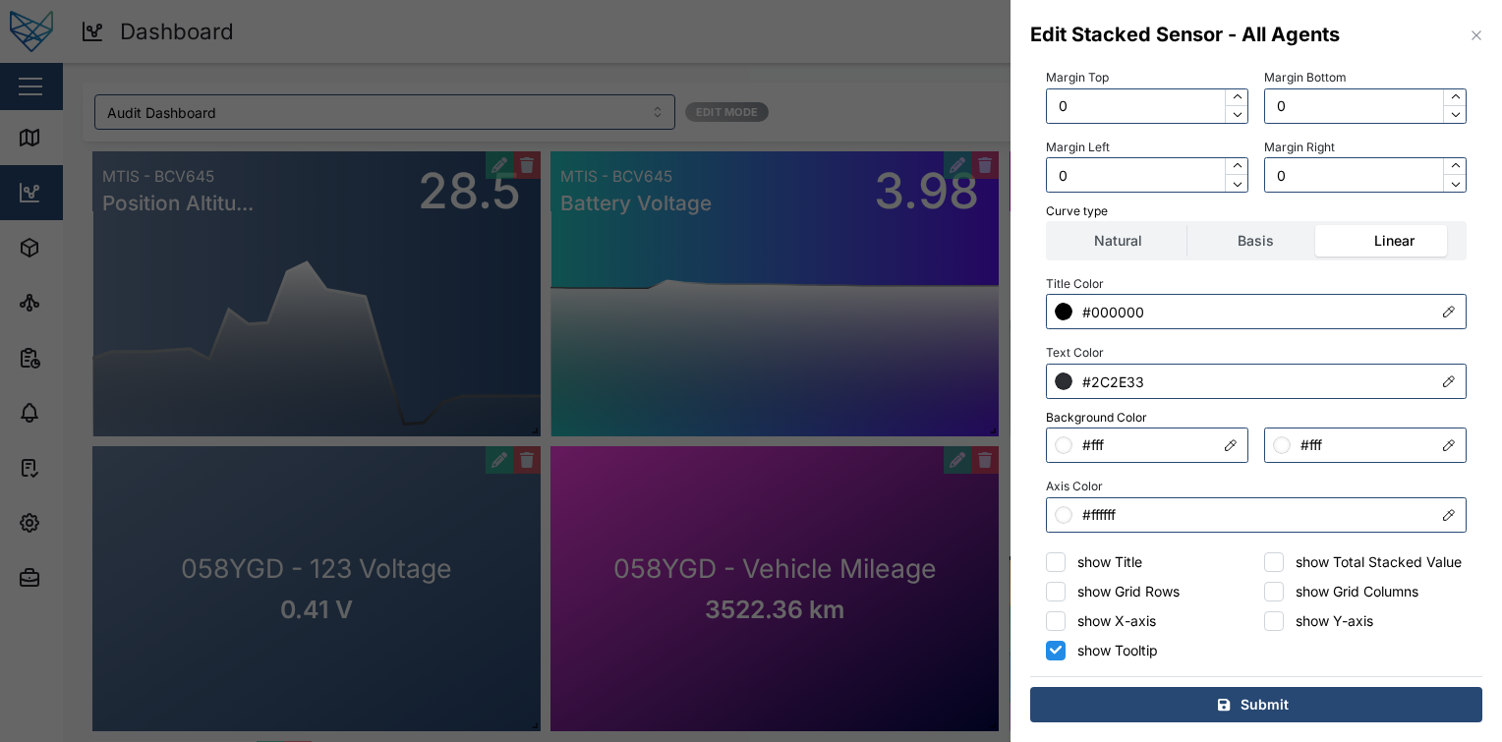
click at [1066, 627] on input "show X-axis" at bounding box center [1056, 621] width 20 height 20
checkbox input "true"
click at [1167, 575] on div "show Title show Total Stacked Value show Grid Rows show Grid Columns show X-axi…" at bounding box center [1256, 606] width 421 height 108
click at [1144, 590] on label "show Grid Rows" at bounding box center [1123, 592] width 114 height 20
click at [1066, 590] on input "show Grid Rows" at bounding box center [1056, 592] width 20 height 20
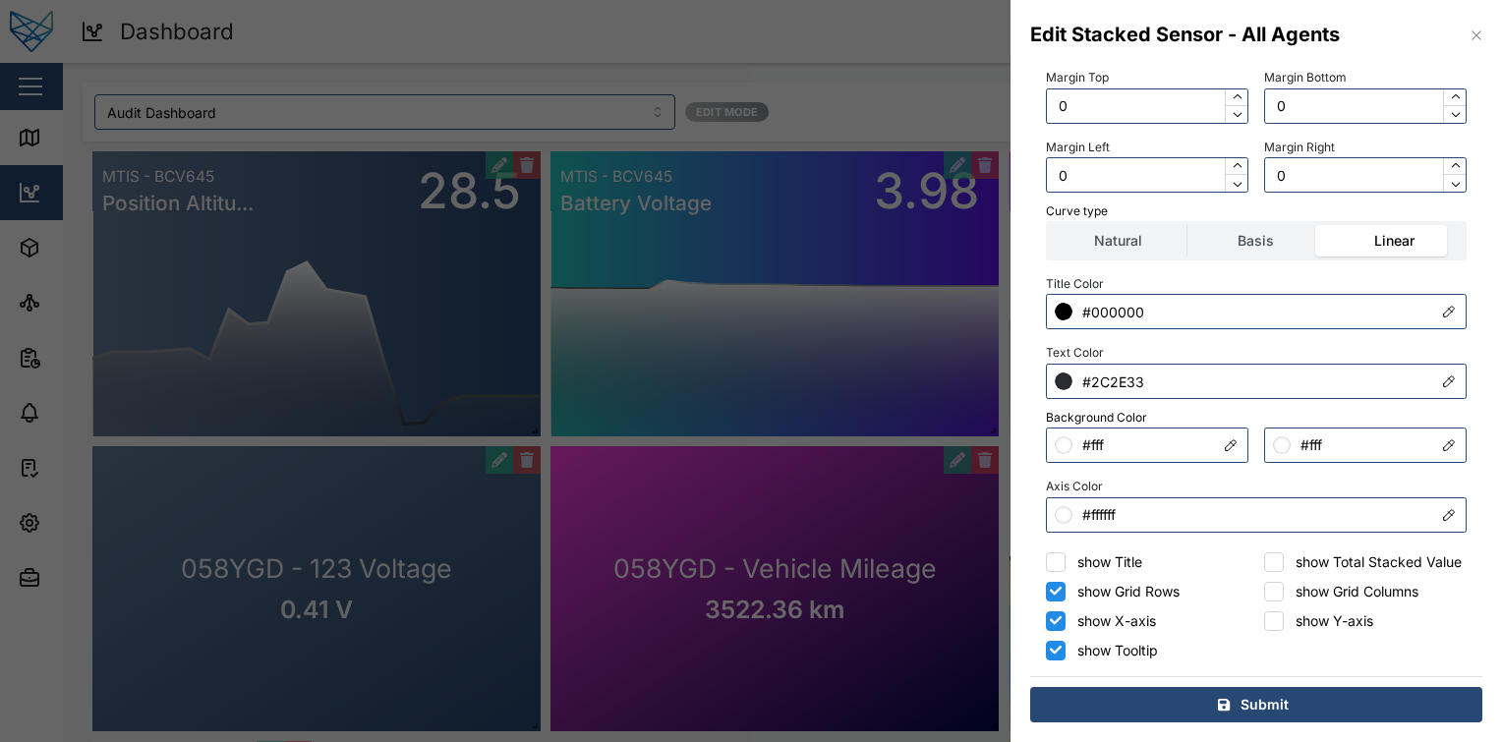
checkbox input "true"
click at [1125, 552] on label "show Title" at bounding box center [1104, 562] width 77 height 20
click at [1066, 552] on input "show Title" at bounding box center [1056, 562] width 20 height 20
checkbox input "true"
click at [1254, 552] on div "show Title show Total Stacked Value" at bounding box center [1256, 562] width 421 height 20
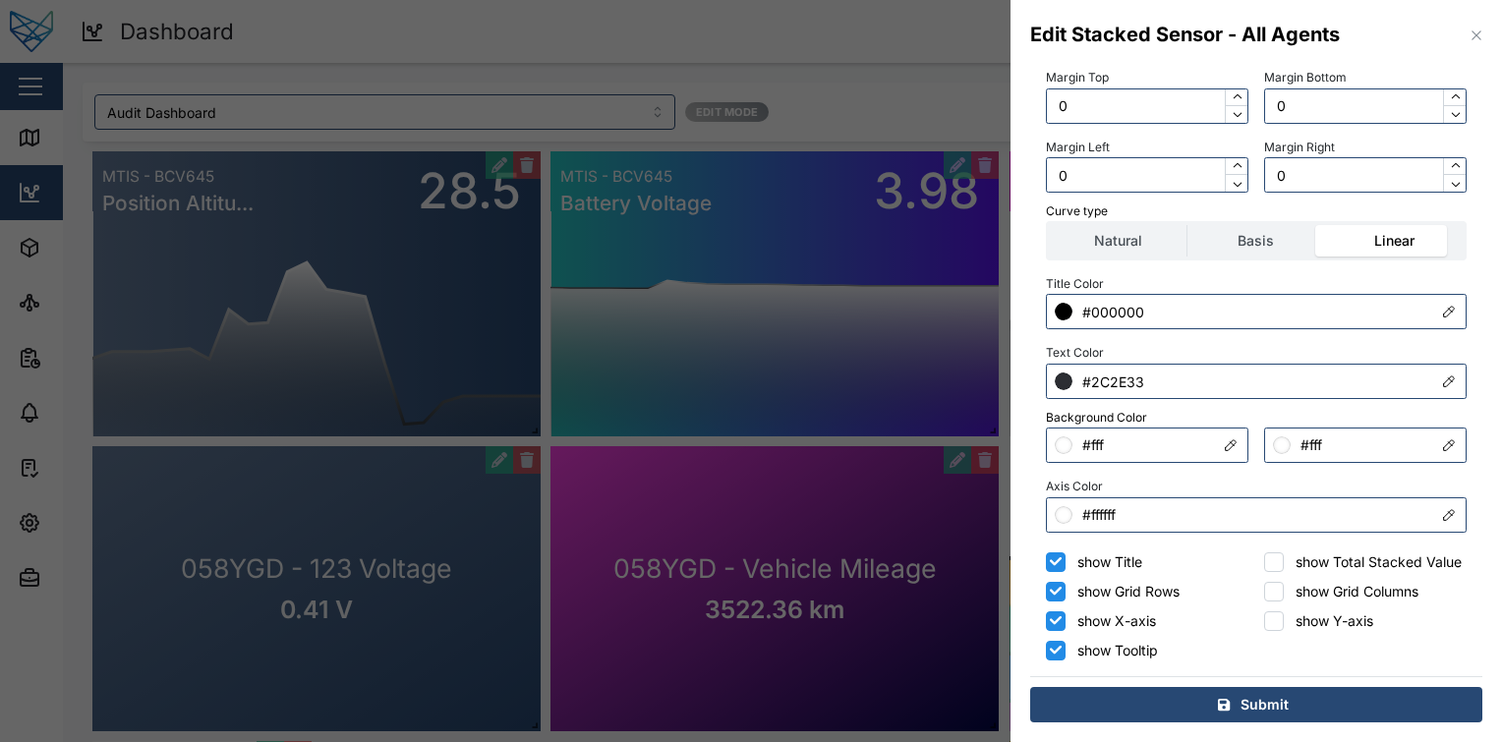
click at [1266, 552] on input "show Total Stacked Value" at bounding box center [1274, 562] width 20 height 20
checkbox input "true"
click at [1270, 586] on input "show Grid Columns" at bounding box center [1274, 592] width 20 height 20
checkbox input "true"
click at [1270, 624] on input "show Y-axis" at bounding box center [1274, 621] width 20 height 20
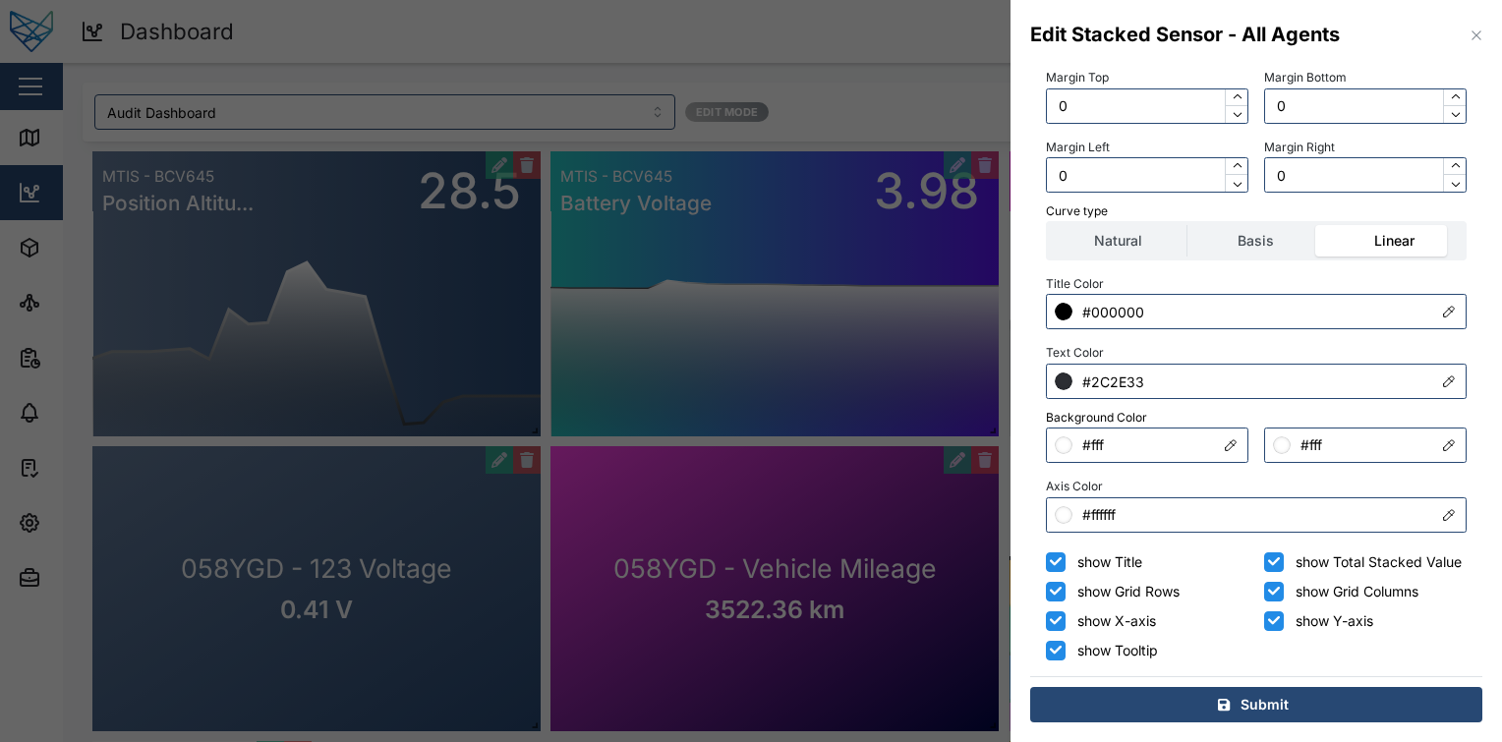
checkbox input "true"
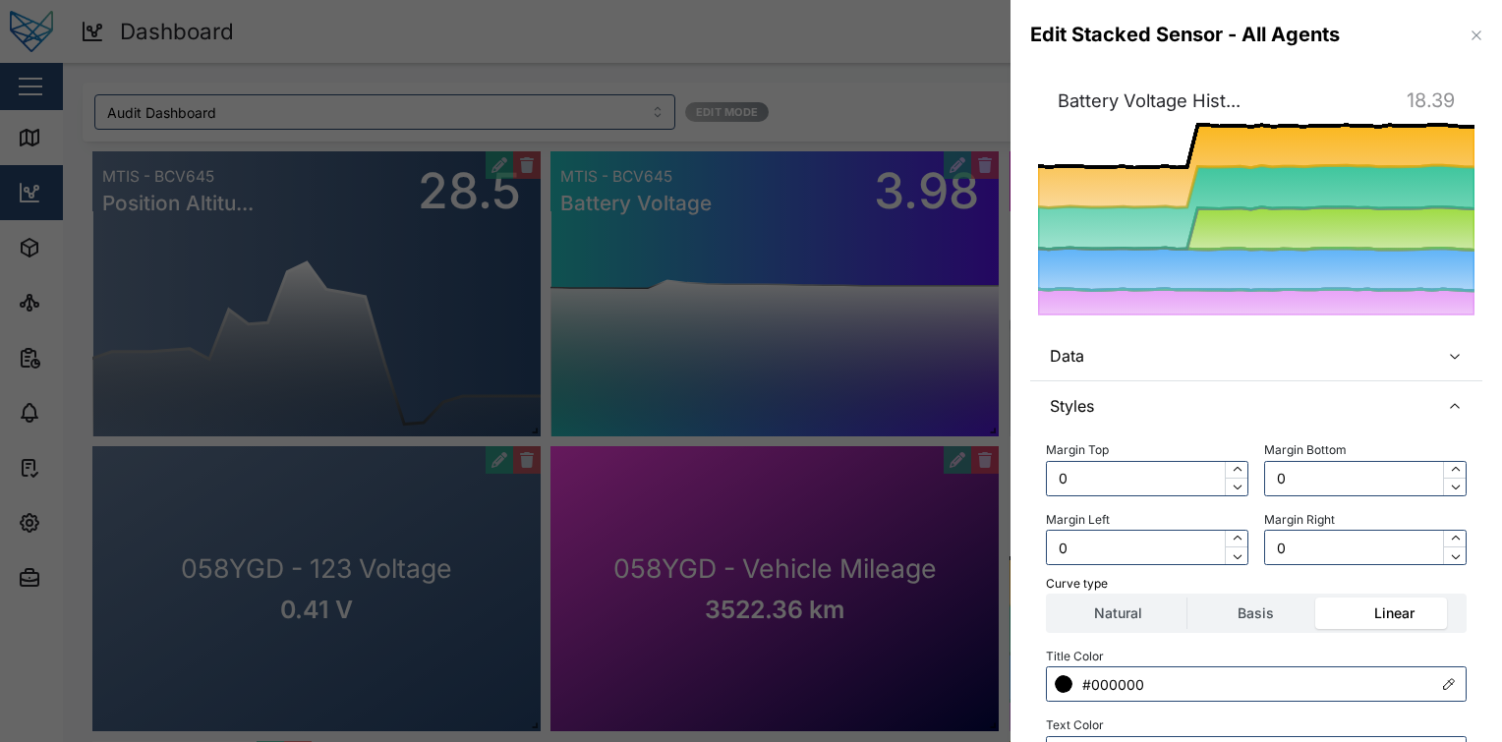
click at [1251, 364] on span "Data" at bounding box center [1237, 355] width 374 height 49
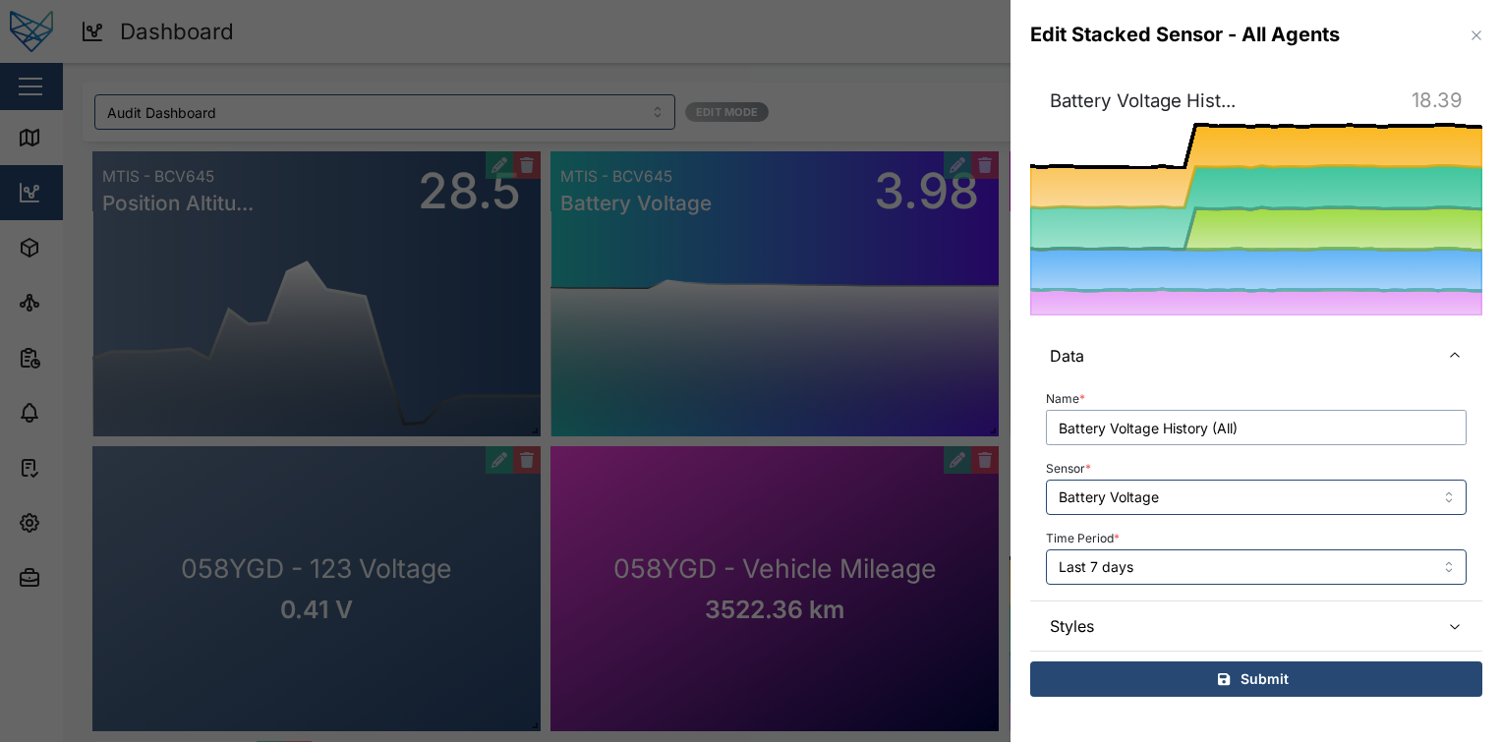
click at [1233, 427] on input "Battery Voltage History (All)" at bounding box center [1256, 427] width 421 height 35
drag, startPoint x: 1278, startPoint y: 430, endPoint x: 1165, endPoint y: 436, distance: 113.3
click at [1165, 436] on input "Battery Voltage History (All)" at bounding box center [1256, 427] width 421 height 35
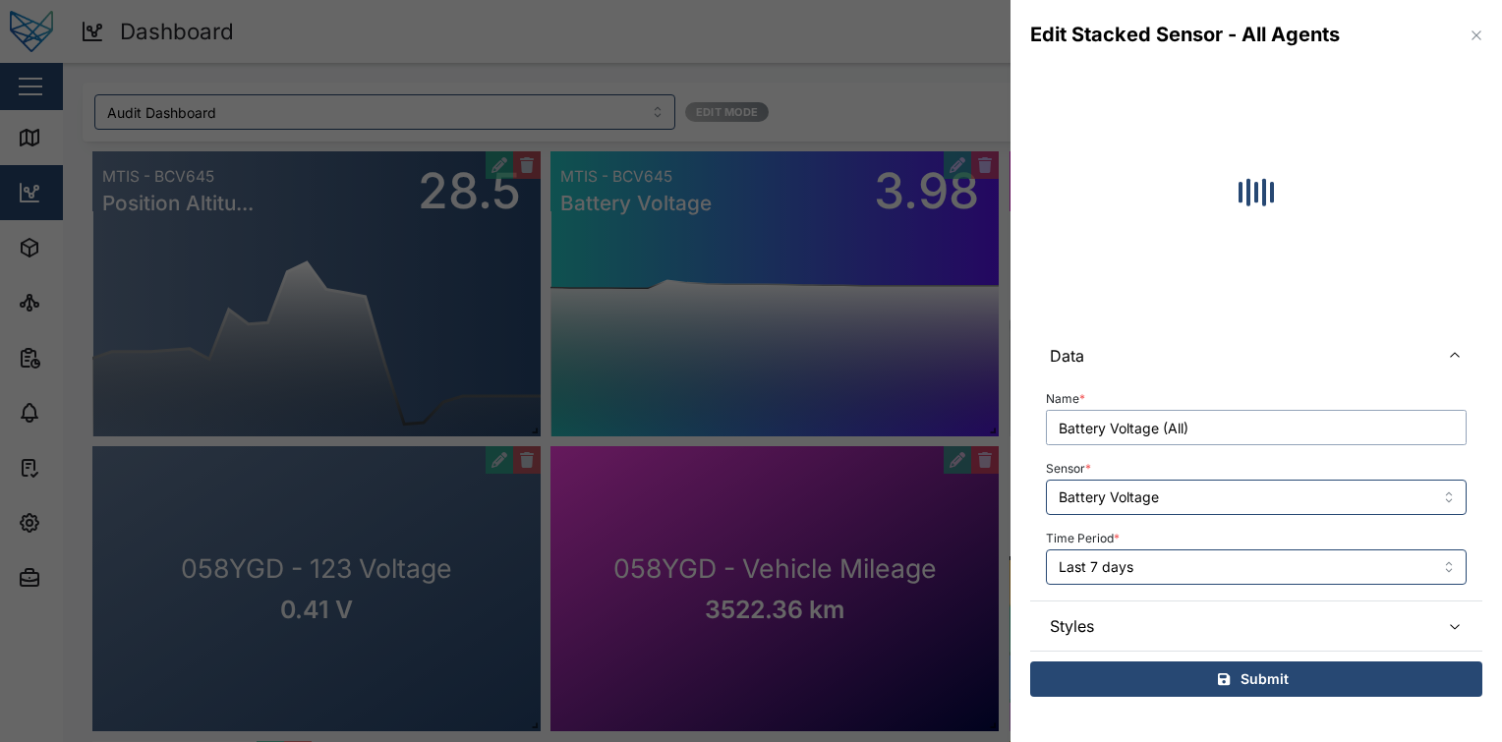
type input "Battery Voltage (All)"
click at [1202, 667] on div "Submit" at bounding box center [1253, 679] width 421 height 33
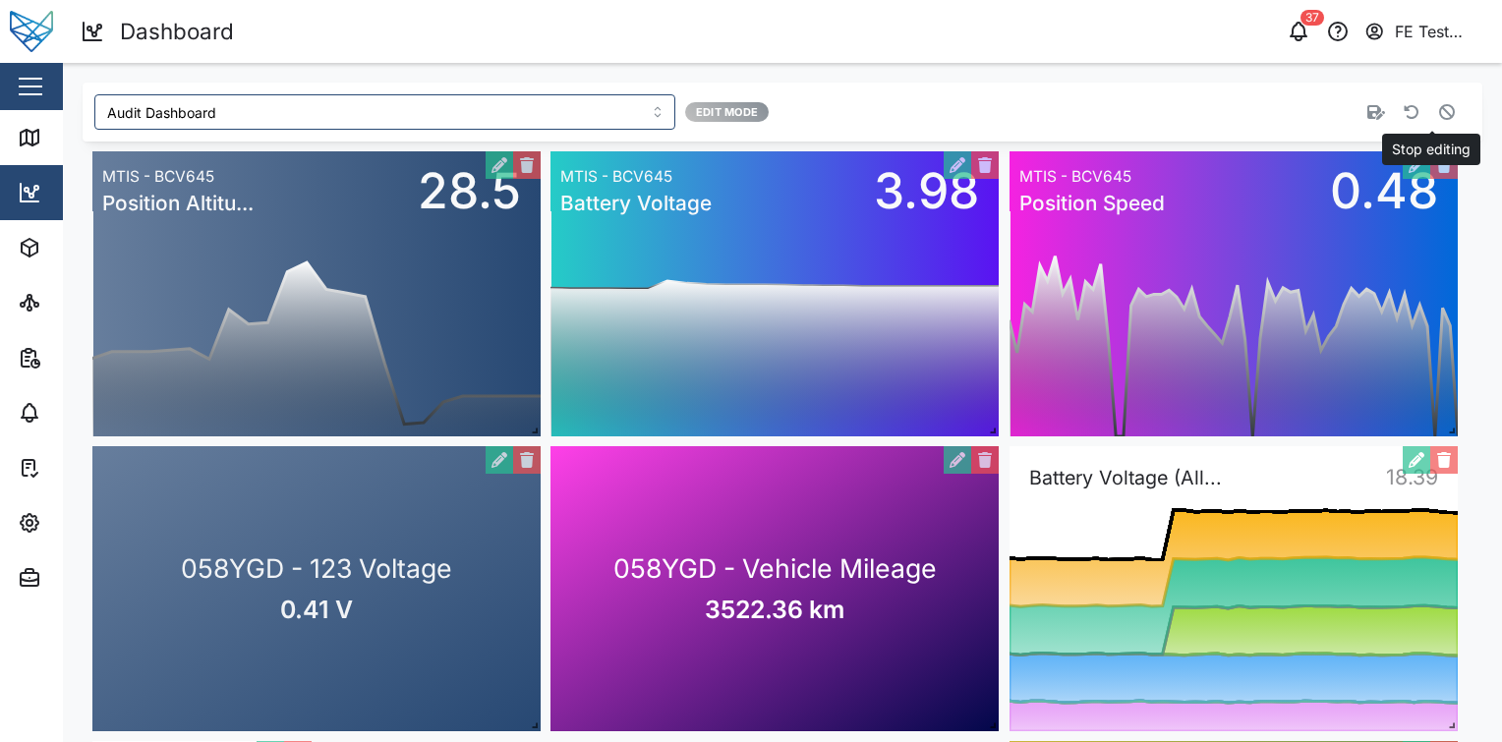
click at [1439, 110] on icon "button" at bounding box center [1447, 112] width 16 height 16
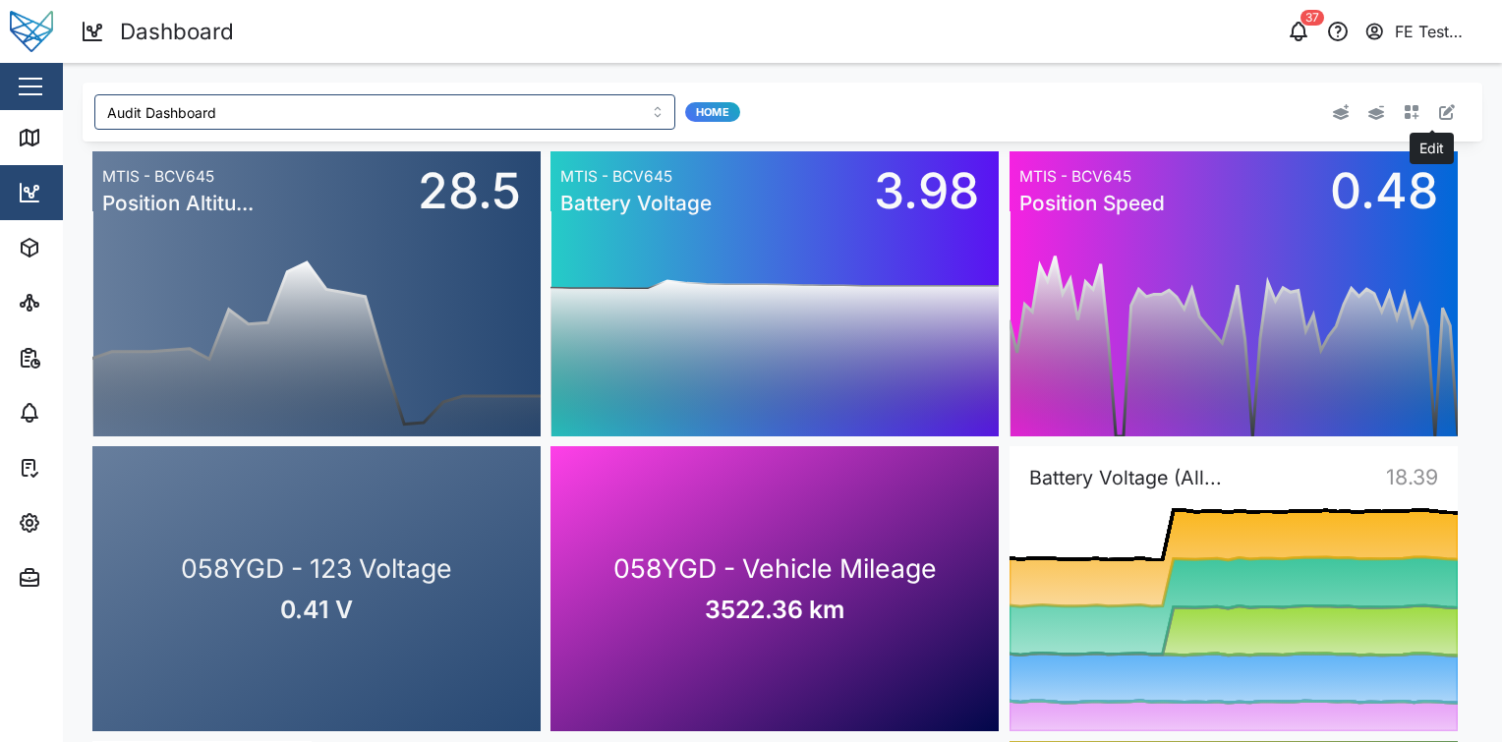
click at [1442, 108] on button "button" at bounding box center [1447, 112] width 28 height 28
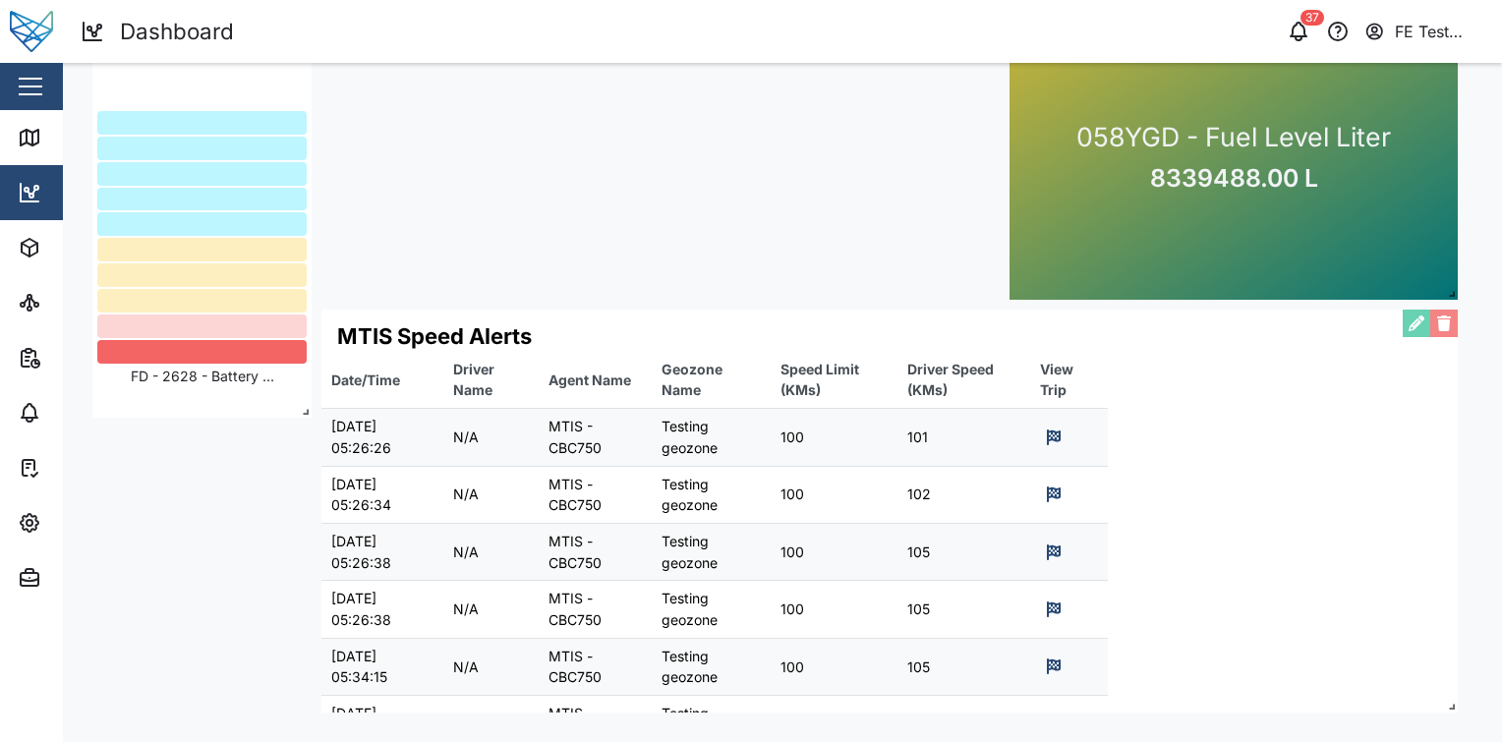
scroll to position [398, 0]
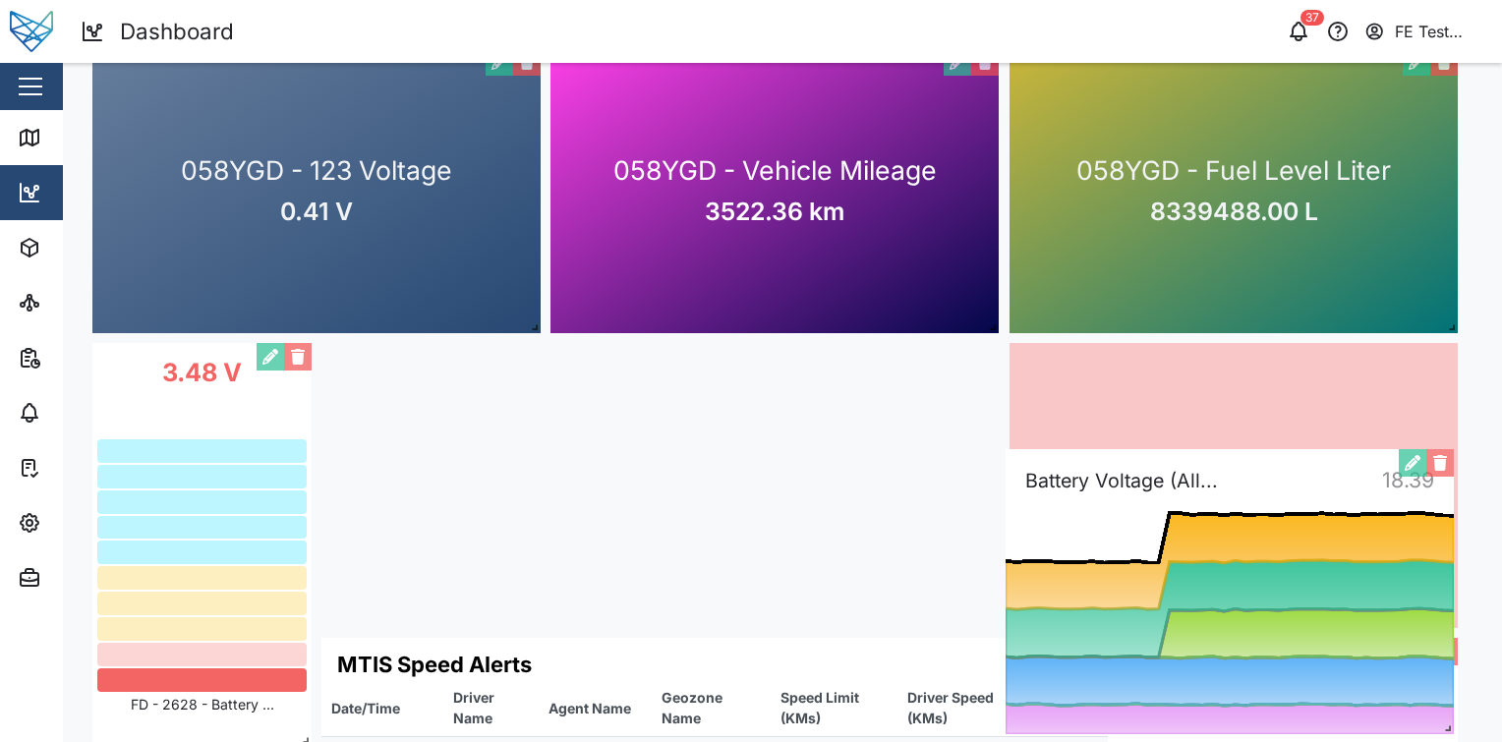
drag, startPoint x: 1266, startPoint y: 227, endPoint x: 1265, endPoint y: 625, distance: 398.1
click at [1265, 625] on div "0 2.00 4.00 6.00 8.00 10.00 12.00 14.00 16.00 18.00 20.00 22.00 24.00 Tue 02 We…" at bounding box center [1230, 591] width 448 height 285
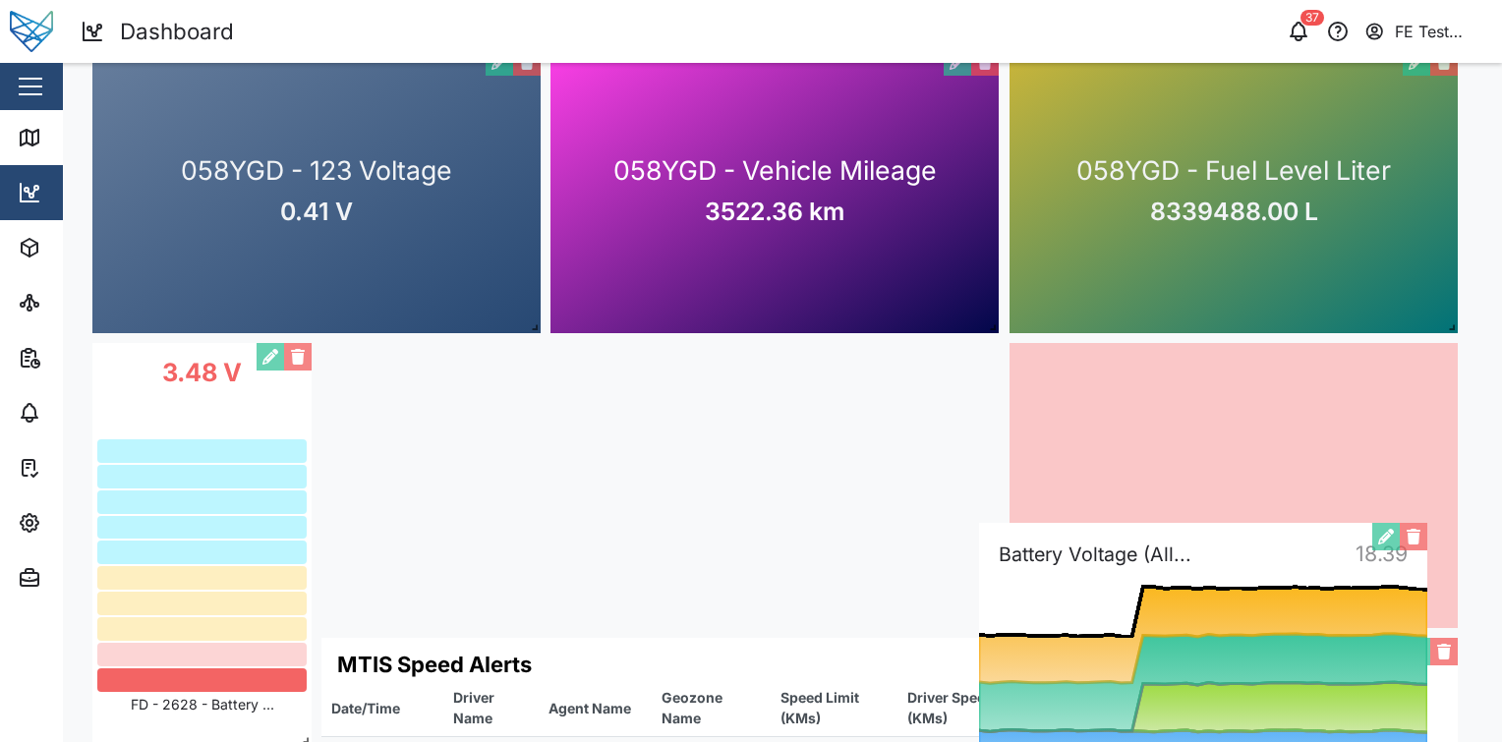
drag, startPoint x: 1209, startPoint y: 566, endPoint x: 1231, endPoint y: 666, distance: 102.6
click at [1231, 666] on div "0 2.00 4.00 6.00 8.00 10.00 12.00 14.00 16.00 18.00 20.00 22.00 24.00 Tue 02 We…" at bounding box center [1203, 665] width 448 height 285
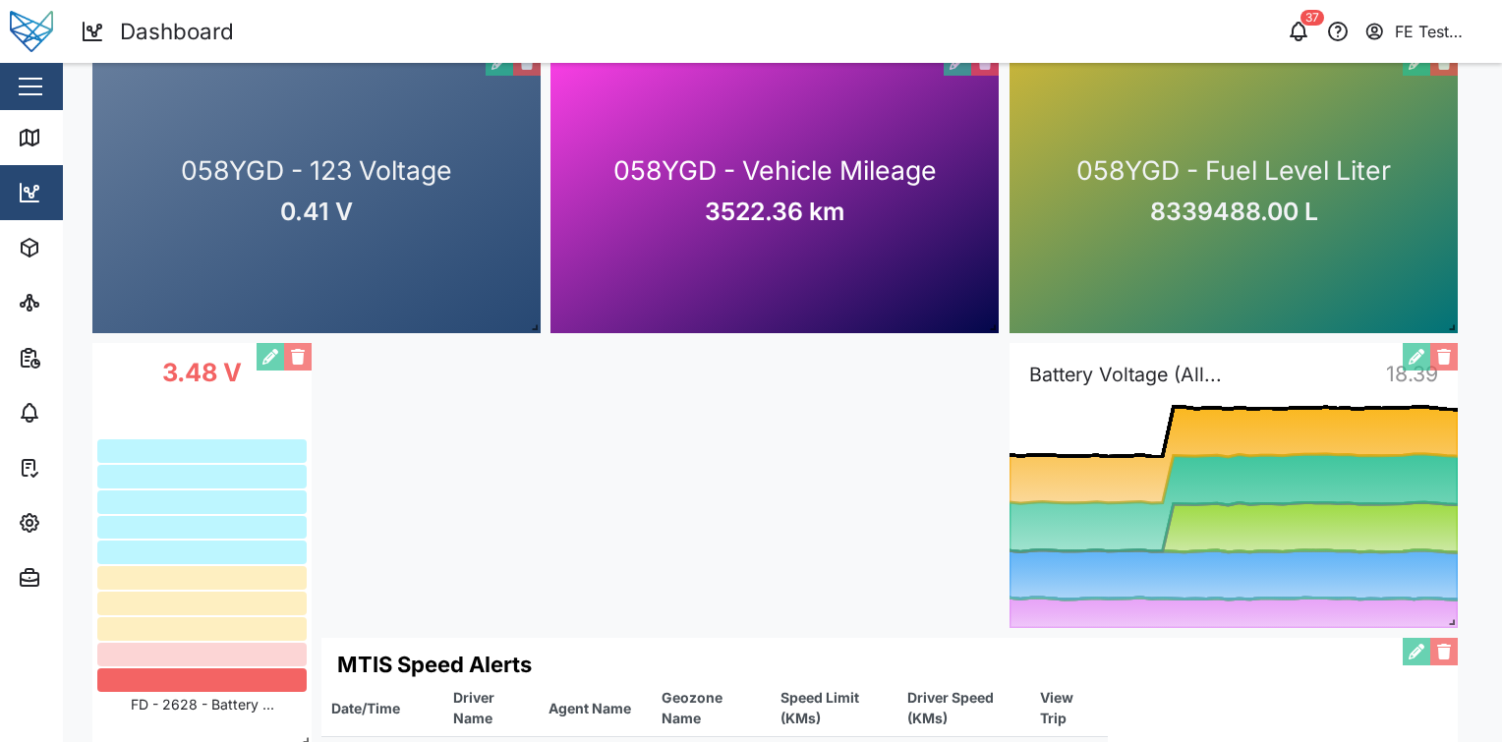
scroll to position [631, 0]
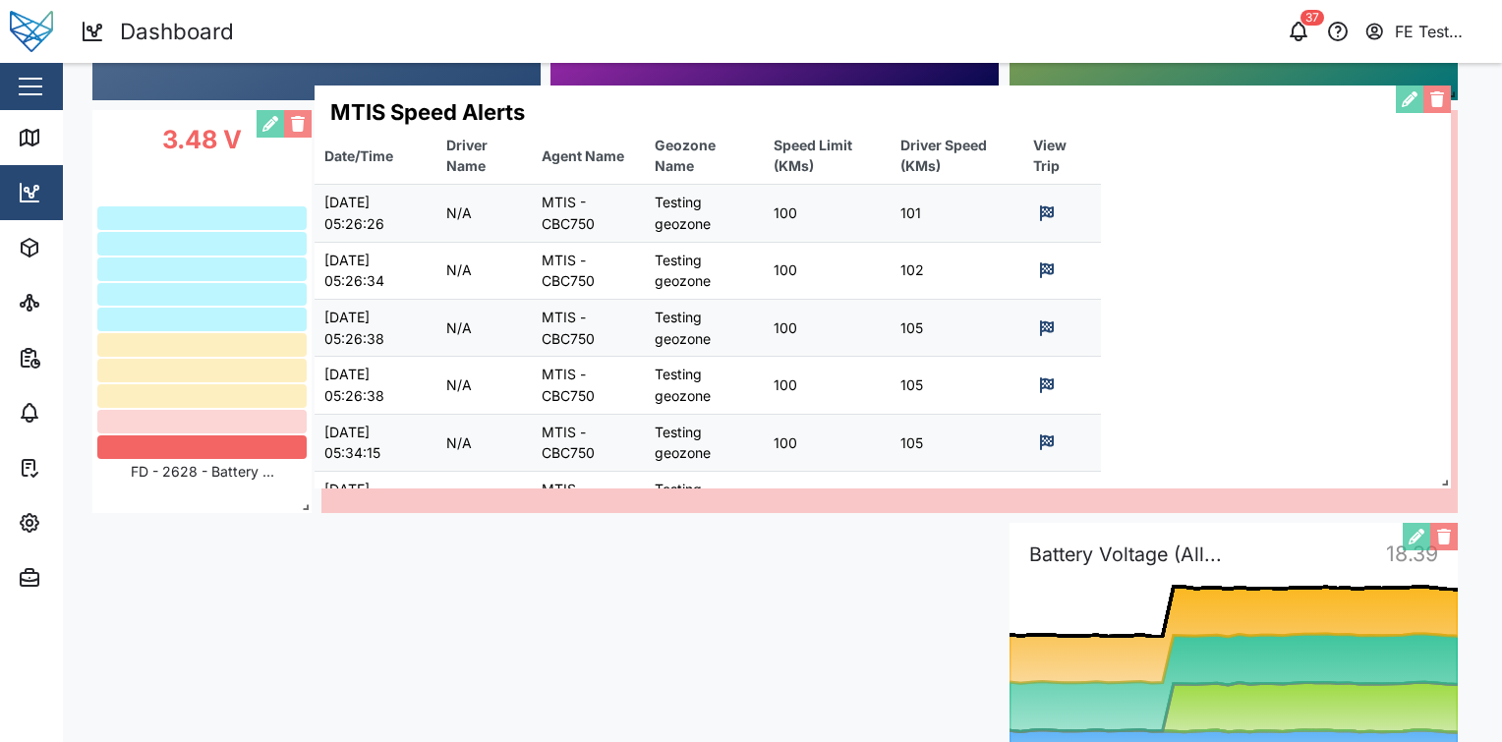
drag, startPoint x: 933, startPoint y: 523, endPoint x: 926, endPoint y: 203, distance: 319.5
click at [926, 203] on div "MTIS Speed Alerts Date/Time Driver Name Agent Name Geozone Name Speed Limit (KM…" at bounding box center [883, 287] width 1136 height 403
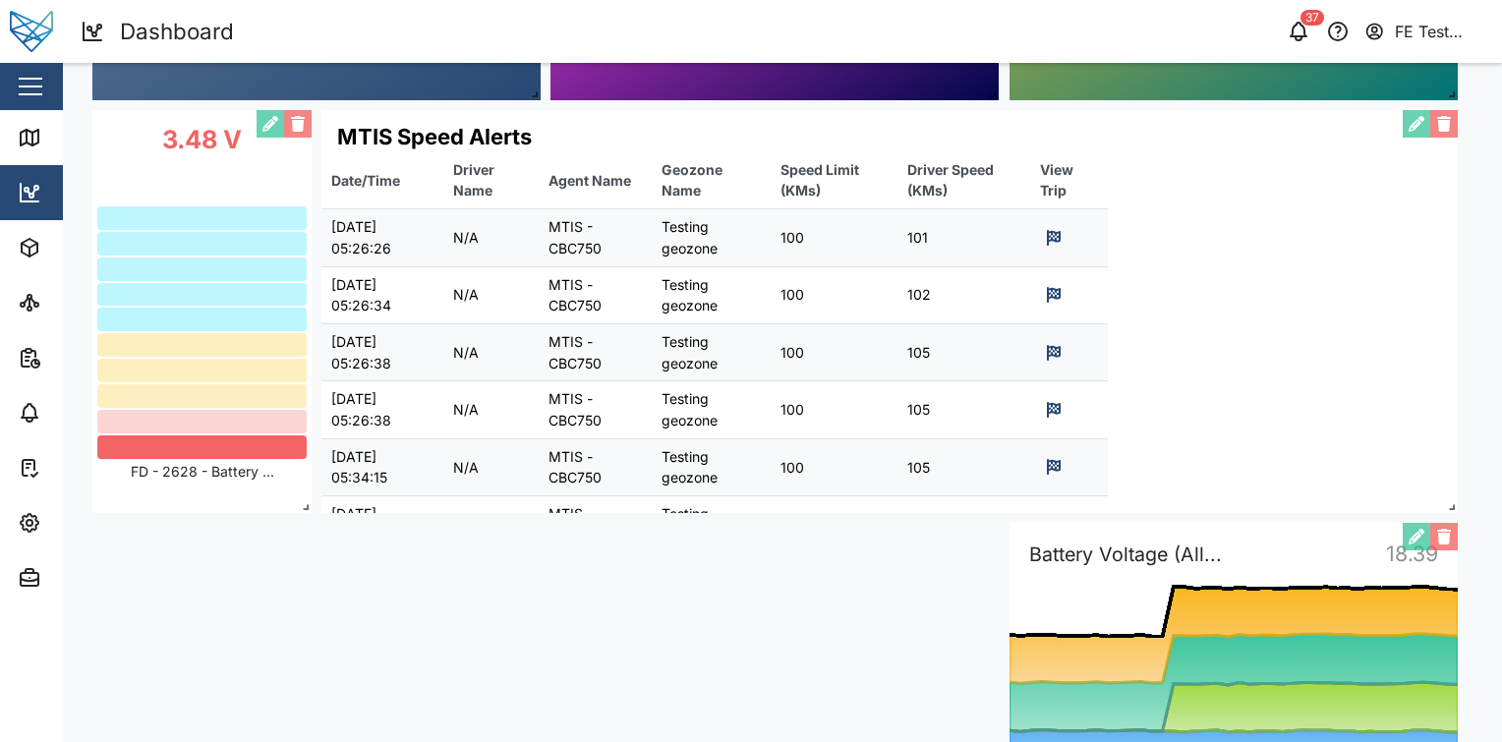
scroll to position [726, 0]
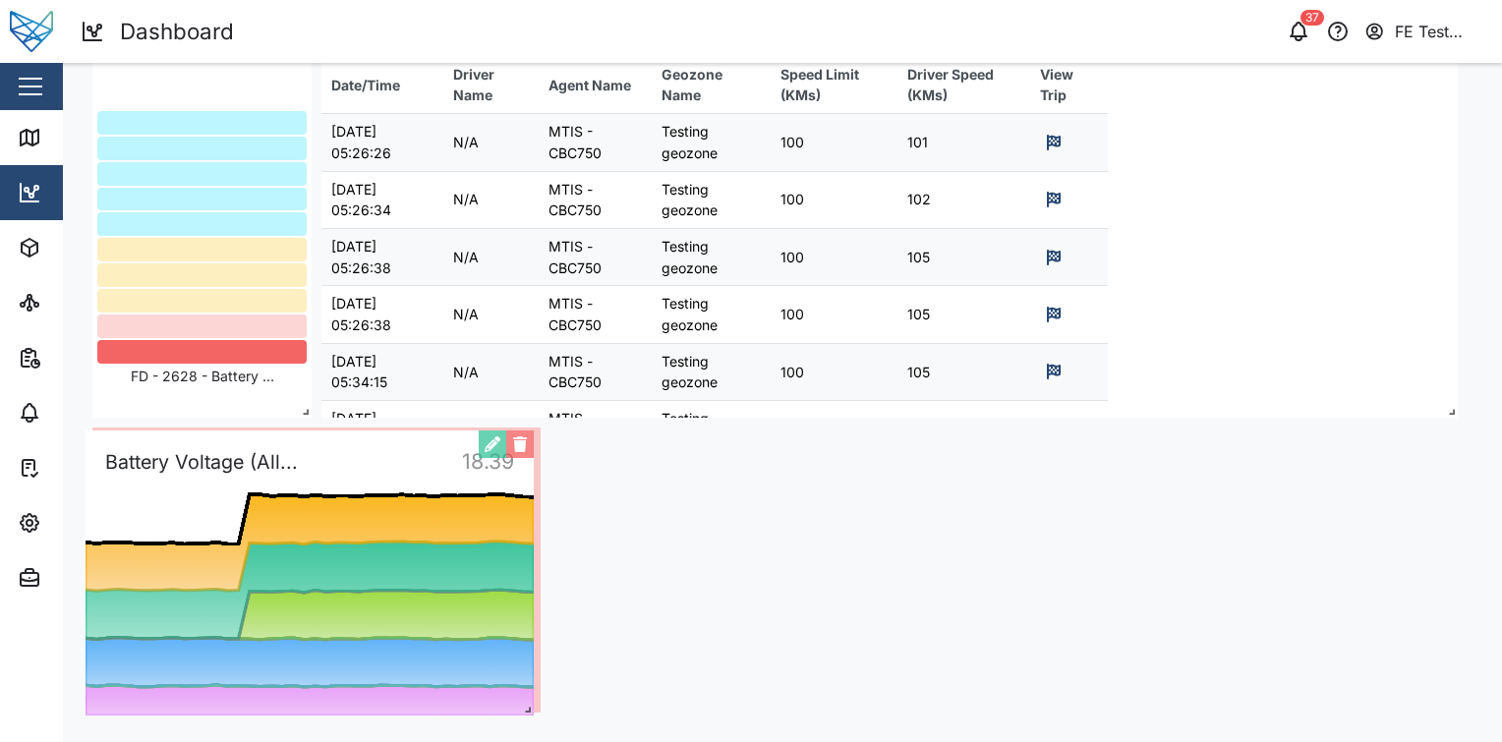
drag, startPoint x: 1114, startPoint y: 472, endPoint x: 189, endPoint y: 475, distance: 925.0
click at [189, 475] on div "0 2.00 4.00 6.00 8.00 10.00 12.00 14.00 16.00 18.00 20.00 22.00 24.00 Tue 02 We…" at bounding box center [310, 573] width 448 height 285
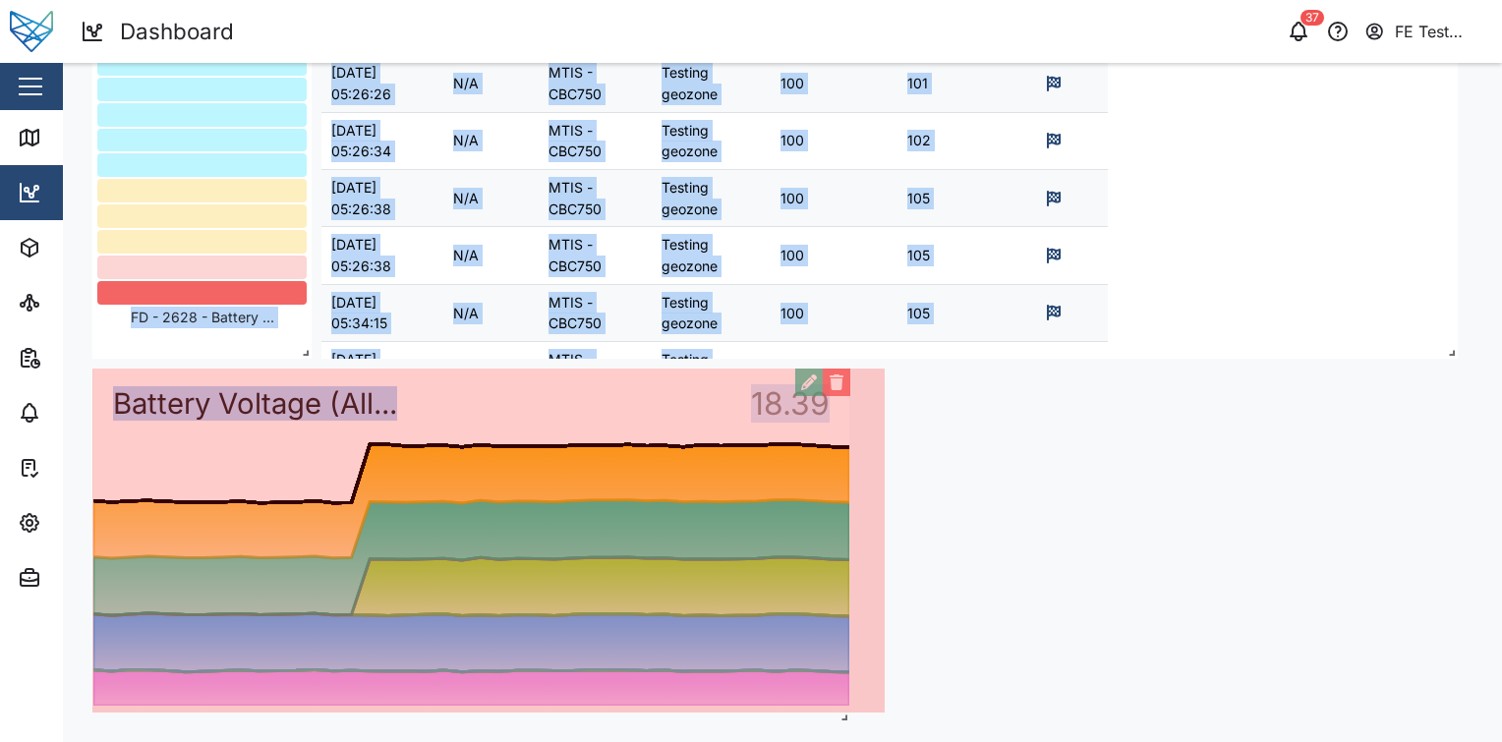
drag, startPoint x: 536, startPoint y: 700, endPoint x: 1007, endPoint y: 737, distance: 472.3
click at [1007, 737] on div "Audit Dashboard Edit Mode 0 20 40 60 80 100 120 140 160 06 PM Mon 08 06 AM 12 P…" at bounding box center [782, 10] width 1439 height 1465
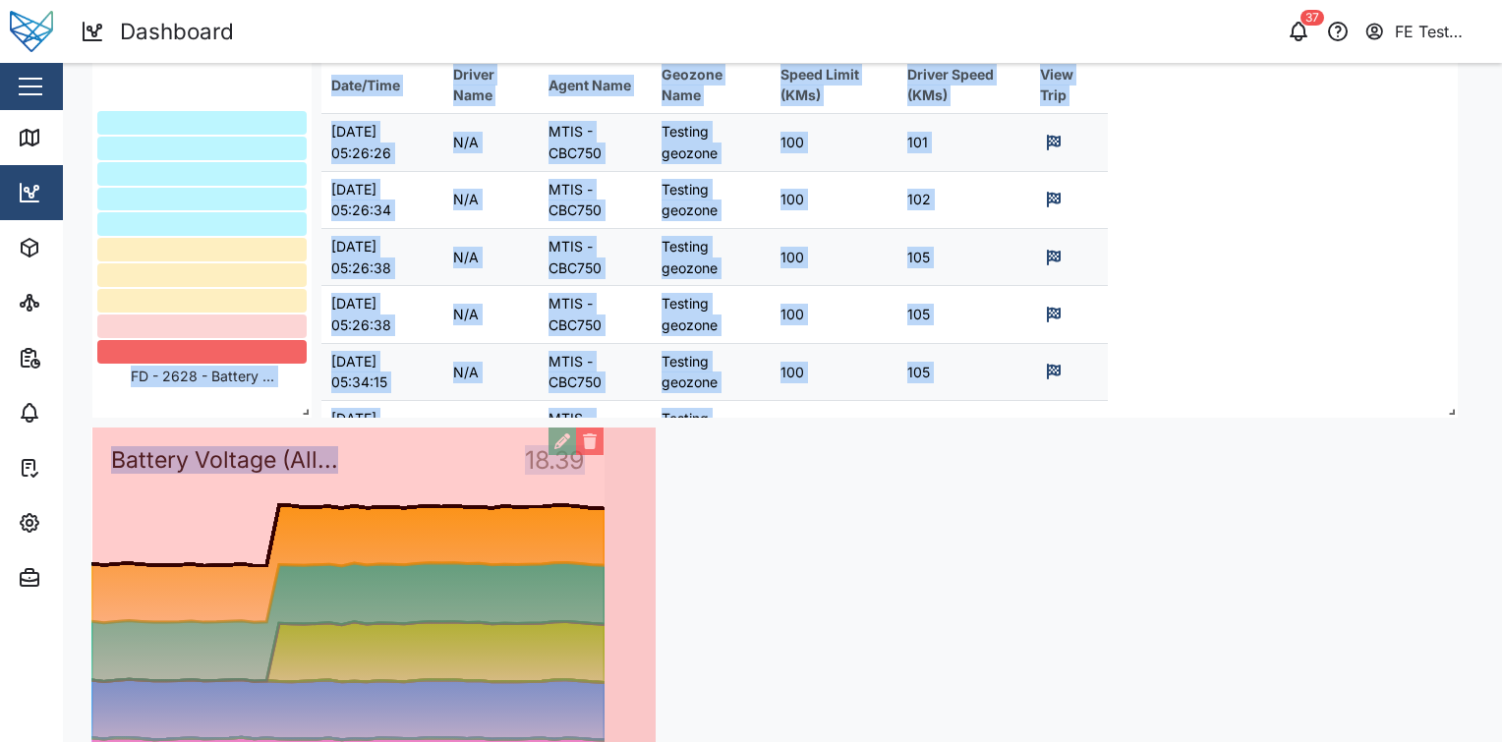
scroll to position [826, 0]
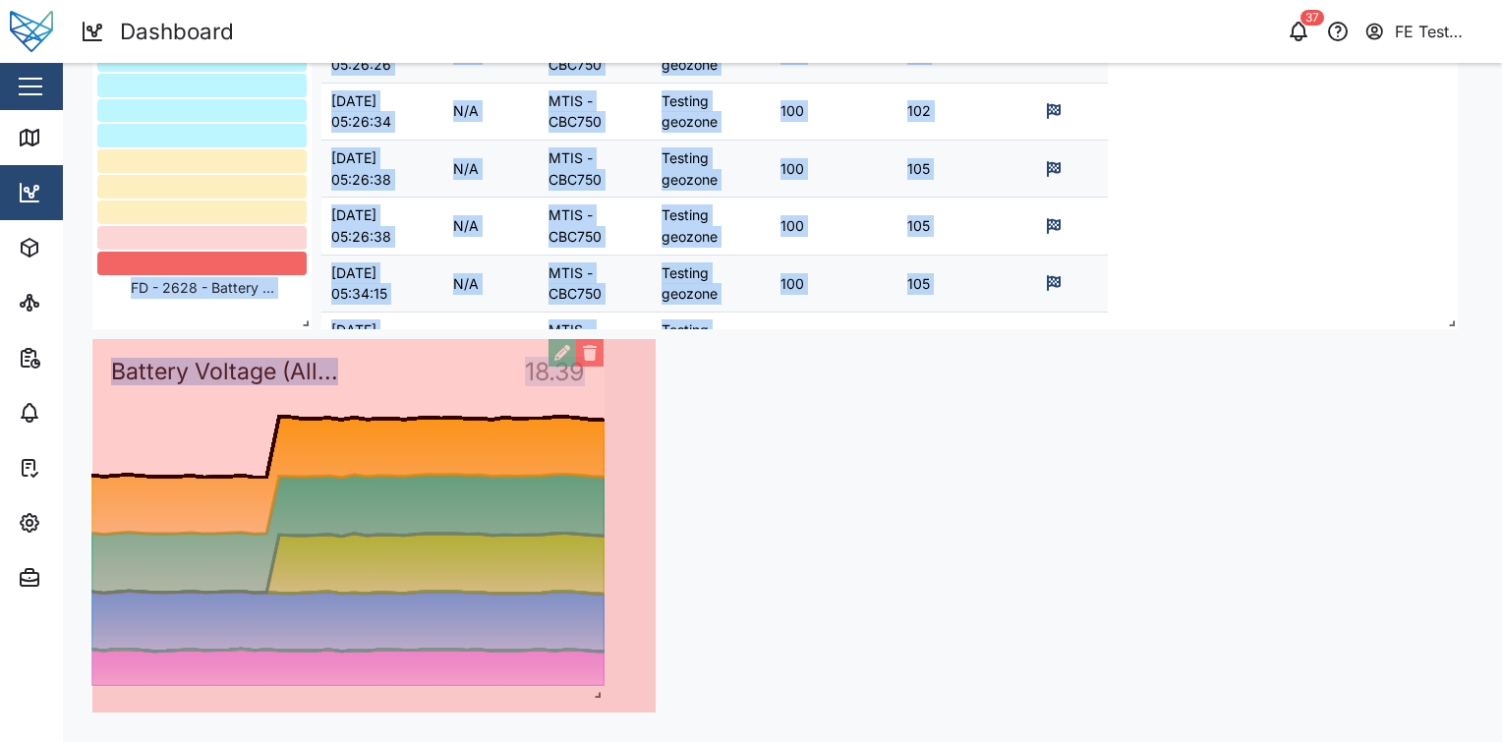
drag, startPoint x: 884, startPoint y: 708, endPoint x: 542, endPoint y: 746, distance: 344.2
click at [542, 741] on html "Dashboard 37 FE Test Admin Close Map Dashboard Assets ATS Camera Generator Pers…" at bounding box center [751, 371] width 1502 height 742
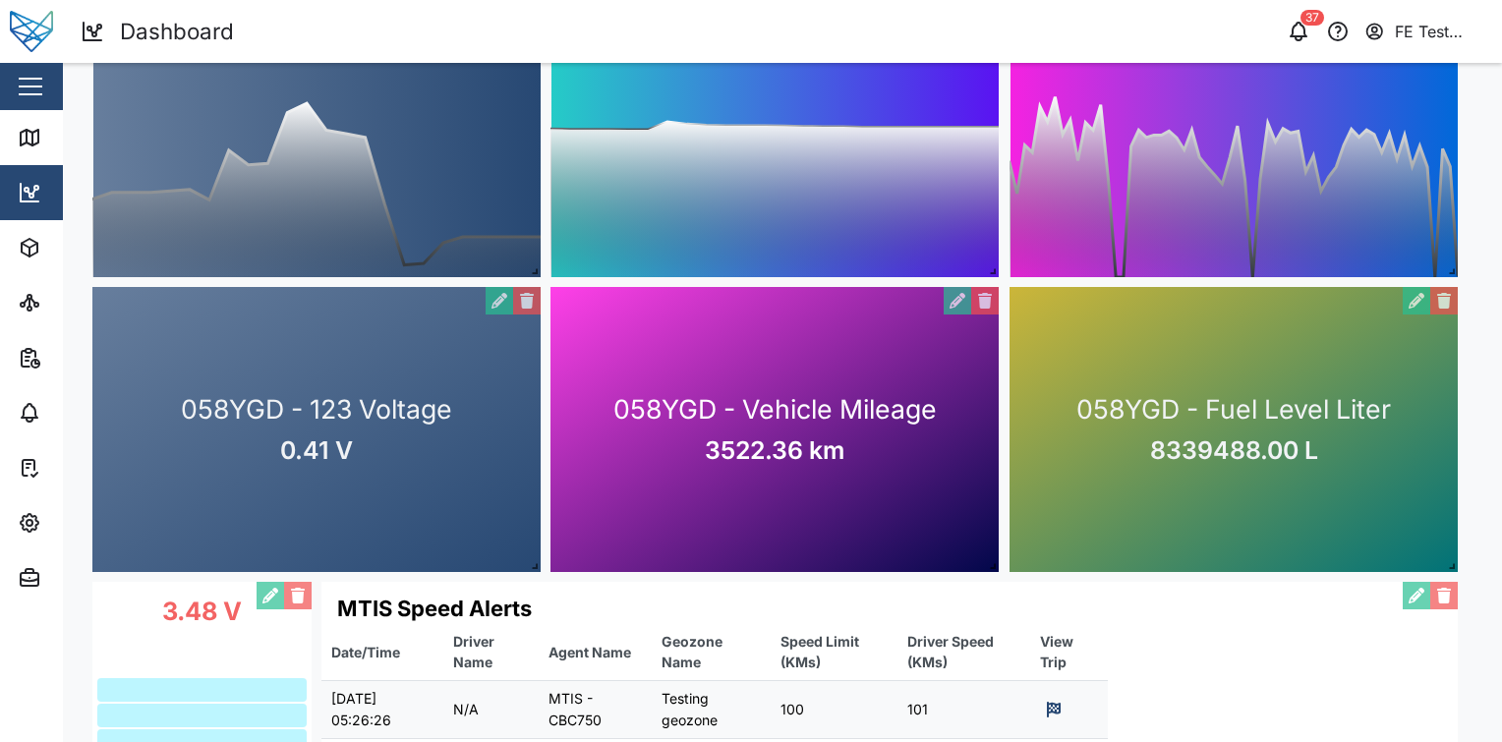
scroll to position [34, 0]
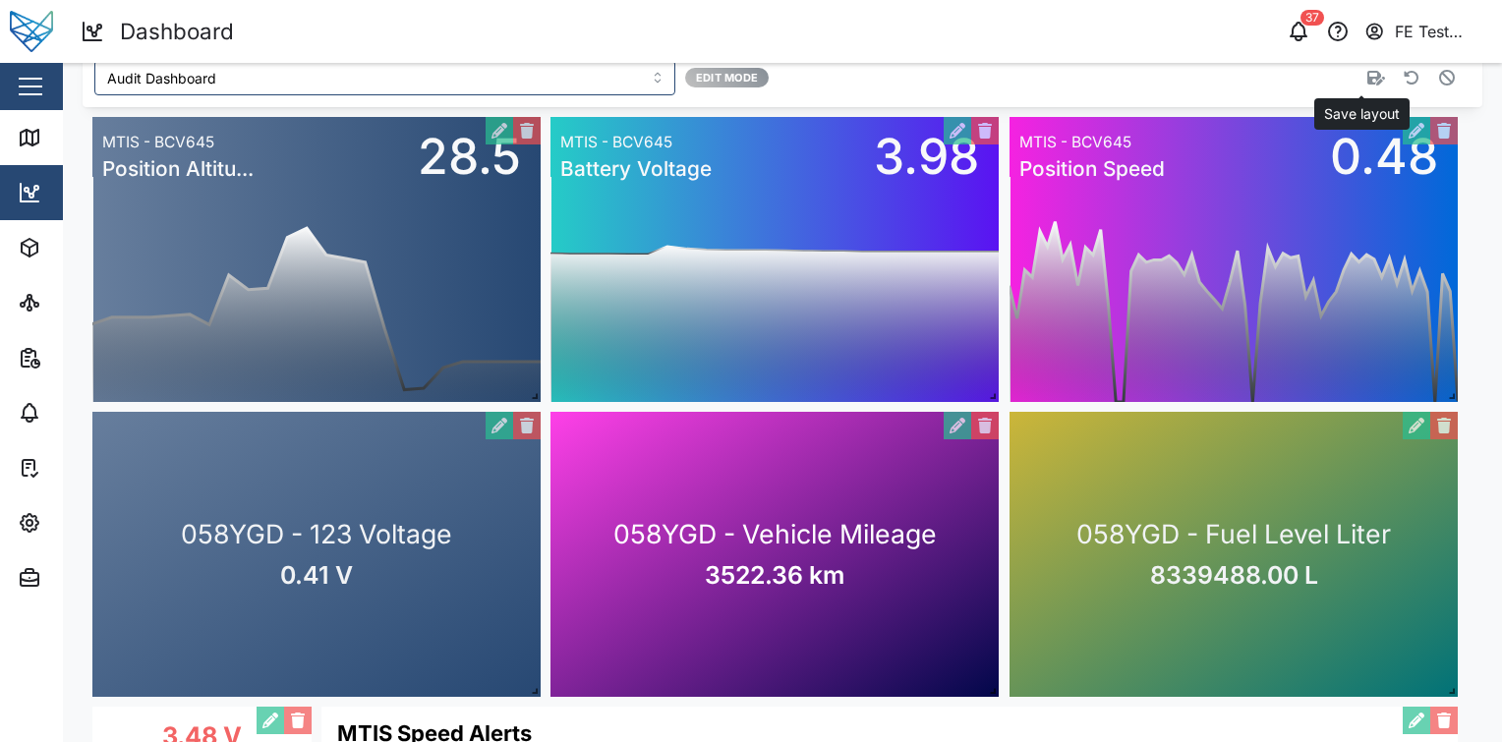
click at [1367, 76] on icon "button" at bounding box center [1376, 78] width 18 height 15
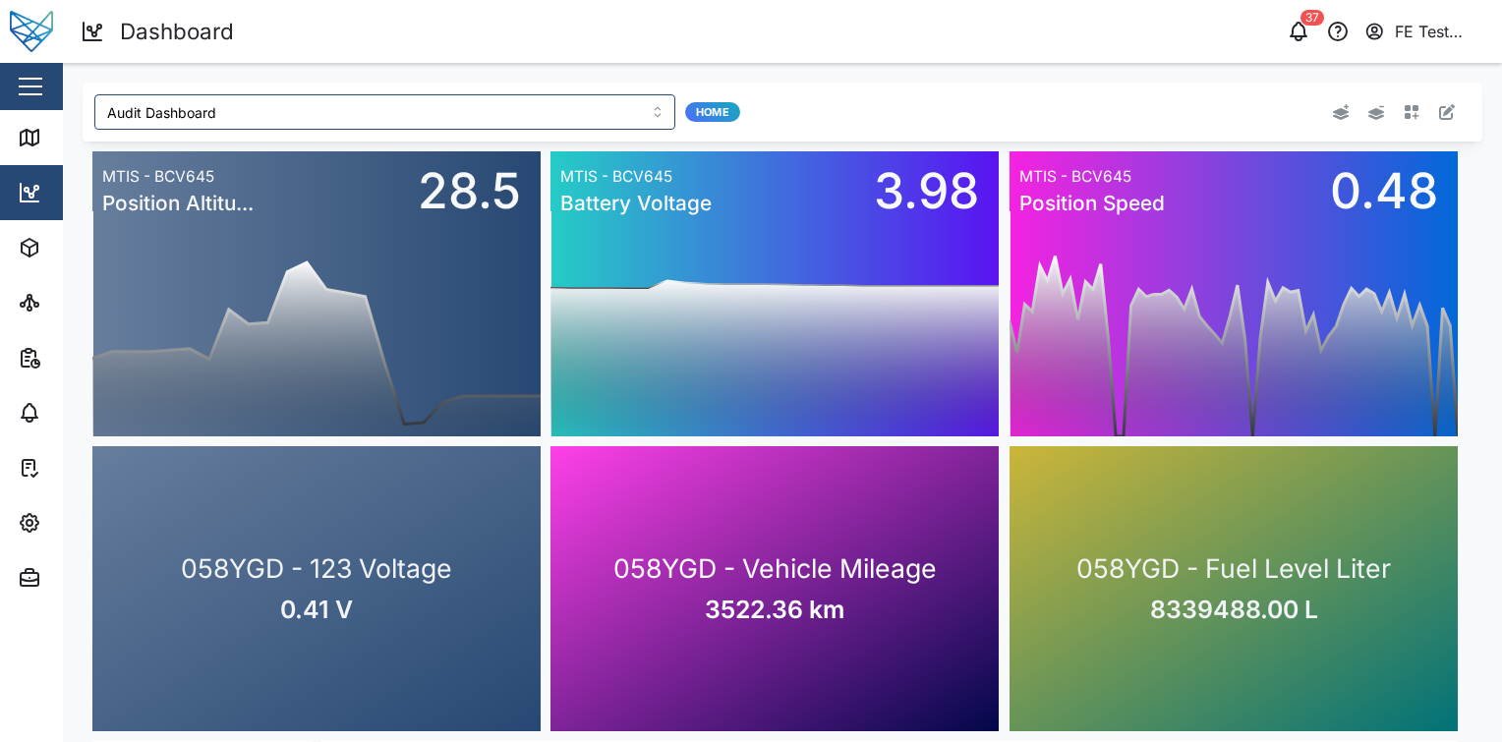
scroll to position [0, 0]
click at [1433, 106] on button "button" at bounding box center [1447, 112] width 28 height 28
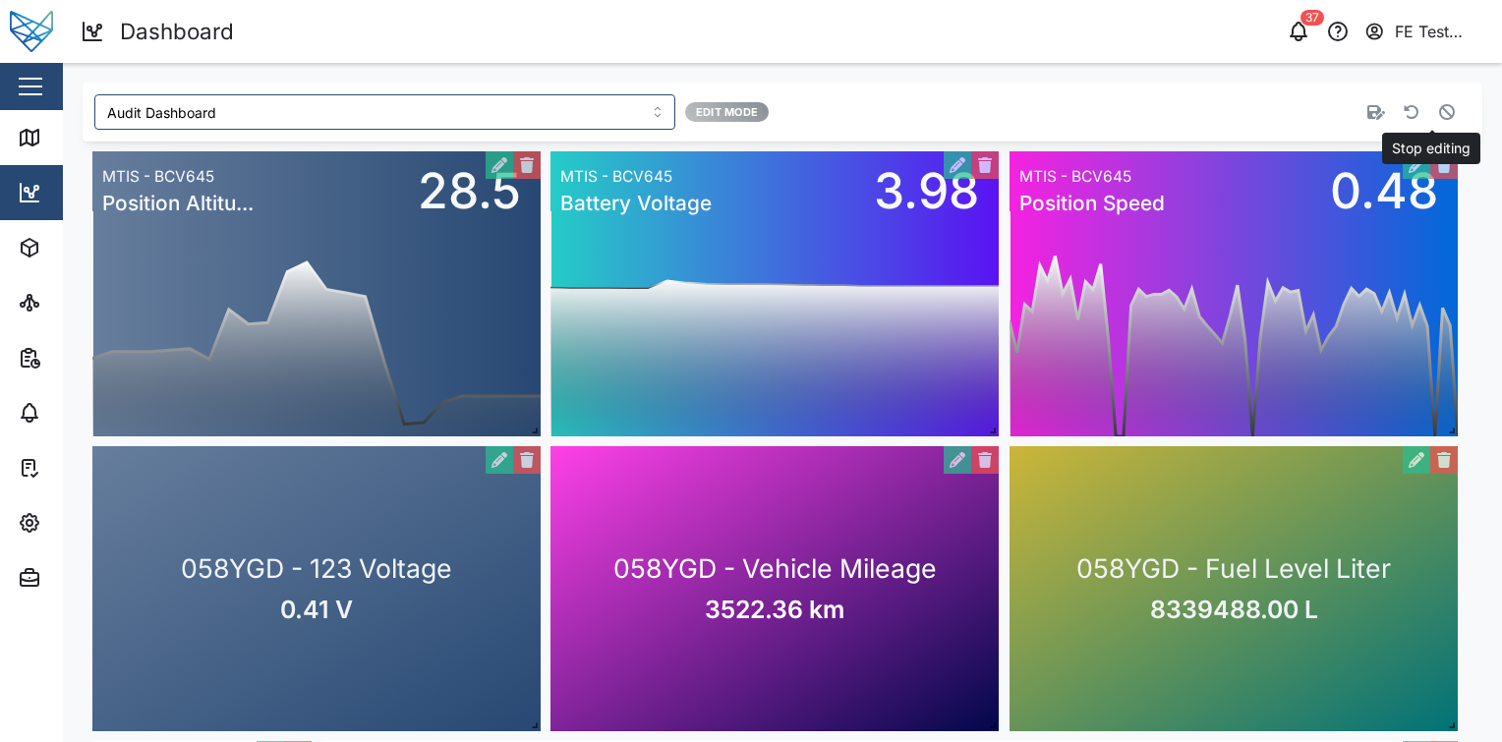
click at [1433, 102] on button "button" at bounding box center [1447, 112] width 28 height 28
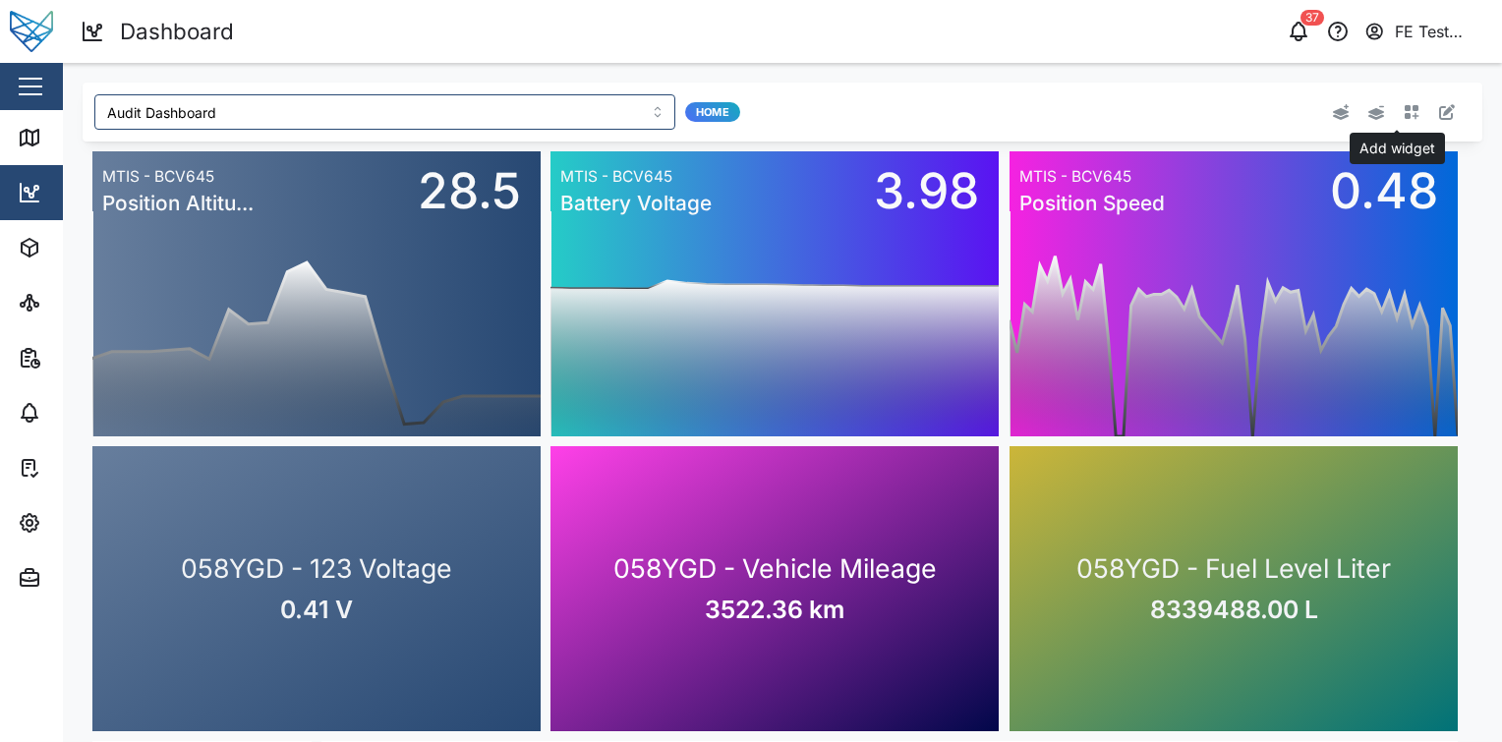
click at [1405, 110] on icon "button" at bounding box center [1412, 112] width 15 height 15
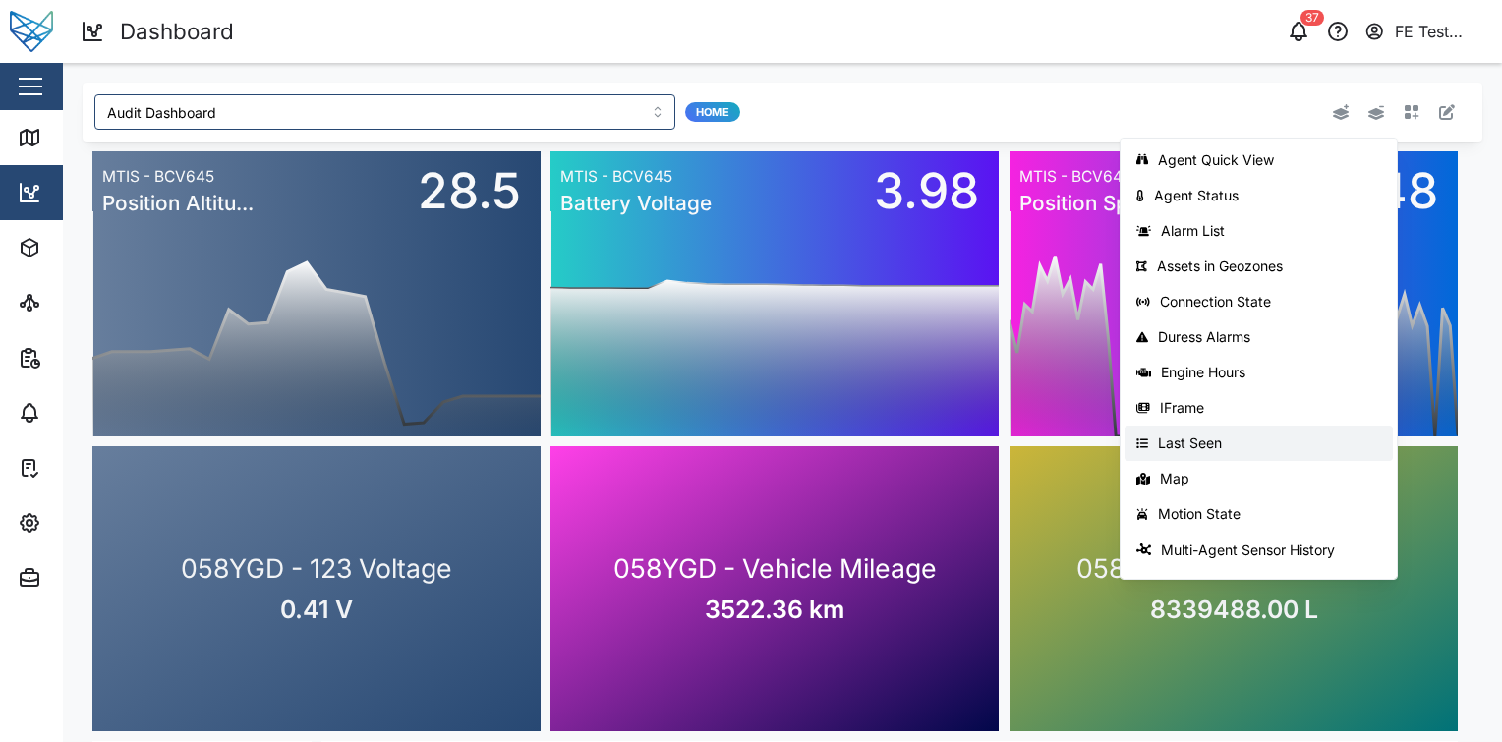
scroll to position [312, 0]
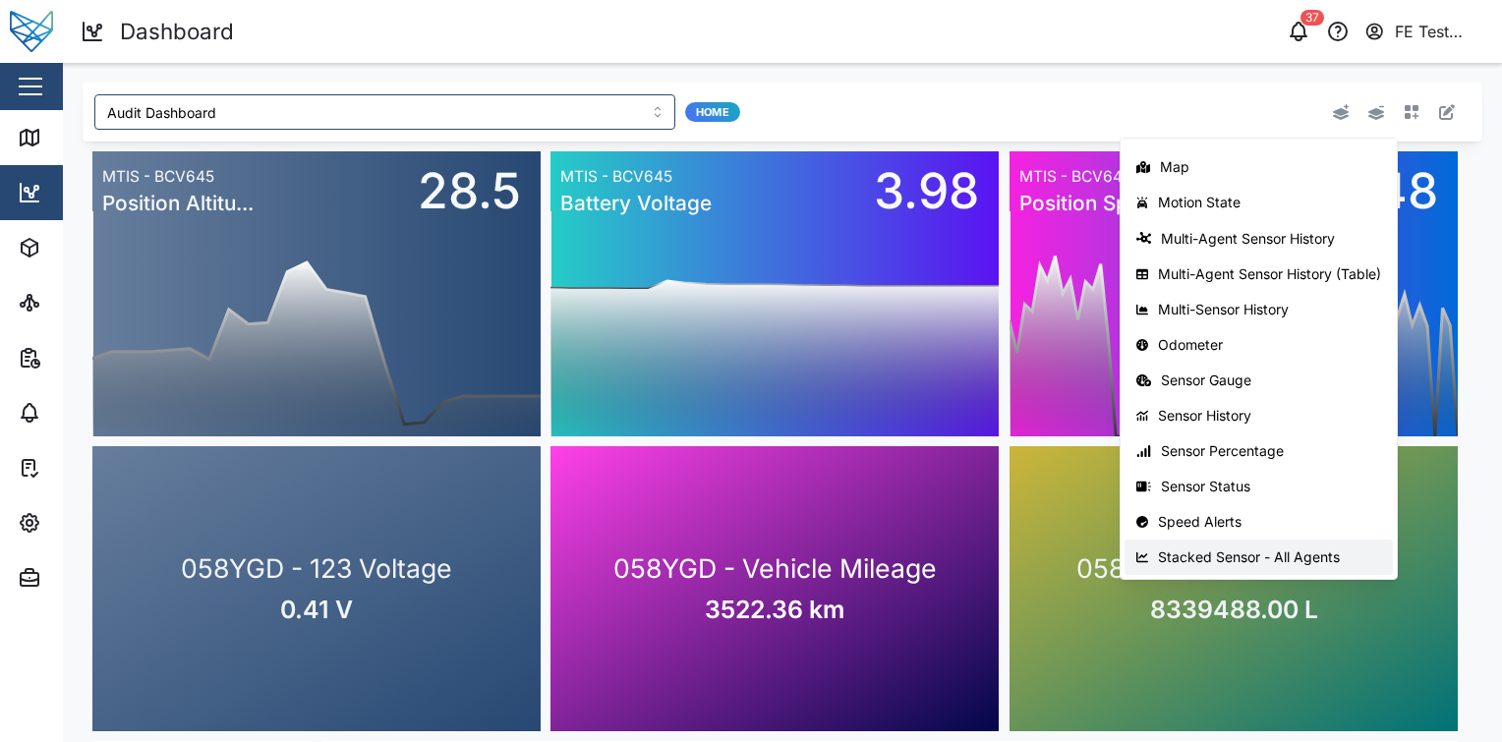
click at [1254, 554] on div "Stacked Sensor - All Agents" at bounding box center [1269, 557] width 223 height 16
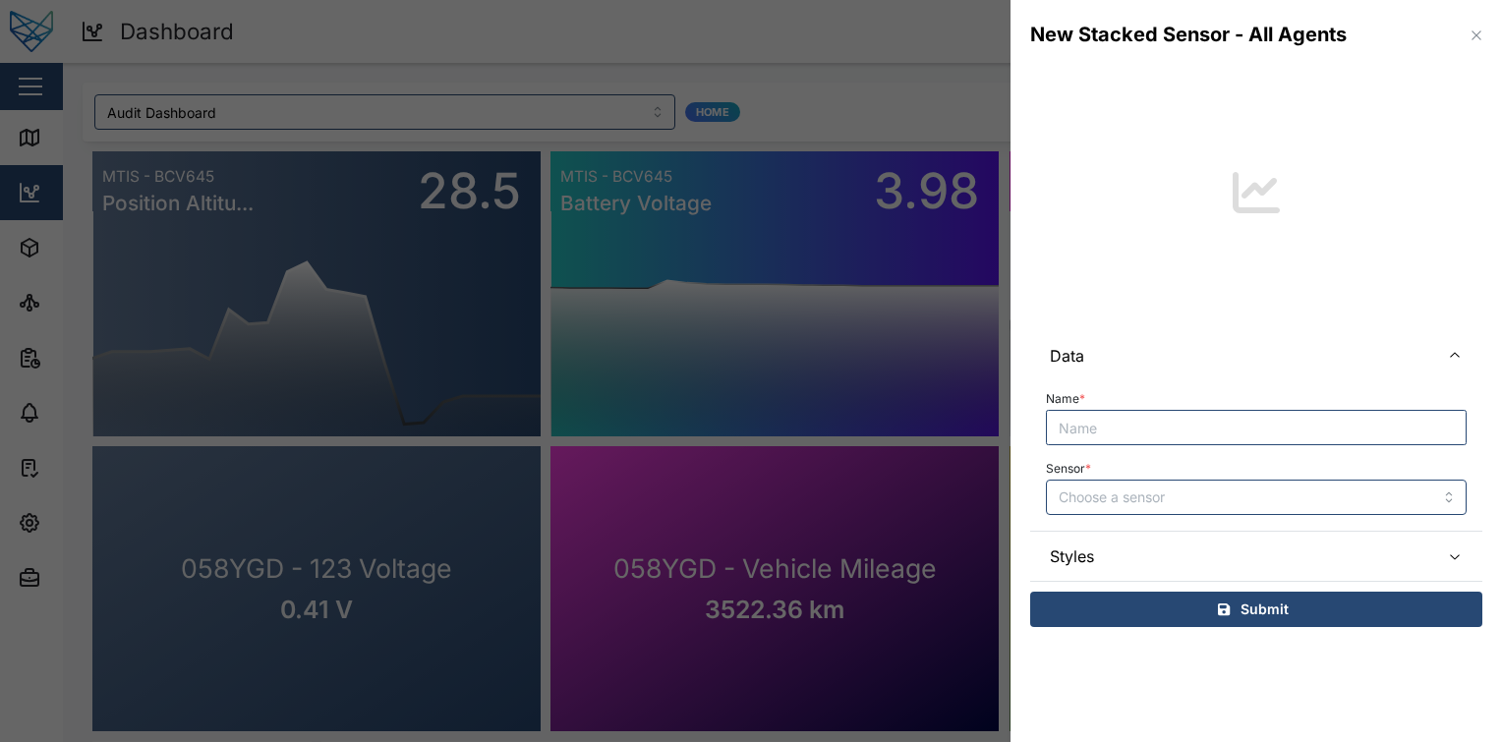
click at [1304, 540] on span "Styles" at bounding box center [1237, 556] width 374 height 49
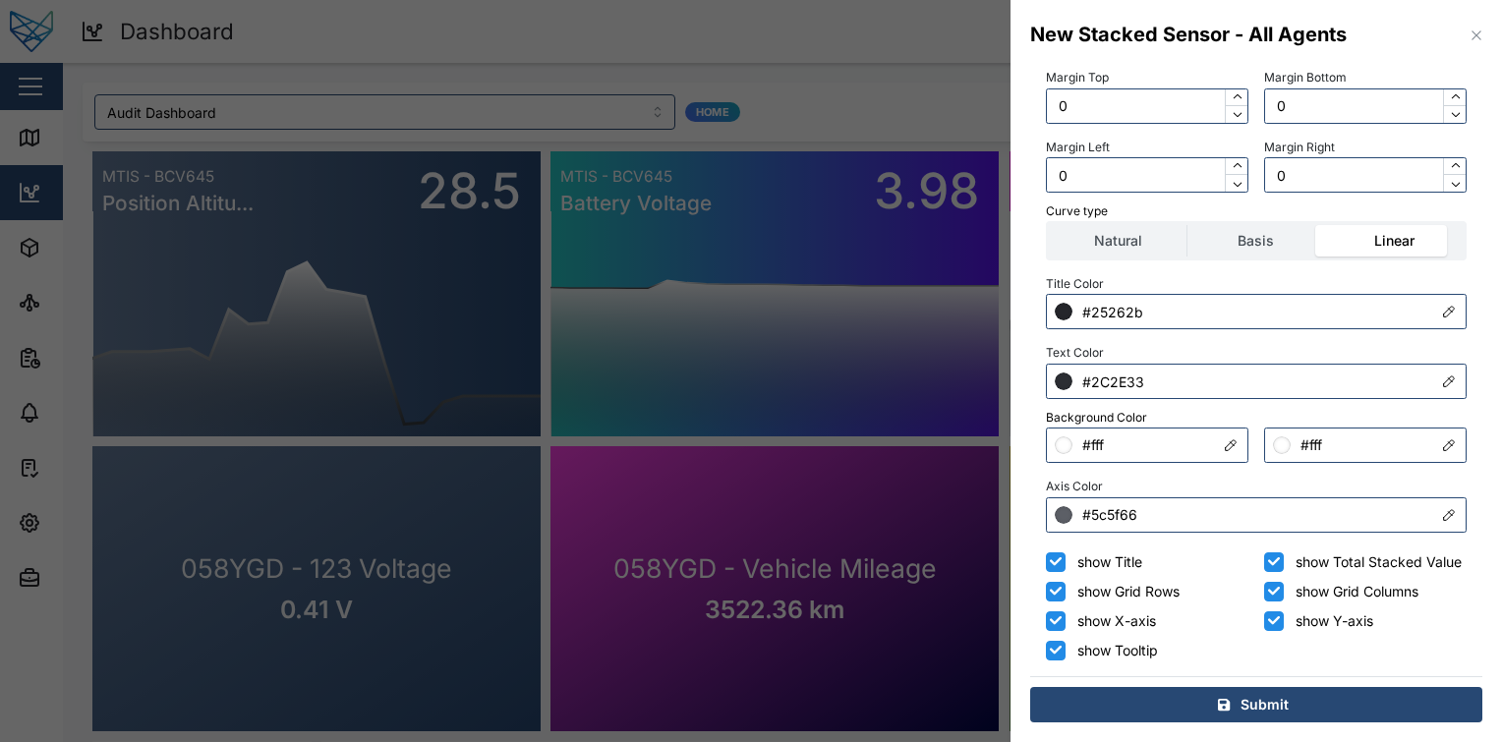
scroll to position [391, 0]
click at [1469, 28] on icon "button" at bounding box center [1477, 36] width 16 height 16
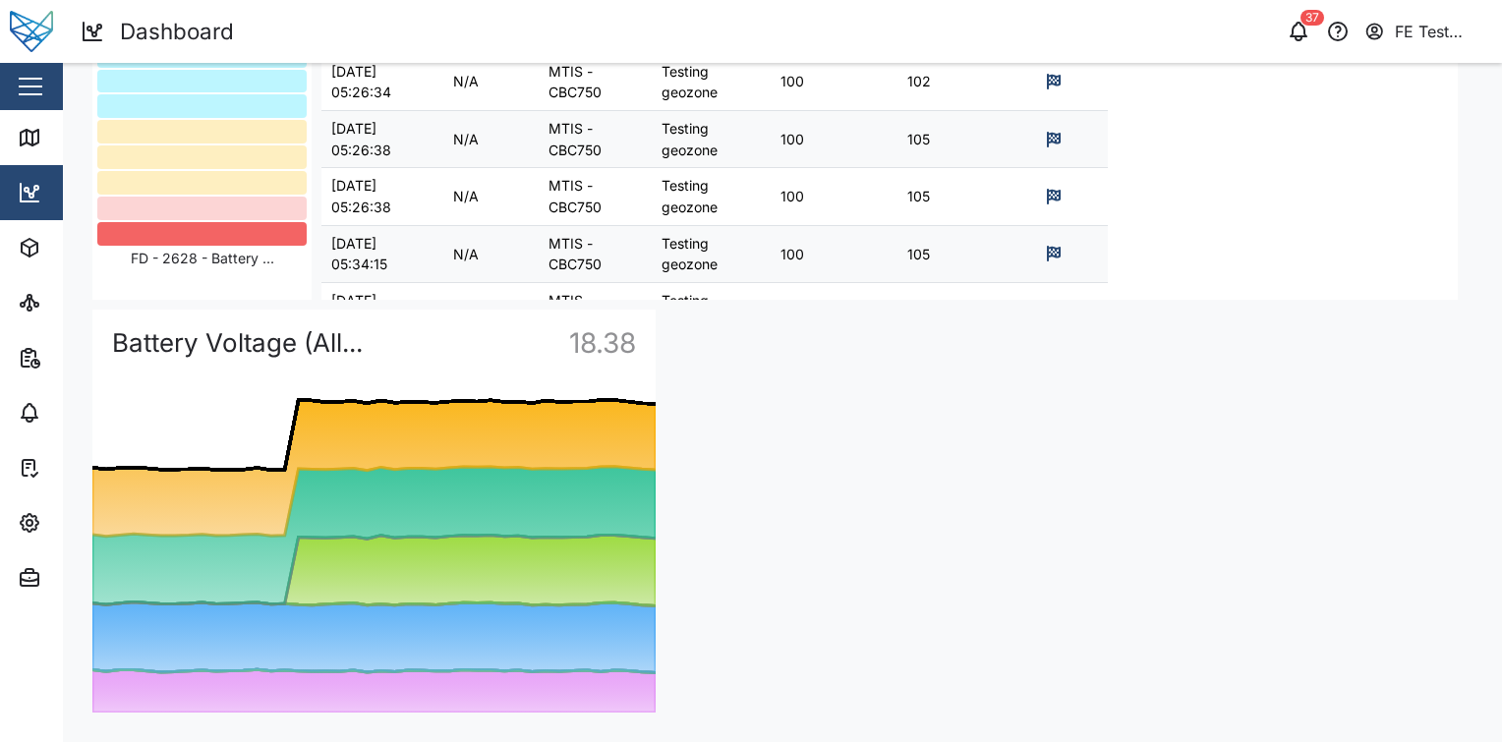
scroll to position [0, 0]
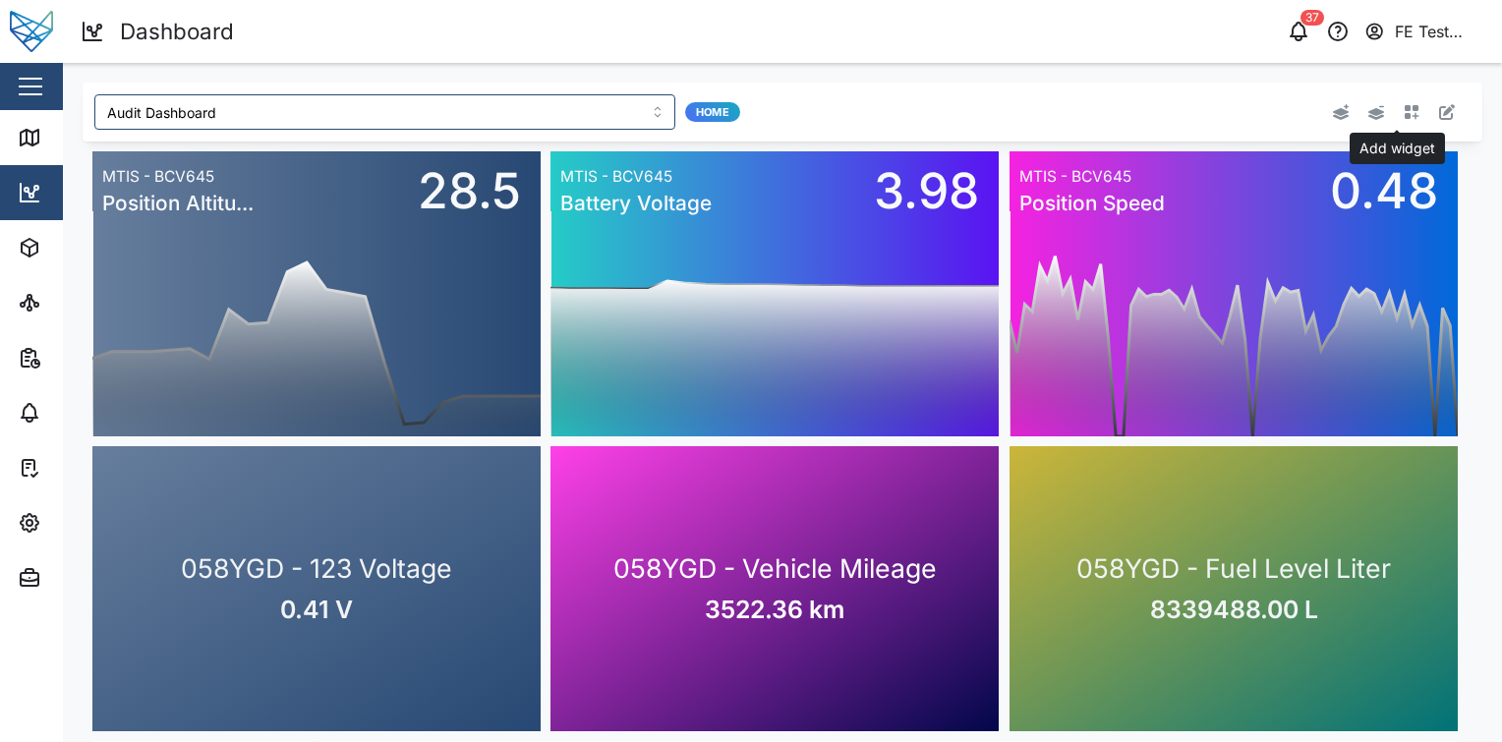
click at [1404, 111] on icon "button" at bounding box center [1412, 112] width 16 height 16
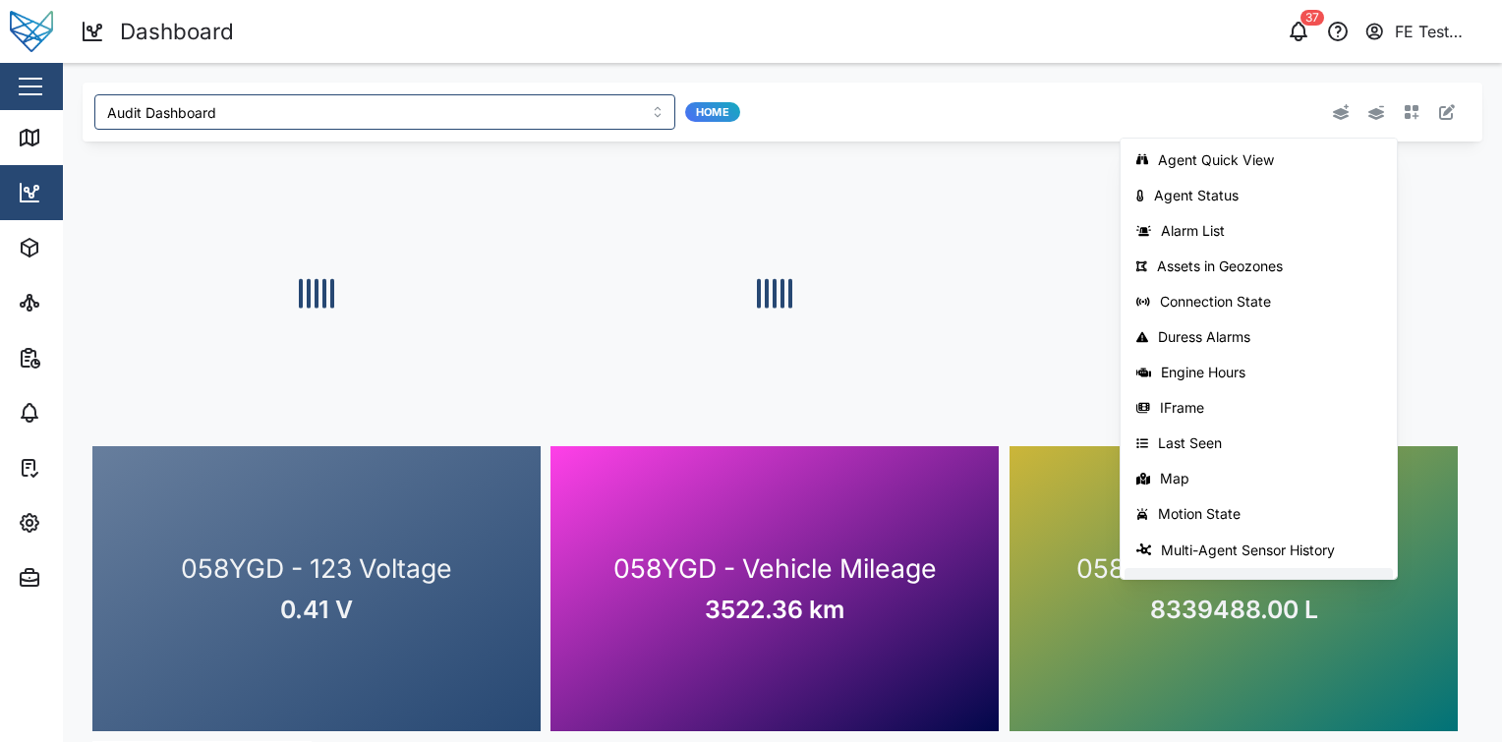
scroll to position [312, 0]
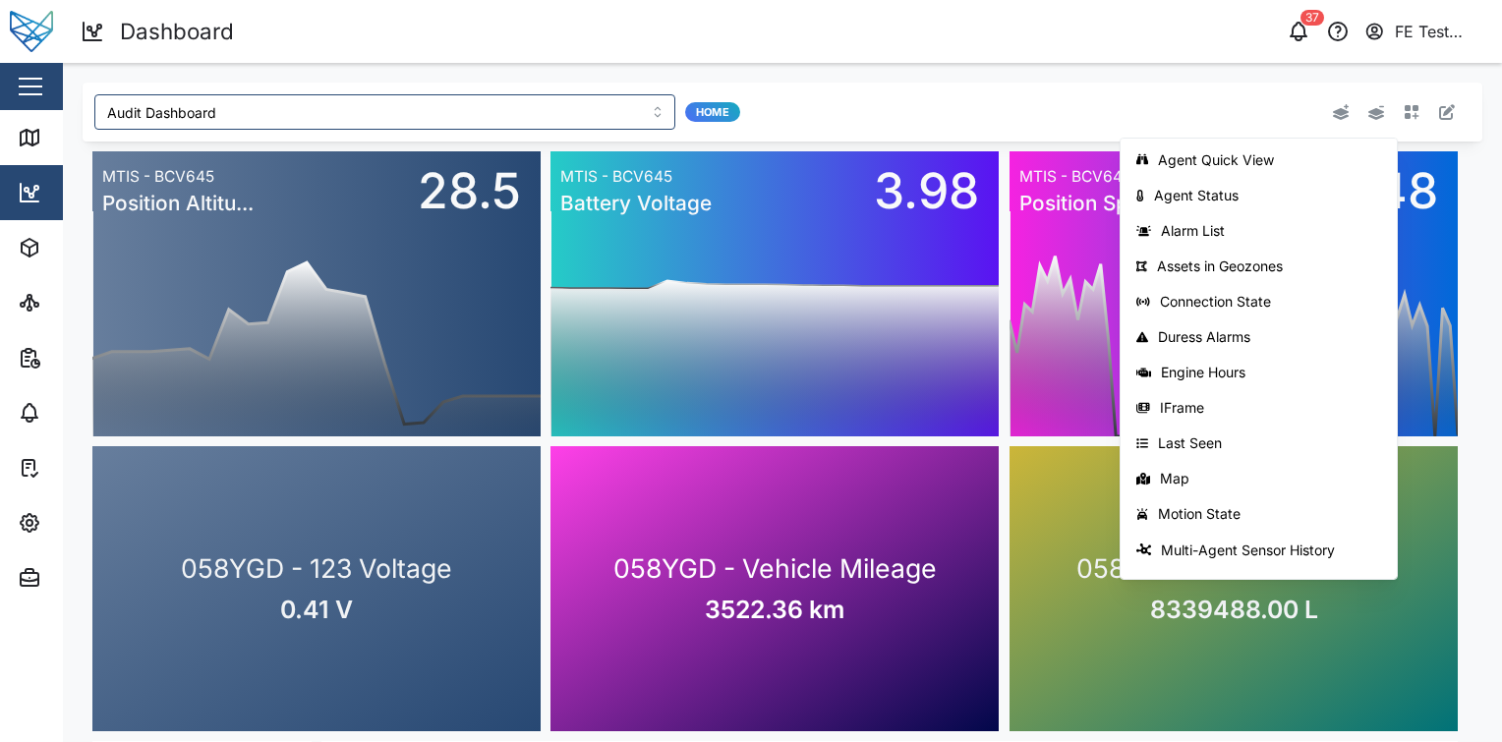
scroll to position [312, 0]
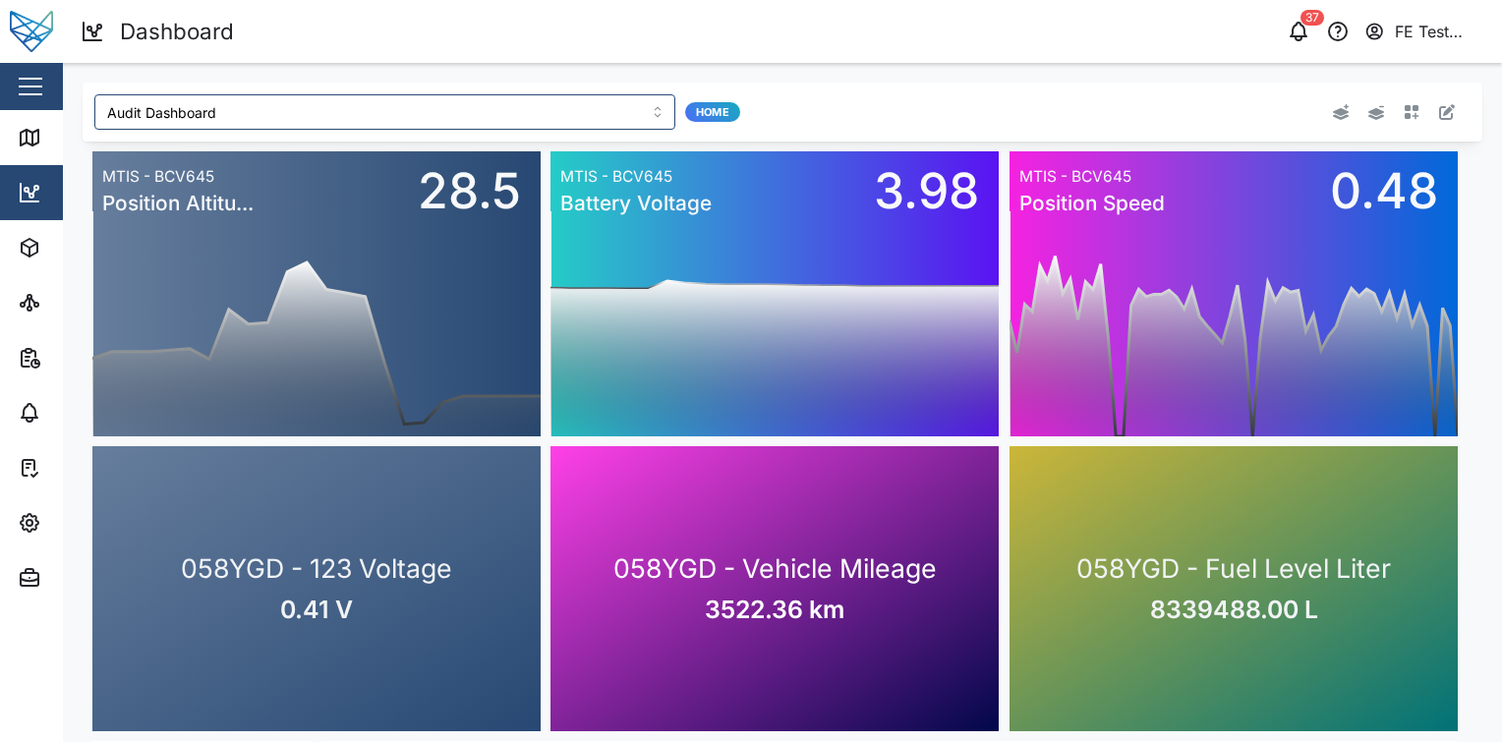
click at [1445, 35] on div "FE Test Admin" at bounding box center [1440, 32] width 90 height 25
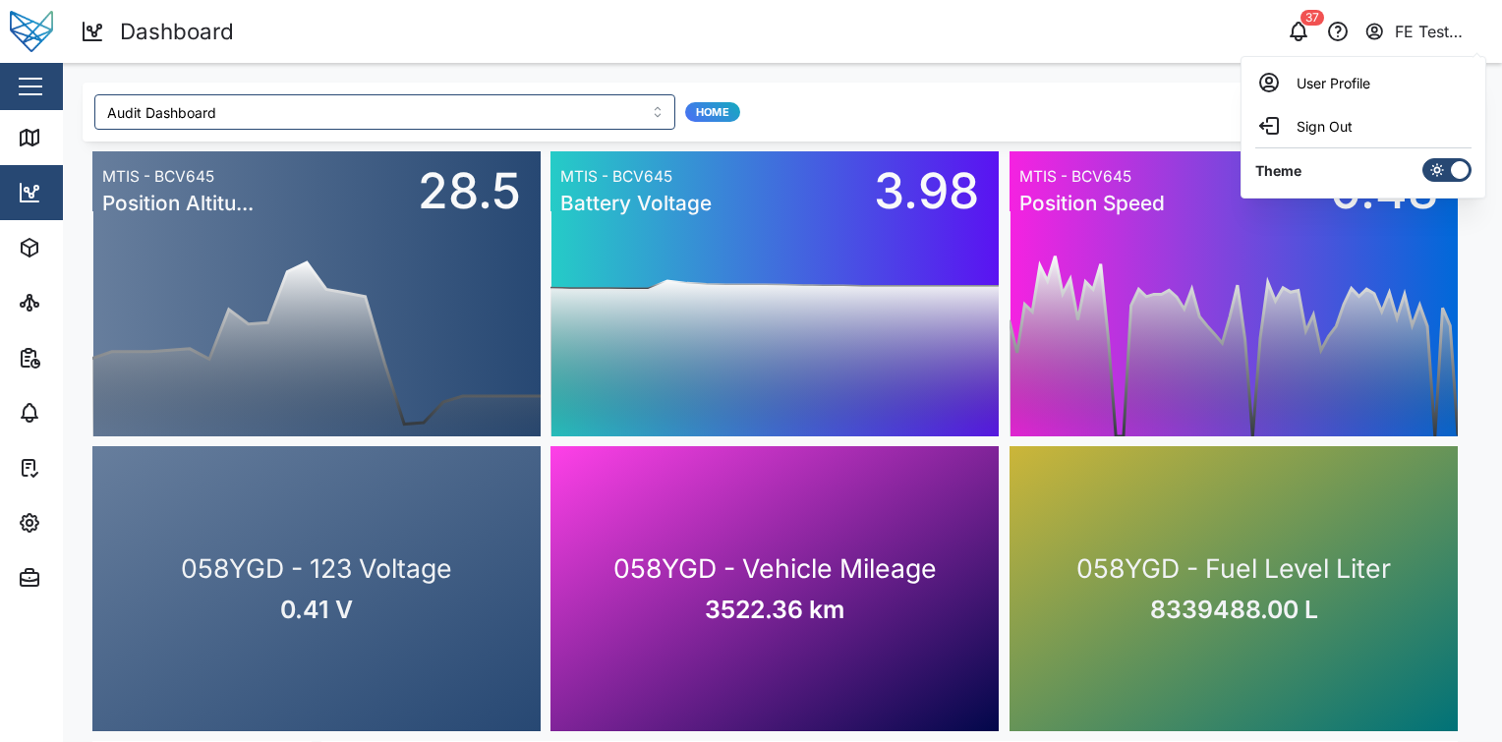
click at [1439, 177] on icon at bounding box center [1437, 170] width 16 height 16
click at [1422, 158] on input "checkbox" at bounding box center [1422, 158] width 0 height 0
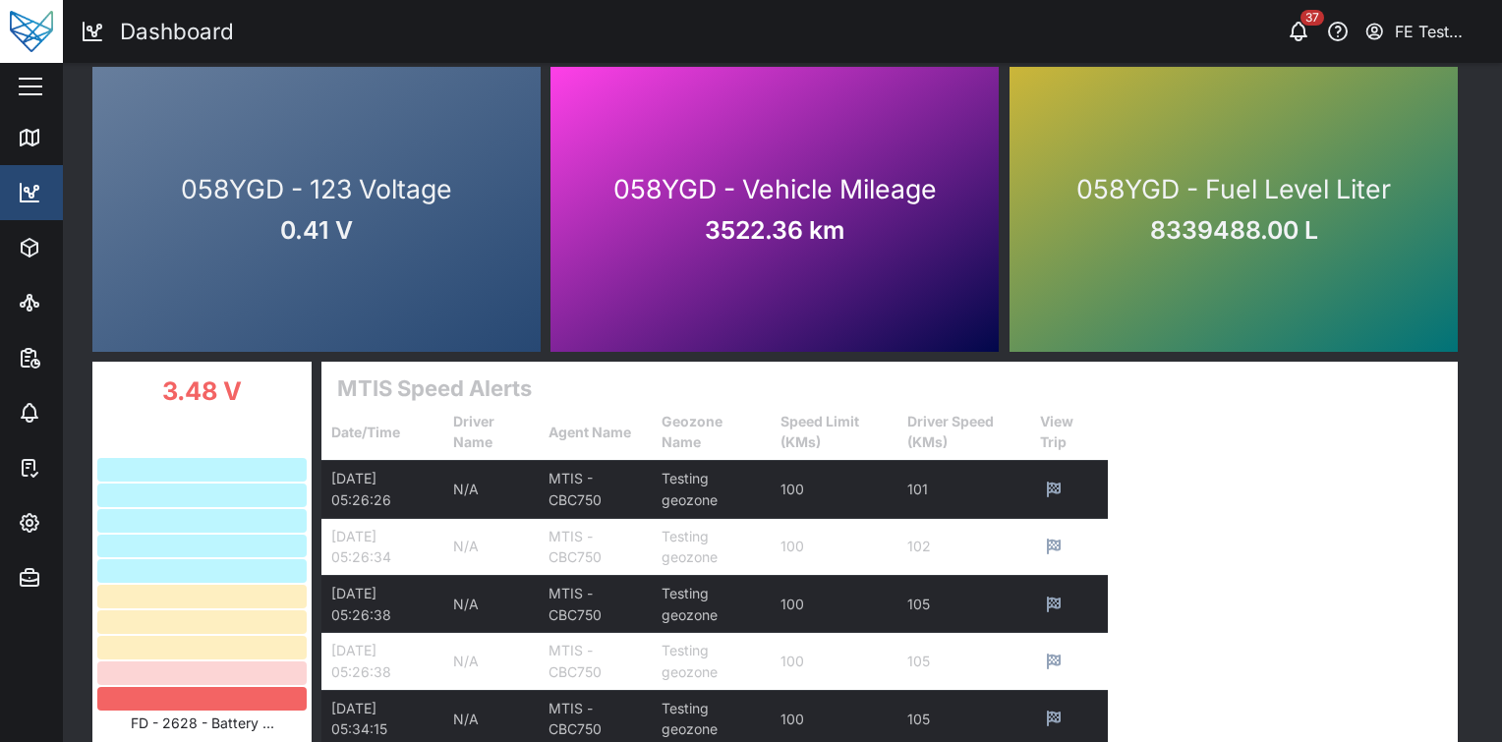
scroll to position [0, 0]
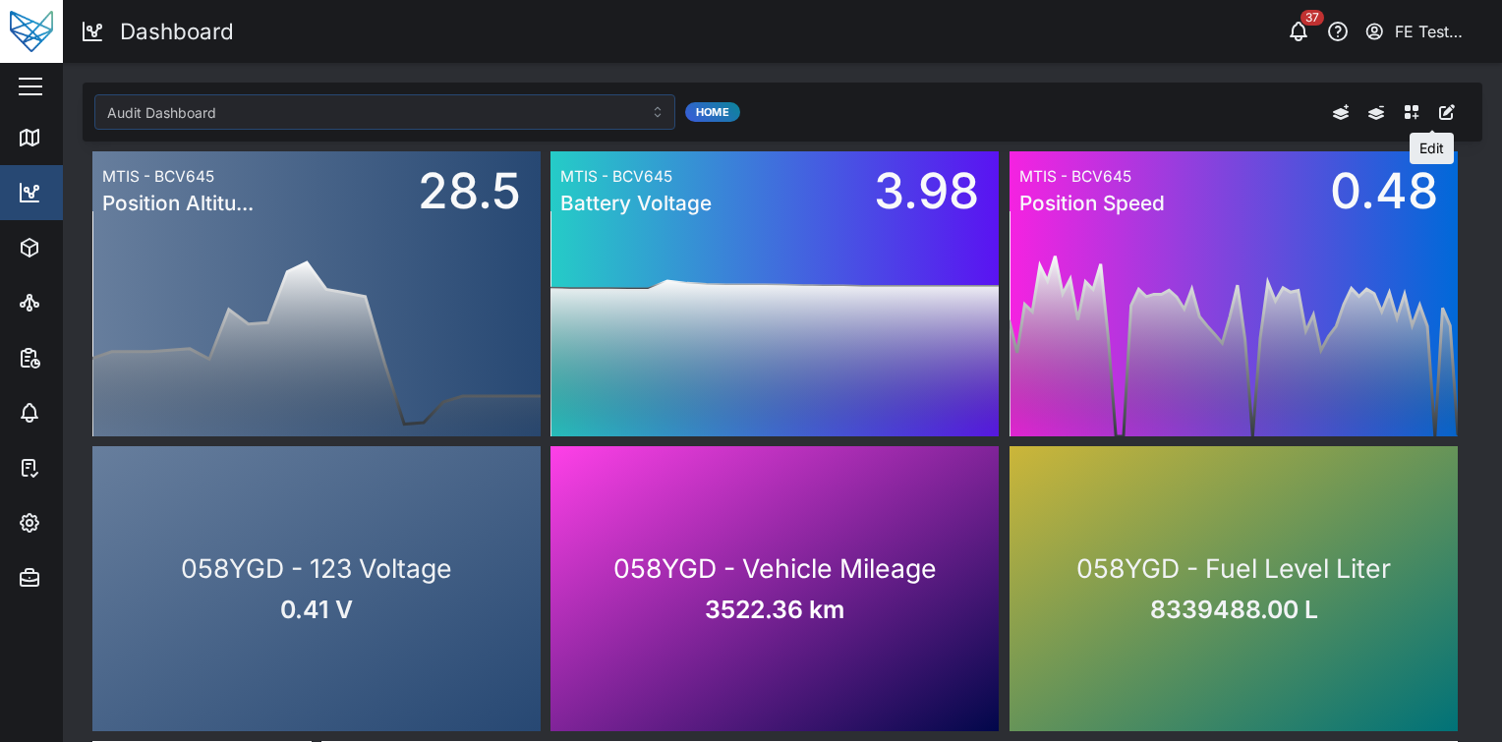
click at [1439, 112] on icon "button" at bounding box center [1447, 112] width 16 height 16
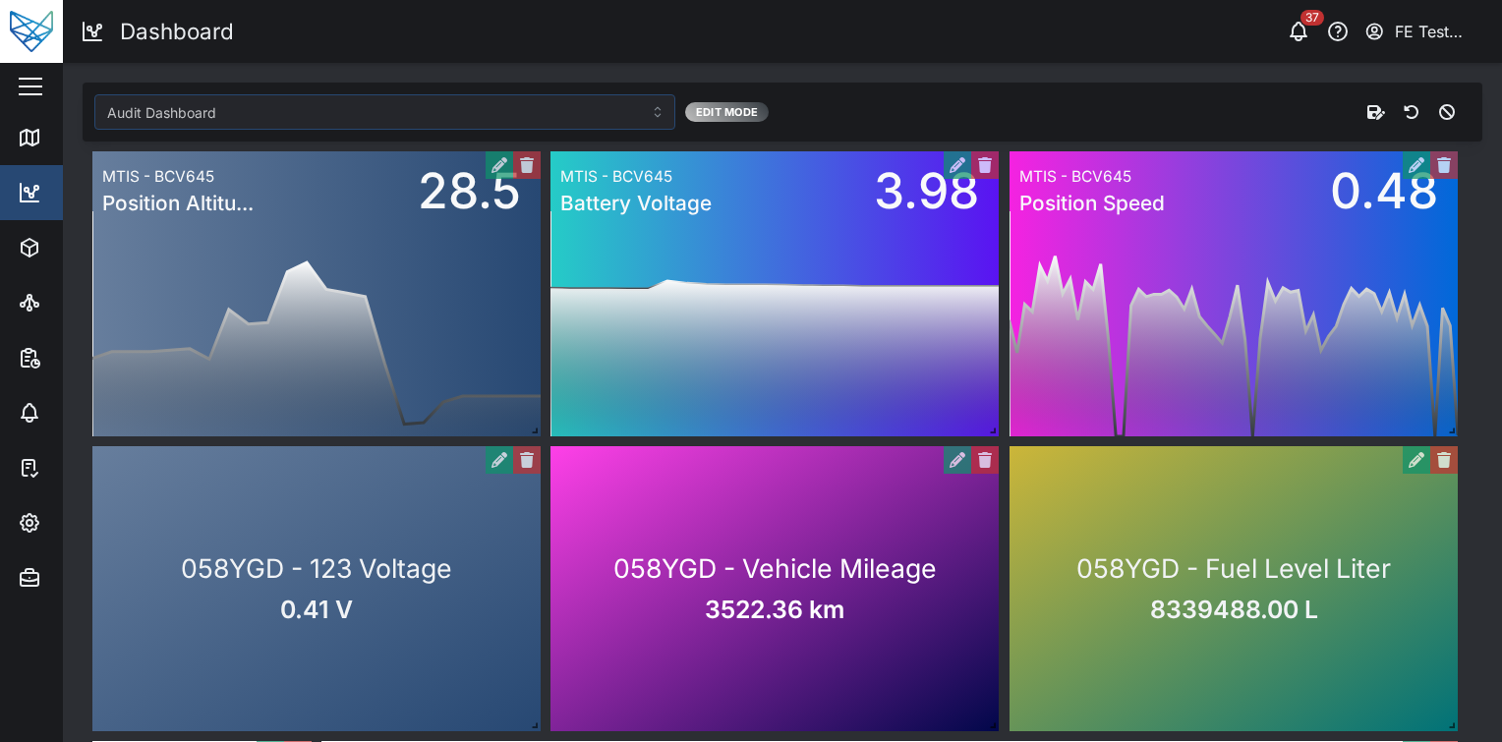
click at [1423, 23] on div "FE Test Admin" at bounding box center [1440, 32] width 90 height 25
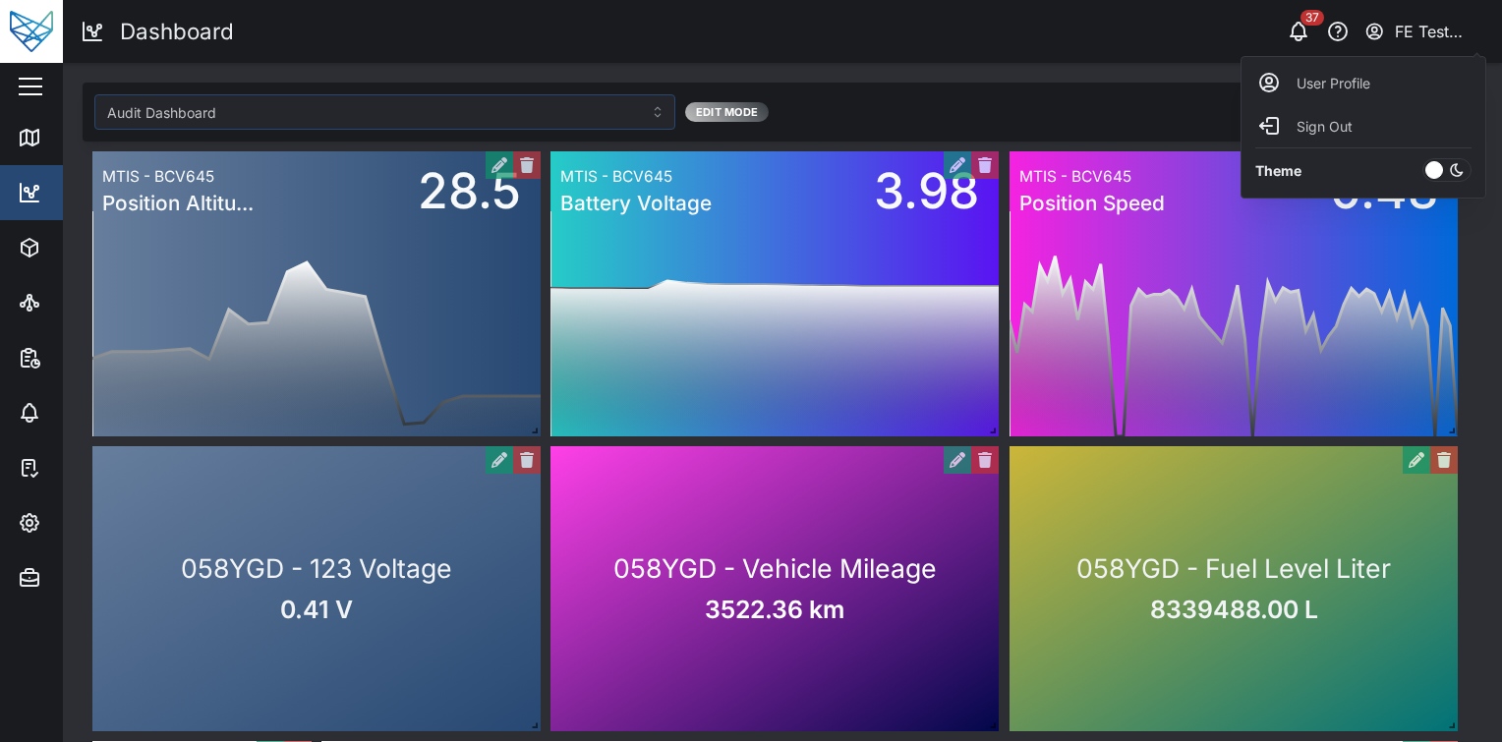
click at [1456, 183] on div "Theme" at bounding box center [1363, 170] width 236 height 46
click at [1459, 176] on icon at bounding box center [1457, 170] width 12 height 12
click at [1422, 158] on input "checkbox" at bounding box center [1422, 158] width 0 height 0
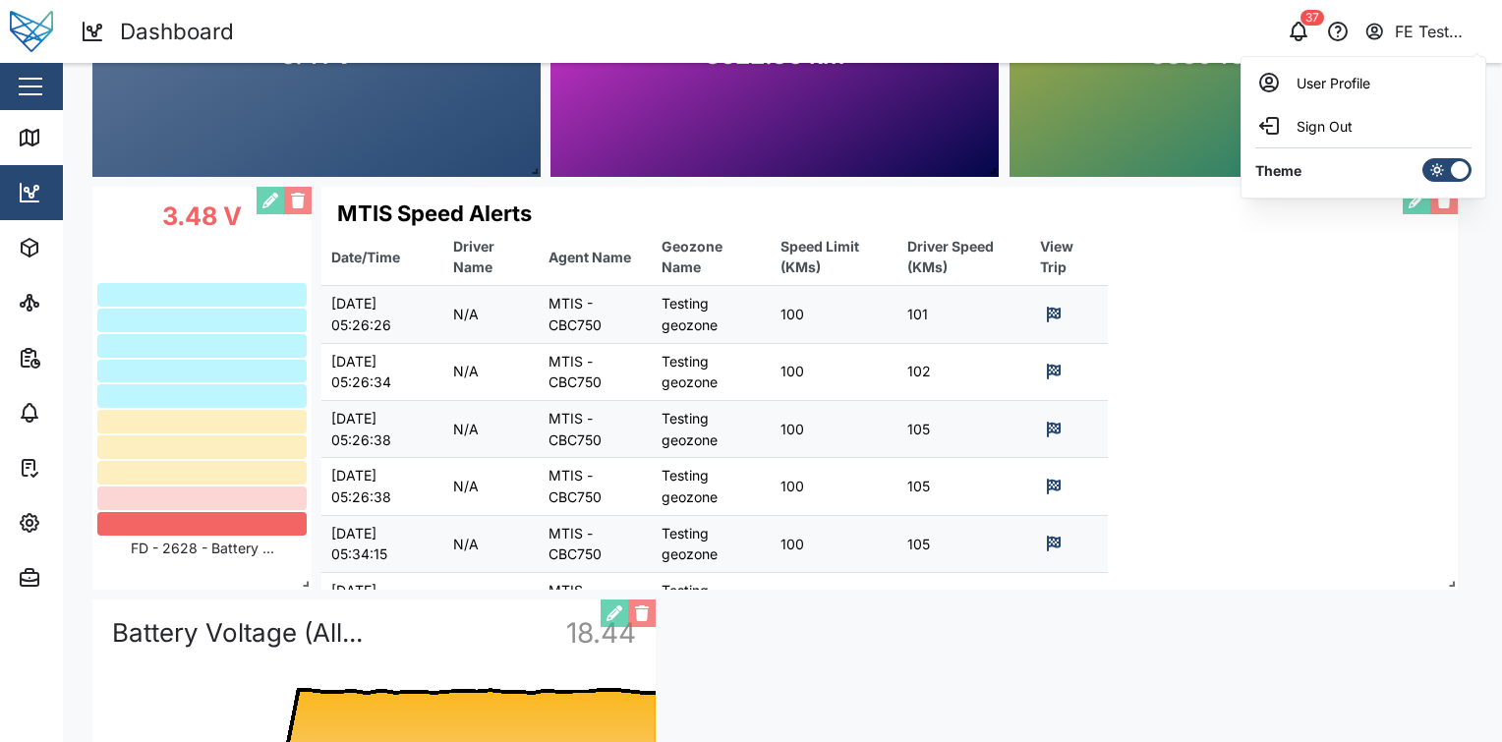
scroll to position [523, 0]
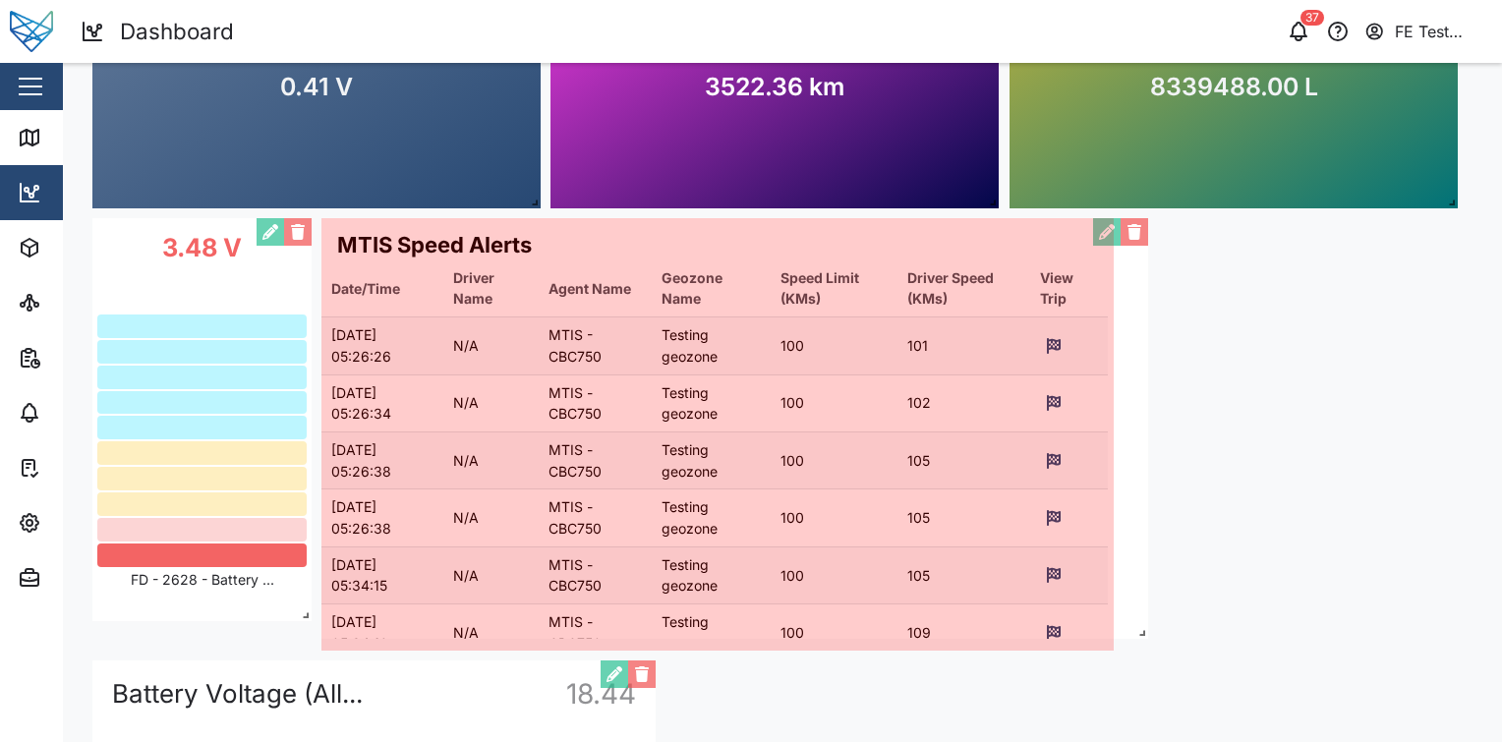
drag, startPoint x: 1450, startPoint y: 609, endPoint x: 1133, endPoint y: 629, distance: 317.1
click at [1133, 629] on span at bounding box center [1138, 629] width 20 height 20
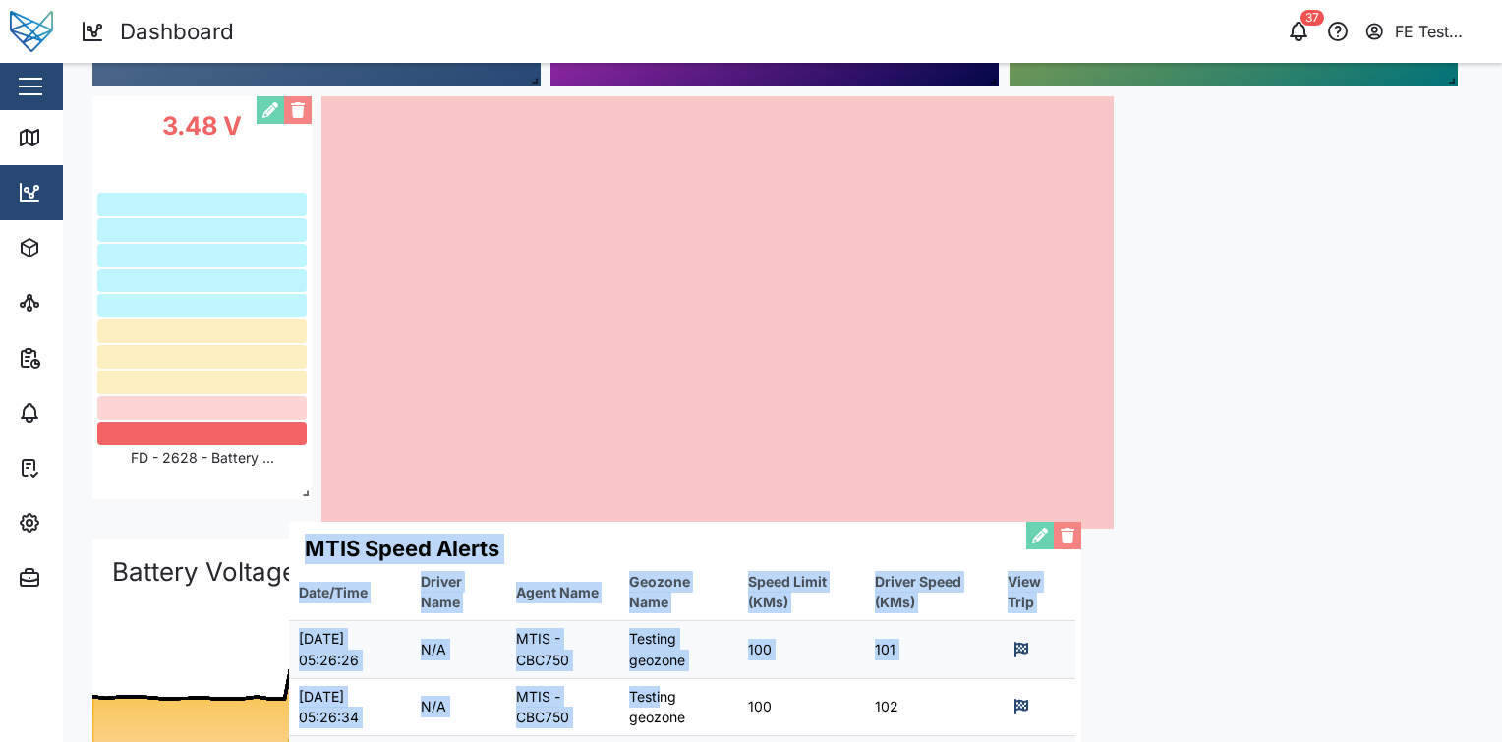
scroll to position [873, 0]
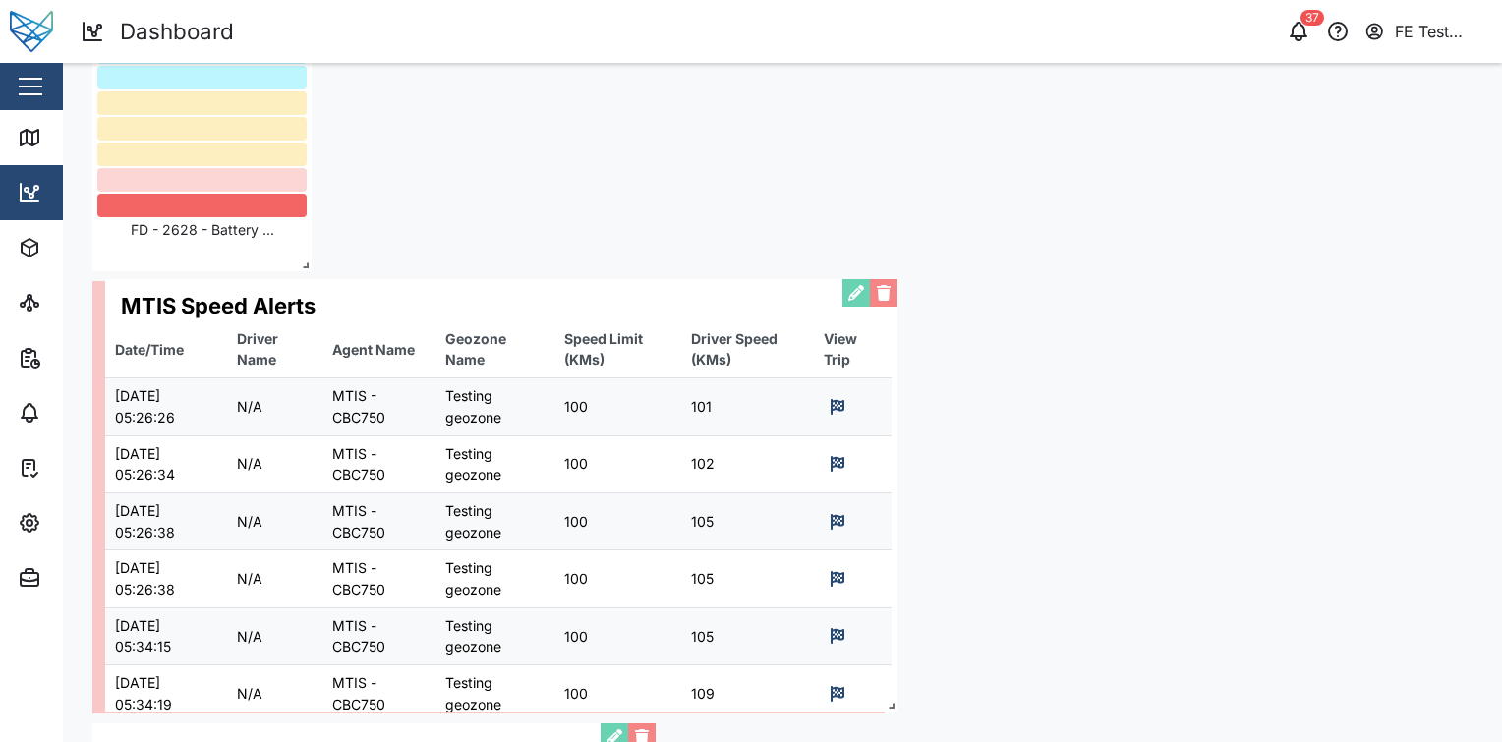
drag, startPoint x: 712, startPoint y: 350, endPoint x: 492, endPoint y: 446, distance: 239.4
click at [492, 446] on div "MTIS Speed Alerts Date/Time Driver Name Agent Name Geozone Name Speed Limit (KM…" at bounding box center [501, 495] width 792 height 433
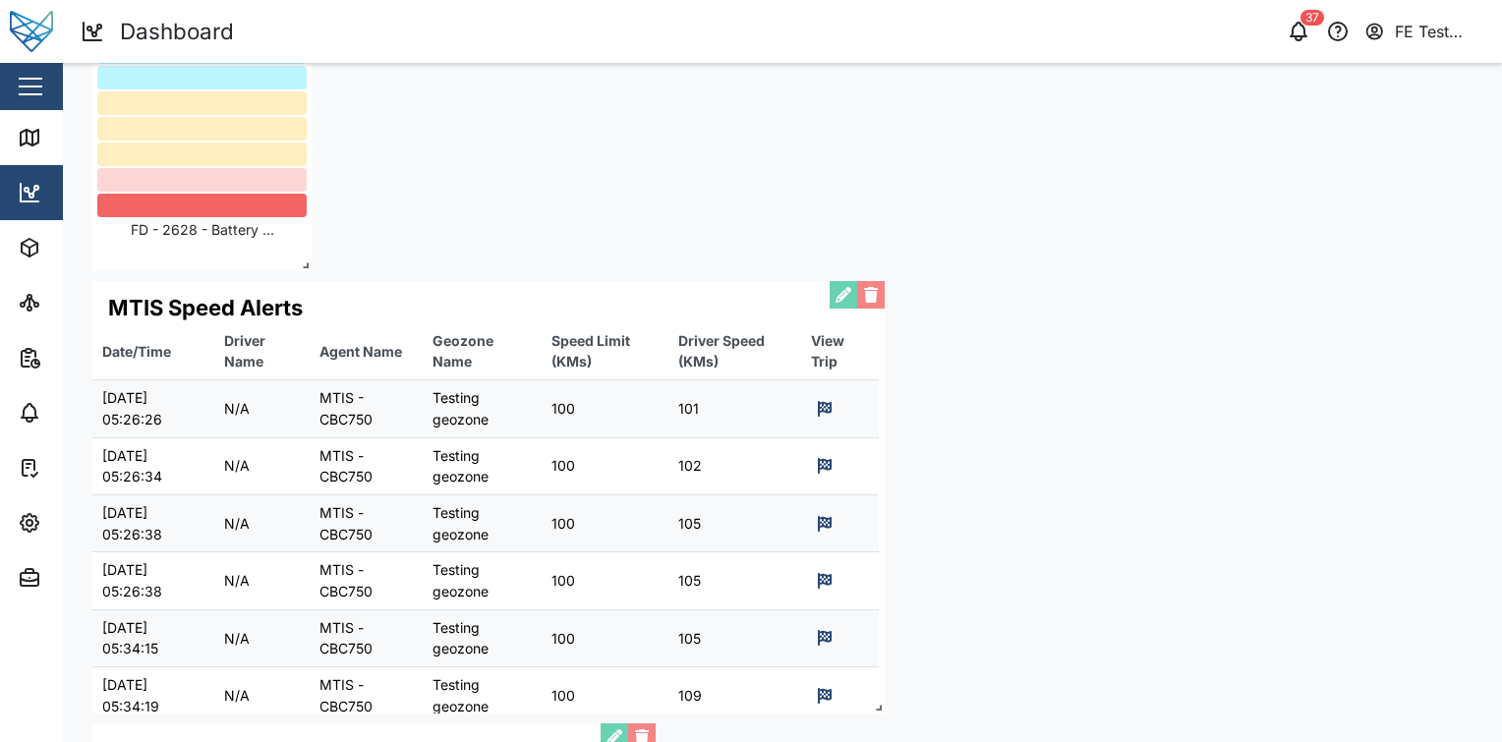
scroll to position [1286, 0]
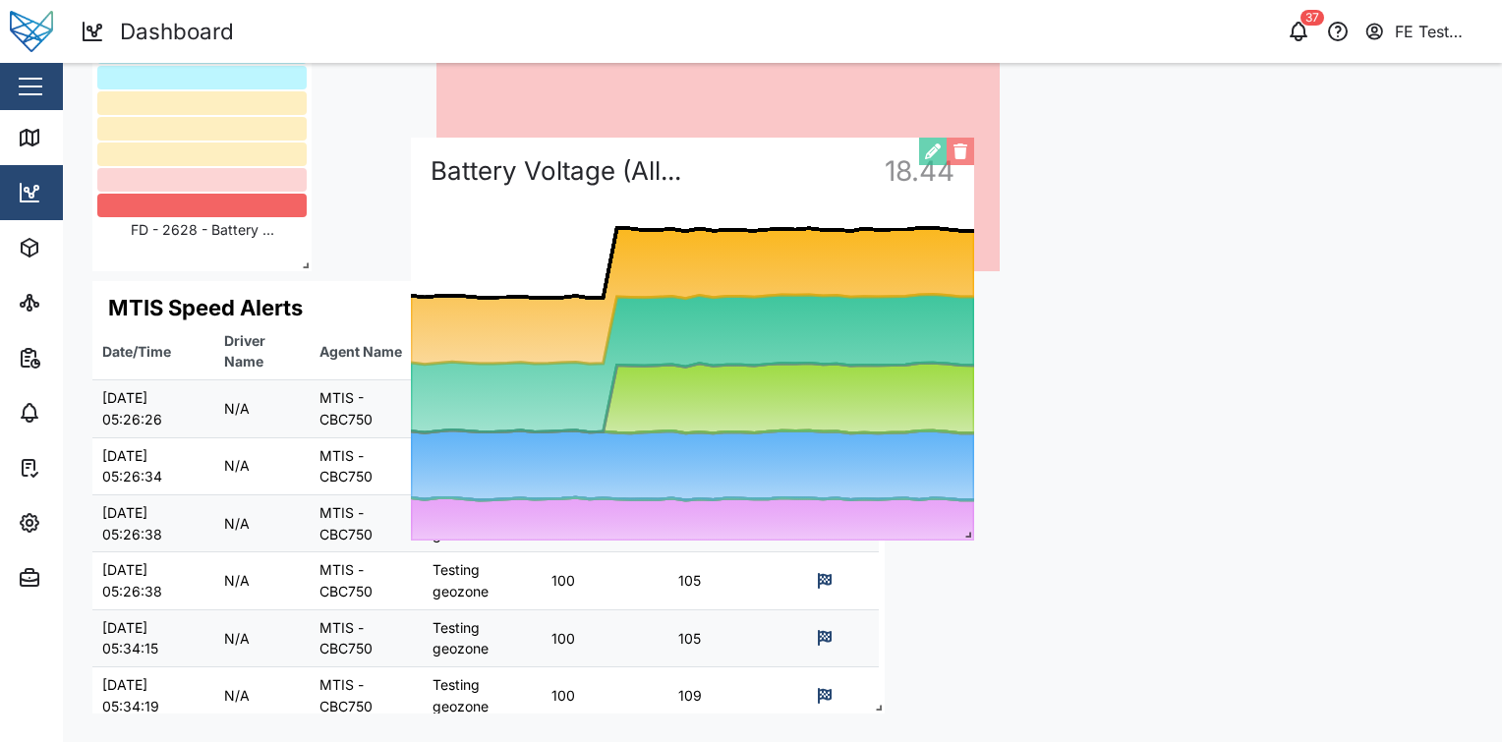
drag, startPoint x: 491, startPoint y: 446, endPoint x: 810, endPoint y: 273, distance: 362.4
click at [810, 273] on div "0 2.00 4.00 6.00 8.00 10.00 12.00 14.00 16.00 18.00 20.00 22.00 24.00 Tue 02 12…" at bounding box center [692, 339] width 563 height 403
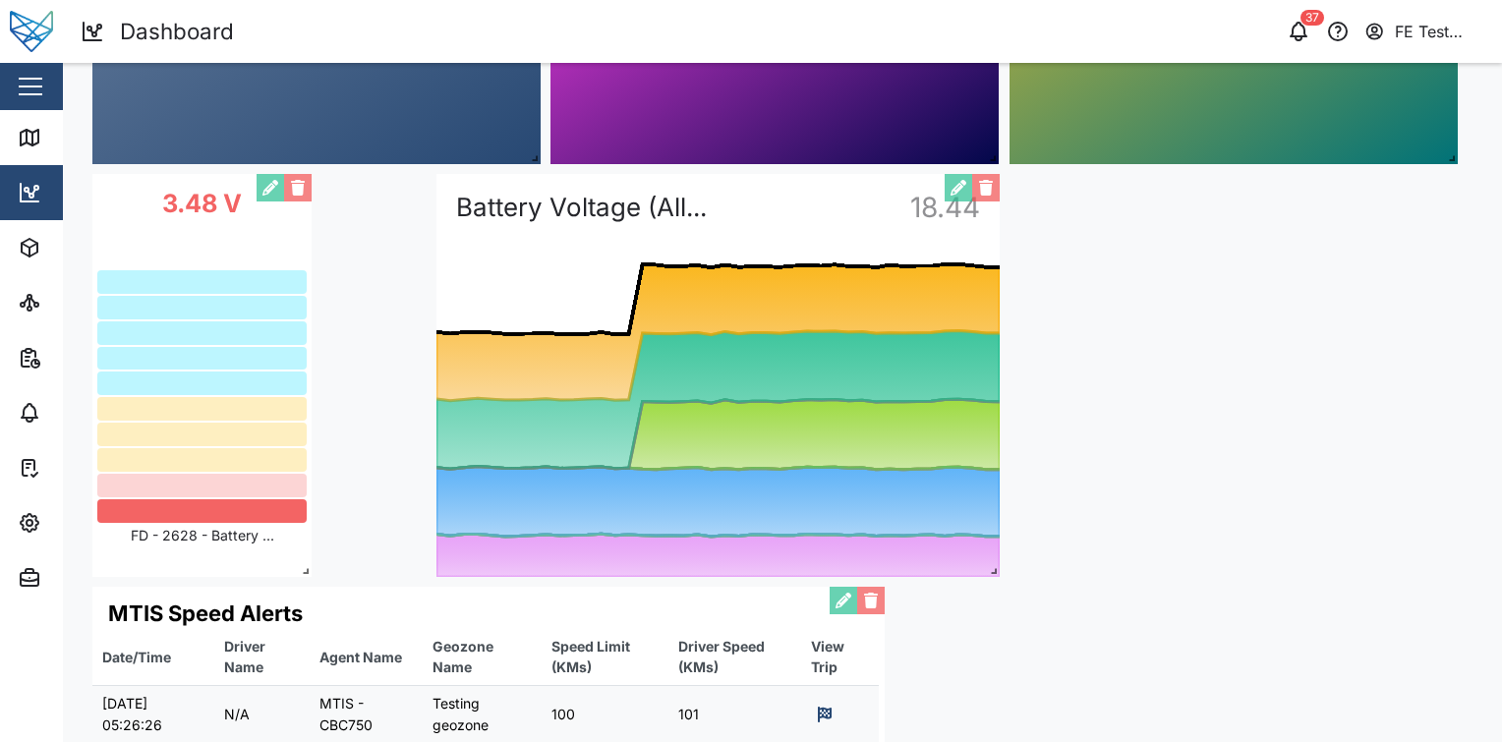
scroll to position [455, 0]
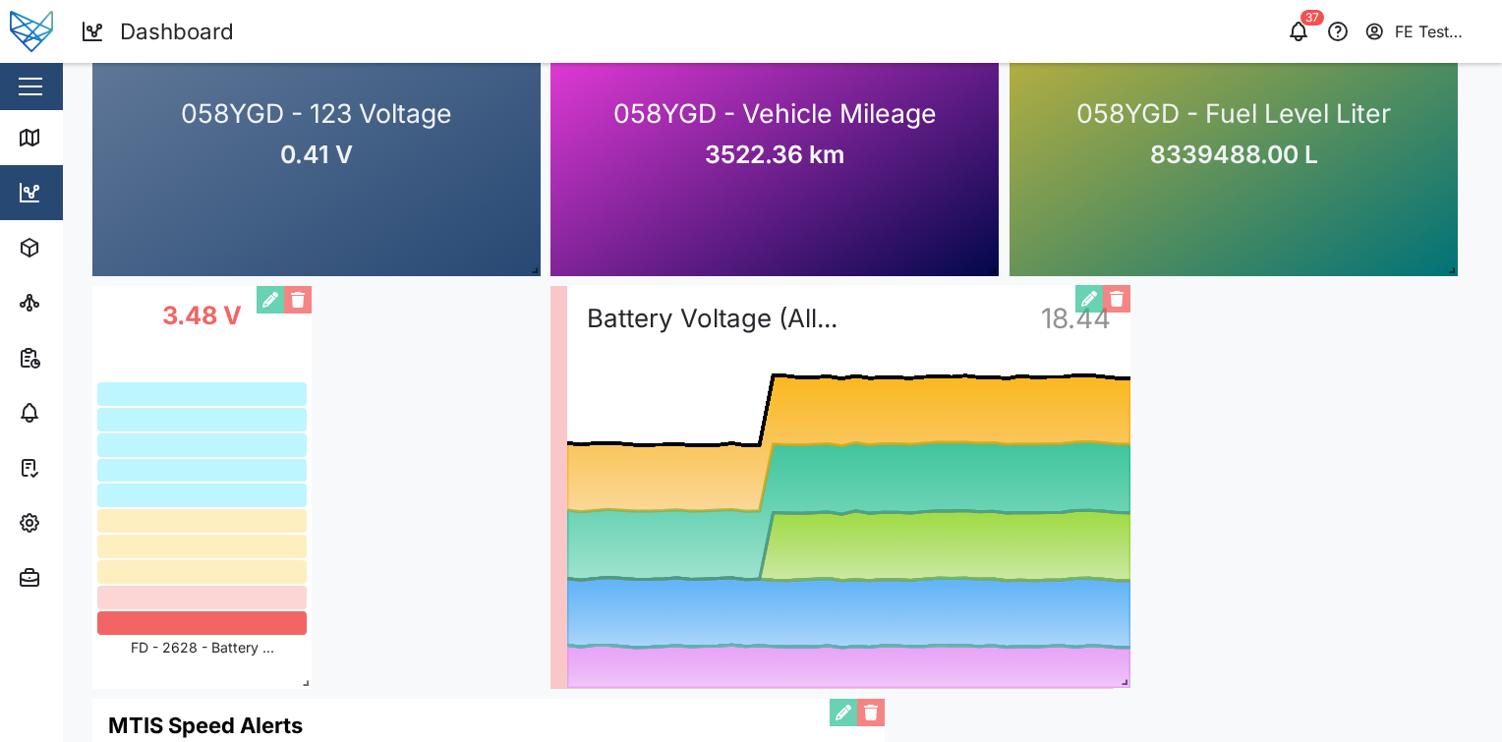
drag, startPoint x: 692, startPoint y: 361, endPoint x: 823, endPoint y: 360, distance: 130.7
click at [823, 360] on div "0 2.00 4.00 6.00 8.00 10.00 12.00 14.00 16.00 18.00 20.00 22.00 24.00 Tue 02 12…" at bounding box center [848, 486] width 563 height 403
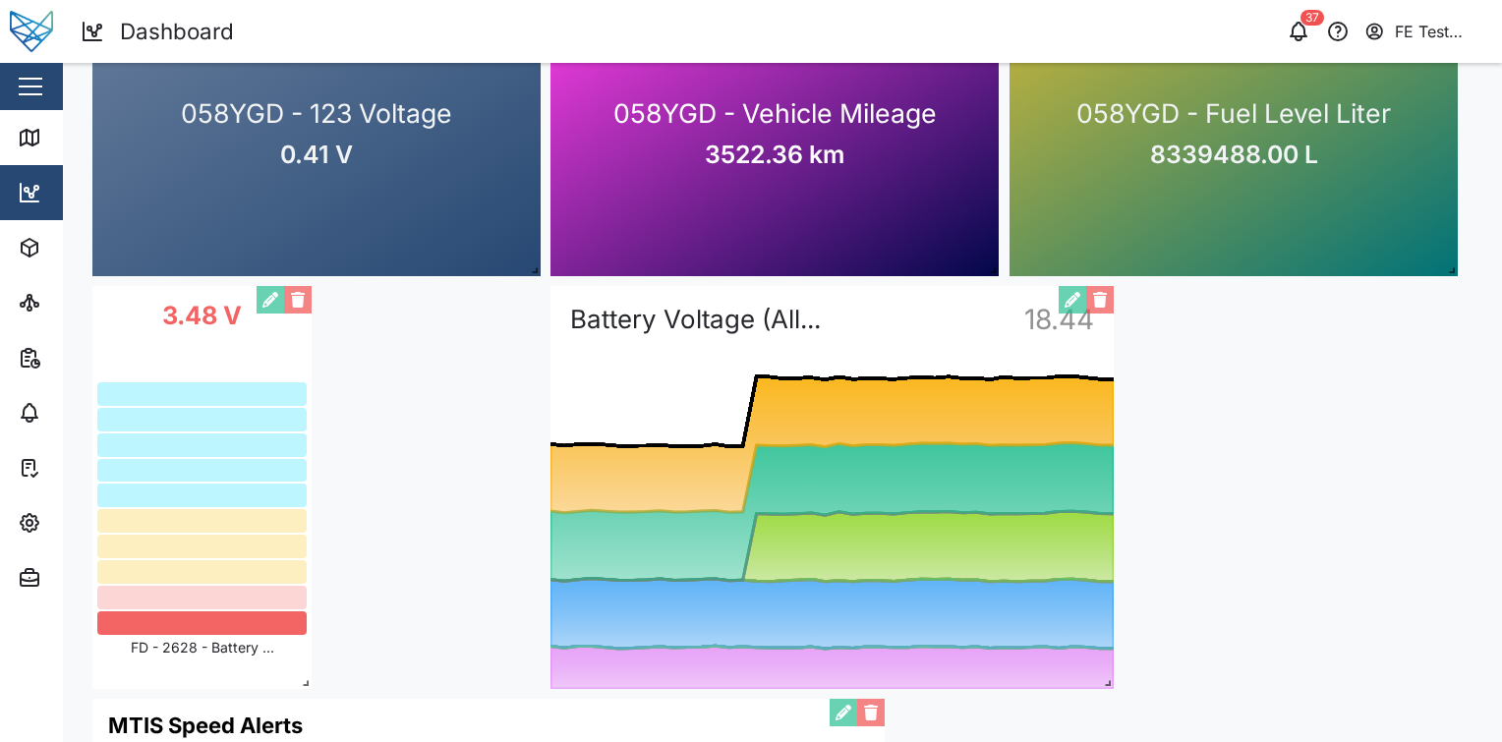
scroll to position [492, 0]
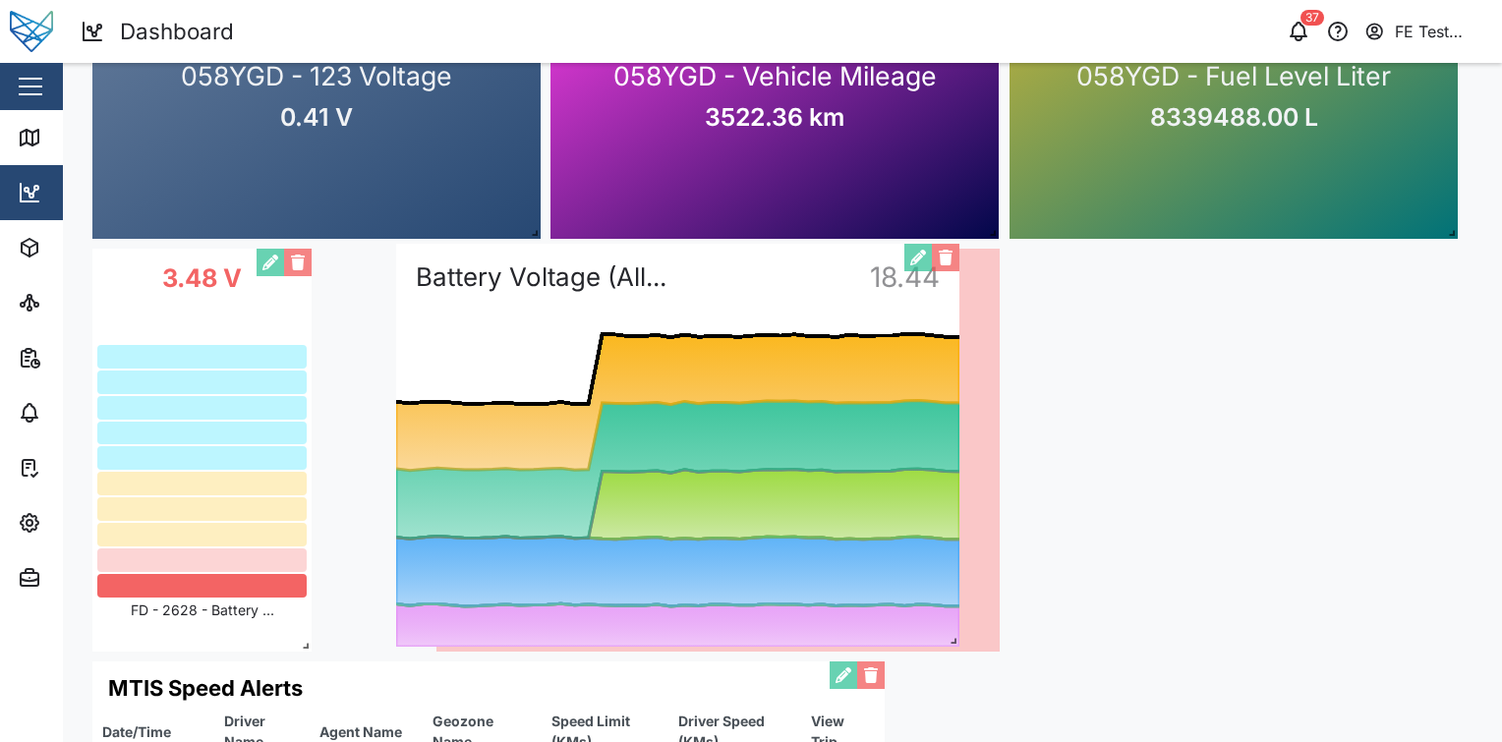
drag, startPoint x: 854, startPoint y: 485, endPoint x: 720, endPoint y: 477, distance: 134.9
click at [720, 477] on div "0 2.00 4.00 6.00 8.00 10.00 12.00 14.00 16.00 18.00 20.00 22.00 24.00 Tue 02 12…" at bounding box center [677, 445] width 563 height 403
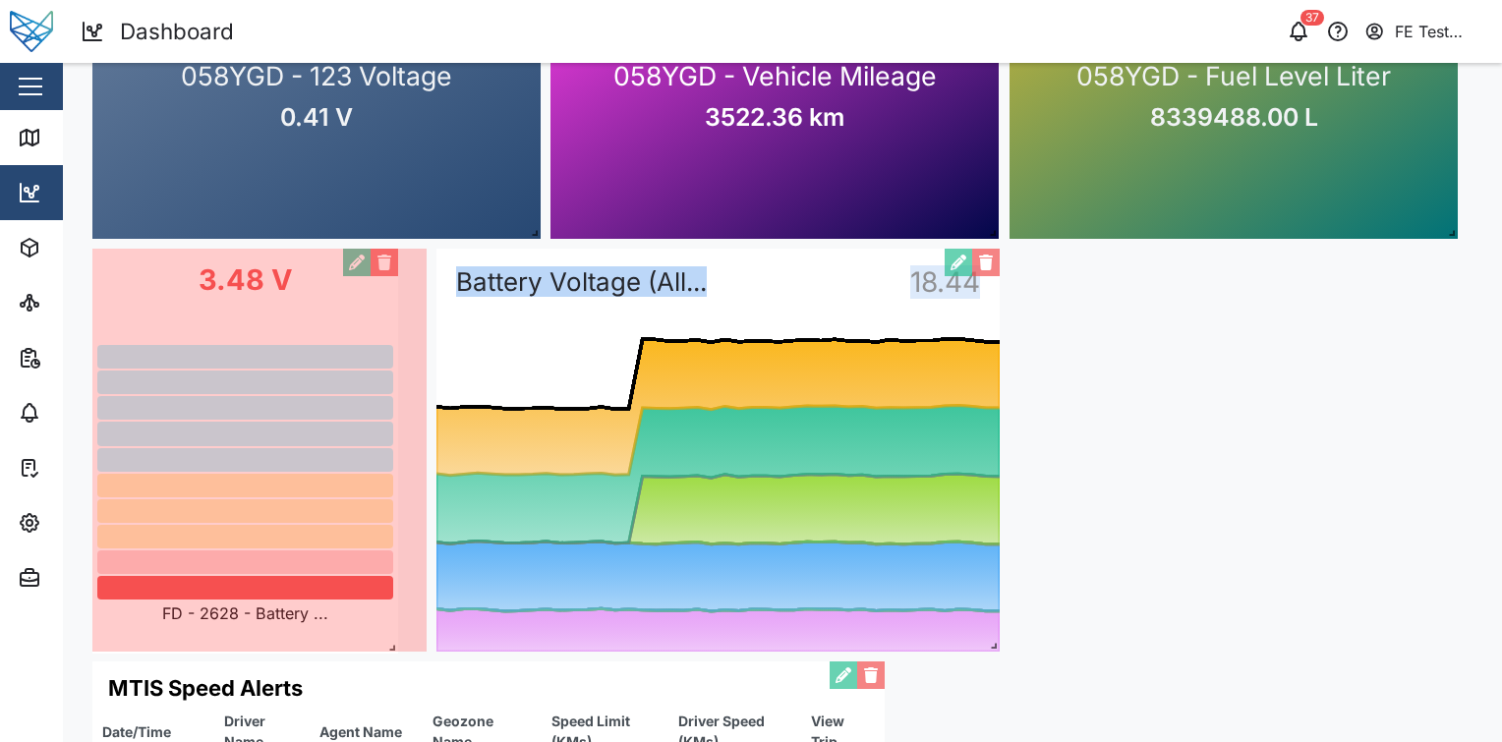
drag, startPoint x: 308, startPoint y: 647, endPoint x: 409, endPoint y: 649, distance: 101.3
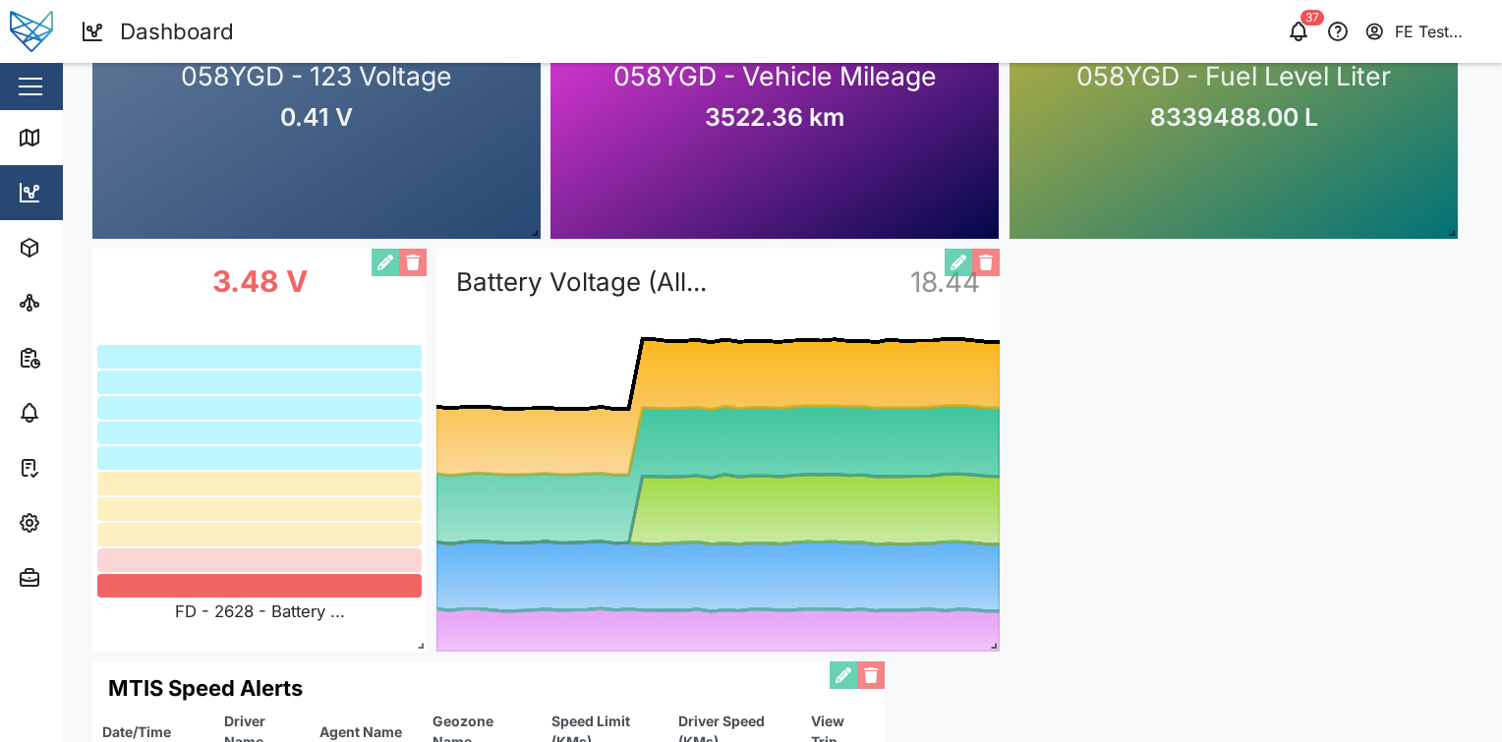
click at [997, 651] on div "0 20 40 60 80 100 120 140 160 06 PM Mon 08 06 AM 12 PM MTIS - BCV645 Position A…" at bounding box center [783, 376] width 1400 height 1455
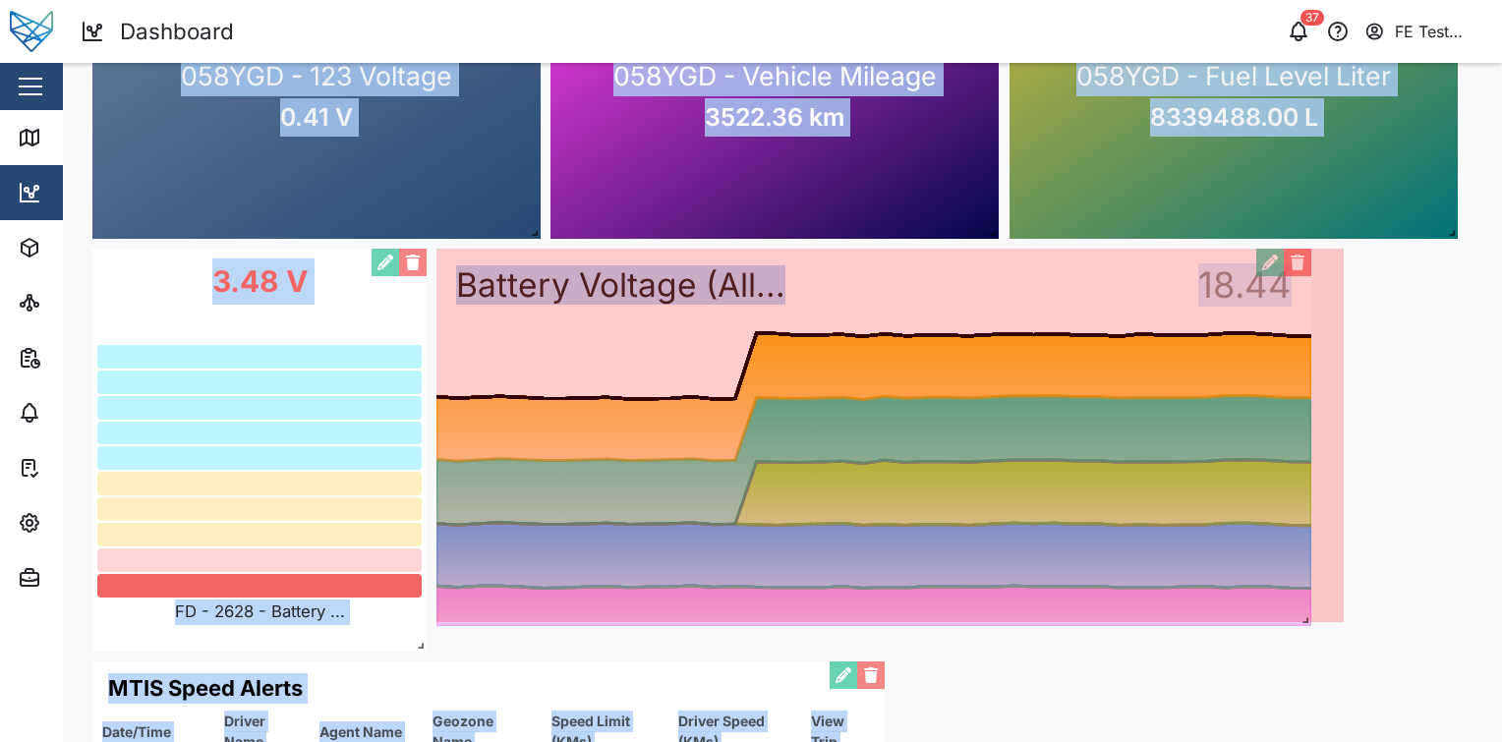
drag, startPoint x: 995, startPoint y: 647, endPoint x: 1501, endPoint y: 597, distance: 508.7
click at [1501, 597] on html "Dashboard 37 FE Test Admin Close Map Dashboard Assets ATS Camera Generator Pers…" at bounding box center [751, 371] width 1502 height 742
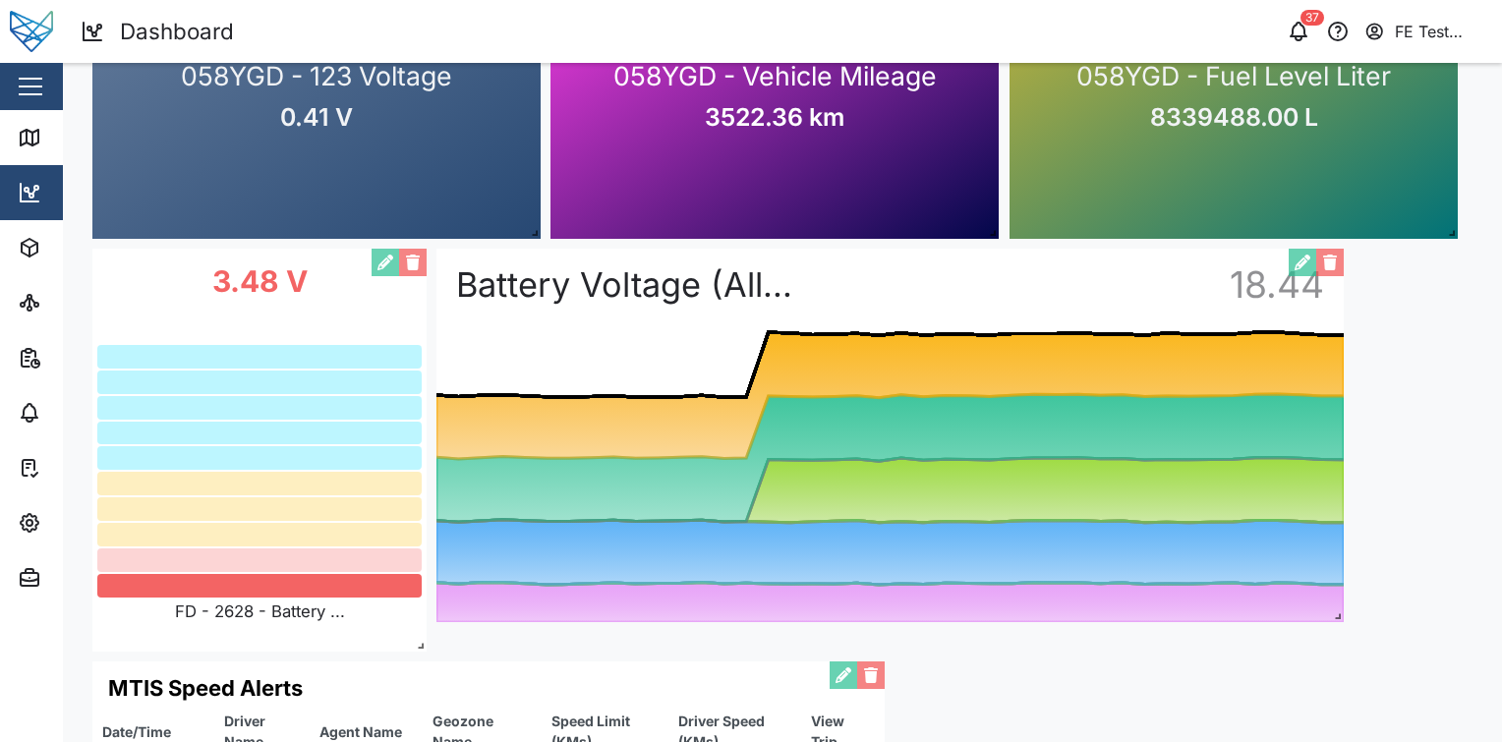
click at [1338, 617] on span at bounding box center [1334, 613] width 20 height 20
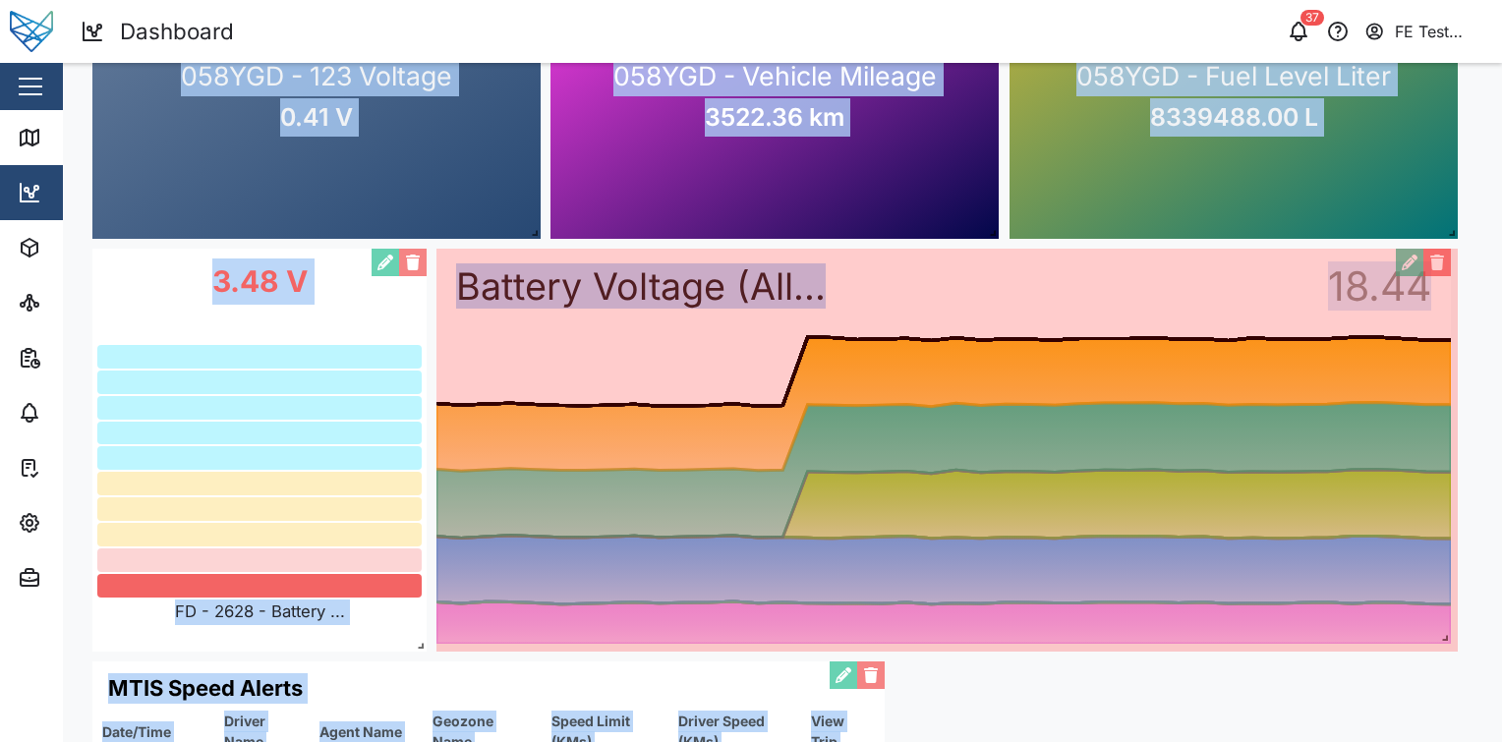
drag, startPoint x: 1338, startPoint y: 617, endPoint x: 1469, endPoint y: 637, distance: 132.2
click at [1469, 637] on div "Audit Dashboard Edit Mode 0 20 40 60 80 100 120 140 160 06 PM Mon 08 06 AM 12 P…" at bounding box center [782, 346] width 1439 height 1553
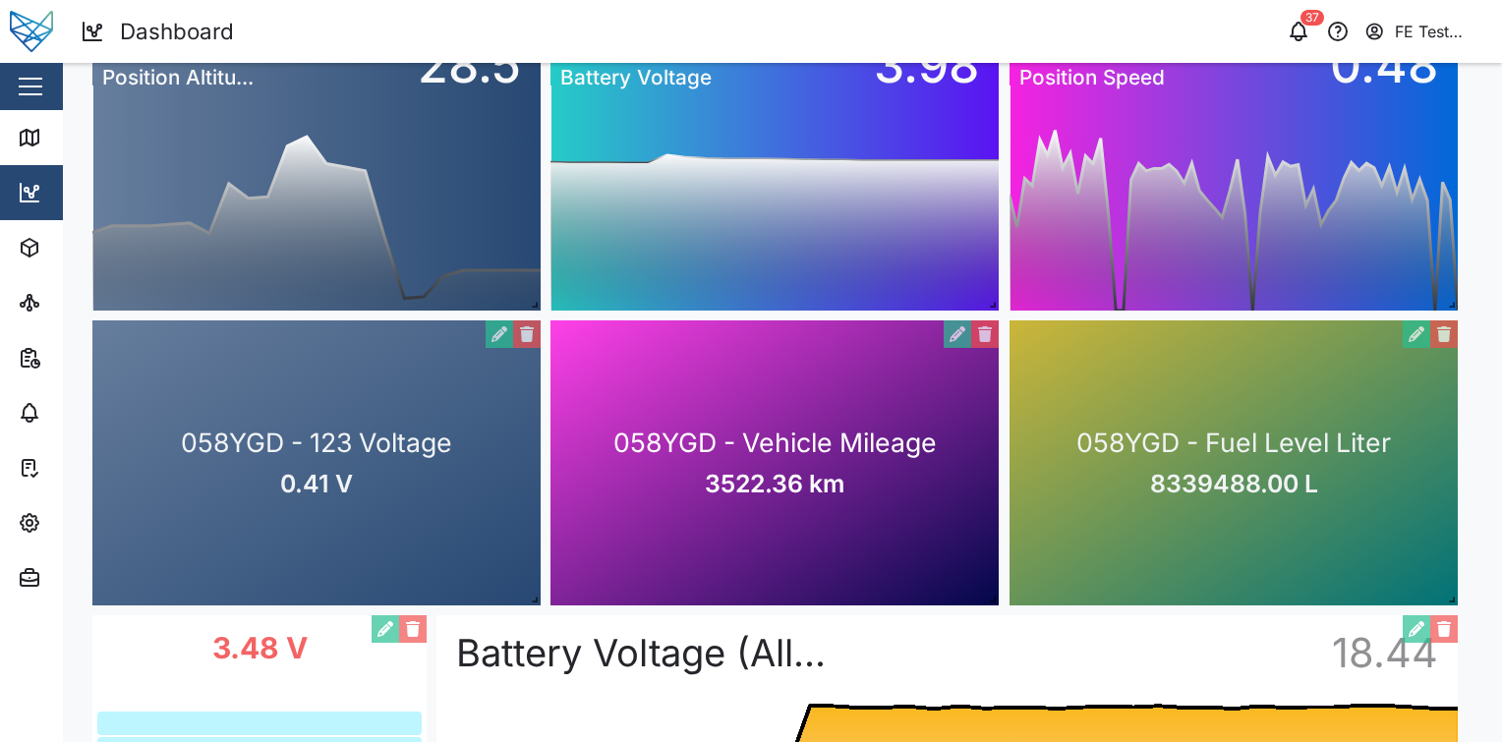
scroll to position [0, 0]
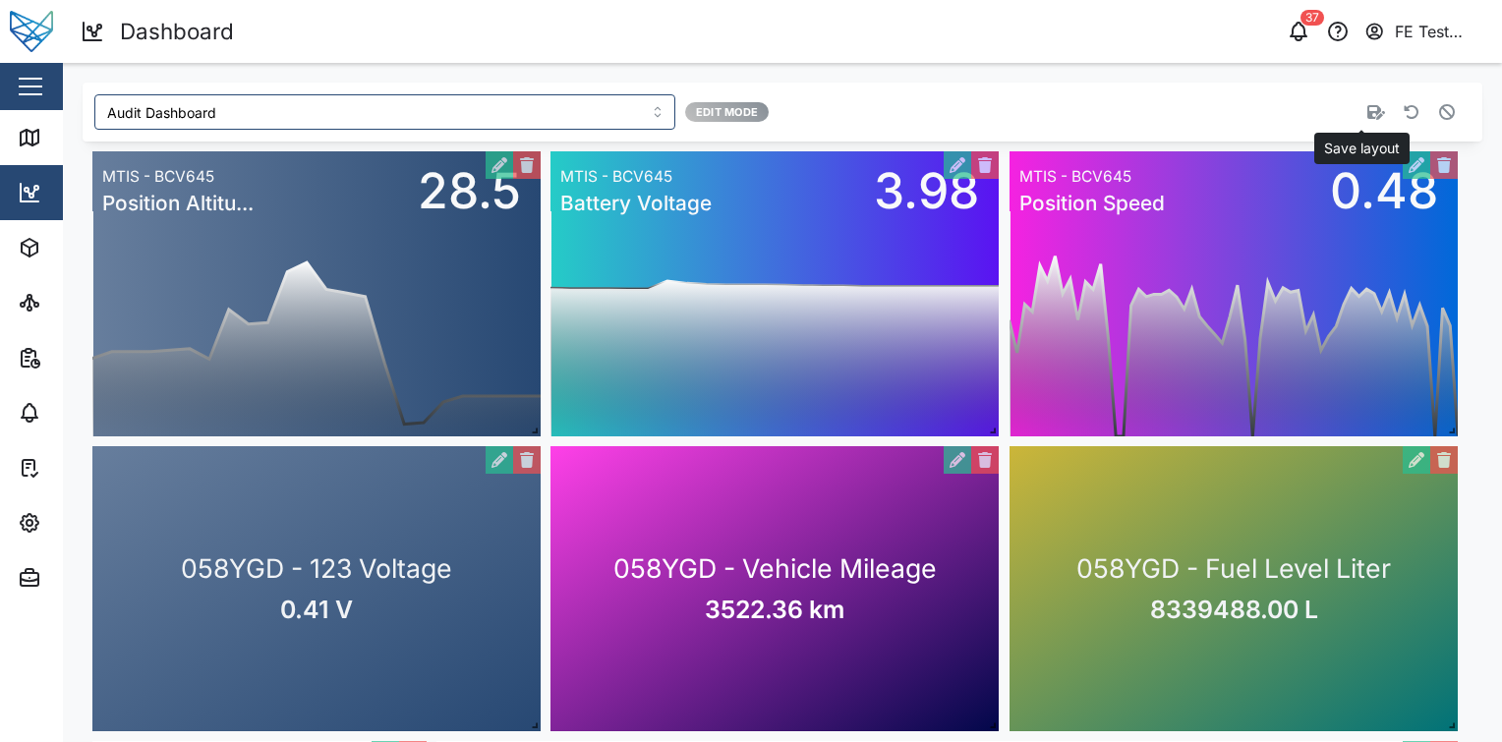
click at [1362, 122] on button "button" at bounding box center [1376, 112] width 28 height 28
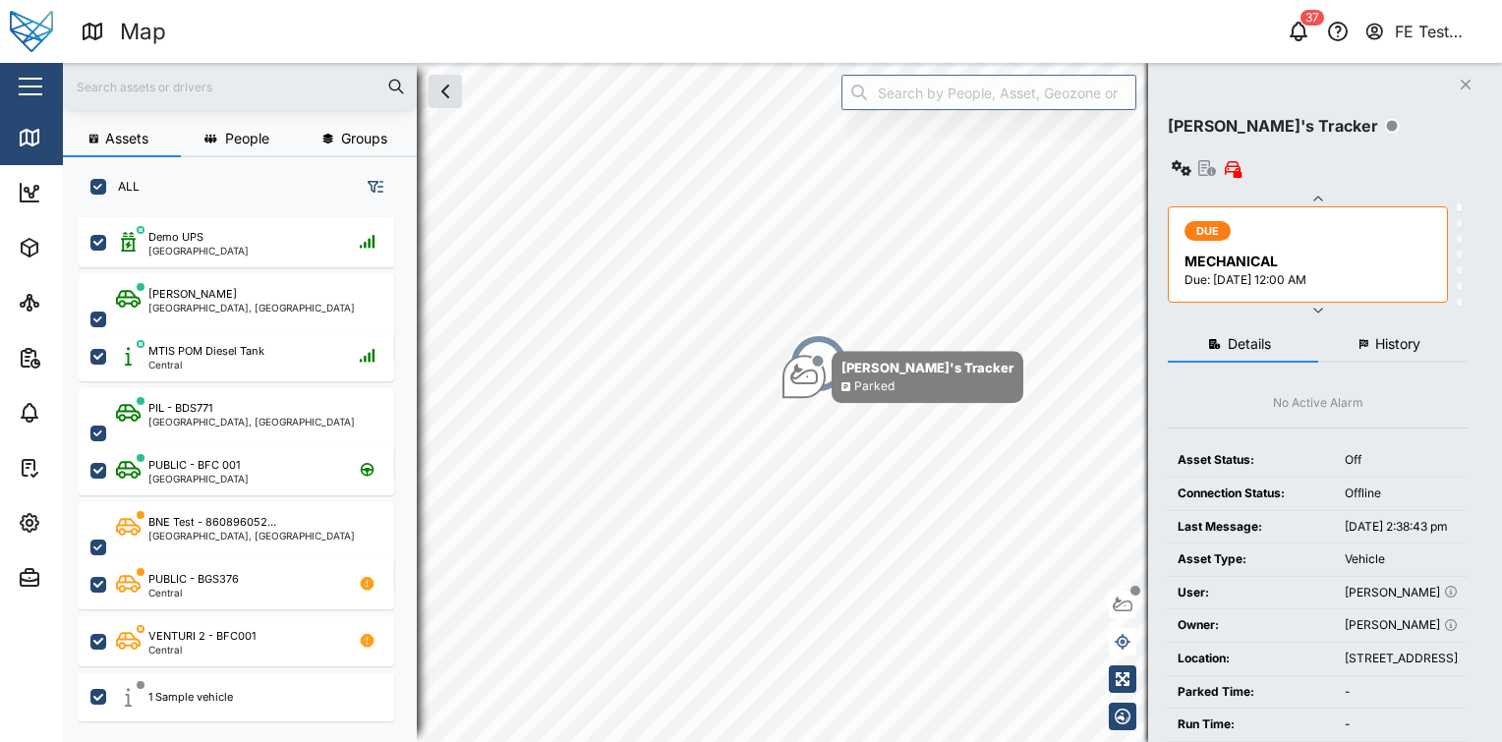
click at [50, 94] on div "Close" at bounding box center [128, 86] width 256 height 47
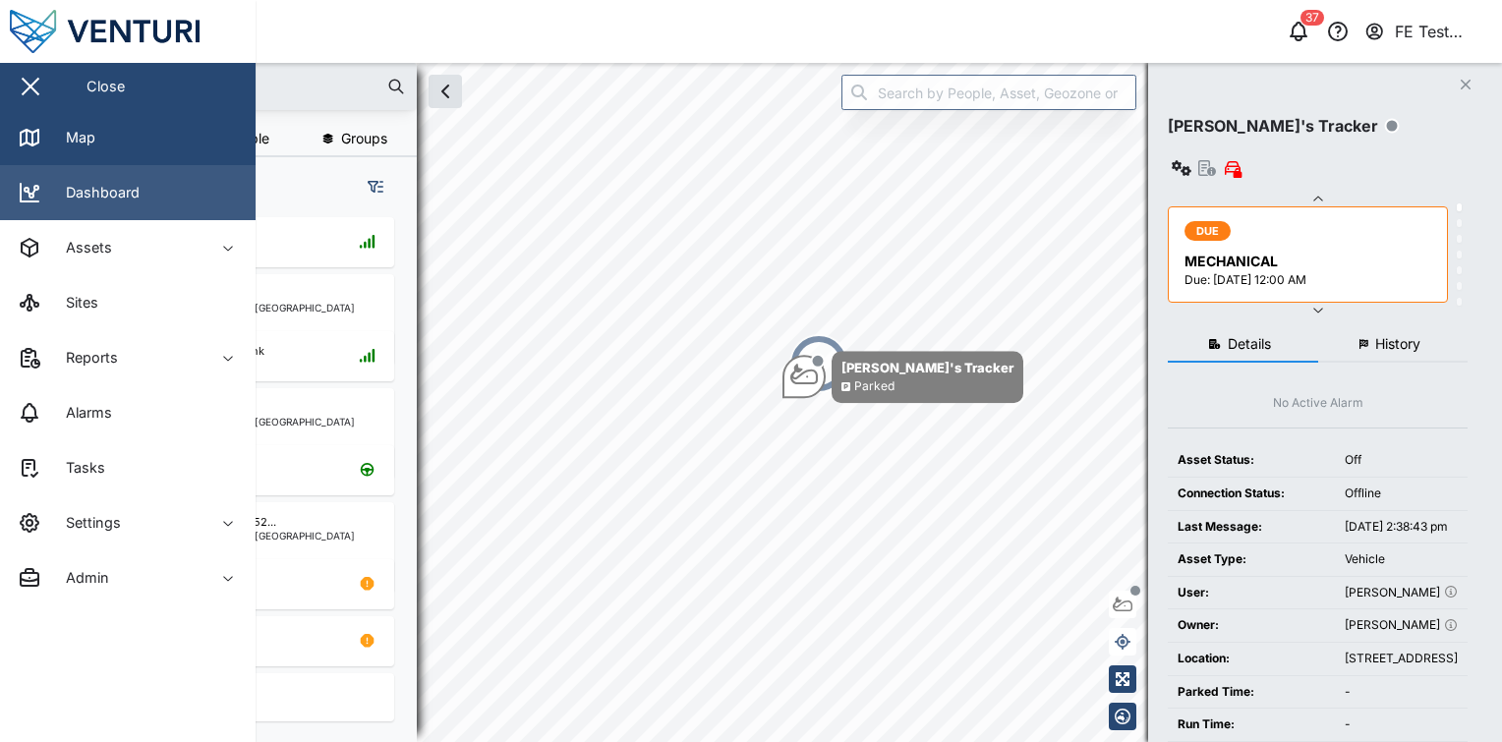
click at [110, 190] on div "Dashboard" at bounding box center [95, 193] width 88 height 22
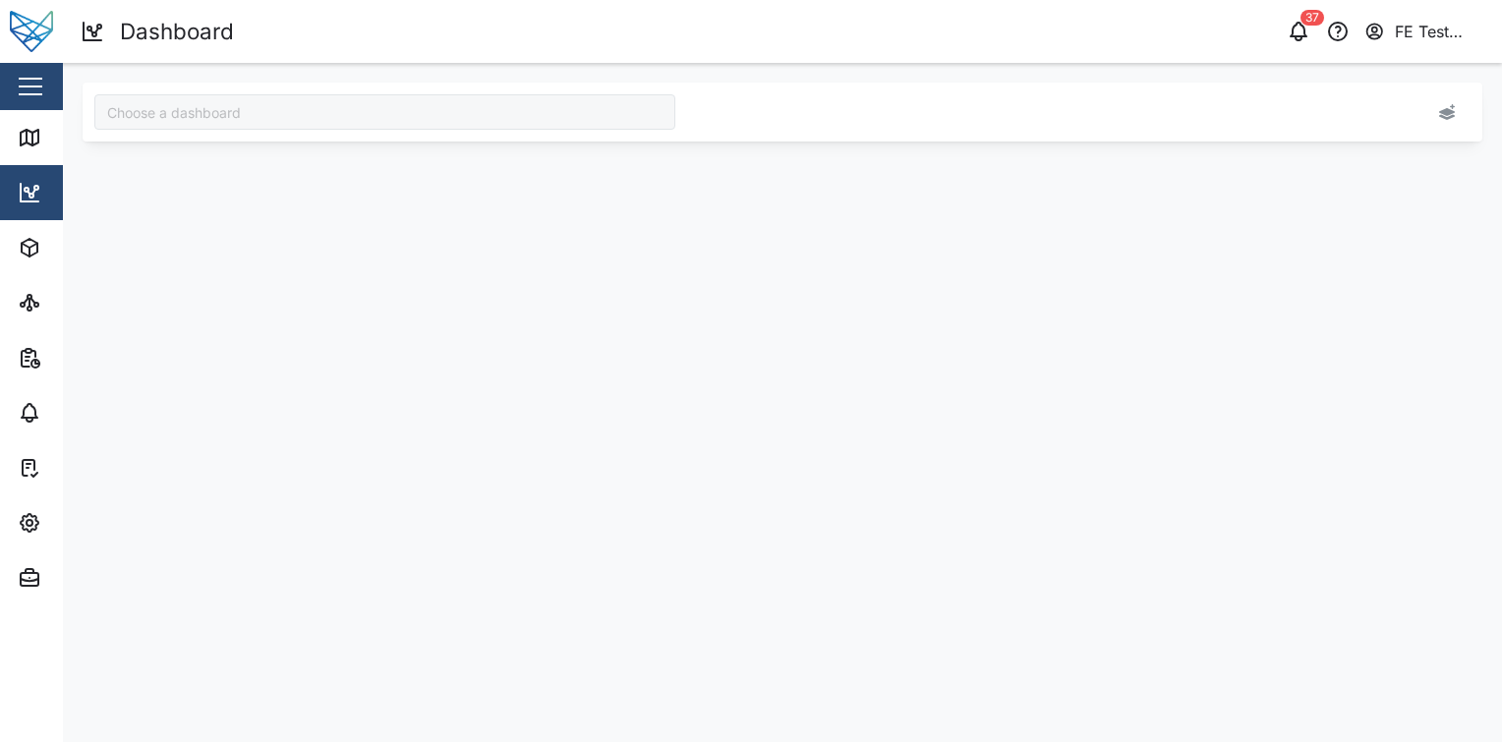
type input "Audit Dashboard"
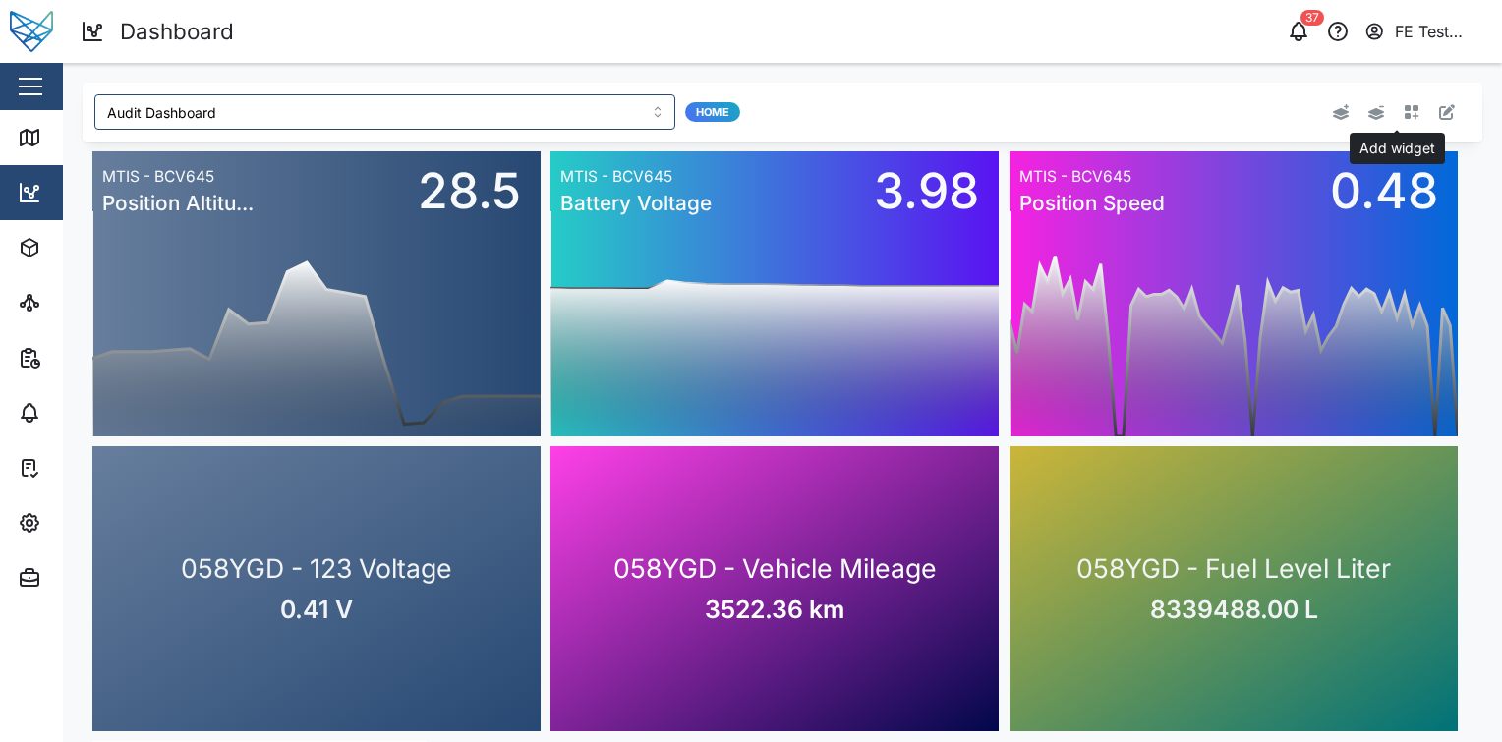
click at [1404, 119] on icon "button" at bounding box center [1412, 112] width 16 height 16
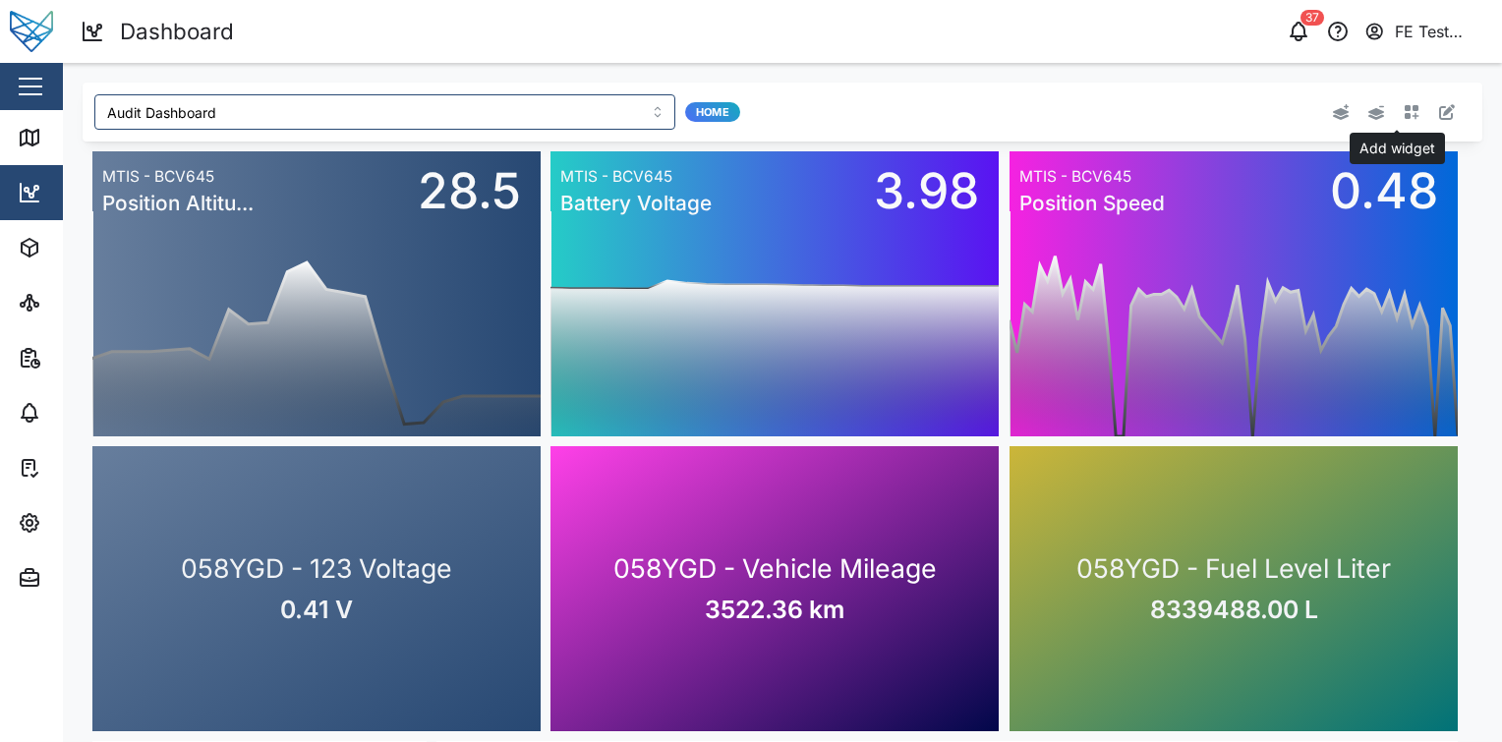
click at [1405, 106] on icon "button" at bounding box center [1412, 112] width 15 height 15
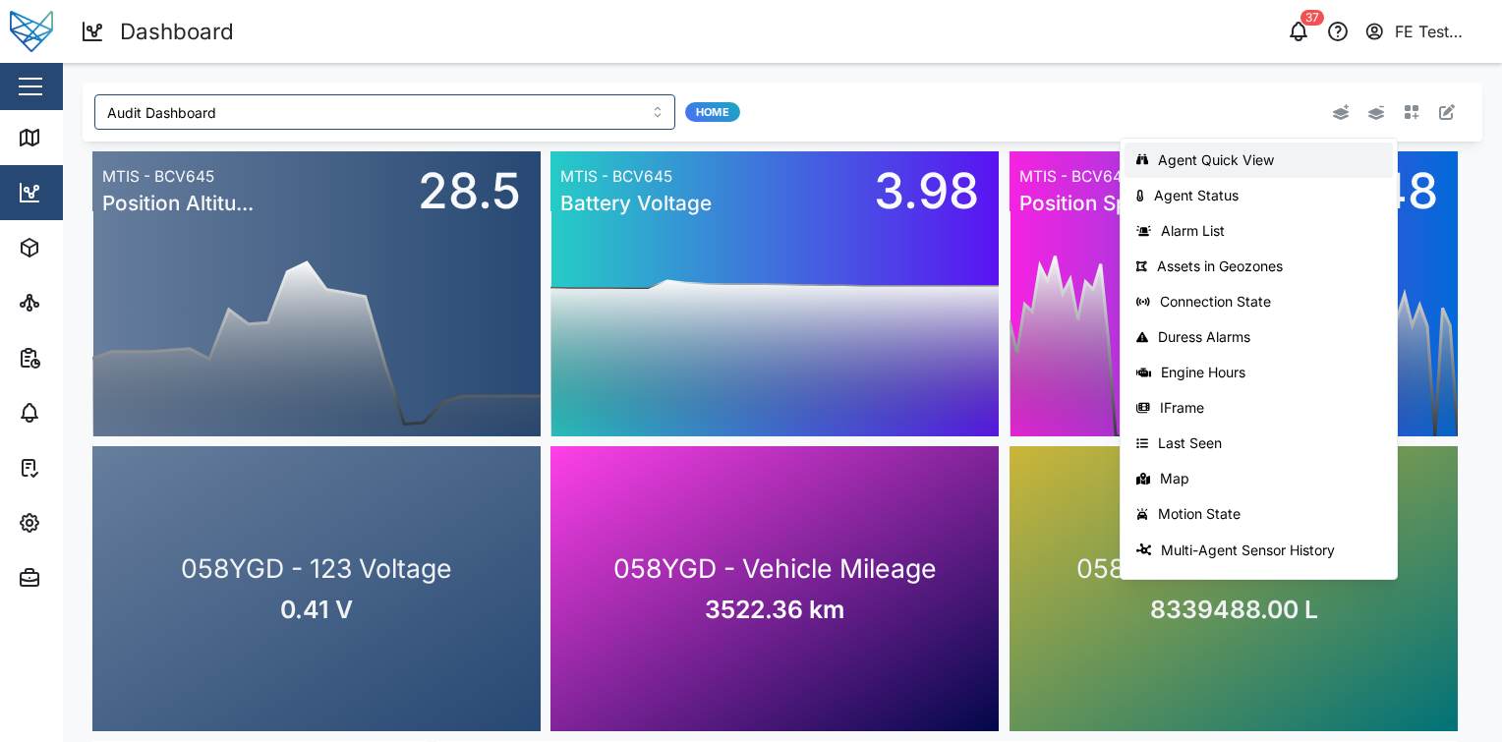
click at [1321, 179] on button "Agent Status" at bounding box center [1259, 195] width 268 height 35
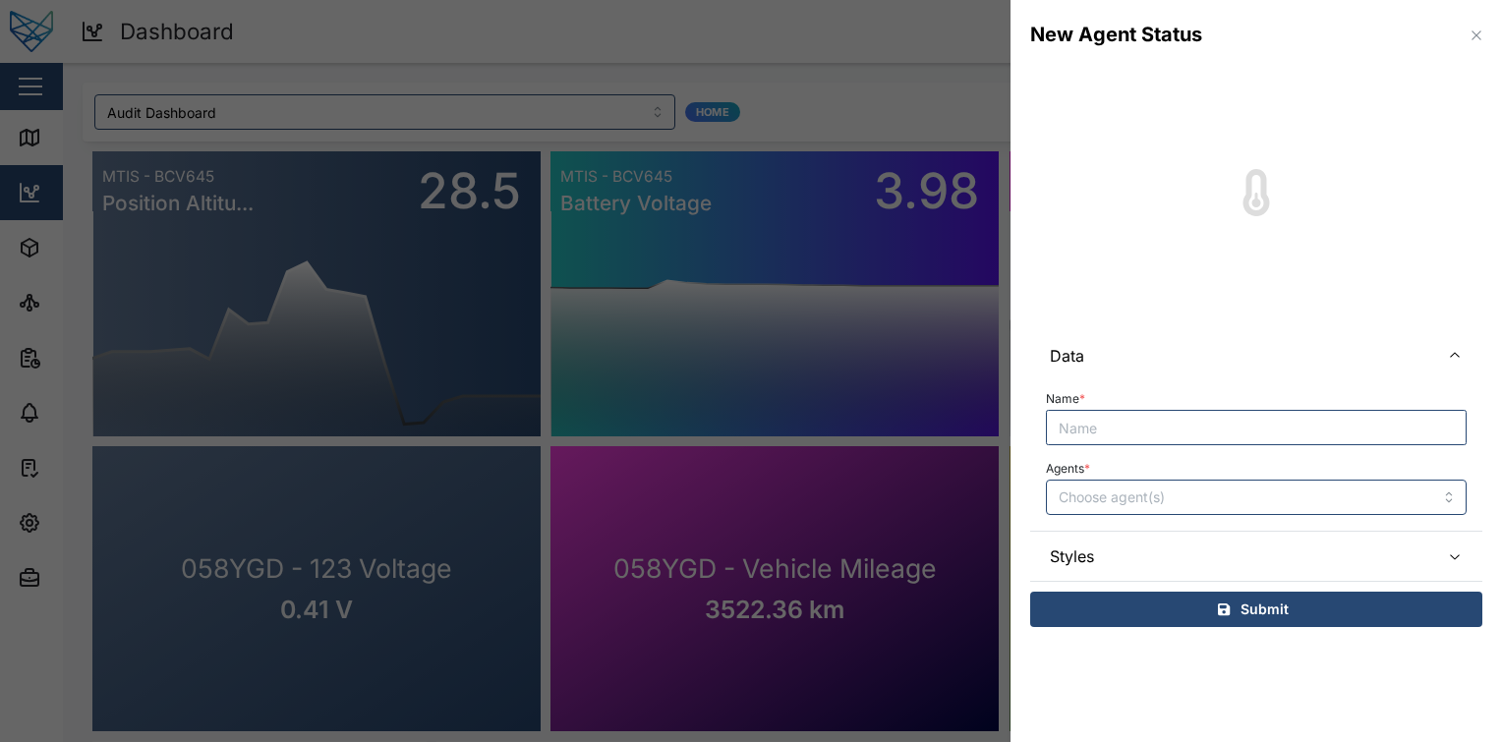
click at [1474, 31] on icon "button" at bounding box center [1477, 36] width 16 height 16
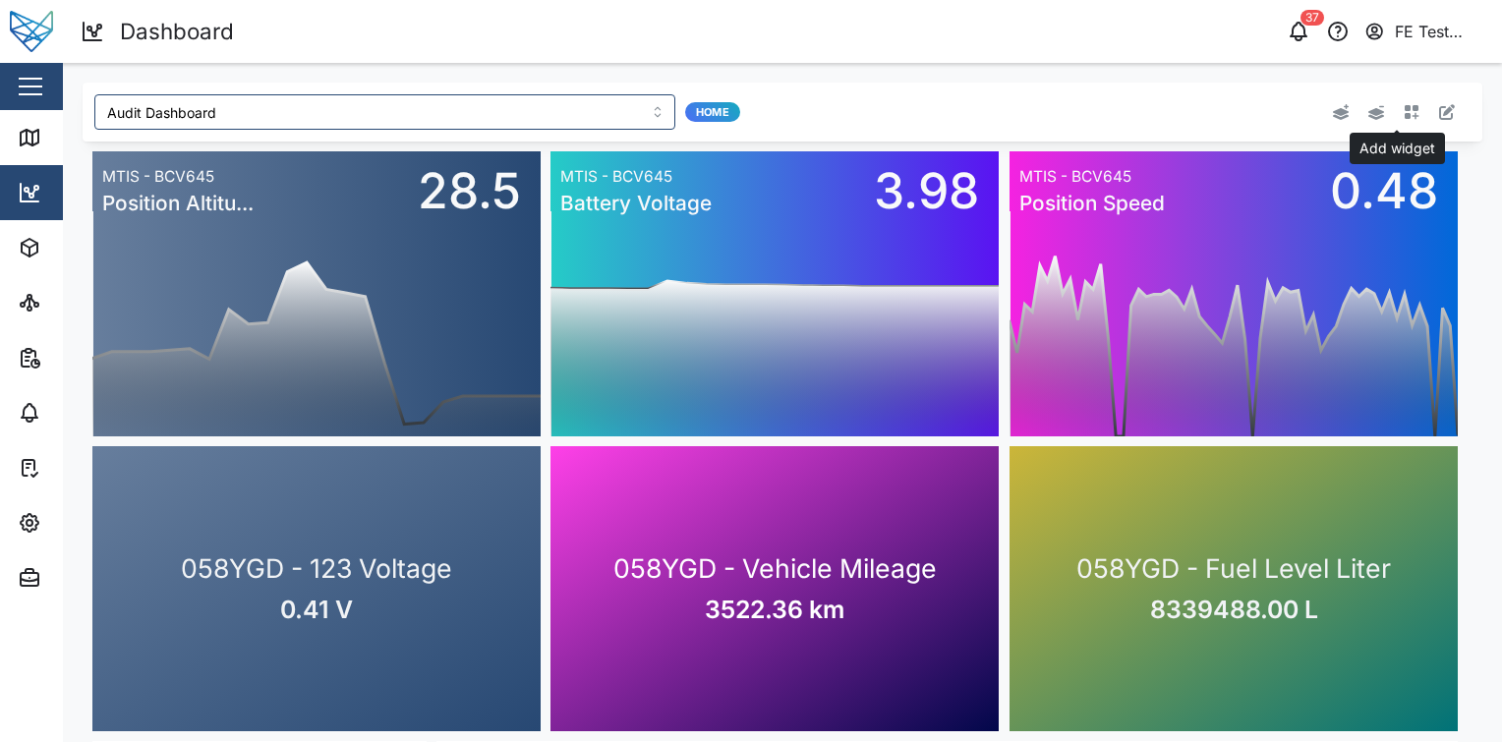
click at [1404, 112] on icon "button" at bounding box center [1412, 112] width 16 height 16
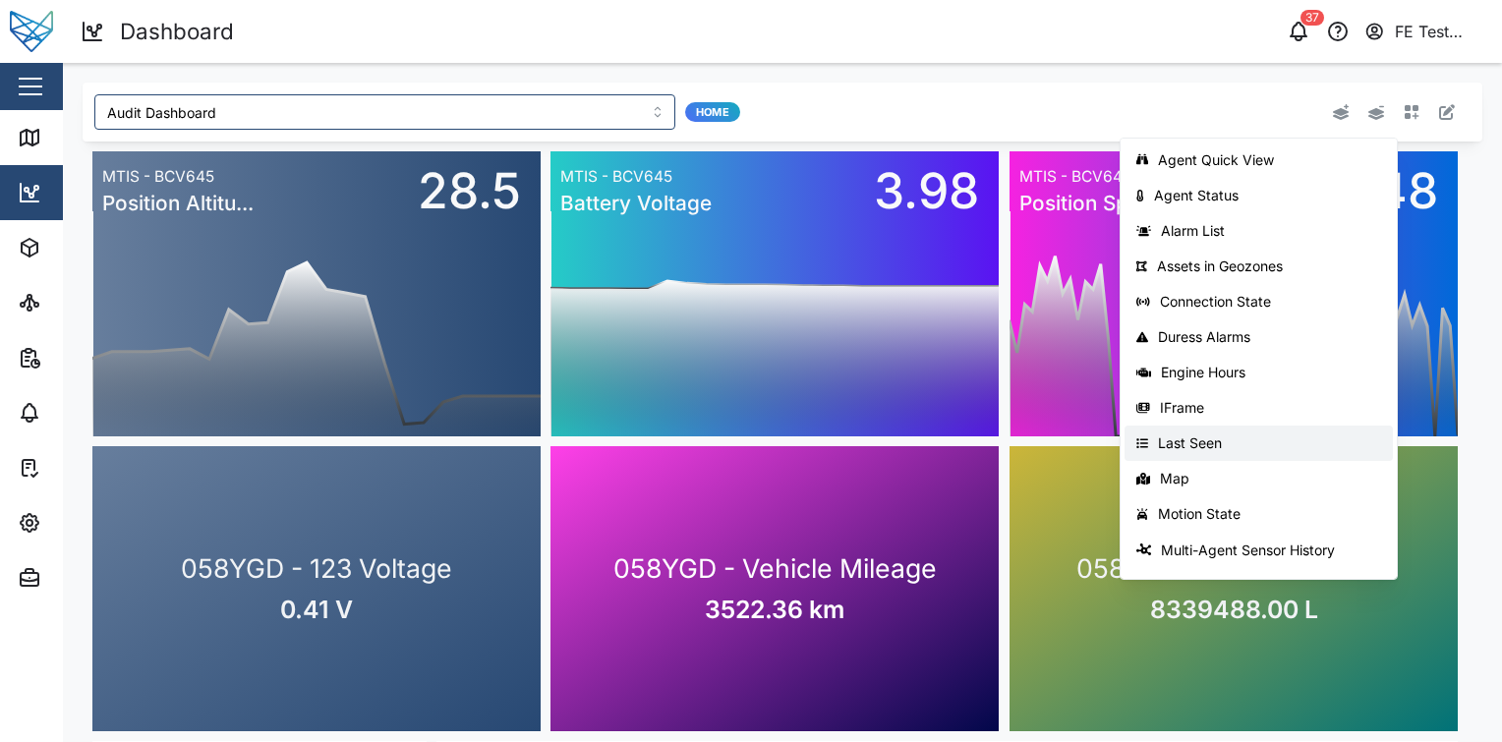
scroll to position [312, 0]
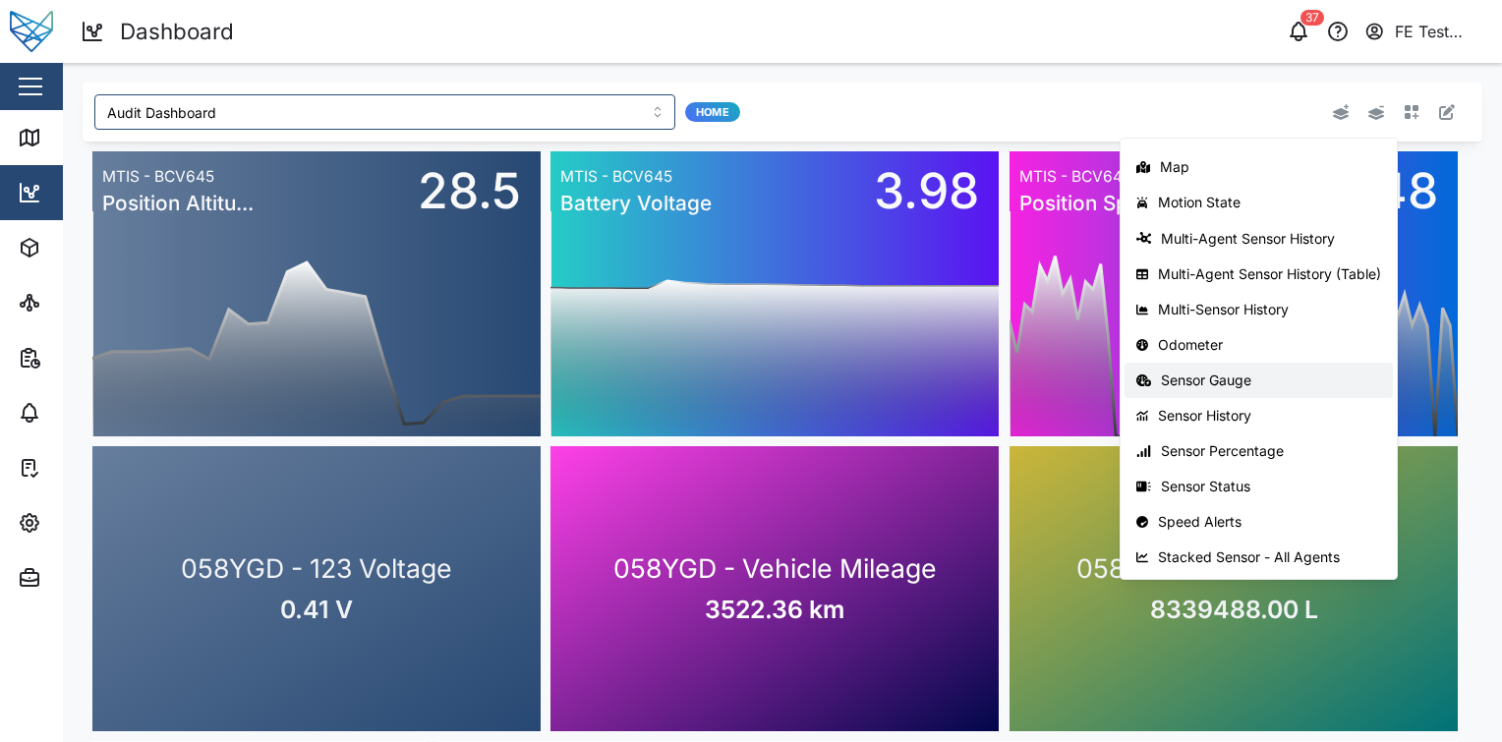
click at [1254, 379] on div "Sensor Gauge" at bounding box center [1271, 381] width 220 height 16
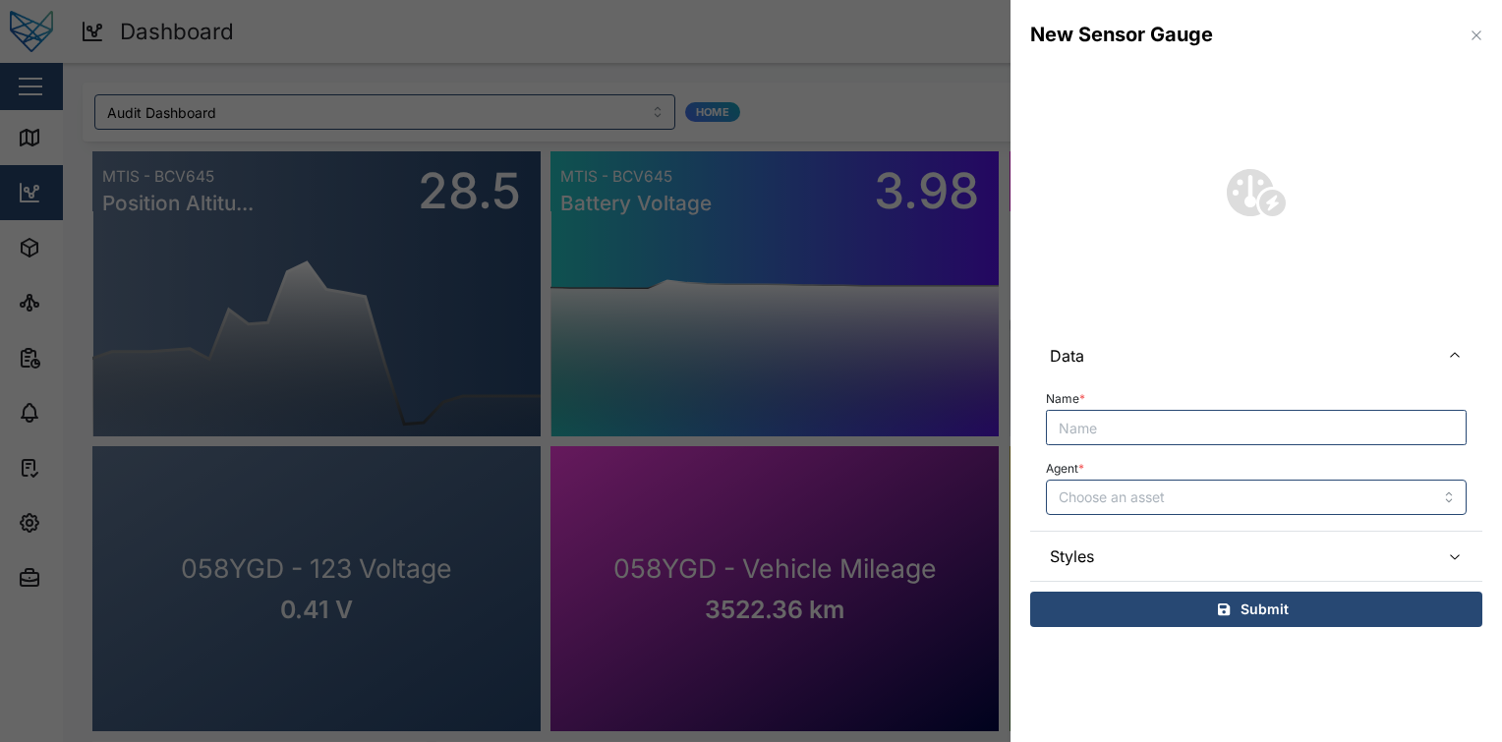
click at [1473, 29] on icon "button" at bounding box center [1477, 36] width 16 height 16
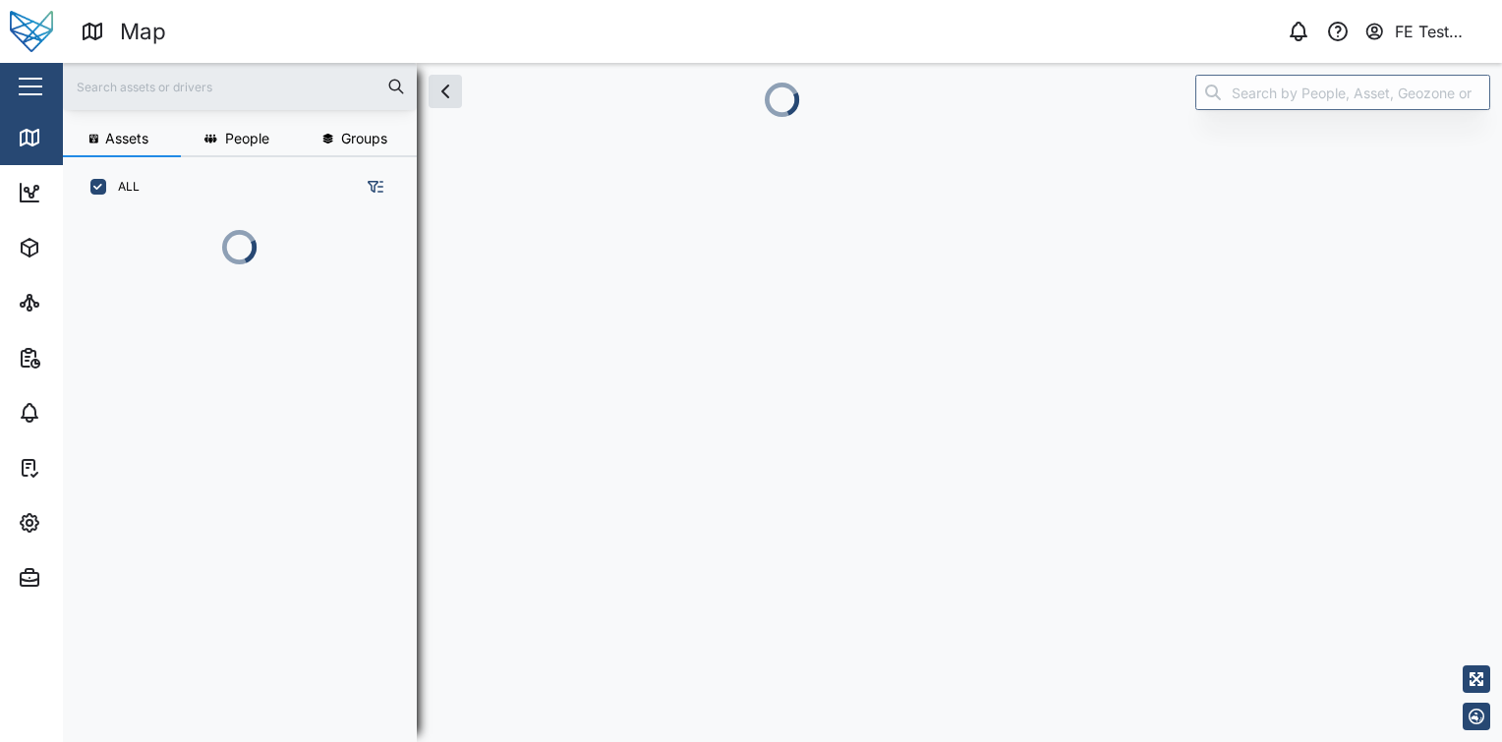
scroll to position [417, 307]
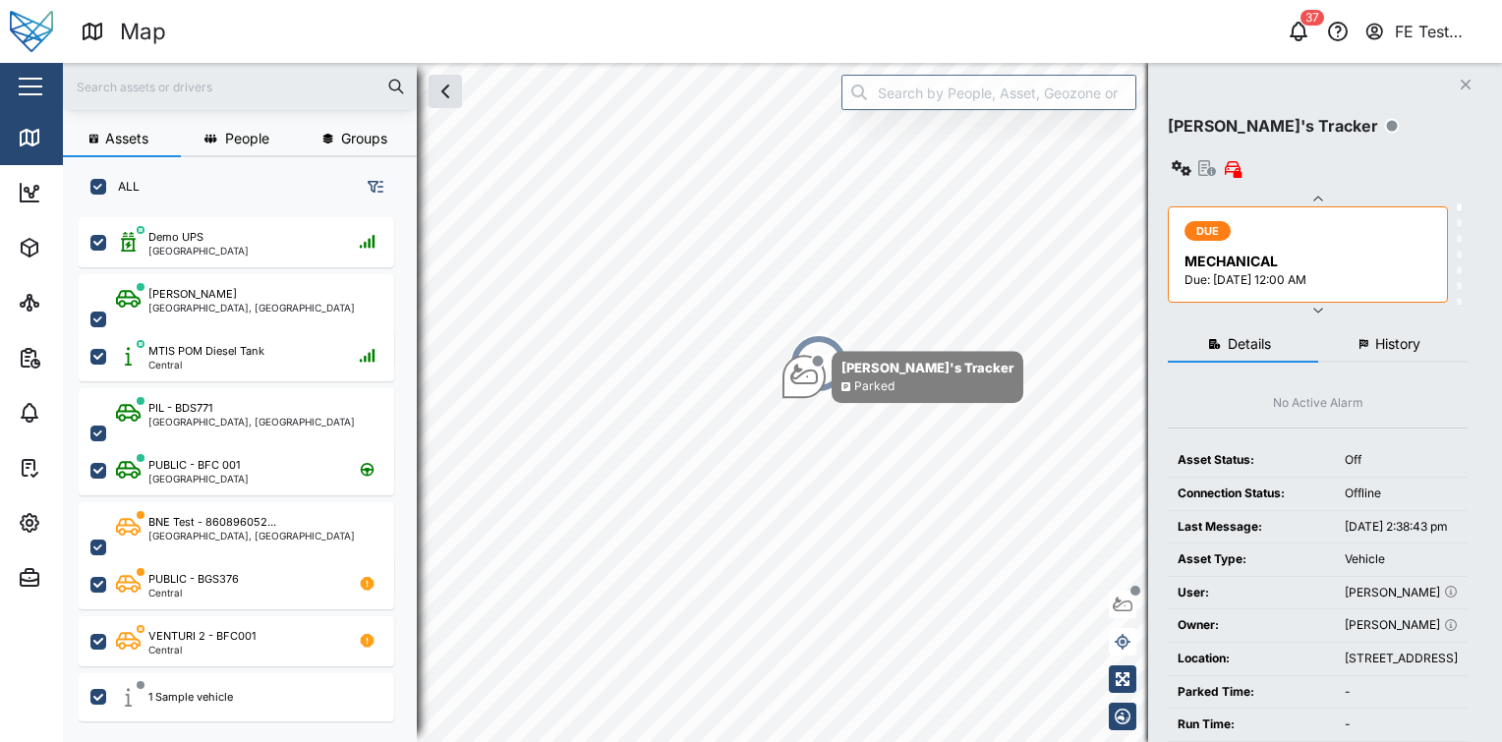
click at [36, 98] on button "button" at bounding box center [30, 86] width 33 height 33
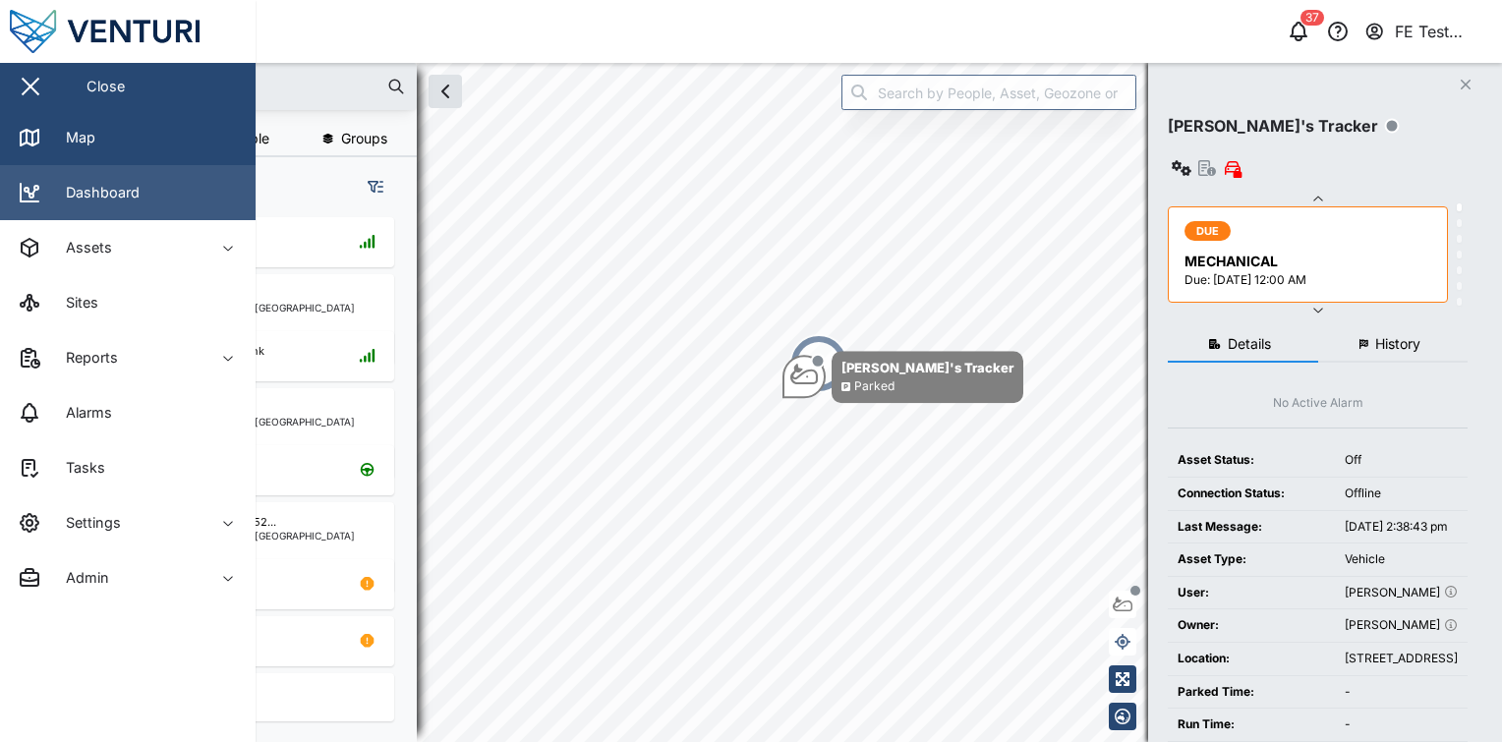
click at [18, 174] on link "Dashboard" at bounding box center [128, 192] width 256 height 55
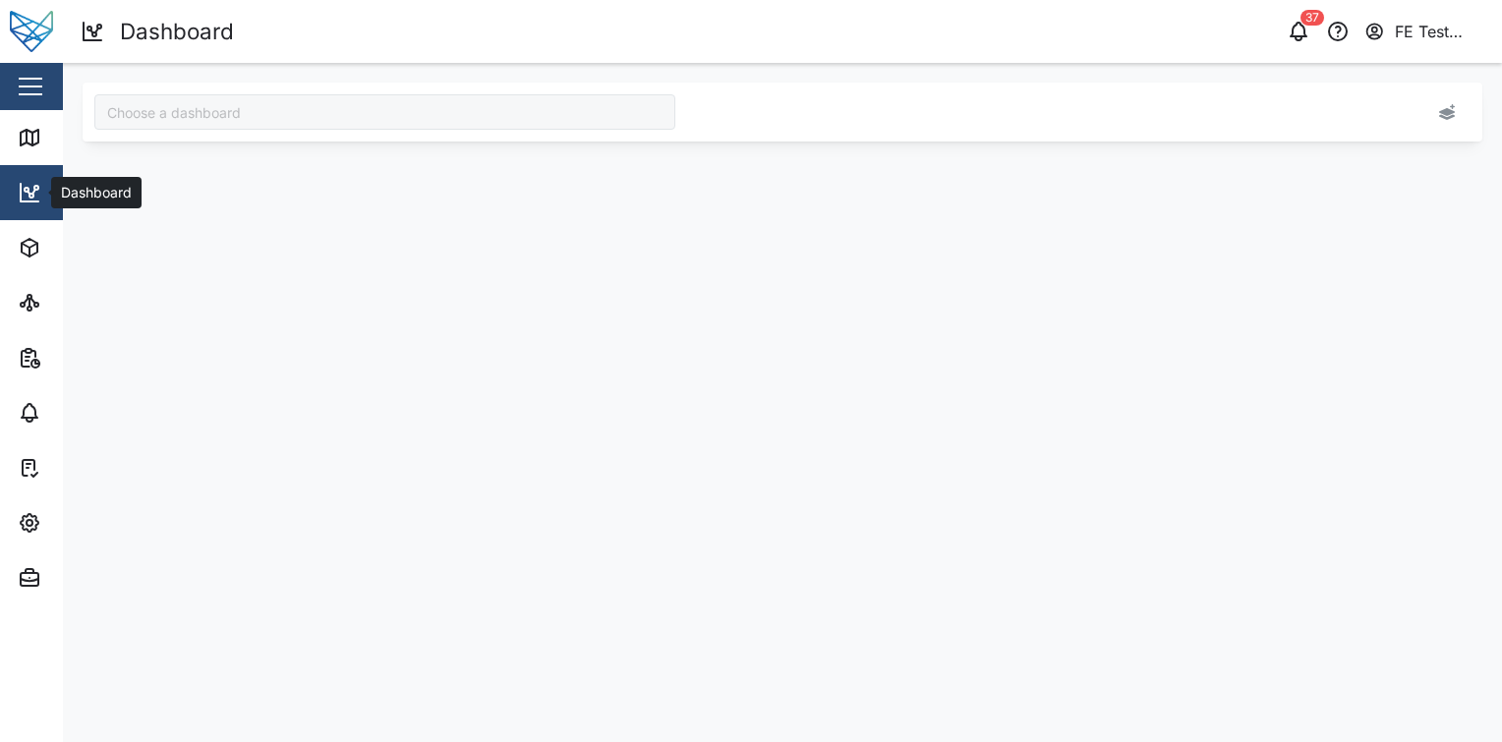
type input "Audit Dashboard"
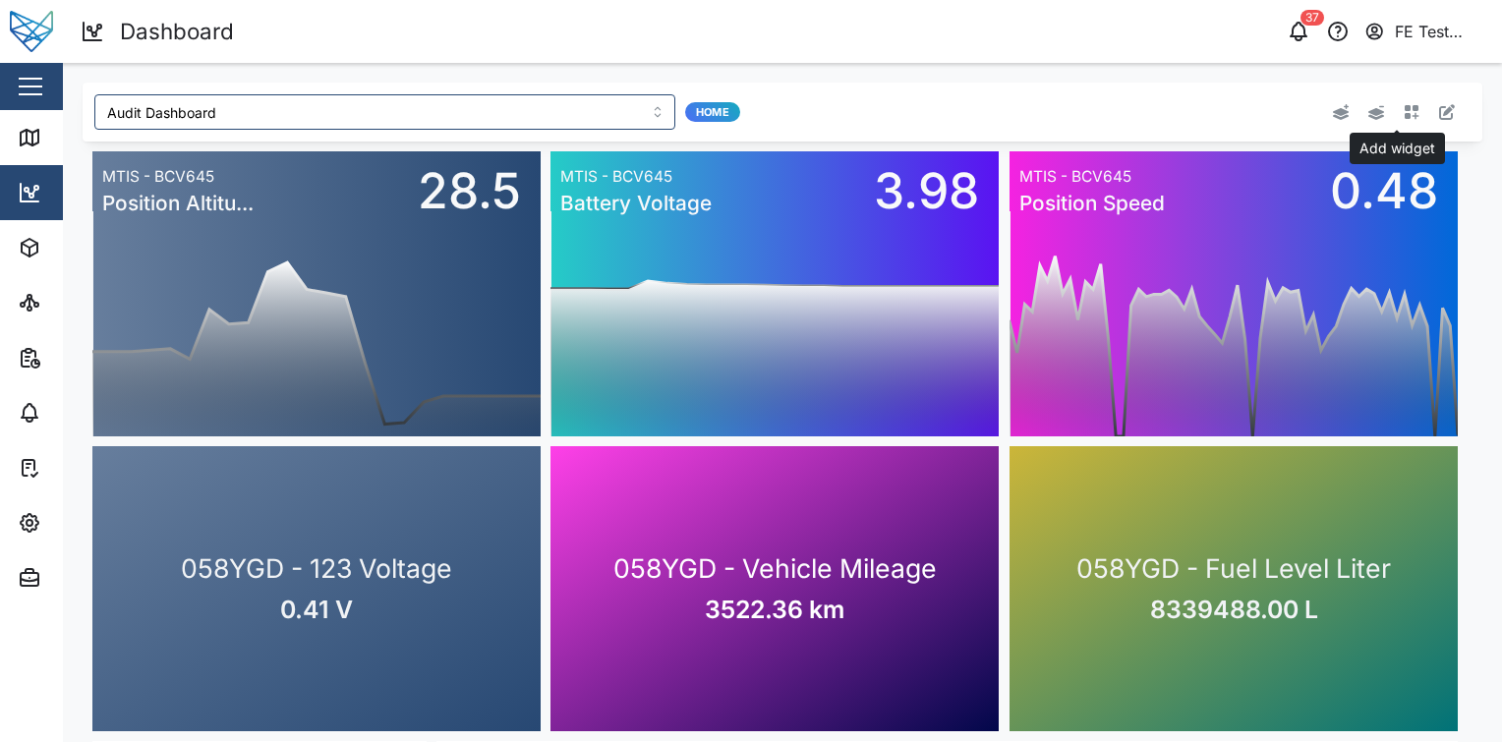
click at [1405, 110] on button "button" at bounding box center [1412, 112] width 28 height 28
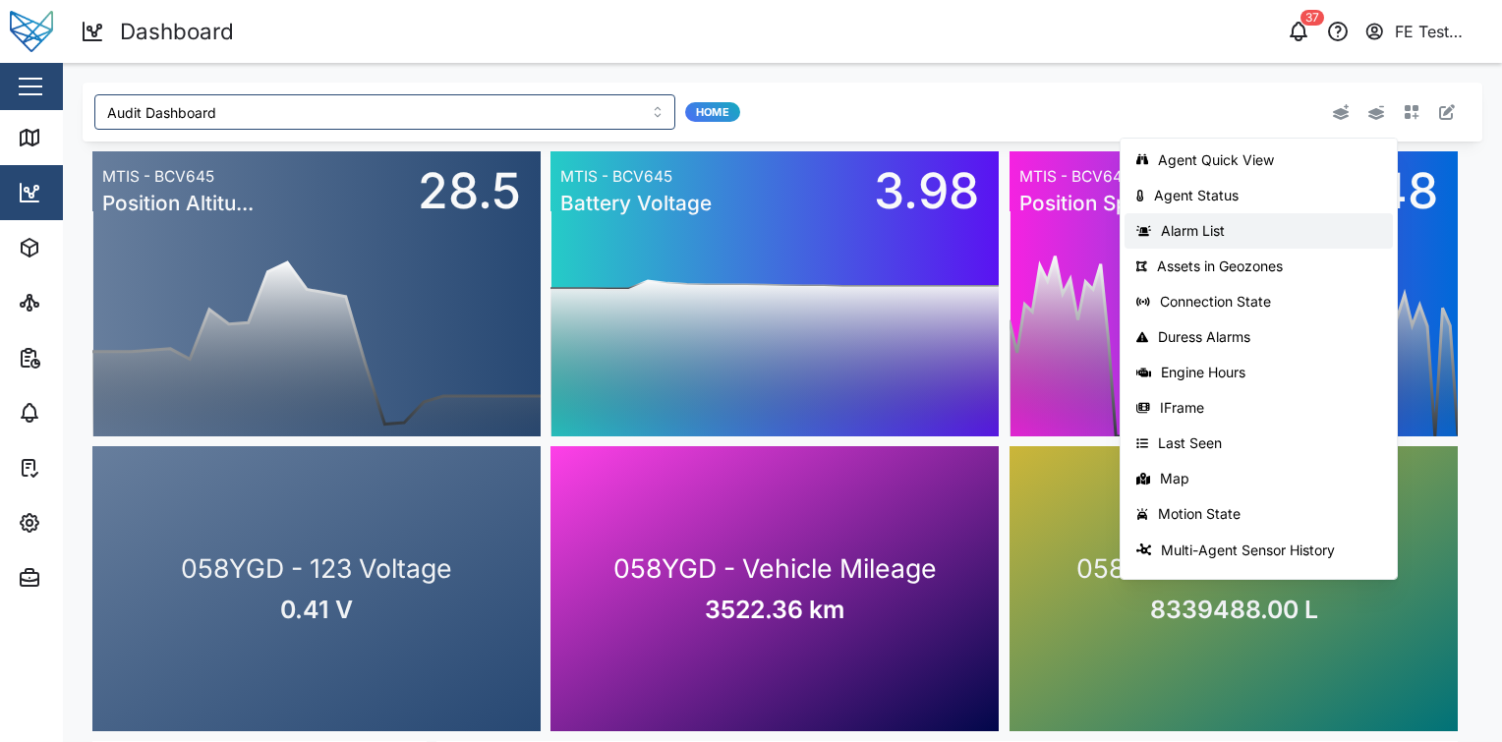
click at [1330, 227] on div "Alarm List" at bounding box center [1271, 231] width 220 height 16
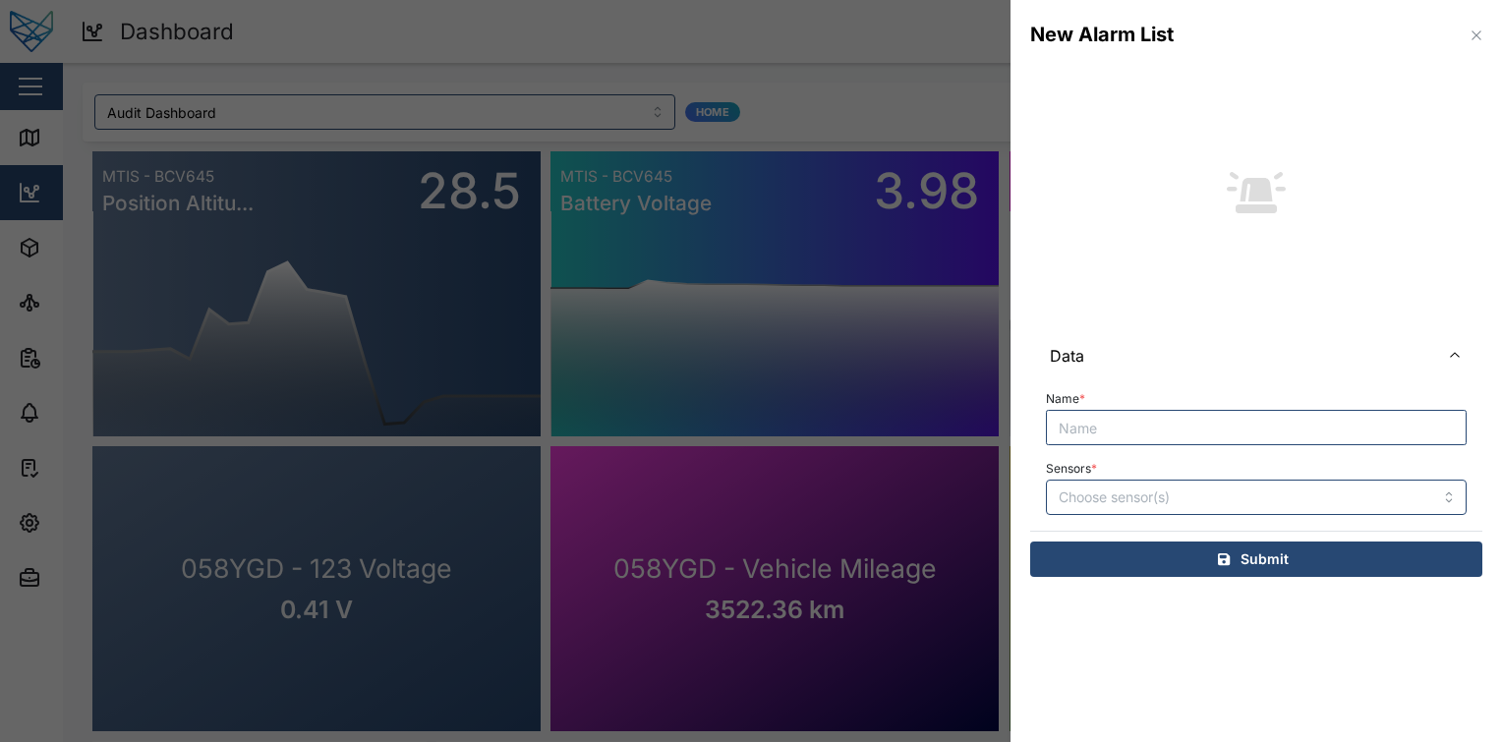
click at [586, 295] on div at bounding box center [751, 371] width 1502 height 742
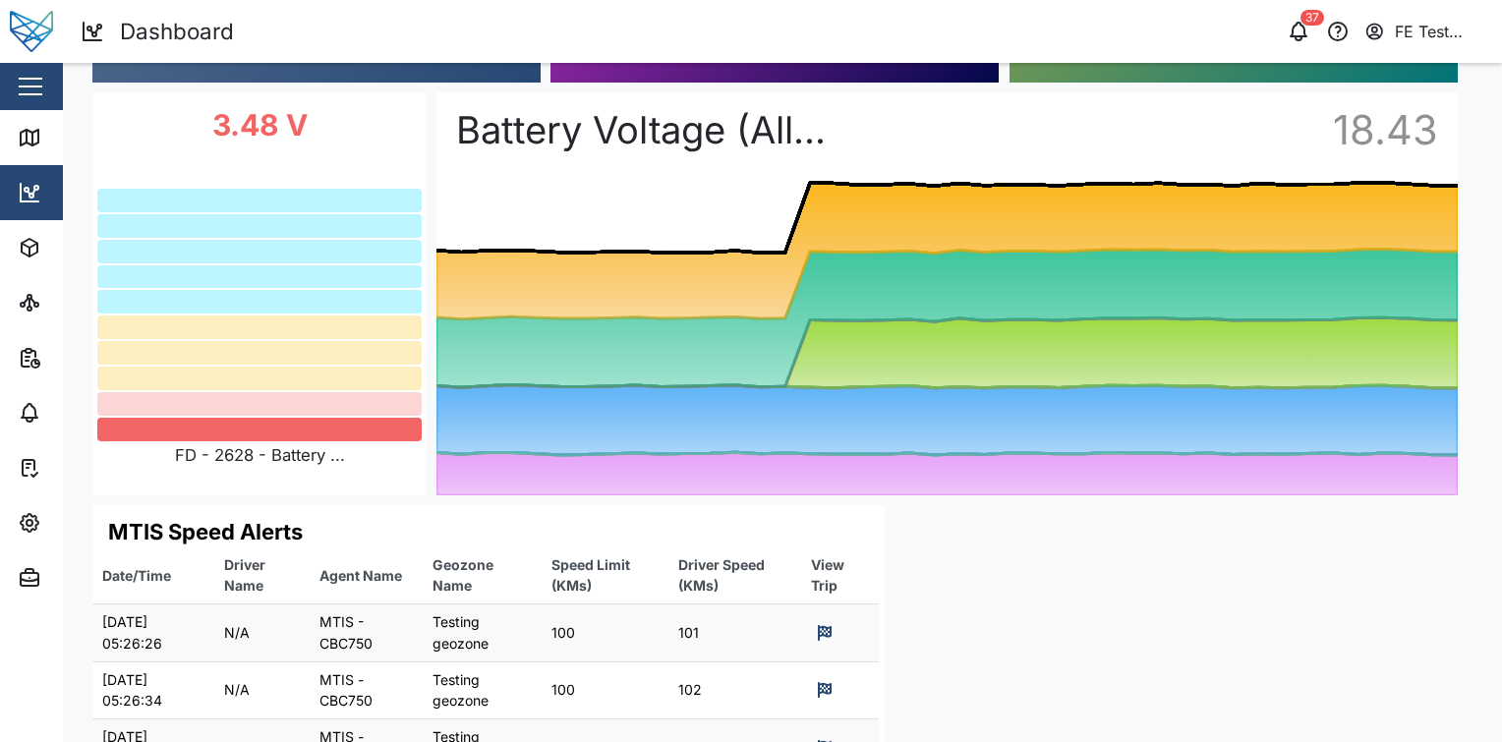
scroll to position [649, 0]
click at [1101, 635] on div "0 20 40 60 80 100 120 140 160 06 PM Mon 08 06 AM 12 PM MTIS - BCV645 Position A…" at bounding box center [783, 220] width 1400 height 1455
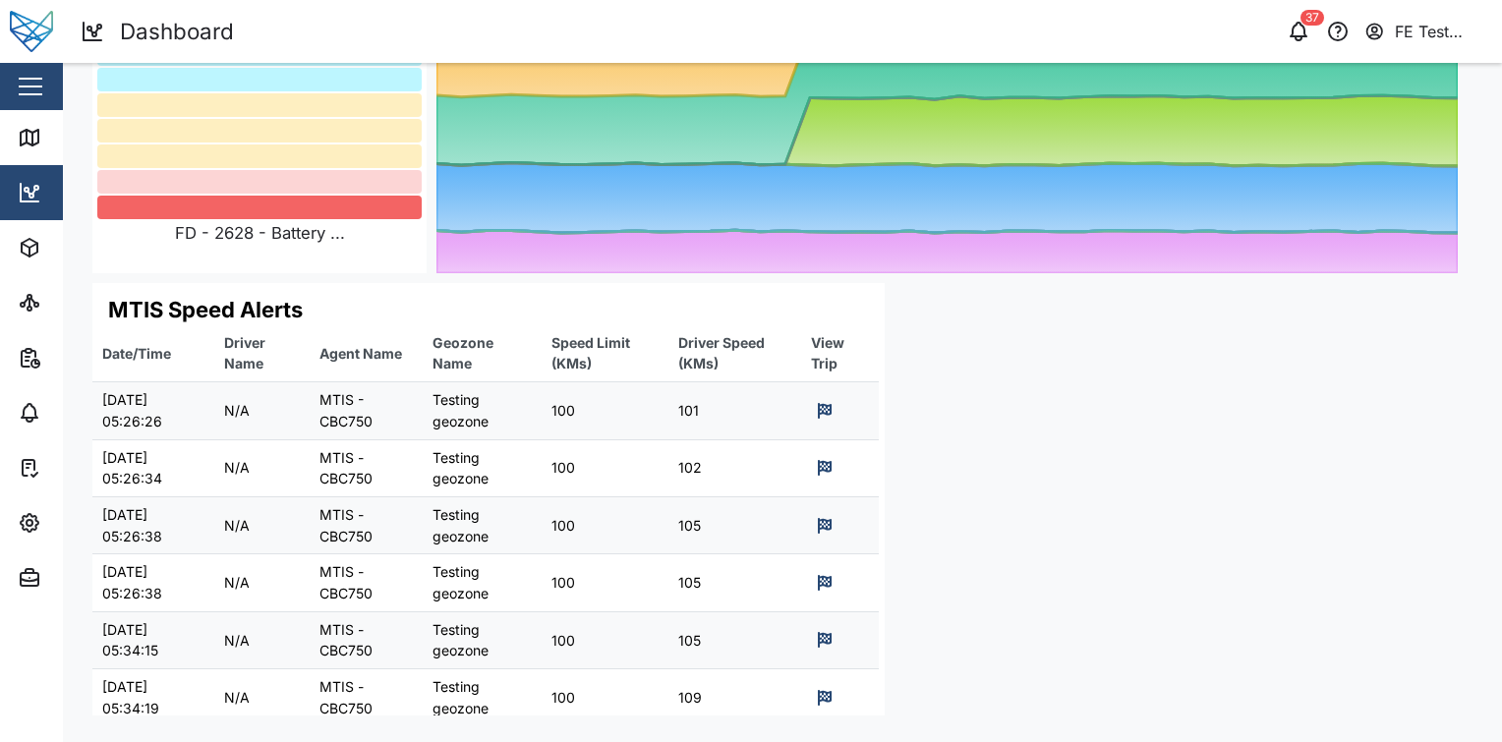
scroll to position [873, 0]
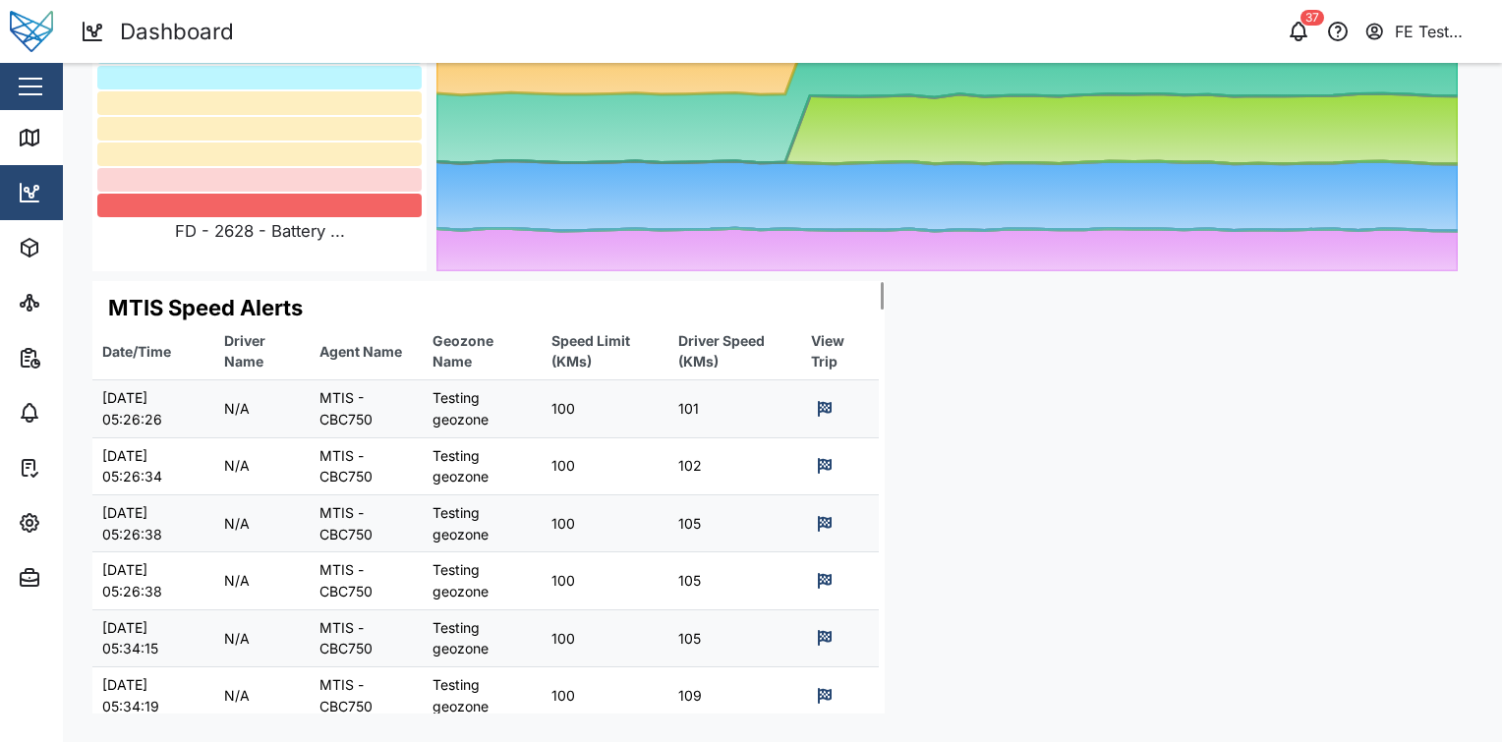
click at [823, 456] on link at bounding box center [825, 466] width 28 height 28
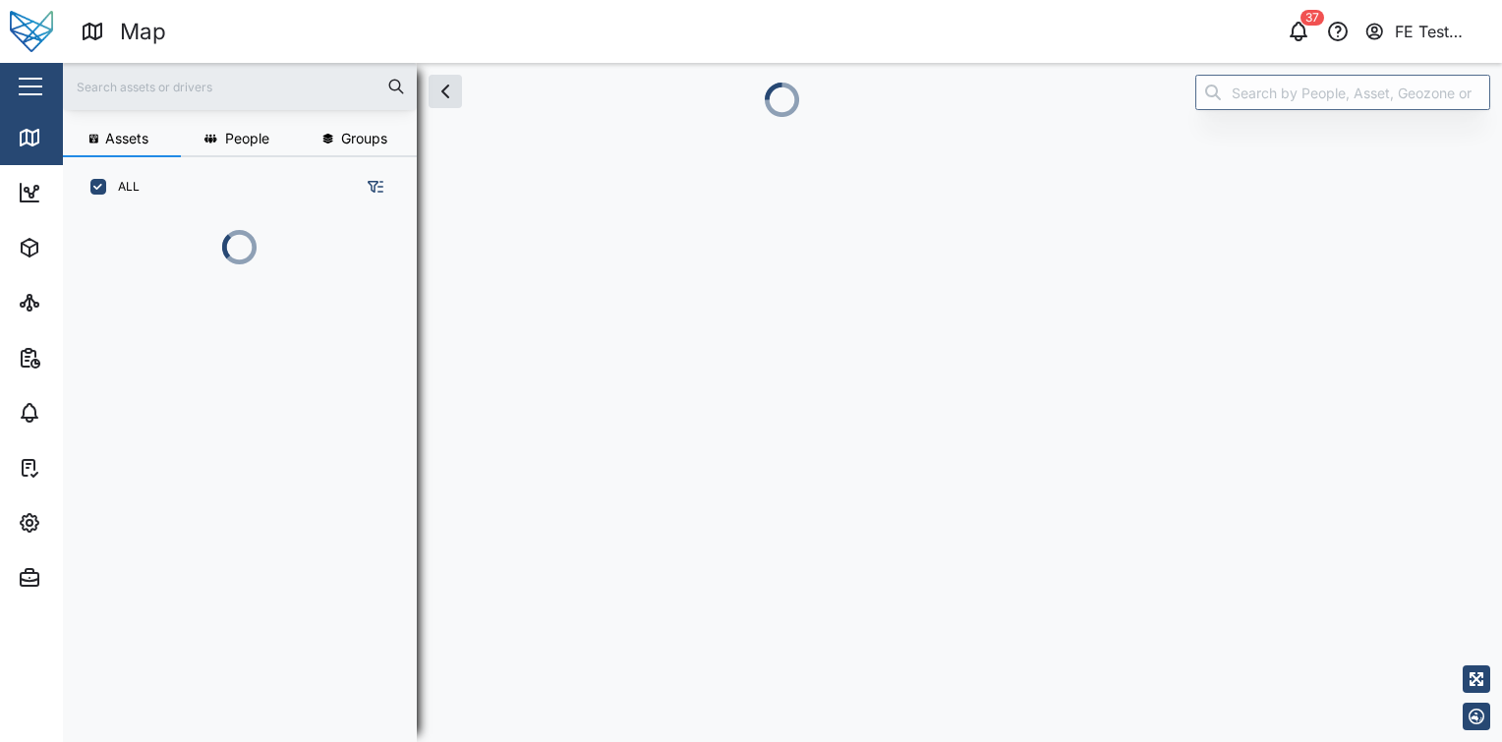
scroll to position [500, 307]
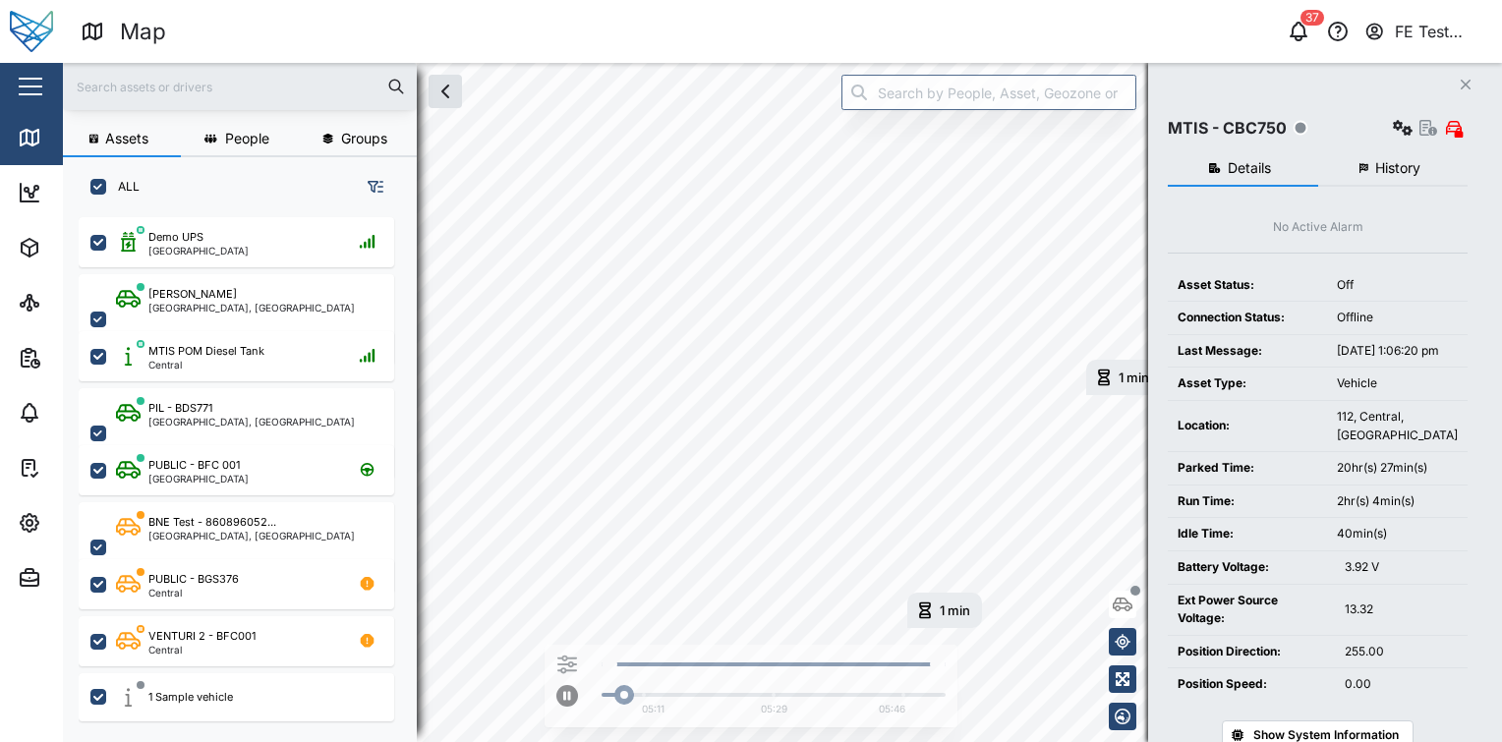
click at [943, 612] on div "1 min" at bounding box center [955, 611] width 30 height 13
click at [950, 606] on div "[DATE] 5:08 AM" at bounding box center [977, 612] width 75 height 18
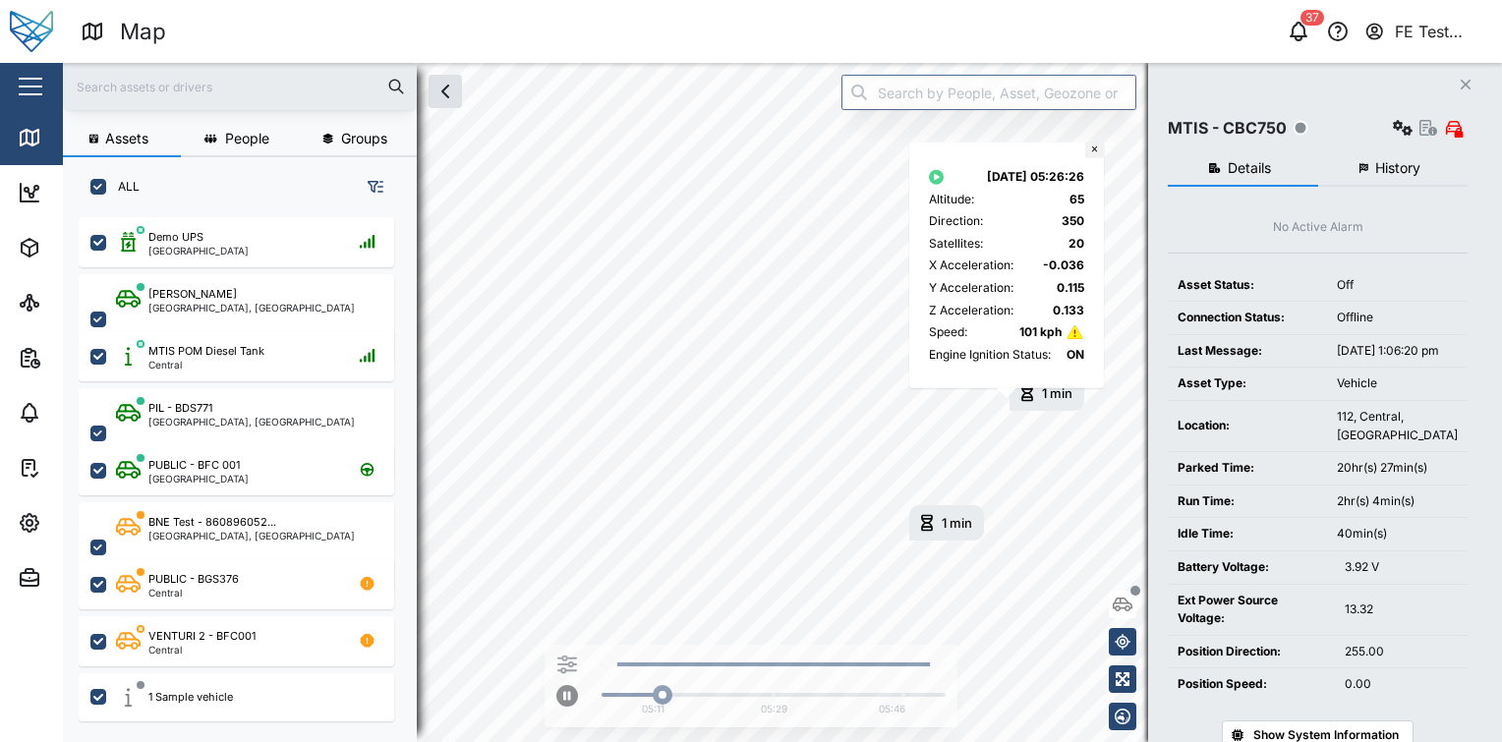
click at [1090, 153] on button "×" at bounding box center [1094, 151] width 19 height 16
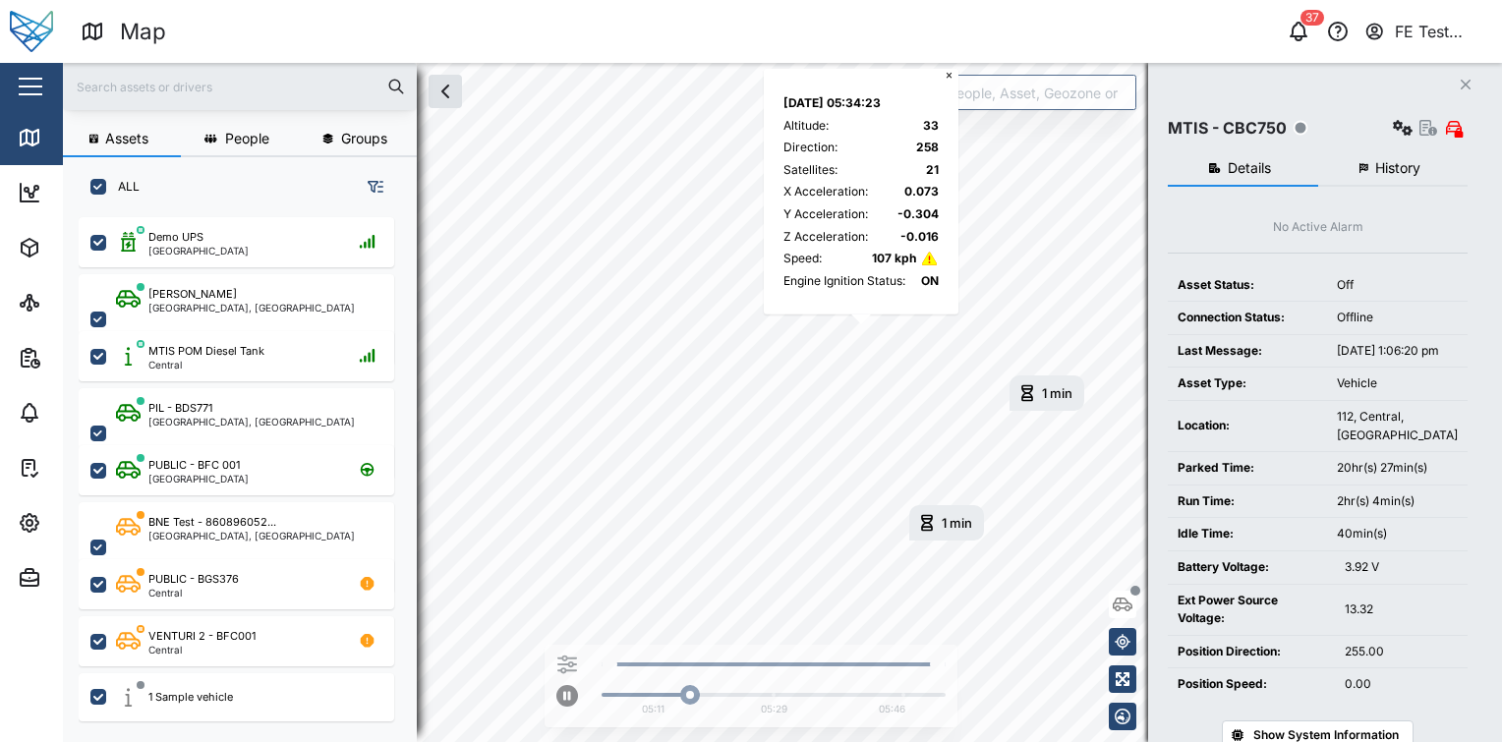
click at [961, 521] on div "1 min" at bounding box center [957, 523] width 30 height 13
click at [786, 696] on div "Current: 00:16:10 Timestamp: [DATE] 05:17:15" at bounding box center [773, 695] width 324 height 4
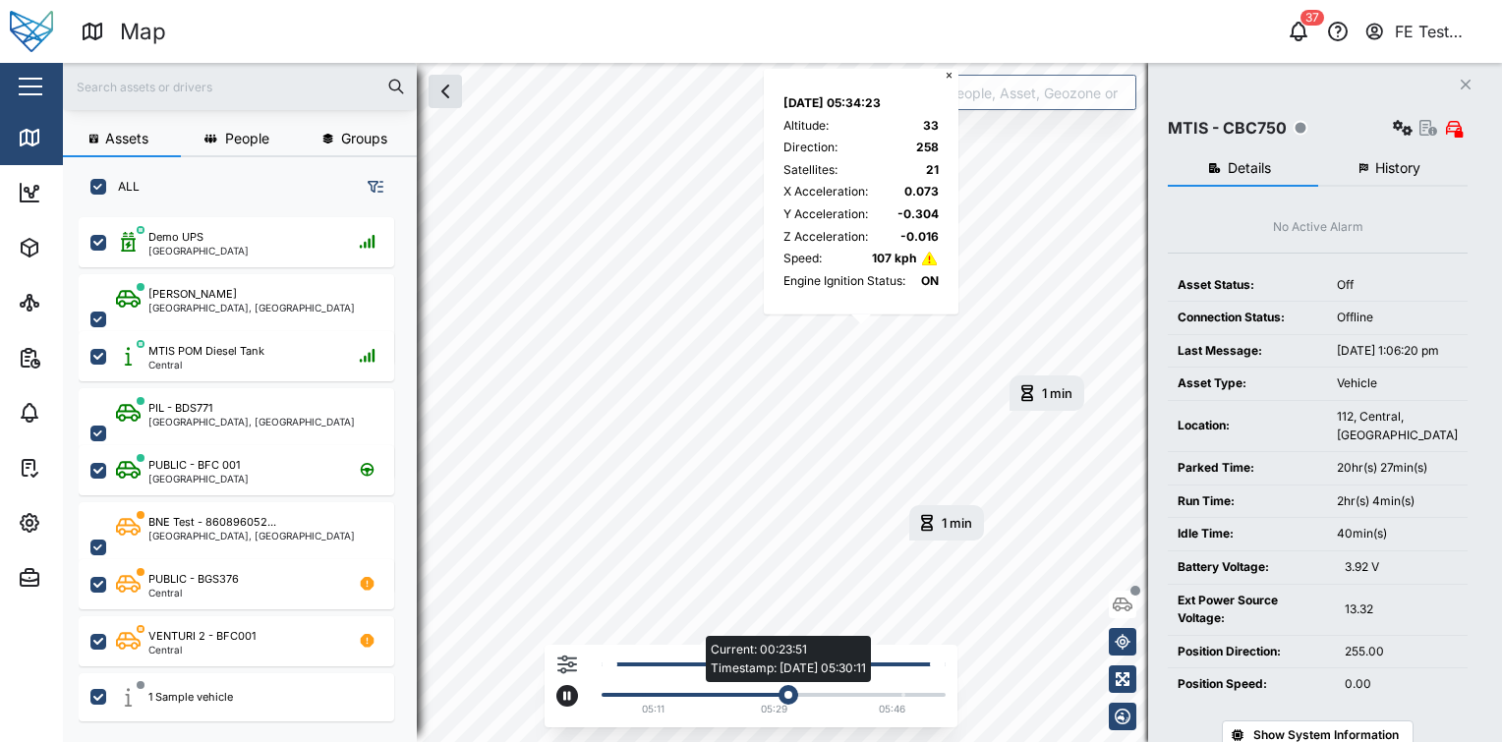
click at [858, 695] on div "Current: 00:23:51 Timestamp: [DATE] 05:30:11" at bounding box center [773, 695] width 324 height 4
click at [904, 694] on div "Current: 00:34:30 Timestamp: [DATE] 05:35:12" at bounding box center [773, 695] width 324 height 4
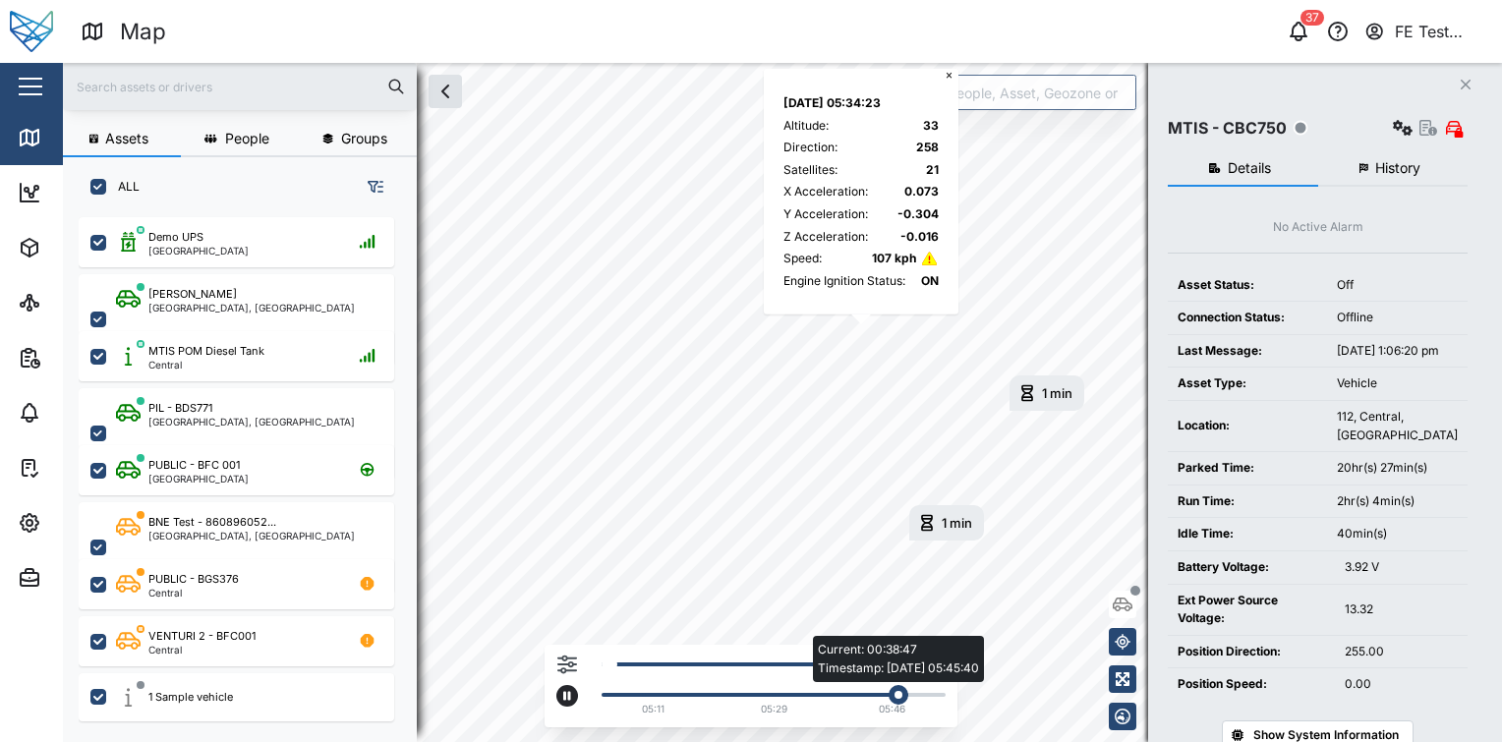
click at [911, 692] on div "Current: 00:38:47 Timestamp: [DATE] 05:45:40" at bounding box center [774, 695] width 344 height 8
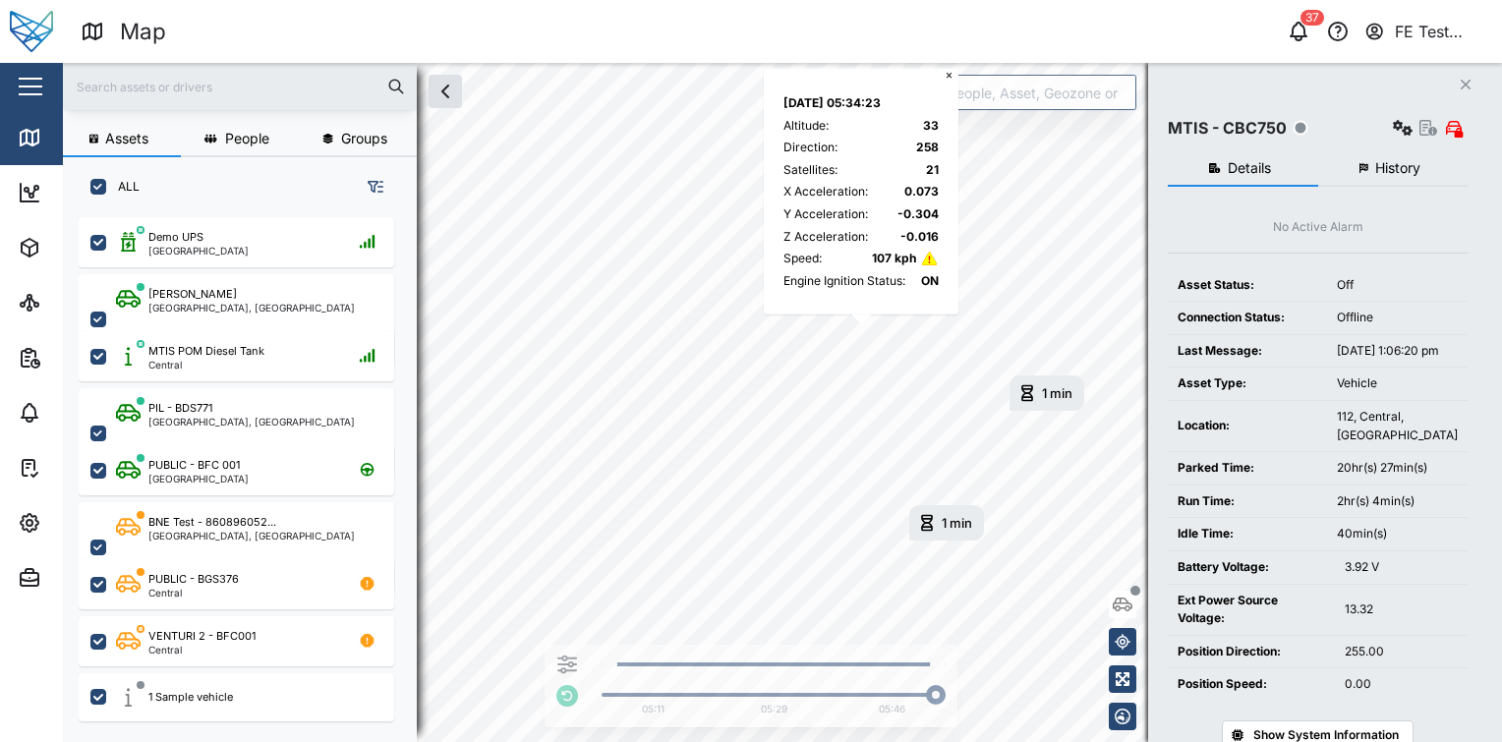
click at [46, 89] on button "button" at bounding box center [30, 86] width 33 height 33
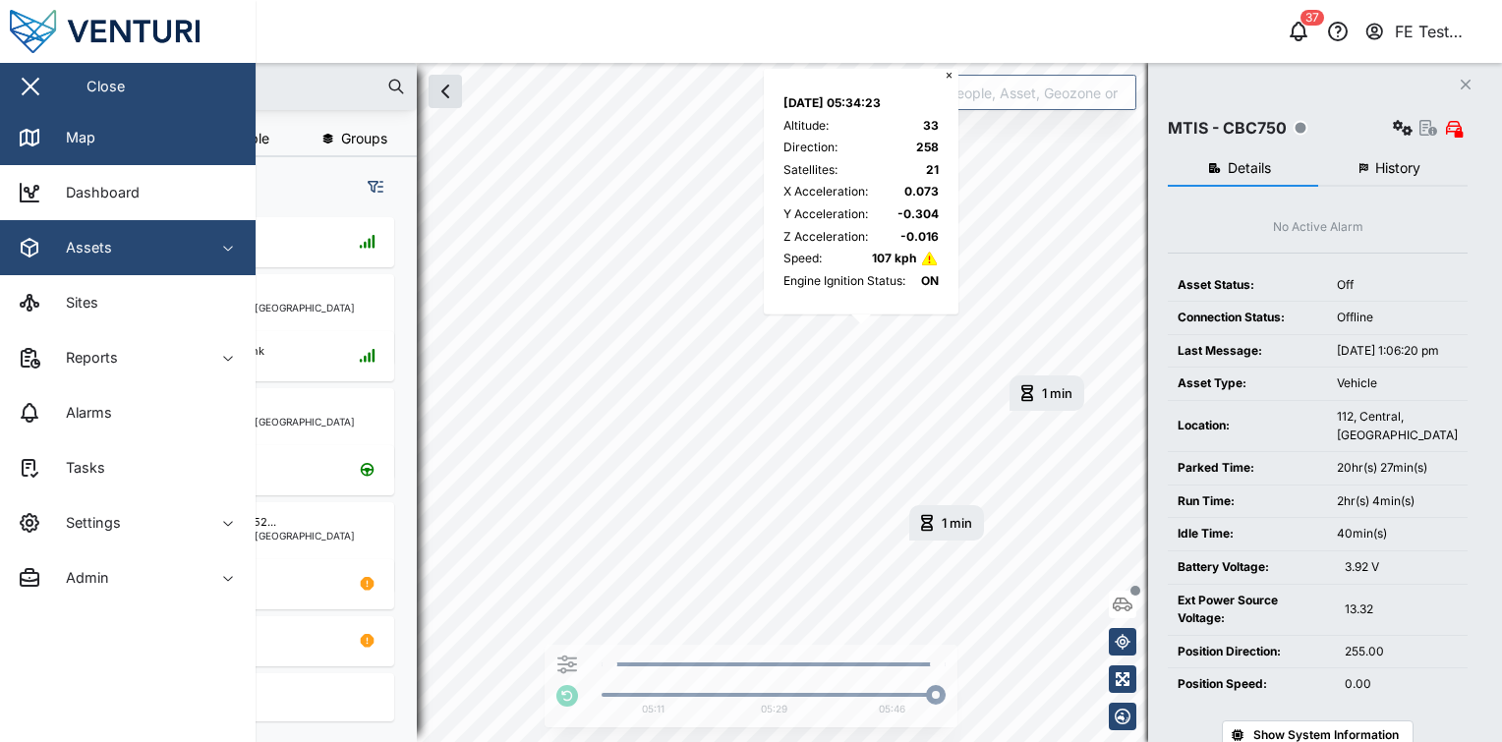
click at [183, 237] on div "Assets" at bounding box center [107, 248] width 179 height 24
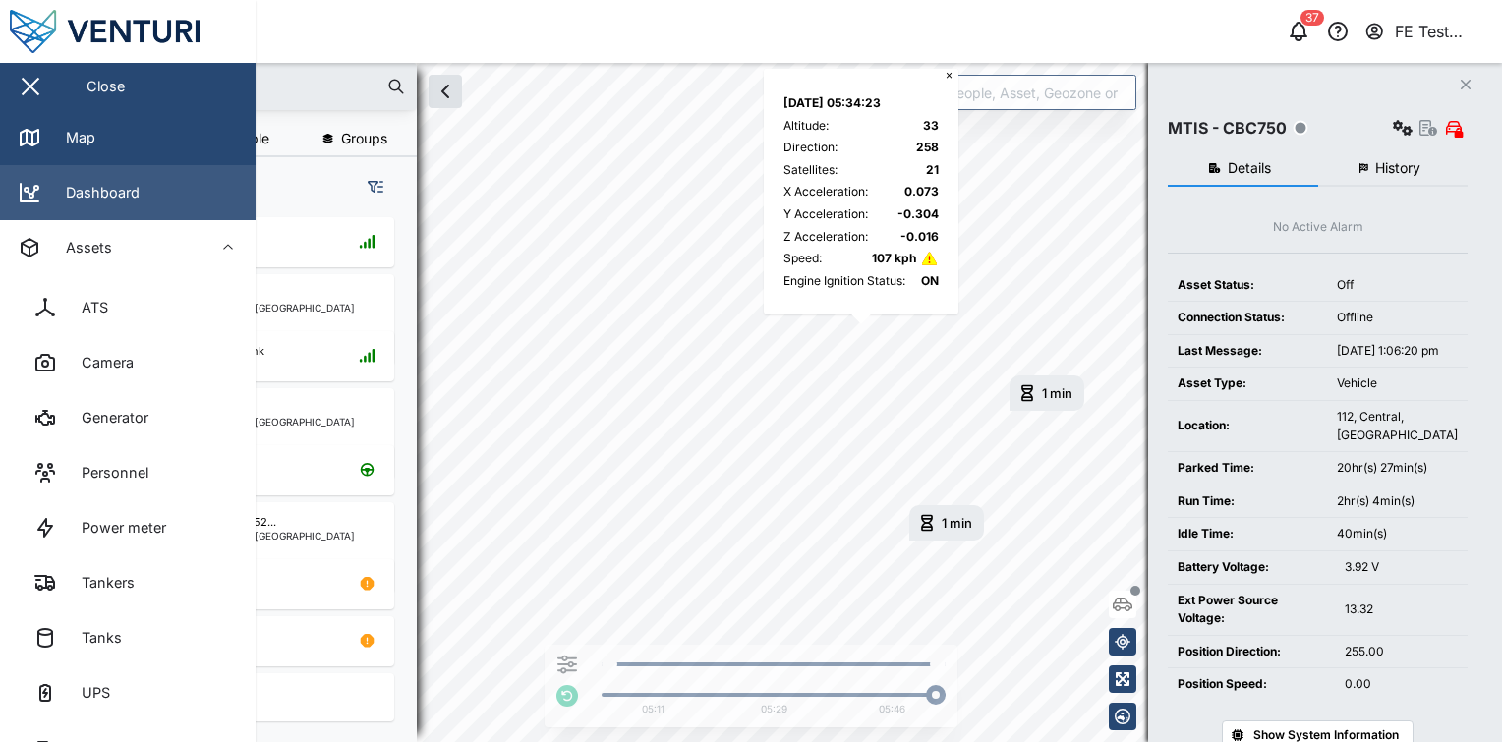
click at [202, 214] on link "Dashboard" at bounding box center [128, 192] width 256 height 55
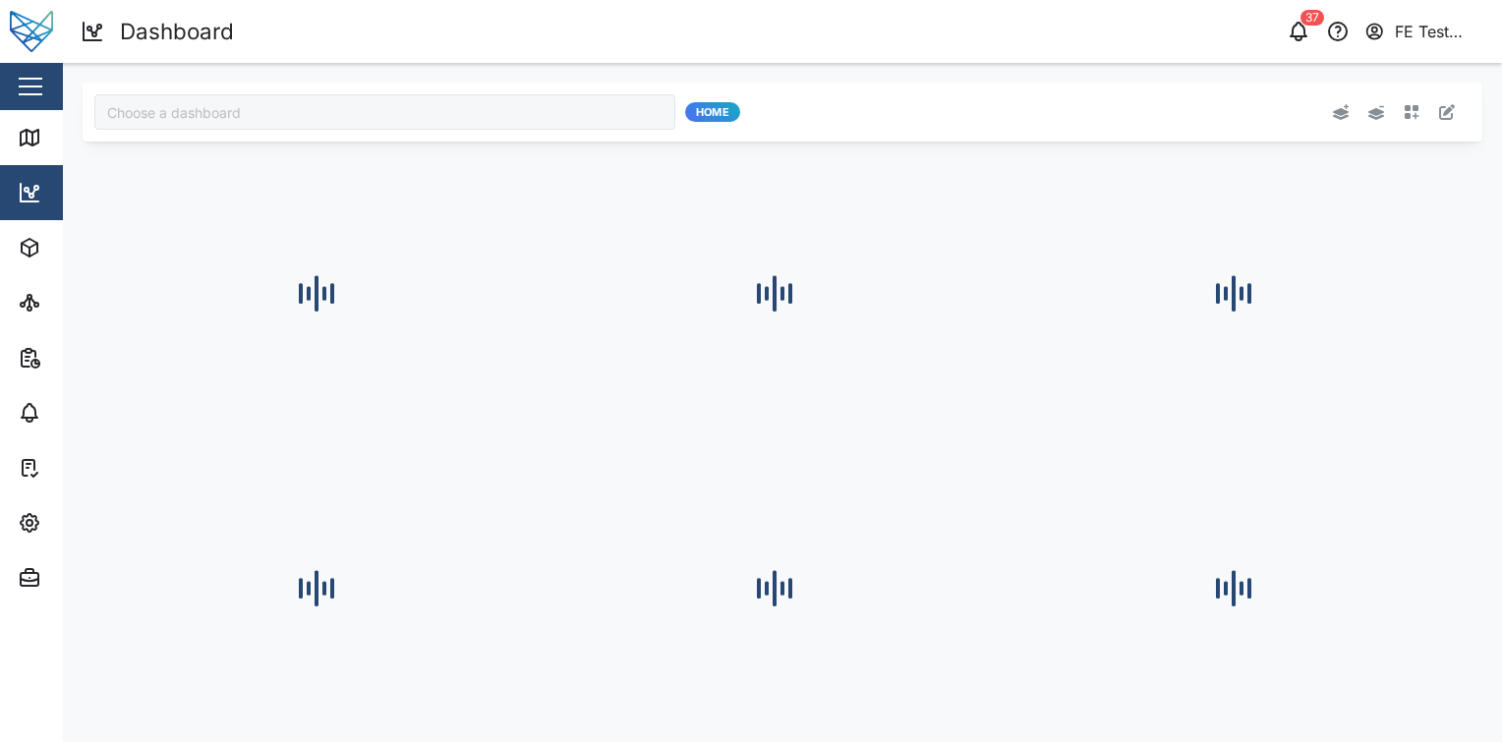
type input "Audit Dashboard"
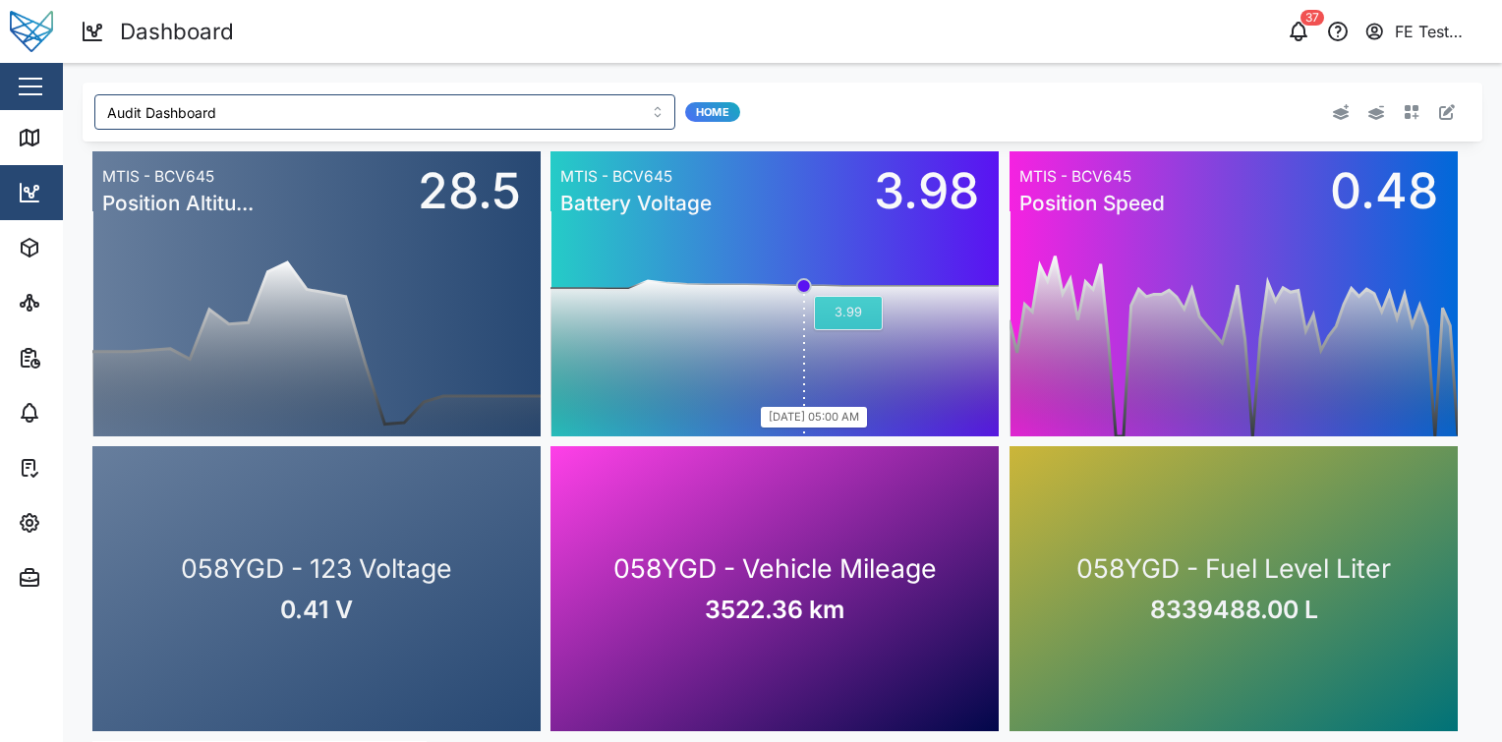
click at [810, 261] on rect at bounding box center [774, 323] width 448 height 226
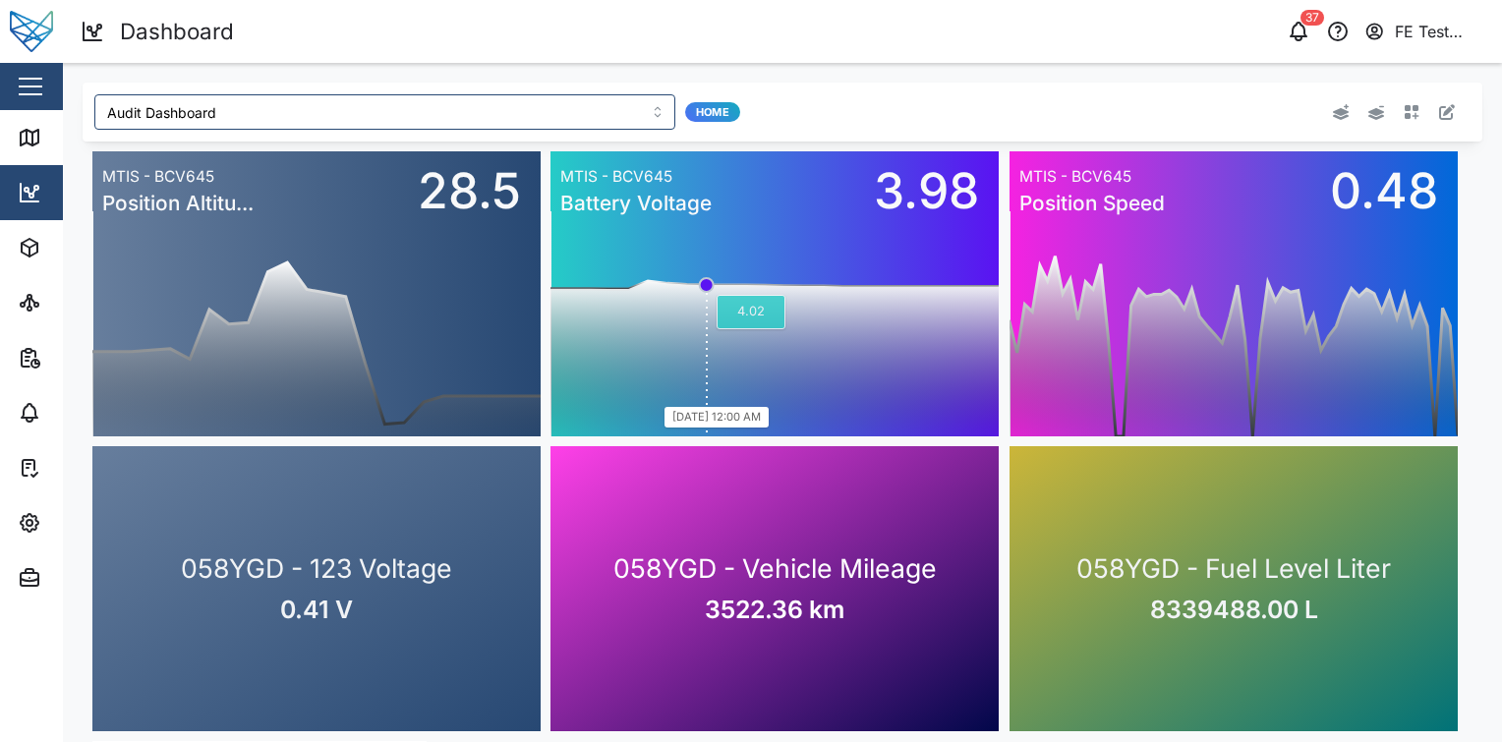
click at [714, 272] on rect at bounding box center [774, 323] width 448 height 226
click at [702, 510] on div "058YGD - Vehicle Mileage 3522.36 km" at bounding box center [774, 588] width 448 height 285
click at [672, 564] on span "058YGD - Vehicle Mileage" at bounding box center [774, 569] width 323 height 40
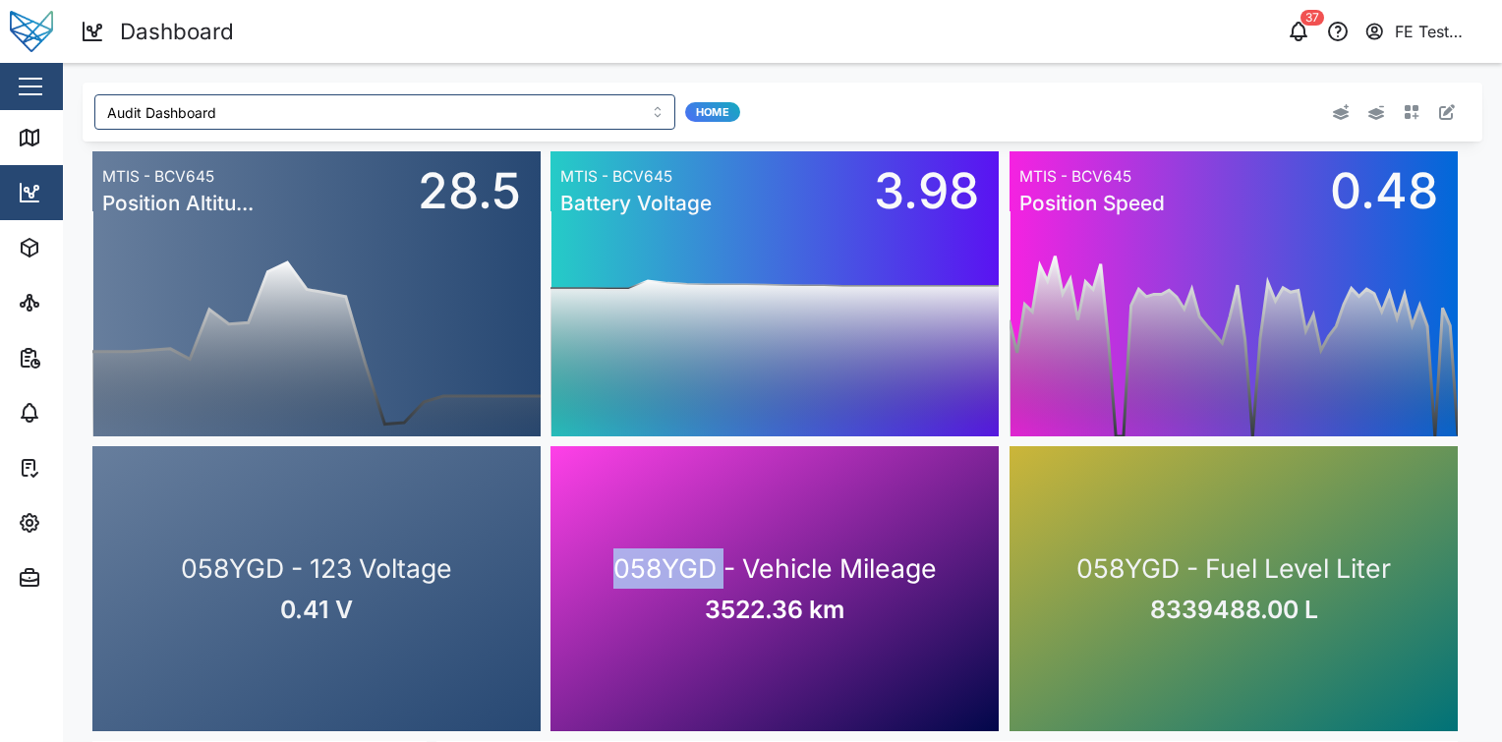
click at [672, 564] on span "058YGD - Vehicle Mileage" at bounding box center [774, 569] width 323 height 40
drag, startPoint x: 672, startPoint y: 564, endPoint x: 373, endPoint y: 570, distance: 299.9
click at [373, 570] on span "058YGD - 123 Voltage" at bounding box center [316, 569] width 271 height 40
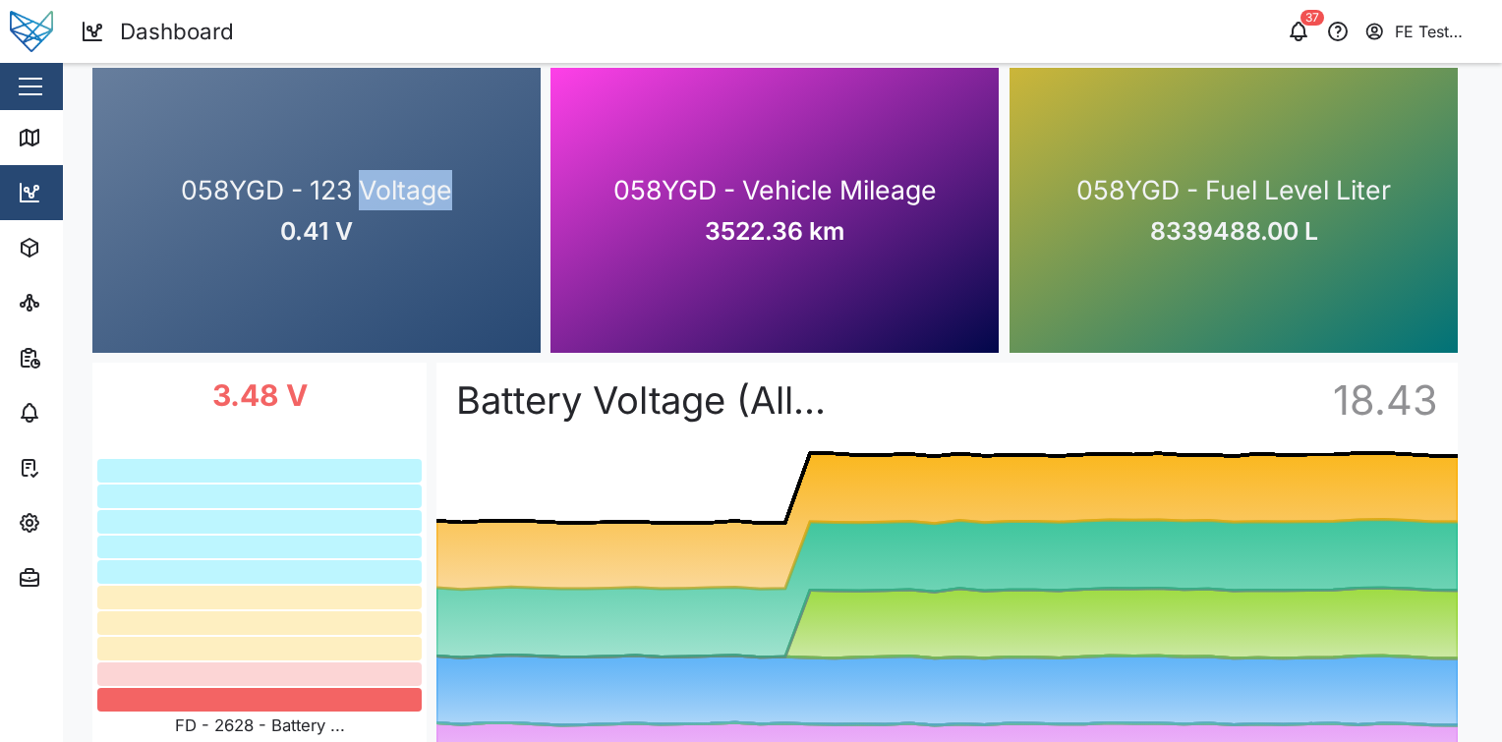
scroll to position [379, 0]
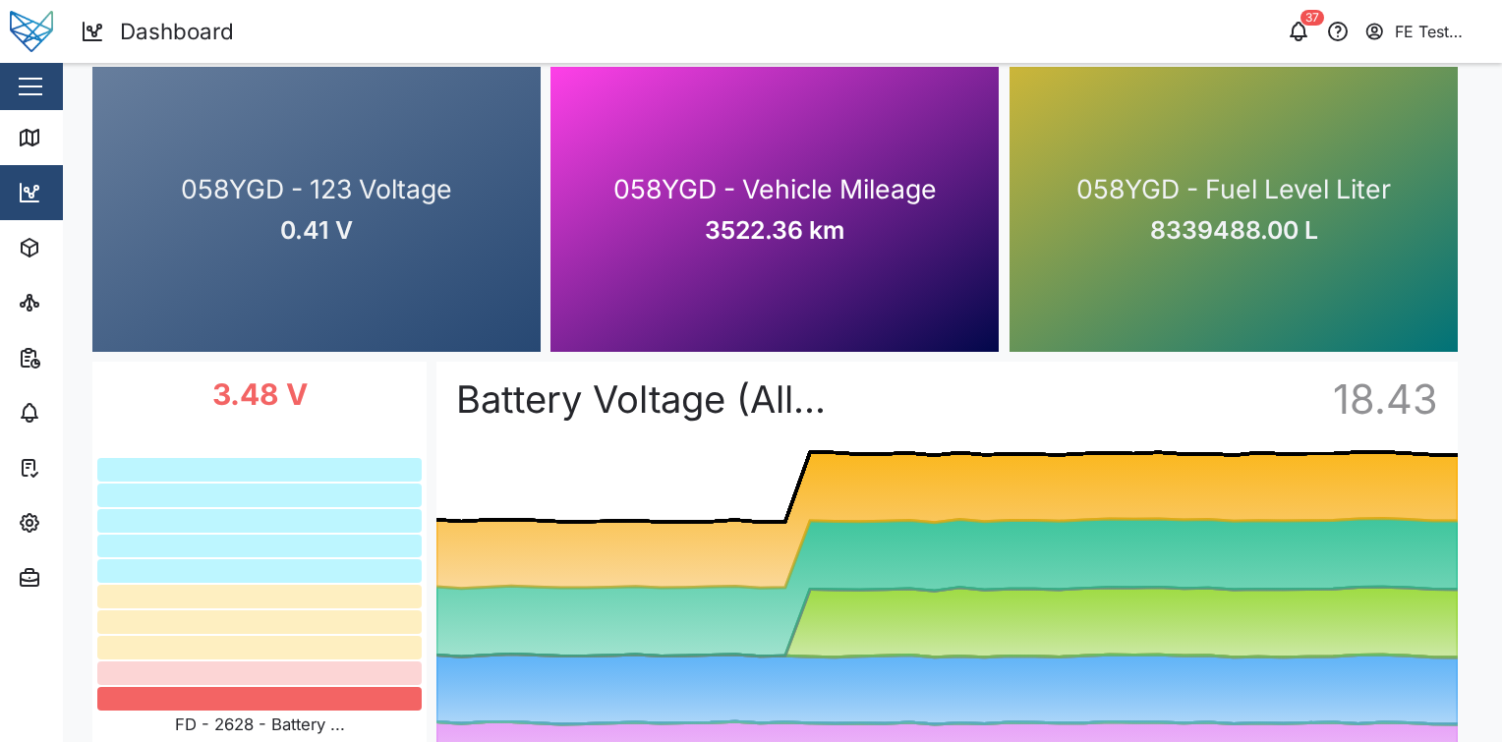
click at [329, 488] on div at bounding box center [259, 496] width 324 height 24
click at [788, 265] on div "058YGD - Vehicle Mileage 3522.36 km" at bounding box center [774, 209] width 448 height 285
click at [1191, 245] on span "8339488.00 L" at bounding box center [1234, 230] width 168 height 38
click at [1141, 222] on div "058YGD - Fuel Level Liter 8339488.00 L" at bounding box center [1234, 209] width 448 height 285
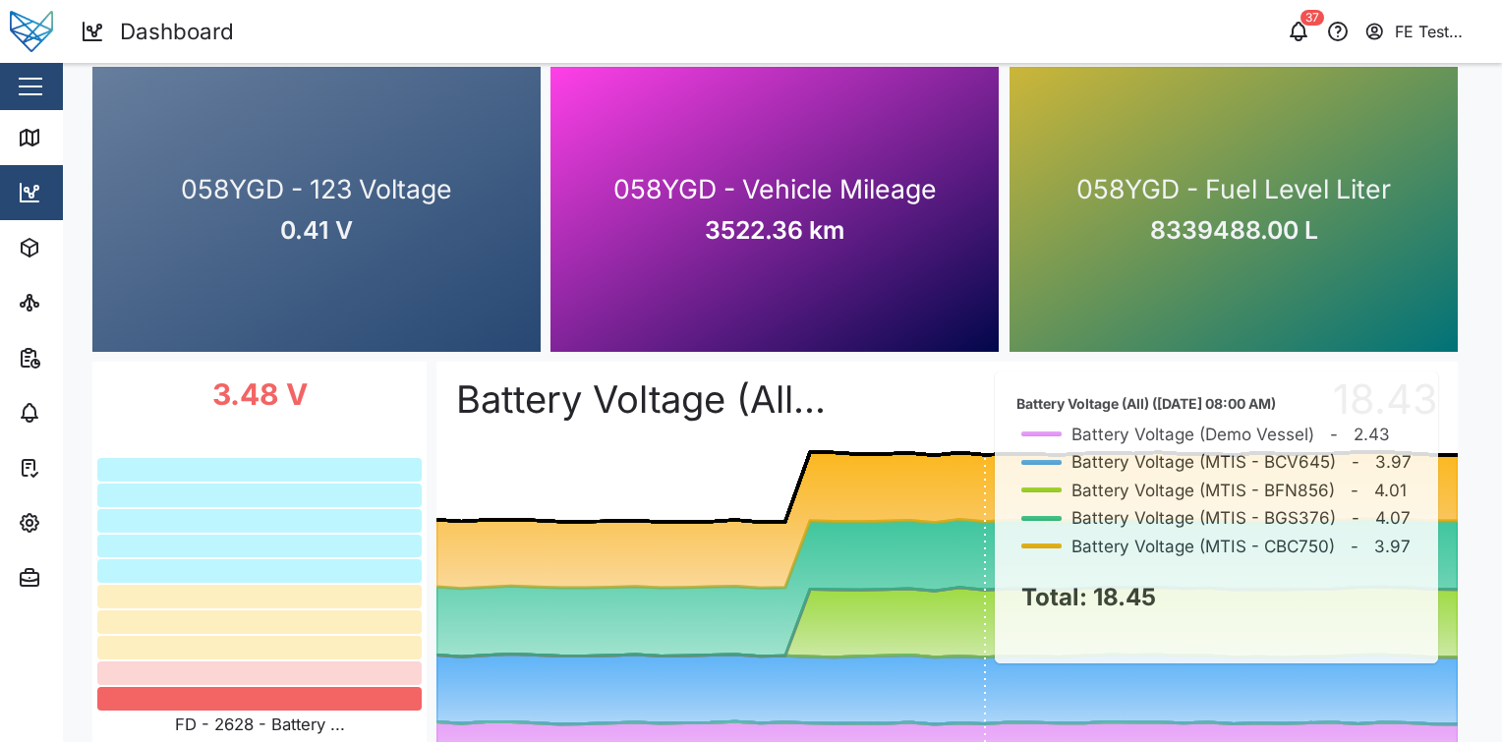
click at [944, 465] on rect at bounding box center [946, 563] width 1021 height 403
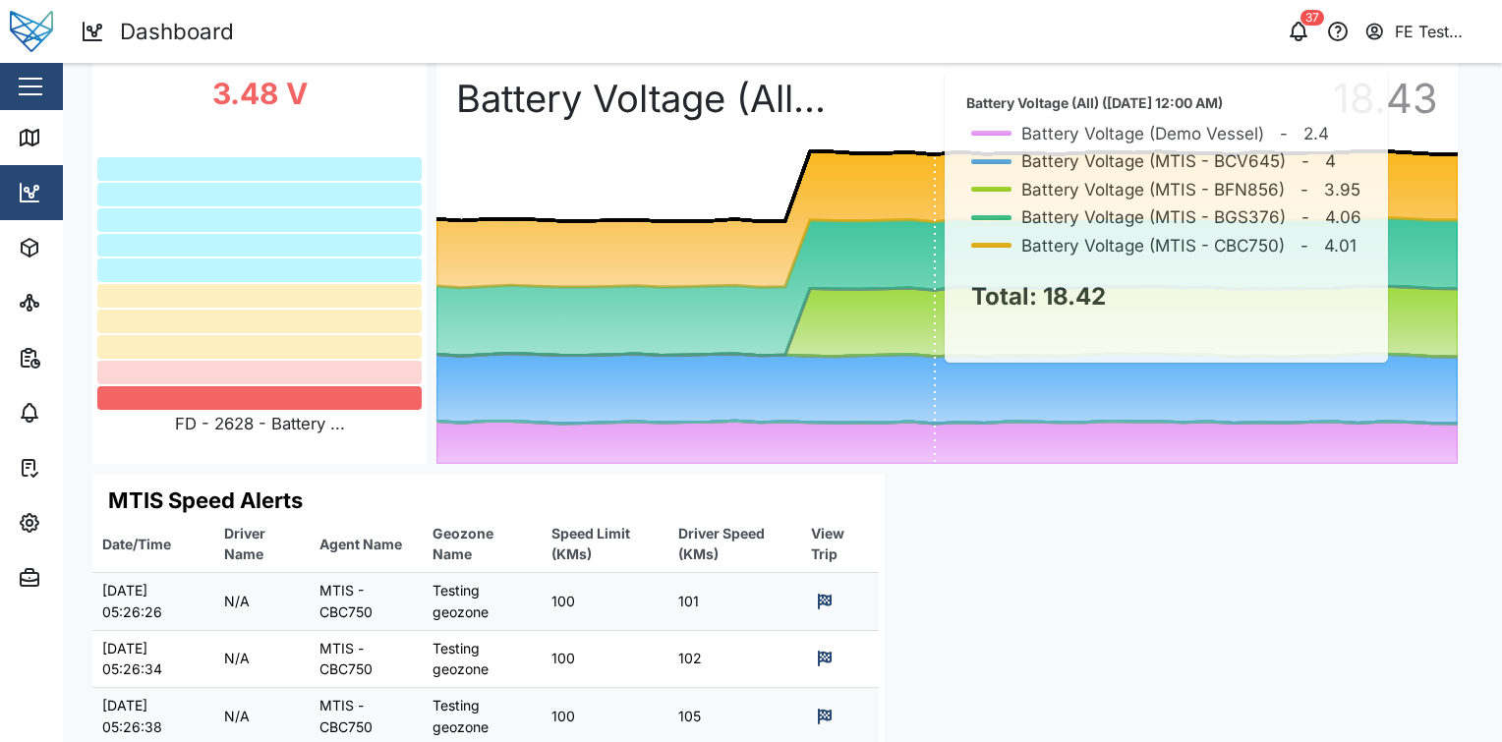
scroll to position [689, 0]
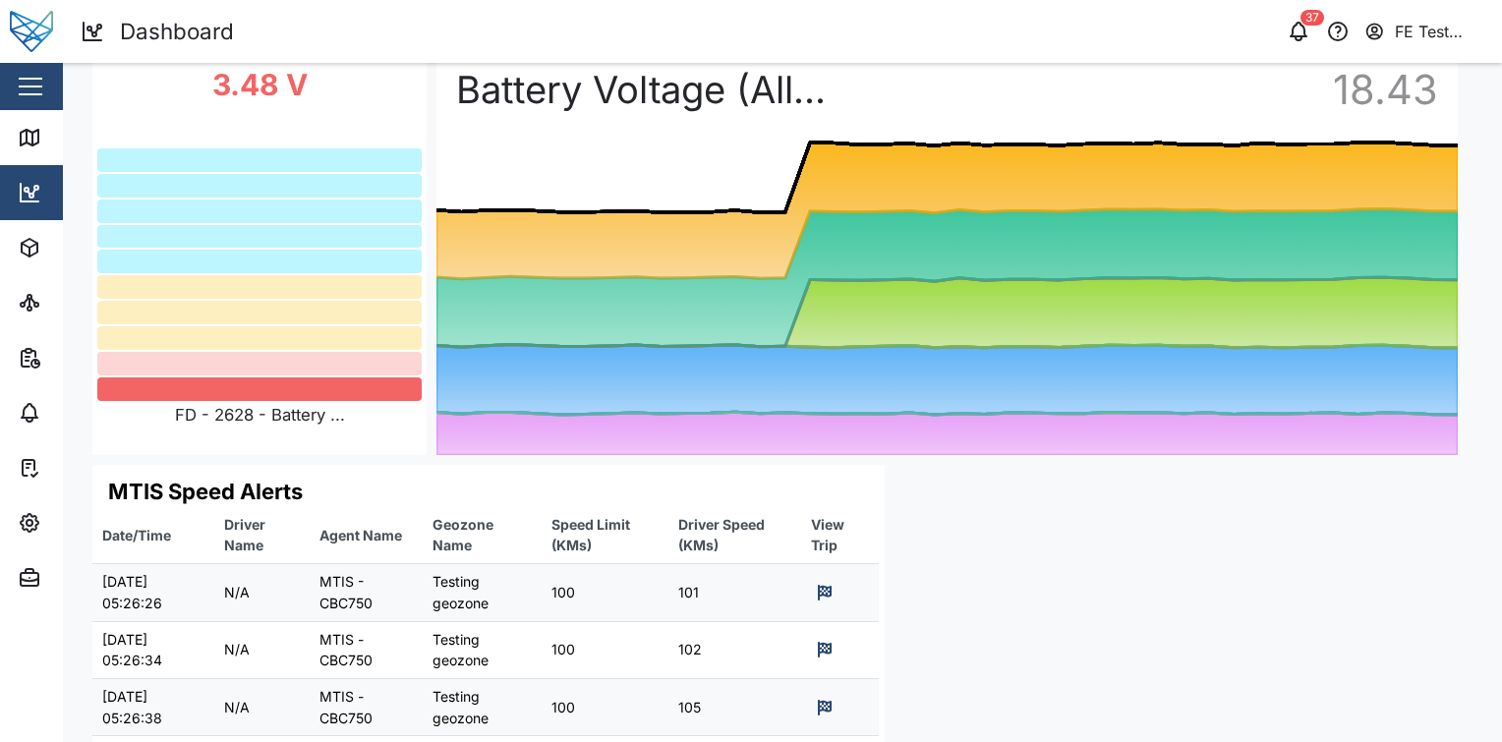
click at [264, 267] on div at bounding box center [259, 262] width 324 height 24
click at [268, 535] on th "Driver Name" at bounding box center [261, 535] width 95 height 57
